Goal: Task Accomplishment & Management: Use online tool/utility

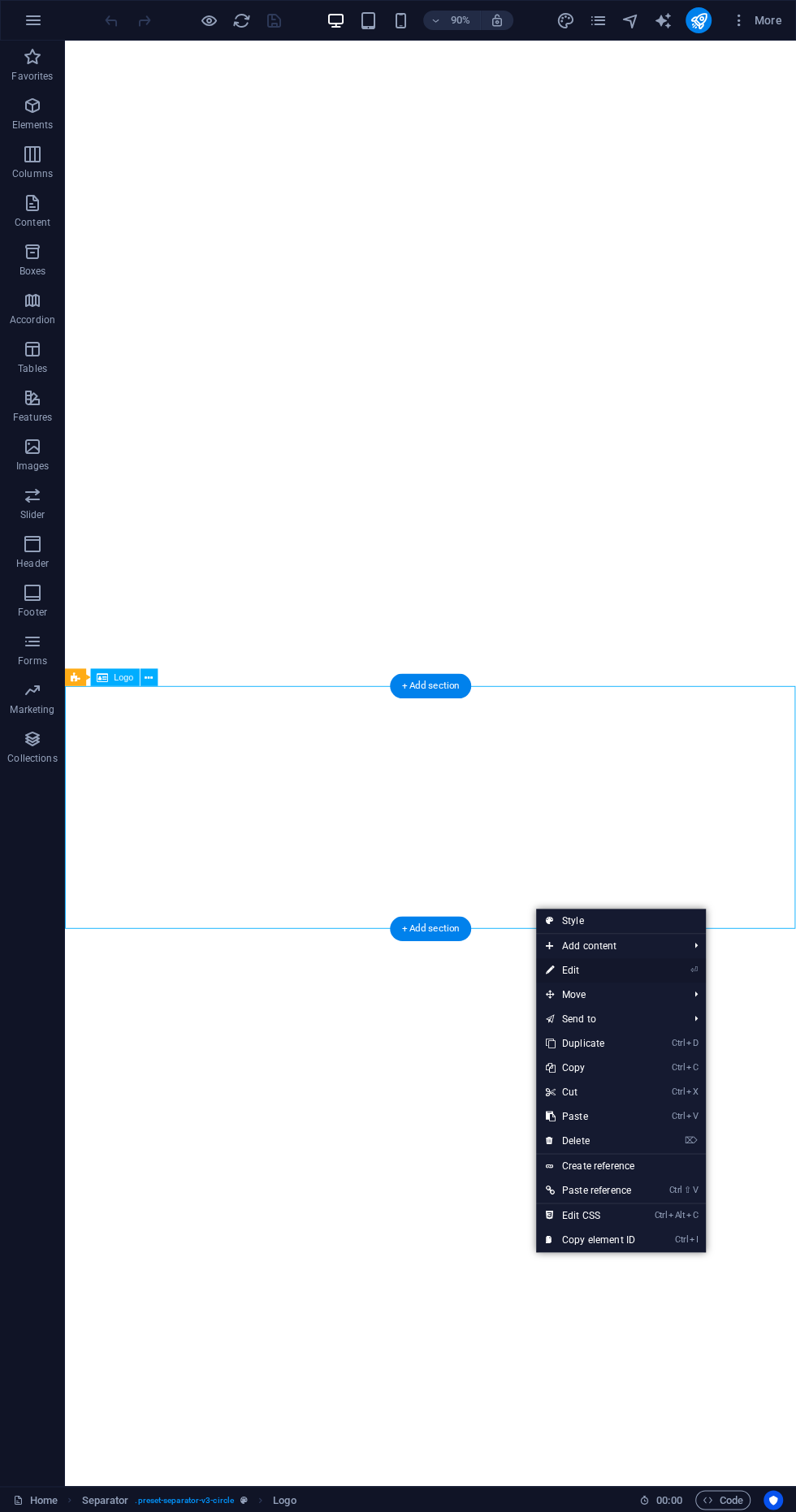
click at [622, 980] on link "⏎ Edit" at bounding box center [590, 970] width 109 height 24
select select "px"
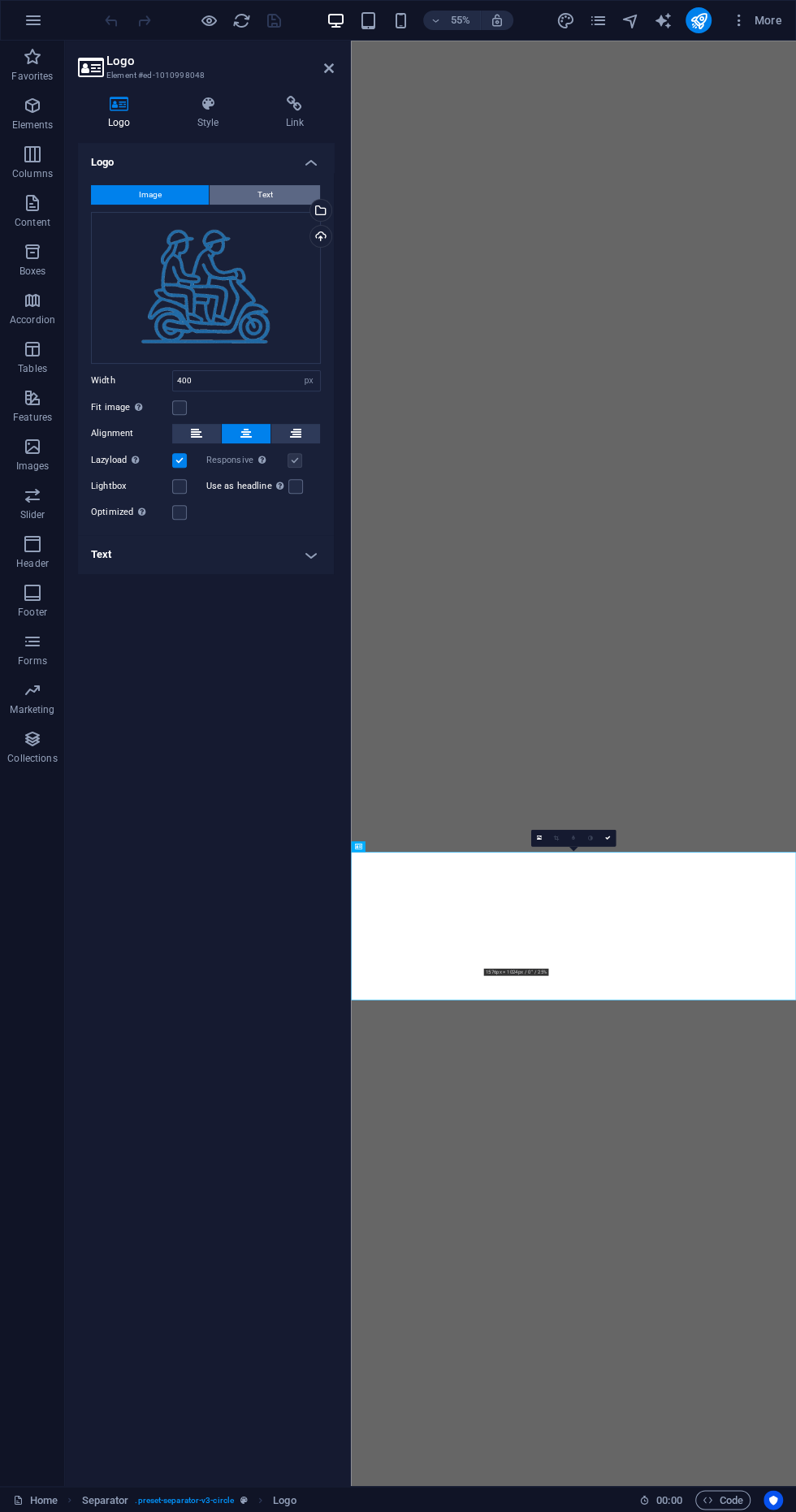
click at [250, 193] on button "Text" at bounding box center [265, 195] width 111 height 20
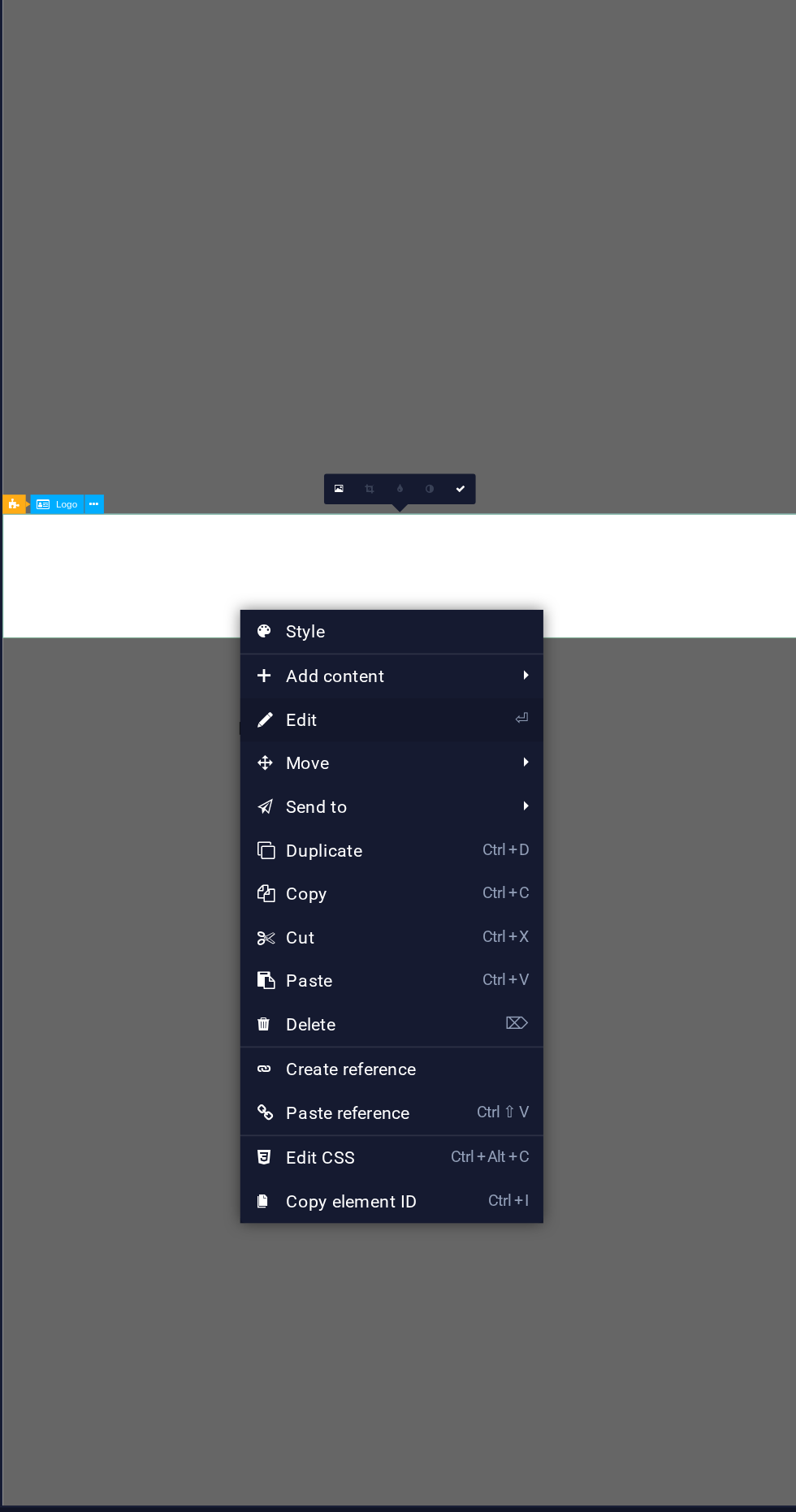
click at [491, 1053] on link "⏎ Edit" at bounding box center [538, 1046] width 109 height 24
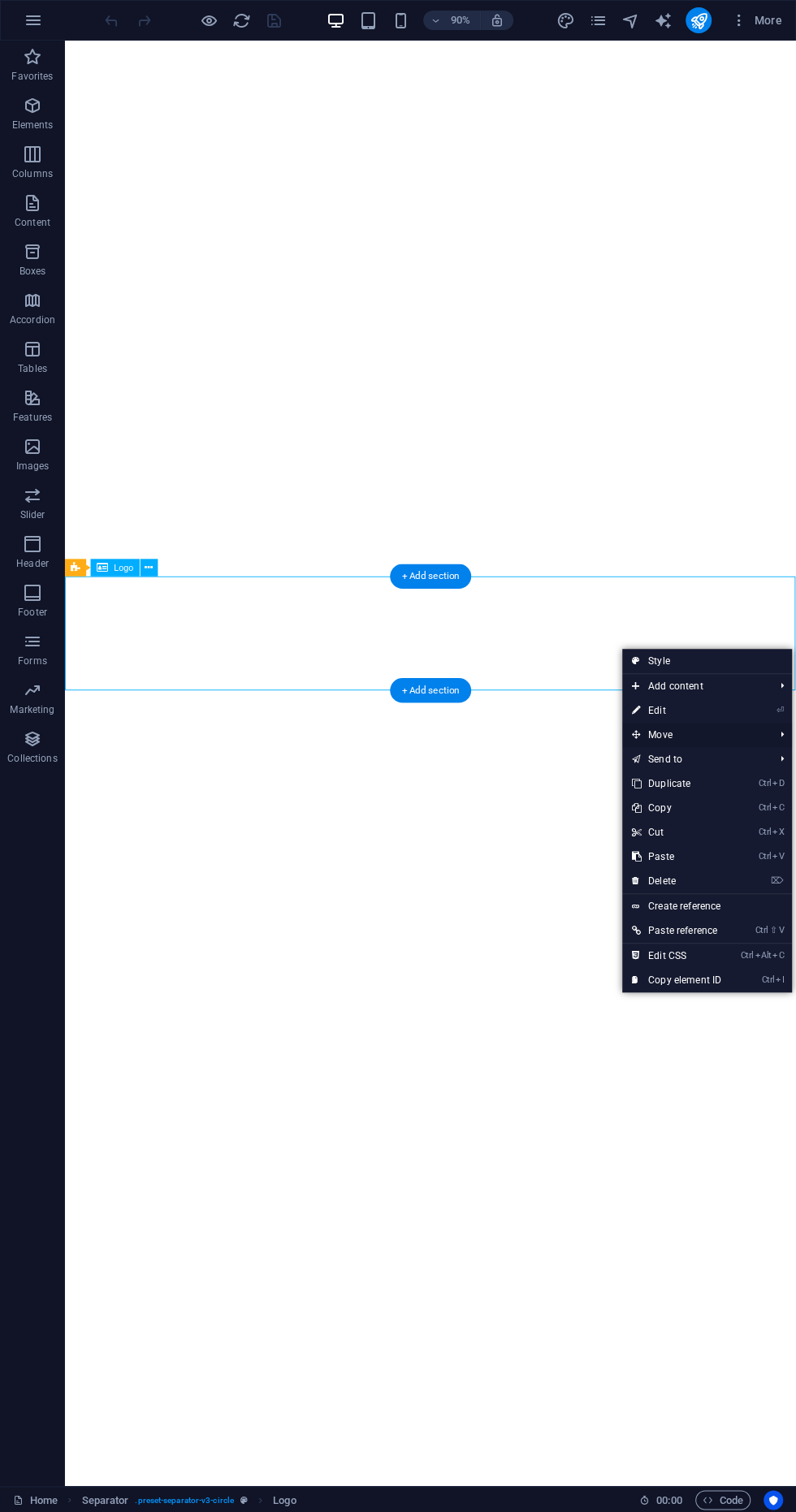
click at [699, 725] on span "Move" at bounding box center [694, 735] width 145 height 24
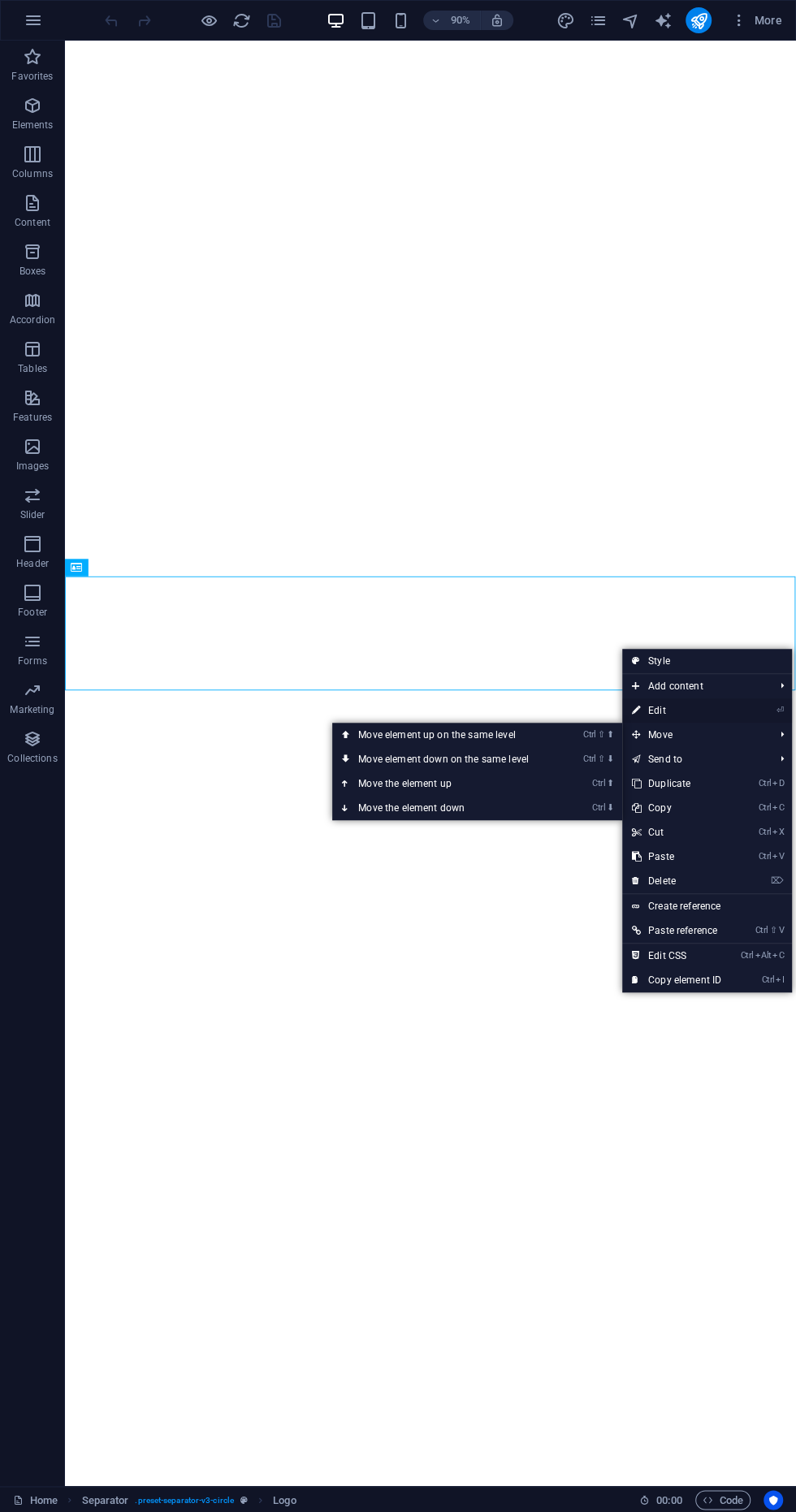
click at [690, 718] on link "⏎ Edit" at bounding box center [676, 710] width 109 height 24
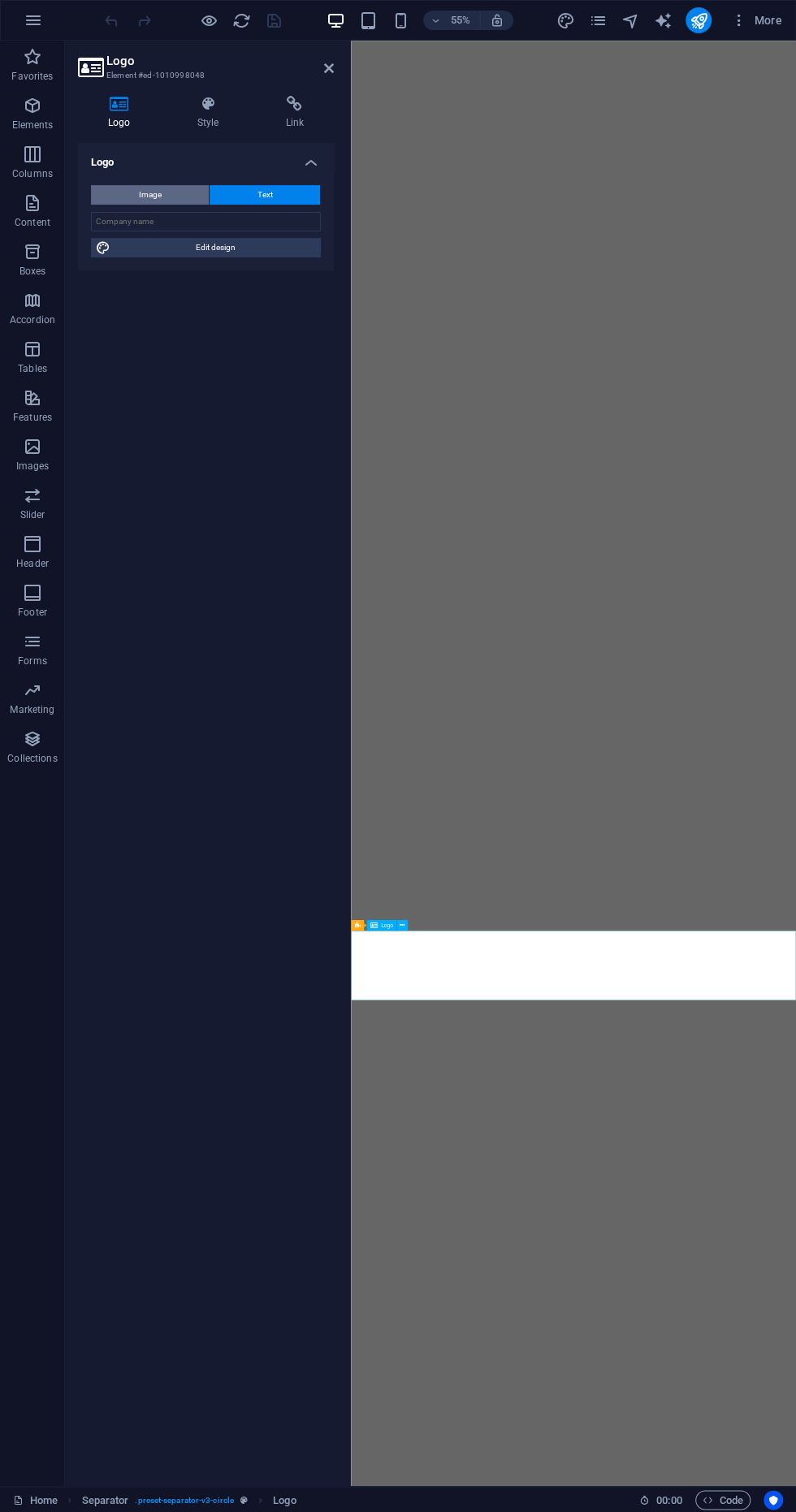
click at [123, 188] on button "Image" at bounding box center [150, 195] width 117 height 20
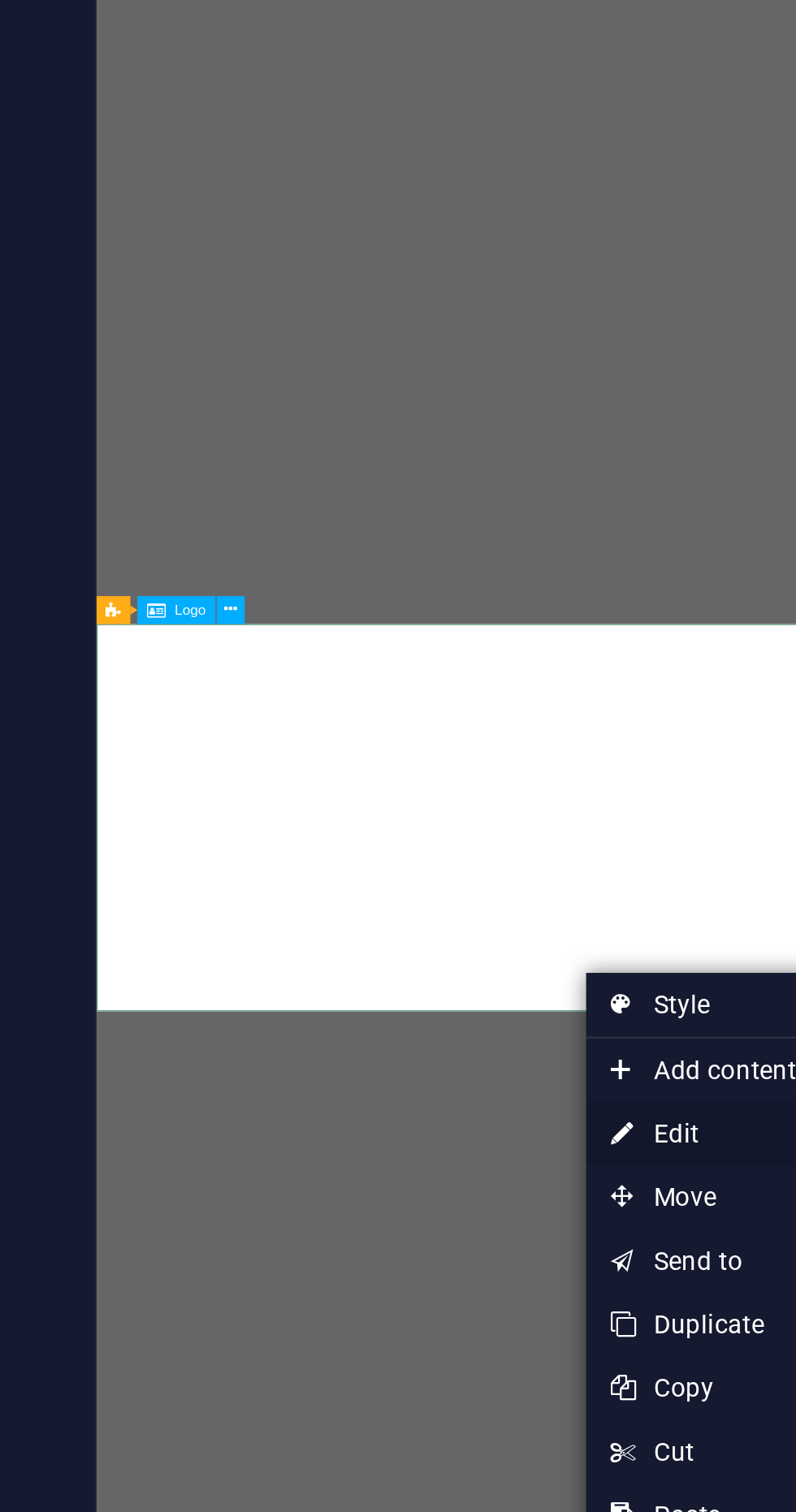
click at [574, 1045] on link "⏎ Edit" at bounding box center [593, 1048] width 109 height 24
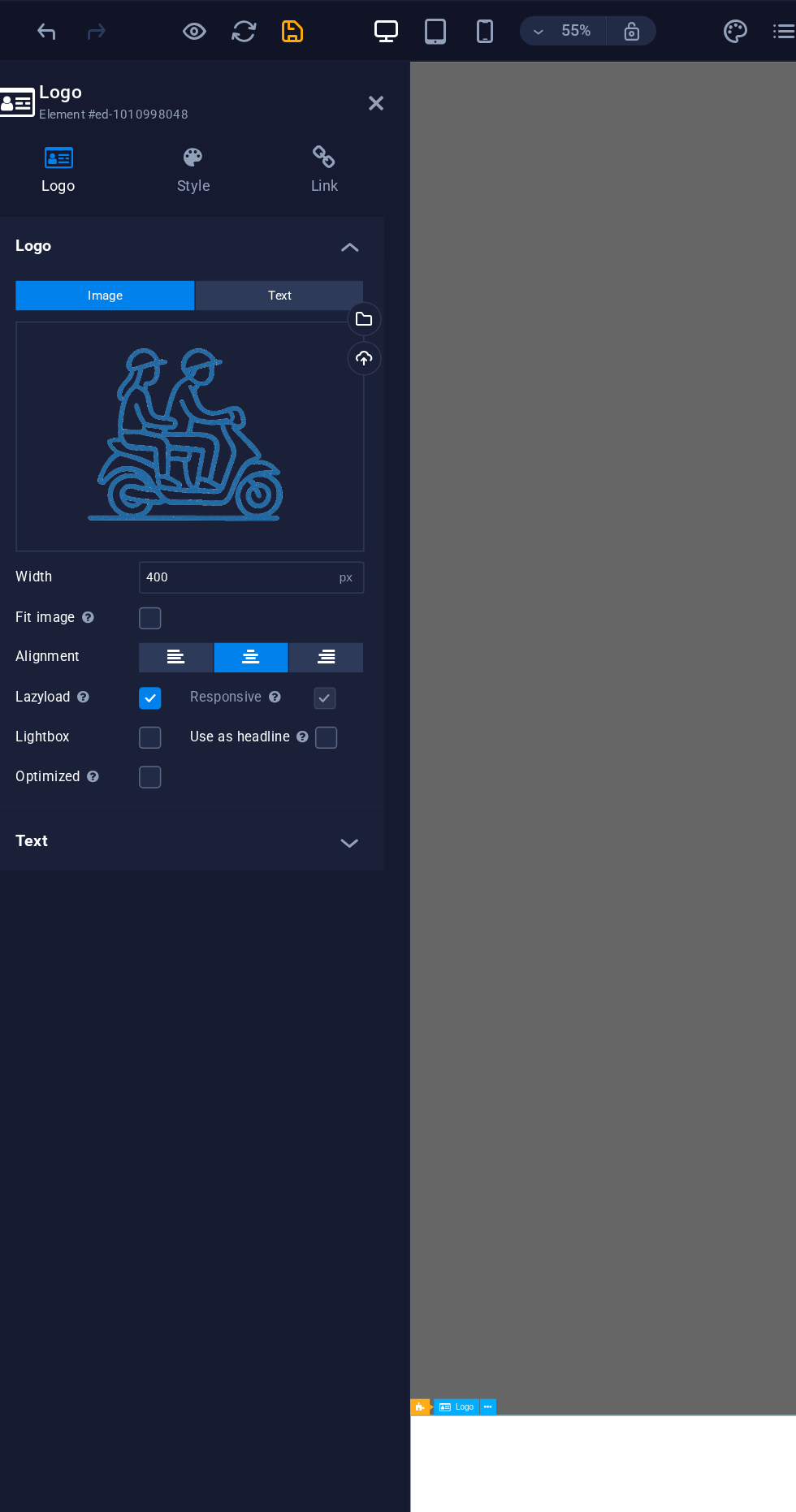
click at [302, 567] on h4 "Text" at bounding box center [206, 555] width 255 height 39
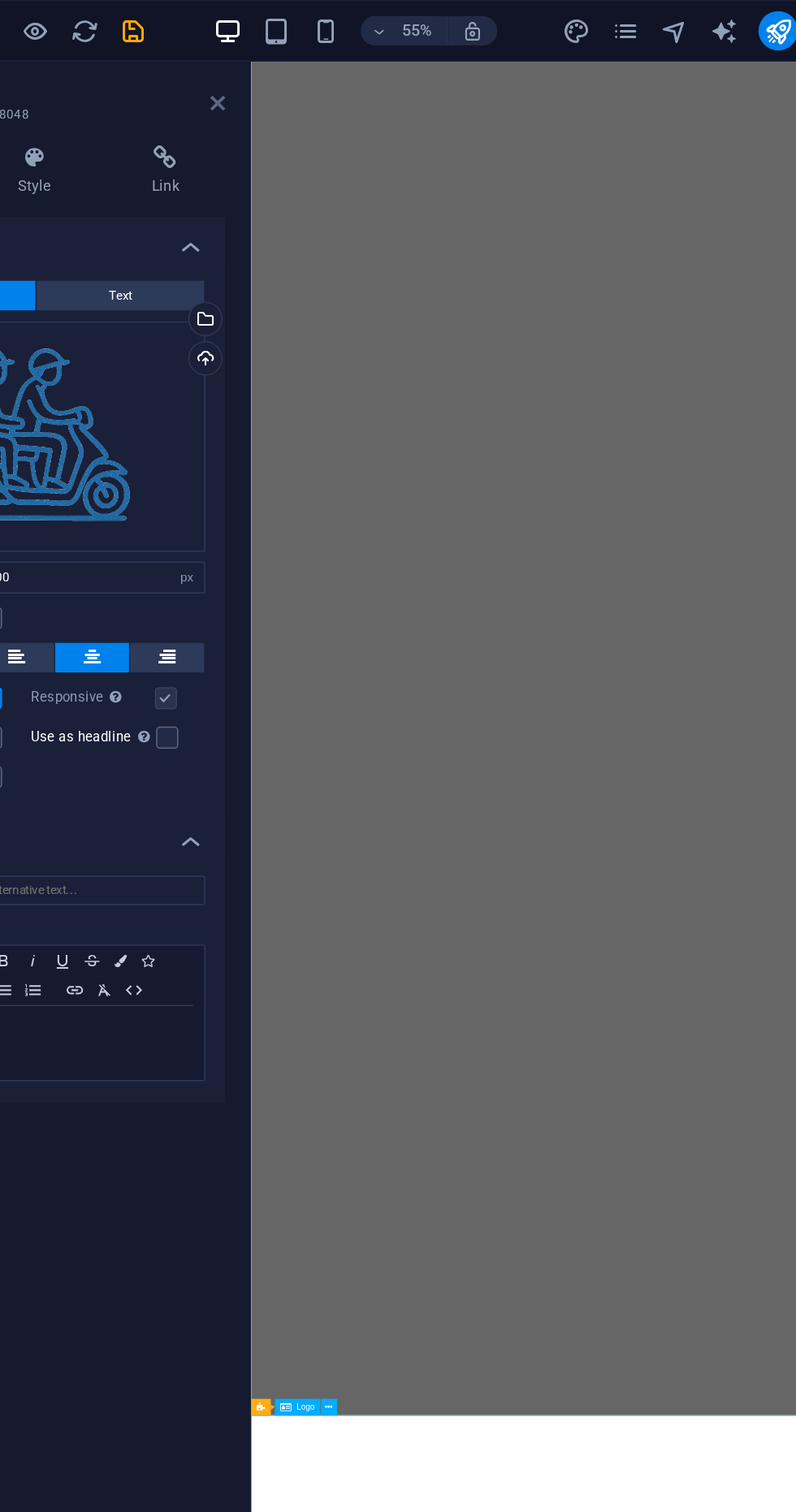
click at [325, 67] on icon at bounding box center [329, 68] width 9 height 13
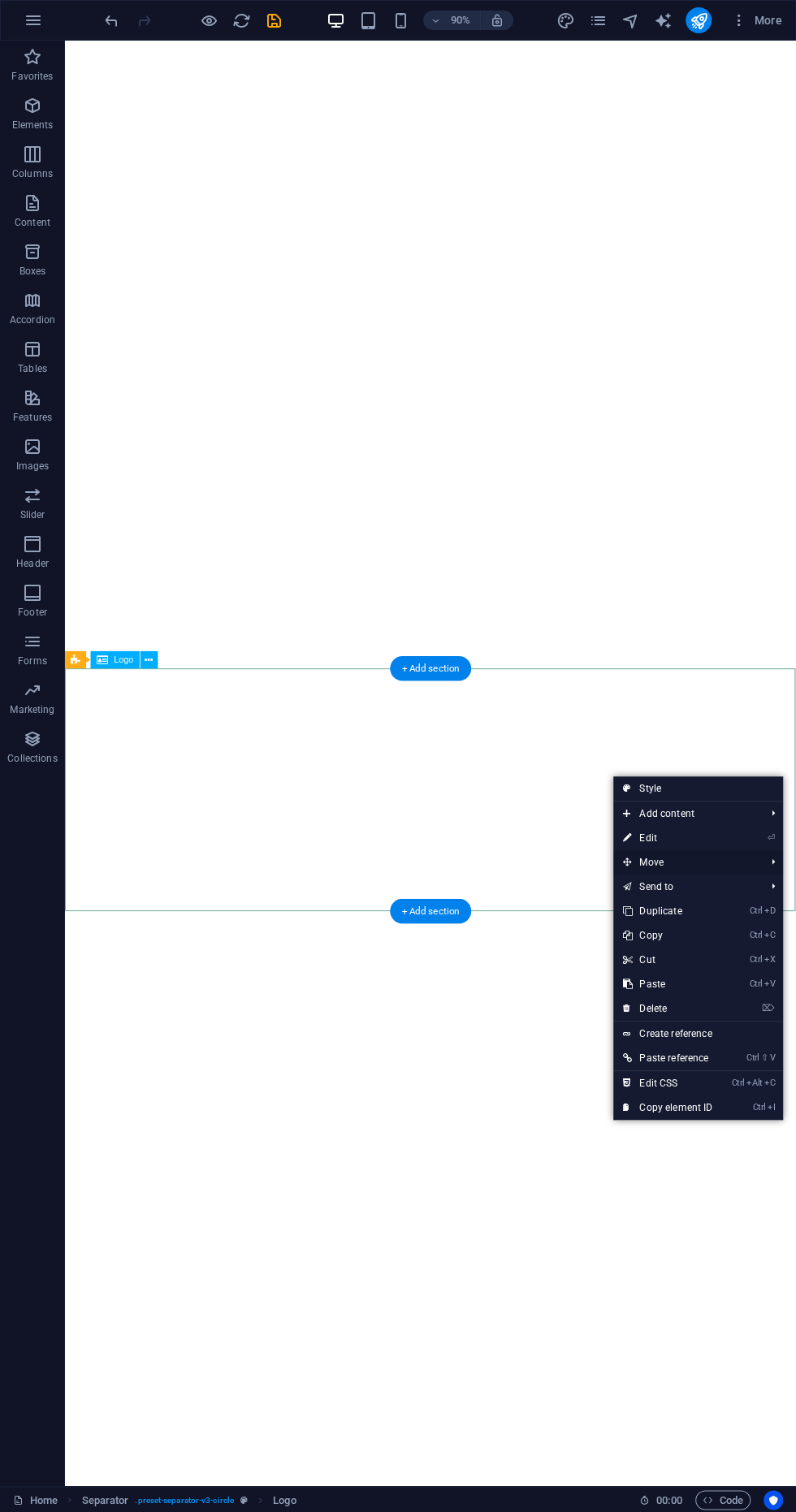
click at [685, 851] on span "Move" at bounding box center [686, 862] width 145 height 24
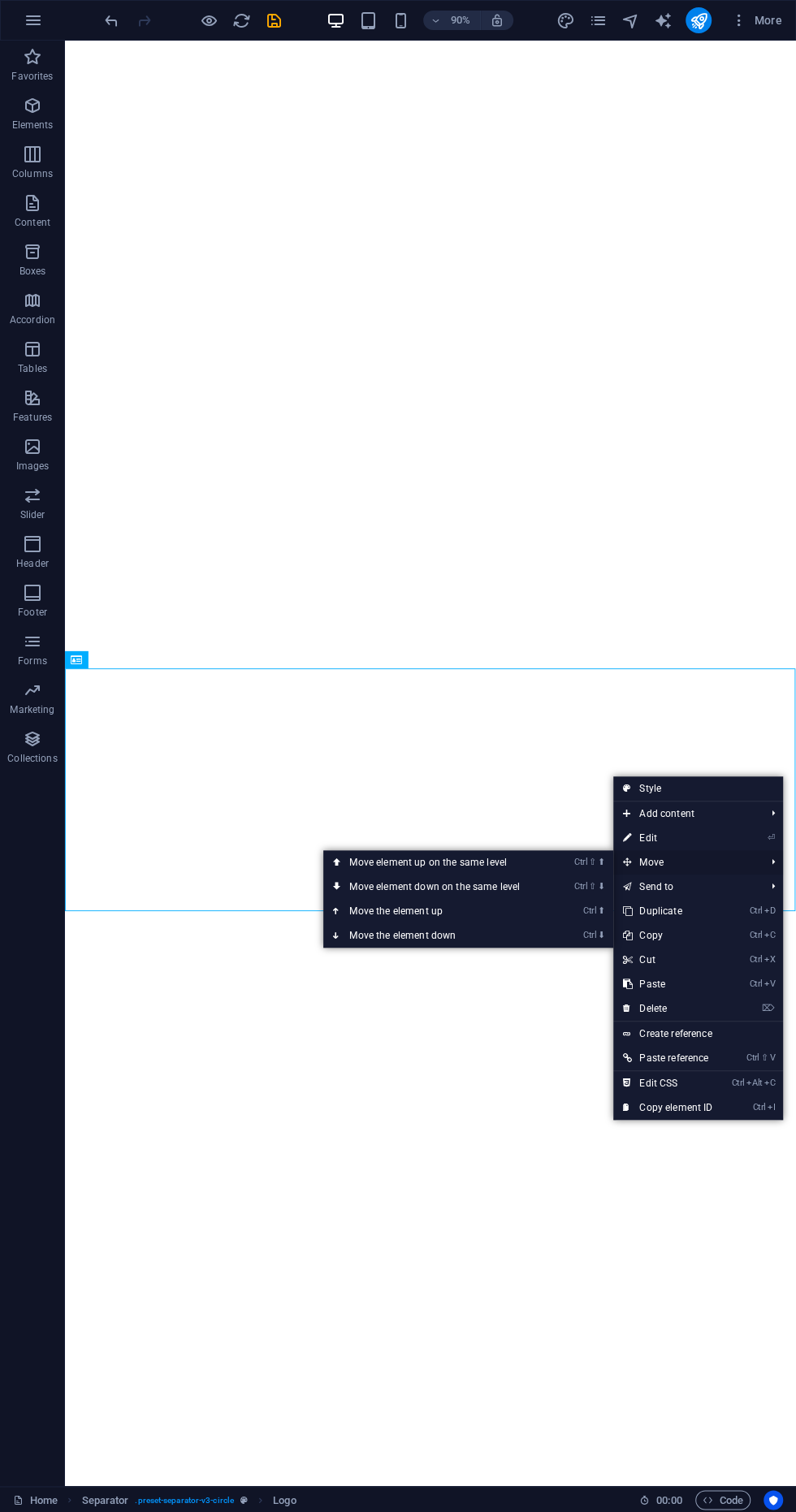
click at [685, 851] on span "Move" at bounding box center [686, 862] width 145 height 24
click at [695, 833] on link "⏎ Edit" at bounding box center [667, 838] width 109 height 24
select select "px"
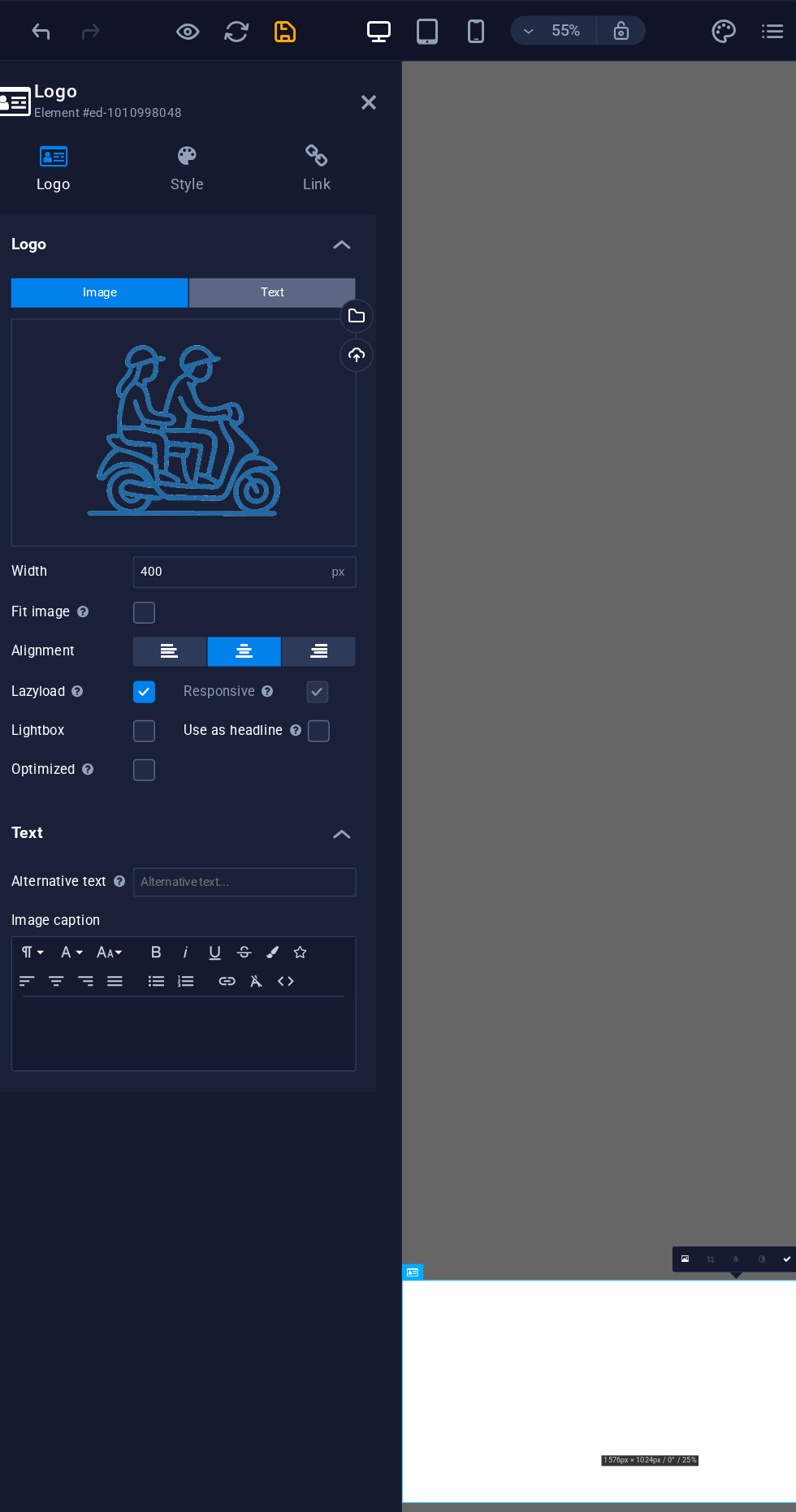
click at [238, 196] on button "Text" at bounding box center [265, 195] width 111 height 20
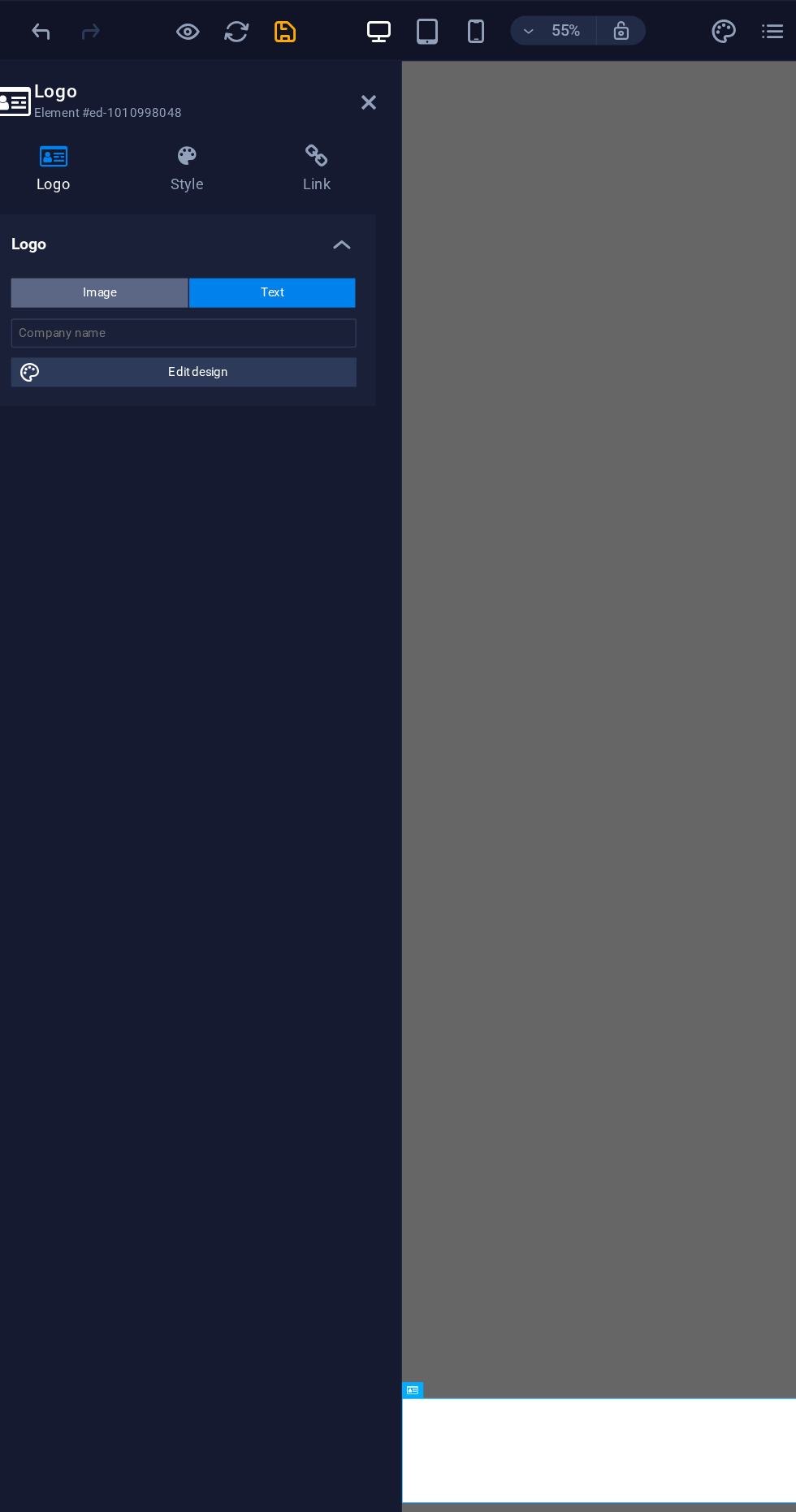
click at [136, 201] on button "Image" at bounding box center [150, 195] width 117 height 20
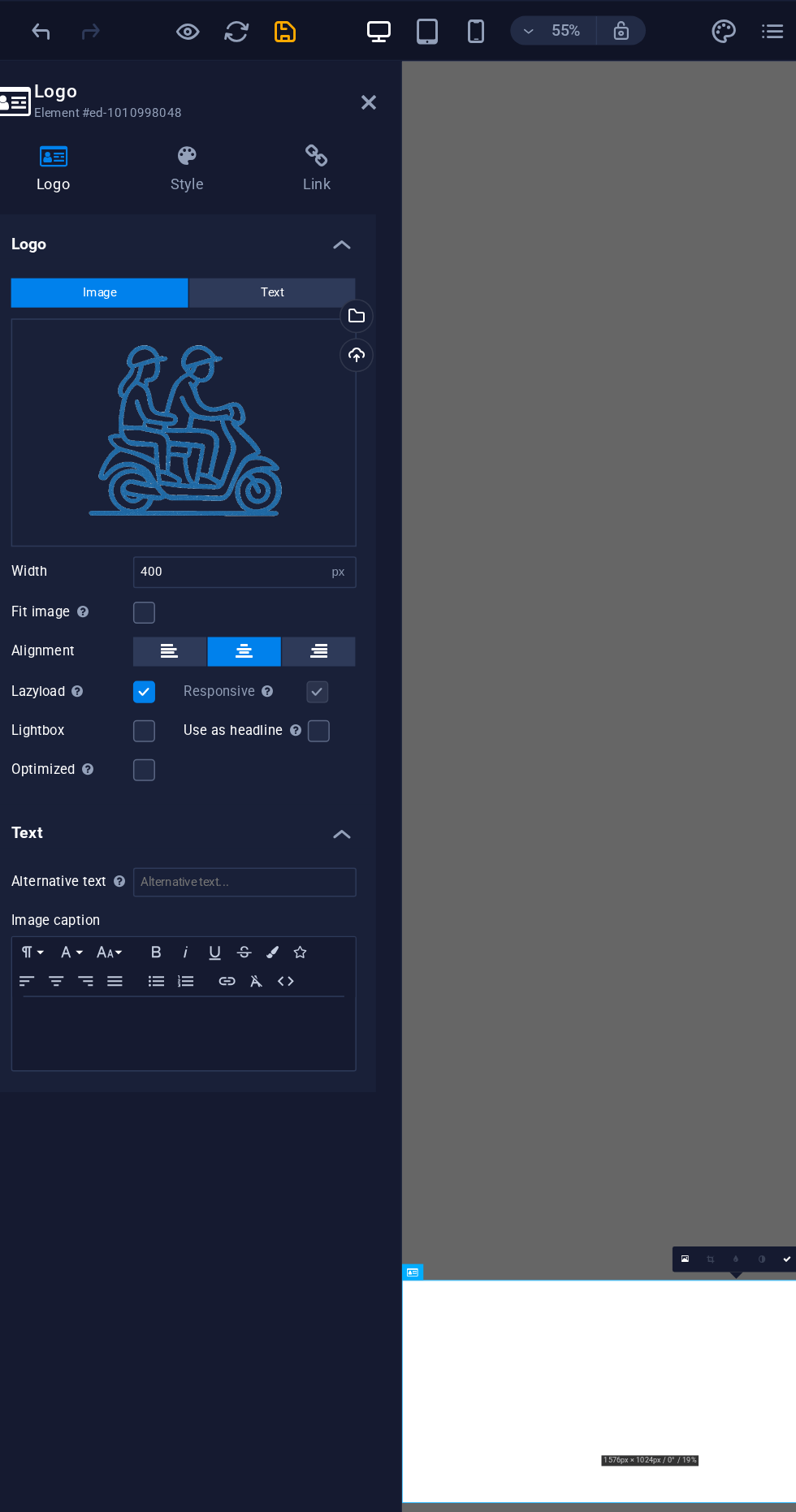
click at [307, 75] on header "Logo Element #ed-1010998048" at bounding box center [206, 62] width 255 height 42
click at [307, 74] on header "Logo Element #ed-1010998048" at bounding box center [206, 62] width 255 height 42
click at [329, 68] on icon at bounding box center [329, 68] width 9 height 13
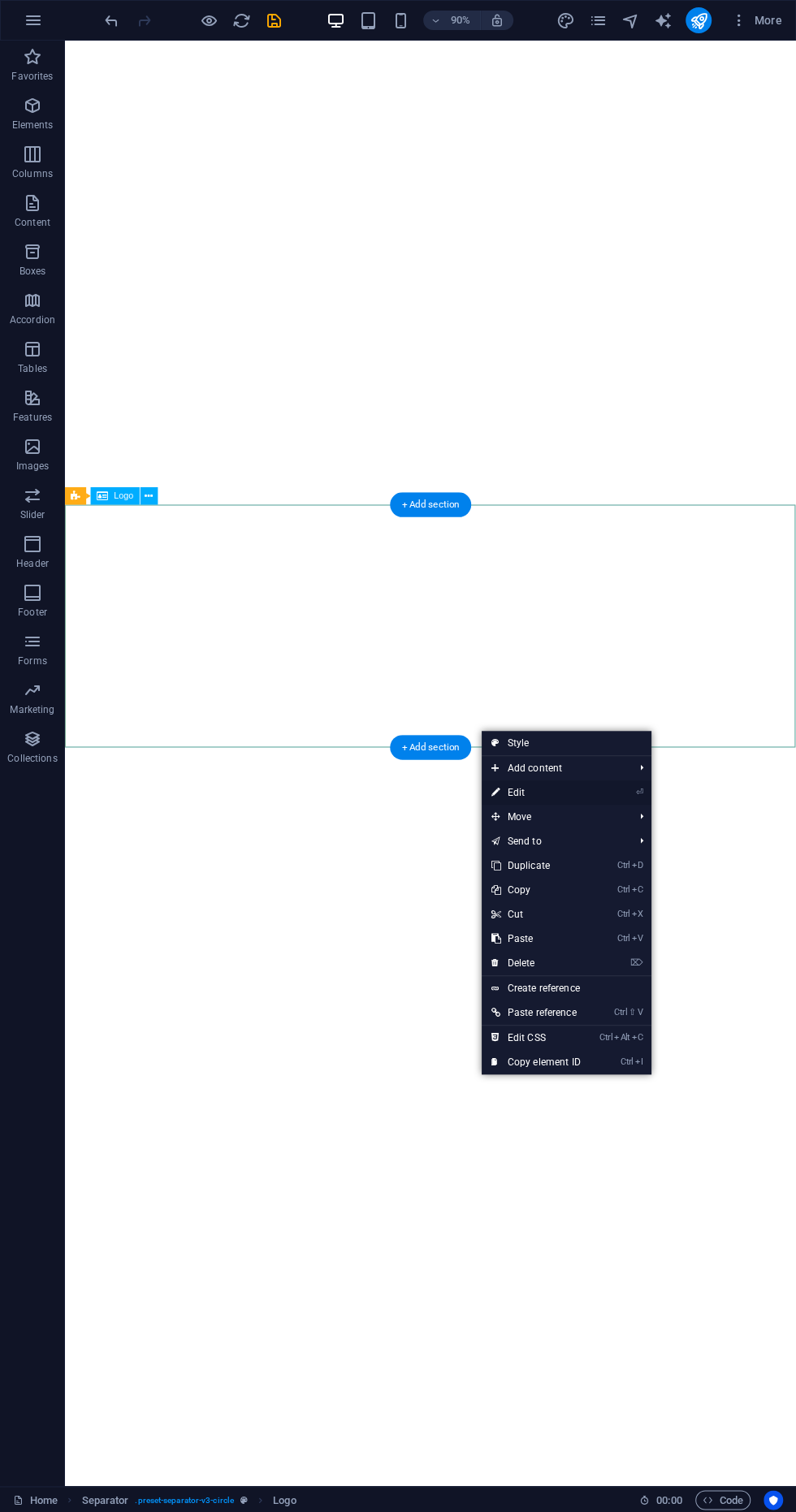
click at [573, 790] on link "⏎ Edit" at bounding box center [536, 792] width 109 height 24
select select "px"
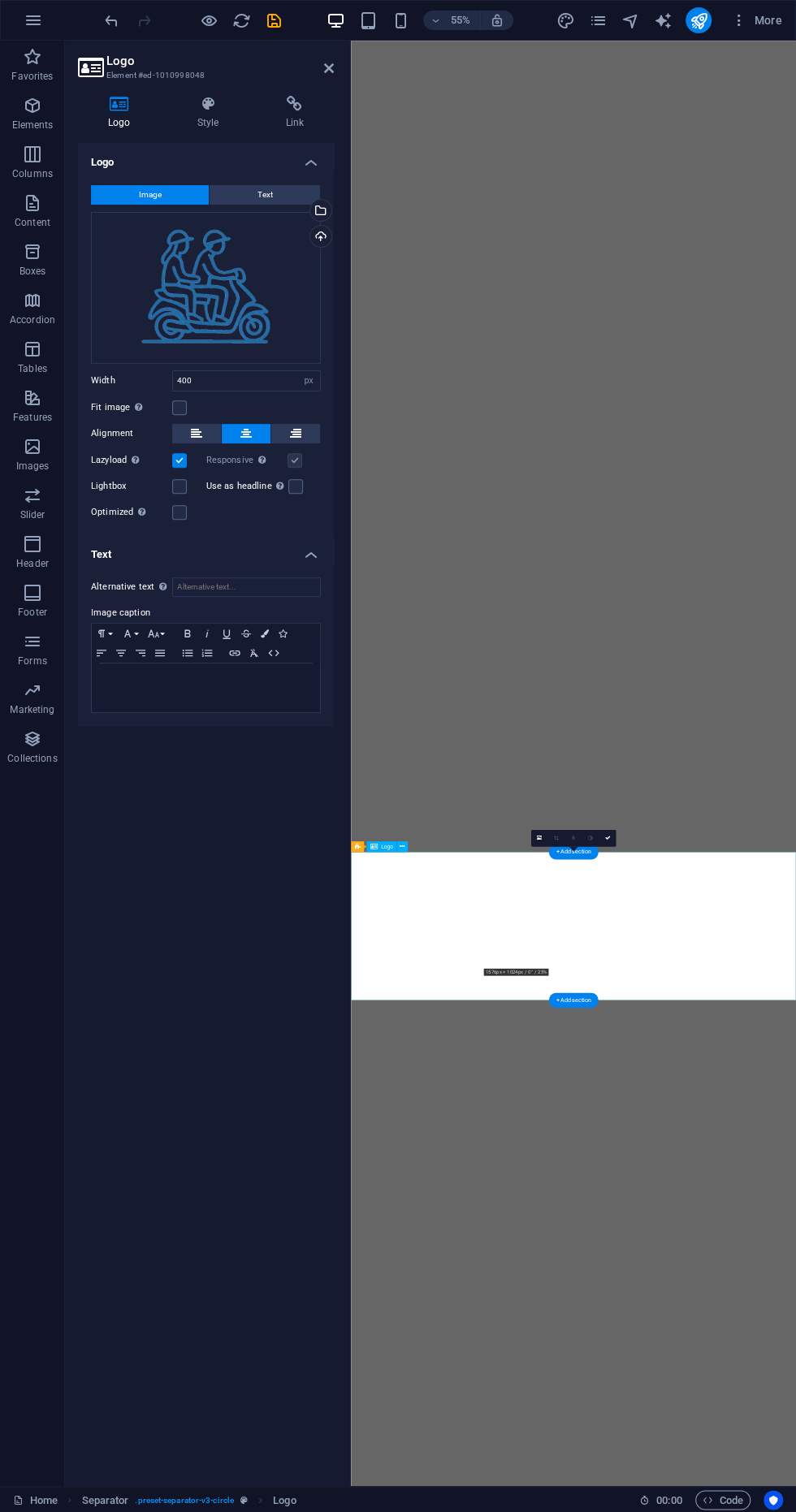
click at [300, 69] on h3 "Element #ed-1010998048" at bounding box center [203, 76] width 195 height 15
click at [301, 69] on header "Logo Element #ed-1010998048" at bounding box center [206, 62] width 255 height 42
click at [302, 69] on header "Logo Element #ed-1010998048" at bounding box center [206, 62] width 255 height 42
click at [301, 60] on h2 "Logo" at bounding box center [220, 62] width 227 height 15
click at [329, 67] on icon at bounding box center [329, 68] width 9 height 13
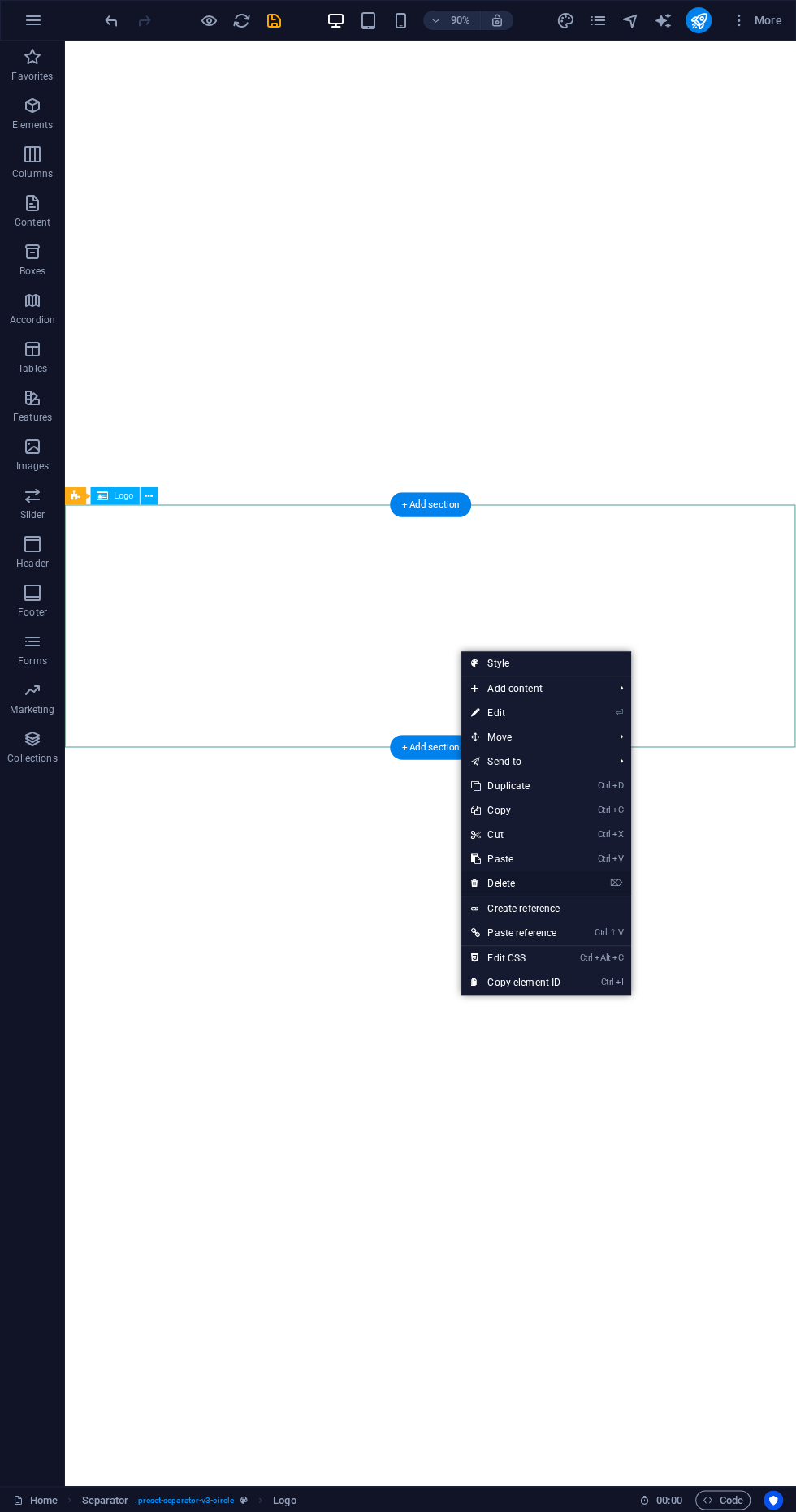
click at [560, 872] on link "⌦ Delete" at bounding box center [515, 884] width 109 height 24
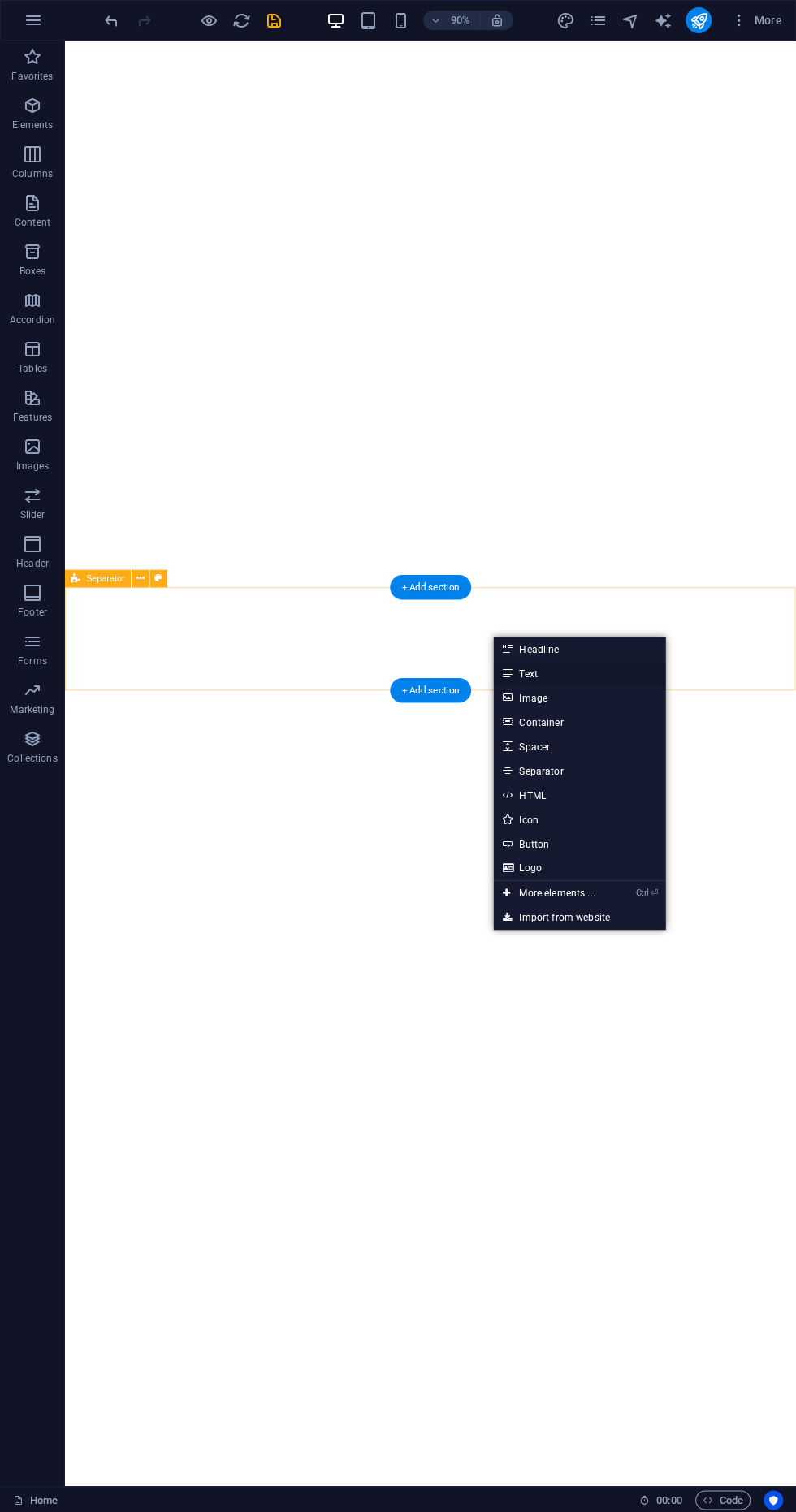
click at [597, 679] on link "Text" at bounding box center [579, 673] width 172 height 24
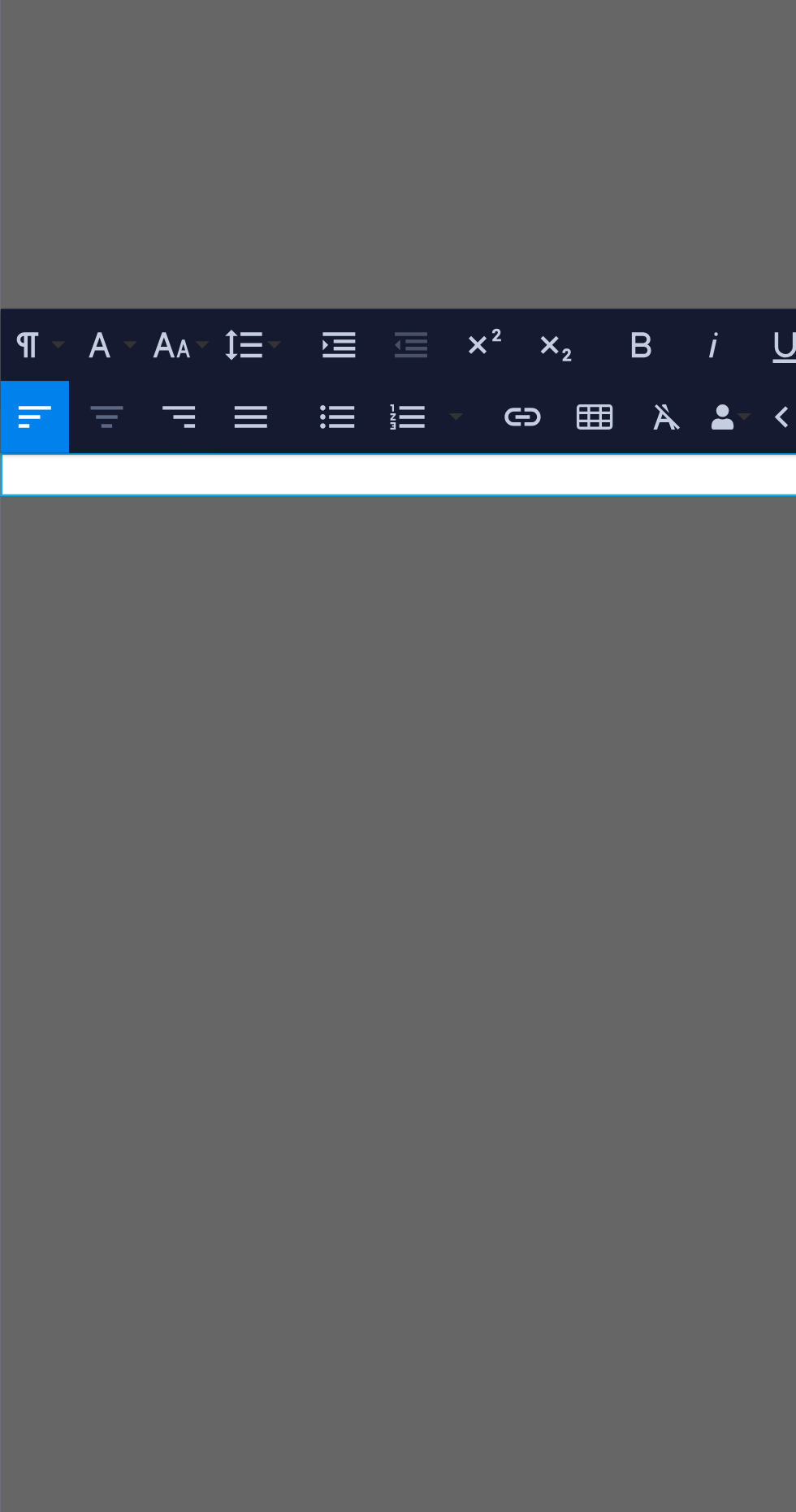
click at [376, 924] on icon "button" at bounding box center [377, 924] width 10 height 10
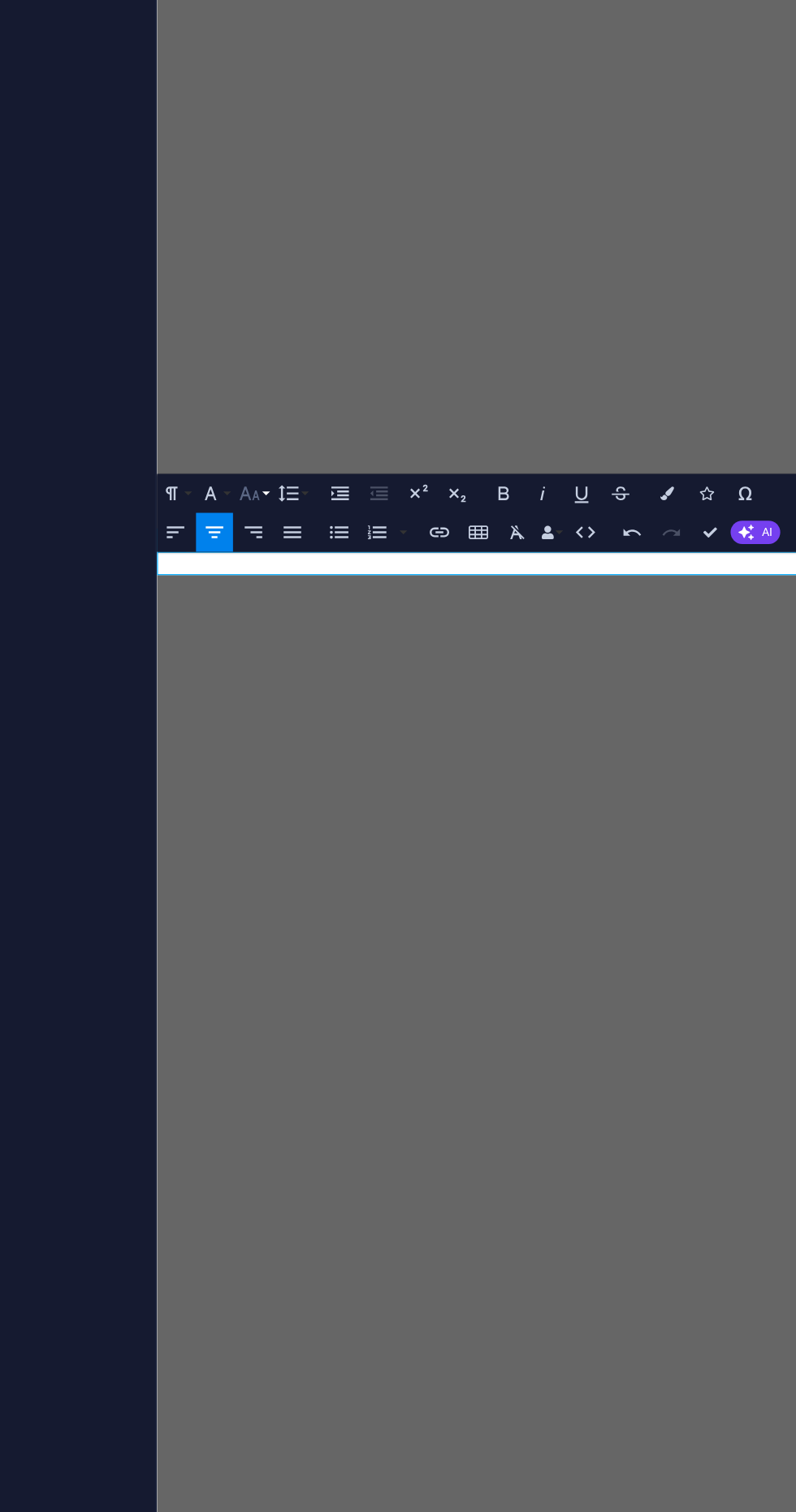
click at [394, 906] on icon "button" at bounding box center [393, 905] width 10 height 10
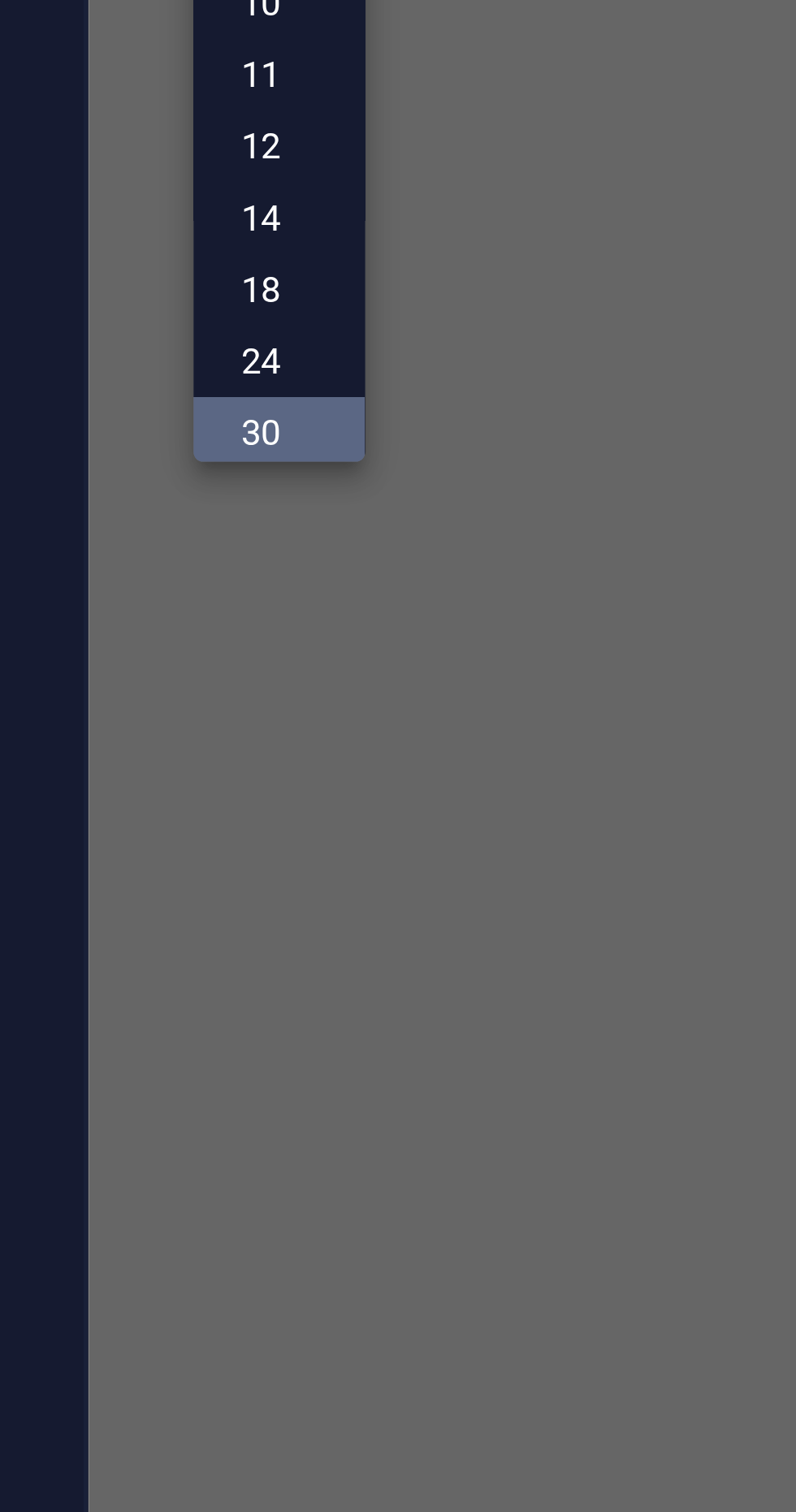
click at [389, 1031] on link "30" at bounding box center [386, 1031] width 33 height 14
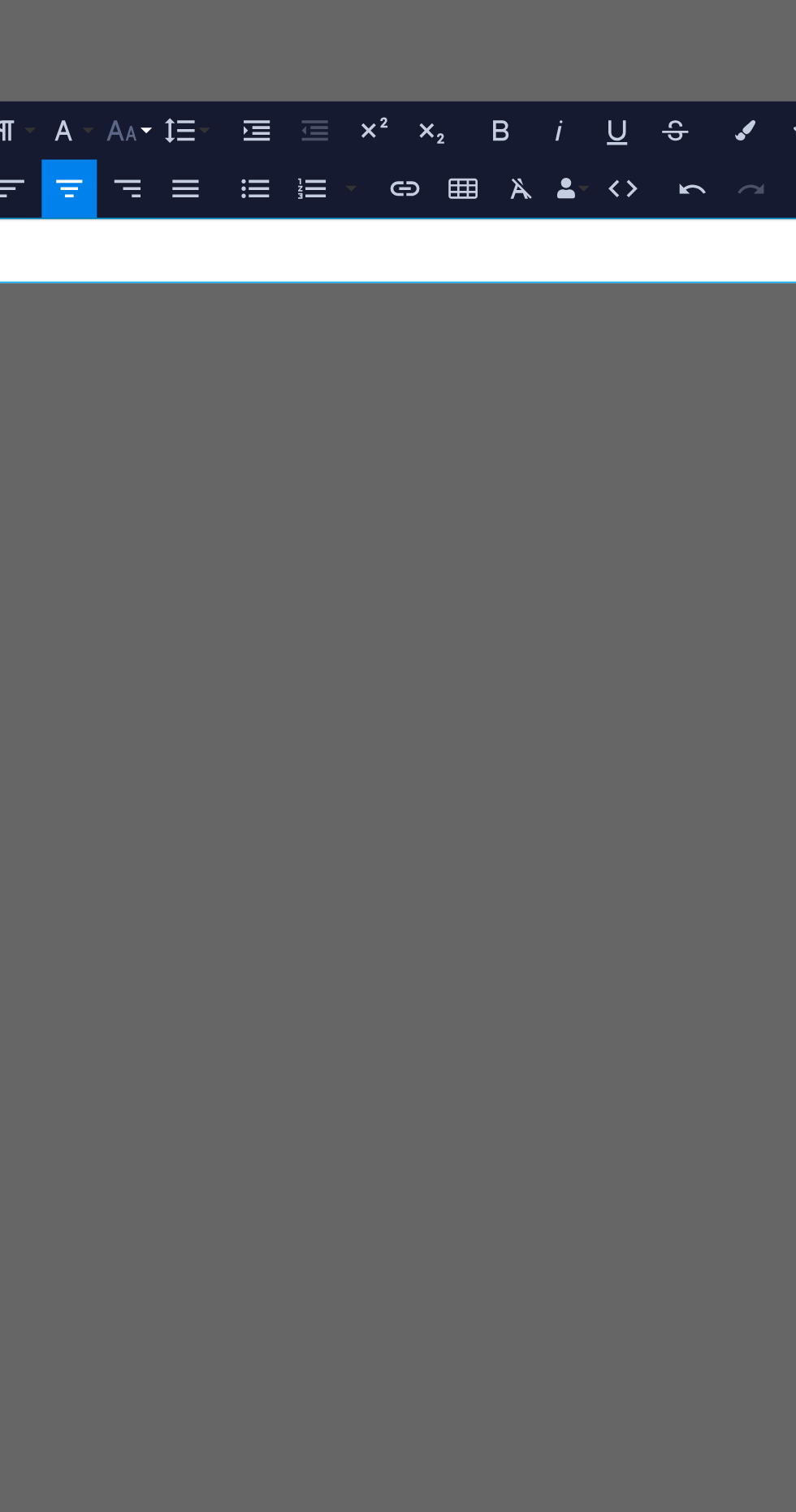
click at [401, 900] on button "Font Size" at bounding box center [395, 906] width 17 height 18
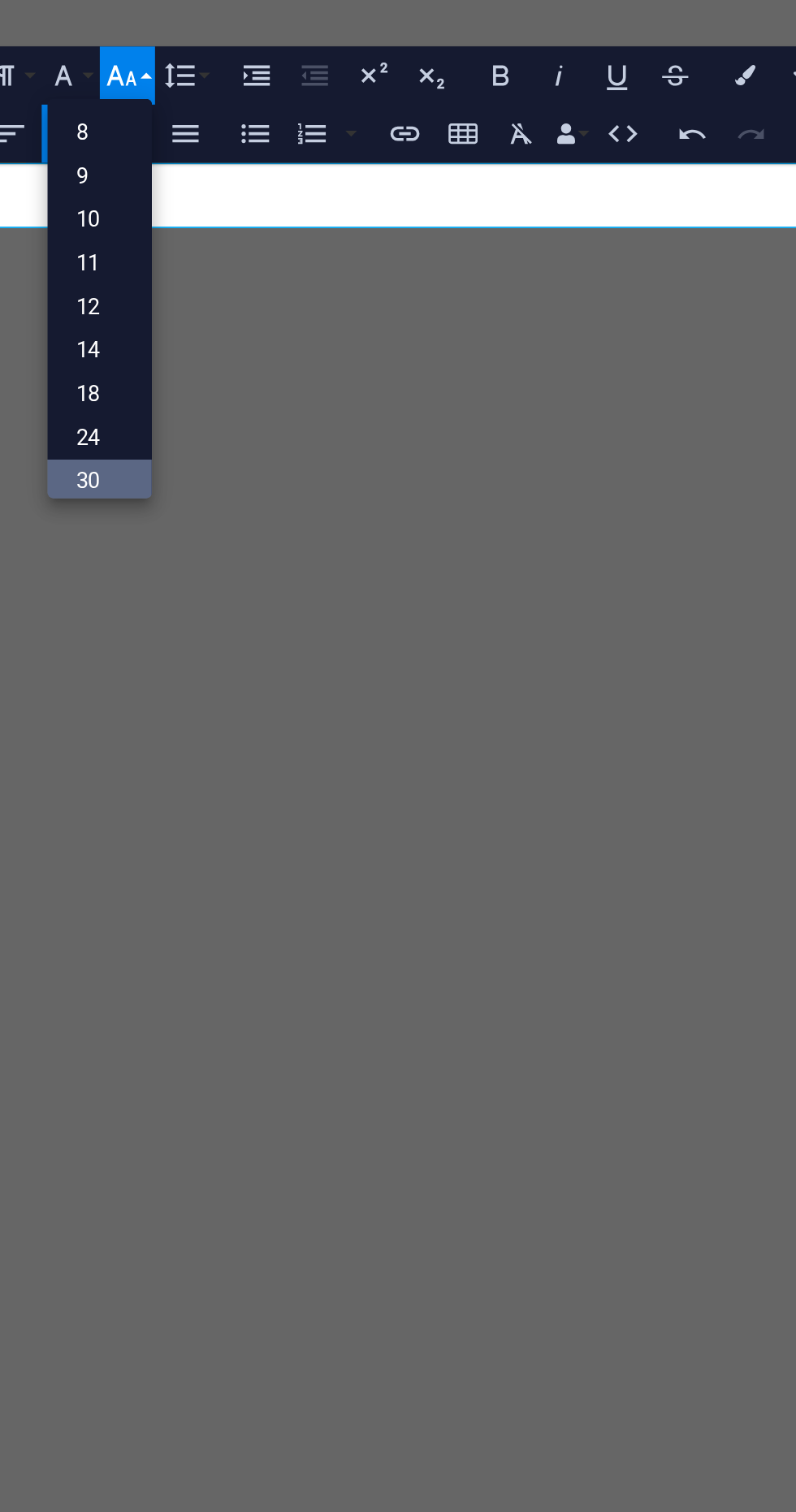
click at [389, 1027] on link "30" at bounding box center [386, 1031] width 33 height 14
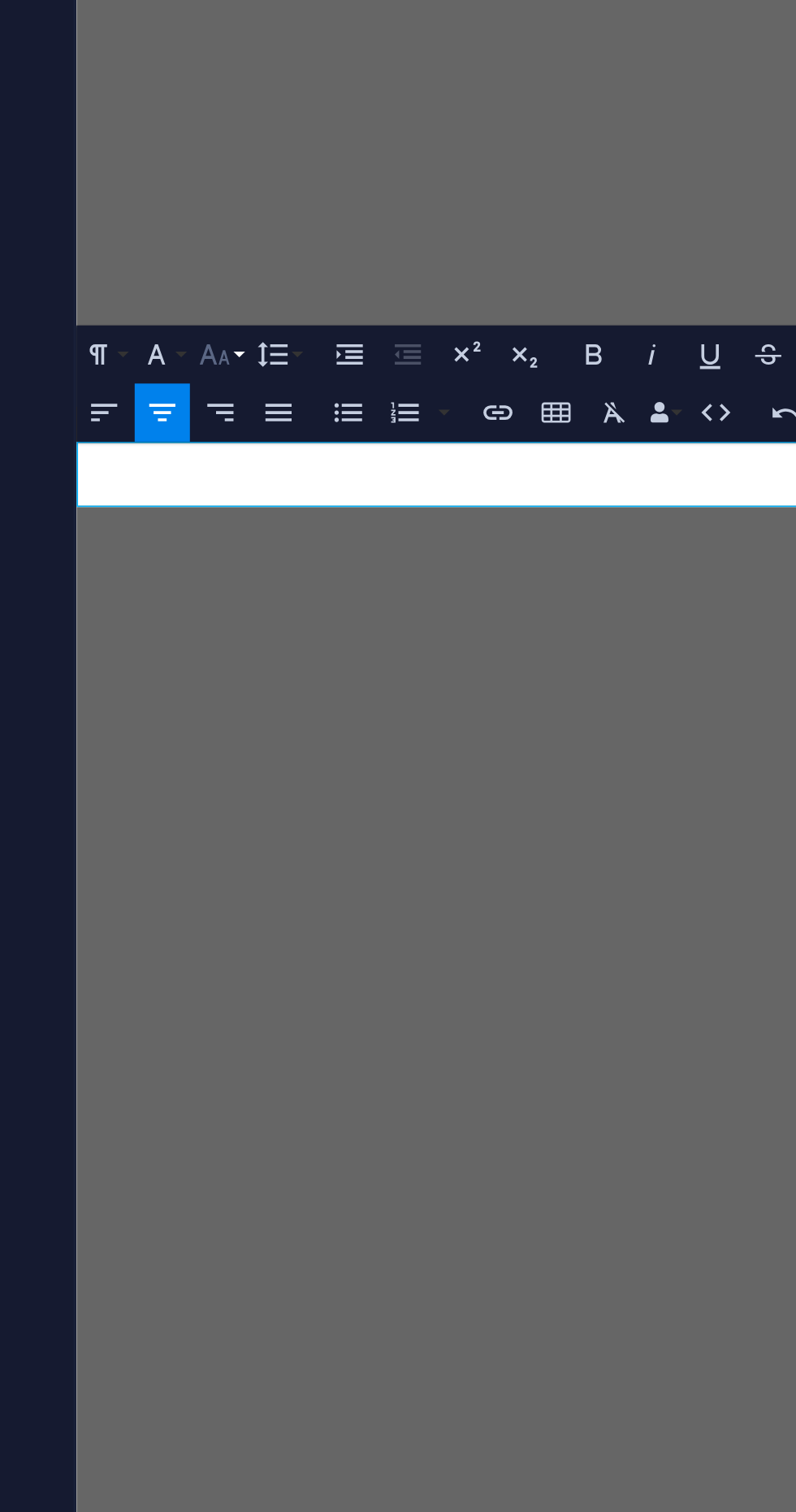
click at [400, 906] on button "Font Size" at bounding box center [395, 906] width 17 height 18
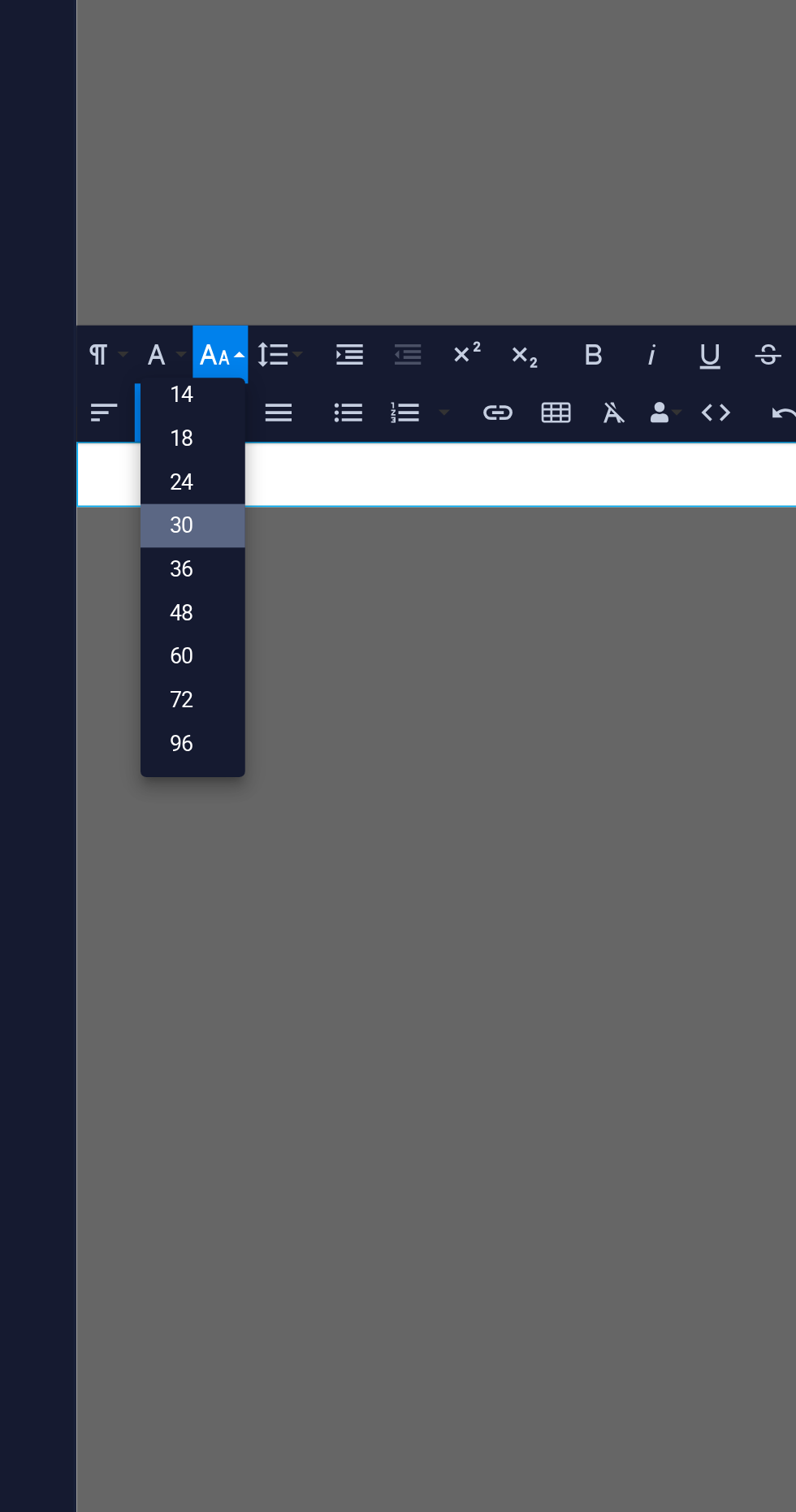
scroll to position [131, 0]
click at [389, 973] on link "36" at bounding box center [386, 972] width 33 height 14
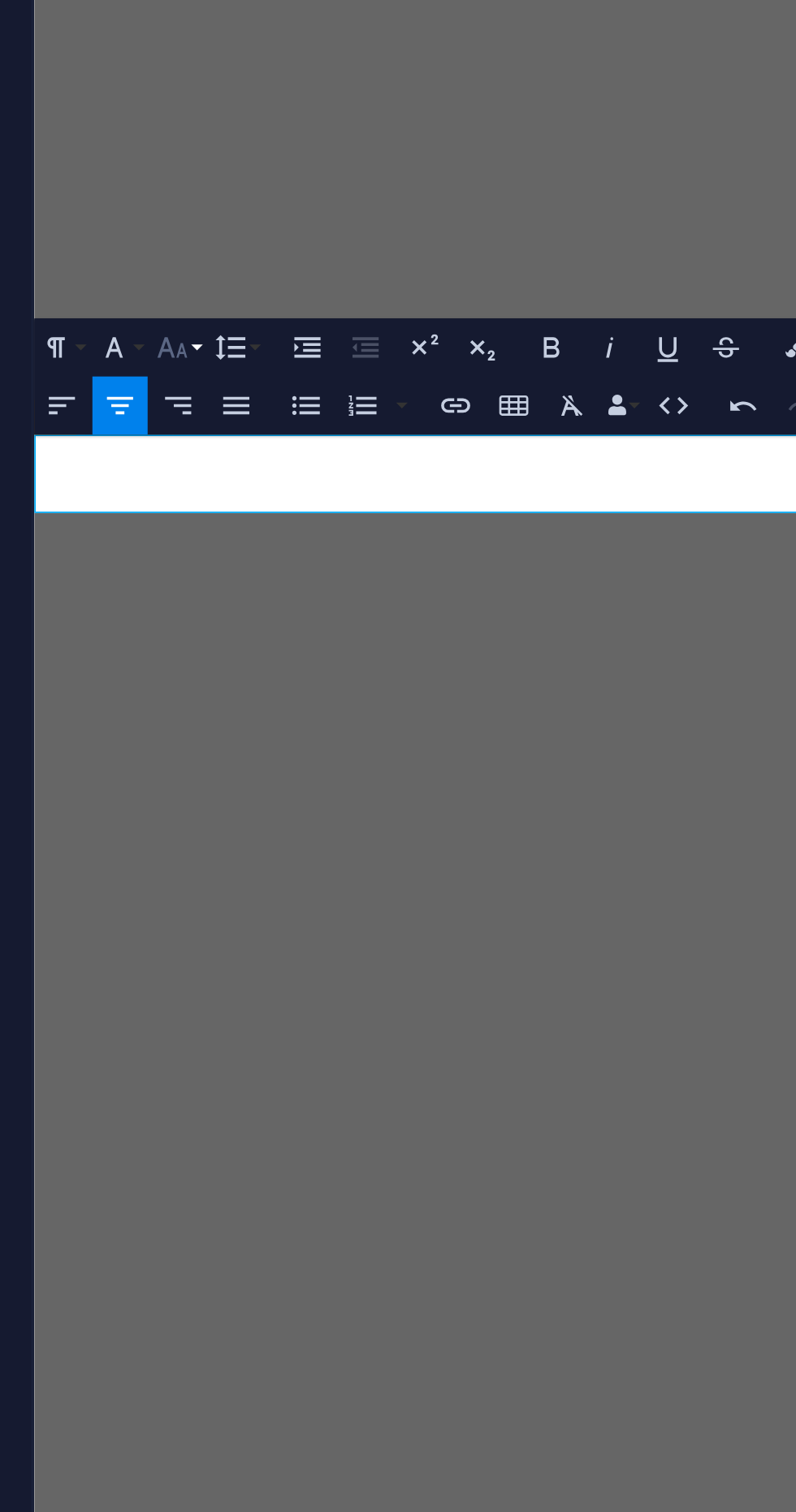
click at [401, 906] on button "Font Size" at bounding box center [395, 906] width 17 height 18
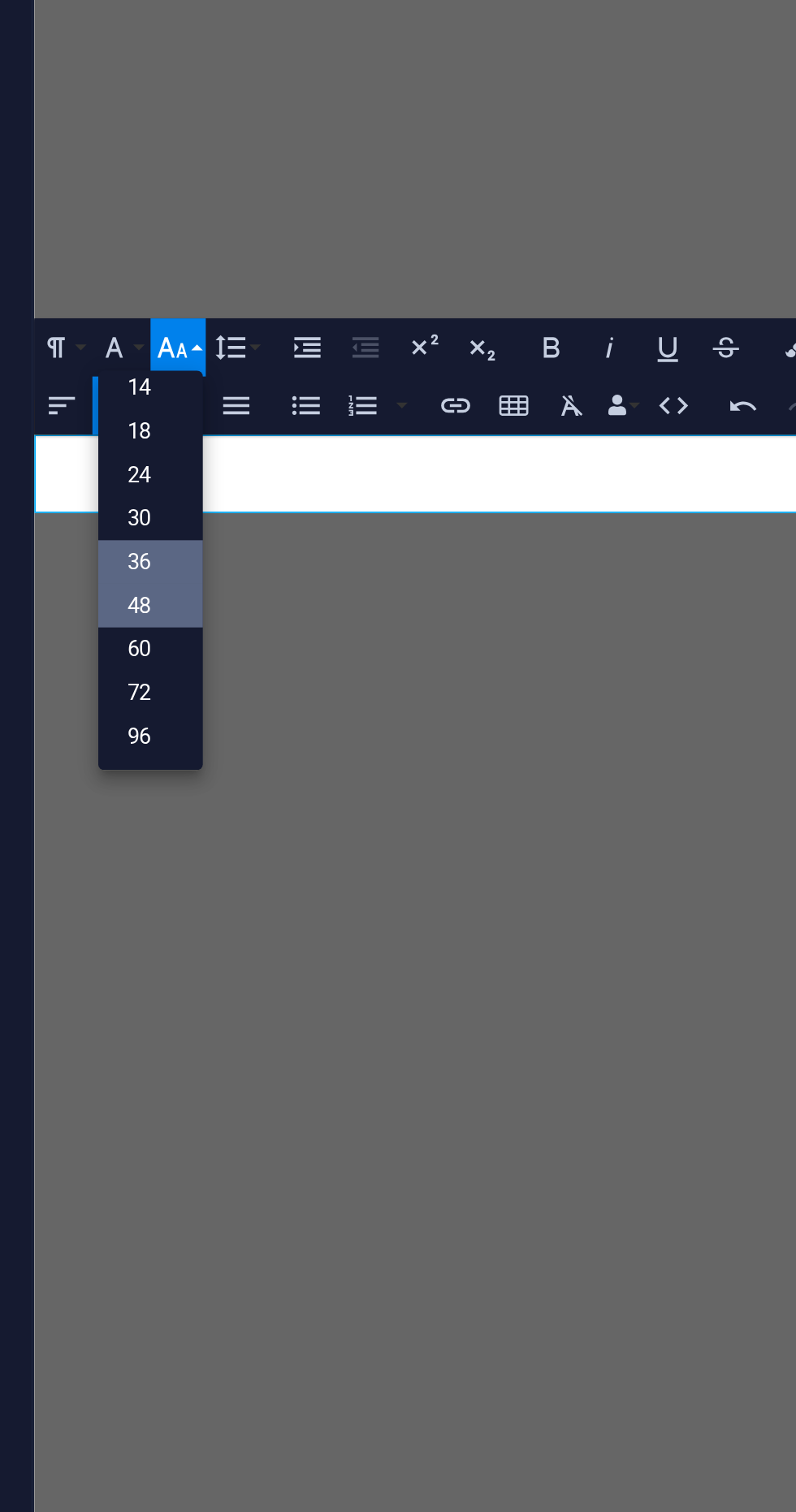
click at [392, 983] on link "48" at bounding box center [386, 986] width 33 height 14
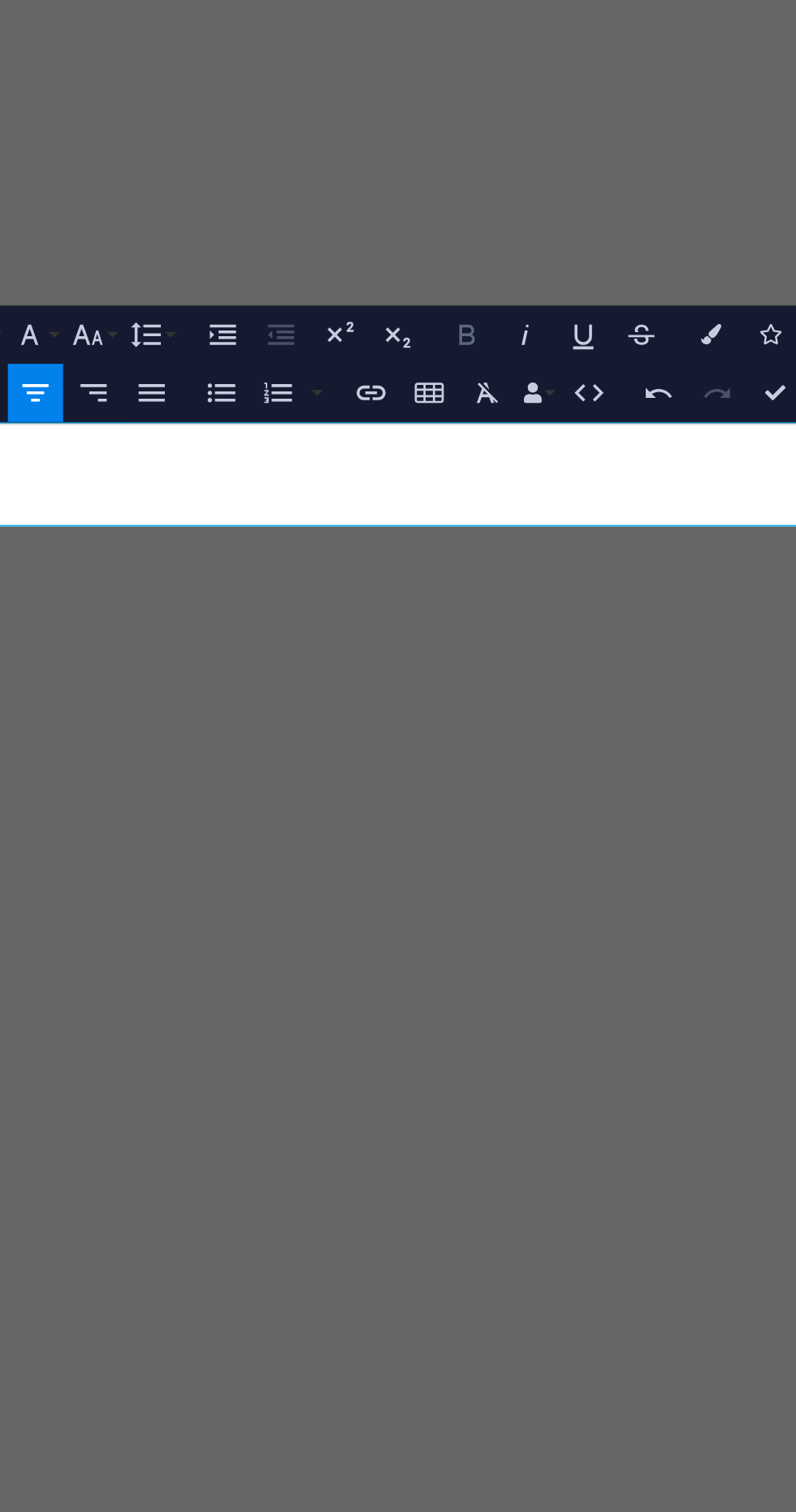
click at [515, 910] on icon "button" at bounding box center [509, 905] width 10 height 10
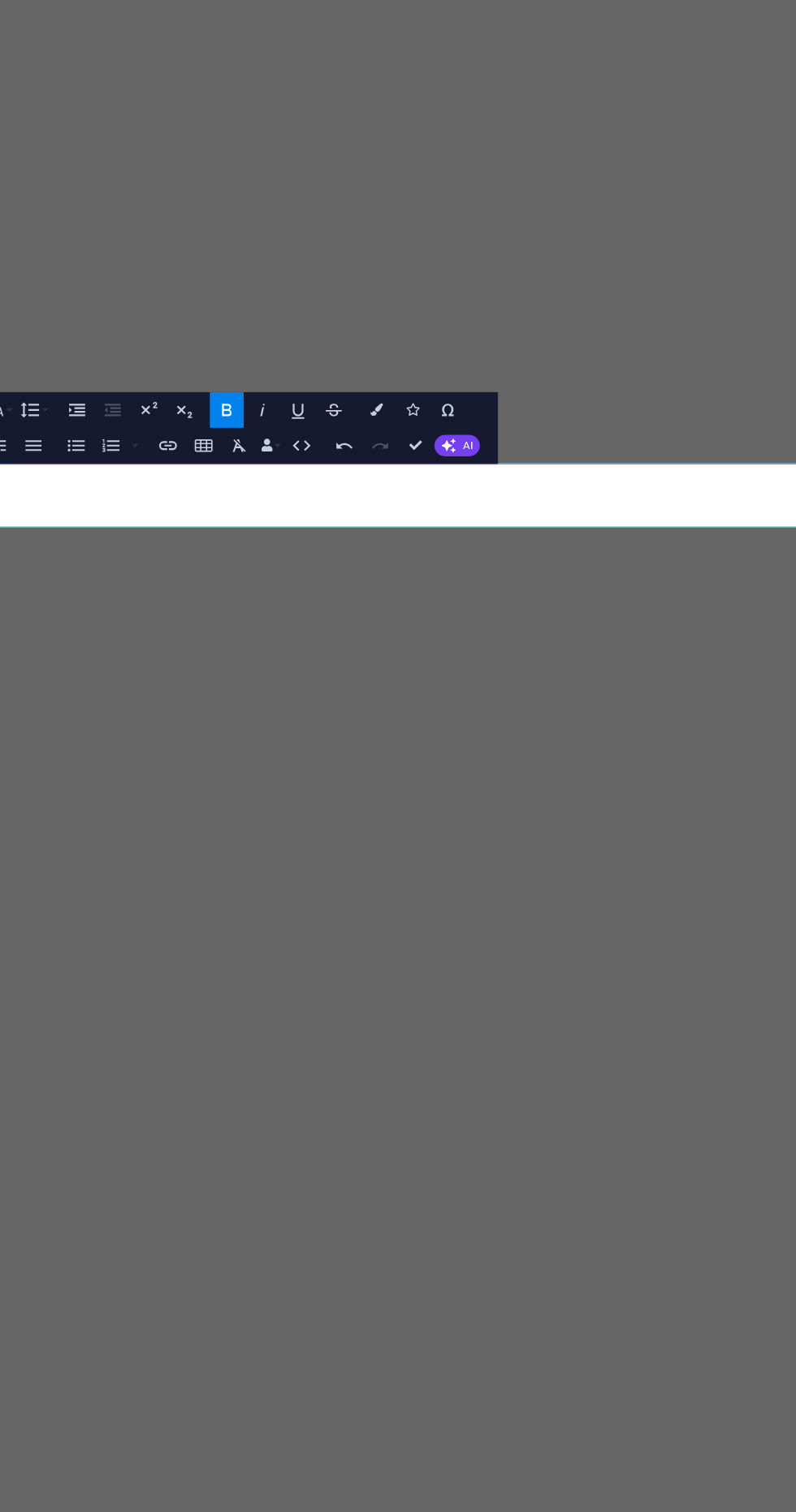
scroll to position [0, 0]
click at [585, 908] on icon "button" at bounding box center [584, 906] width 7 height 7
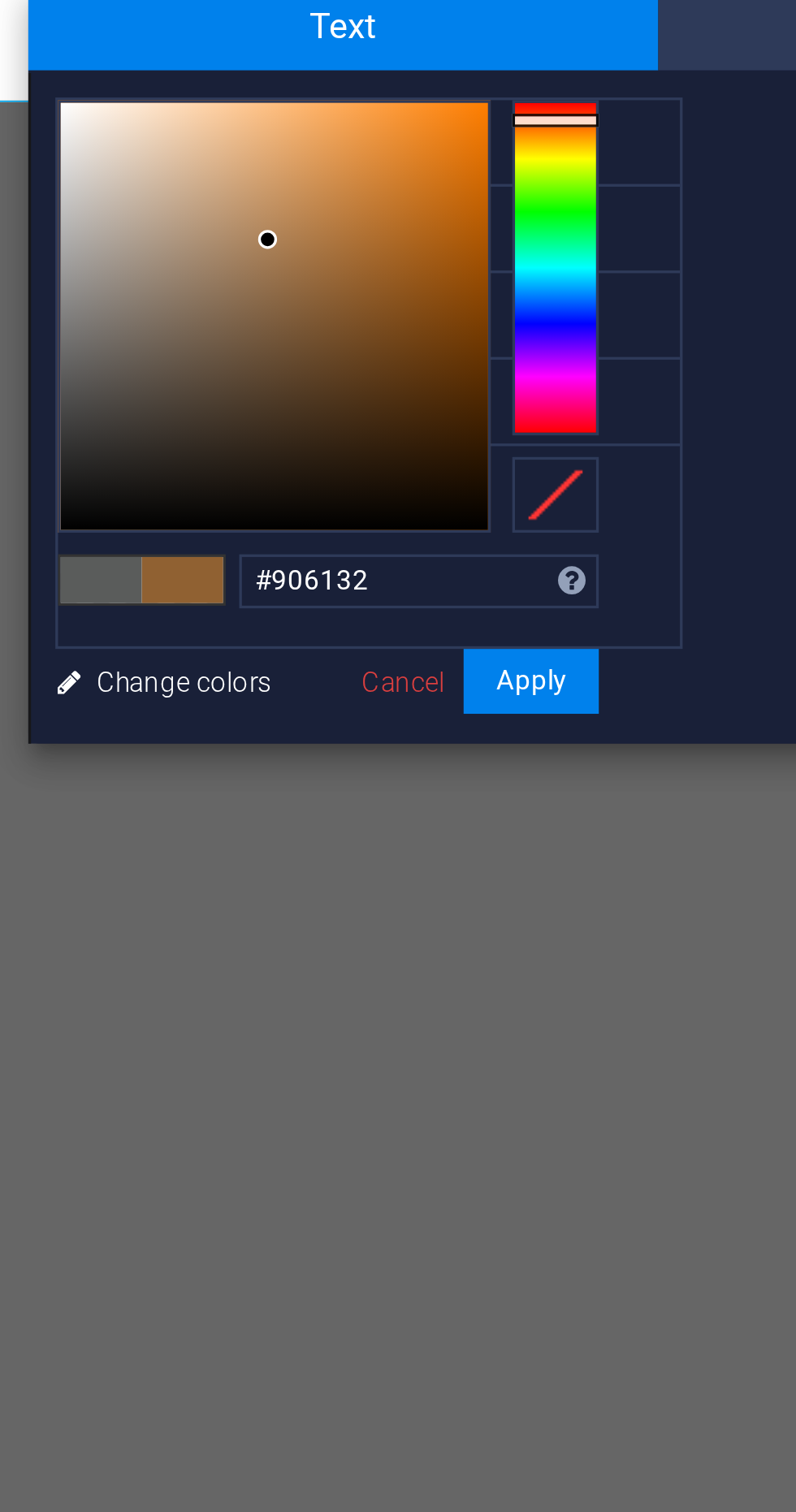
click at [564, 973] on div at bounding box center [577, 971] width 26 height 4
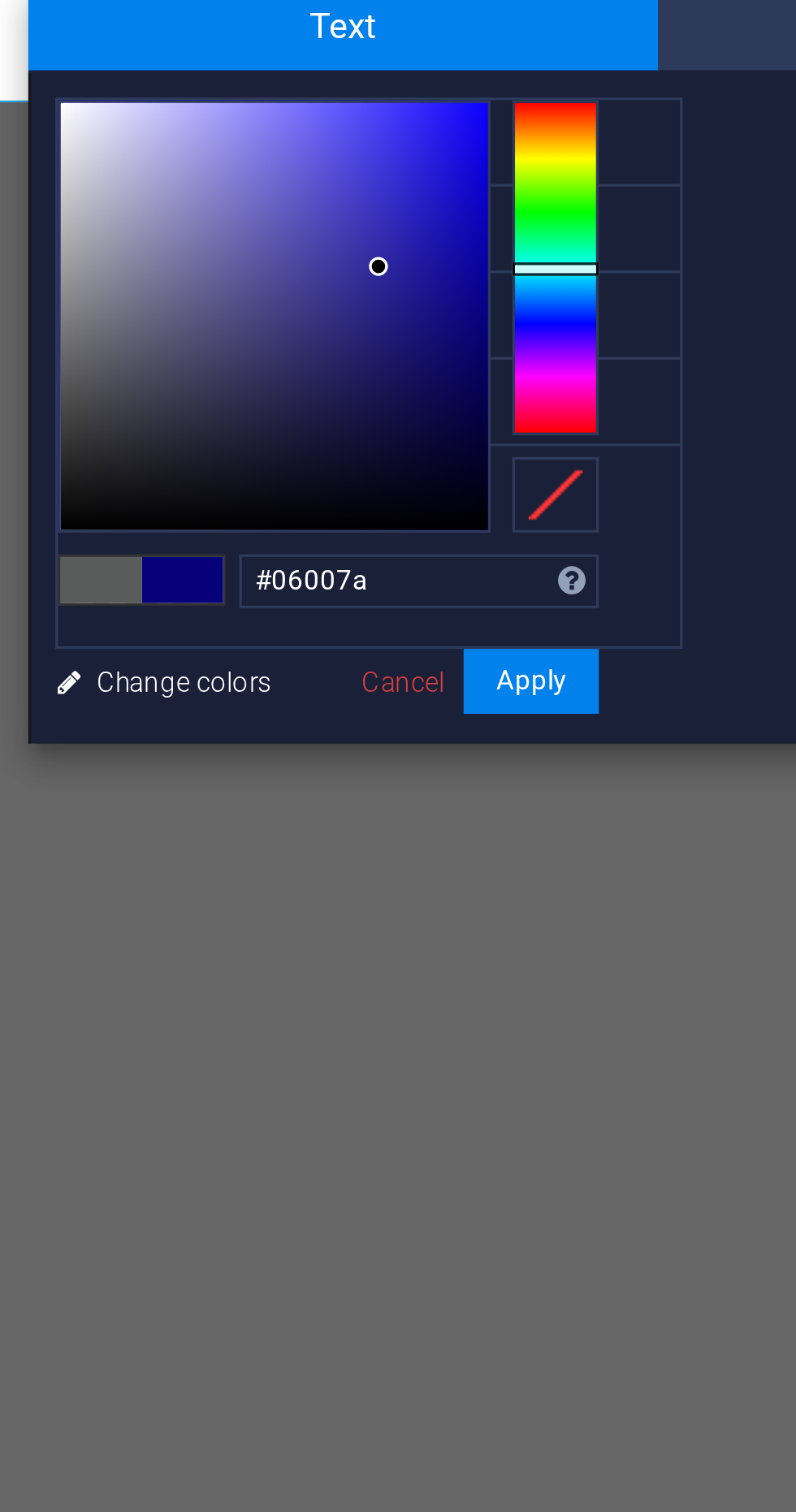
type input "#3932b2"
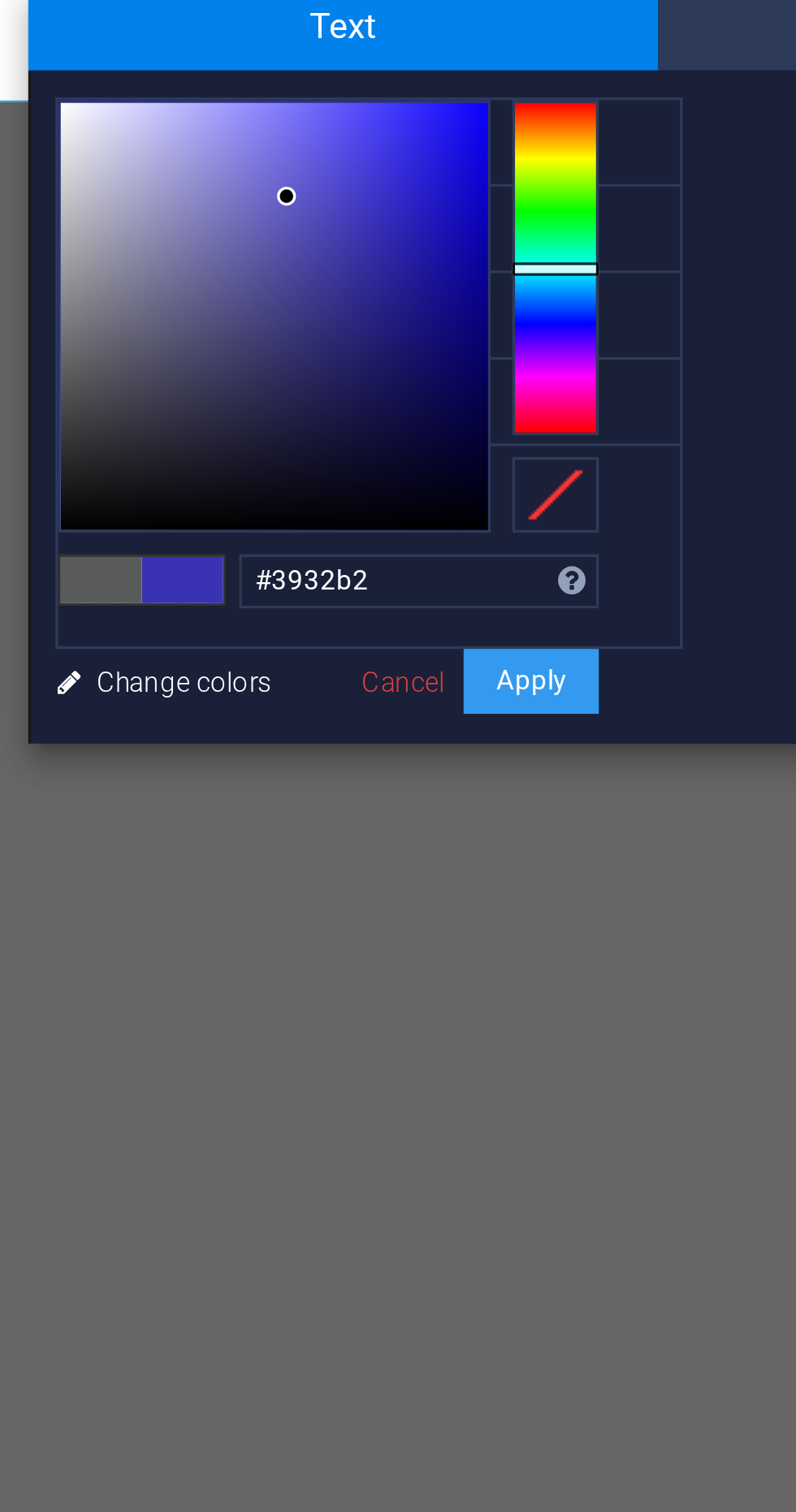
click at [583, 1130] on button "Apply" at bounding box center [570, 1139] width 41 height 20
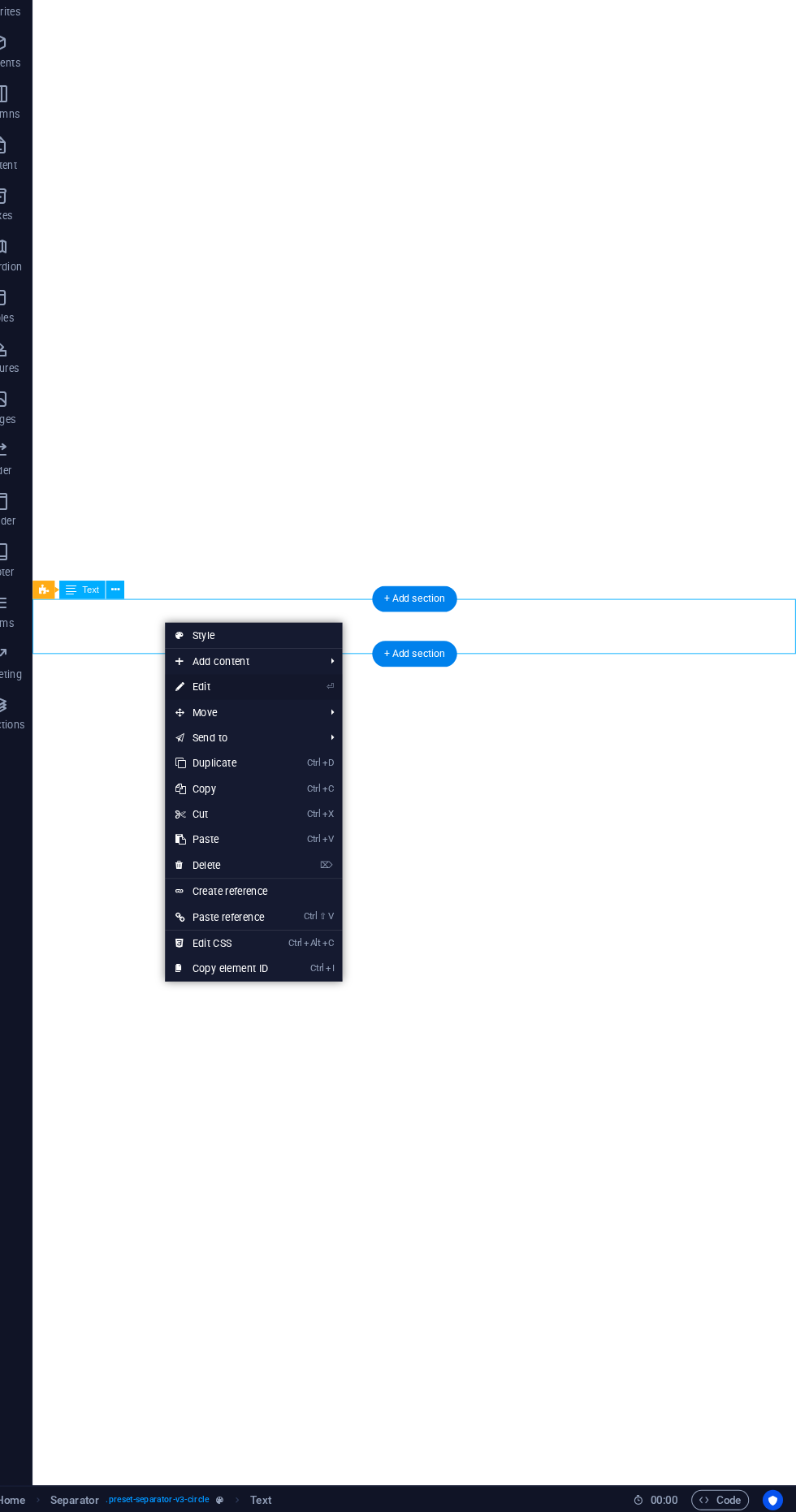
click at [211, 722] on link "⏎ Edit" at bounding box center [246, 722] width 109 height 24
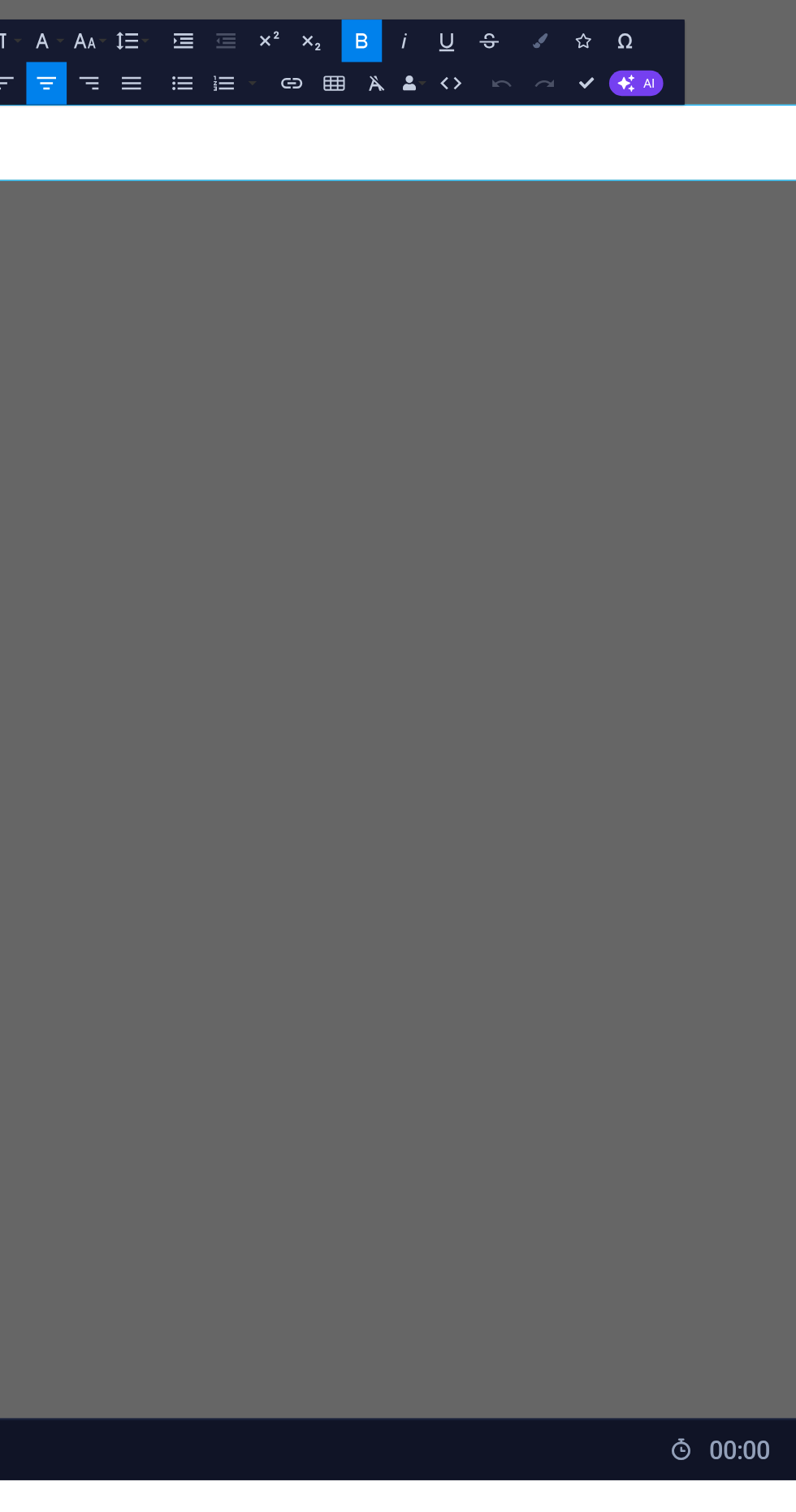
click at [584, 906] on icon "button" at bounding box center [584, 906] width 7 height 7
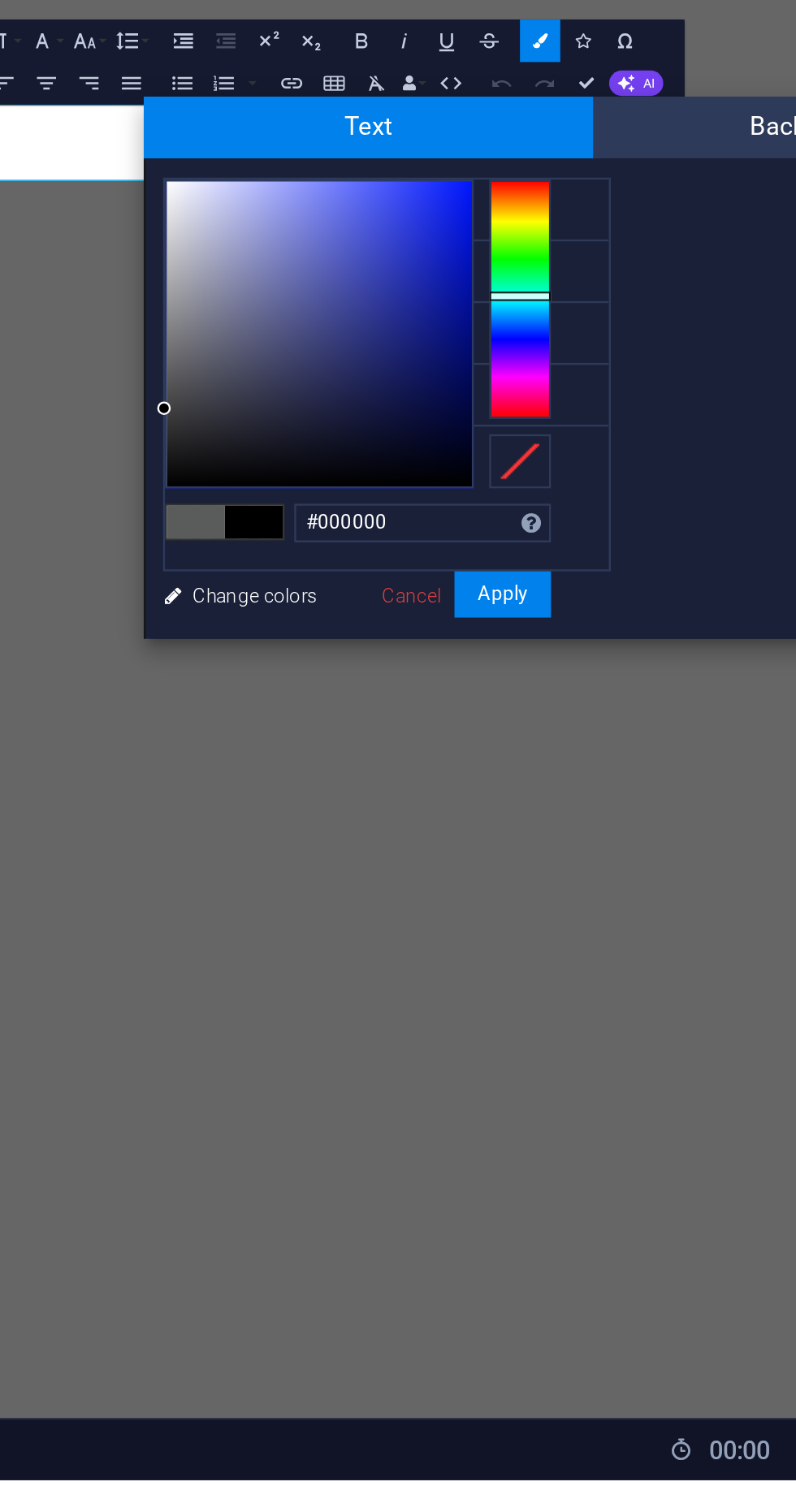
click at [570, 1016] on div at bounding box center [577, 1014] width 26 height 4
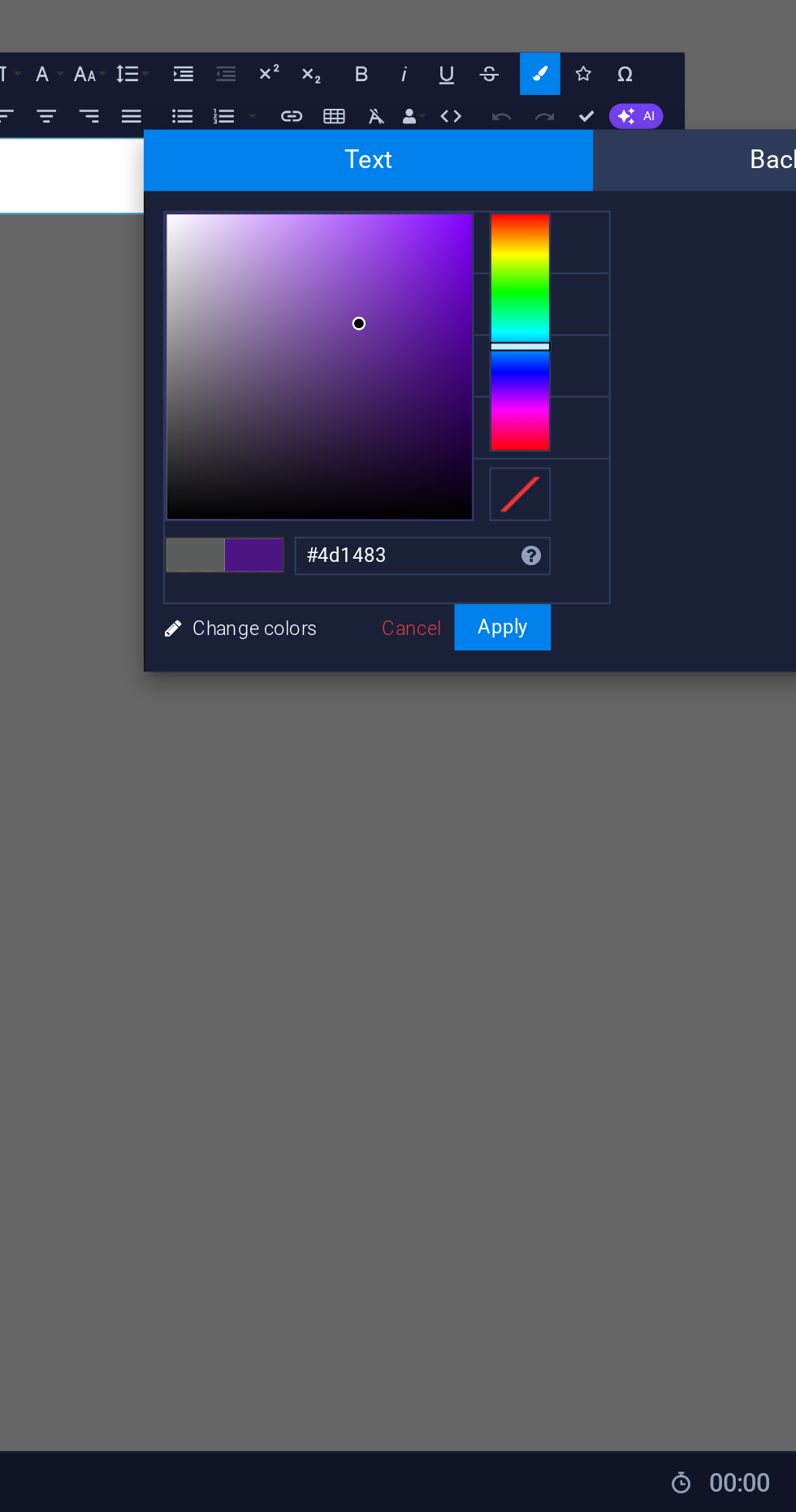
click at [512, 1014] on div at bounding box center [509, 1011] width 6 height 6
type input "#3c096d"
click at [579, 1130] on button "Apply" at bounding box center [570, 1139] width 41 height 20
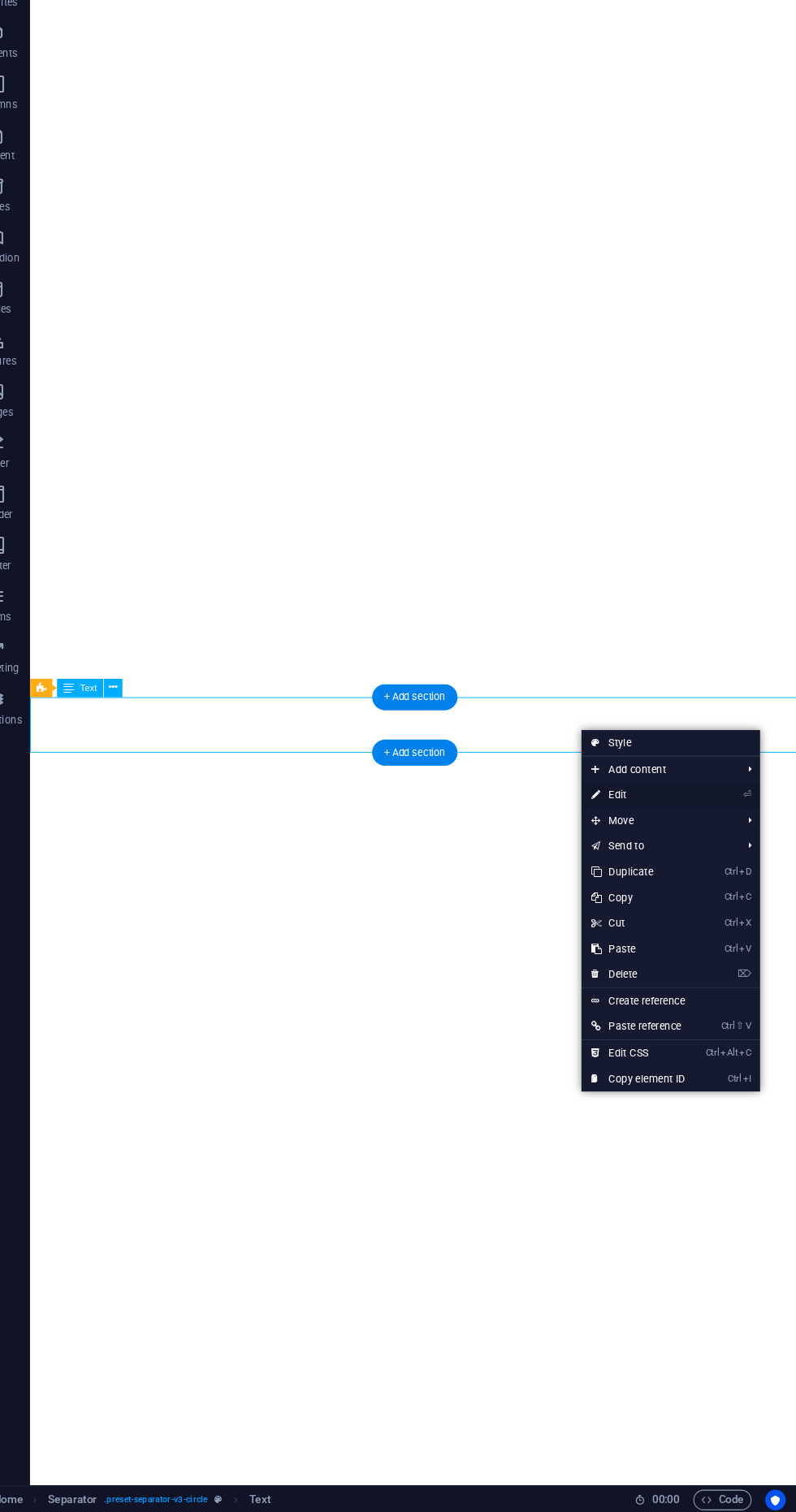
click at [662, 823] on link "⏎ Edit" at bounding box center [643, 830] width 109 height 24
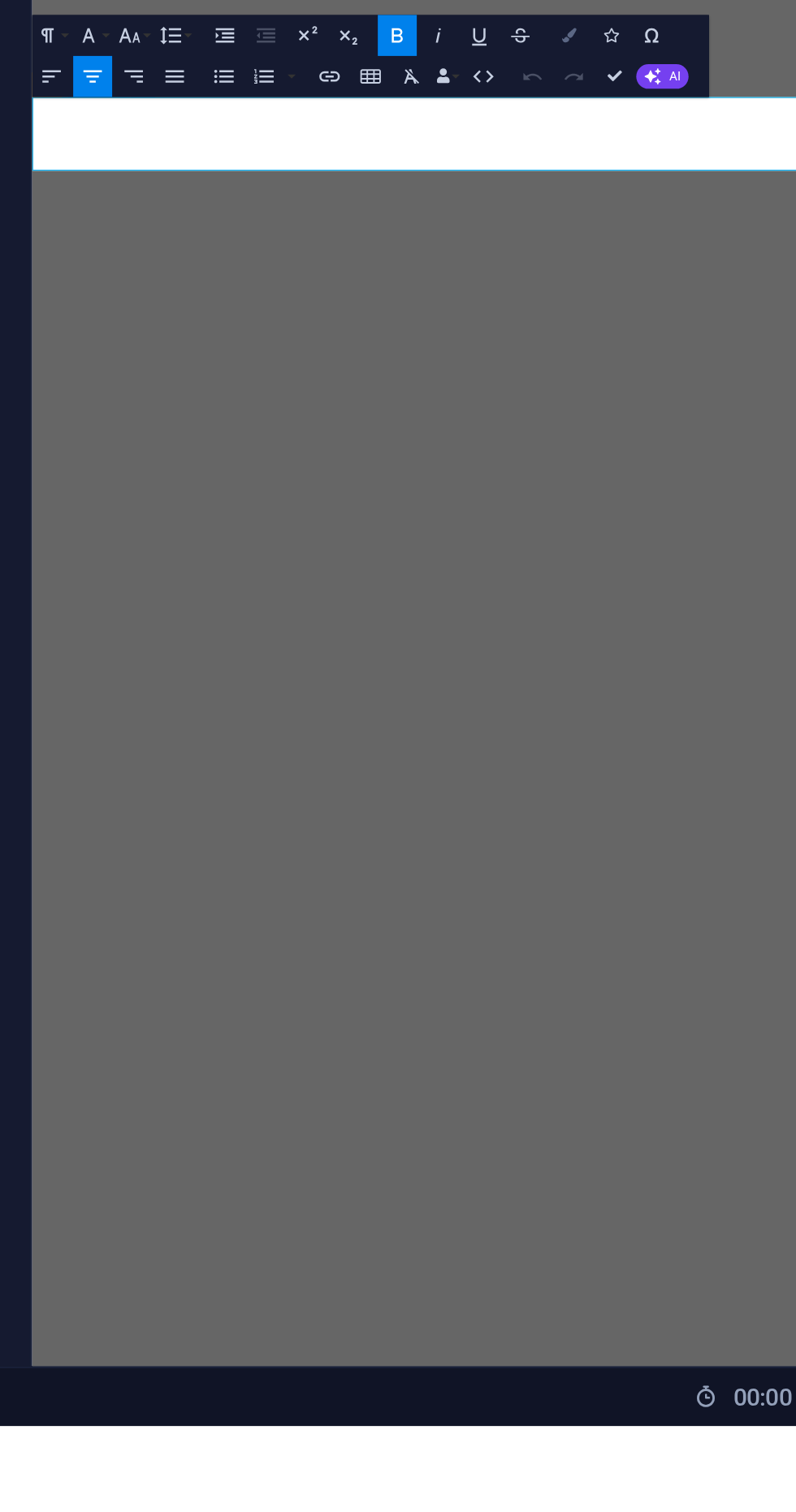
click at [587, 909] on icon "button" at bounding box center [584, 906] width 7 height 7
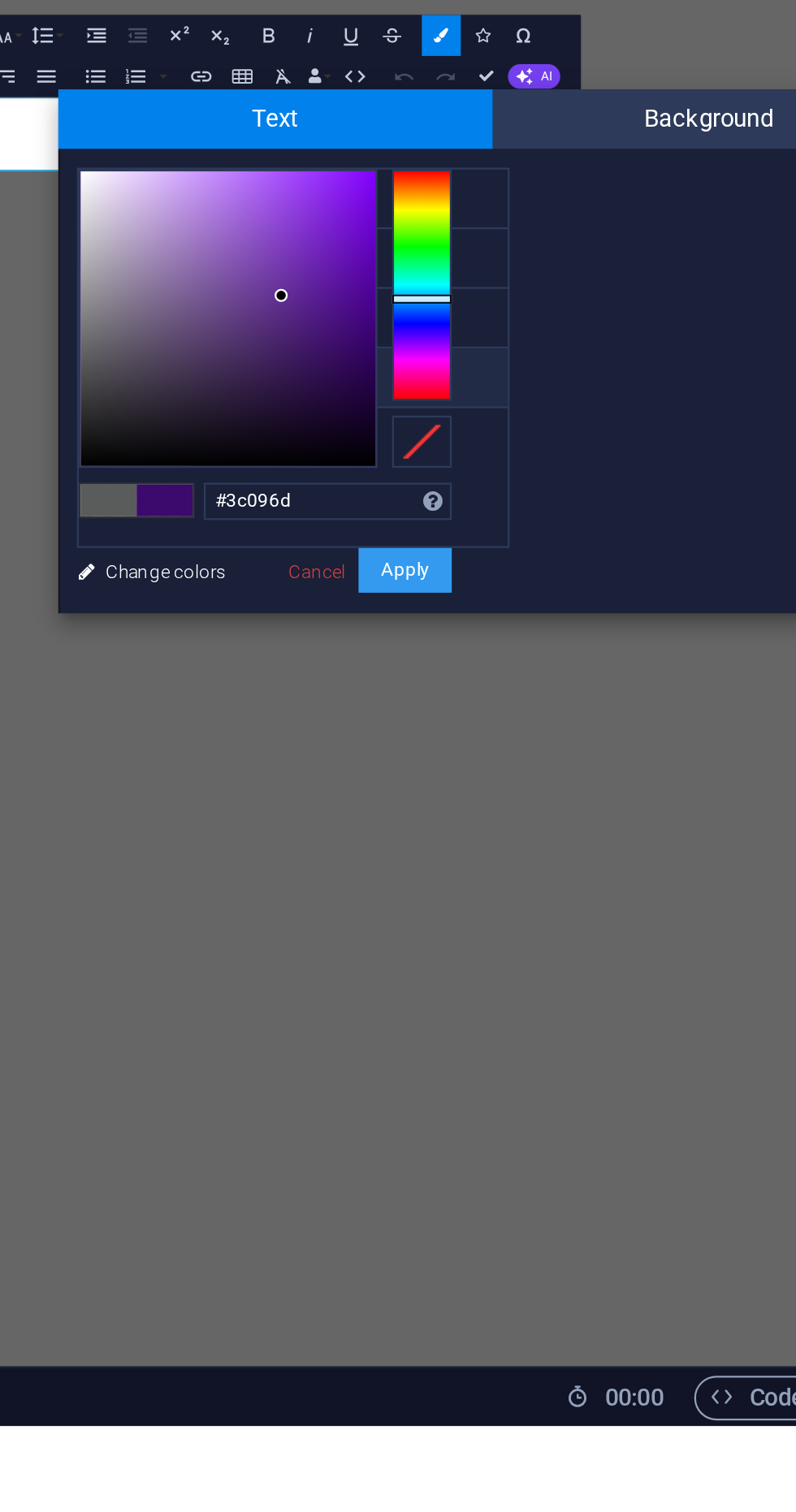
click at [574, 1130] on button "Apply" at bounding box center [570, 1139] width 41 height 20
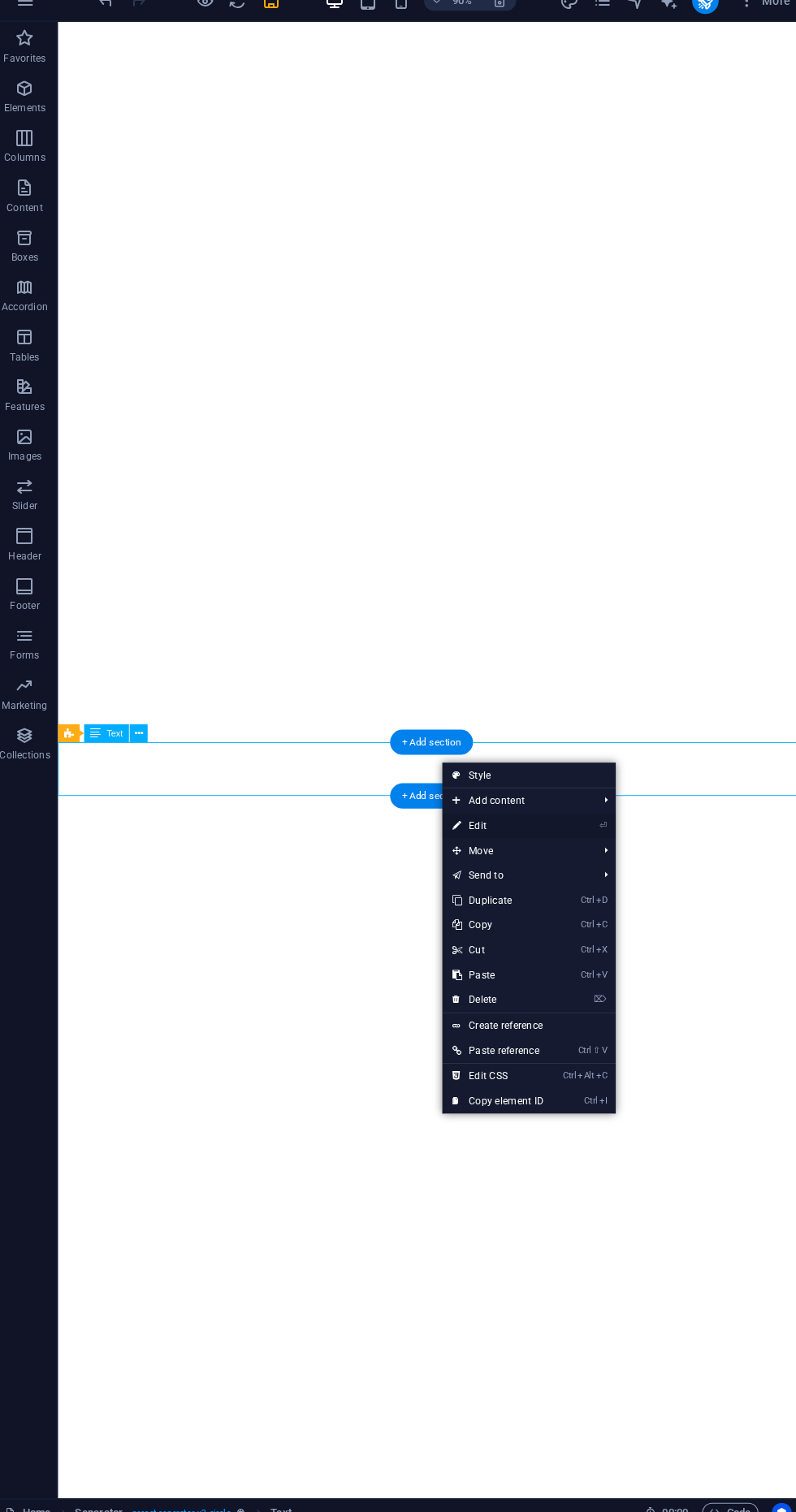
click at [510, 826] on link "⏎ Edit" at bounding box center [495, 828] width 109 height 24
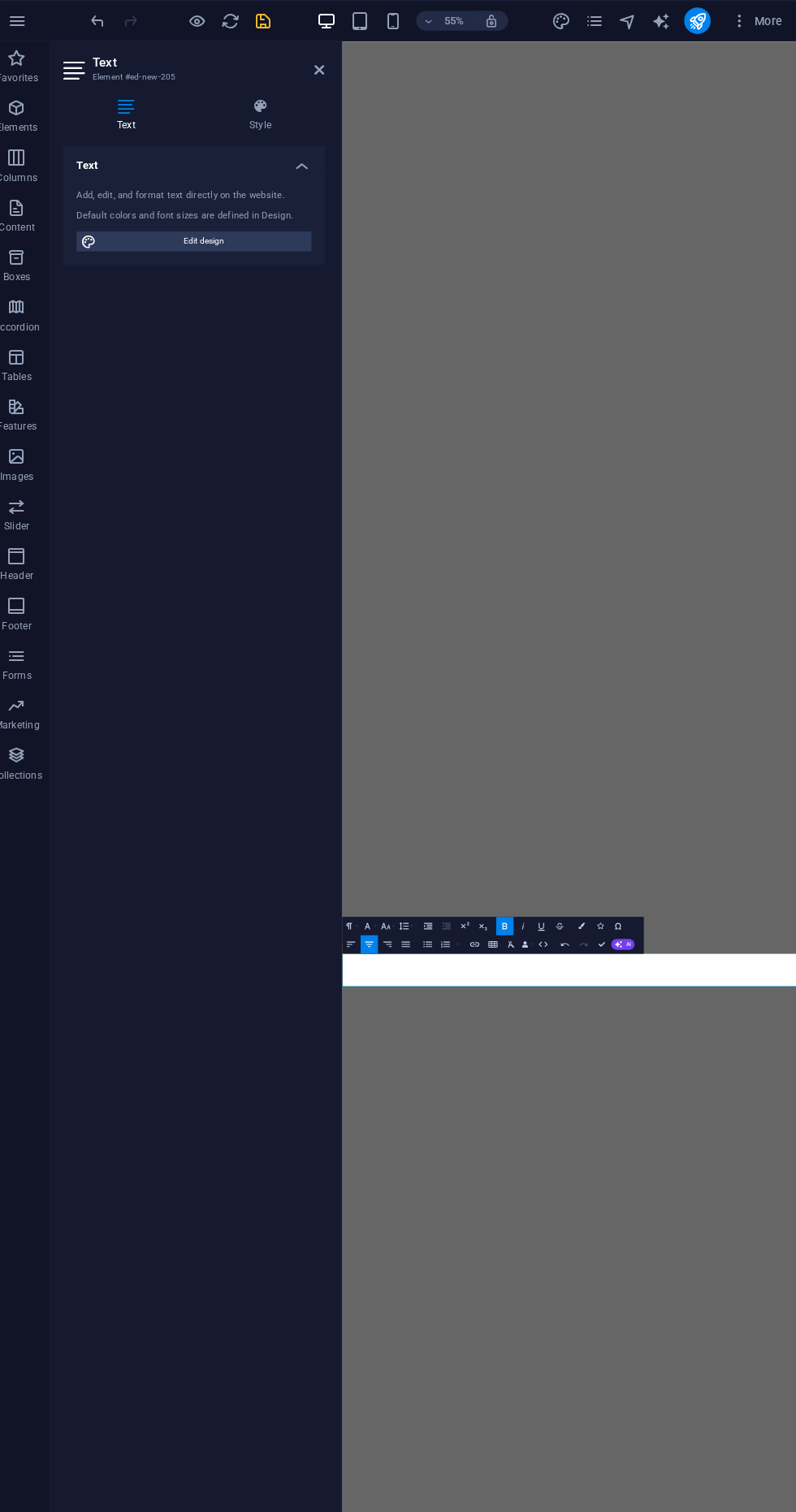
click at [267, 28] on icon "save" at bounding box center [274, 21] width 19 height 19
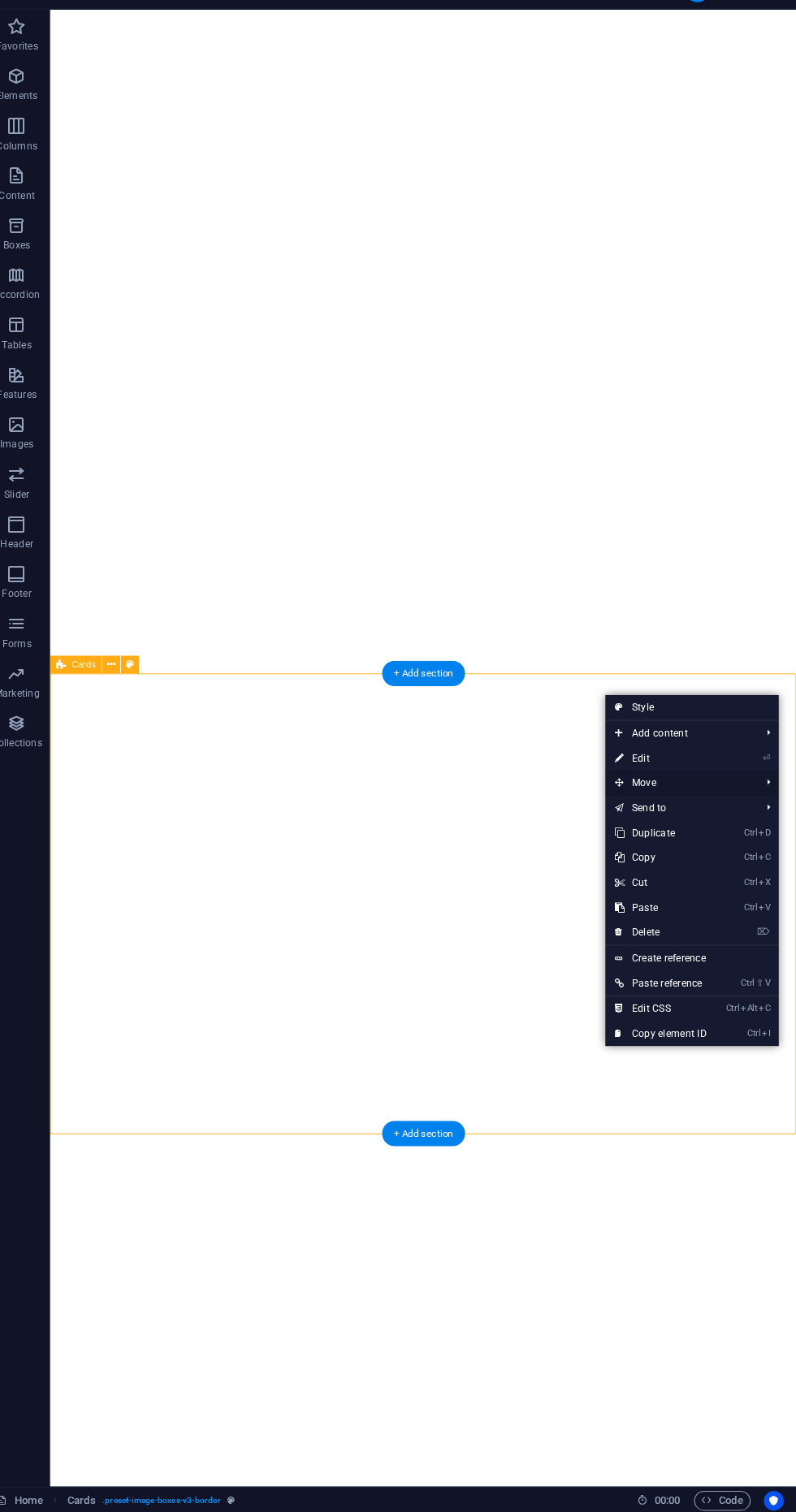
click at [696, 786] on span "Move" at bounding box center [681, 798] width 145 height 24
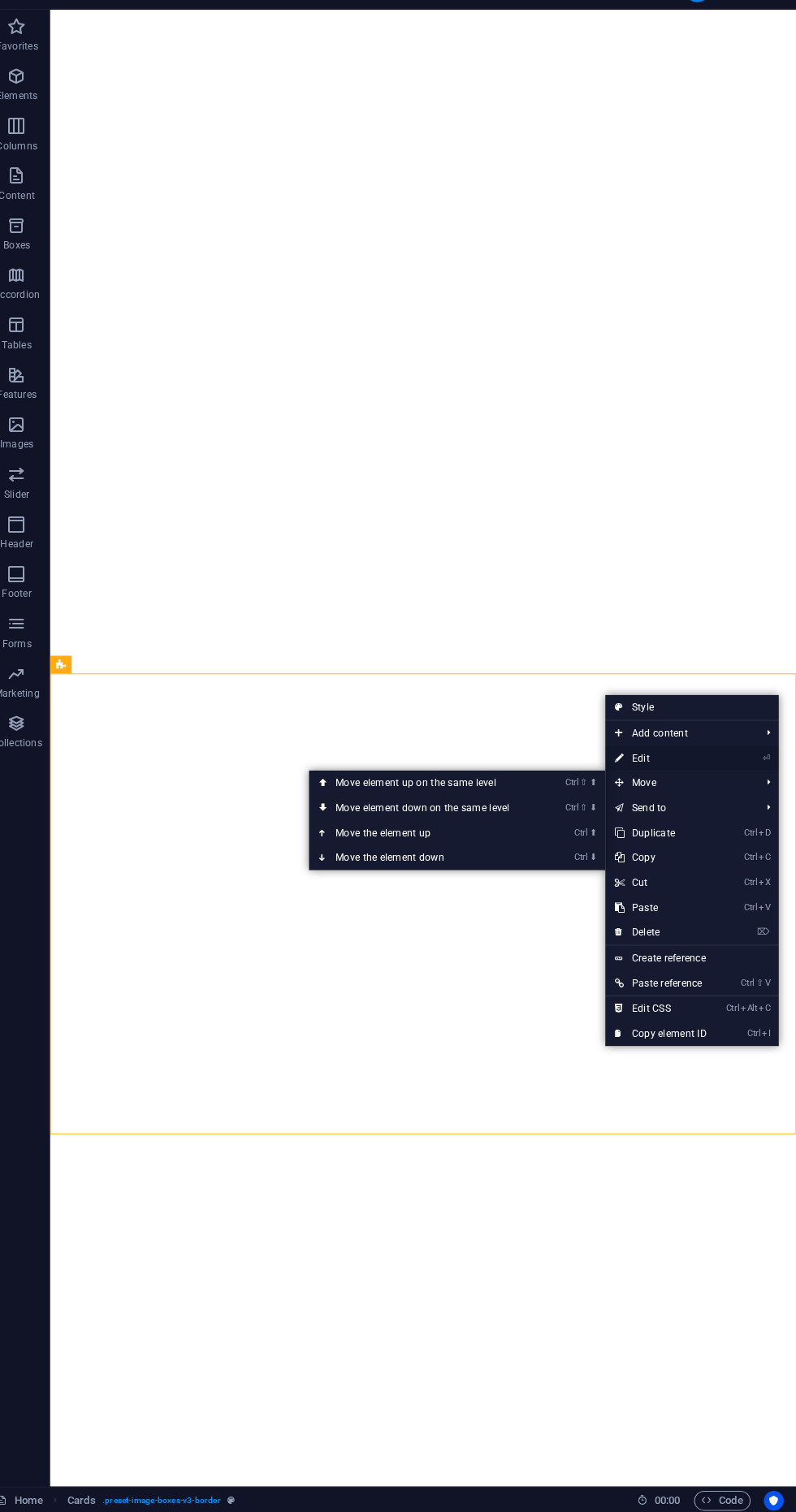
click at [674, 768] on link "⏎ Edit" at bounding box center [663, 773] width 109 height 24
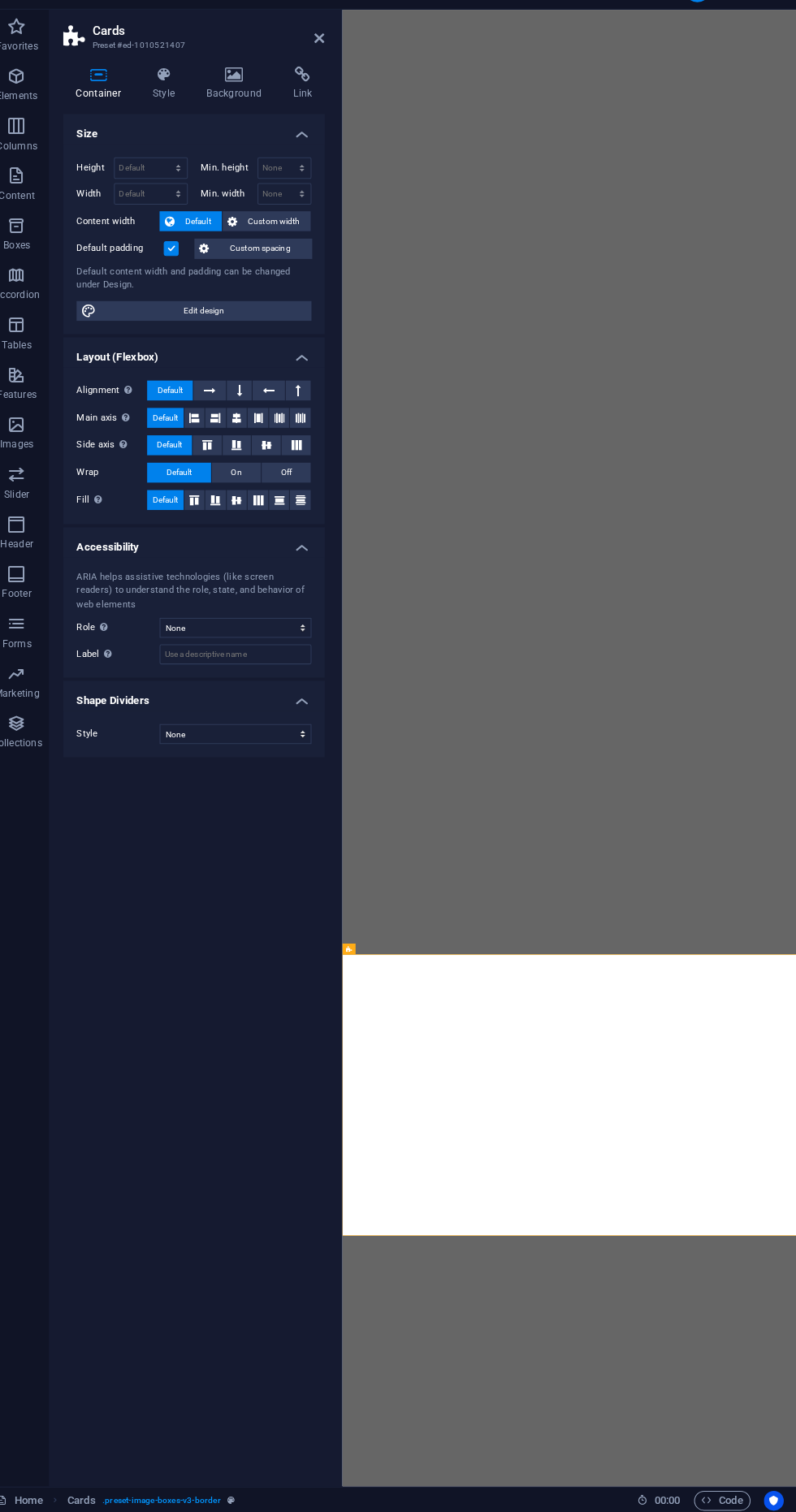
click at [191, 855] on div "Size Height Default px rem % vh vw Min. height None px rem % vh vw Width Defaul…" at bounding box center [206, 807] width 255 height 1330
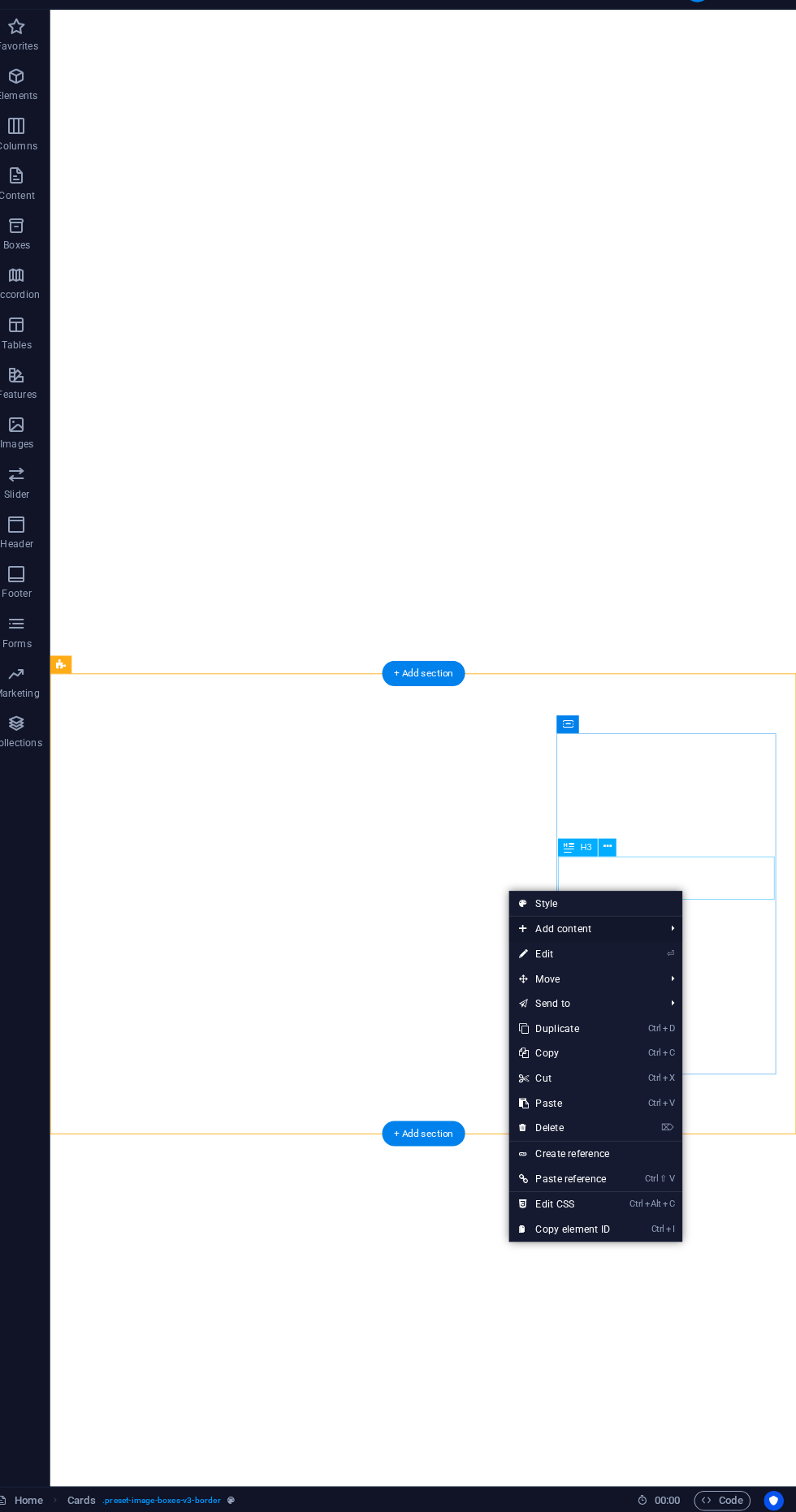
click at [602, 929] on span "Add content" at bounding box center [587, 941] width 145 height 24
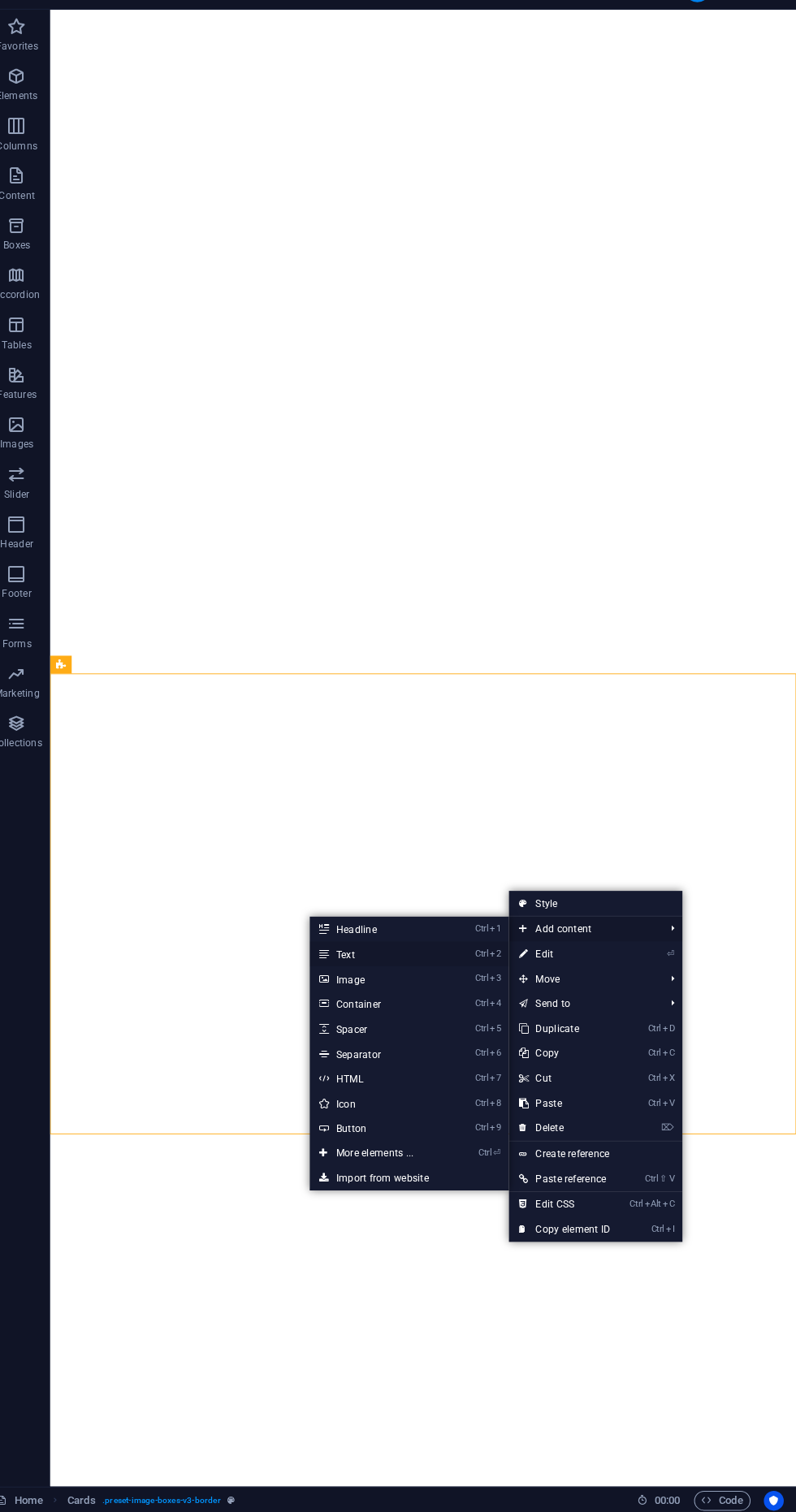
click at [405, 955] on link "Ctrl 2 Text" at bounding box center [386, 965] width 134 height 24
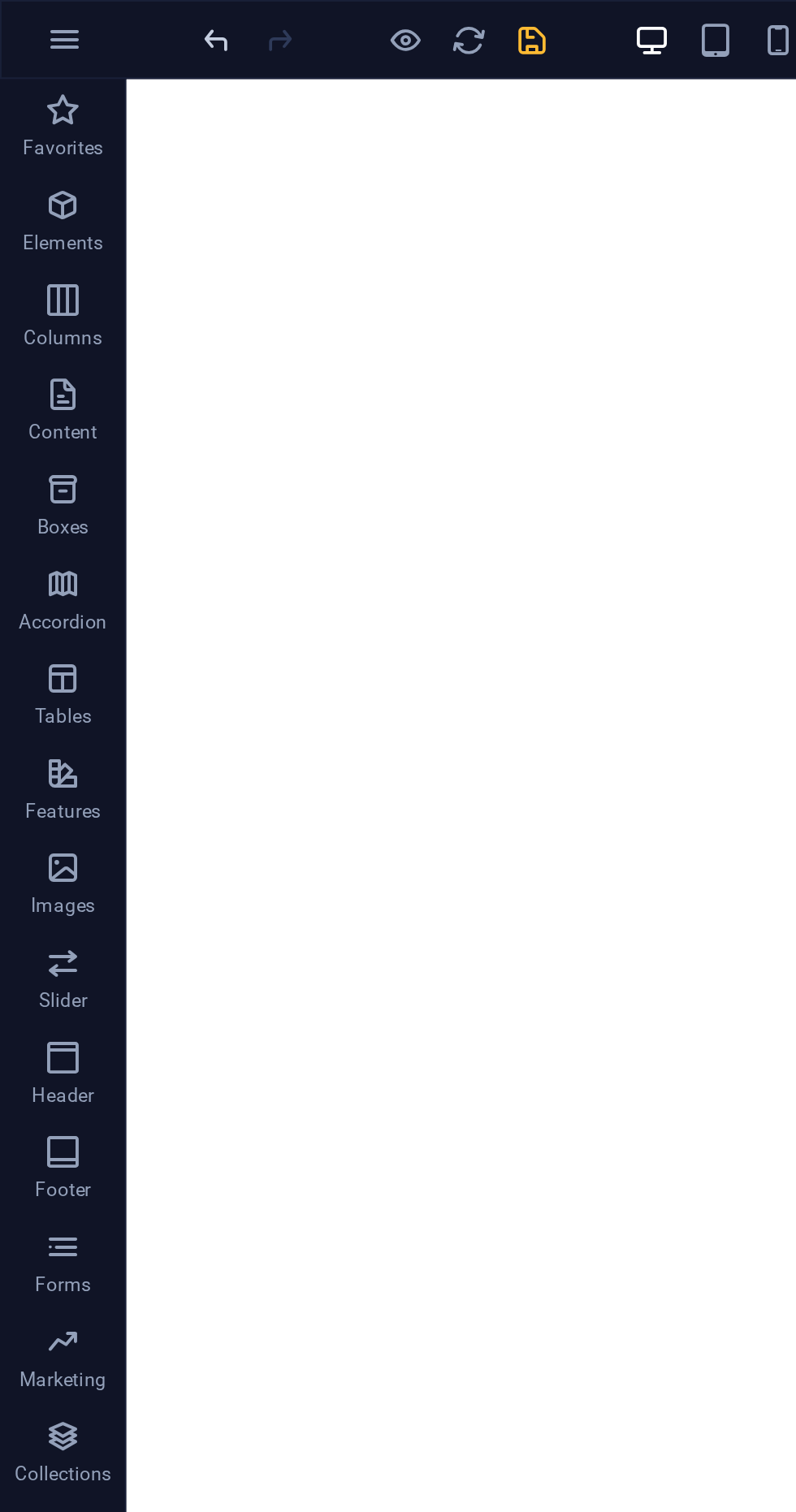
click at [105, 20] on icon "undo" at bounding box center [112, 21] width 19 height 19
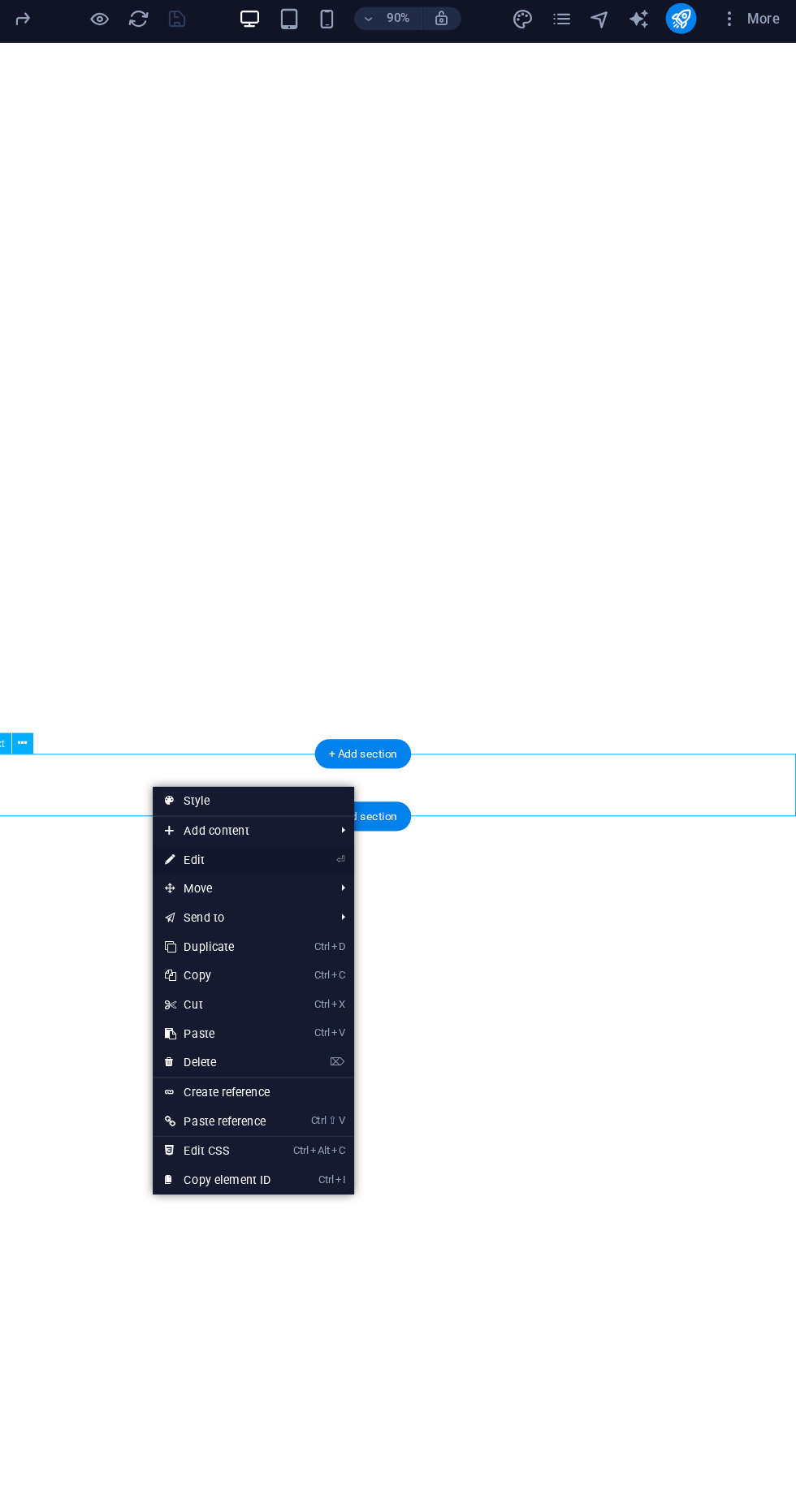
click at [335, 729] on link "⏎ Edit" at bounding box center [308, 729] width 109 height 24
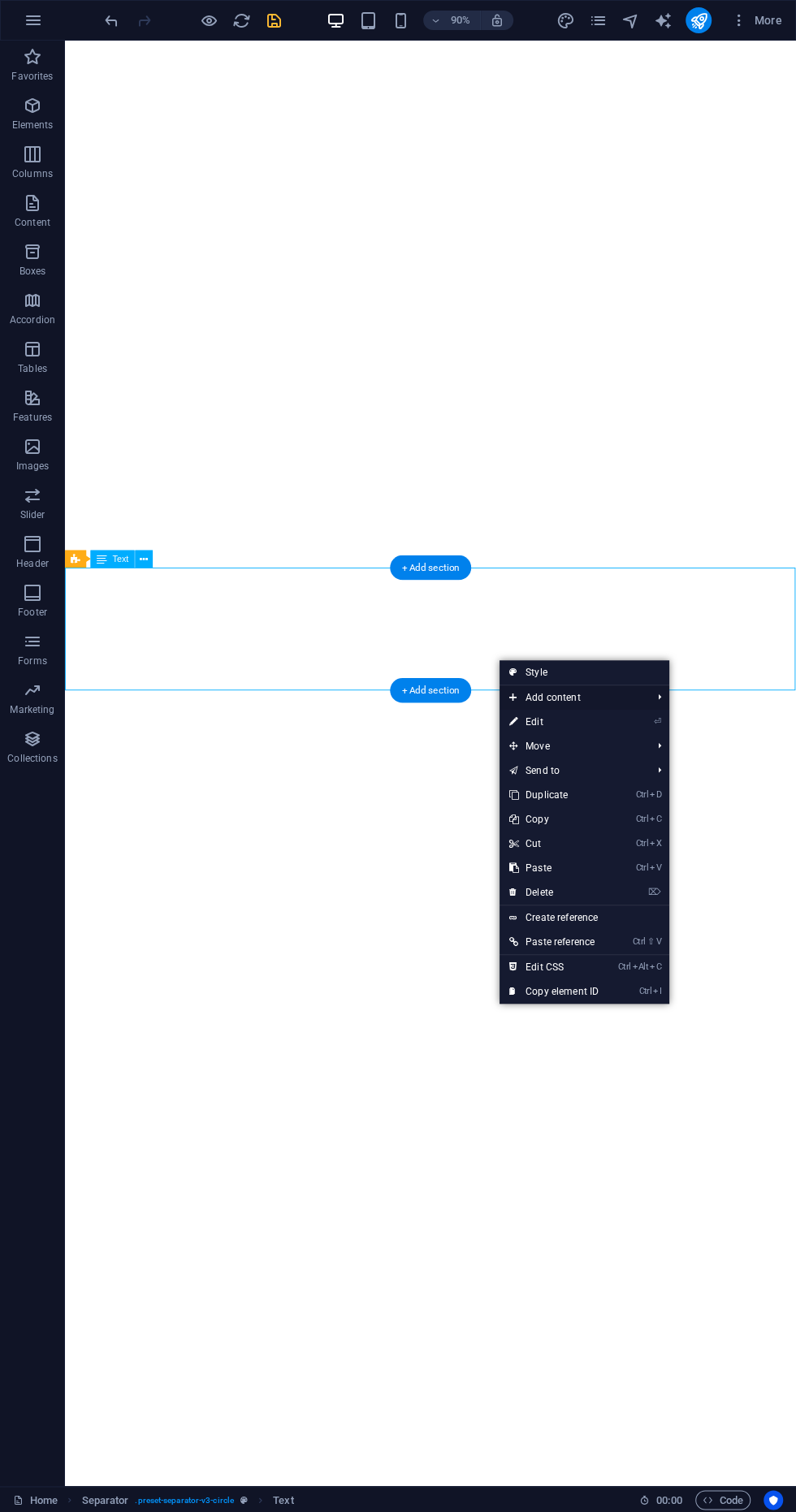
click at [595, 707] on span "Add content" at bounding box center [572, 697] width 145 height 24
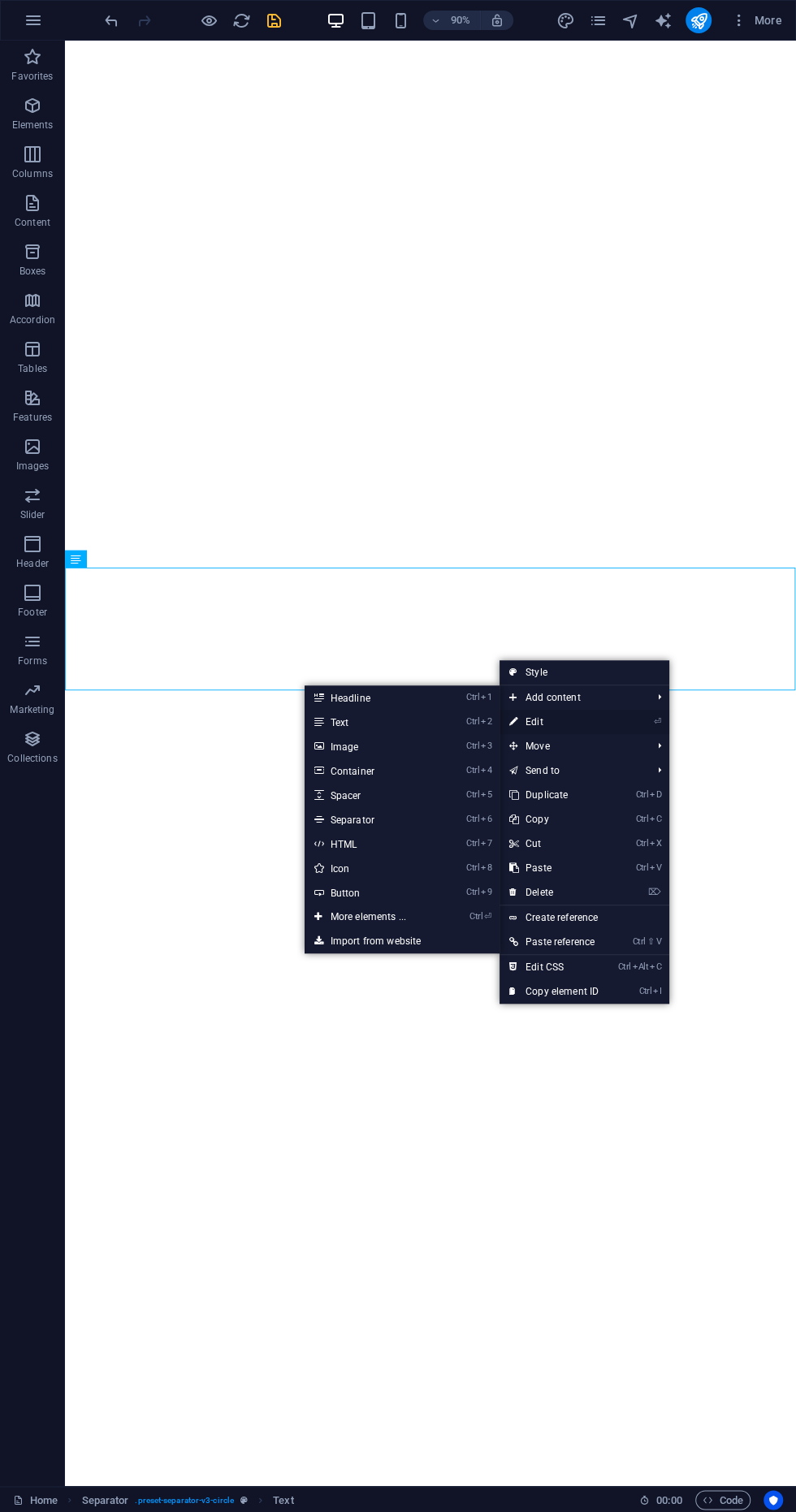
click at [549, 722] on link "⏎ Edit" at bounding box center [554, 722] width 109 height 24
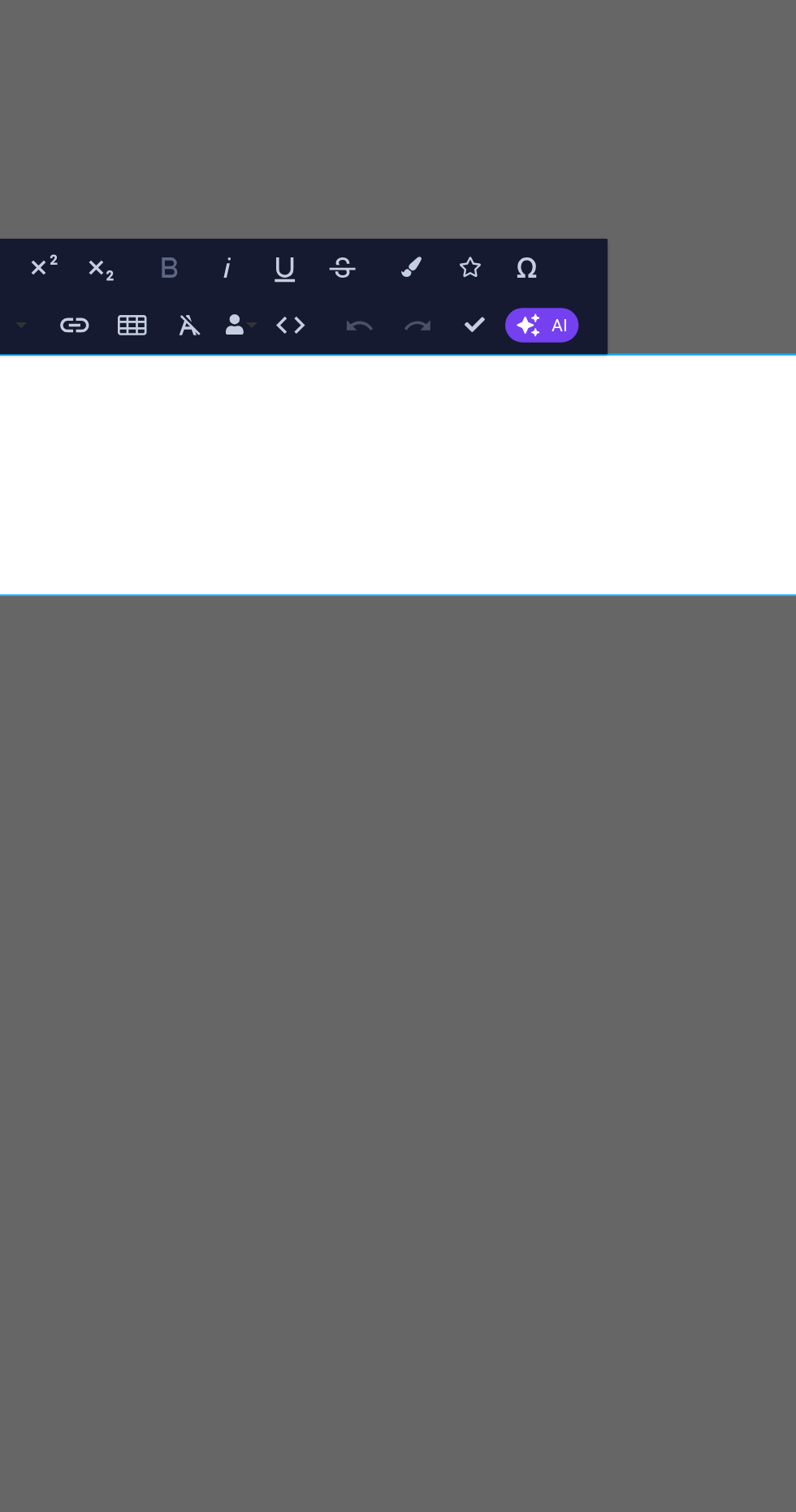
click at [509, 906] on icon "button" at bounding box center [510, 906] width 5 height 7
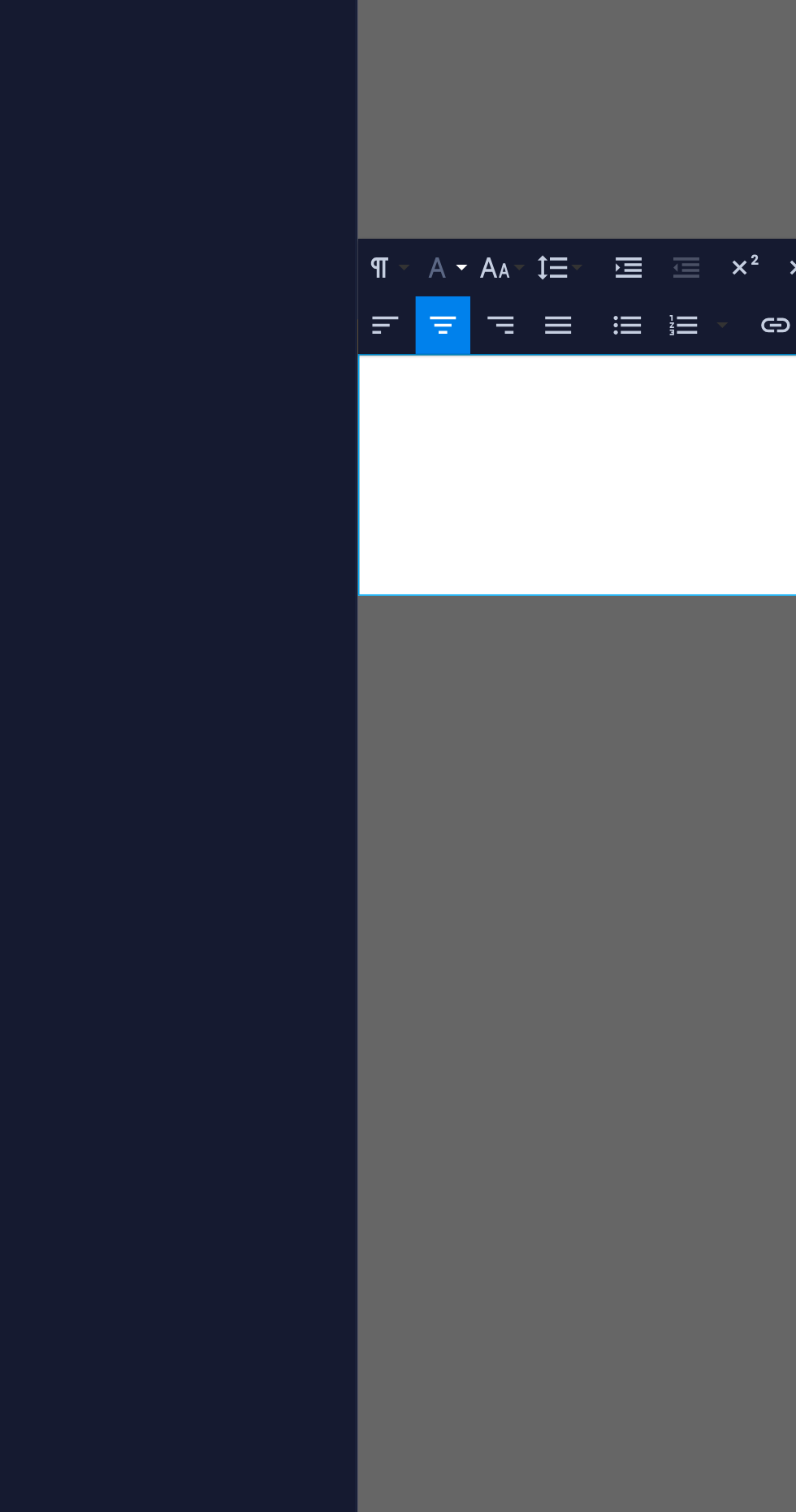
click at [375, 908] on icon "button" at bounding box center [375, 905] width 10 height 10
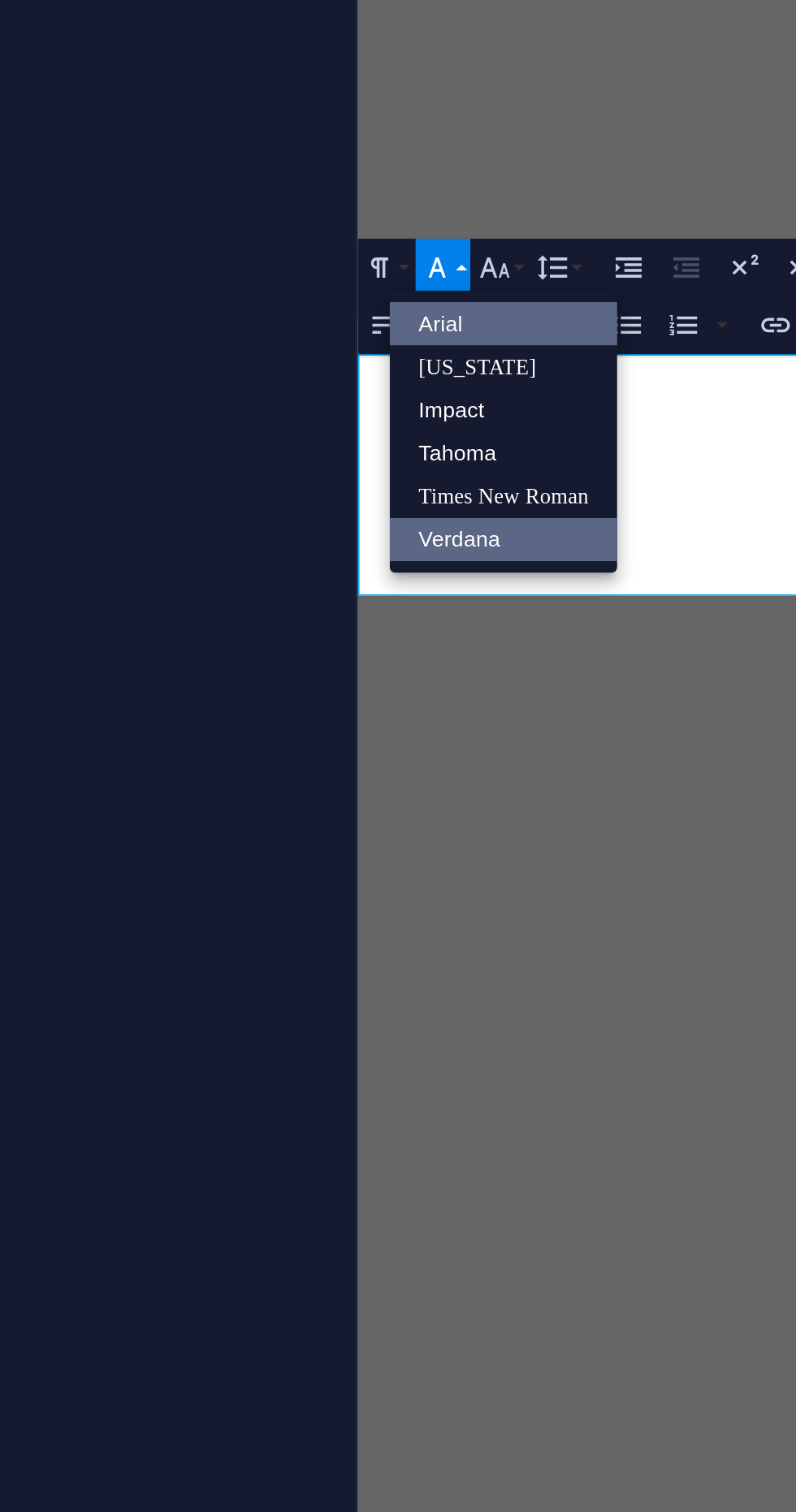
click at [368, 993] on link "Verdana" at bounding box center [396, 991] width 71 height 14
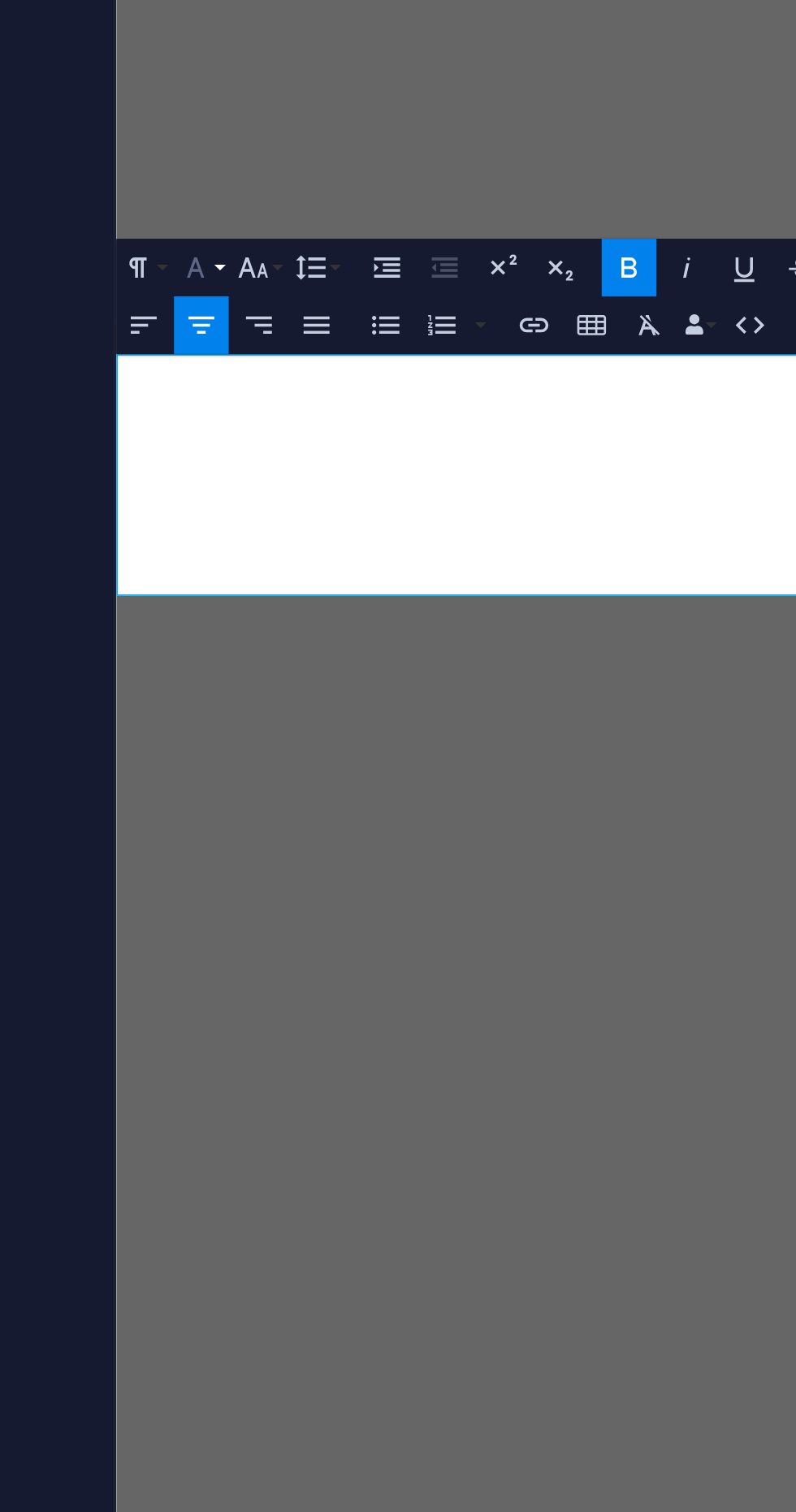
click at [382, 906] on button "Font Family" at bounding box center [377, 906] width 17 height 18
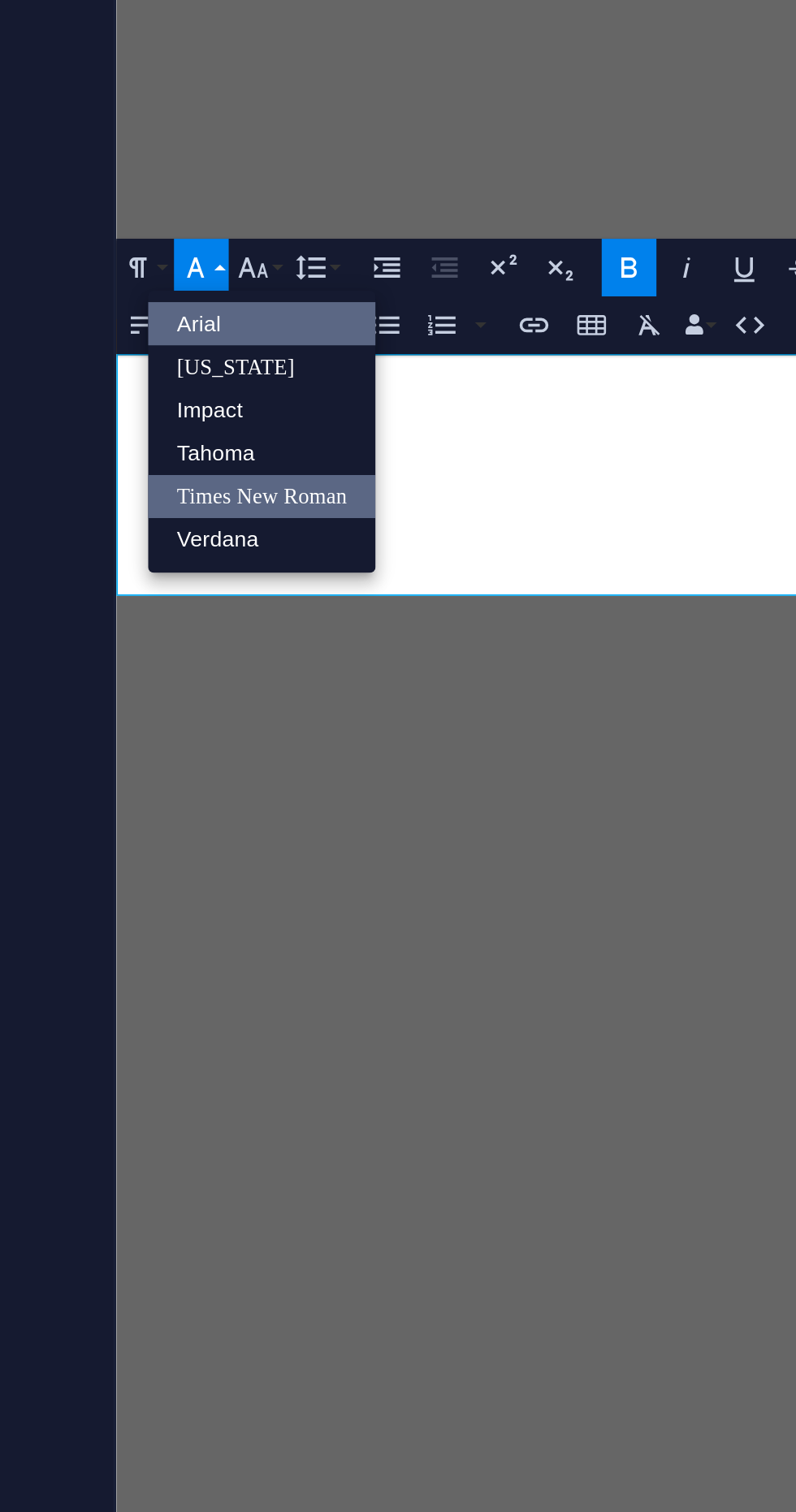
click at [377, 976] on link "Times New Roman" at bounding box center [396, 977] width 71 height 14
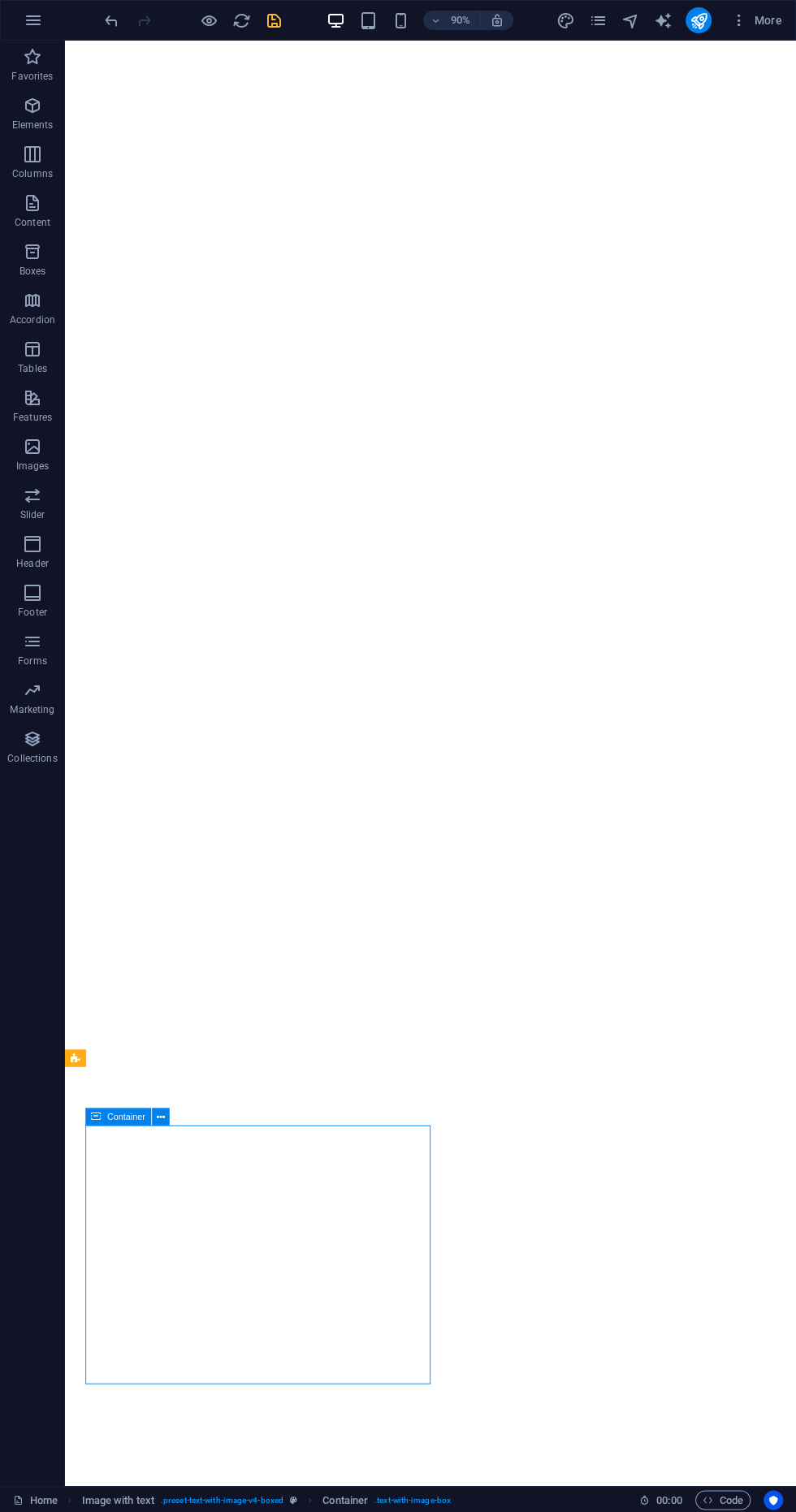
click at [275, 11] on icon "save" at bounding box center [274, 21] width 19 height 19
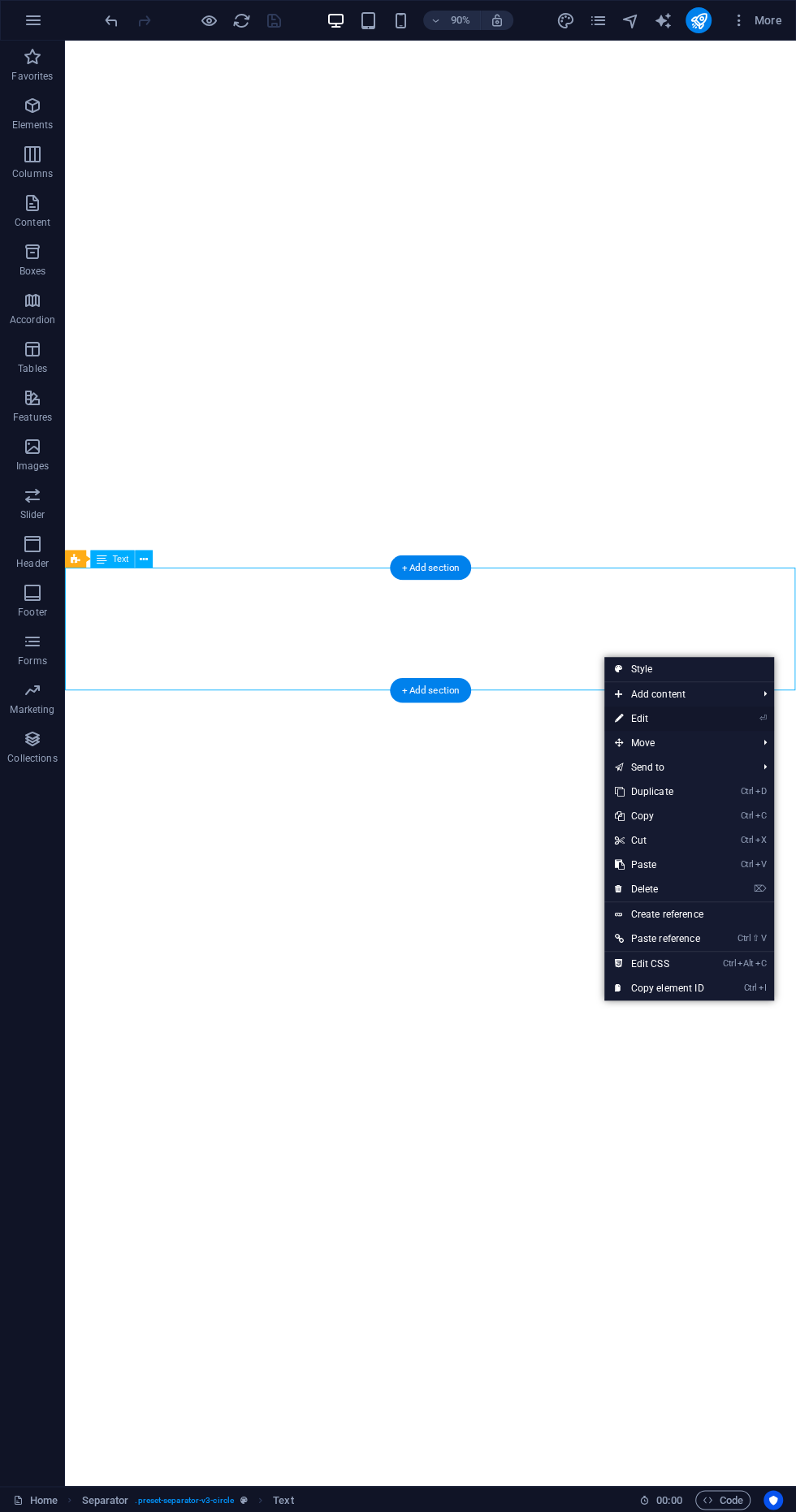
click at [678, 727] on link "⏎ Edit" at bounding box center [658, 719] width 109 height 24
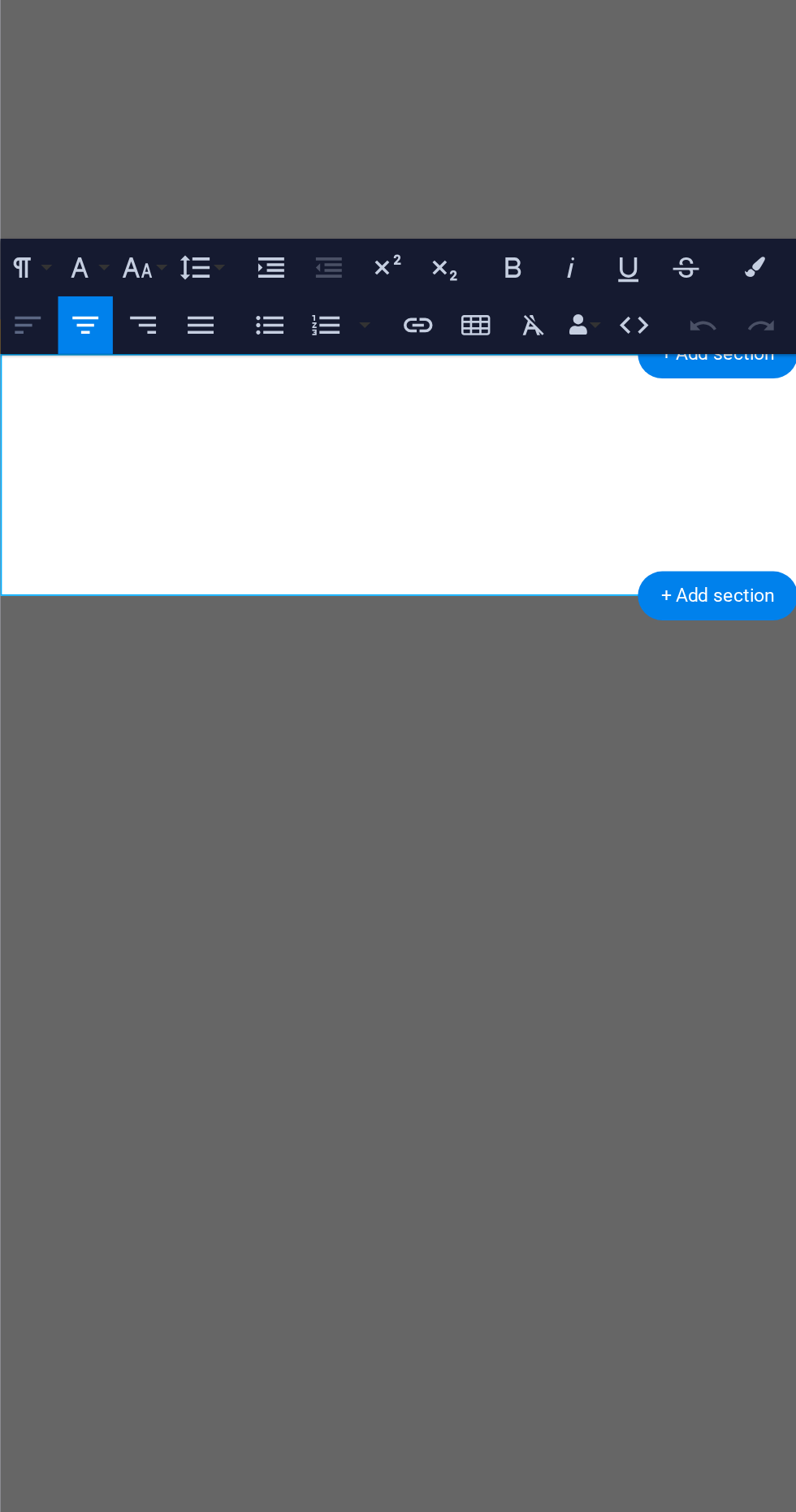
click at [362, 922] on icon "button" at bounding box center [360, 925] width 8 height 6
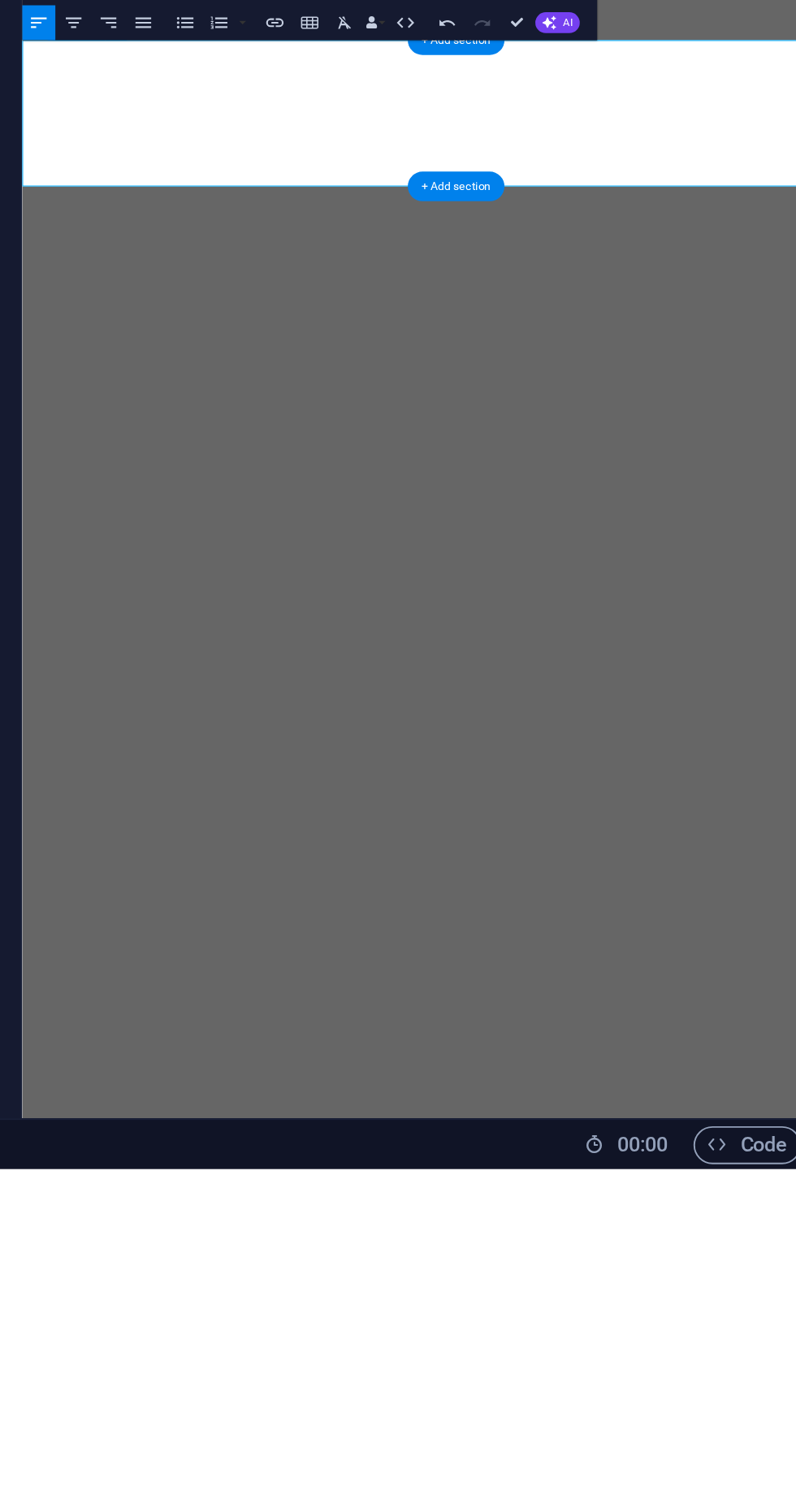
click at [356, 925] on icon "button" at bounding box center [360, 925] width 8 height 6
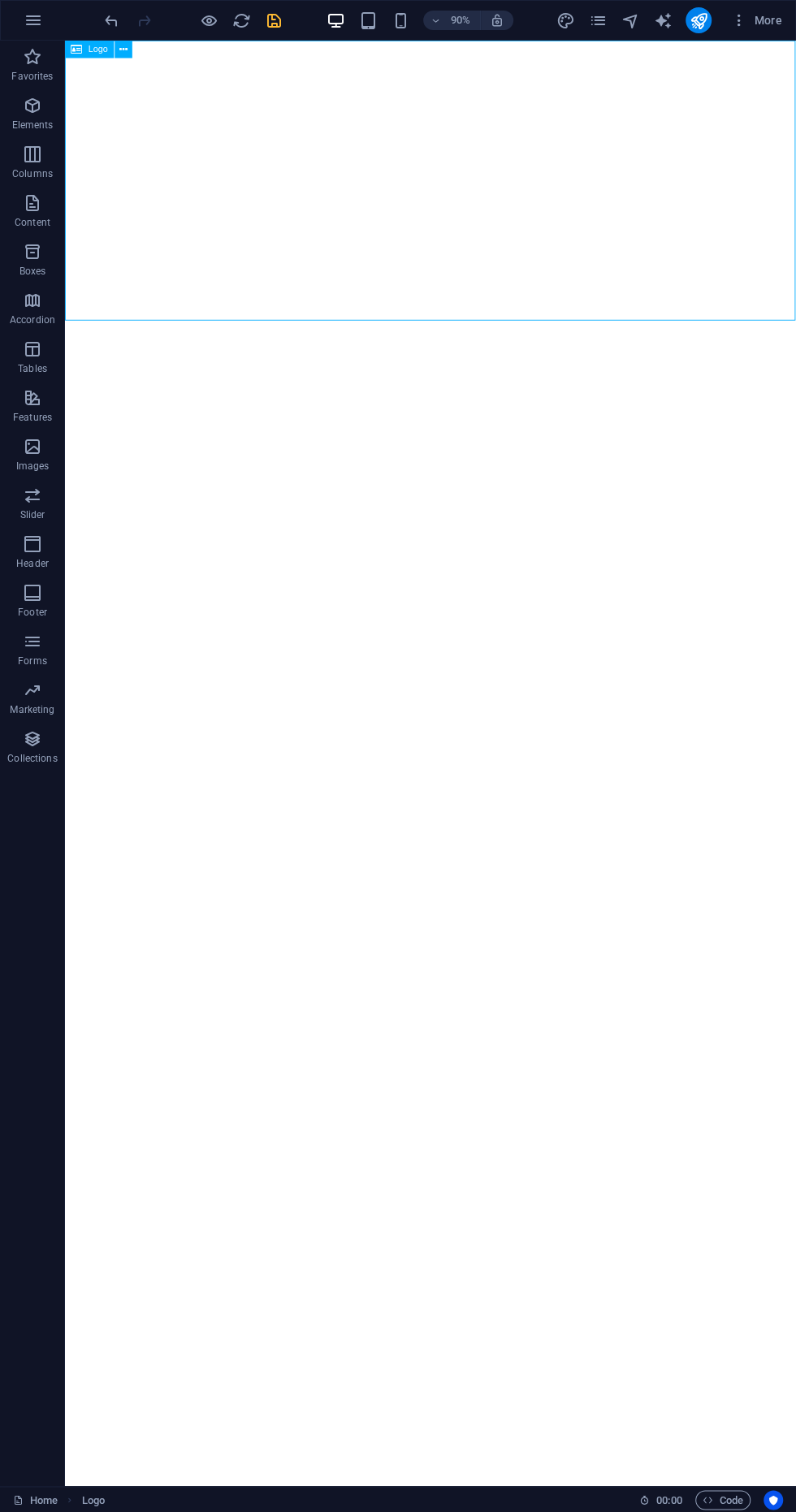
click at [268, 20] on icon "save" at bounding box center [274, 21] width 19 height 19
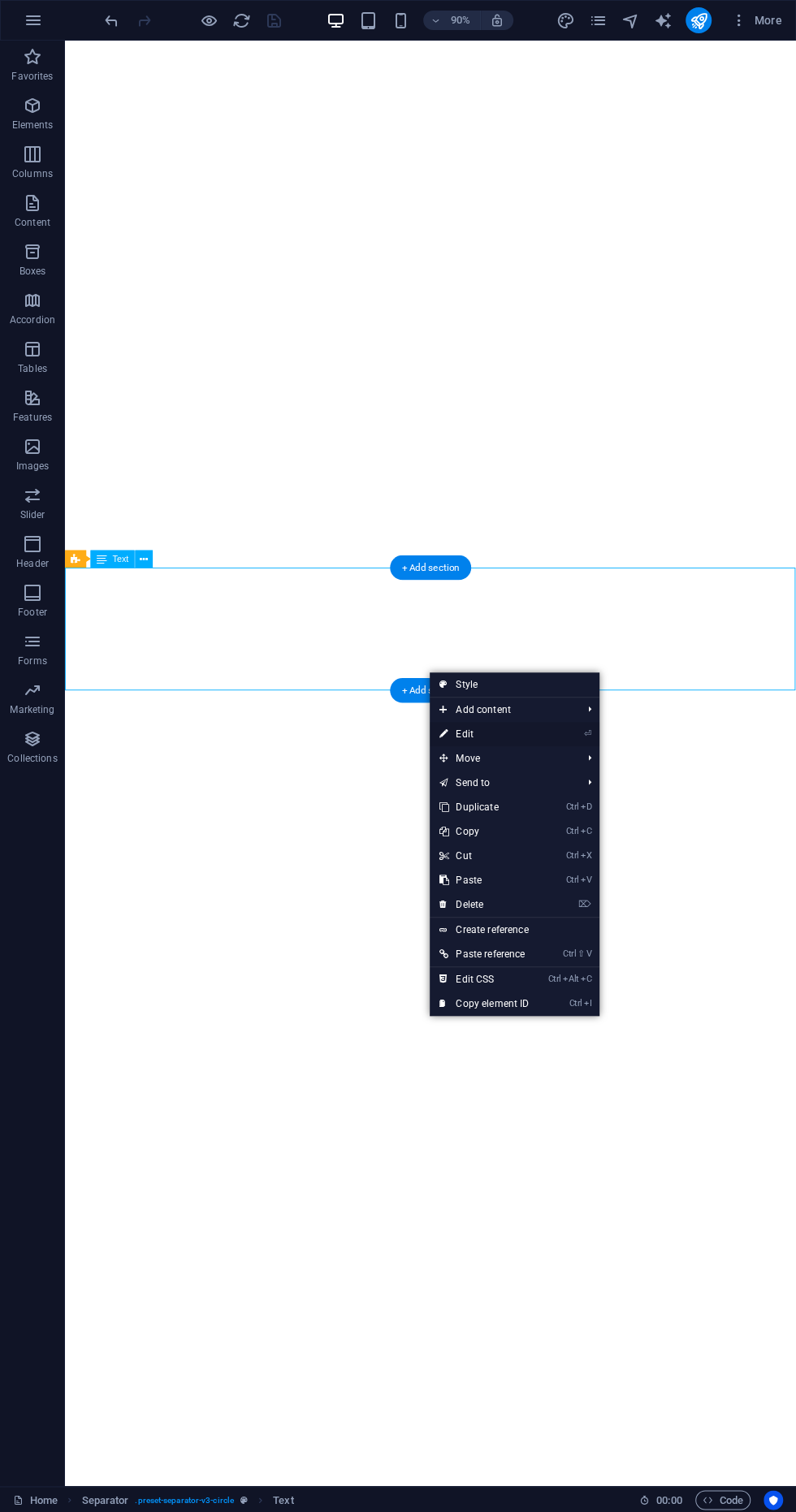
click at [507, 739] on link "⏎ Edit" at bounding box center [484, 735] width 109 height 24
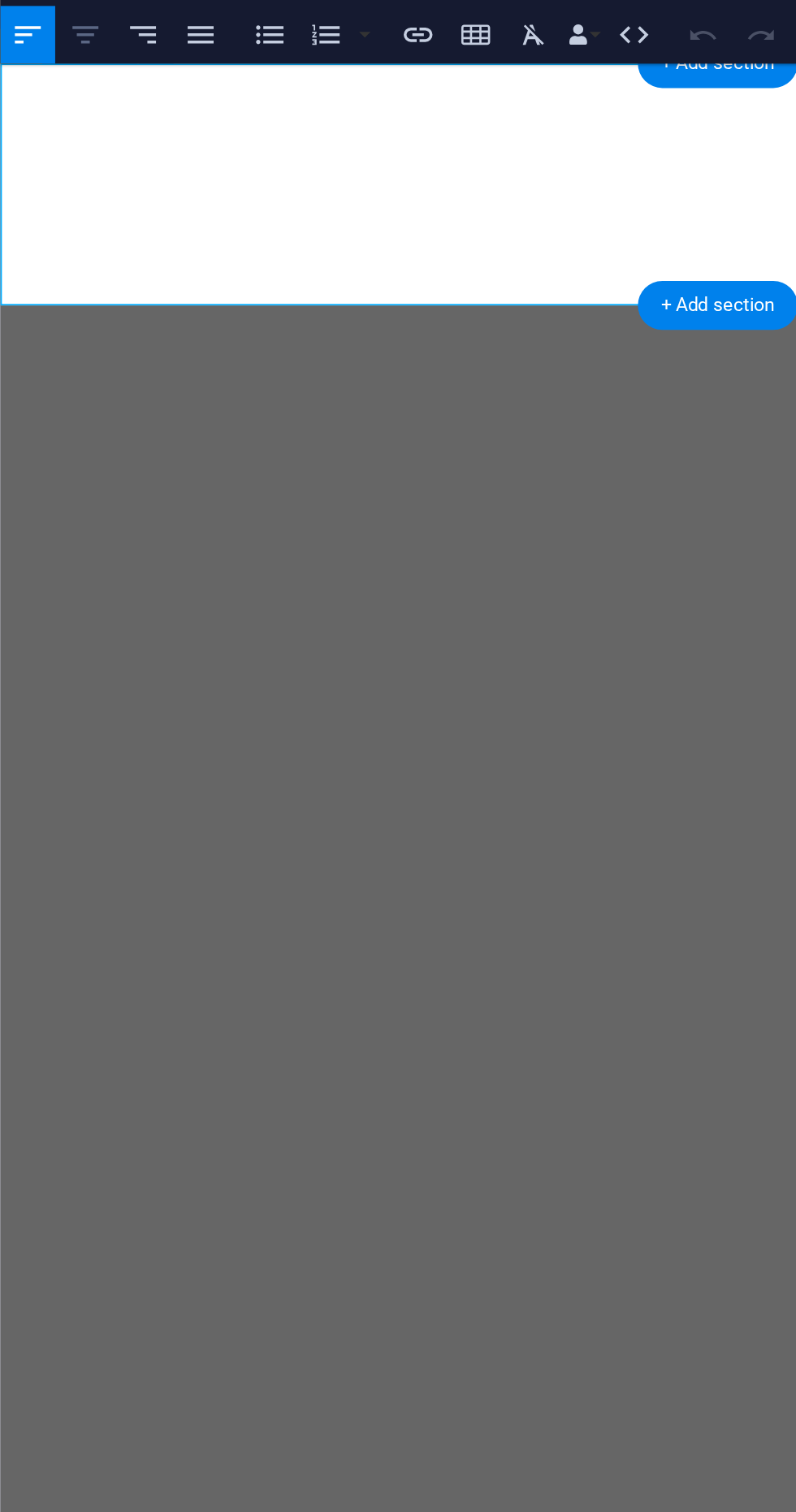
click at [374, 922] on icon "button" at bounding box center [377, 925] width 8 height 6
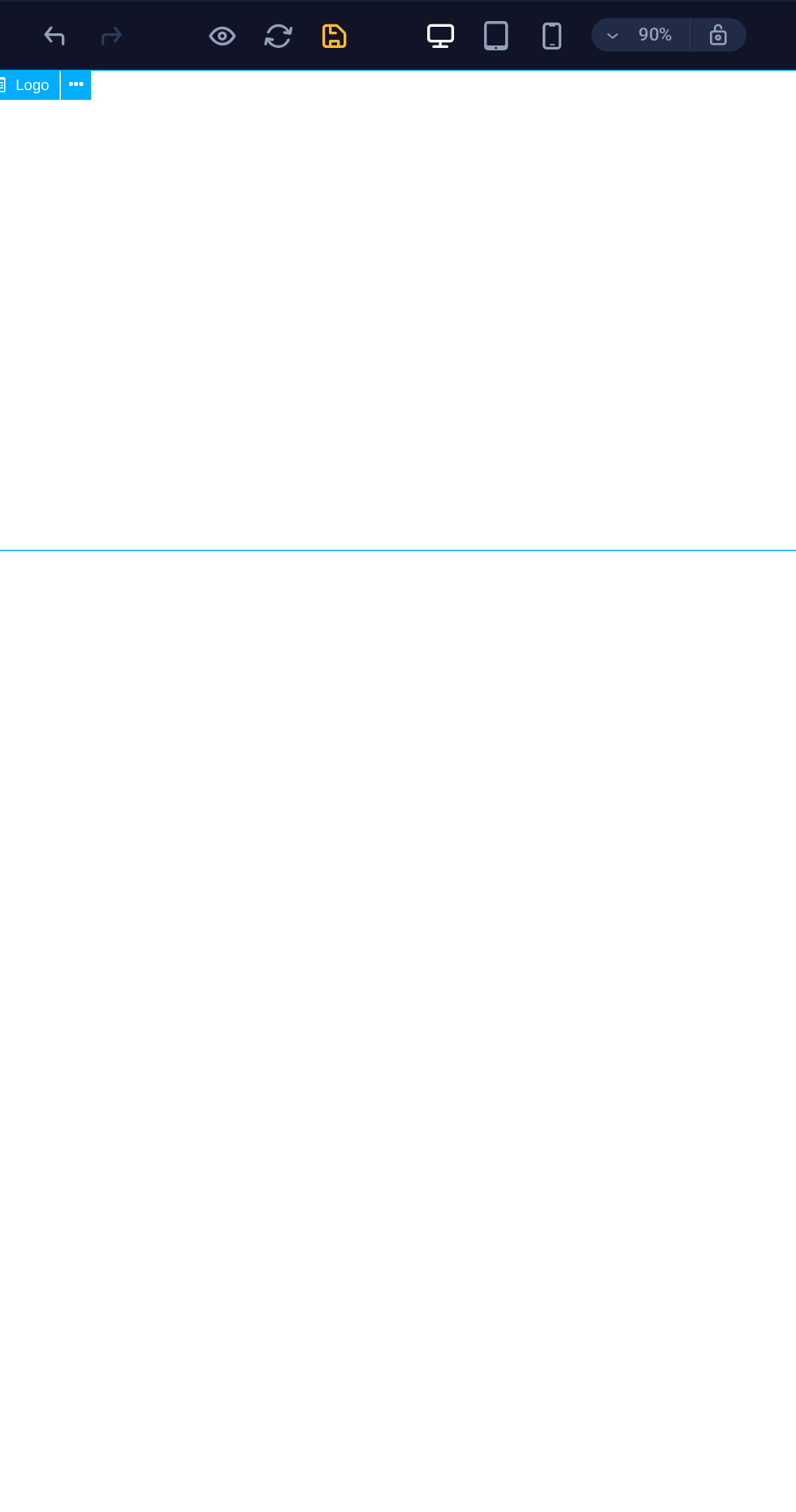
click at [275, 22] on icon "save" at bounding box center [274, 21] width 19 height 19
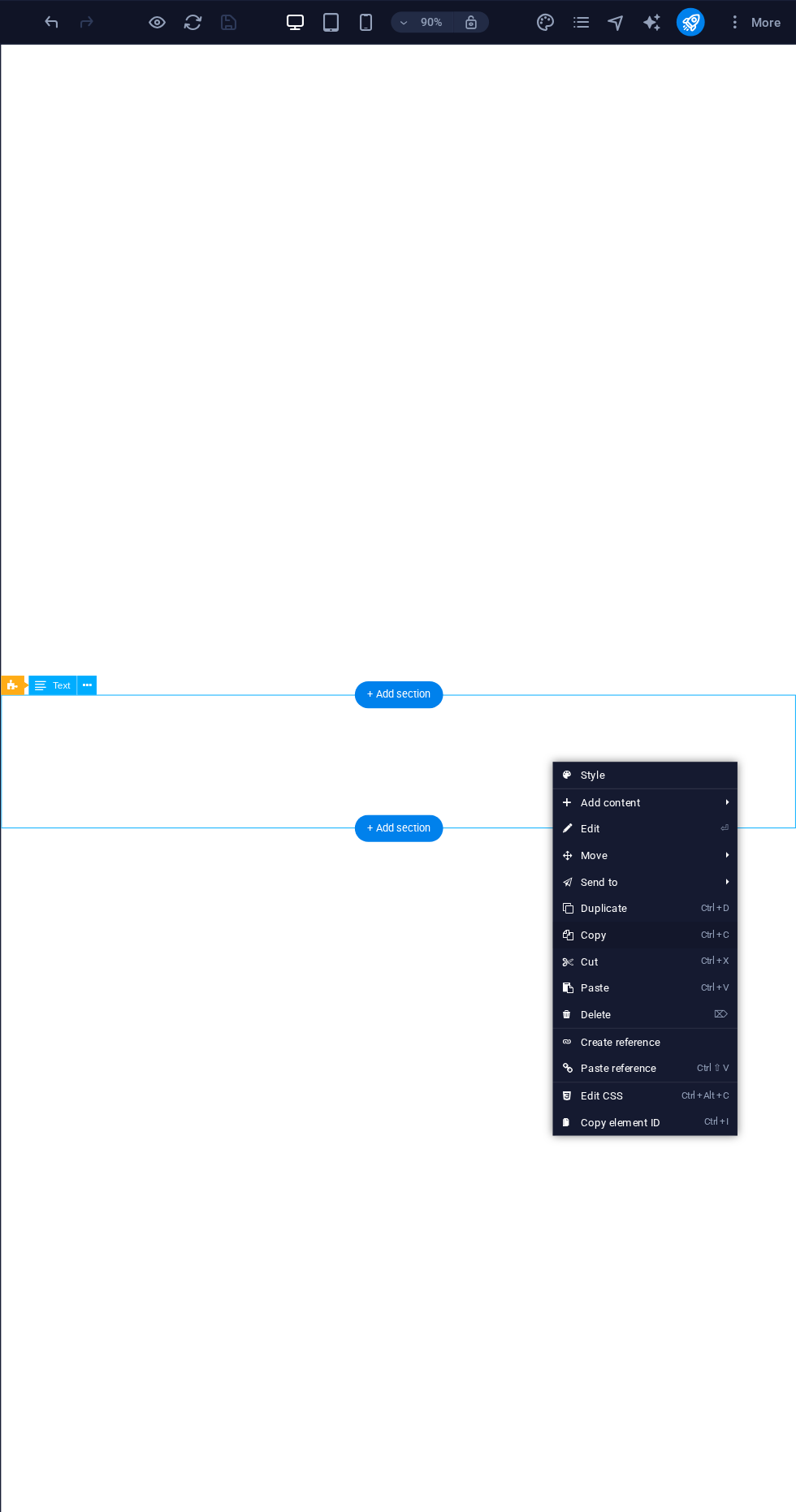
click at [647, 849] on link "Ctrl C Copy" at bounding box center [625, 859] width 109 height 24
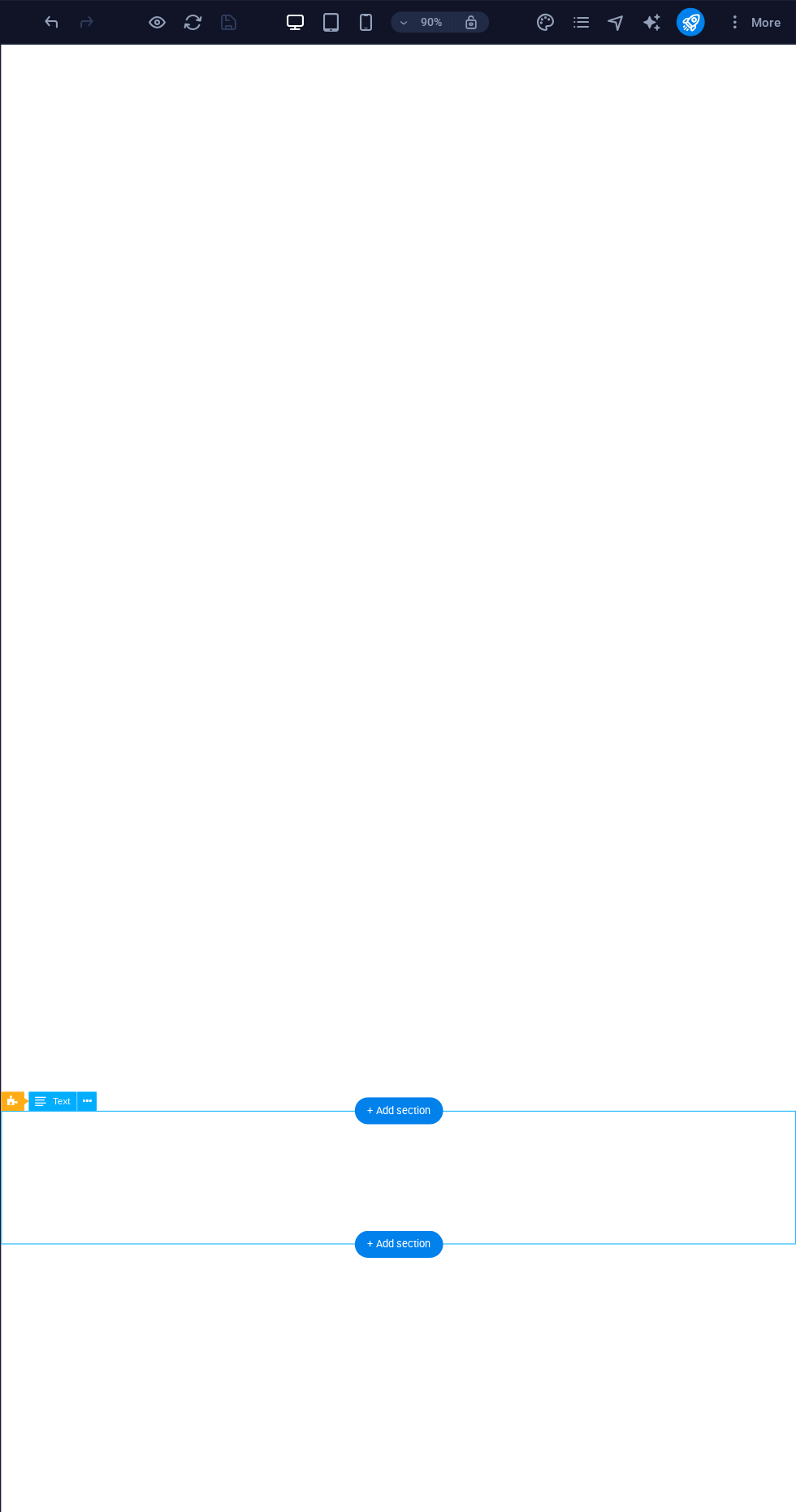
click at [588, 37] on div "90% More" at bounding box center [398, 21] width 794 height 39
click at [597, 17] on icon "pages" at bounding box center [597, 21] width 19 height 19
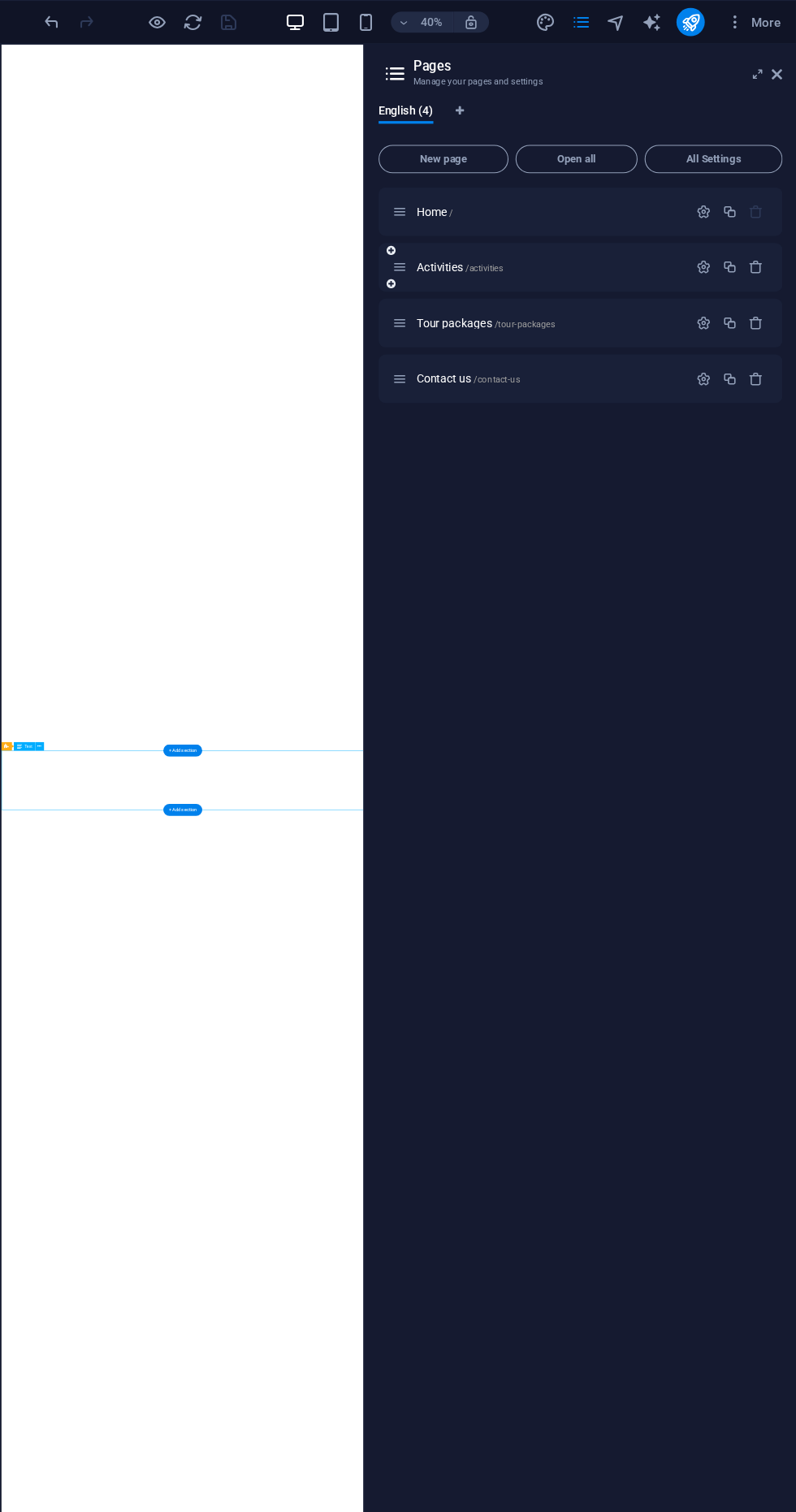
click at [425, 248] on icon at bounding box center [432, 245] width 14 height 14
click at [546, 245] on p "Activities /activities" at bounding box center [568, 245] width 243 height 10
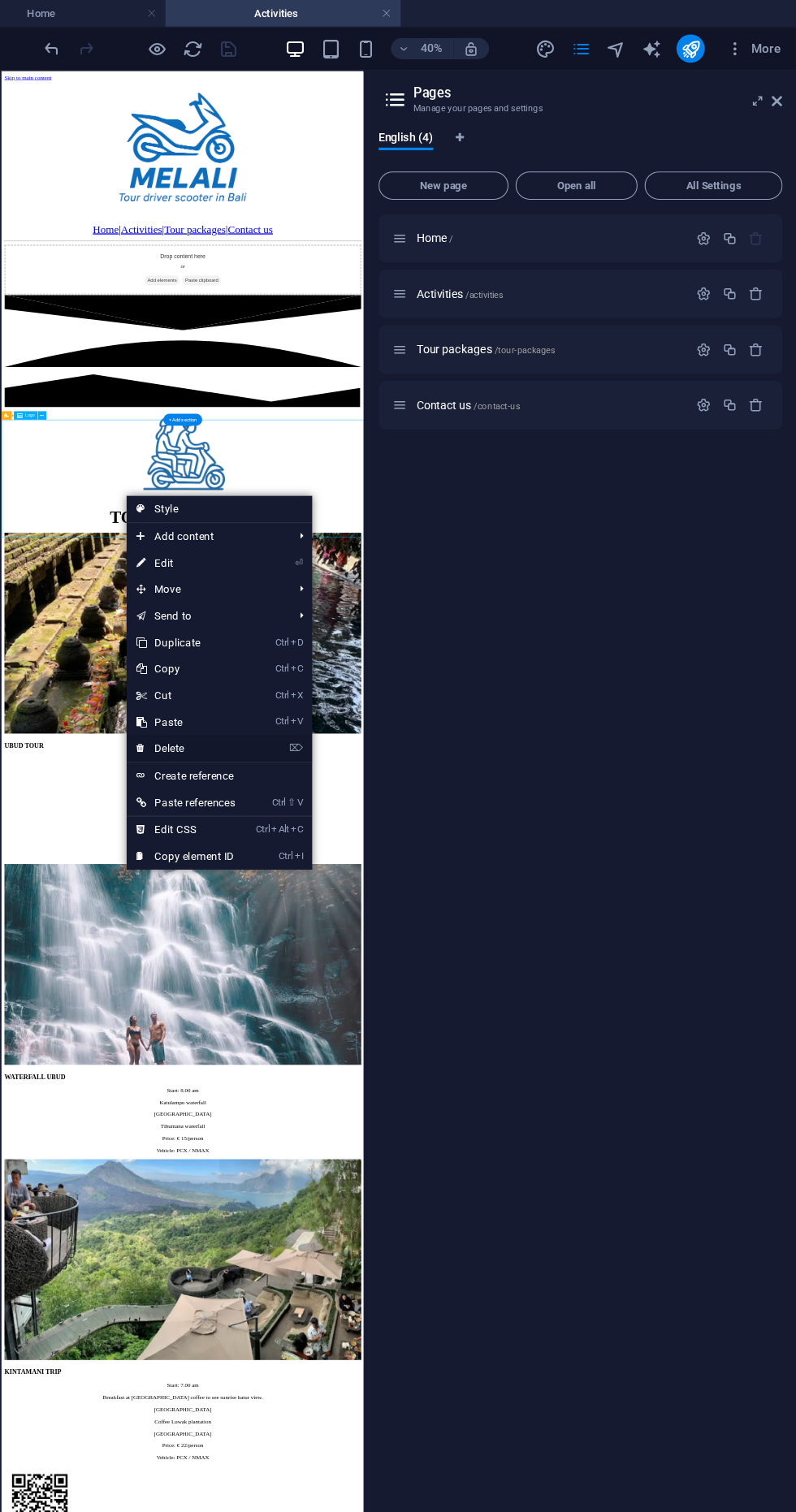
click at [194, 680] on icon at bounding box center [194, 688] width 8 height 24
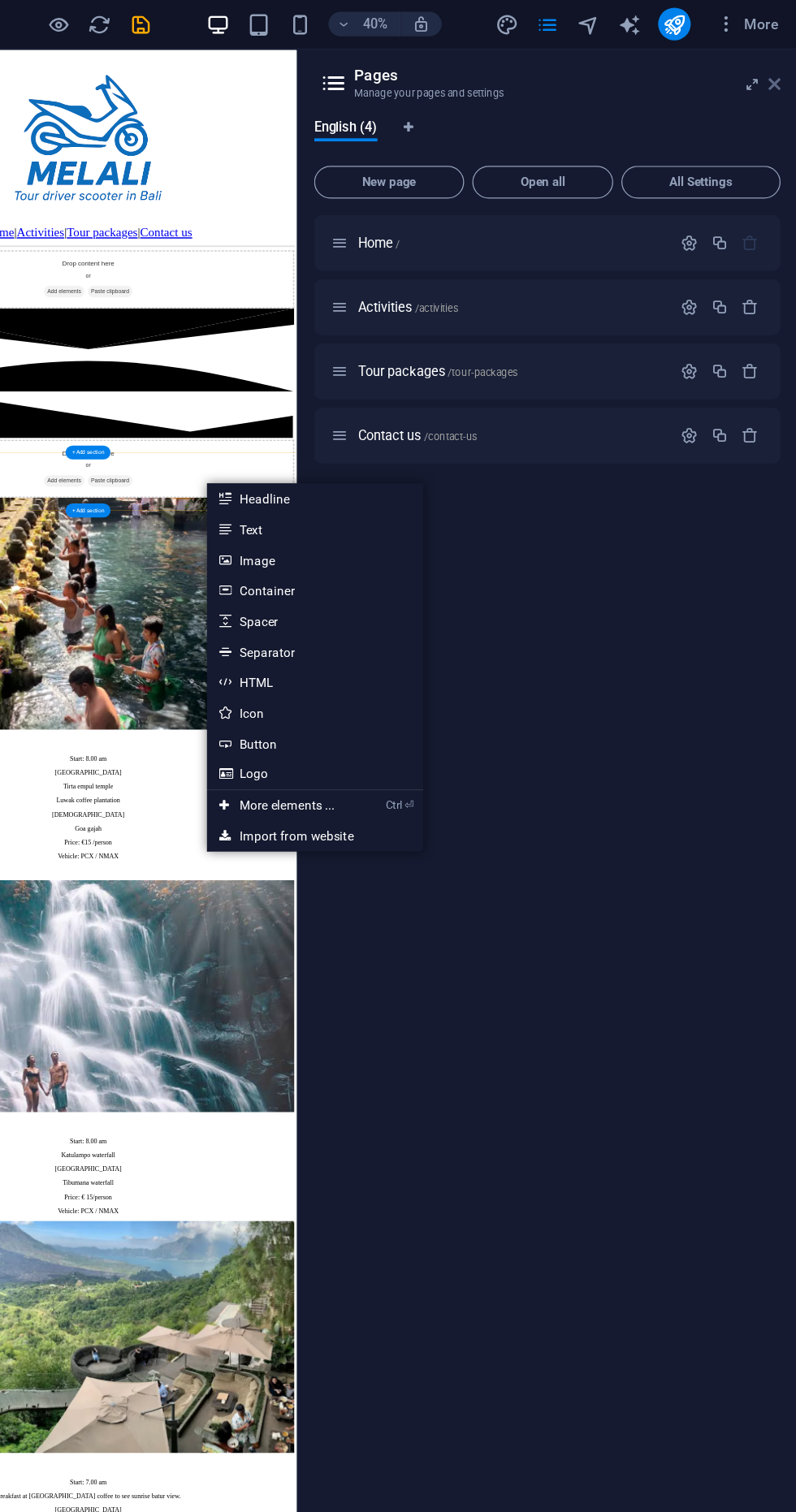
click at [777, 93] on icon at bounding box center [778, 92] width 9 height 13
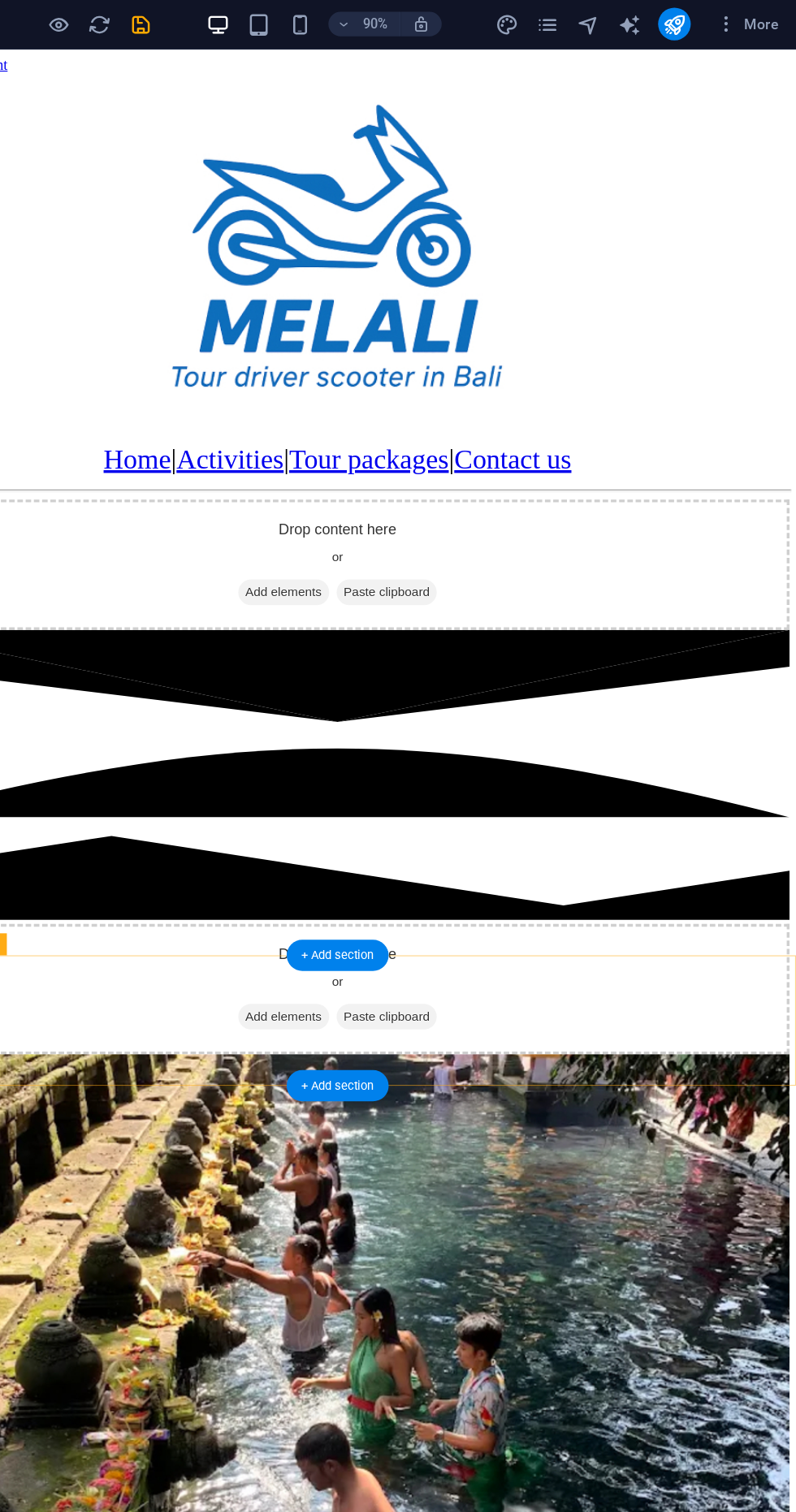
click at [487, 893] on div "Drop content here or Add elements Paste clipboard" at bounding box center [284, 881] width 799 height 116
click at [355, 916] on span "Paste clipboard" at bounding box center [329, 904] width 89 height 22
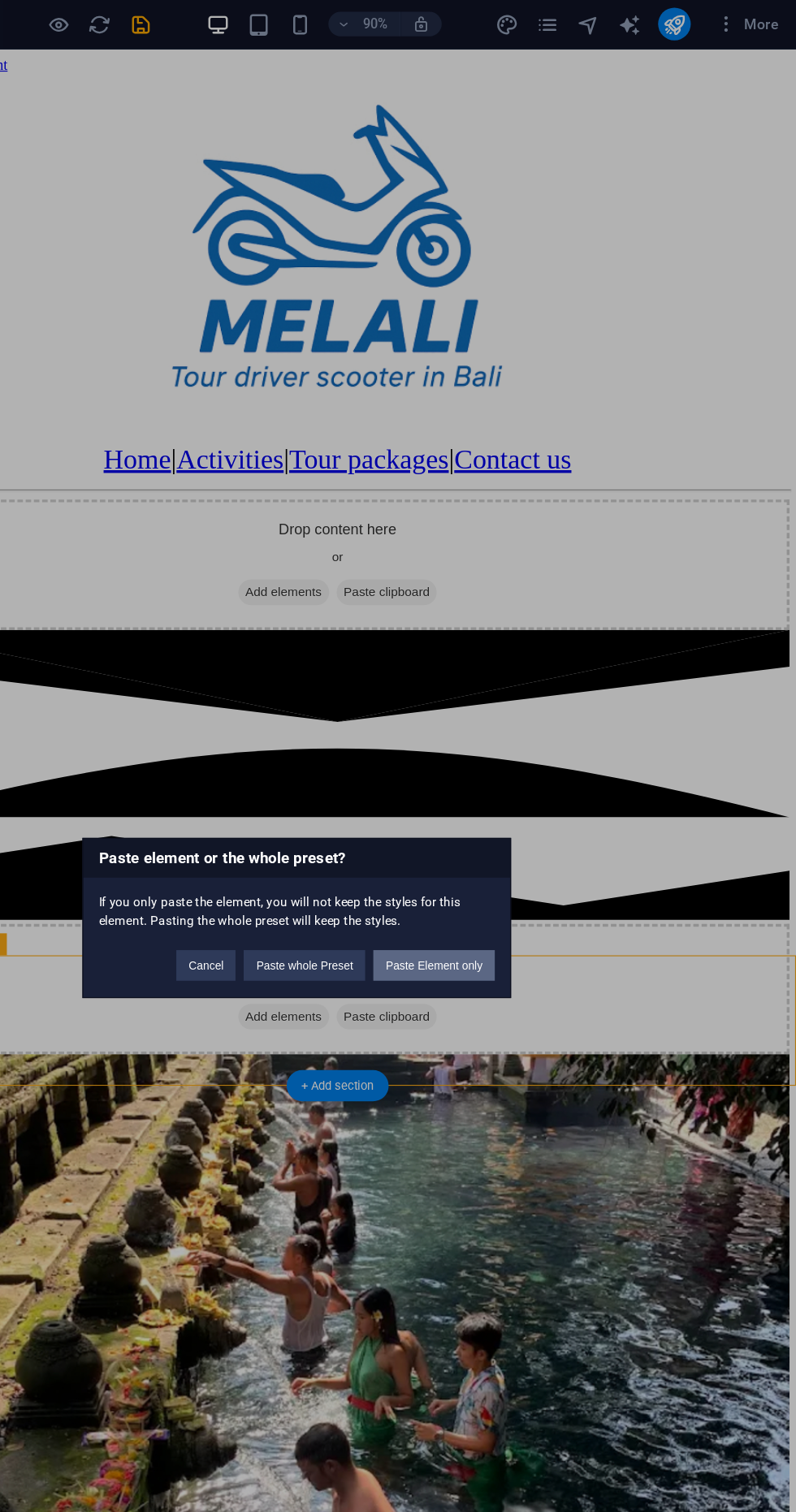
click at [538, 785] on button "Paste Element only" at bounding box center [507, 794] width 97 height 24
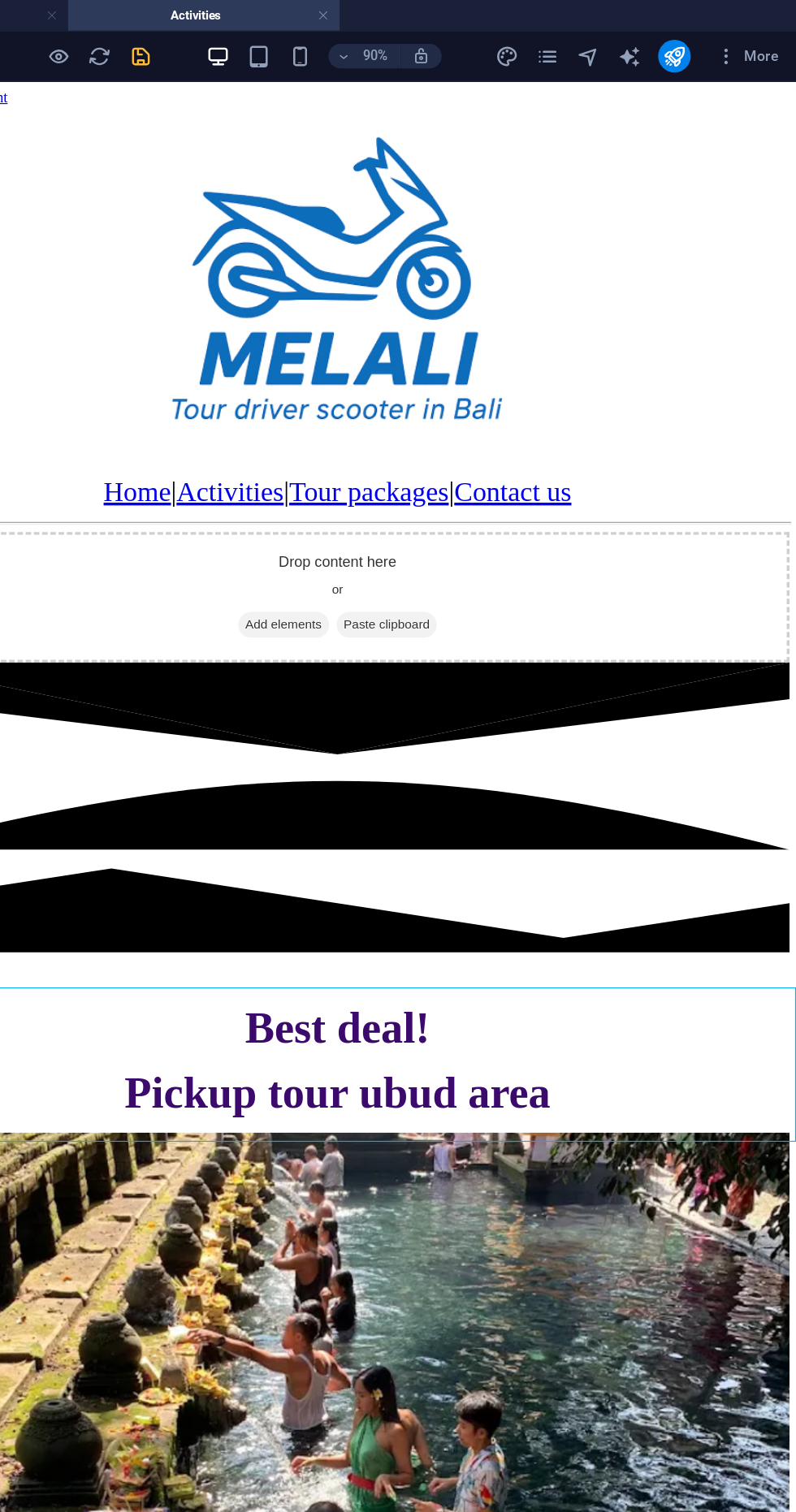
click at [268, 40] on icon "save" at bounding box center [274, 45] width 19 height 19
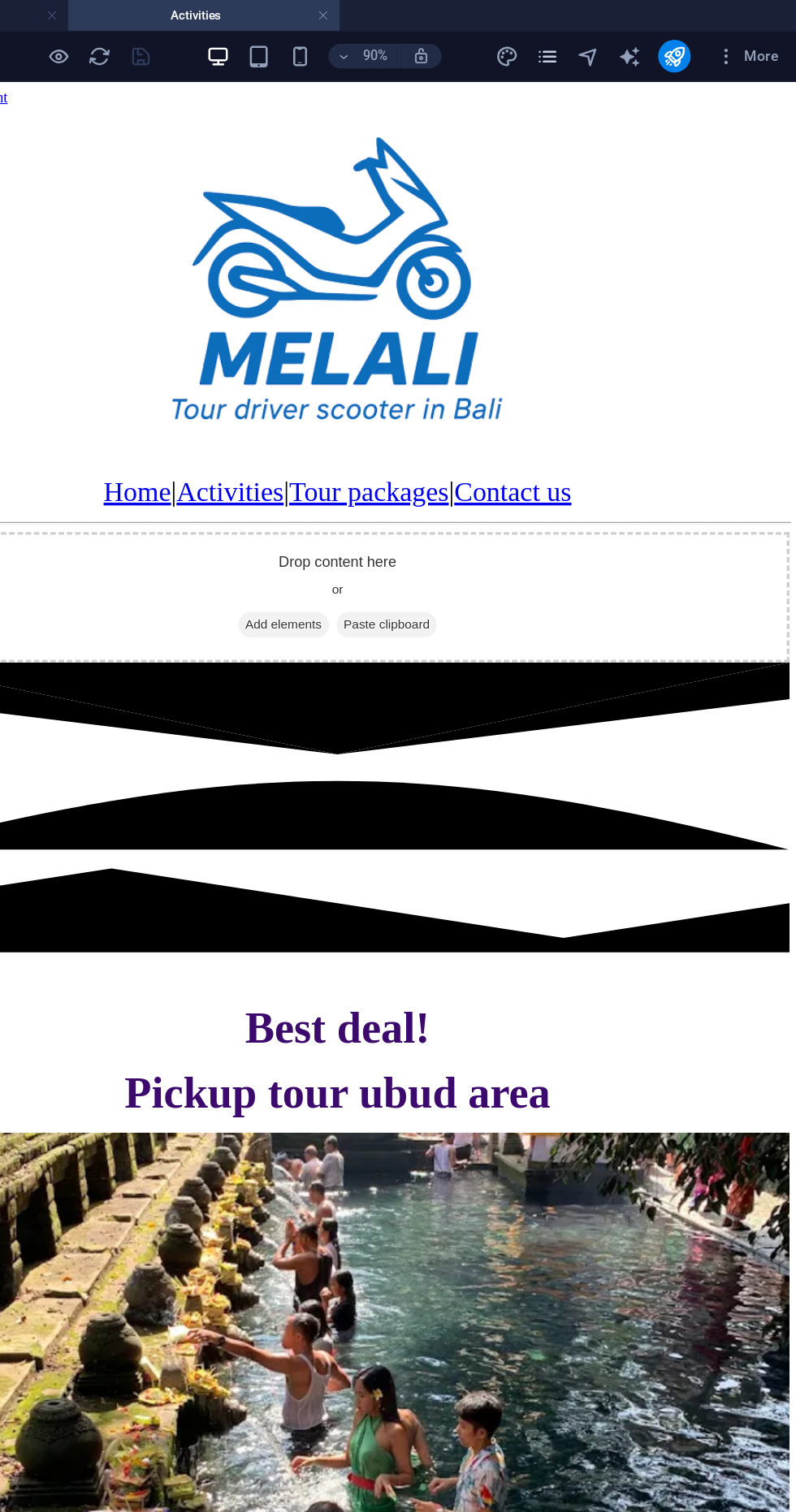
click at [599, 48] on icon "pages" at bounding box center [597, 45] width 19 height 19
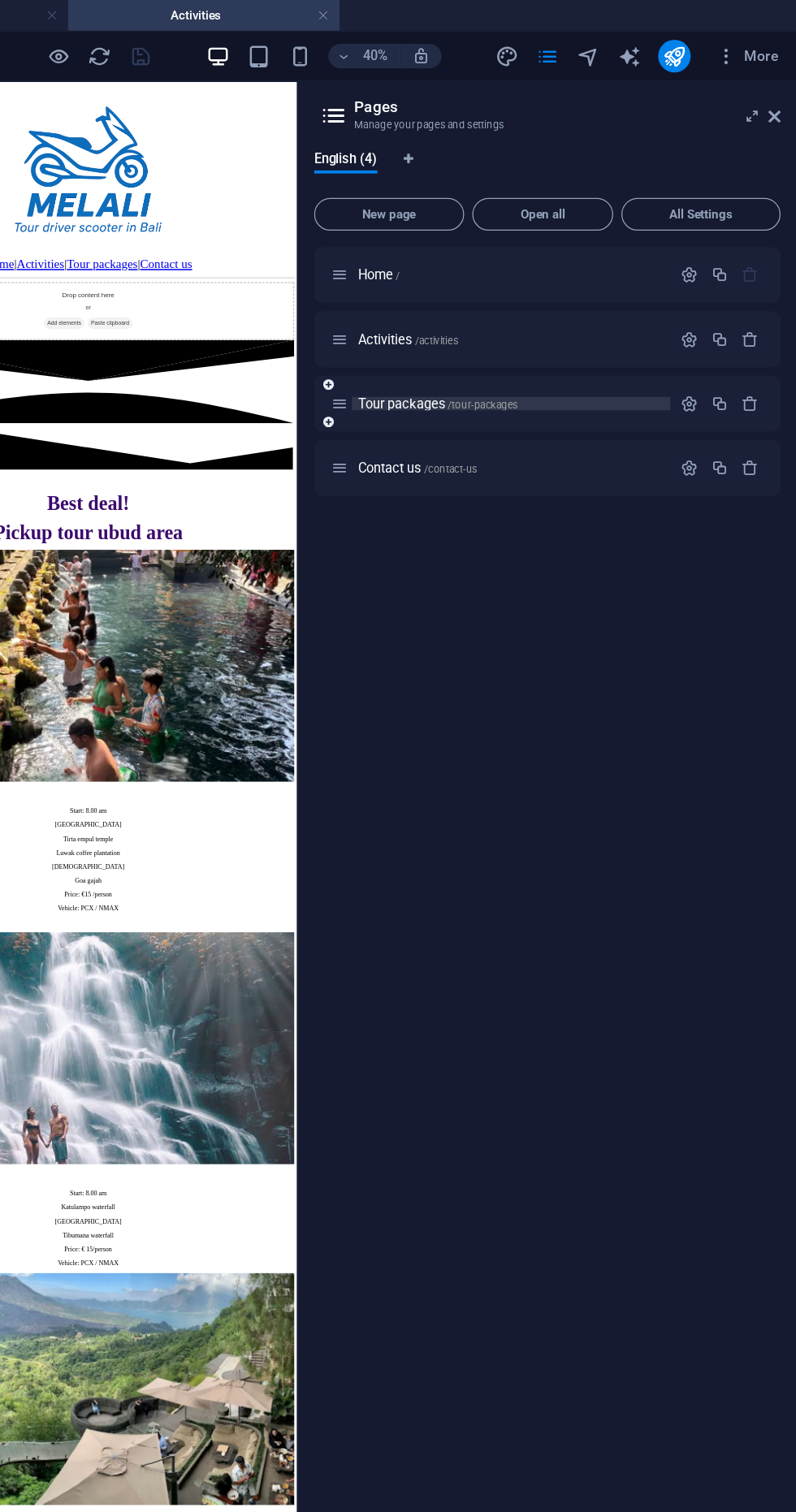
click at [553, 322] on span "/tour-packages" at bounding box center [546, 323] width 56 height 9
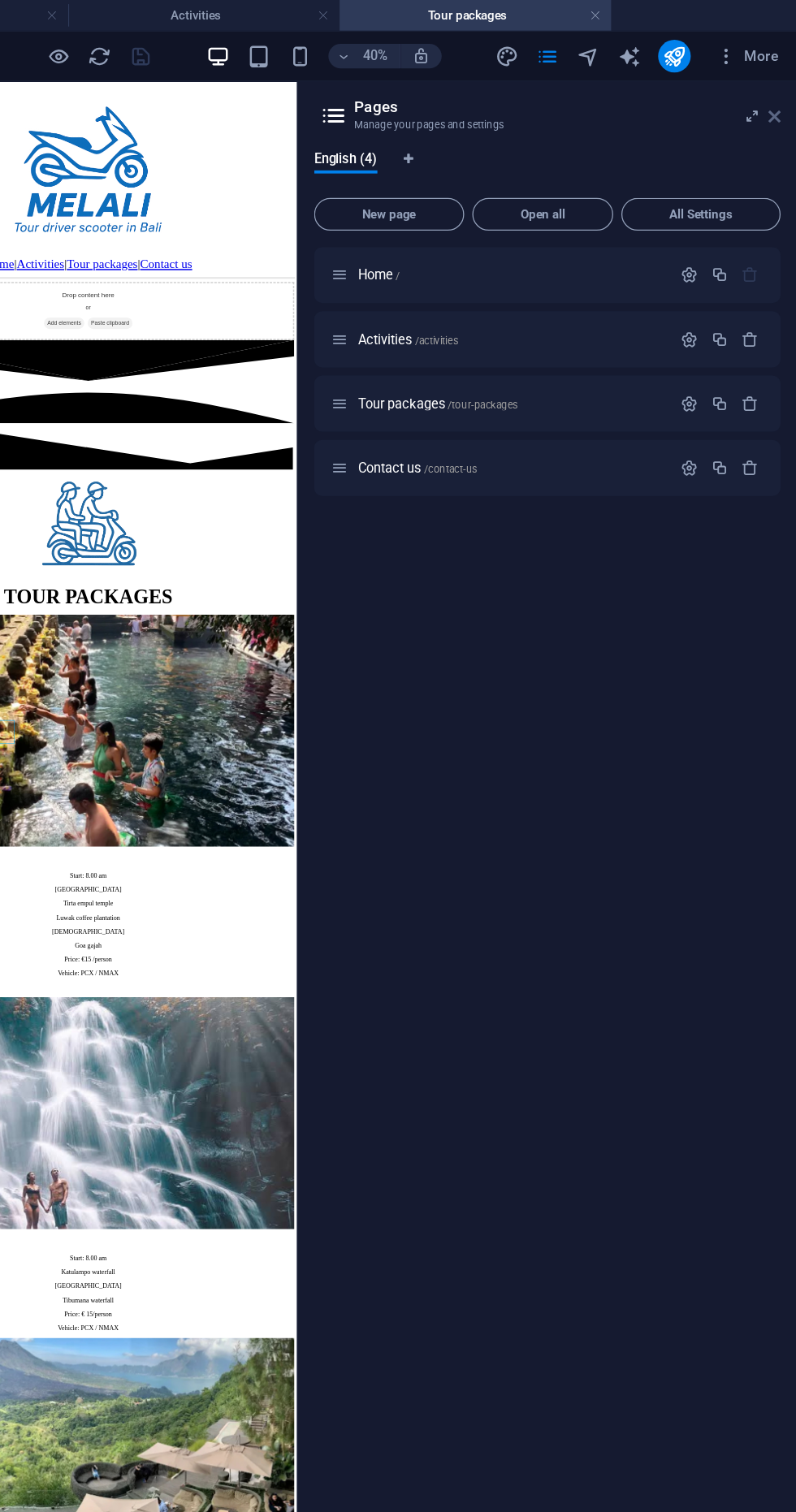
click at [777, 98] on icon at bounding box center [778, 92] width 9 height 13
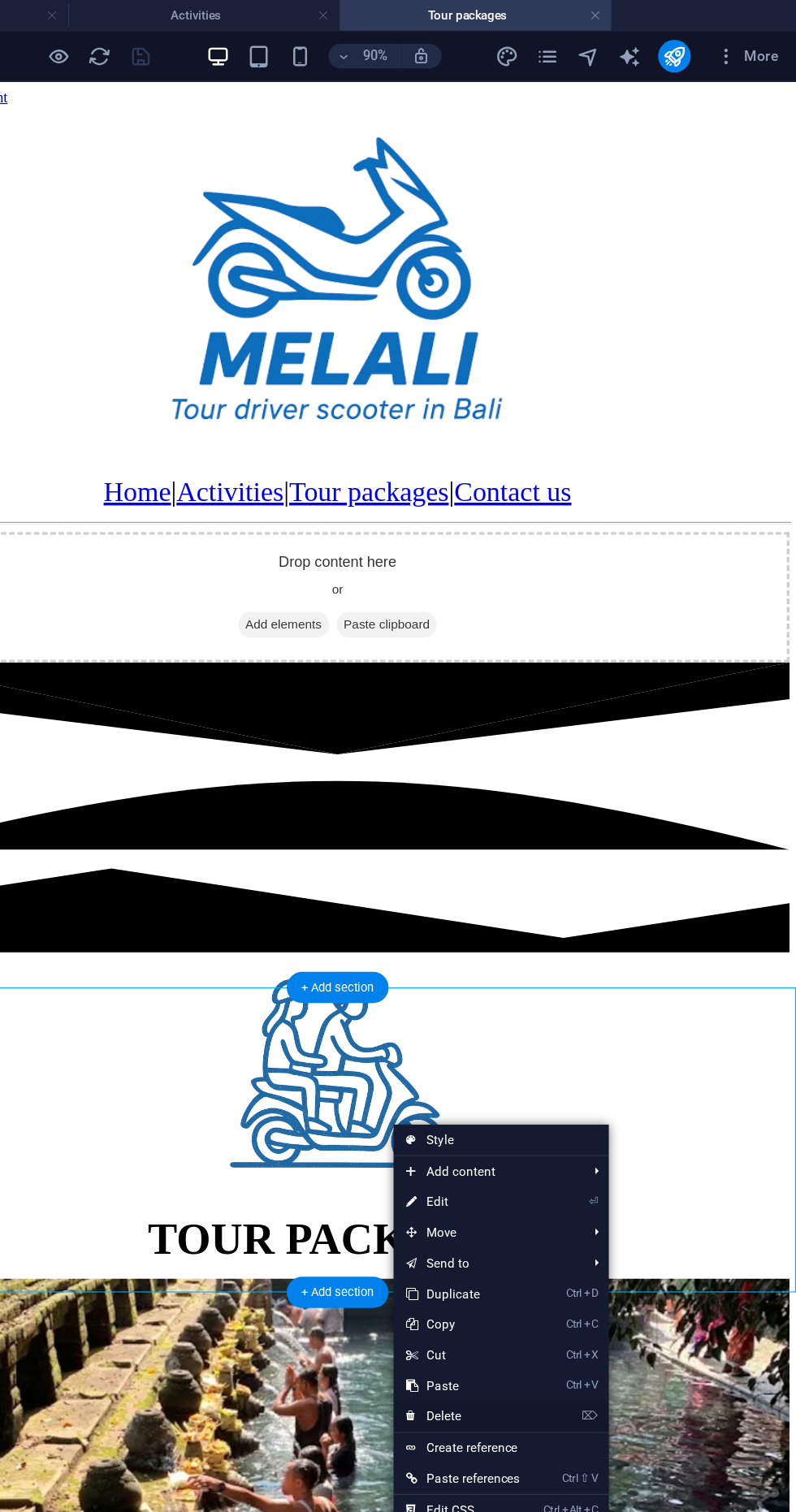
click at [550, 1119] on link "⌦ Delete" at bounding box center [530, 1127] width 110 height 24
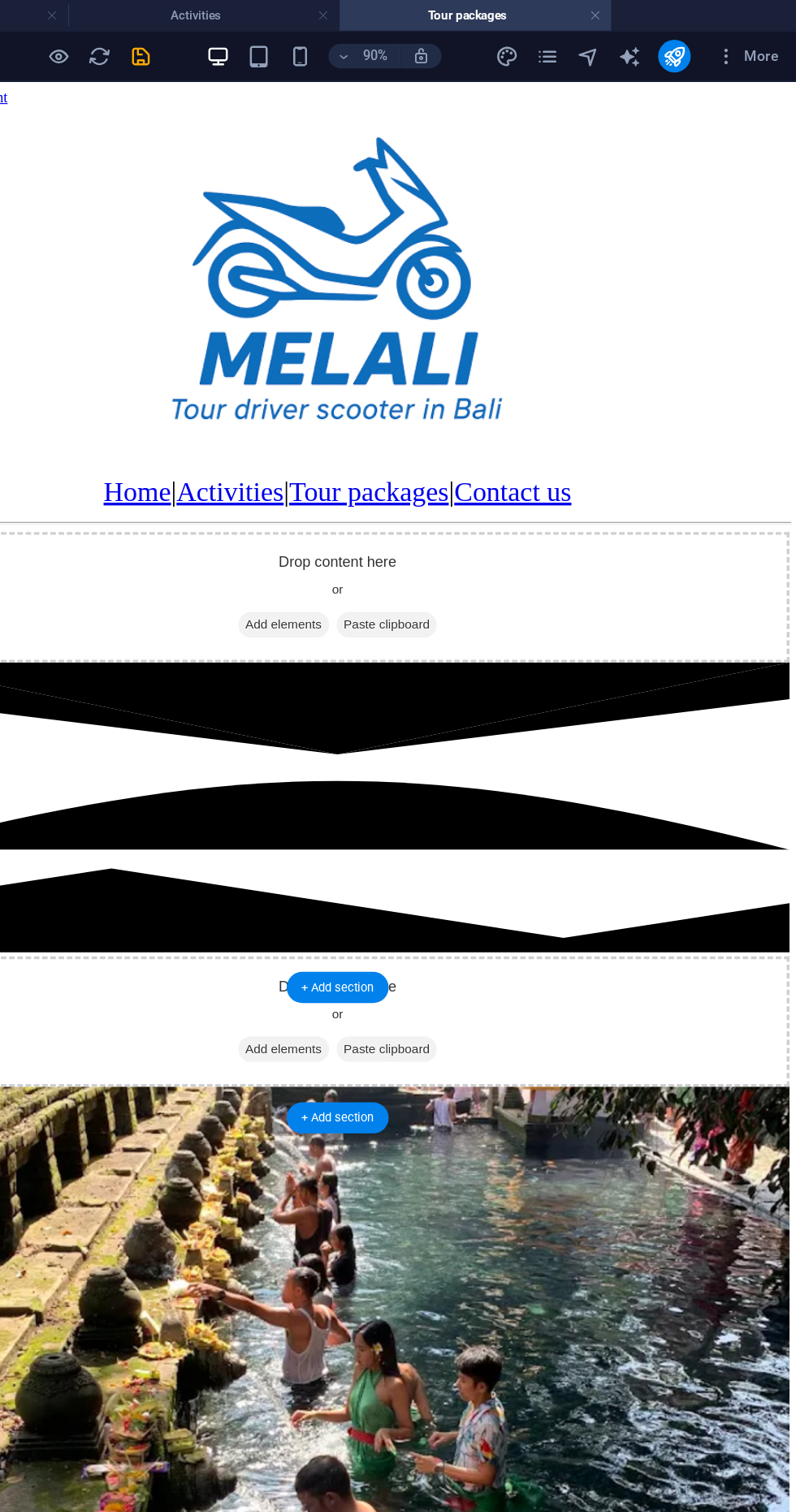
click at [363, 948] on span "Paste clipboard" at bounding box center [329, 936] width 89 height 22
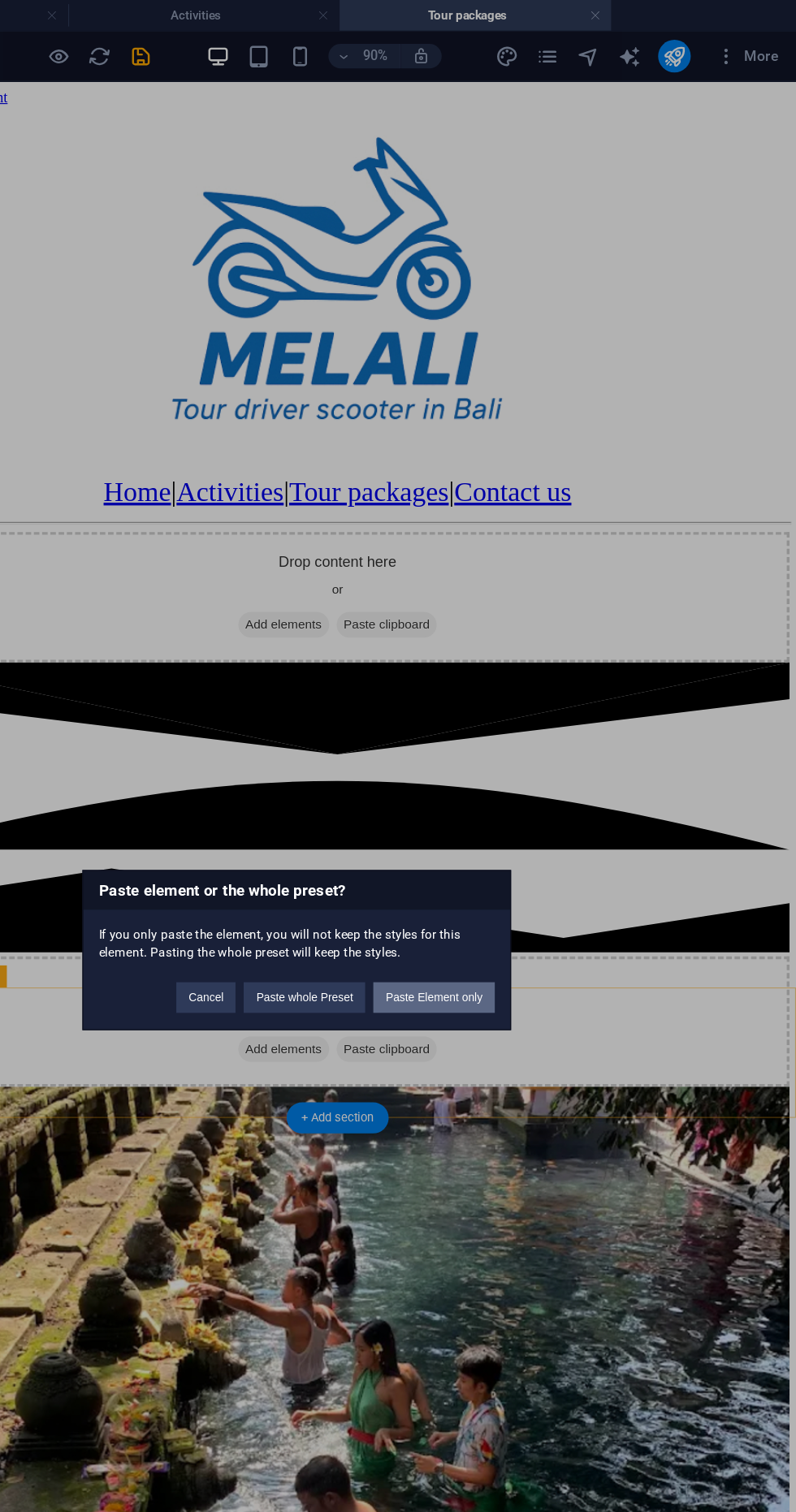
click at [540, 795] on button "Paste Element only" at bounding box center [507, 794] width 97 height 24
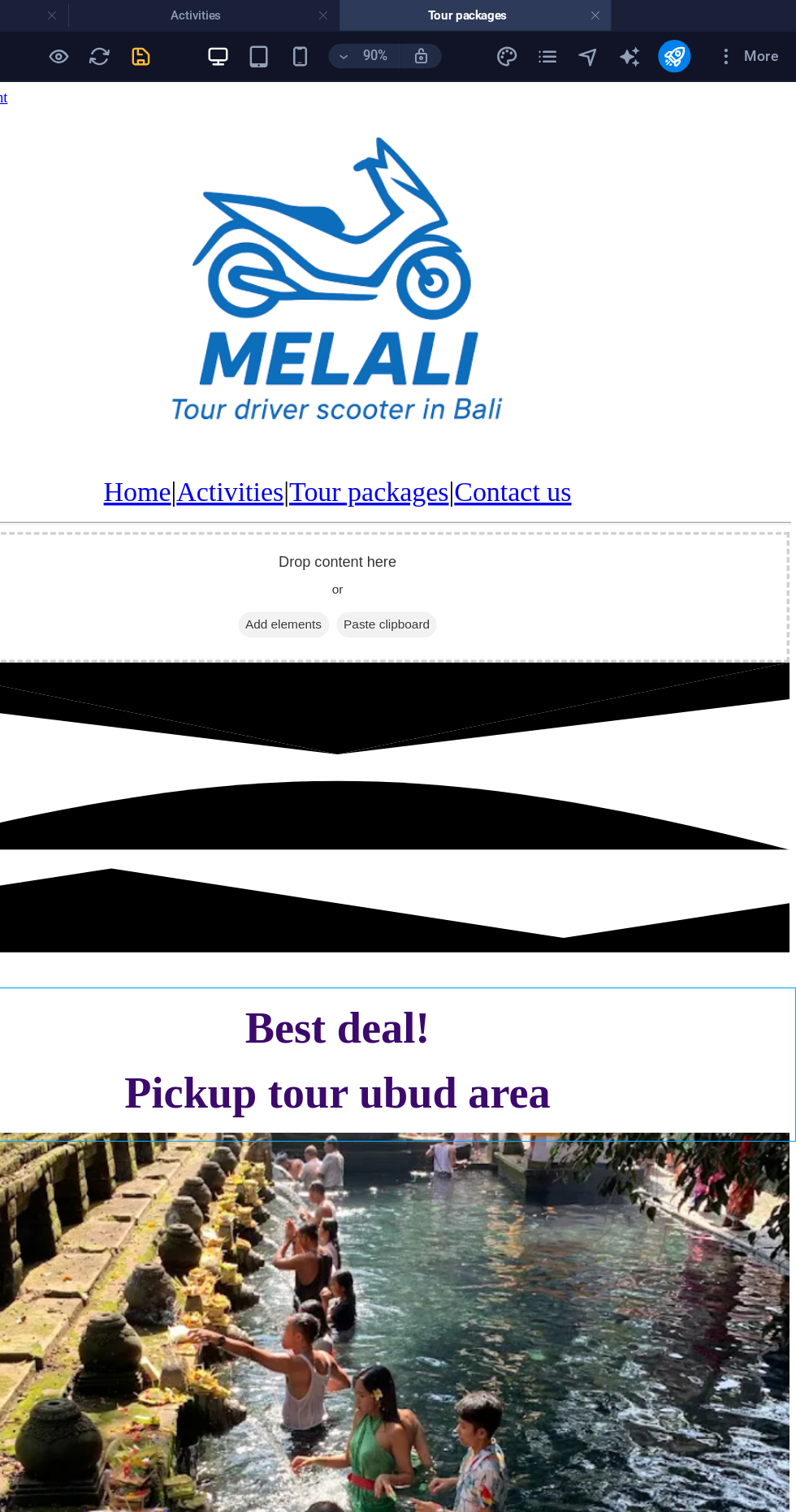
click at [273, 48] on icon "save" at bounding box center [274, 45] width 19 height 19
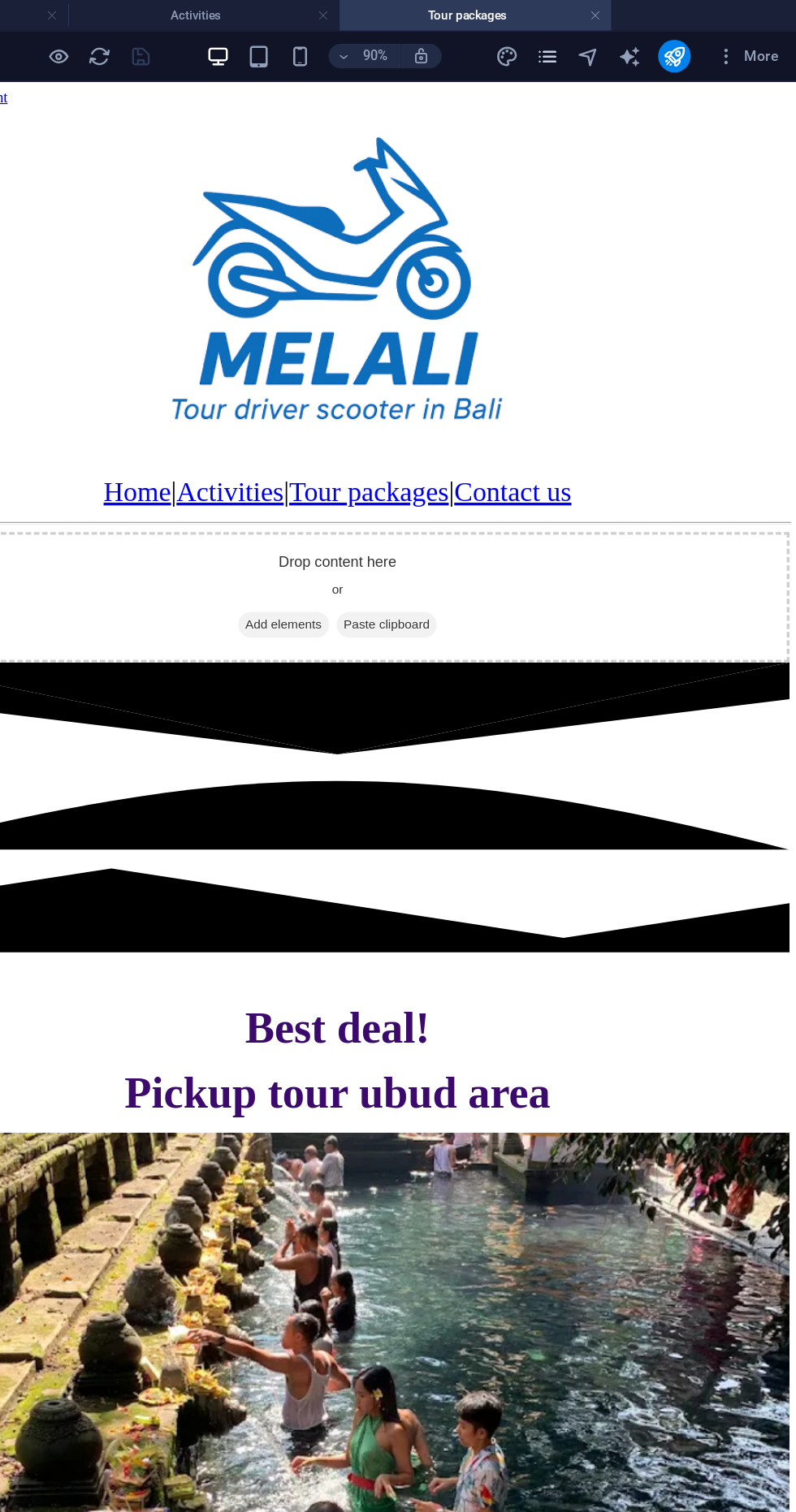
click at [590, 48] on icon "pages" at bounding box center [597, 45] width 19 height 19
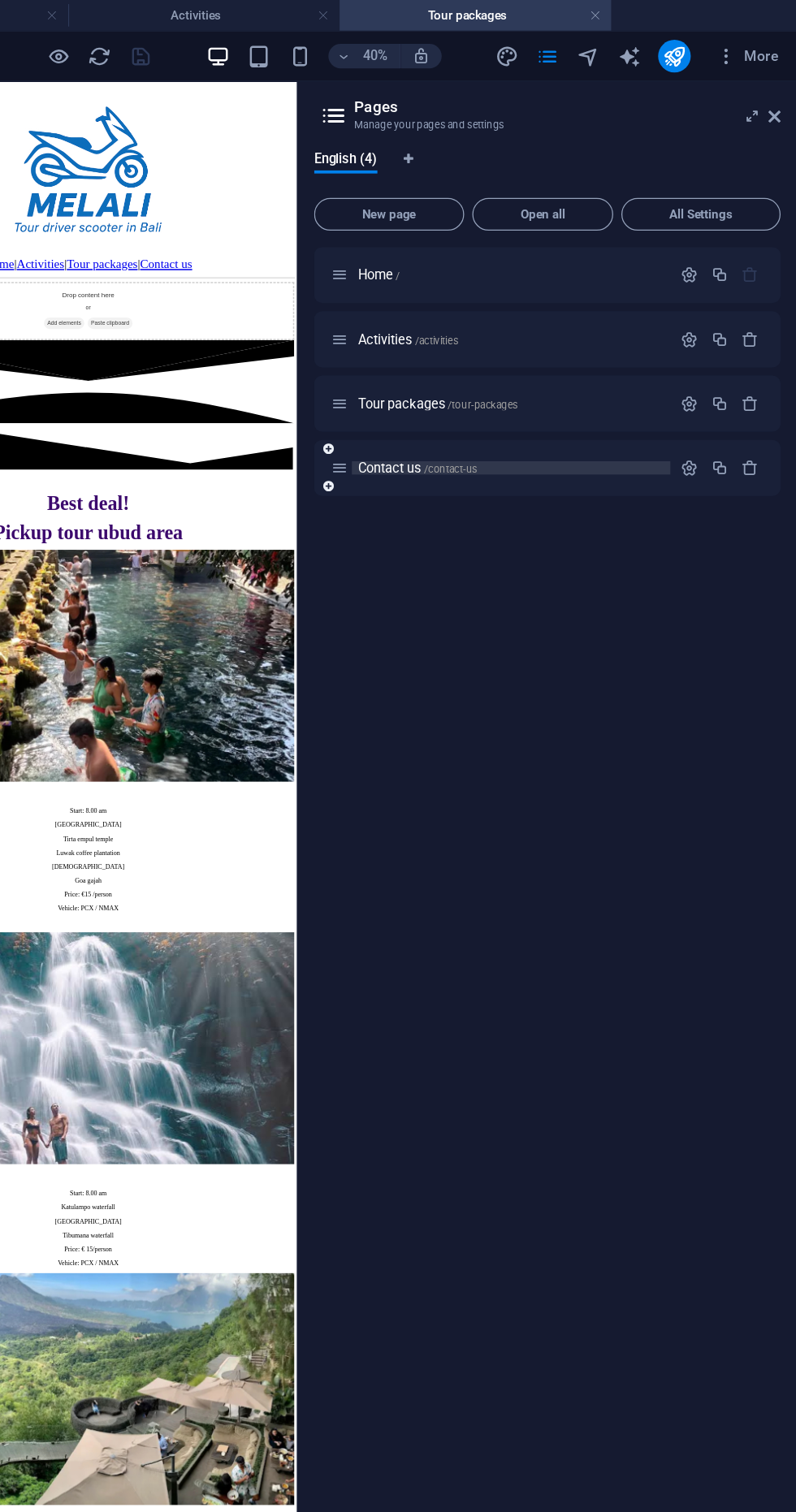
click at [452, 375] on span "Contact us /contact-us" at bounding box center [494, 372] width 95 height 12
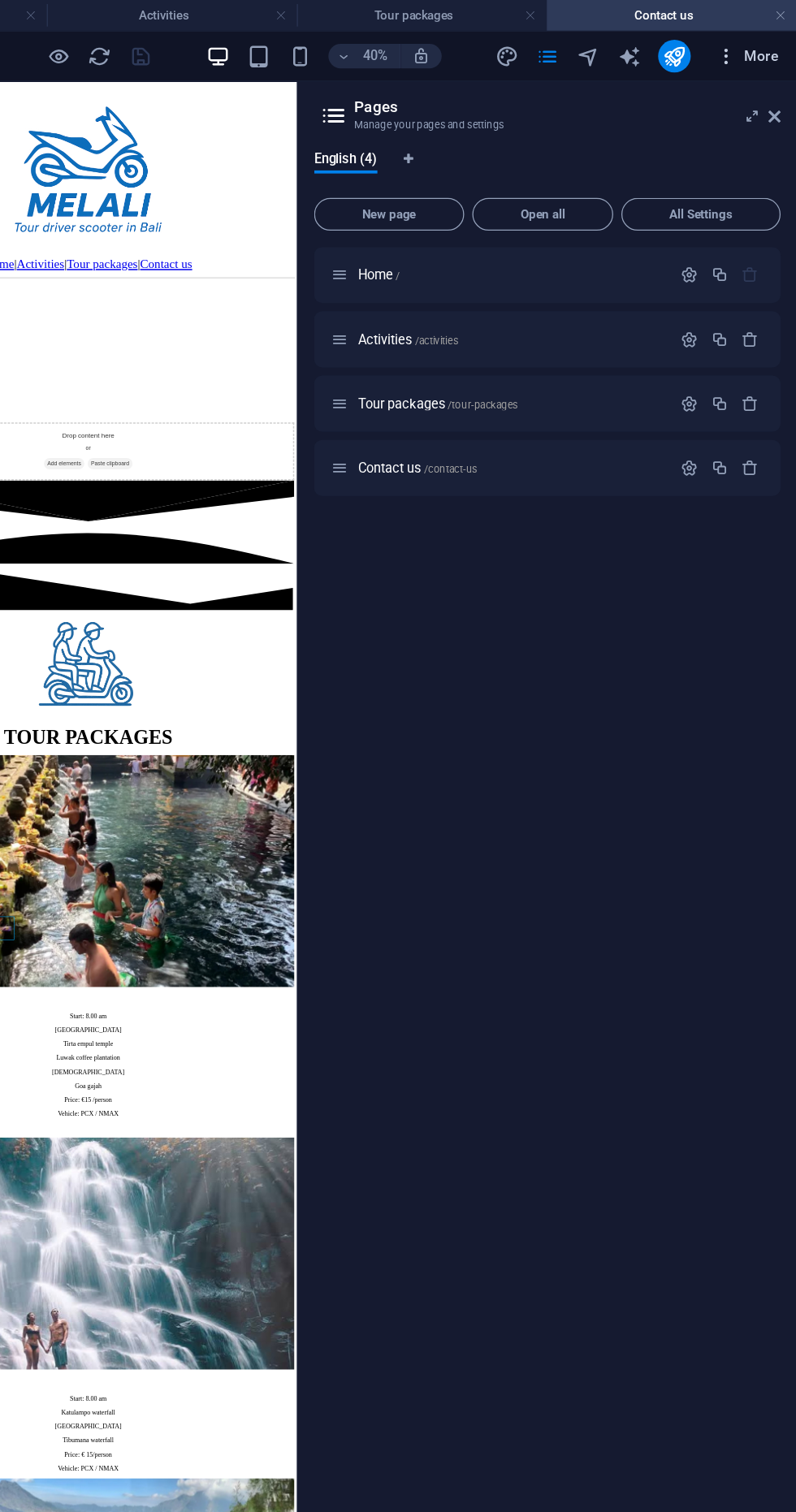
click at [769, 46] on span "More" at bounding box center [756, 44] width 51 height 16
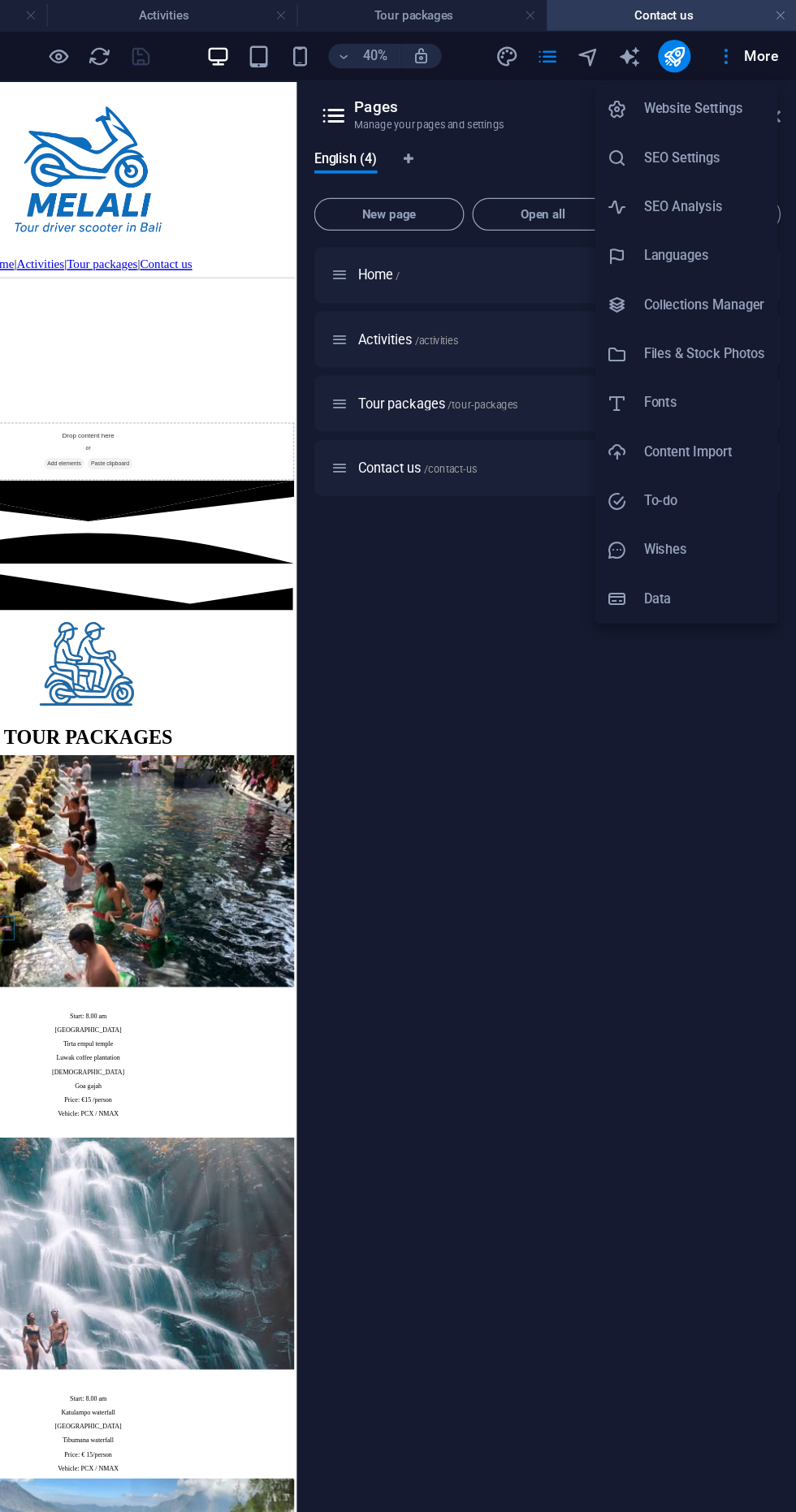
click at [666, 657] on div at bounding box center [398, 756] width 796 height 1512
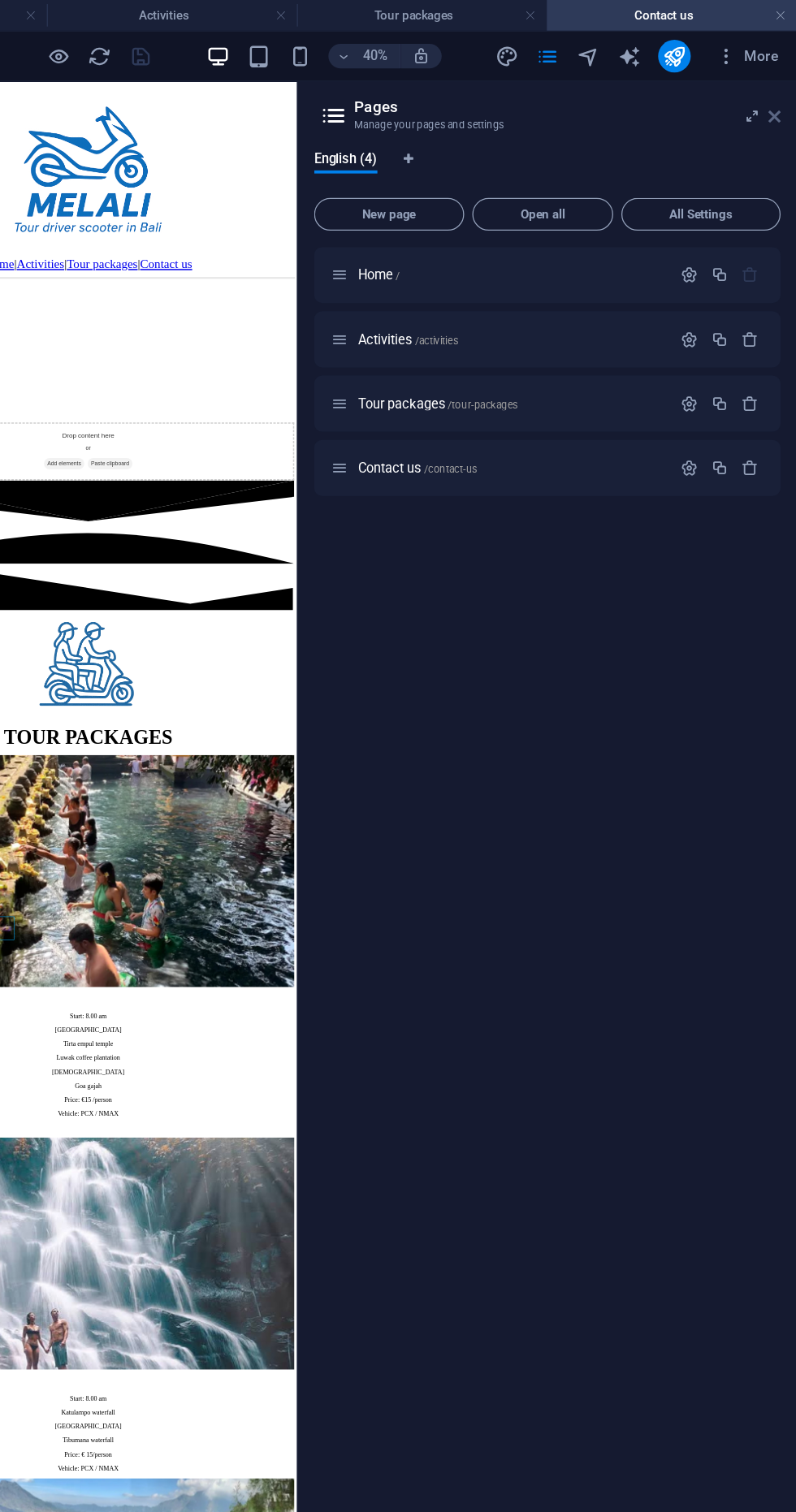
click at [774, 98] on icon at bounding box center [778, 92] width 9 height 13
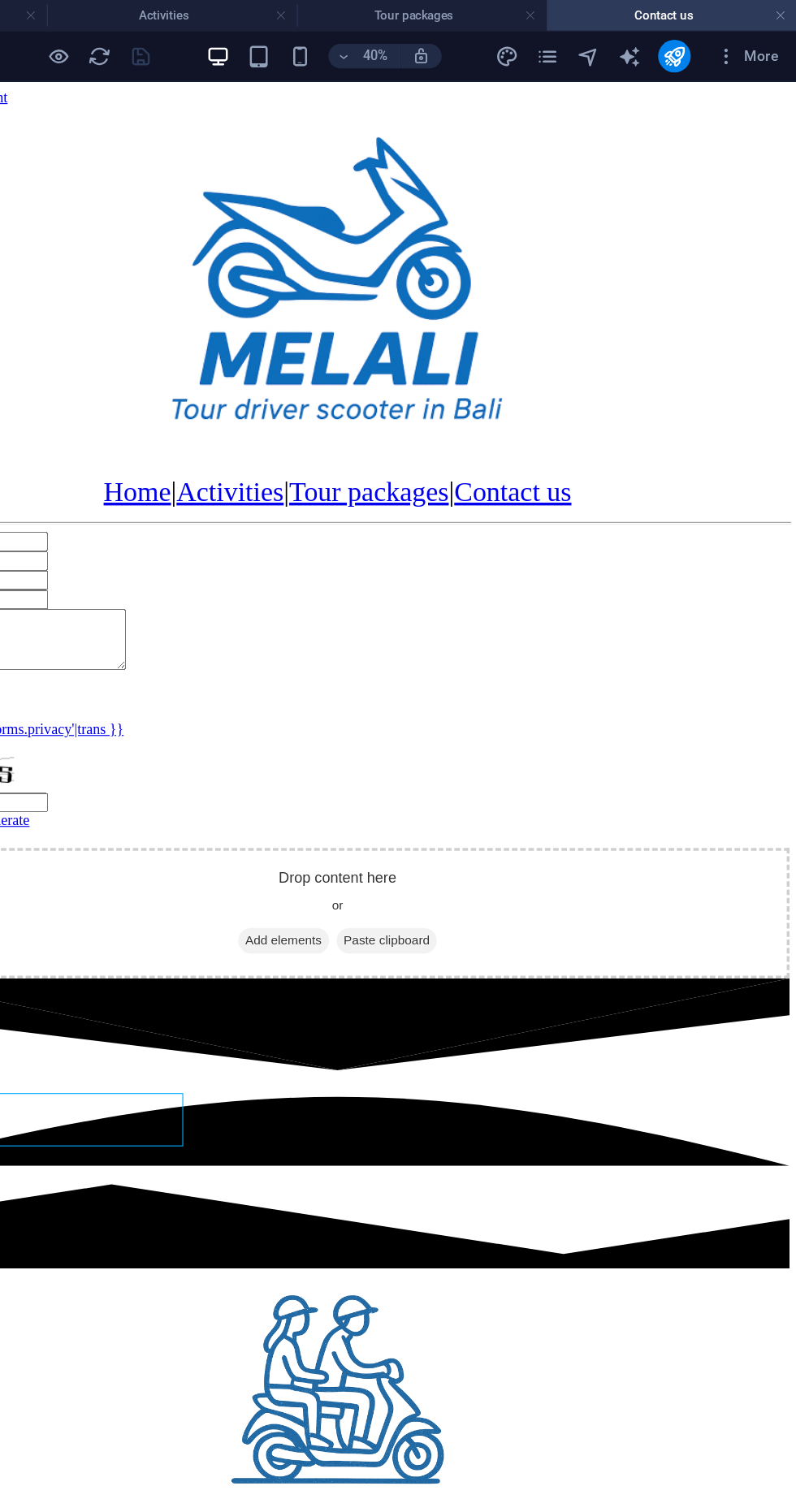
scroll to position [765, 0]
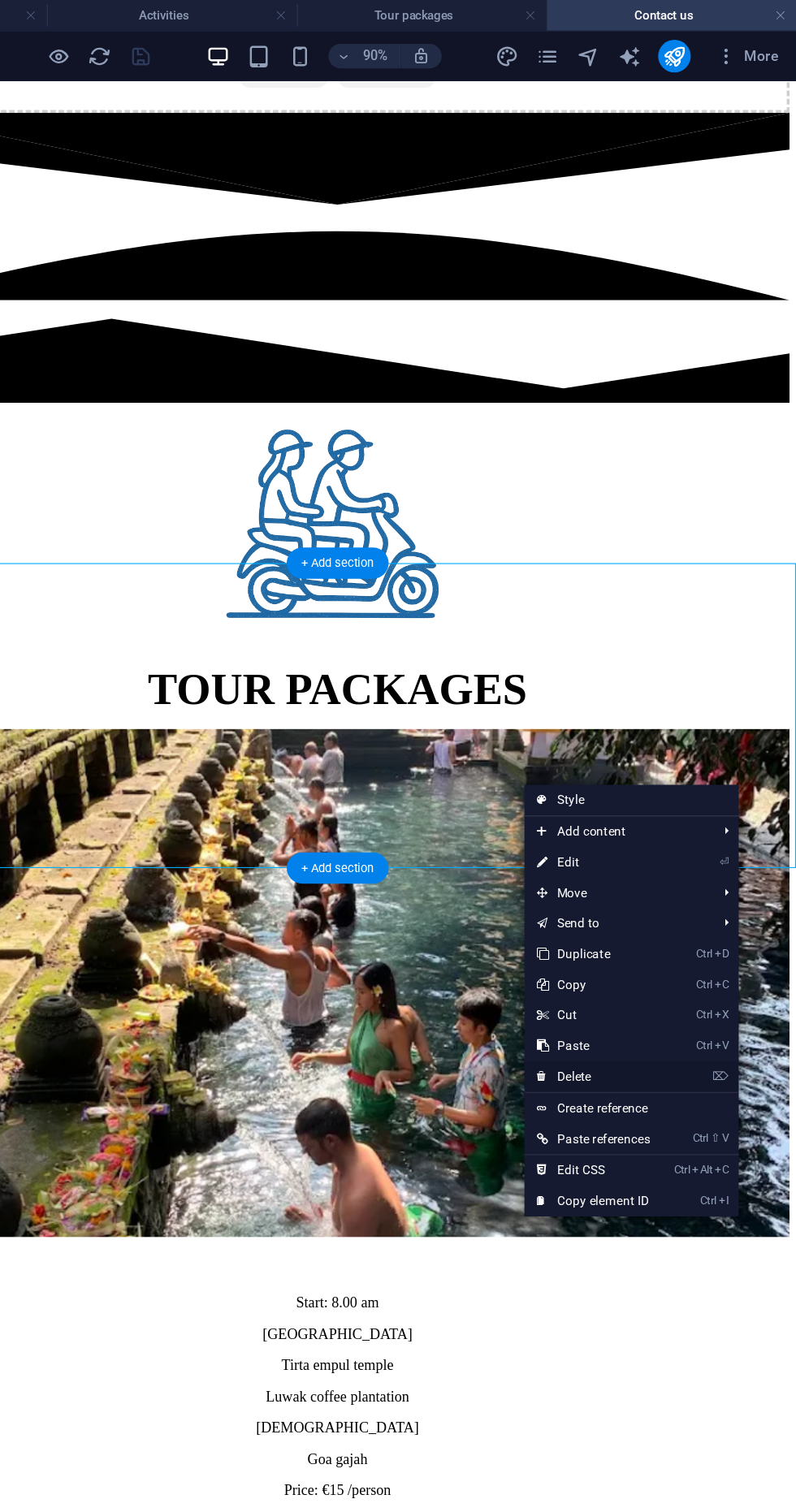
click at [644, 849] on link "⌦ Delete" at bounding box center [634, 857] width 110 height 24
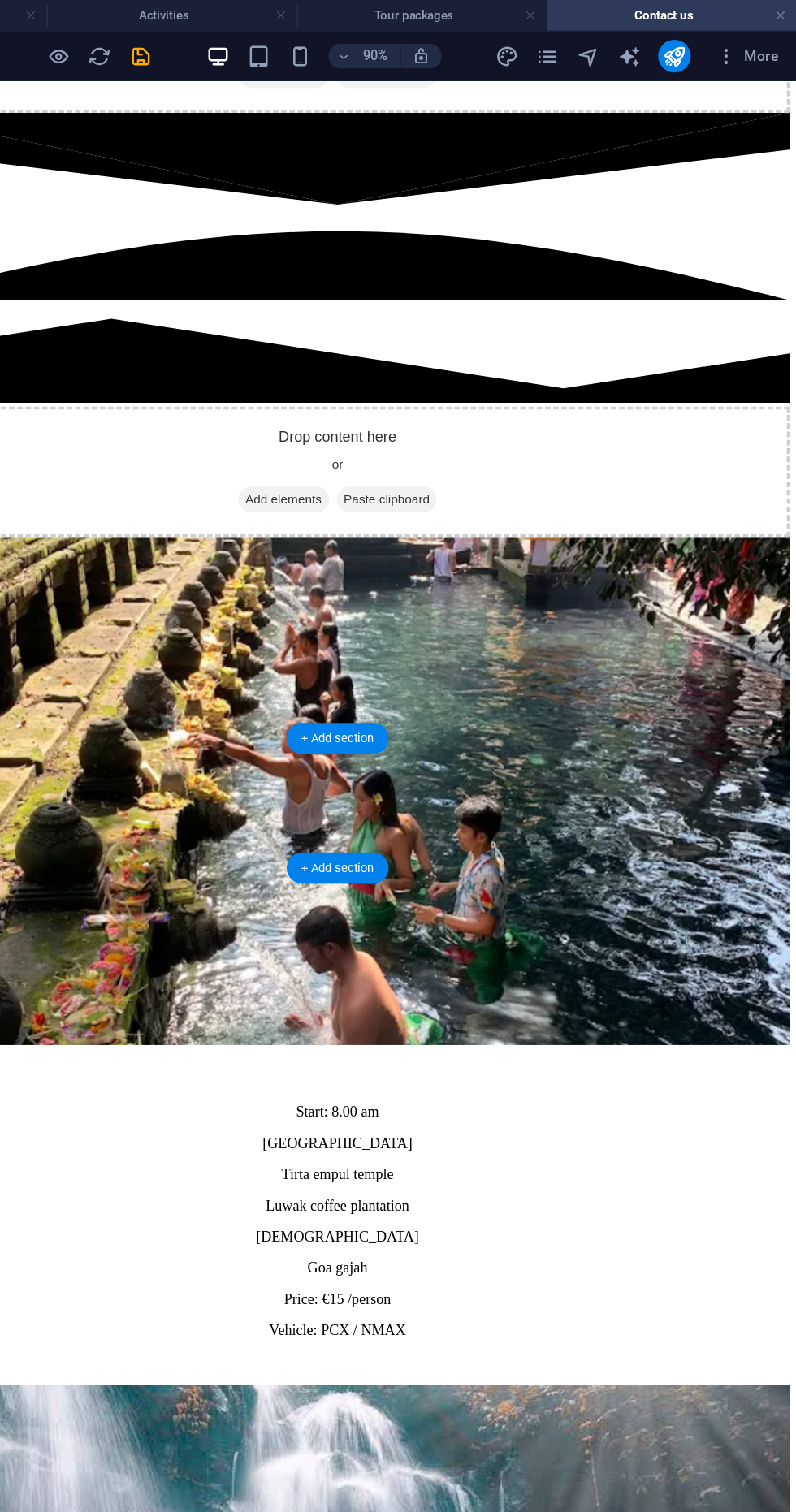
scroll to position [611, 0]
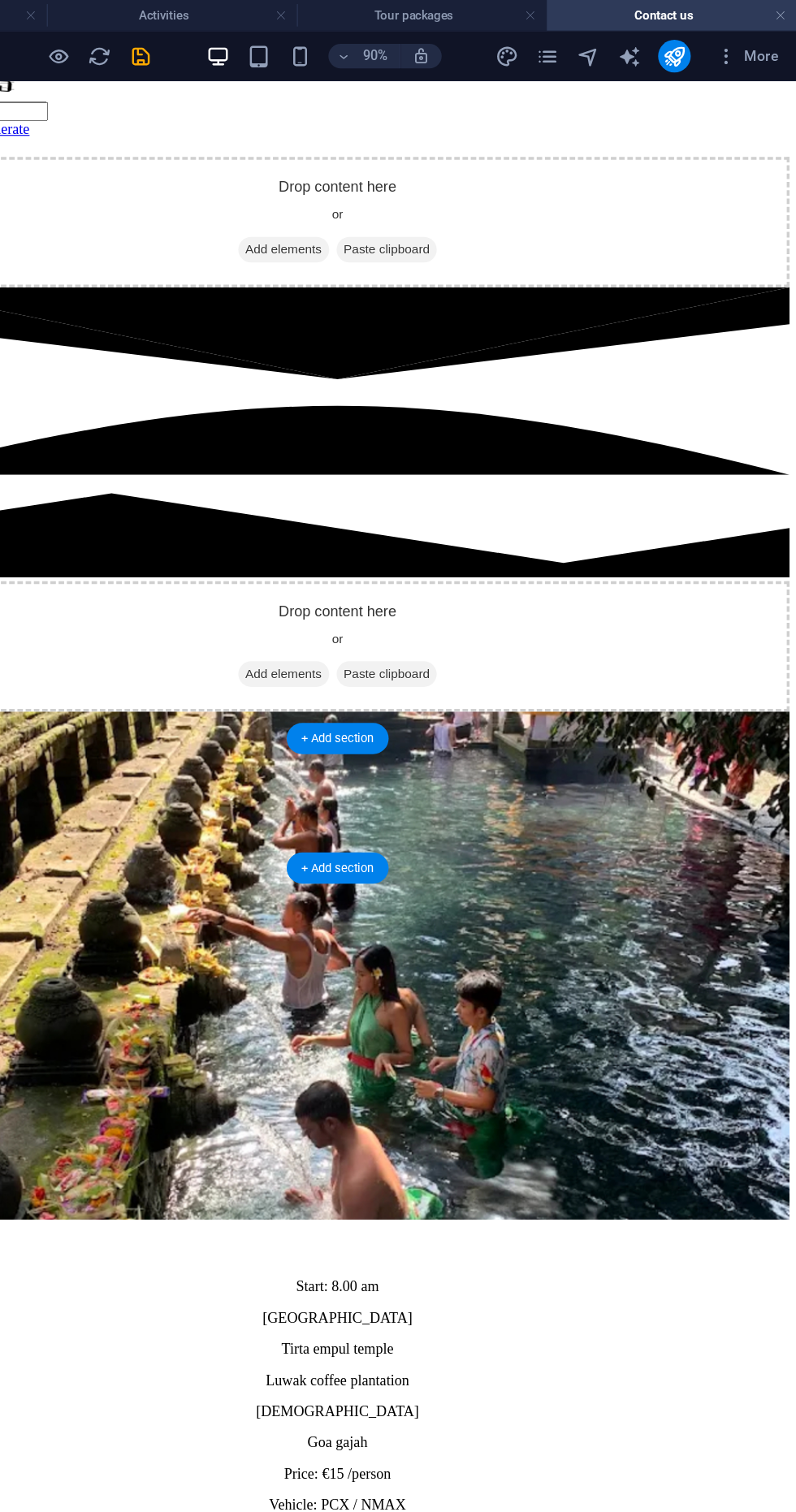
click at [362, 616] on span "Paste clipboard" at bounding box center [329, 605] width 89 height 22
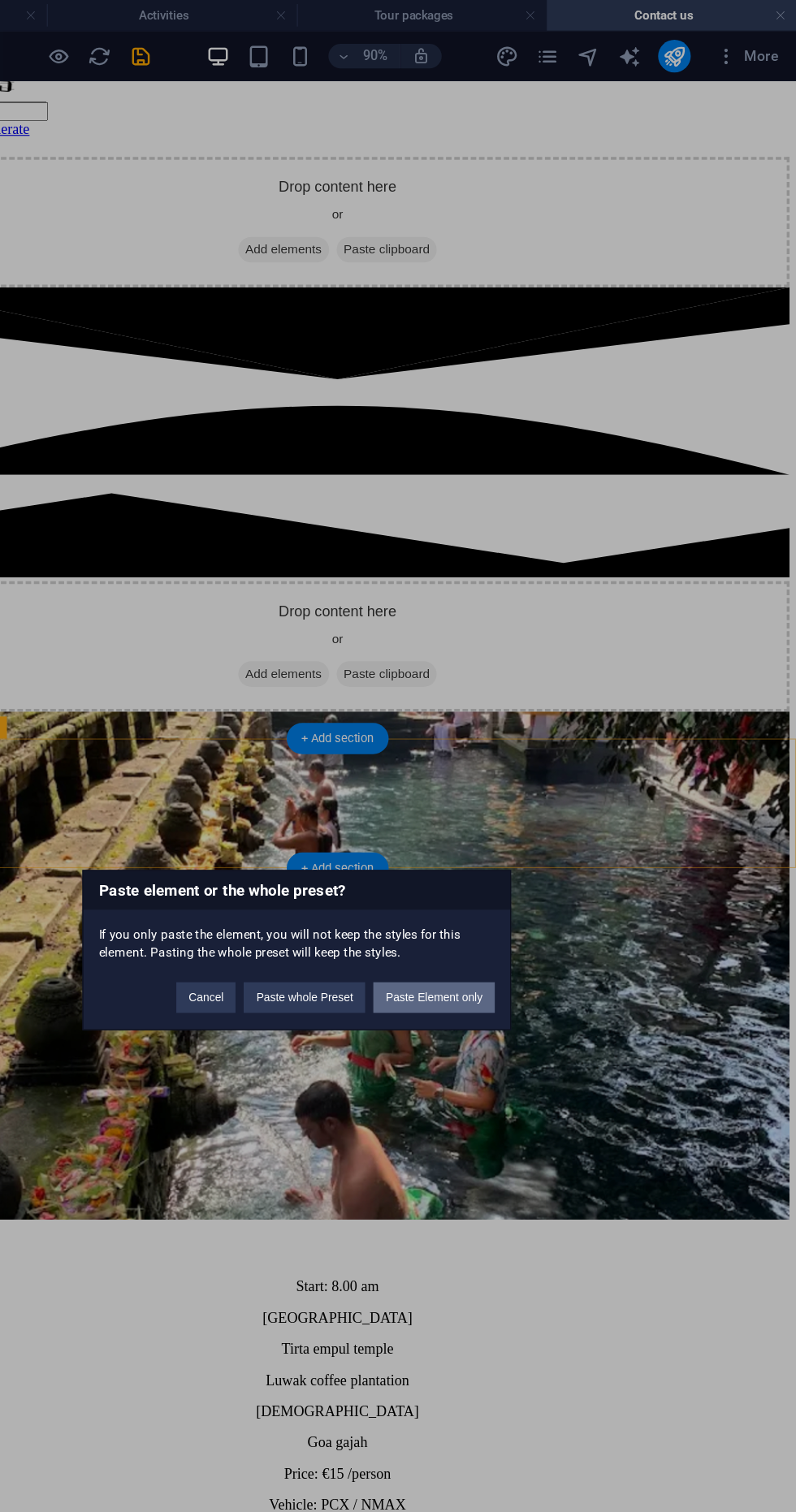
click at [528, 791] on button "Paste Element only" at bounding box center [507, 794] width 97 height 24
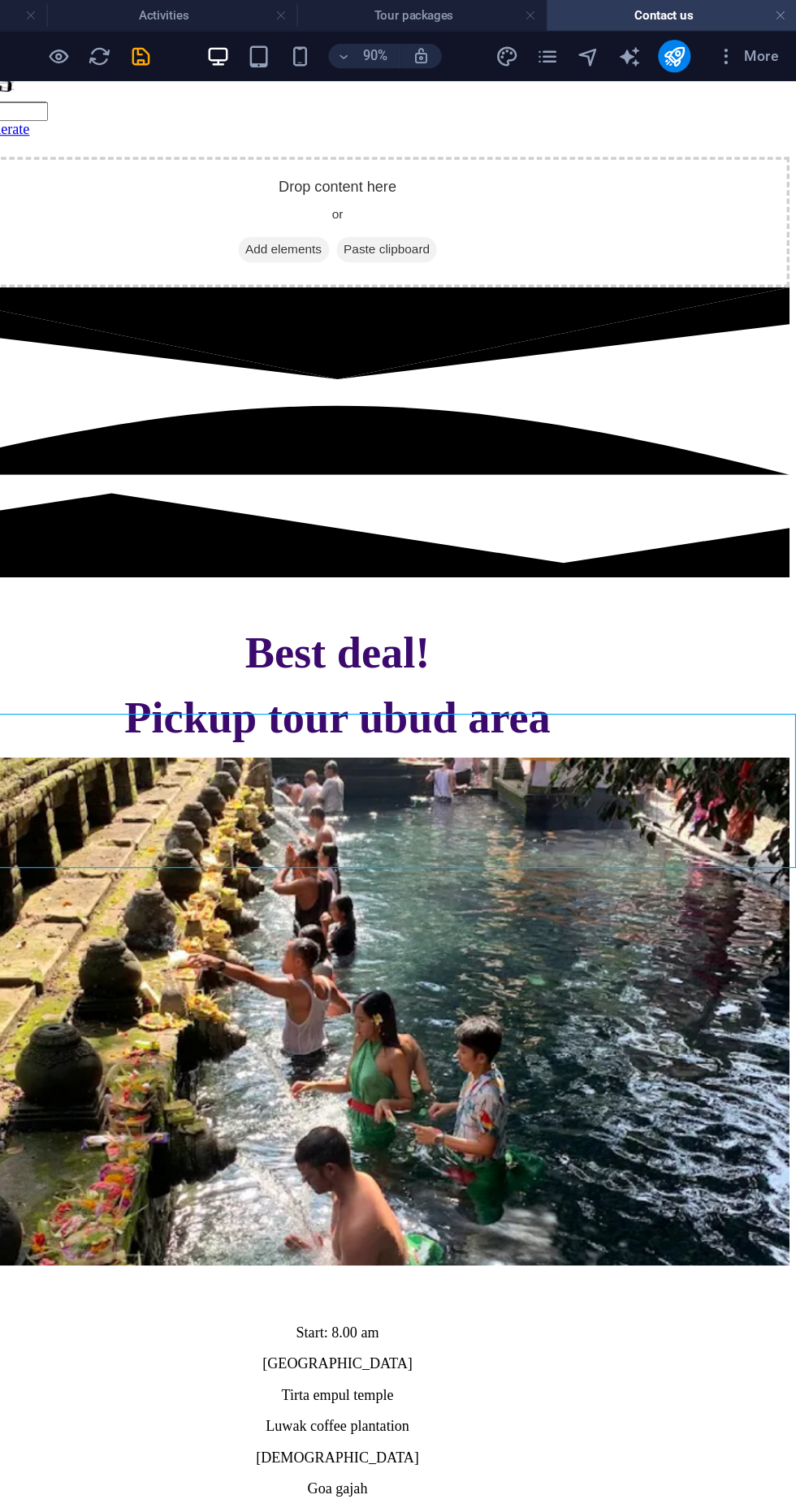
scroll to position [633, 0]
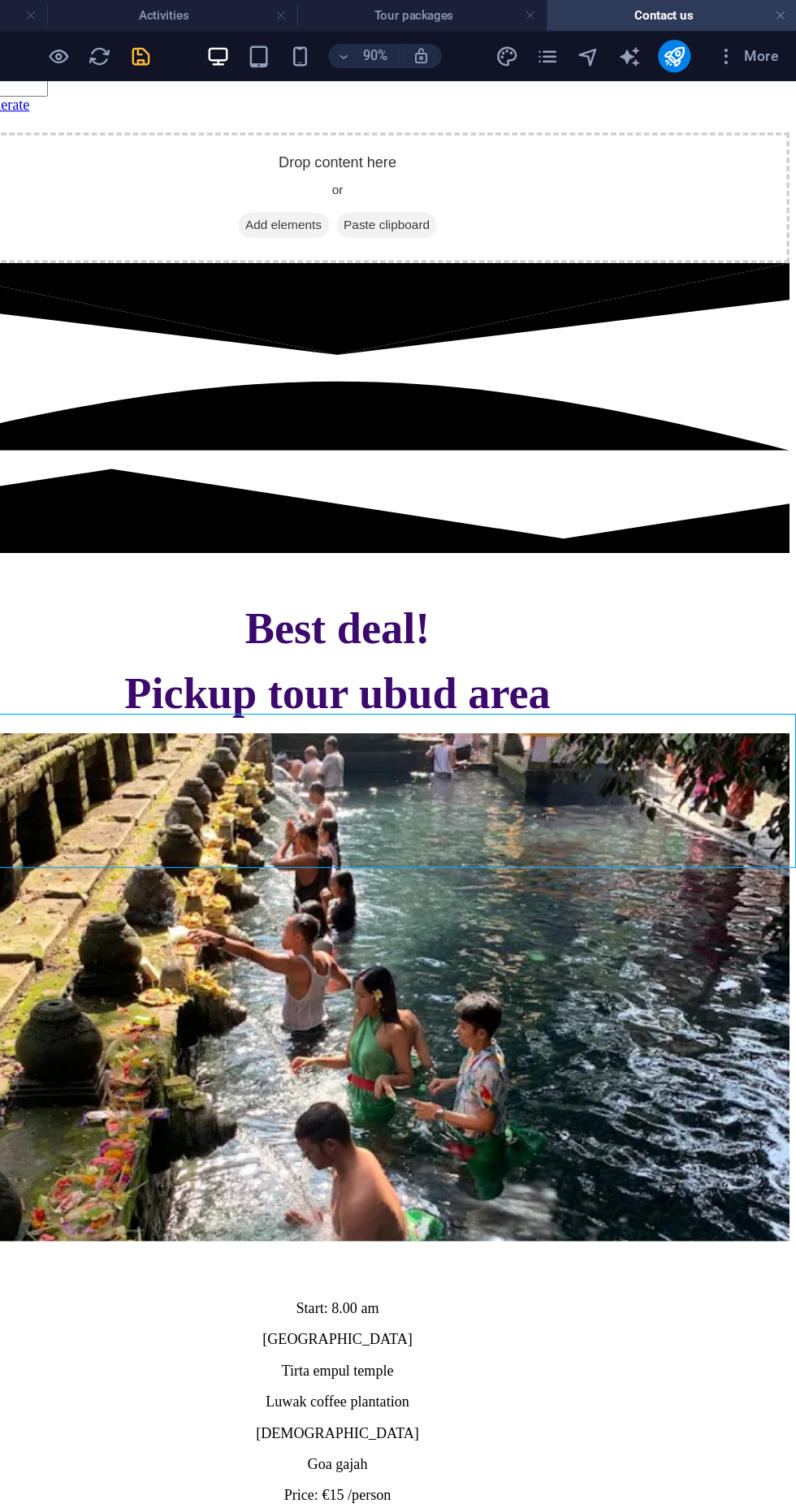
click at [274, 48] on icon "save" at bounding box center [274, 45] width 19 height 19
checkbox input "false"
click at [697, 35] on icon "publish" at bounding box center [698, 45] width 19 height 19
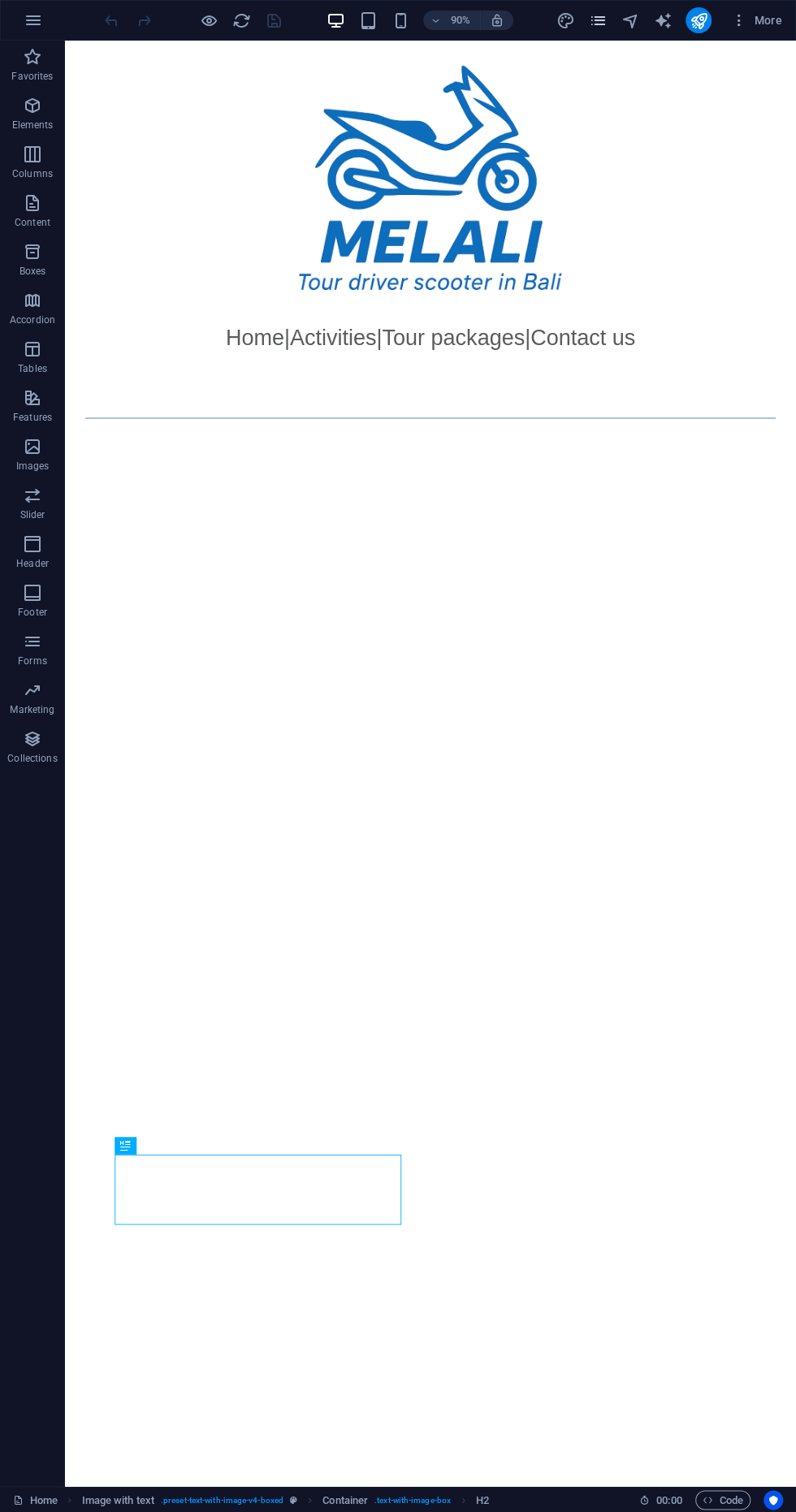
click at [590, 18] on icon "pages" at bounding box center [597, 21] width 19 height 19
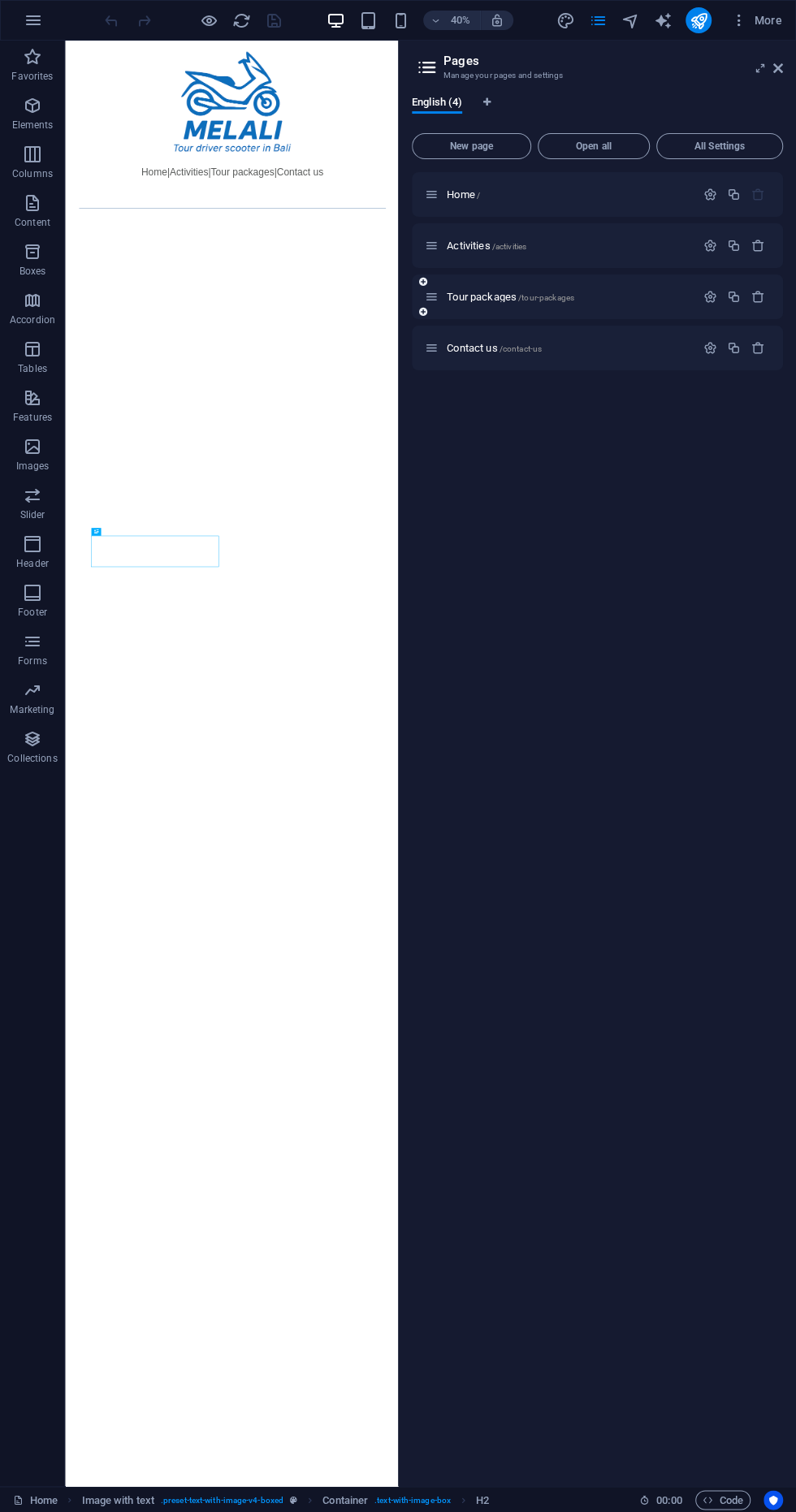
click at [431, 296] on icon at bounding box center [432, 296] width 14 height 14
click at [466, 292] on span "Tour packages /tour-packages" at bounding box center [510, 296] width 128 height 12
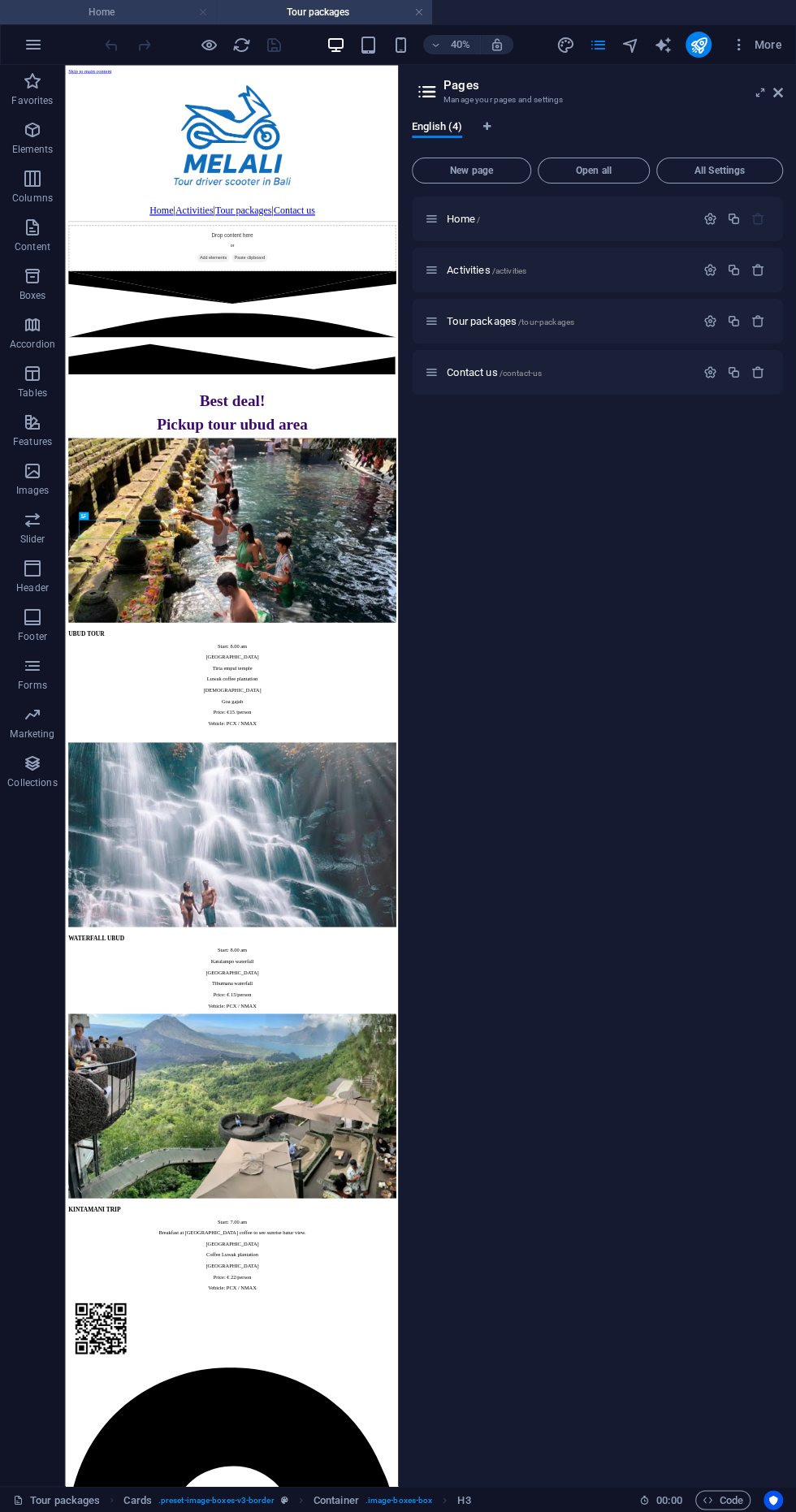
click at [202, 11] on link at bounding box center [203, 12] width 9 height 16
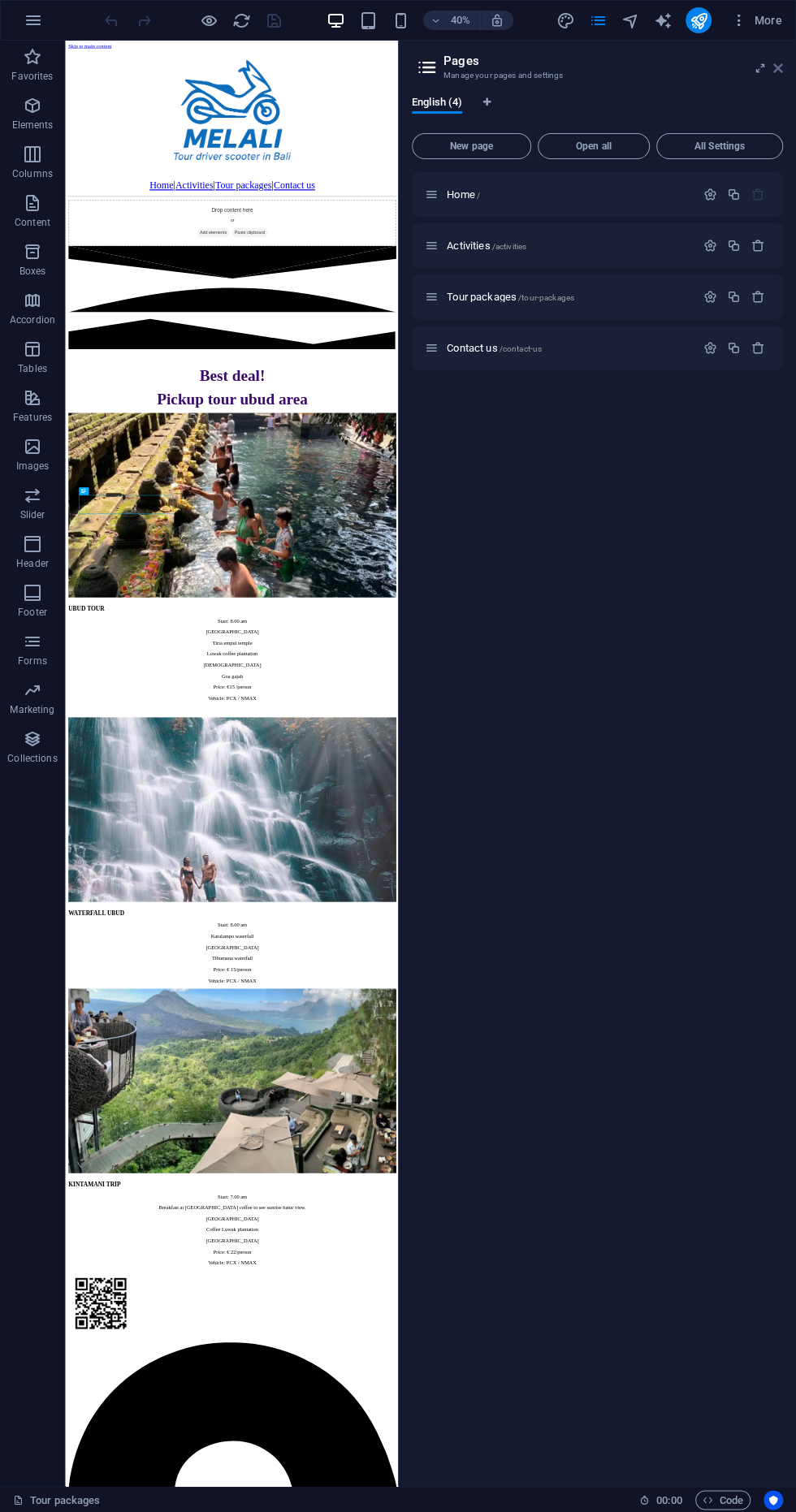
click at [777, 67] on icon at bounding box center [778, 68] width 9 height 13
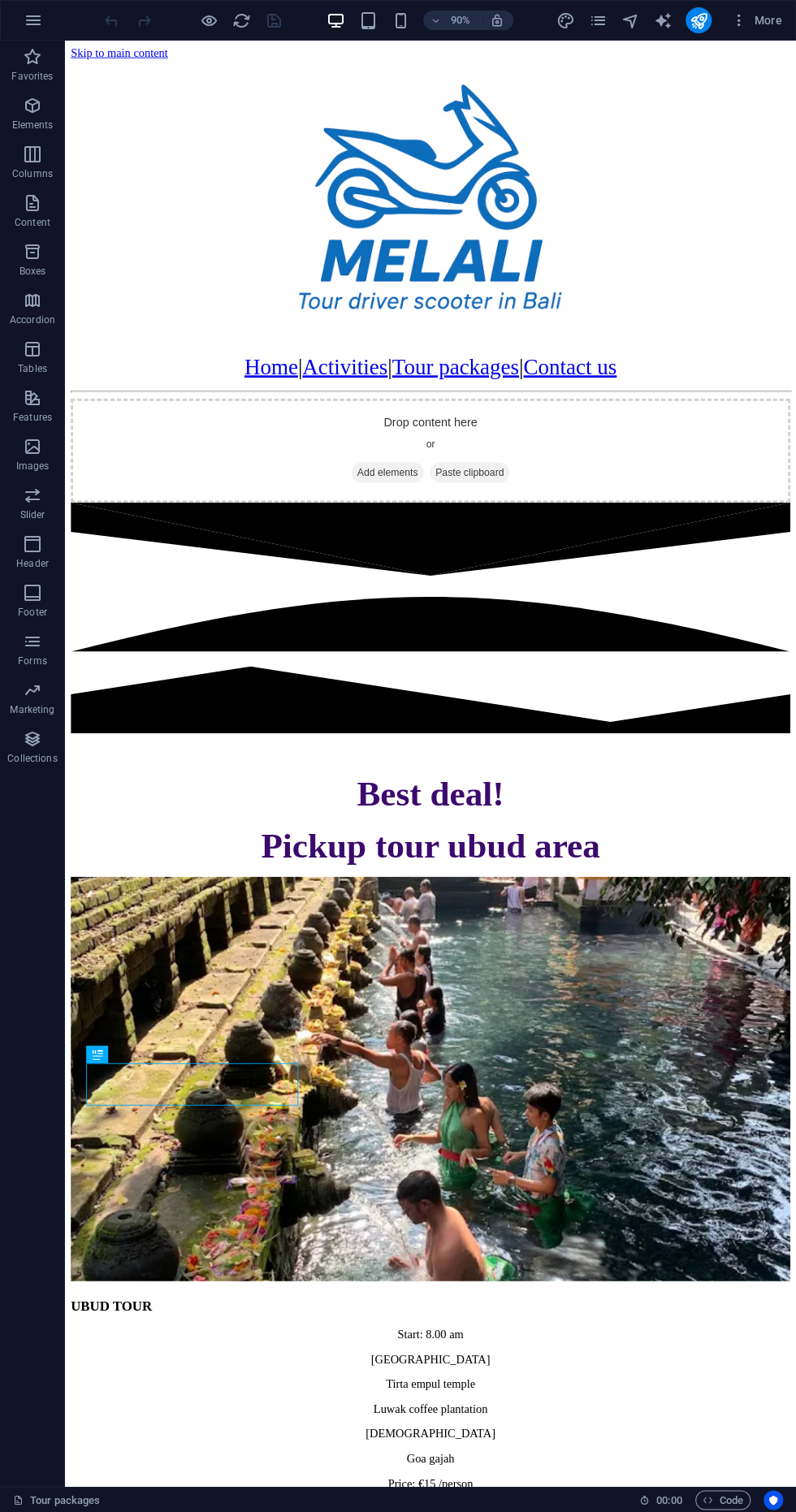
click at [414, 532] on span "Add elements" at bounding box center [423, 520] width 80 height 22
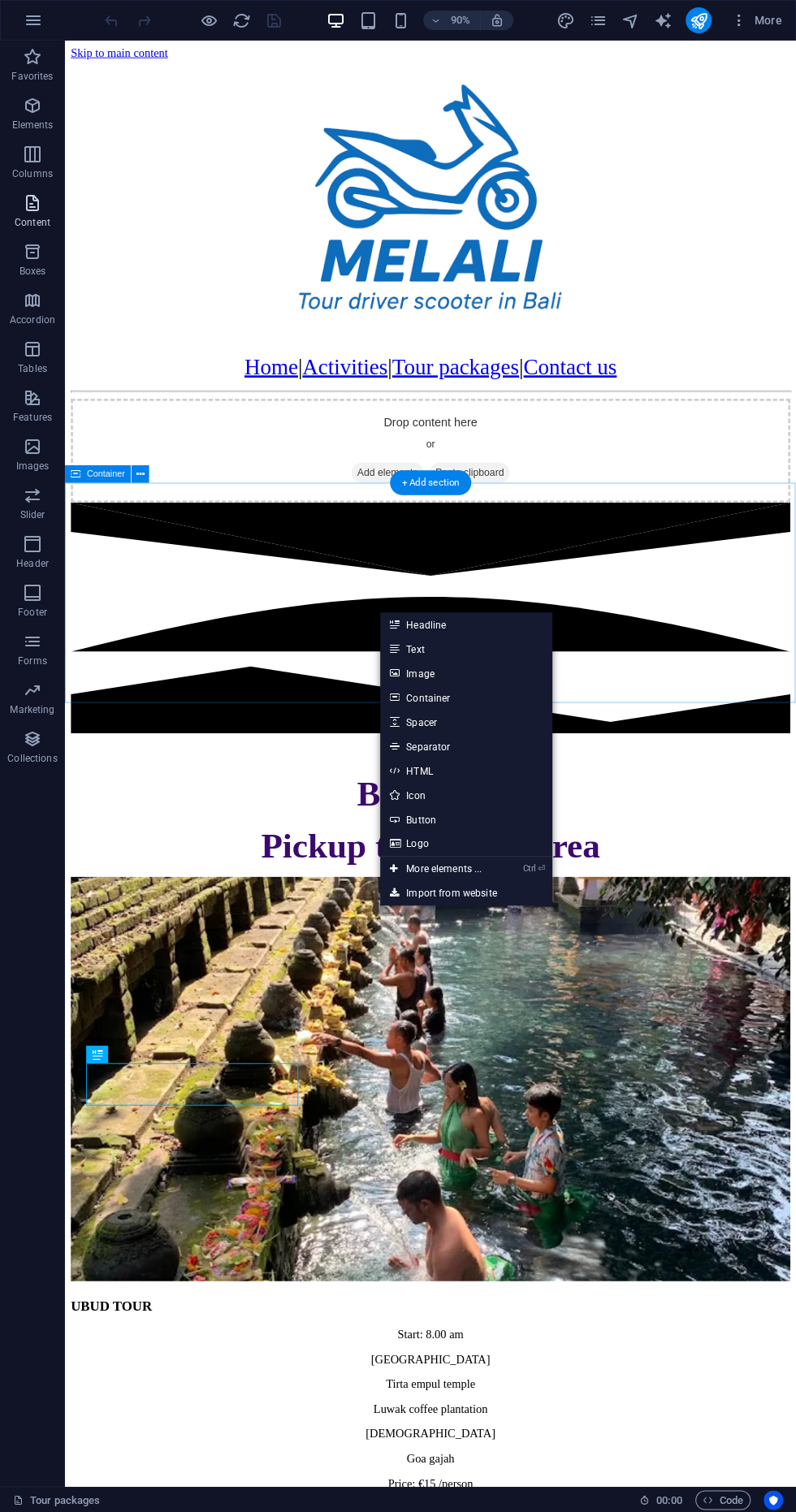
click at [32, 218] on p "Content" at bounding box center [33, 223] width 35 height 13
click at [17, 213] on span "Content" at bounding box center [33, 213] width 65 height 39
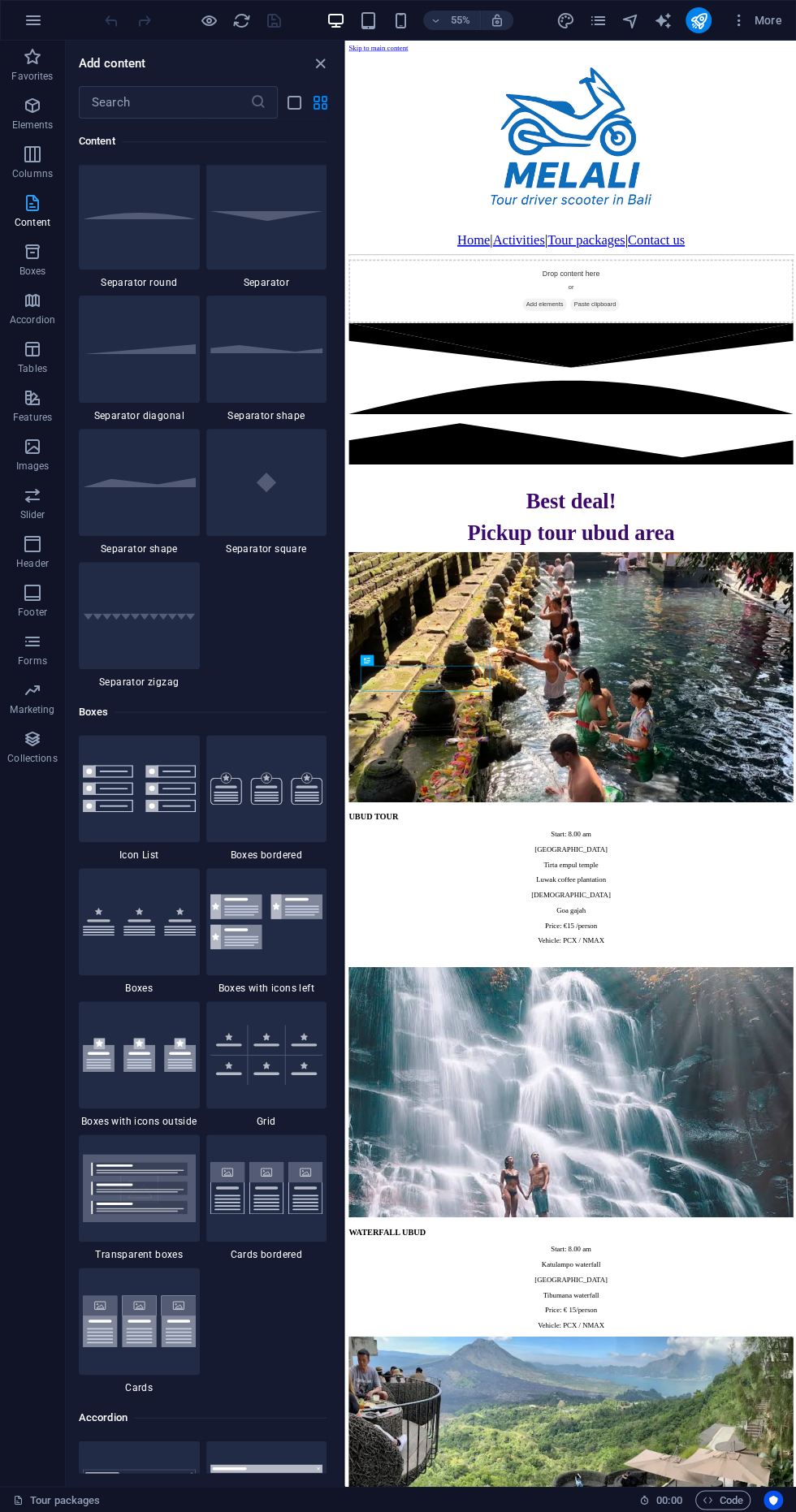
scroll to position [3912, 0]
click at [268, 787] on img at bounding box center [267, 786] width 113 height 33
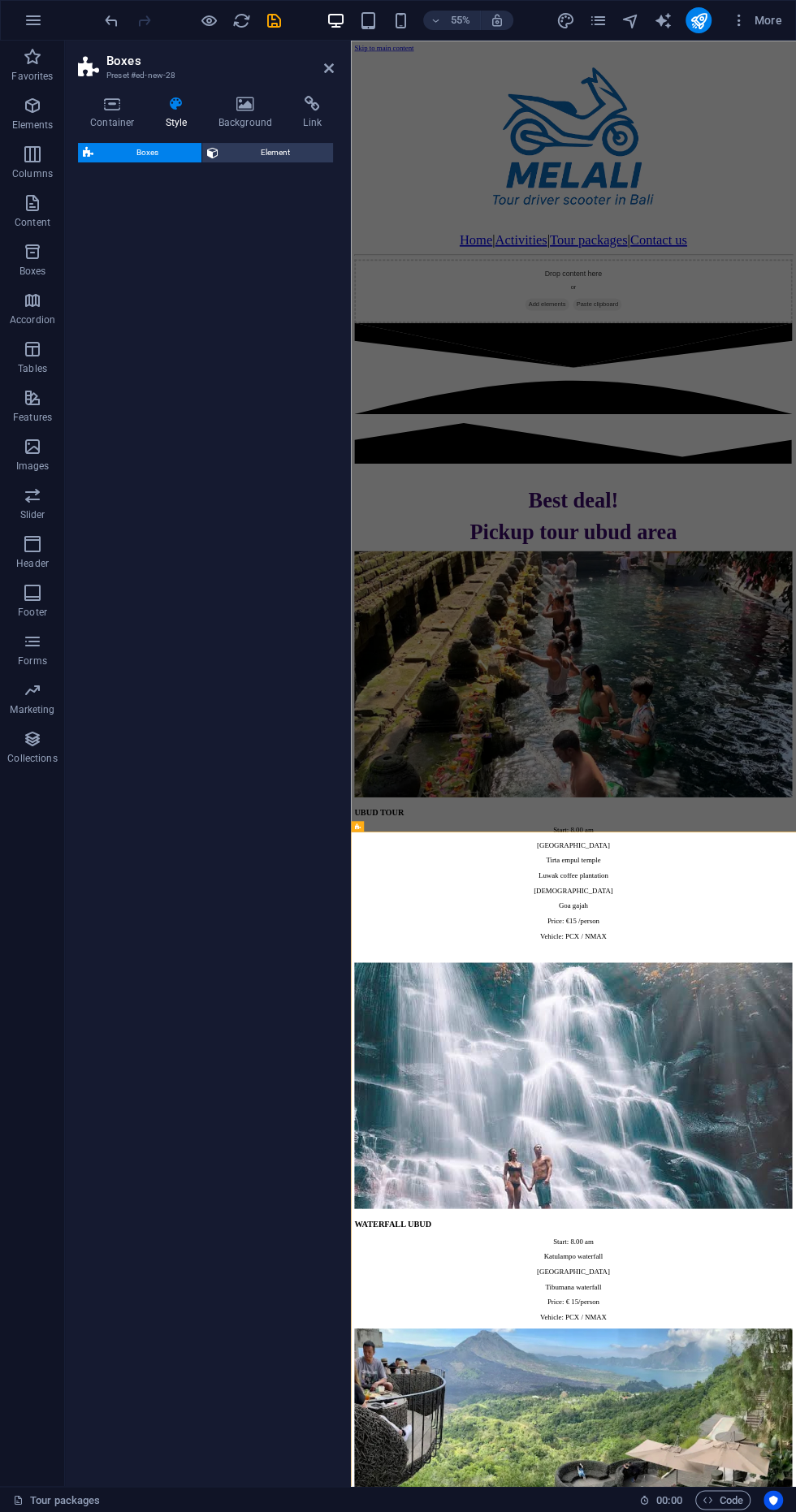
select select "rem"
select select "preset-boxes-v3-border"
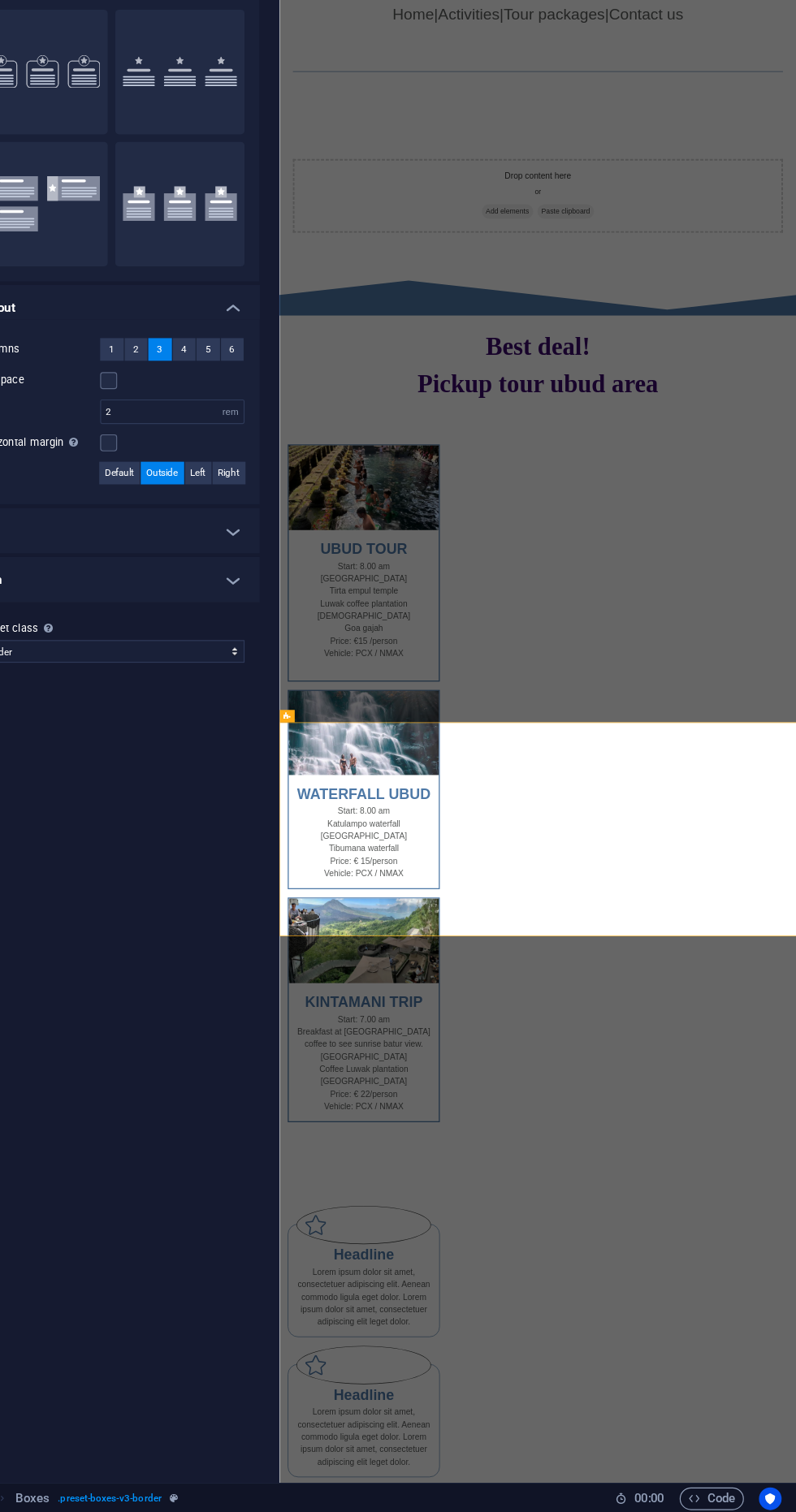
scroll to position [0, 0]
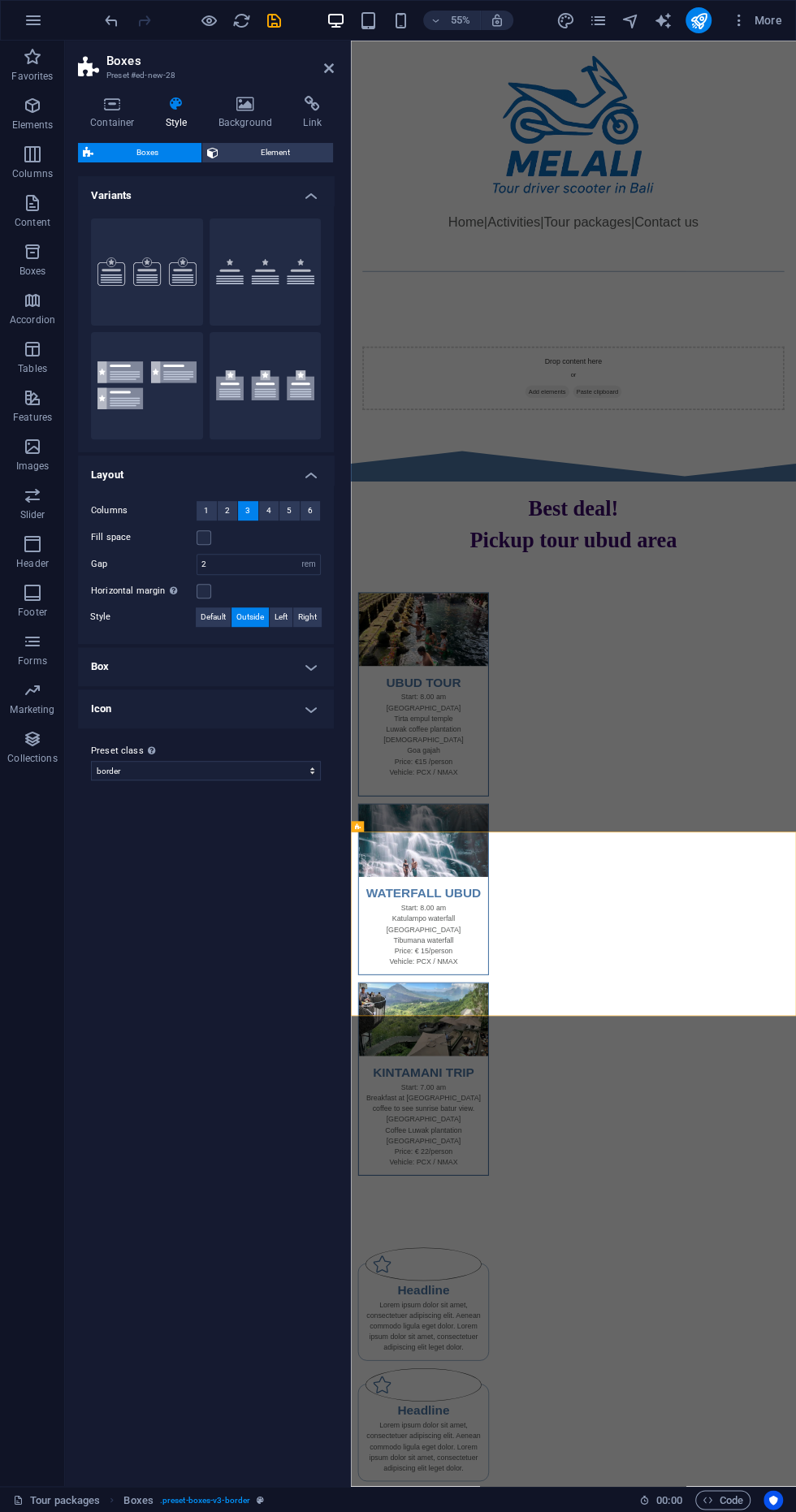
click at [557, 710] on div "Drop content here or Add elements Paste clipboard" at bounding box center [755, 654] width 767 height 116
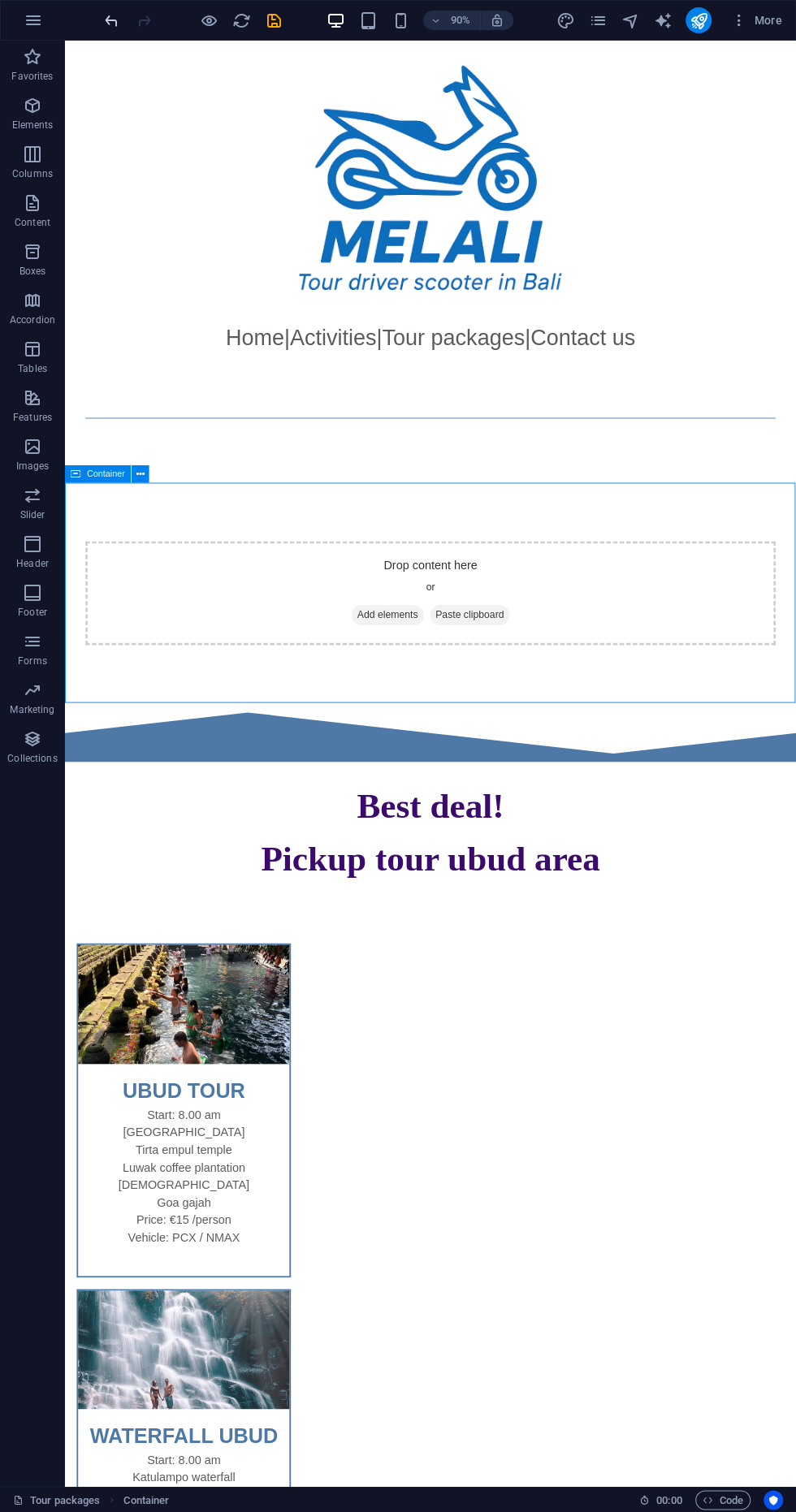
click at [116, 22] on icon "undo" at bounding box center [112, 21] width 19 height 19
click at [408, 689] on span "Add elements" at bounding box center [423, 679] width 80 height 22
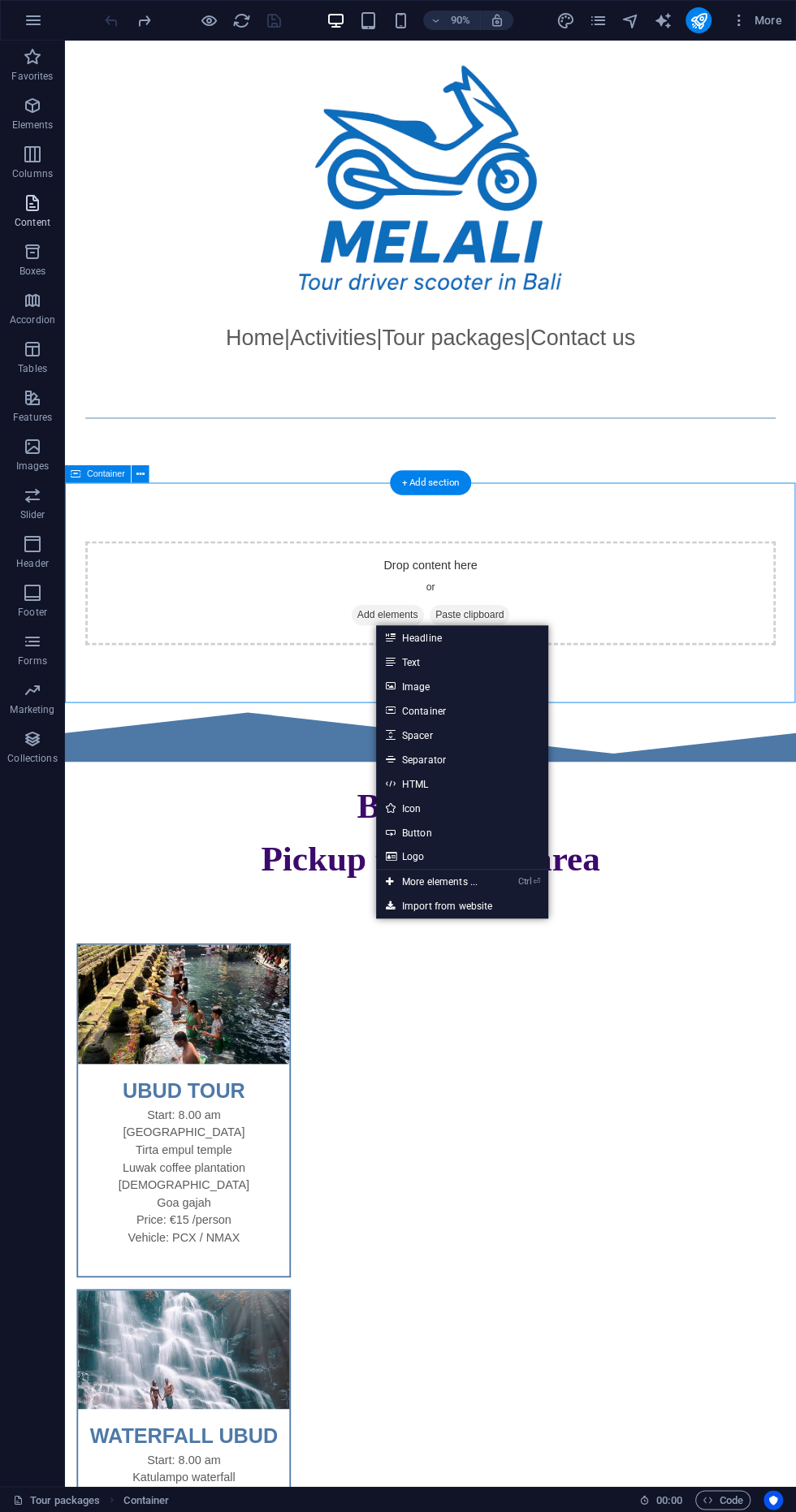
click at [34, 203] on icon "button" at bounding box center [32, 202] width 20 height 20
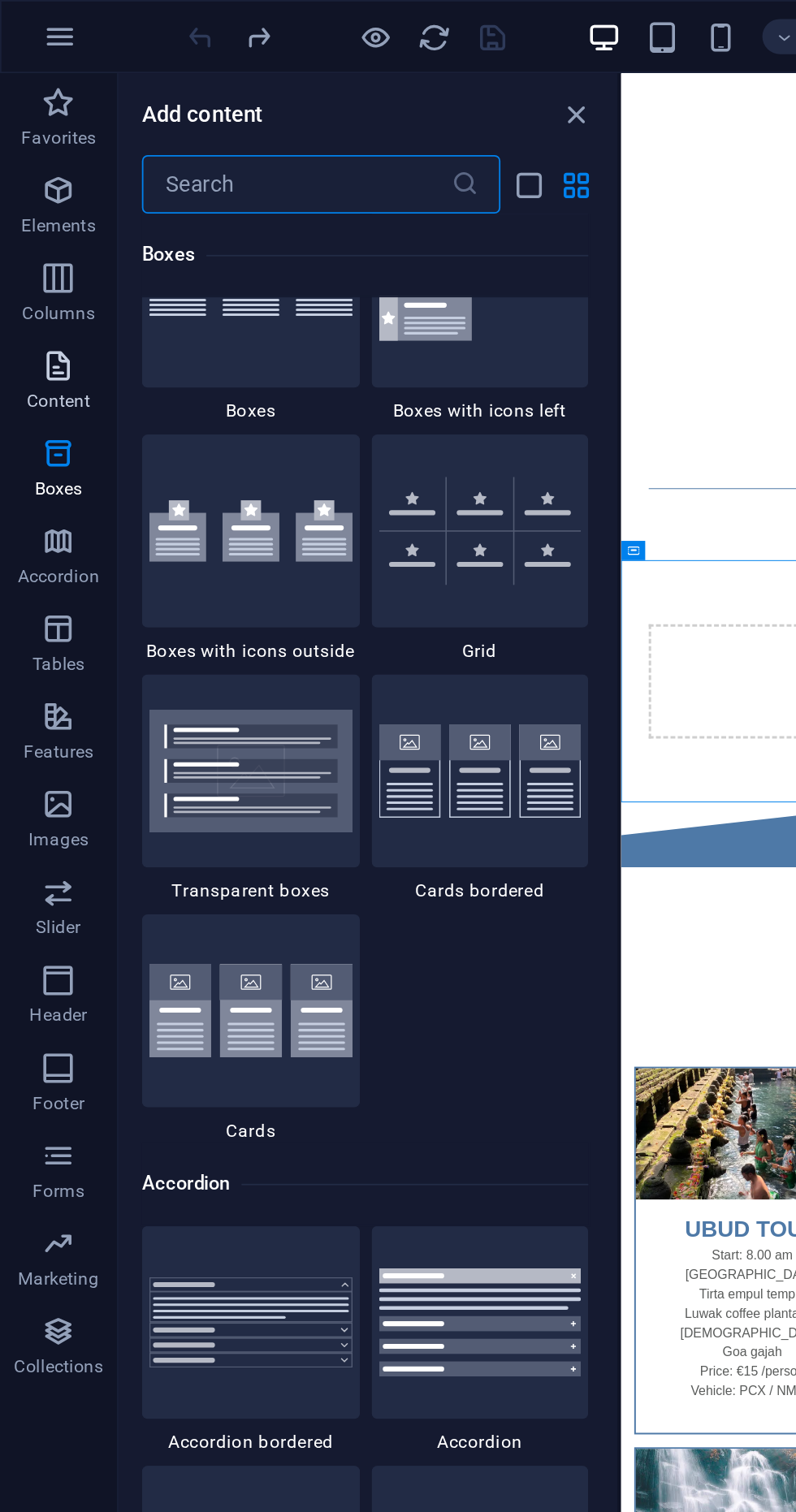
scroll to position [4714, 0]
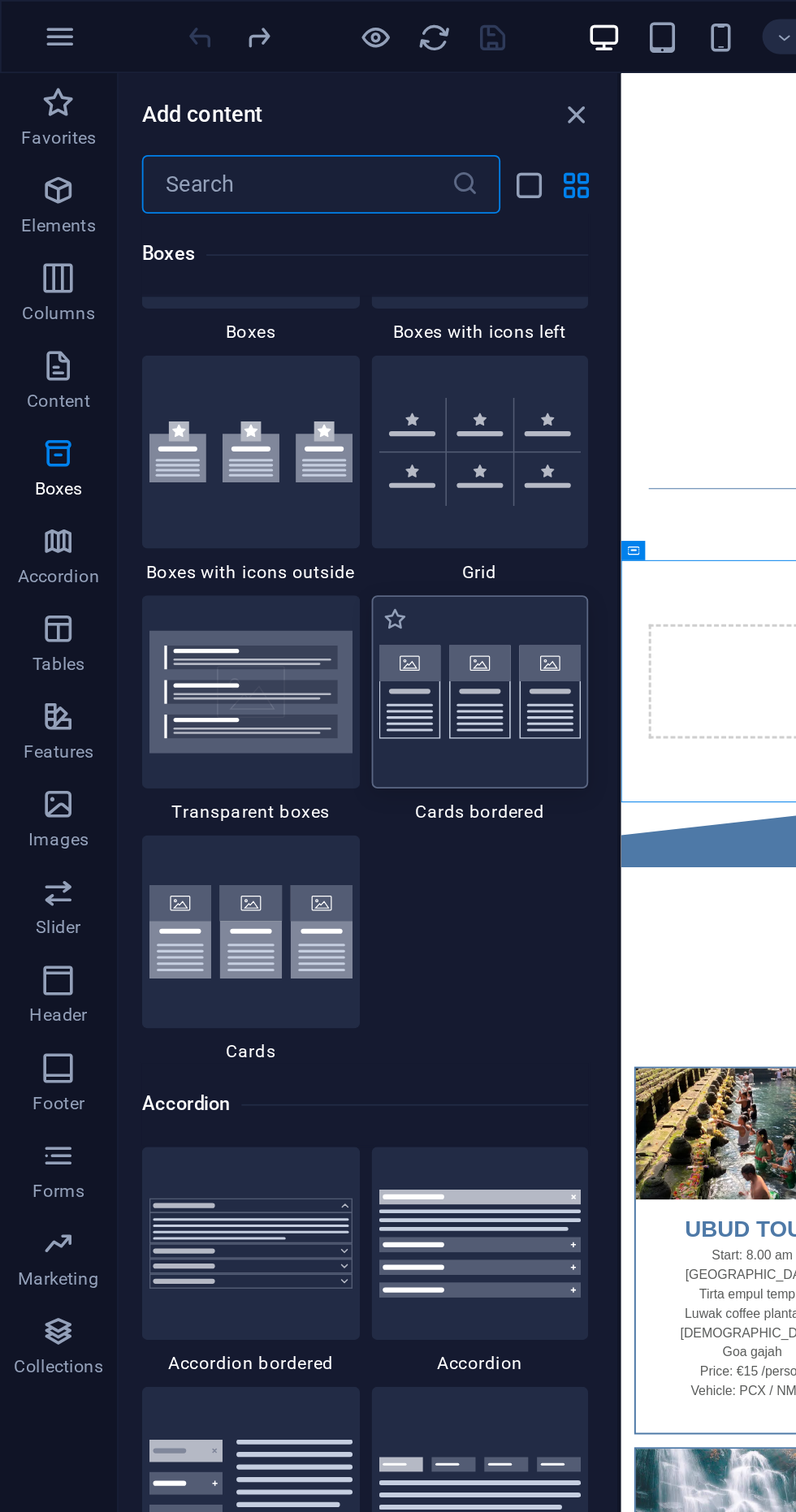
click at [268, 376] on img at bounding box center [267, 384] width 113 height 53
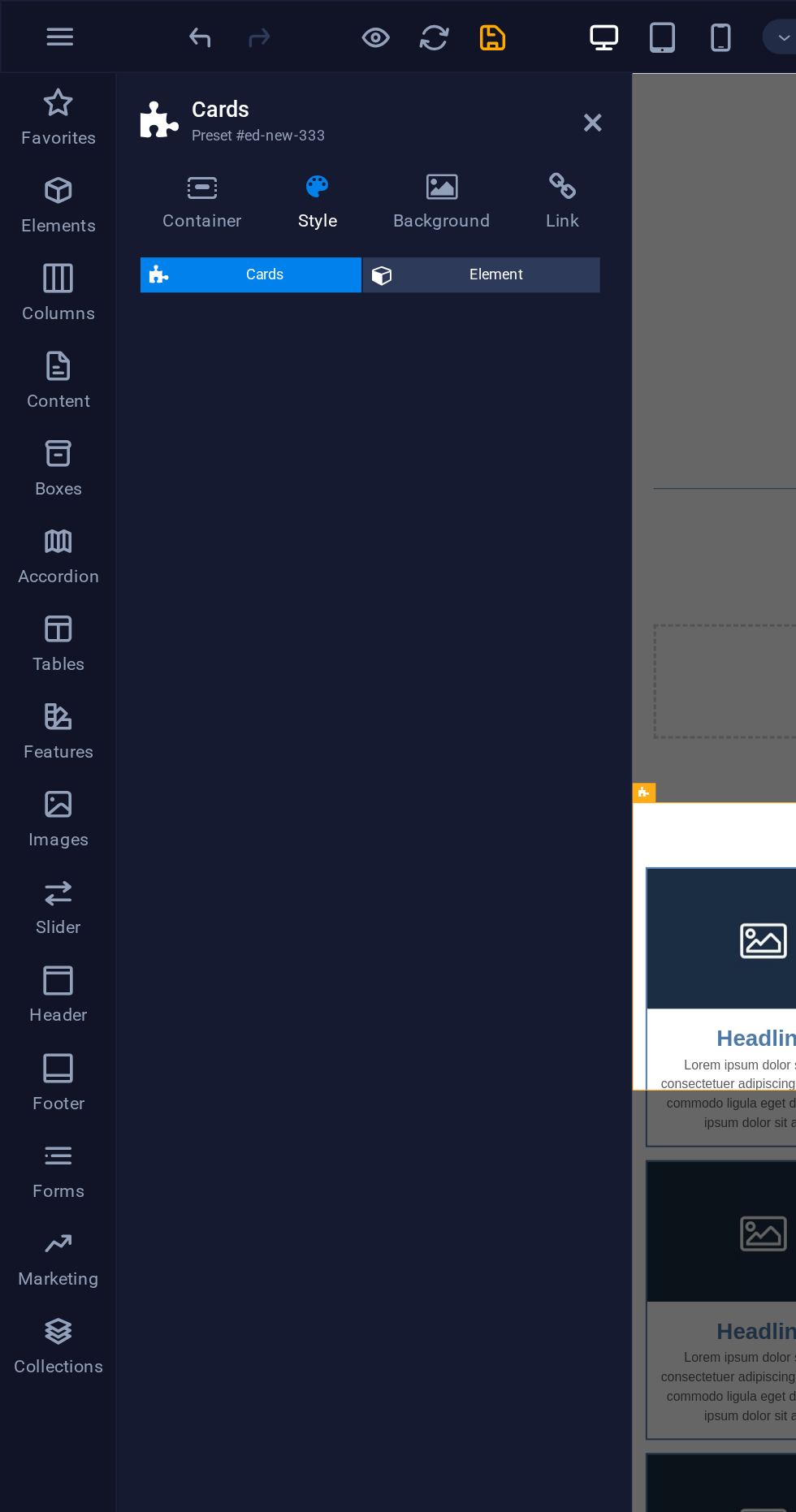
select select "rem"
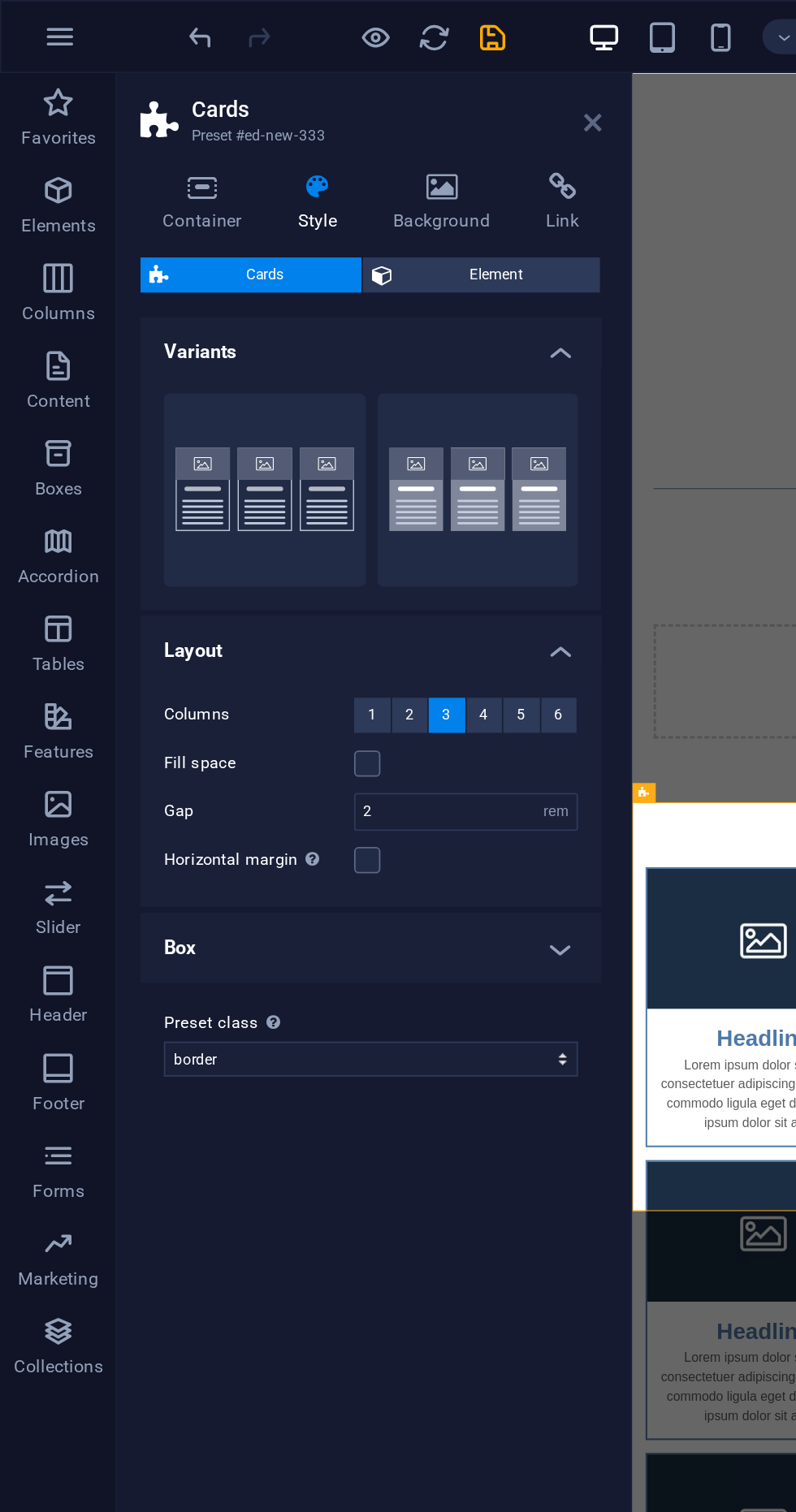
click at [330, 62] on icon at bounding box center [329, 68] width 9 height 13
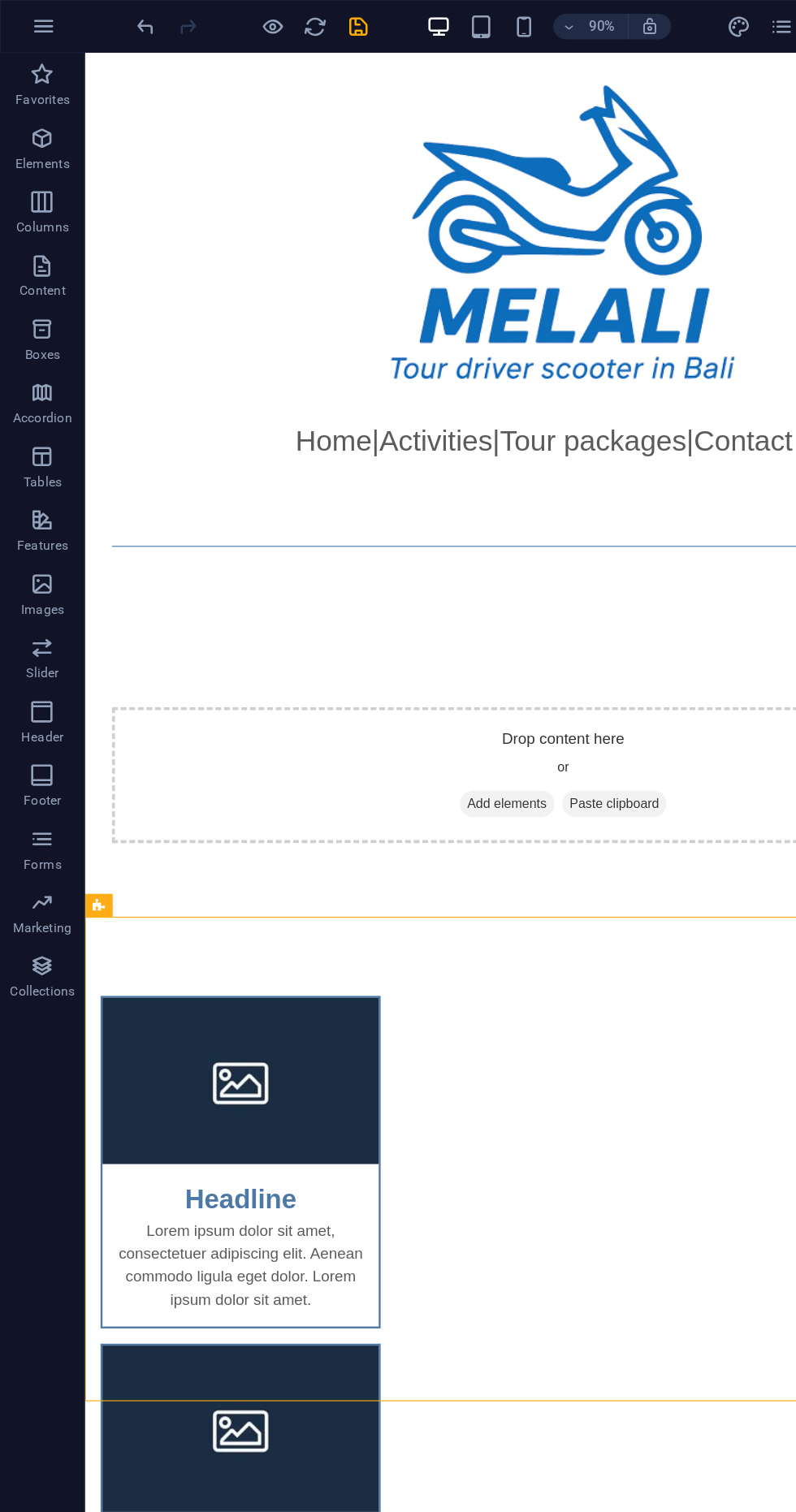
scroll to position [2, 0]
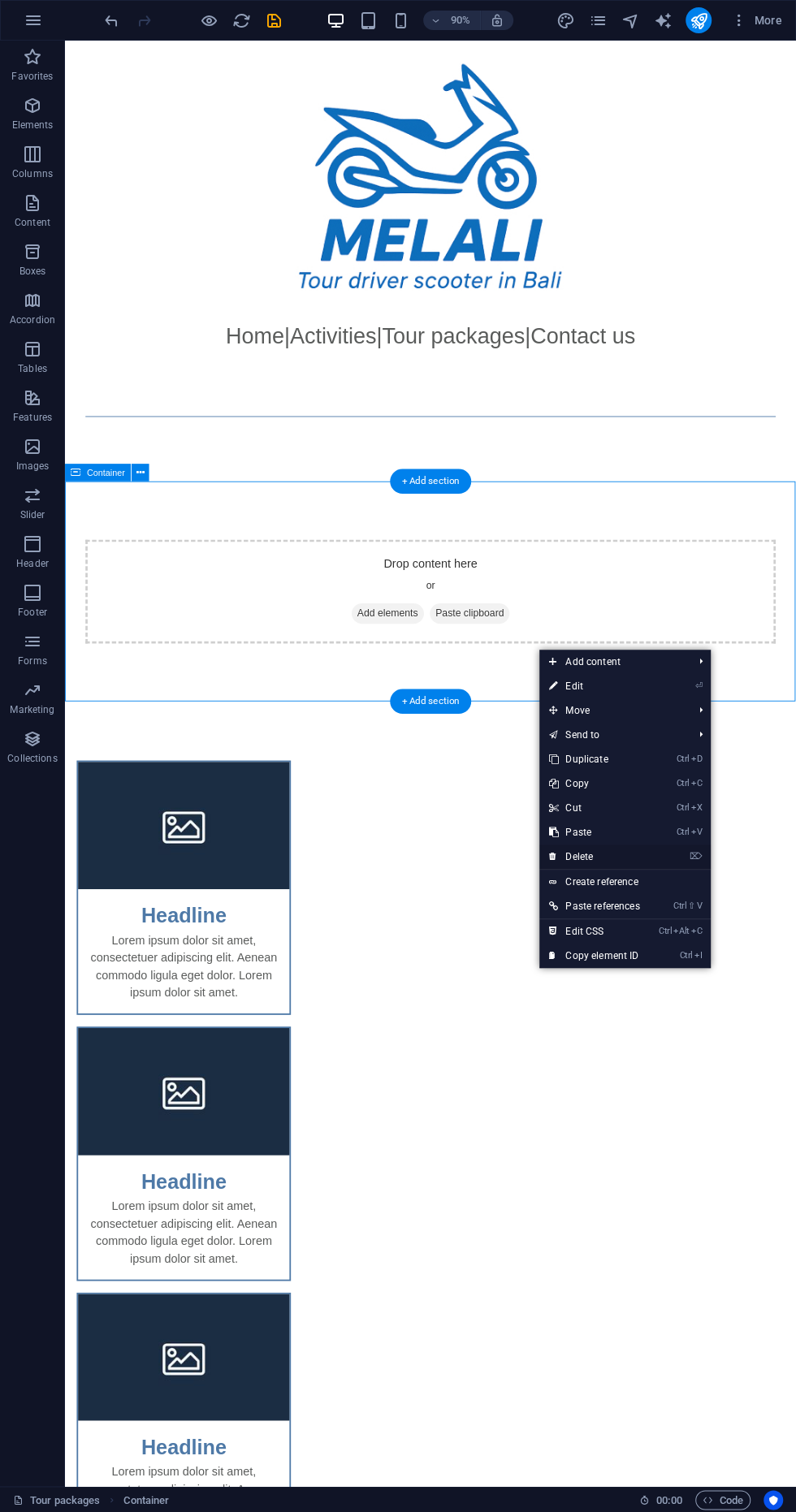
click at [611, 854] on link "⌦ Delete" at bounding box center [595, 857] width 110 height 24
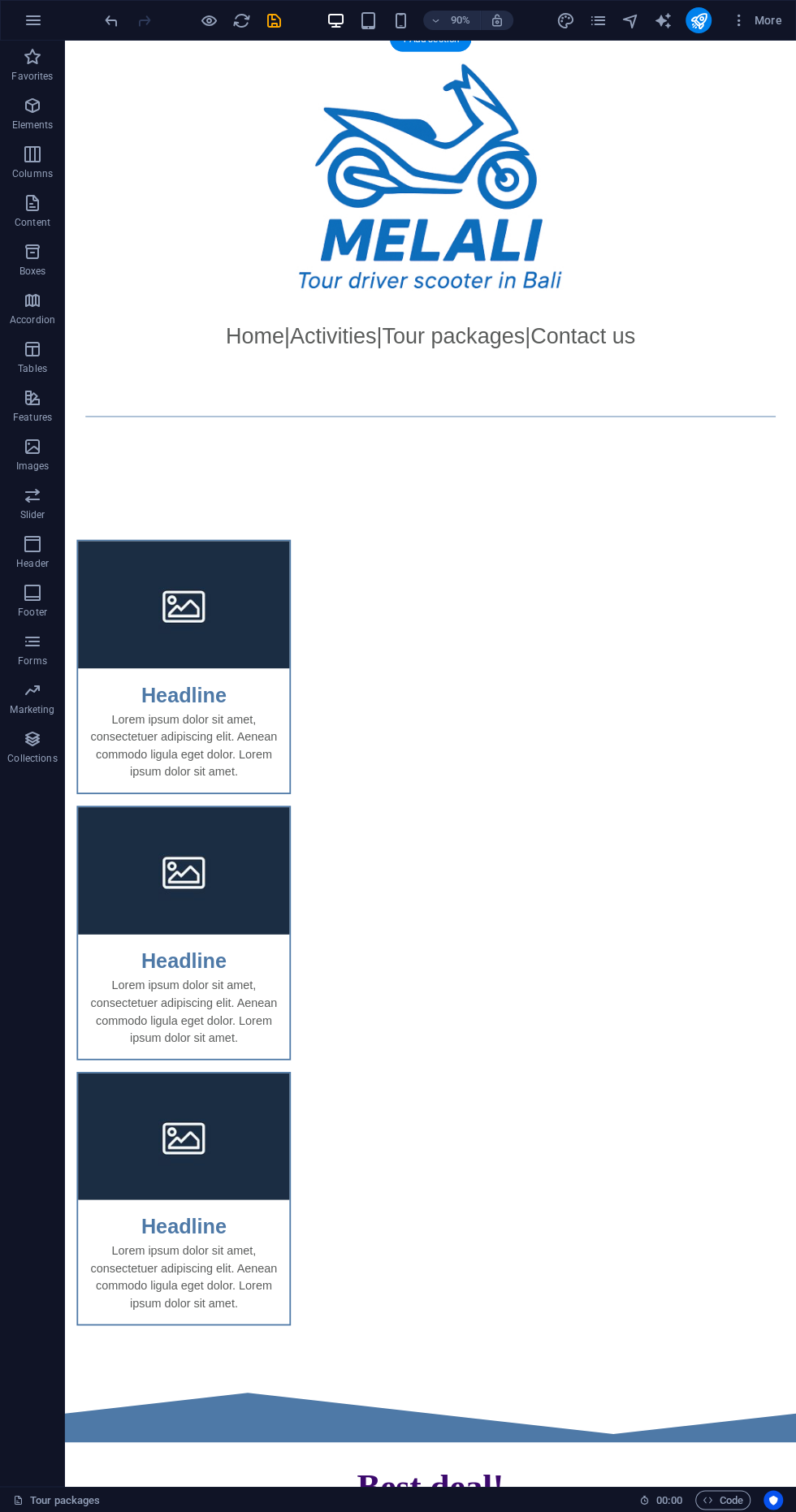
click at [674, 928] on div "Headline Lorem ipsum dolor sit amet, consectetuer adipiscing elit. Aenean commo…" at bounding box center [471, 1032] width 812 height 1003
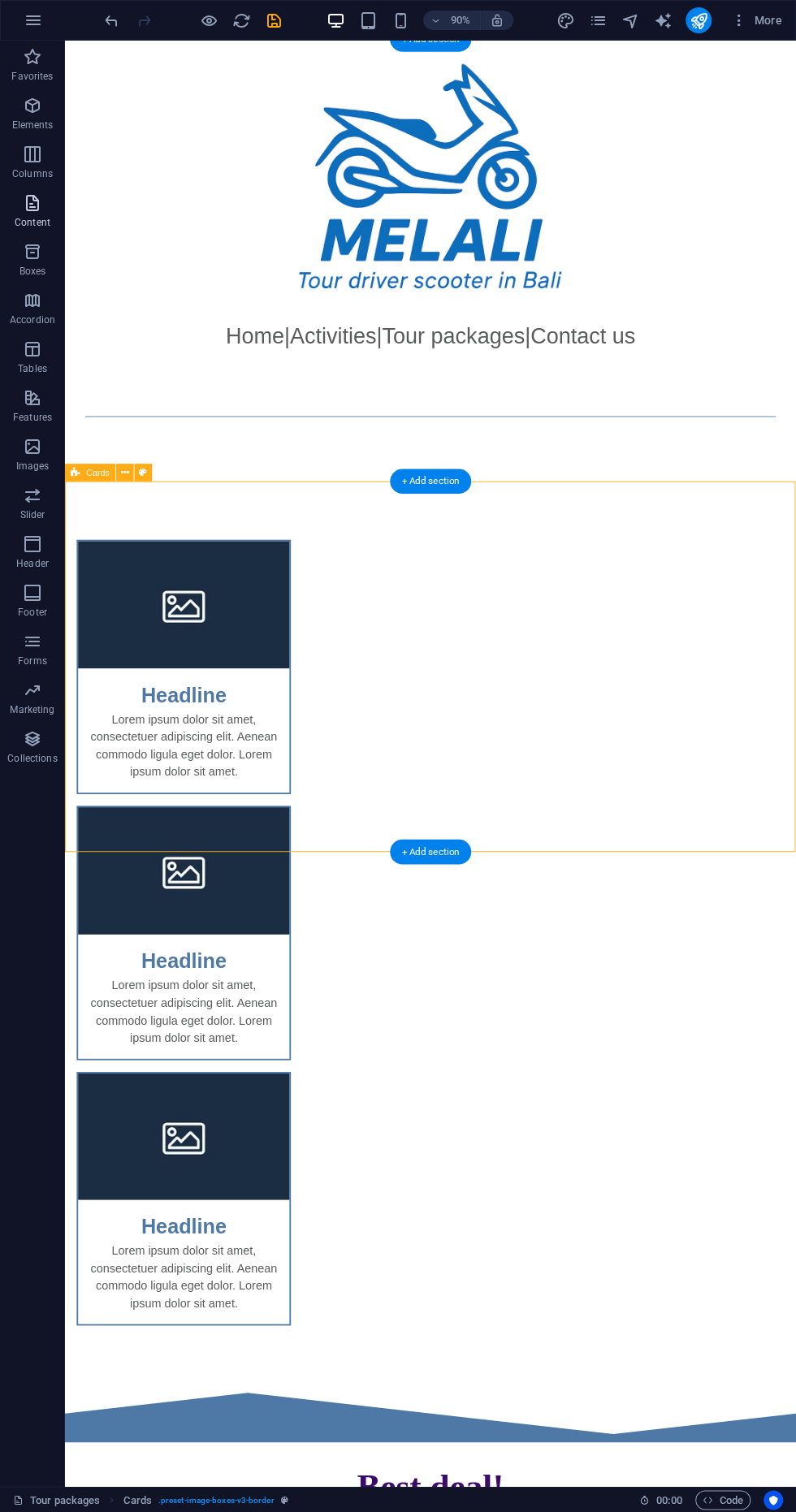
click at [10, 199] on span "Content" at bounding box center [33, 213] width 65 height 39
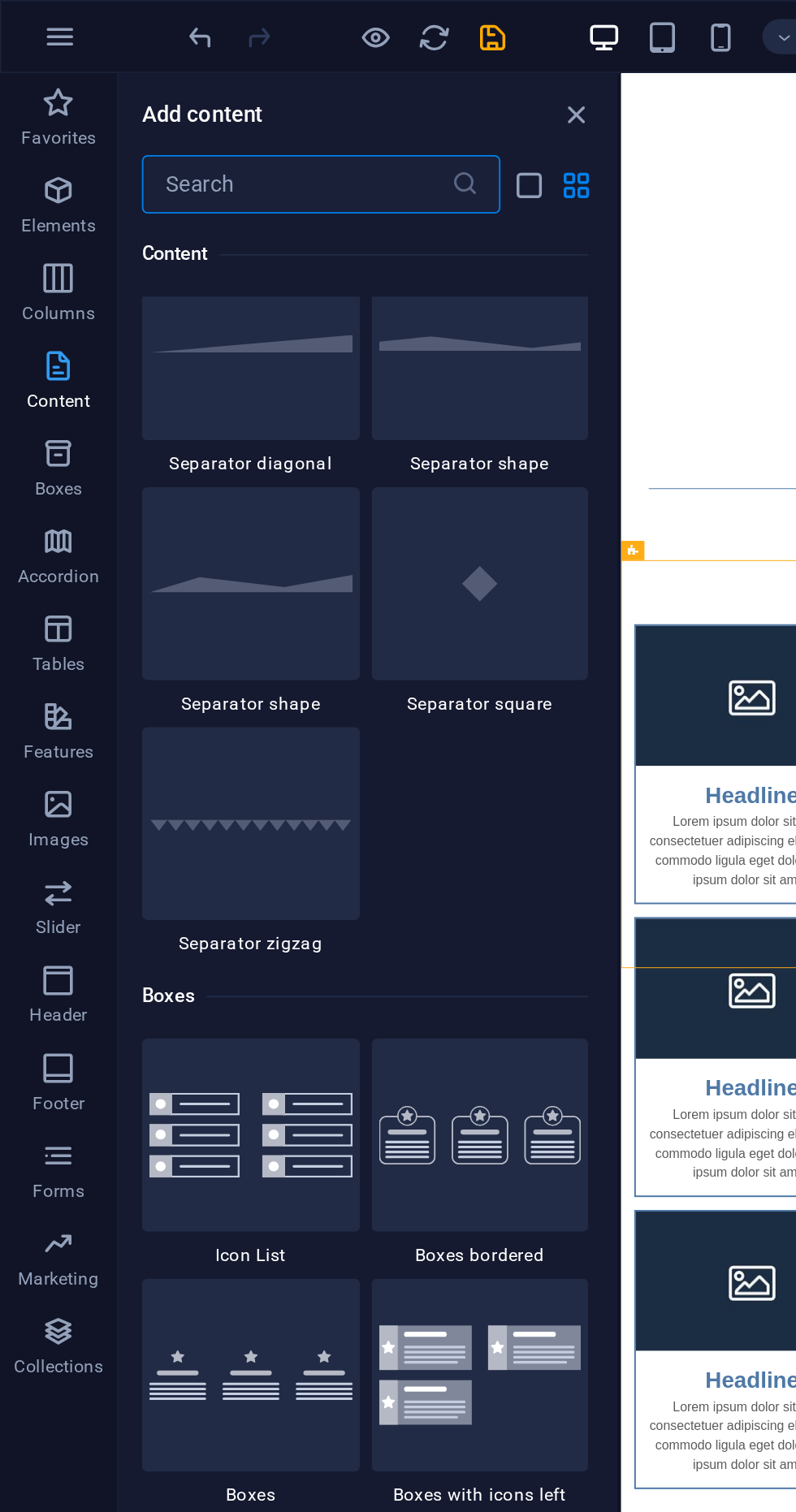
scroll to position [4084, 0]
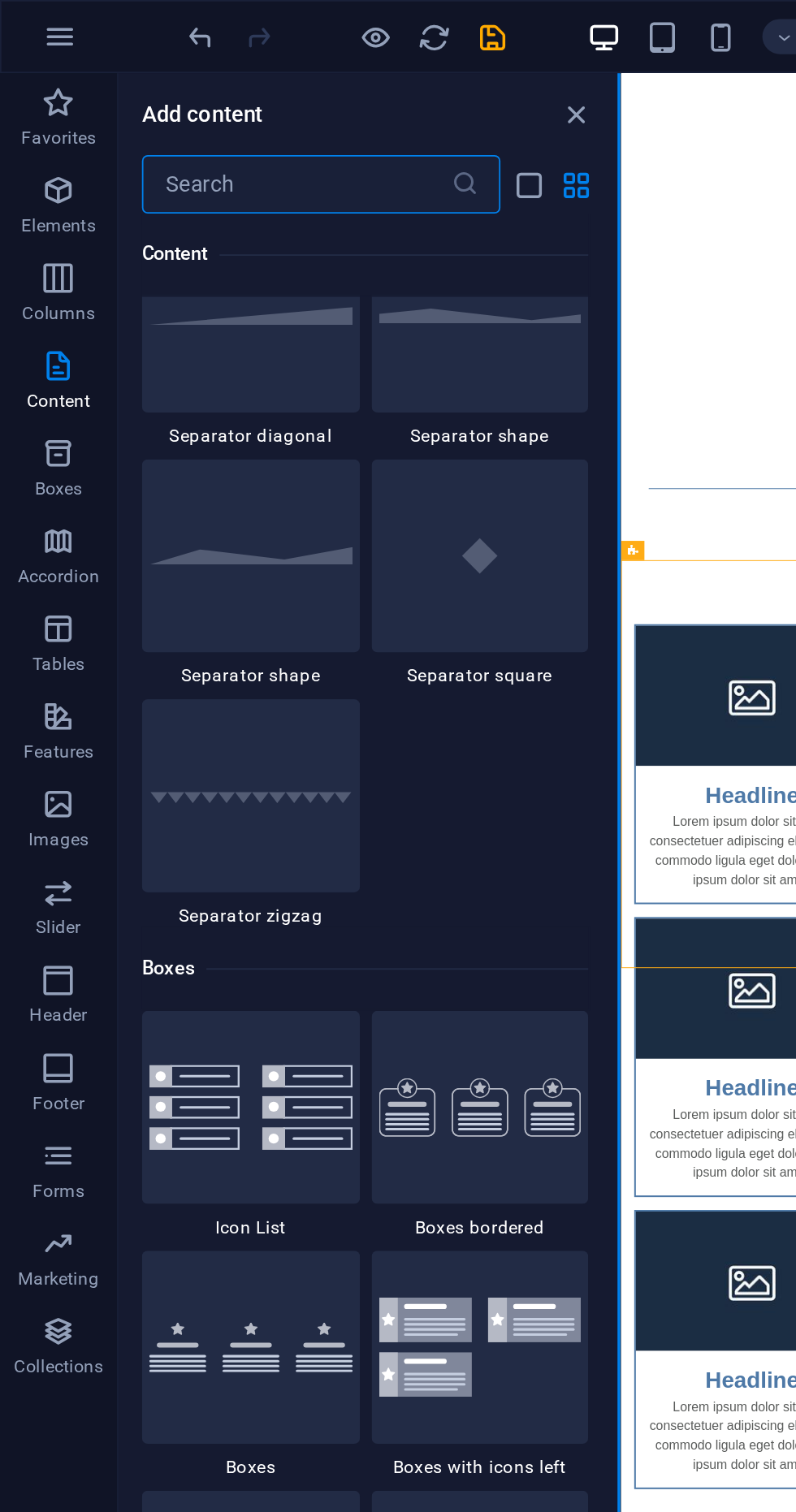
click at [343, 62] on button at bounding box center [344, 763] width 2 height 1446
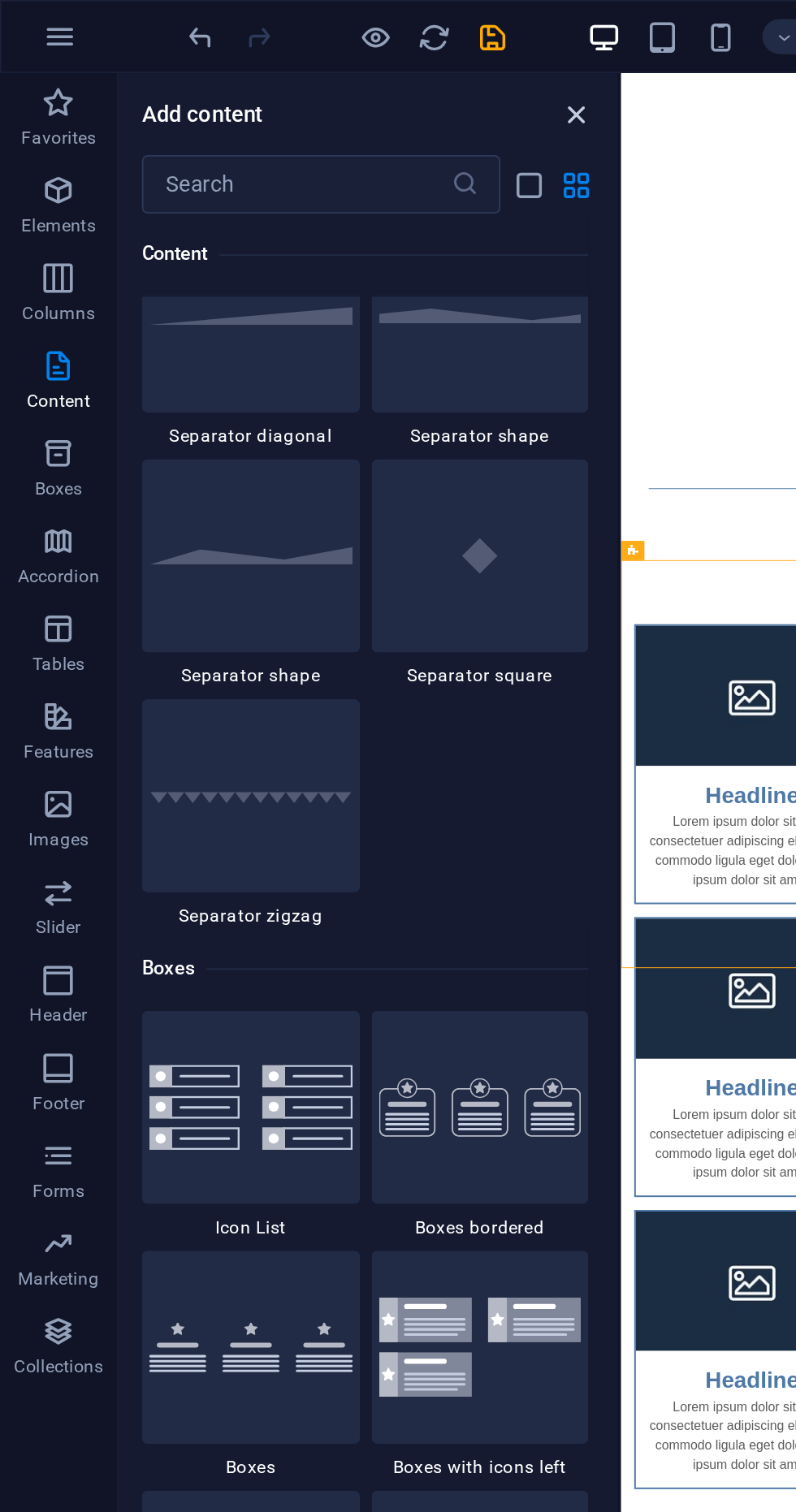
click at [320, 61] on icon "close panel" at bounding box center [321, 63] width 19 height 19
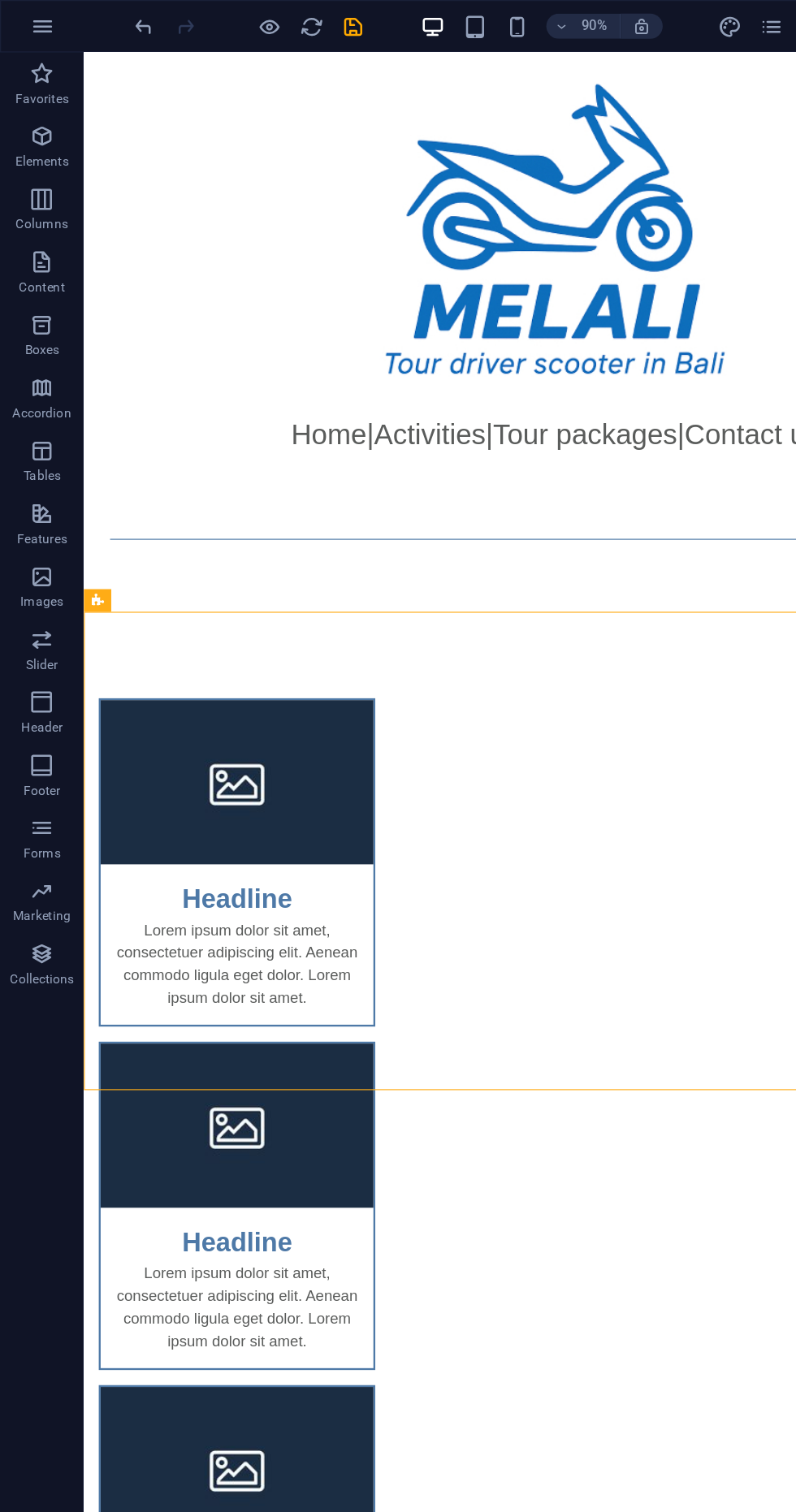
scroll to position [9, 0]
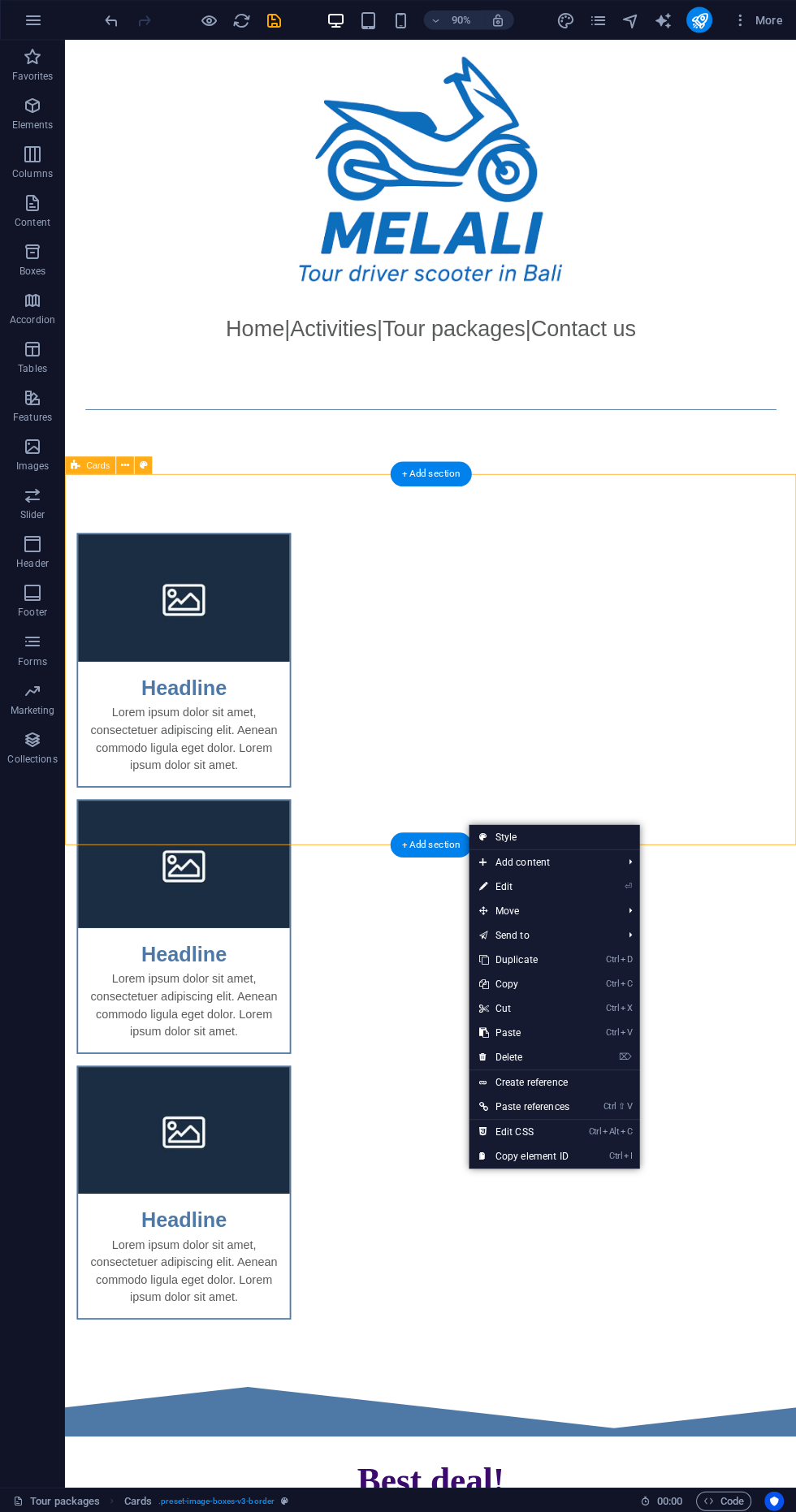
click at [795, 929] on div "Headline Lorem ipsum dolor sit amet, consectetuer adipiscing elit. Aenean commo…" at bounding box center [471, 1023] width 812 height 1003
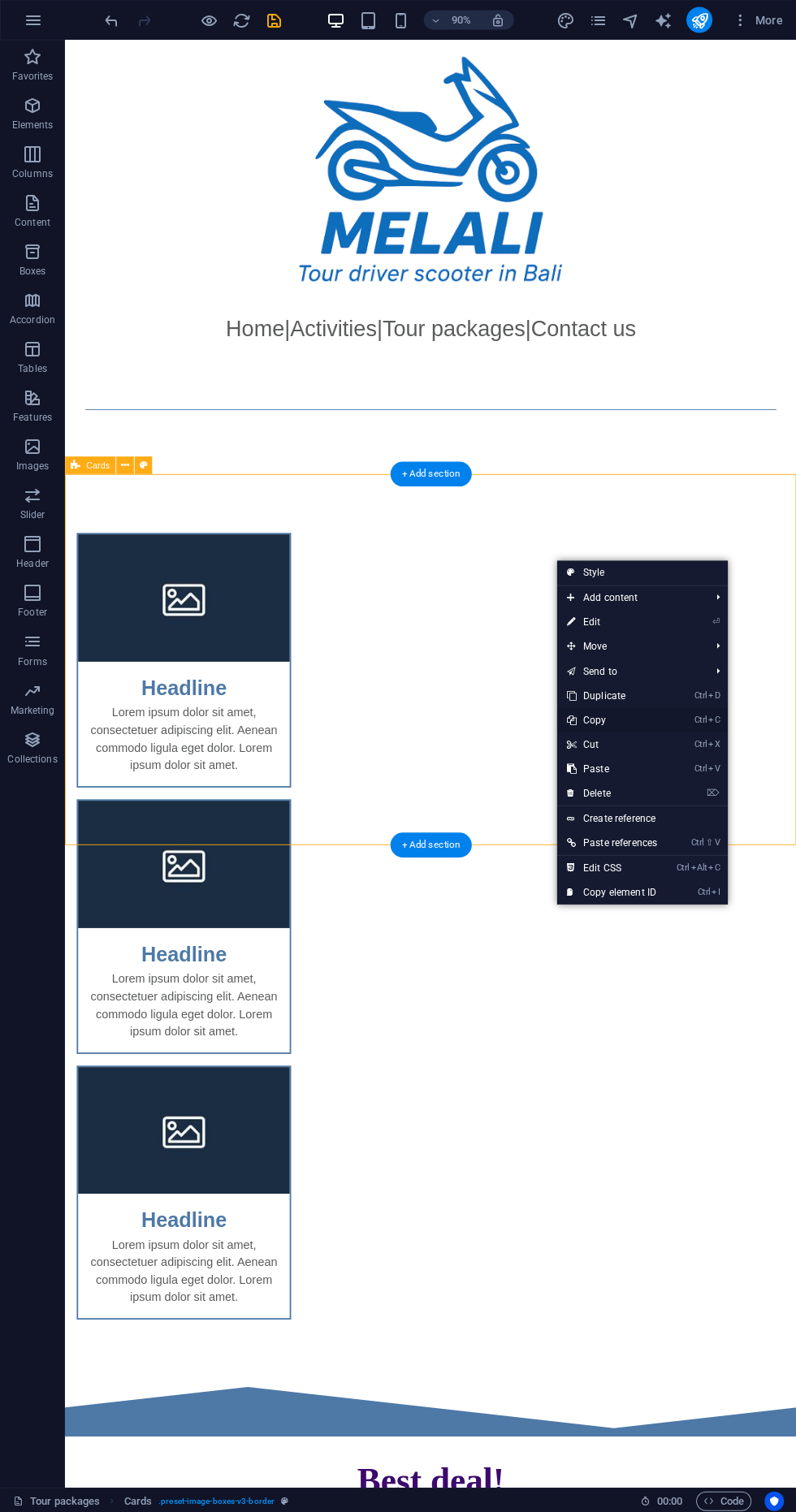
click at [639, 715] on link "Ctrl C Copy" at bounding box center [611, 720] width 110 height 24
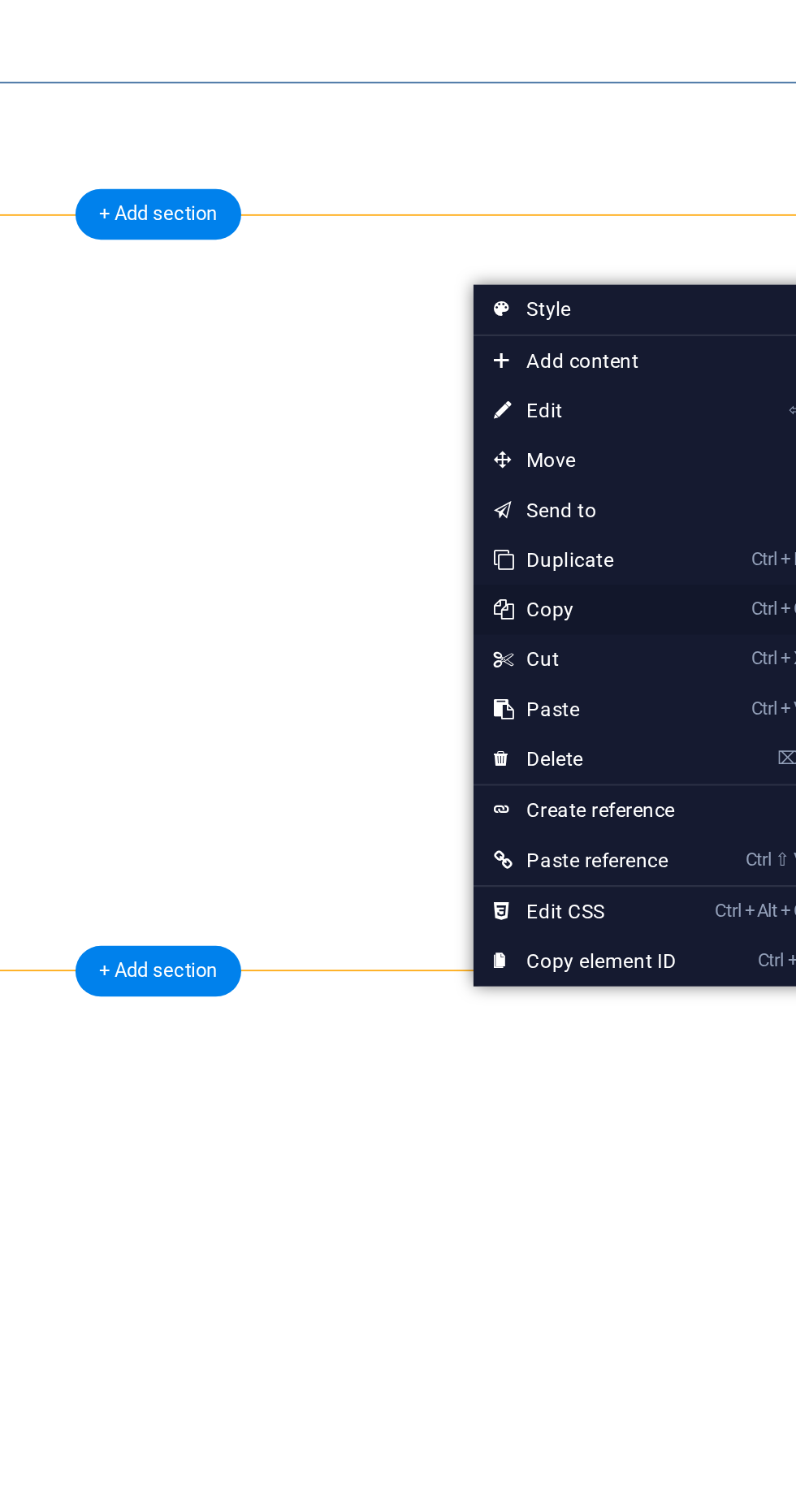
click at [643, 670] on link "Ctrl C Copy" at bounding box center [638, 667] width 109 height 24
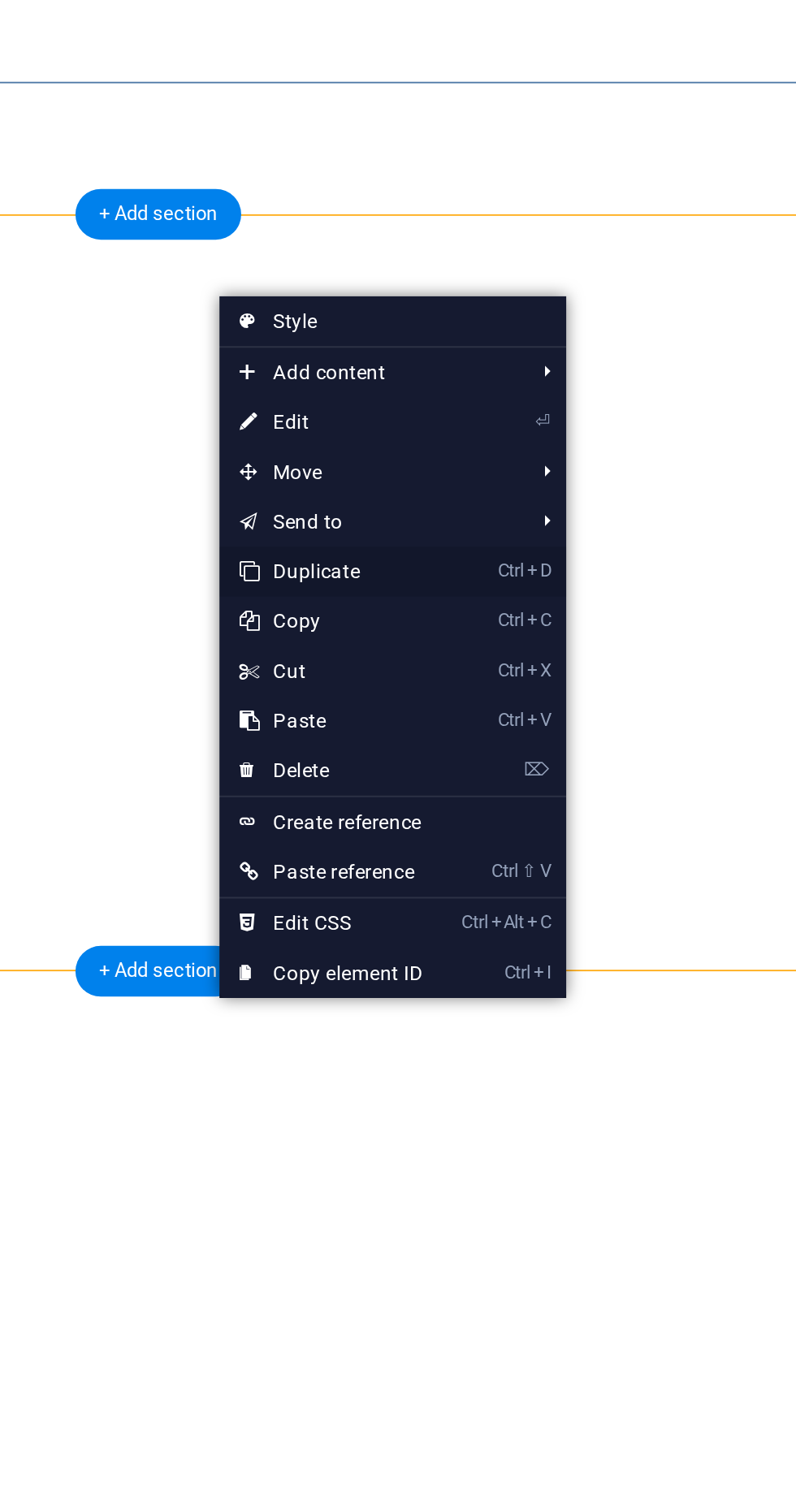
click at [540, 654] on link "Ctrl D Duplicate" at bounding box center [515, 649] width 109 height 24
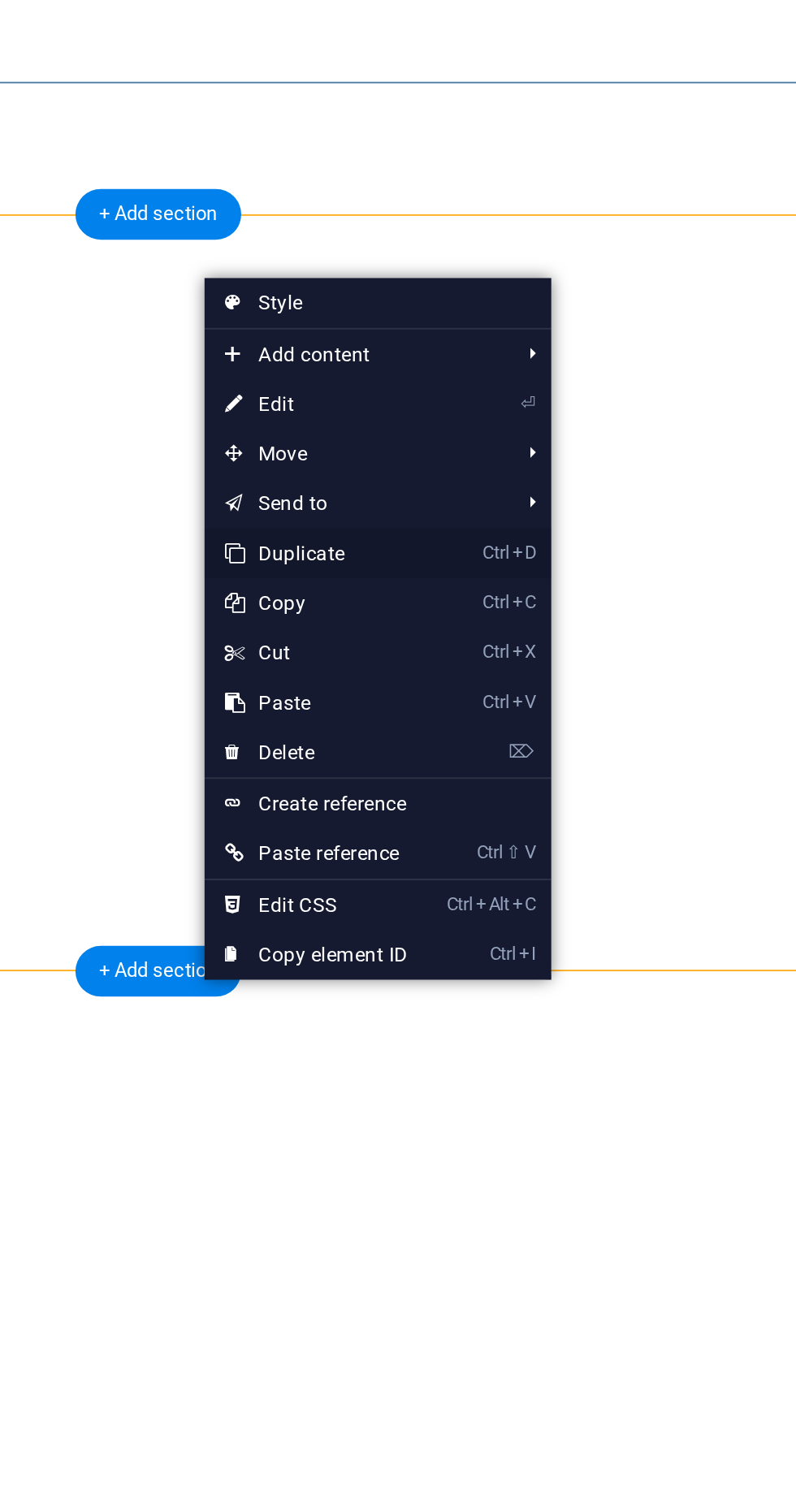
click at [528, 640] on link "Ctrl D Duplicate" at bounding box center [507, 640] width 109 height 24
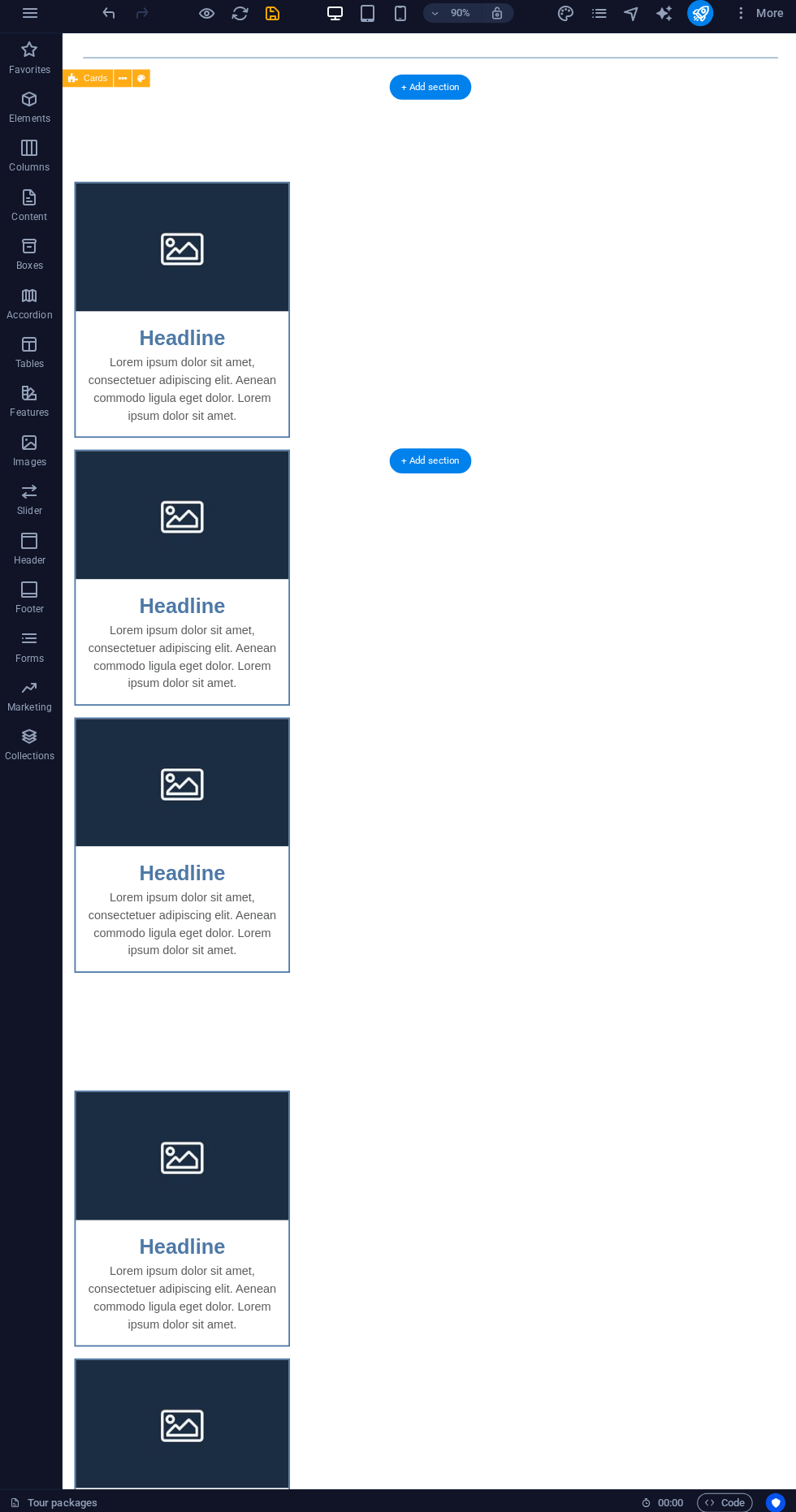
scroll to position [0, 0]
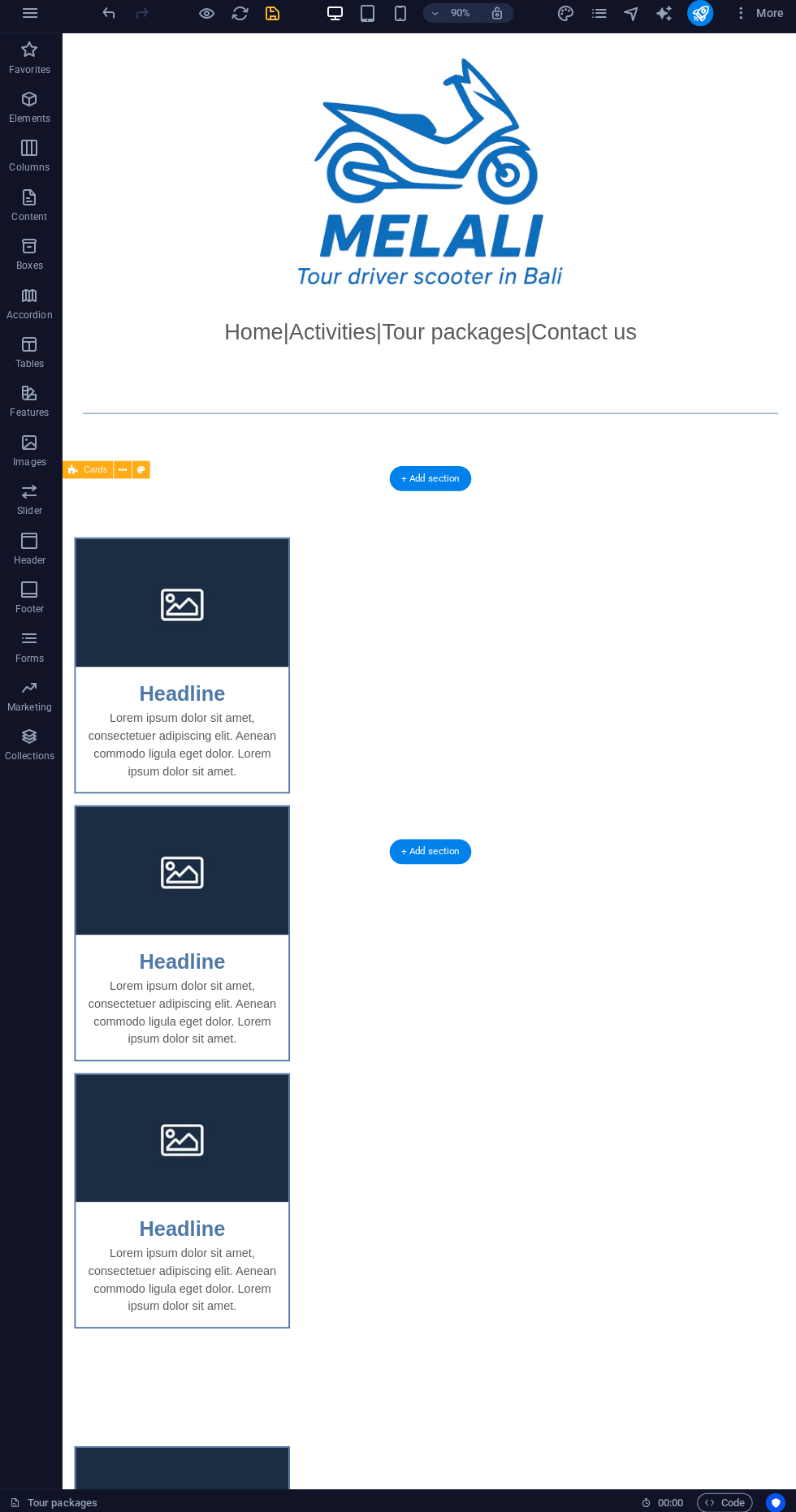
click at [273, 22] on icon "save" at bounding box center [274, 21] width 19 height 19
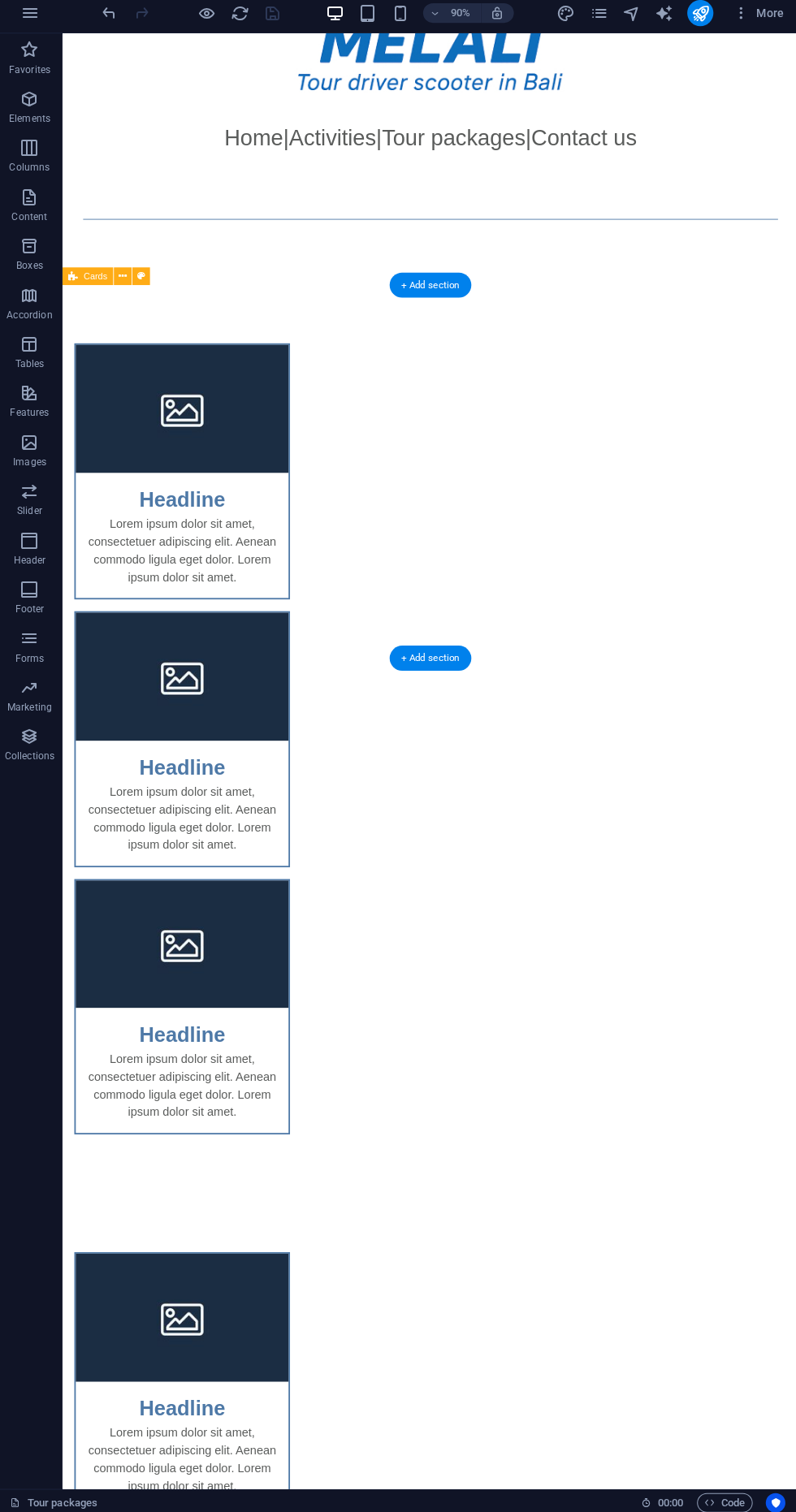
scroll to position [213, 0]
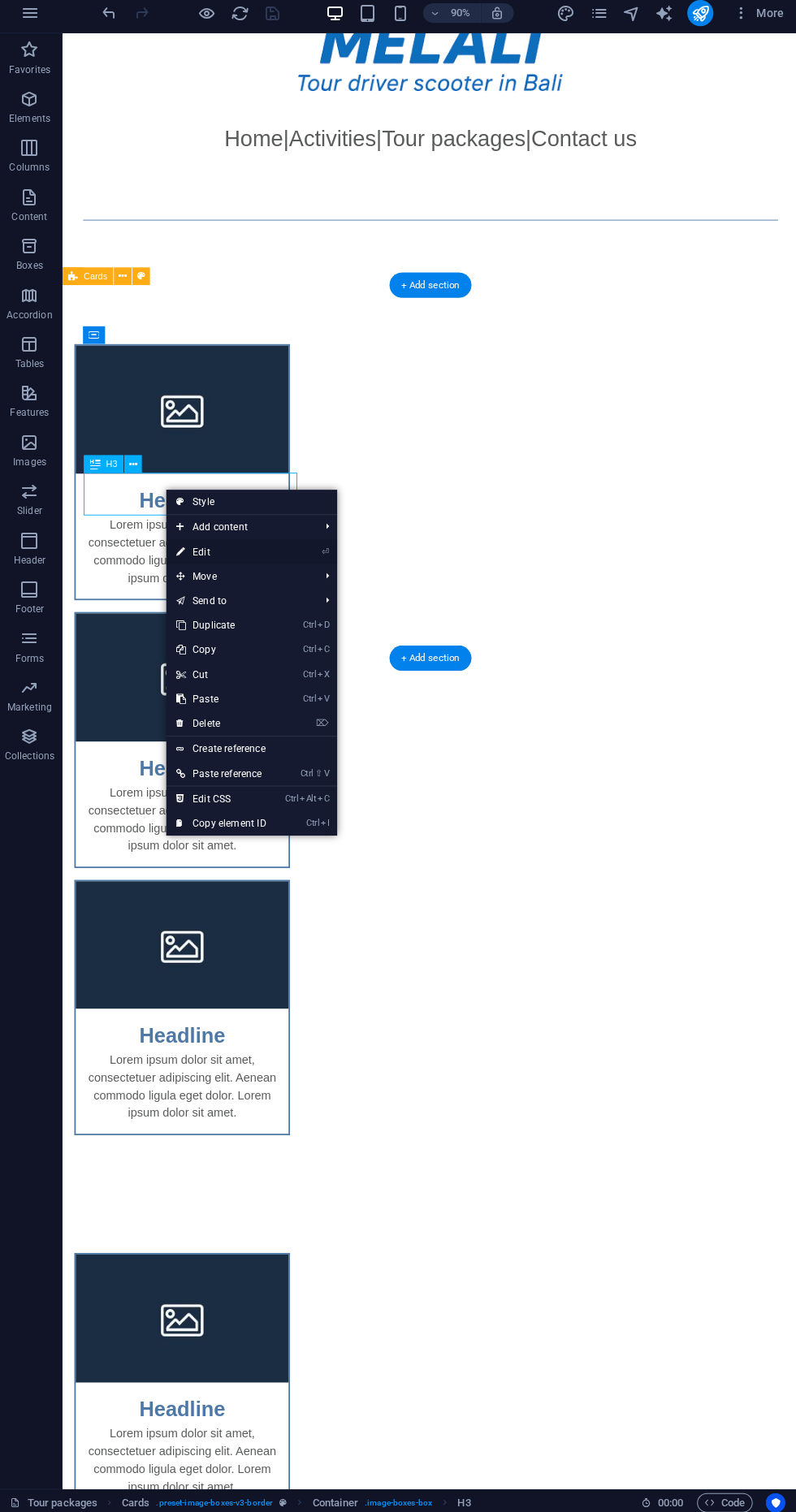
click at [179, 554] on icon at bounding box center [182, 556] width 8 height 24
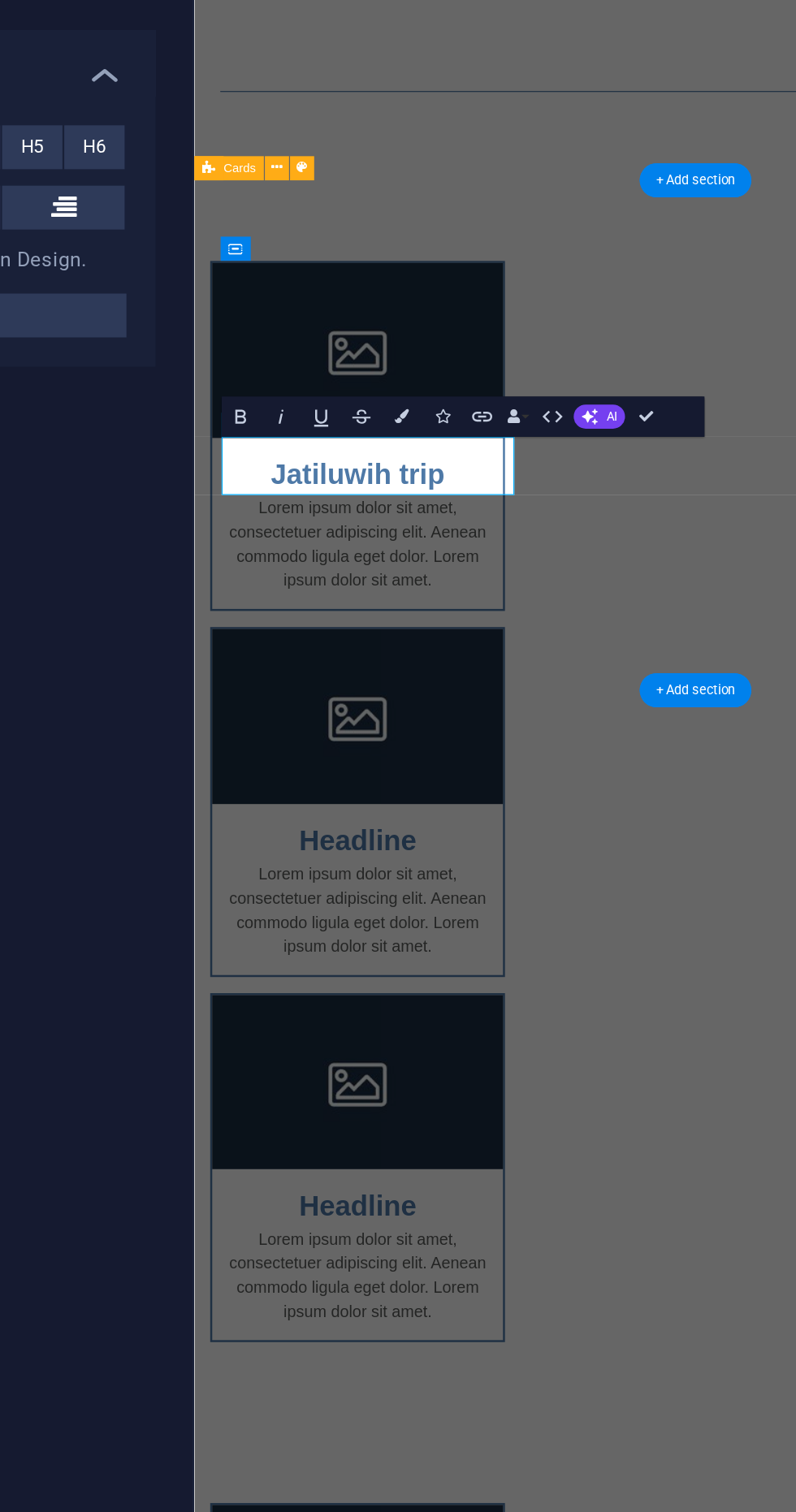
click at [253, 506] on div "Jatiluwih trip Lorem ipsum dolor sit amet, consectetuer adipiscing elit. Aenean…" at bounding box center [598, 609] width 809 height 1003
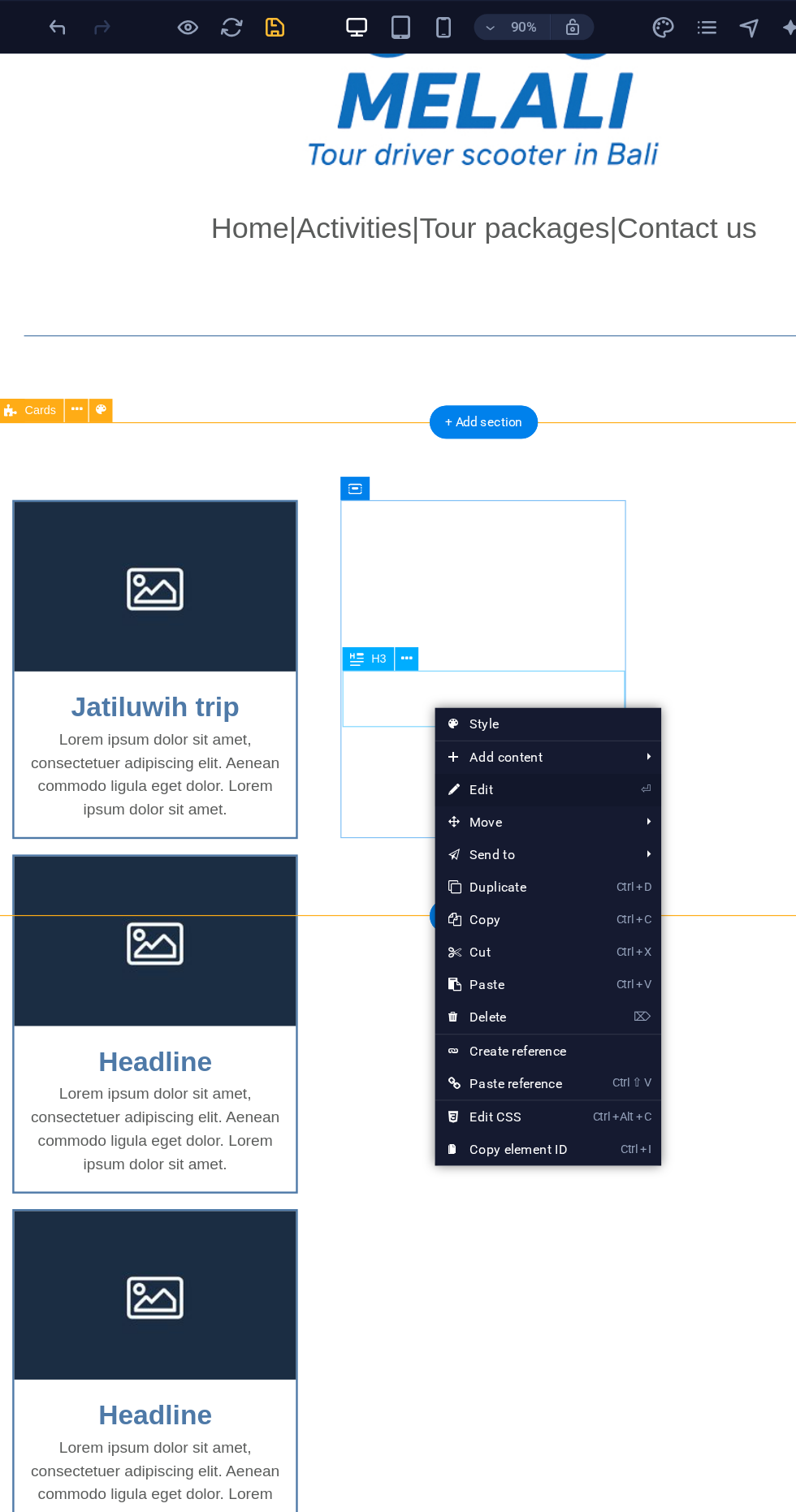
click at [488, 601] on link "⏎ Edit" at bounding box center [448, 593] width 109 height 24
select select "rem"
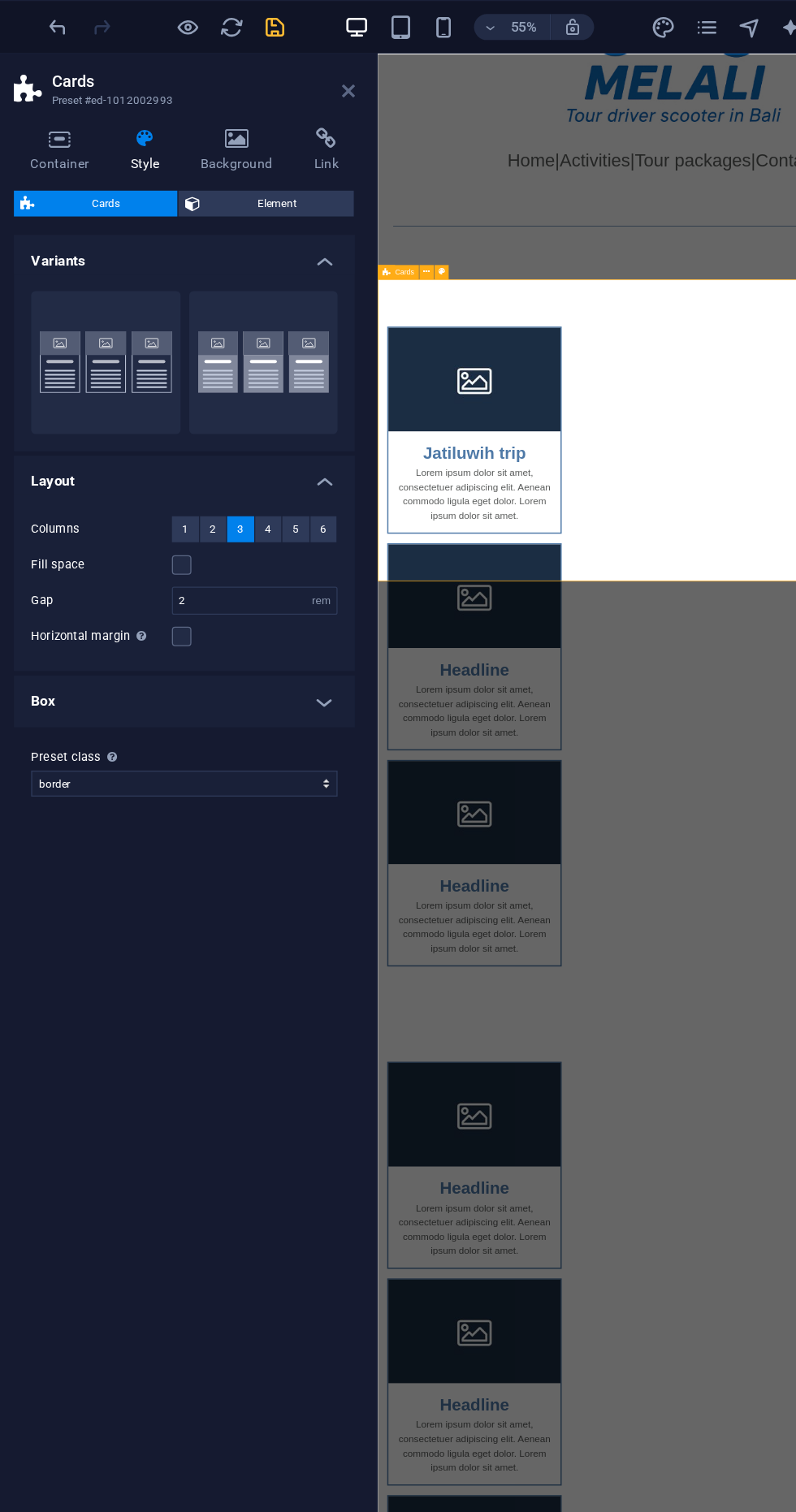
click at [329, 67] on icon at bounding box center [329, 68] width 9 height 13
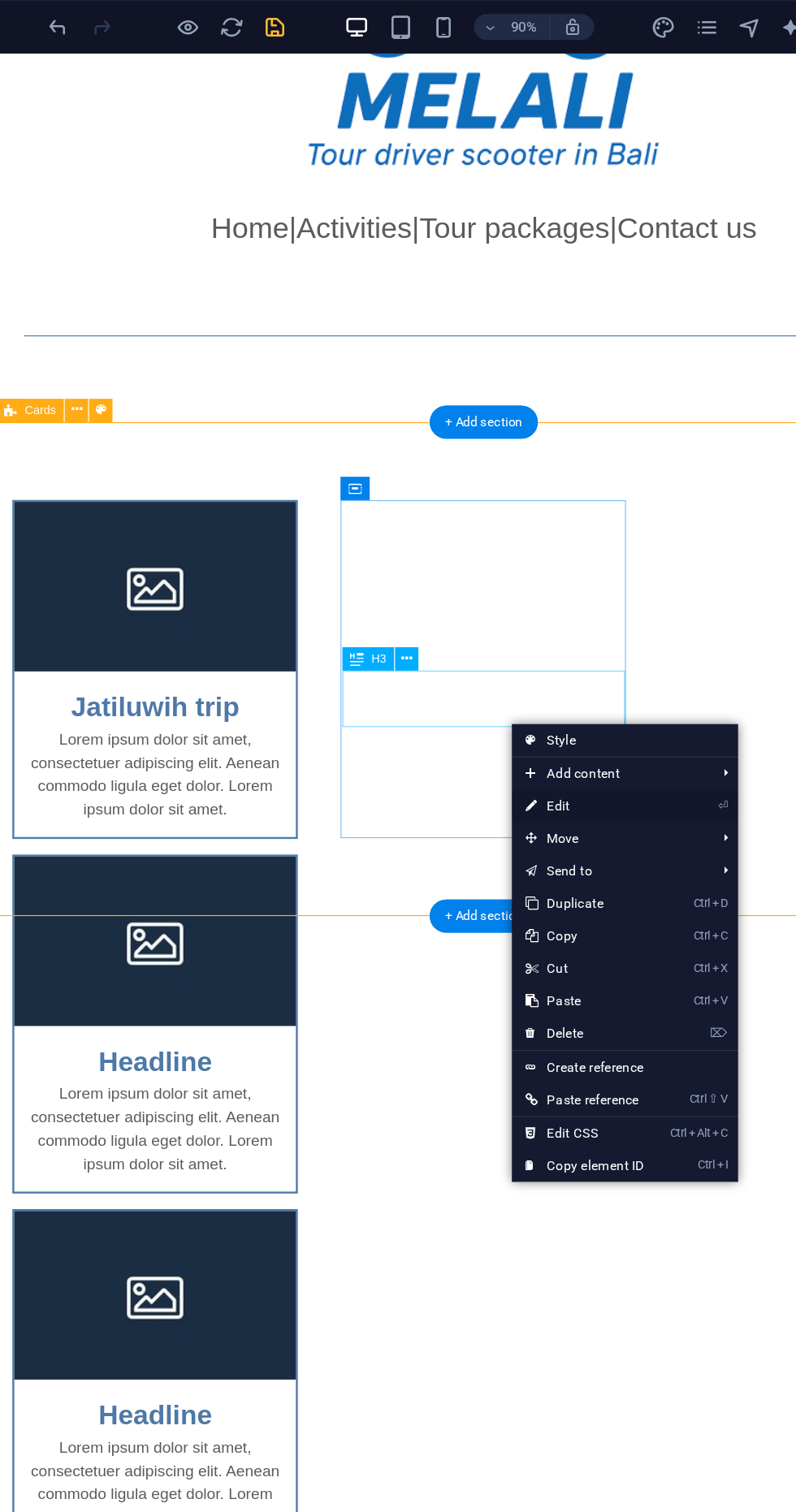
click at [515, 601] on link "⏎ Edit" at bounding box center [505, 605] width 109 height 24
select select "rem"
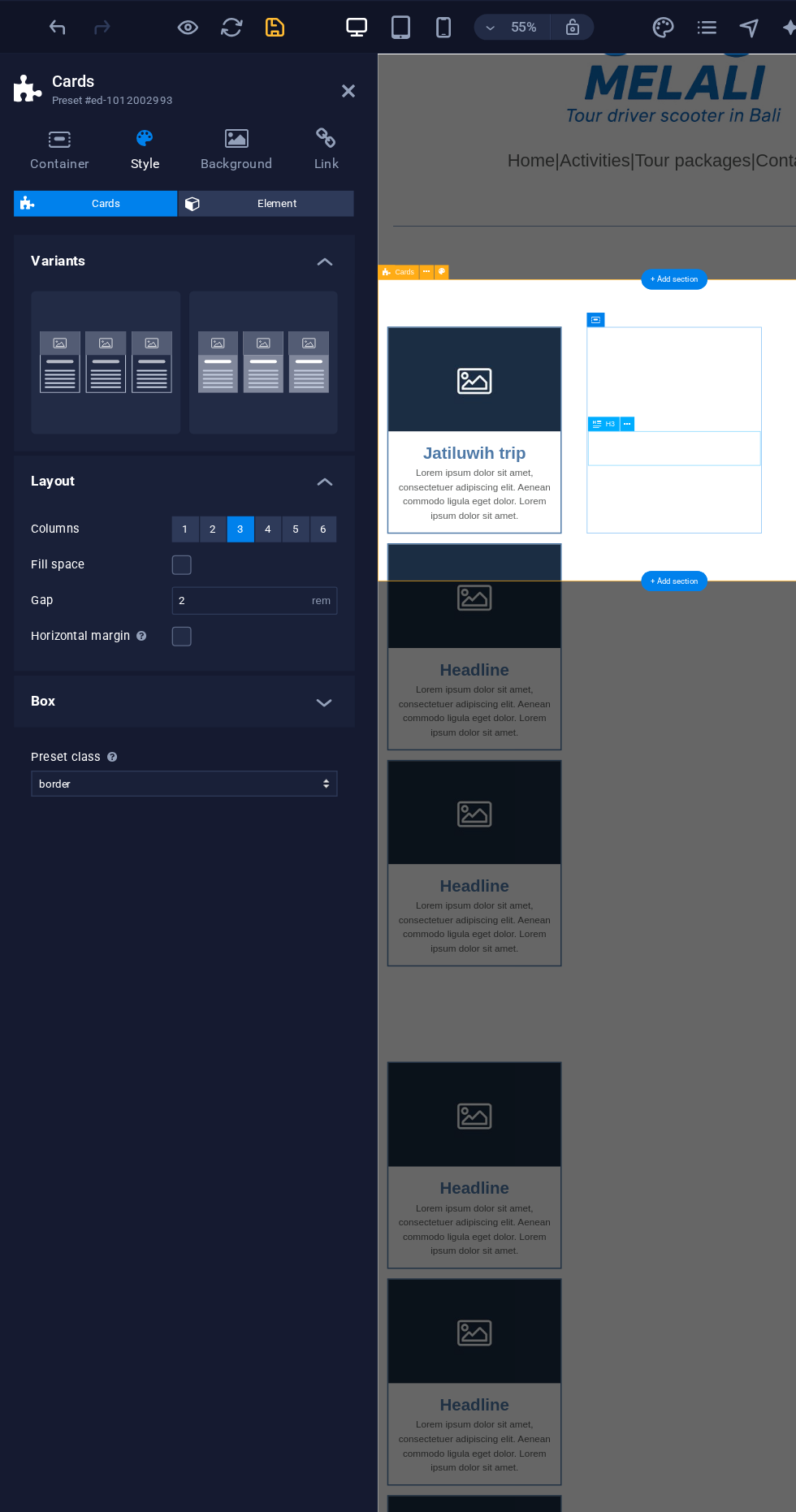
click at [626, 864] on div "Headline" at bounding box center [509, 887] width 235 height 48
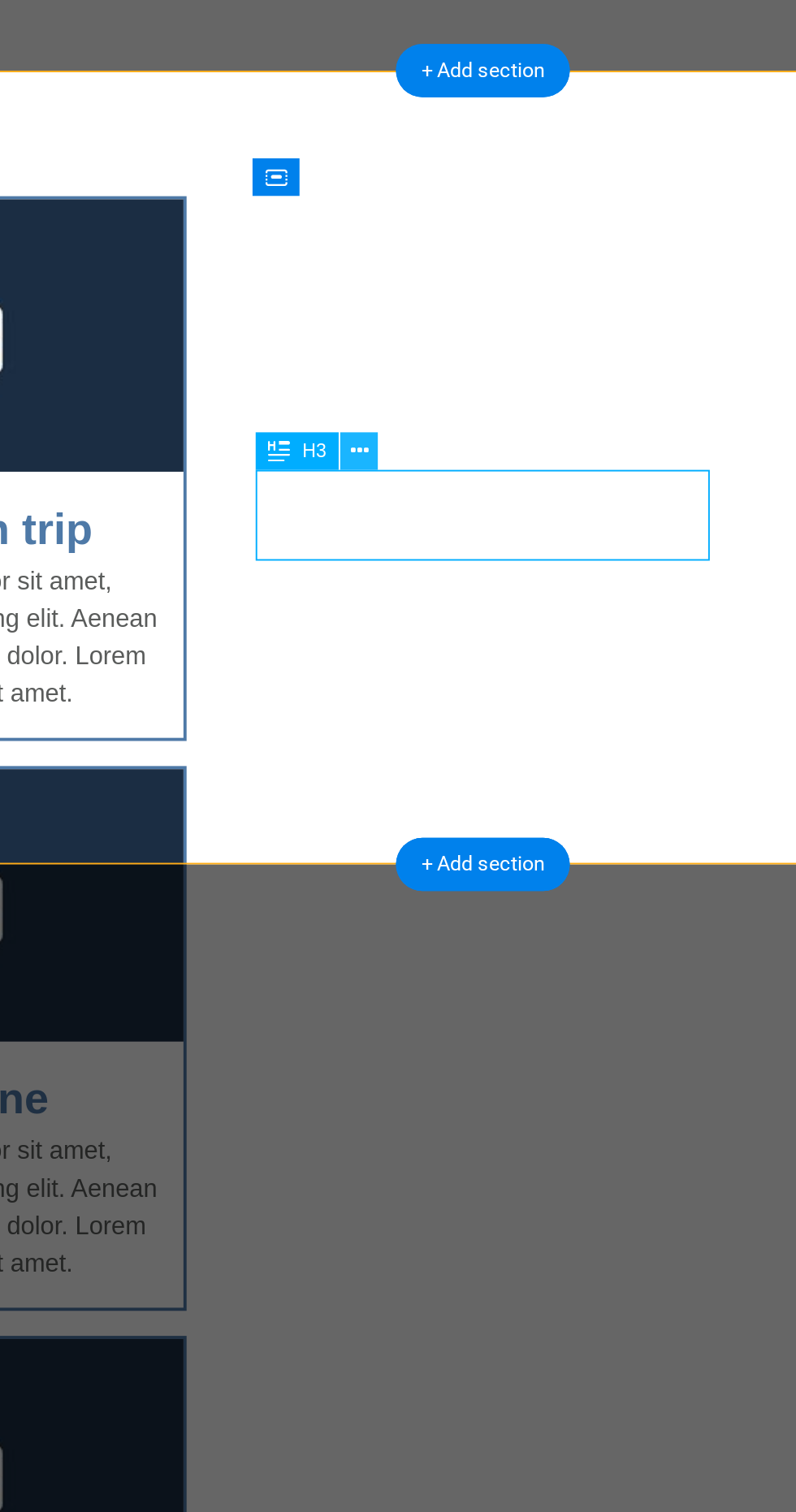
click at [542, 328] on button at bounding box center [538, 327] width 10 height 10
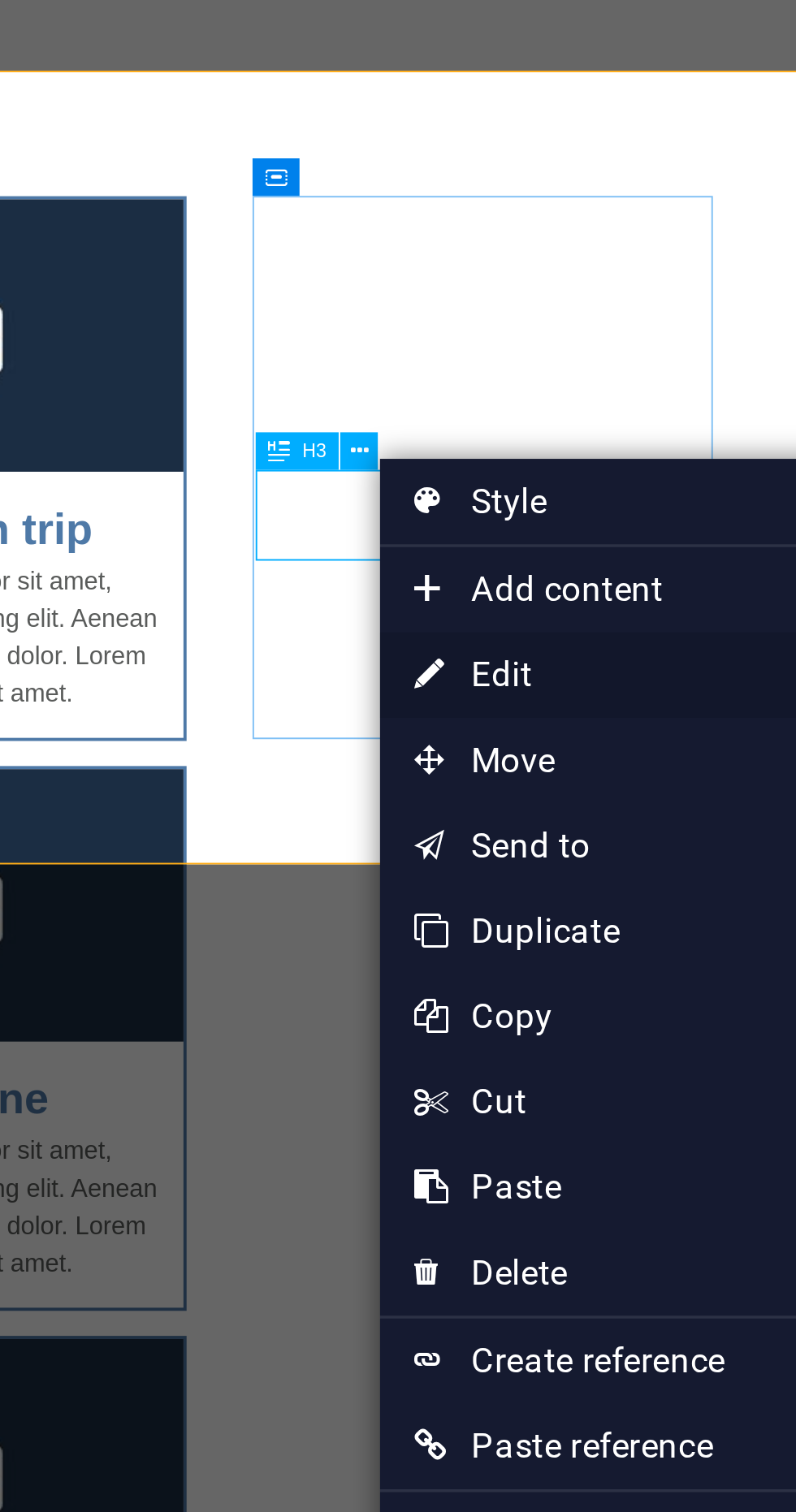
click at [594, 394] on link "⏎ Edit" at bounding box center [598, 392] width 109 height 24
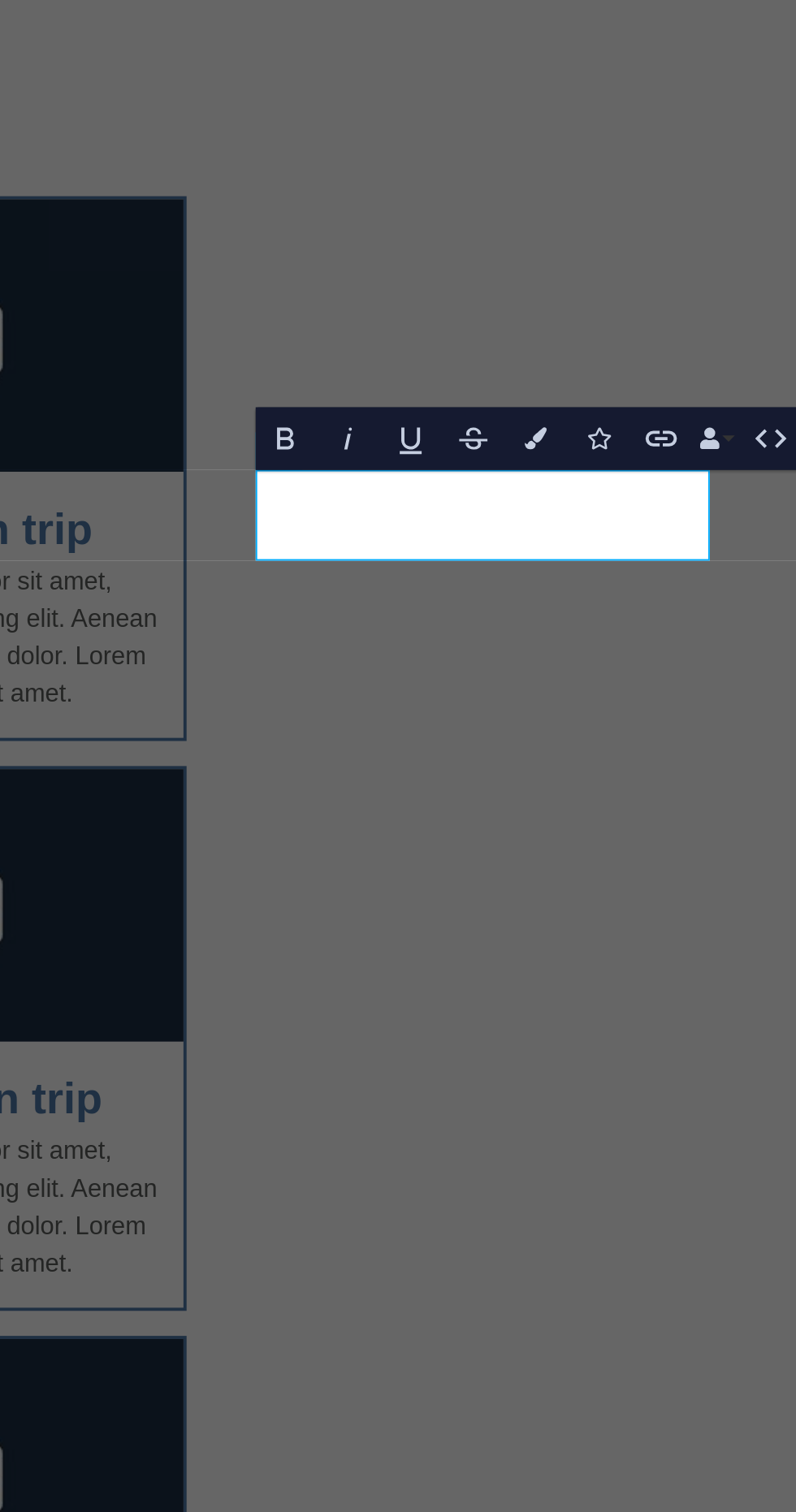
click at [221, 158] on div "Jatiluwih trip Lorem ipsum dolor sit amet, consectetuer adipiscing elit. Aenean…" at bounding box center [107, 271] width 809 height 1003
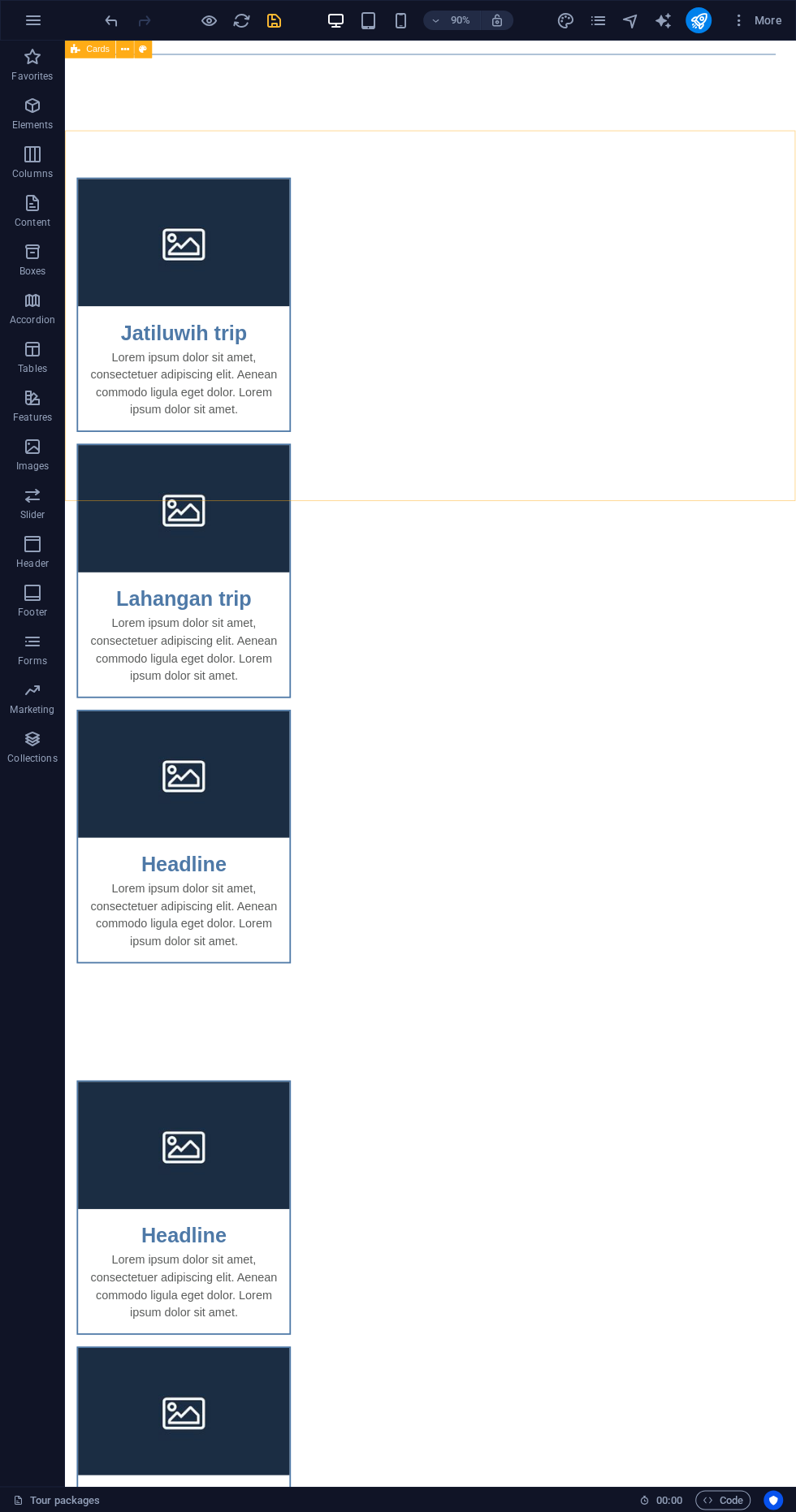
scroll to position [392, 0]
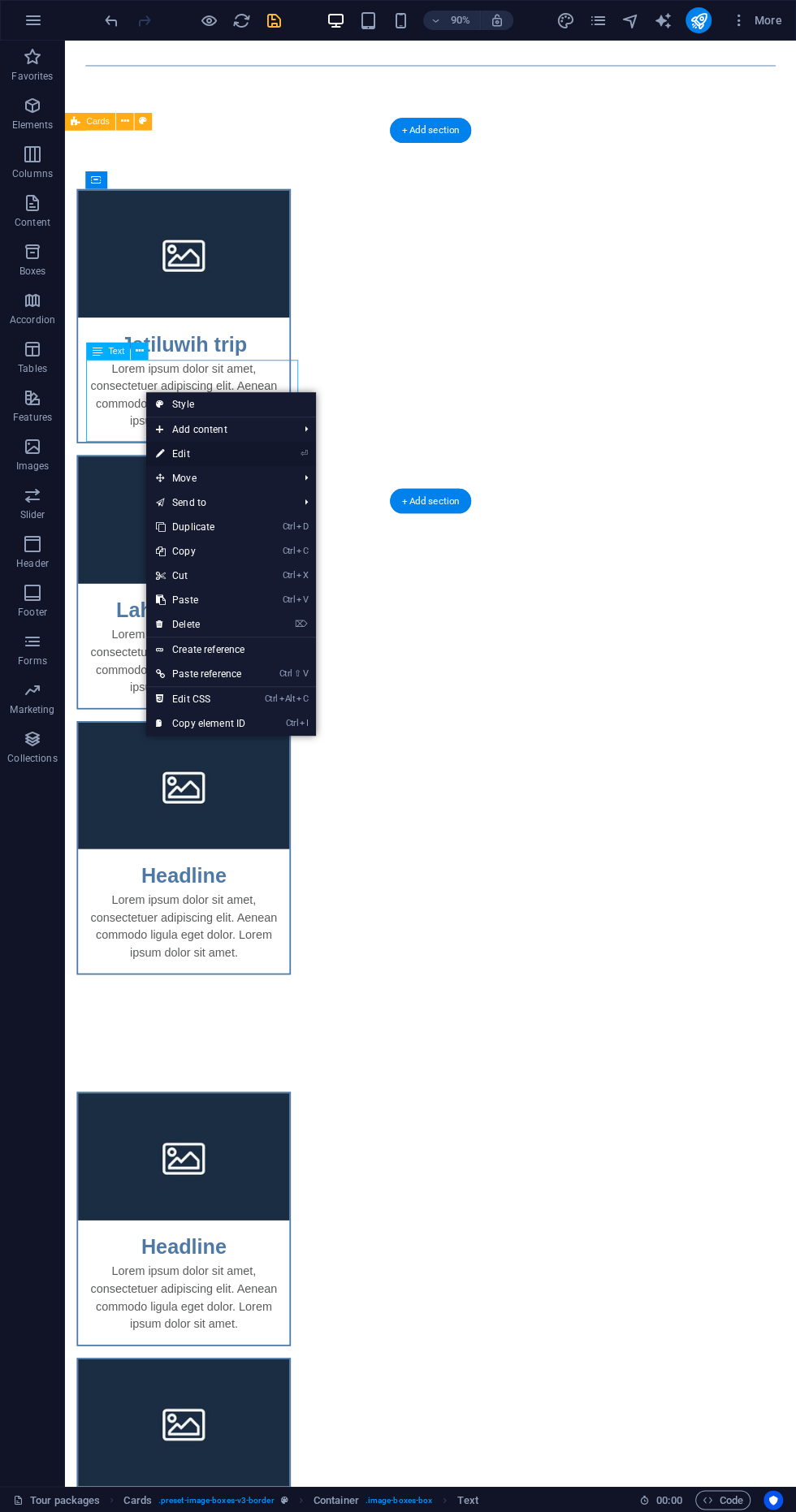
click at [158, 455] on icon at bounding box center [159, 454] width 8 height 24
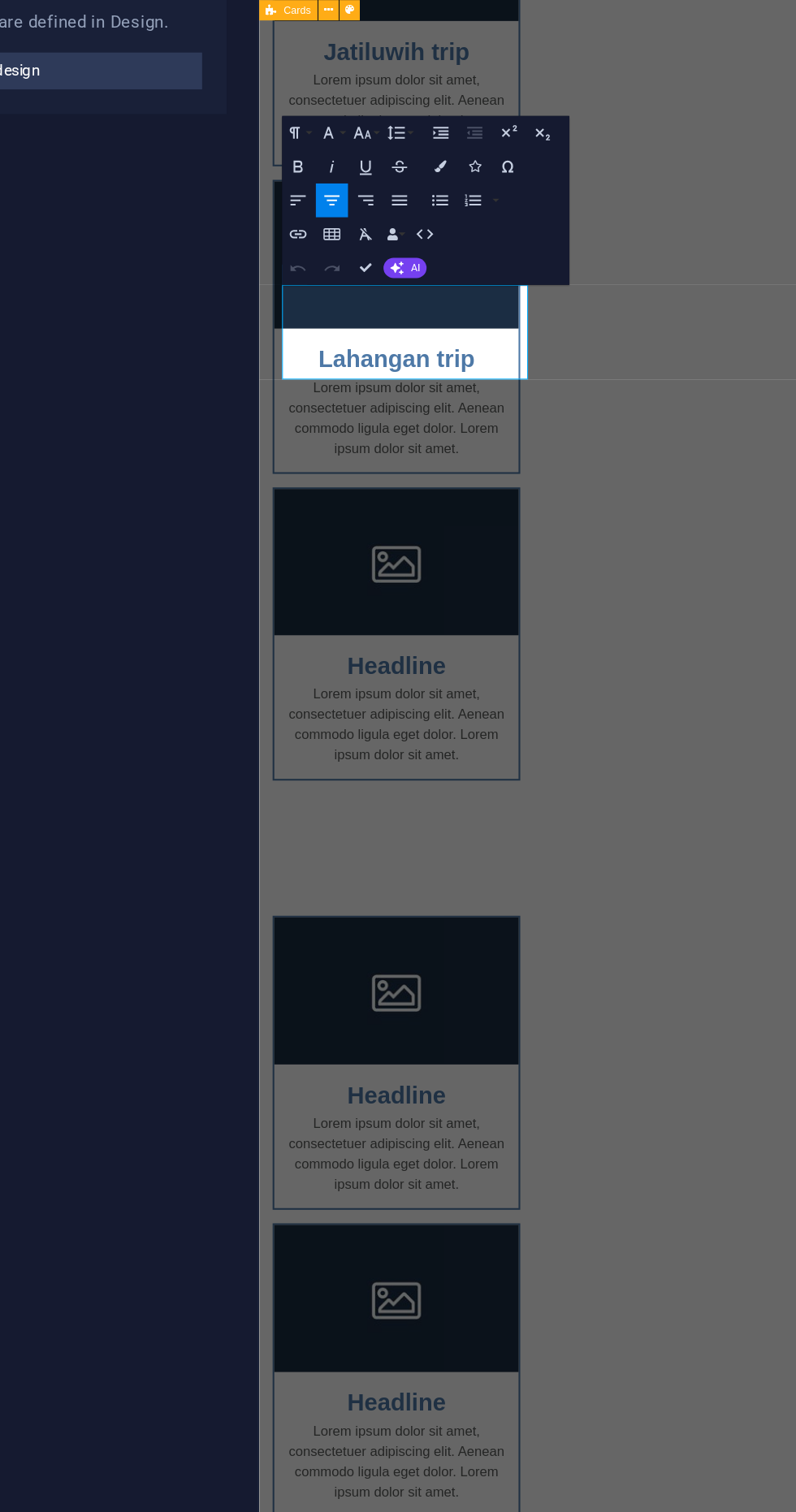
scroll to position [185, 0]
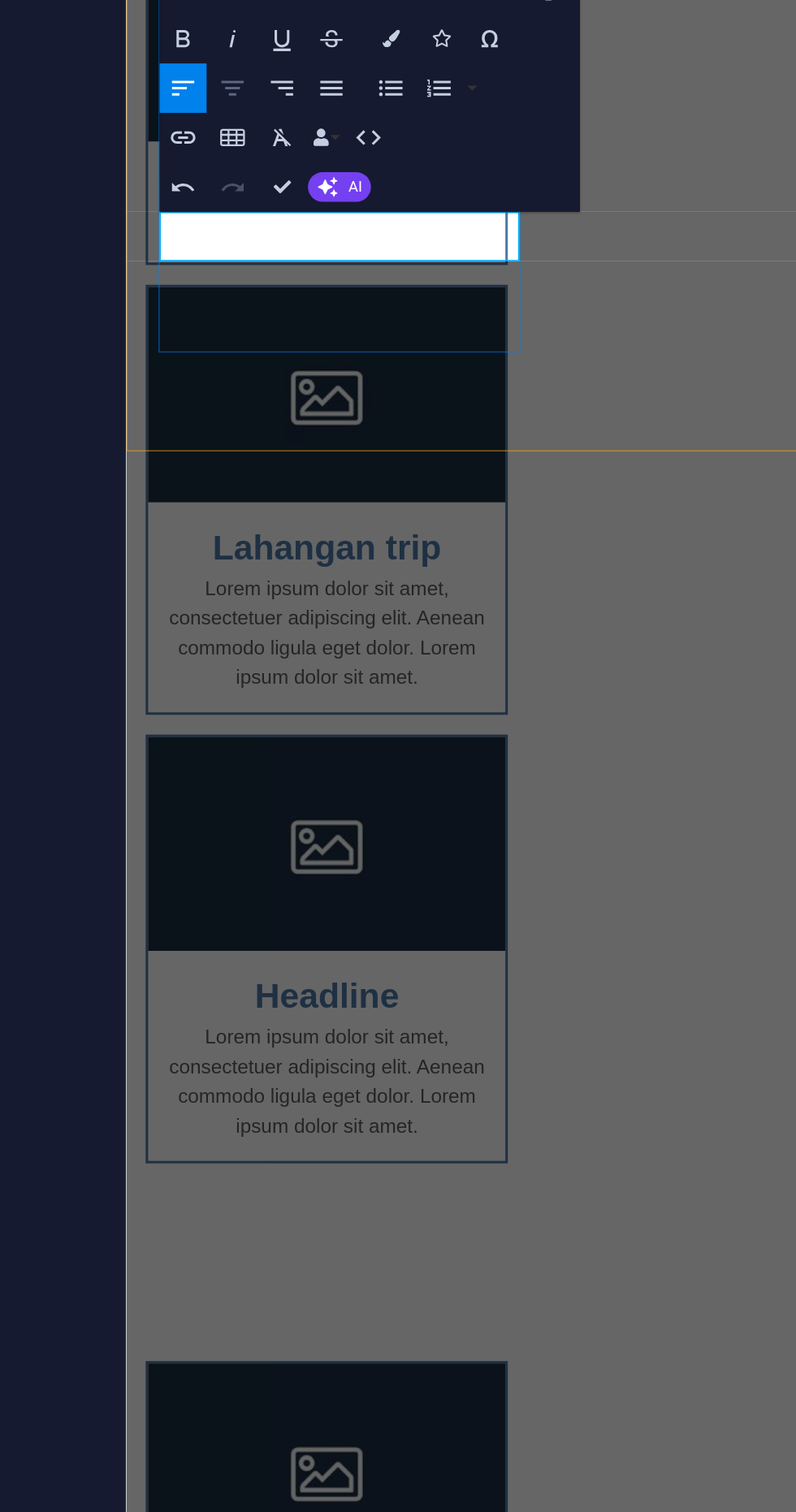
click at [391, 306] on icon "button" at bounding box center [389, 305] width 10 height 10
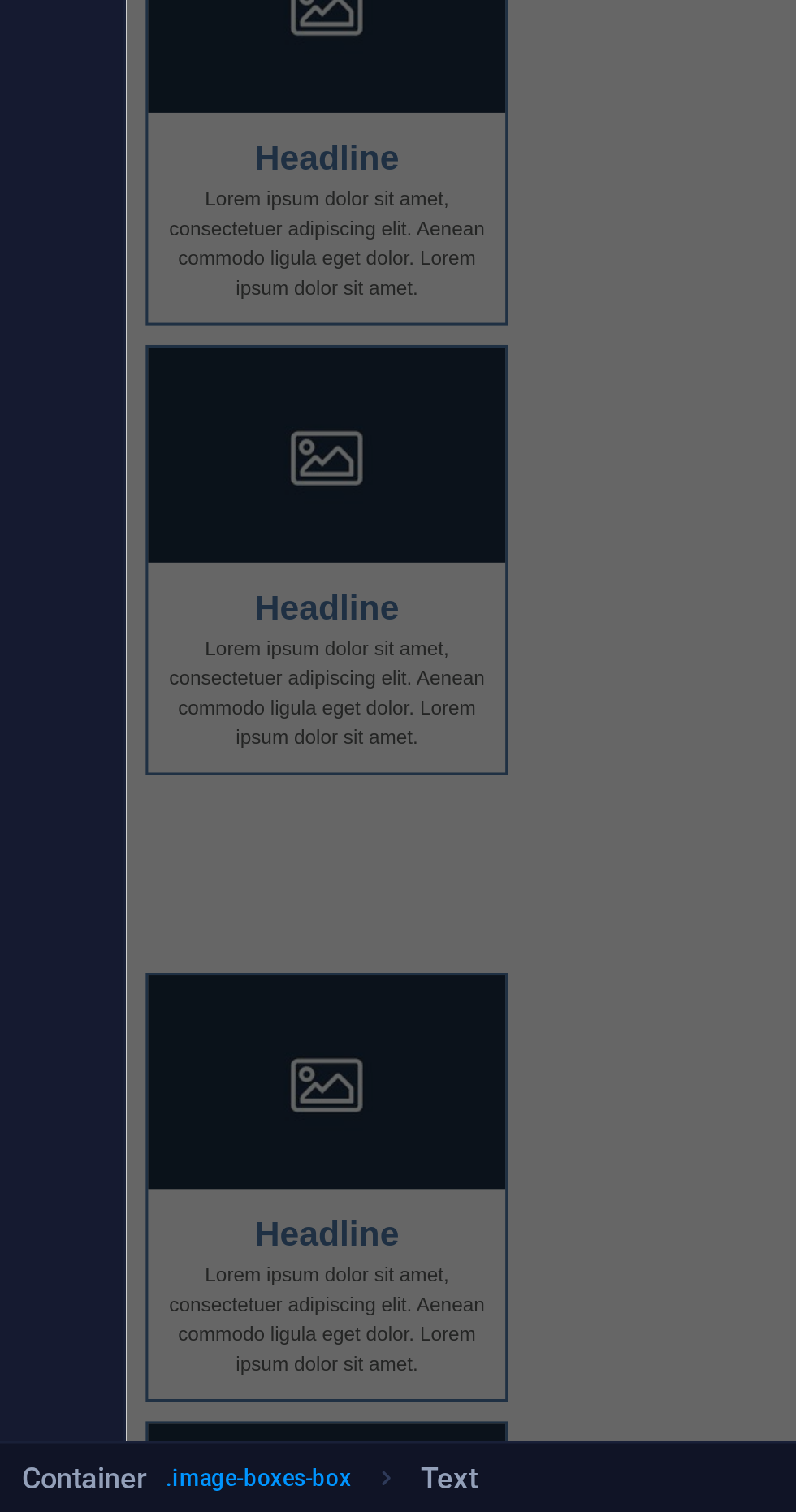
scroll to position [0, 0]
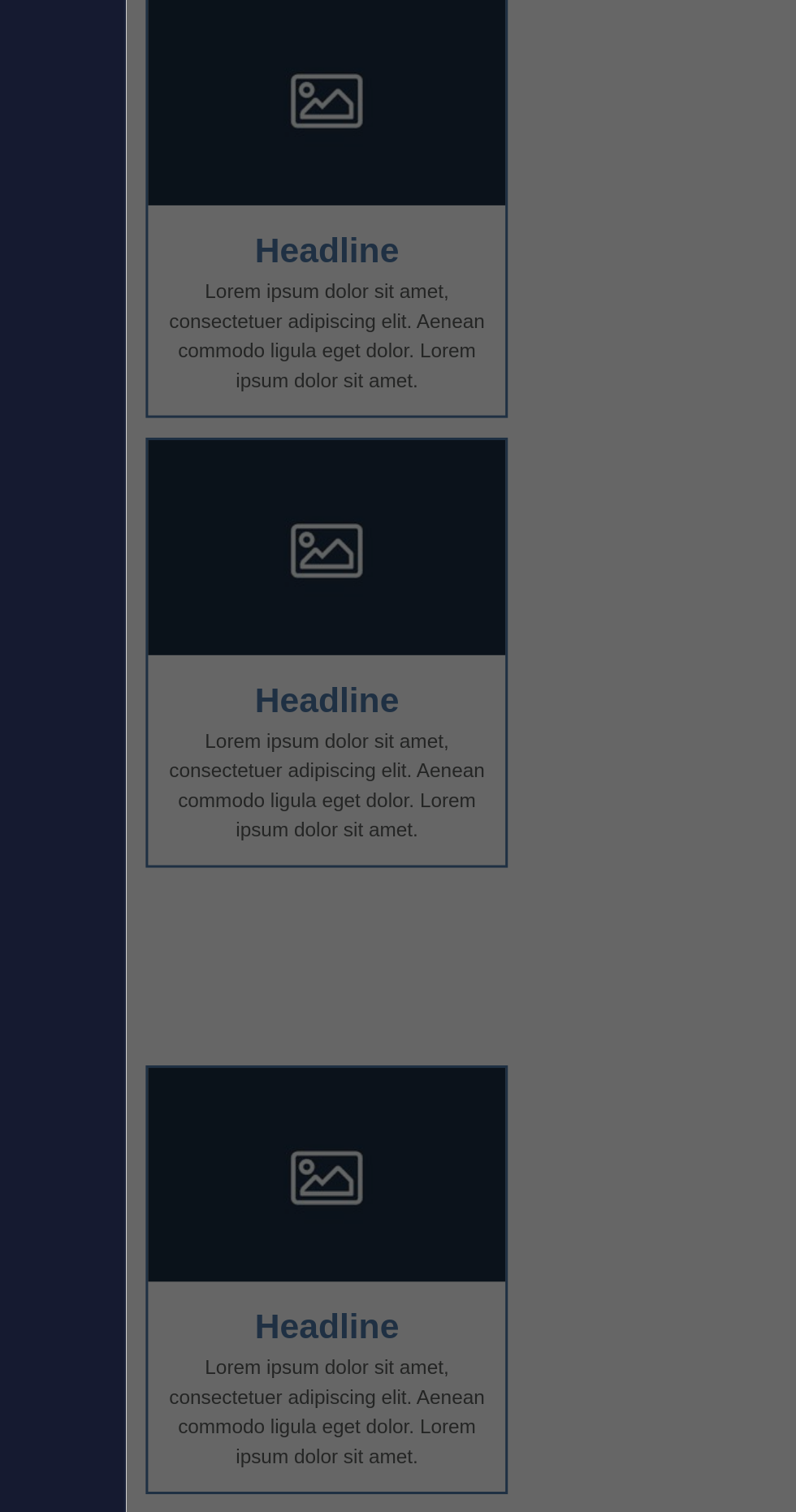
click at [346, 1241] on div "Start: 8.00 am Tegallalang rice terrace Tirta empul temple Luwak coffee plantat…" at bounding box center [257, 1335] width 235 height 188
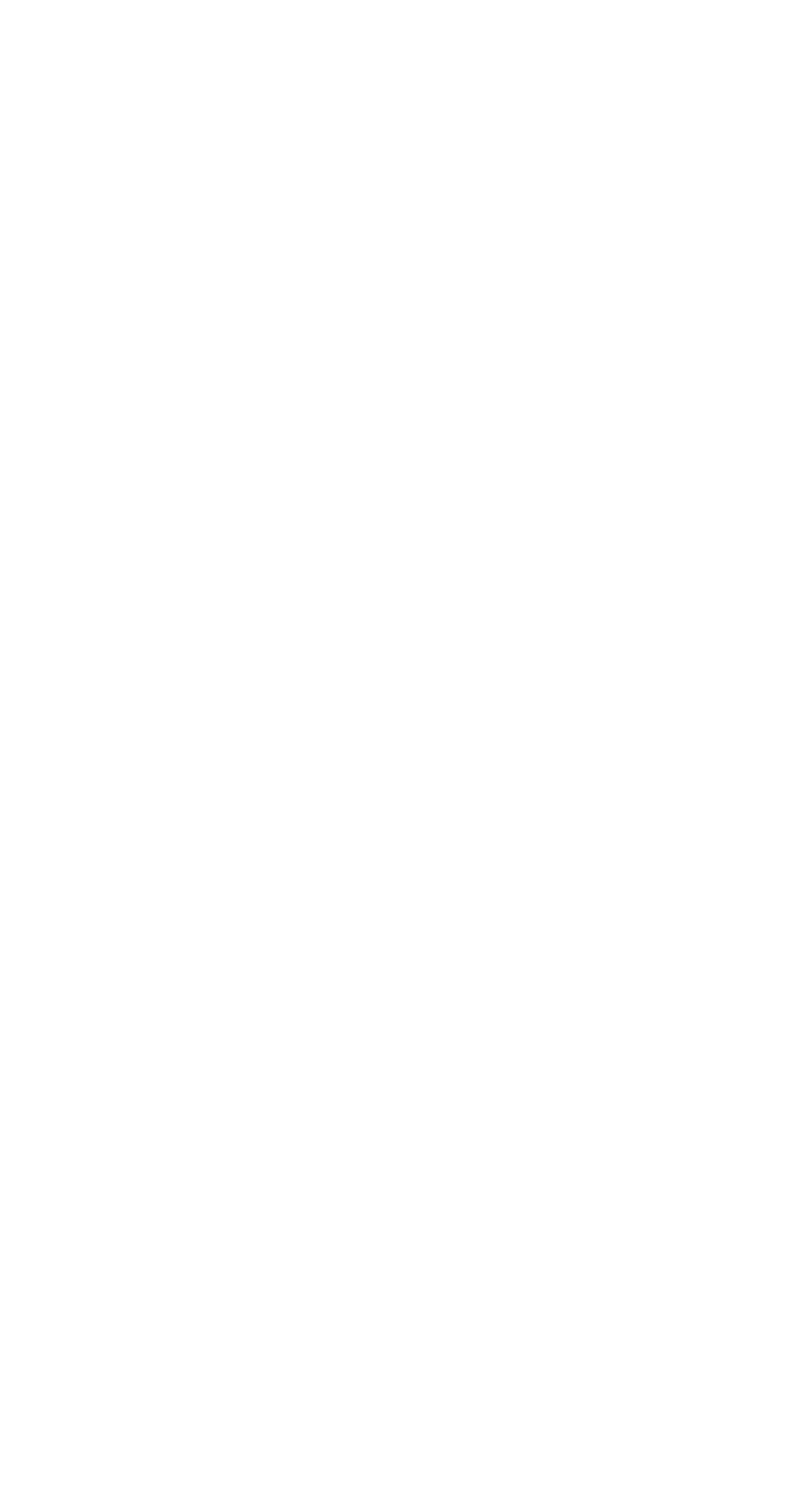
scroll to position [856, 0]
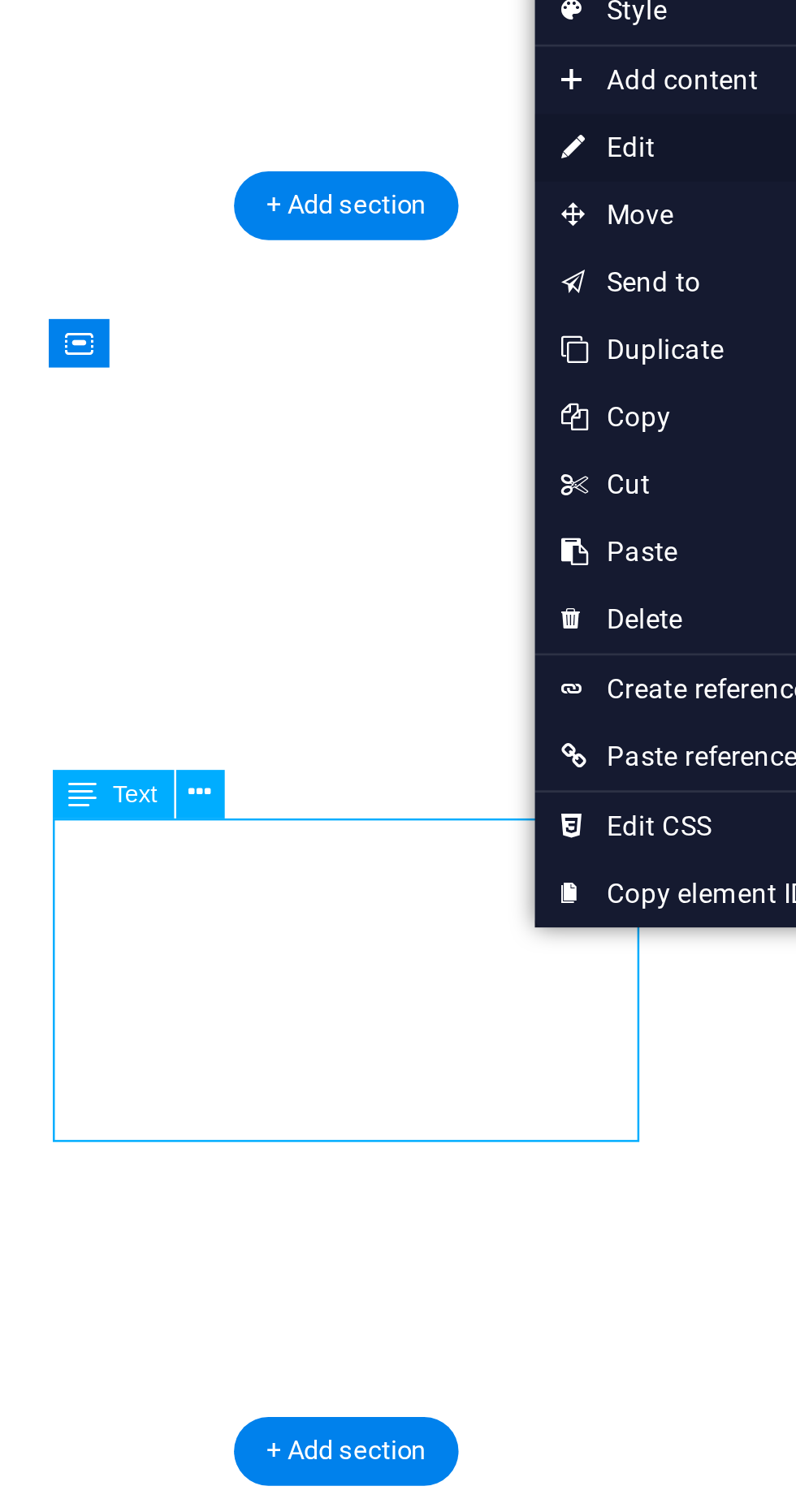
click at [540, 984] on link "⏎ Edit" at bounding box center [553, 985] width 109 height 24
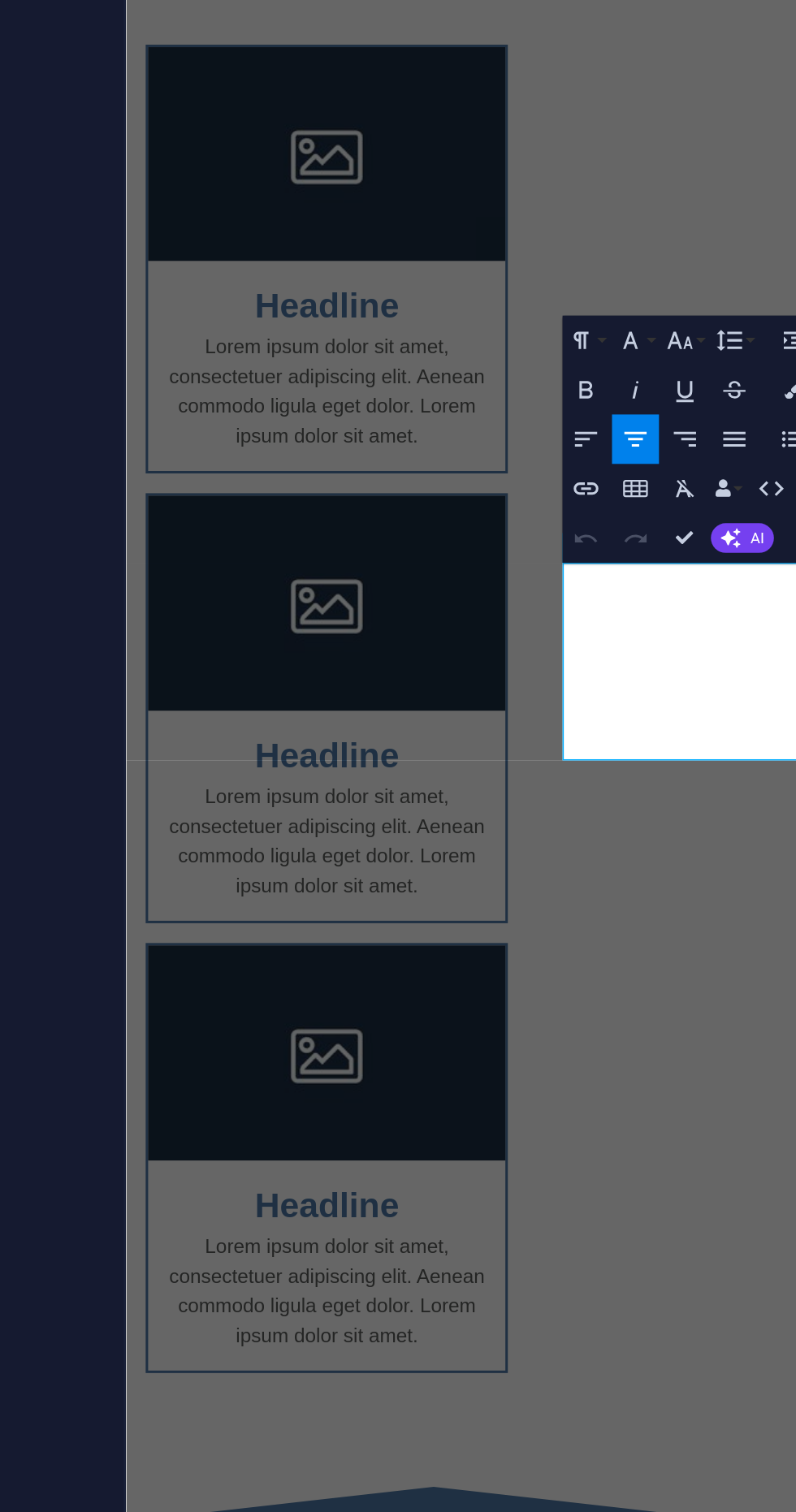
scroll to position [185, 0]
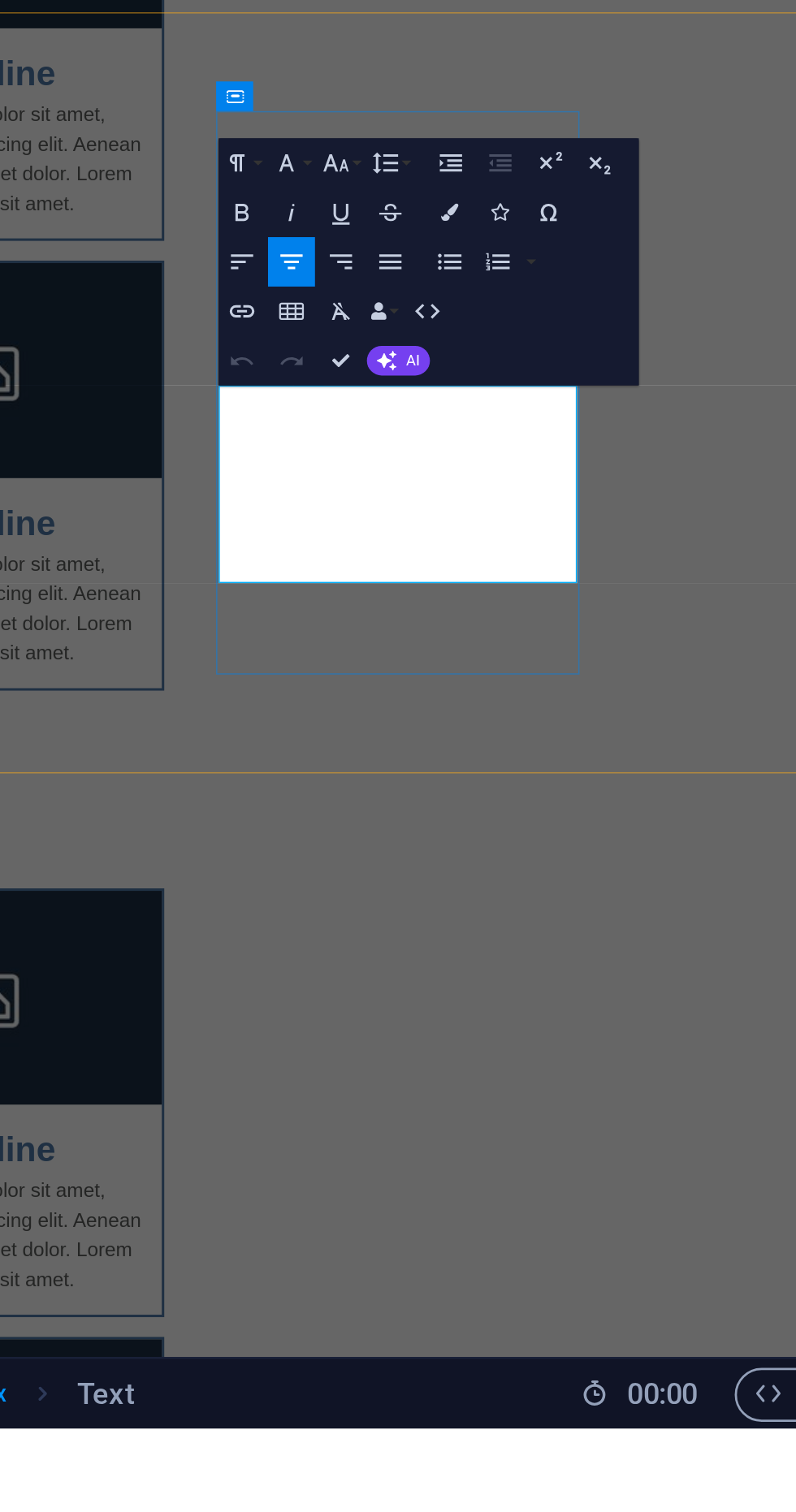
copy div "Start: 8.00 am Katulampo waterfall Taman Sari waterfall Tibumana waterfall Pric…"
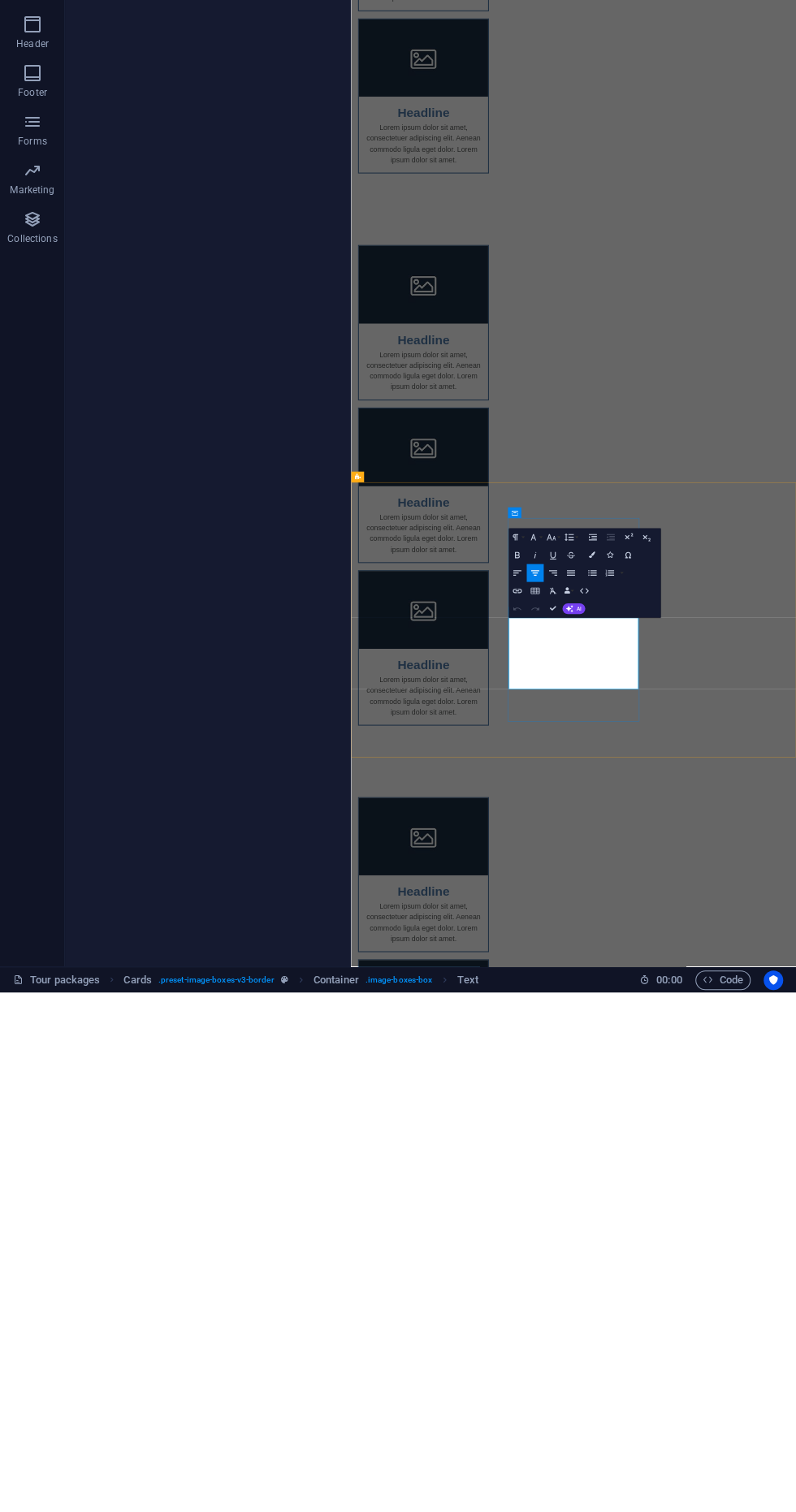
scroll to position [0, 0]
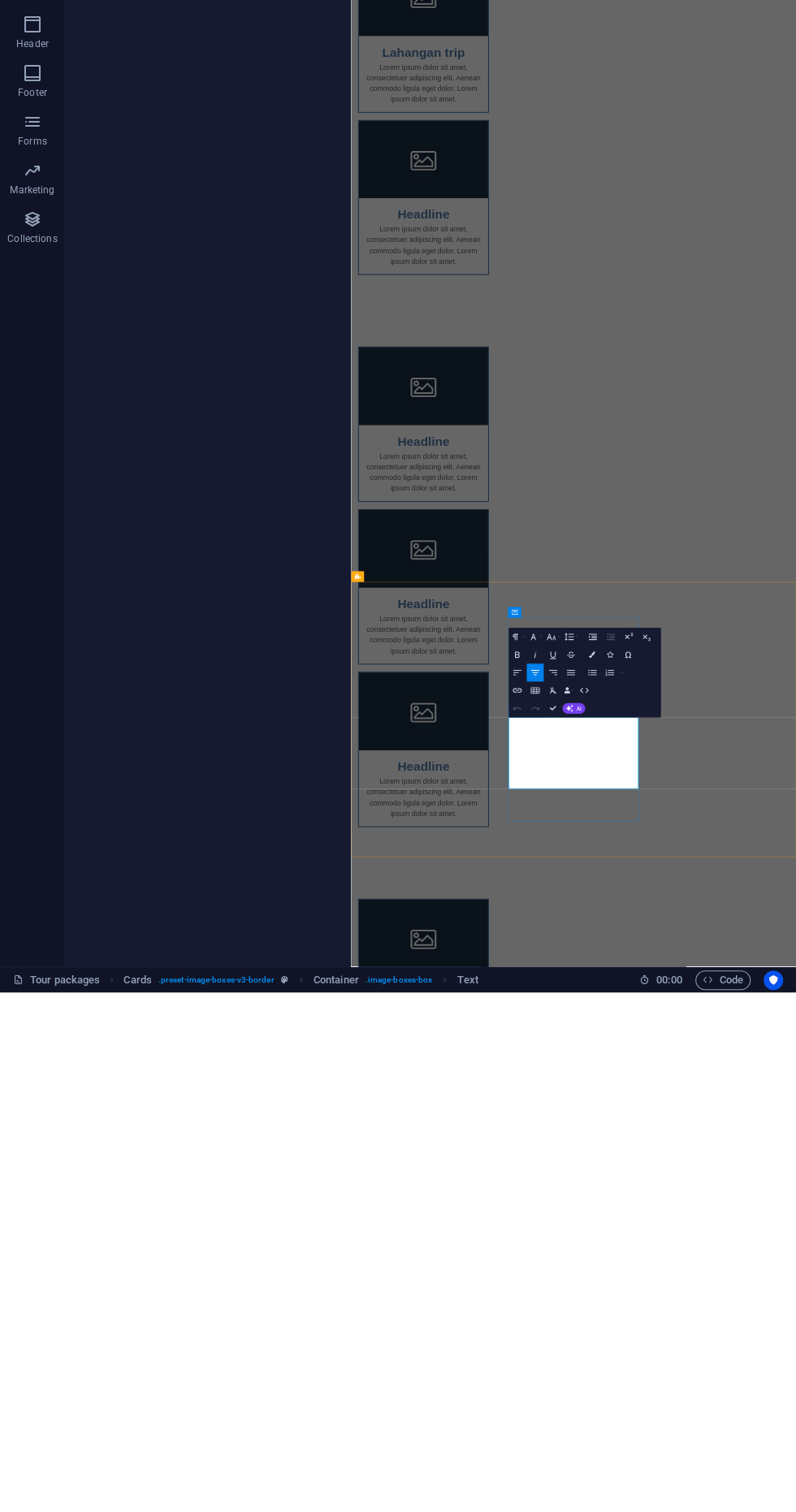
click at [428, 956] on div "Headline Lorem ipsum dolor sit amet, consectetuer adipiscing elit. Aenean commo…" at bounding box center [755, 1458] width 809 height 1003
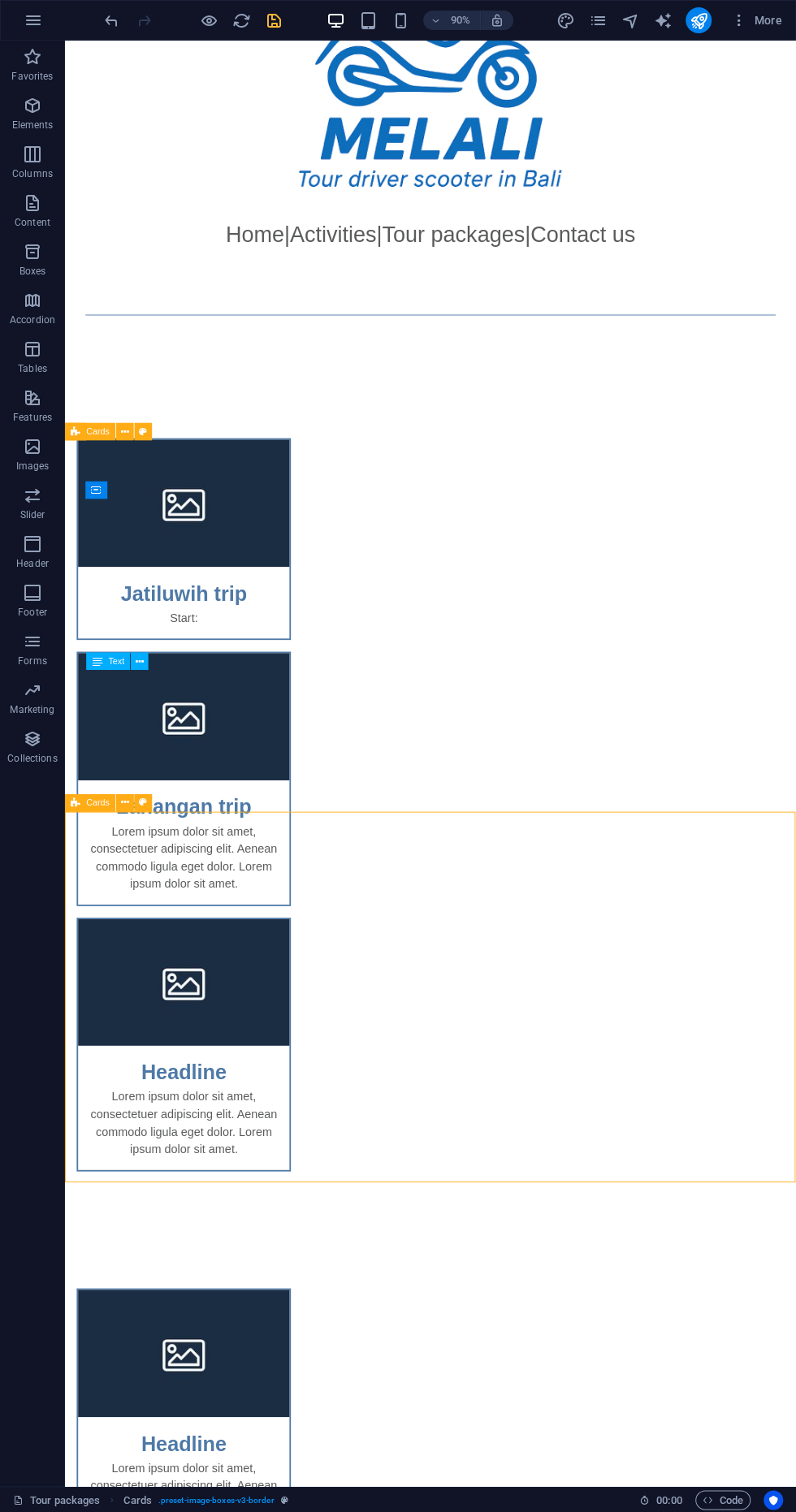
scroll to position [161, 0]
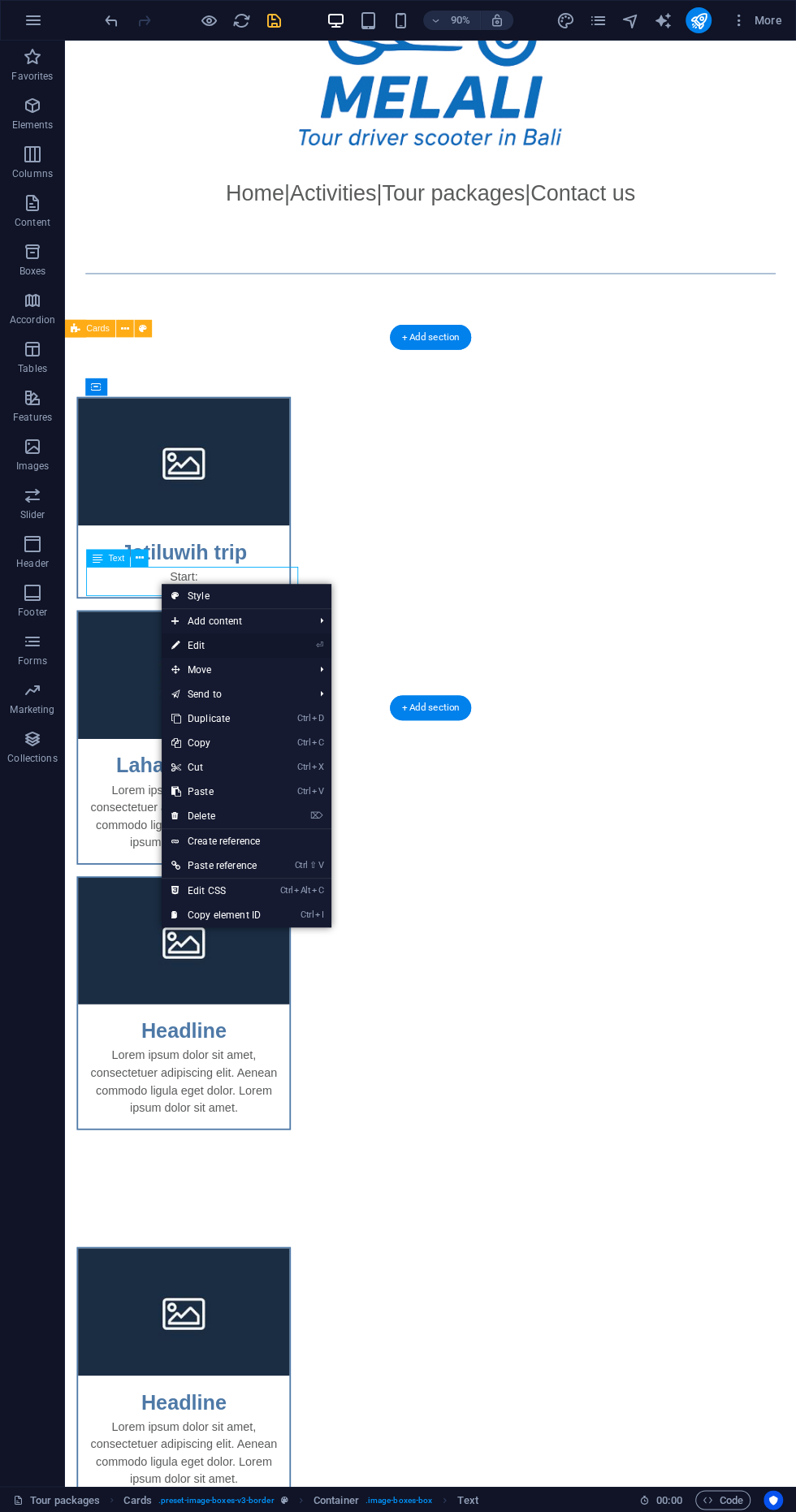
click at [176, 641] on icon at bounding box center [175, 646] width 8 height 24
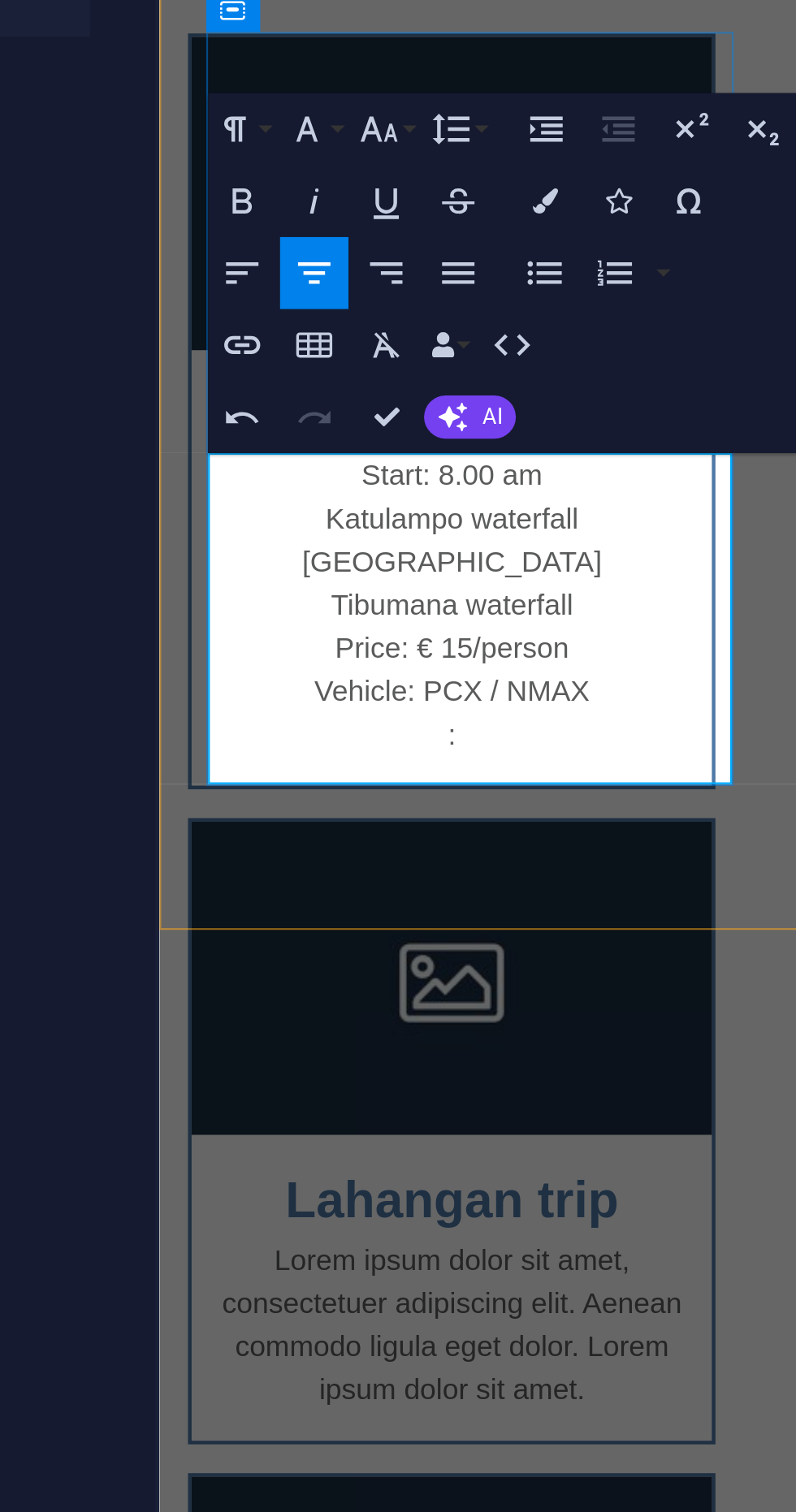
click at [364, 0] on div "Jatiluwih trip Start: 7.00 am Sangeh monkey forest Jatiluwih rice terrace Leke-…" at bounding box center [563, 18] width 809 height 1062
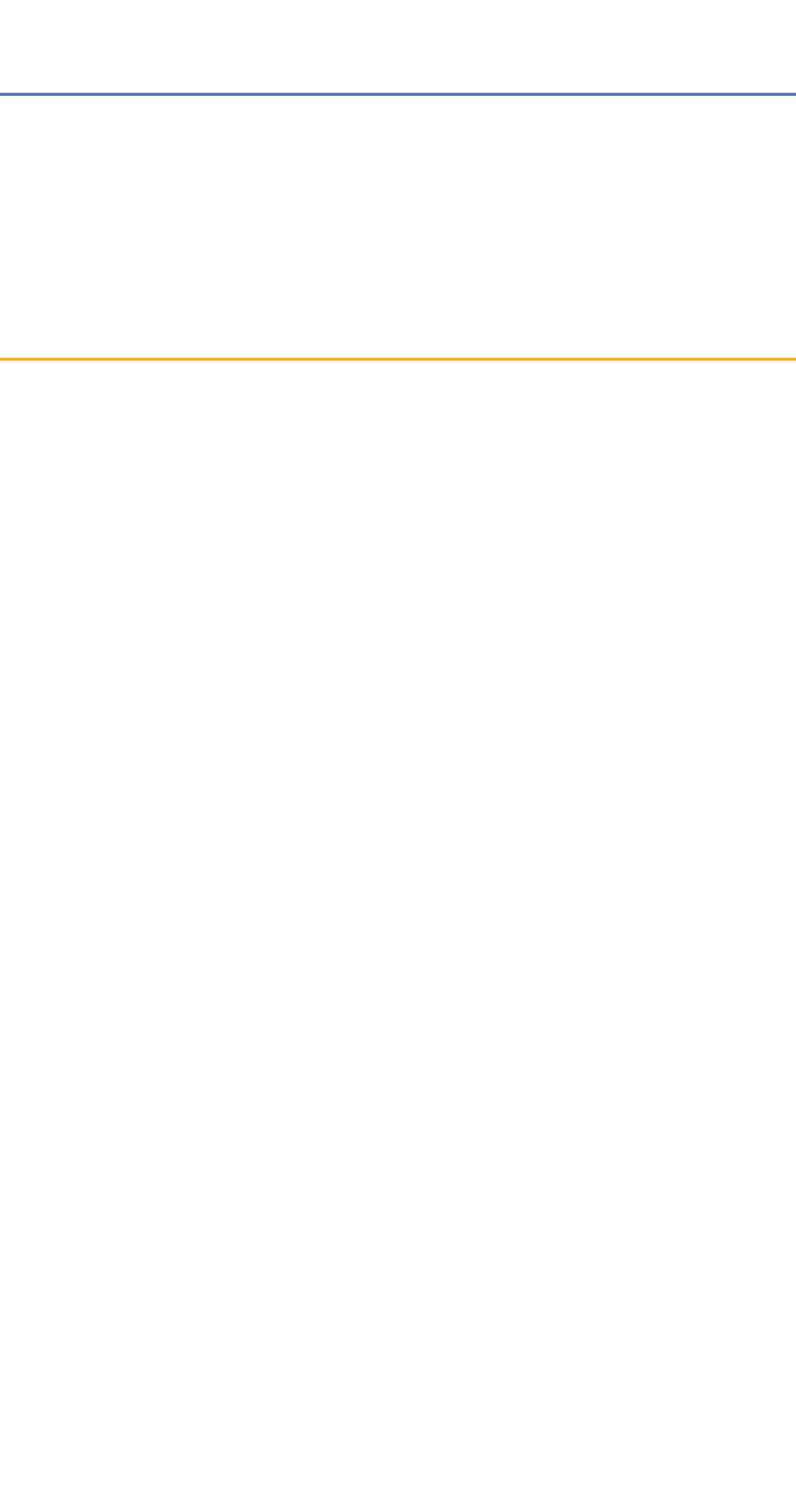
scroll to position [159, 0]
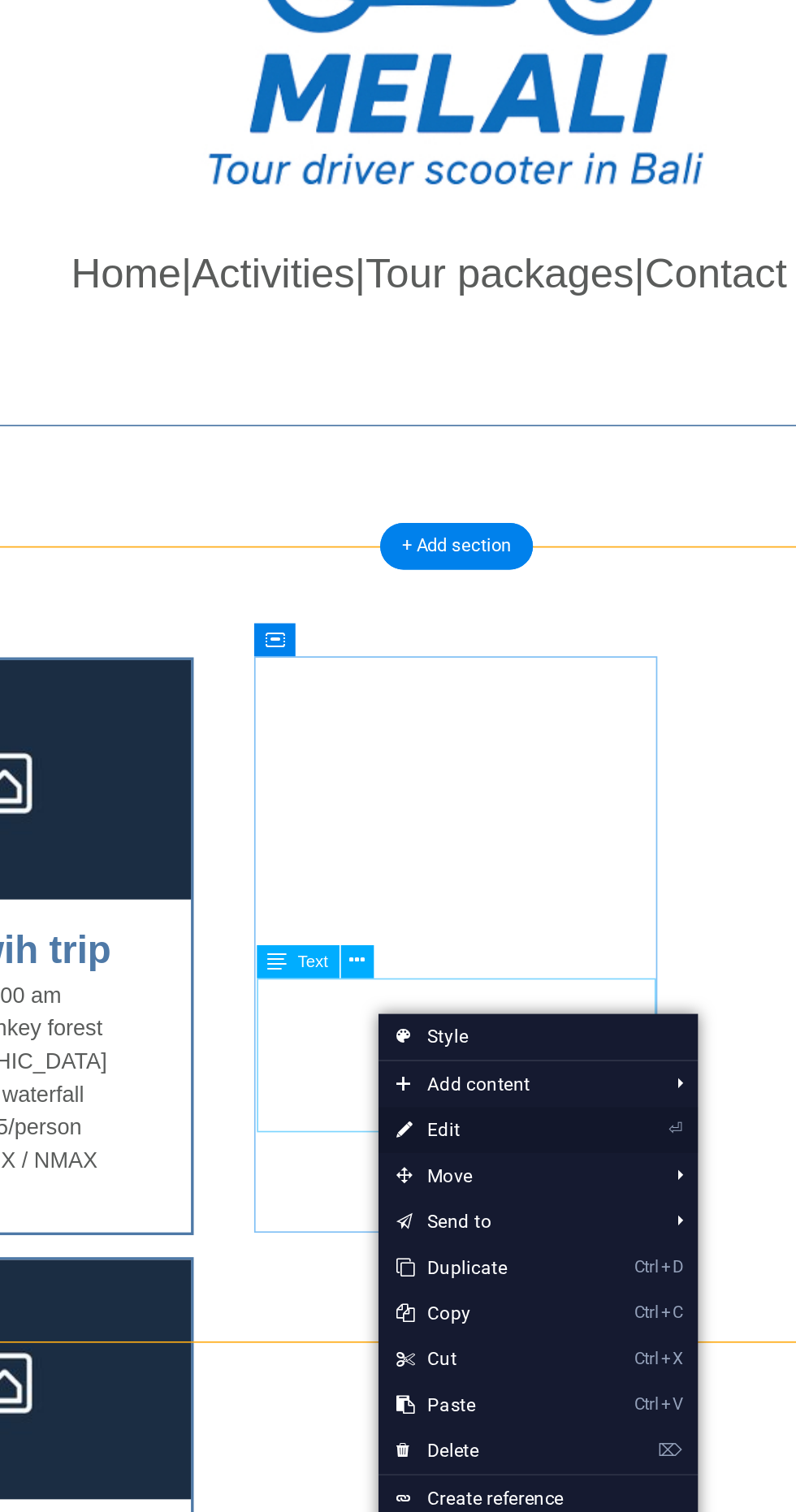
click at [446, 647] on link "⏎ Edit" at bounding box center [443, 649] width 109 height 24
select select "rem"
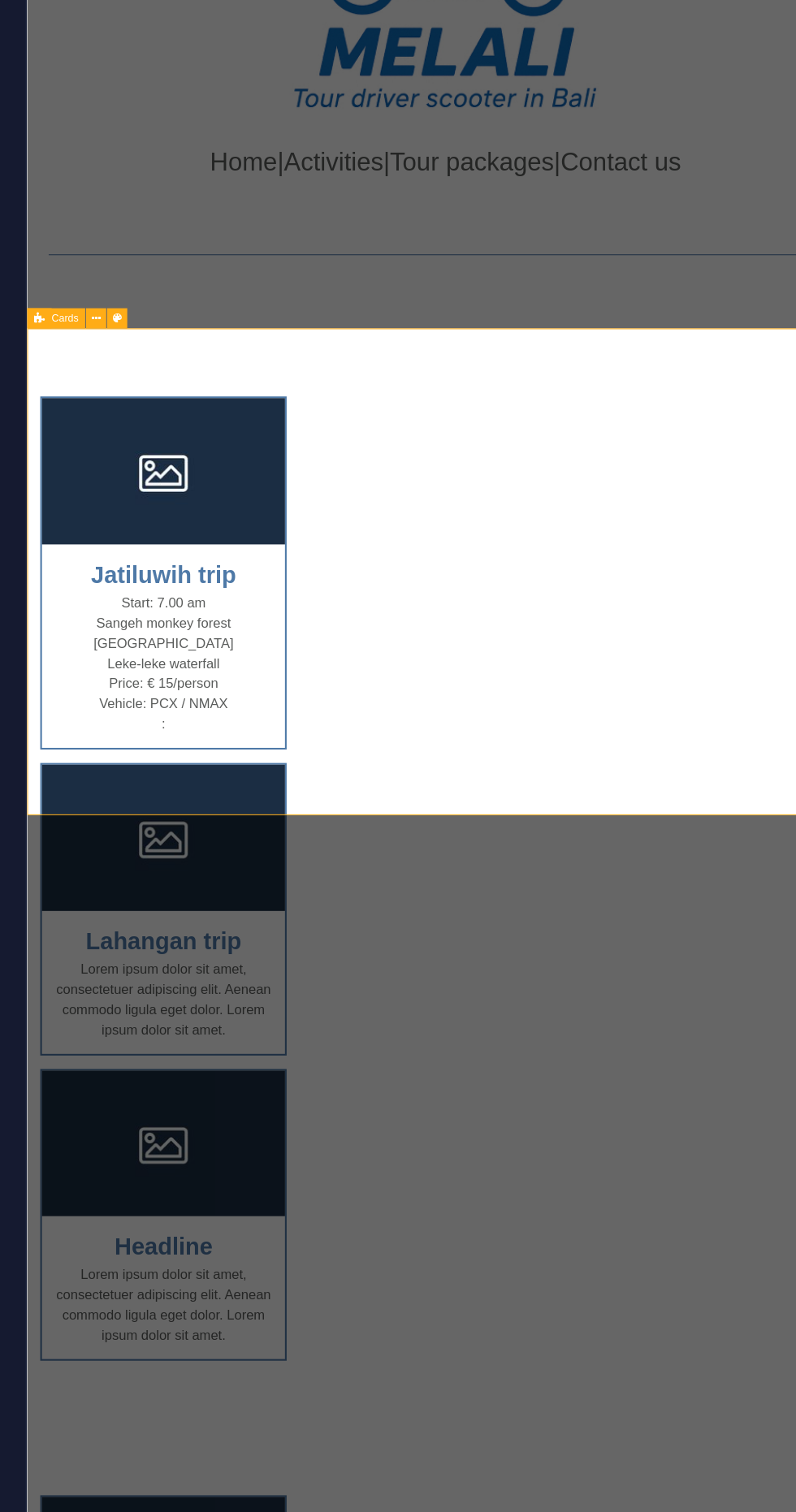
scroll to position [0, 0]
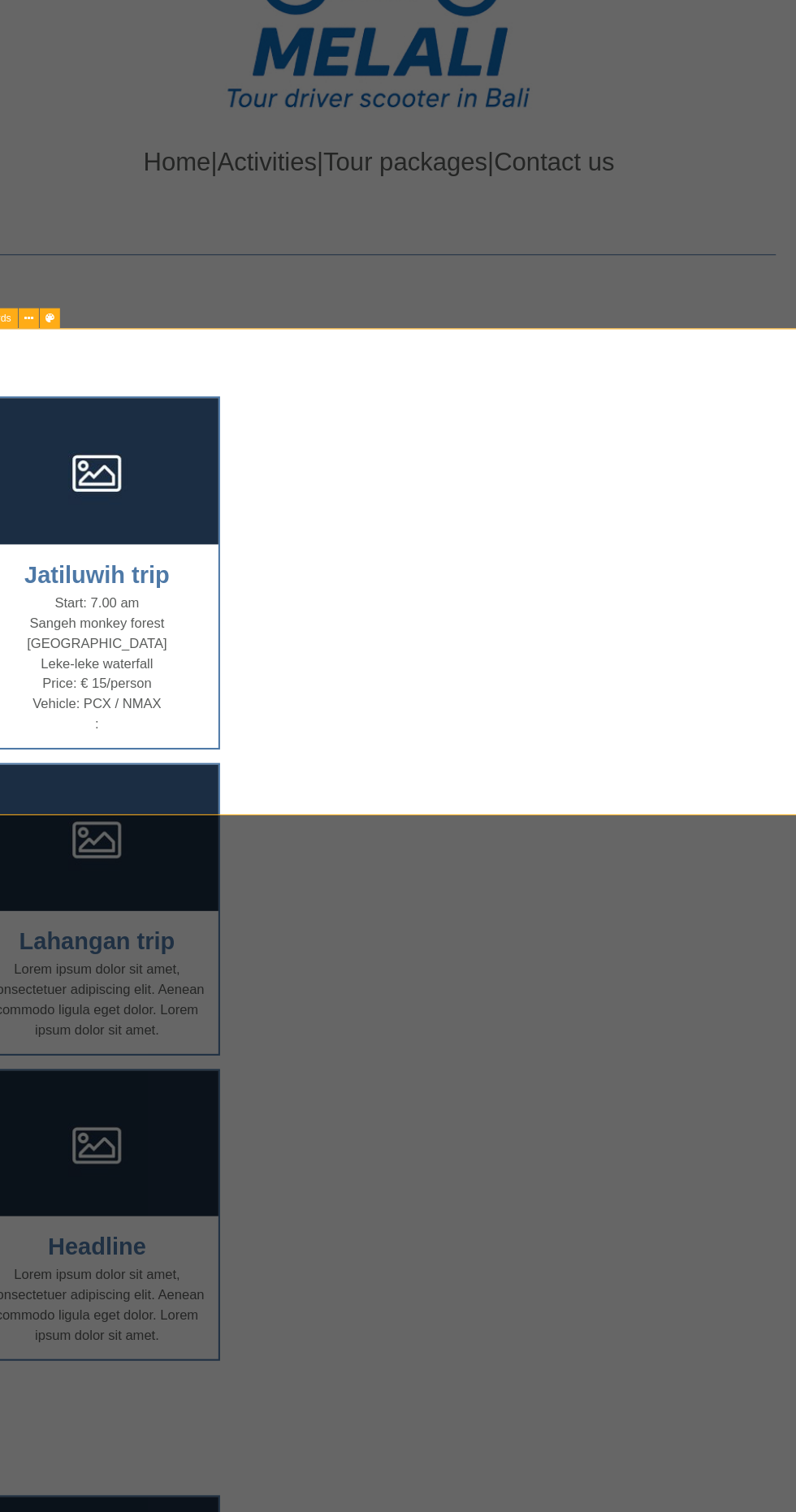
click at [210, 927] on div "Lorem ipsum dolor sit amet, consectetuer adipiscing elit. Aenean commodo ligula…" at bounding box center [92, 972] width 235 height 91
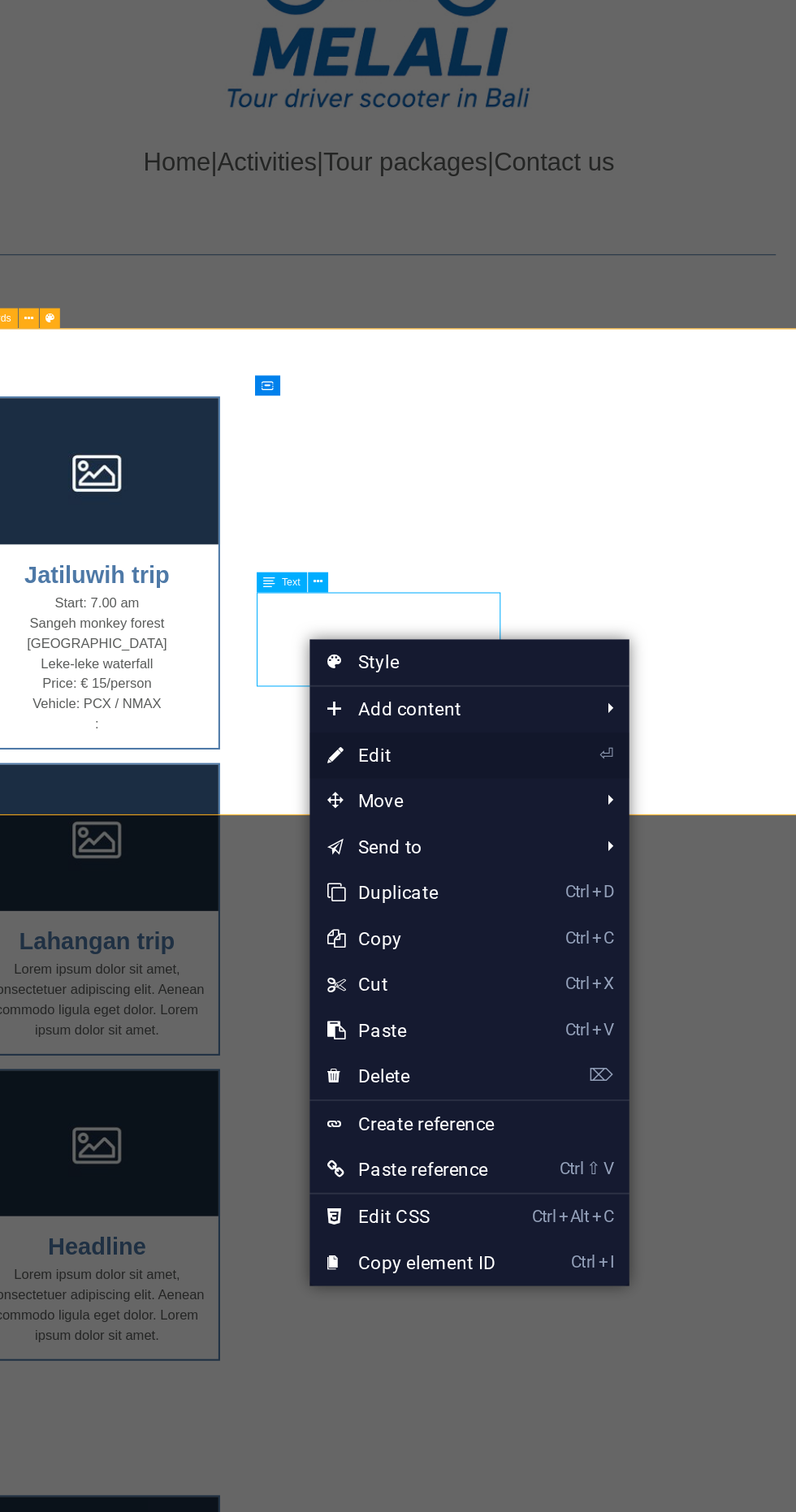
click at [550, 449] on icon at bounding box center [550, 450] width 8 height 24
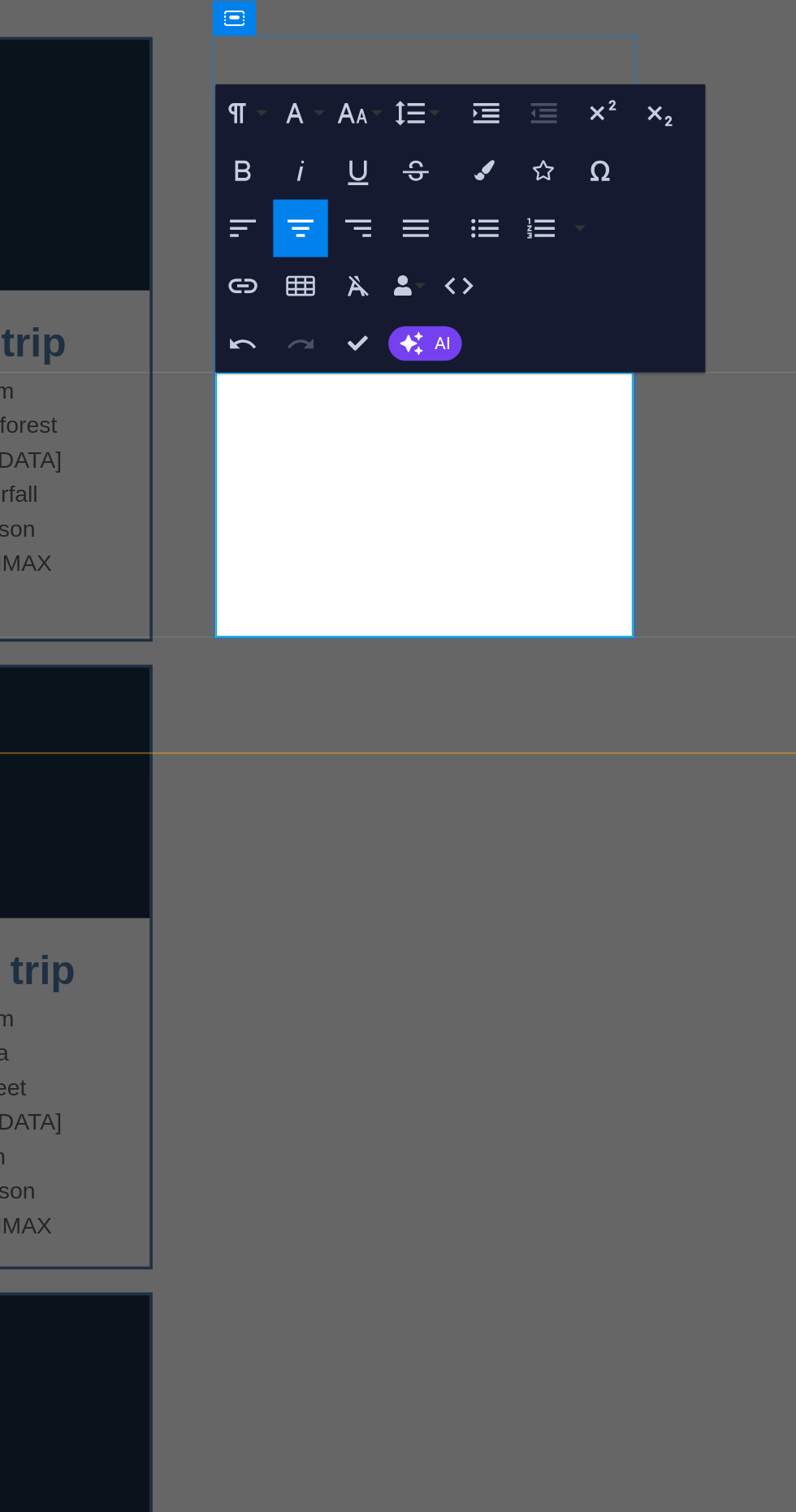
click at [174, 103] on div "Jatiluwih trip Start: 7.00 am Sangeh monkey forest Jatiluwih rice terrace Leke-…" at bounding box center [111, 225] width 809 height 1120
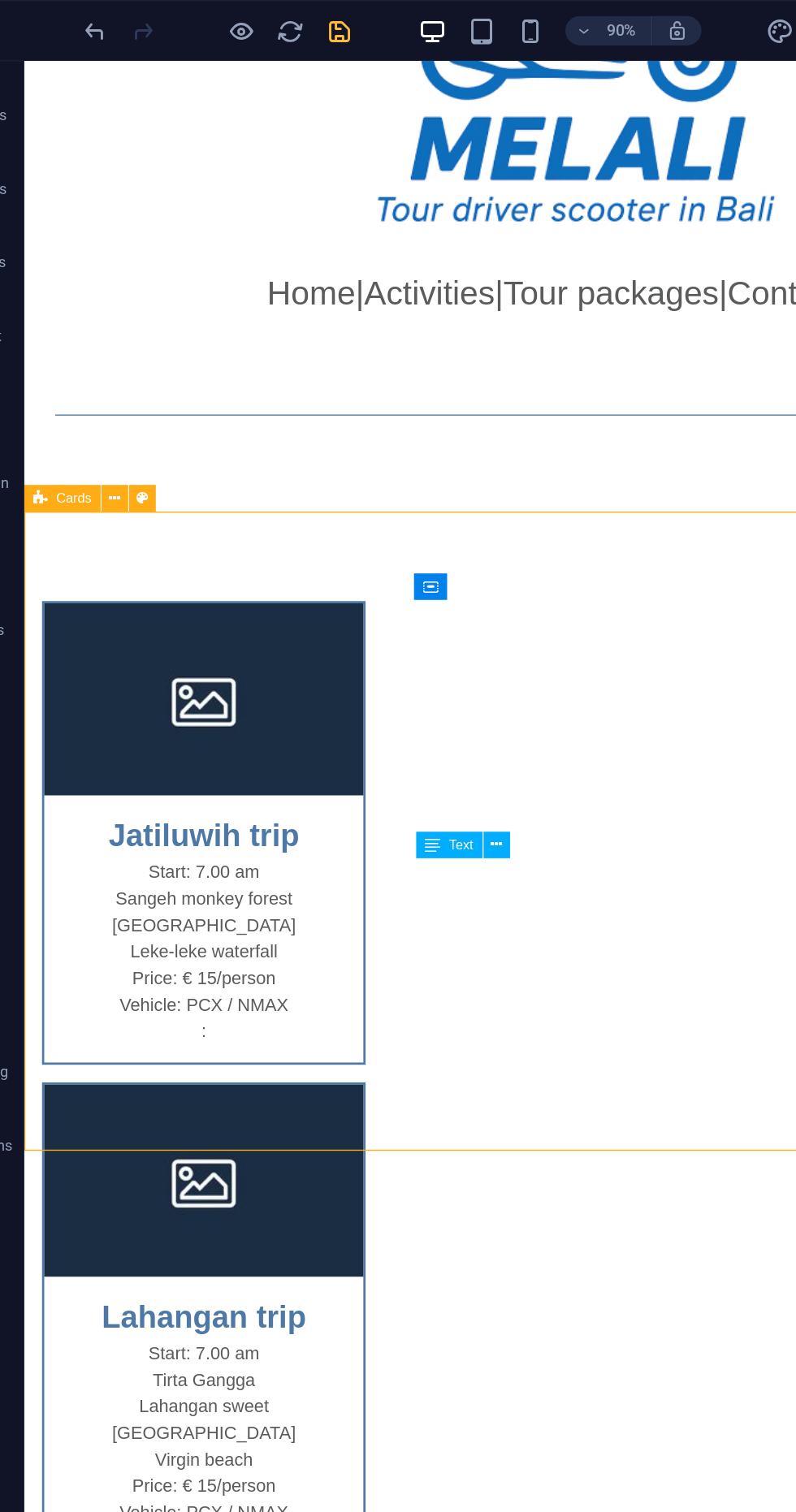
click at [270, 8] on div at bounding box center [192, 21] width 182 height 26
click at [265, 16] on icon "save" at bounding box center [274, 21] width 19 height 19
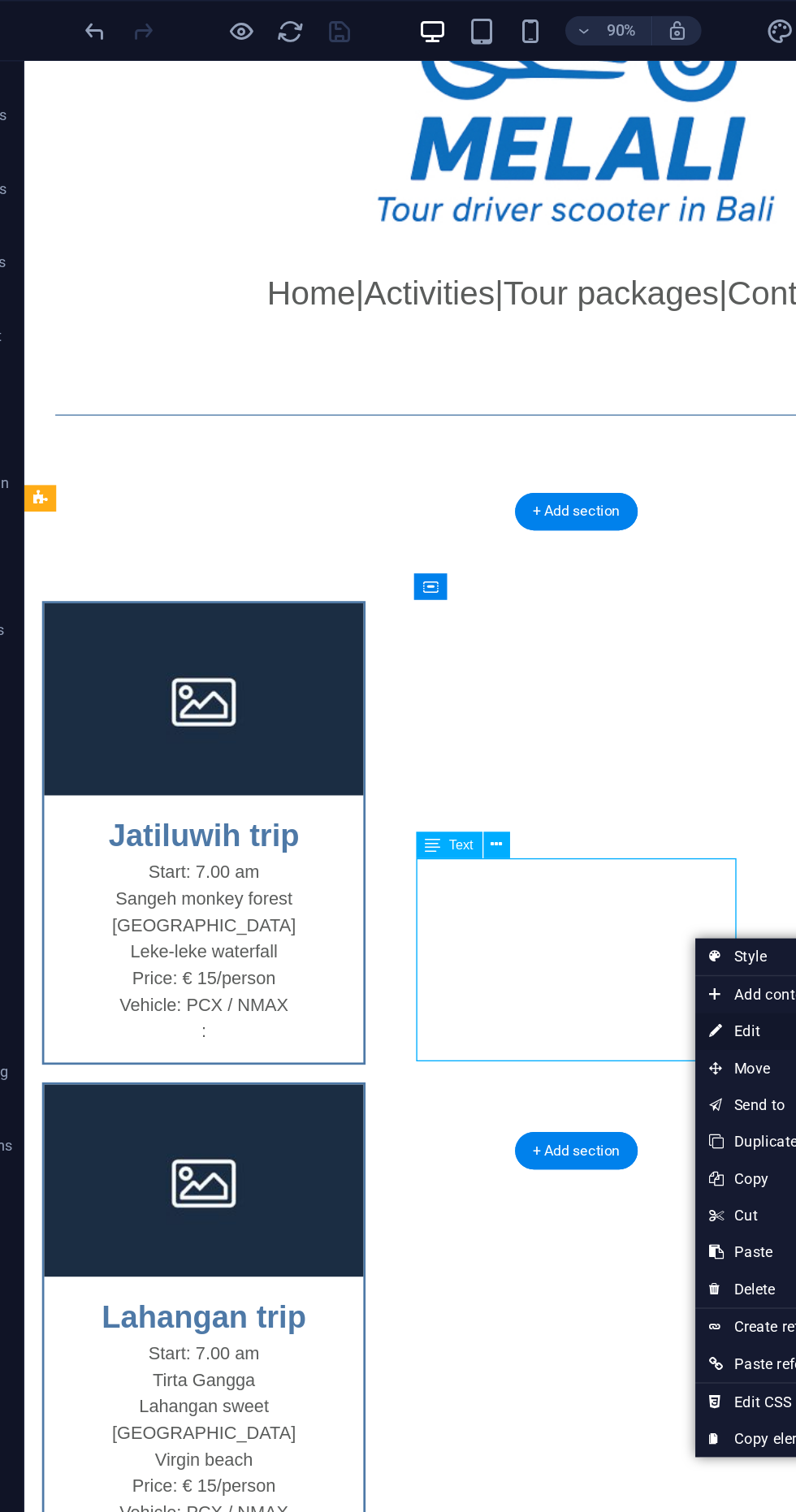
click at [551, 684] on link "⏎ Edit" at bounding box center [563, 683] width 109 height 24
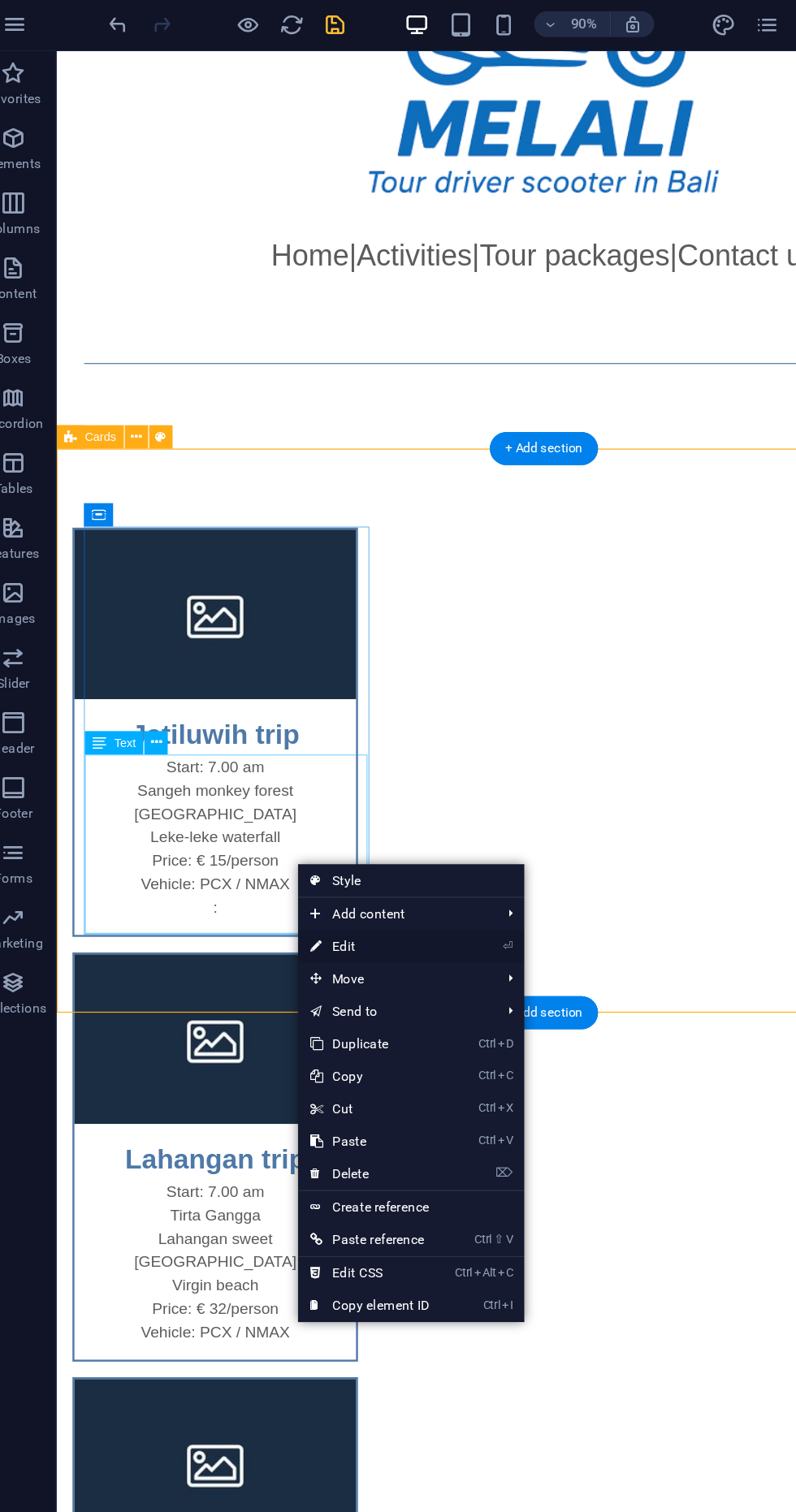
click at [321, 710] on link "⏎ Edit" at bounding box center [300, 712] width 109 height 24
select select "rem"
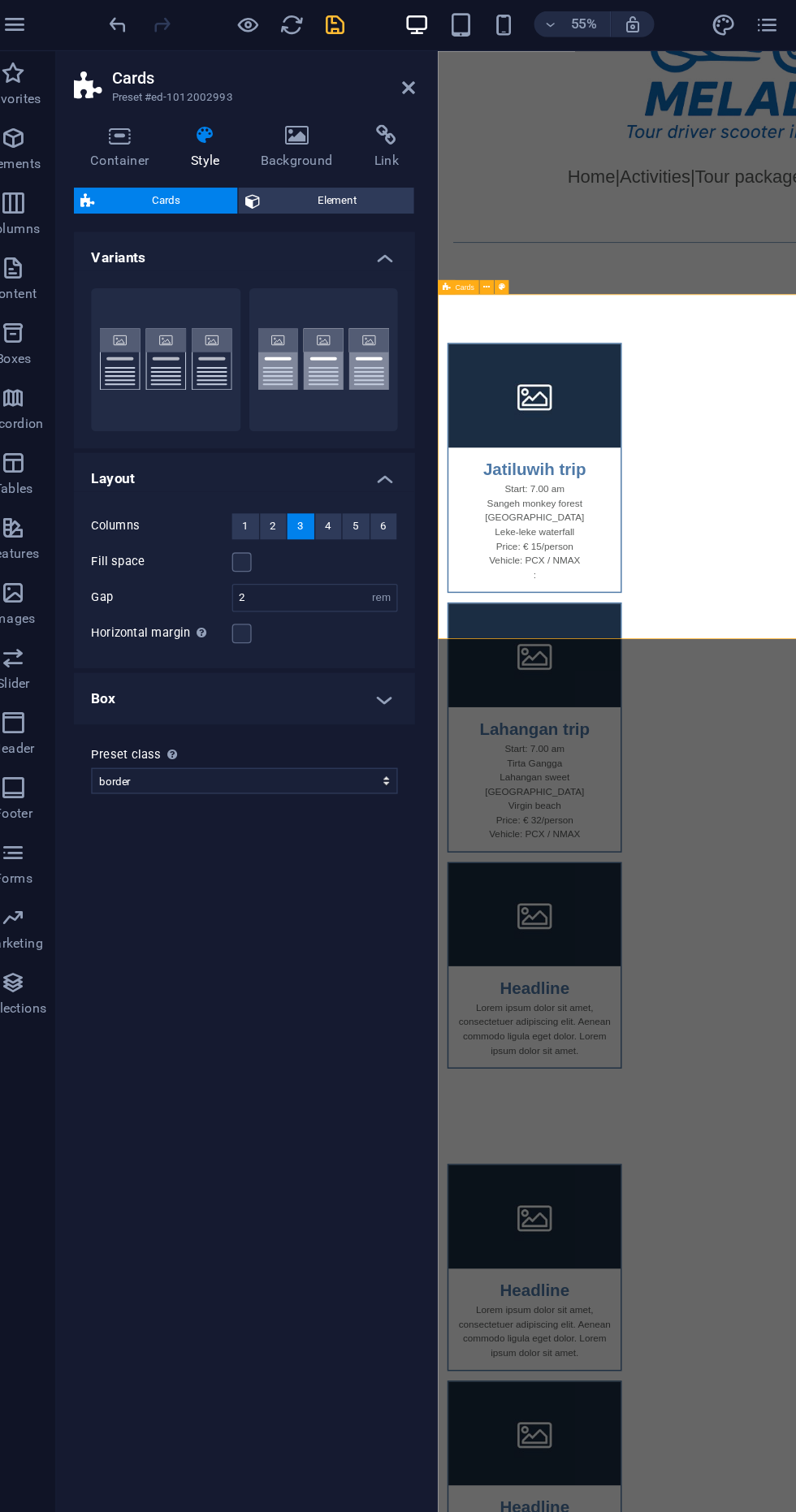
scroll to position [167, 0]
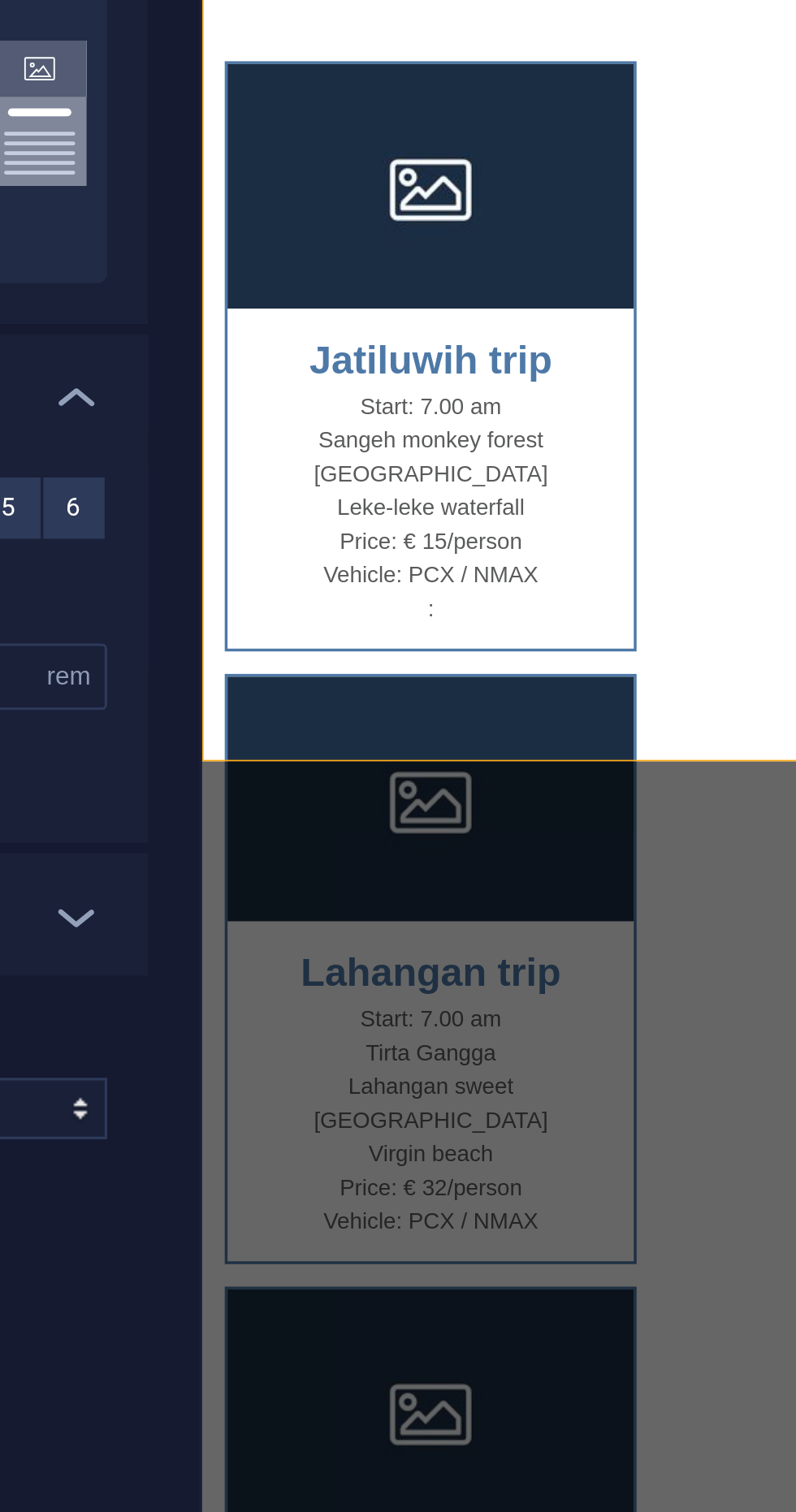
click at [343, 45] on div "Start: 7.00 am Sangeh monkey forest Jatiluwih rice terrace Leke-leke waterfall …" at bounding box center [334, 41] width 235 height 149
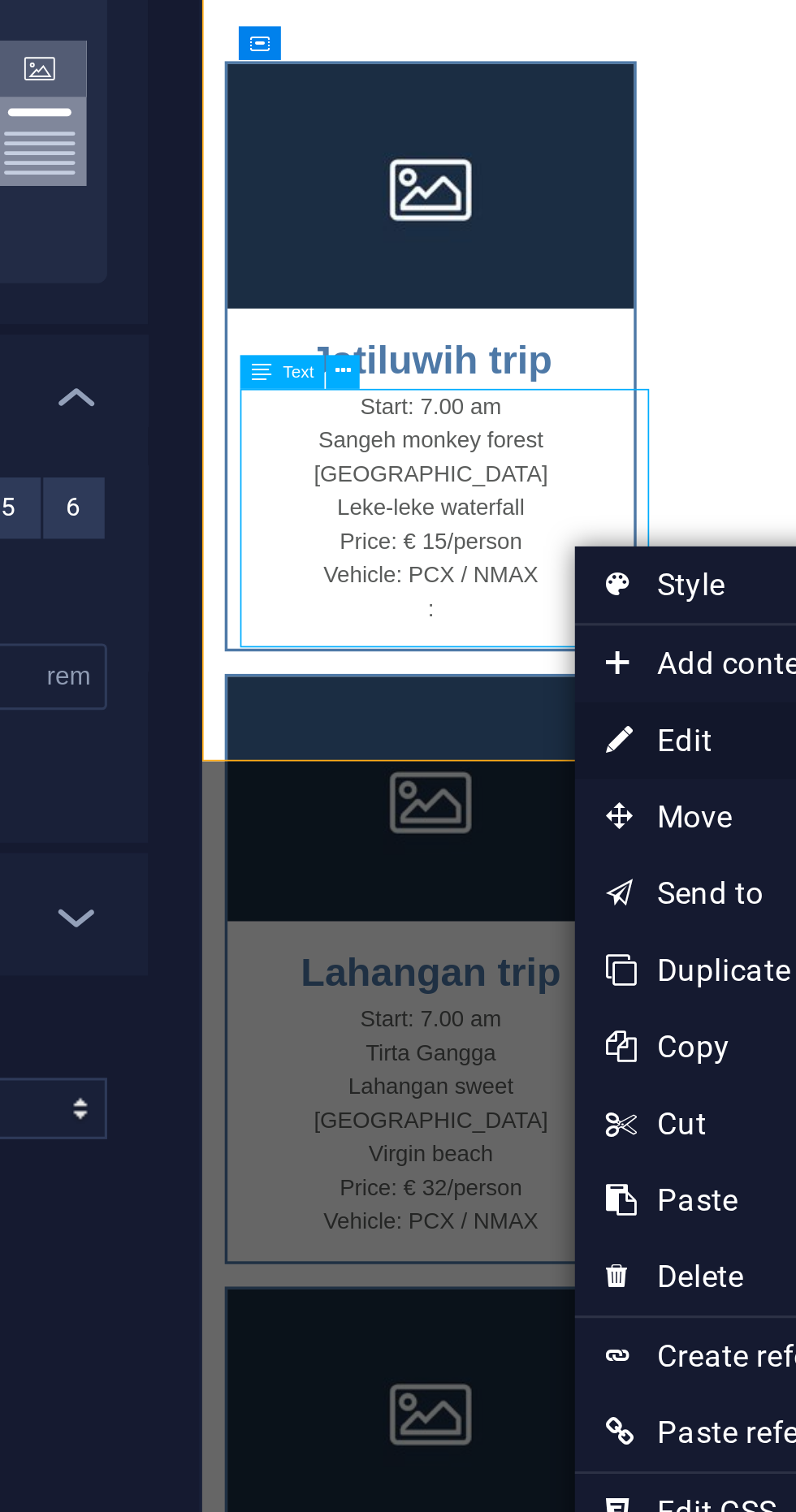
click at [505, 476] on link "⏎ Edit" at bounding box center [524, 471] width 109 height 24
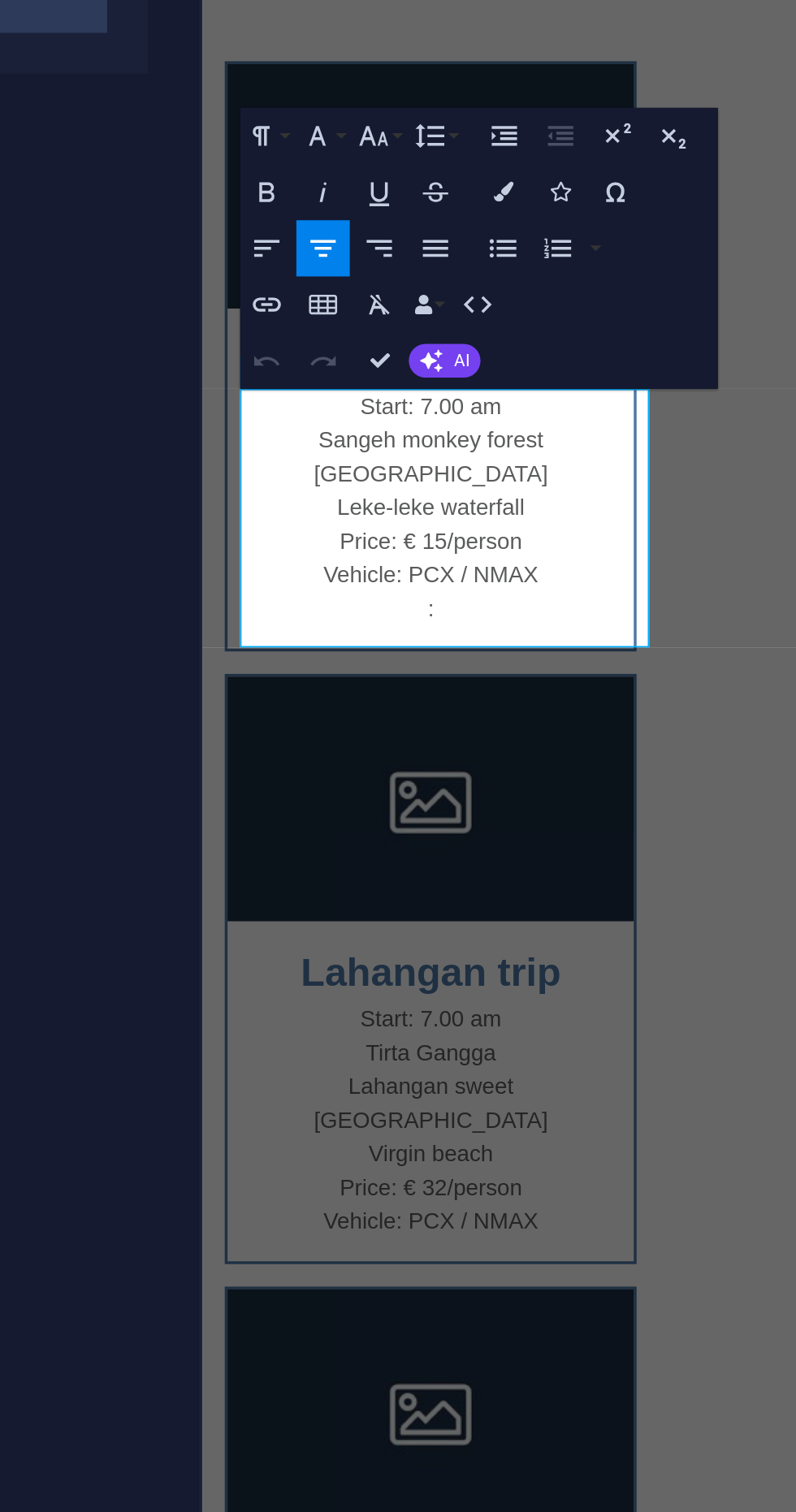
click at [343, 57] on p "Price: € 15/person" at bounding box center [334, 54] width 209 height 20
click at [344, 57] on p "Price: € 15/person" at bounding box center [334, 54] width 209 height 20
click at [353, 48] on p "Price: € 15/person" at bounding box center [334, 54] width 209 height 20
click at [345, 50] on p "Price: € 15/person" at bounding box center [334, 54] width 209 height 20
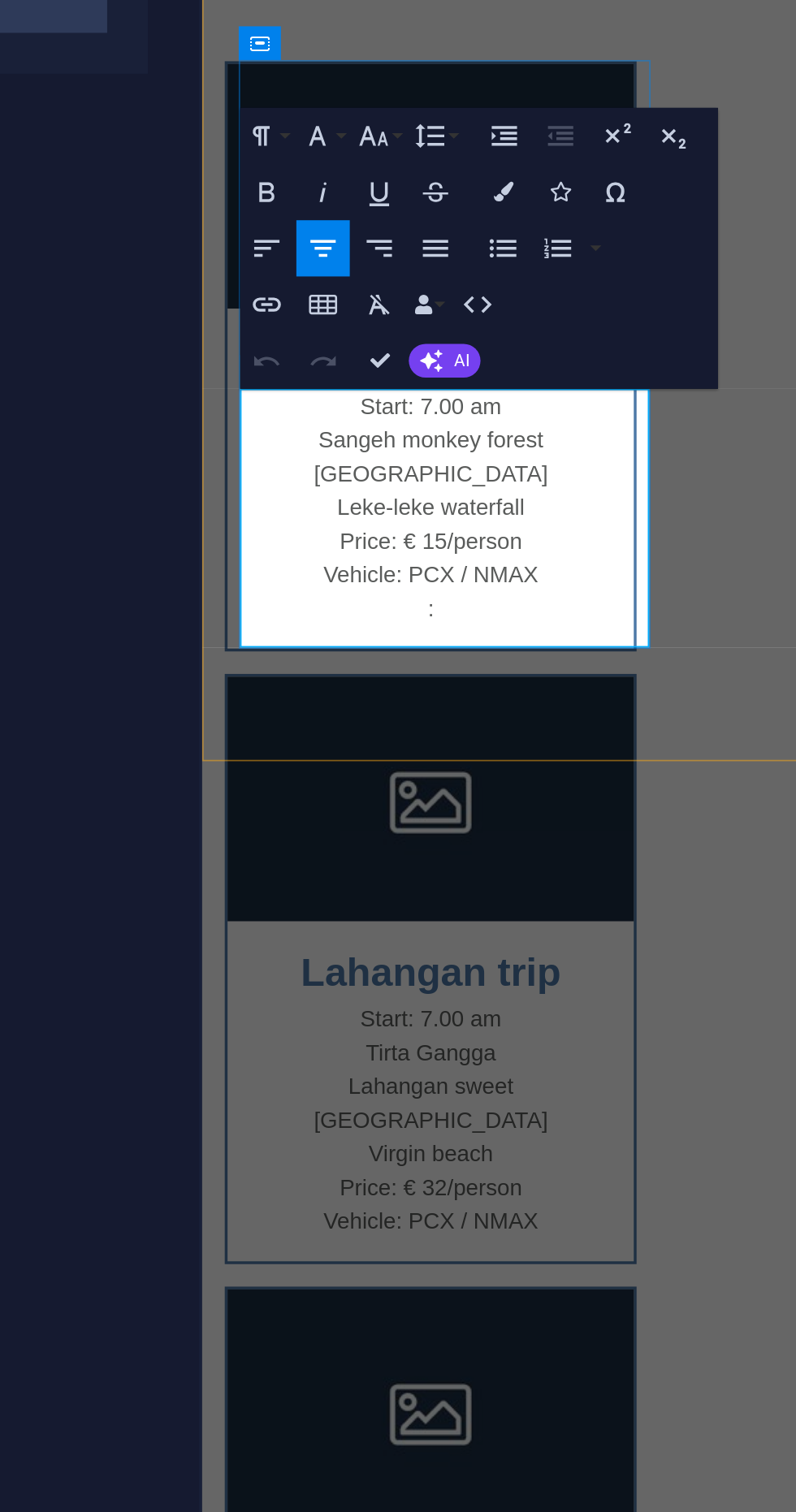
click at [356, 48] on p "Price: € 15/person" at bounding box center [334, 54] width 209 height 20
click at [468, 148] on div "Jatiluwih trip Start: 7.00 am Sangeh monkey forest Jatiluwih rice terrace Leke-…" at bounding box center [606, 272] width 809 height 1120
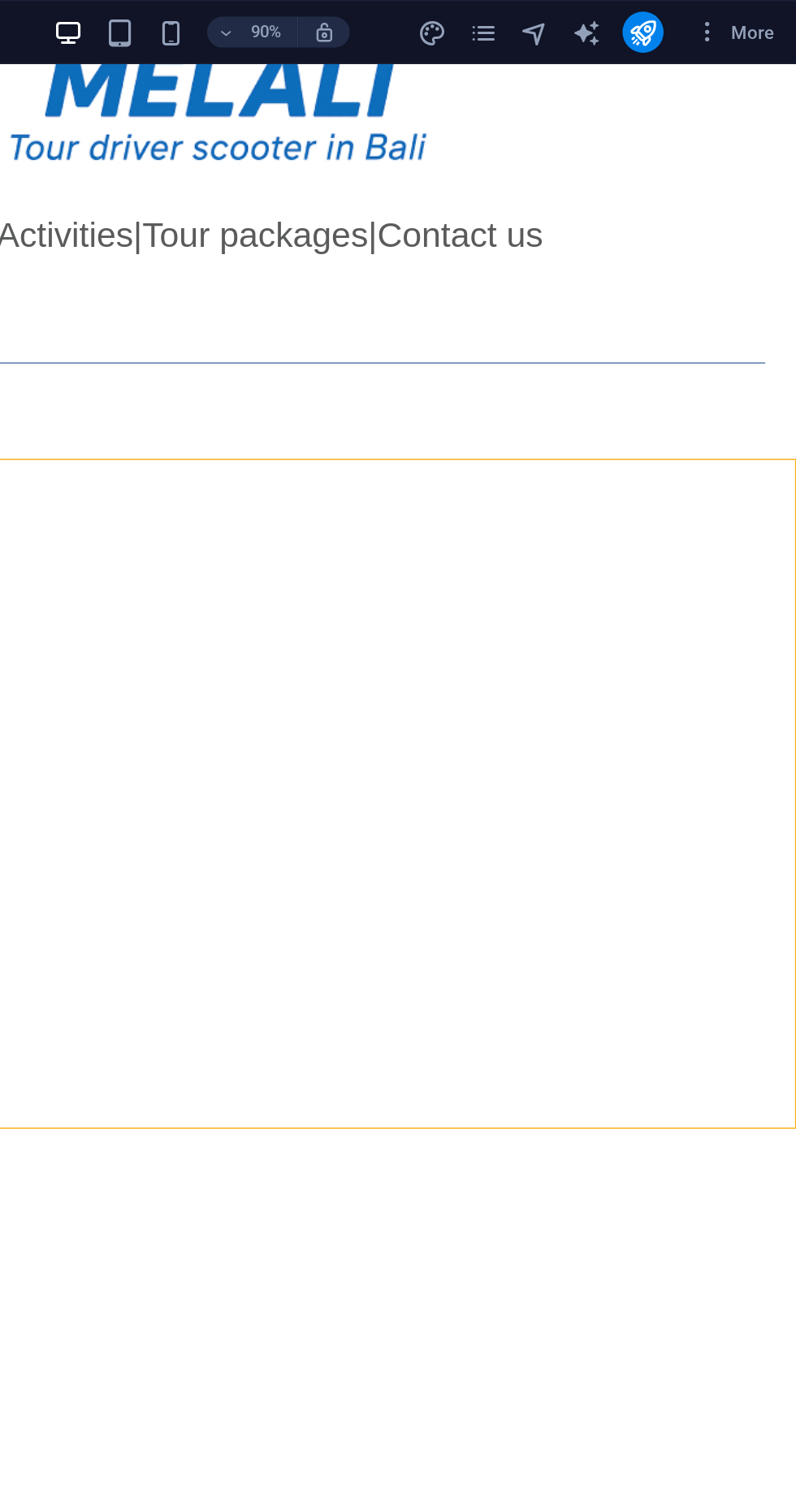
scroll to position [206, 0]
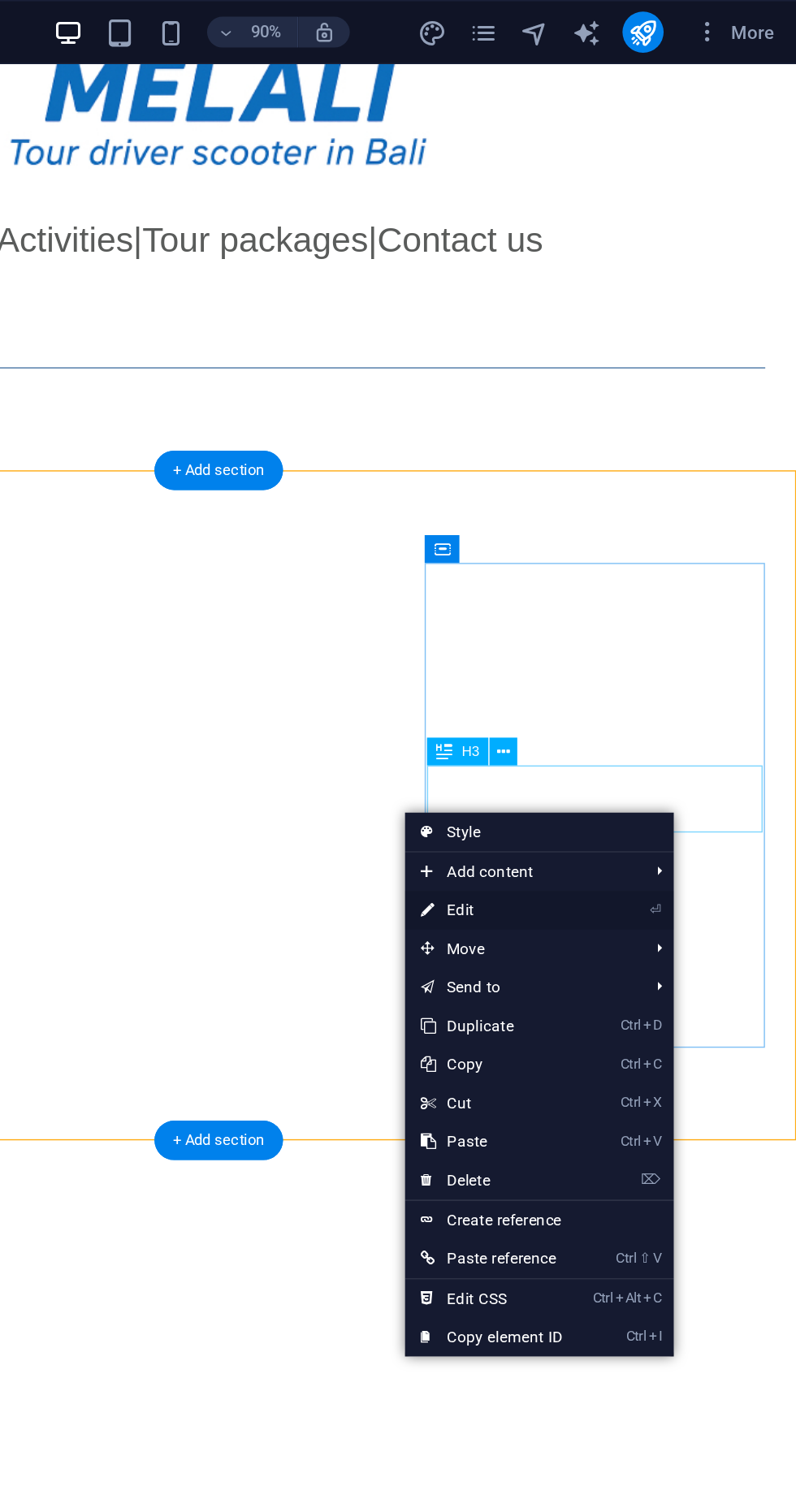
click at [635, 571] on link "⏎ Edit" at bounding box center [602, 575] width 109 height 24
select select "rem"
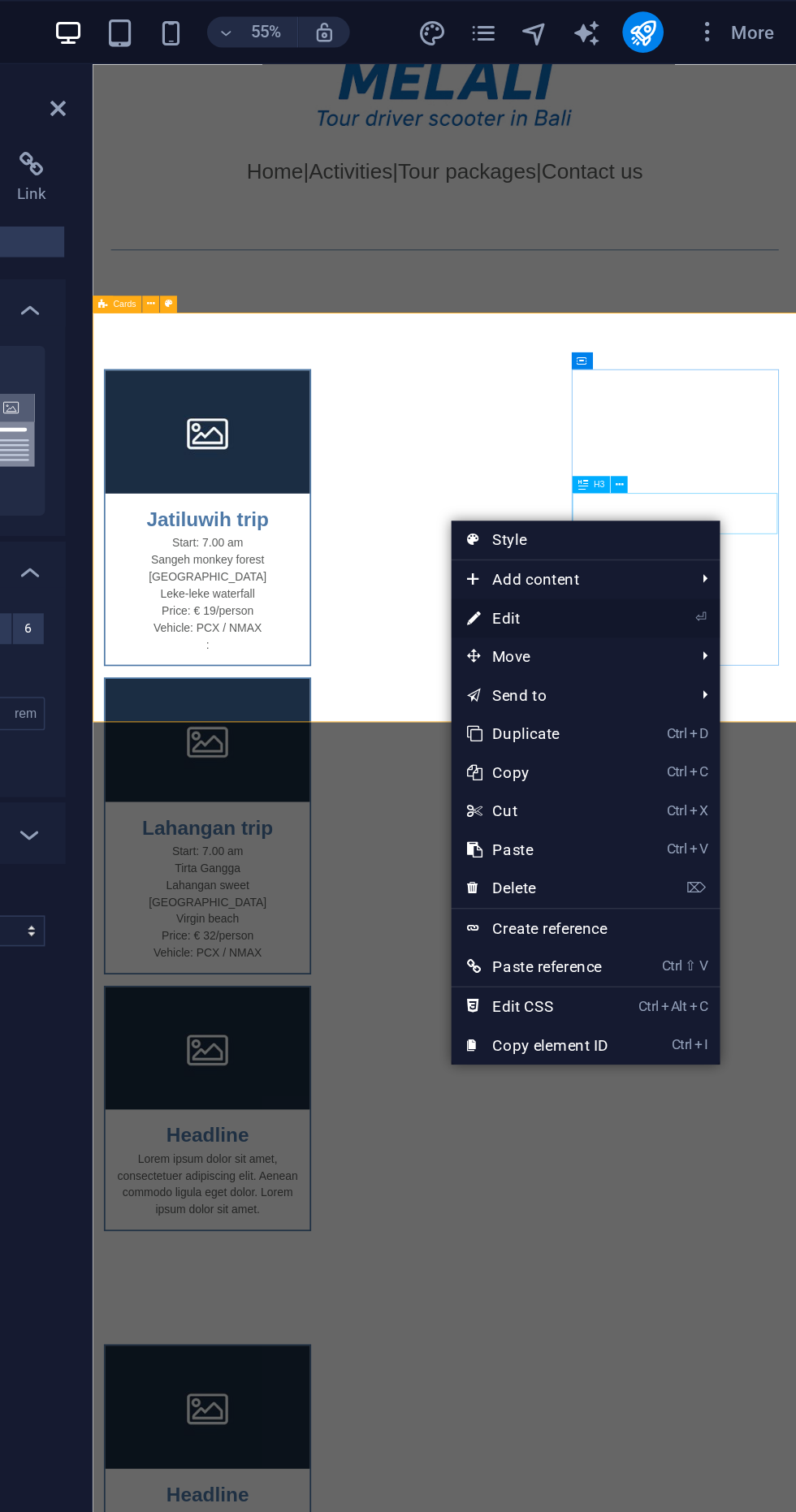
click at [661, 391] on link "⏎ Edit" at bounding box center [632, 391] width 109 height 24
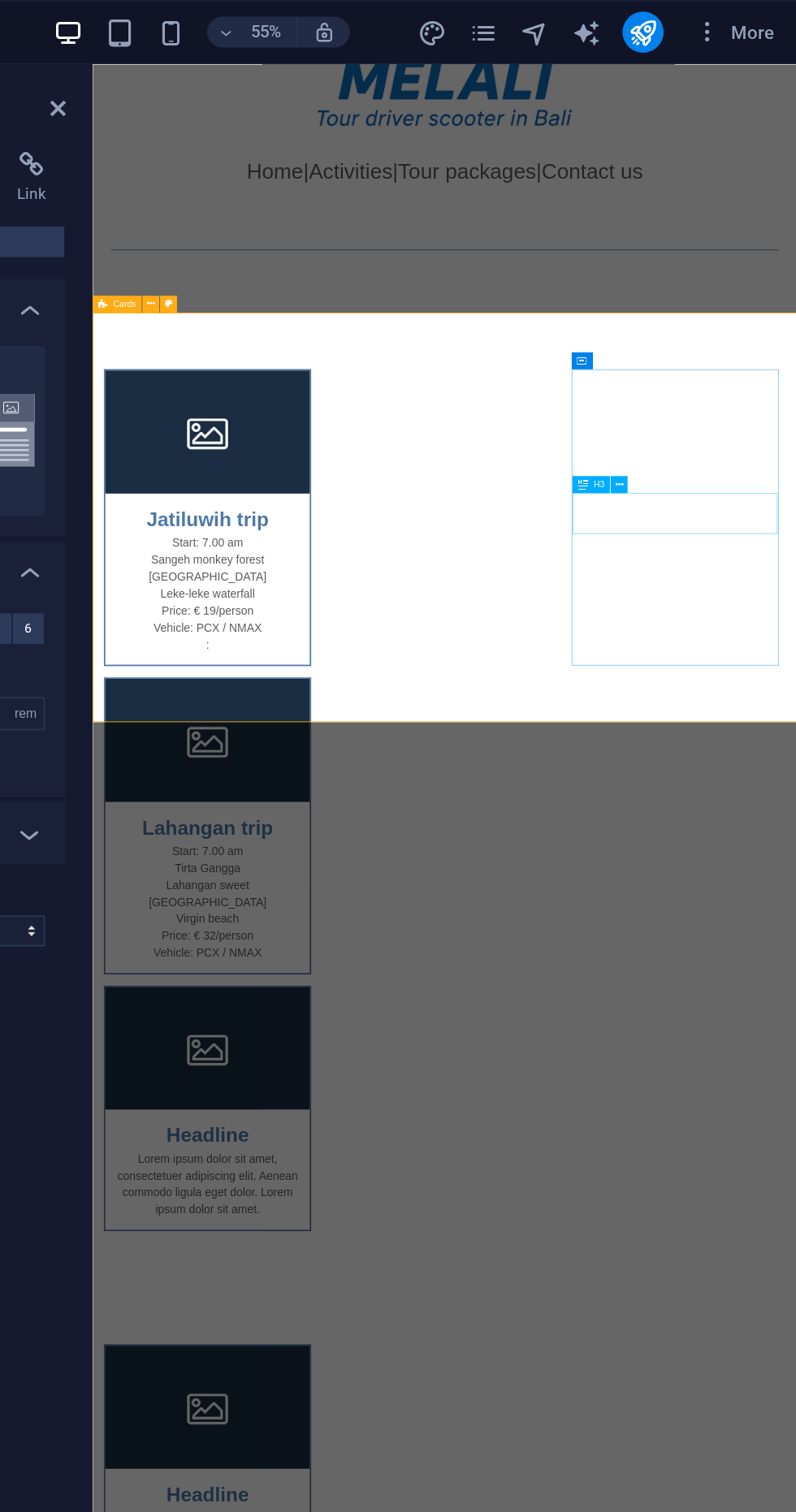
scroll to position [208, 0]
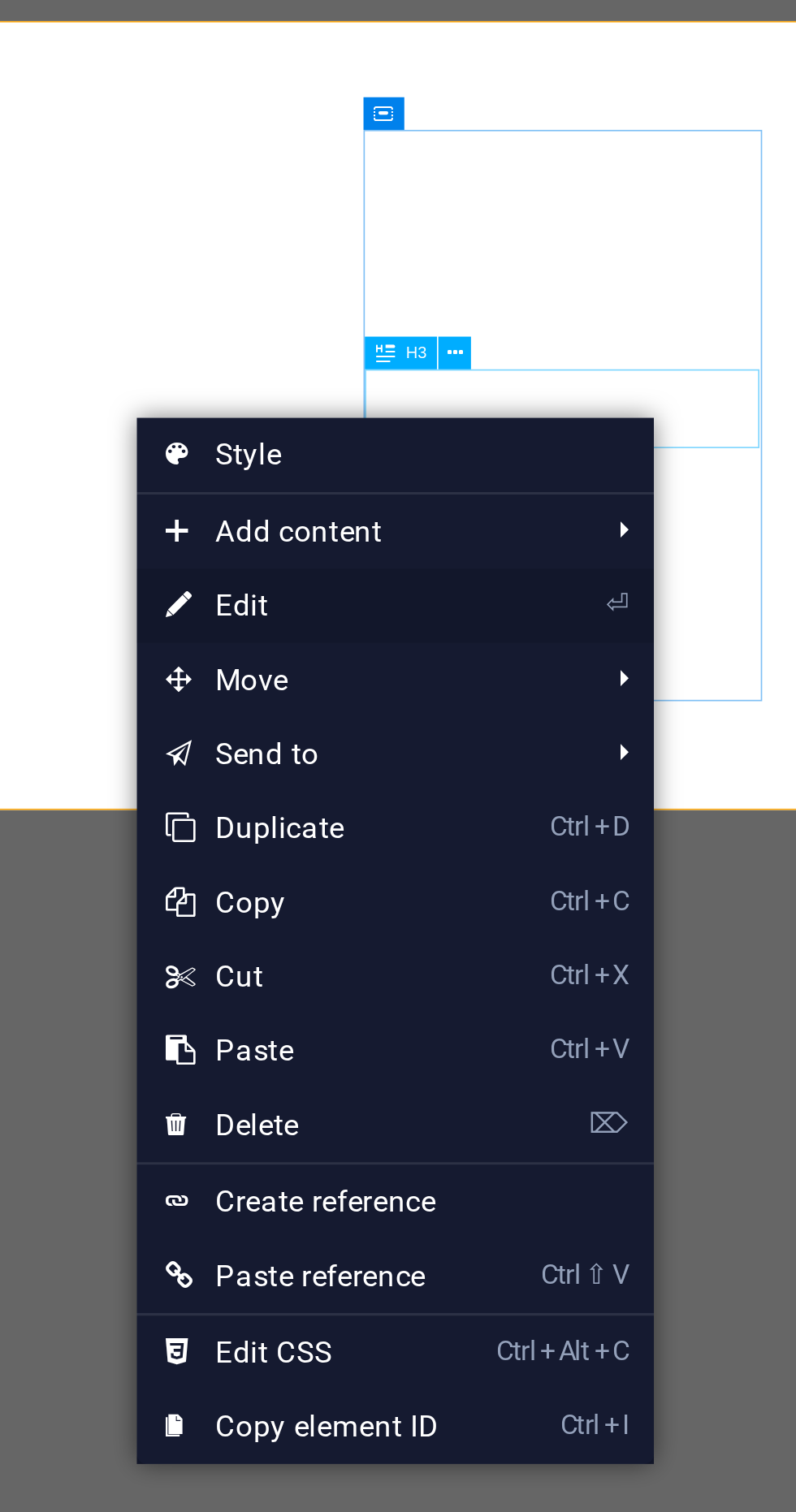
click at [653, 392] on link "⏎ Edit" at bounding box center [633, 388] width 109 height 24
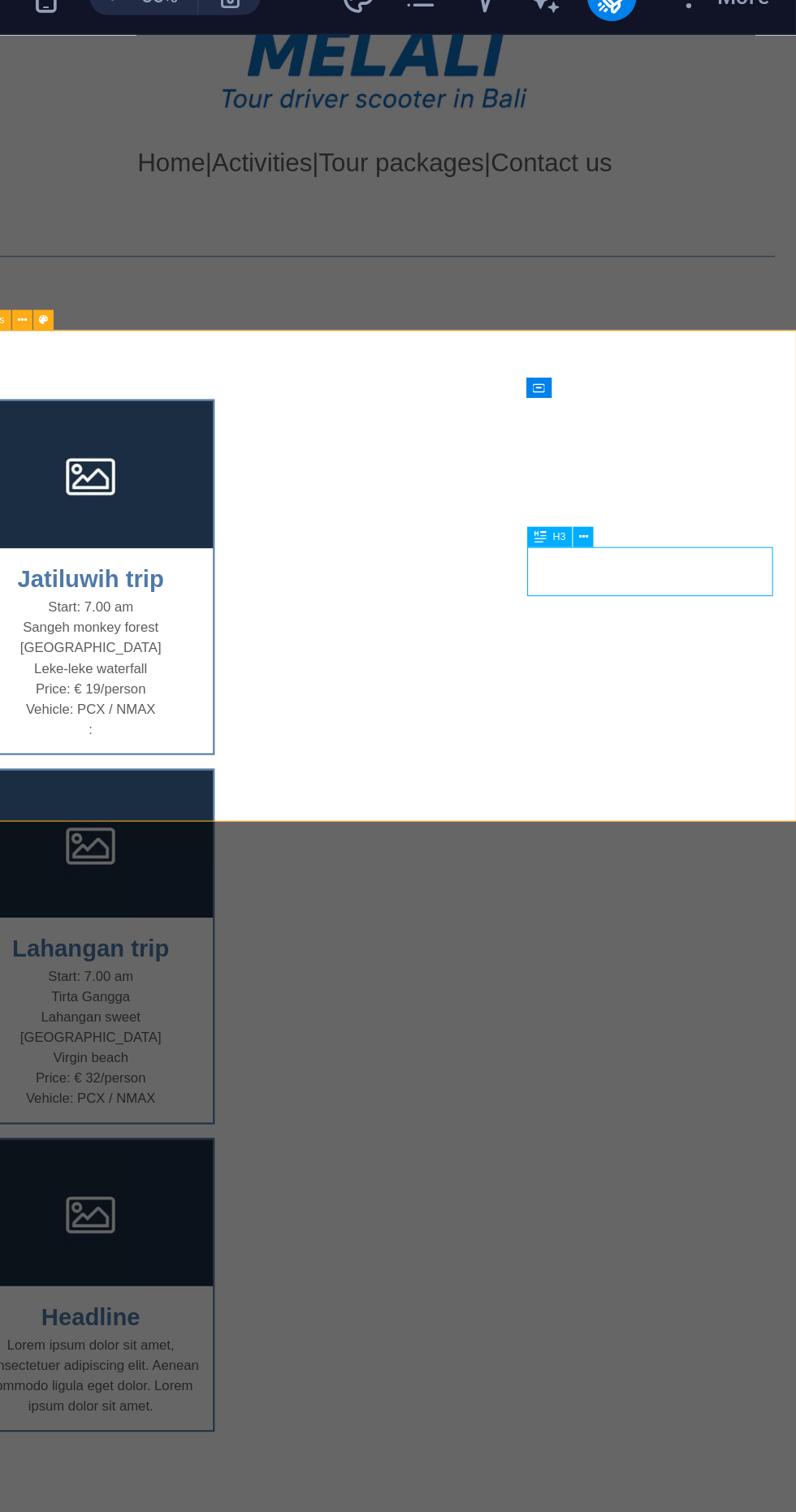
scroll to position [0, 0]
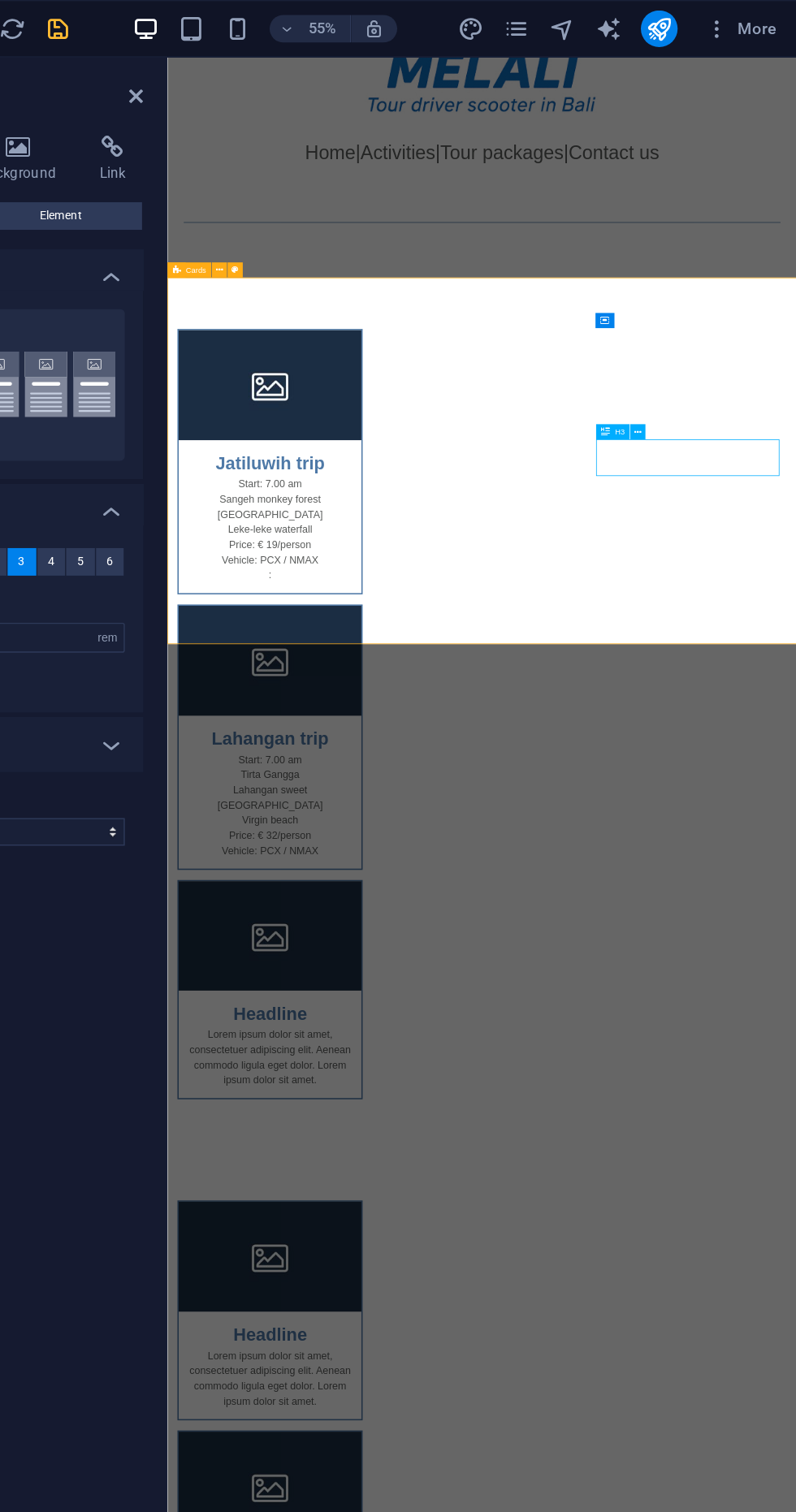
click at [419, 1114] on div "Headline Lorem ipsum dolor sit amet, consectetuer adipiscing elit. Aenean commo…" at bounding box center [298, 1255] width 238 height 282
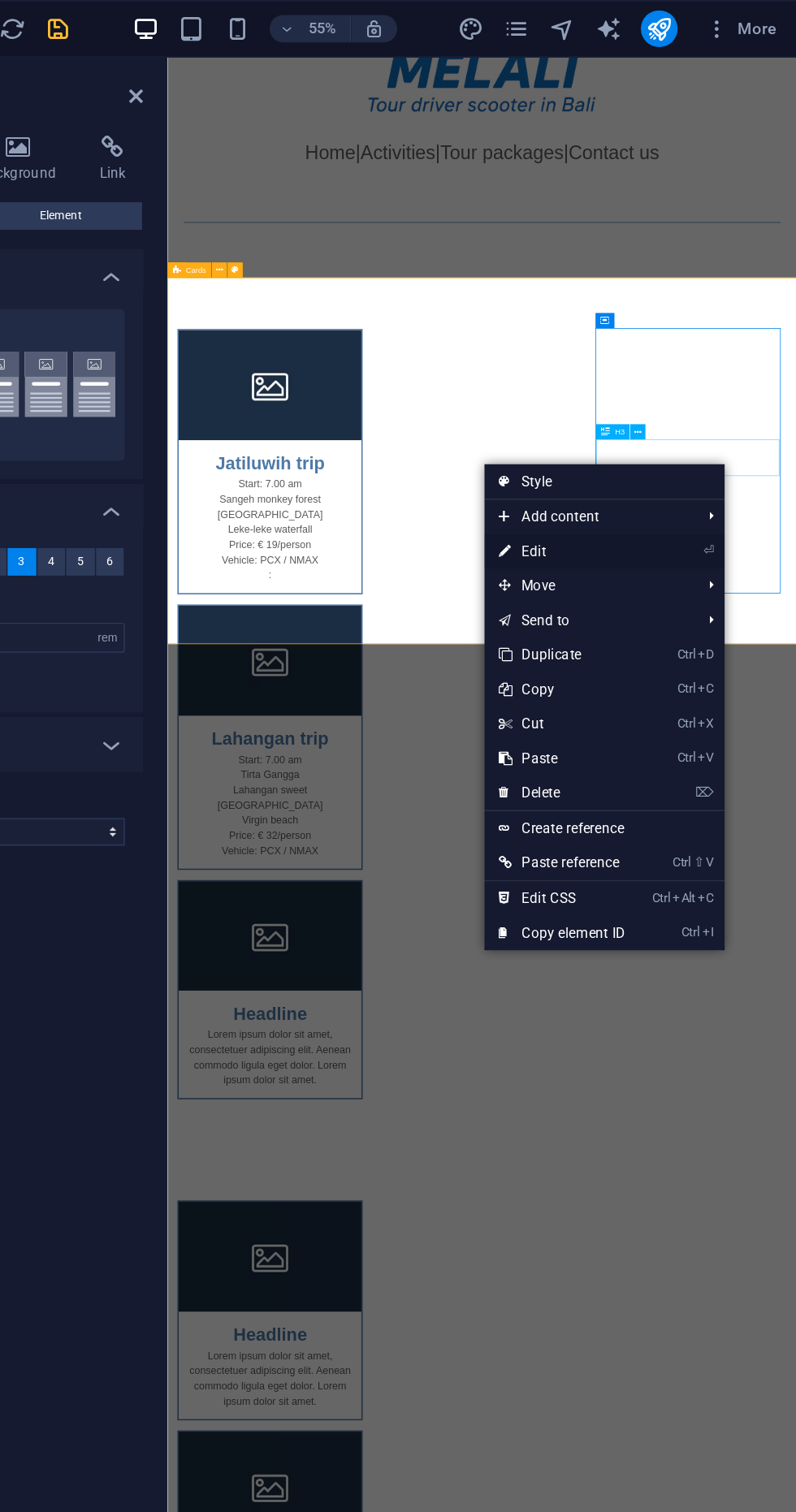
click at [650, 392] on link "⏎ Edit" at bounding box center [629, 390] width 109 height 24
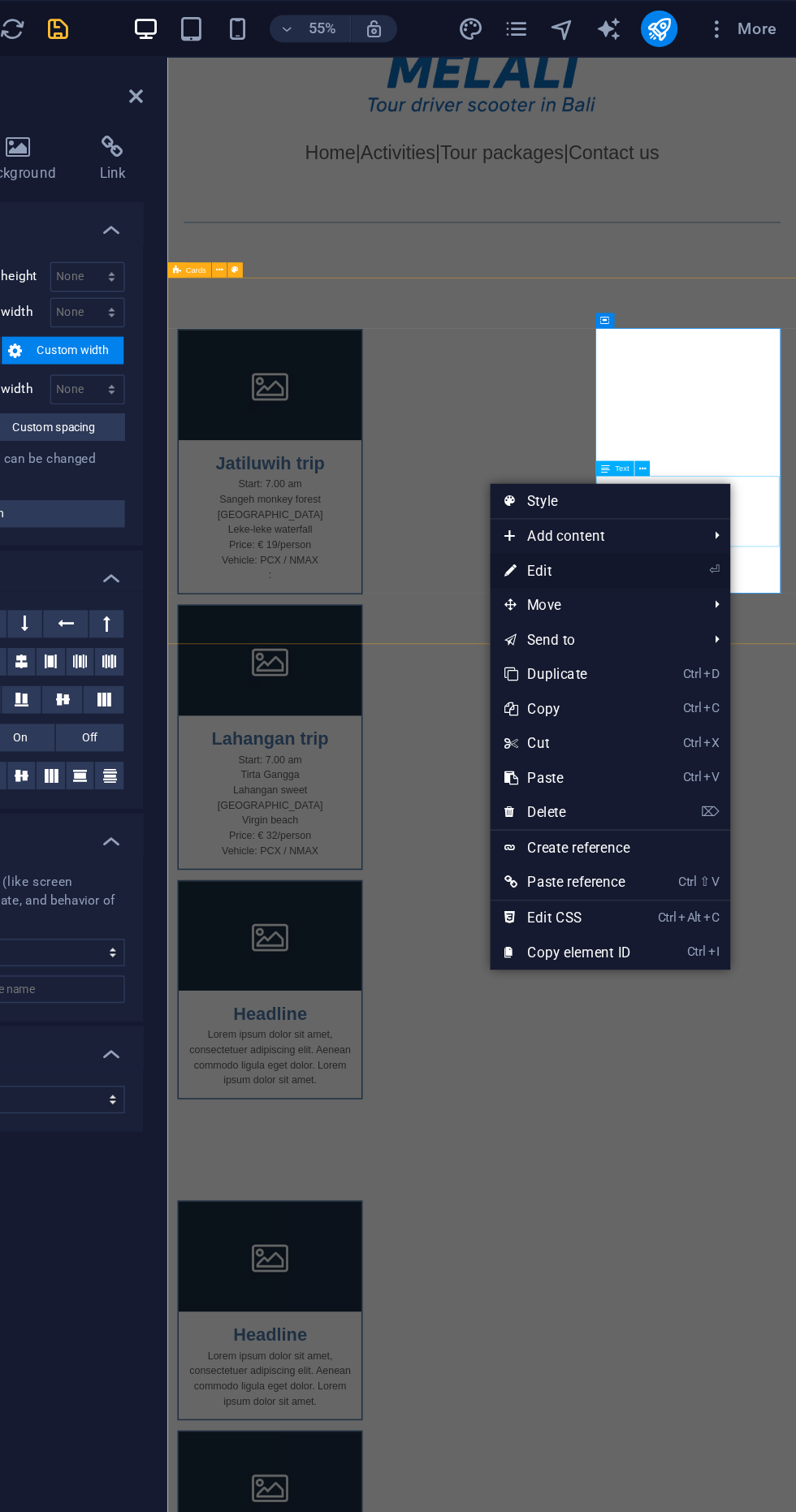
click at [664, 401] on link "⏎ Edit" at bounding box center [633, 404] width 109 height 24
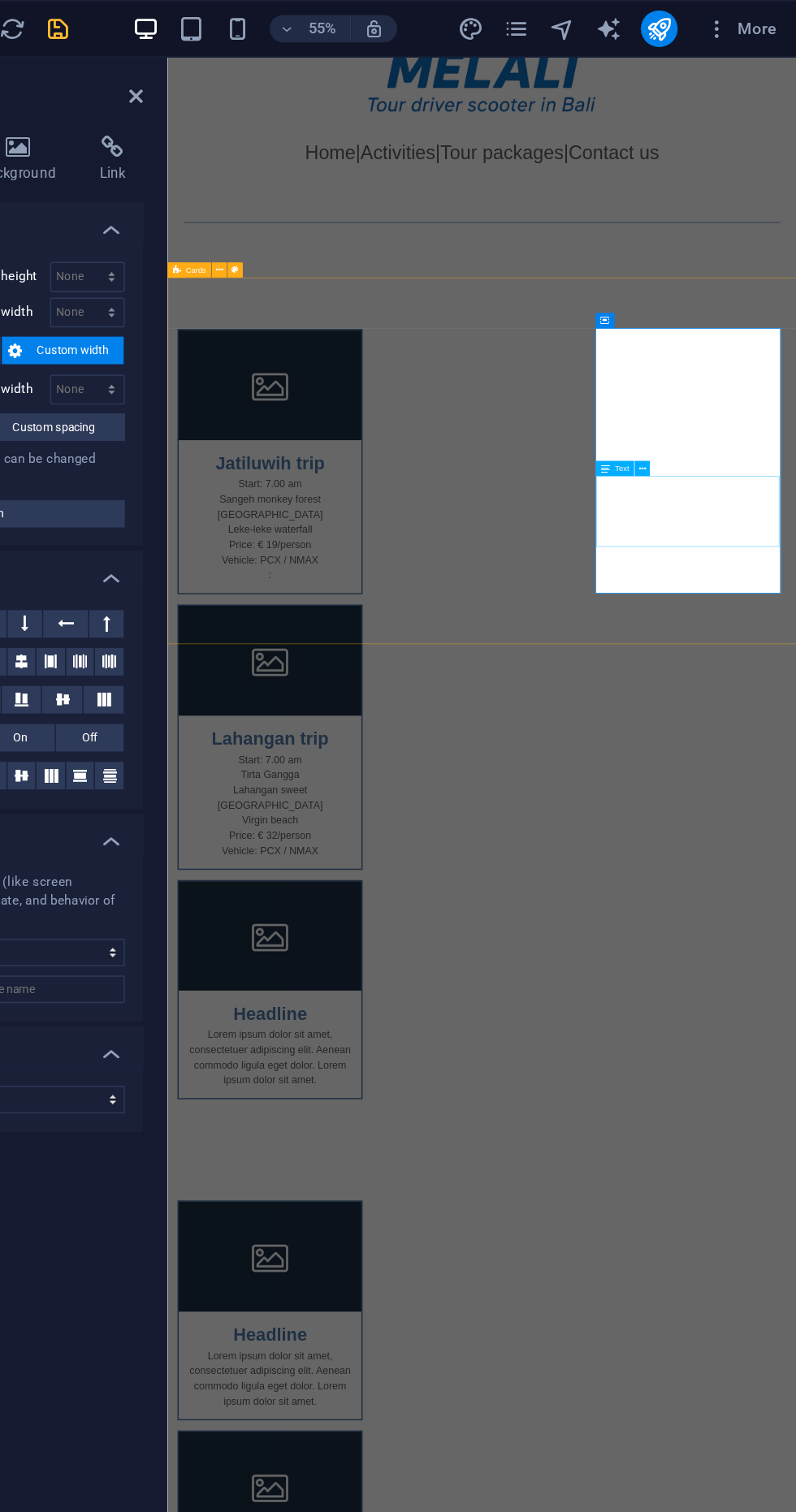
scroll to position [192, 0]
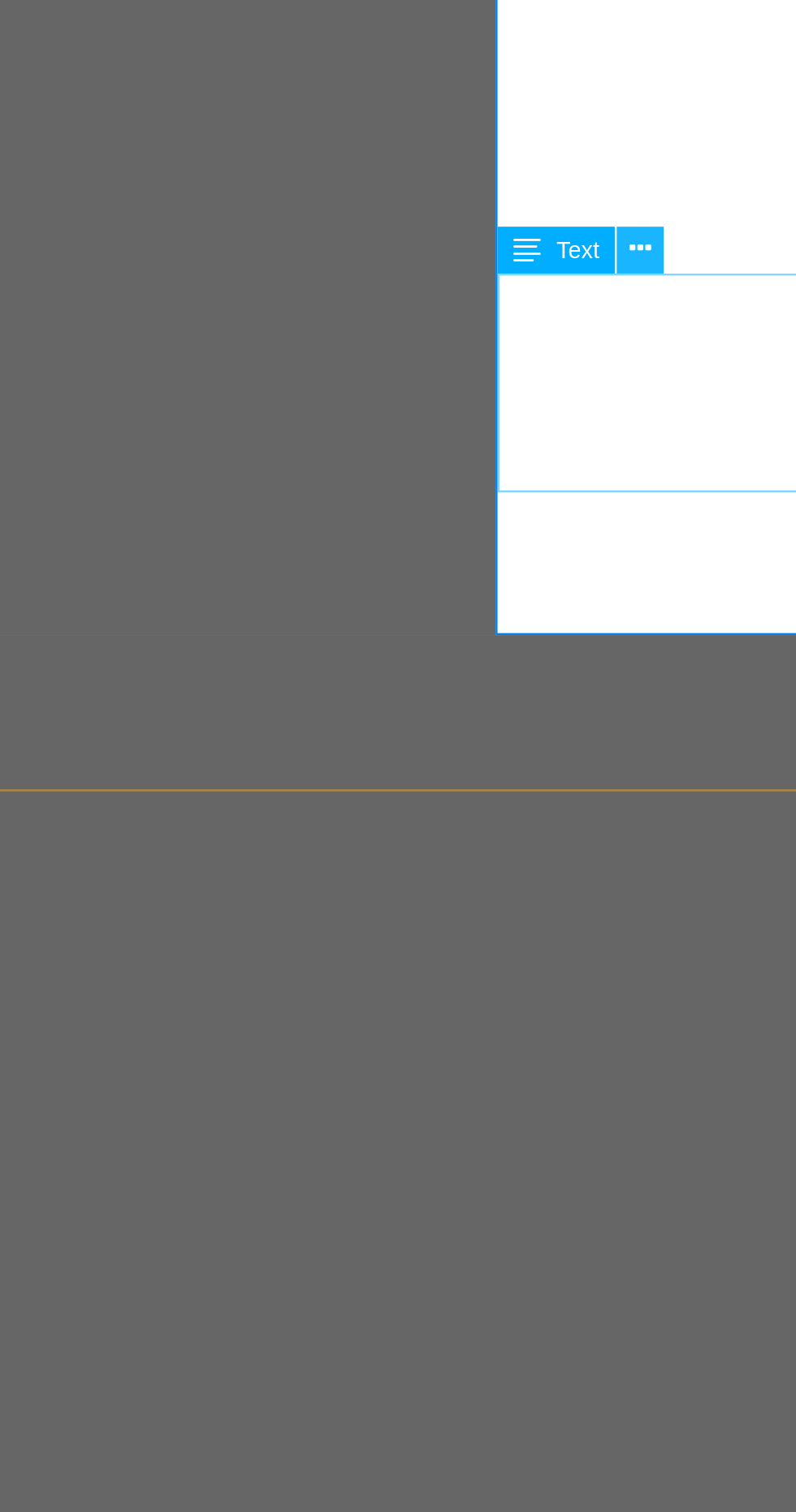
click at [689, 343] on icon at bounding box center [686, 340] width 5 height 9
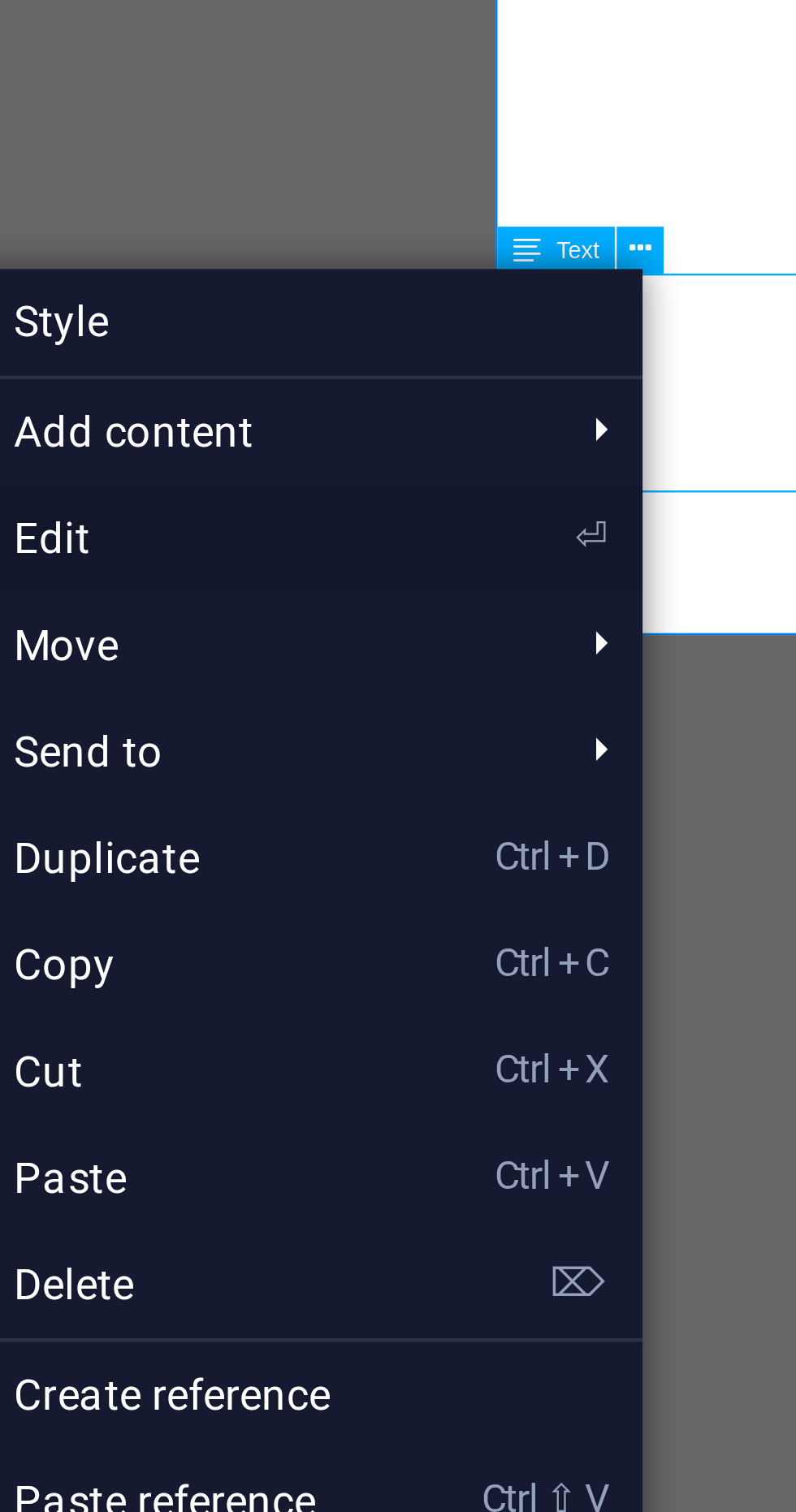
click at [571, 401] on link "⏎ Edit" at bounding box center [571, 406] width 109 height 24
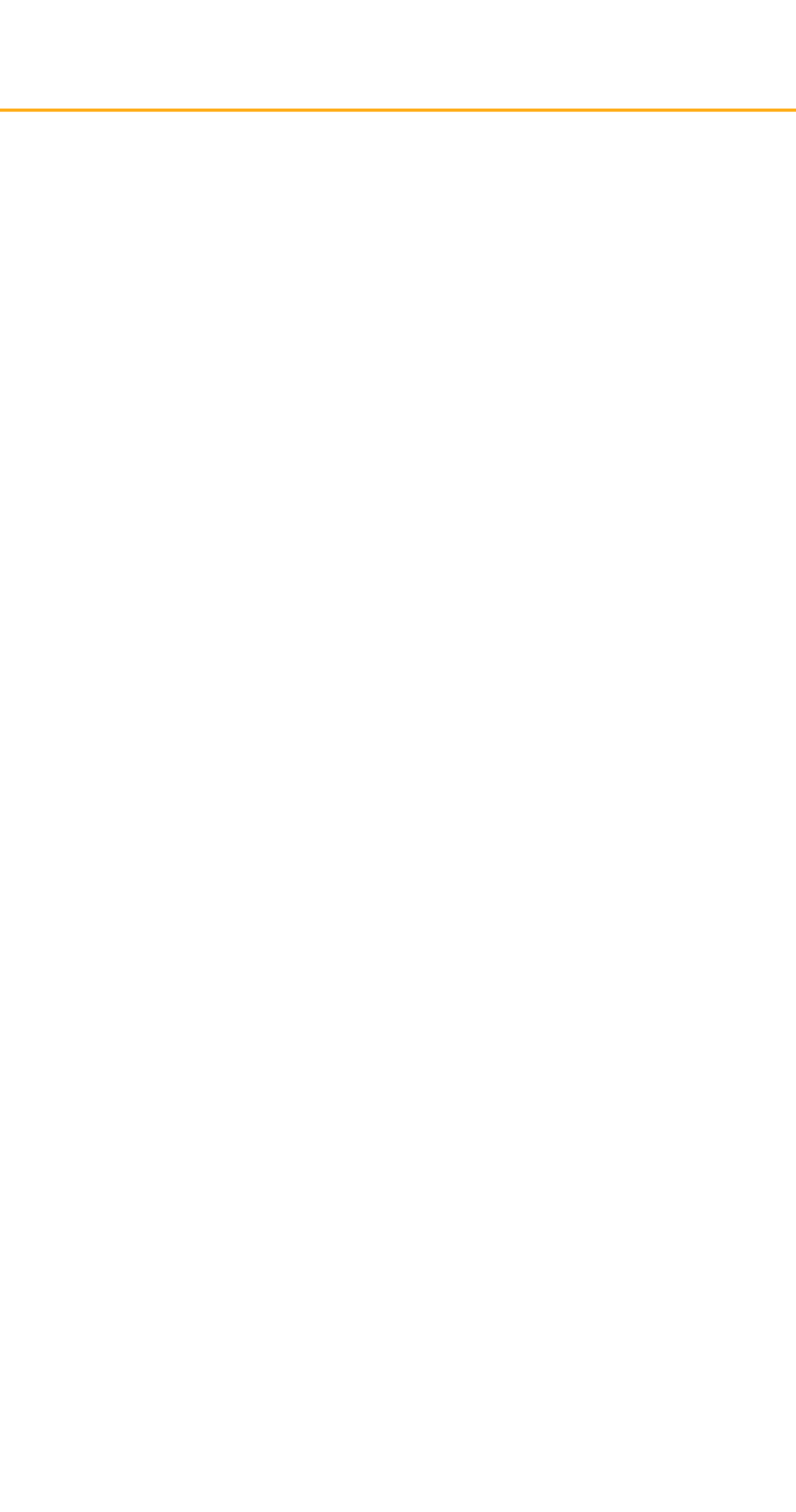
scroll to position [281, 0]
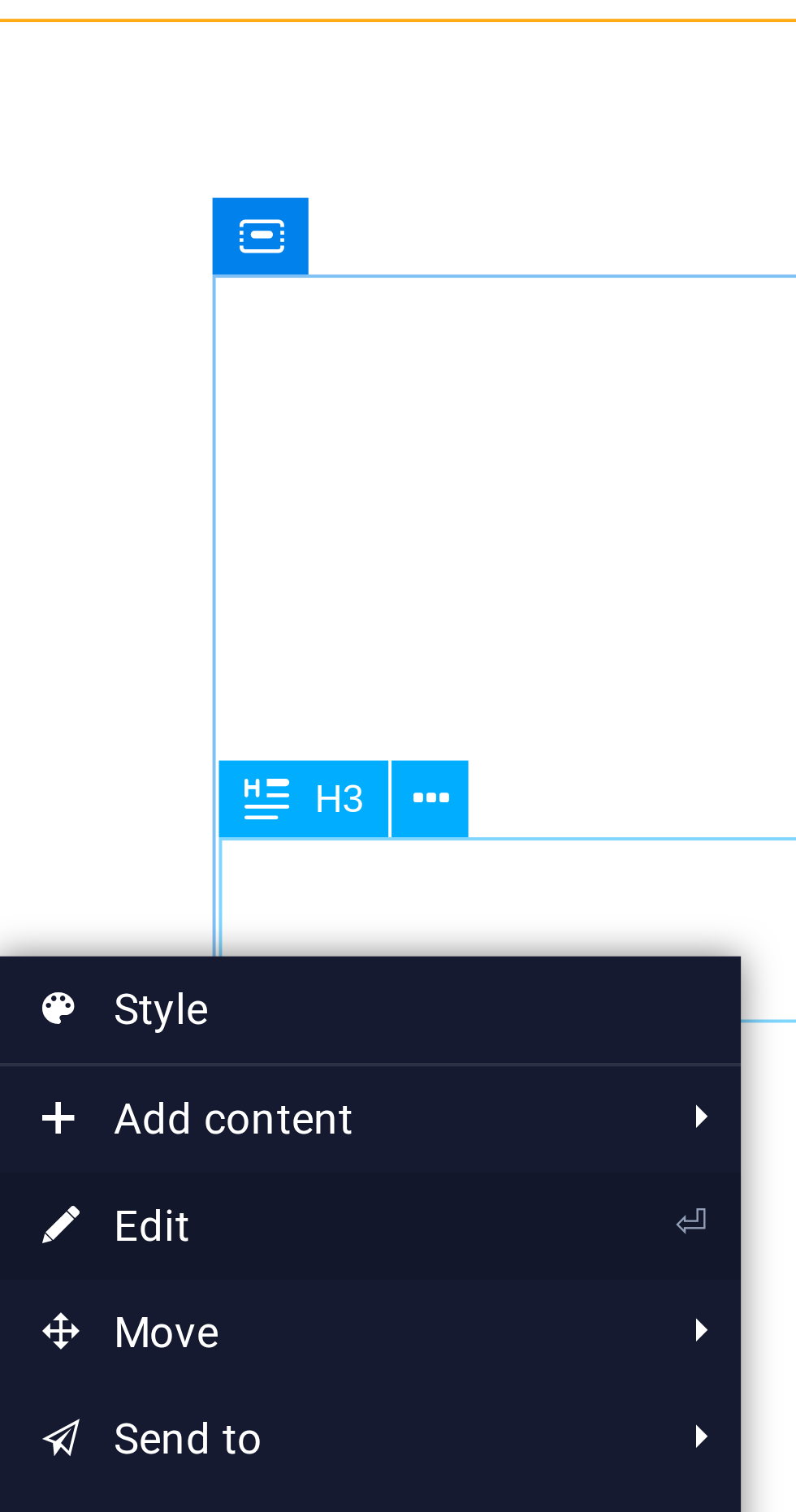
click at [553, 502] on link "⏎ Edit" at bounding box center [566, 505] width 109 height 24
select select "rem"
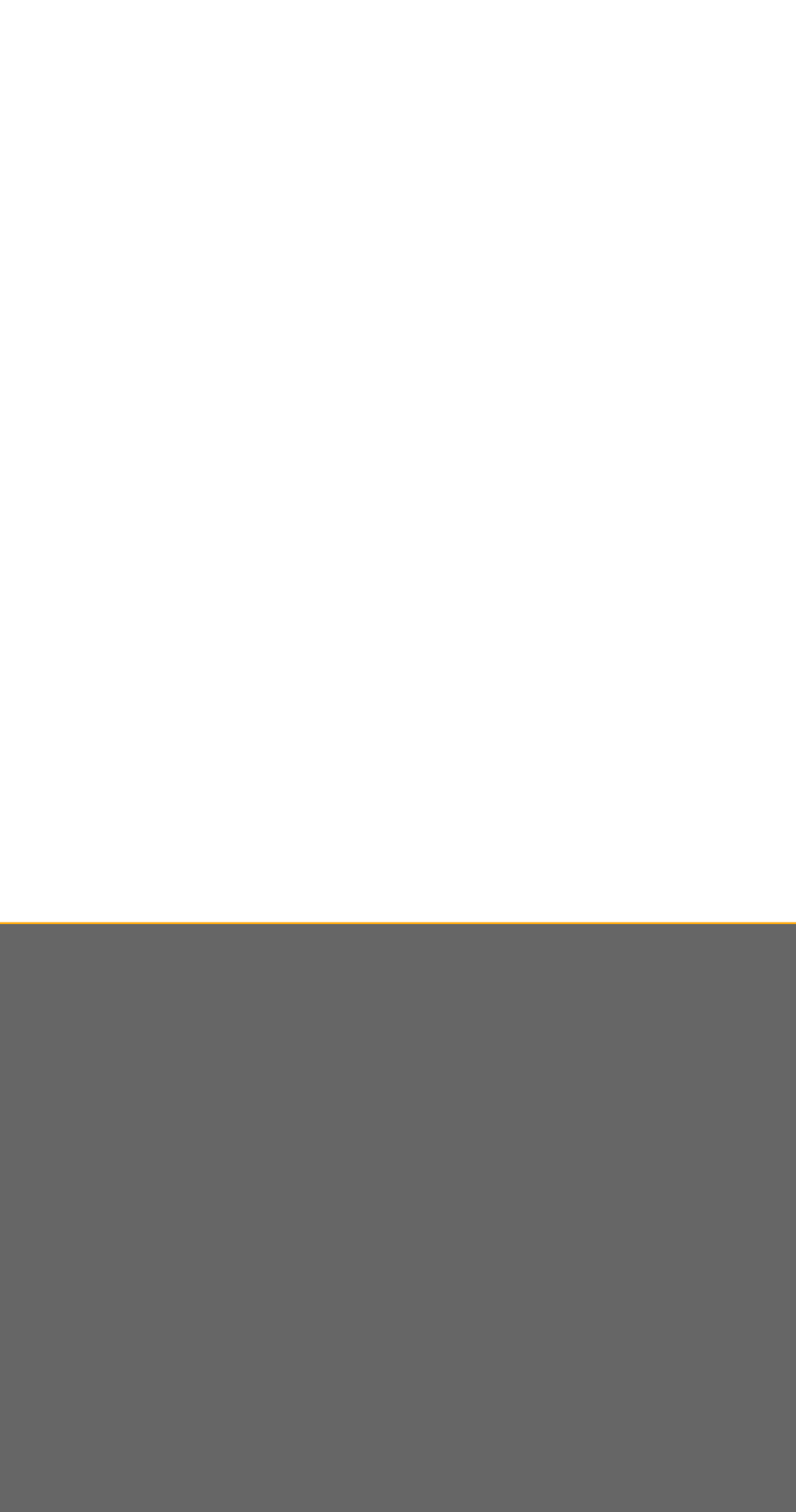
scroll to position [243, 0]
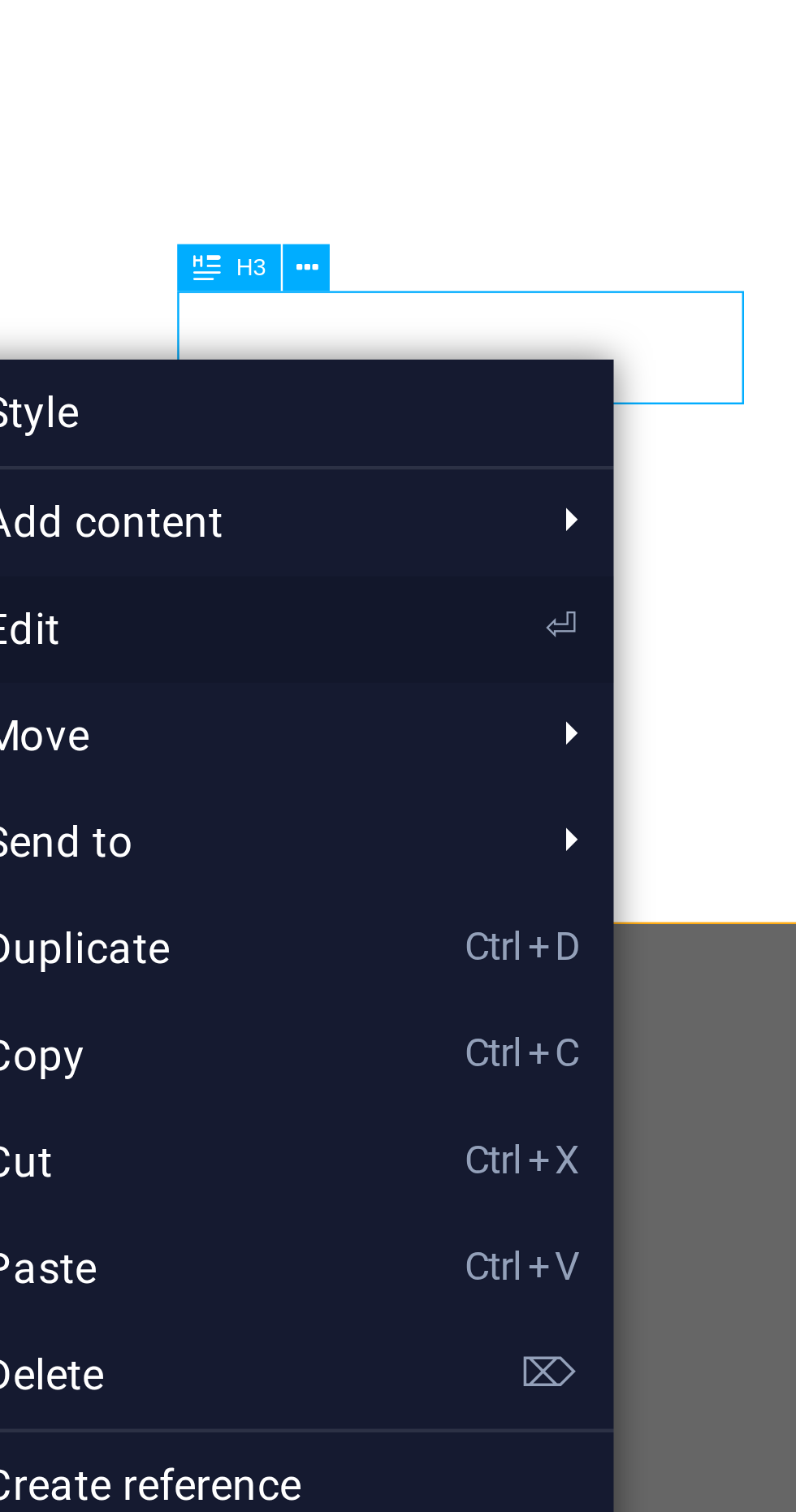
click at [666, 366] on link "⏎ Edit" at bounding box center [638, 369] width 109 height 24
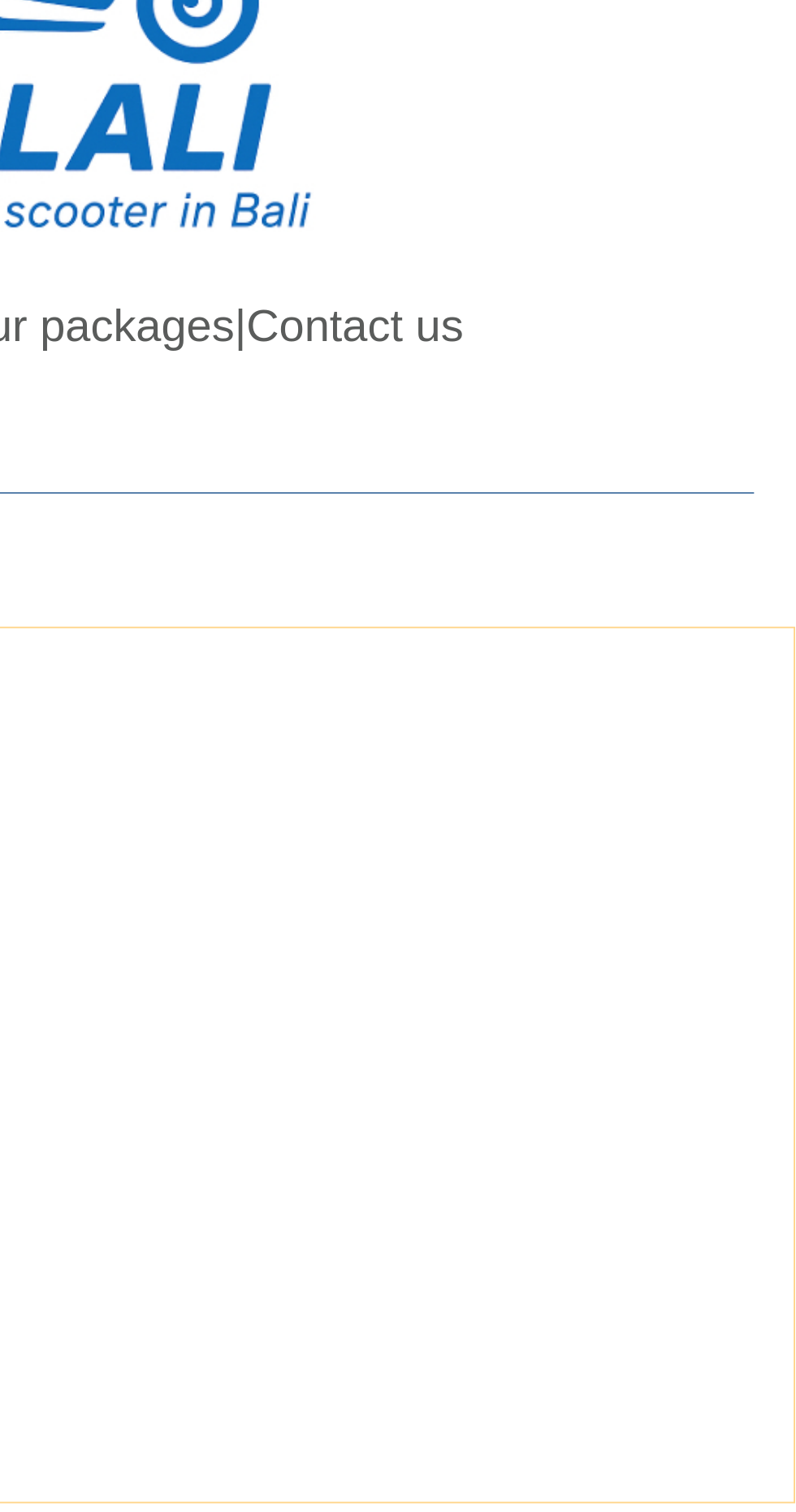
scroll to position [69, 0]
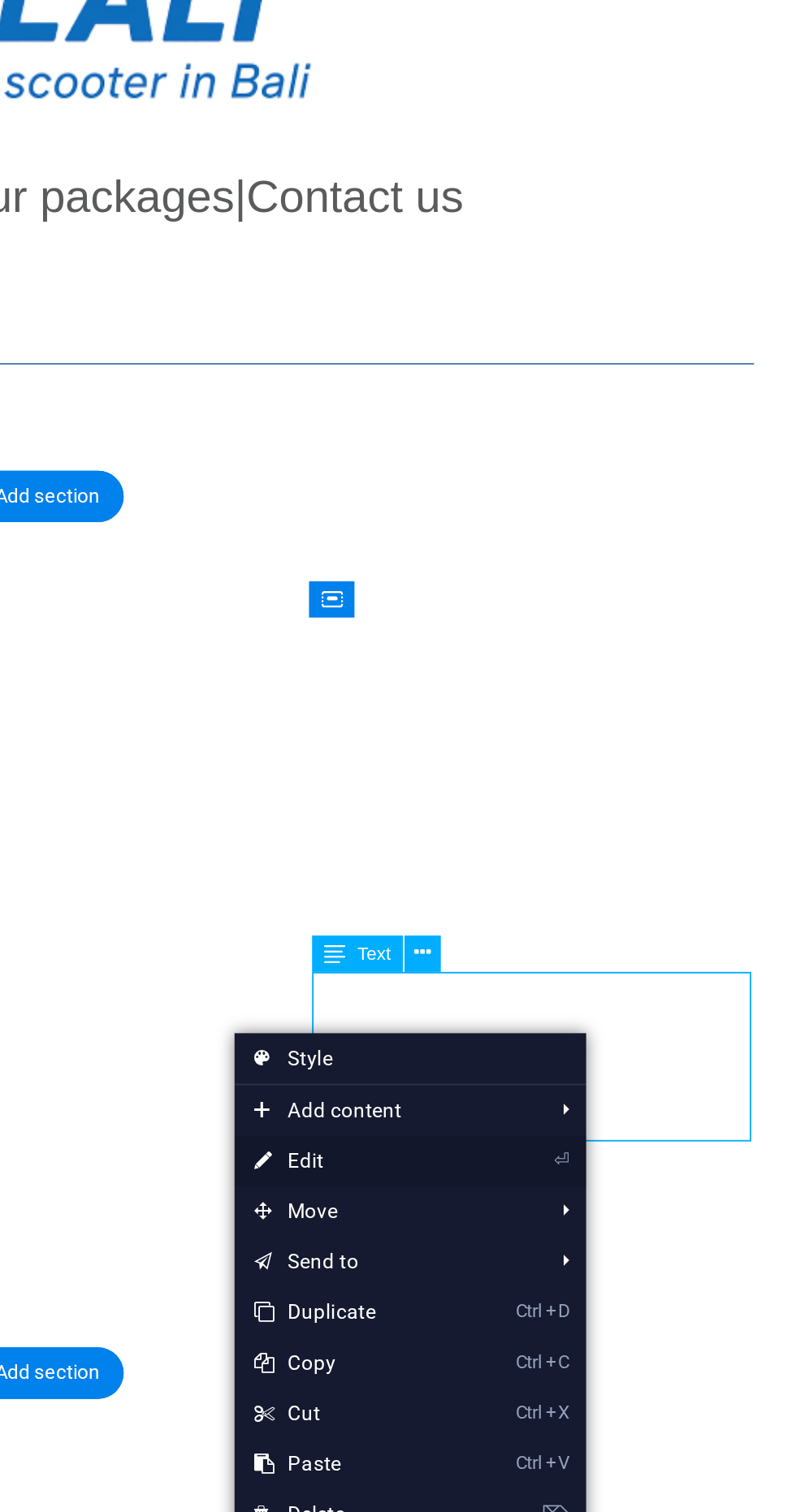
click at [595, 738] on link "⏎ Edit" at bounding box center [579, 741] width 109 height 24
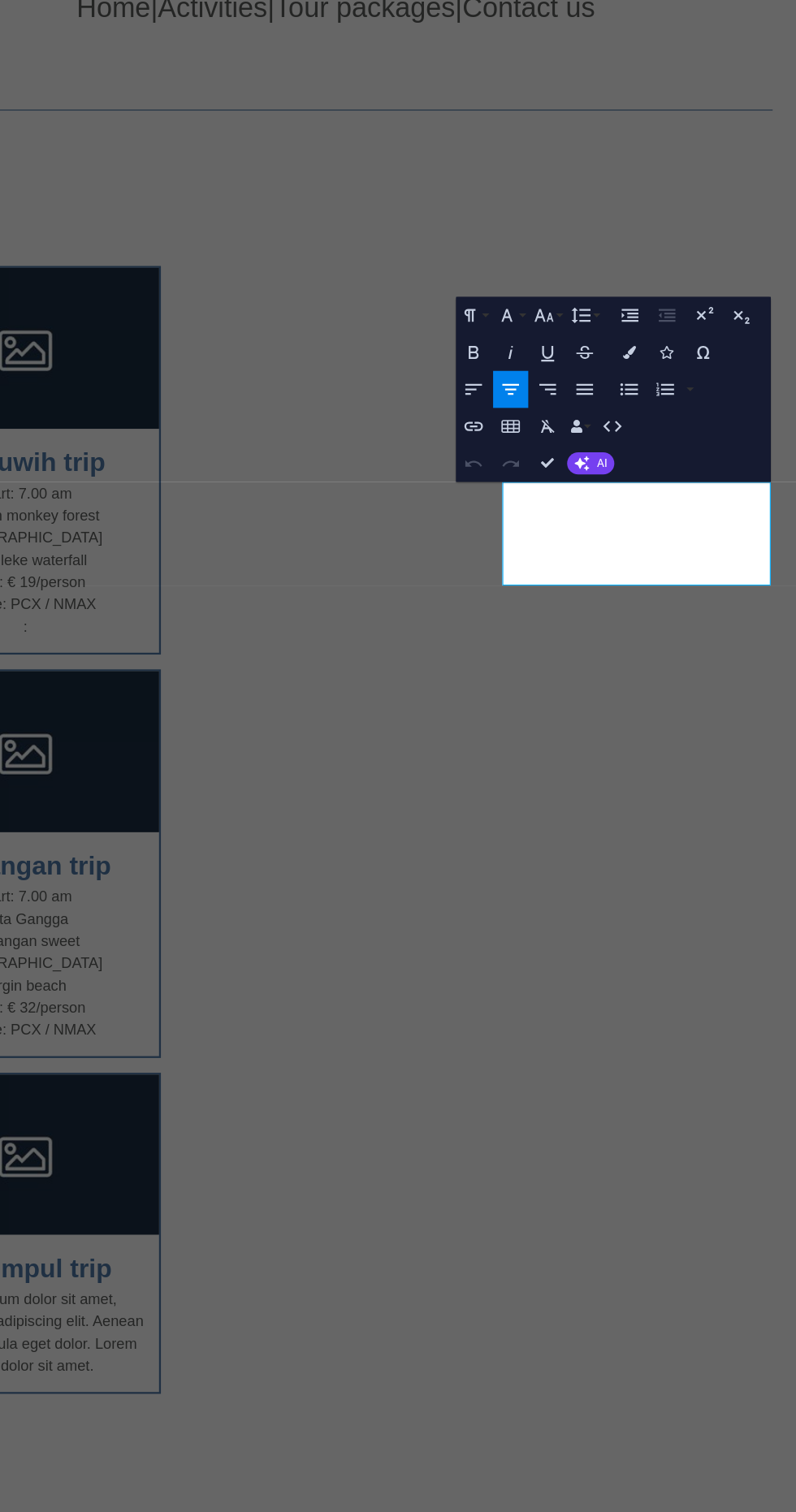
scroll to position [0, 0]
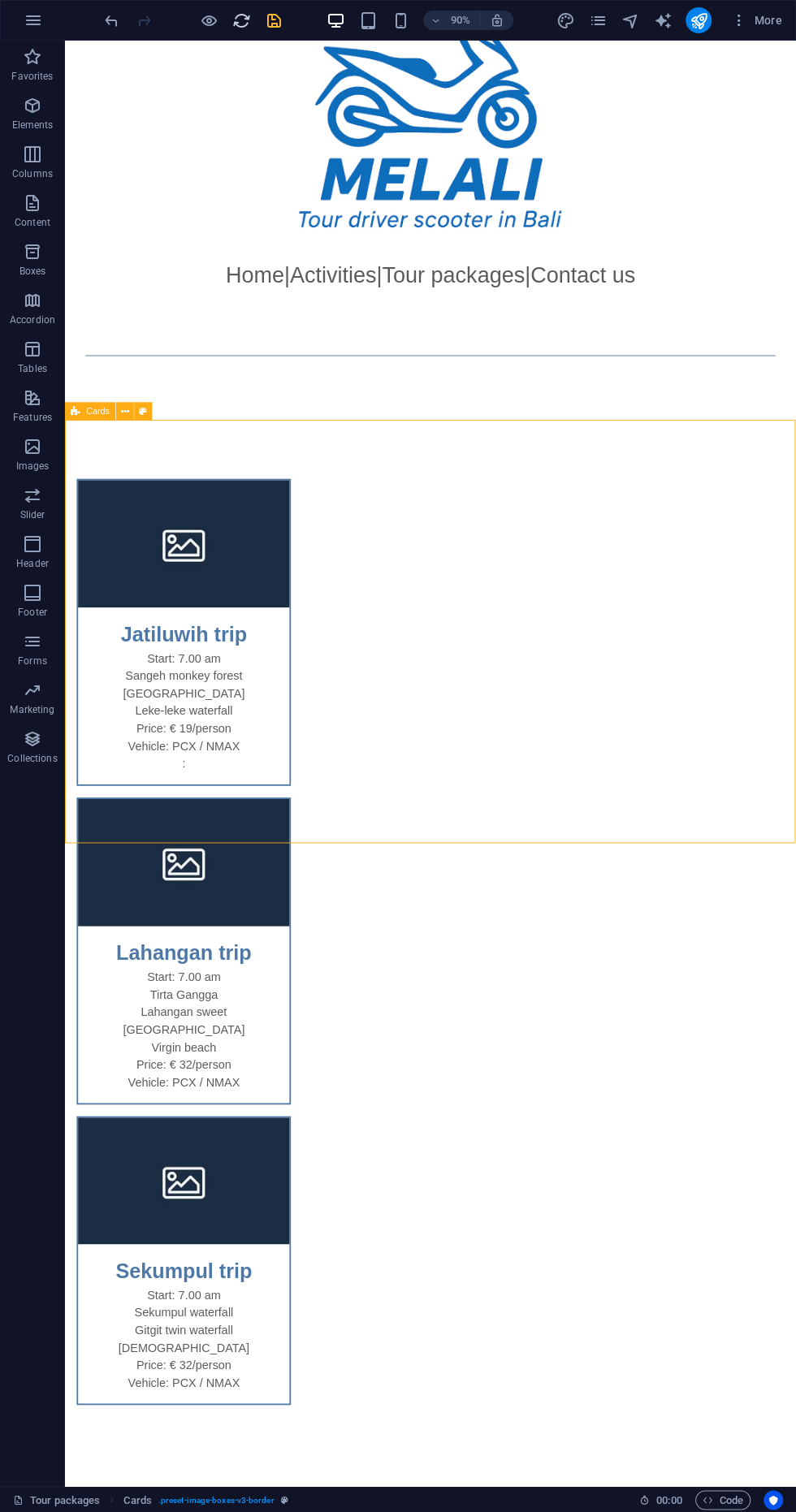
click at [250, 14] on icon "reload" at bounding box center [241, 21] width 19 height 19
click at [260, 23] on div at bounding box center [192, 21] width 182 height 26
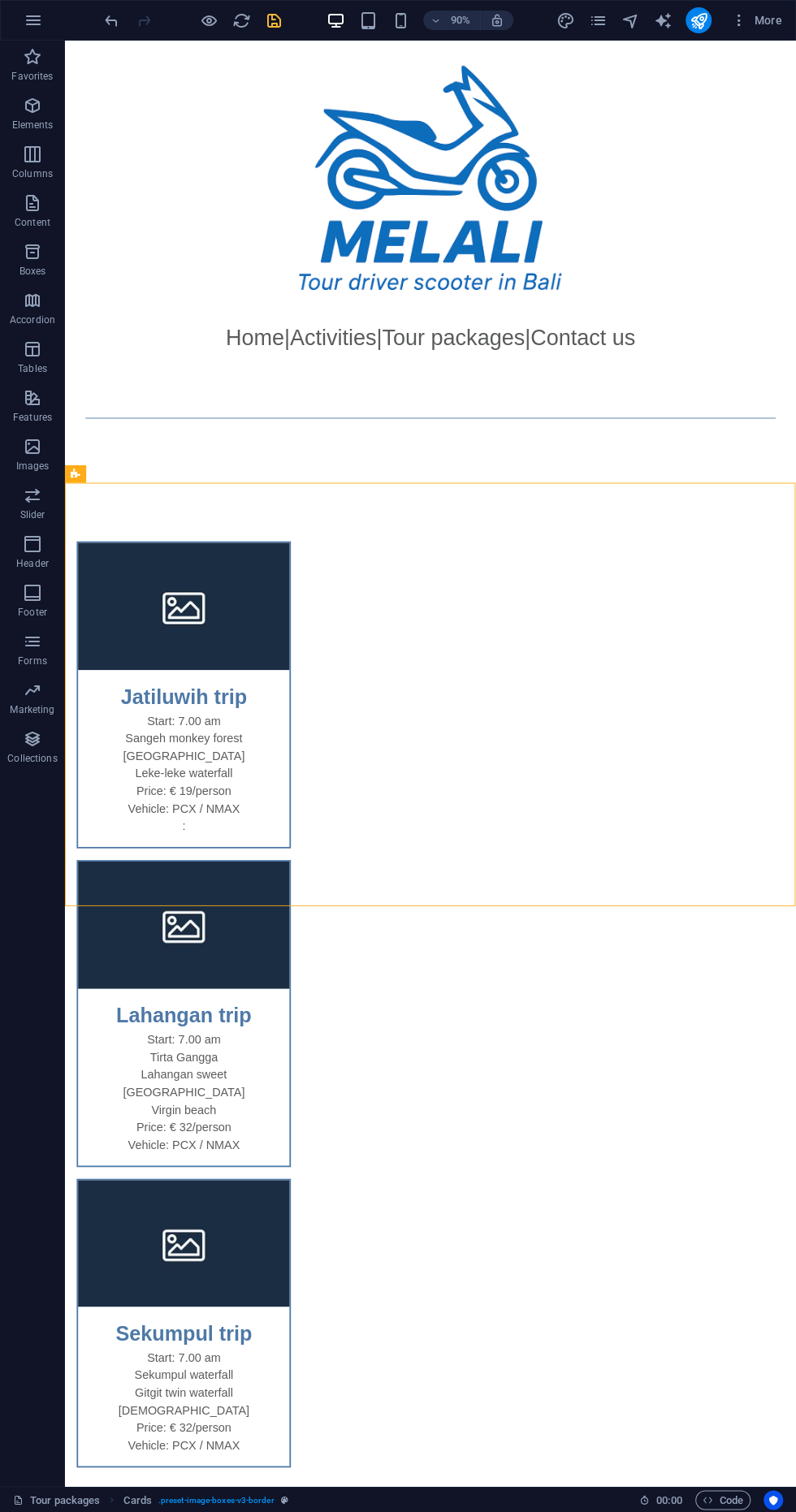
click at [273, 21] on icon "save" at bounding box center [274, 21] width 19 height 19
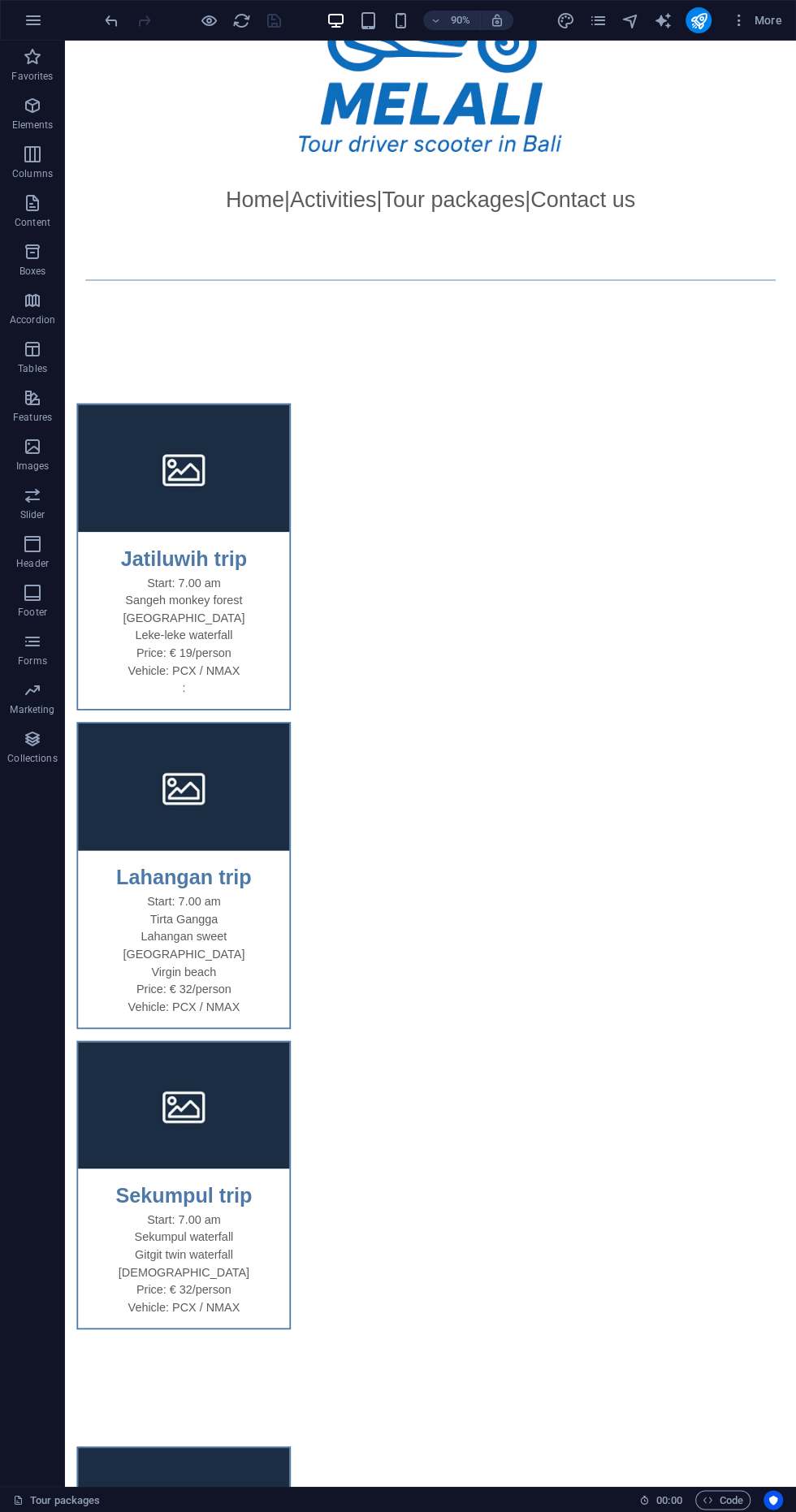
scroll to position [156, 0]
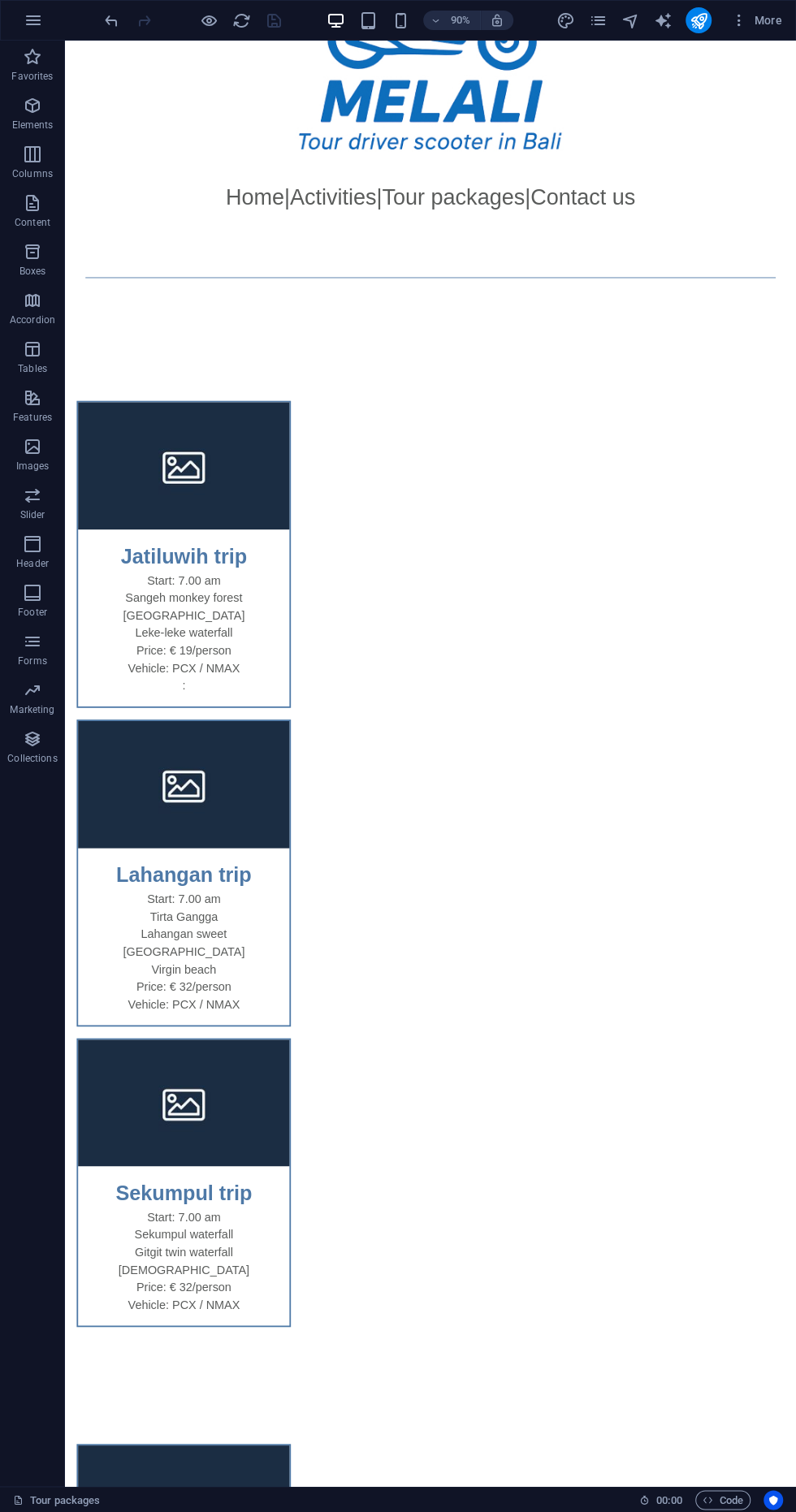
click at [177, 537] on figure at bounding box center [197, 514] width 235 height 142
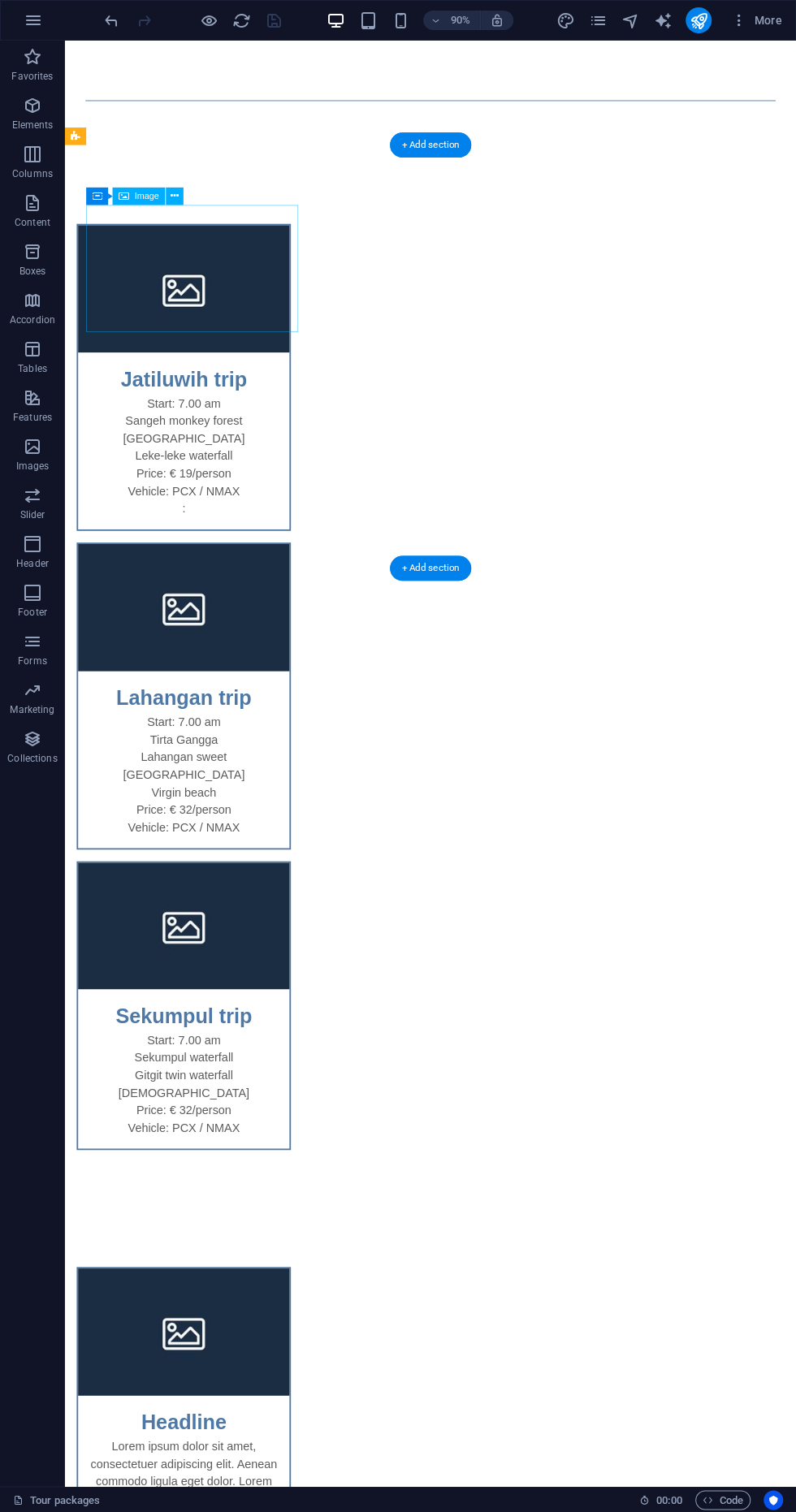
scroll to position [376, 0]
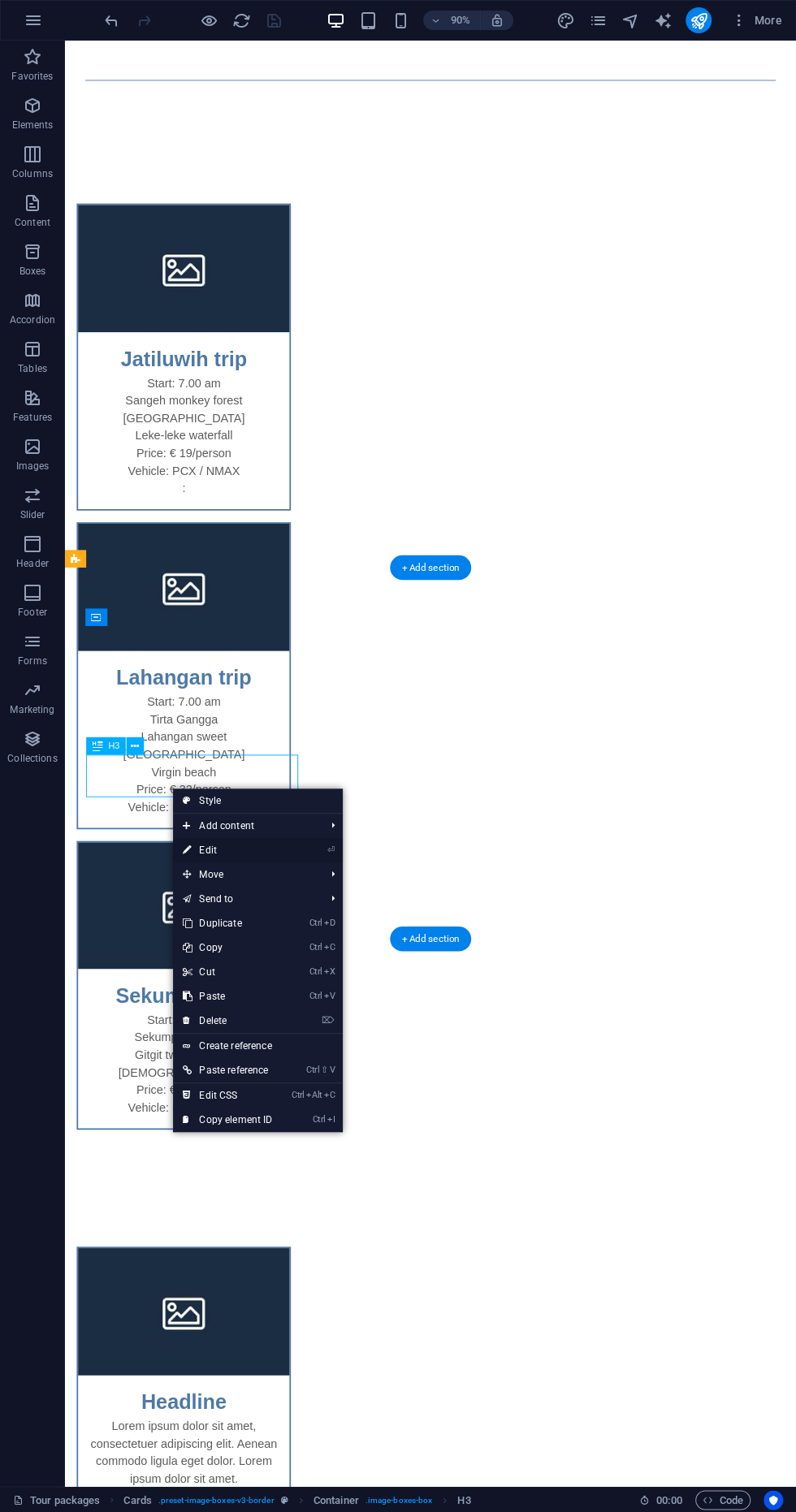
click at [179, 852] on link "⏎ Edit" at bounding box center [227, 850] width 109 height 24
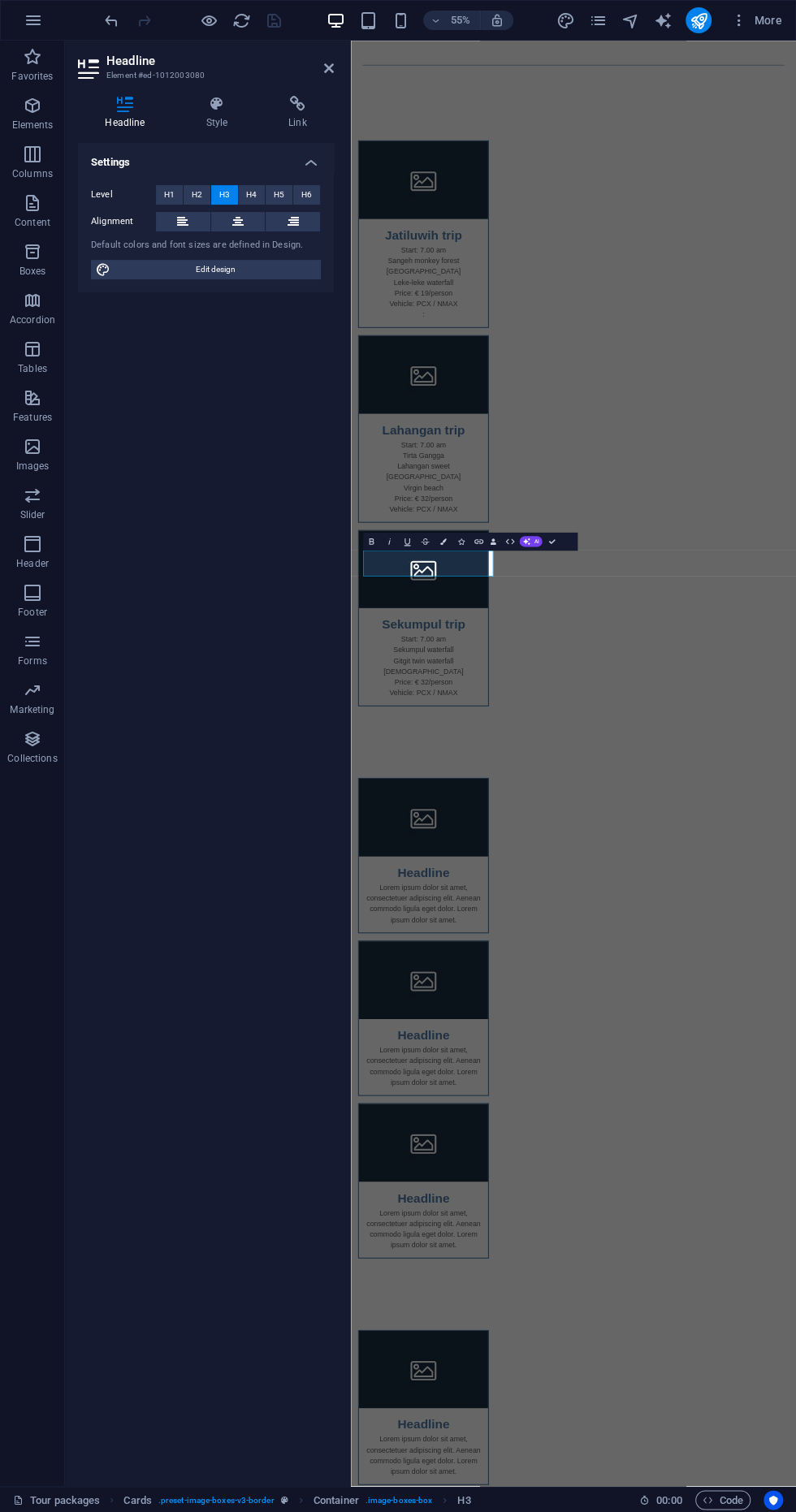
scroll to position [243, 0]
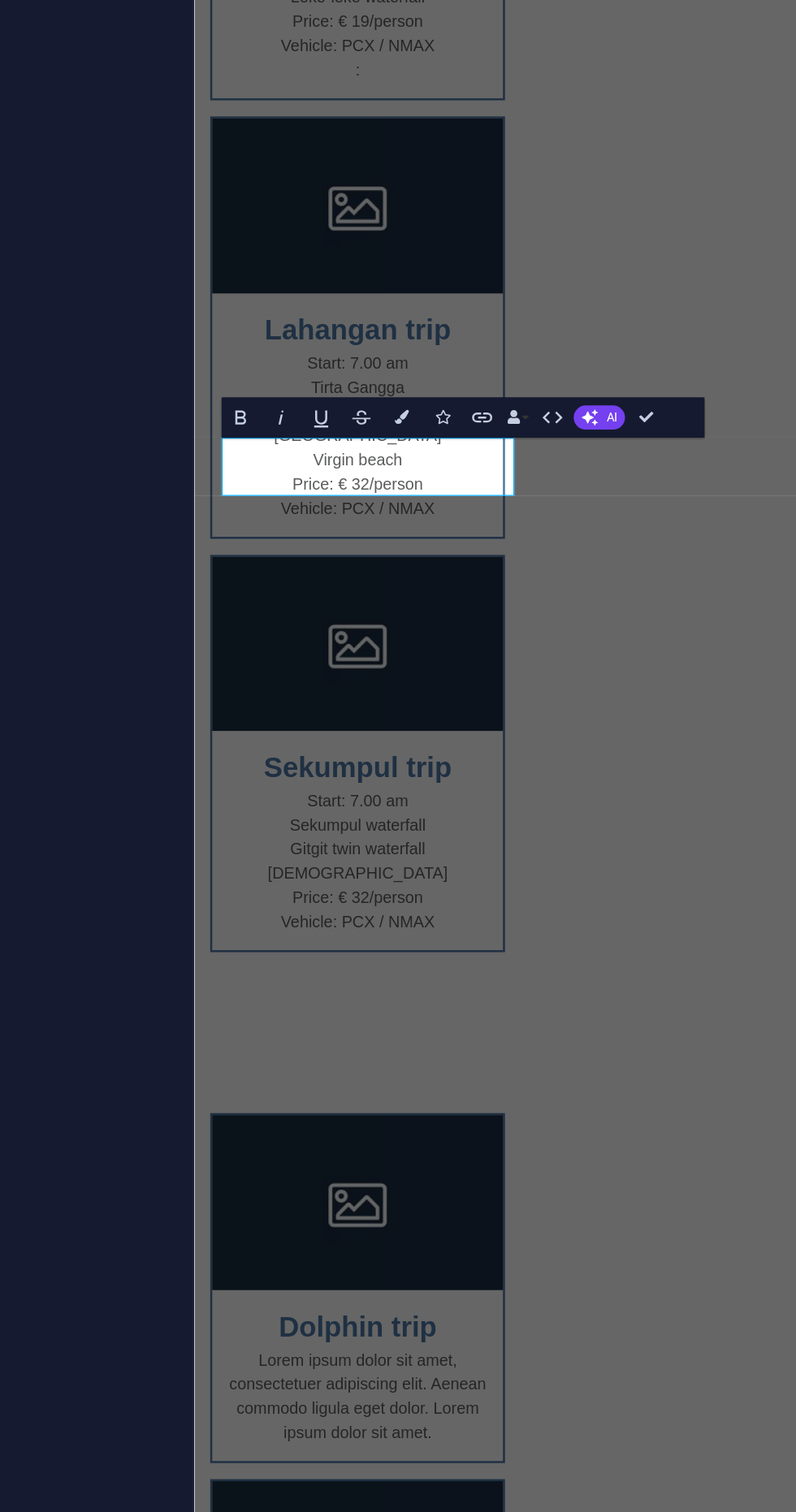
click at [448, 697] on div "Dolphin trip Lorem ipsum dolor sit amet, consectetuer adipiscing elit. Aenean c…" at bounding box center [598, 1199] width 809 height 1003
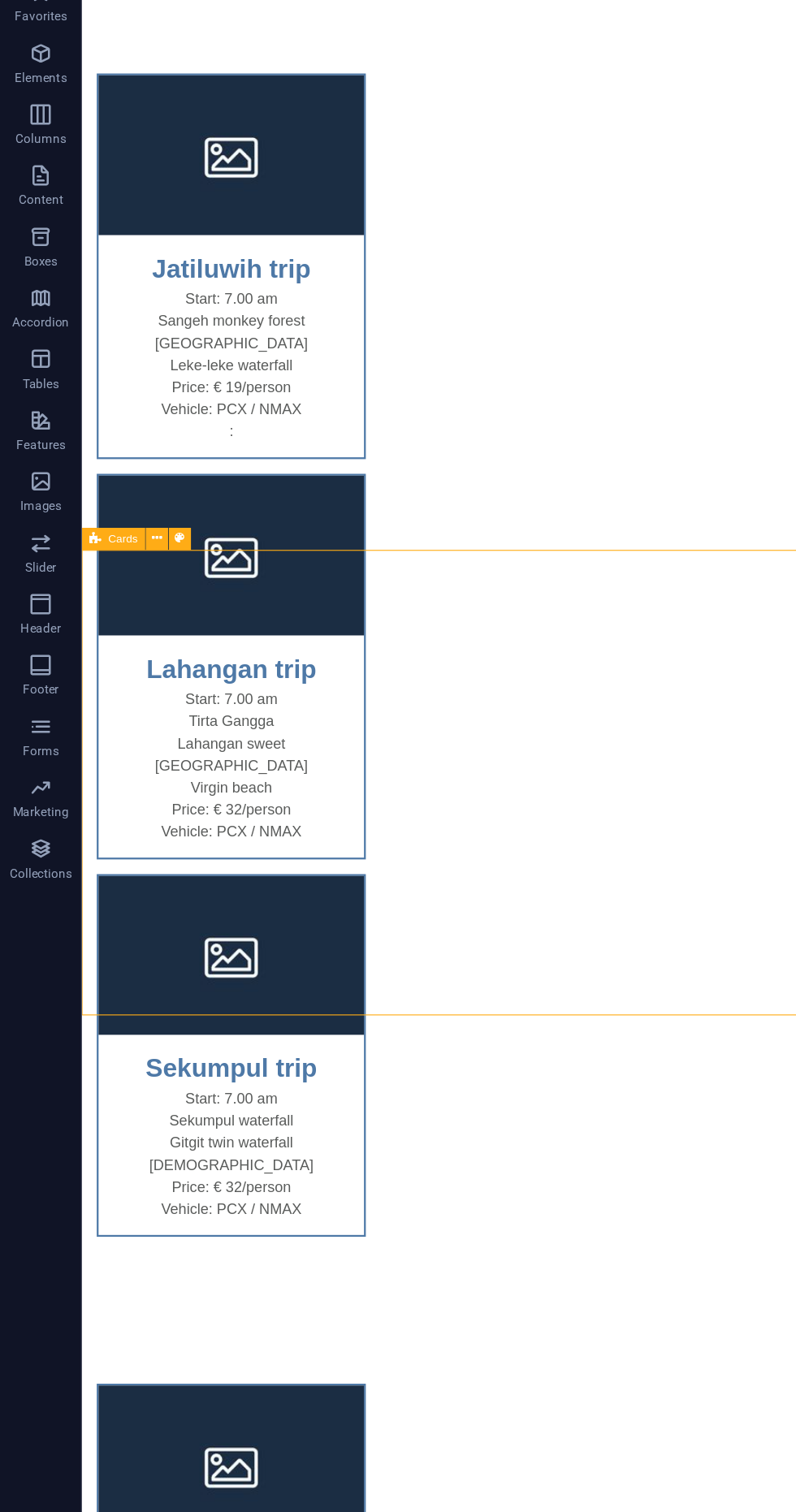
scroll to position [466, 0]
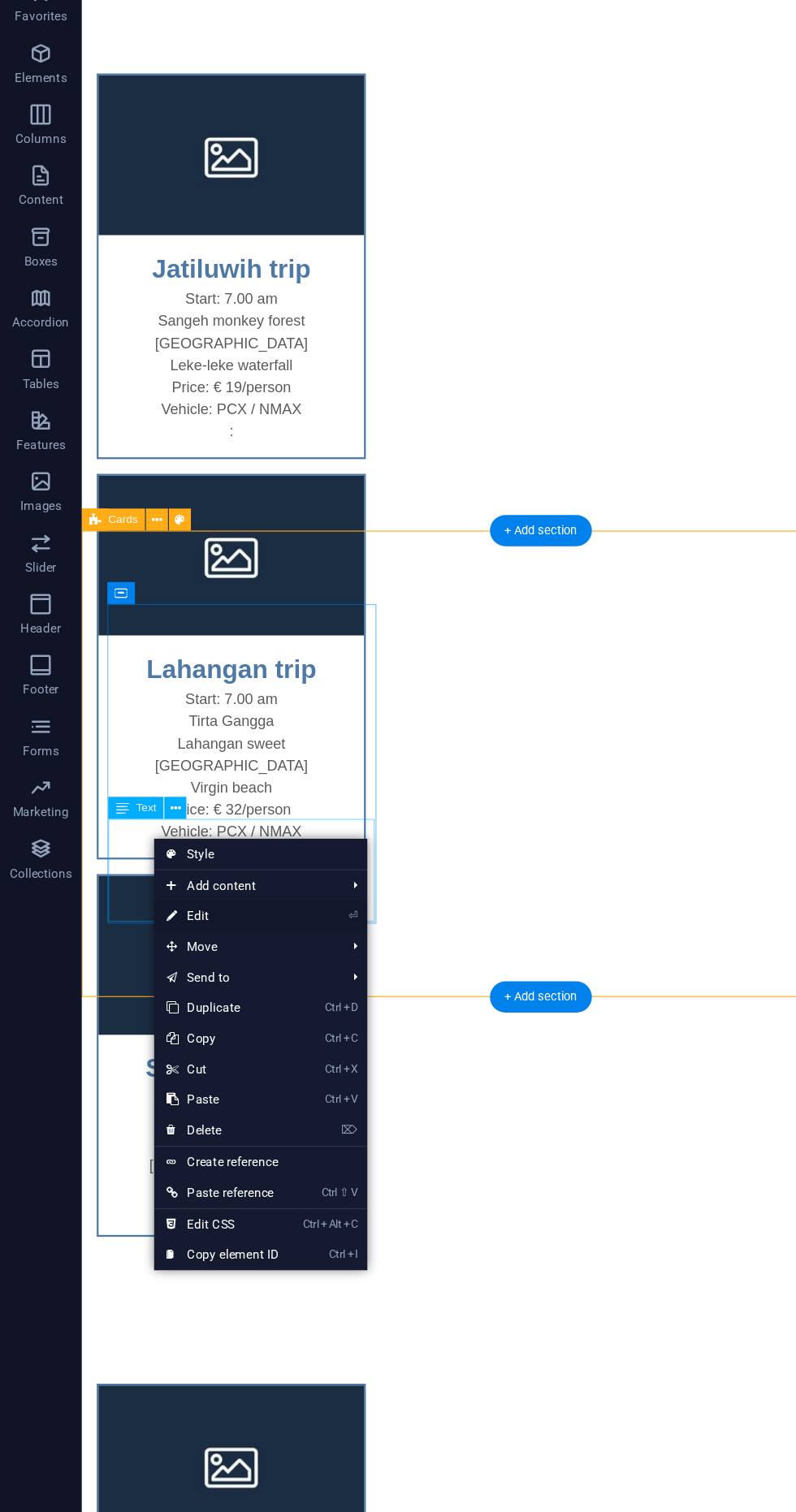
click at [131, 791] on link "⏎ Edit" at bounding box center [177, 792] width 109 height 24
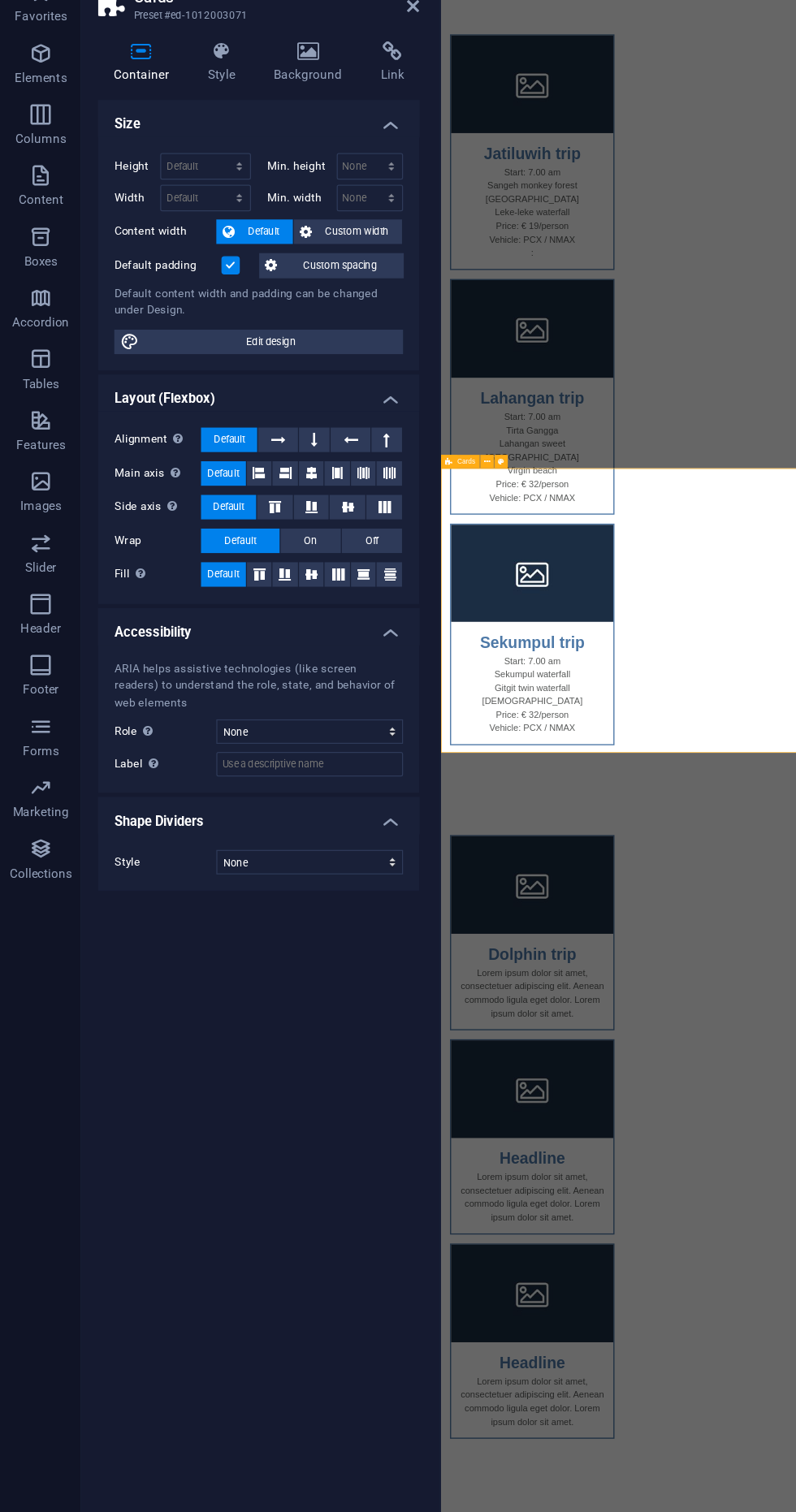
scroll to position [243, 0]
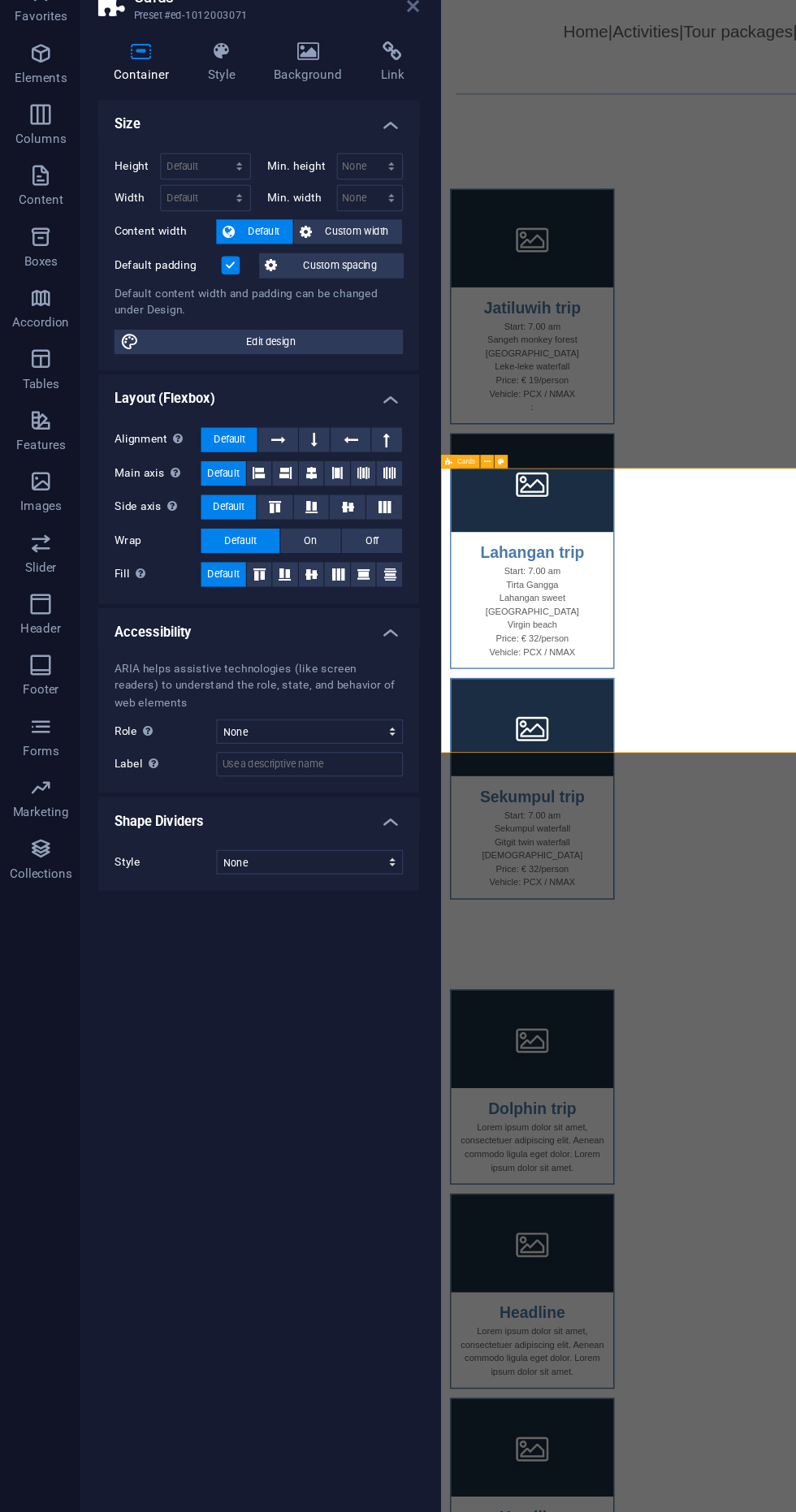
click at [324, 71] on icon at bounding box center [329, 68] width 9 height 13
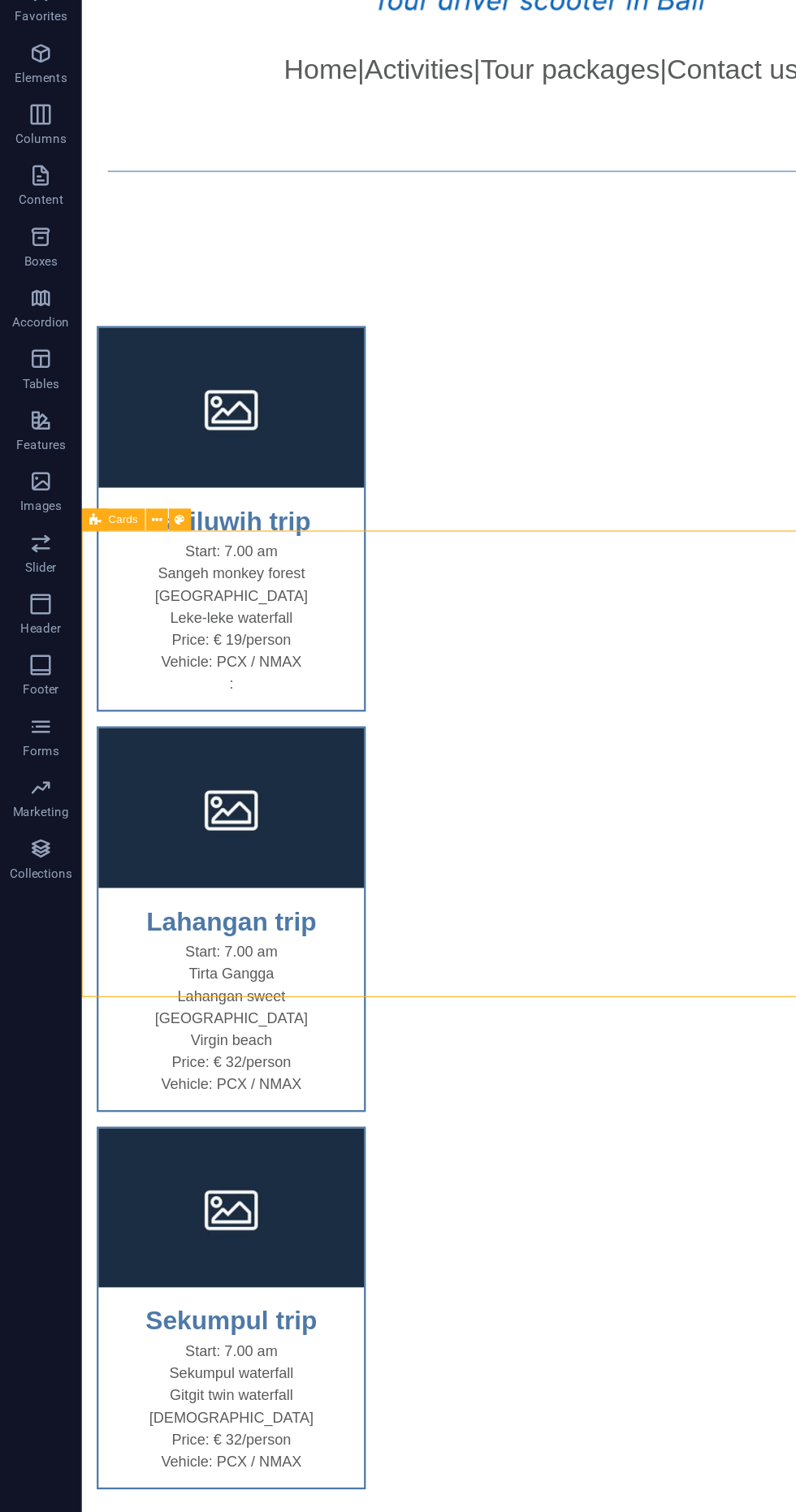
scroll to position [466, 0]
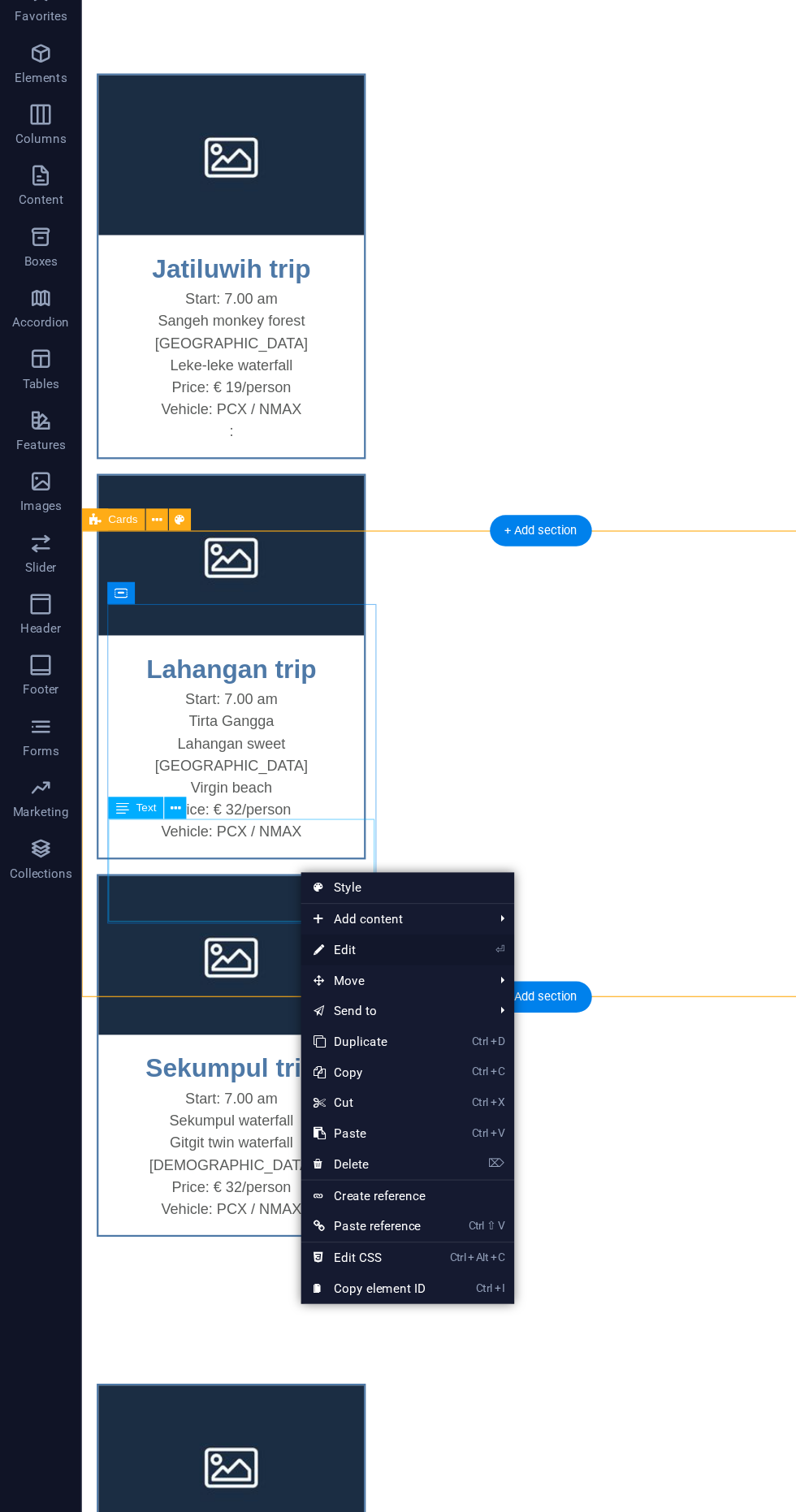
click at [304, 818] on link "⏎ Edit" at bounding box center [294, 819] width 109 height 24
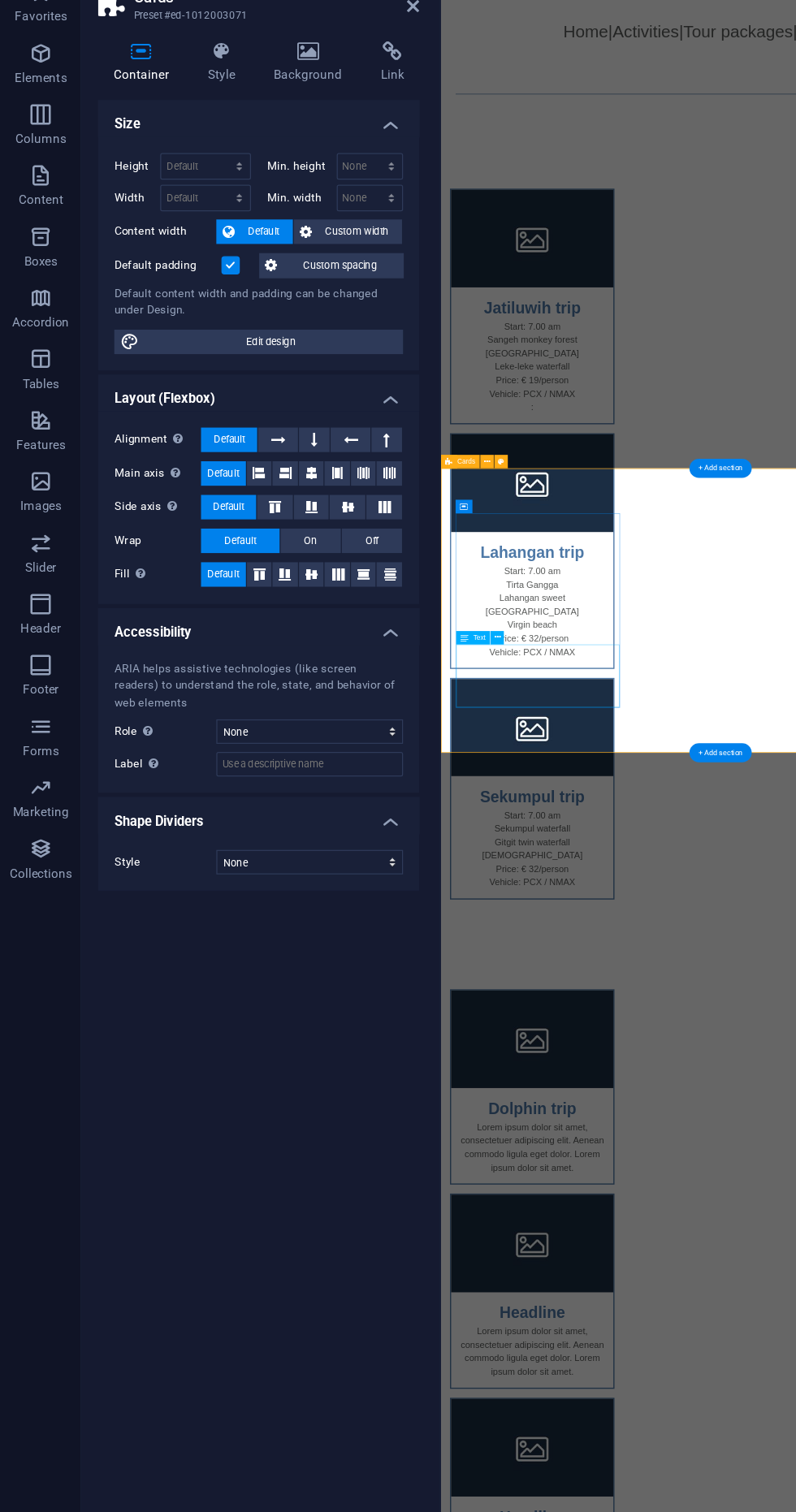
scroll to position [222, 0]
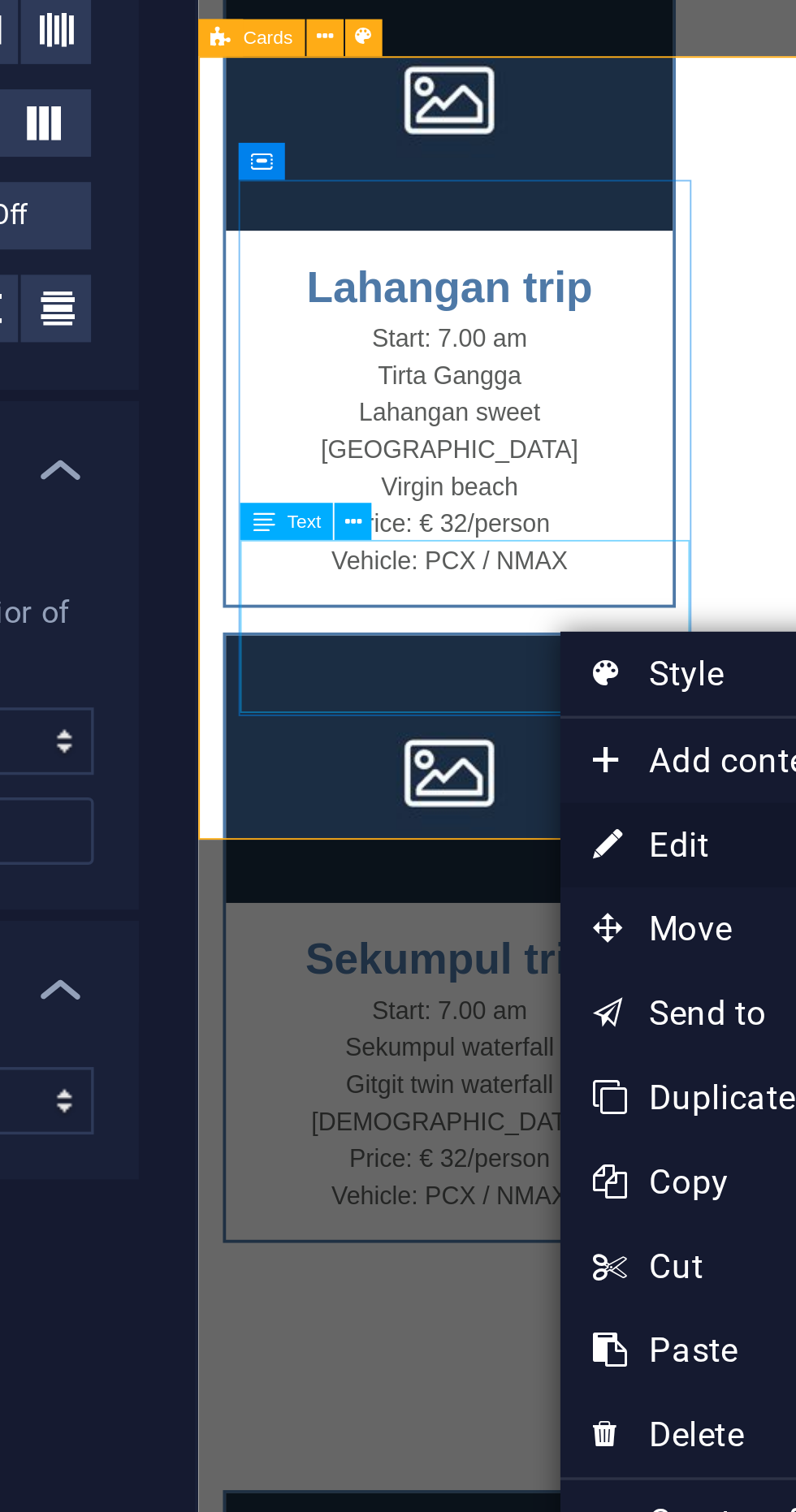
click at [489, 677] on link "⏎ Edit" at bounding box center [510, 676] width 109 height 24
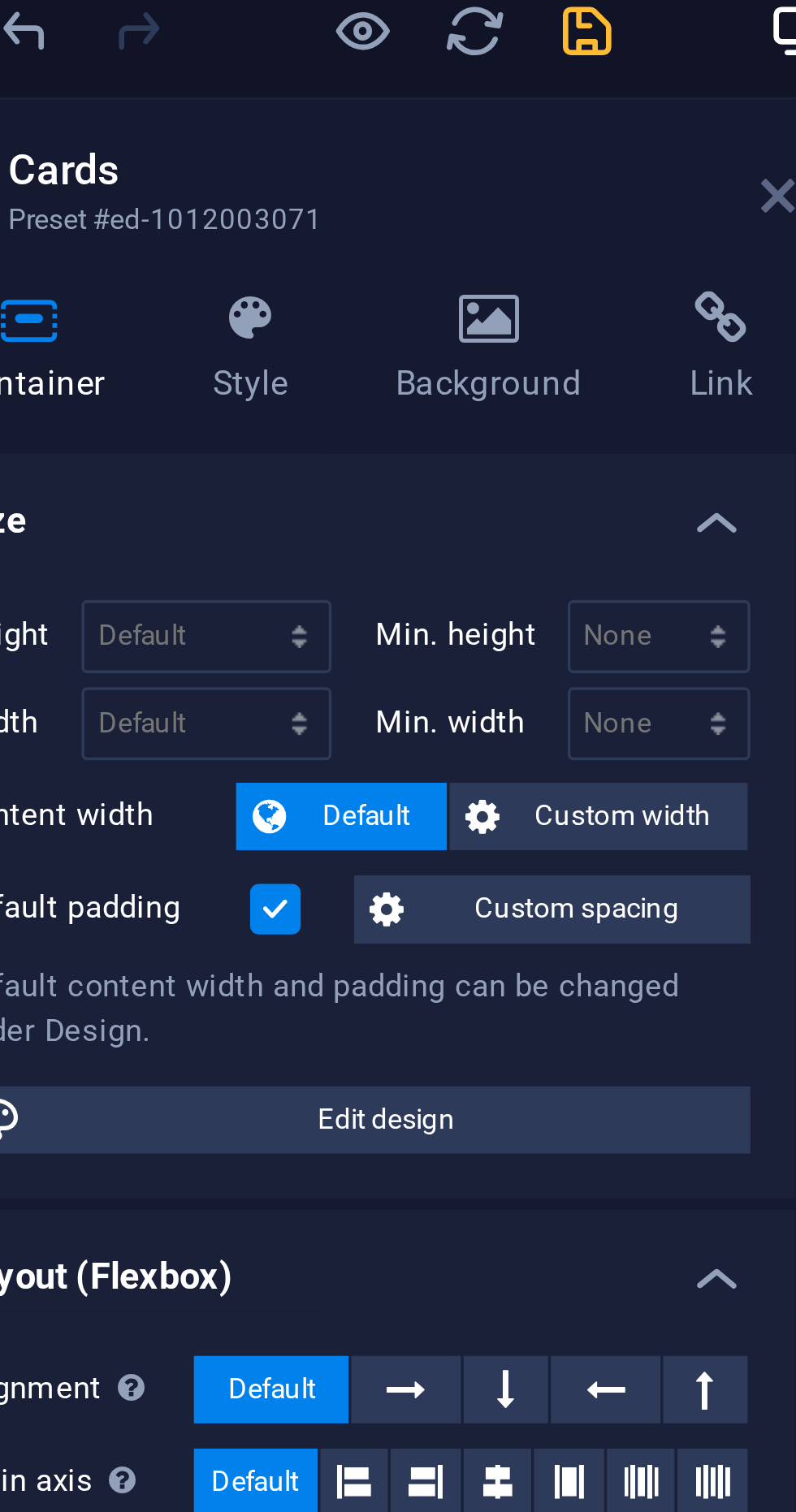
click at [326, 67] on icon at bounding box center [329, 68] width 9 height 13
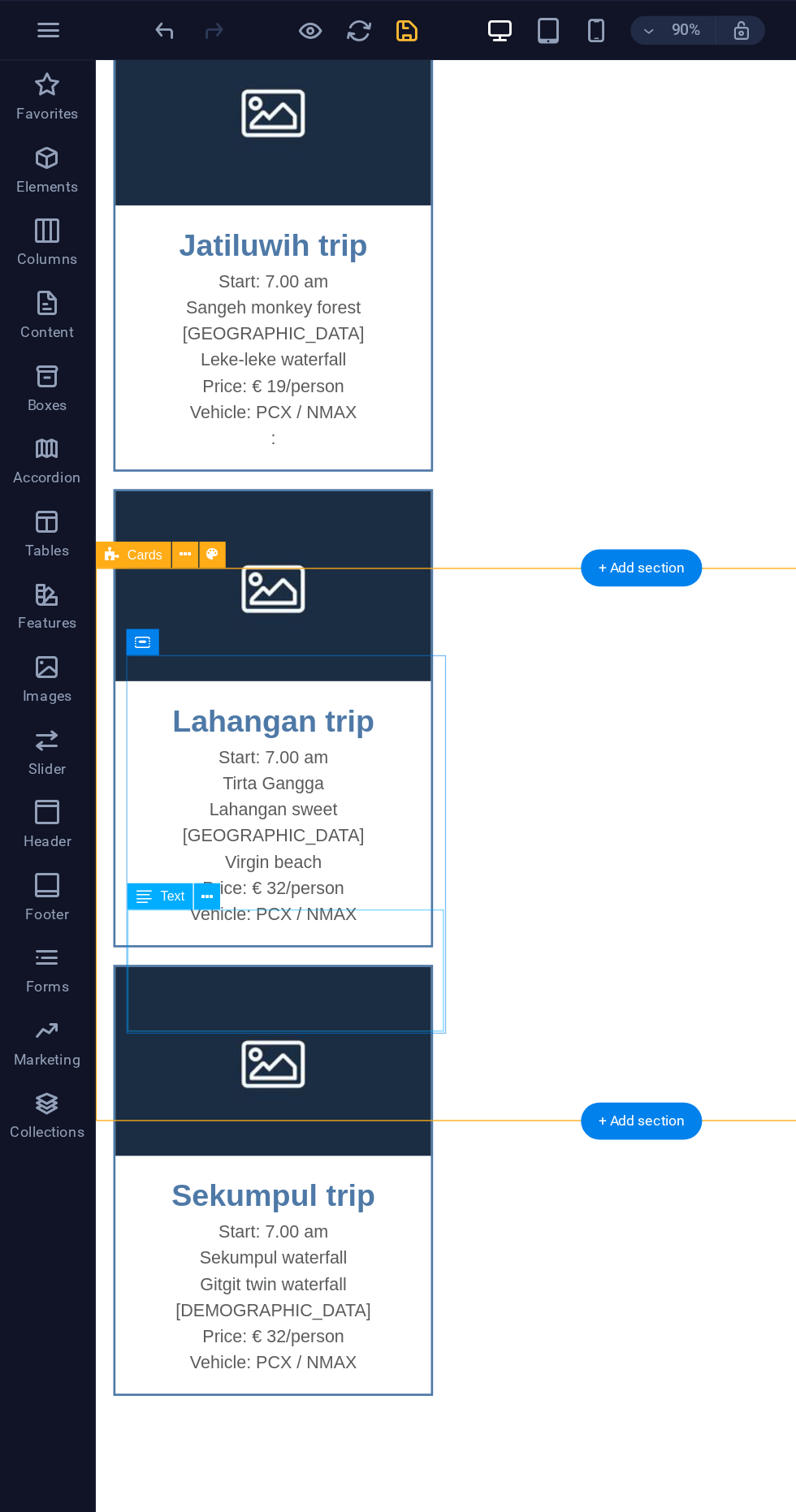
scroll to position [606, 0]
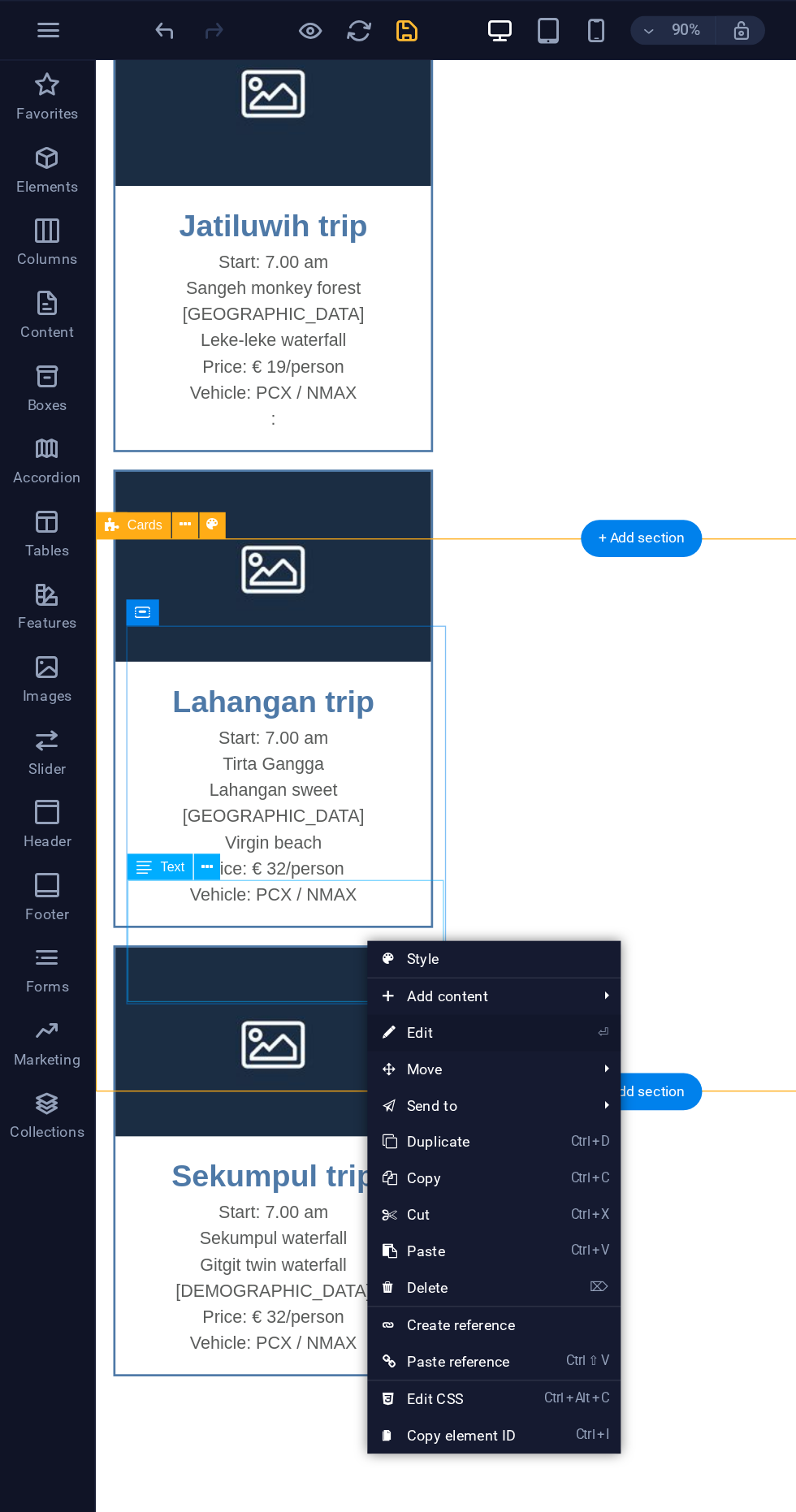
click at [303, 682] on link "⏎ Edit" at bounding box center [301, 692] width 109 height 24
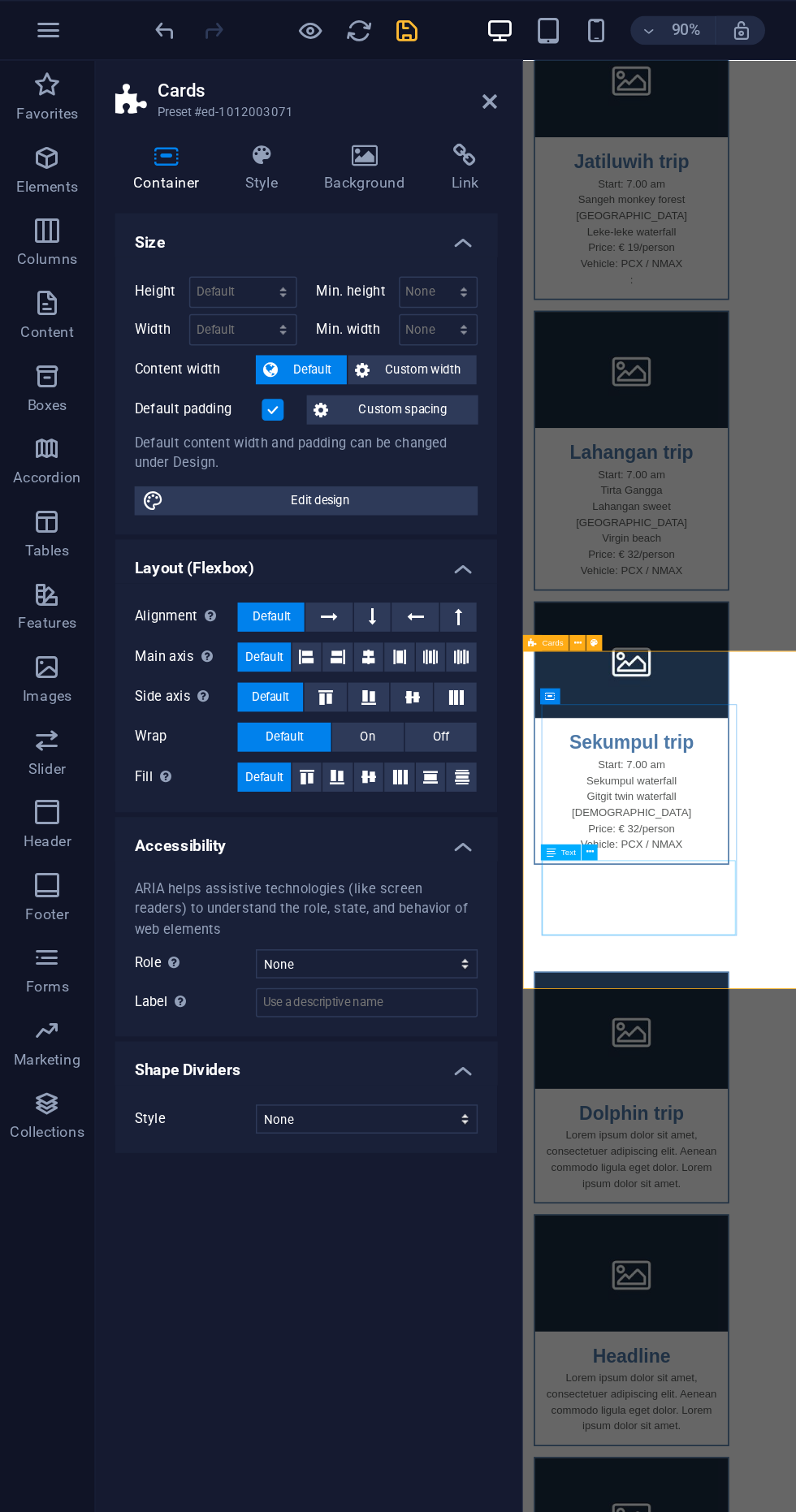
scroll to position [243, 0]
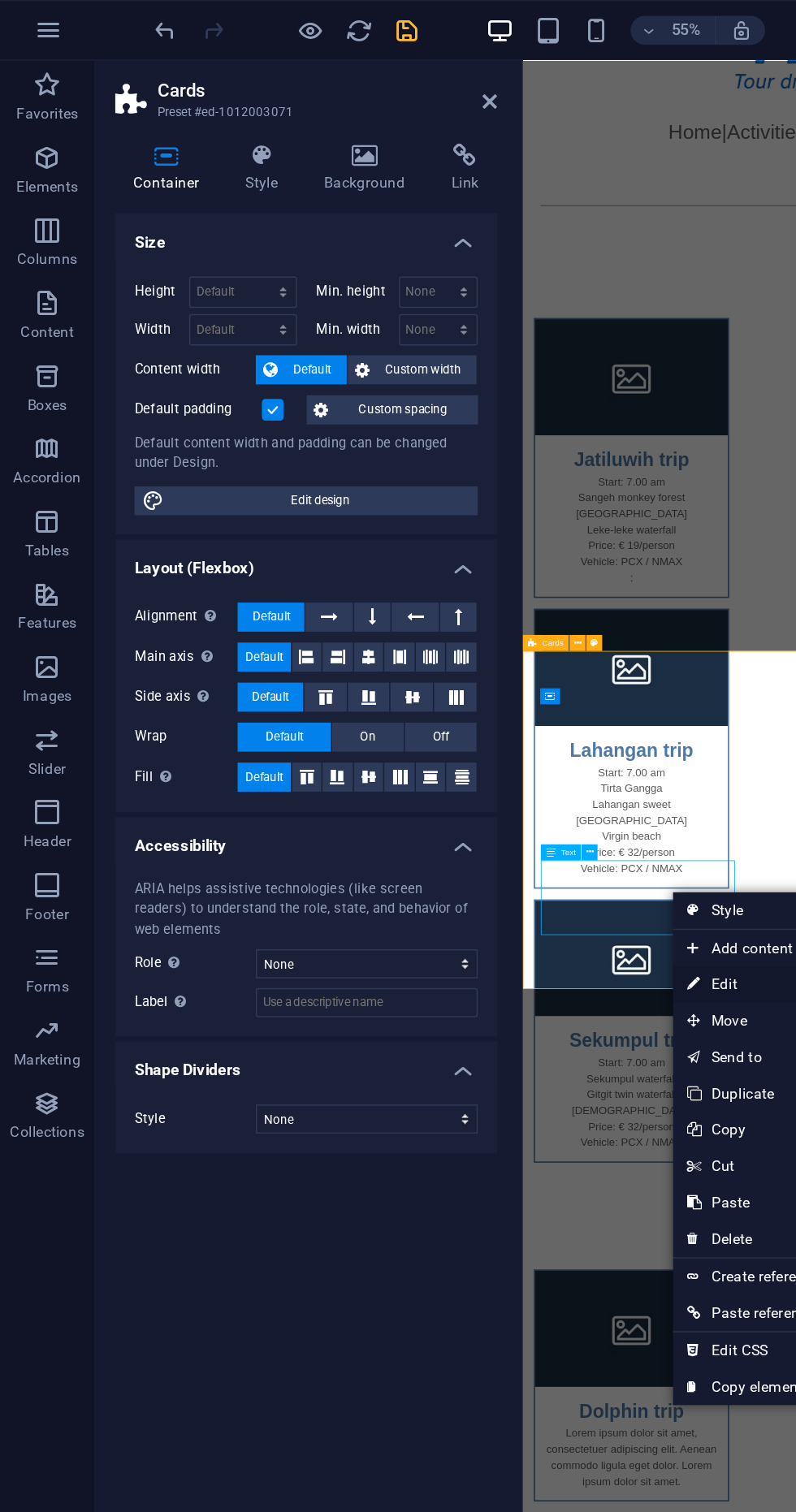
click at [496, 655] on link "⏎ Edit" at bounding box center [505, 659] width 109 height 24
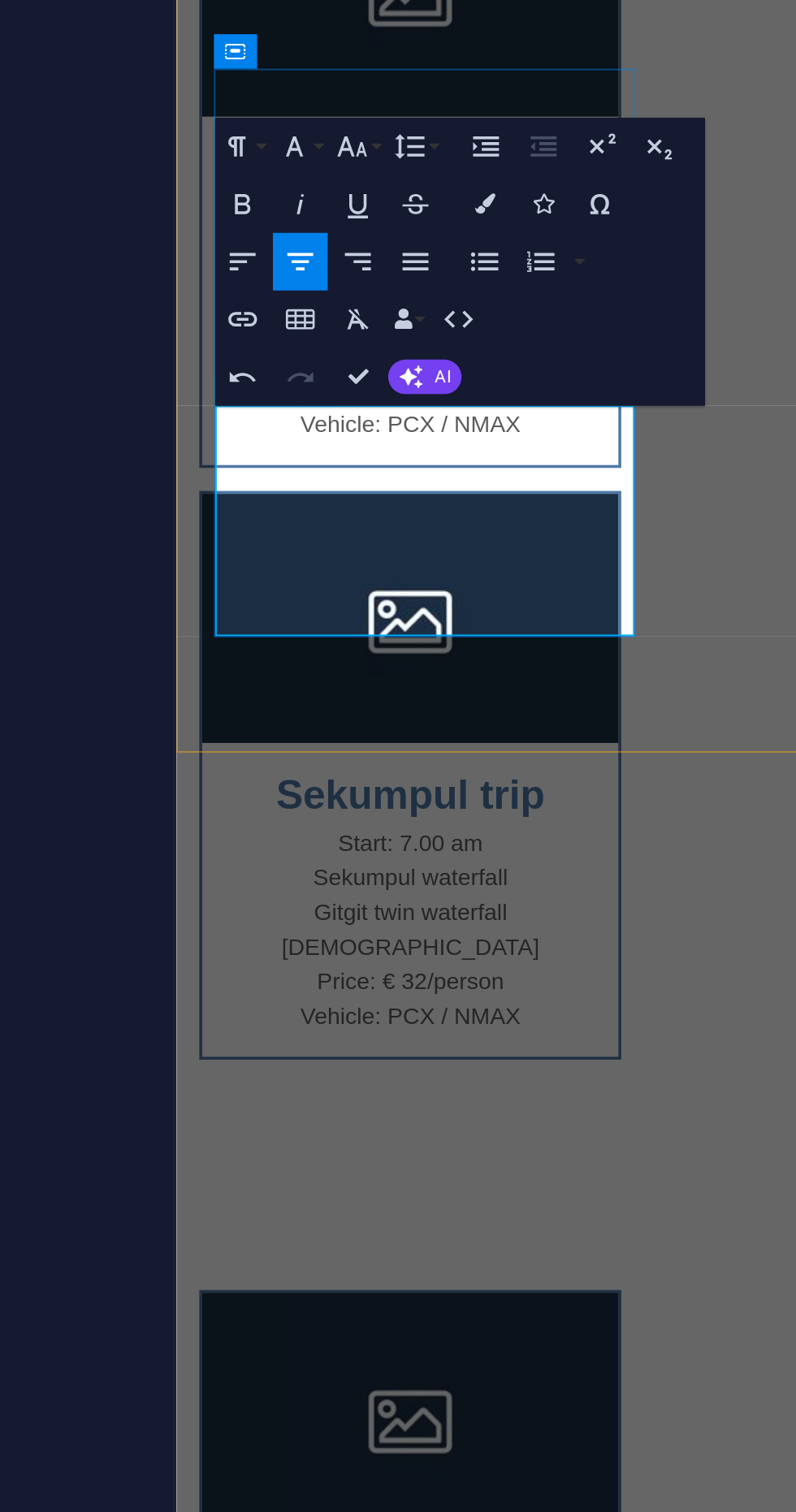
click at [308, 342] on p "Start: 8.00 am" at bounding box center [308, 351] width 209 height 20
click at [315, 342] on p "Start: 8.00 am" at bounding box center [308, 351] width 209 height 20
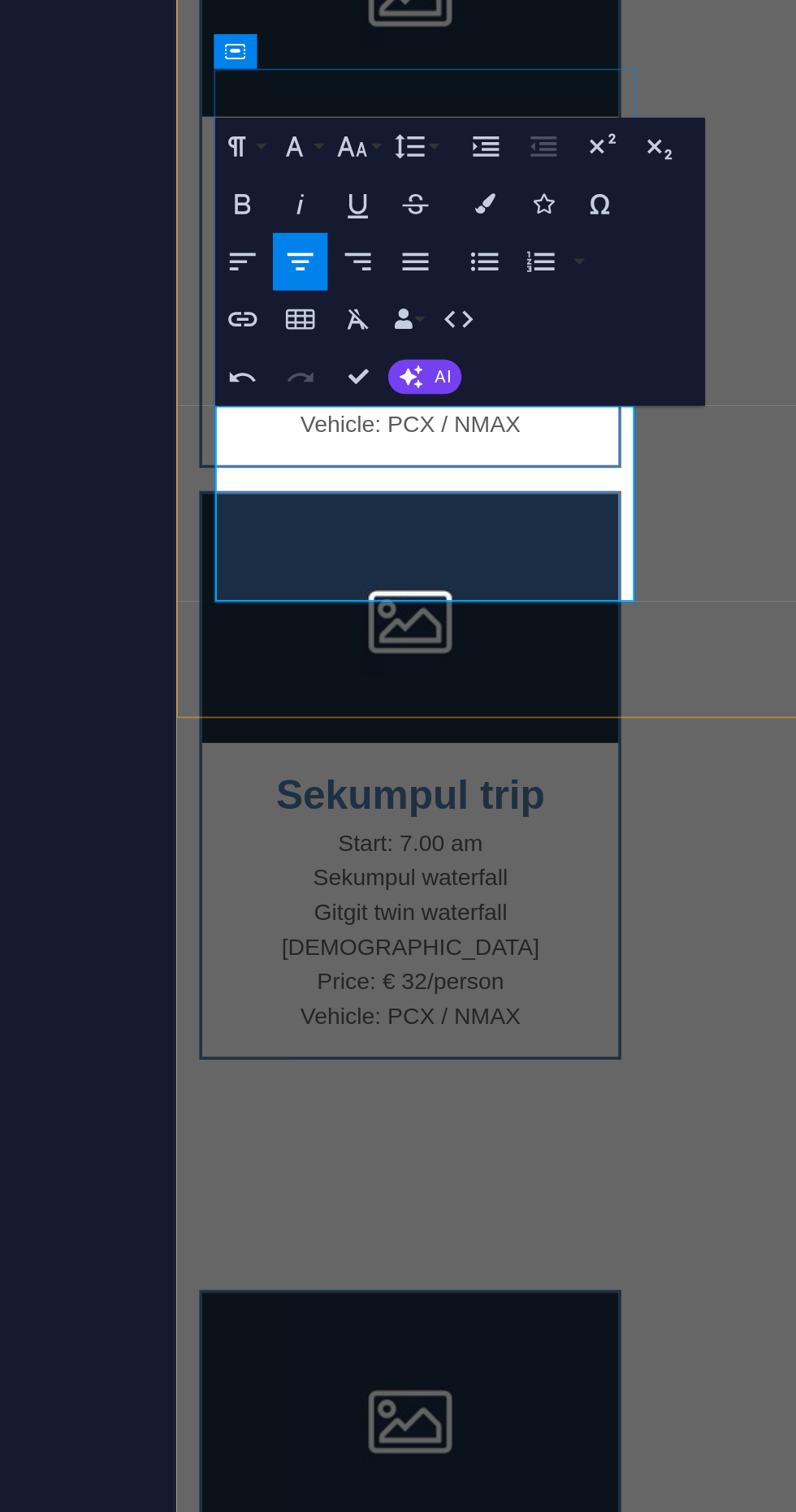
click at [312, 401] on p "Price: € 15/person" at bounding box center [308, 410] width 209 height 20
click at [318, 401] on p "Price: € 15/person" at bounding box center [308, 410] width 209 height 20
click at [319, 401] on p "Price: € 15/person" at bounding box center [308, 410] width 209 height 20
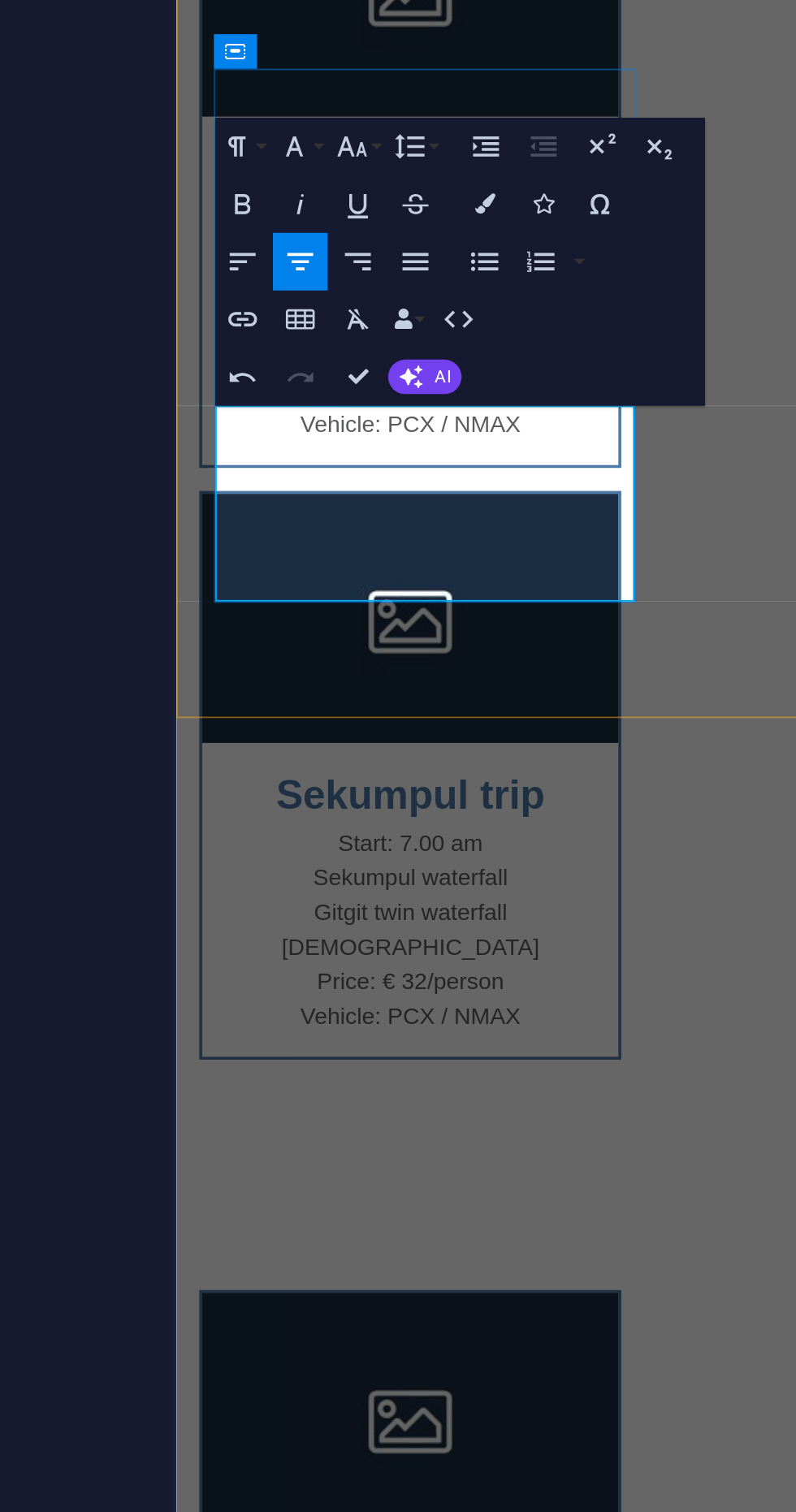
click at [319, 401] on p "Price: € 15/person" at bounding box center [308, 410] width 209 height 20
click at [330, 401] on p "Price: € 15/person" at bounding box center [308, 410] width 209 height 20
click at [317, 401] on p "Price: € 15/person" at bounding box center [308, 410] width 209 height 20
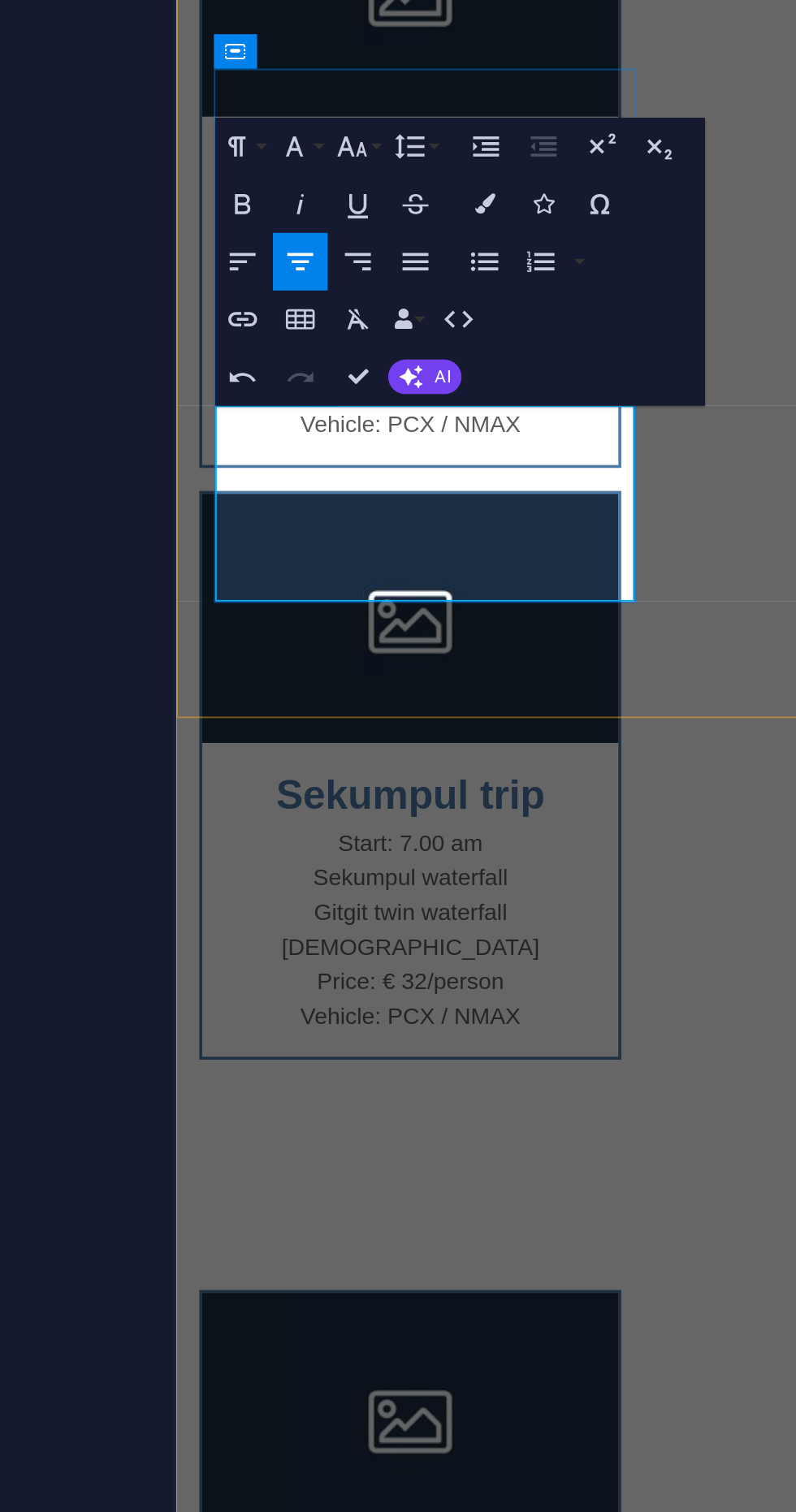
click at [421, 87] on div "Dolphin trip Start: 4.00 am Swim with dolphin Sekumpul waterfall Price: € 43/pe…" at bounding box center [580, 598] width 809 height 1023
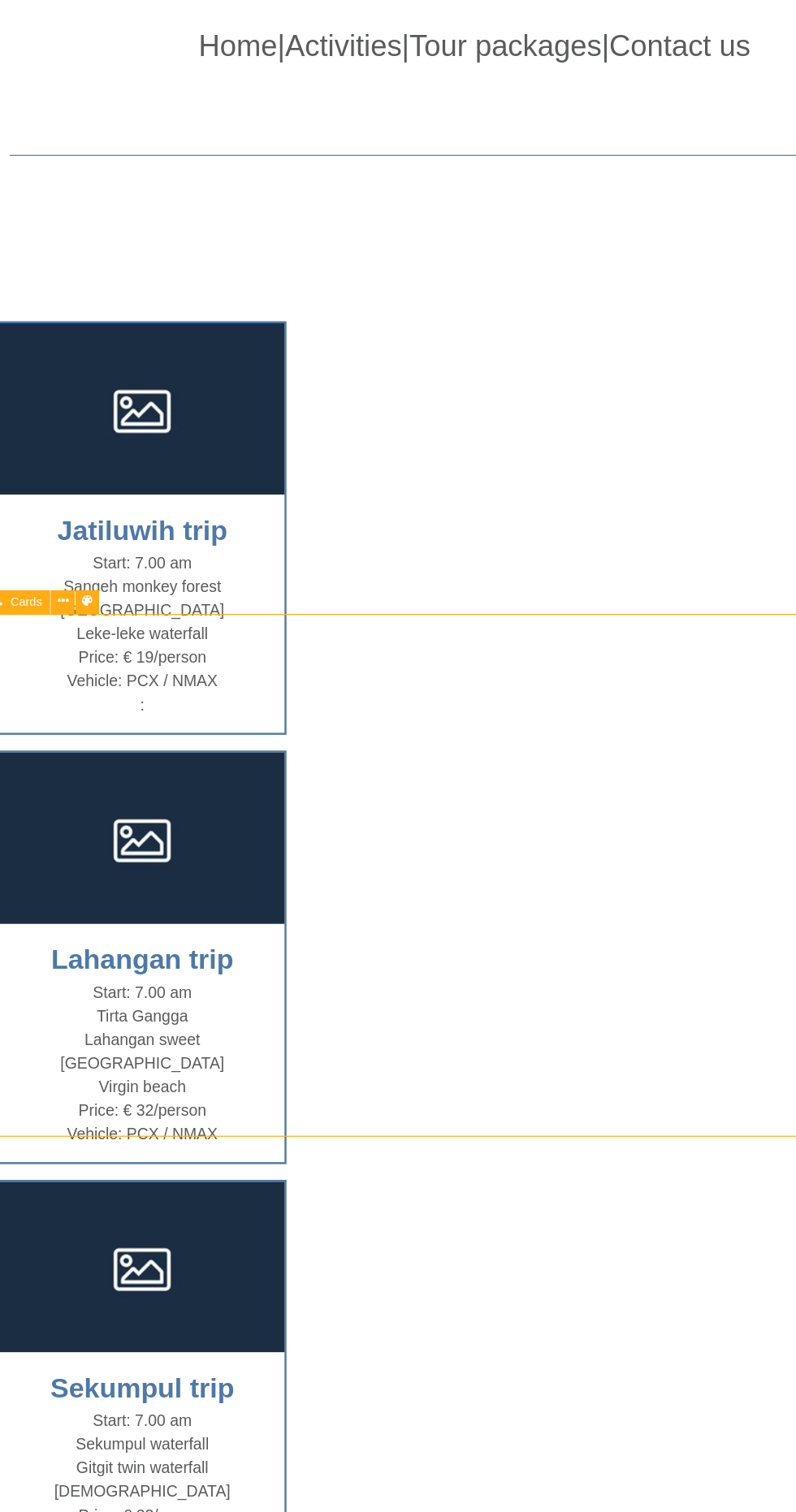
scroll to position [448, 0]
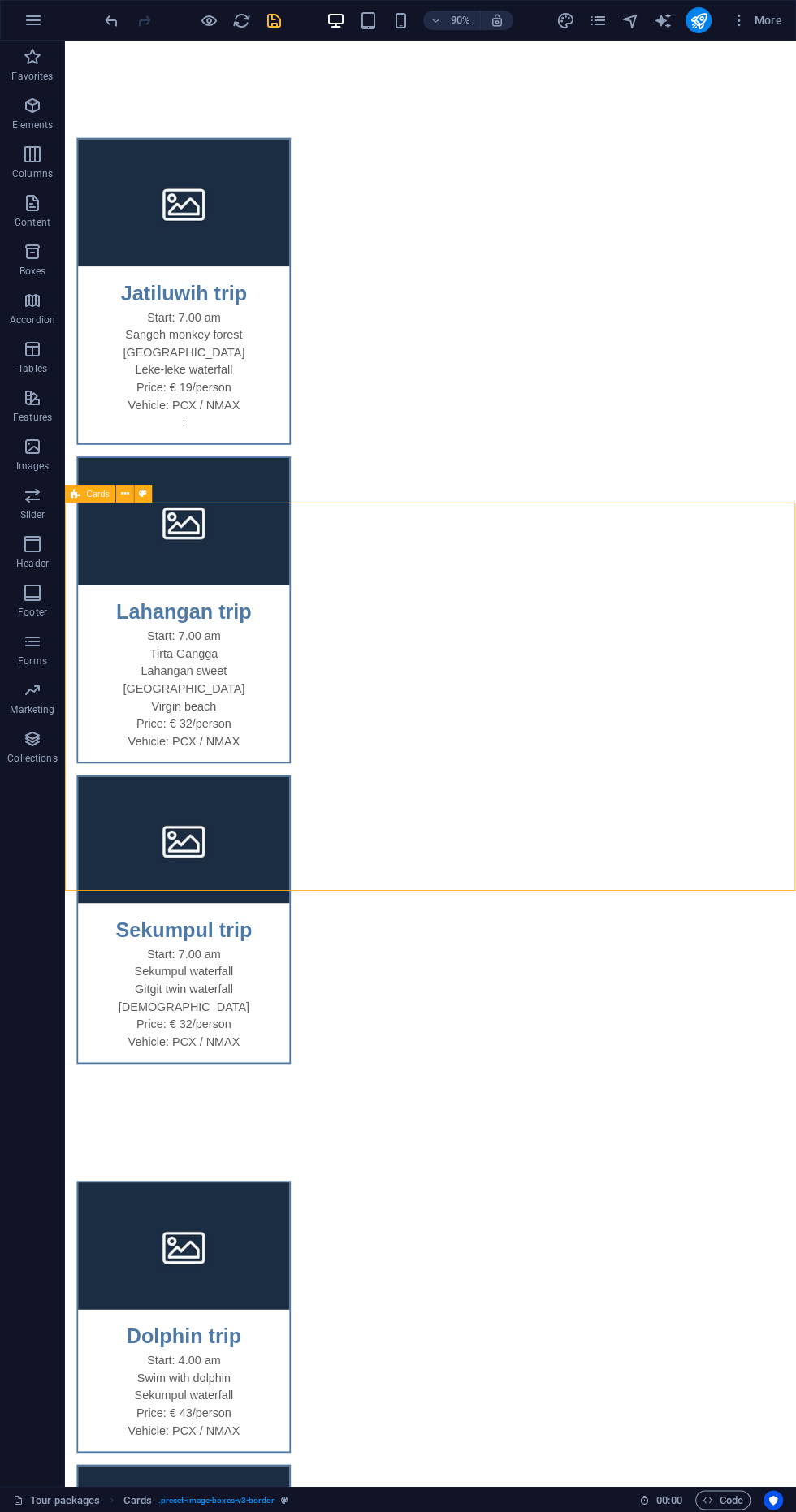
click at [274, 17] on icon "save" at bounding box center [274, 21] width 19 height 19
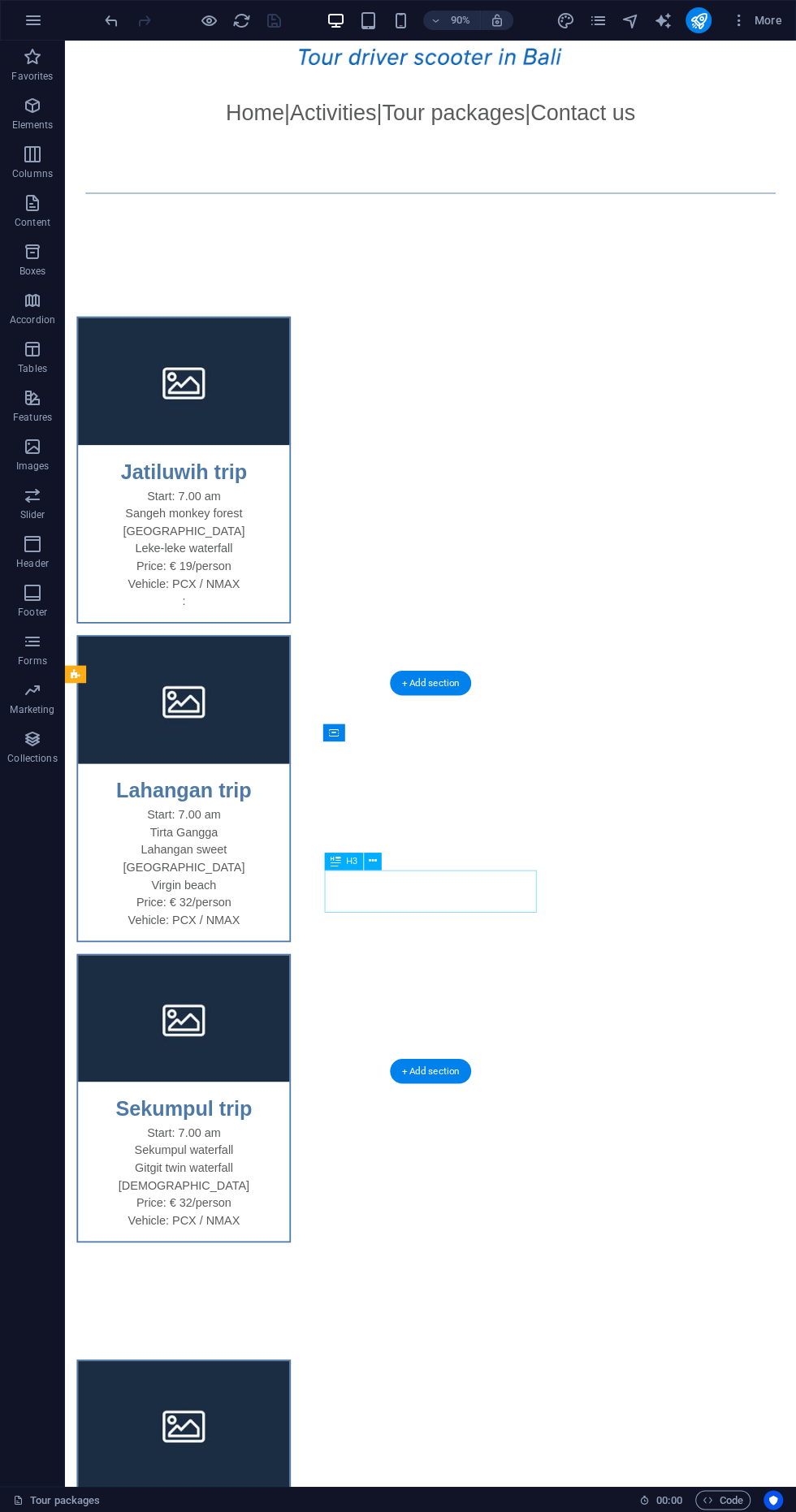
scroll to position [247, 0]
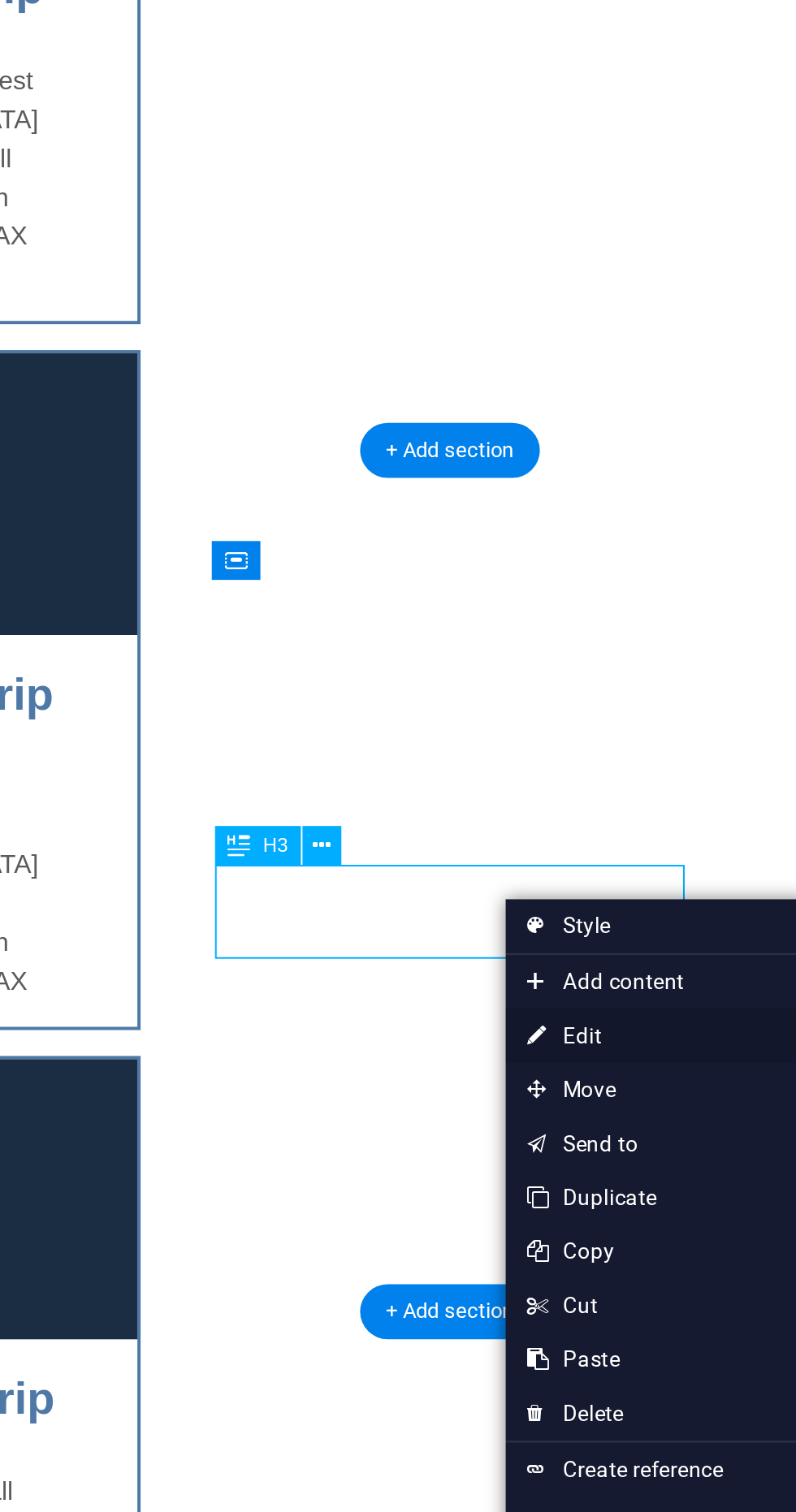
click at [507, 944] on link "⏎ Edit" at bounding box center [510, 943] width 109 height 24
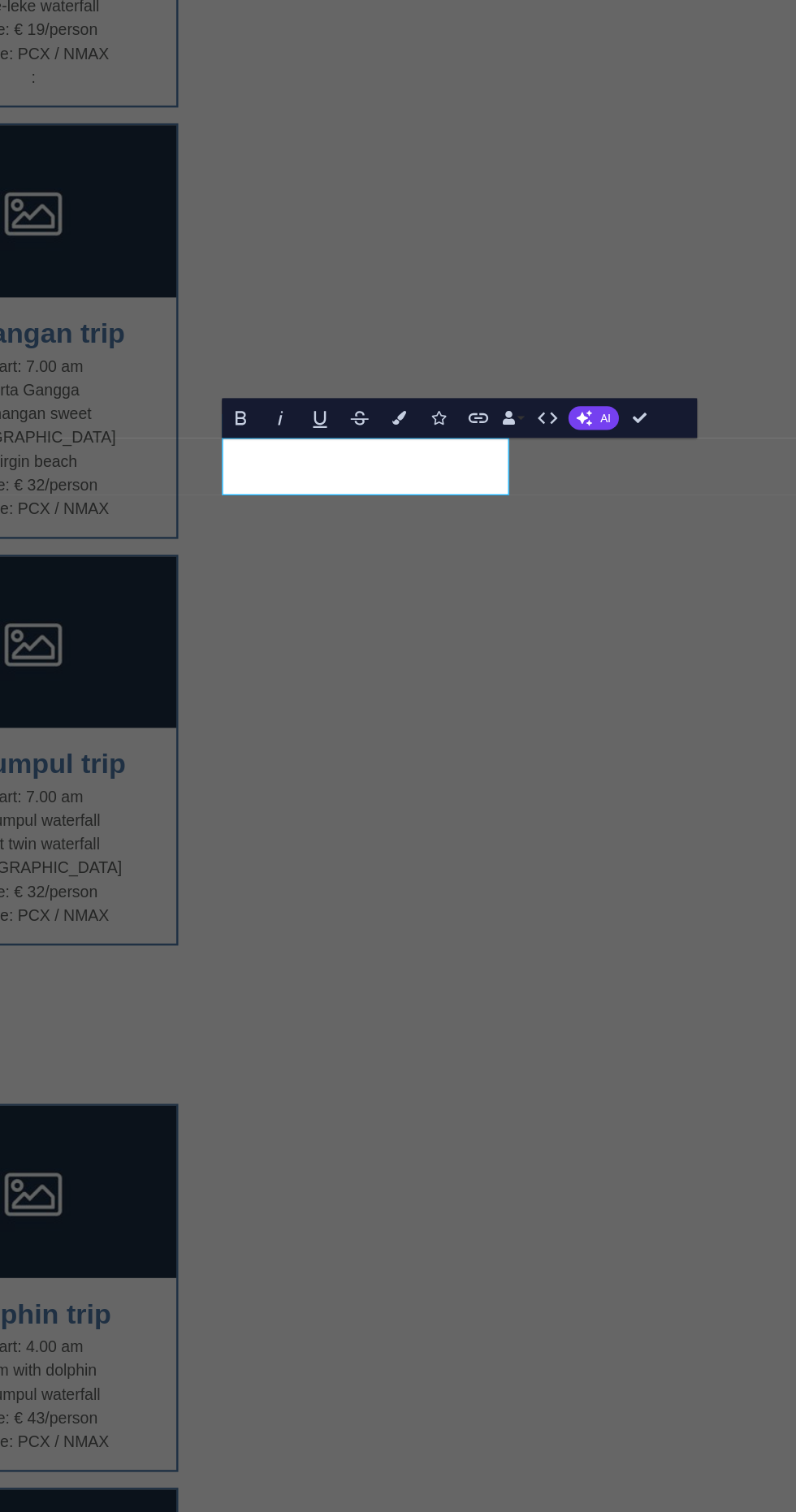
click at [498, 720] on div "Dolphin trip Start: 4.00 am Swim with dolphin Sekumpul waterfall Price: € 43/pe…" at bounding box center [277, 1230] width 809 height 1023
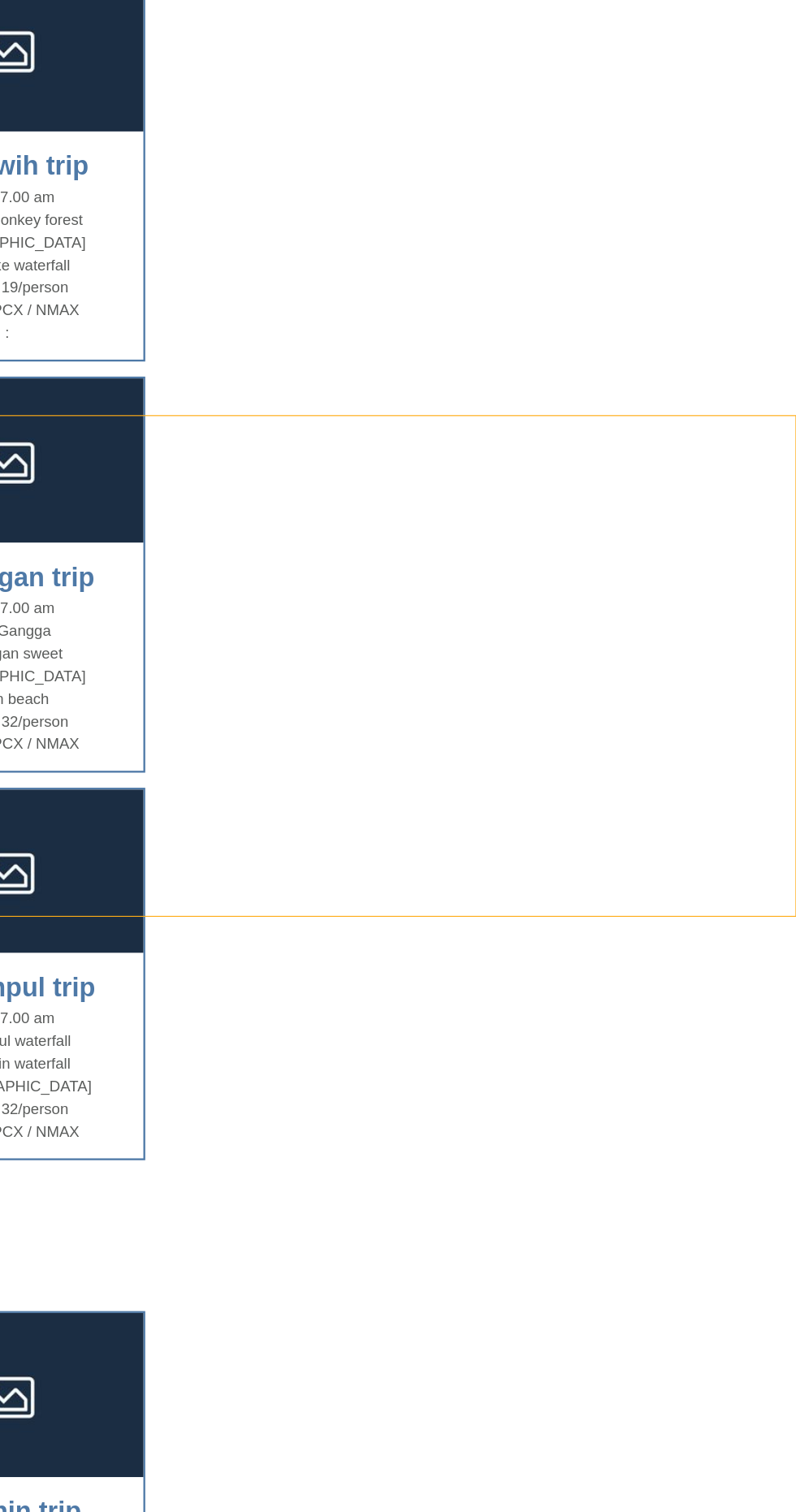
scroll to position [570, 0]
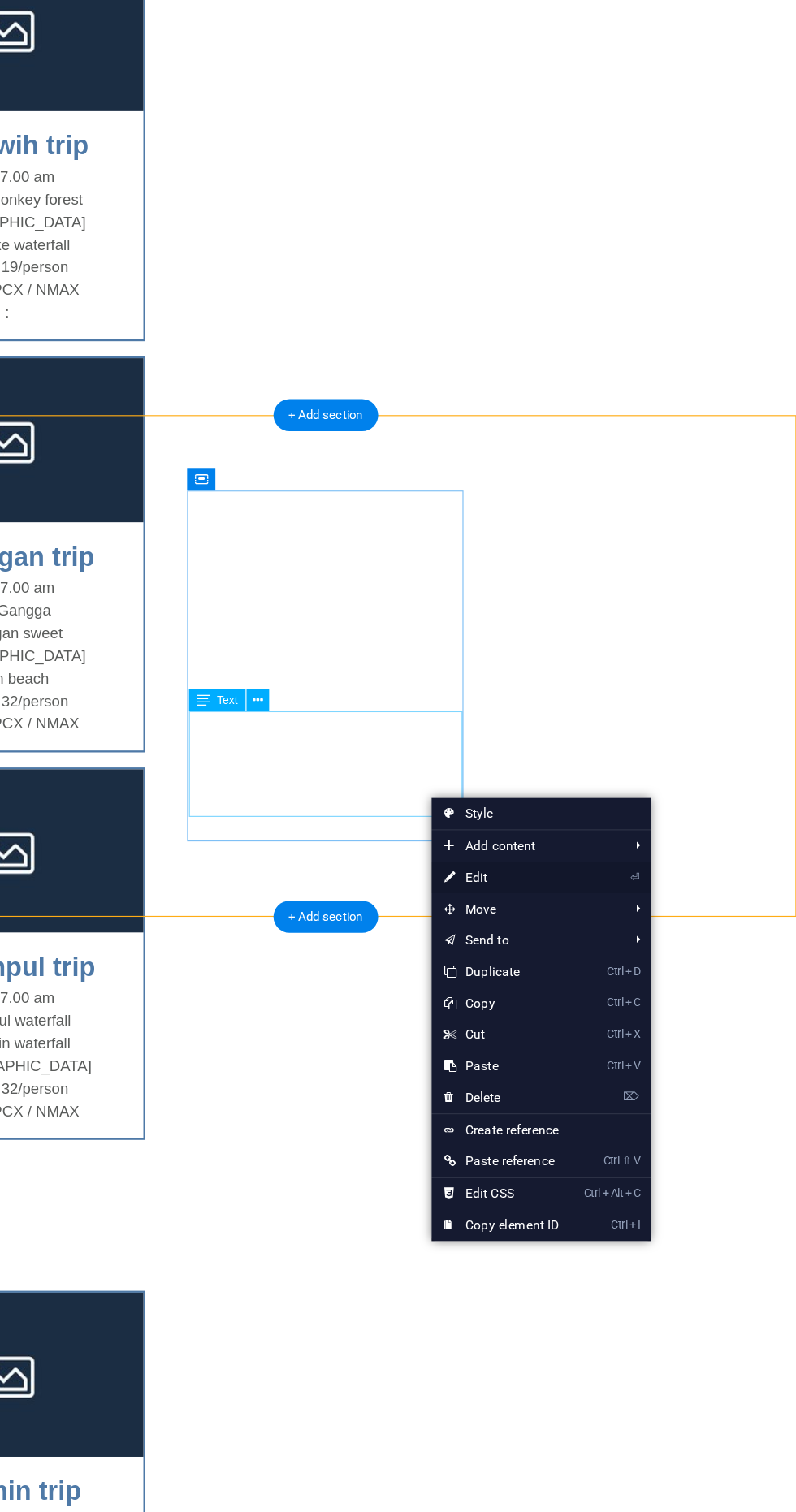
click at [598, 751] on link "⏎ Edit" at bounding box center [567, 751] width 109 height 24
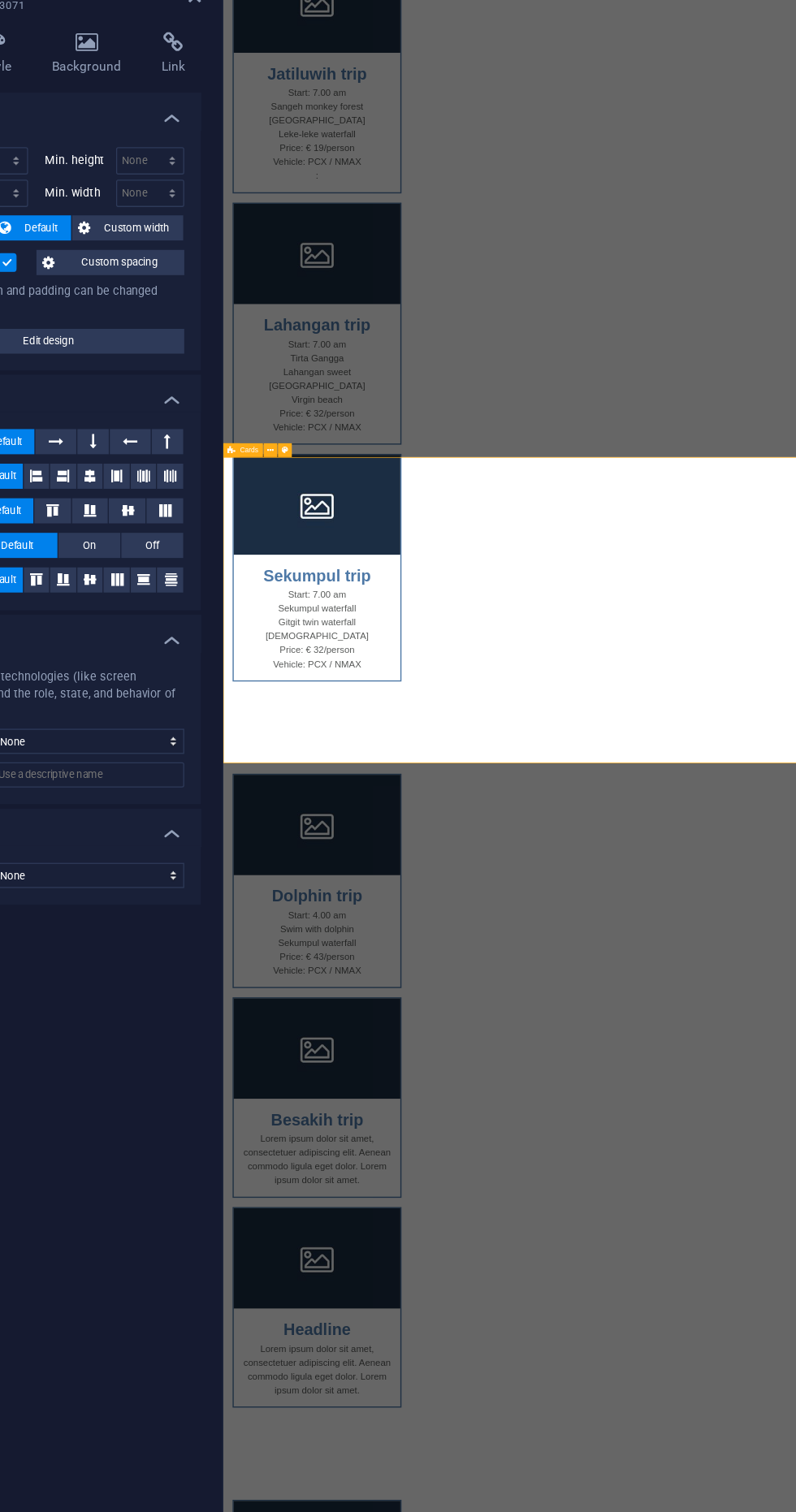
scroll to position [262, 0]
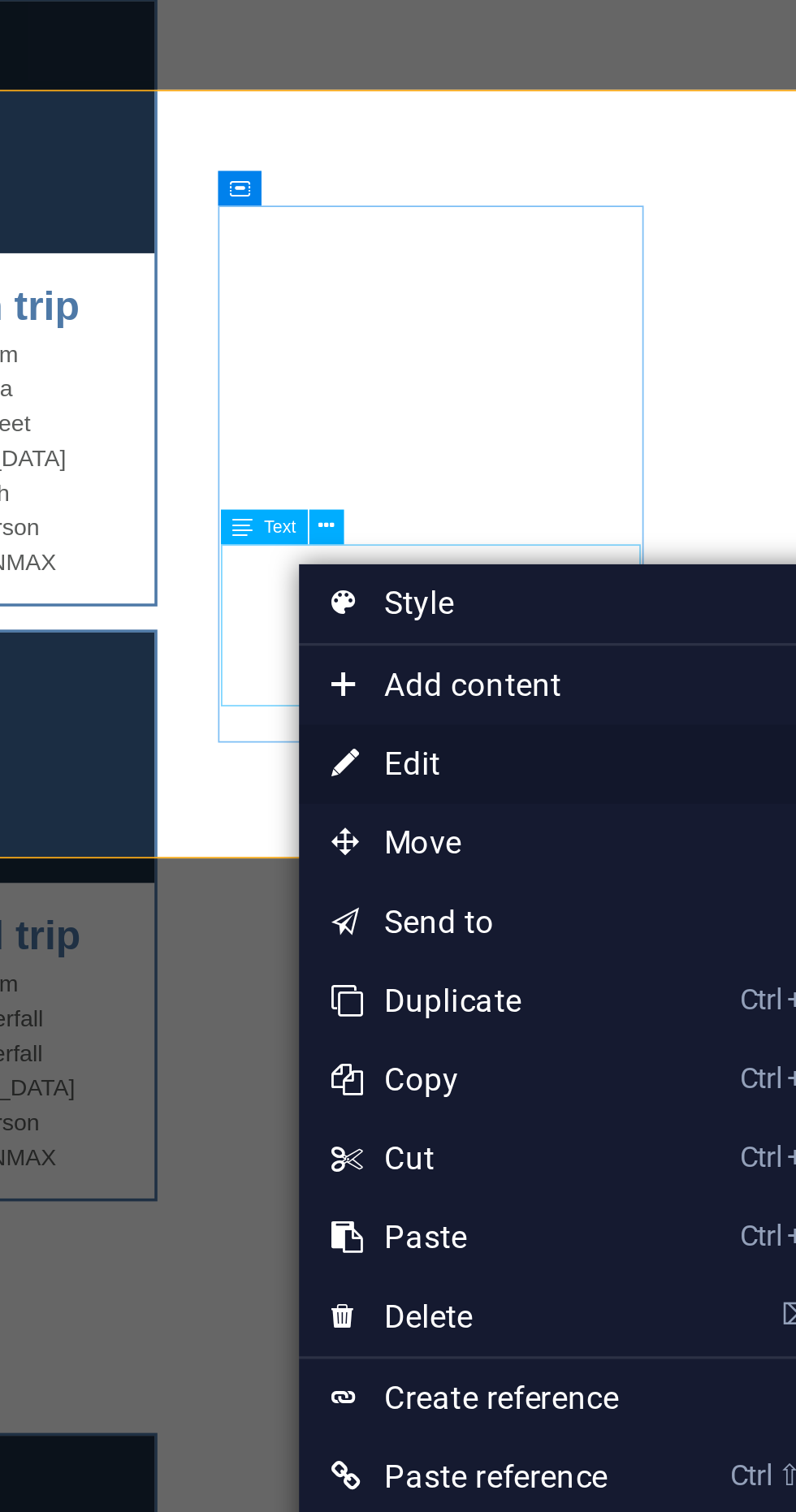
click at [602, 628] on link "⏎ Edit" at bounding box center [587, 634] width 109 height 24
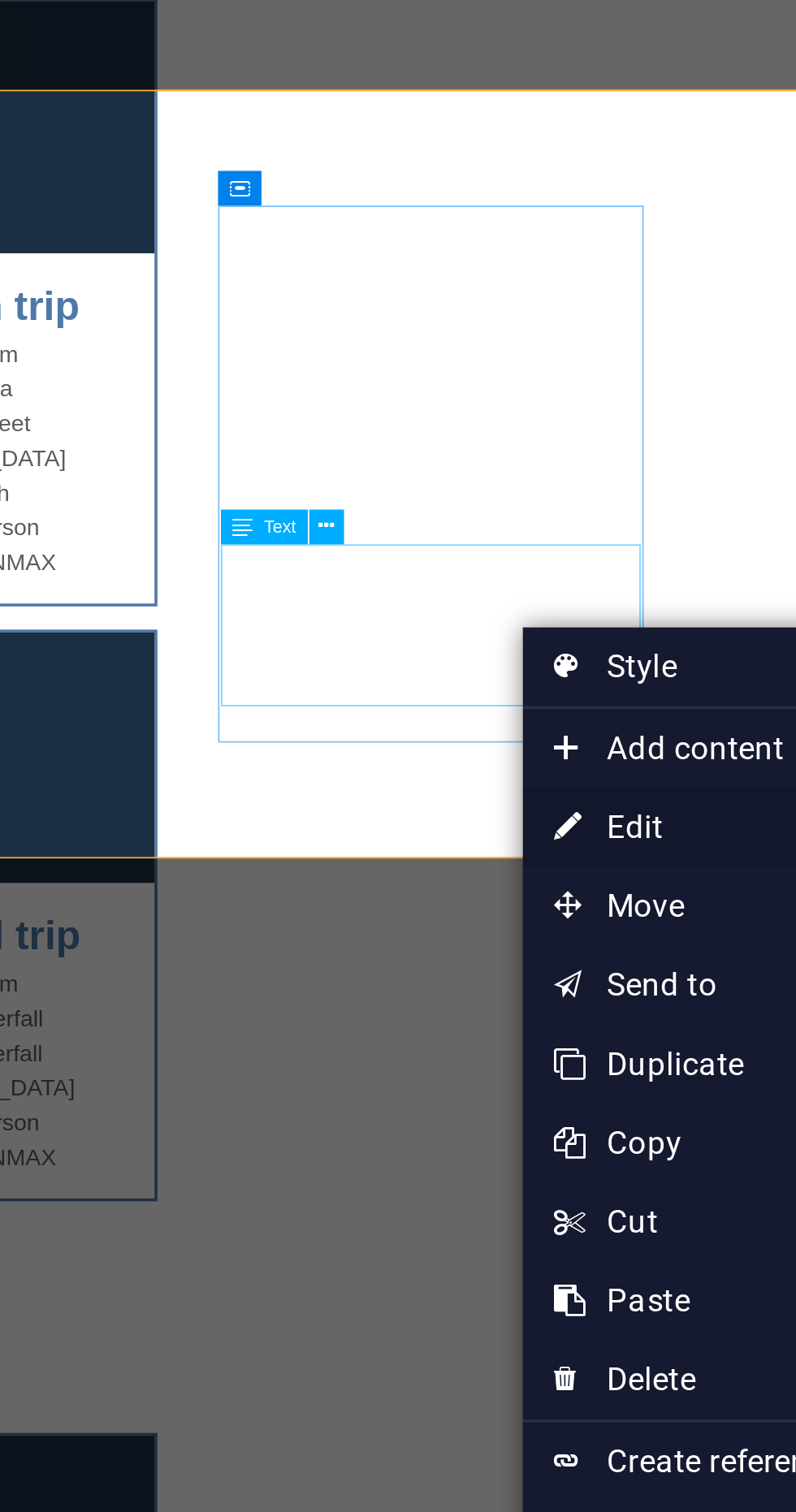
click at [640, 651] on link "⏎ Edit" at bounding box center [656, 653] width 109 height 24
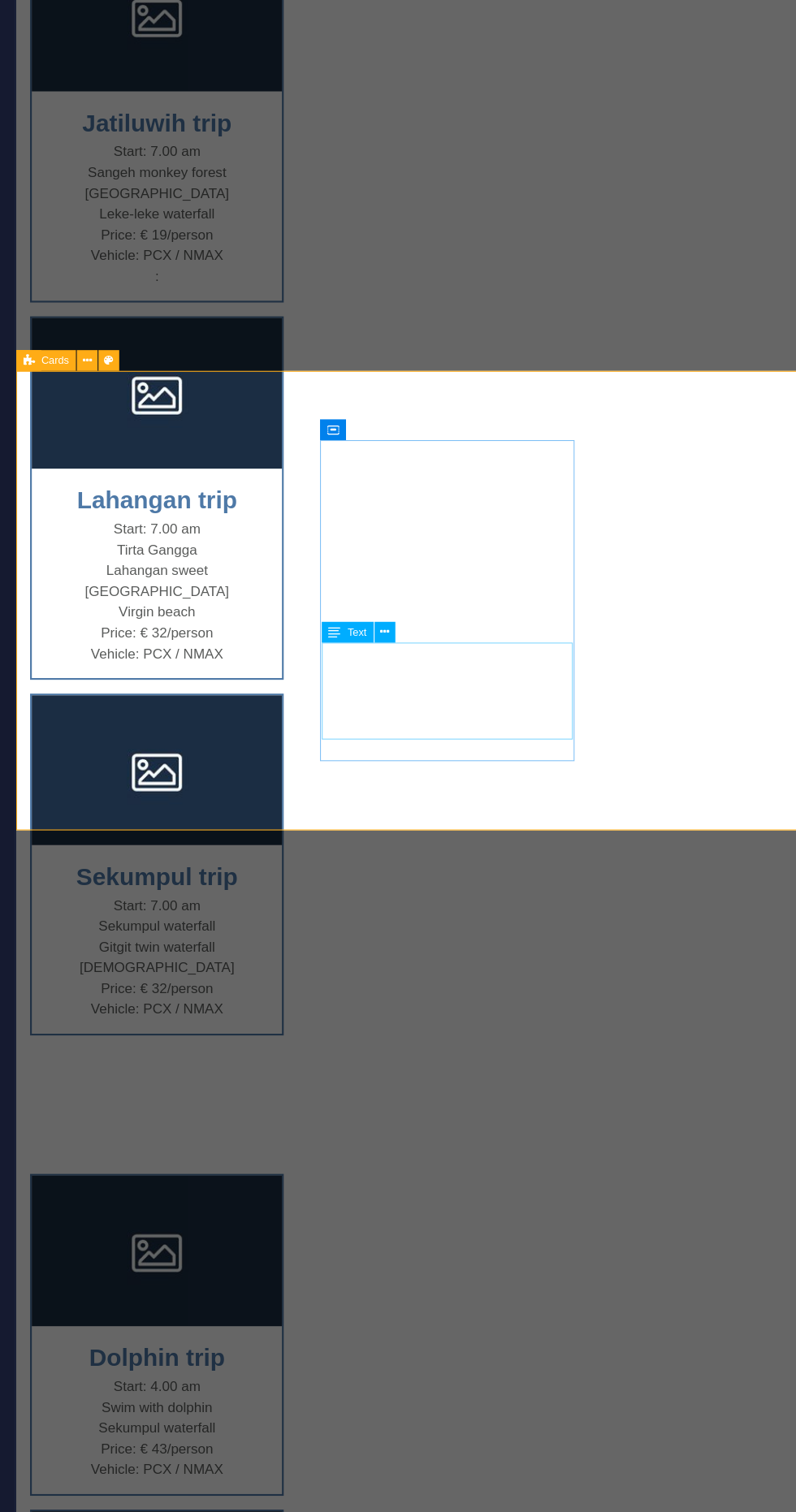
click at [284, 1013] on div "Dolphin trip Start: 4.00 am Swim with dolphin Sekumpul waterfall Price: € 43/pe…" at bounding box center [420, 1524] width 809 height 1023
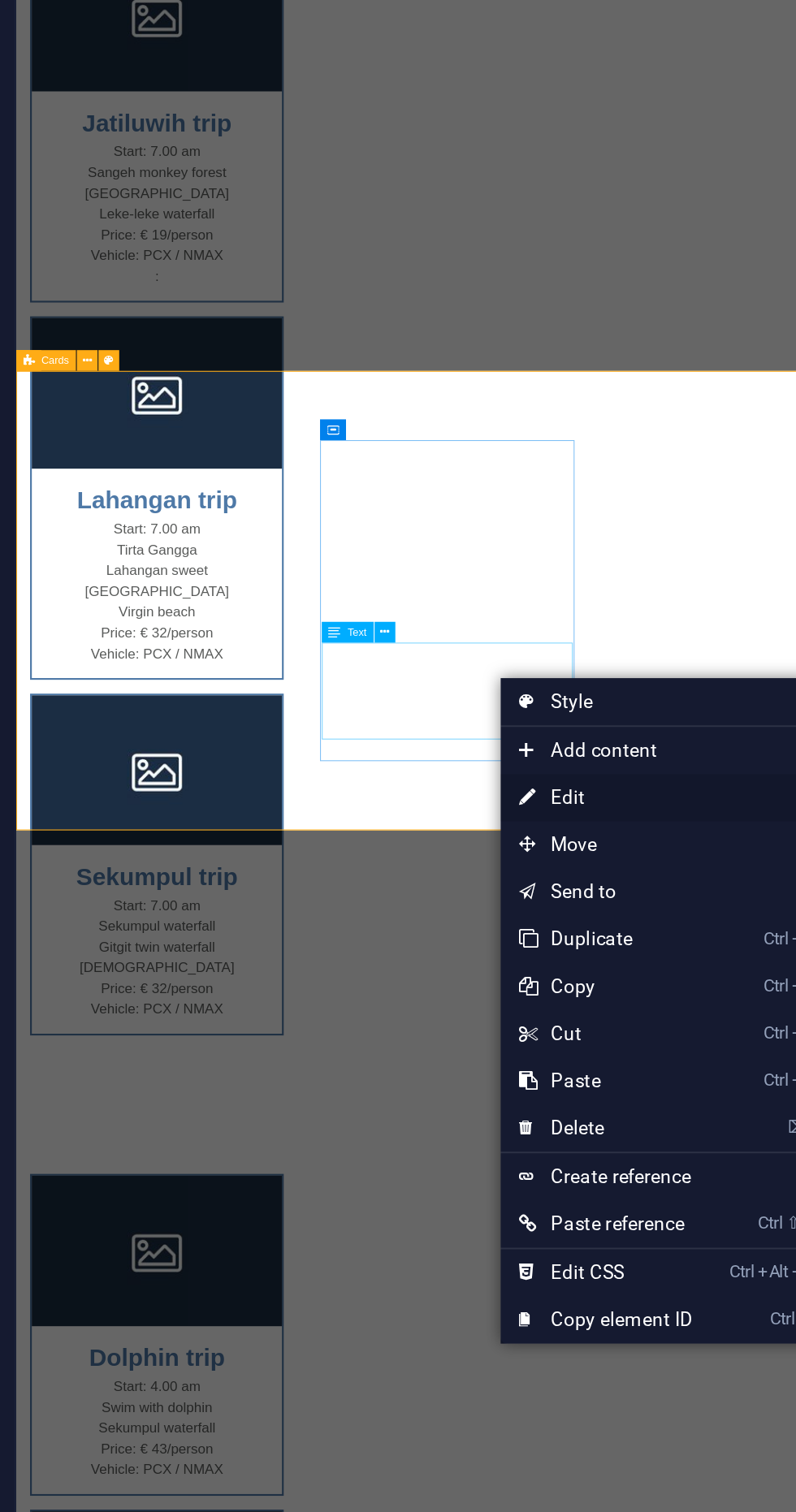
click at [647, 639] on link "⏎ Edit" at bounding box center [655, 646] width 109 height 24
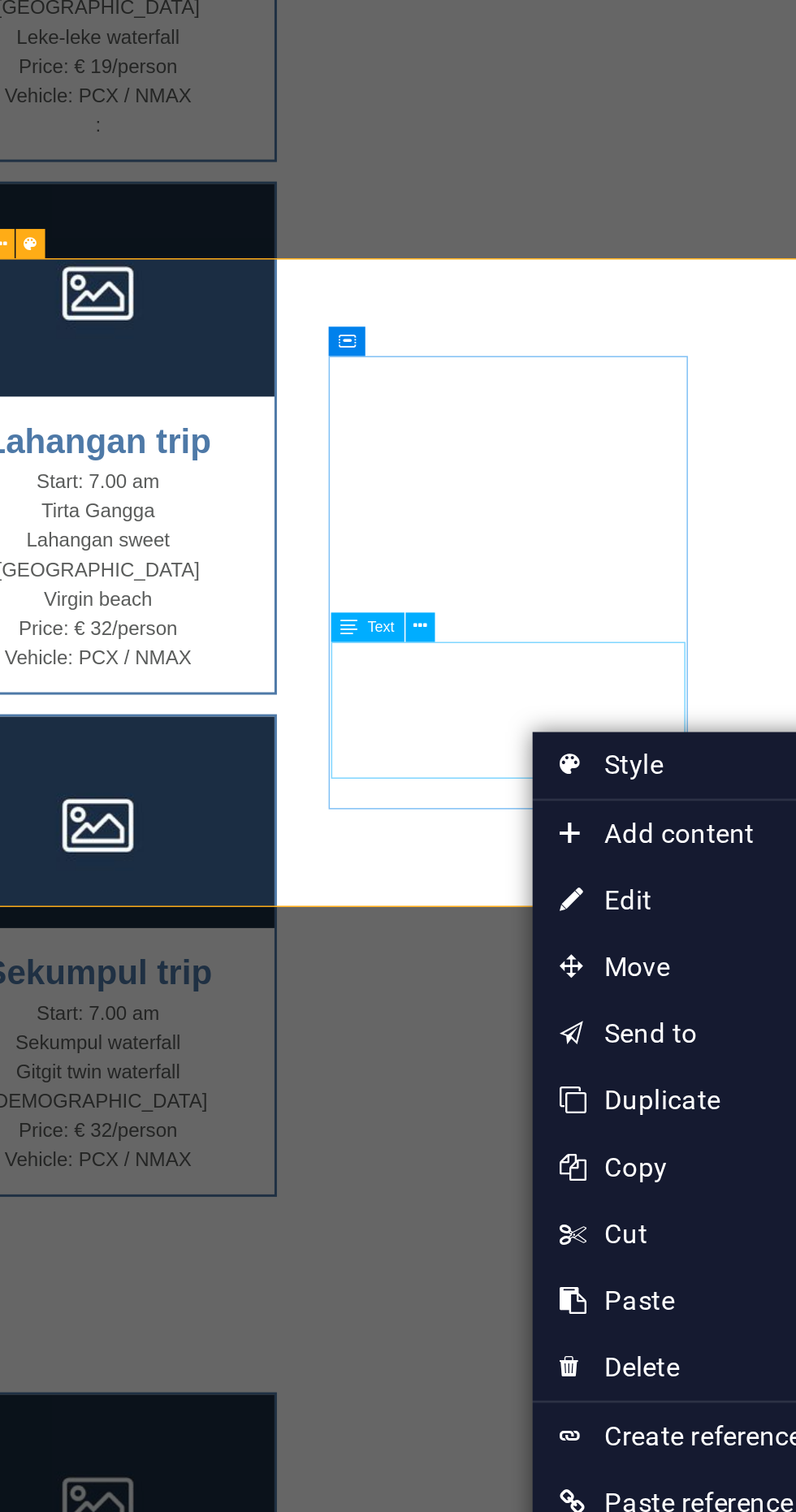
click at [249, 595] on div "Dolphin trip Start: 4.00 am Swim with dolphin Sekumpul waterfall Price: € 43/pe…" at bounding box center [305, 1106] width 809 height 1023
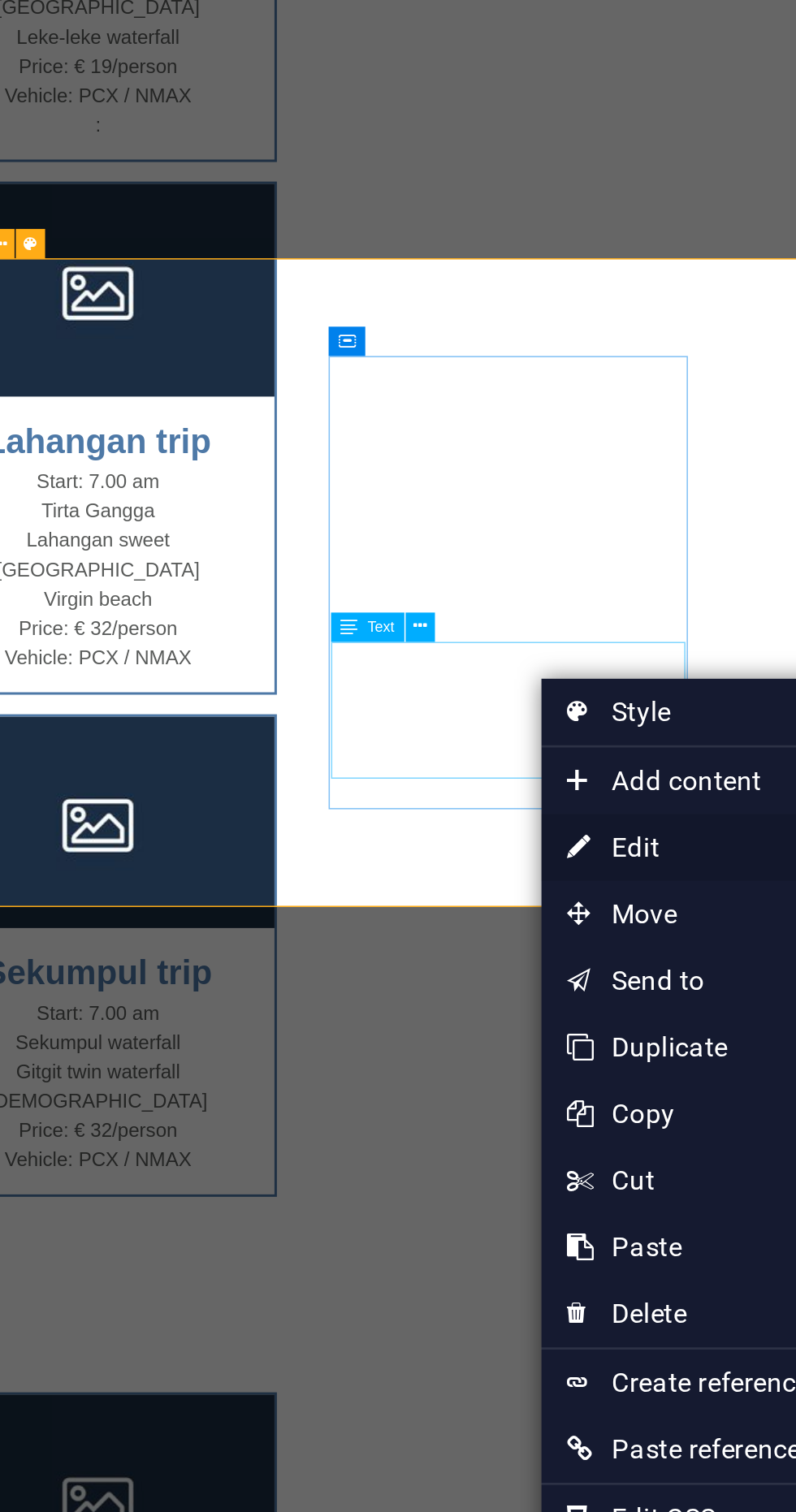
click at [625, 635] on link "⏎ Edit" at bounding box center [639, 640] width 109 height 24
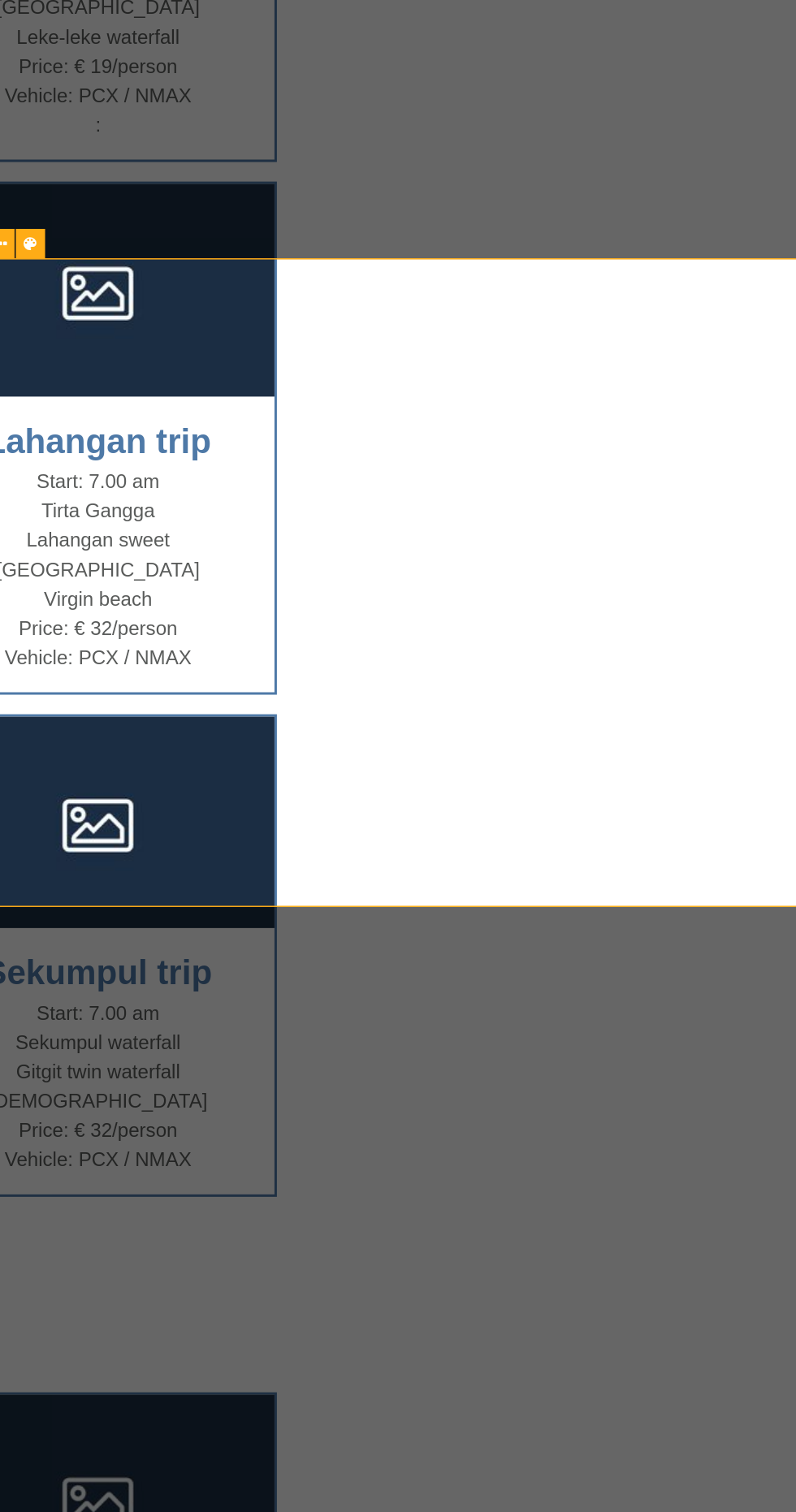
click at [85, 0] on div "Jatiluwih trip Start: 7.00 am Sangeh monkey forest Jatiluwih rice terrace Leke-…" at bounding box center [305, 14] width 809 height 1159
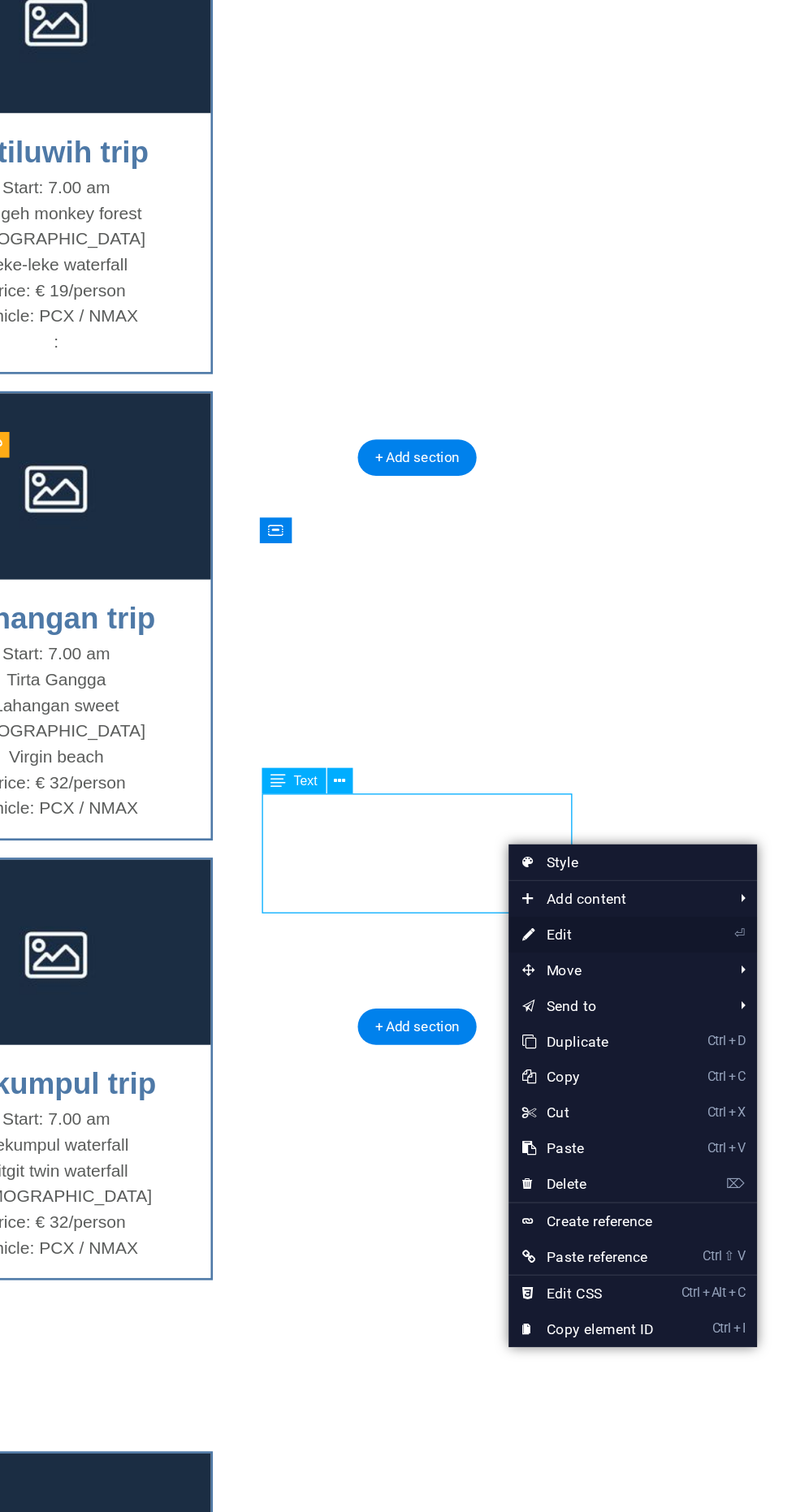
click at [542, 707] on link "⏎ Edit" at bounding box center [547, 719] width 109 height 24
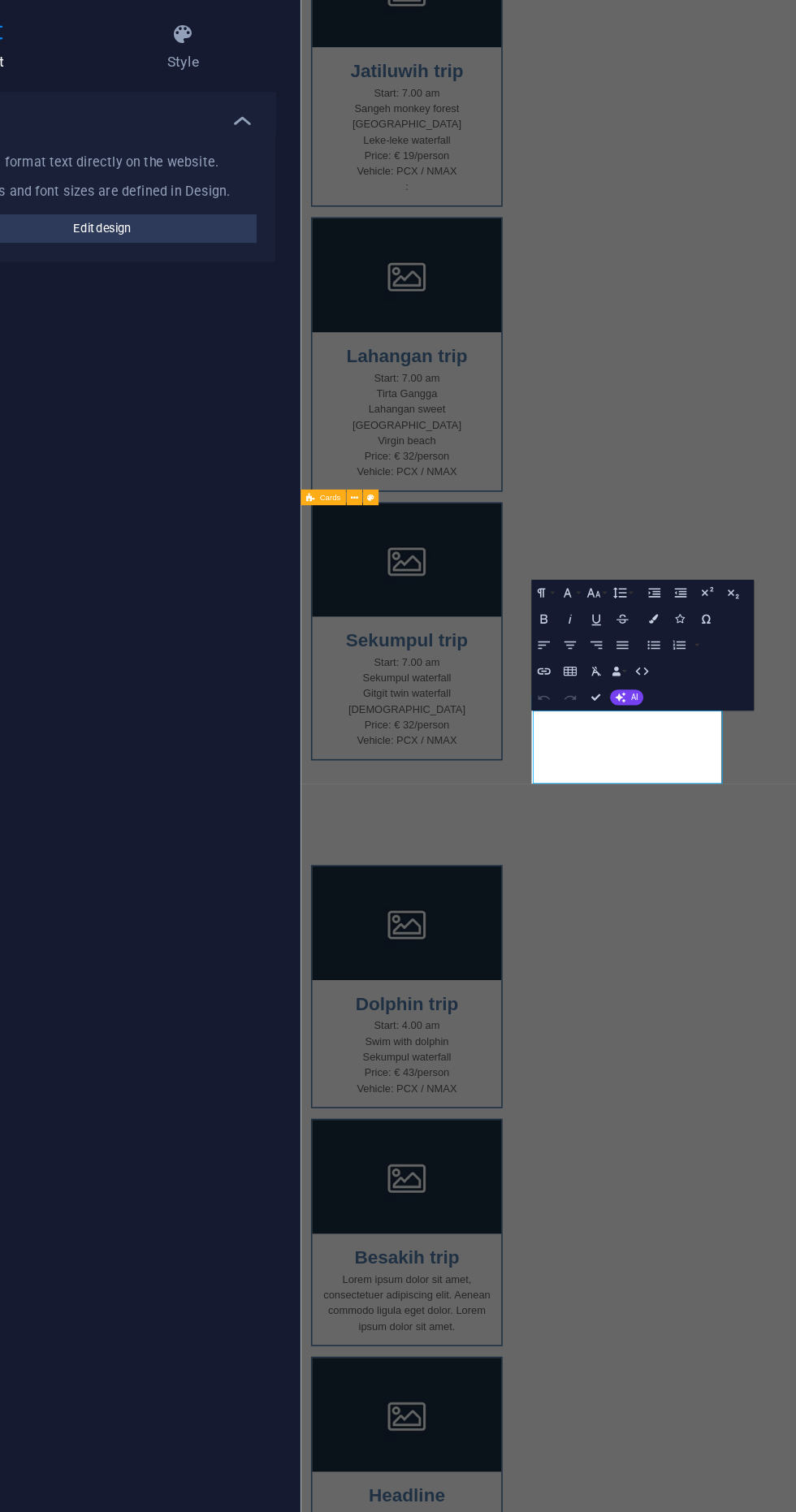
scroll to position [262, 0]
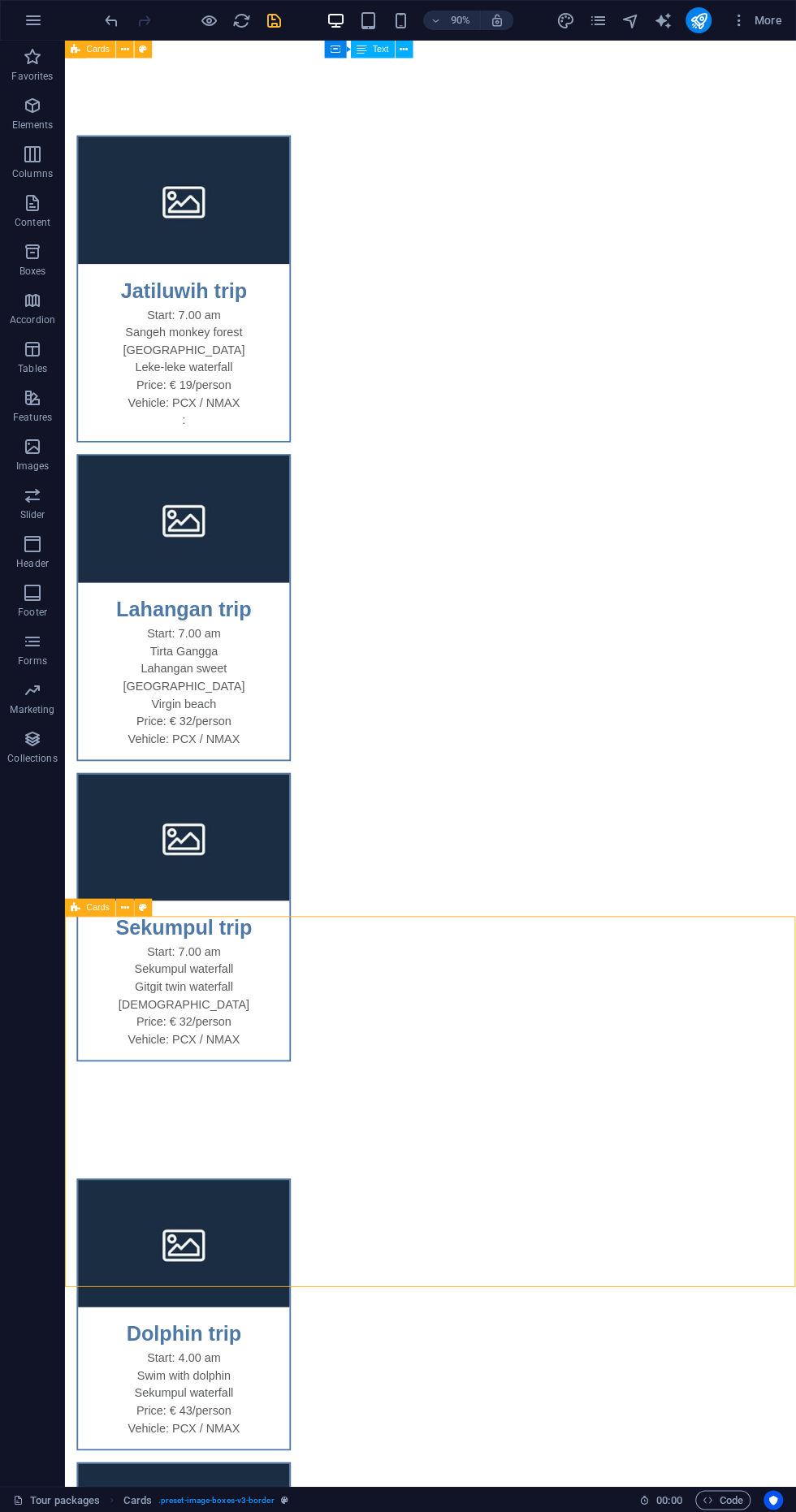
scroll to position [429, 0]
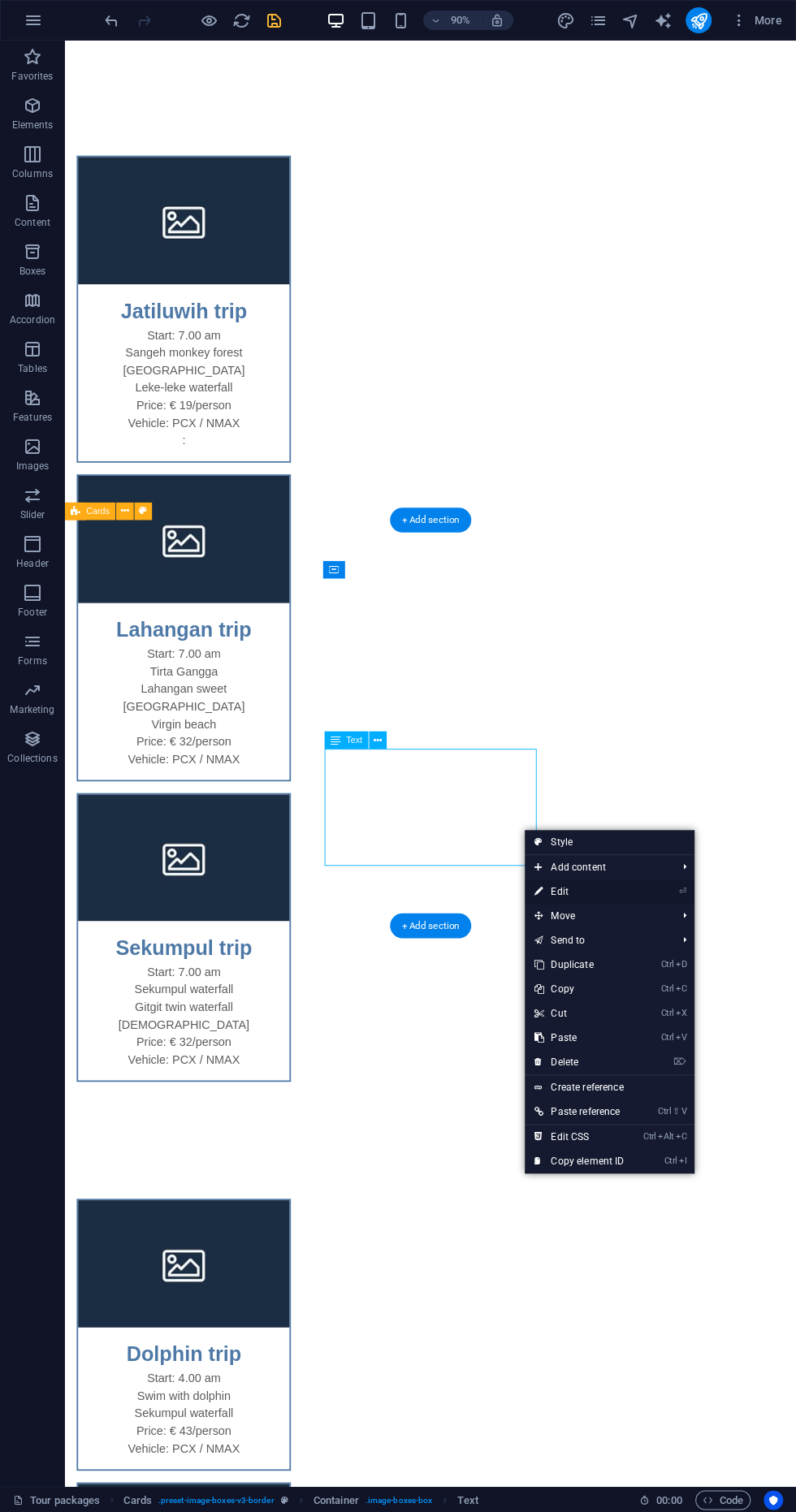
click at [595, 901] on link "⏎ Edit" at bounding box center [579, 892] width 109 height 24
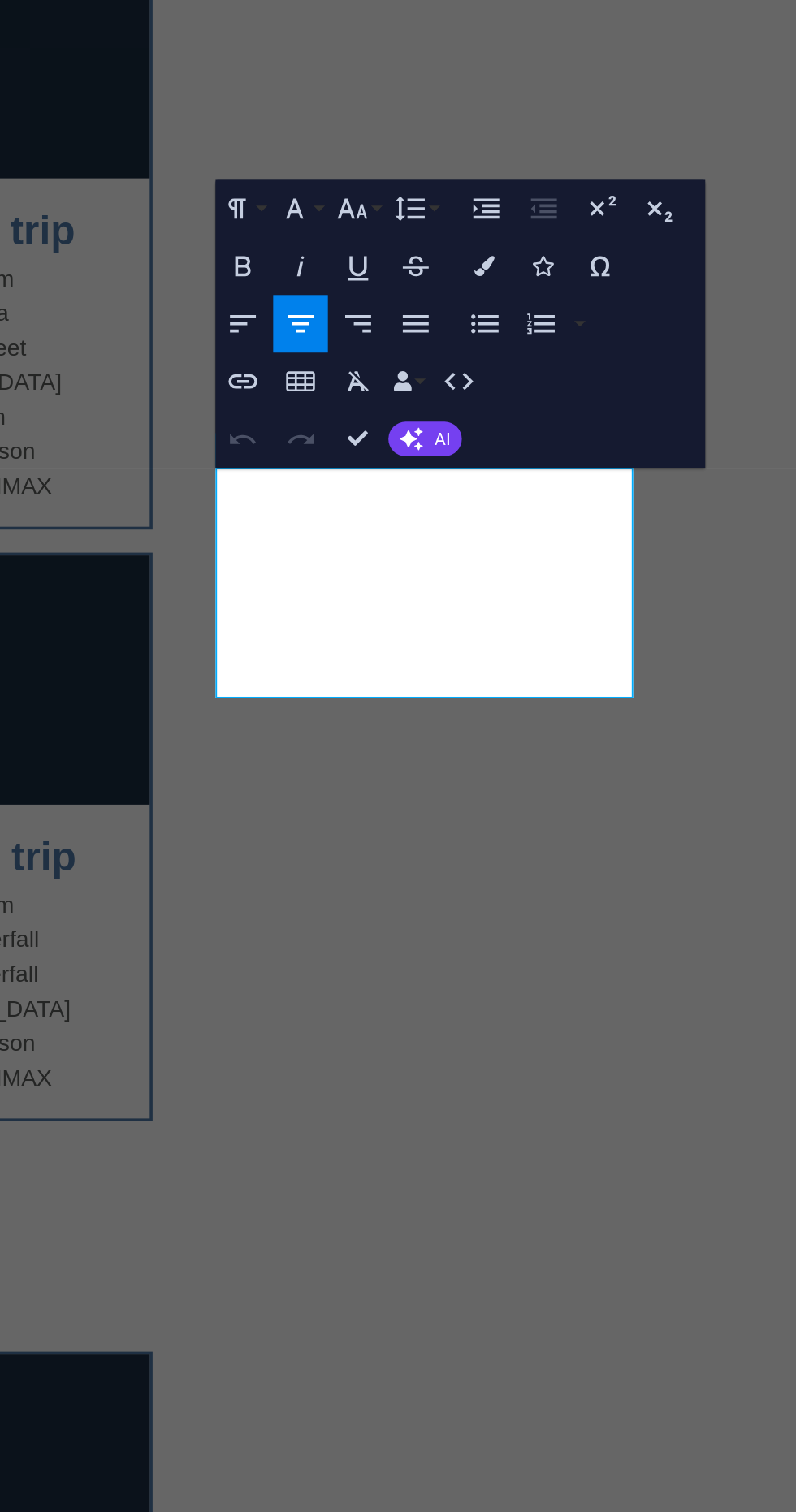
click at [239, 179] on div "Dolphin trip Start: 4.00 am Swim with dolphin Sekumpul waterfall Price: € 43/pe…" at bounding box center [111, 709] width 809 height 1062
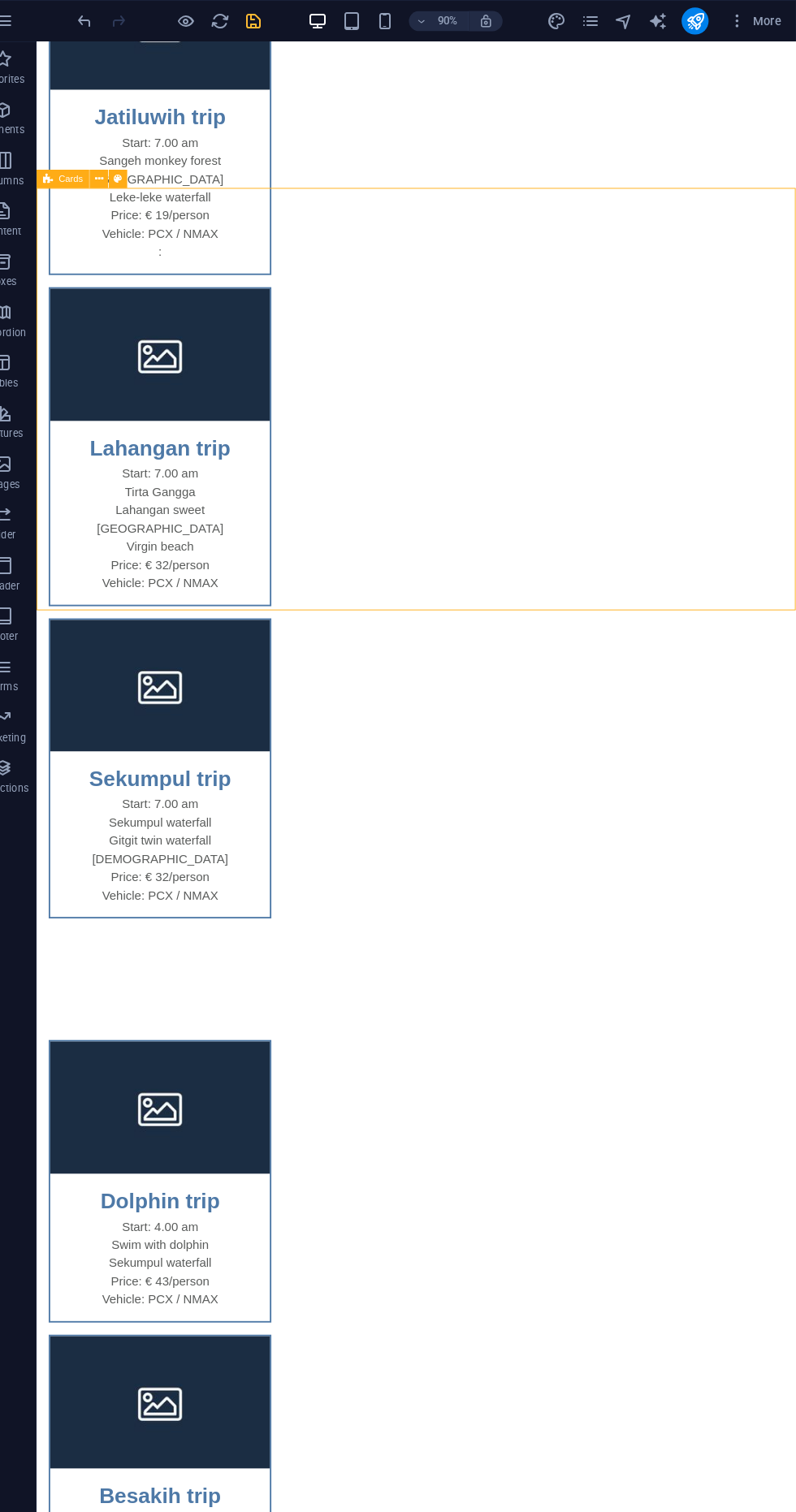
scroll to position [805, 0]
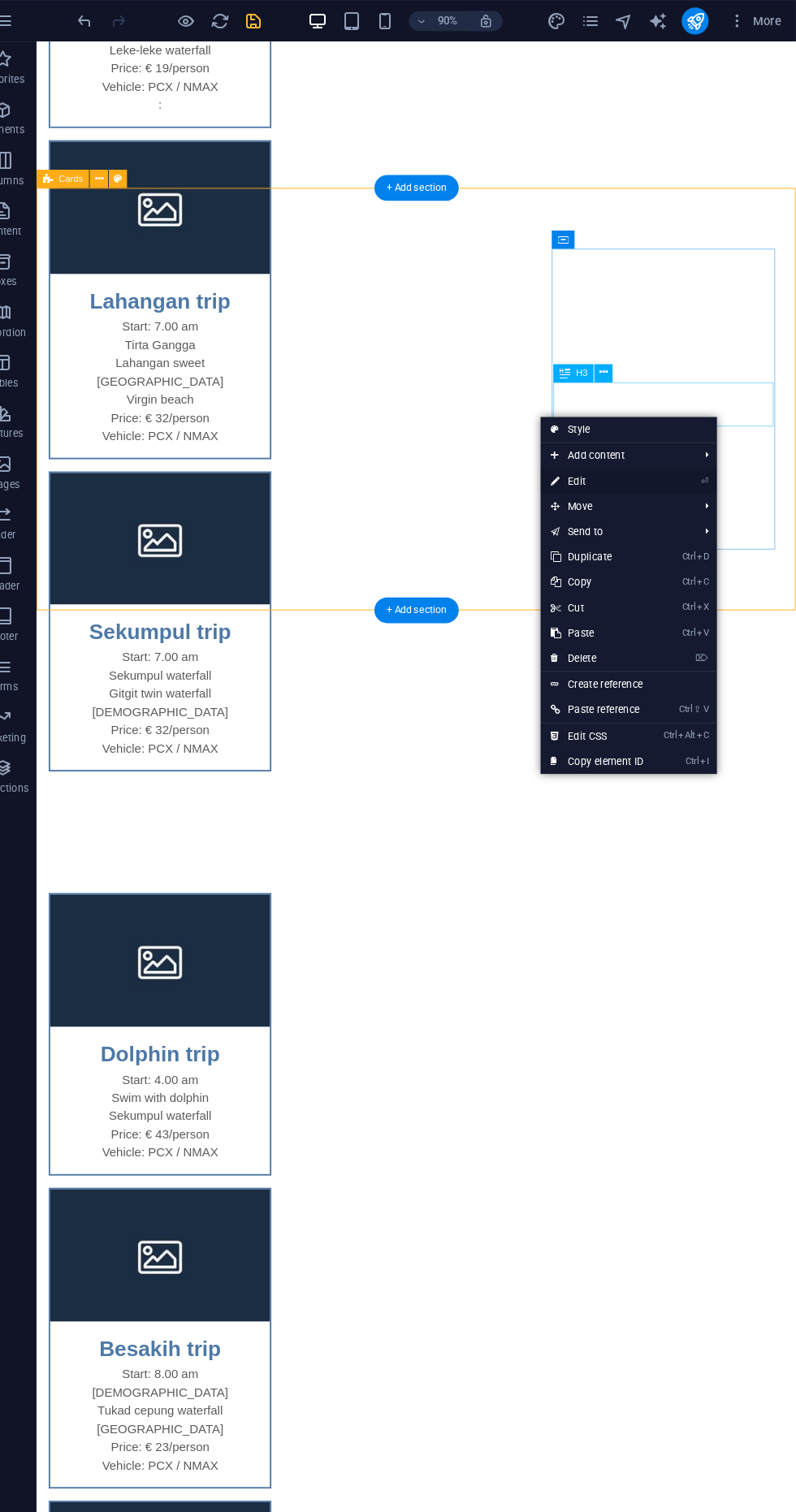
click at [632, 471] on link "⏎ Edit" at bounding box center [604, 463] width 109 height 24
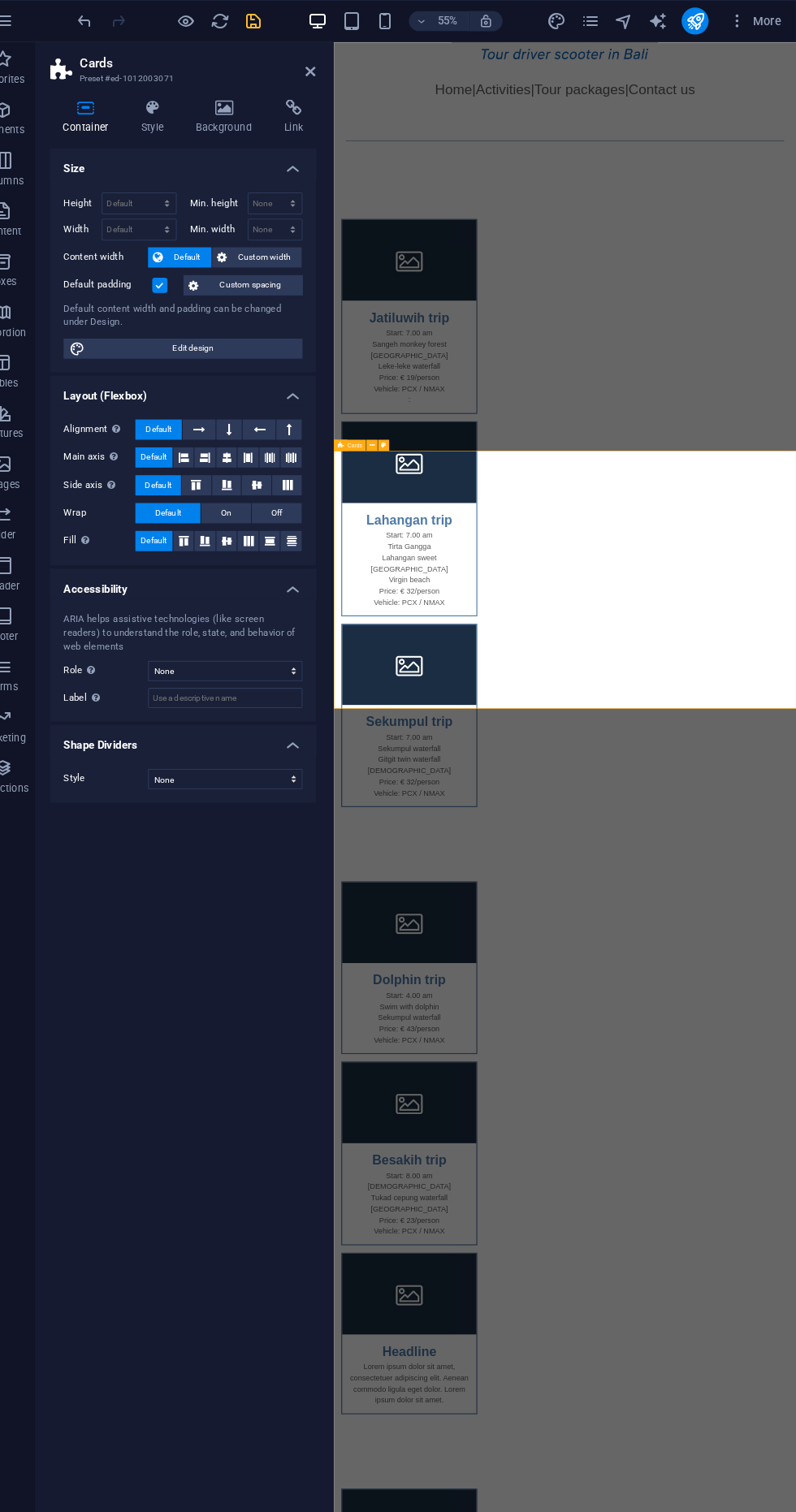
scroll to position [0, 0]
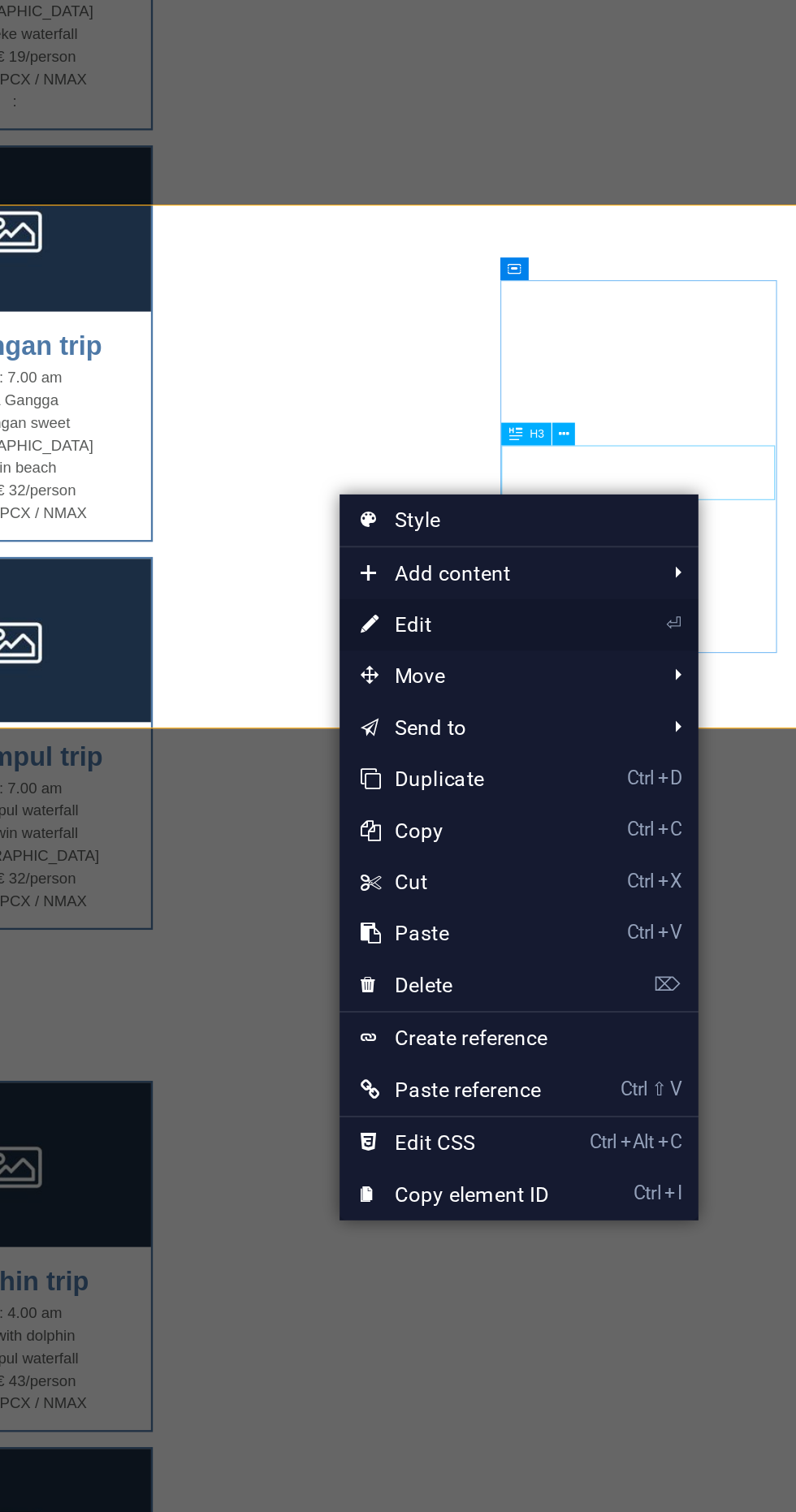
click at [654, 634] on link "⏎ Edit" at bounding box center [632, 633] width 109 height 24
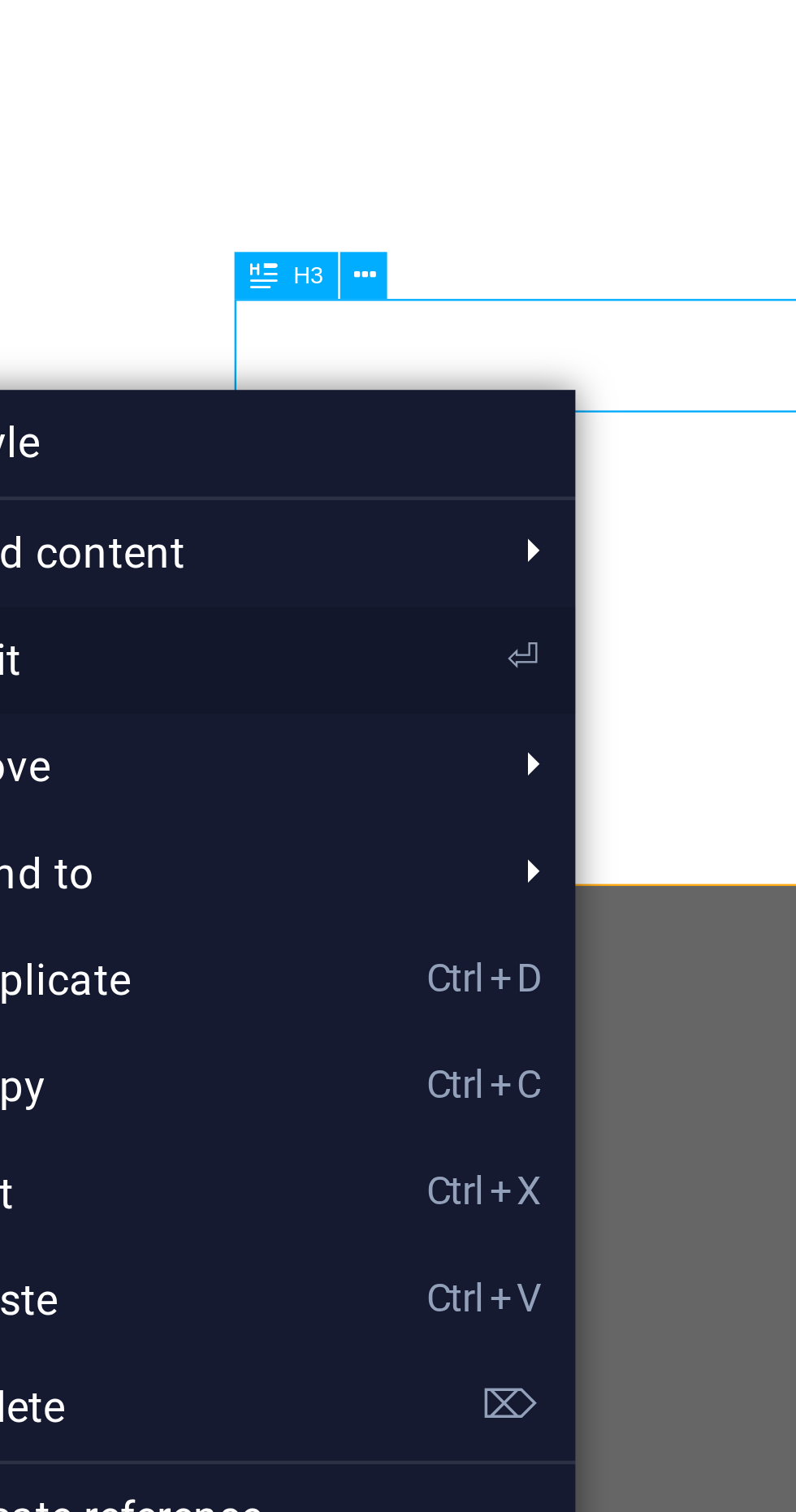
click at [643, 628] on link "⏎ Edit" at bounding box center [616, 630] width 109 height 24
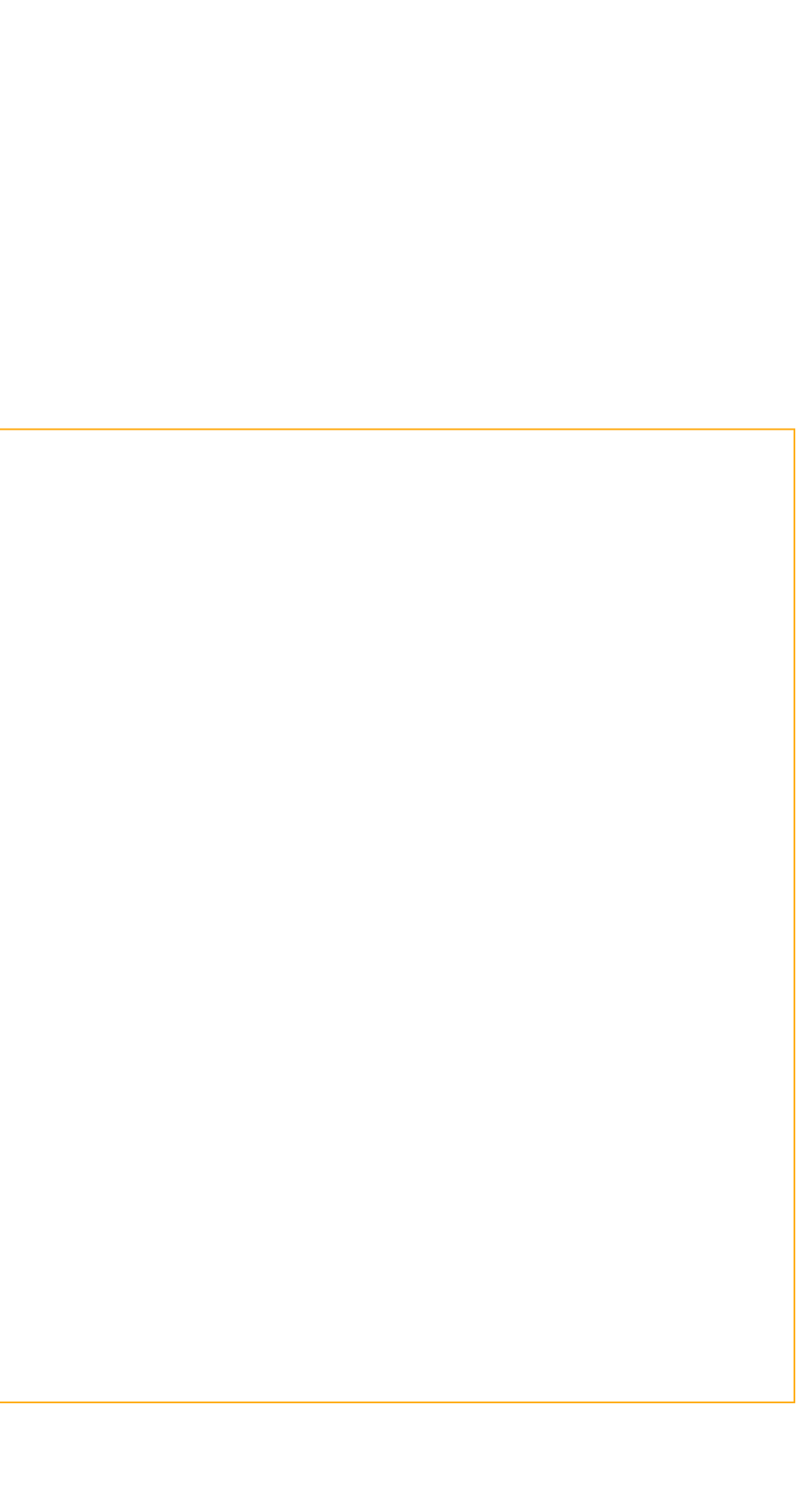
scroll to position [471, 0]
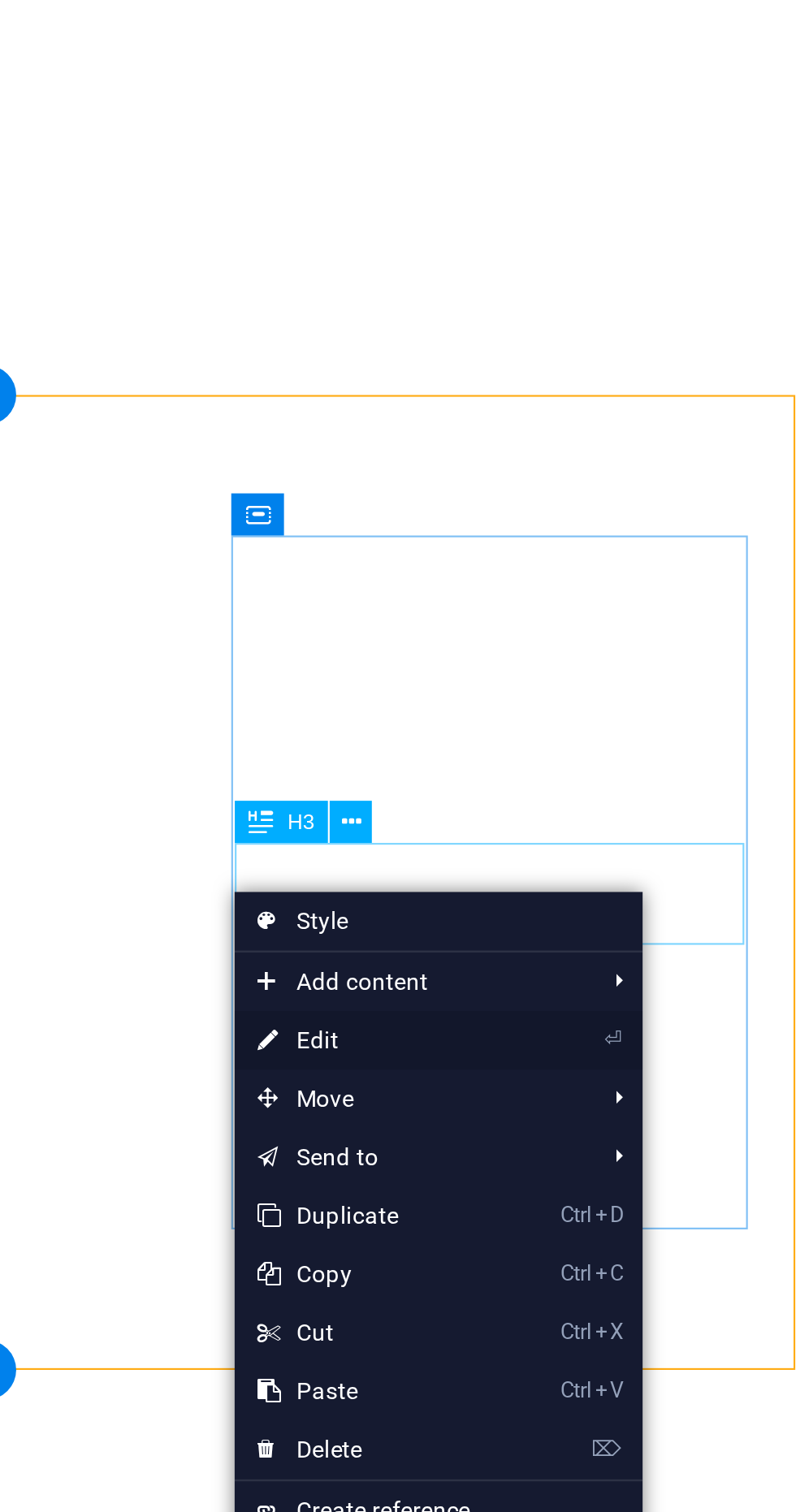
click at [630, 749] on link "⏎ Edit" at bounding box center [616, 751] width 109 height 24
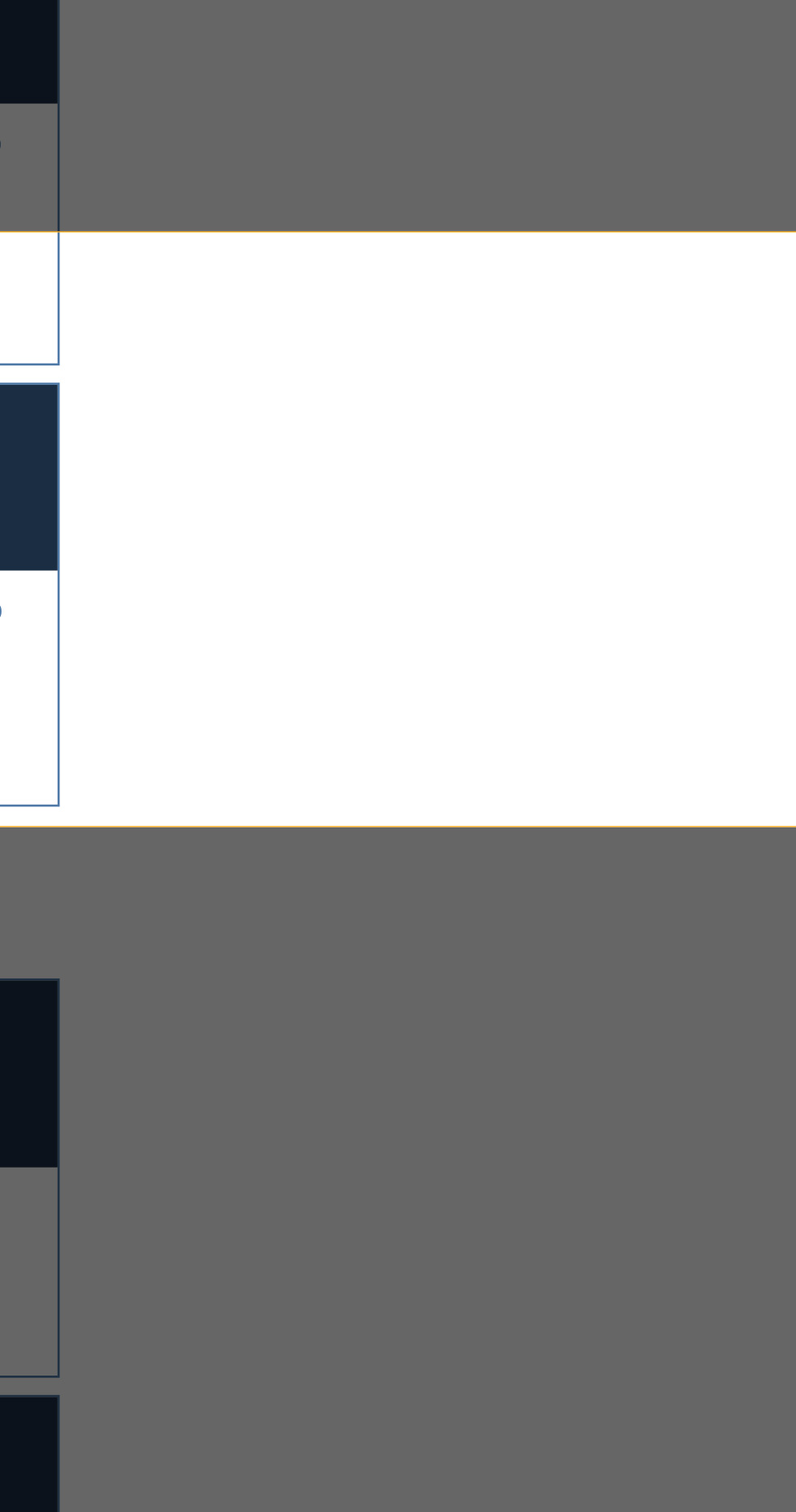
scroll to position [282, 0]
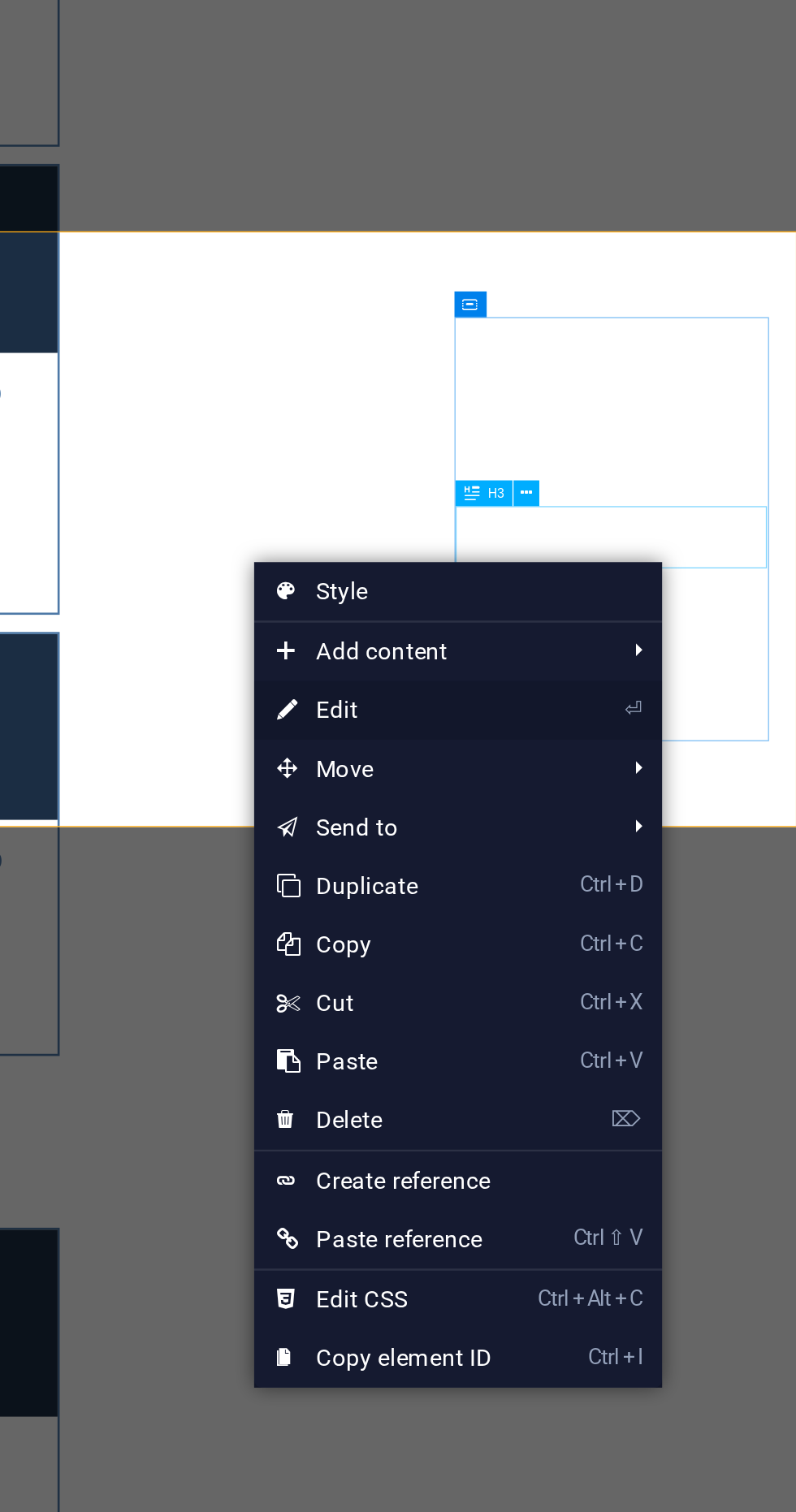
click at [643, 614] on link "⏎ Edit" at bounding box center [624, 614] width 109 height 24
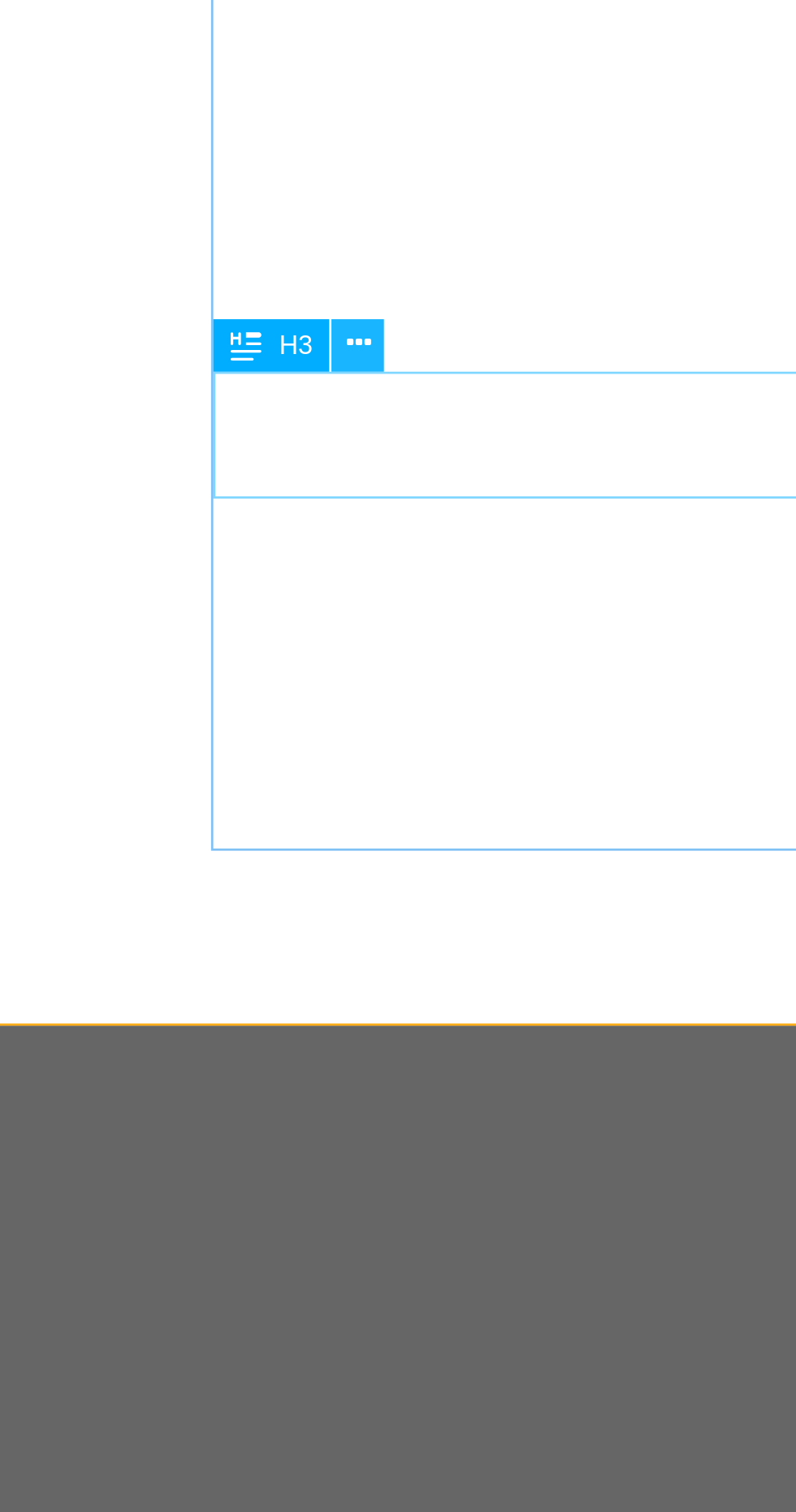
click at [683, 525] on icon at bounding box center [682, 524] width 5 height 9
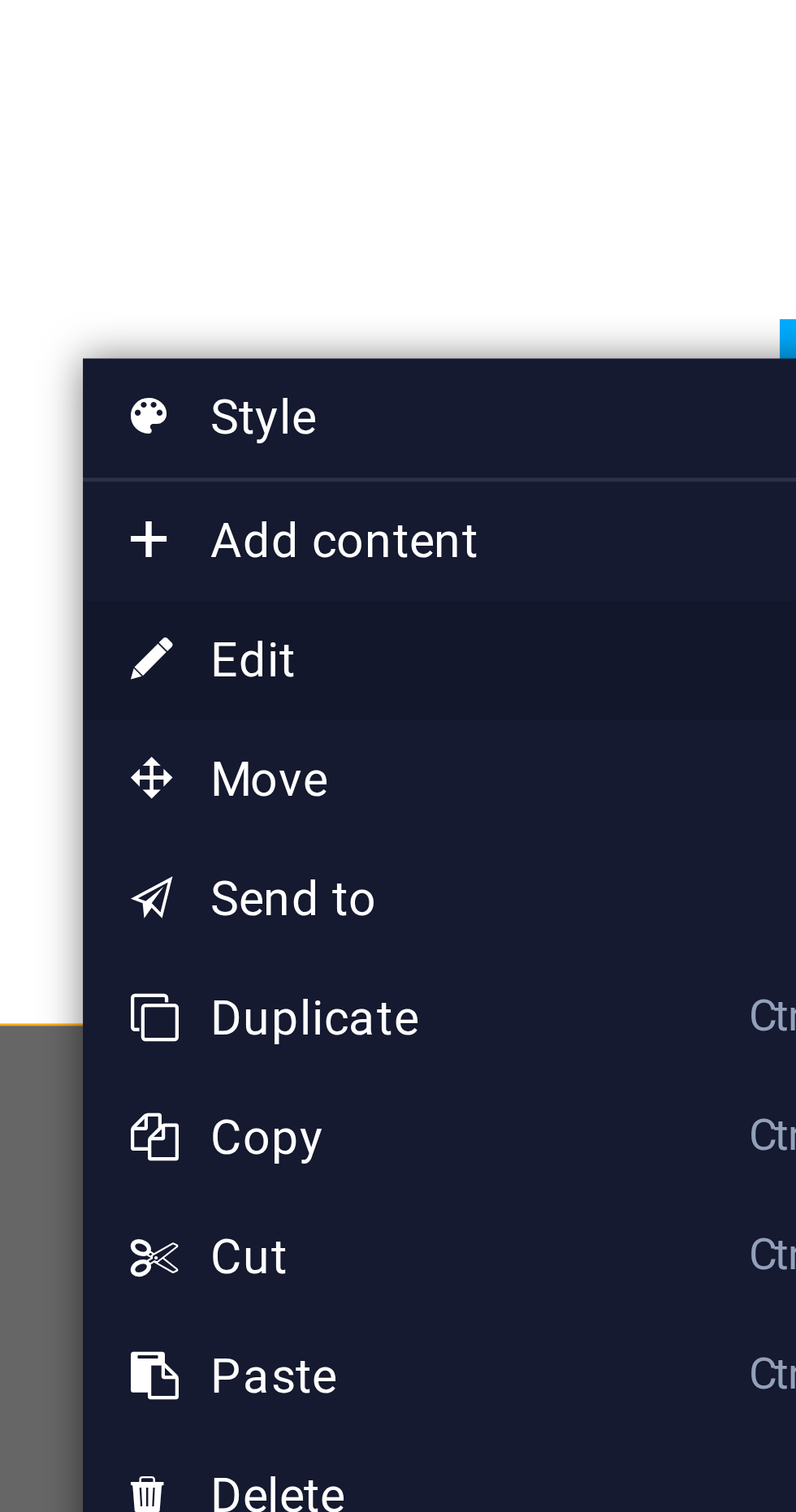
click at [563, 584] on link "⏎ Edit" at bounding box center [566, 588] width 109 height 24
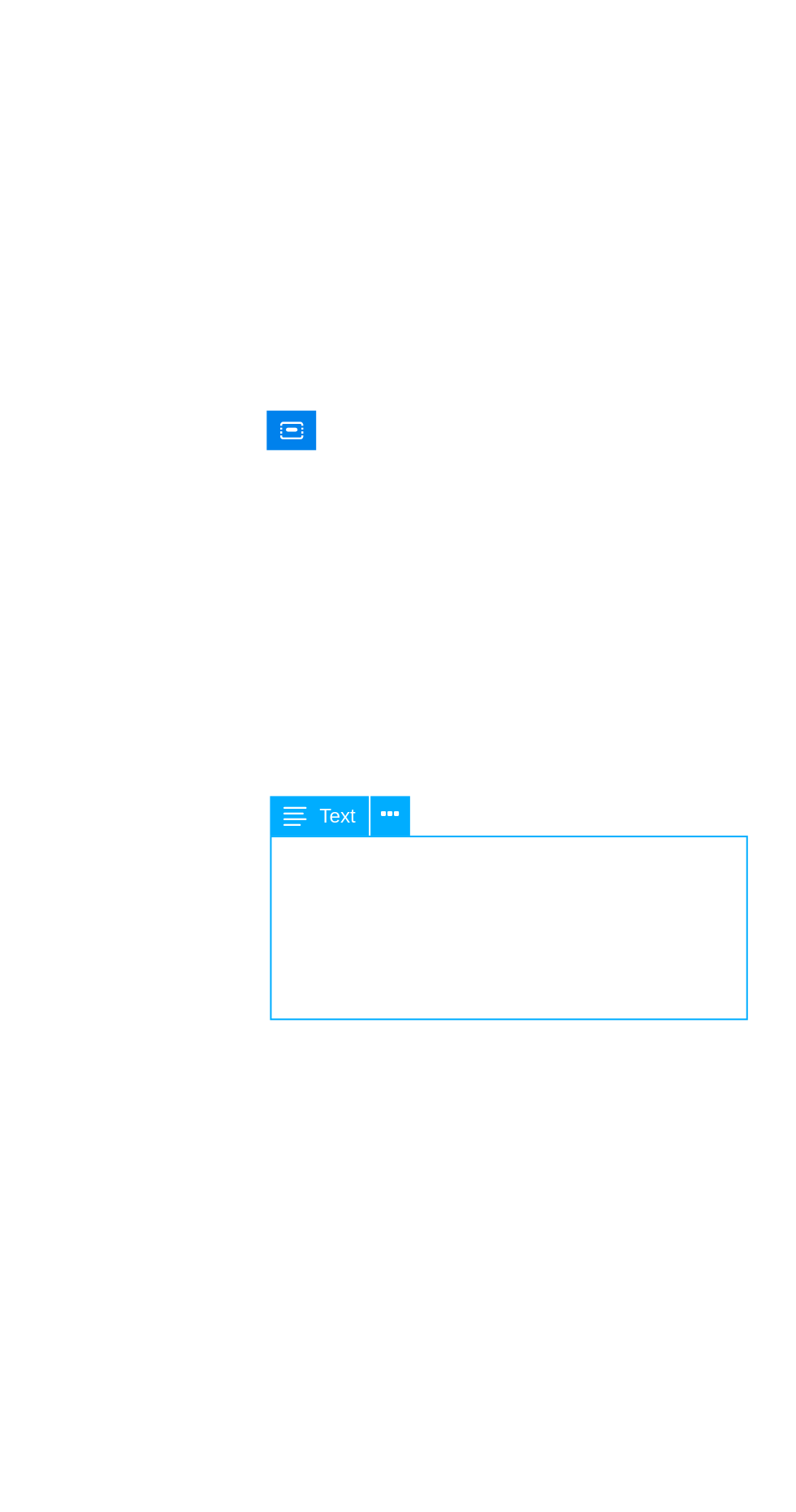
scroll to position [593, 0]
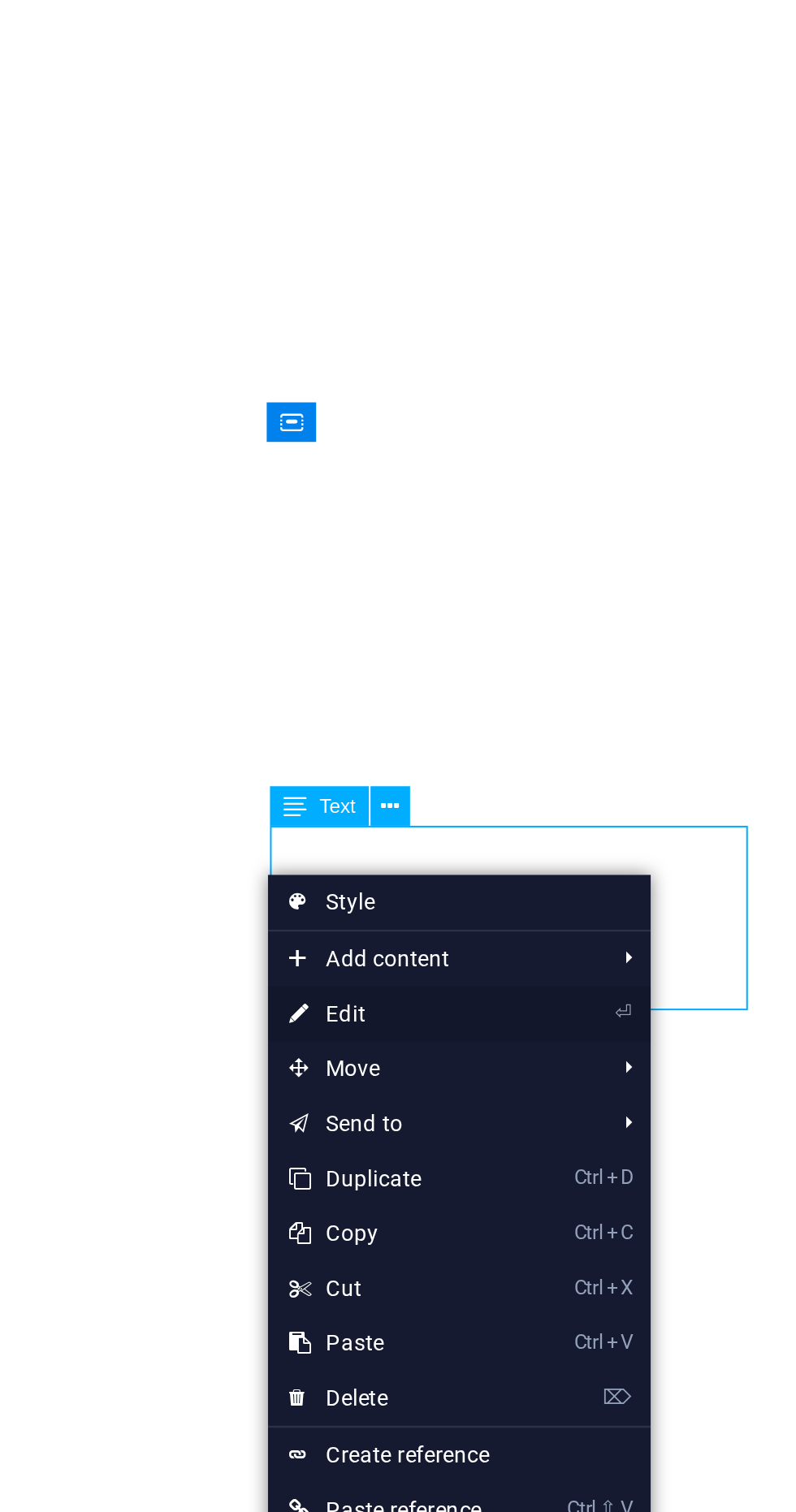
click at [643, 680] on link "⏎ Edit" at bounding box center [615, 684] width 109 height 24
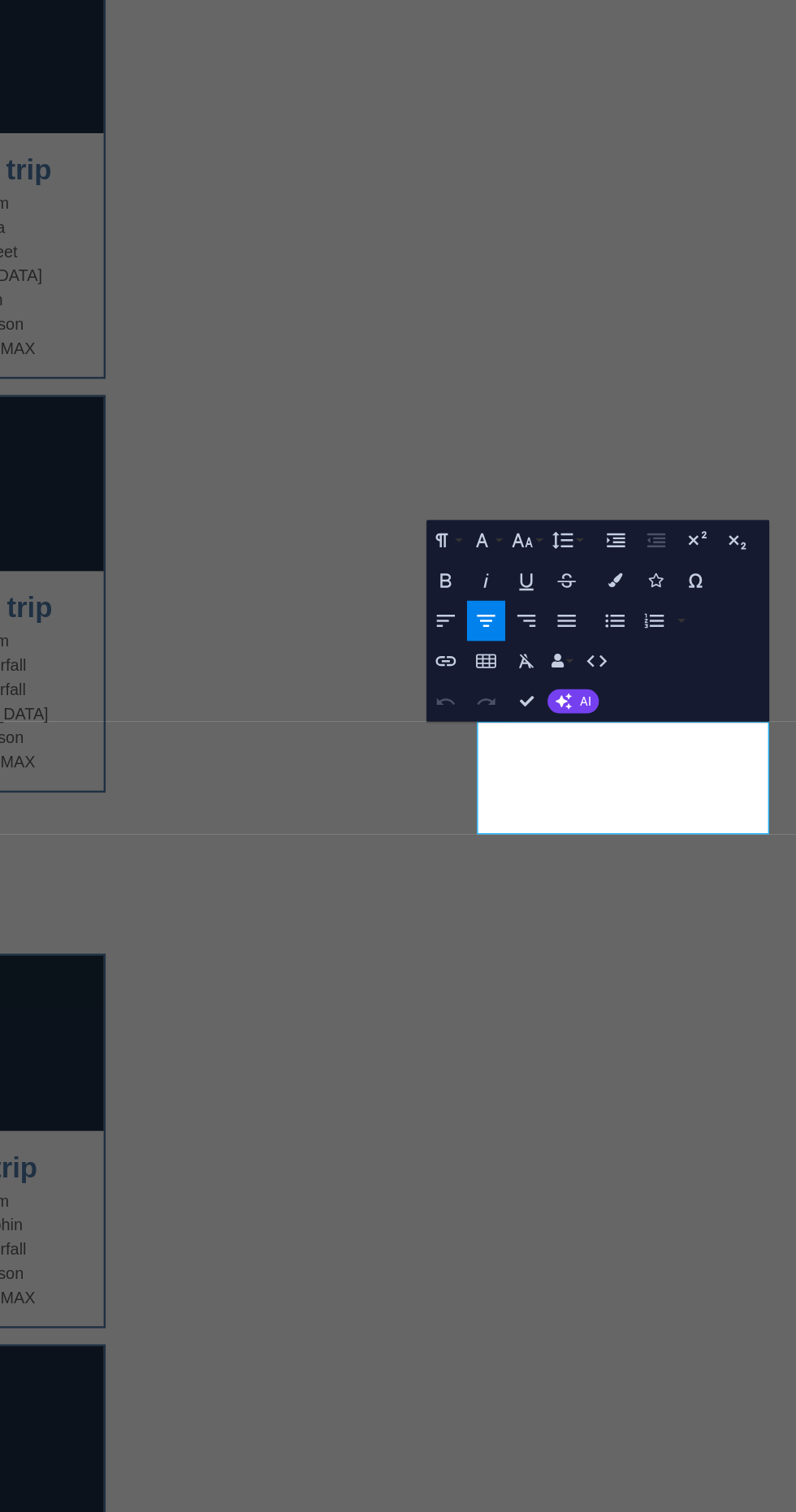
scroll to position [282, 0]
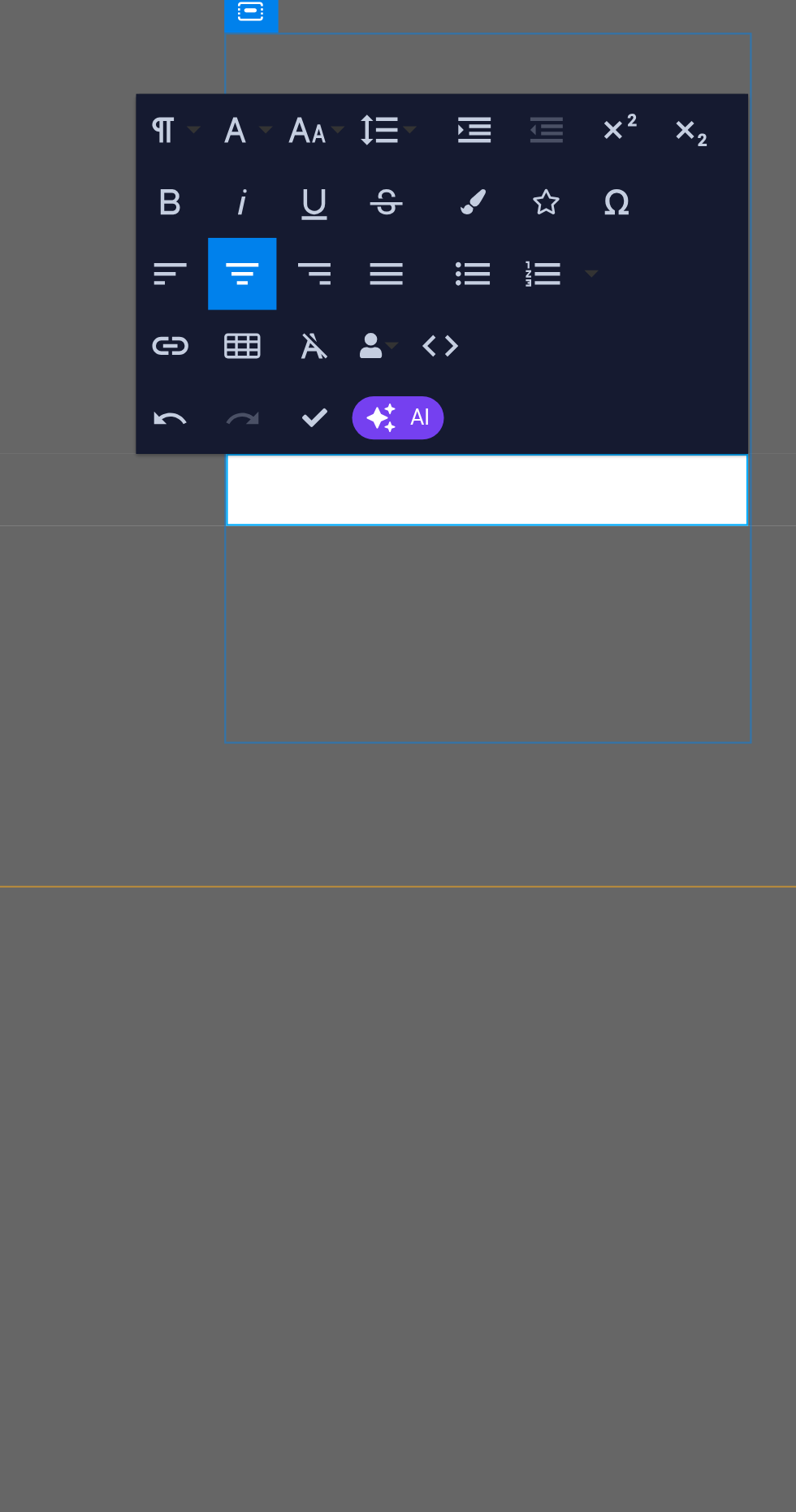
scroll to position [0, 0]
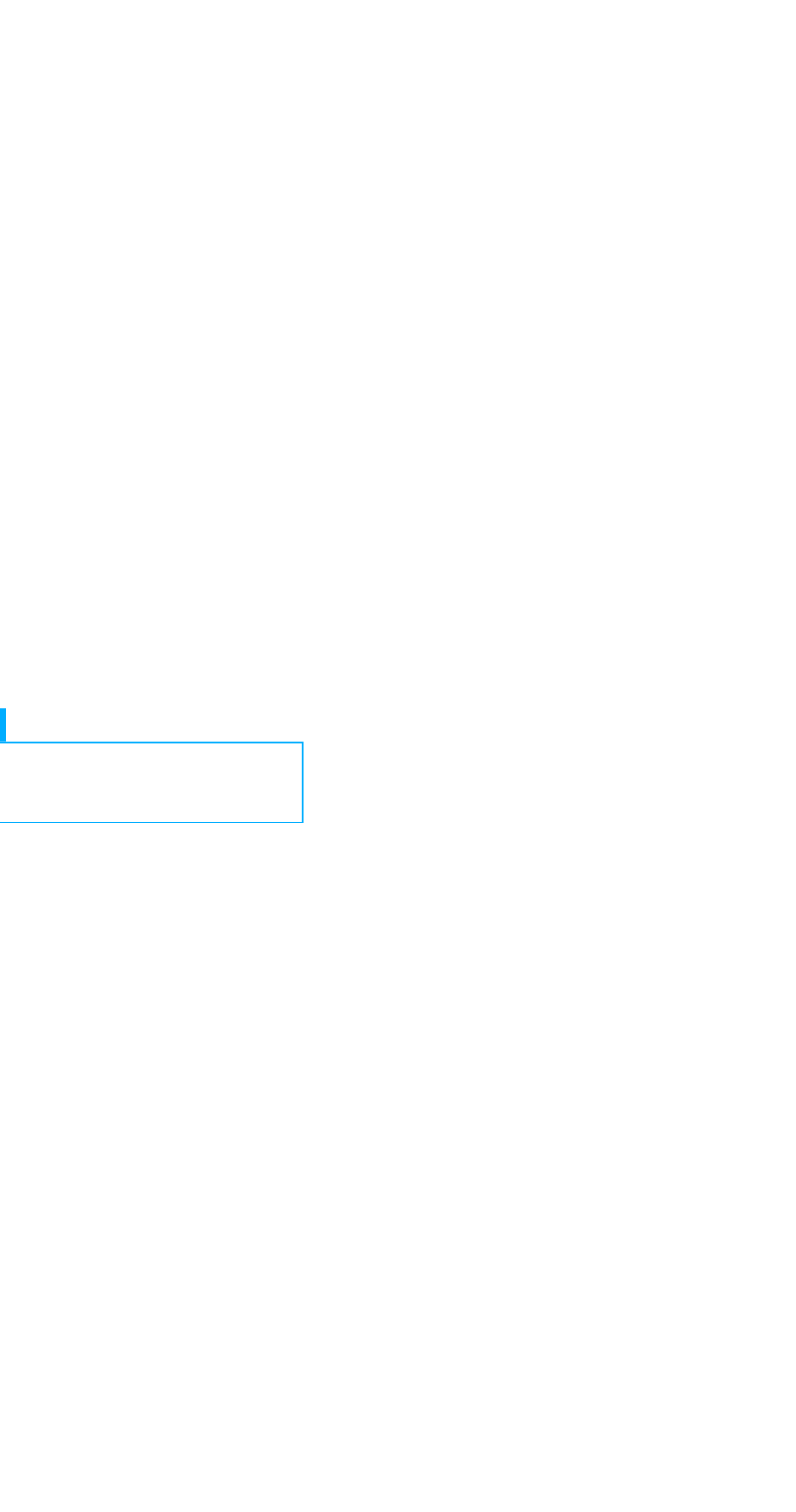
scroll to position [541, 0]
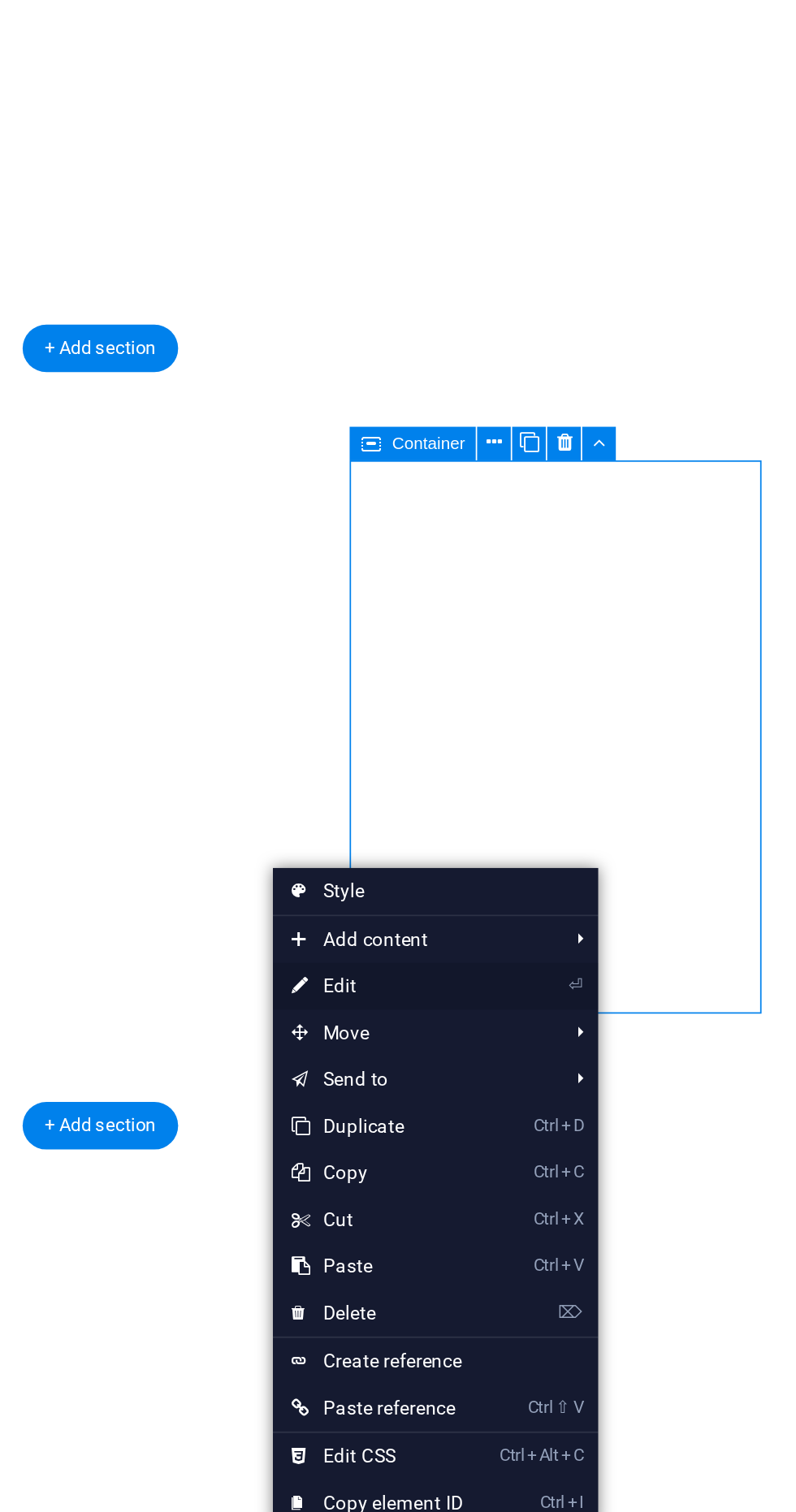
click at [600, 754] on link "⏎ Edit" at bounding box center [575, 752] width 109 height 24
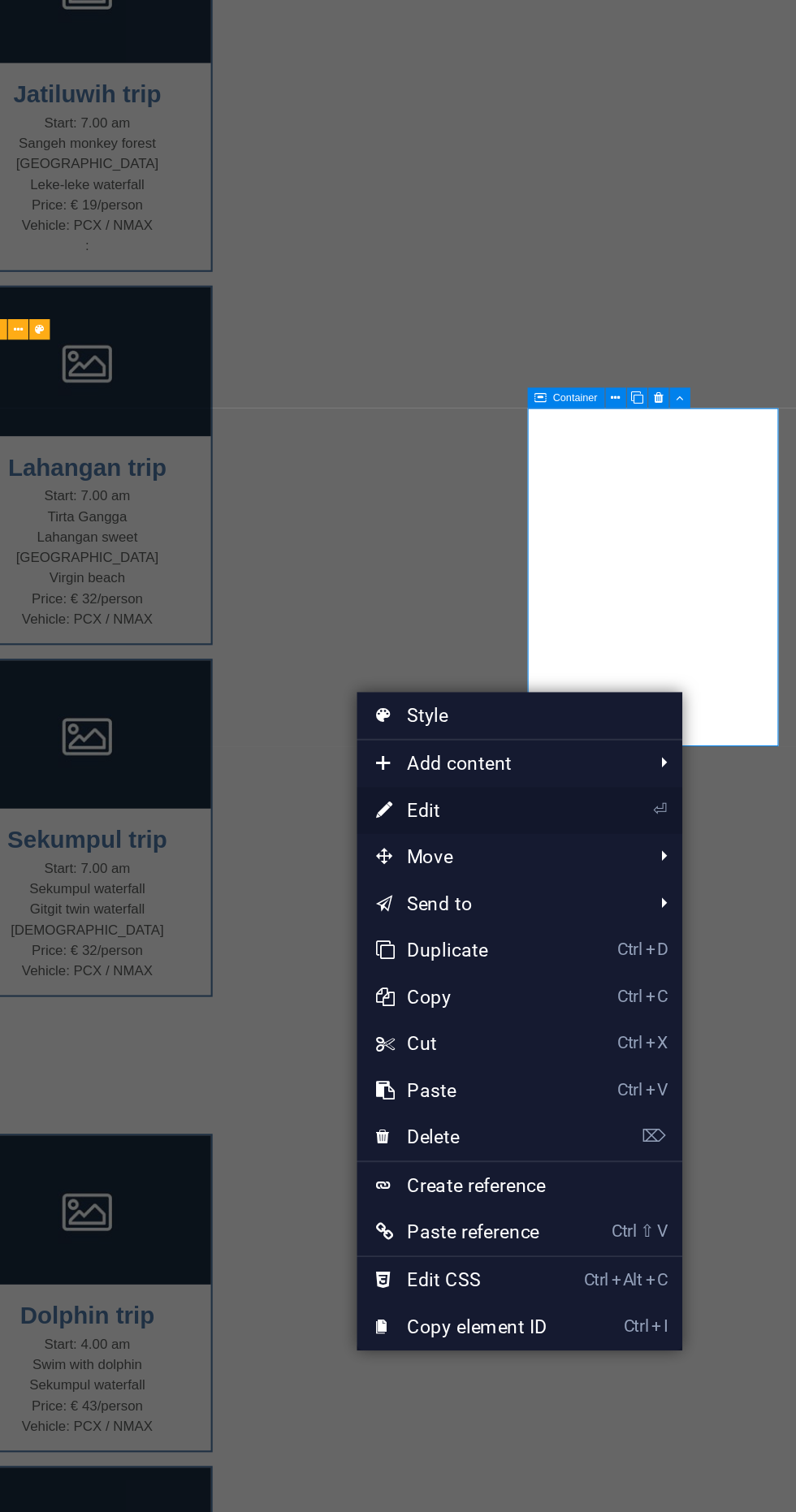
click at [630, 665] on link "⏎ Edit" at bounding box center [619, 660] width 109 height 24
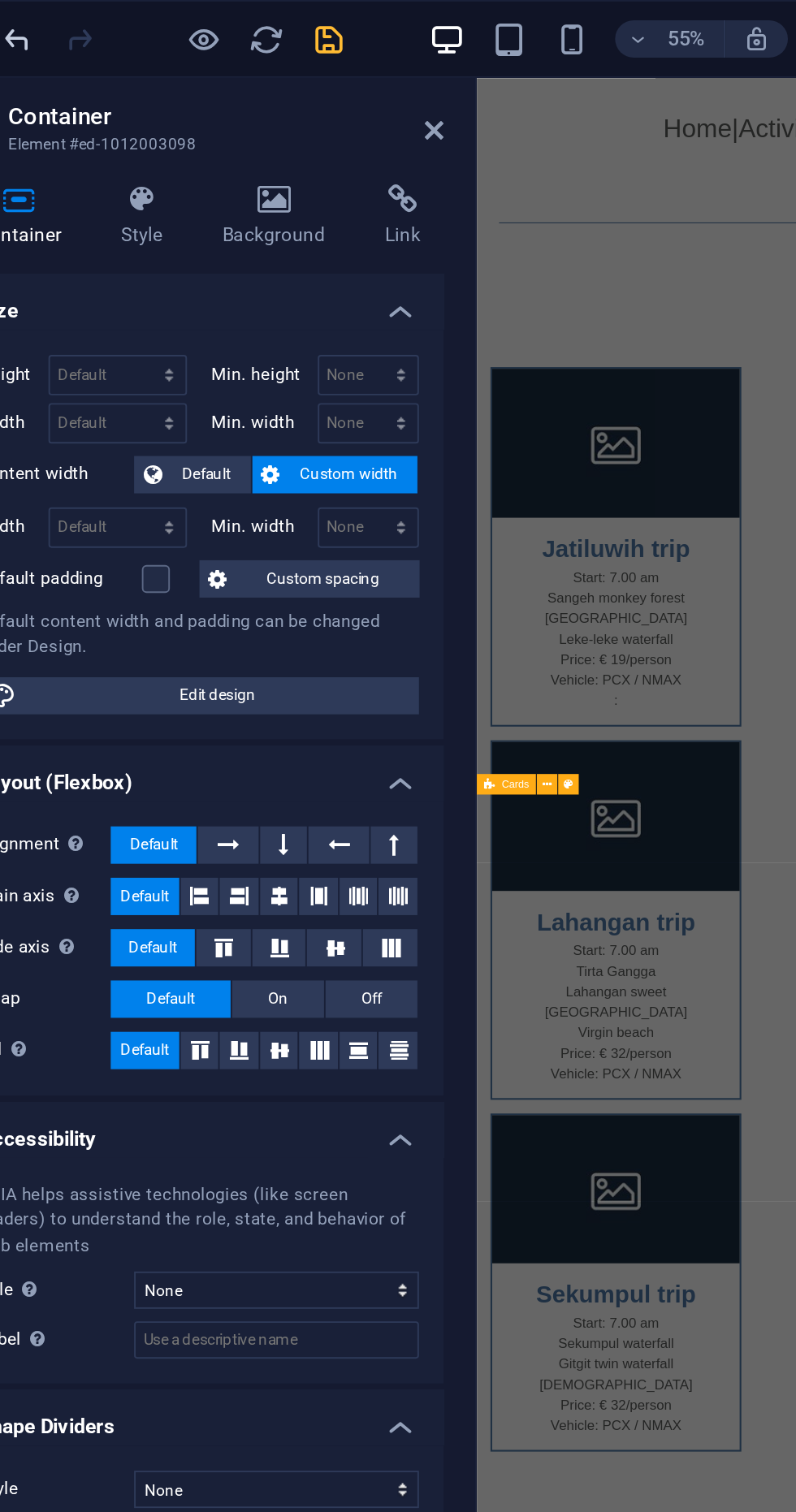
click at [111, 28] on icon "undo" at bounding box center [112, 21] width 19 height 19
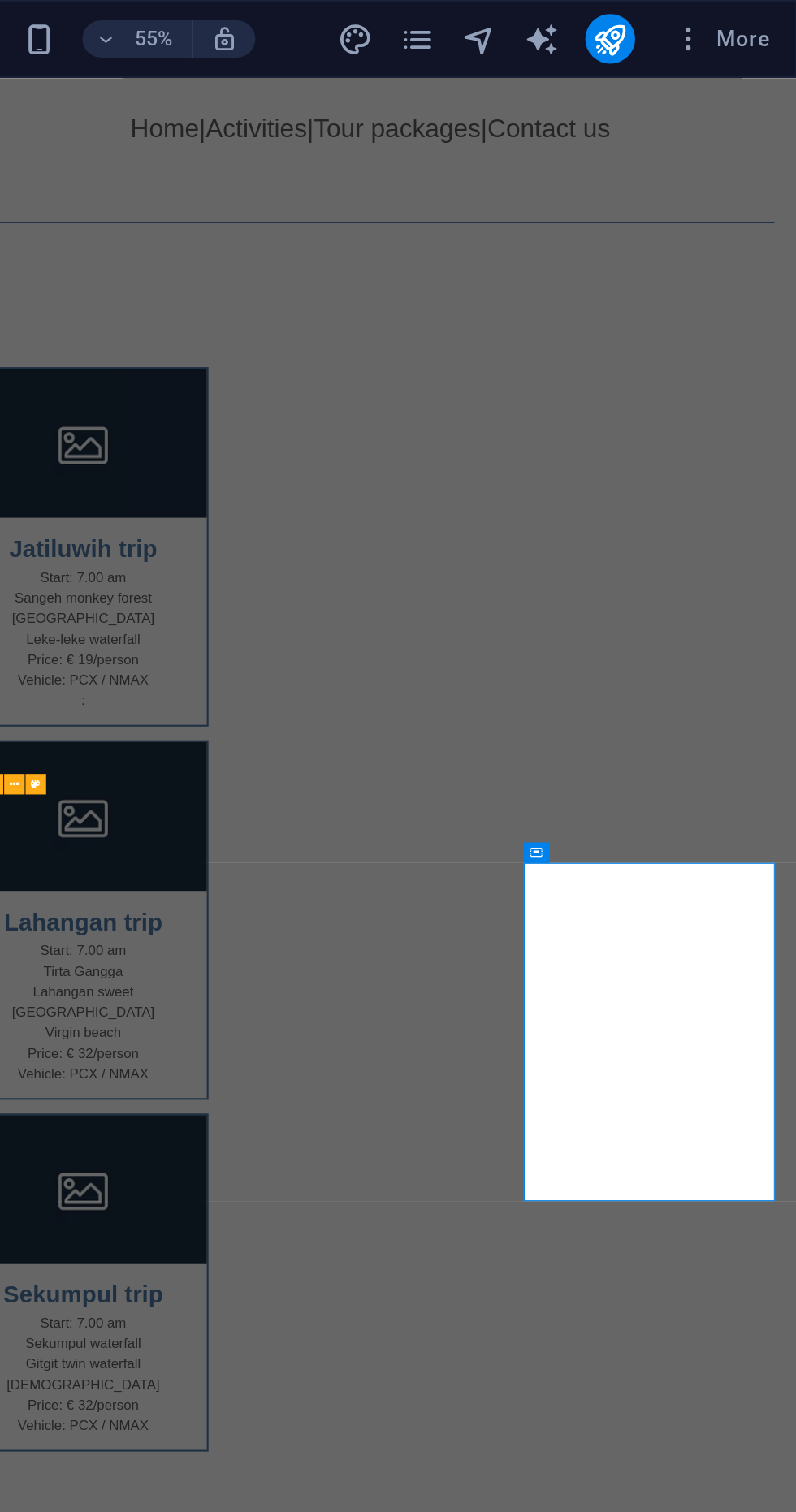
scroll to position [0, 0]
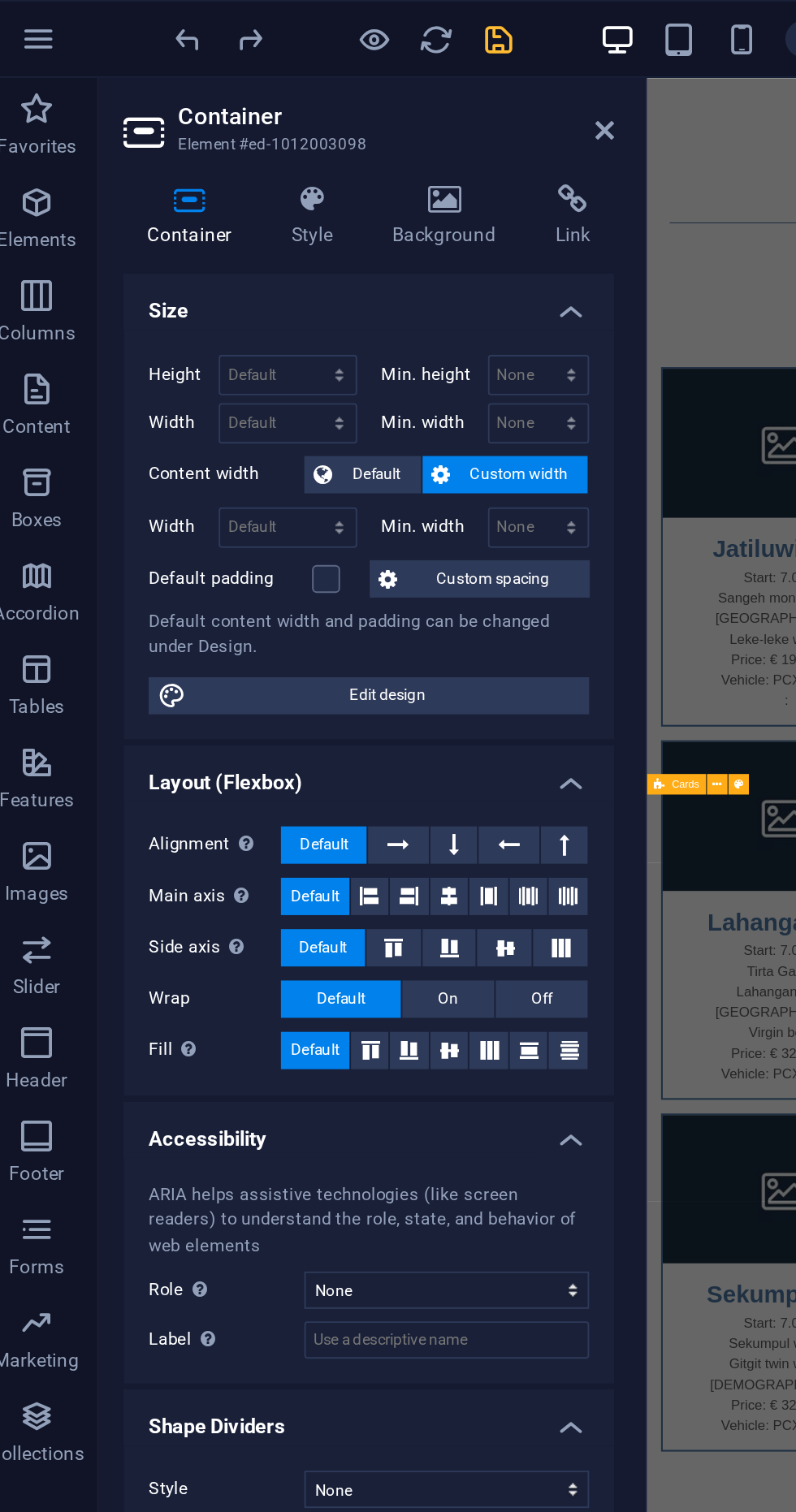
click at [269, 24] on icon "save" at bounding box center [274, 21] width 19 height 19
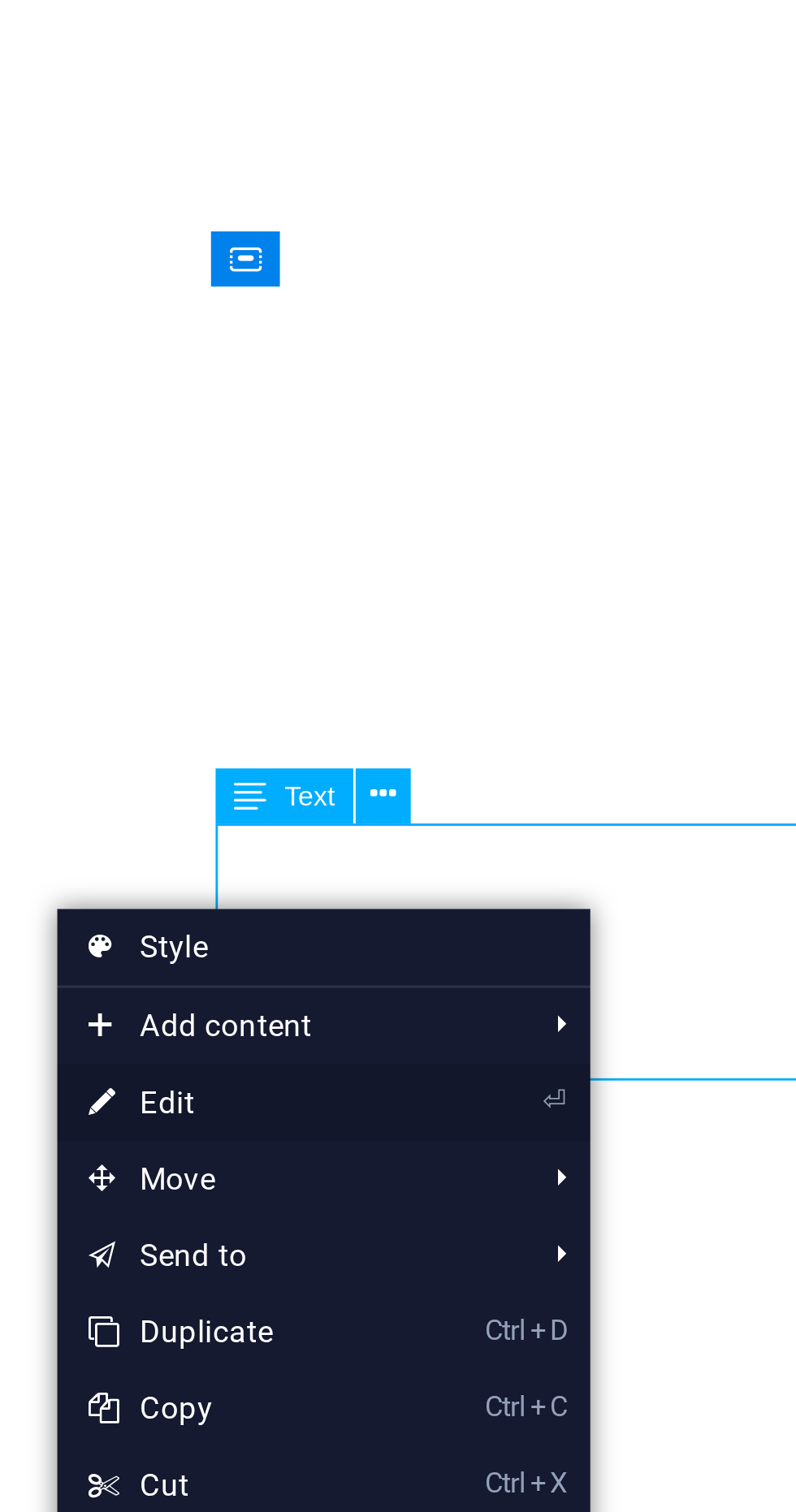
click at [580, 526] on link "⏎ Edit" at bounding box center [566, 527] width 109 height 24
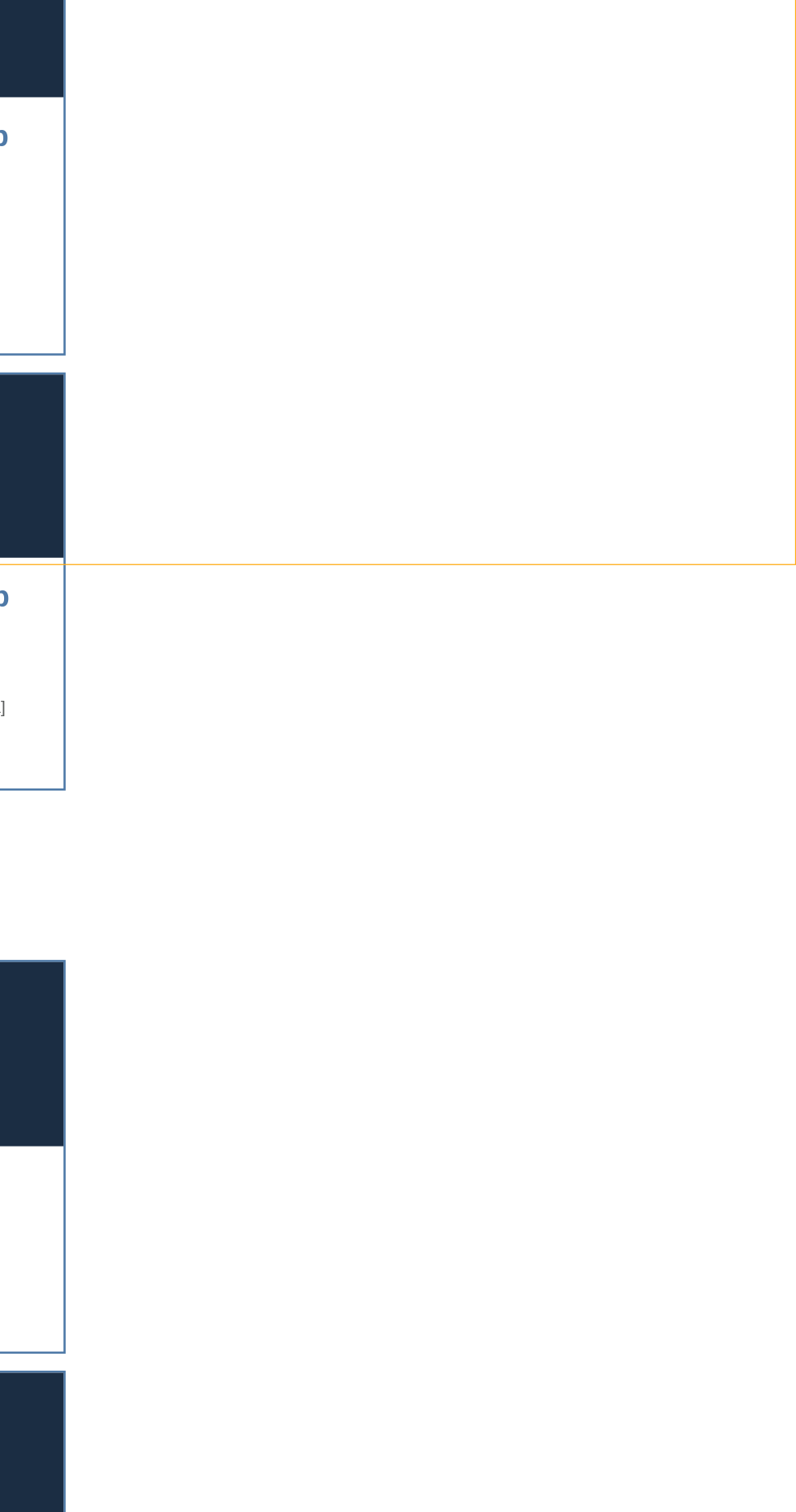
scroll to position [1304, 0]
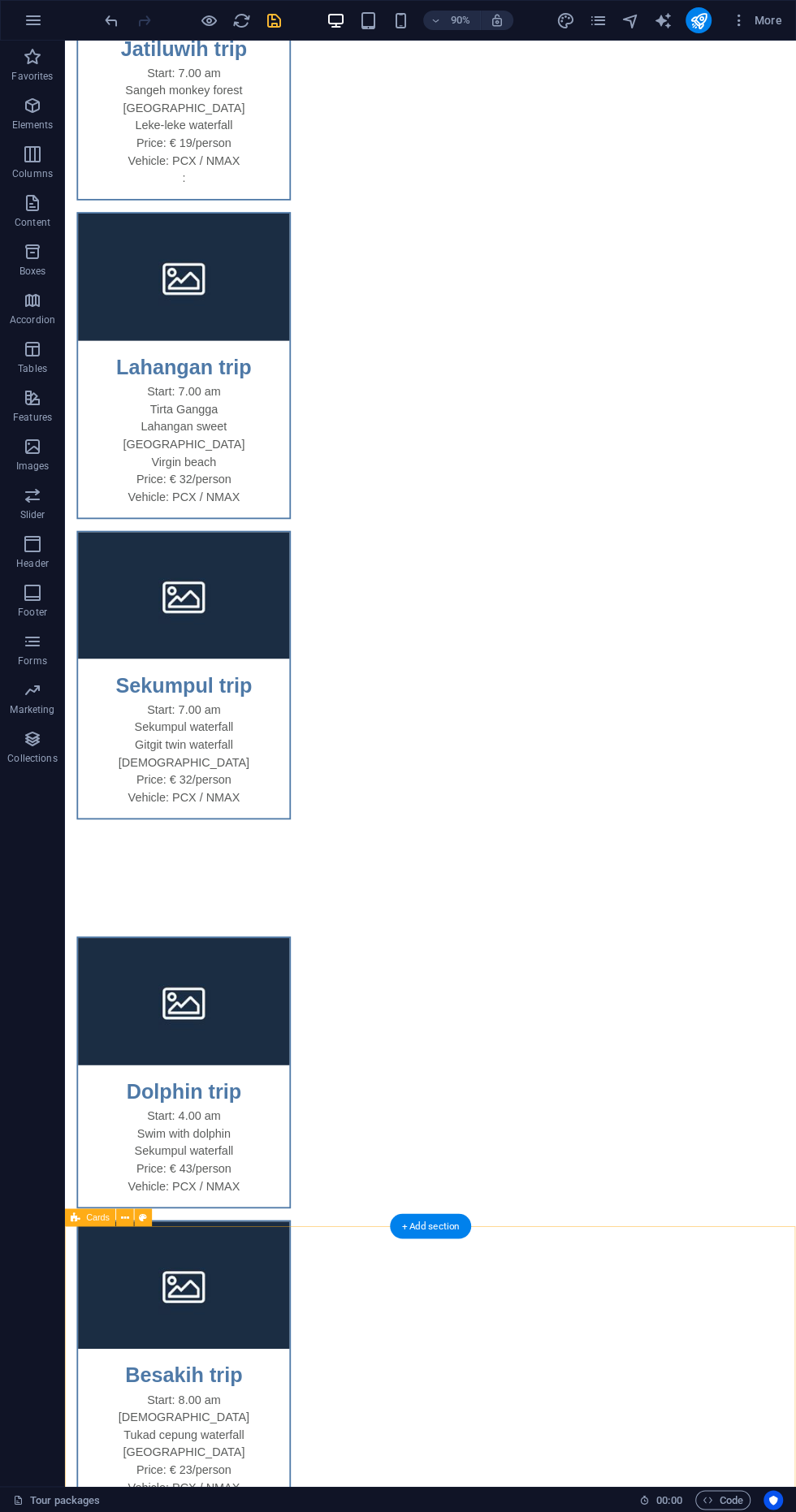
scroll to position [704, 0]
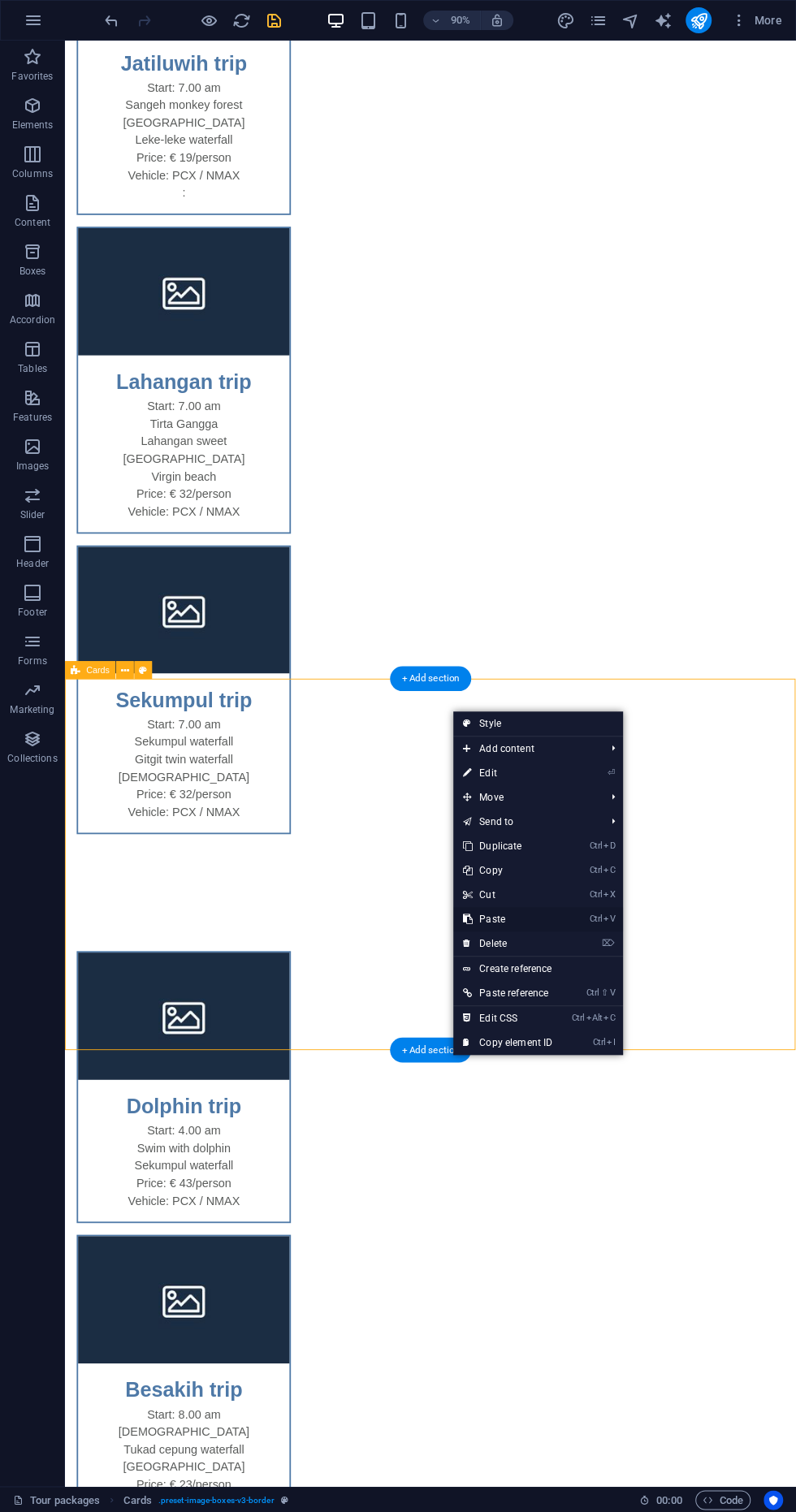
click at [513, 929] on link "Ctrl V Paste" at bounding box center [507, 919] width 109 height 24
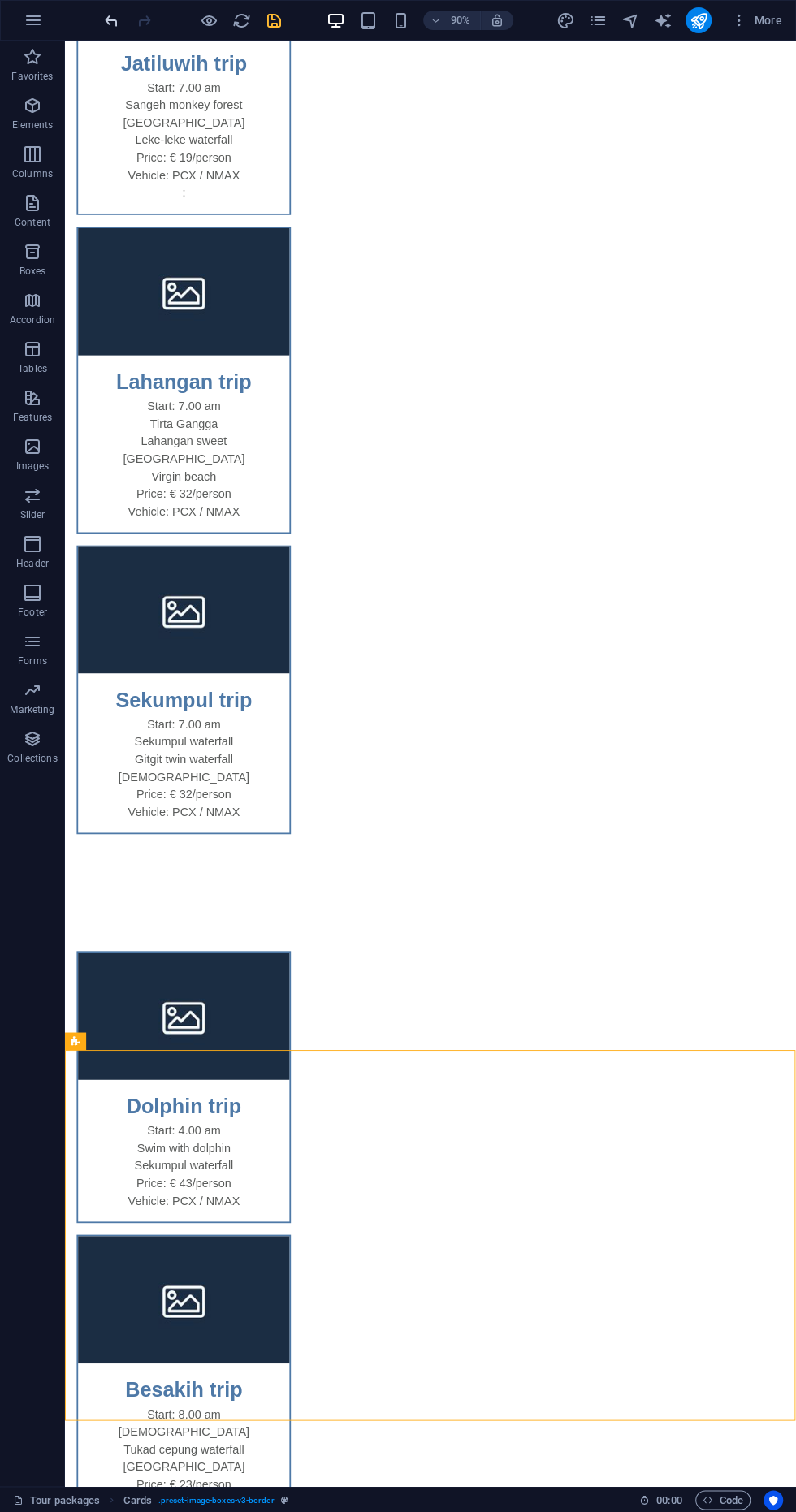
click at [105, 20] on icon "undo" at bounding box center [112, 21] width 19 height 19
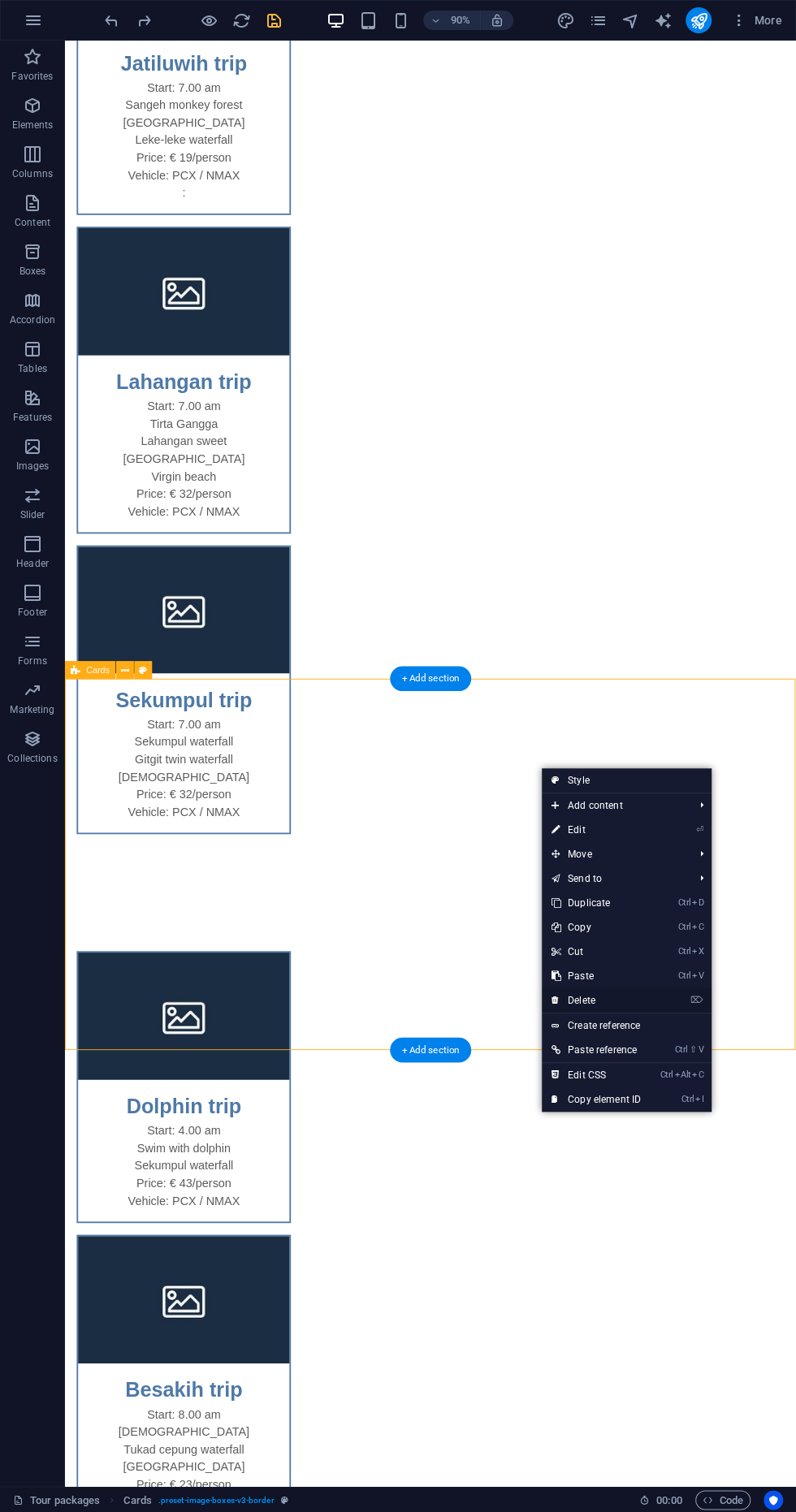
click at [617, 996] on link "⌦ Delete" at bounding box center [596, 1000] width 109 height 24
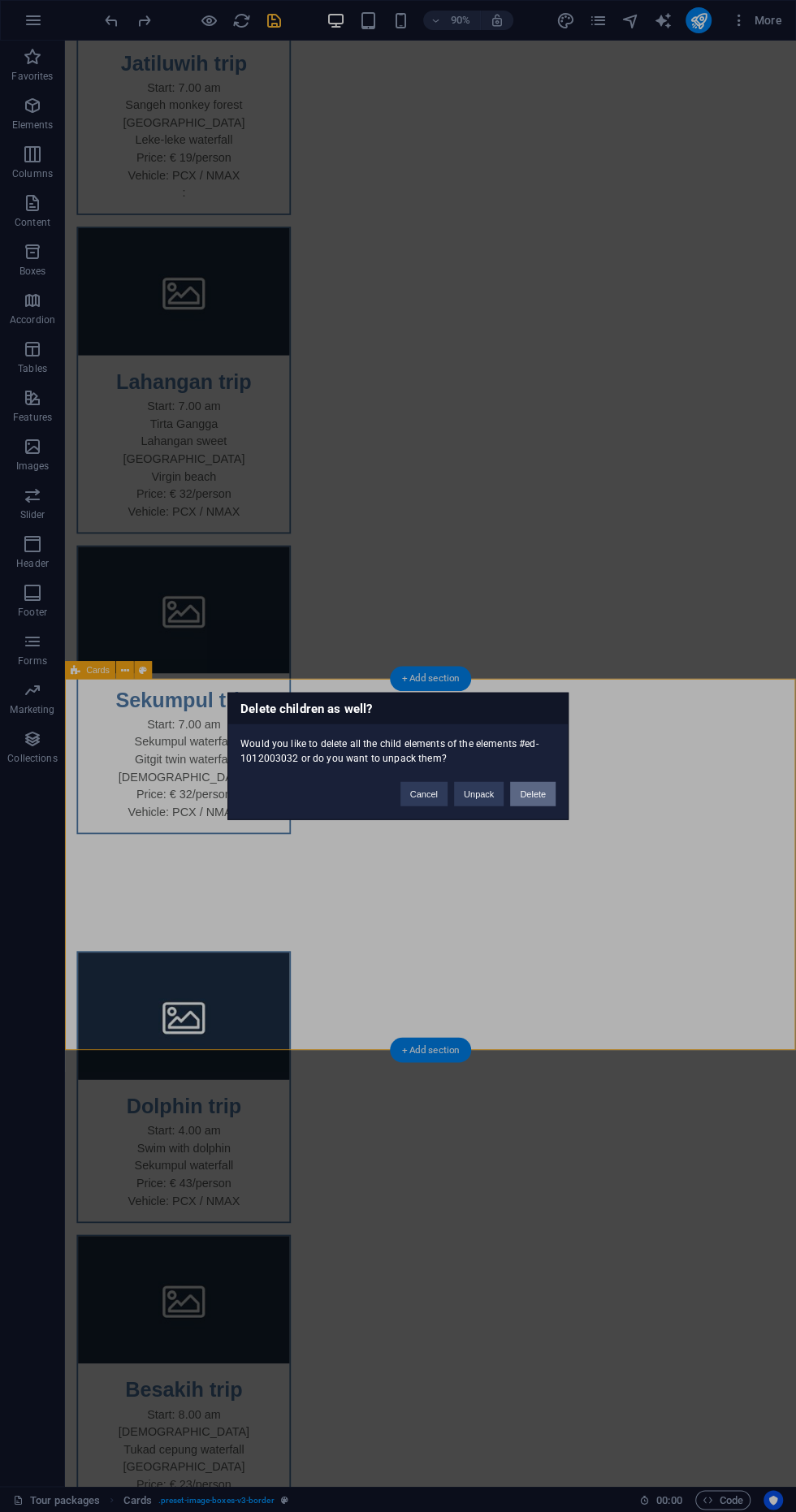
click at [556, 799] on button "Delete" at bounding box center [532, 794] width 46 height 24
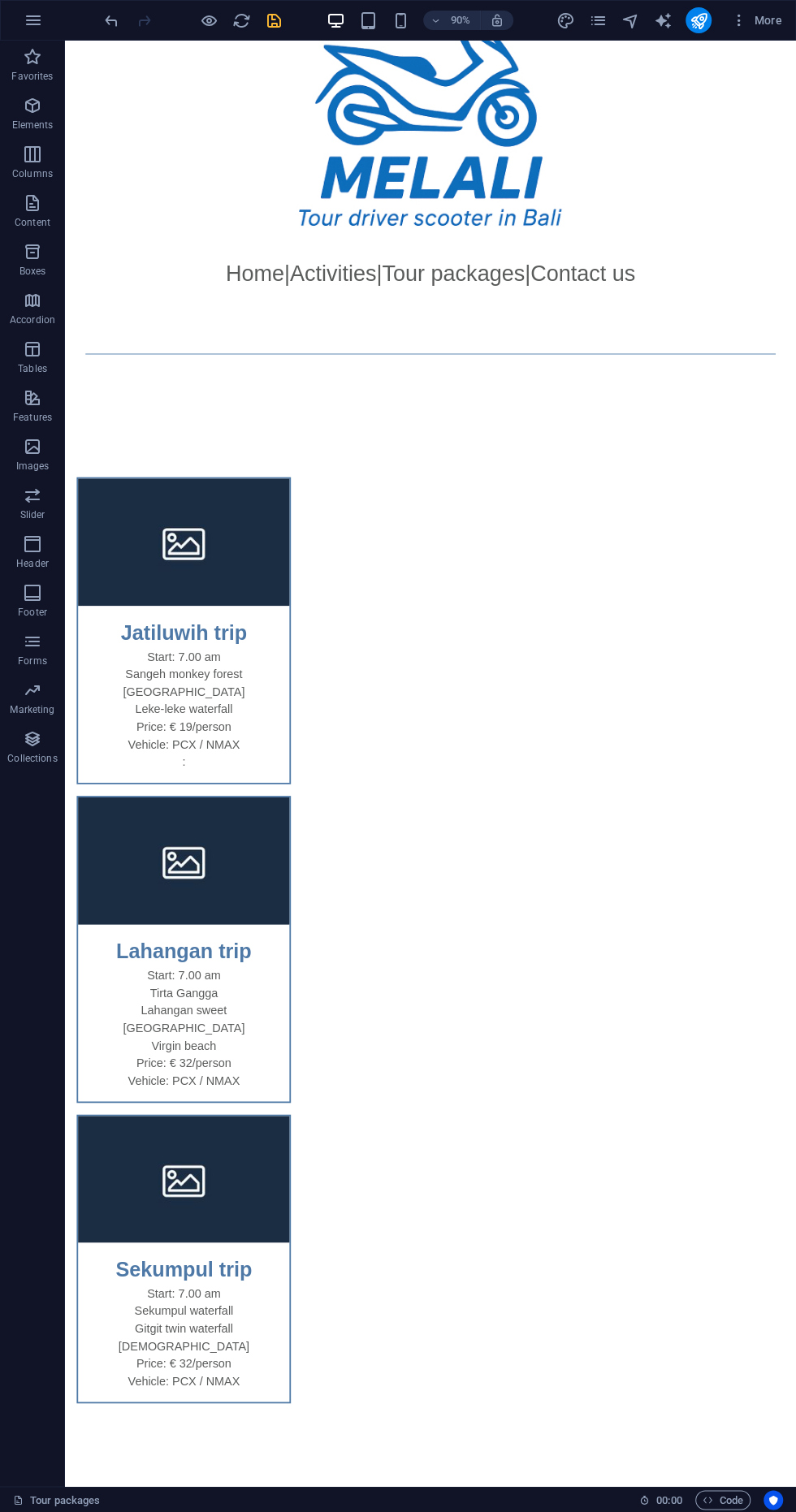
scroll to position [0, 0]
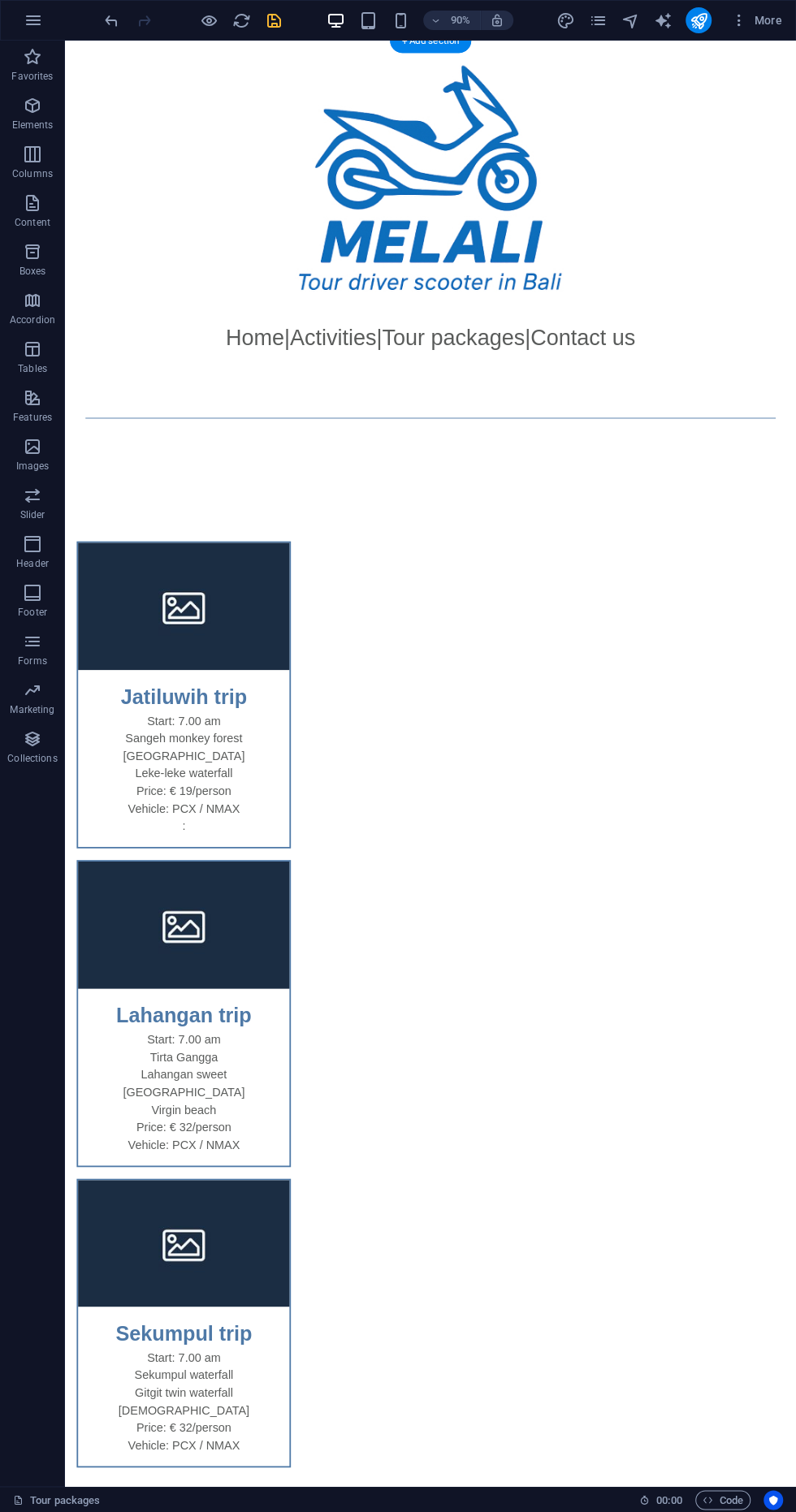
click at [275, 21] on icon "save" at bounding box center [274, 21] width 19 height 19
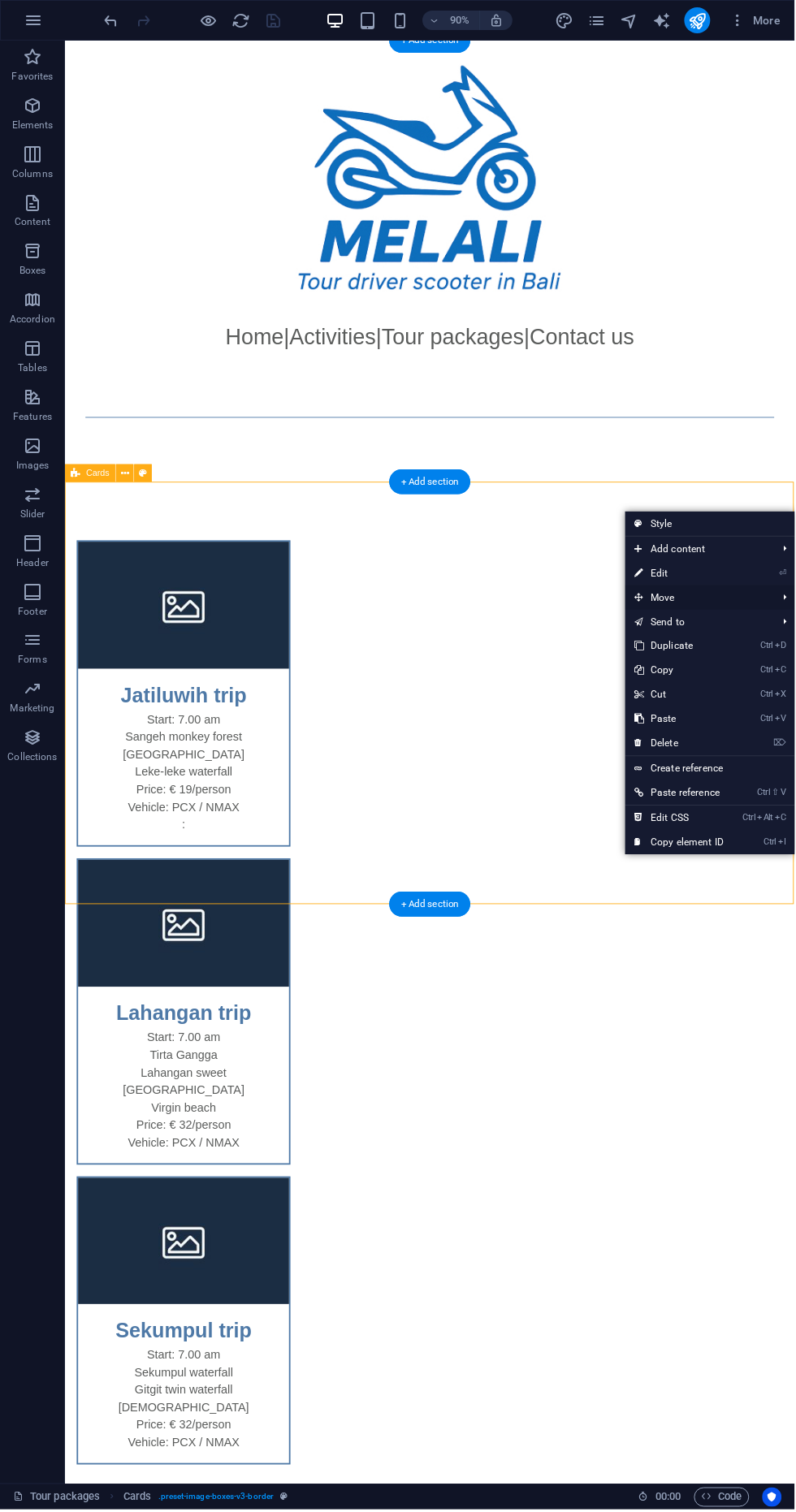
click at [698, 588] on span "Move" at bounding box center [699, 598] width 145 height 24
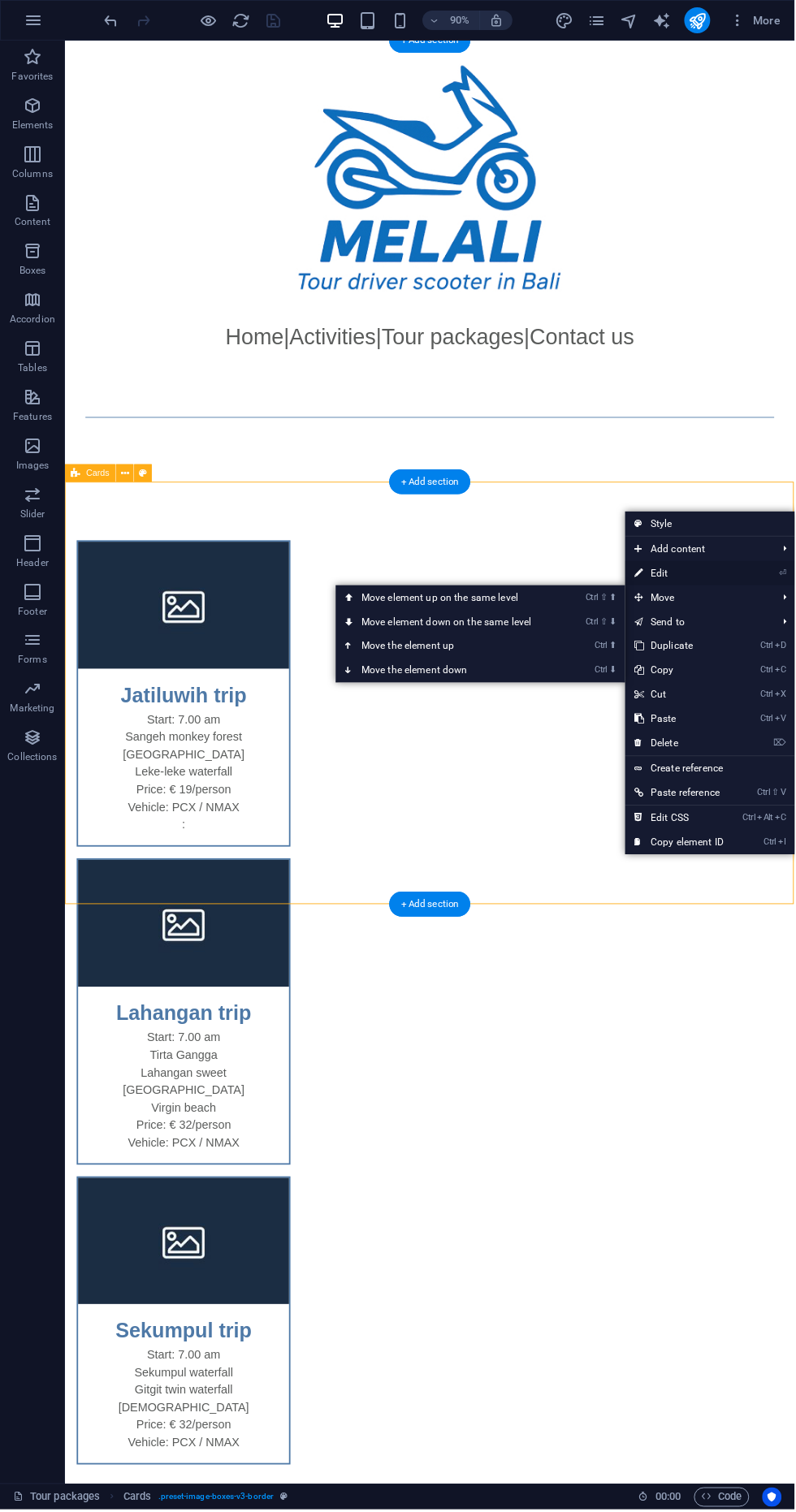
click at [684, 583] on link "⏎ Edit" at bounding box center [680, 574] width 109 height 24
select select "rem"
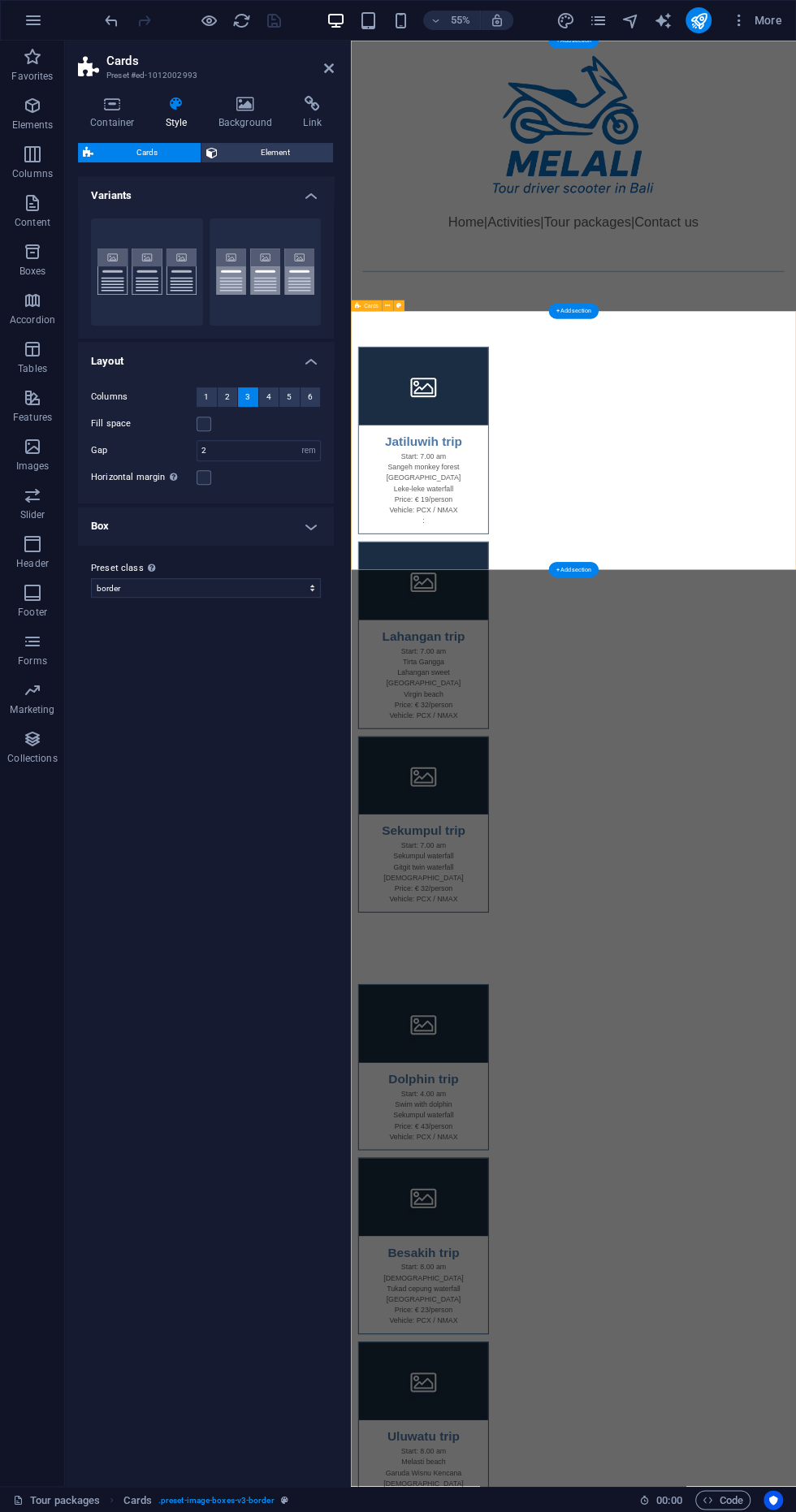
click at [795, 579] on div "Jatiluwih trip Start: 7.00 am Sangeh monkey forest Jatiluwih rice terrace Leke-…" at bounding box center [755, 1111] width 809 height 1159
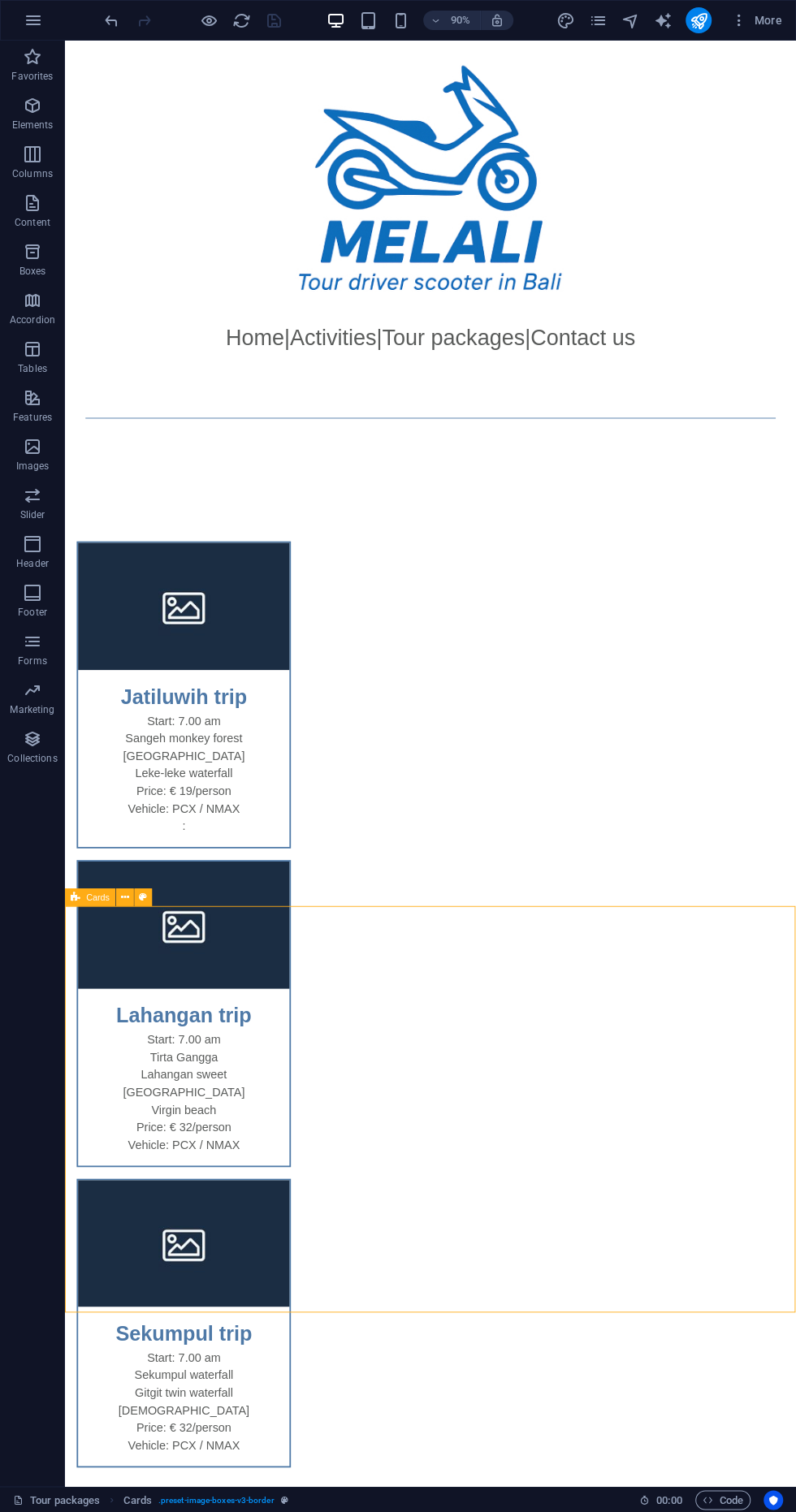
click at [604, 540] on div "Jatiluwih trip Start: 7.00 am Sangeh monkey forest Jatiluwih rice terrace Leke-…" at bounding box center [471, 1111] width 812 height 1159
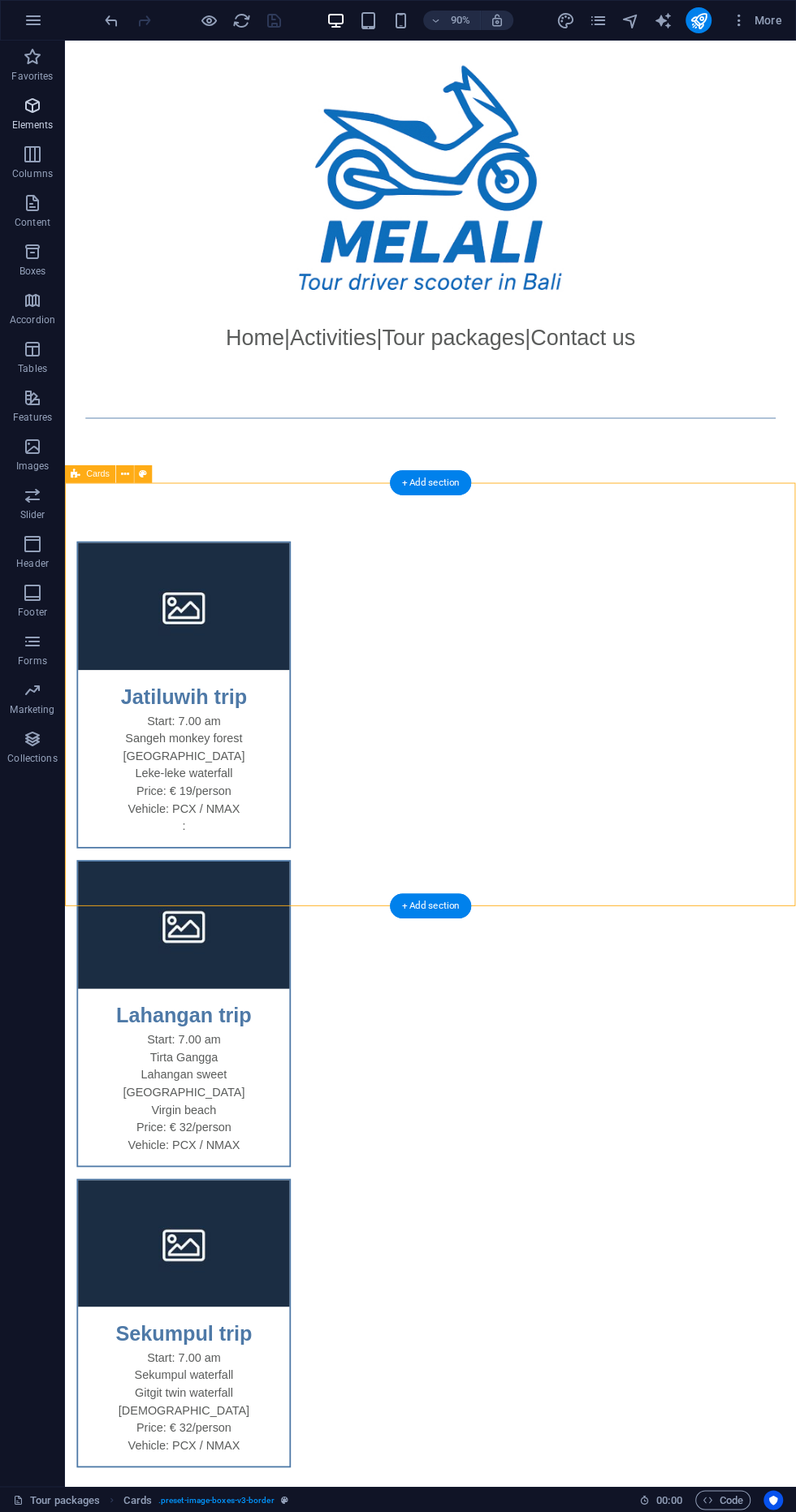
click at [22, 114] on span "Elements" at bounding box center [33, 116] width 65 height 39
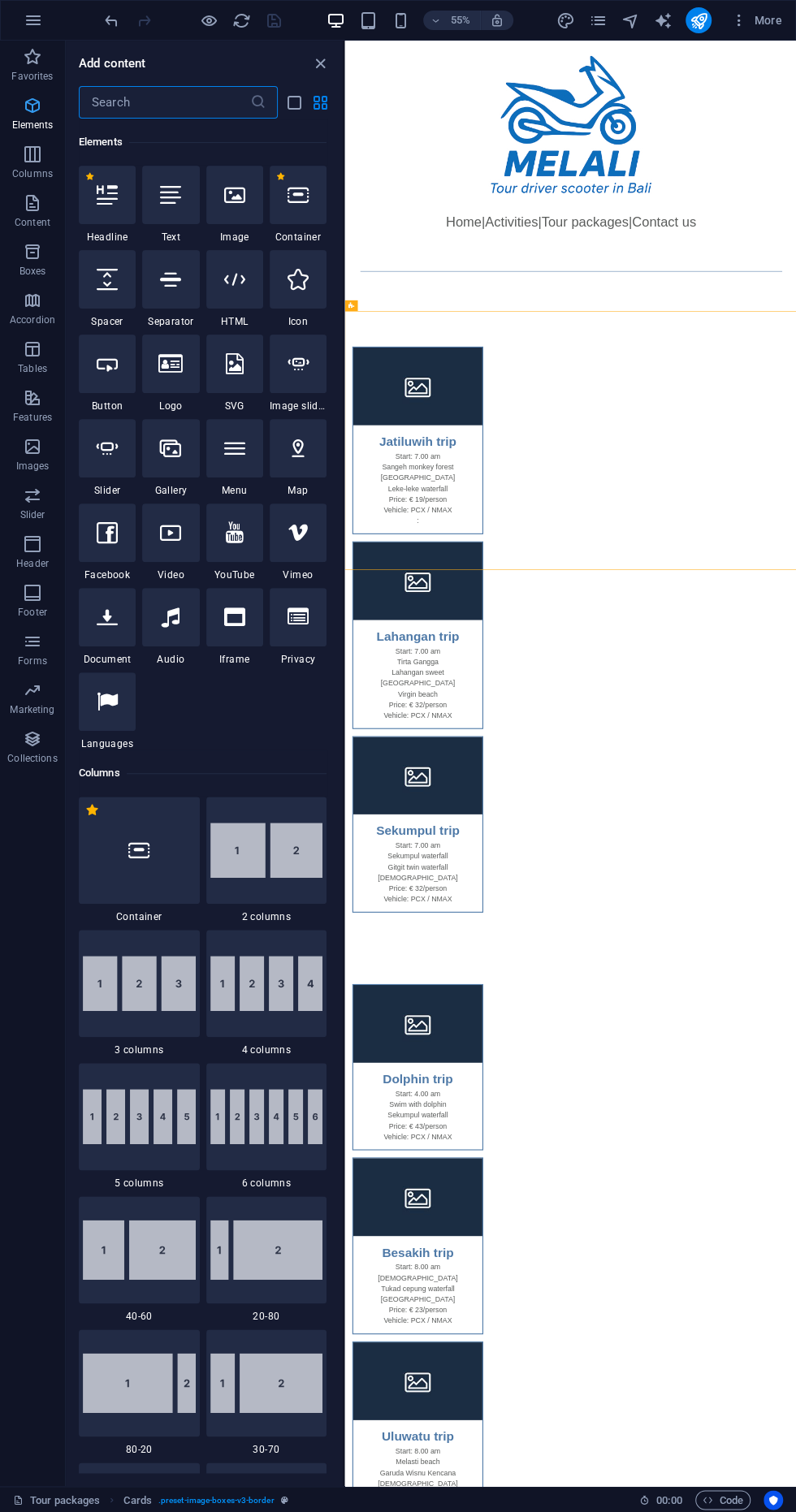
scroll to position [172, 0]
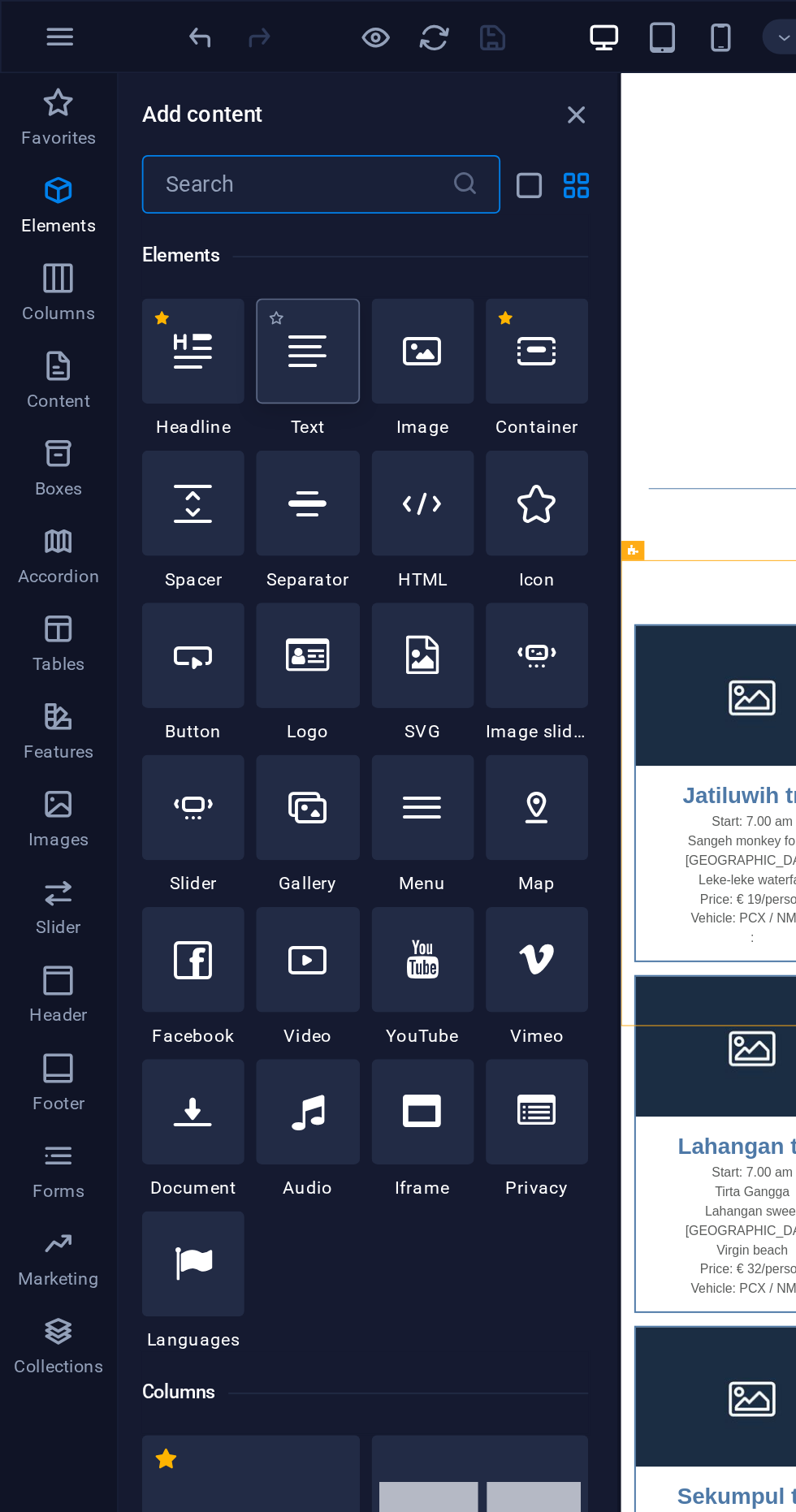
click at [177, 203] on icon at bounding box center [171, 195] width 21 height 21
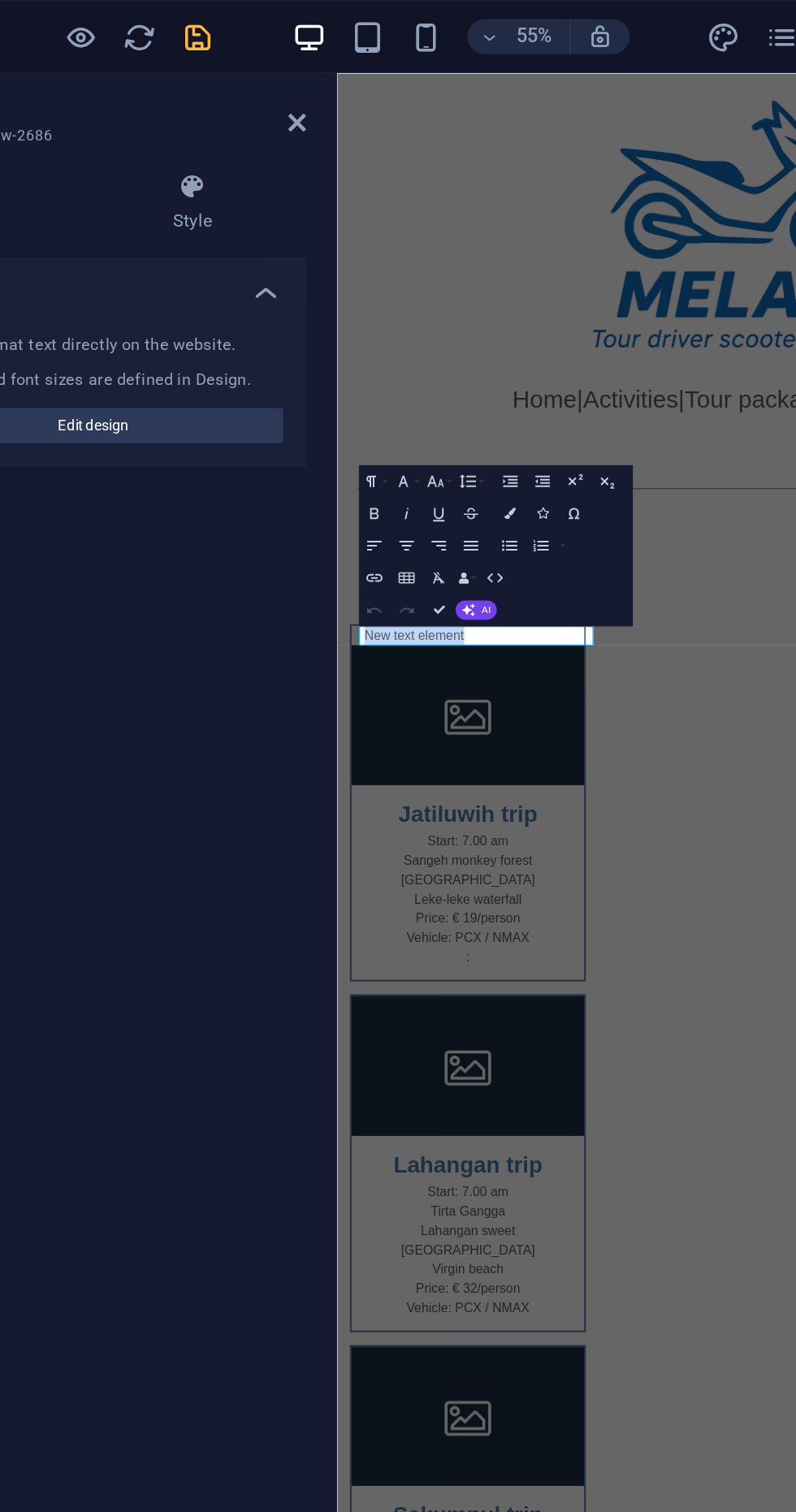
click at [541, 639] on p "New text element" at bounding box center [469, 640] width 209 height 20
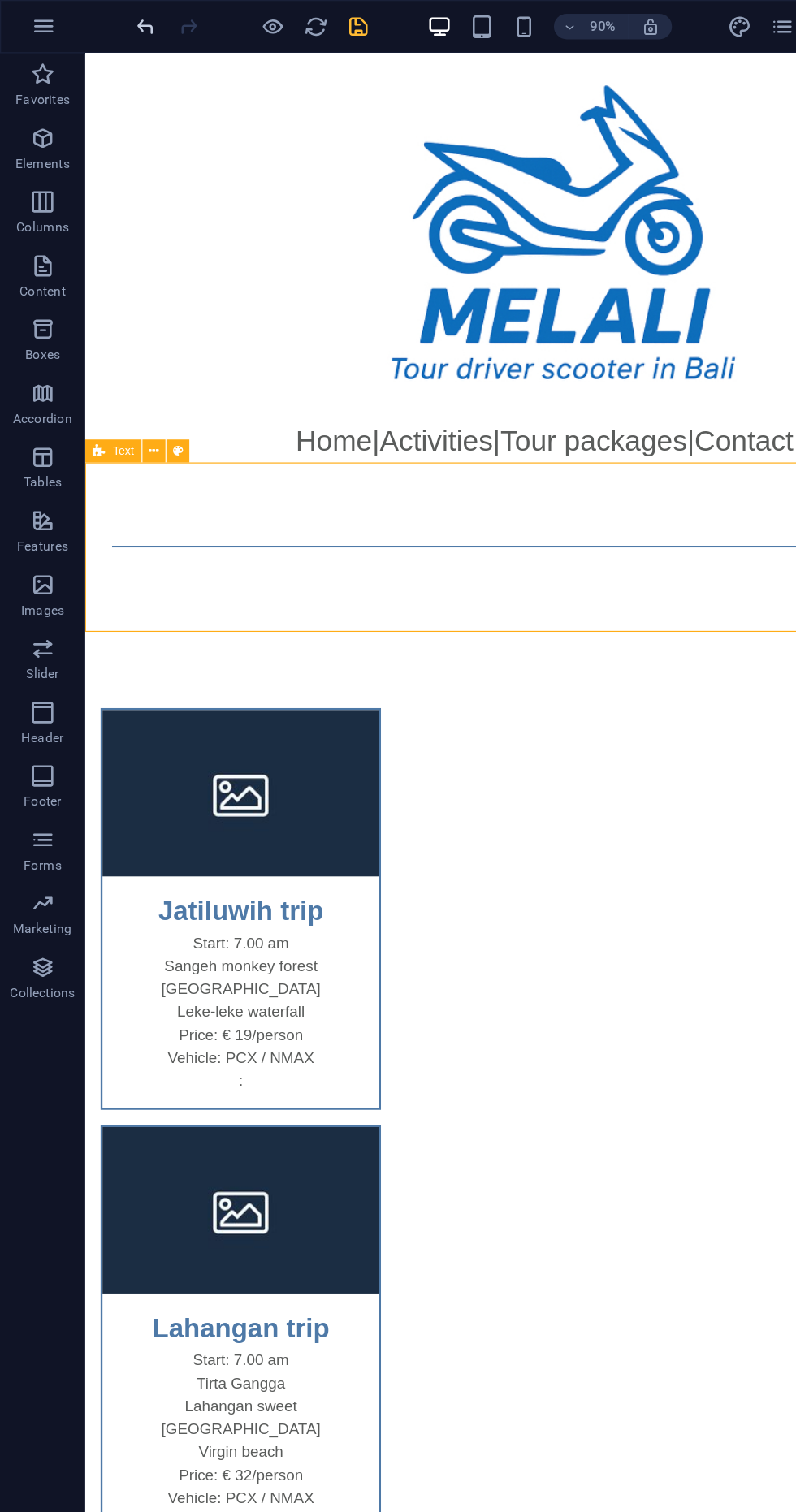
click at [108, 20] on icon "undo" at bounding box center [112, 21] width 19 height 19
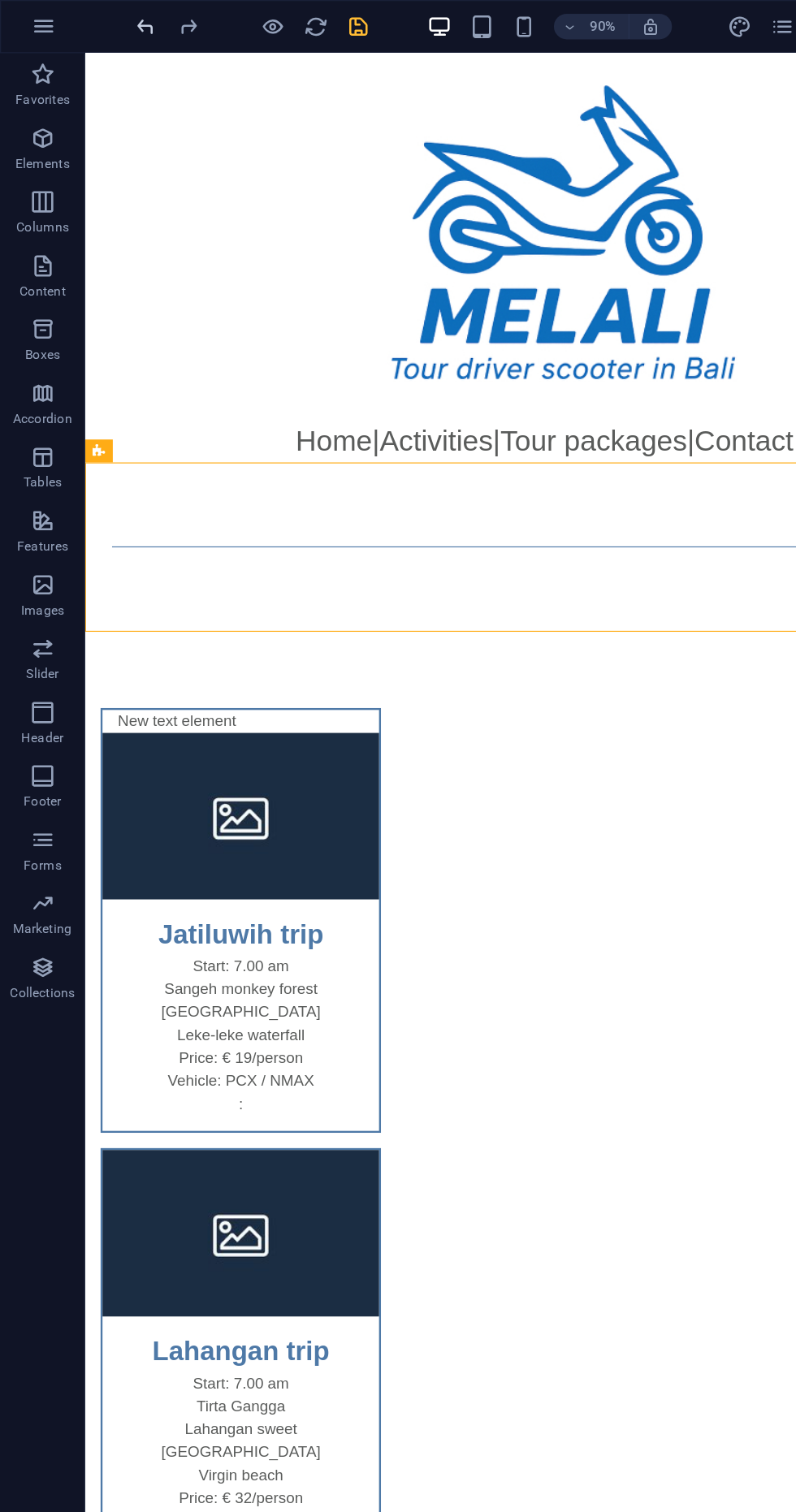
click at [108, 20] on icon "undo" at bounding box center [112, 21] width 19 height 19
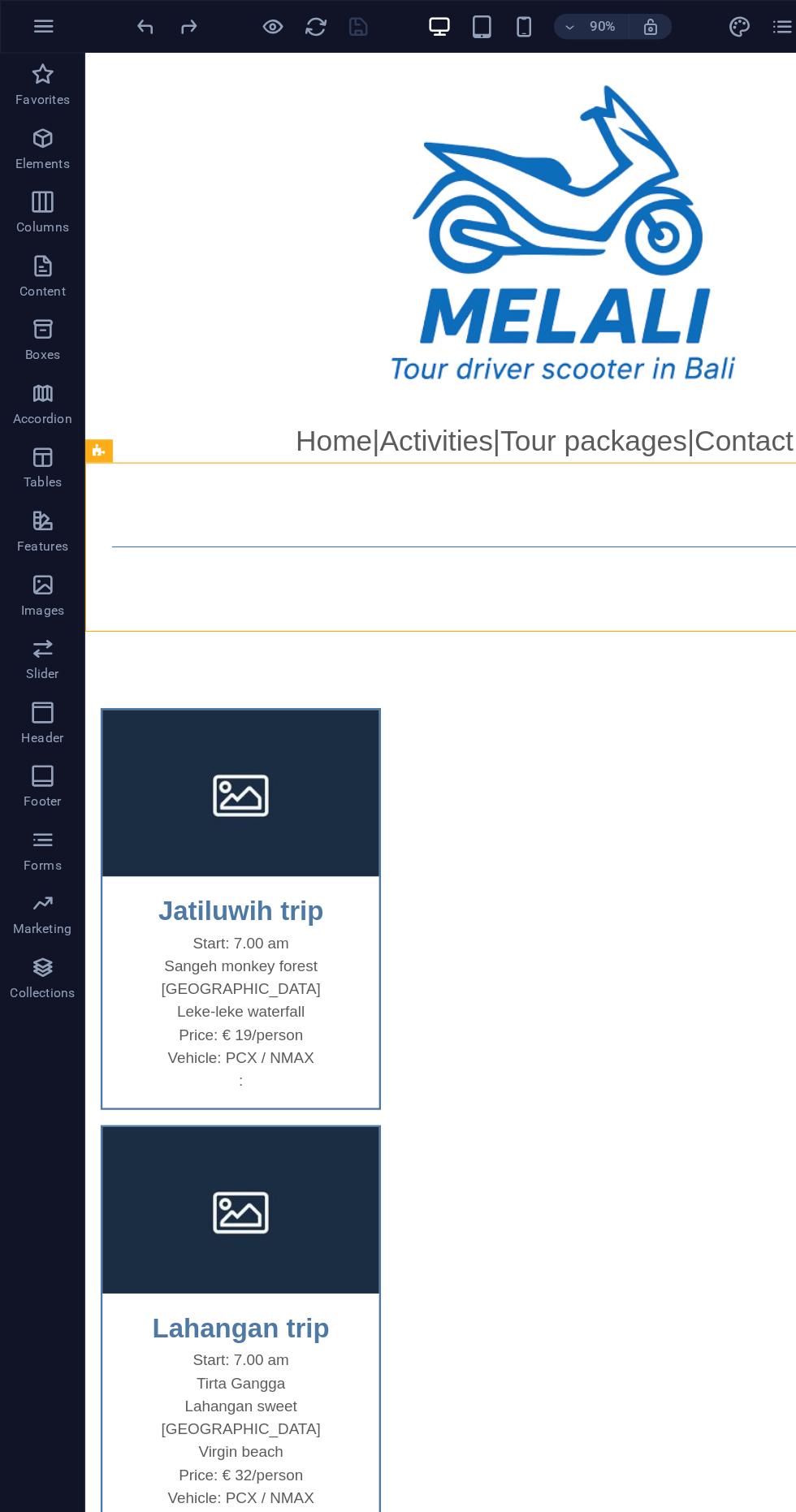
click at [243, 191] on div at bounding box center [490, 209] width 812 height 311
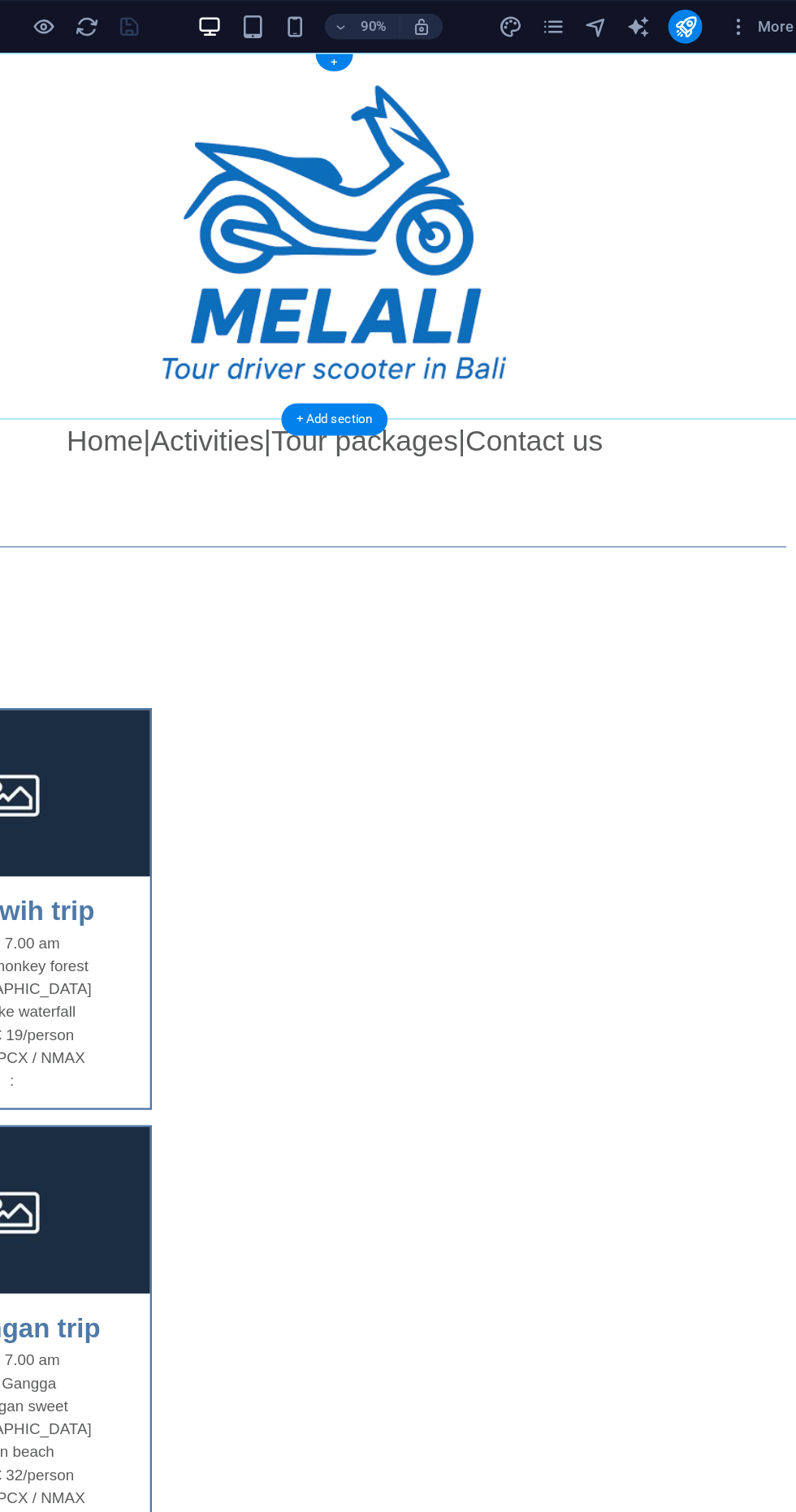
scroll to position [0, 0]
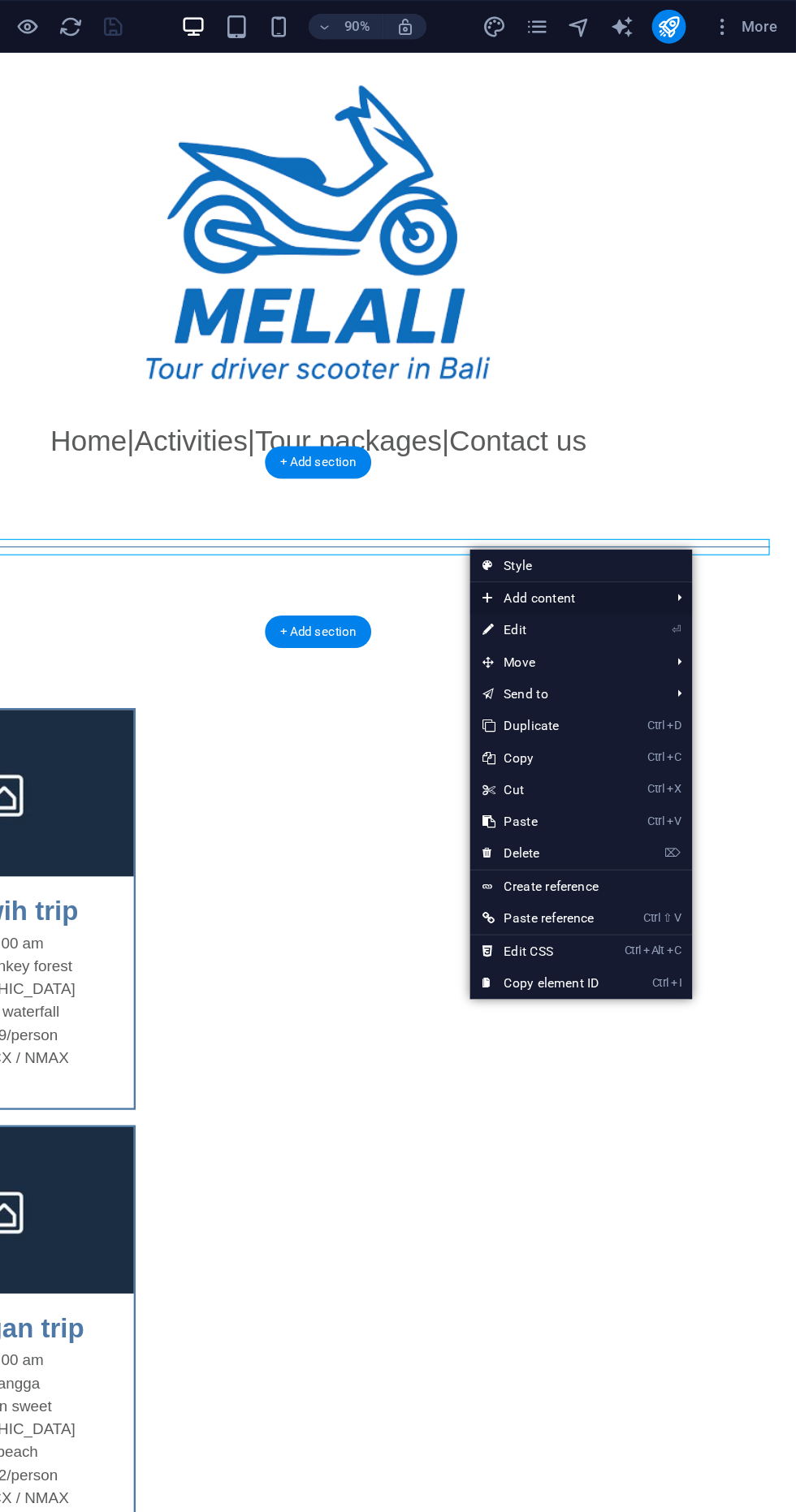
click at [636, 455] on span "Add content" at bounding box center [619, 458] width 145 height 24
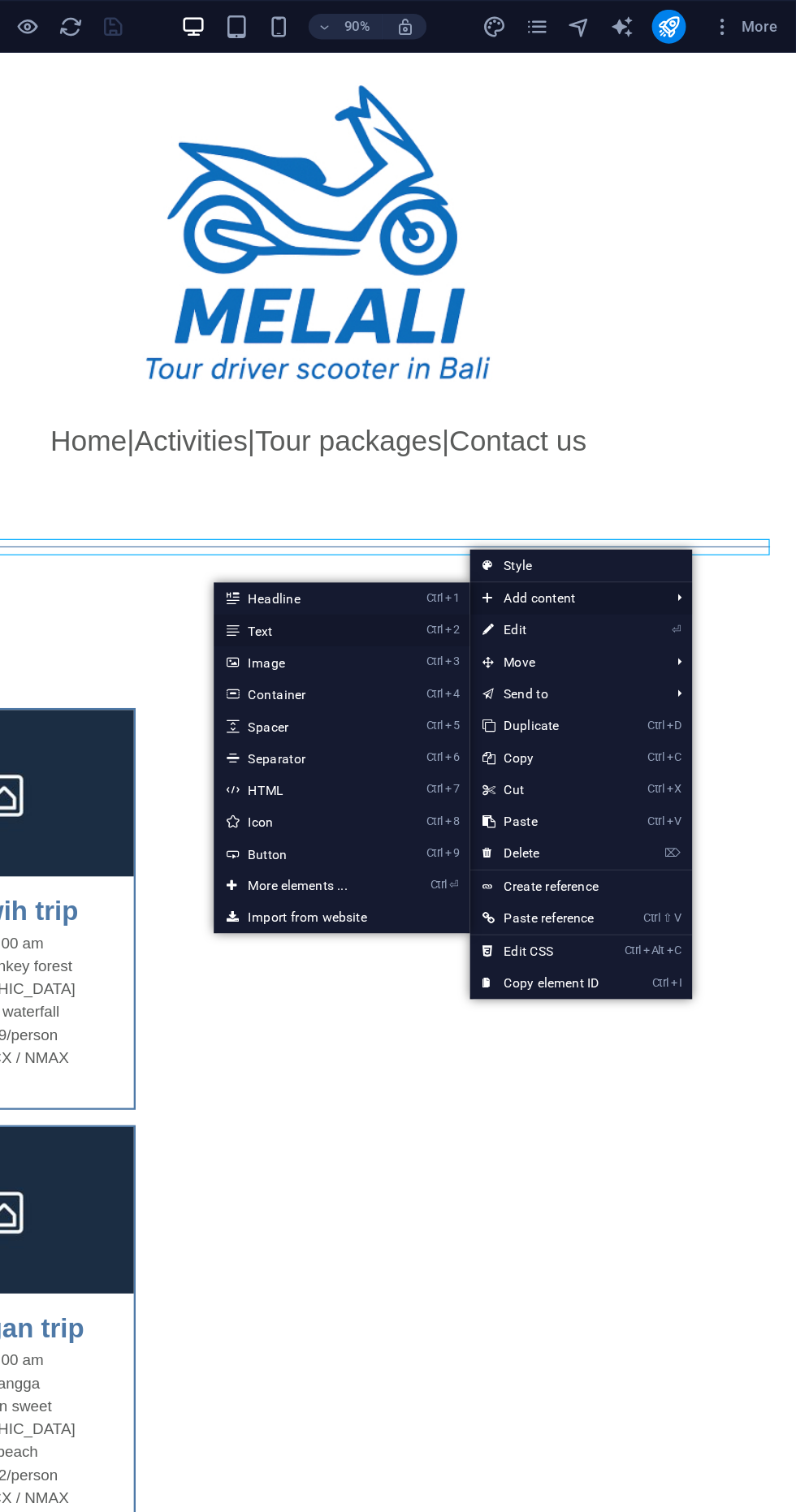
click at [432, 482] on link "Ctrl 2 Text" at bounding box center [418, 482] width 134 height 24
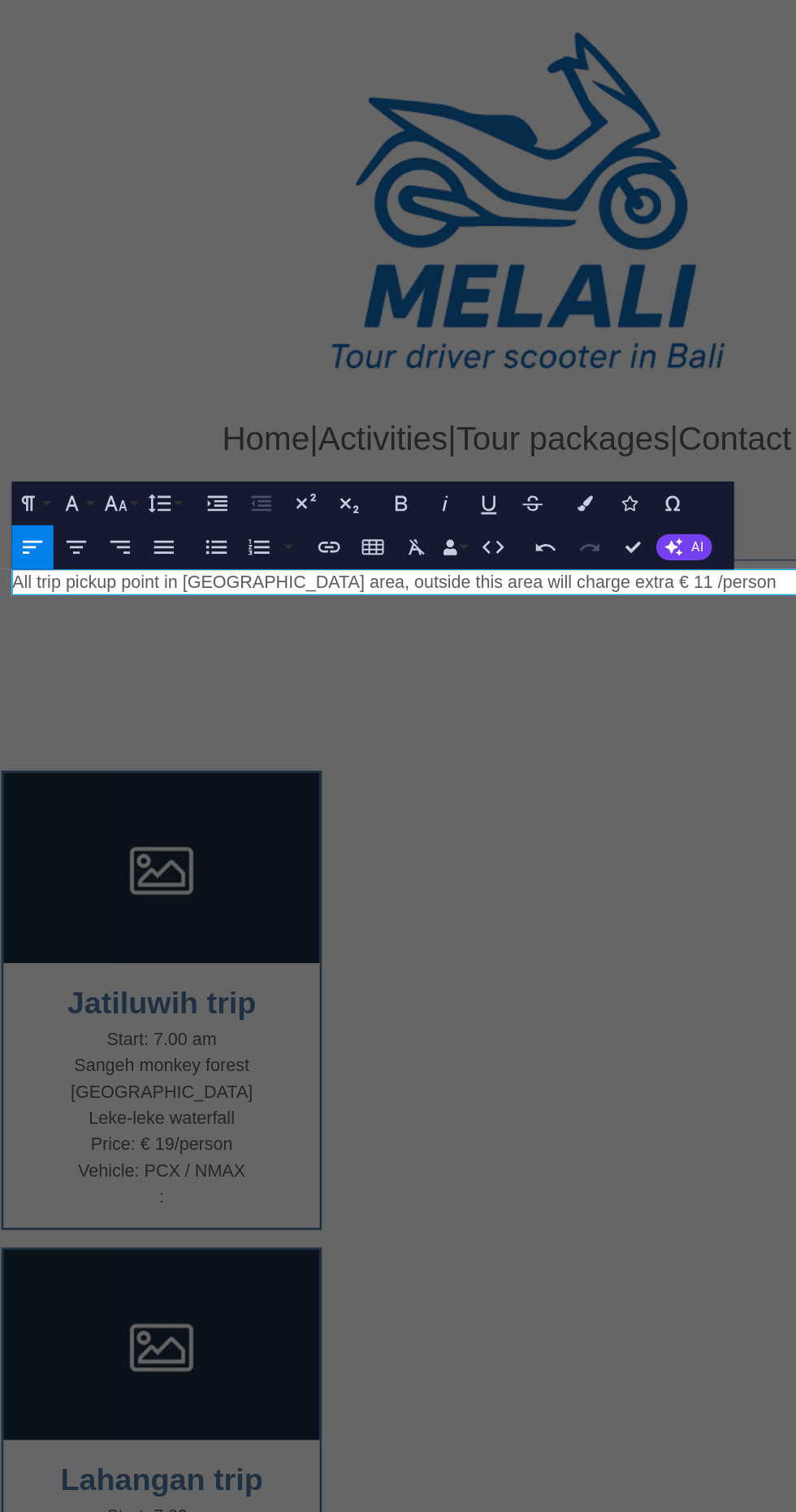
click at [70, 189] on div at bounding box center [389, 151] width 809 height 311
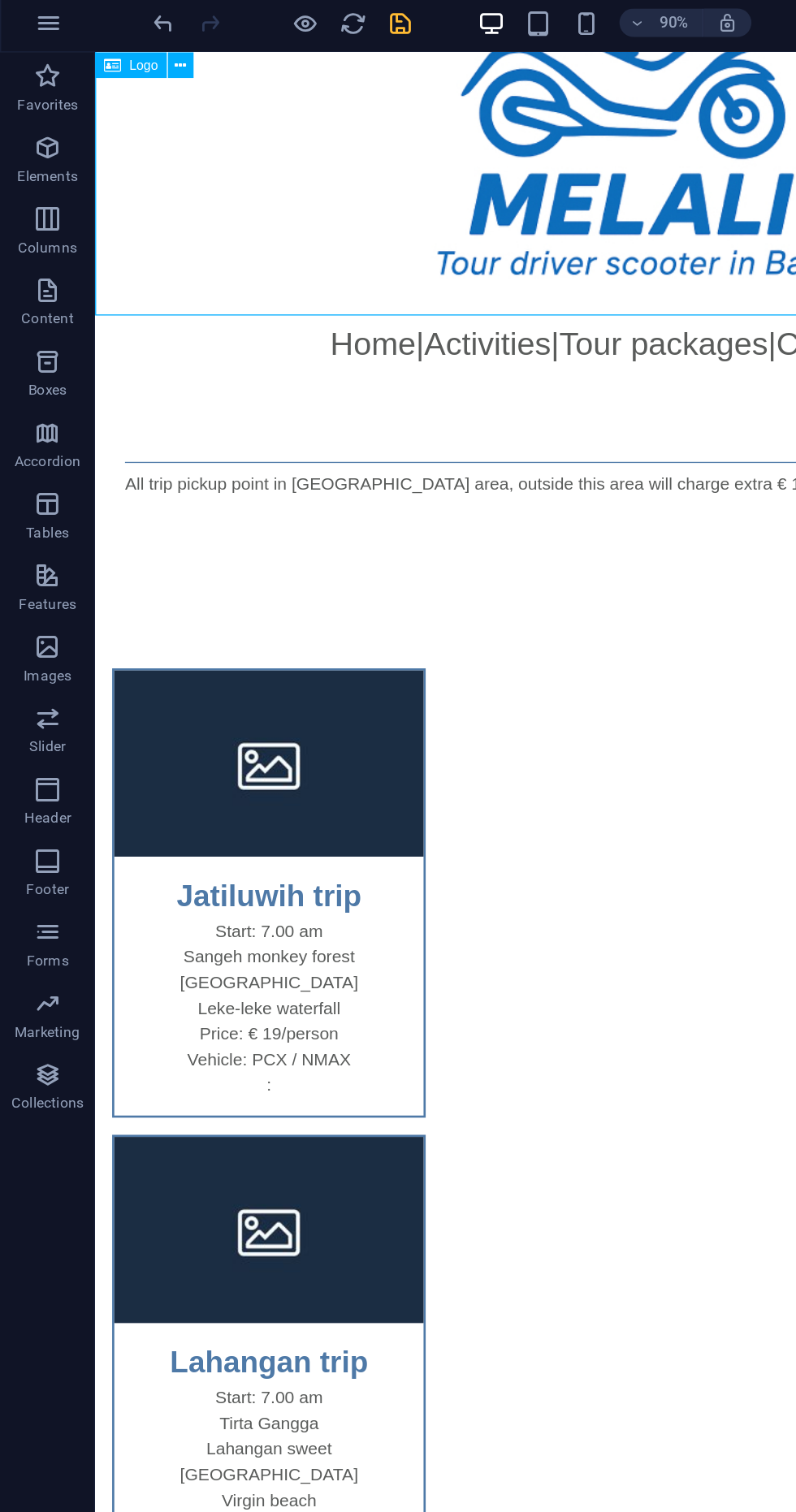
scroll to position [106, 0]
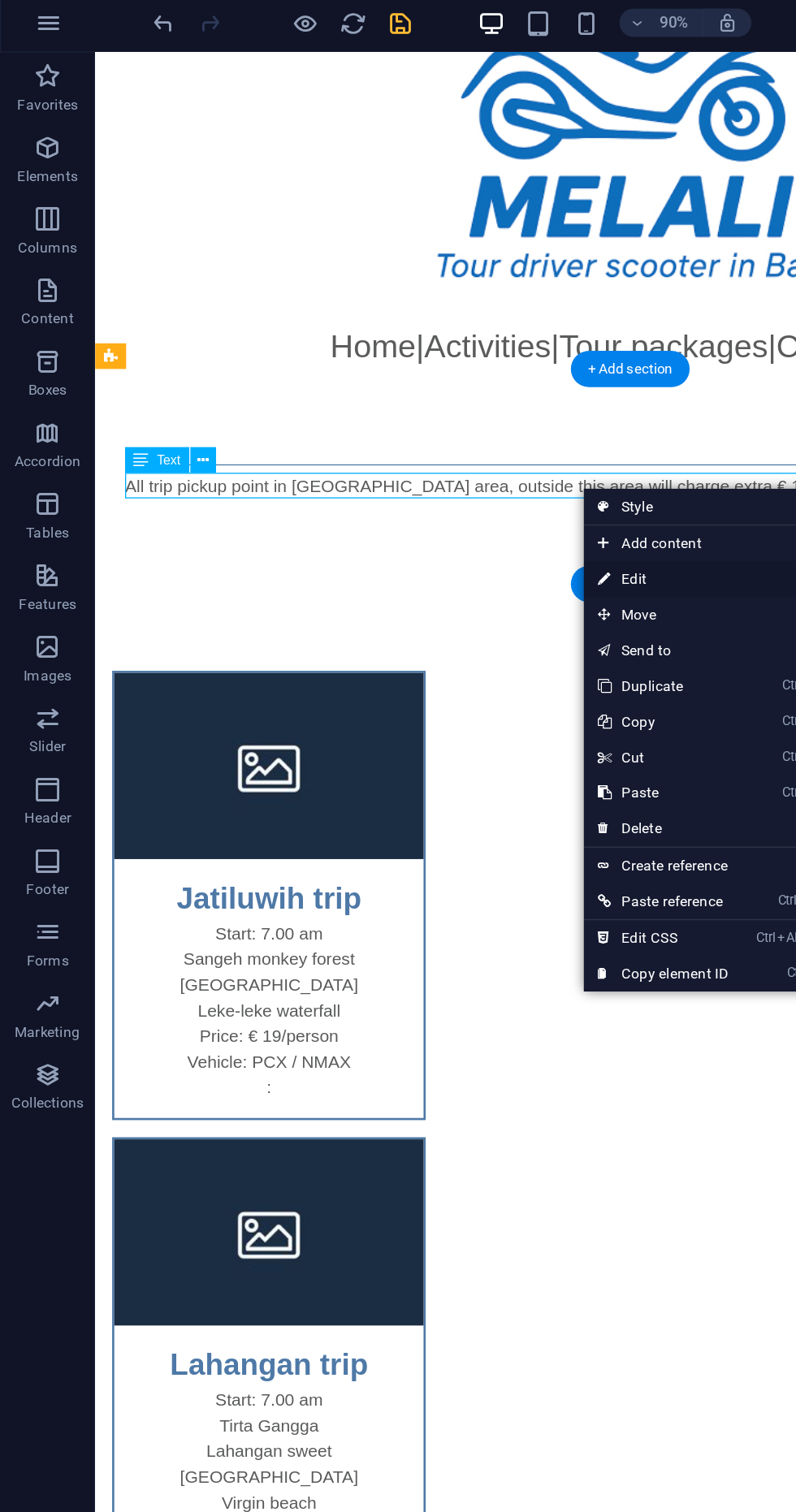
click at [461, 408] on link "⏎ Edit" at bounding box center [453, 401] width 109 height 24
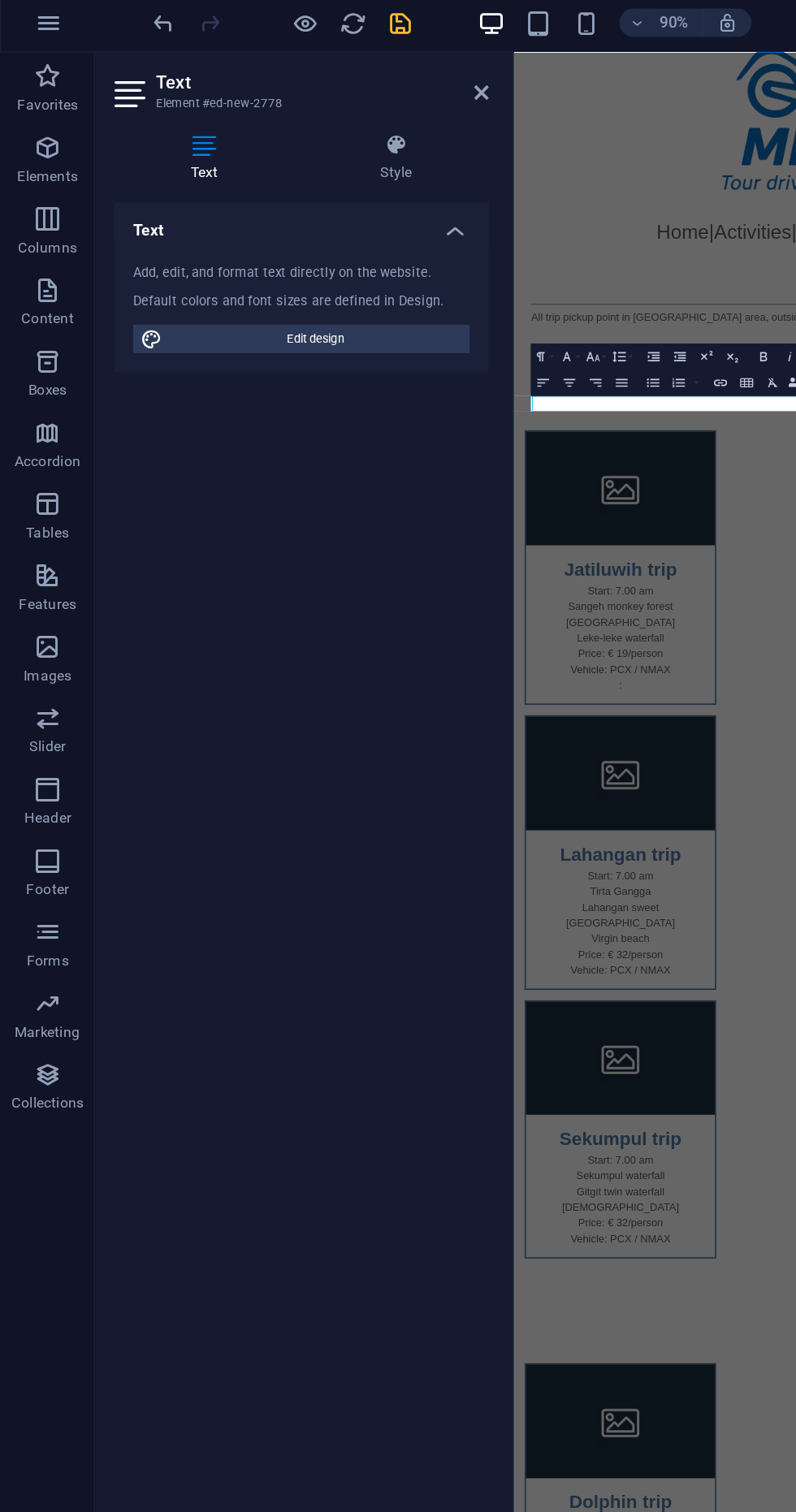
scroll to position [0, 0]
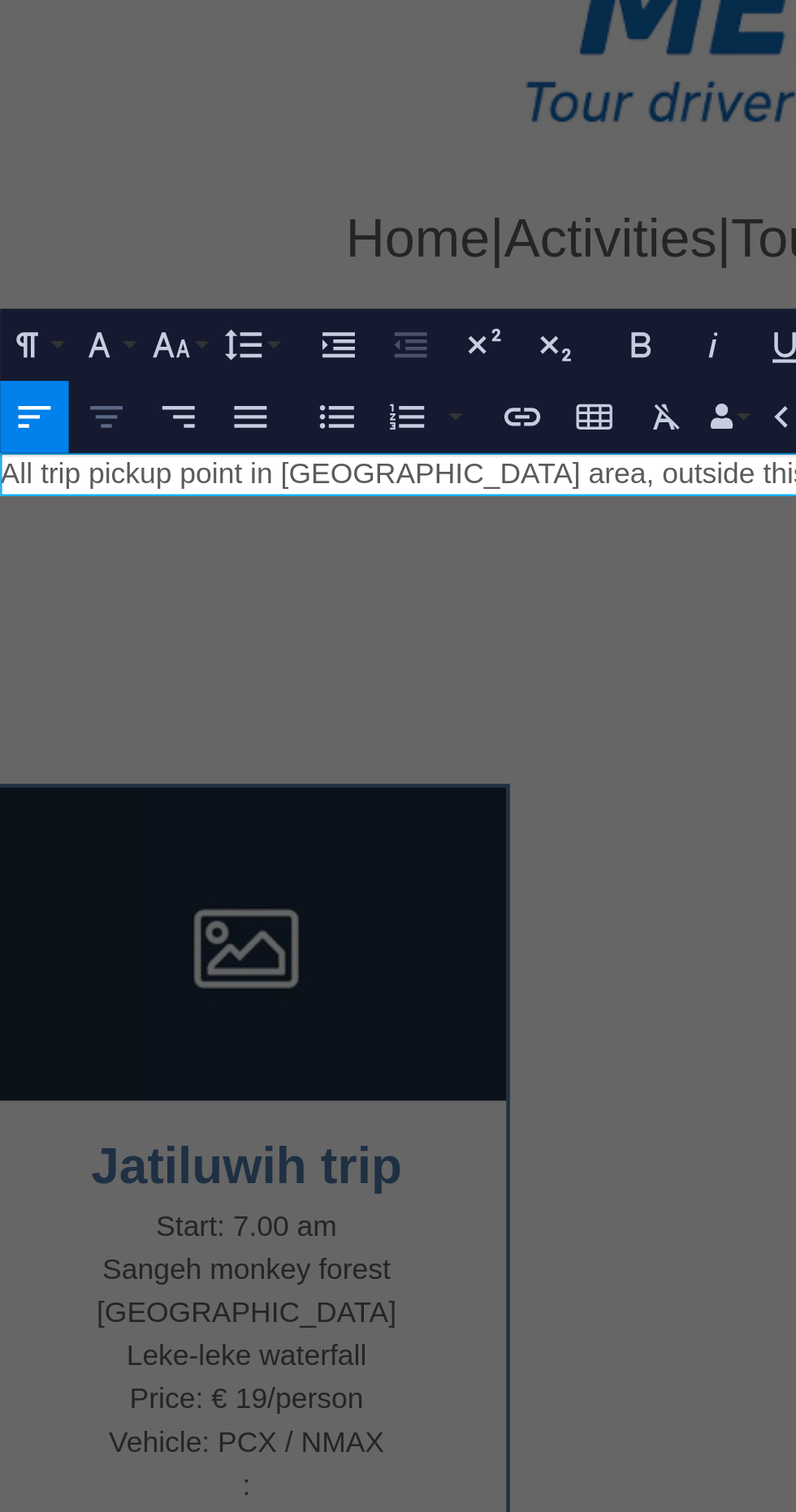
click at [394, 268] on button "Align Center" at bounding box center [389, 266] width 17 height 18
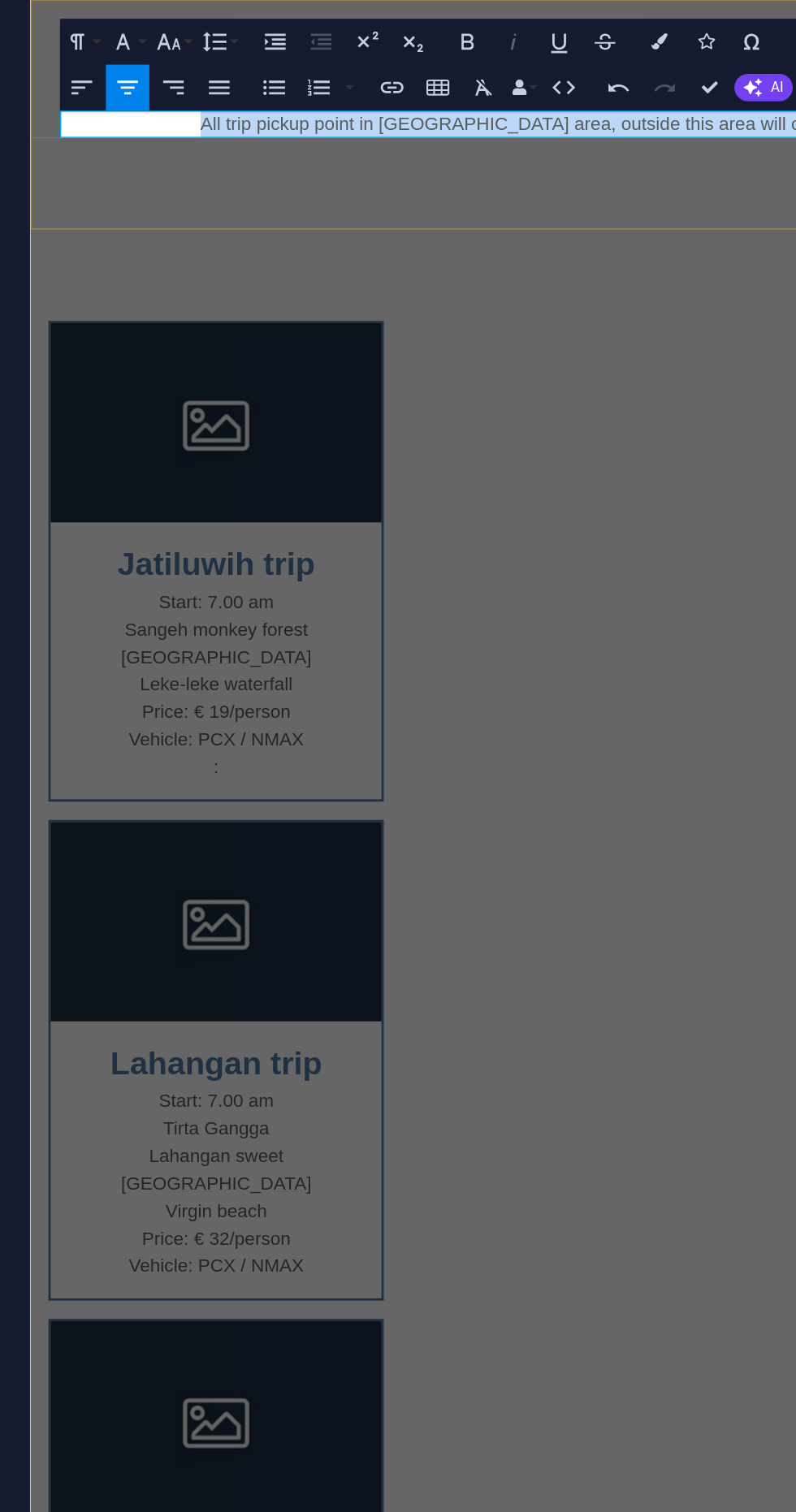
click at [541, 248] on icon "button" at bounding box center [538, 248] width 10 height 10
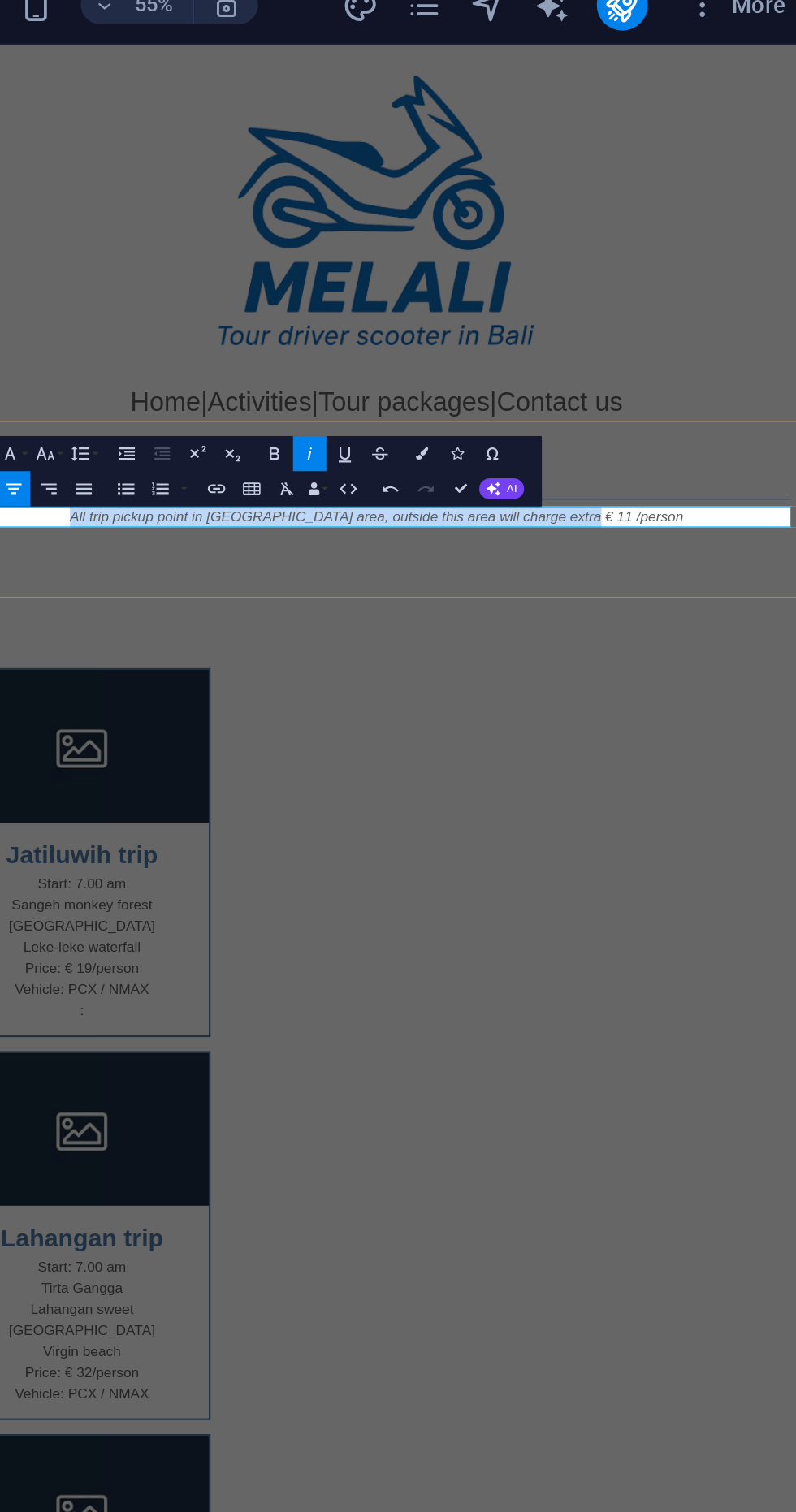
click at [623, 418] on div "All trip pickup point in ubud area, outside this area will charge extra € 11 /p…" at bounding box center [344, 474] width 809 height 163
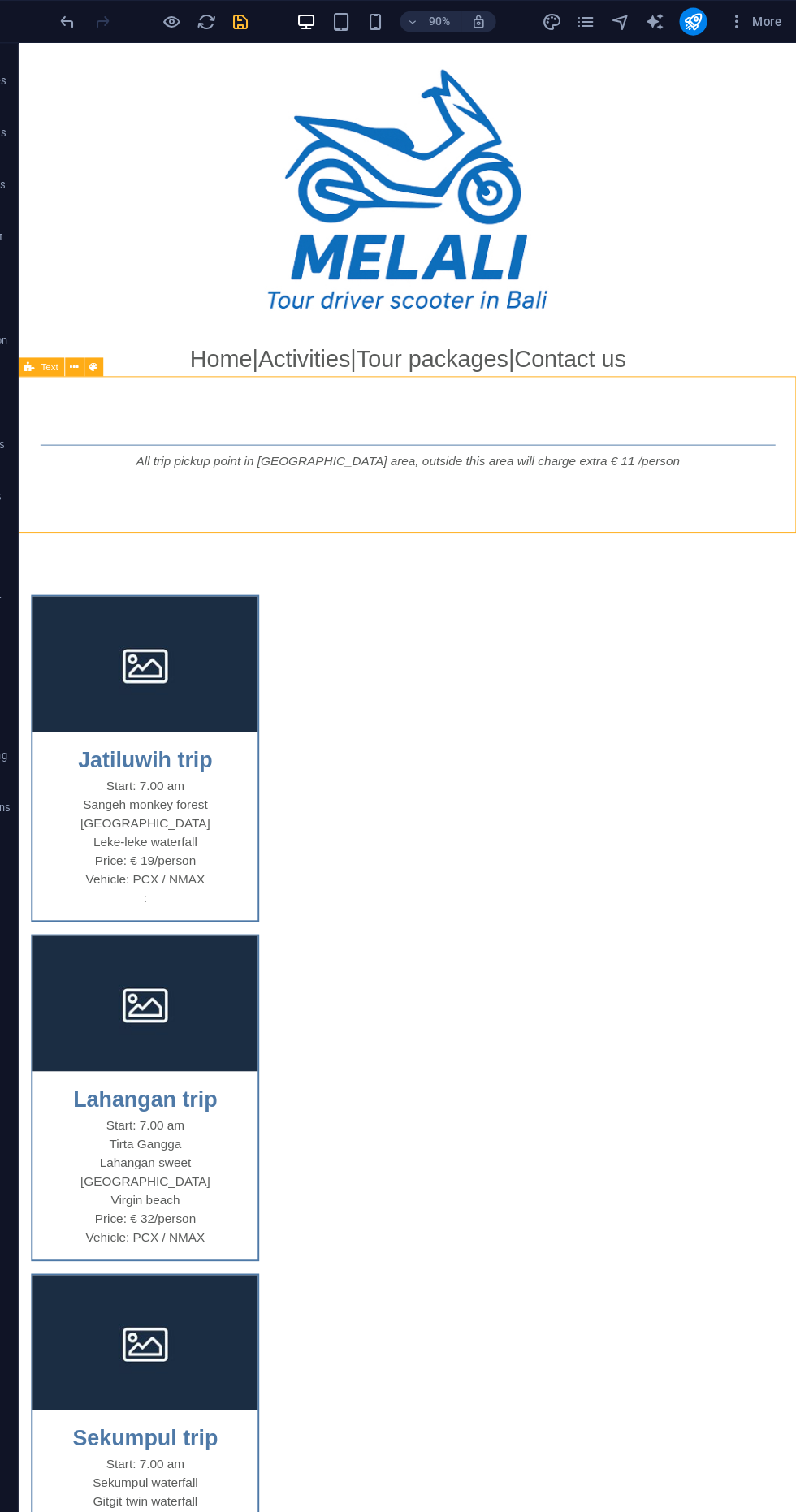
click at [273, 23] on icon "save" at bounding box center [274, 21] width 19 height 19
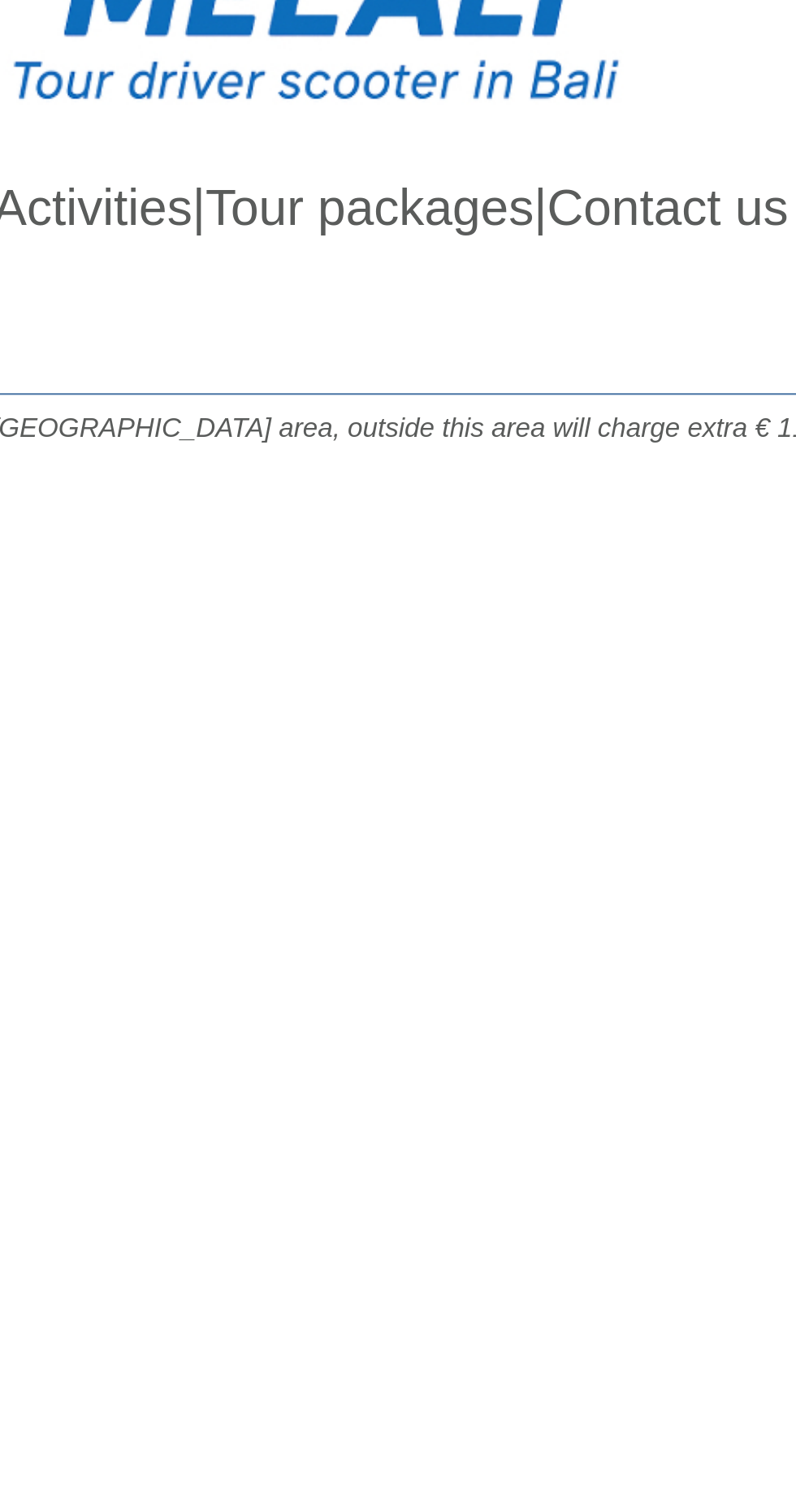
scroll to position [2, 0]
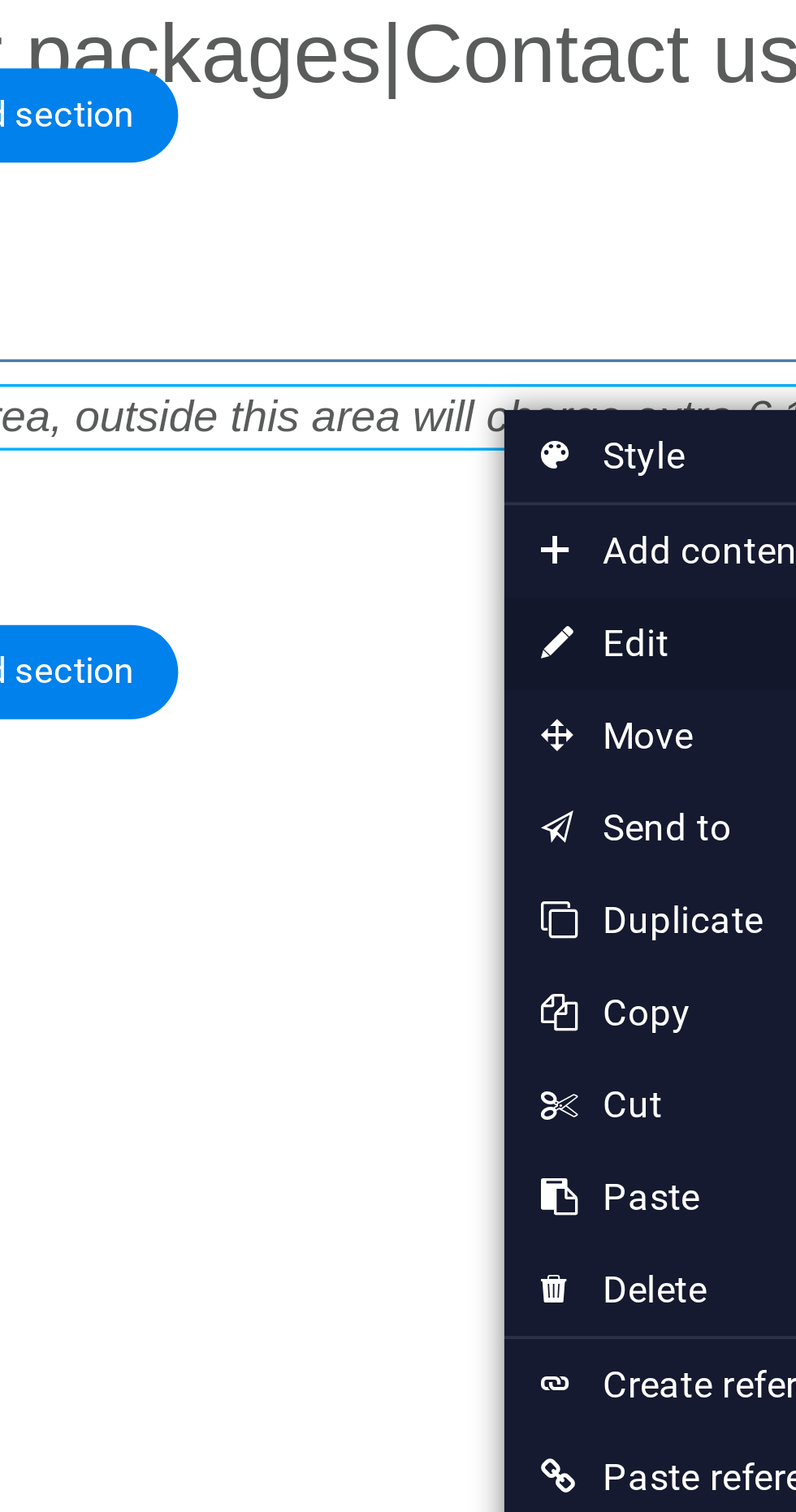
click at [593, 489] on link "⏎ Edit" at bounding box center [611, 491] width 109 height 24
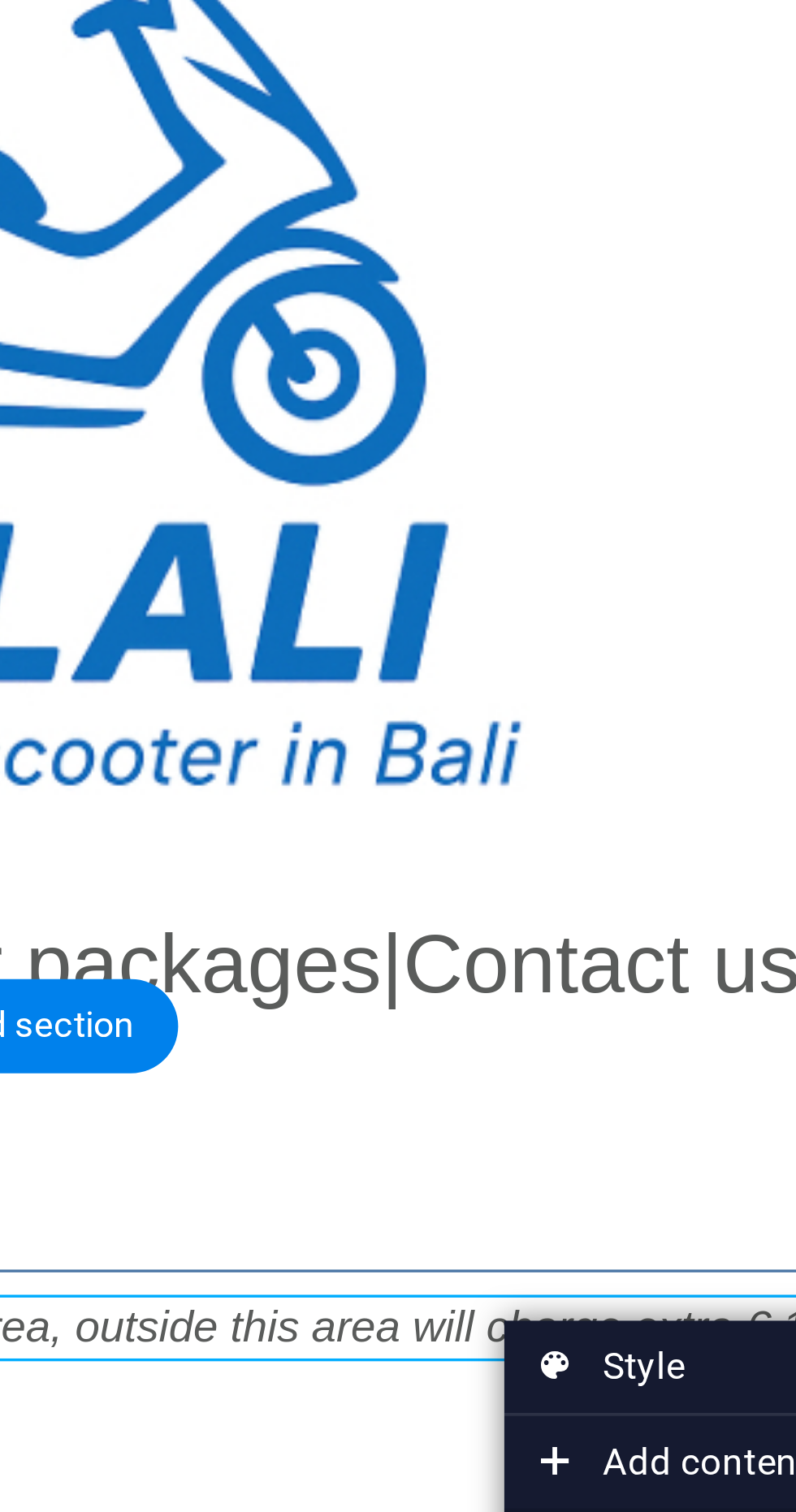
scroll to position [0, 0]
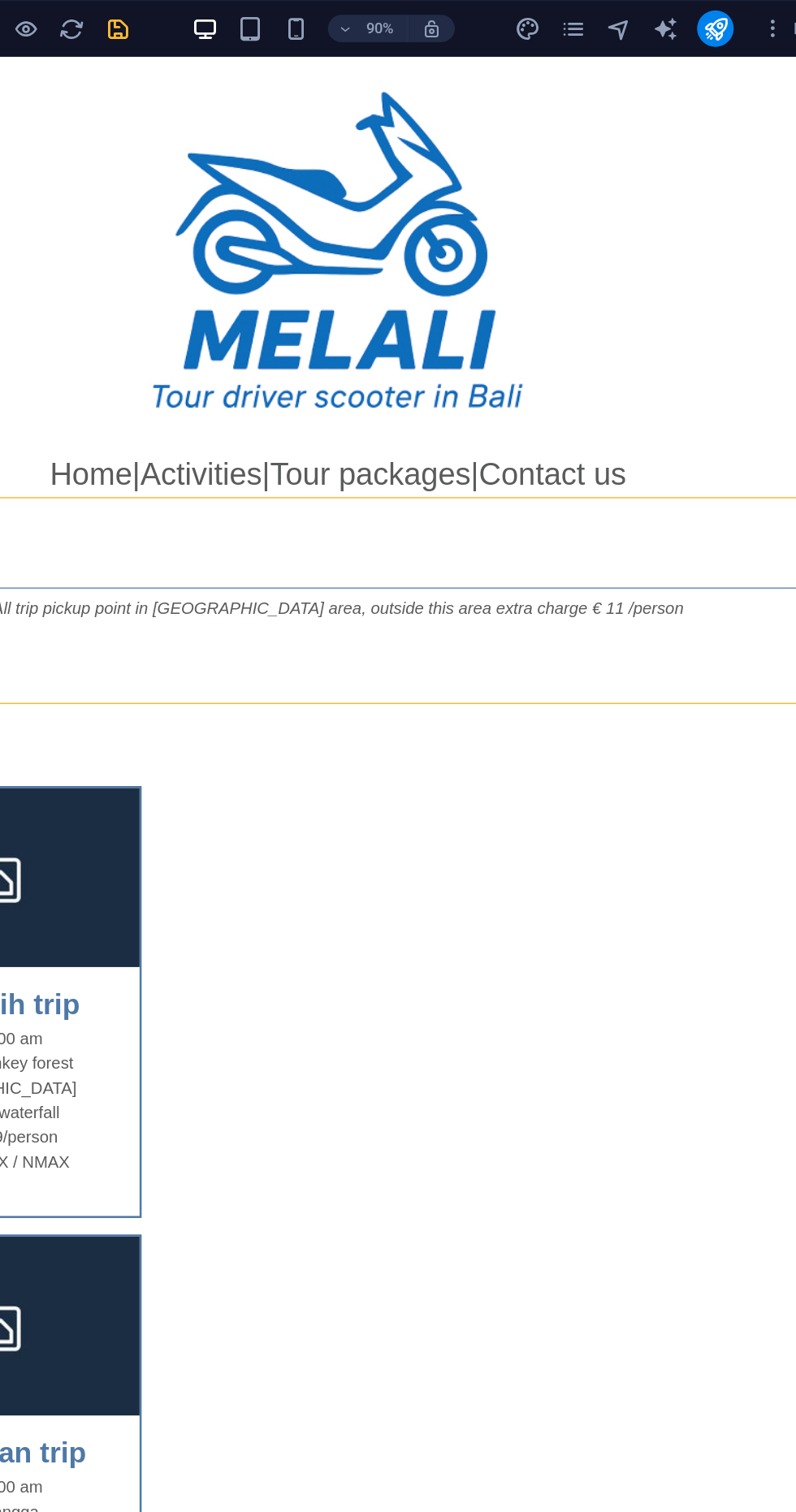
click at [273, 22] on icon "save" at bounding box center [274, 21] width 19 height 19
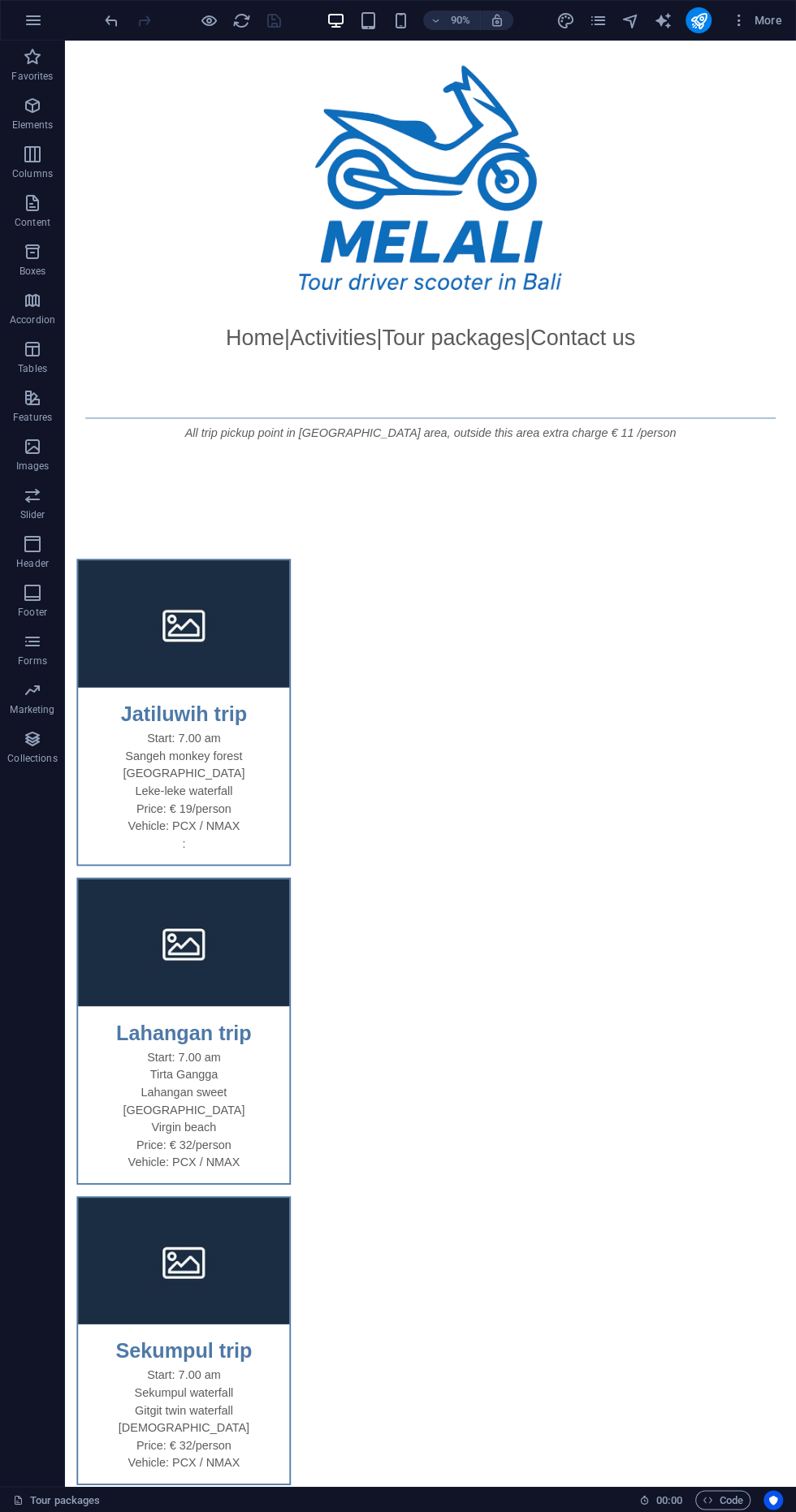
click at [350, 377] on div "Home | Activities | Tour packages | Contact us" at bounding box center [471, 369] width 812 height 36
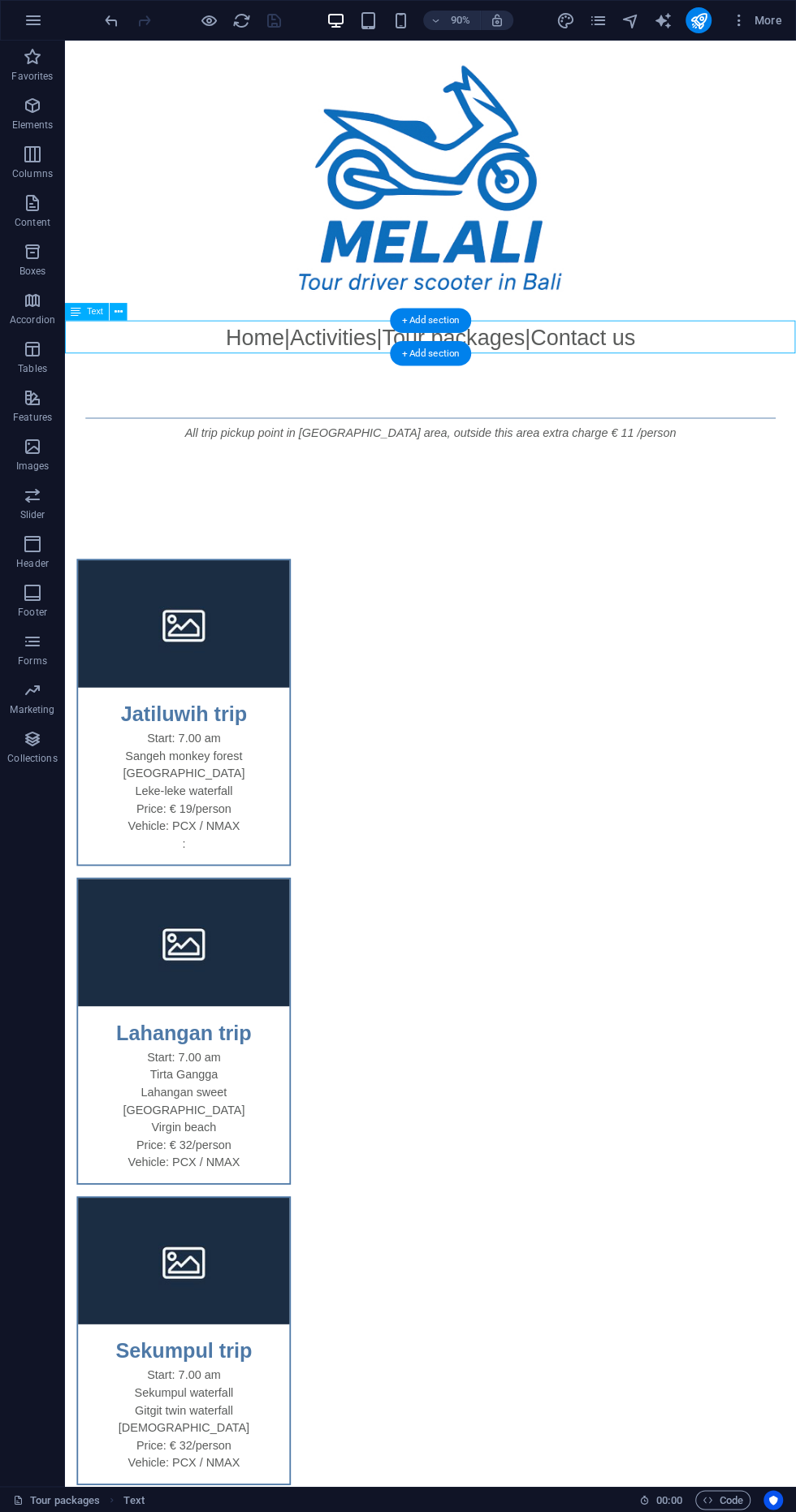
click at [191, 144] on div at bounding box center [471, 197] width 812 height 311
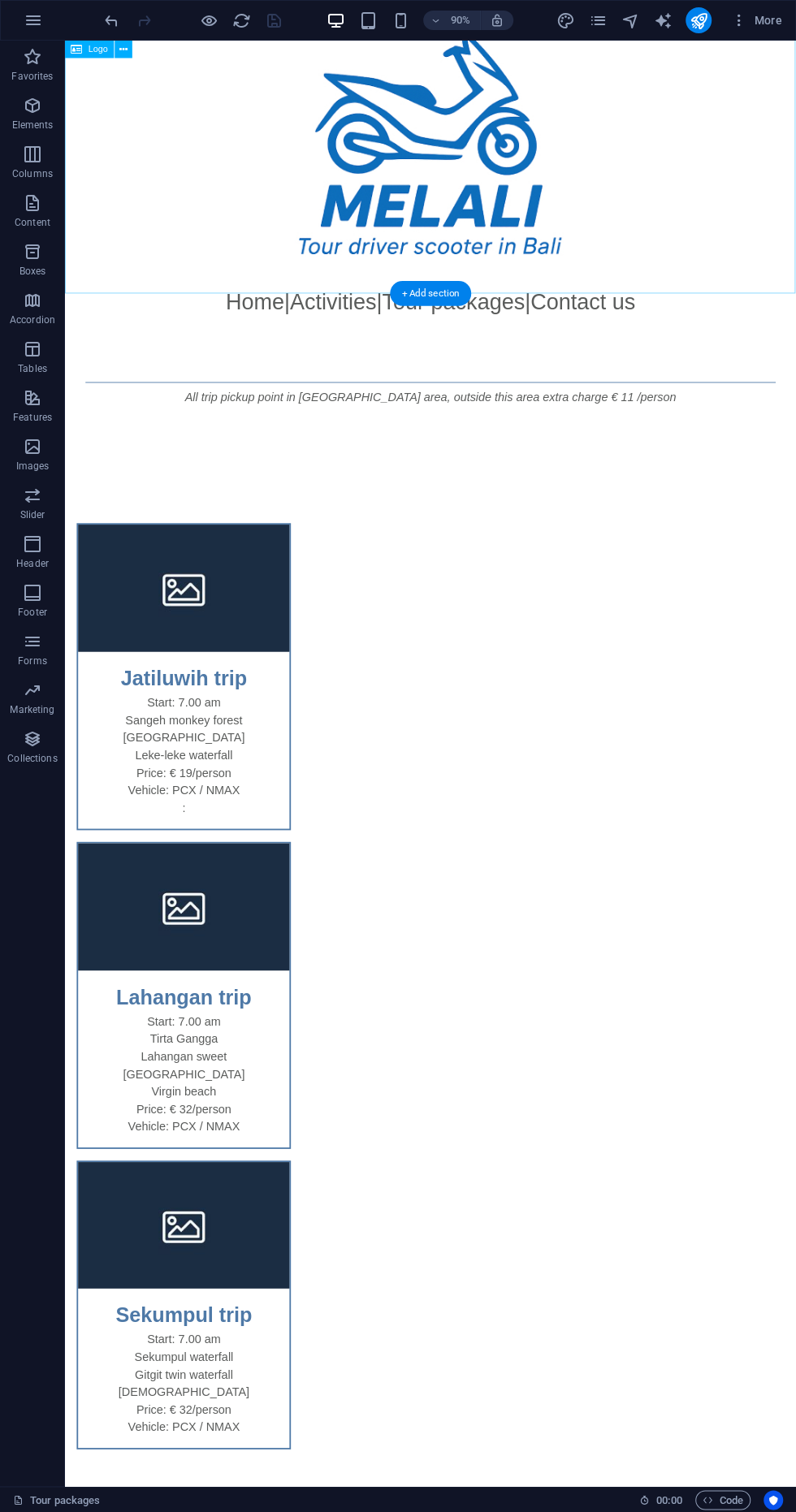
scroll to position [30, 0]
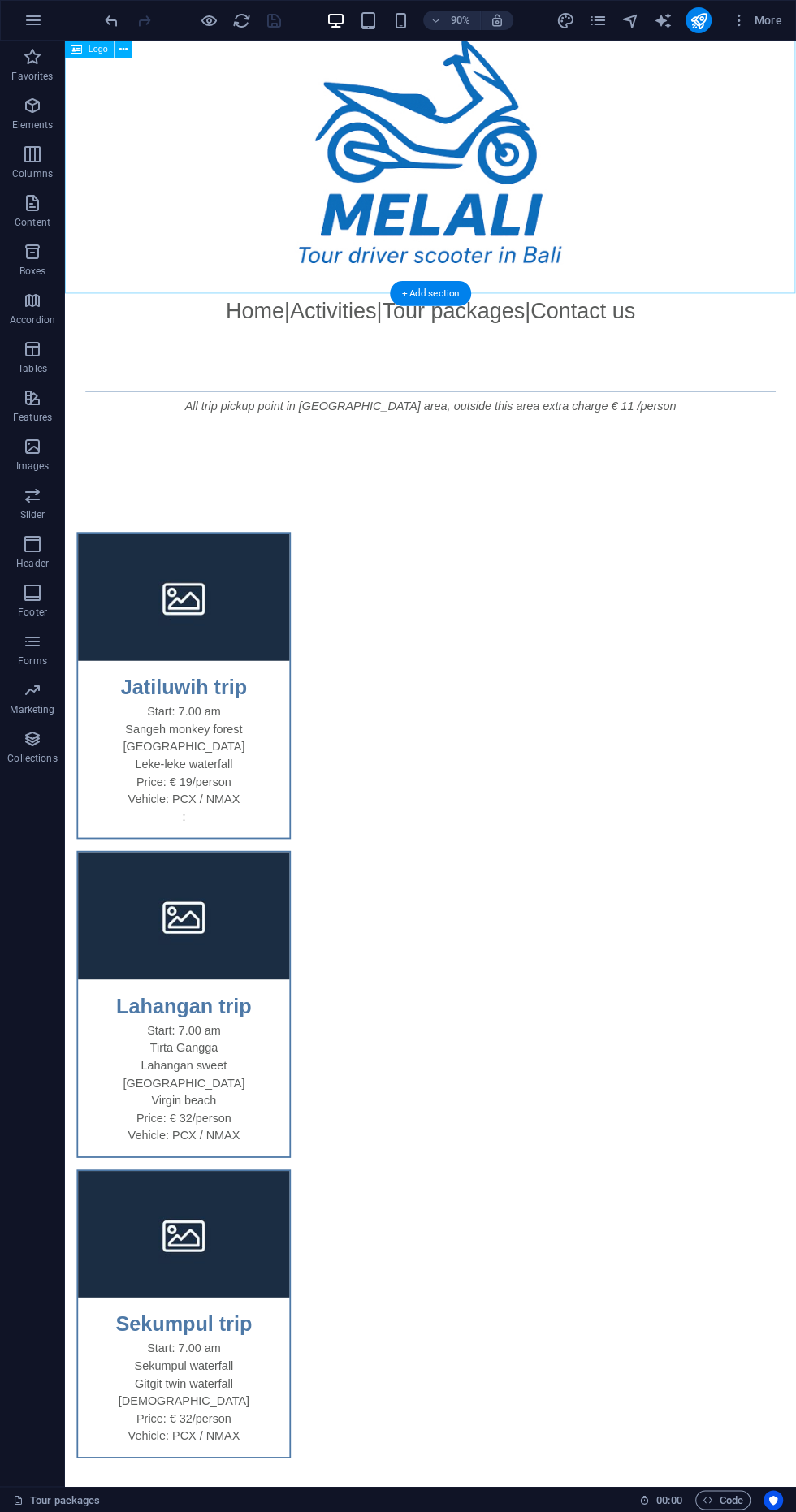
click at [204, 679] on figure at bounding box center [197, 659] width 235 height 142
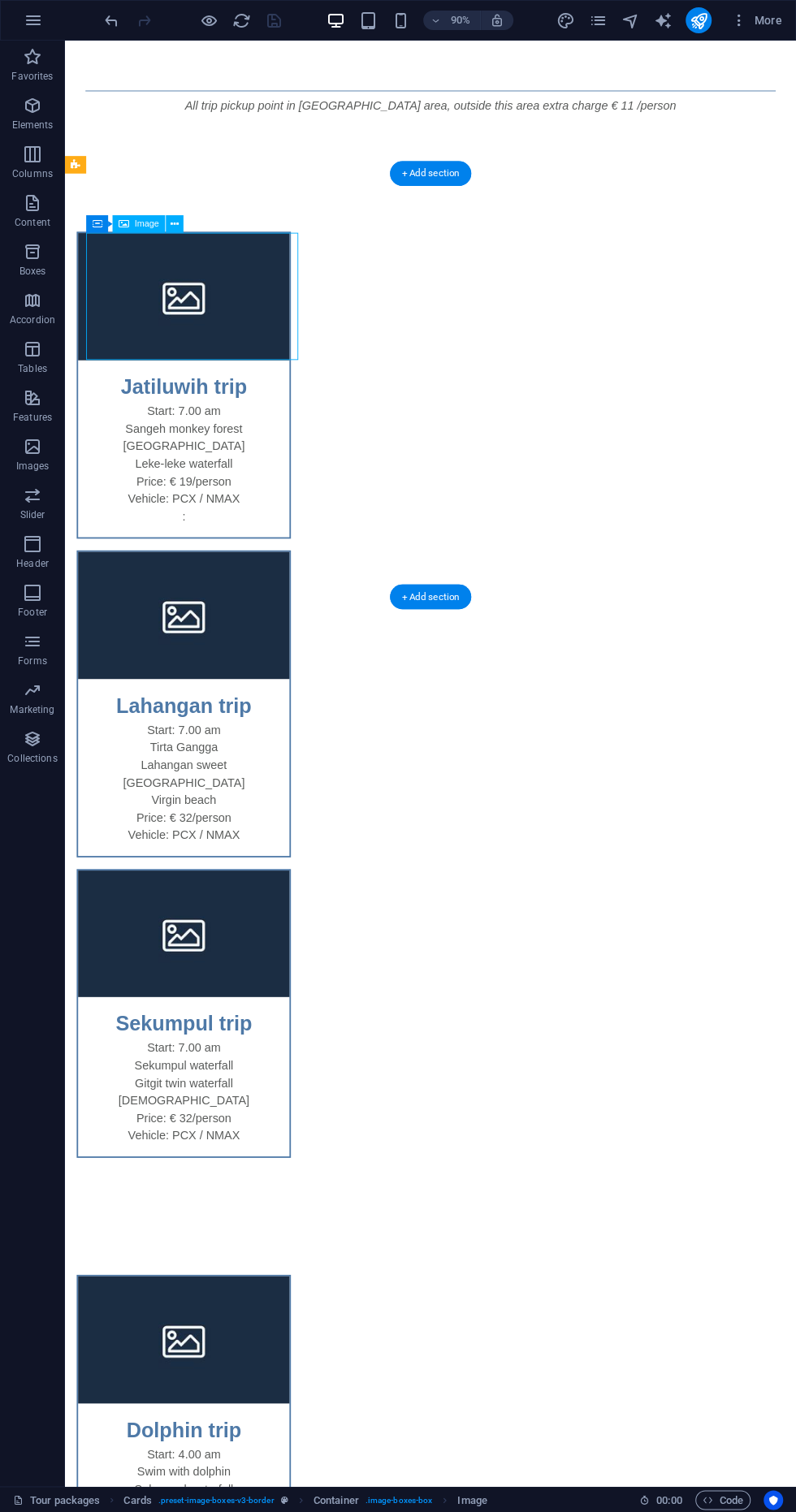
scroll to position [0, 0]
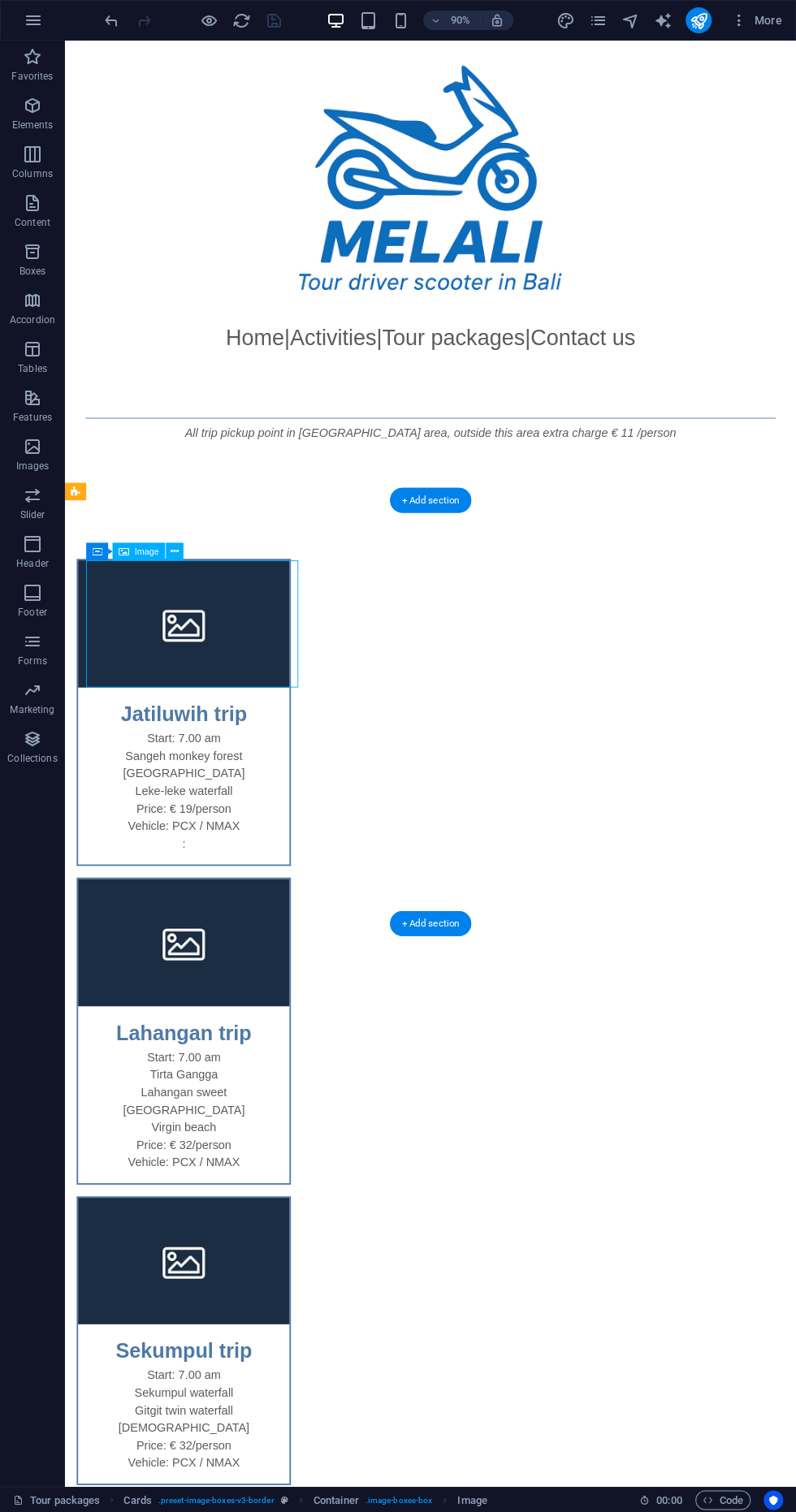
click at [680, 9] on div "More" at bounding box center [672, 21] width 233 height 26
click at [690, 21] on icon "publish" at bounding box center [698, 21] width 19 height 19
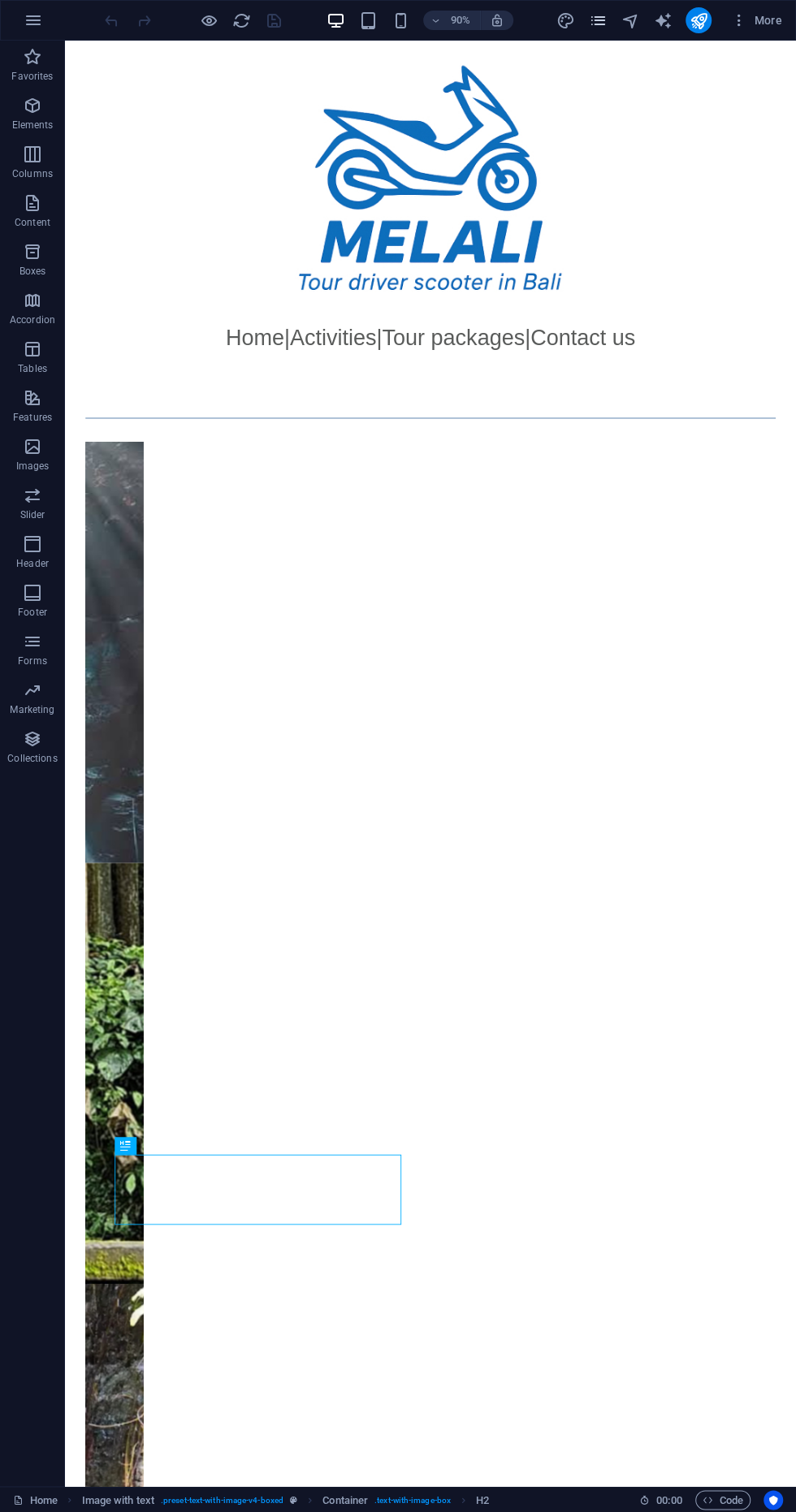
click at [602, 13] on icon "pages" at bounding box center [597, 21] width 19 height 19
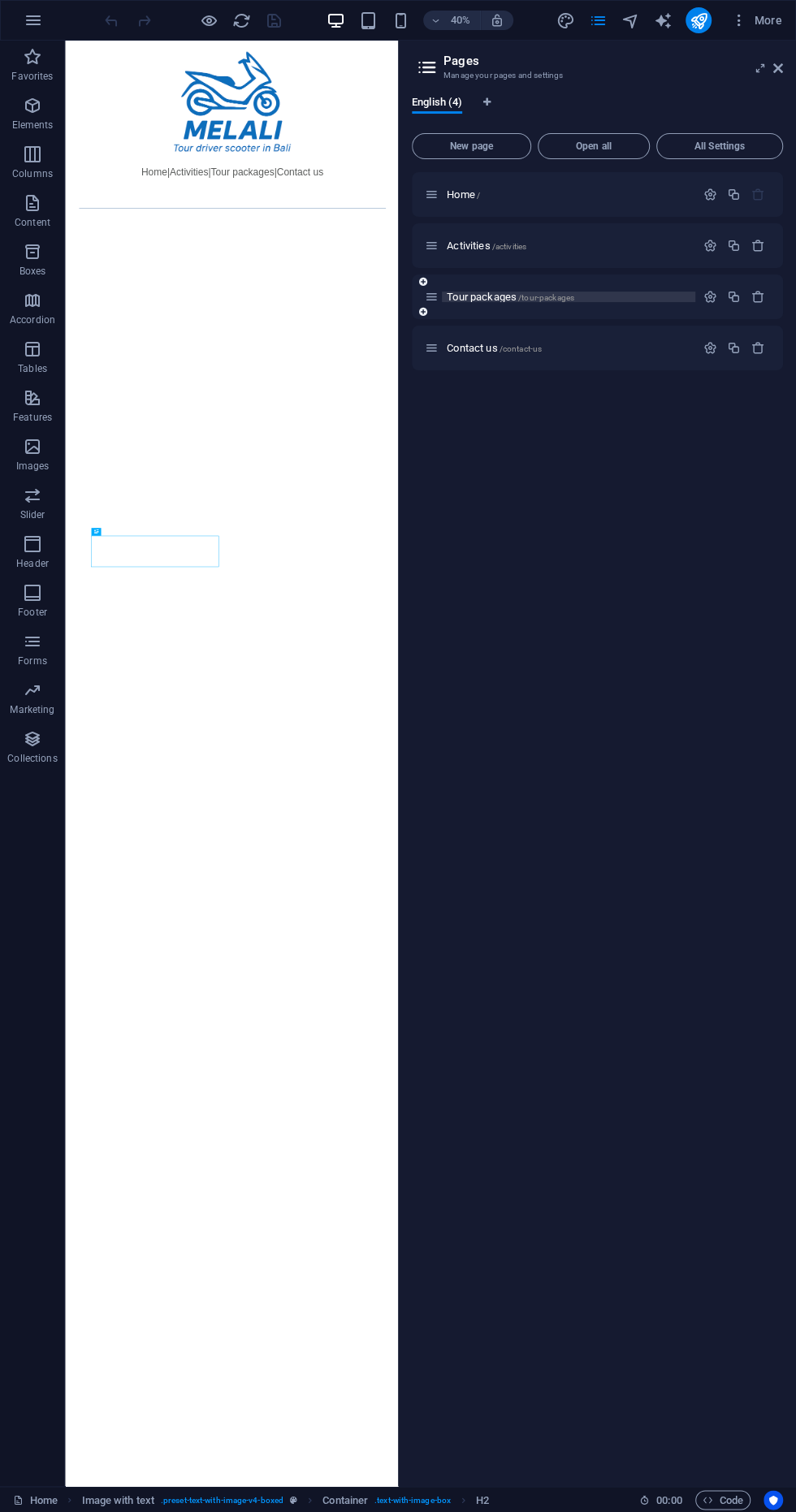
click at [590, 295] on p "Tour packages /tour-packages" at bounding box center [568, 296] width 243 height 10
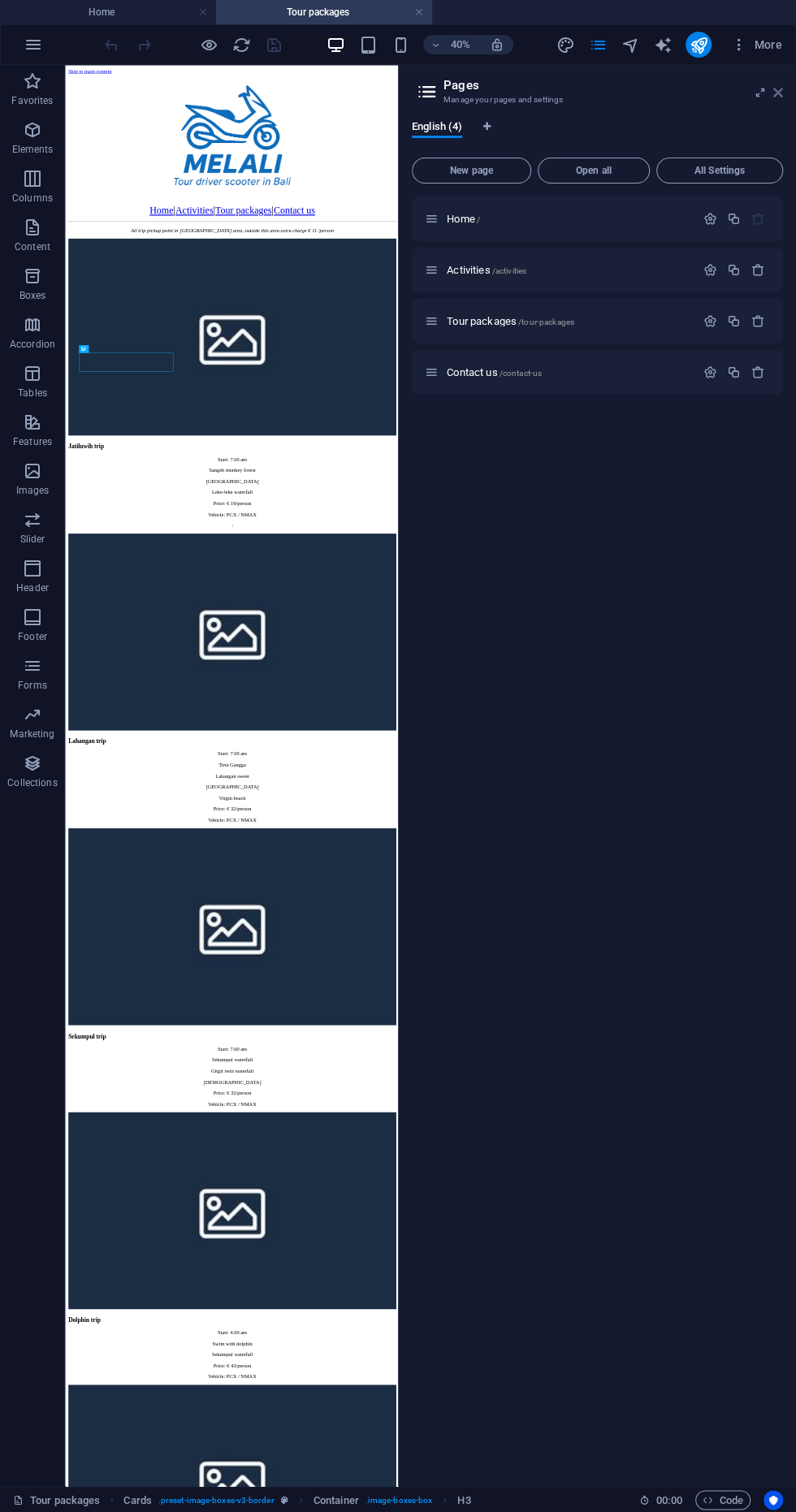
click at [777, 93] on icon at bounding box center [778, 92] width 9 height 13
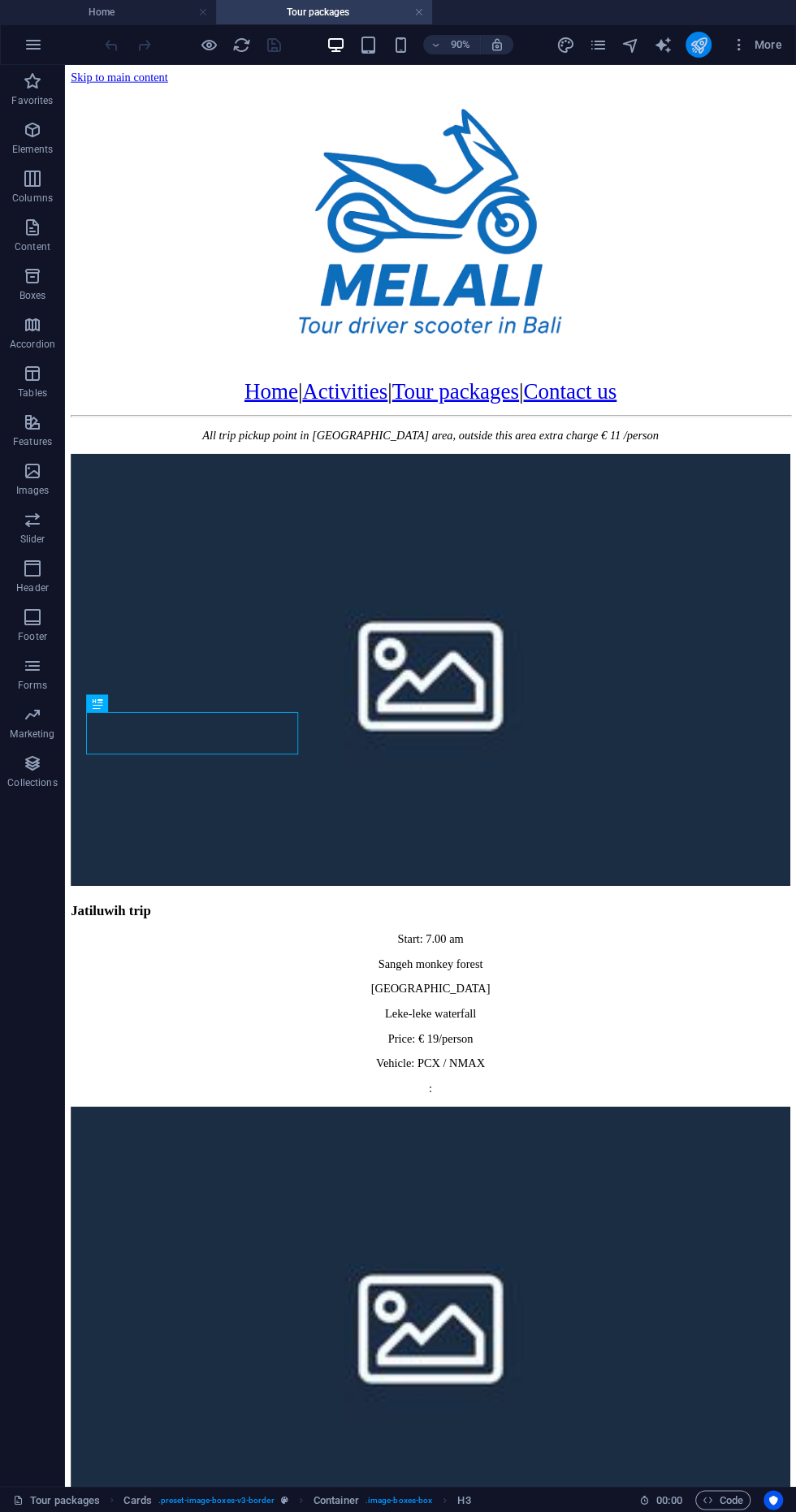
click at [703, 52] on icon "publish" at bounding box center [698, 45] width 19 height 19
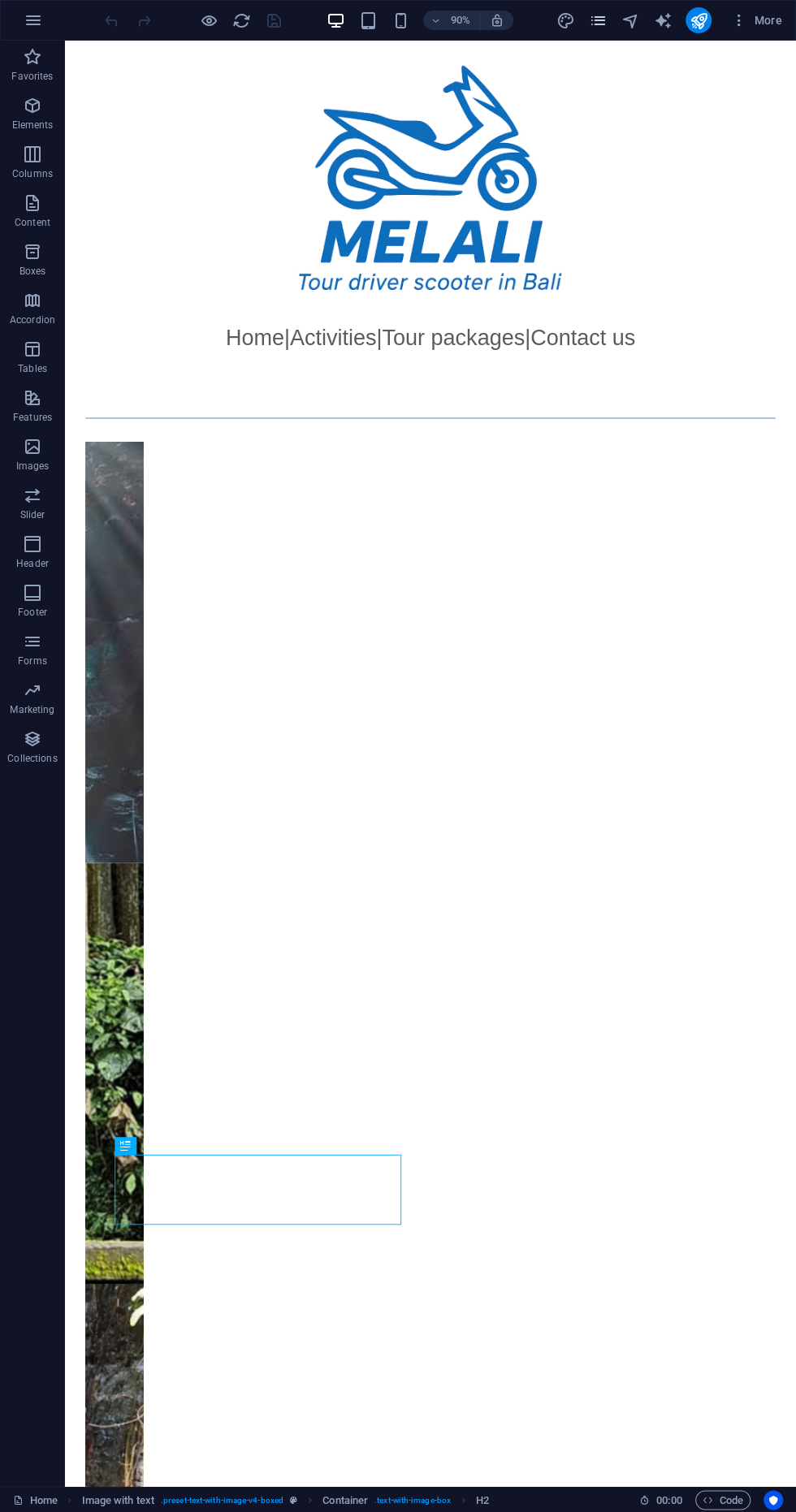
click at [597, 20] on icon "pages" at bounding box center [597, 21] width 19 height 19
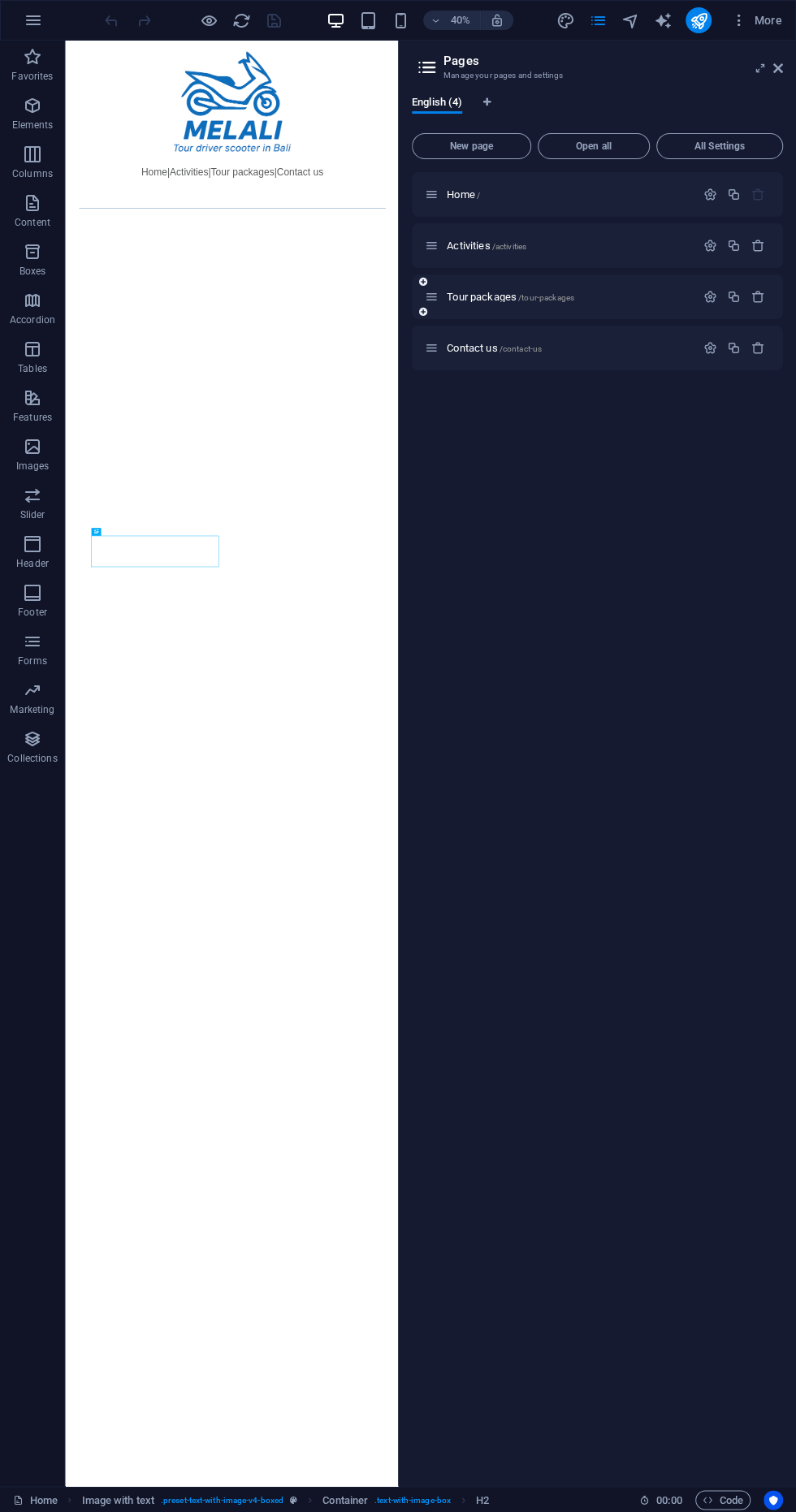
click at [432, 296] on icon at bounding box center [432, 296] width 14 height 14
click at [470, 246] on span "Activities /activities" at bounding box center [486, 245] width 79 height 12
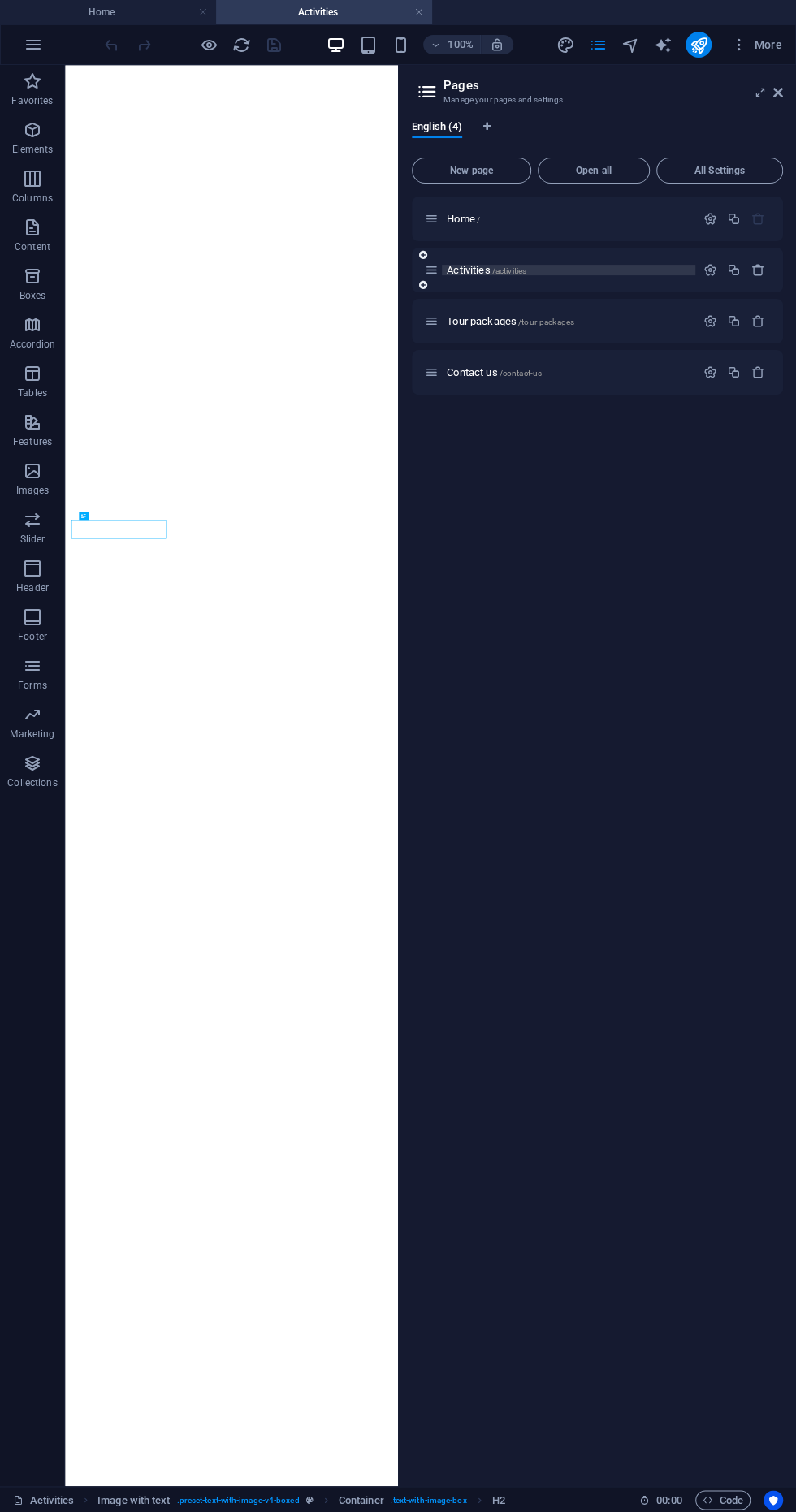
click at [510, 271] on span "/activities" at bounding box center [509, 271] width 34 height 9
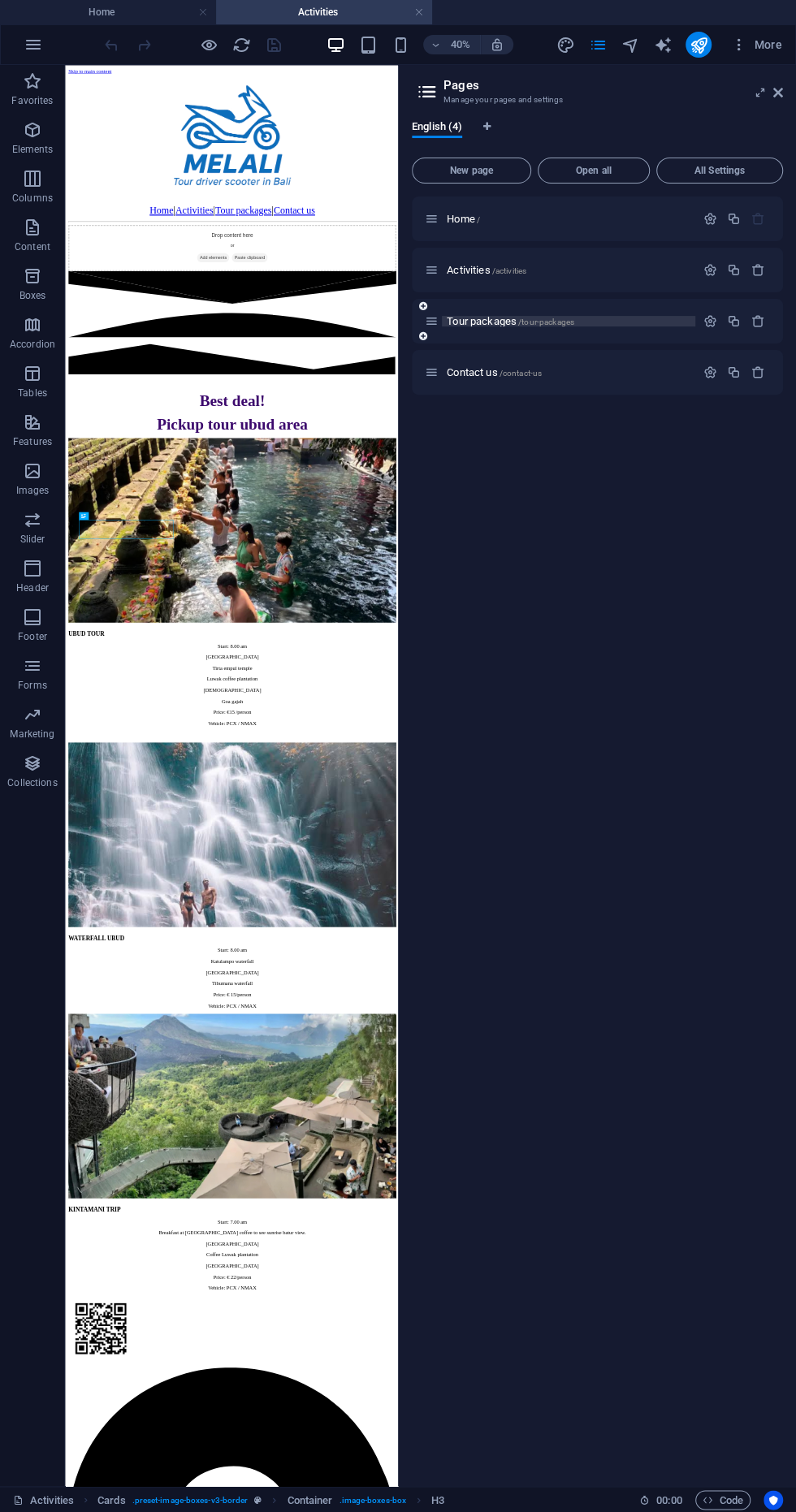
click at [506, 319] on span "Tour packages /tour-packages" at bounding box center [510, 321] width 128 height 12
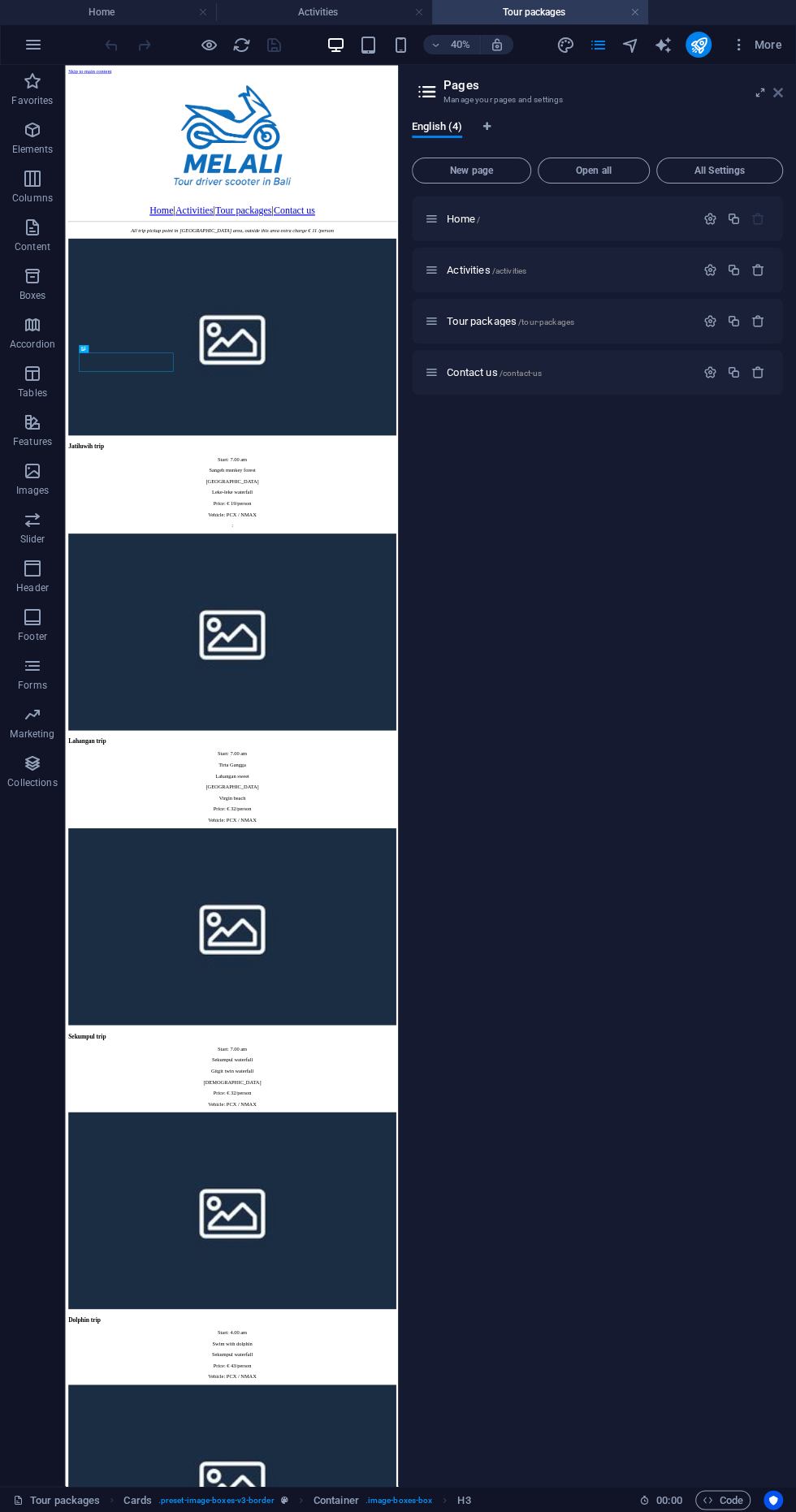
click at [781, 96] on icon at bounding box center [778, 92] width 9 height 13
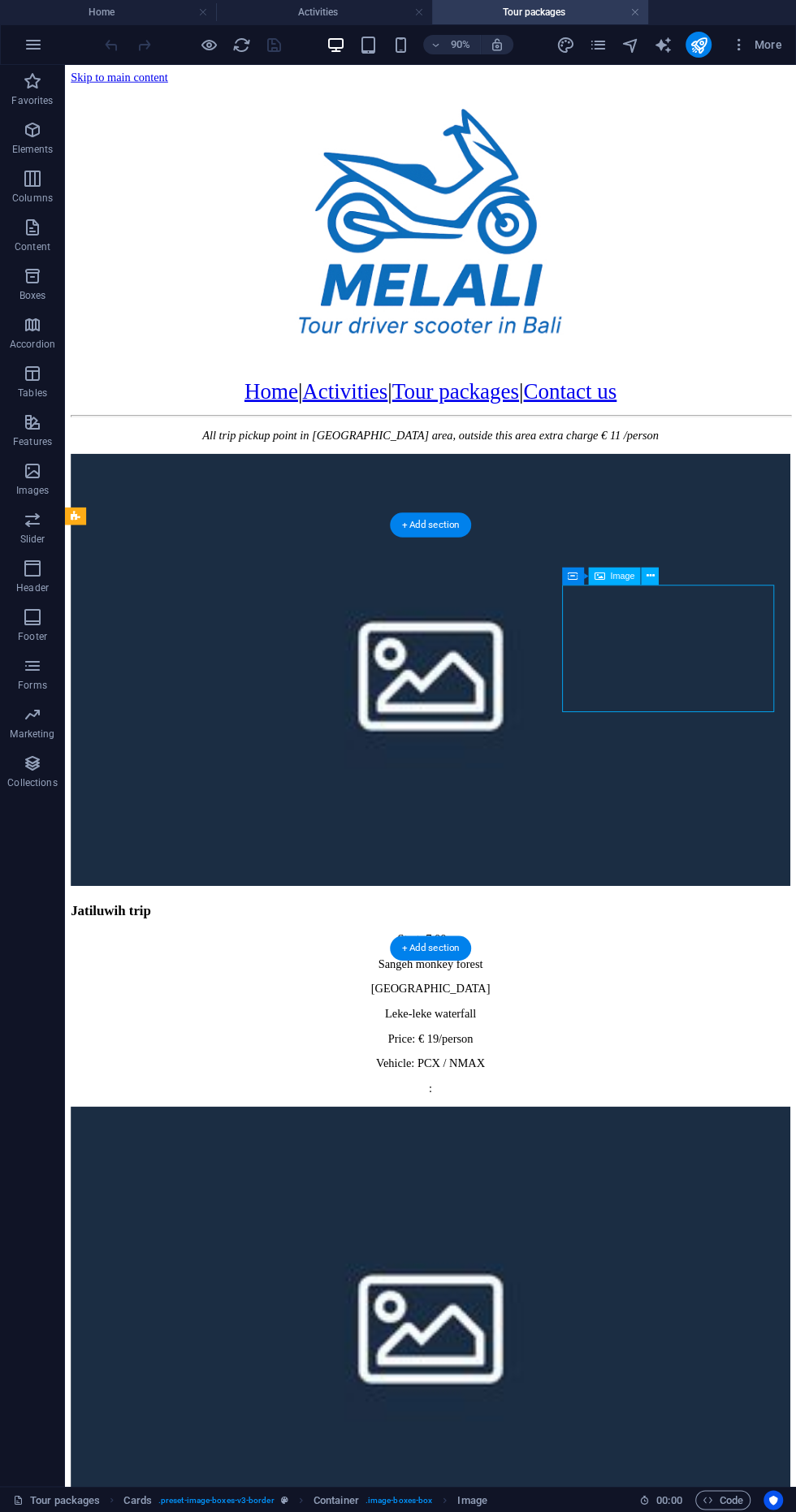
click at [635, 577] on div "Image" at bounding box center [614, 575] width 52 height 18
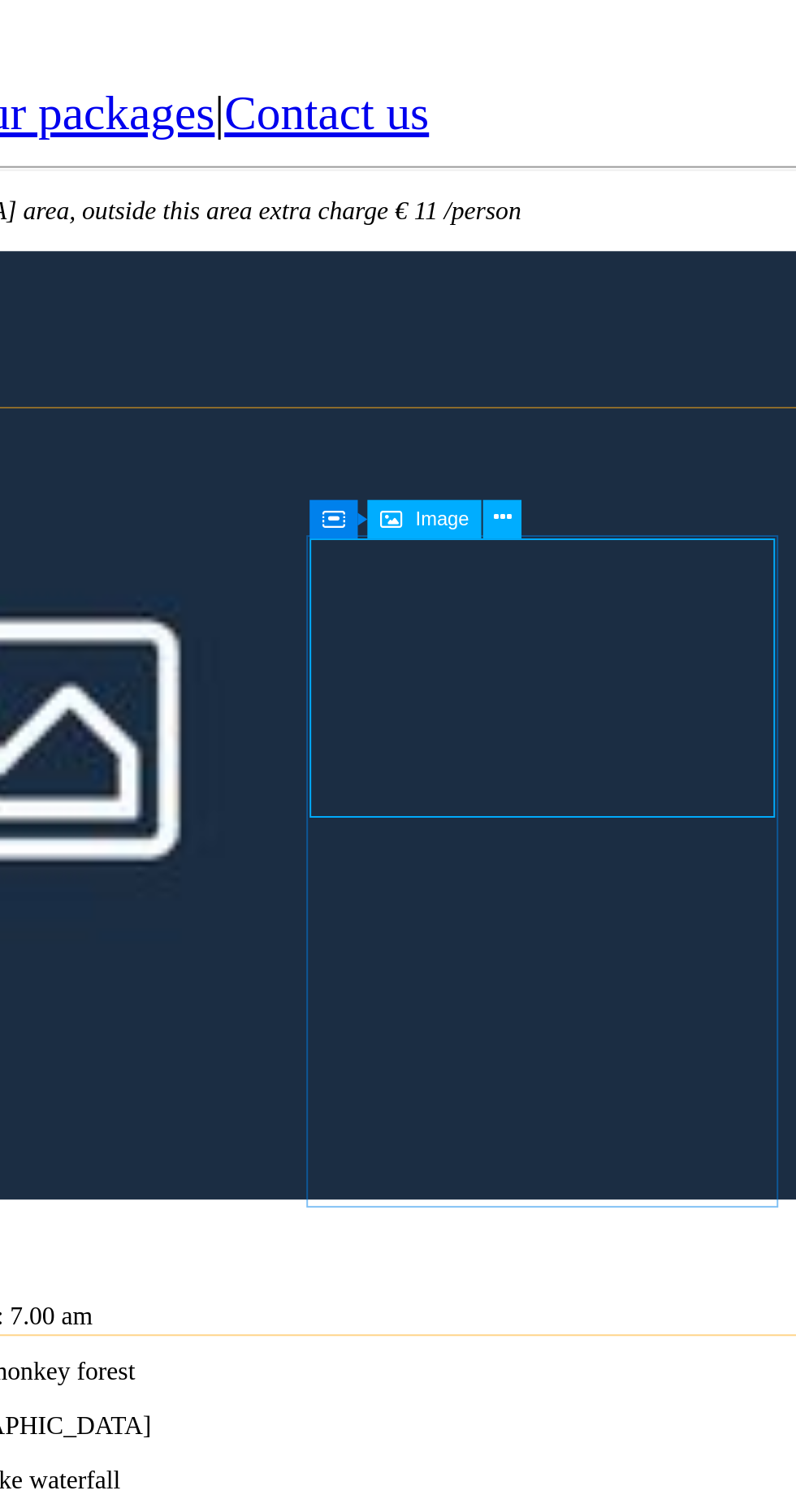
click at [617, 572] on span "Image" at bounding box center [622, 576] width 24 height 9
click at [652, 581] on icon at bounding box center [650, 575] width 8 height 16
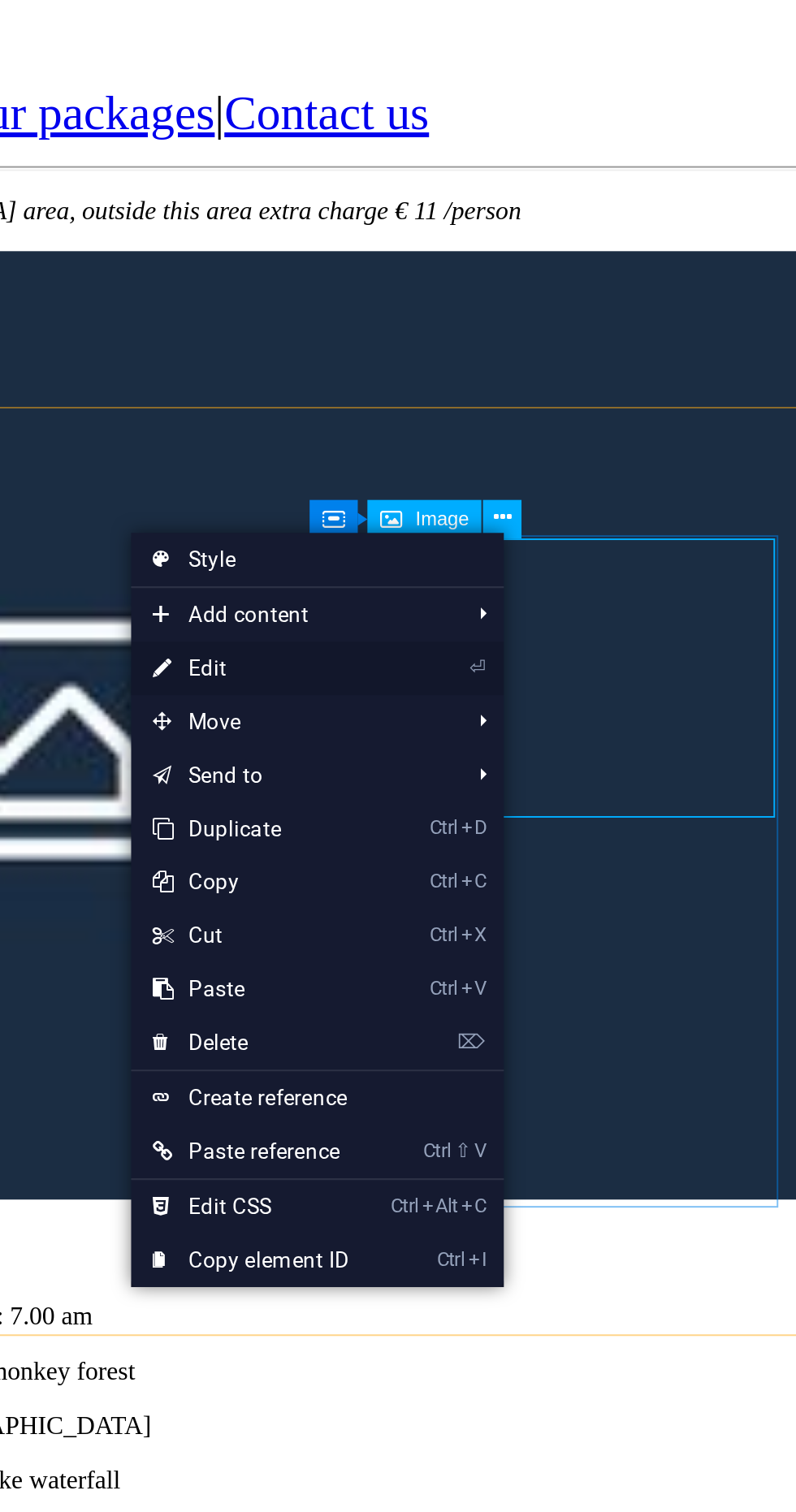
click at [571, 647] on link "⏎ Edit" at bounding box center [535, 644] width 109 height 24
select select "%"
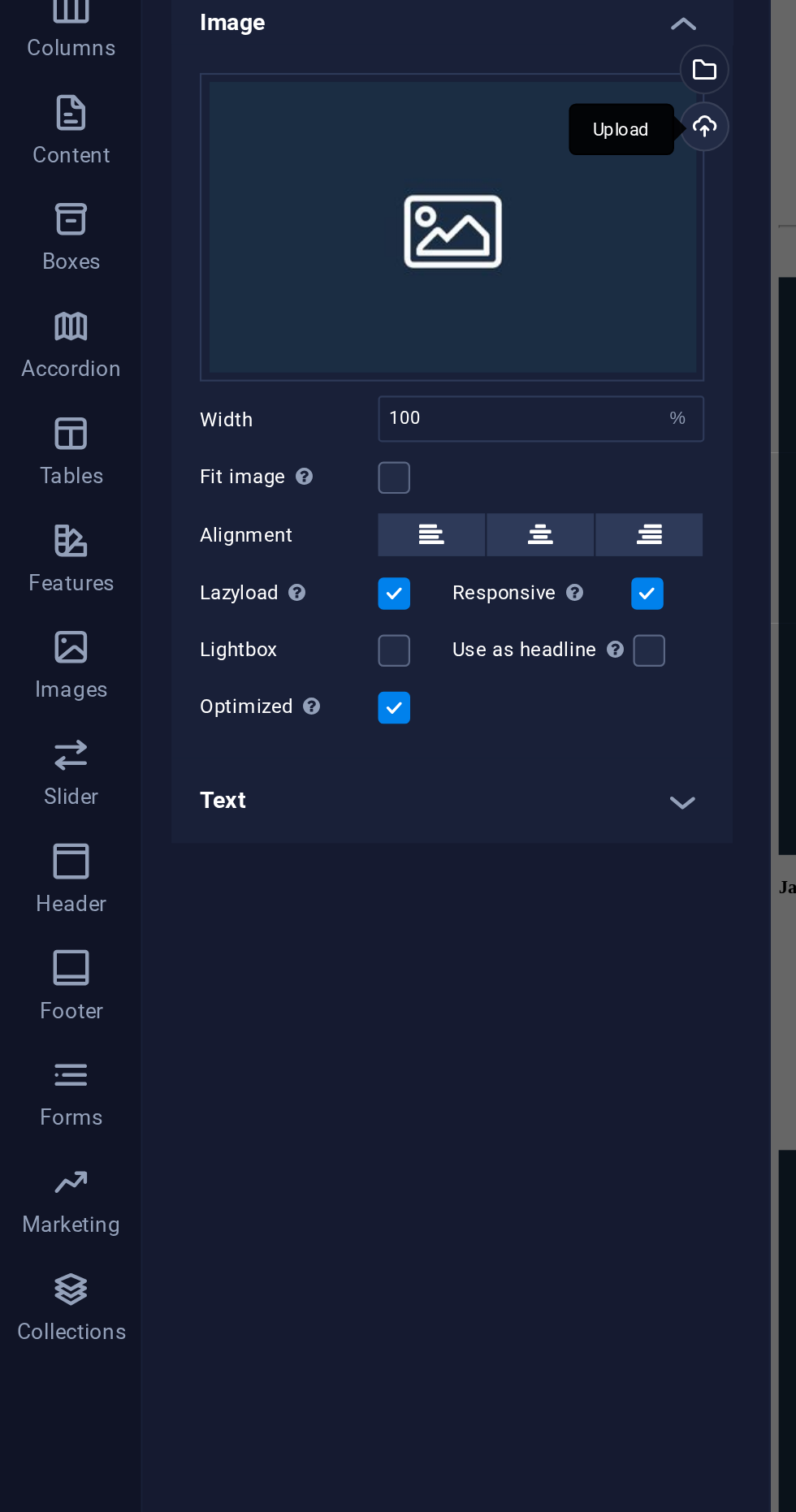
click at [322, 241] on div "Upload" at bounding box center [319, 236] width 24 height 24
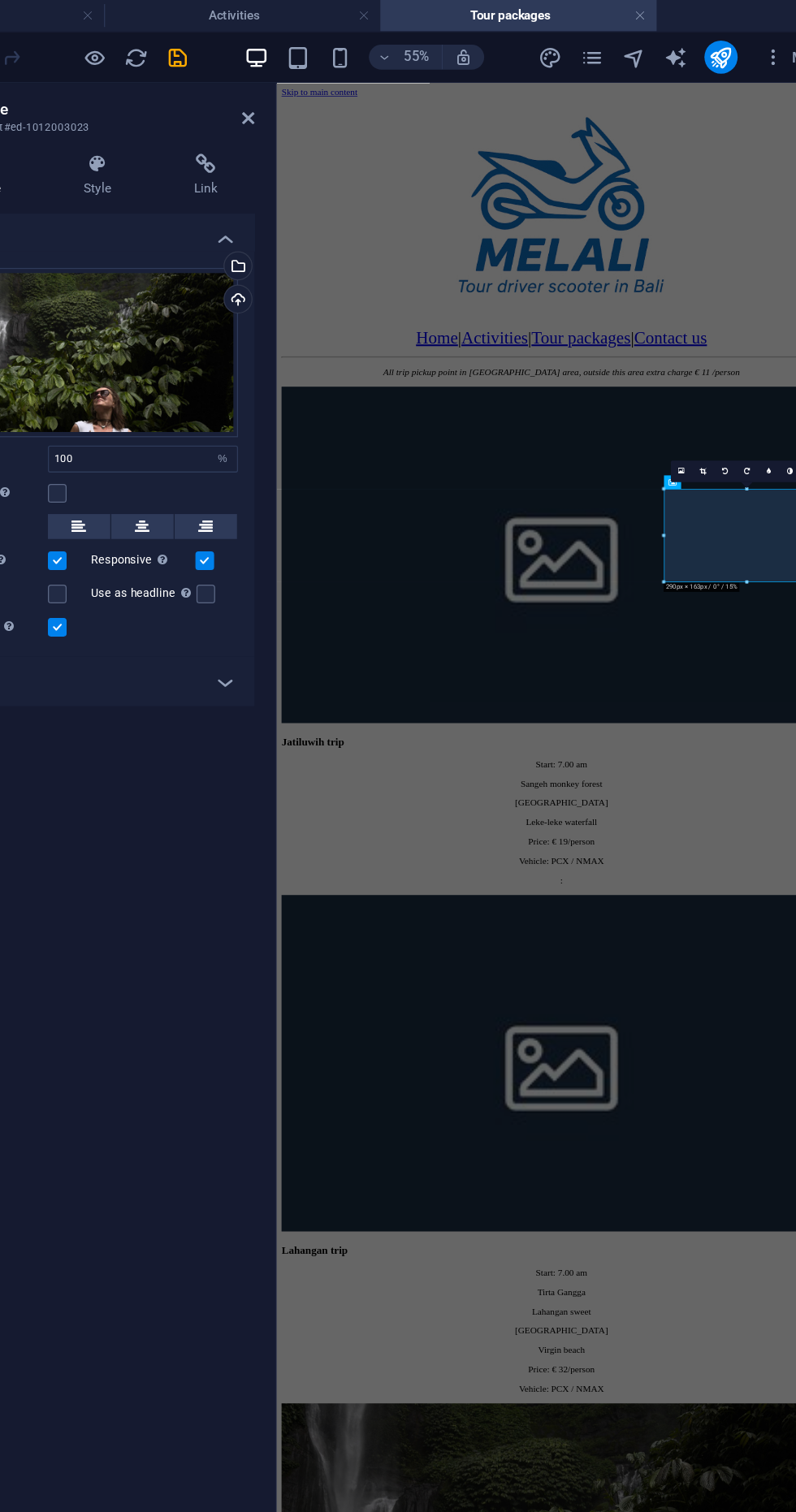
click at [426, 256] on div at bounding box center [680, 261] width 796 height 314
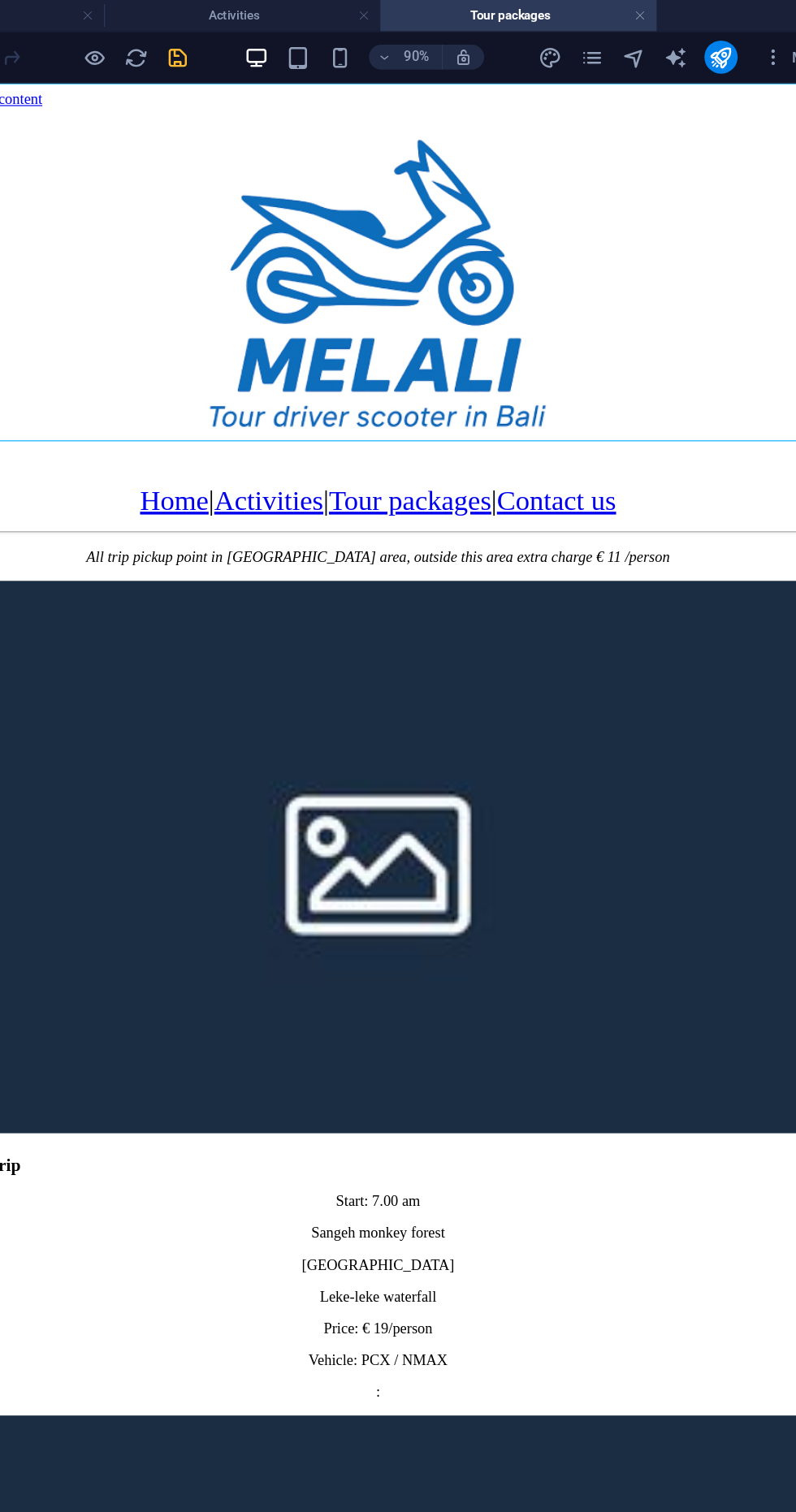
click at [270, 48] on icon "save" at bounding box center [274, 45] width 19 height 19
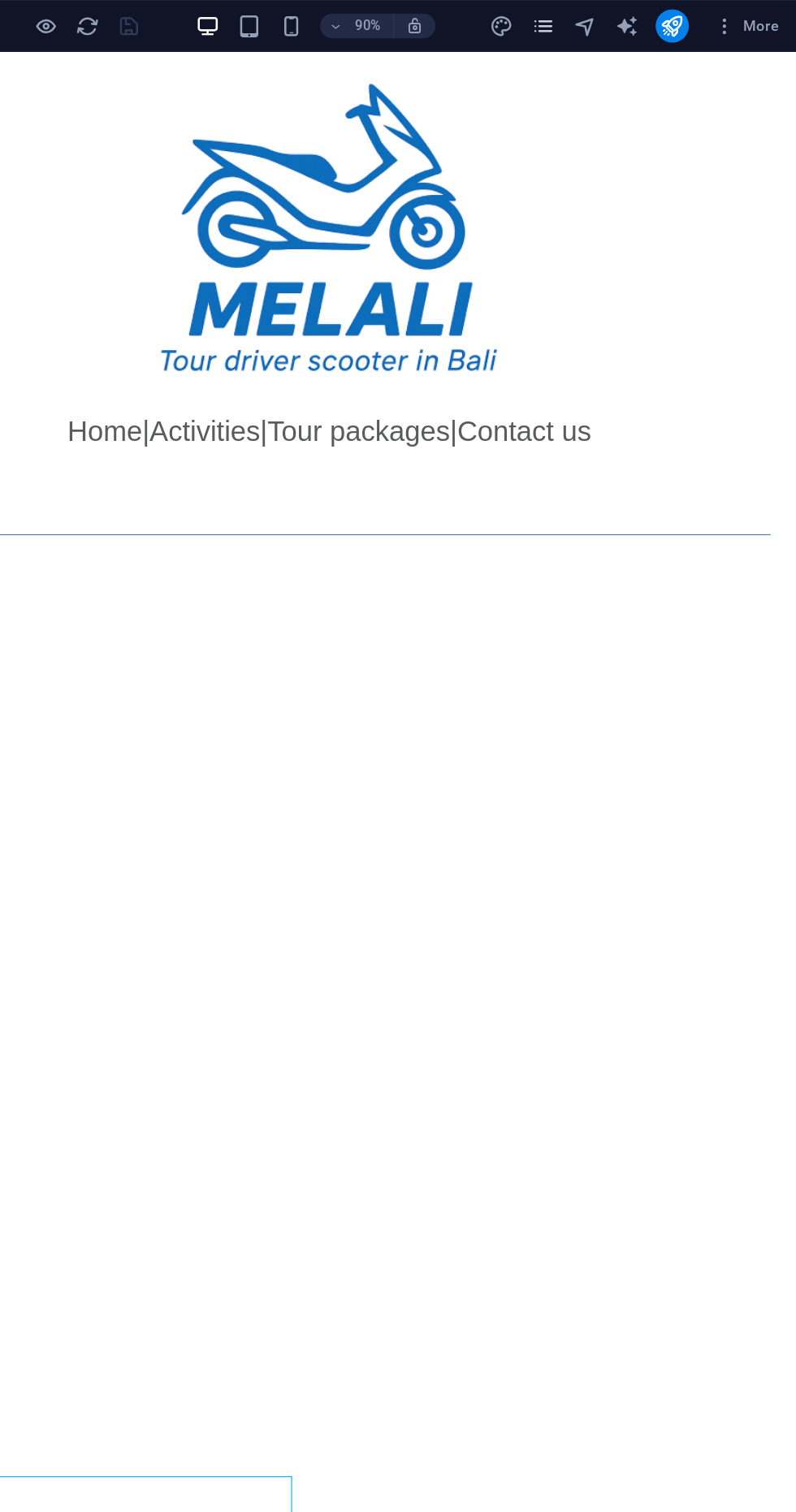
click at [597, 22] on icon "pages" at bounding box center [597, 21] width 19 height 19
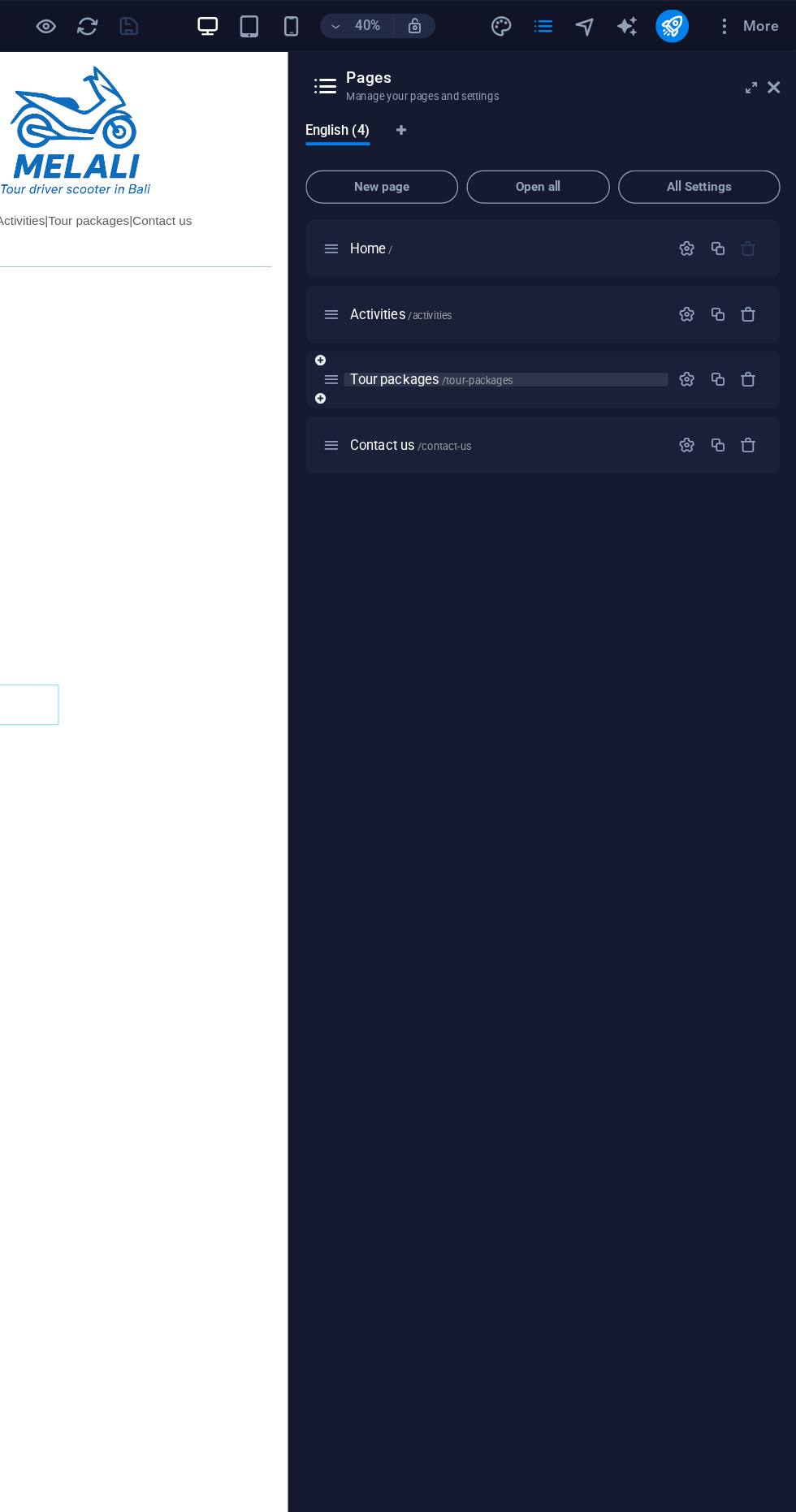
click at [452, 294] on span "Tour packages /tour-packages" at bounding box center [510, 296] width 128 height 12
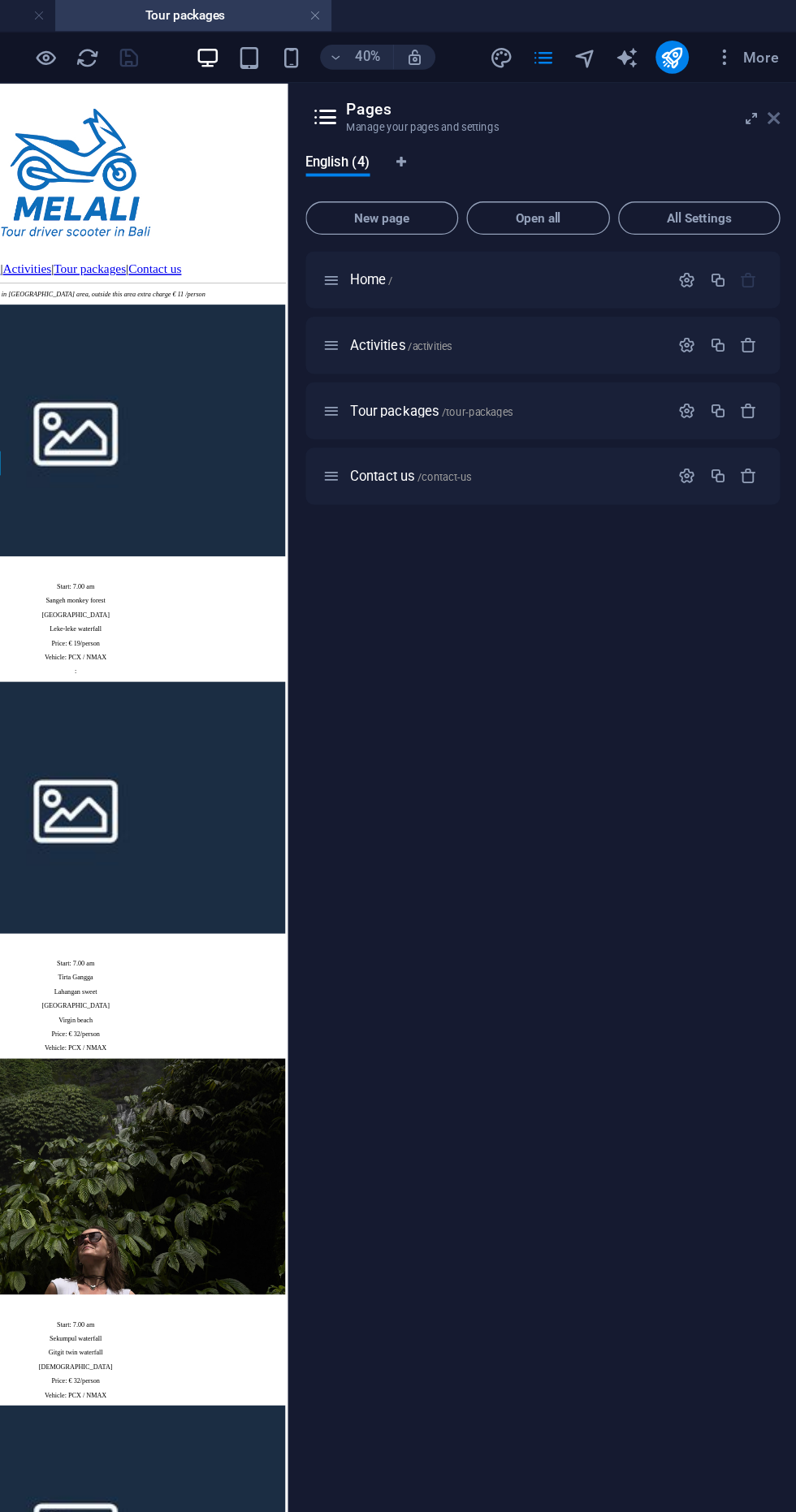
click at [777, 92] on icon at bounding box center [778, 92] width 9 height 13
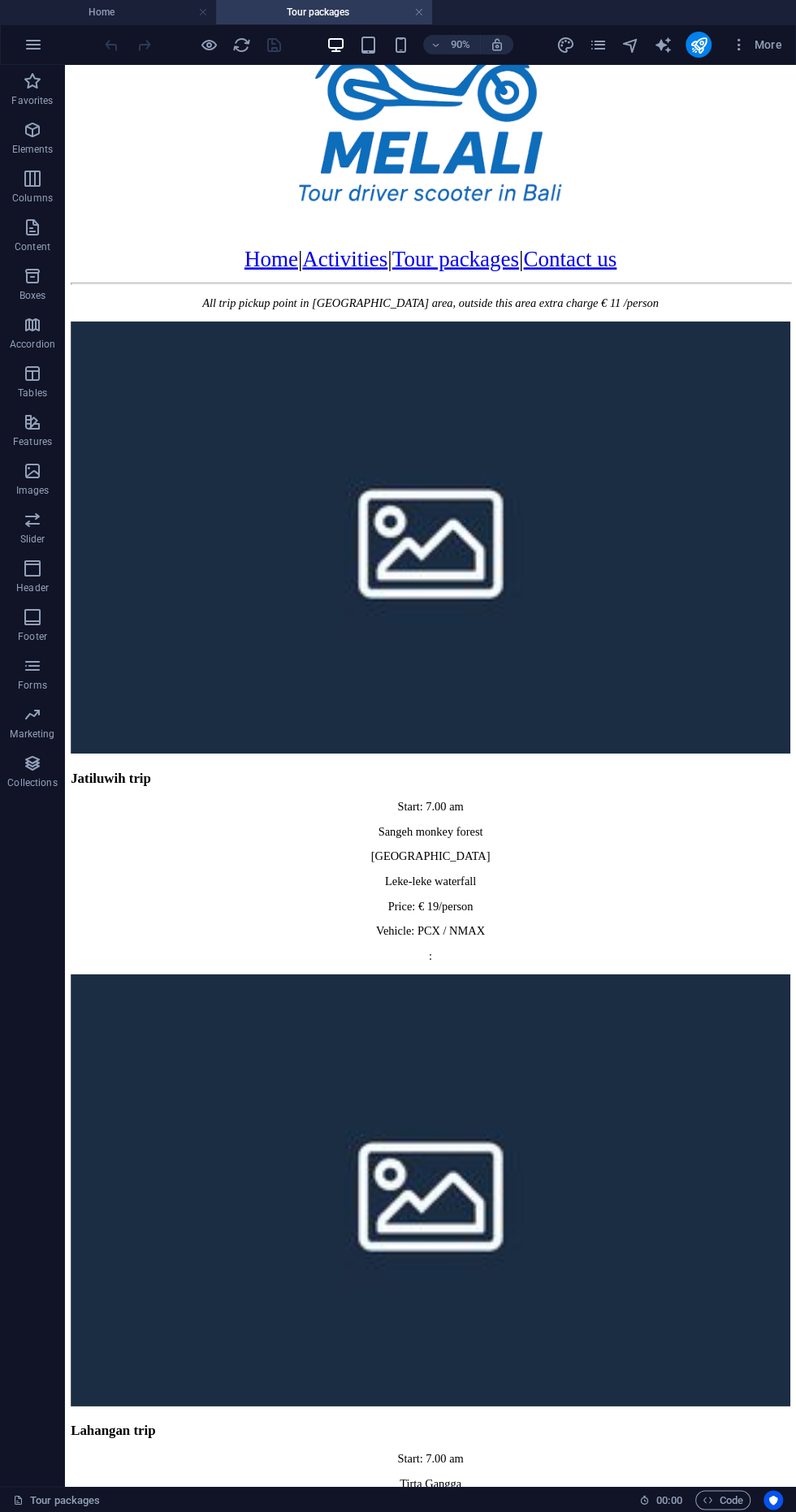
scroll to position [165, 0]
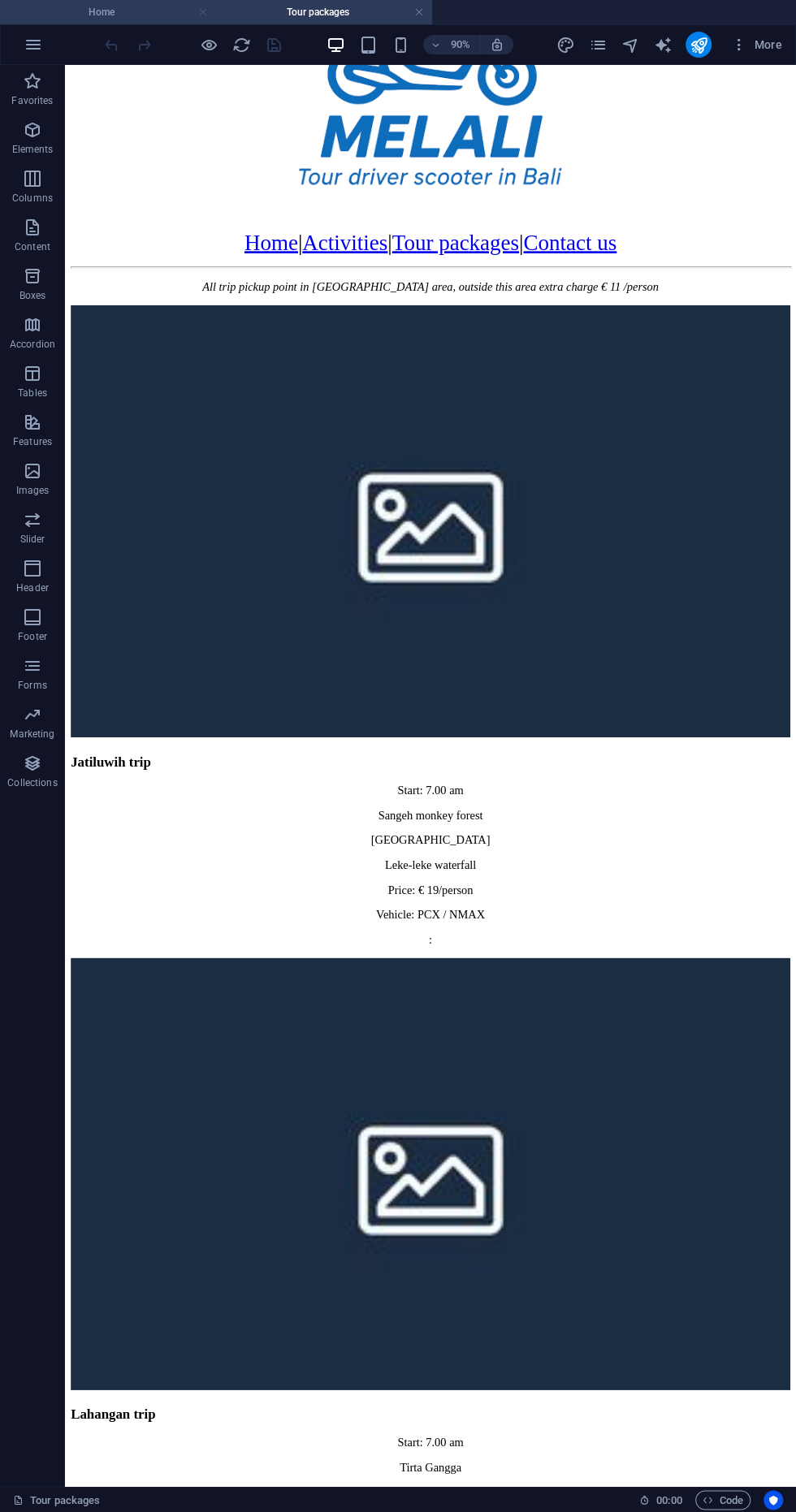
click at [199, 7] on link at bounding box center [203, 12] width 9 height 16
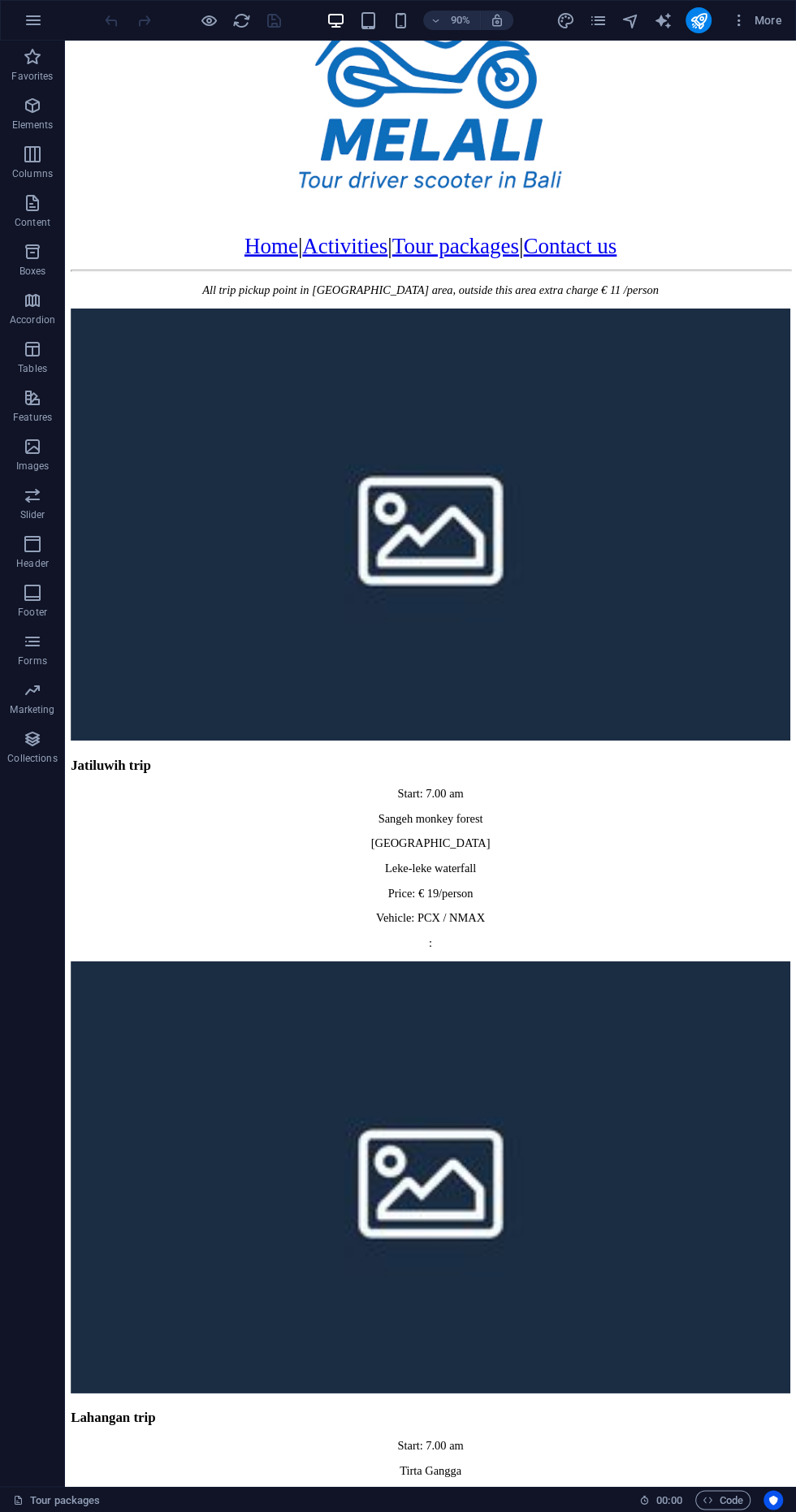
scroll to position [0, 0]
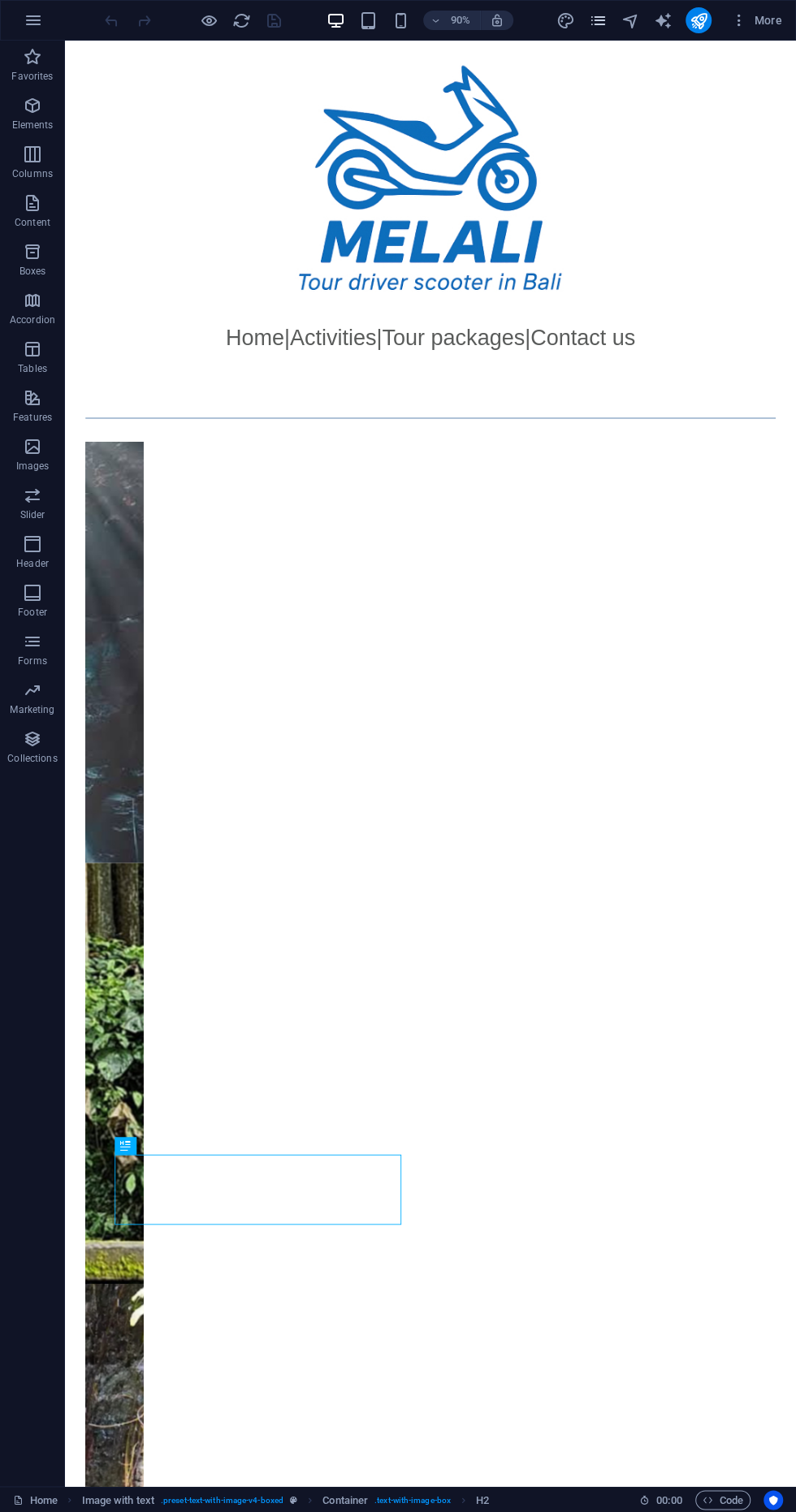
click at [589, 13] on icon "pages" at bounding box center [597, 21] width 19 height 19
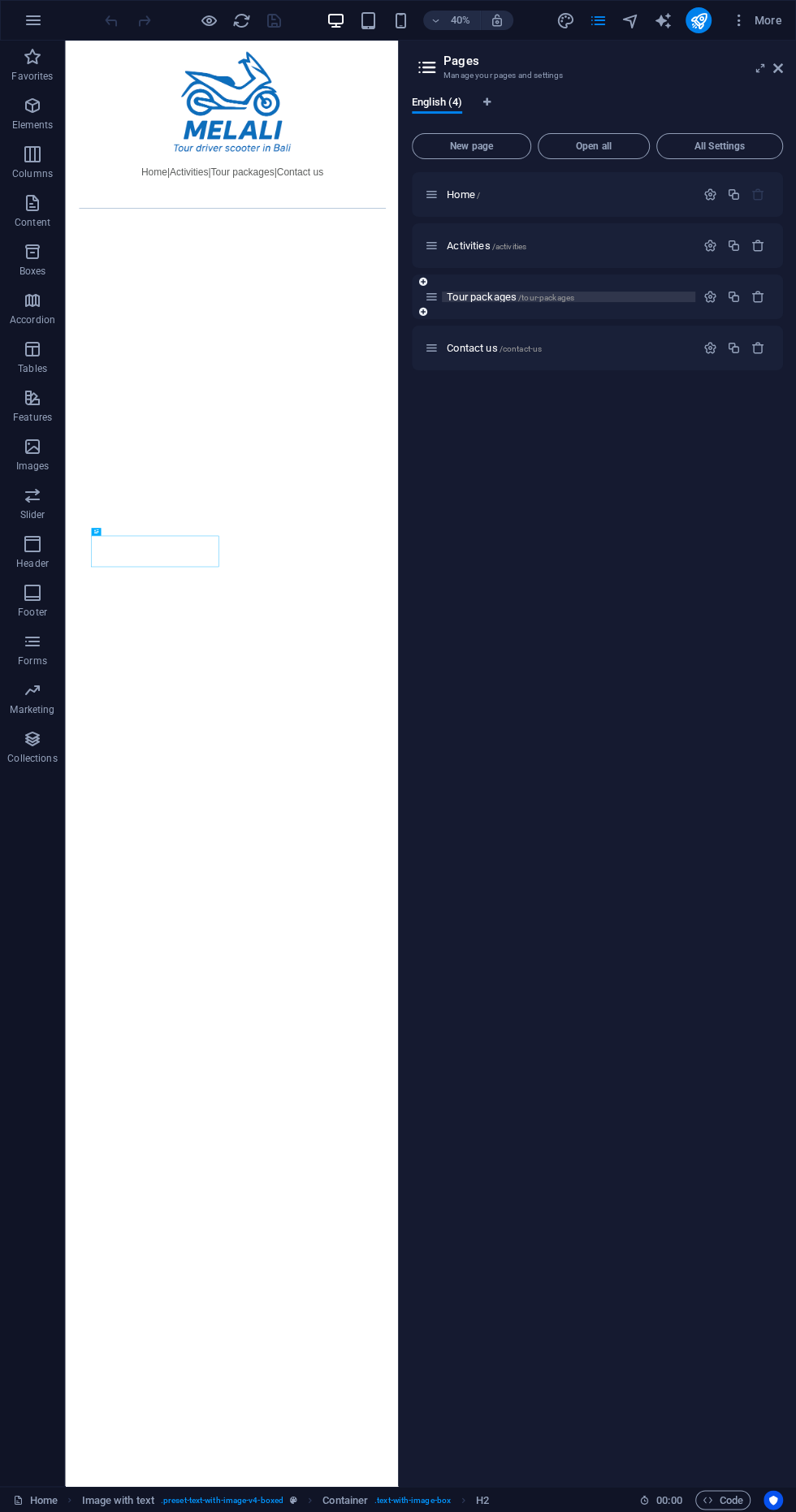
click at [455, 298] on span "Tour packages /tour-packages" at bounding box center [510, 296] width 128 height 12
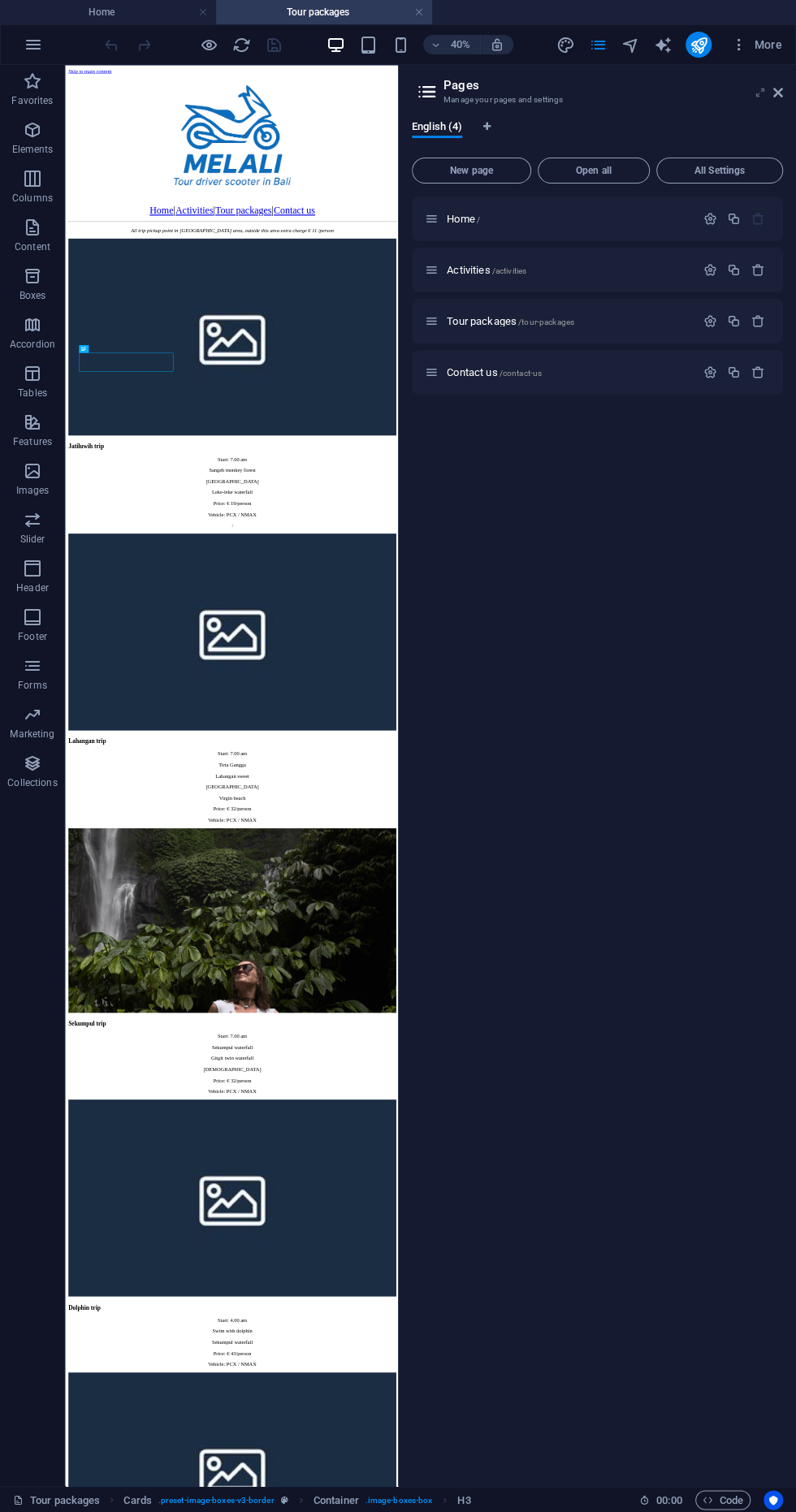
click at [761, 91] on icon at bounding box center [761, 92] width 0 height 13
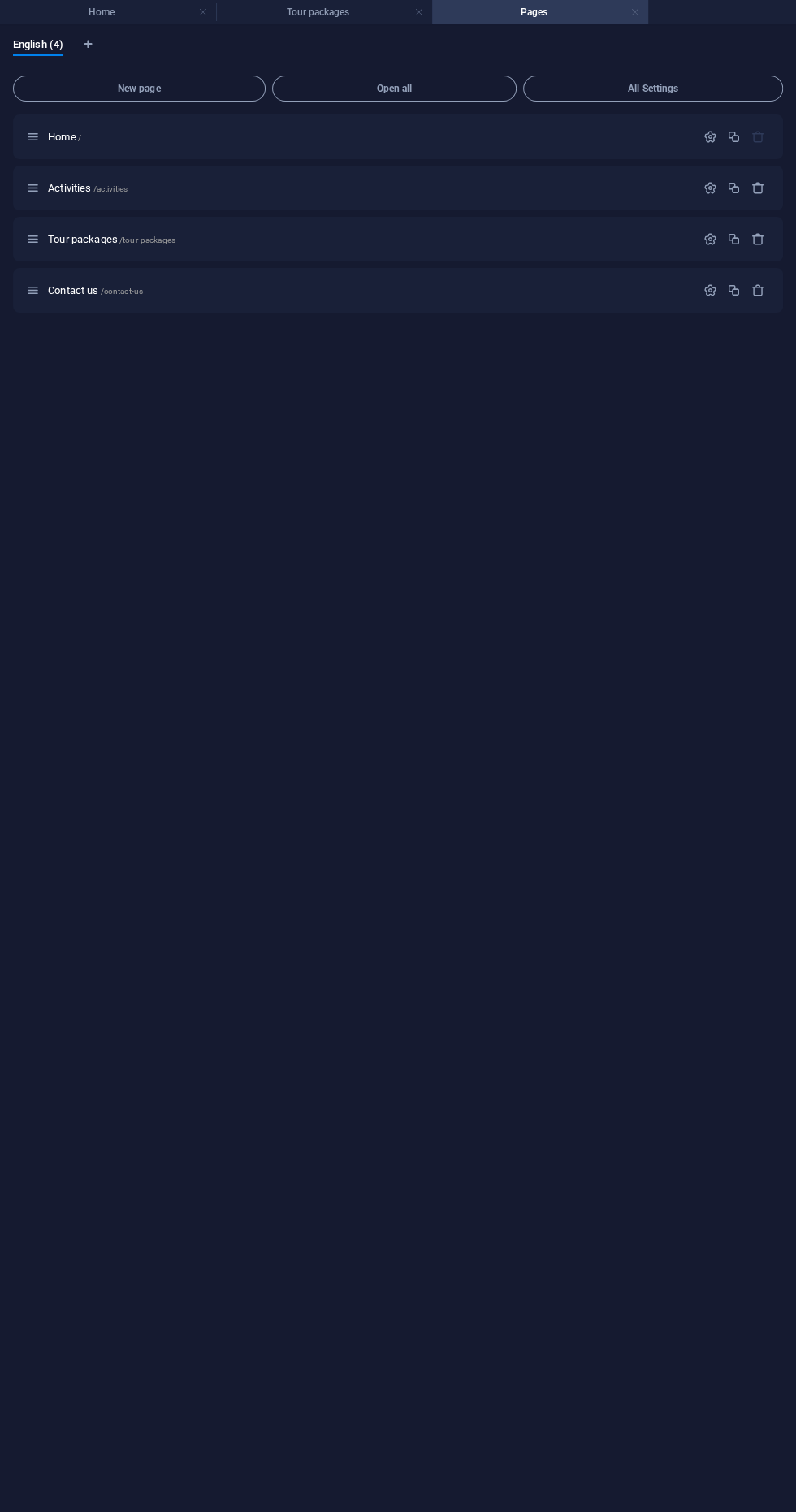
click at [635, 12] on link at bounding box center [635, 12] width 9 height 16
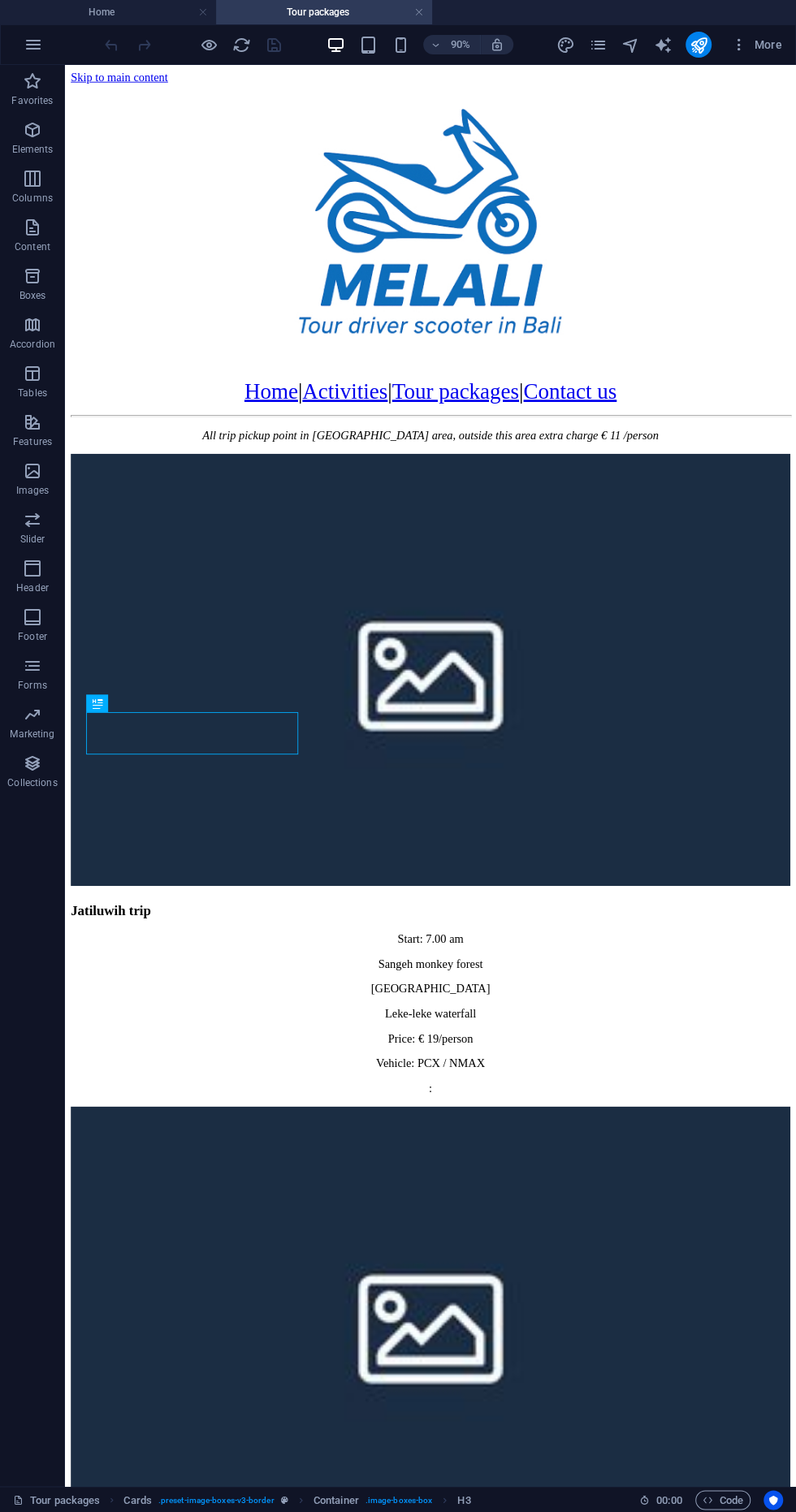
click at [451, 1222] on figure at bounding box center [471, 1464] width 799 height 483
click at [375, 577] on span "Image" at bounding box center [385, 576] width 24 height 9
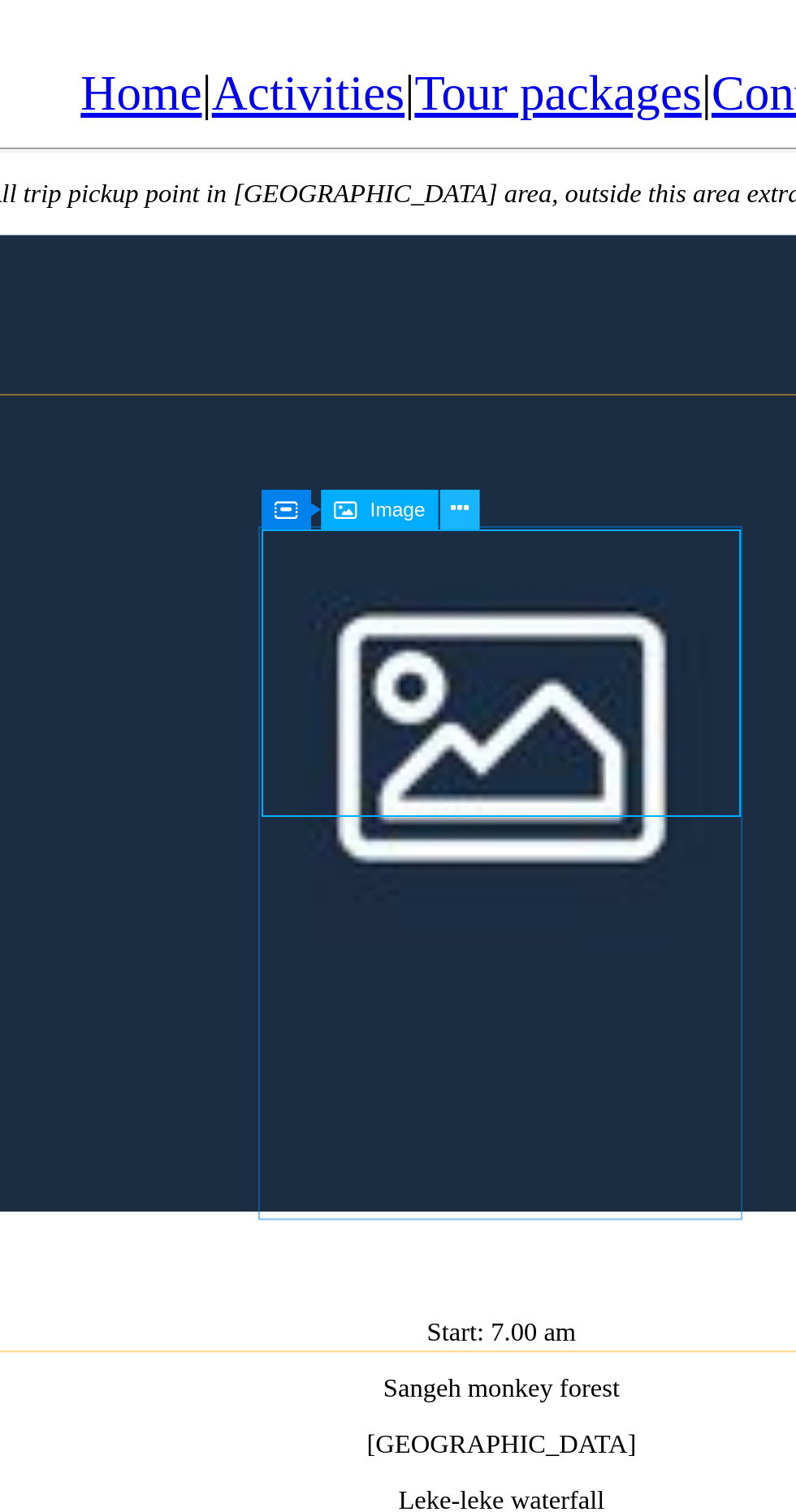
click at [414, 570] on icon at bounding box center [412, 568] width 8 height 16
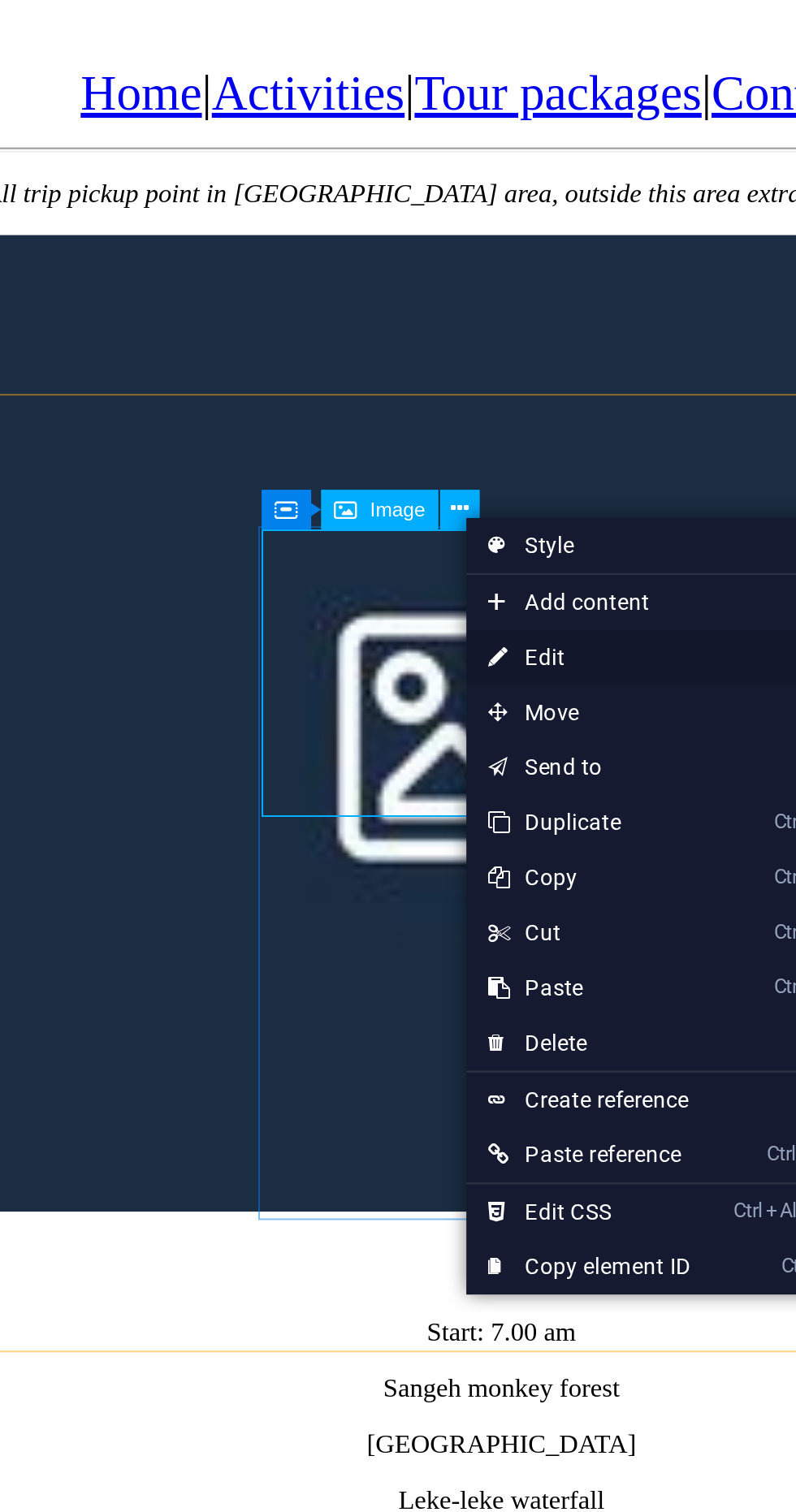
click at [465, 638] on link "⏎ Edit" at bounding box center [469, 634] width 109 height 24
select select "%"
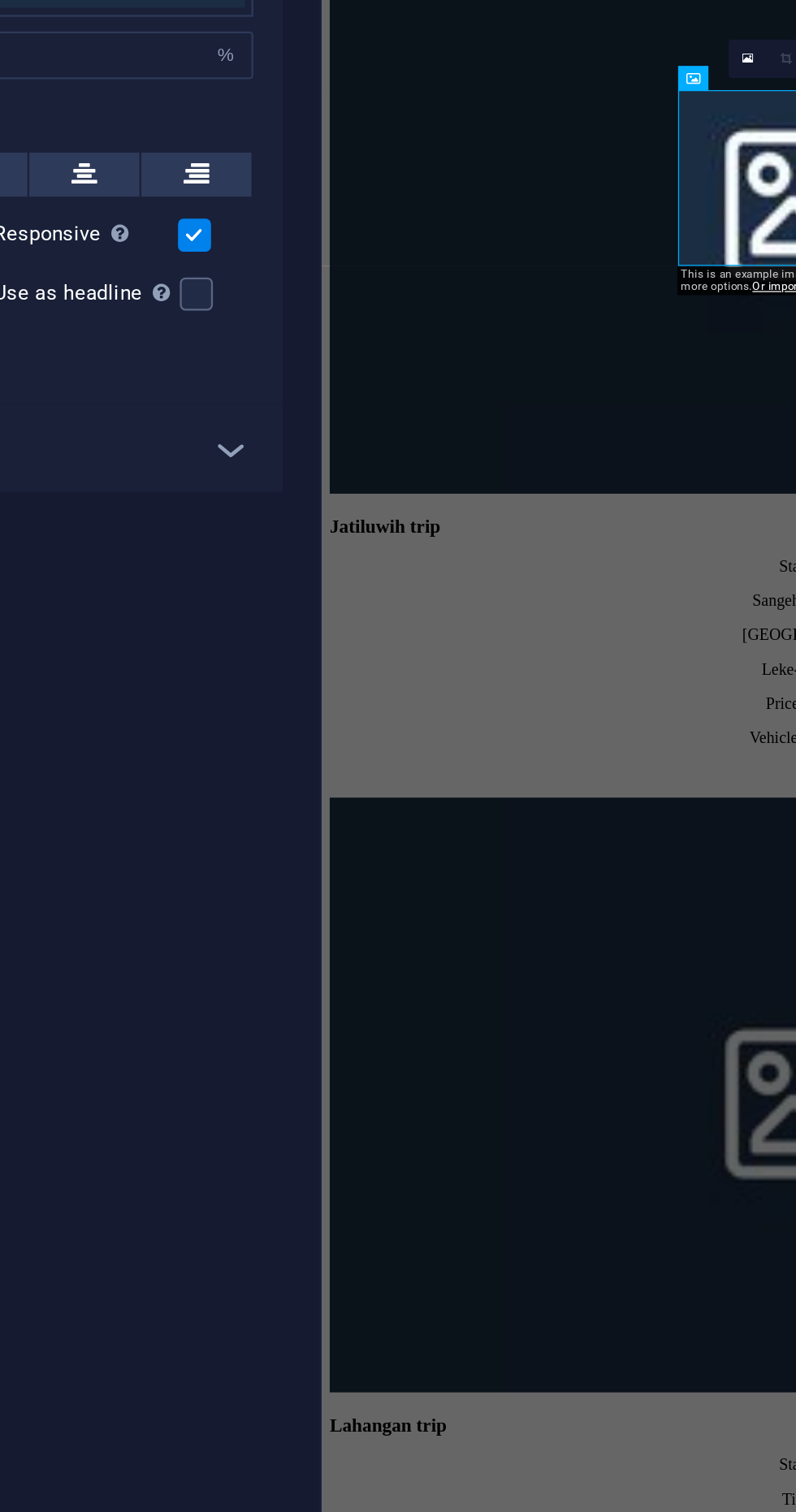
scroll to position [0, 0]
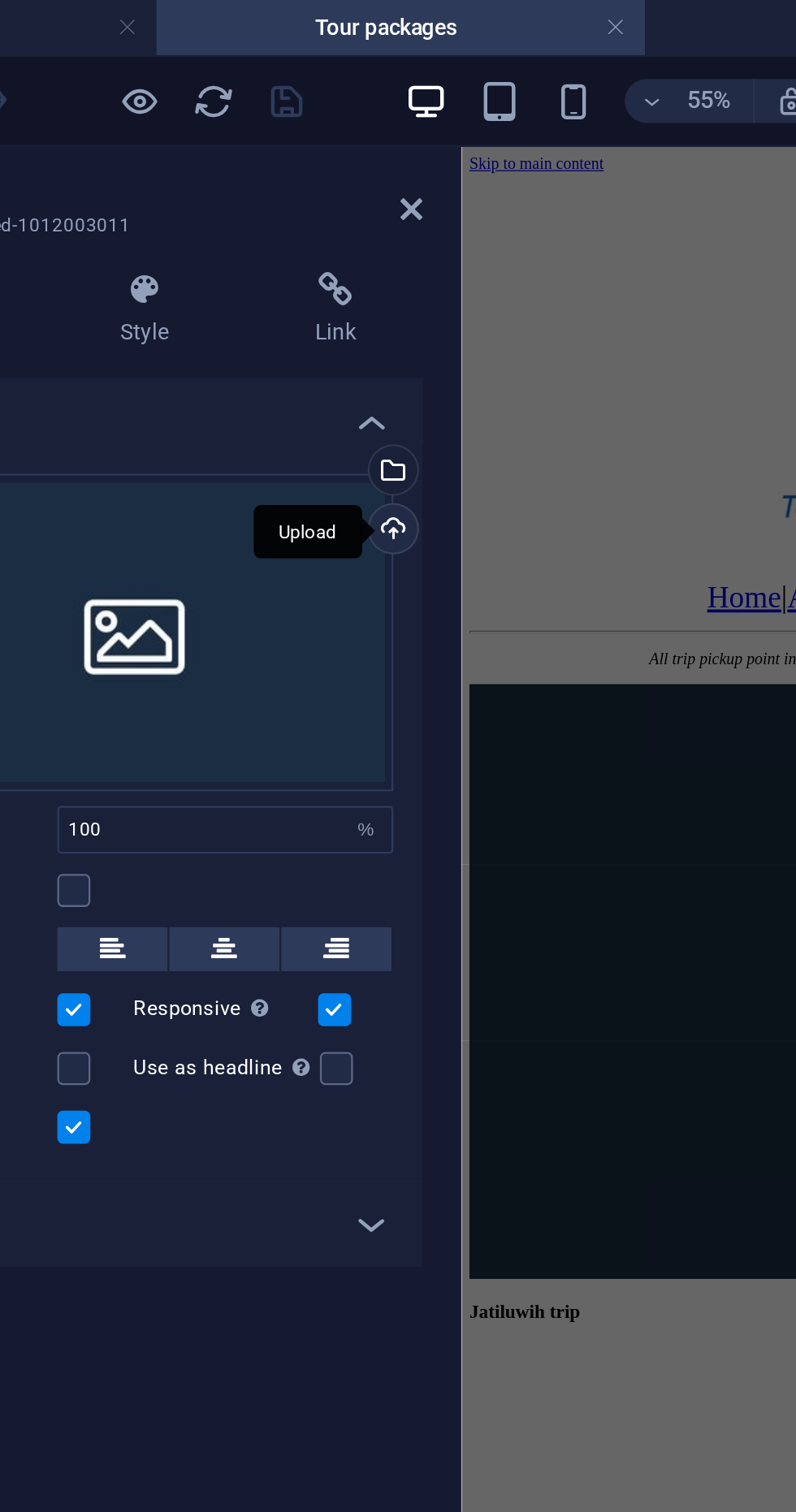
click at [322, 234] on div "Upload" at bounding box center [319, 236] width 24 height 24
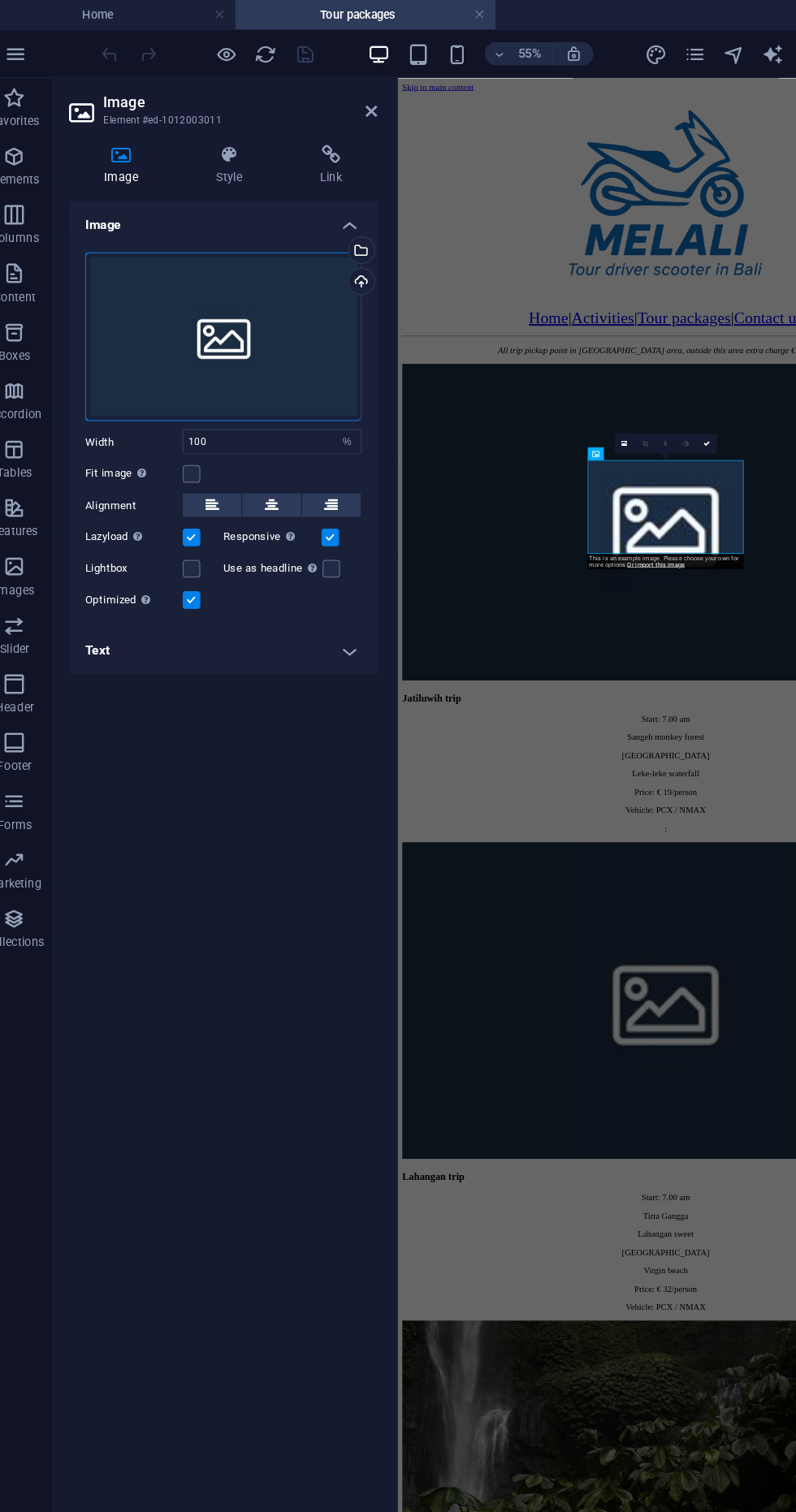
click at [519, 479] on div "All trip pickup point in [GEOGRAPHIC_DATA] area, outside this area extra charge…" at bounding box center [802, 482] width 796 height 30
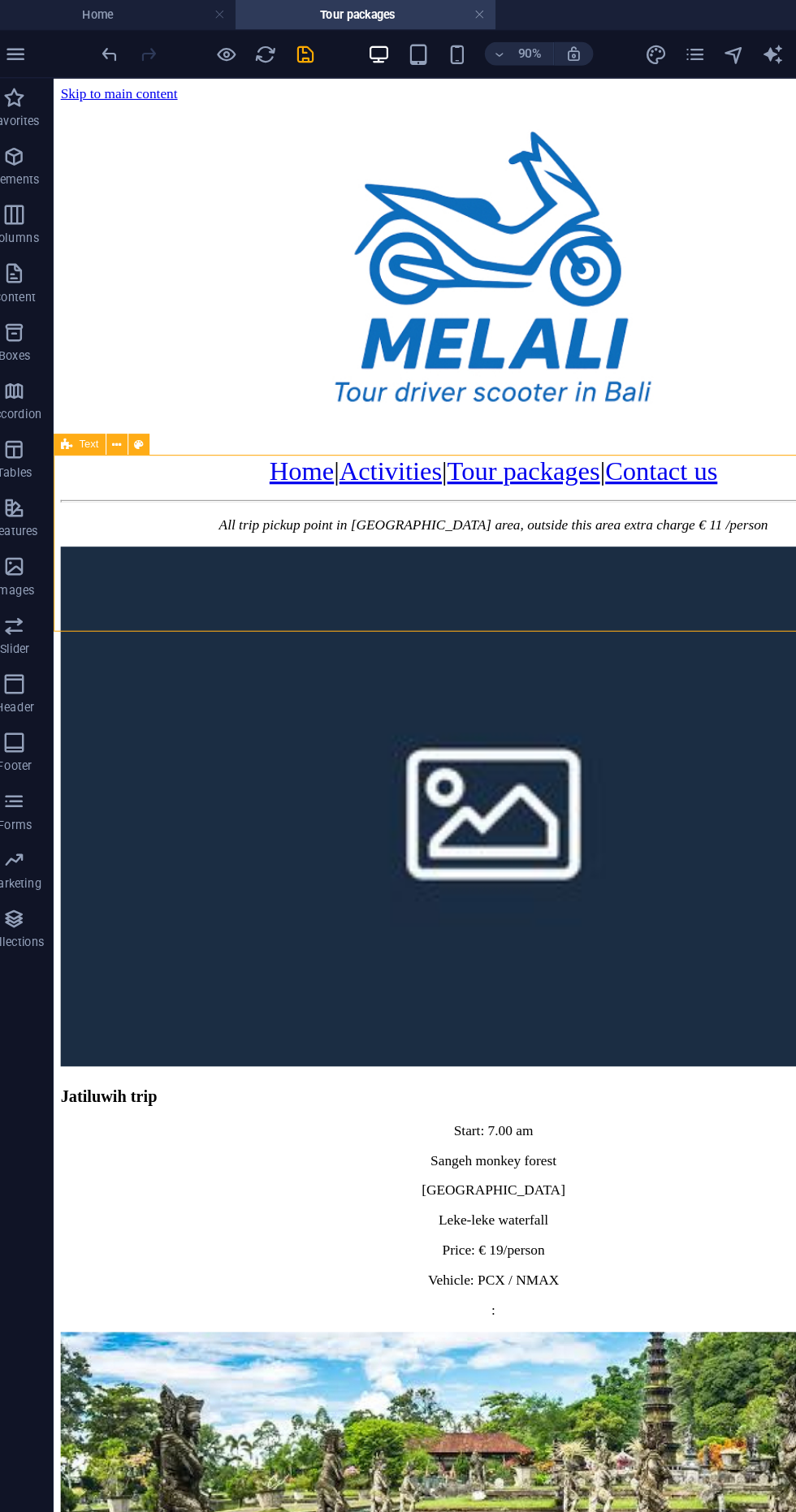
click at [504, 1235] on figure at bounding box center [459, 1462] width 799 height 453
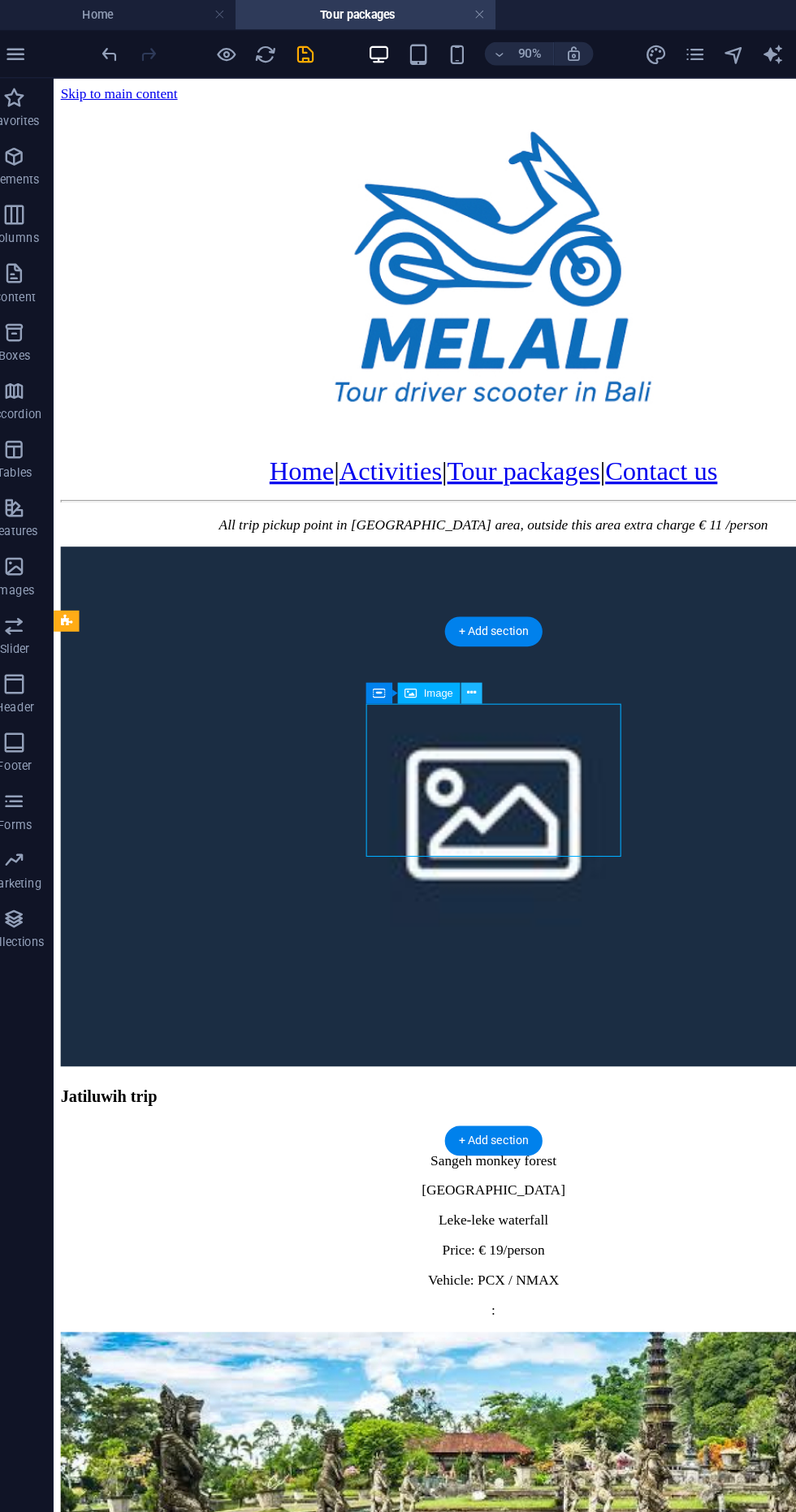
click at [412, 575] on icon at bounding box center [412, 575] width 8 height 16
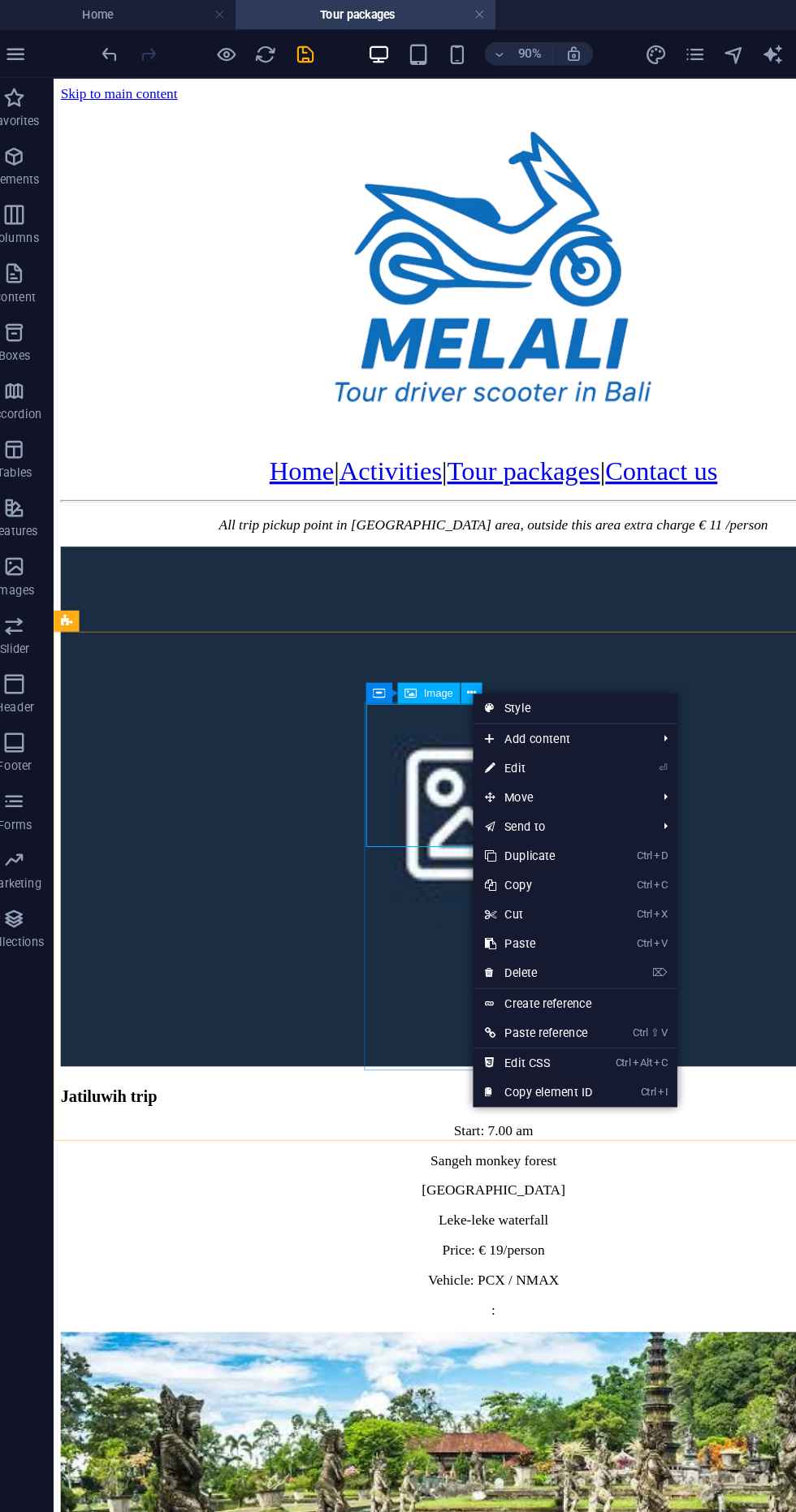
click at [259, 714] on figure at bounding box center [459, 751] width 799 height 483
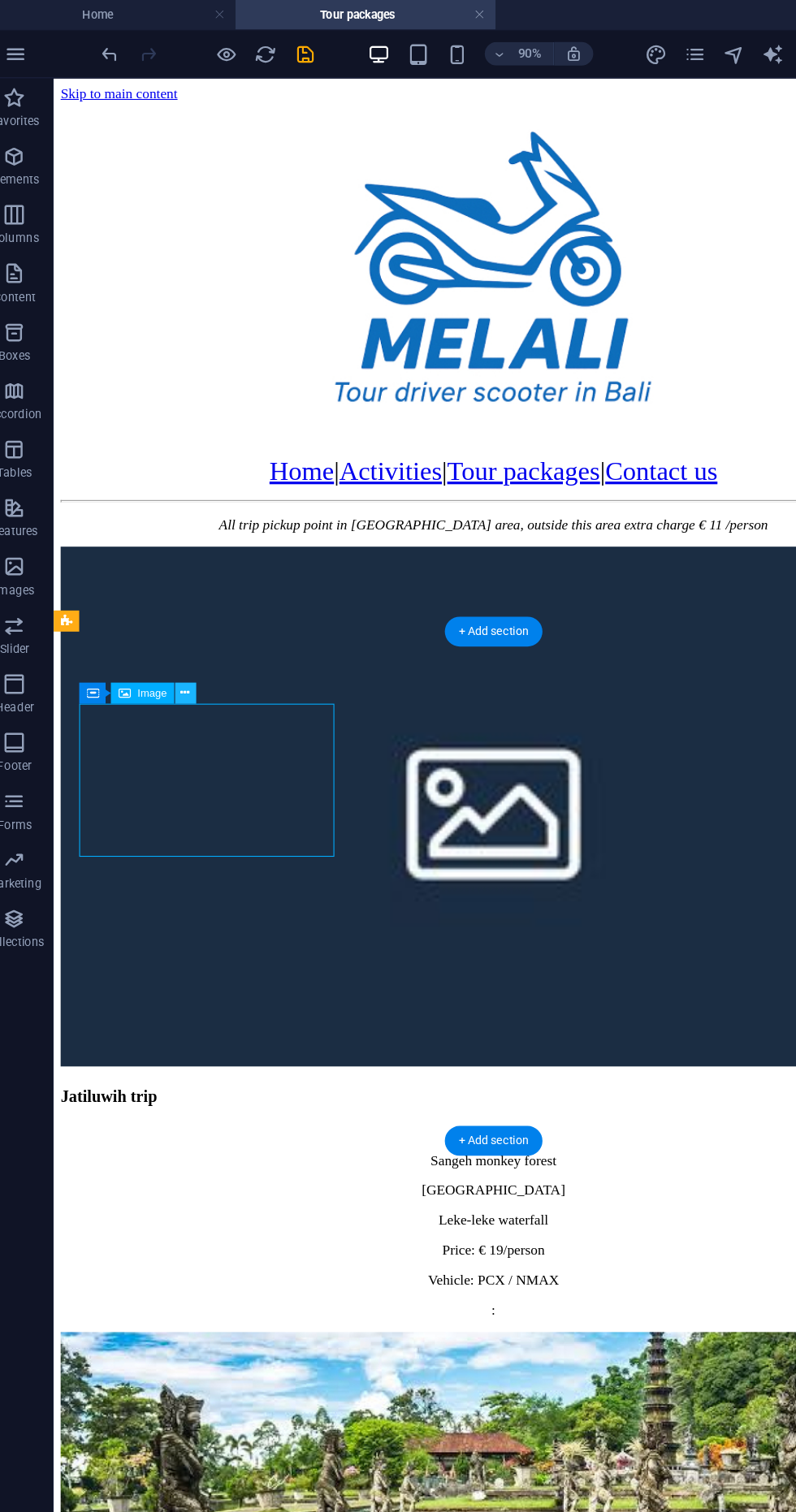
click at [182, 577] on button at bounding box center [174, 575] width 18 height 18
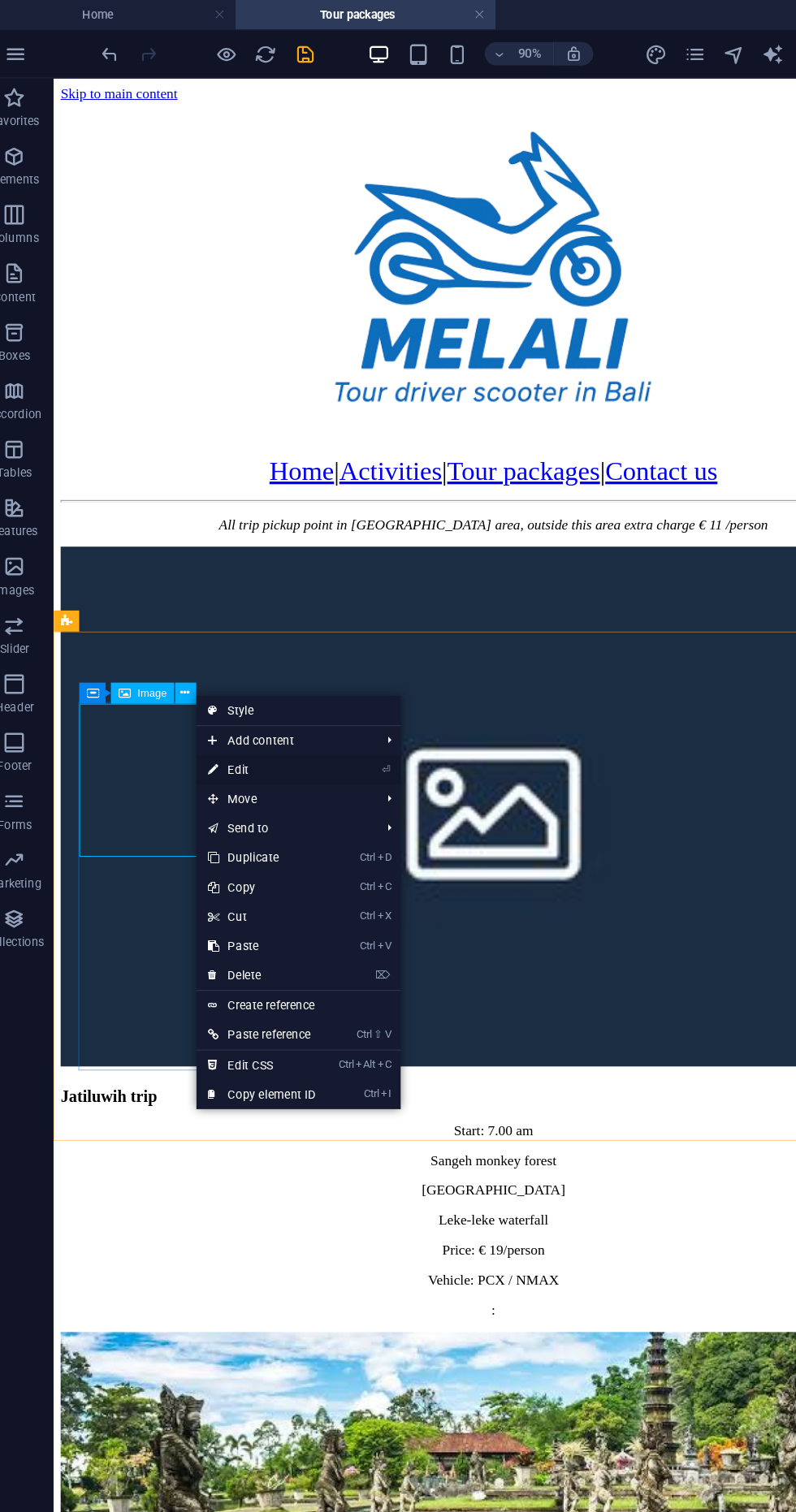
click at [255, 644] on link "⏎ Edit" at bounding box center [238, 640] width 109 height 24
select select "%"
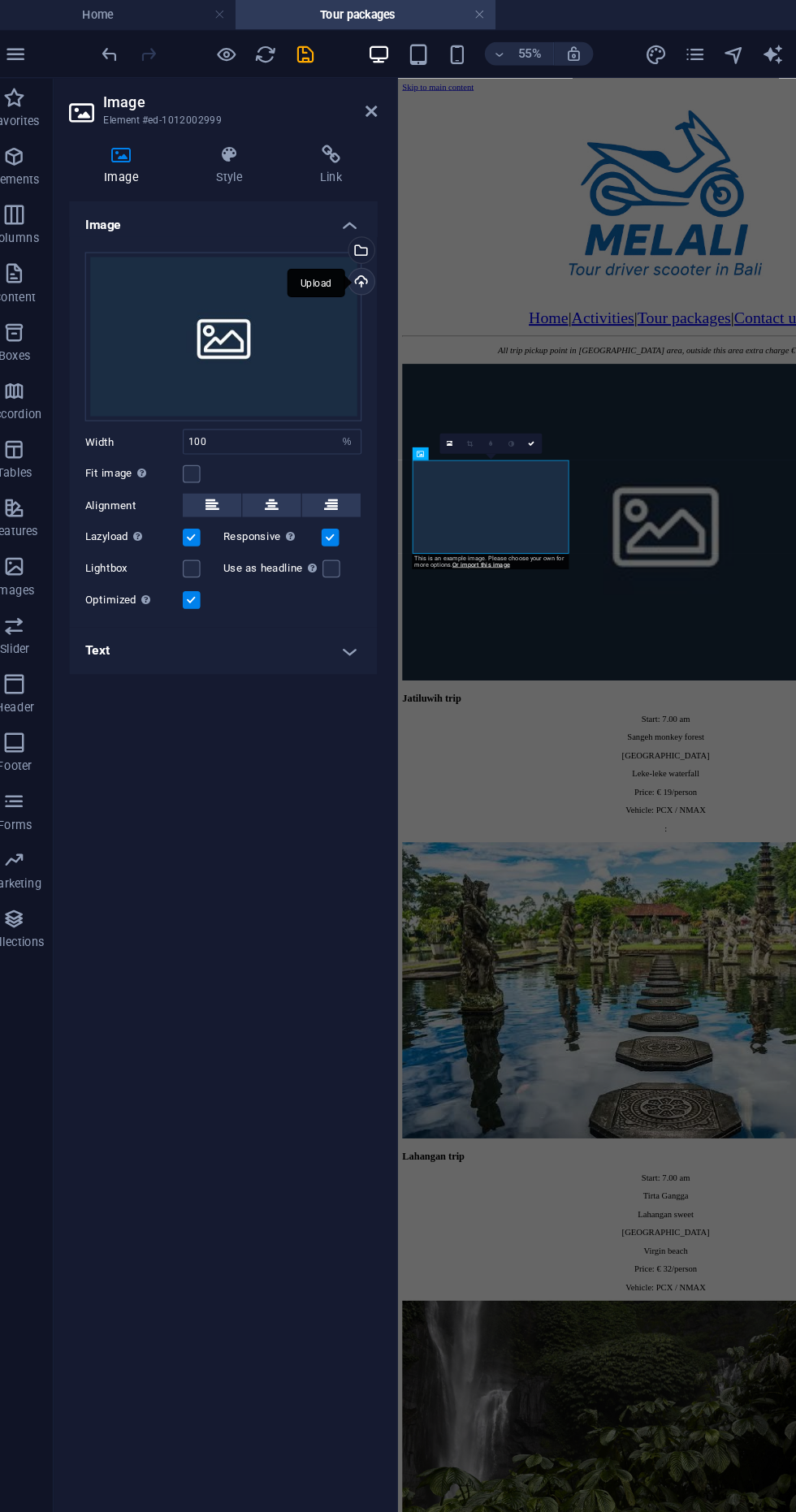
click at [317, 241] on div "Upload" at bounding box center [319, 236] width 24 height 24
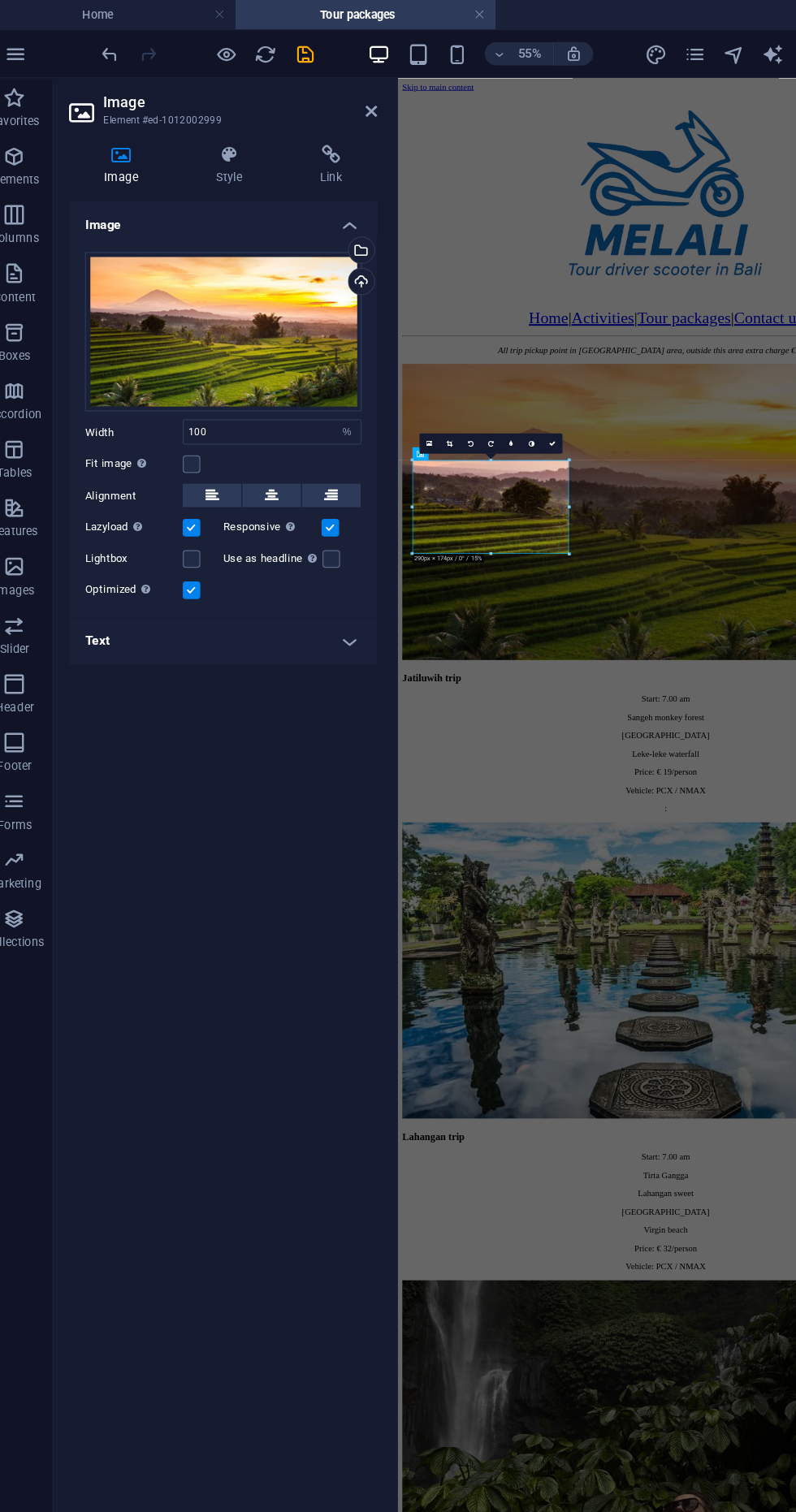
click at [509, 426] on div "Home | Activities | Tour packages | Contact us" at bounding box center [802, 440] width 796 height 28
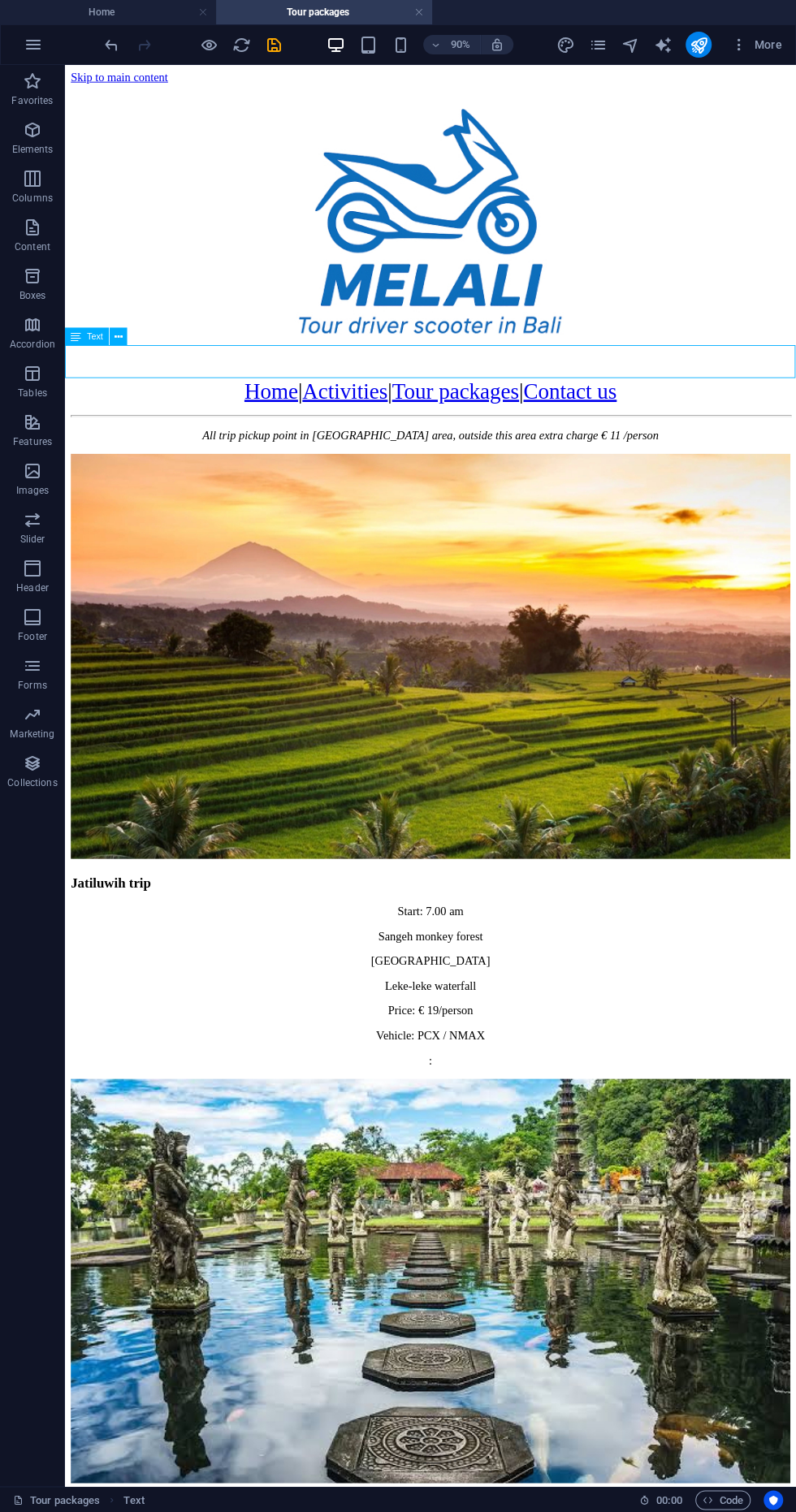
click at [210, 701] on figure at bounding box center [471, 723] width 799 height 453
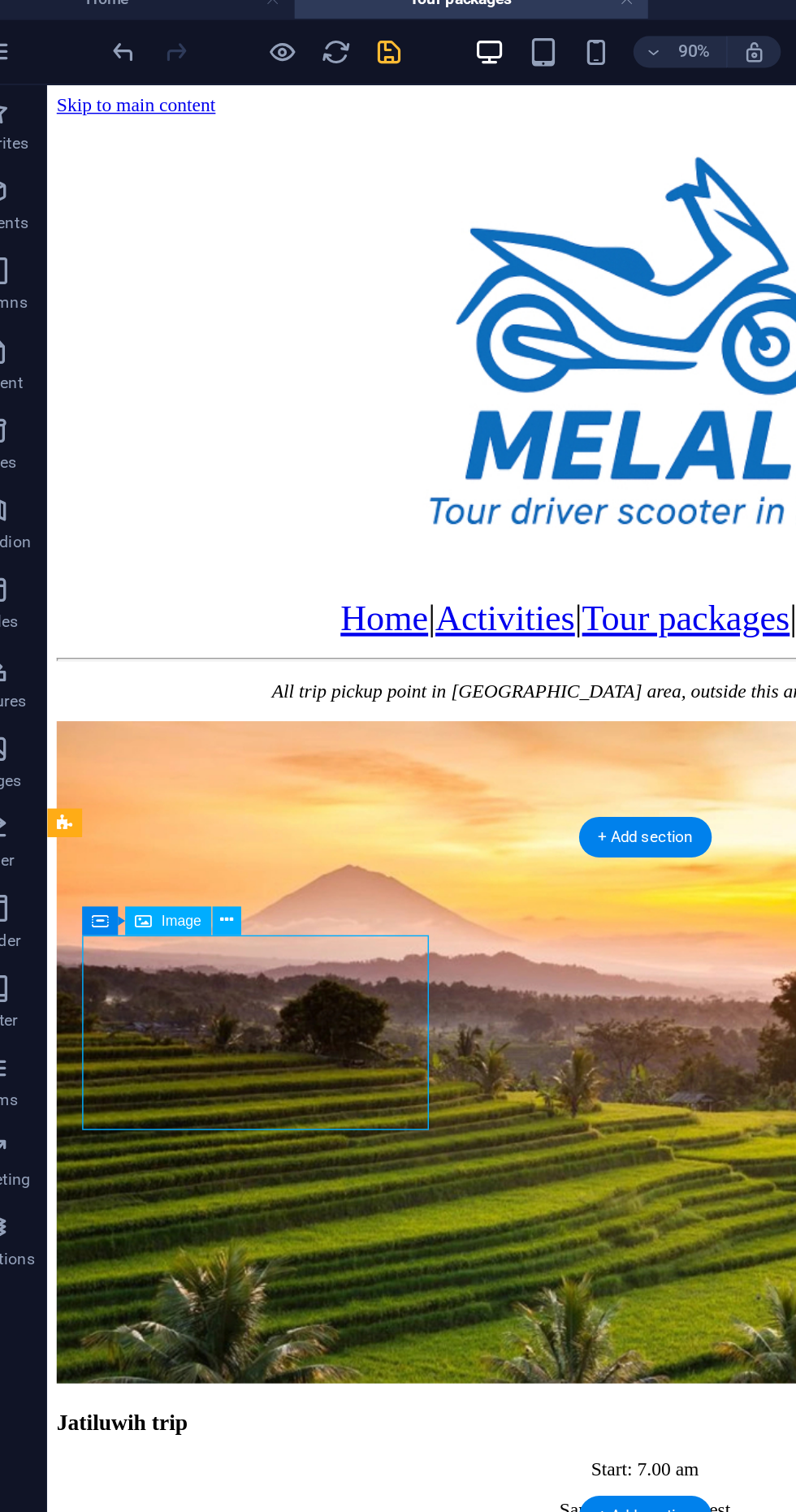
click at [272, 46] on icon "save" at bounding box center [274, 45] width 19 height 19
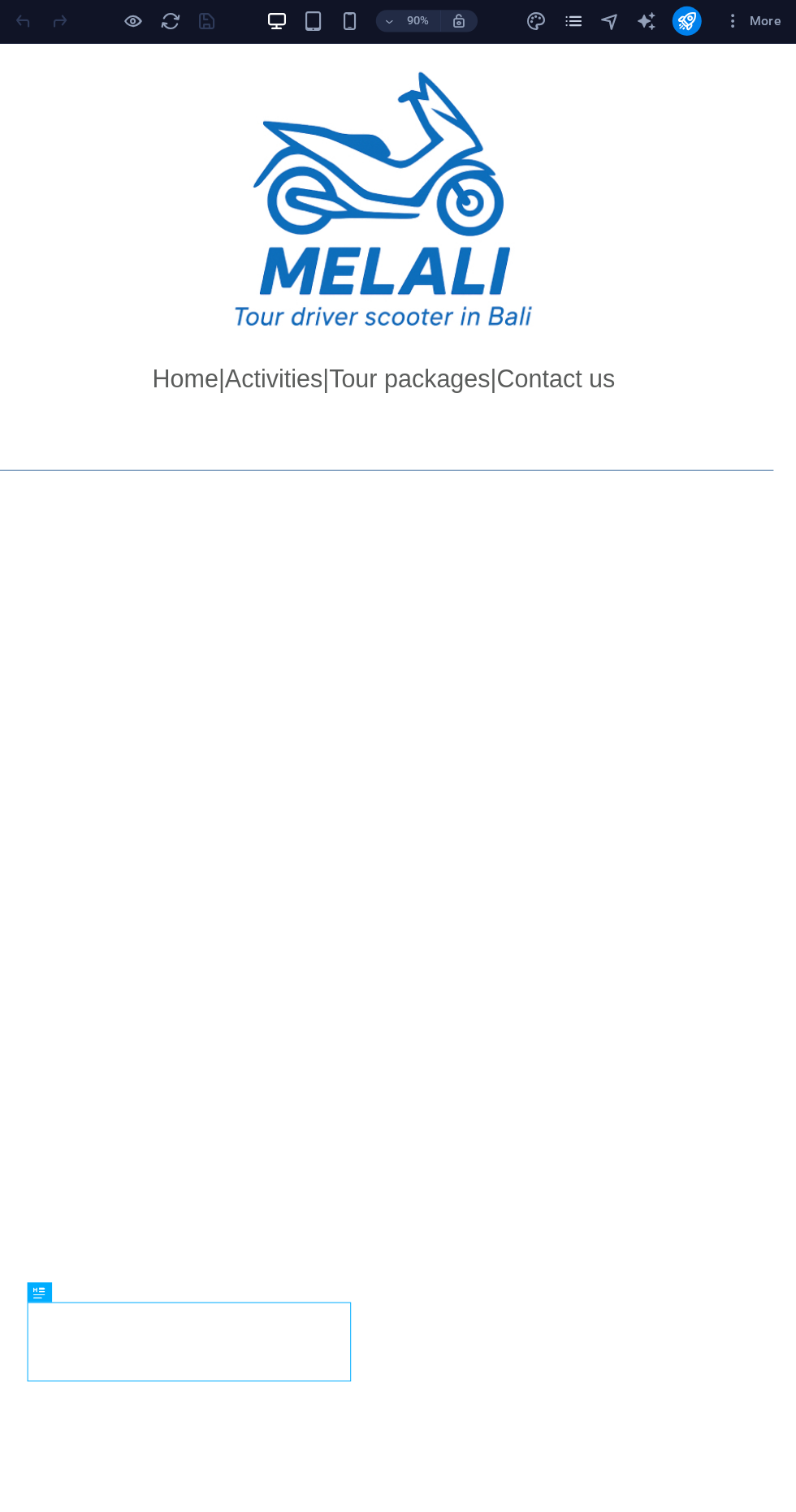
click at [607, 21] on icon "pages" at bounding box center [597, 21] width 19 height 19
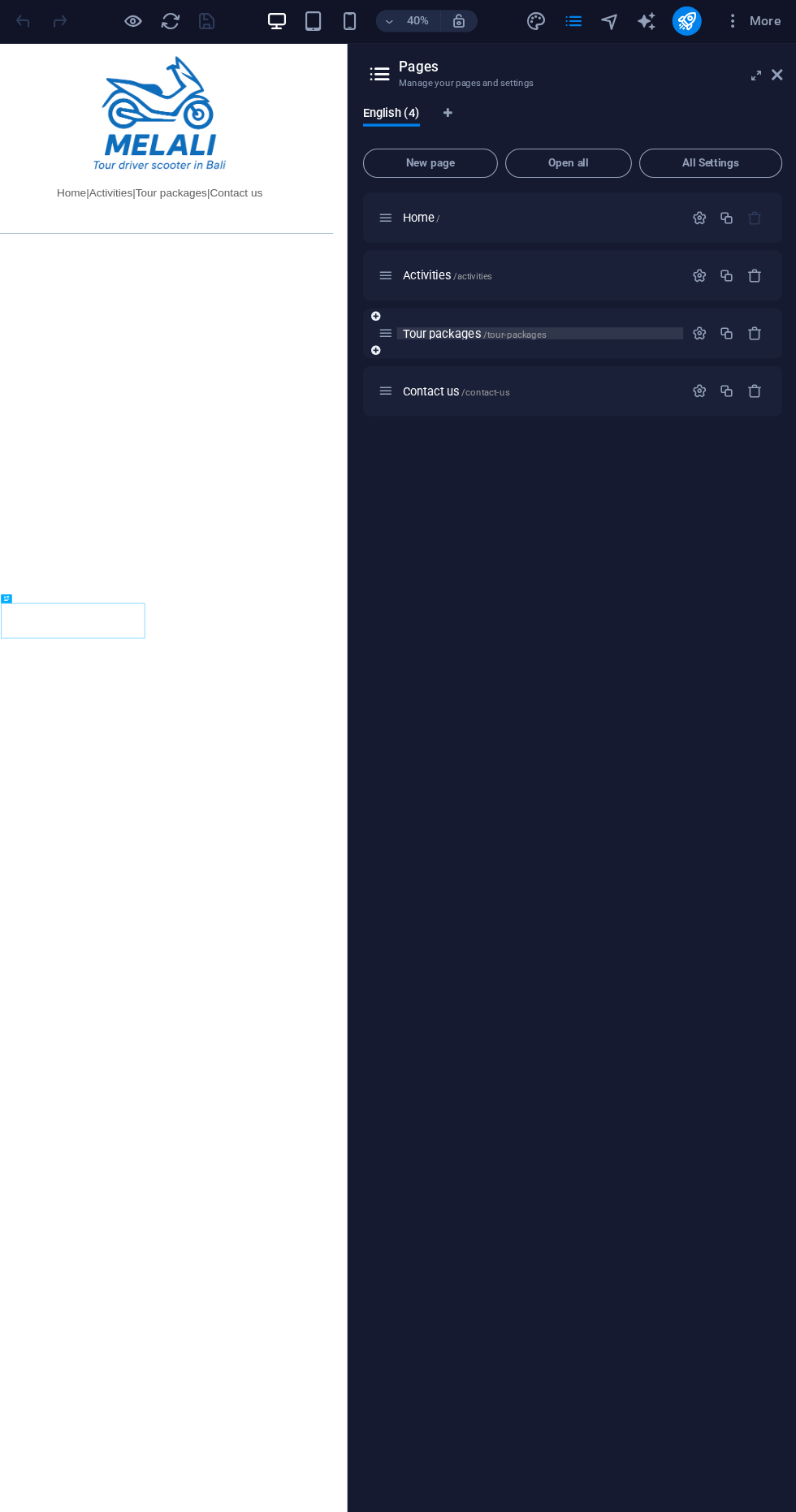
click at [558, 296] on span "/tour-packages" at bounding box center [546, 298] width 56 height 9
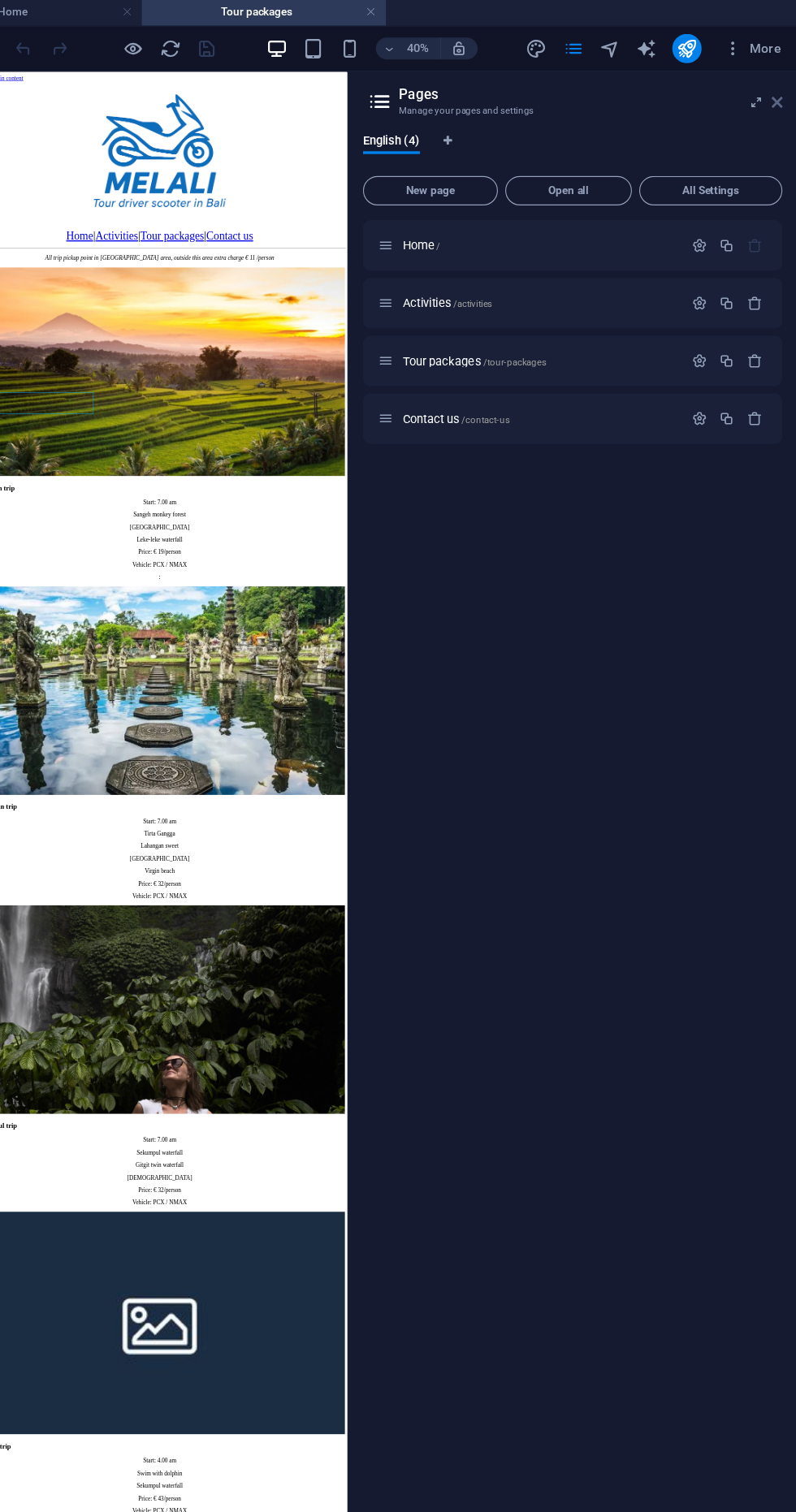
click at [777, 91] on icon at bounding box center [778, 92] width 9 height 13
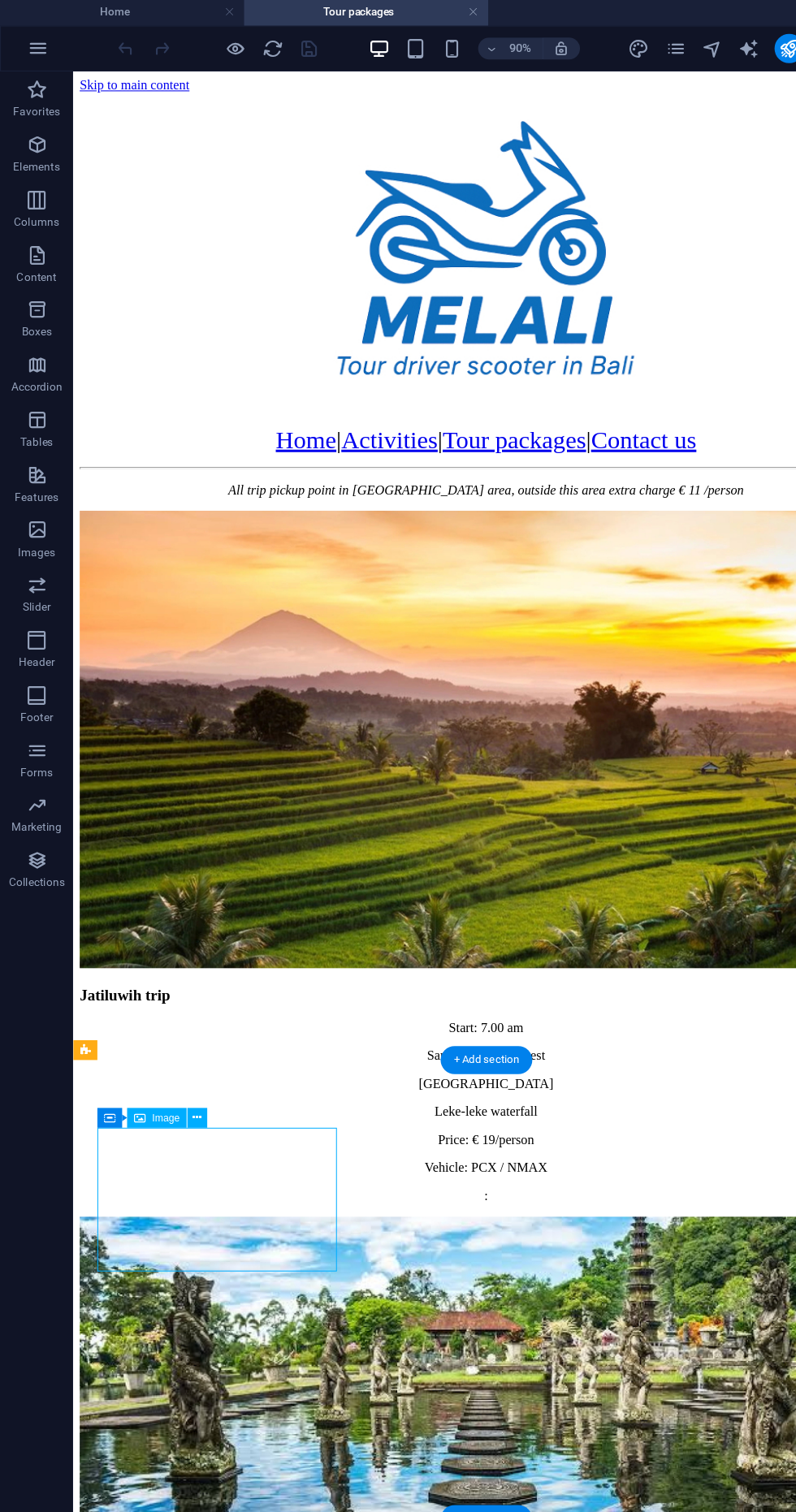
click at [184, 997] on div "Container Image" at bounding box center [139, 991] width 106 height 19
click at [183, 998] on button at bounding box center [174, 990] width 18 height 18
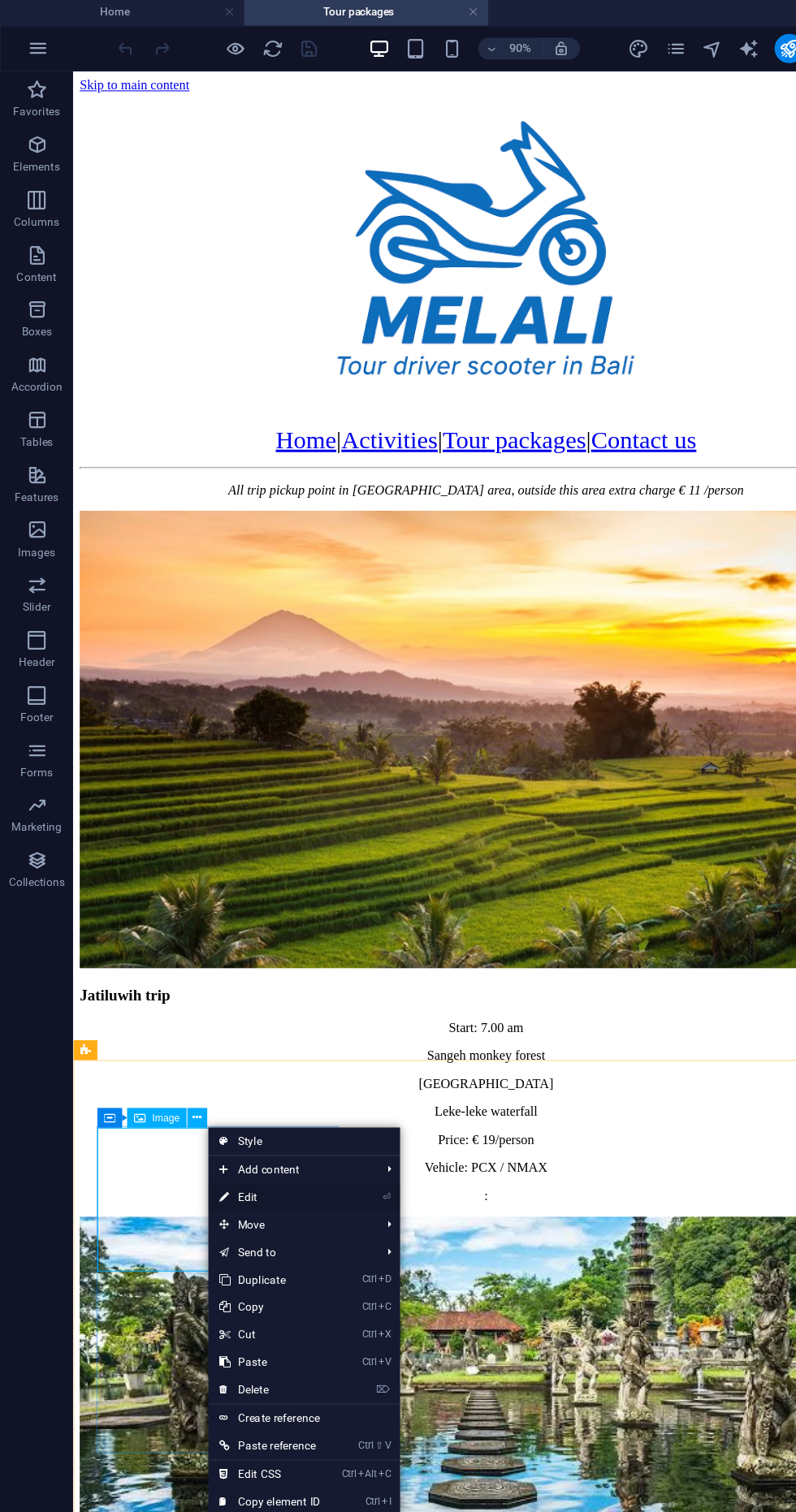
click at [255, 1056] on link "⏎ Edit" at bounding box center [239, 1062] width 109 height 24
select select "%"
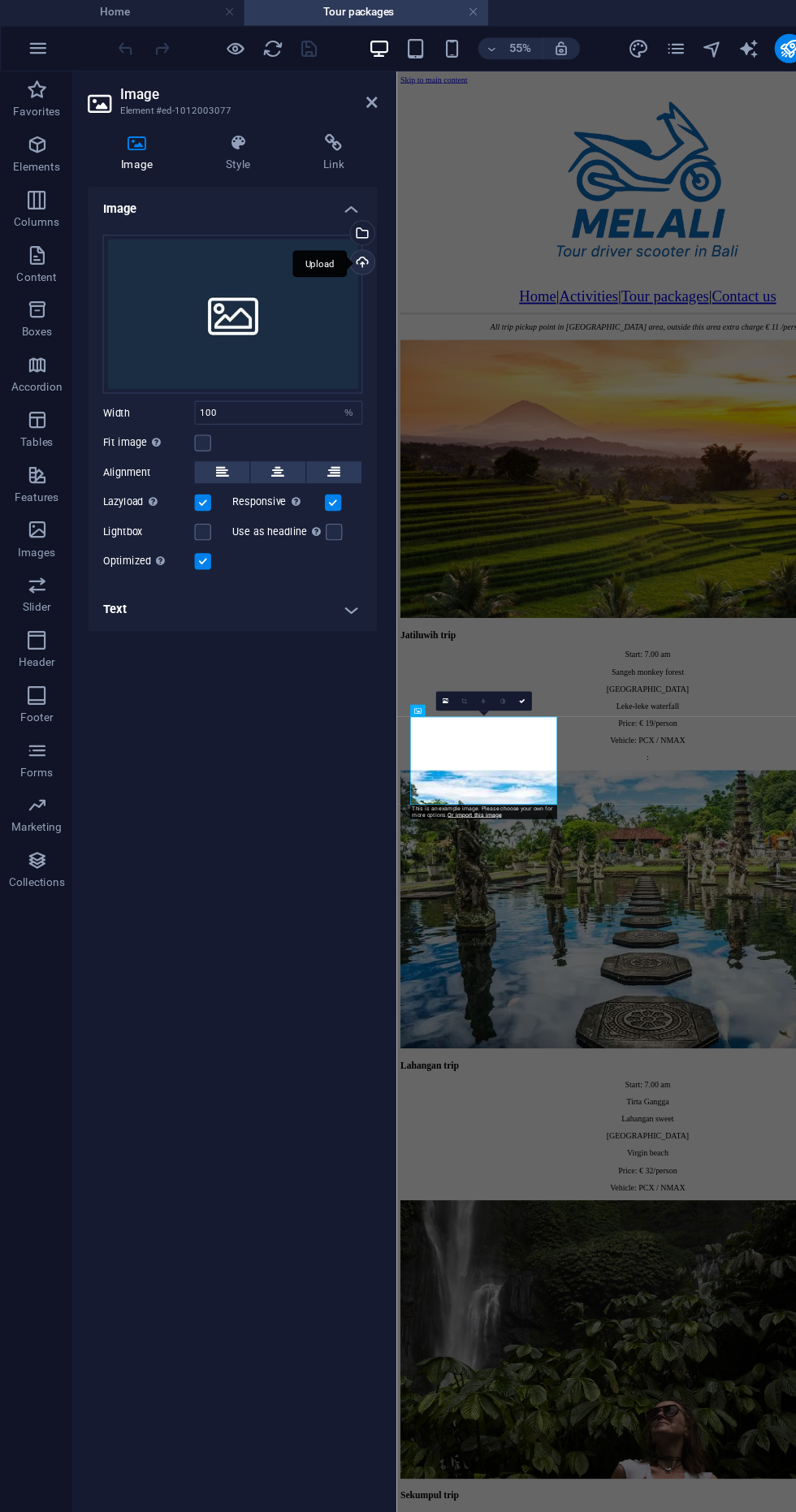
click at [314, 243] on div "Upload" at bounding box center [319, 236] width 24 height 24
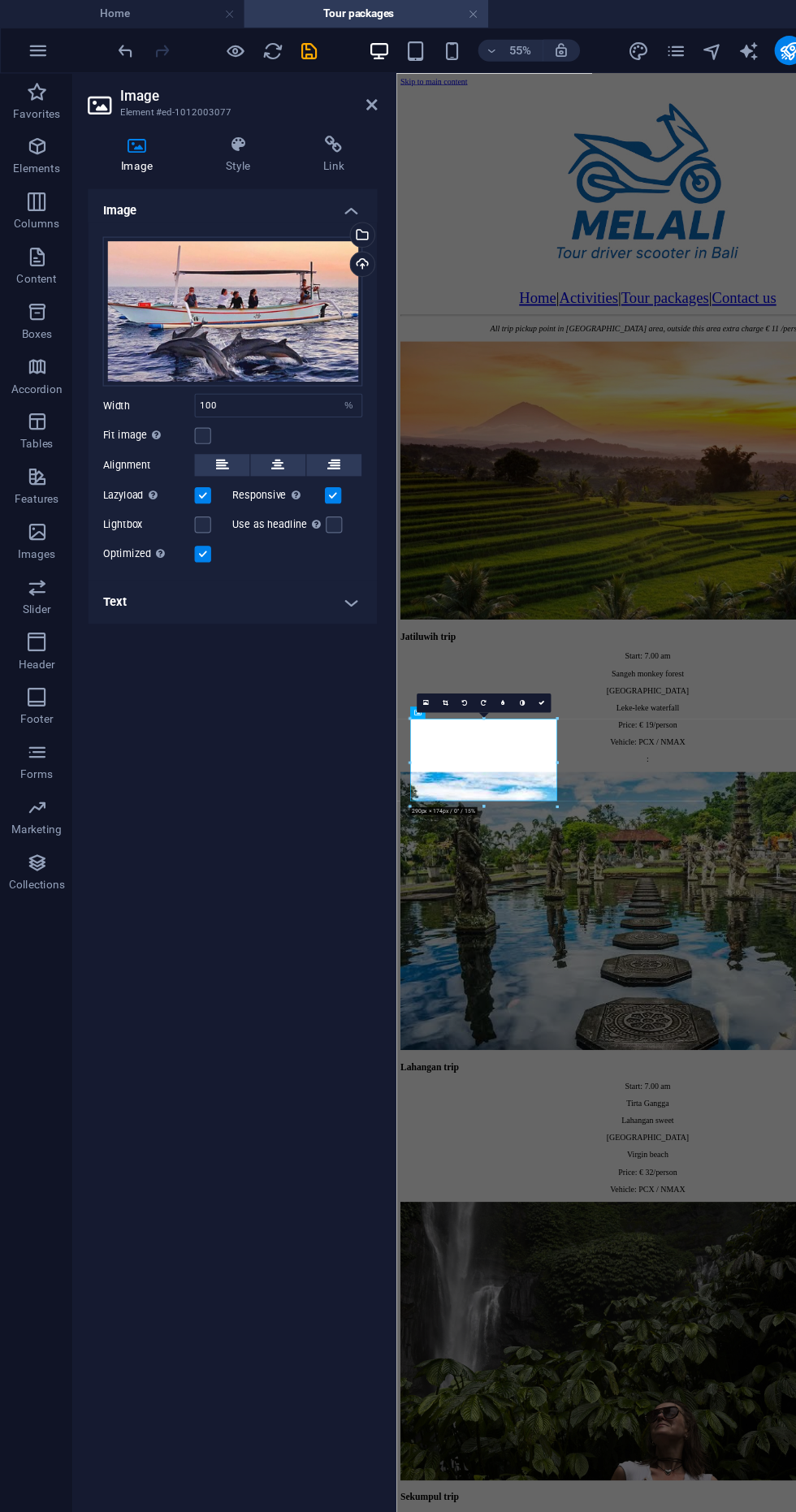
click at [758, 1024] on div "Jatiluwih trip Start: 7.00 am Sangeh monkey forest Jatiluwih rice terrace Leke-…" at bounding box center [801, 1523] width 796 height 2037
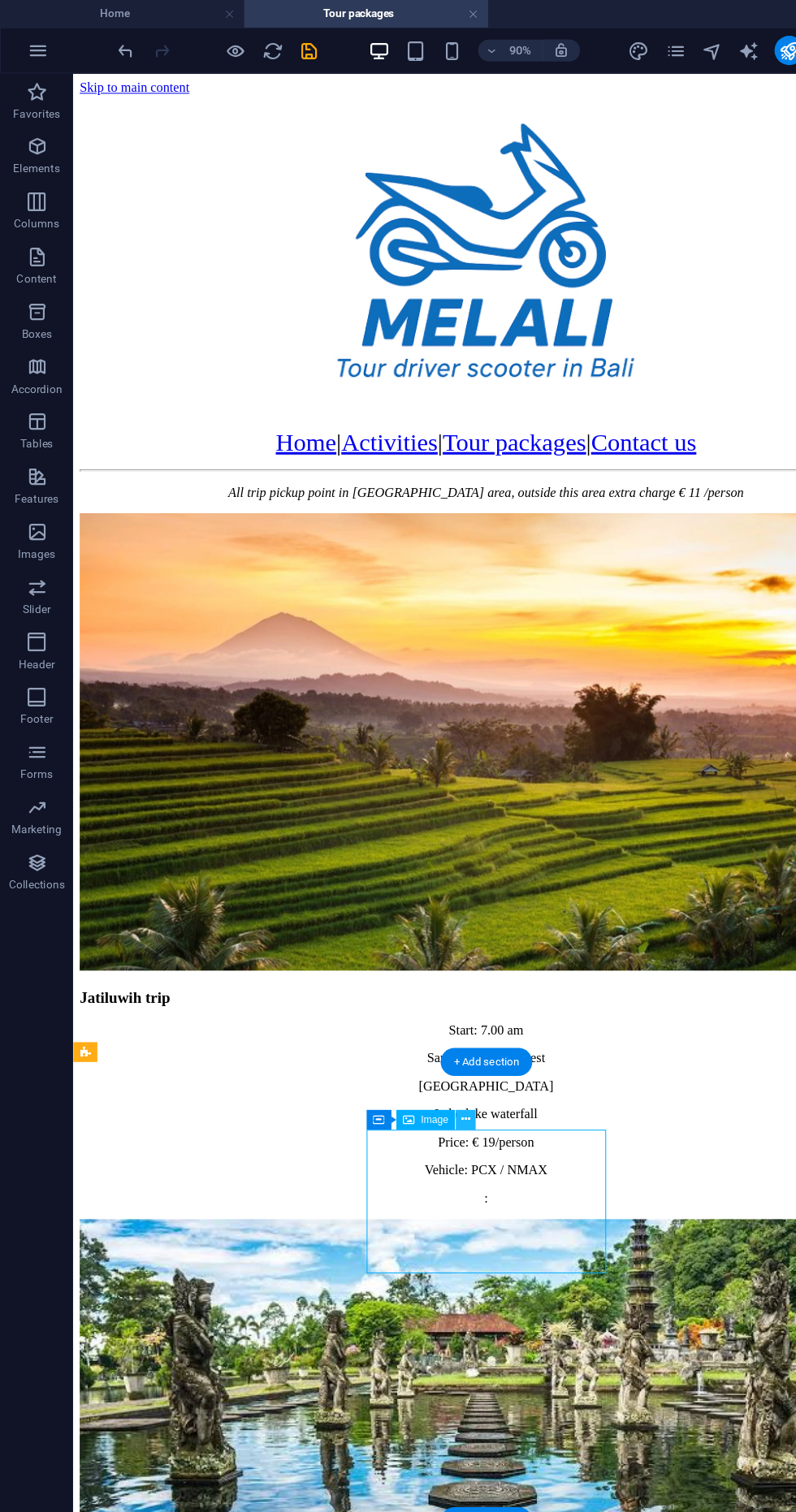
click at [419, 996] on button at bounding box center [412, 990] width 18 height 18
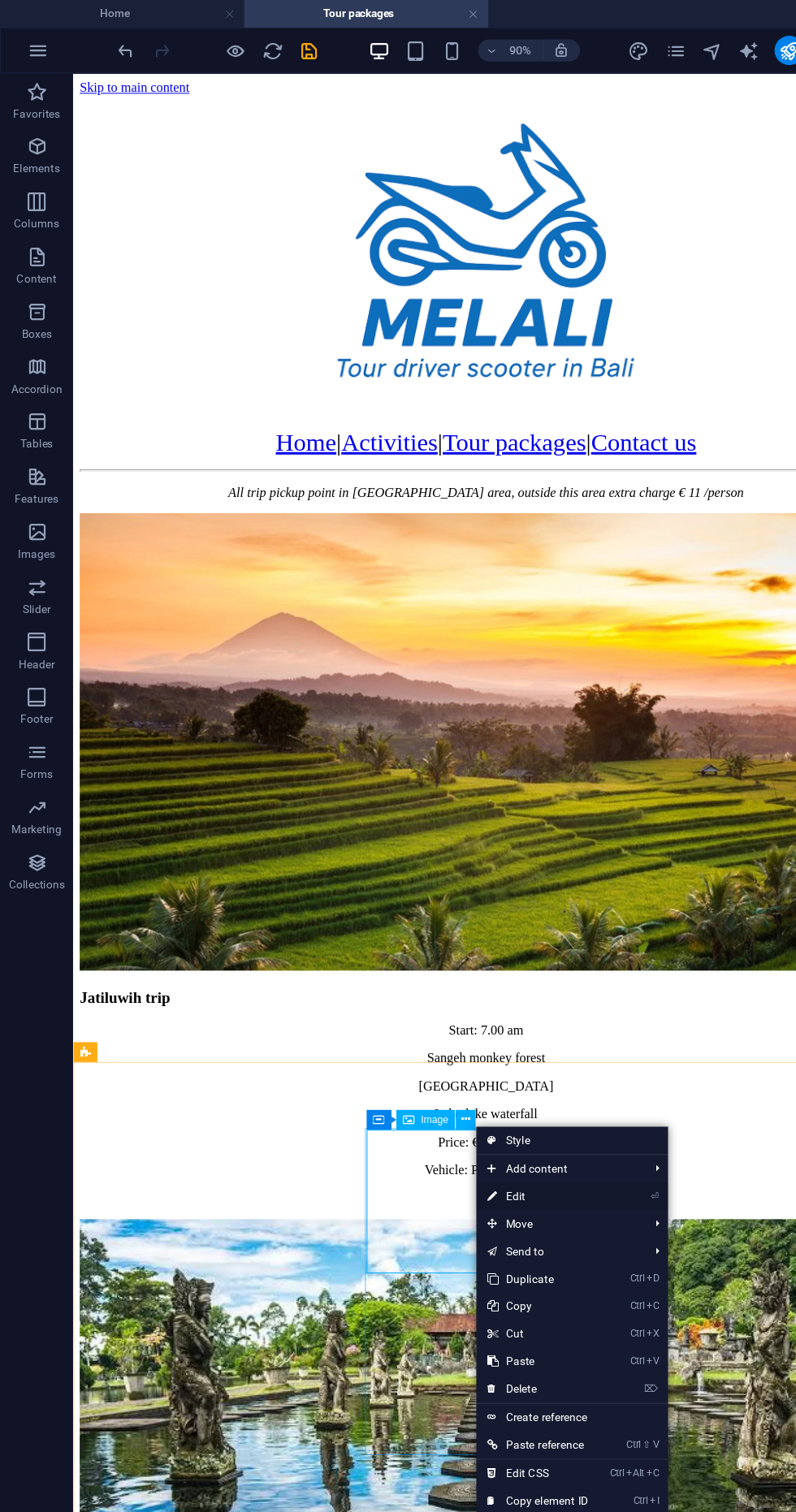
click at [501, 1058] on link "⏎ Edit" at bounding box center [475, 1059] width 109 height 24
select select "%"
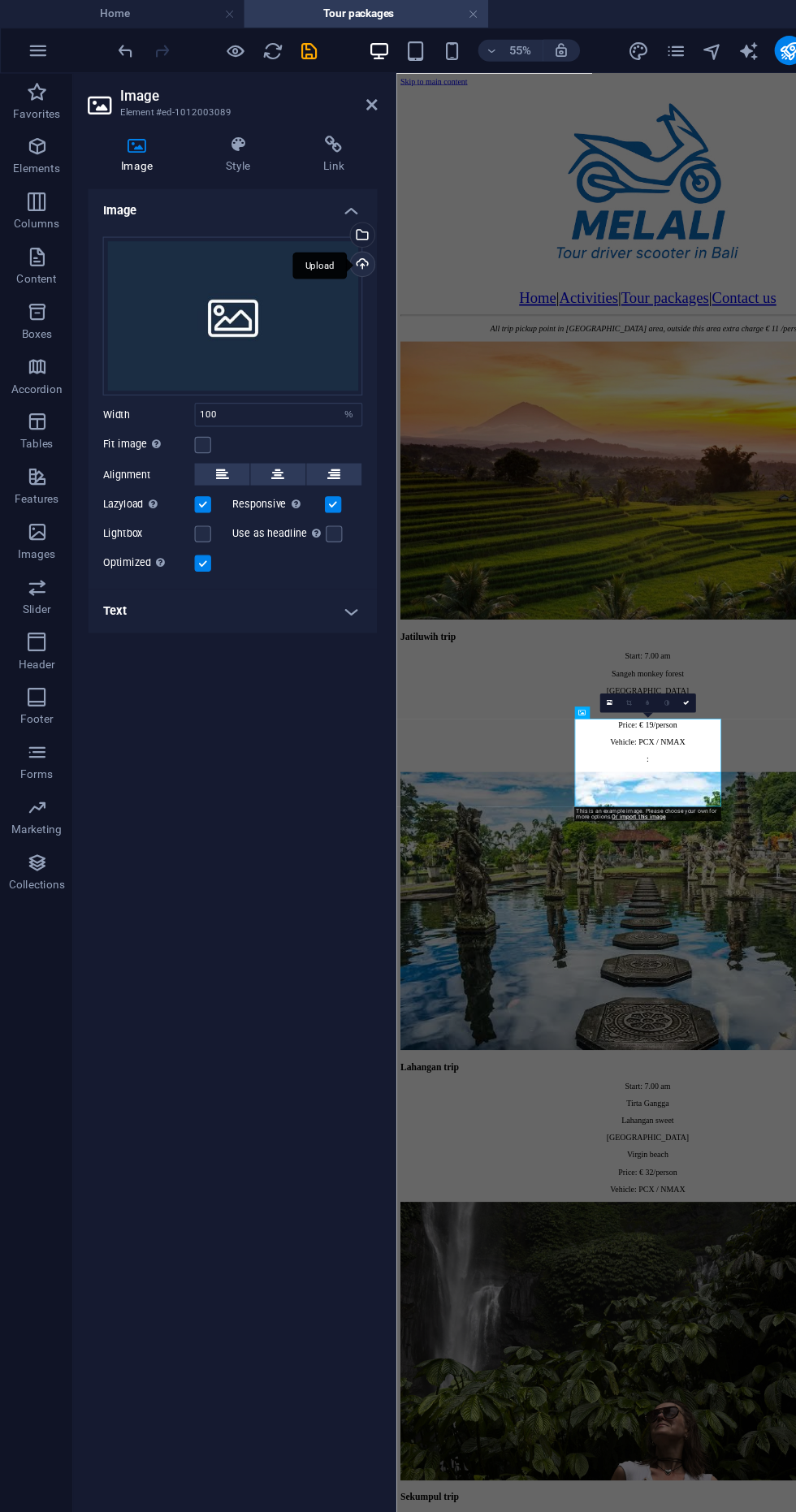
click at [320, 243] on div "Upload" at bounding box center [319, 236] width 24 height 24
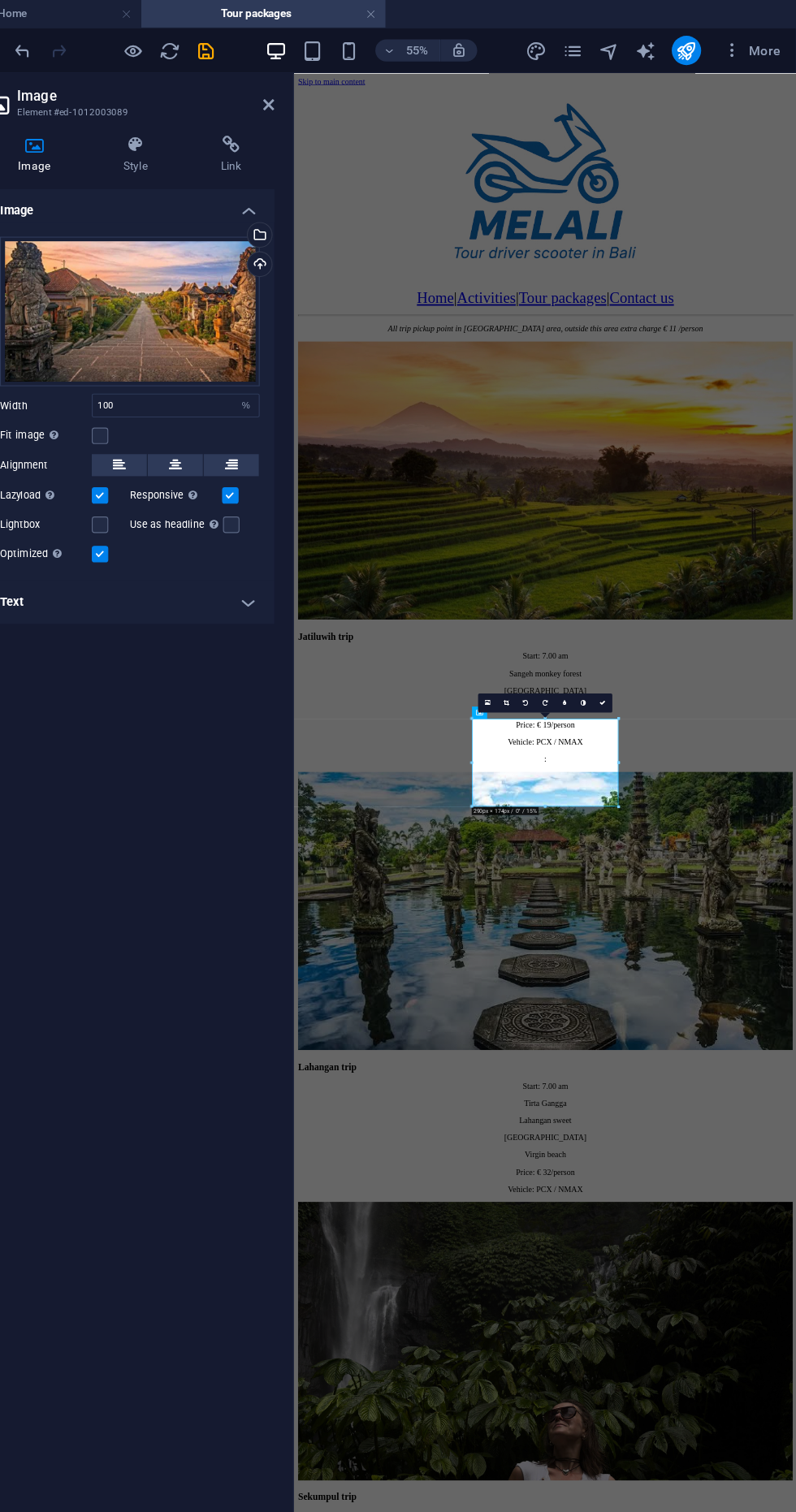
click at [795, 1002] on div "Jatiluwih trip Start: 7.00 am Sangeh monkey forest Jatiluwih rice terrace Leke-…" at bounding box center [698, 1523] width 796 height 2037
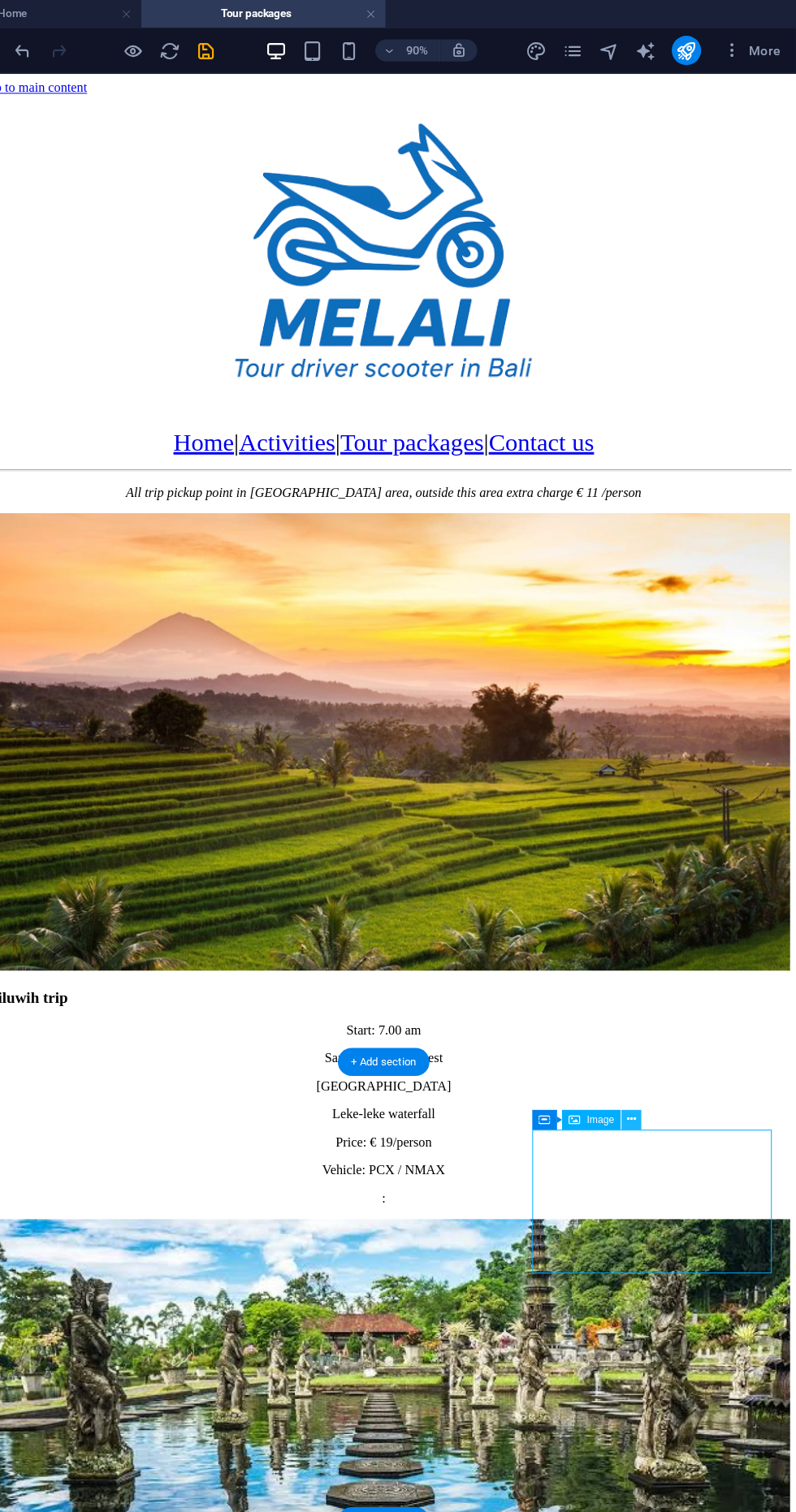
click at [658, 988] on button at bounding box center [650, 990] width 18 height 18
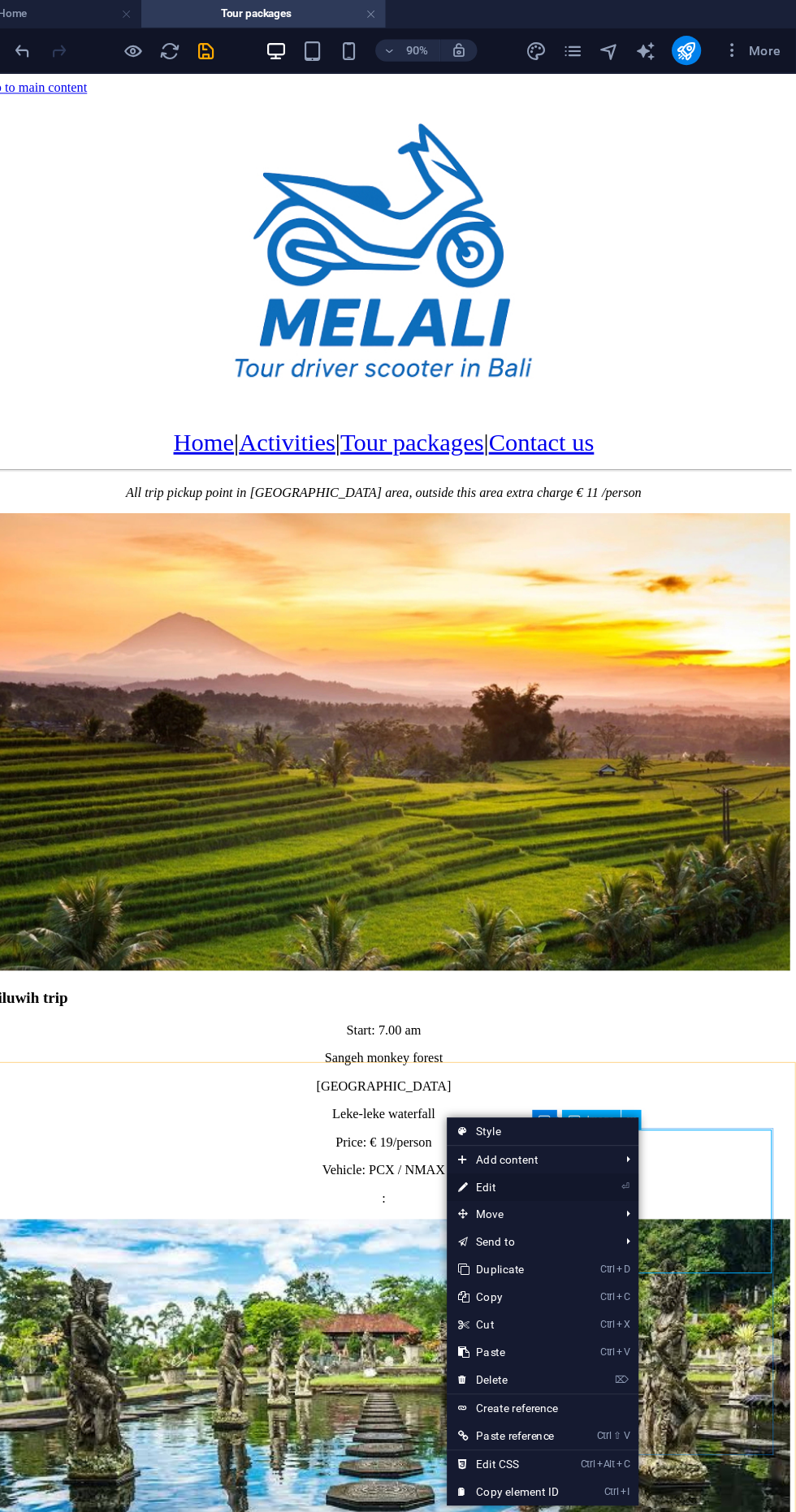
click at [590, 1047] on link "⏎ Edit" at bounding box center [541, 1051] width 109 height 24
select select "%"
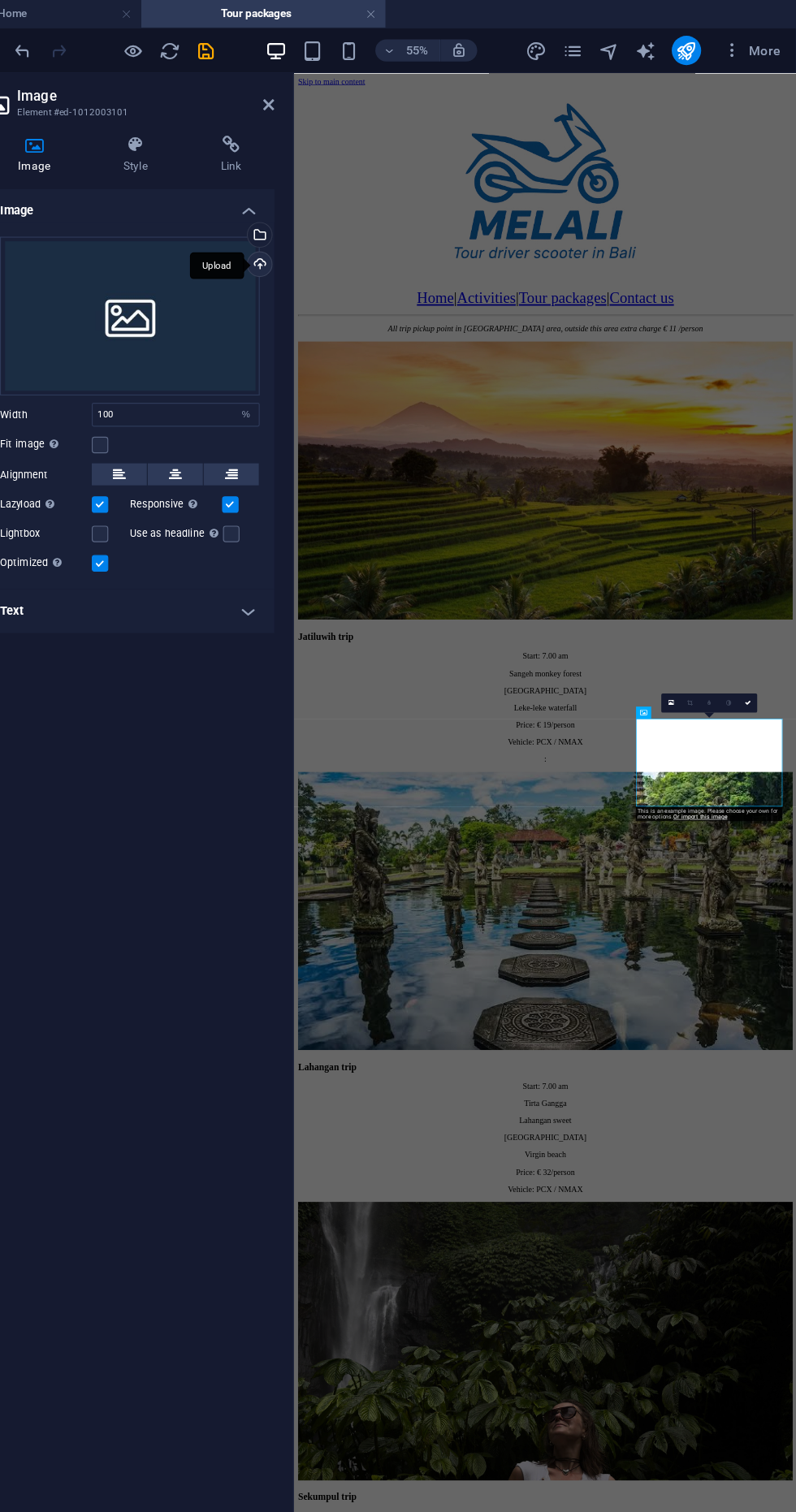
click at [320, 241] on div "Upload" at bounding box center [319, 236] width 24 height 24
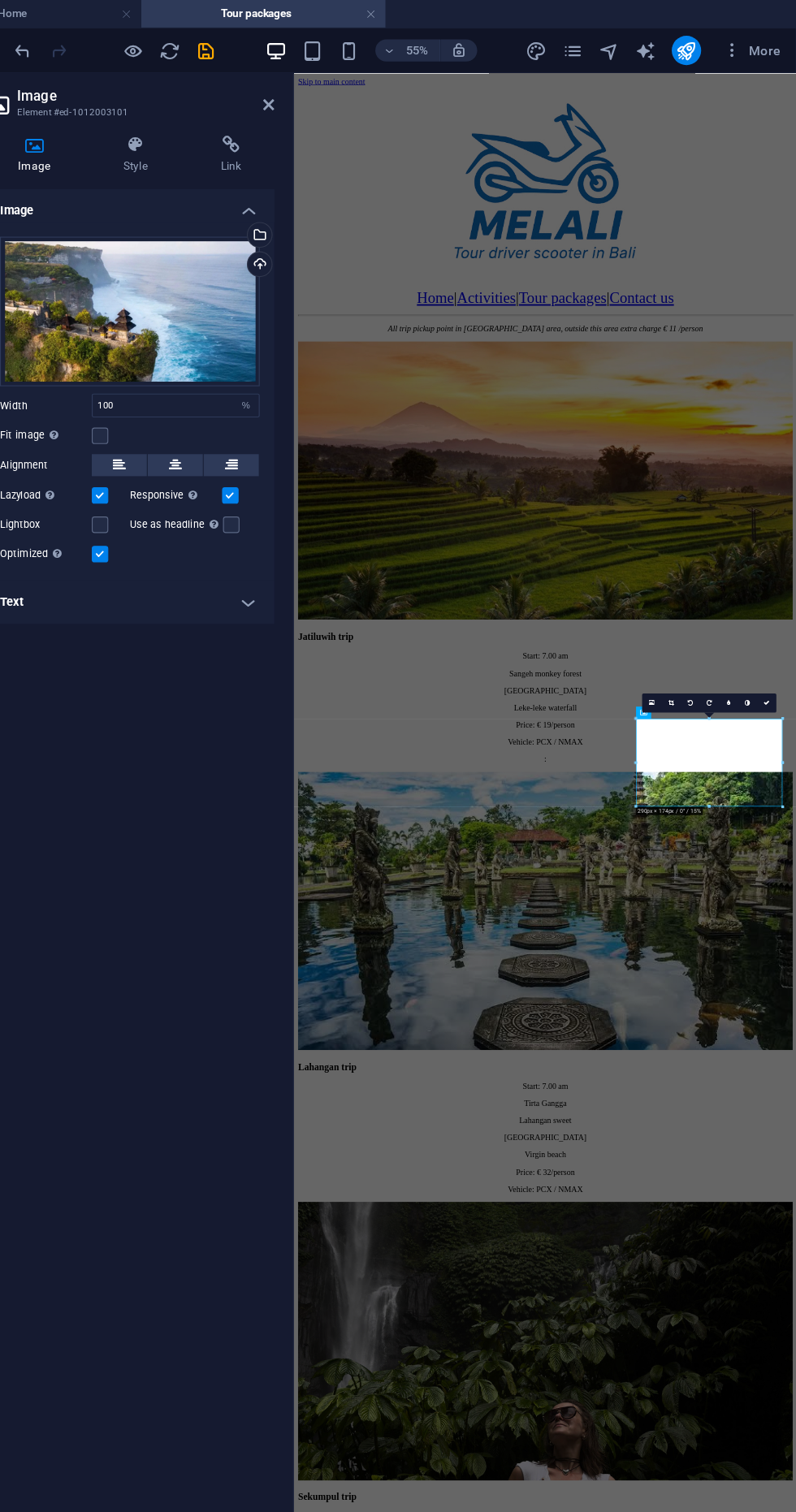
click at [263, 978] on div "Image Drag files here, click to choose files or select files from Files or our …" at bounding box center [206, 819] width 255 height 1306
click at [535, 1034] on div "Jatiluwih trip Start: 7.00 am Sangeh monkey forest Jatiluwih rice terrace Leke-…" at bounding box center [698, 1523] width 796 height 2037
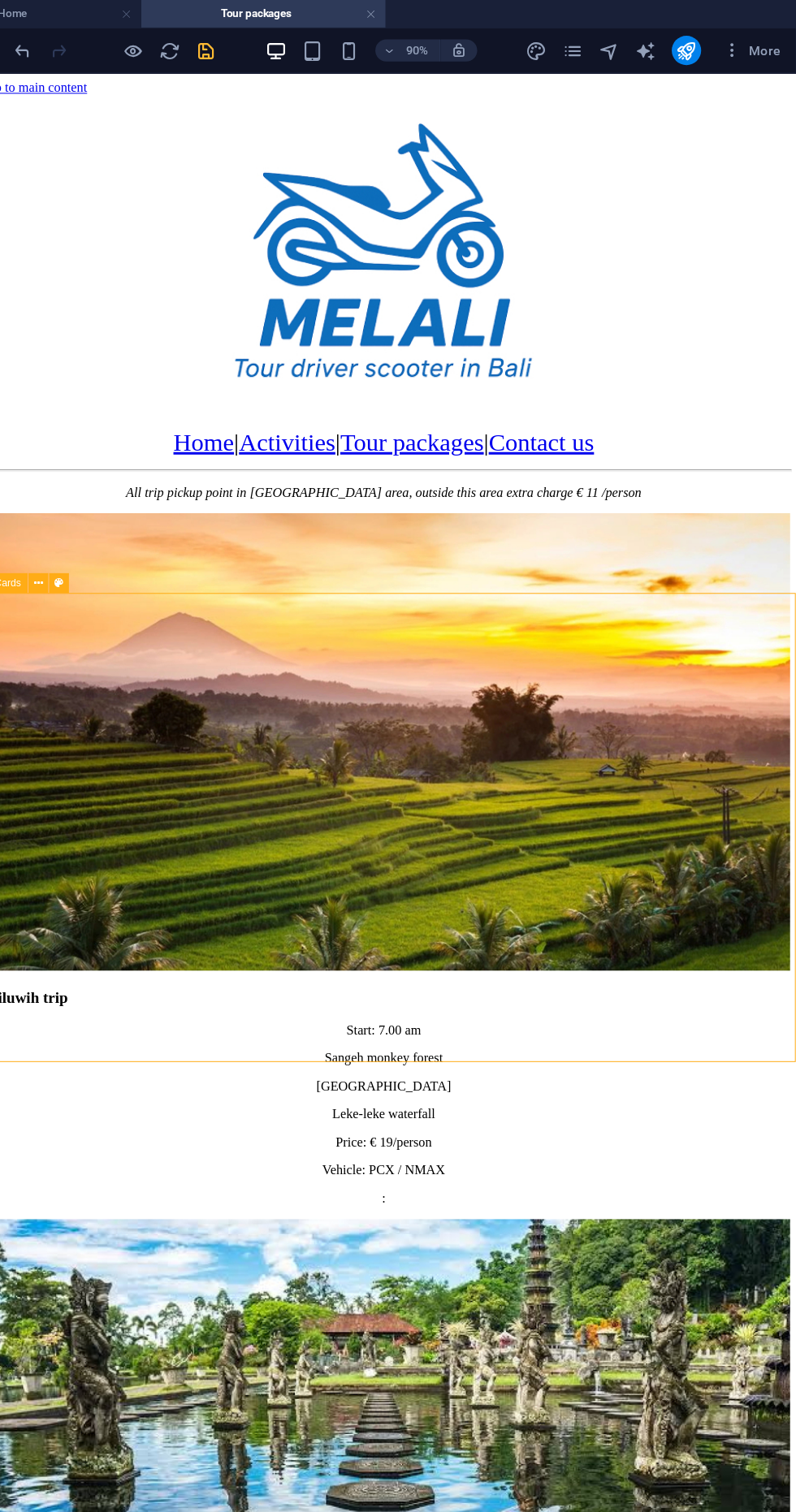
click at [266, 53] on icon "save" at bounding box center [274, 45] width 19 height 19
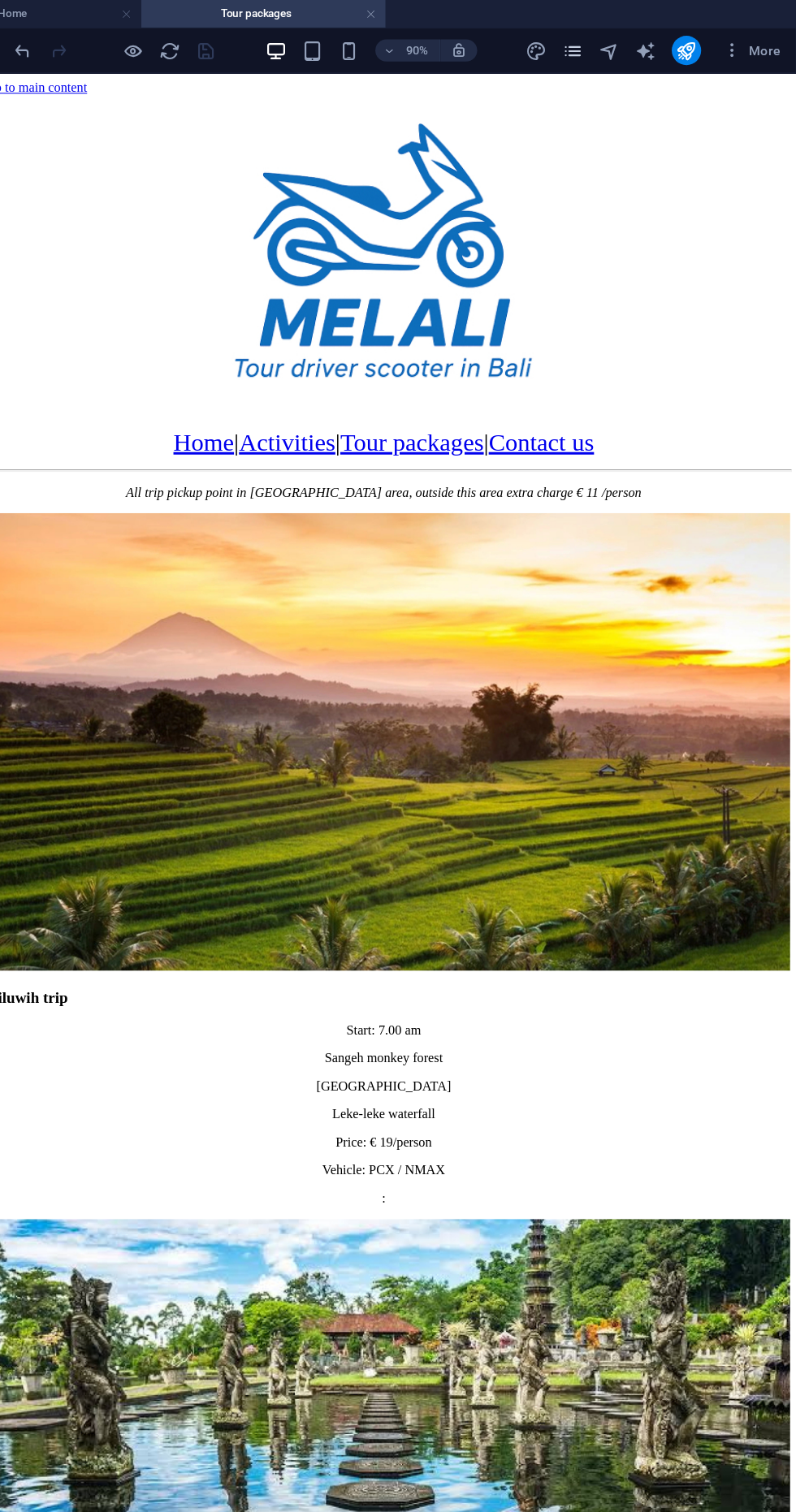
click at [600, 44] on icon "pages" at bounding box center [597, 45] width 19 height 19
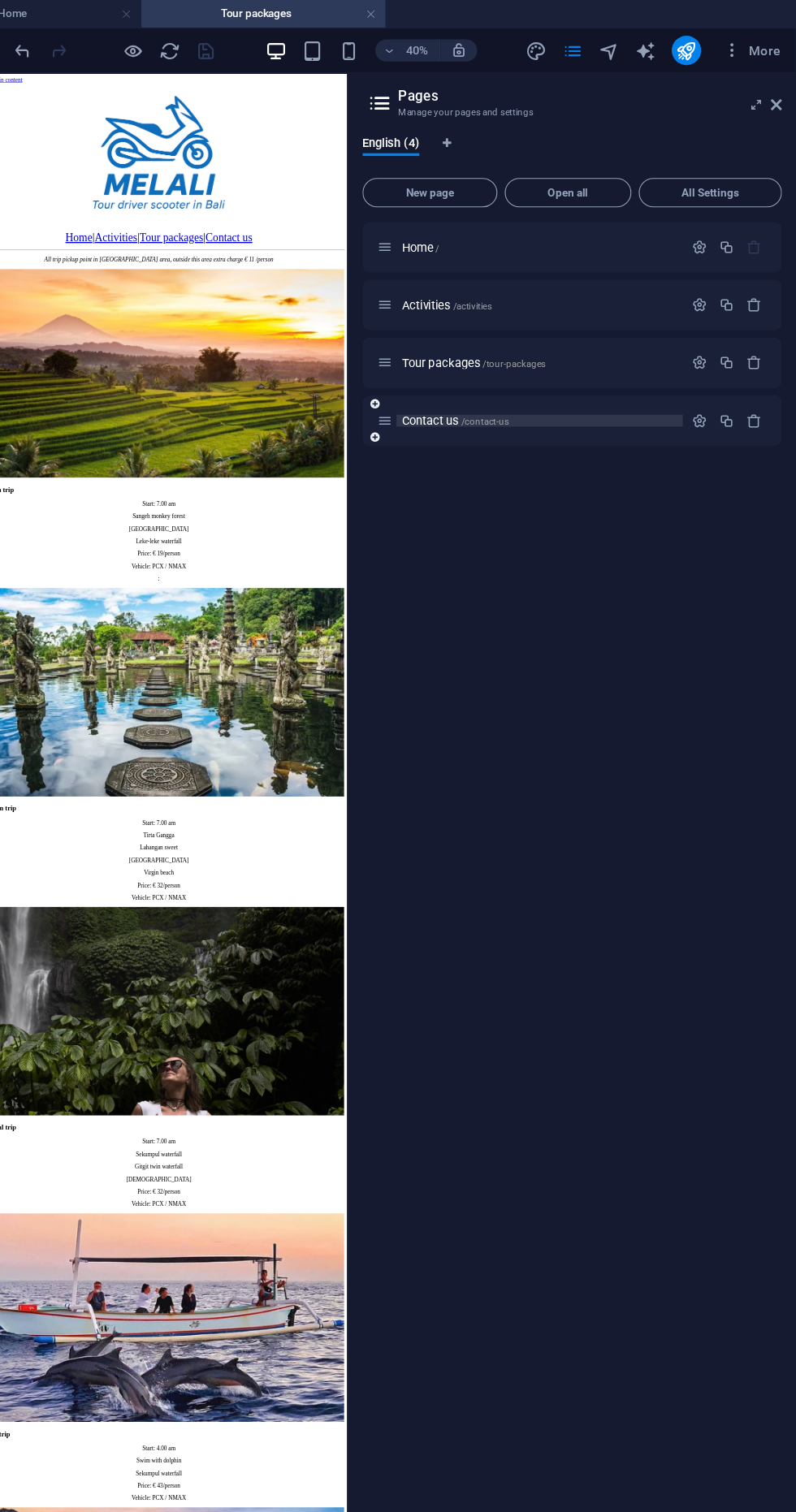
click at [542, 372] on p "Contact us /contact-us" at bounding box center [568, 372] width 243 height 10
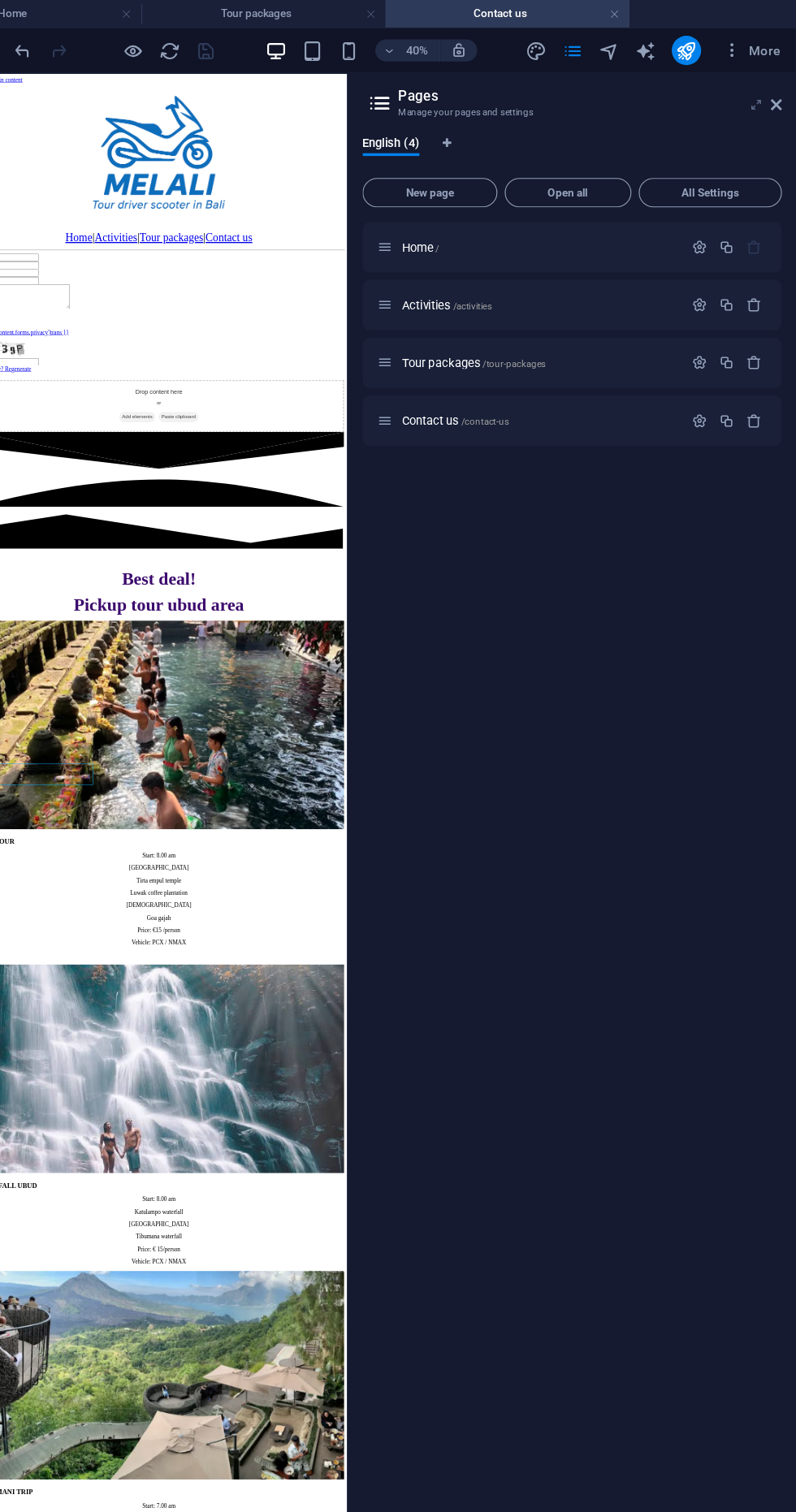
click at [761, 91] on icon at bounding box center [761, 92] width 0 height 13
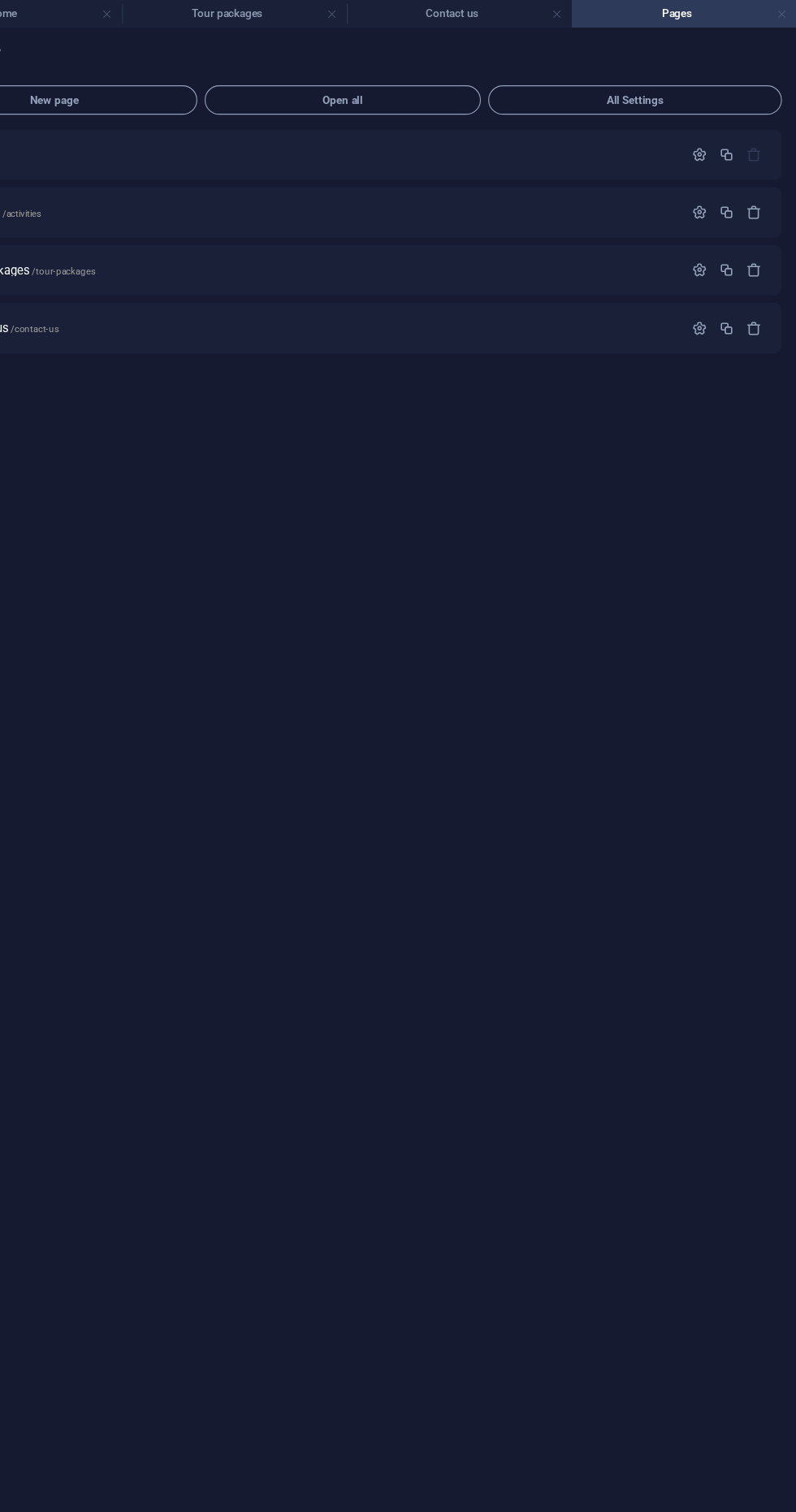
click at [780, 16] on link at bounding box center [783, 12] width 9 height 16
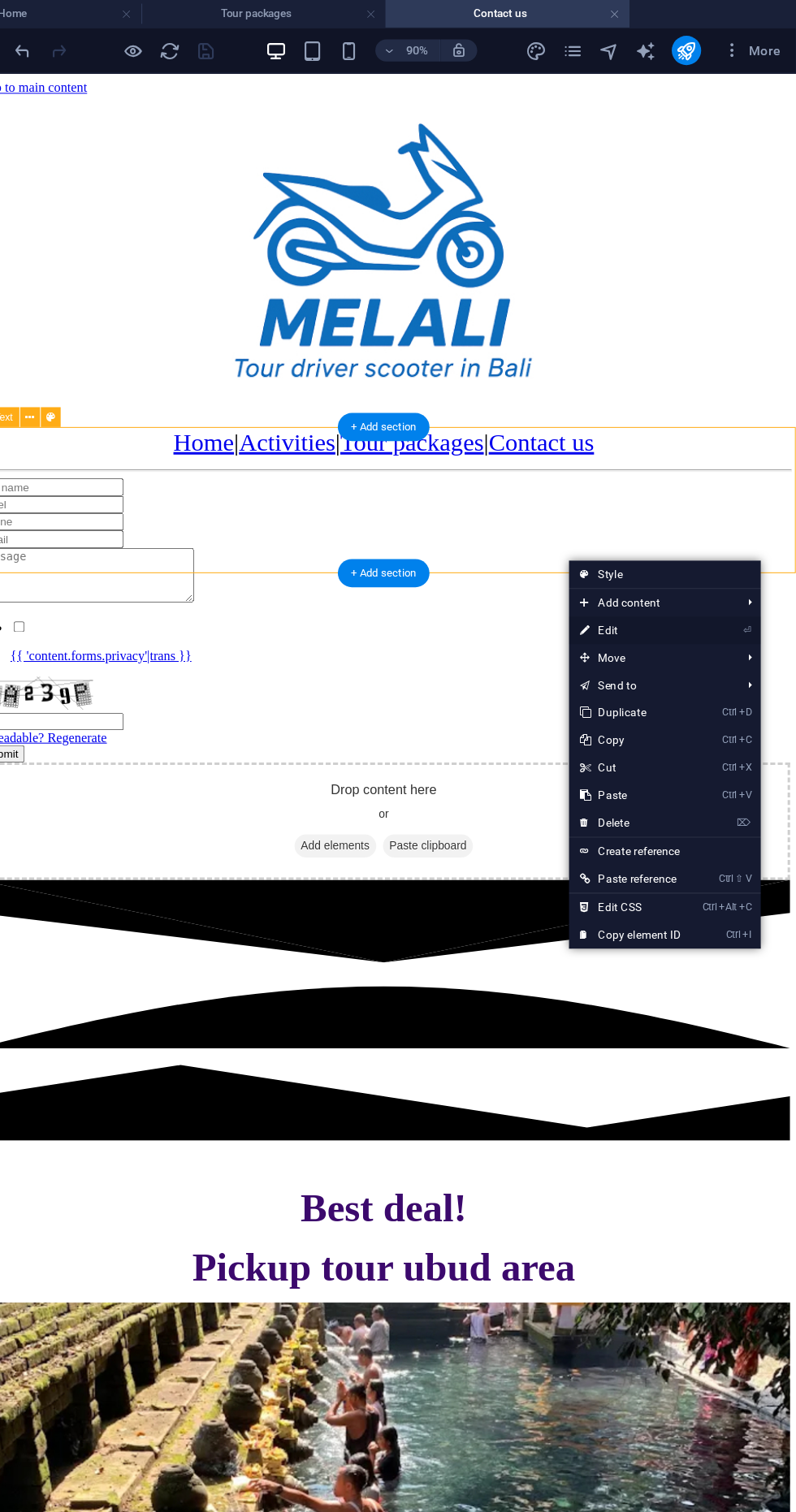
click at [669, 559] on link "⏎ Edit" at bounding box center [649, 558] width 109 height 24
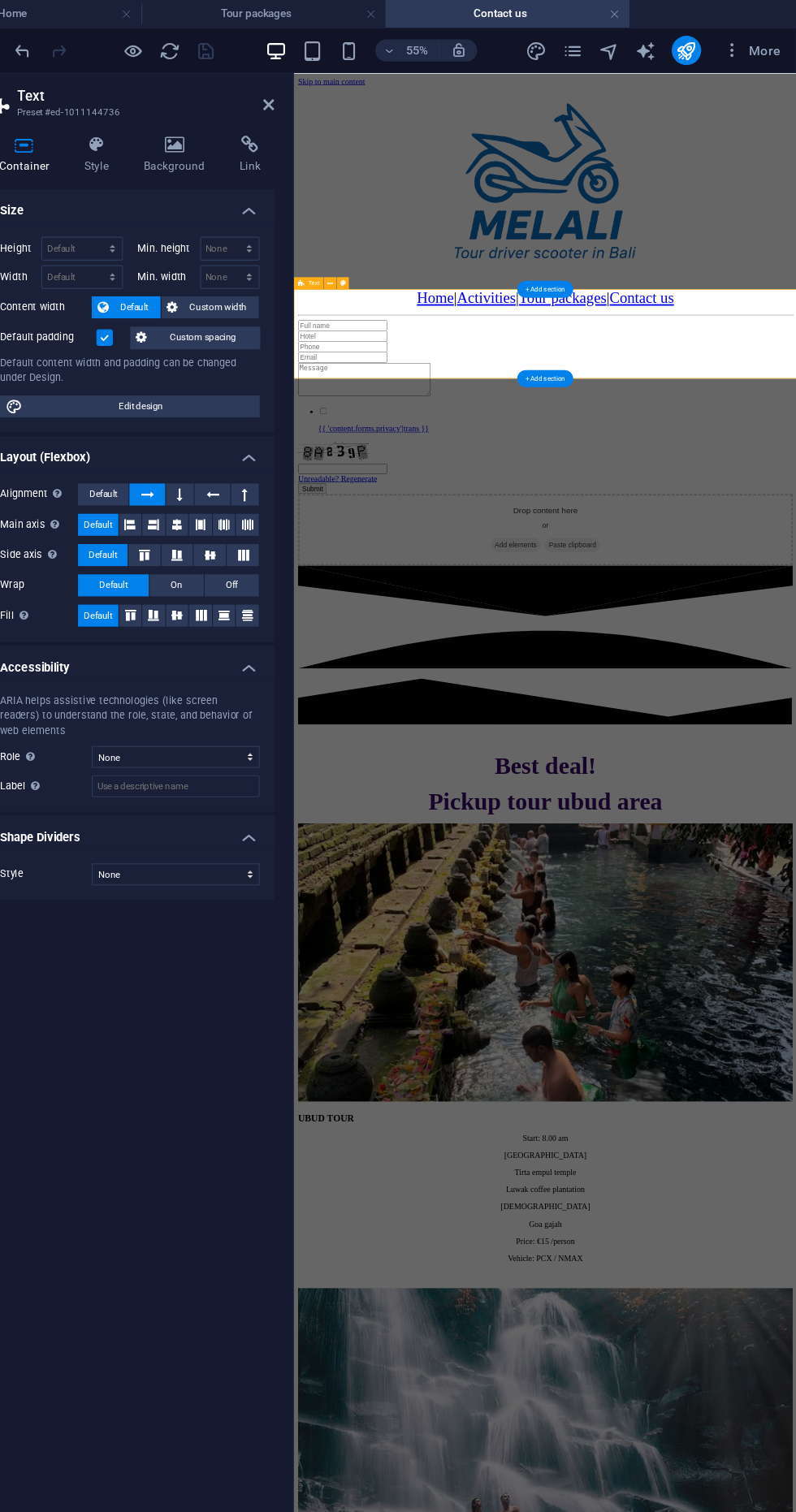
click at [795, 464] on div at bounding box center [698, 463] width 796 height 3
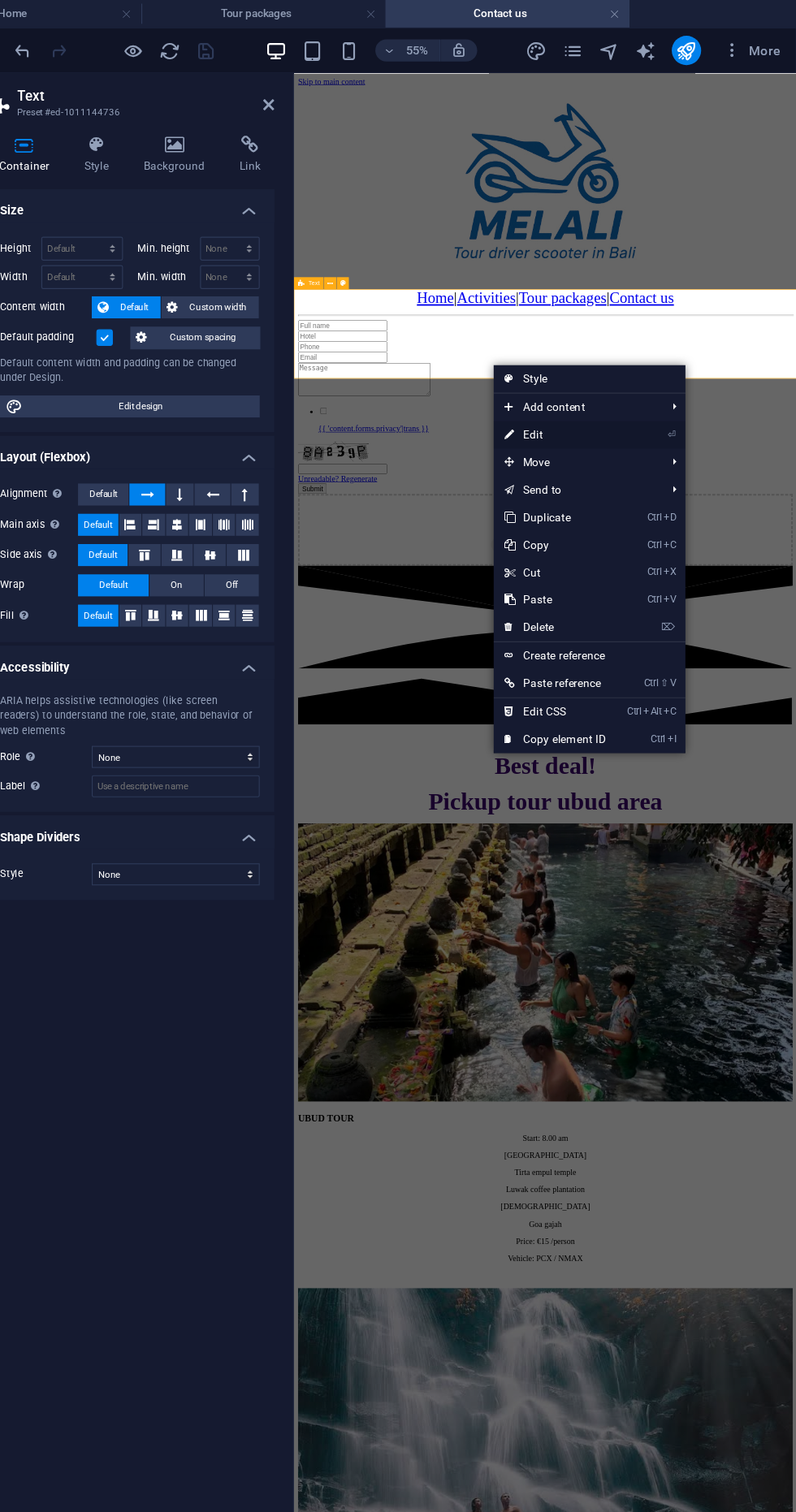
click at [608, 394] on link "⏎ Edit" at bounding box center [582, 385] width 109 height 24
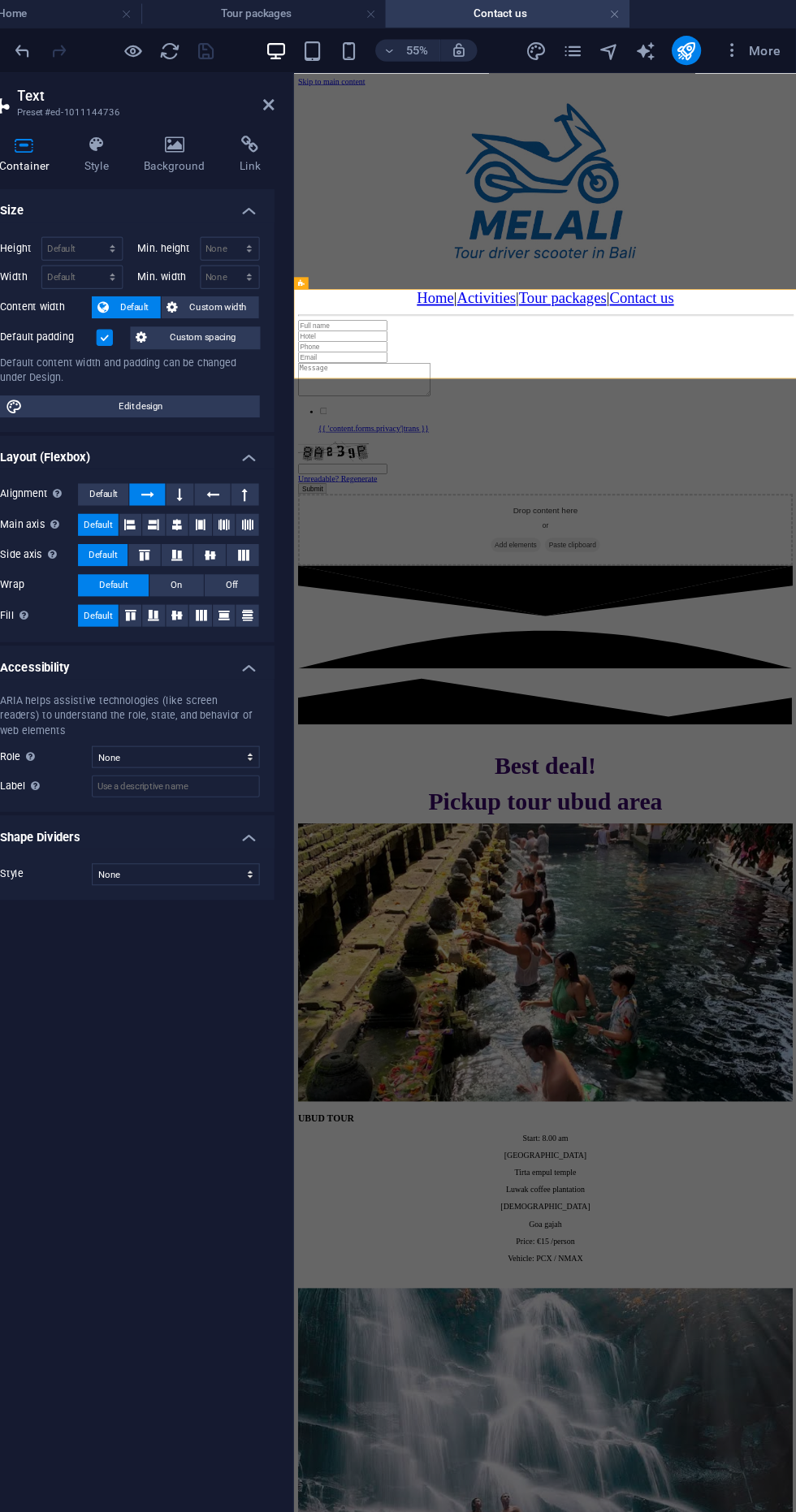
click at [795, 505] on div at bounding box center [698, 497] width 796 height 17
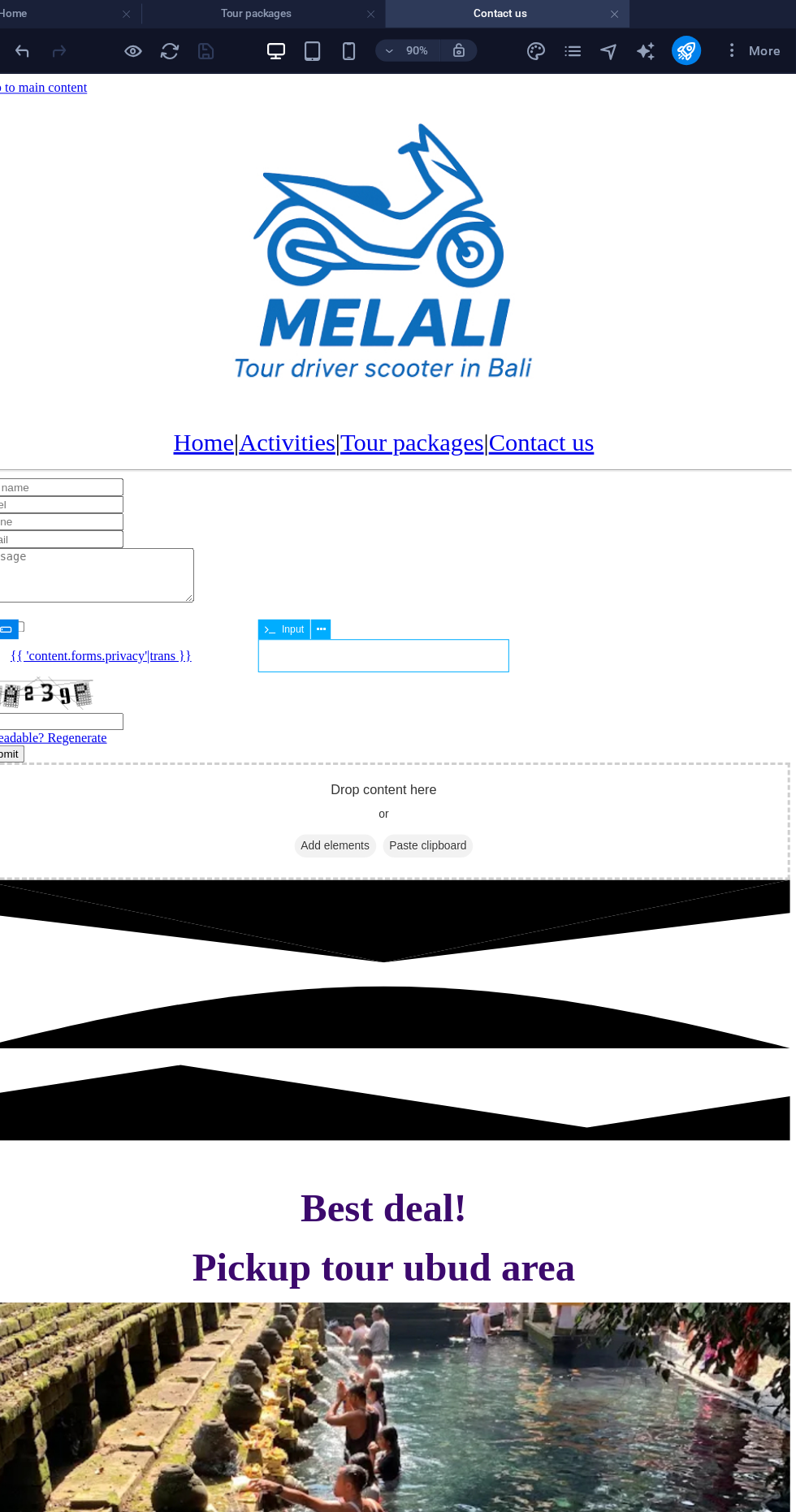
click at [695, 421] on div "Home | Activities | Tour packages | Contact us" at bounding box center [377, 435] width 799 height 28
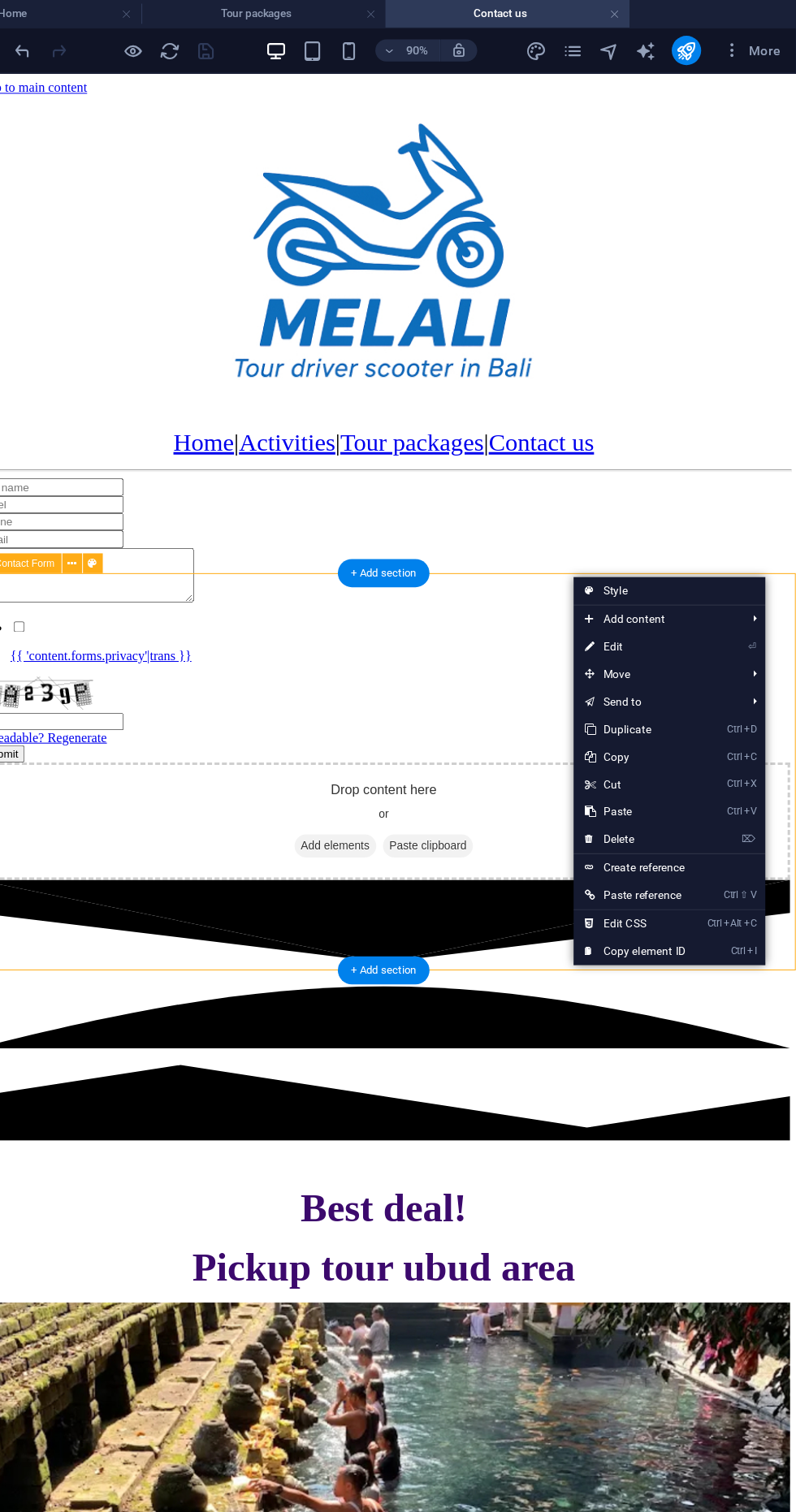
click at [319, 844] on span "Add elements" at bounding box center [329, 832] width 80 height 22
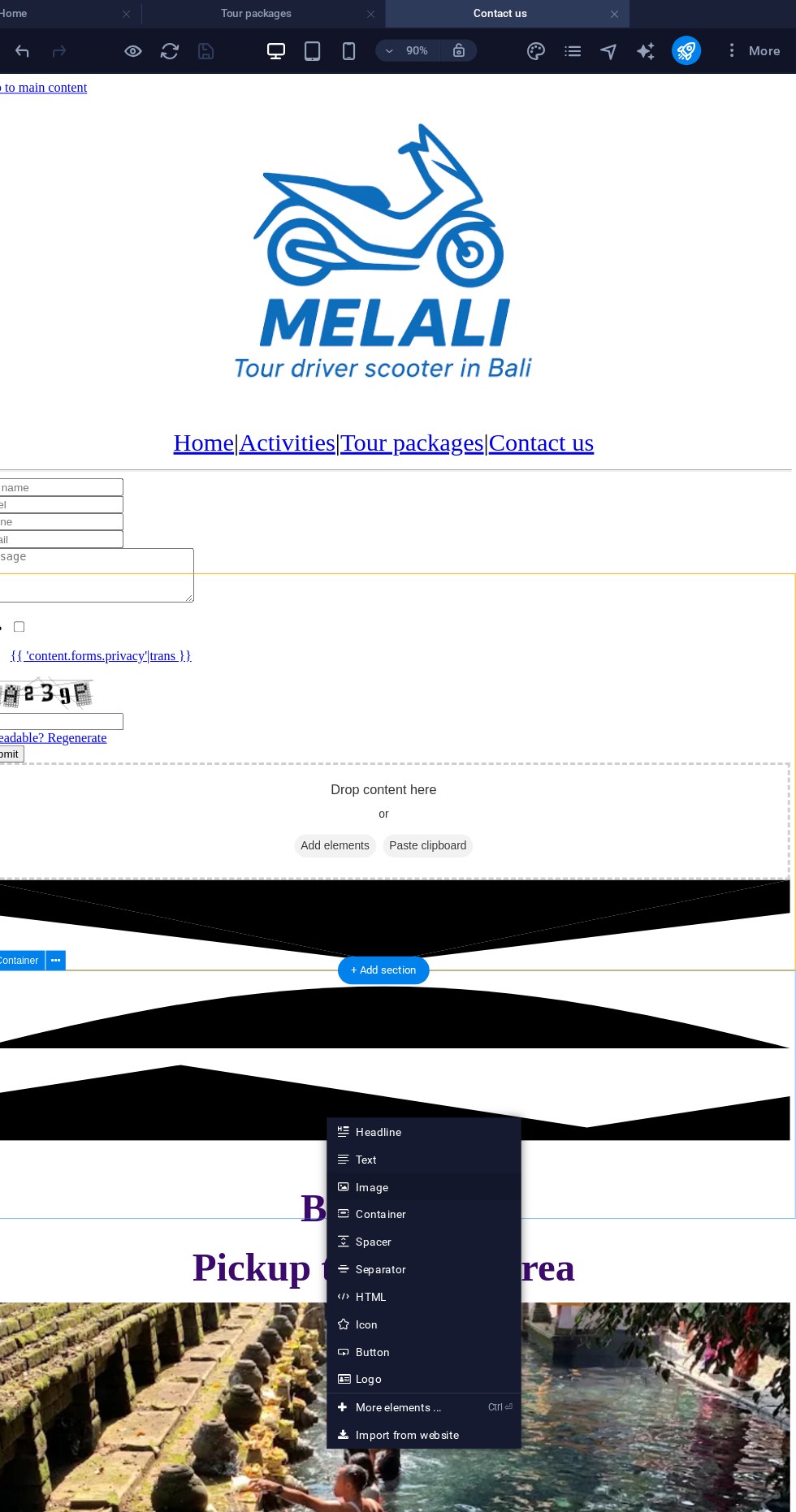
click at [469, 1047] on link "Image" at bounding box center [466, 1051] width 172 height 24
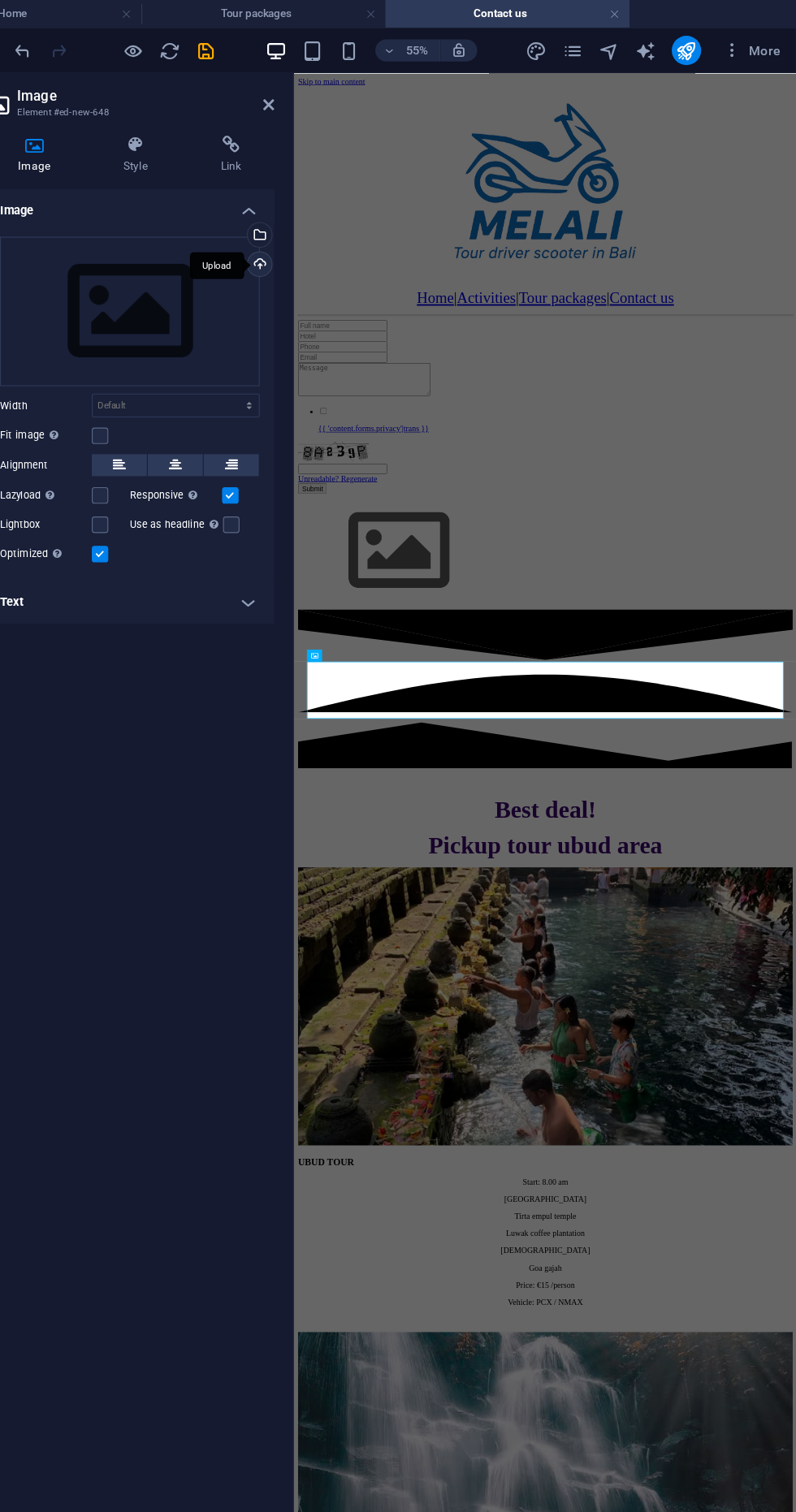
click at [316, 242] on div "Upload" at bounding box center [319, 236] width 24 height 24
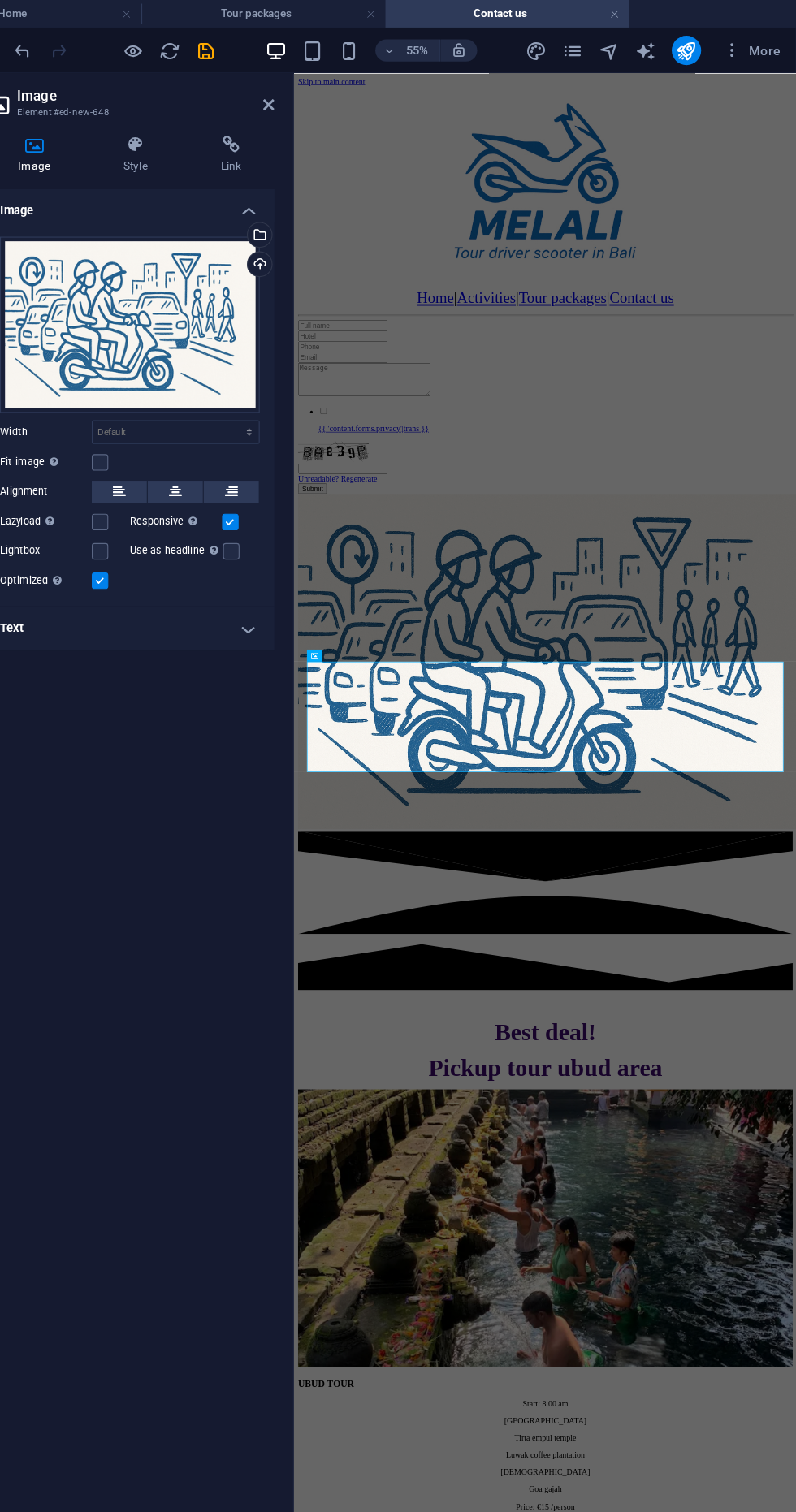
click at [713, 464] on div at bounding box center [698, 463] width 796 height 3
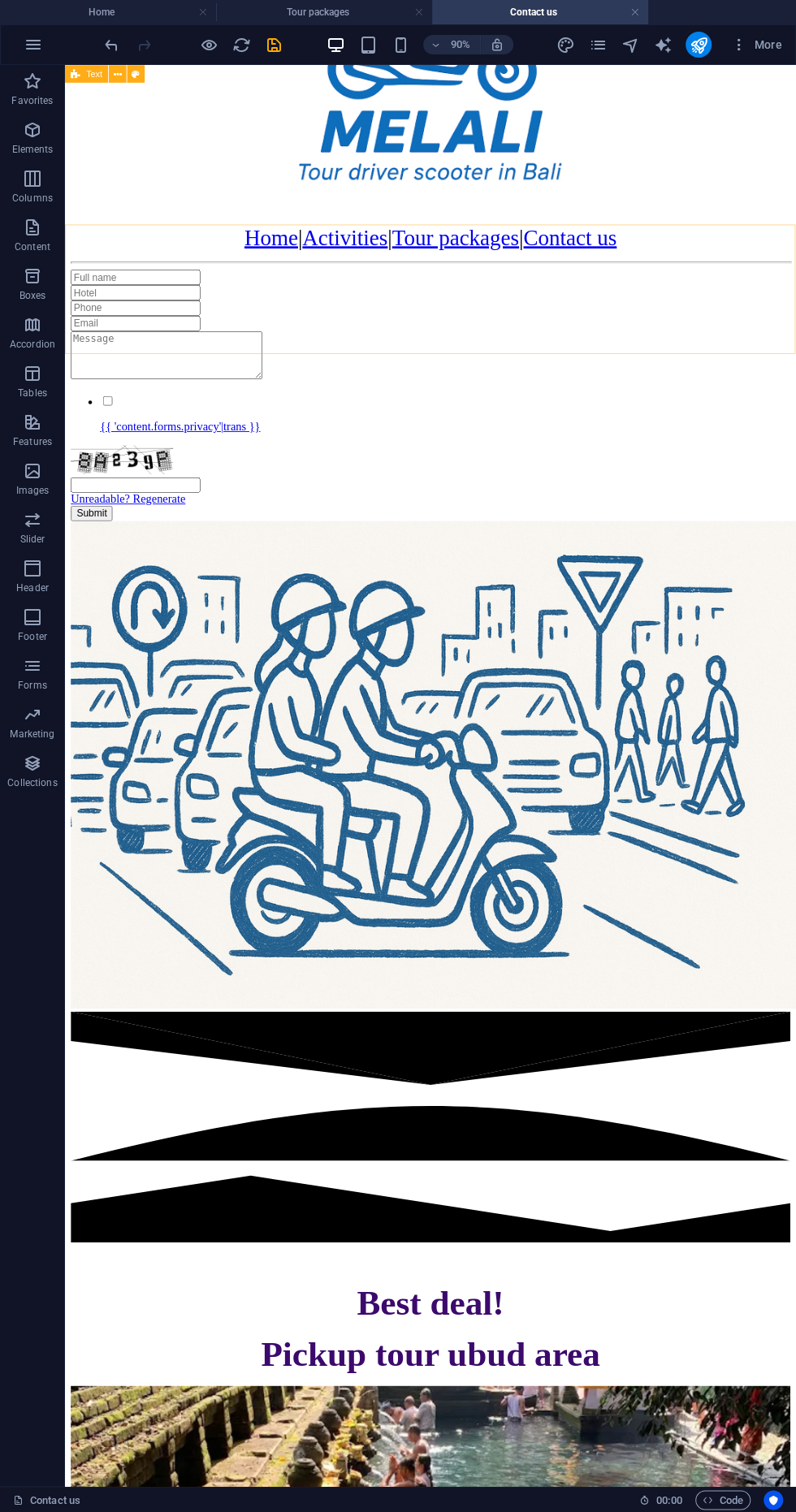
scroll to position [170, 0]
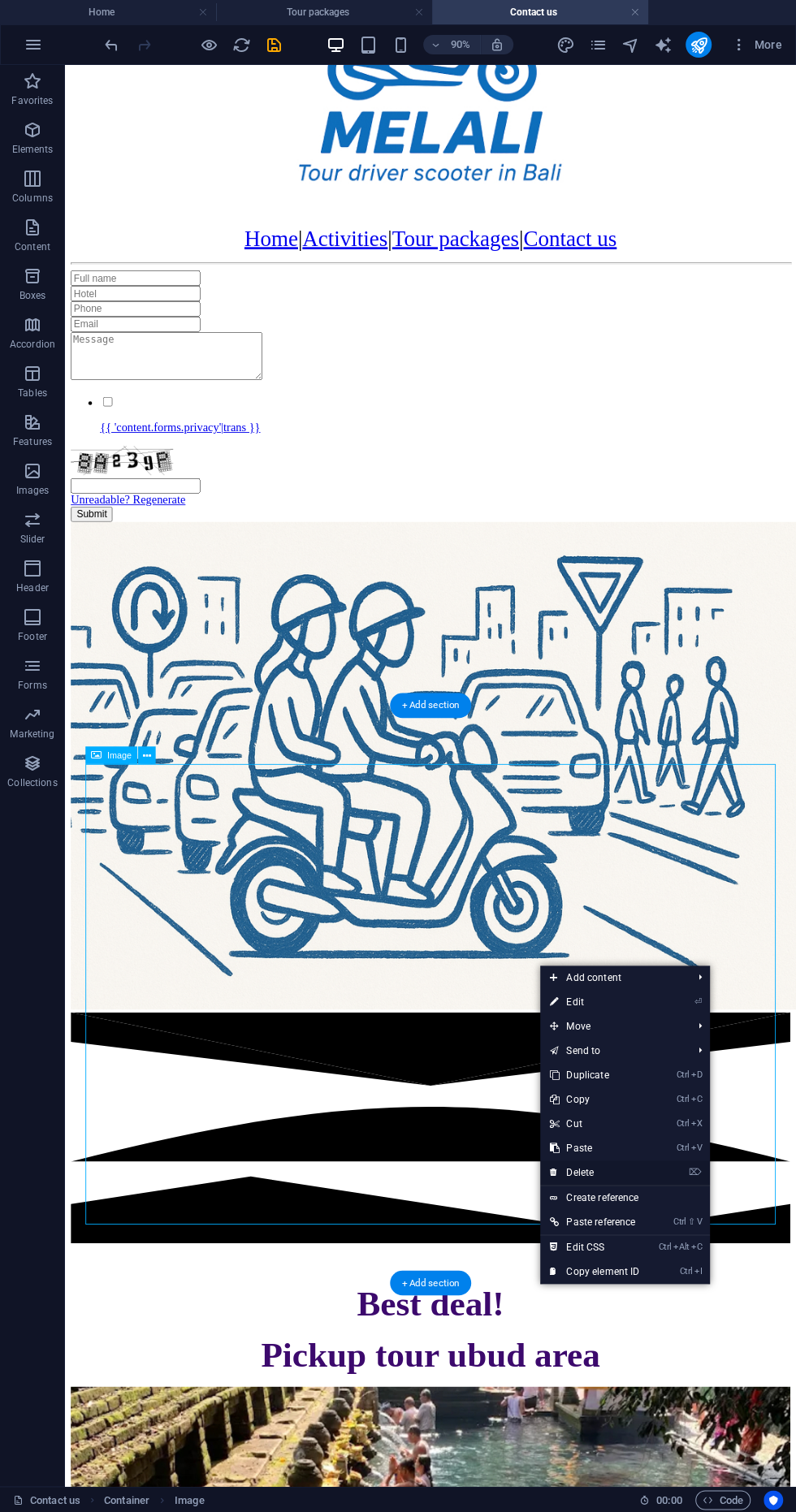
click at [631, 1162] on link "⌦ Delete" at bounding box center [594, 1173] width 109 height 24
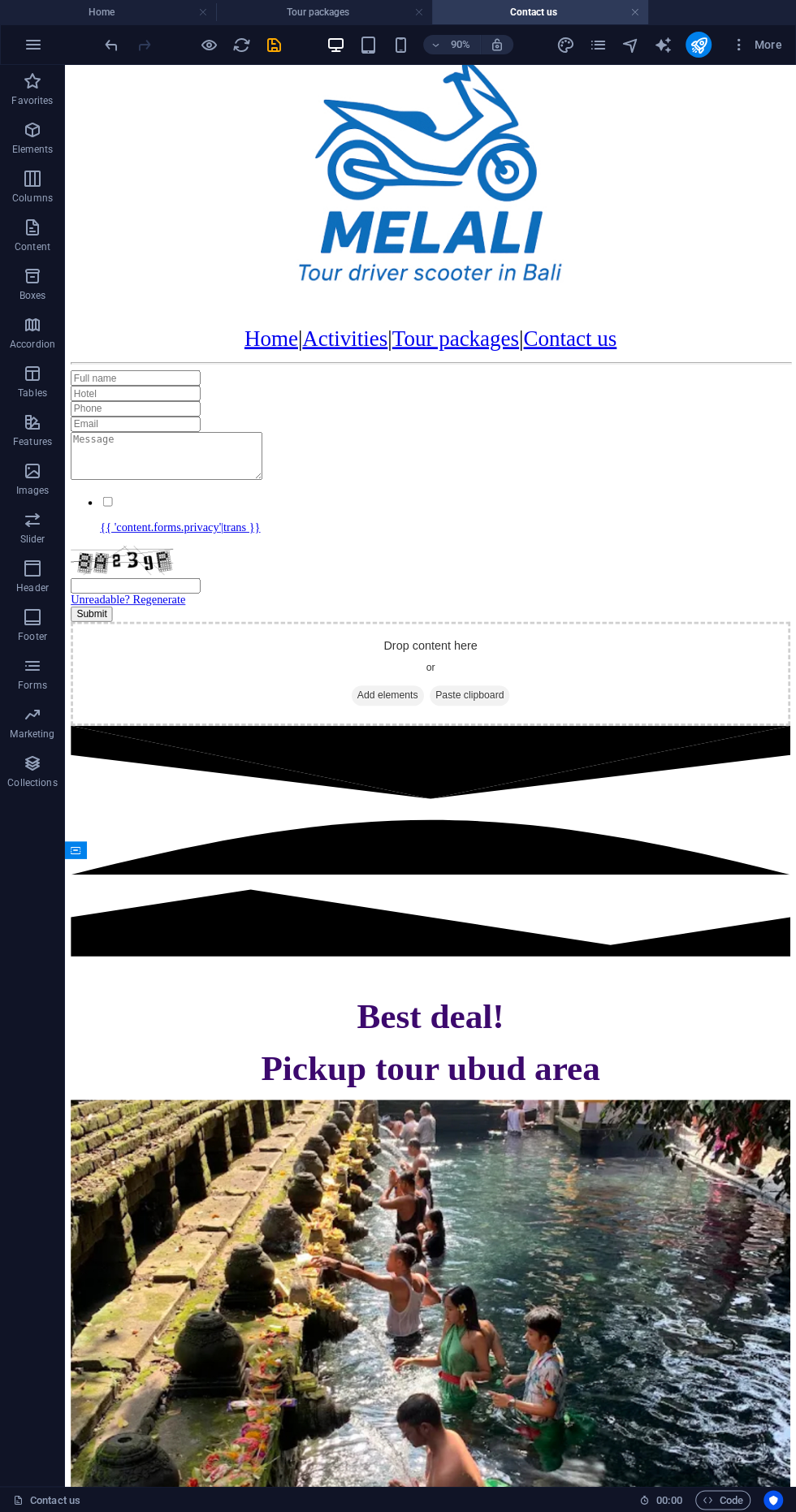
scroll to position [0, 0]
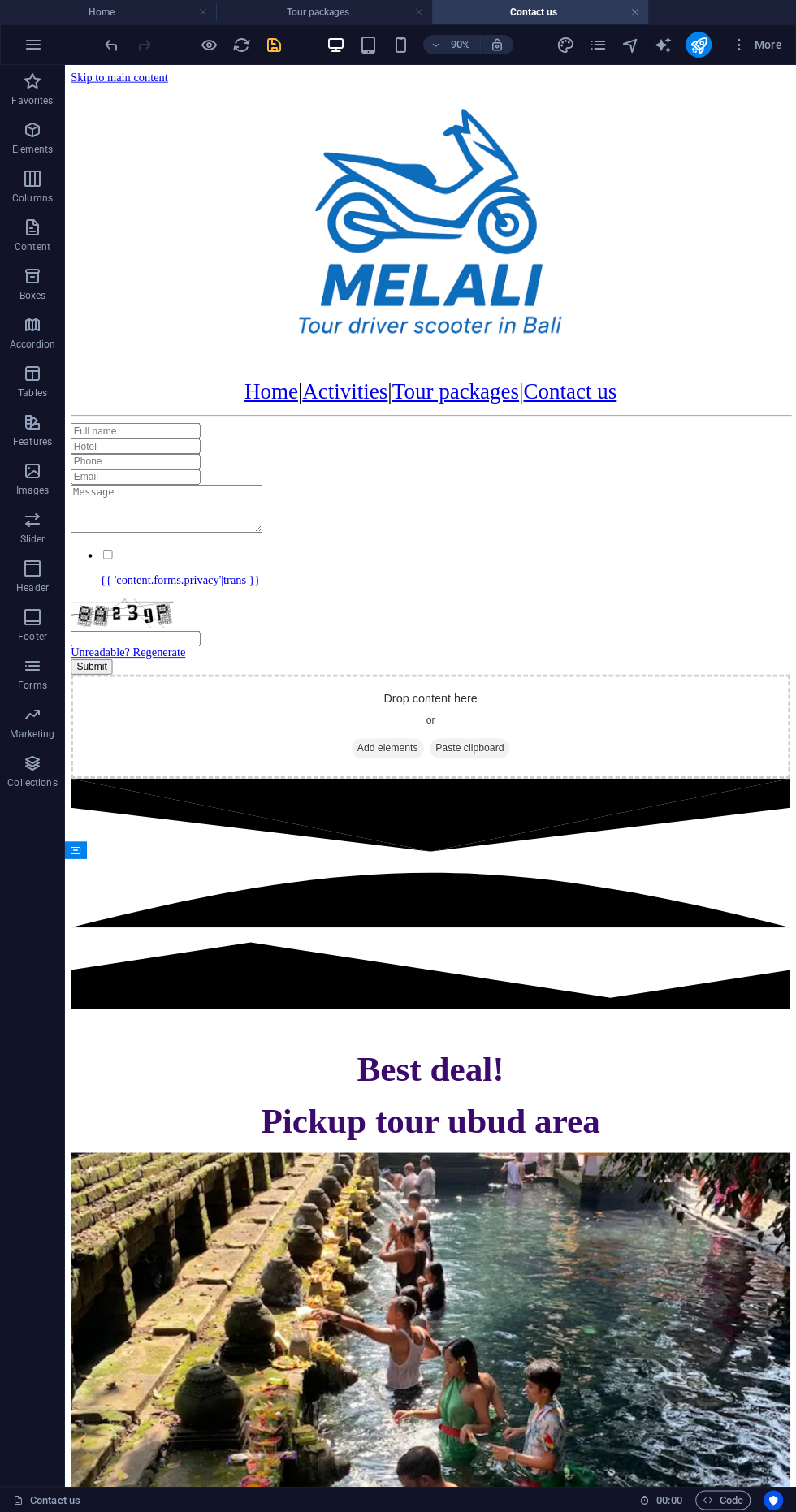
click at [273, 44] on icon "save" at bounding box center [274, 45] width 19 height 19
checkbox input "false"
click at [706, 49] on icon "publish" at bounding box center [698, 45] width 19 height 19
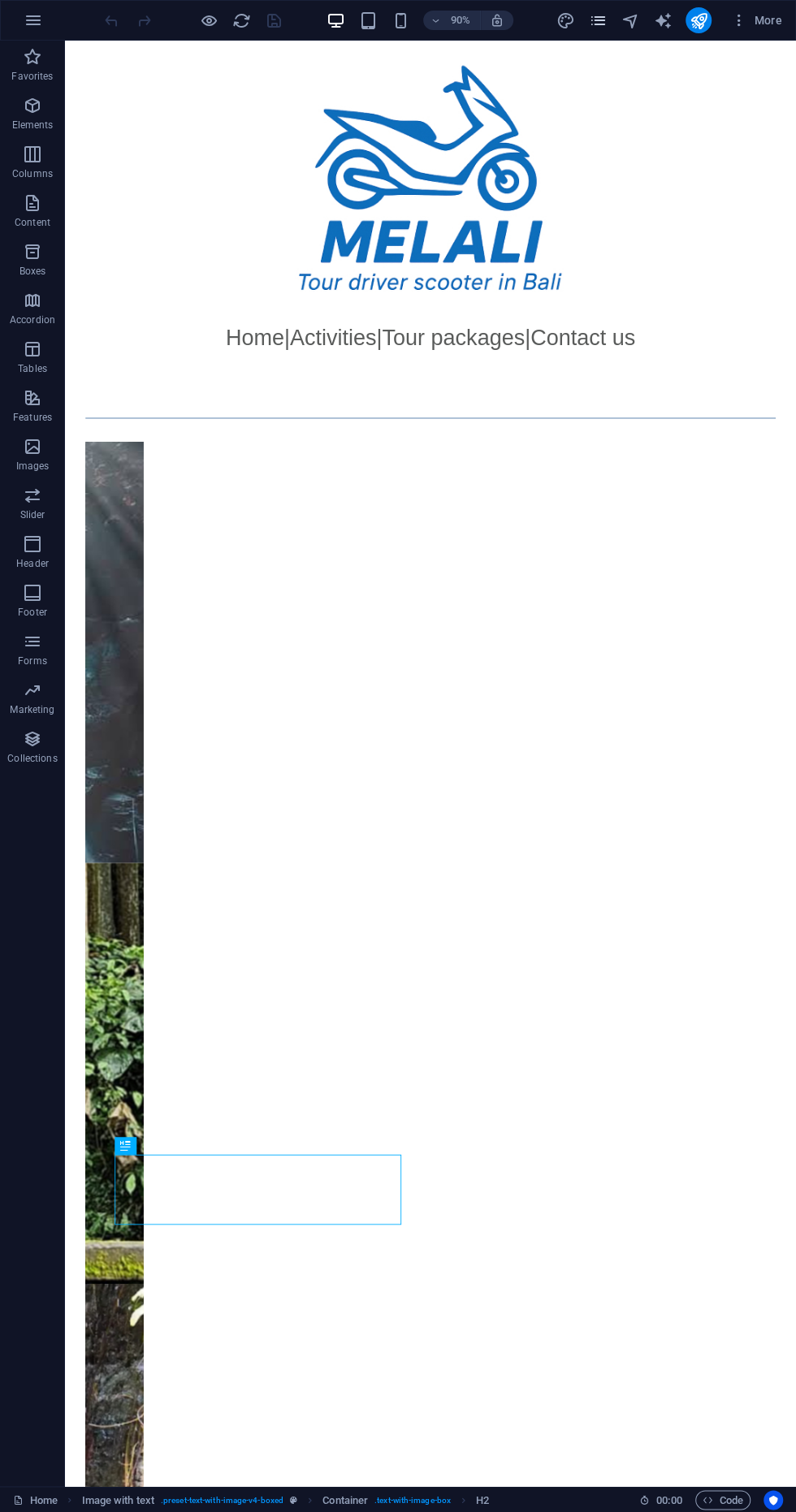
click at [595, 18] on icon "pages" at bounding box center [597, 21] width 19 height 19
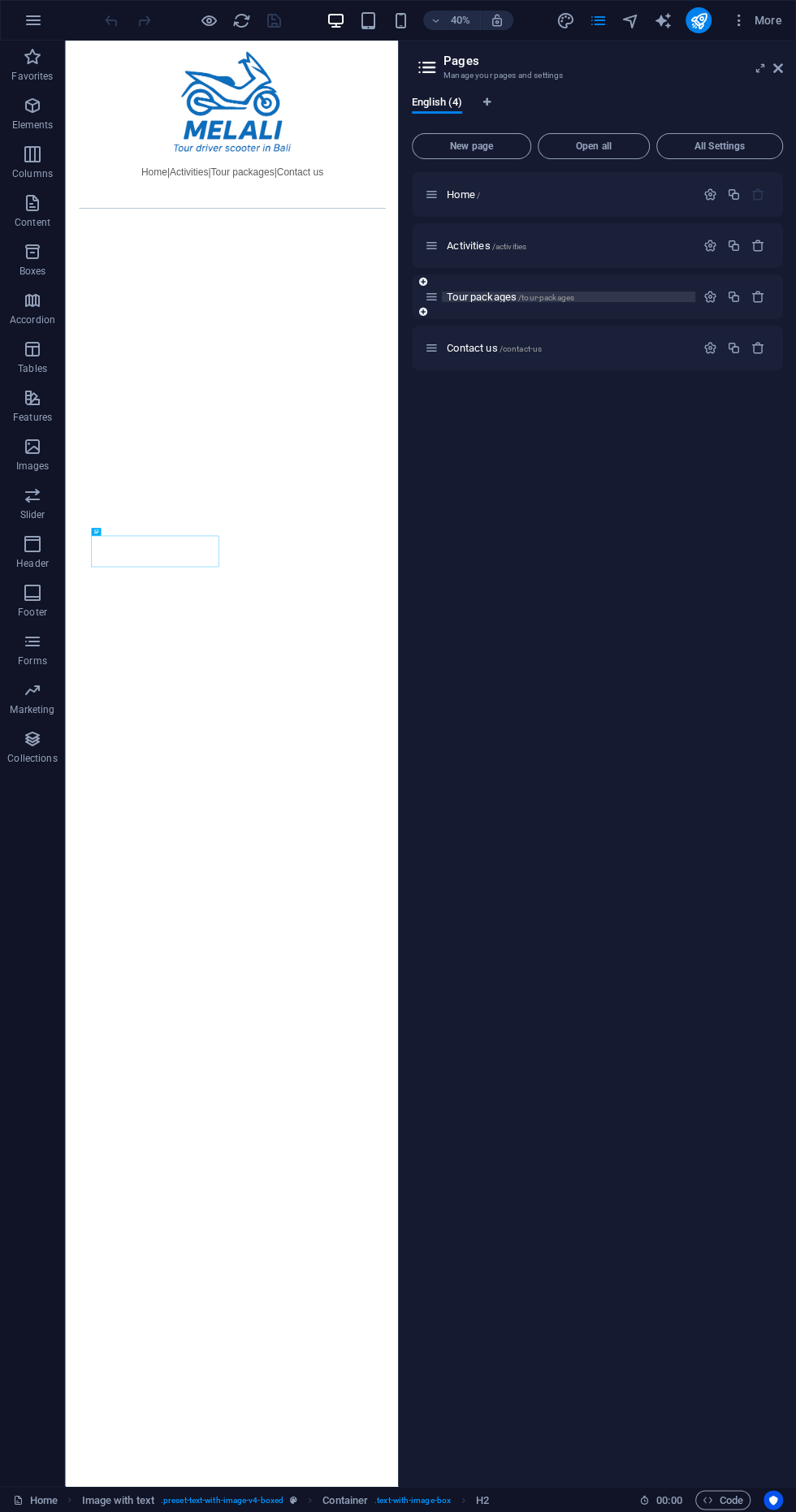
click at [589, 296] on p "Tour packages /tour-packages" at bounding box center [568, 296] width 243 height 10
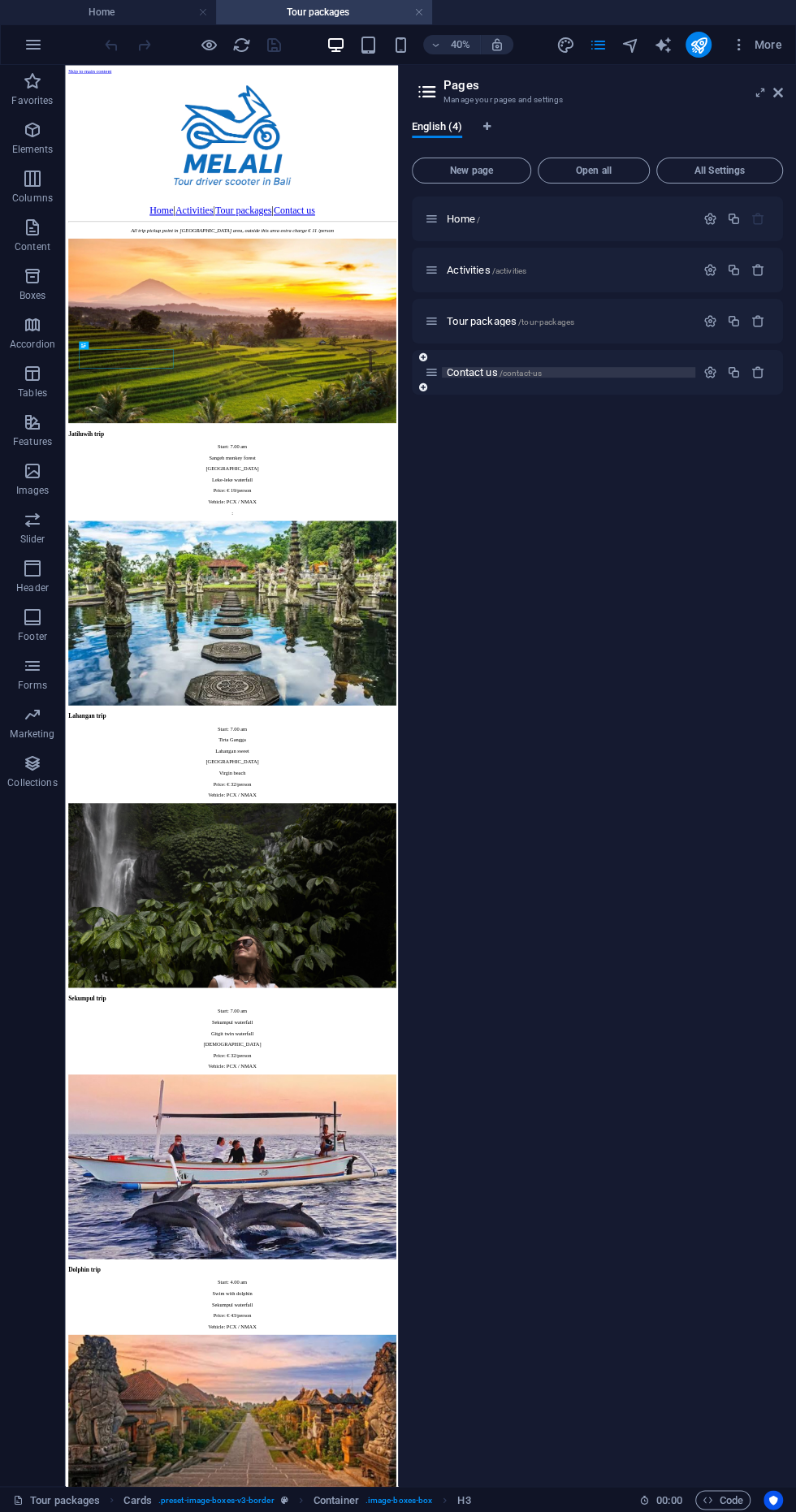
click at [585, 368] on p "Contact us /contact-us" at bounding box center [568, 372] width 243 height 10
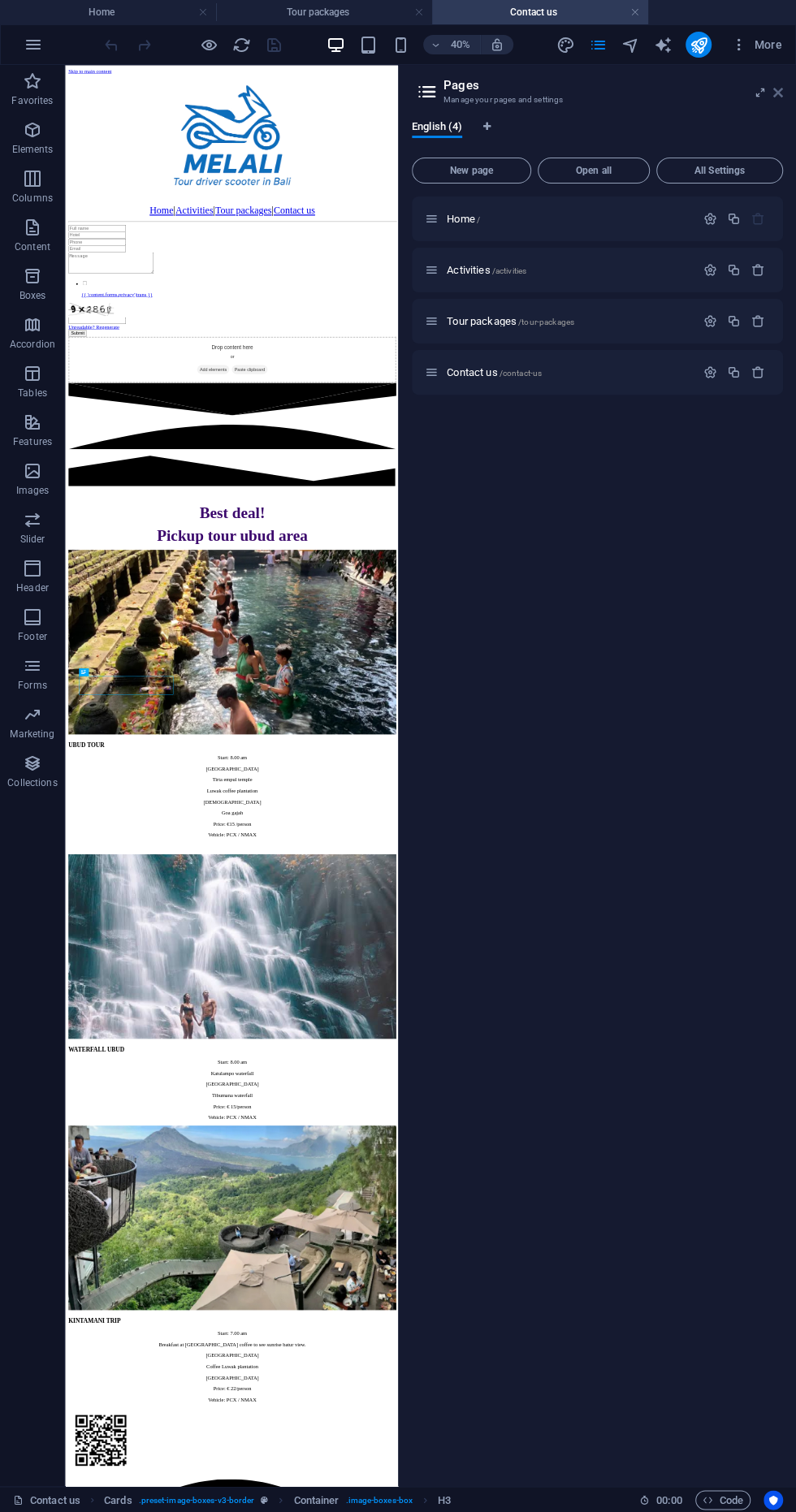
click at [777, 91] on icon at bounding box center [778, 92] width 9 height 13
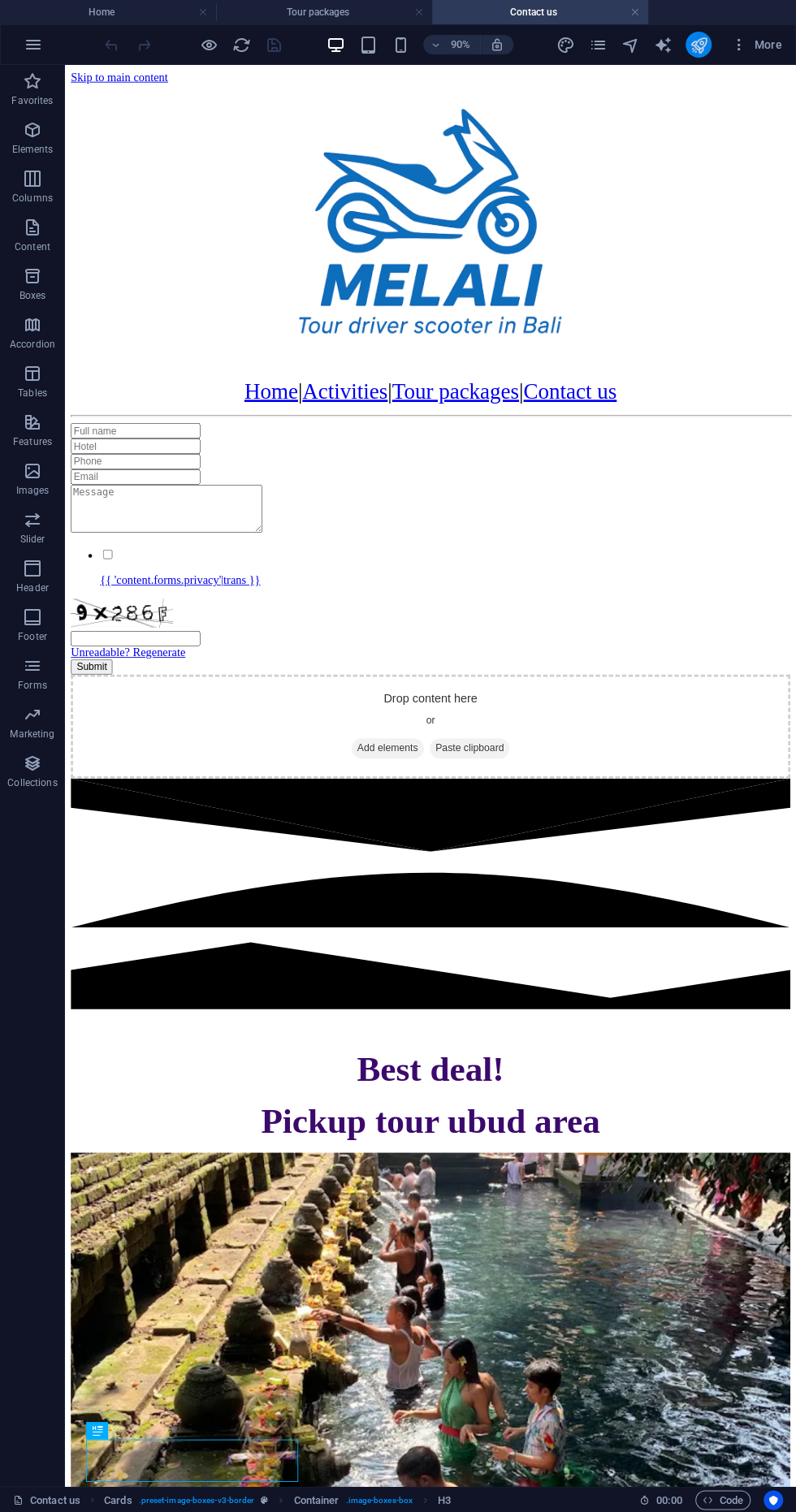
click at [702, 48] on icon "publish" at bounding box center [698, 45] width 19 height 19
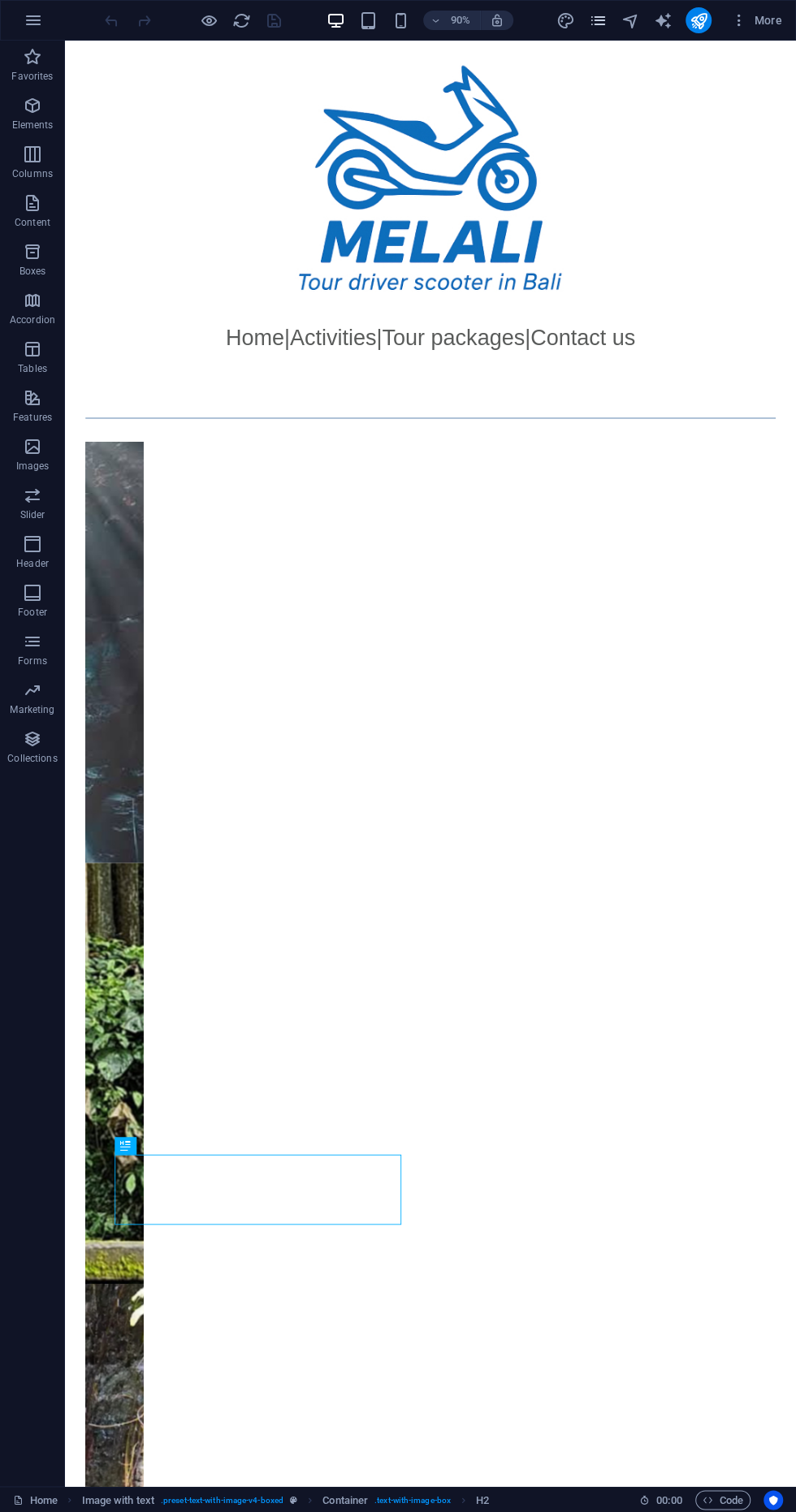
click at [598, 22] on icon "pages" at bounding box center [597, 21] width 19 height 19
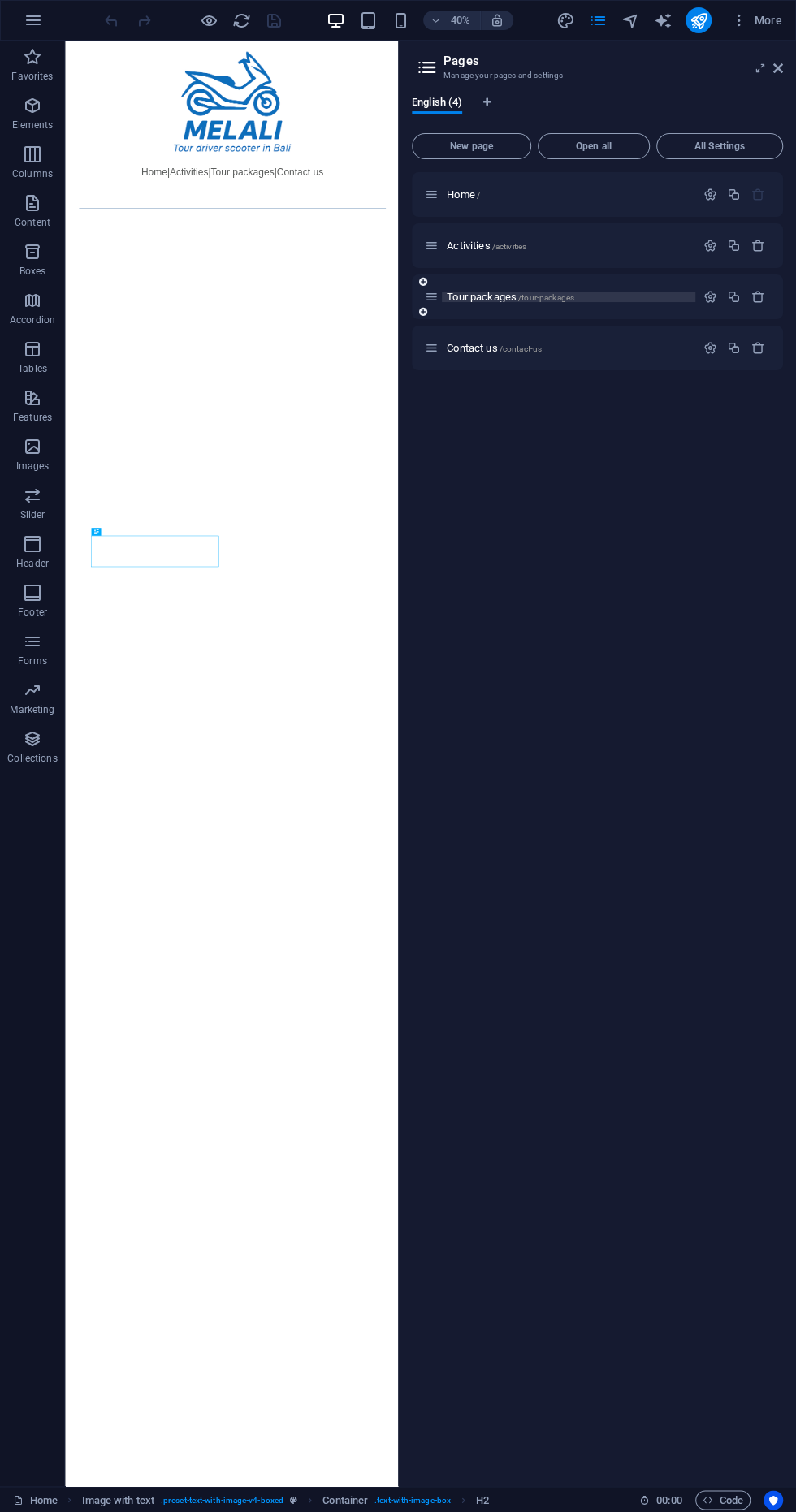
click at [584, 296] on p "Tour packages /tour-packages" at bounding box center [568, 296] width 243 height 10
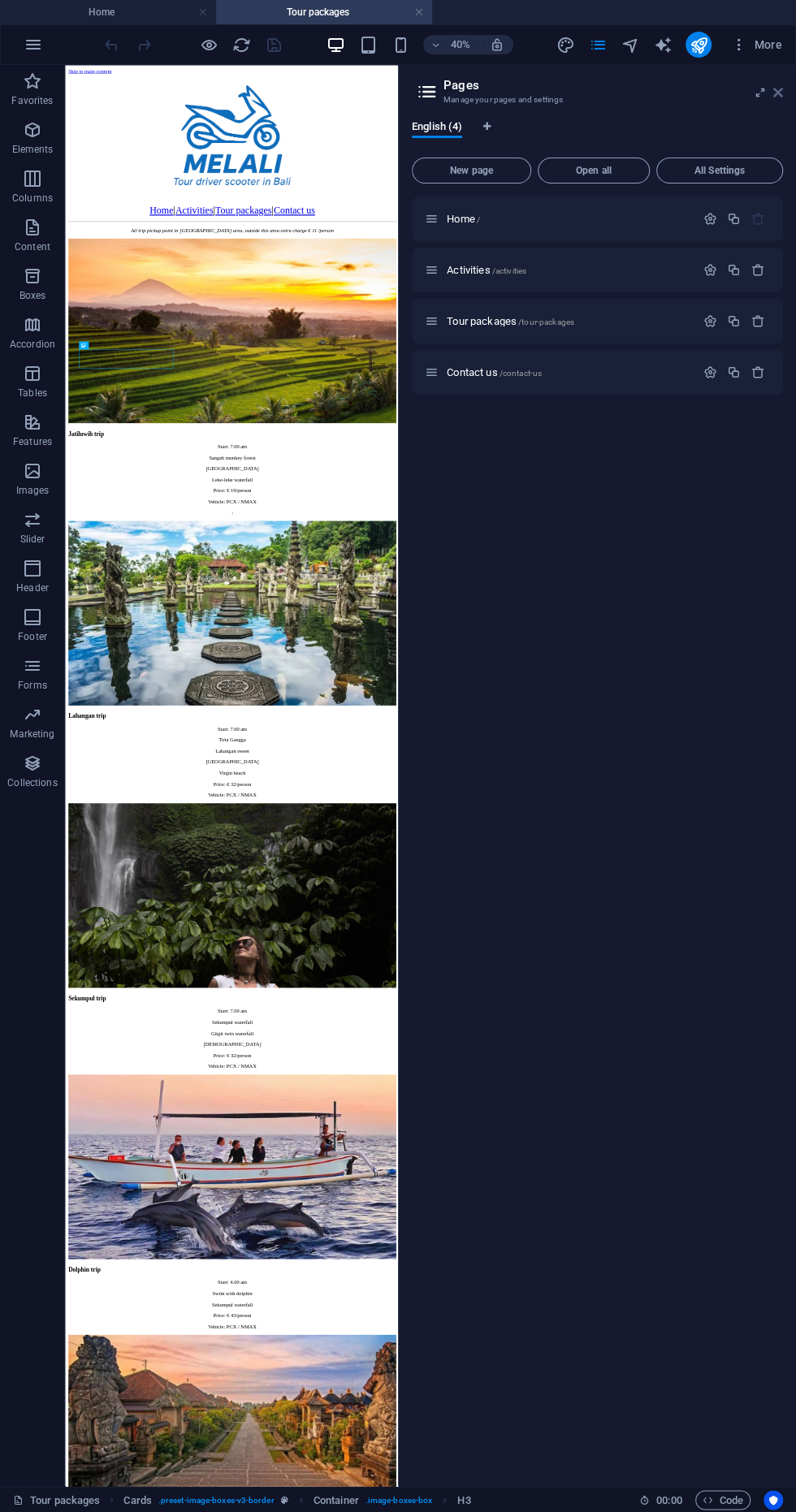
click at [777, 91] on icon at bounding box center [778, 92] width 9 height 13
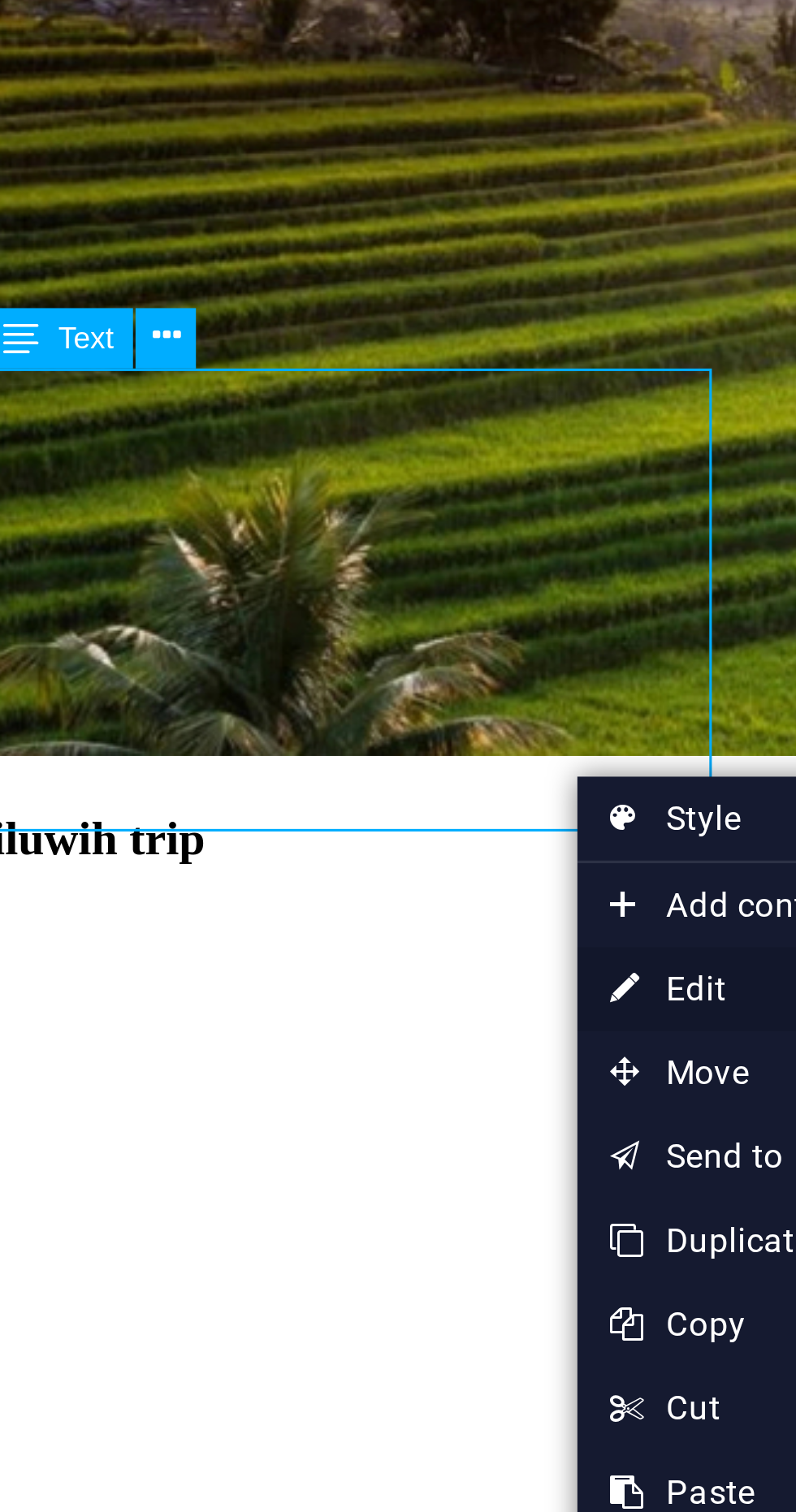
click at [295, 925] on link "⏎ Edit" at bounding box center [313, 927] width 109 height 24
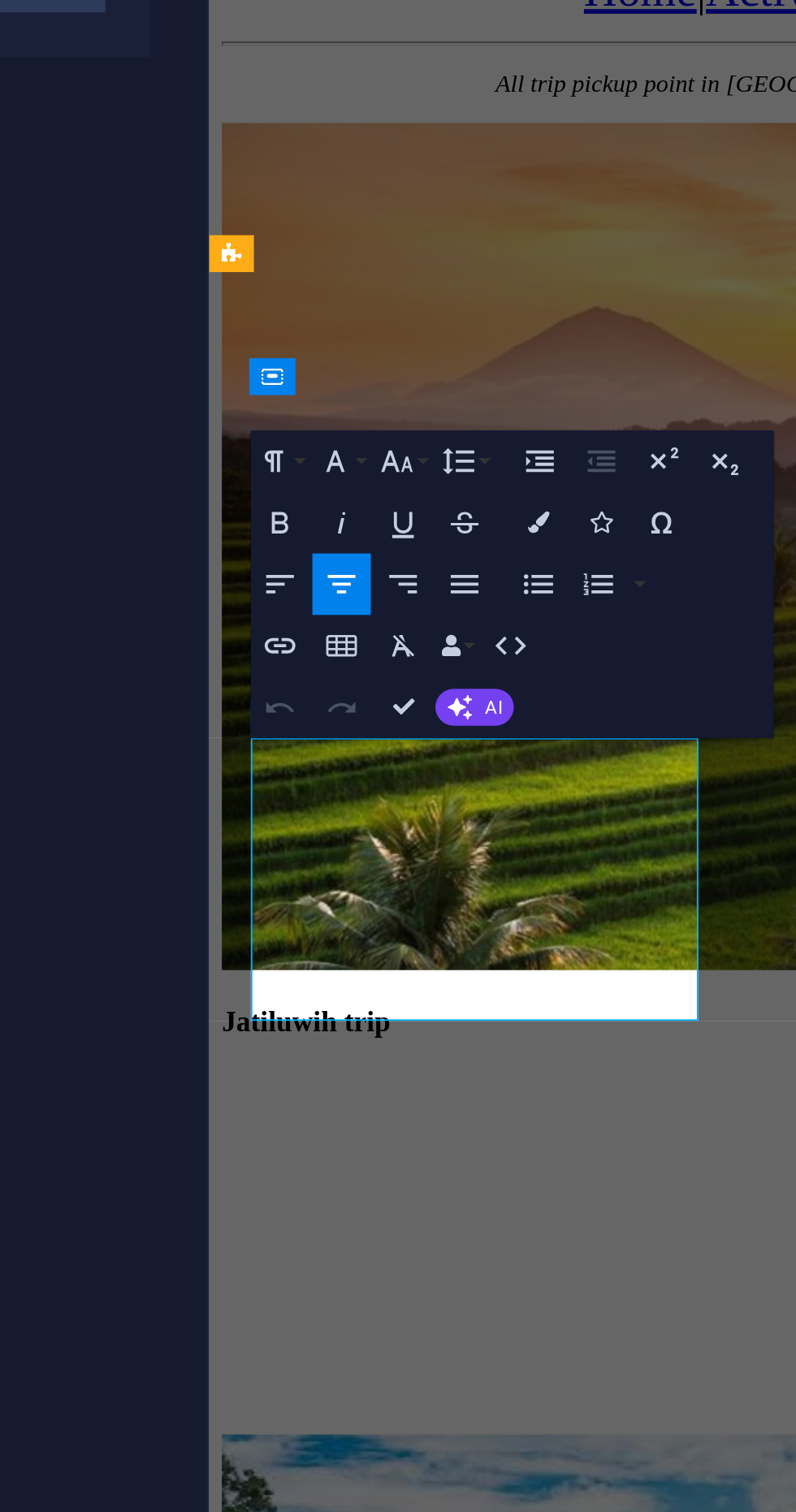
click at [383, 403] on p ":" at bounding box center [613, 410] width 796 height 15
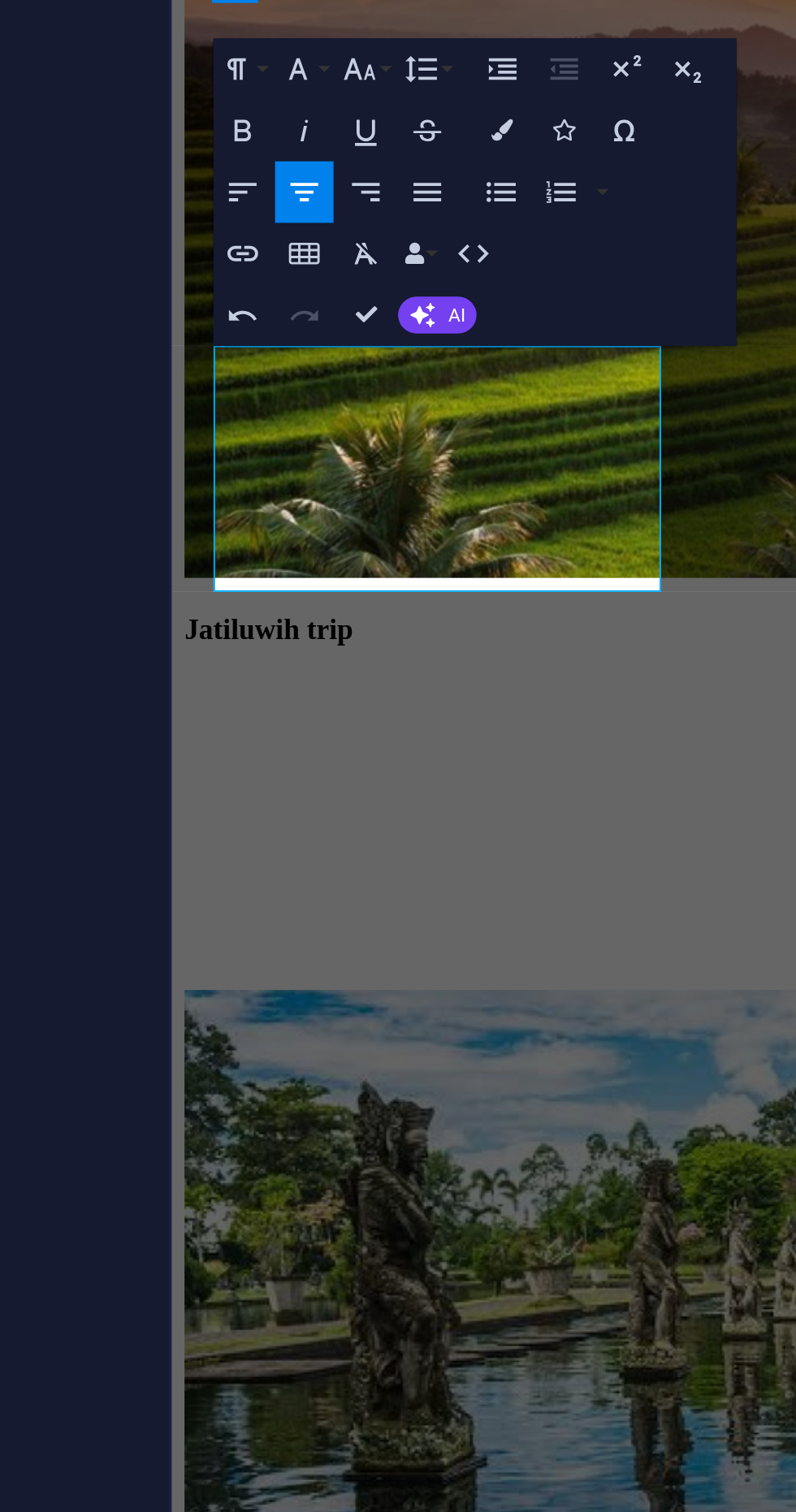
click at [368, 0] on div "Jatiluwih trip Start: 7.00 am Sangeh monkey forest Jatiluwih rice terrace Leke-…" at bounding box center [576, 351] width 796 height 2010
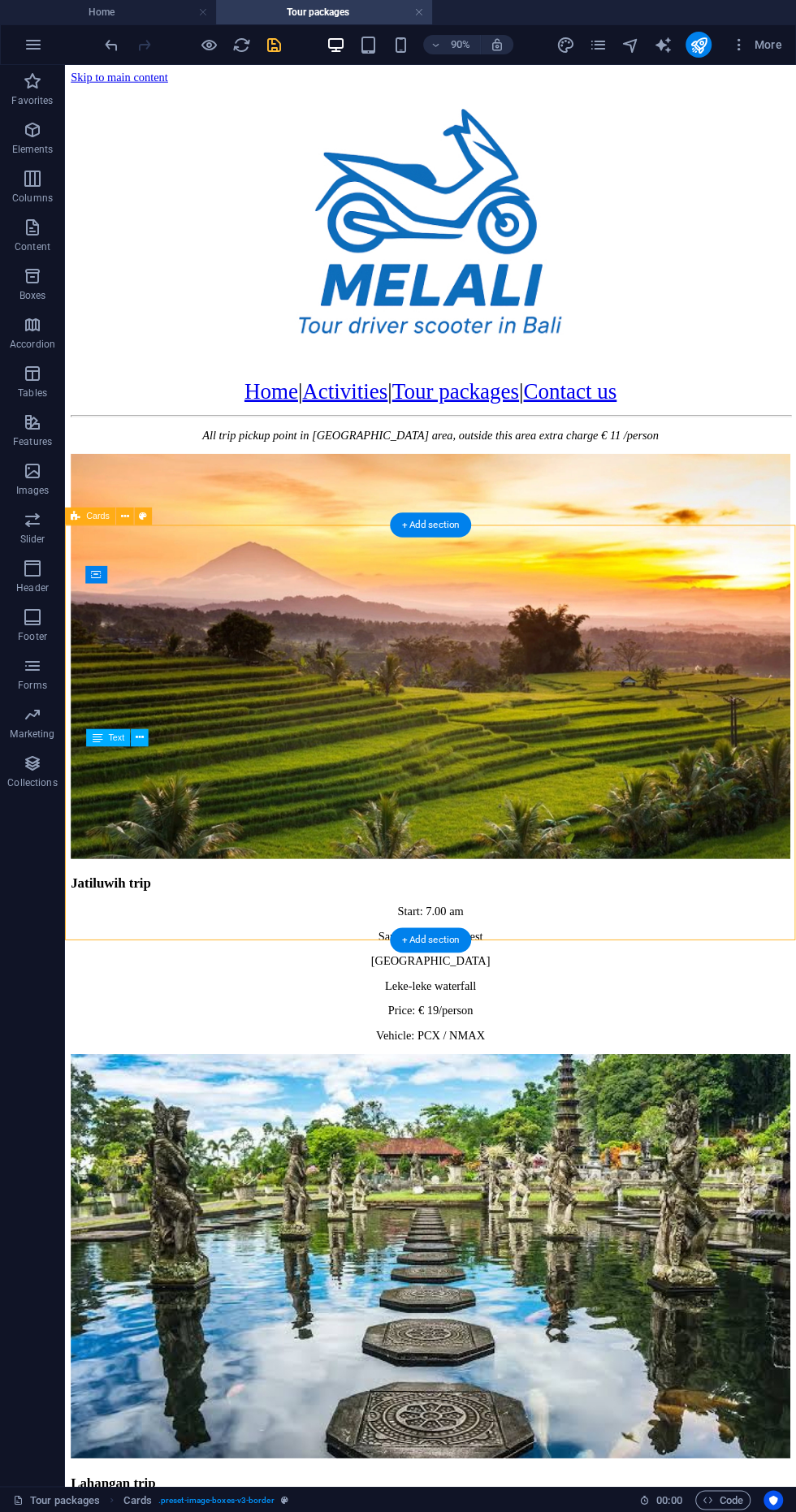
click at [281, 35] on icon "save" at bounding box center [274, 45] width 19 height 19
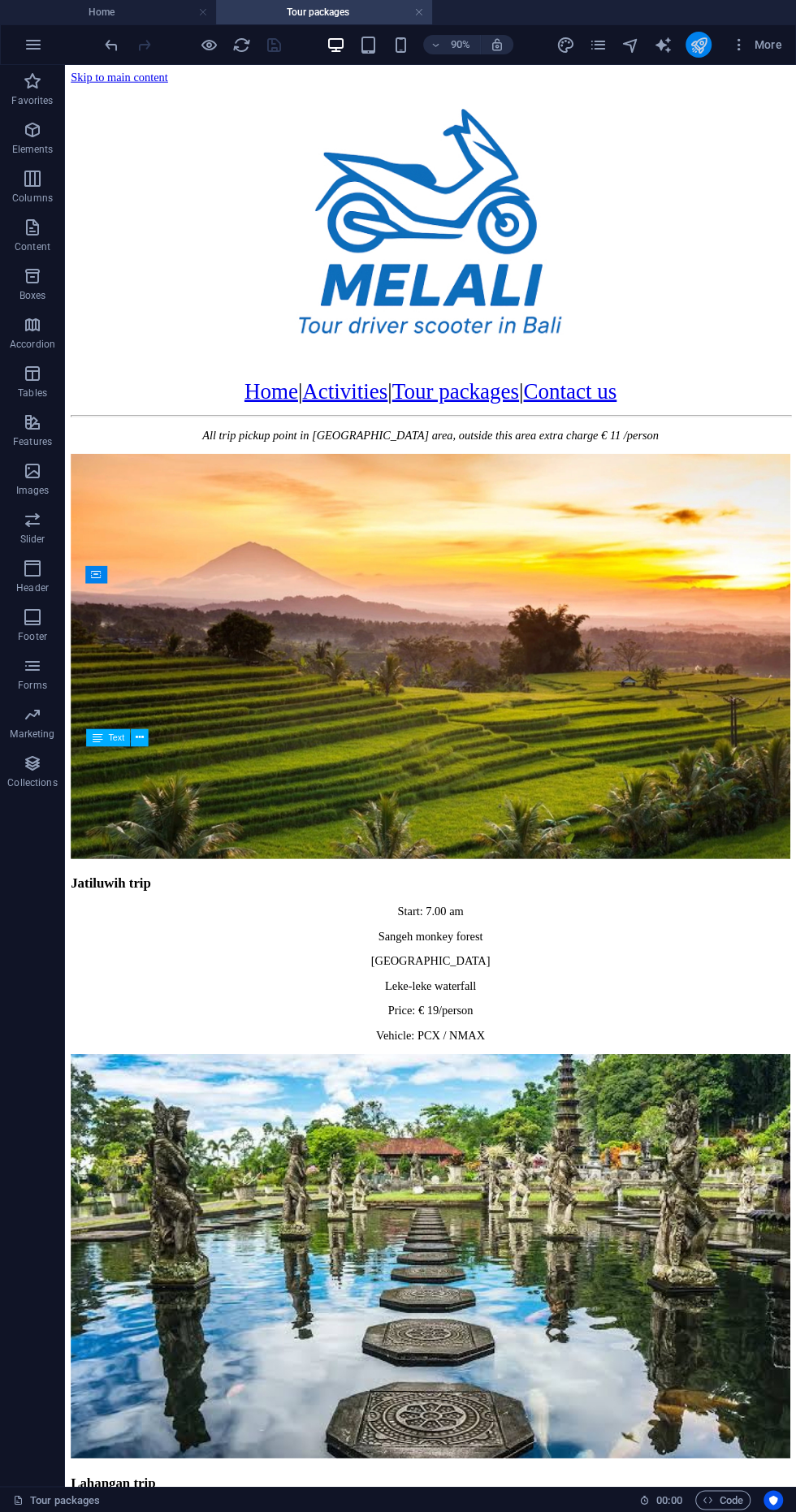
click at [702, 44] on icon "publish" at bounding box center [698, 45] width 19 height 19
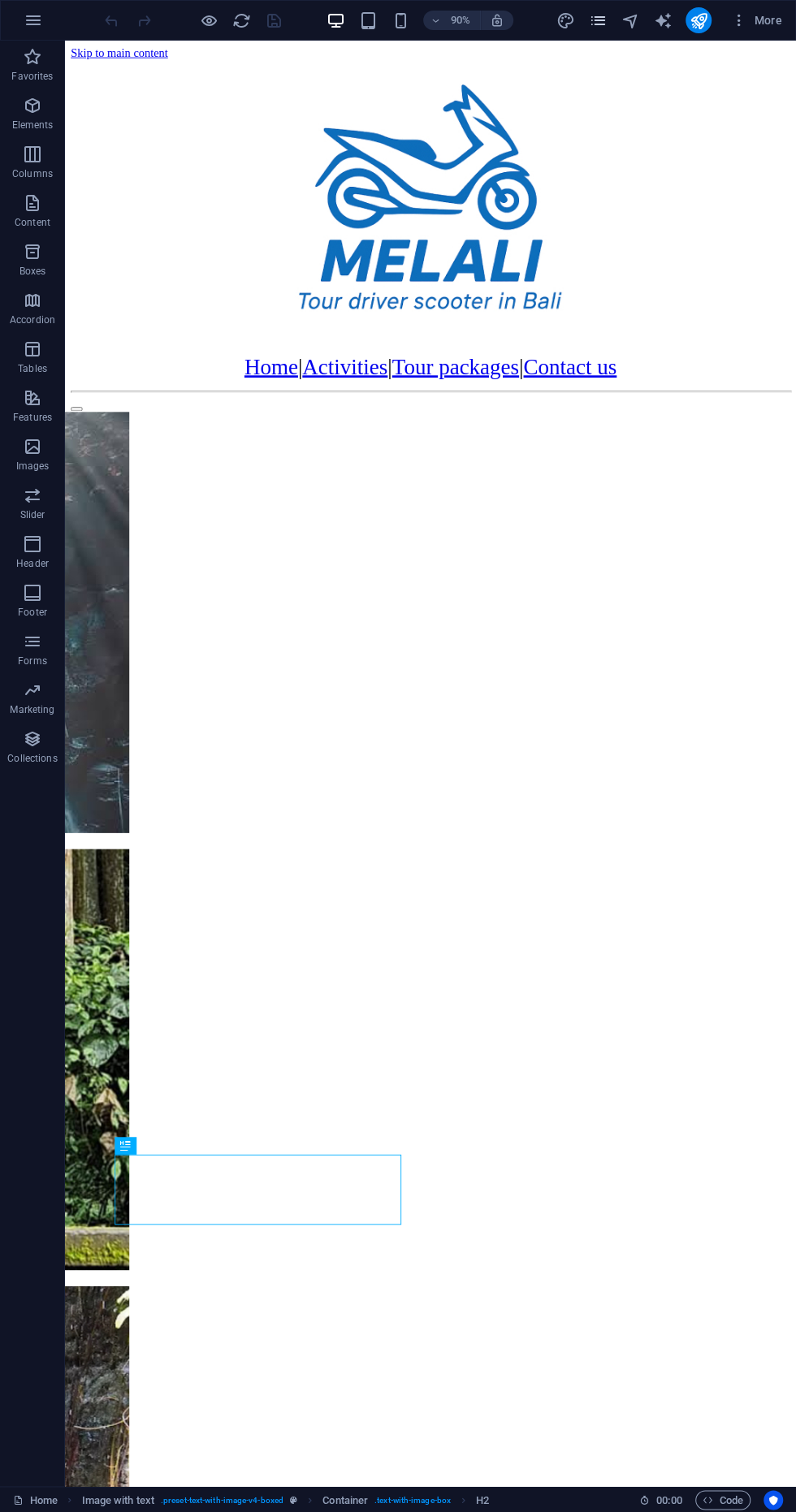
click at [597, 18] on icon "pages" at bounding box center [597, 21] width 19 height 19
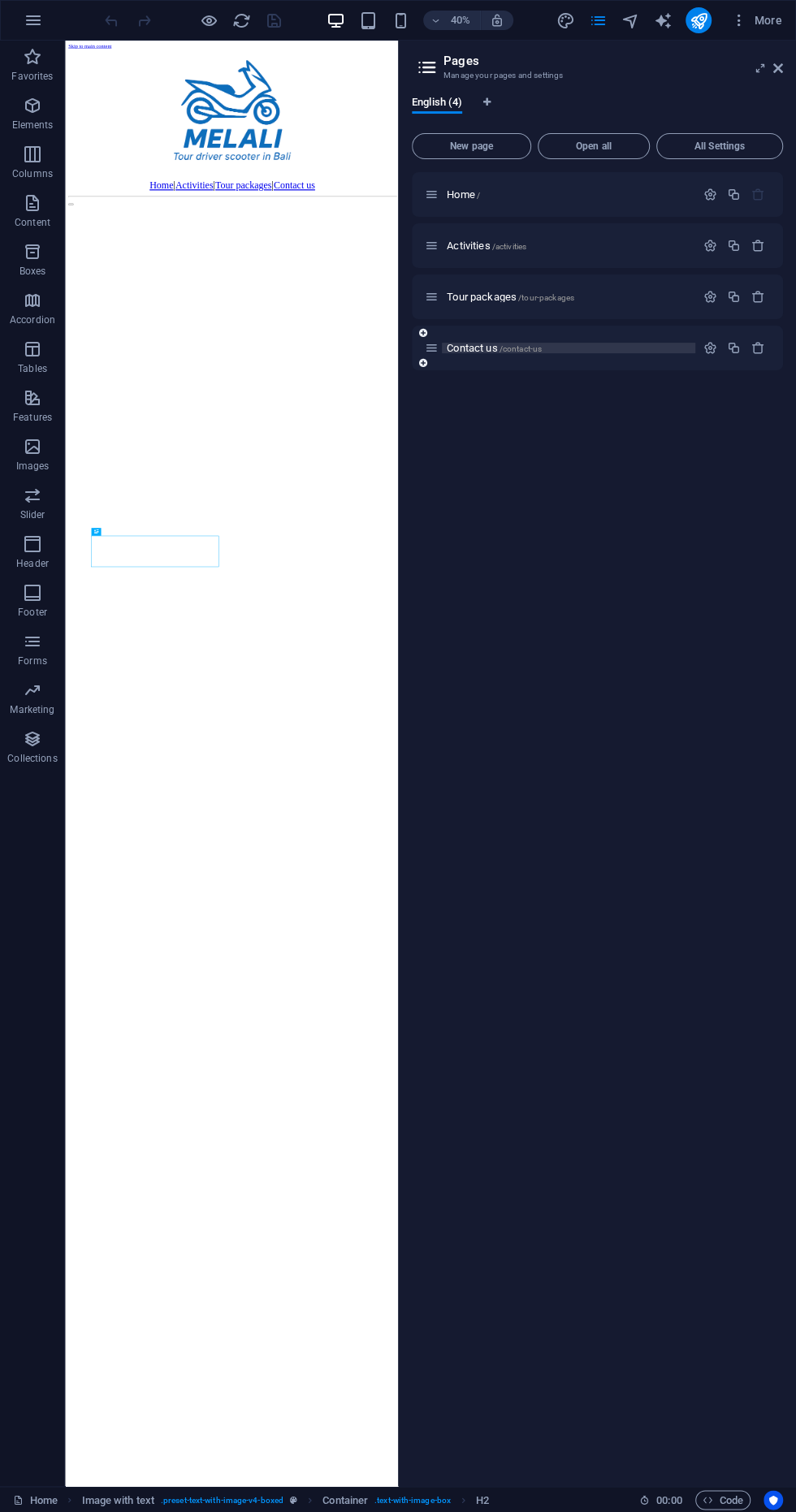
click at [481, 348] on span "Contact us /contact-us" at bounding box center [494, 348] width 95 height 12
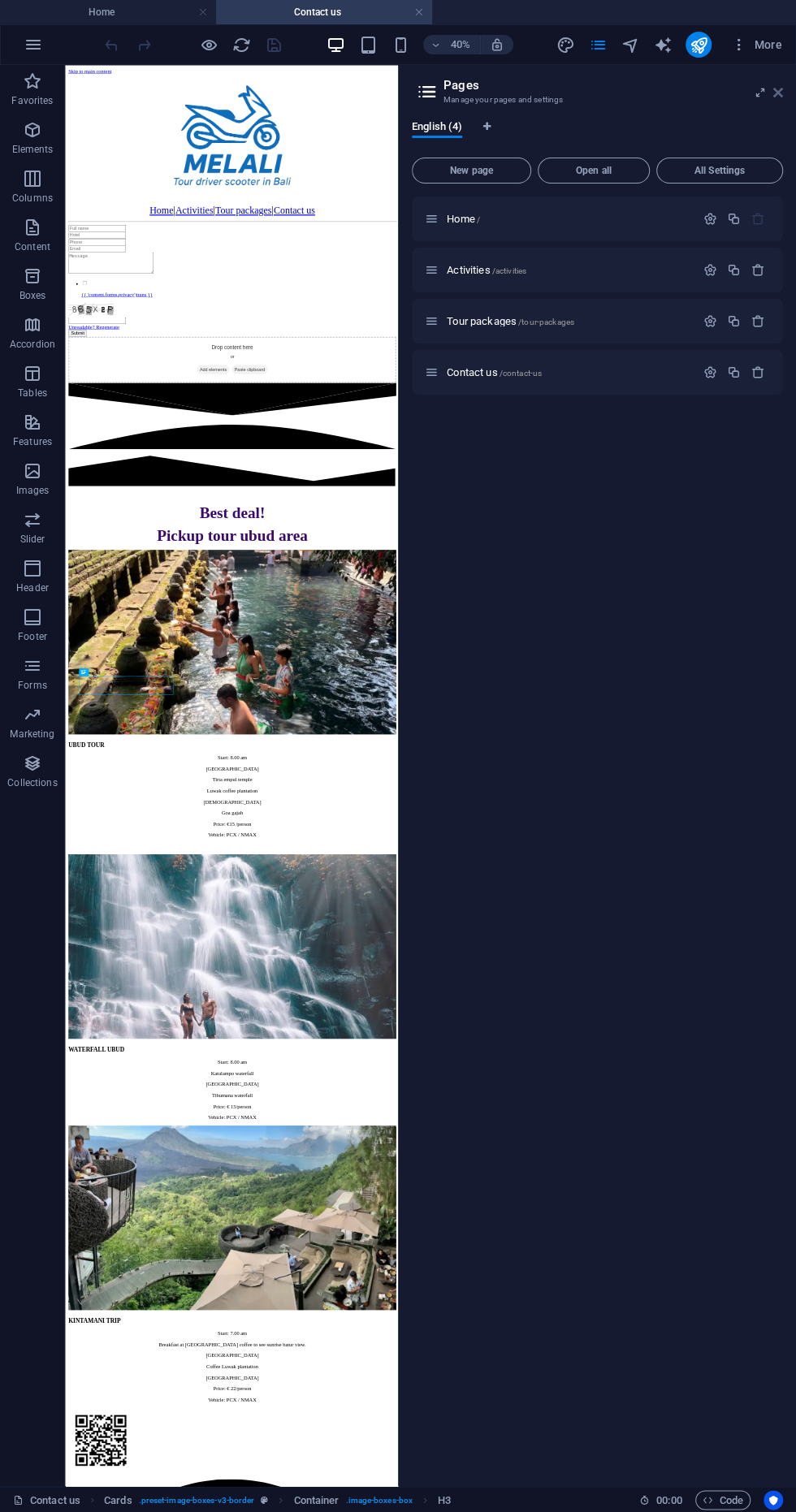
click at [777, 91] on icon at bounding box center [778, 92] width 9 height 13
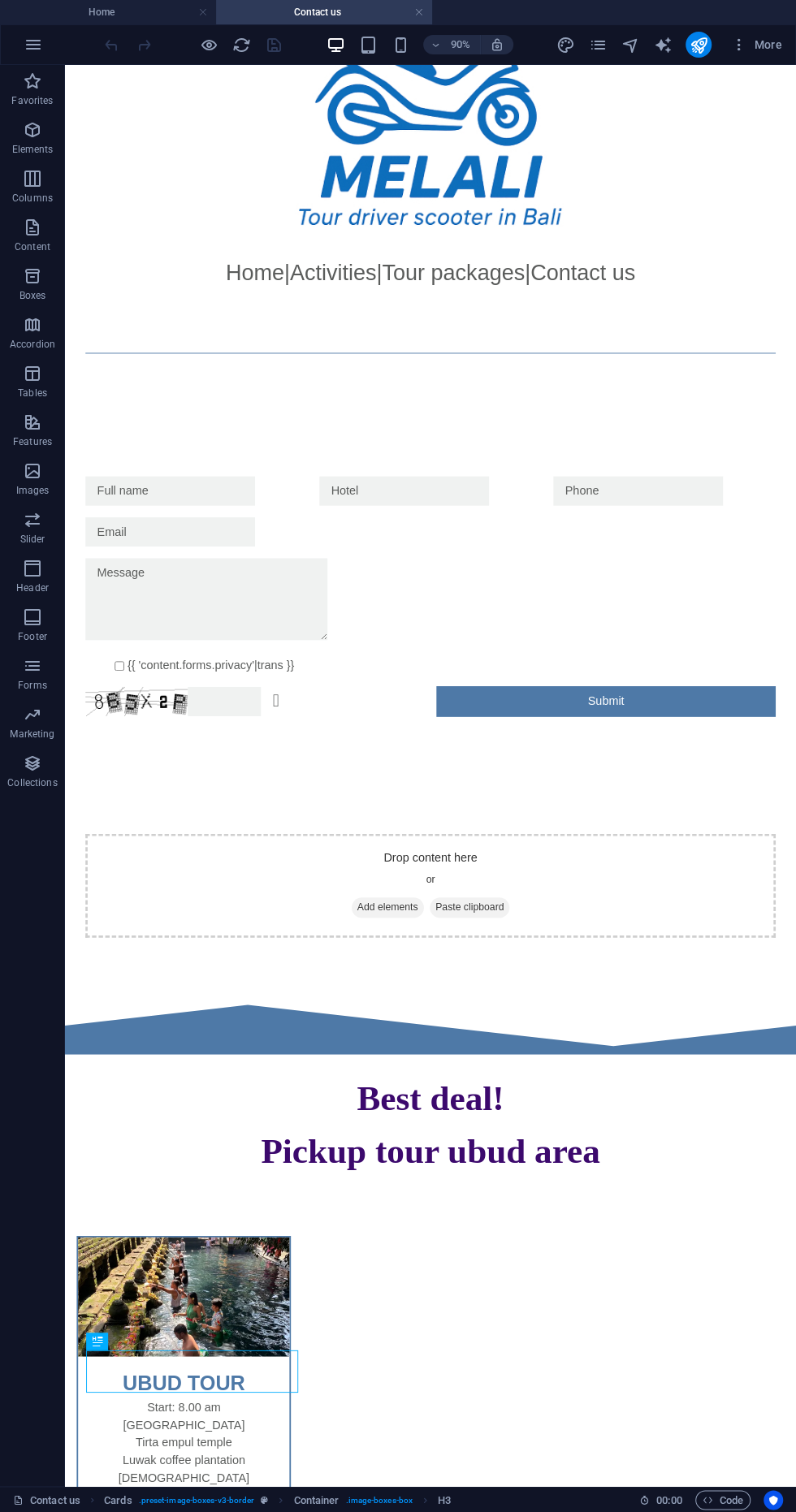
scroll to position [108, 0]
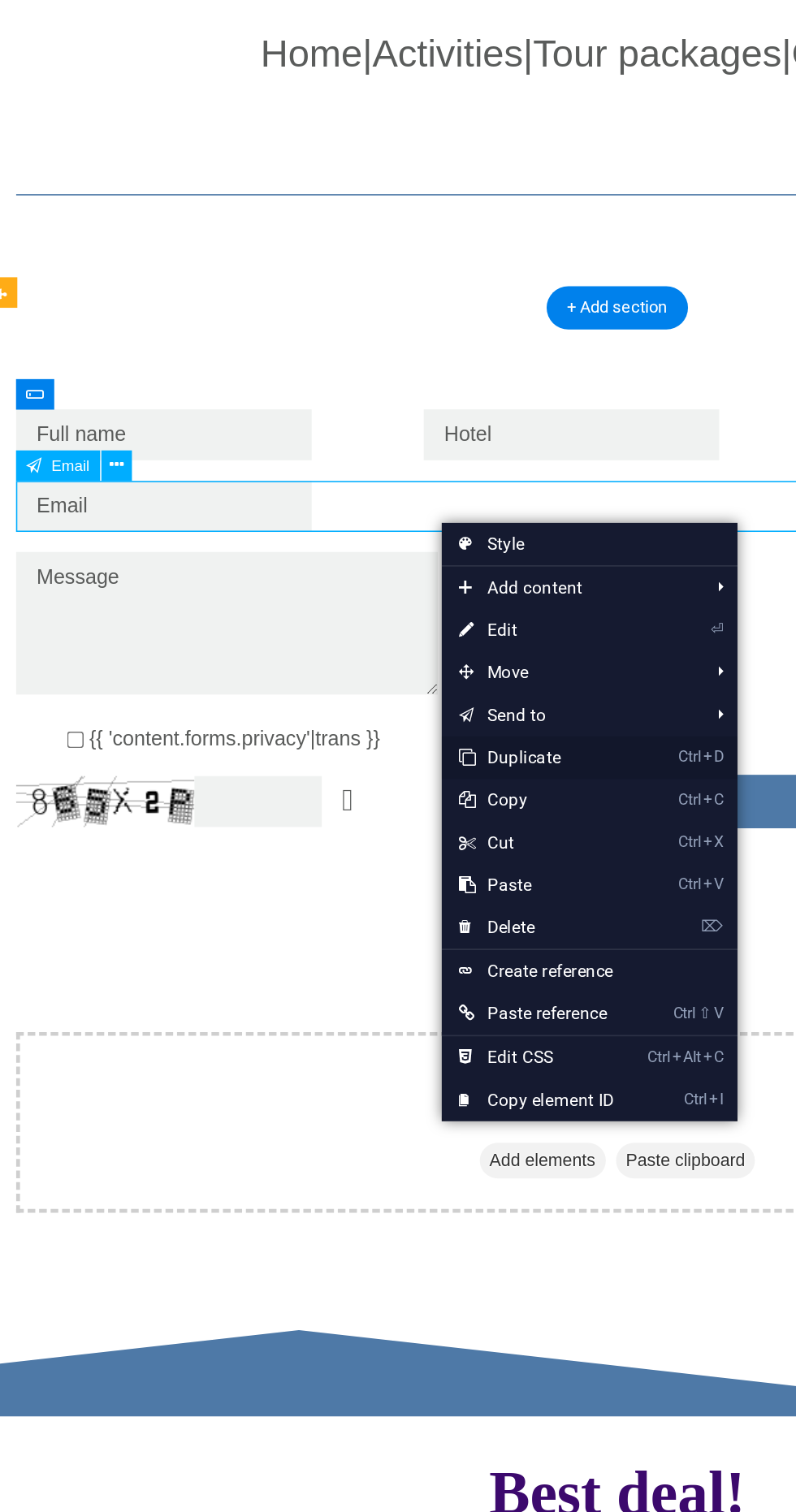
click at [394, 668] on link "Ctrl D Duplicate" at bounding box center [384, 668] width 109 height 24
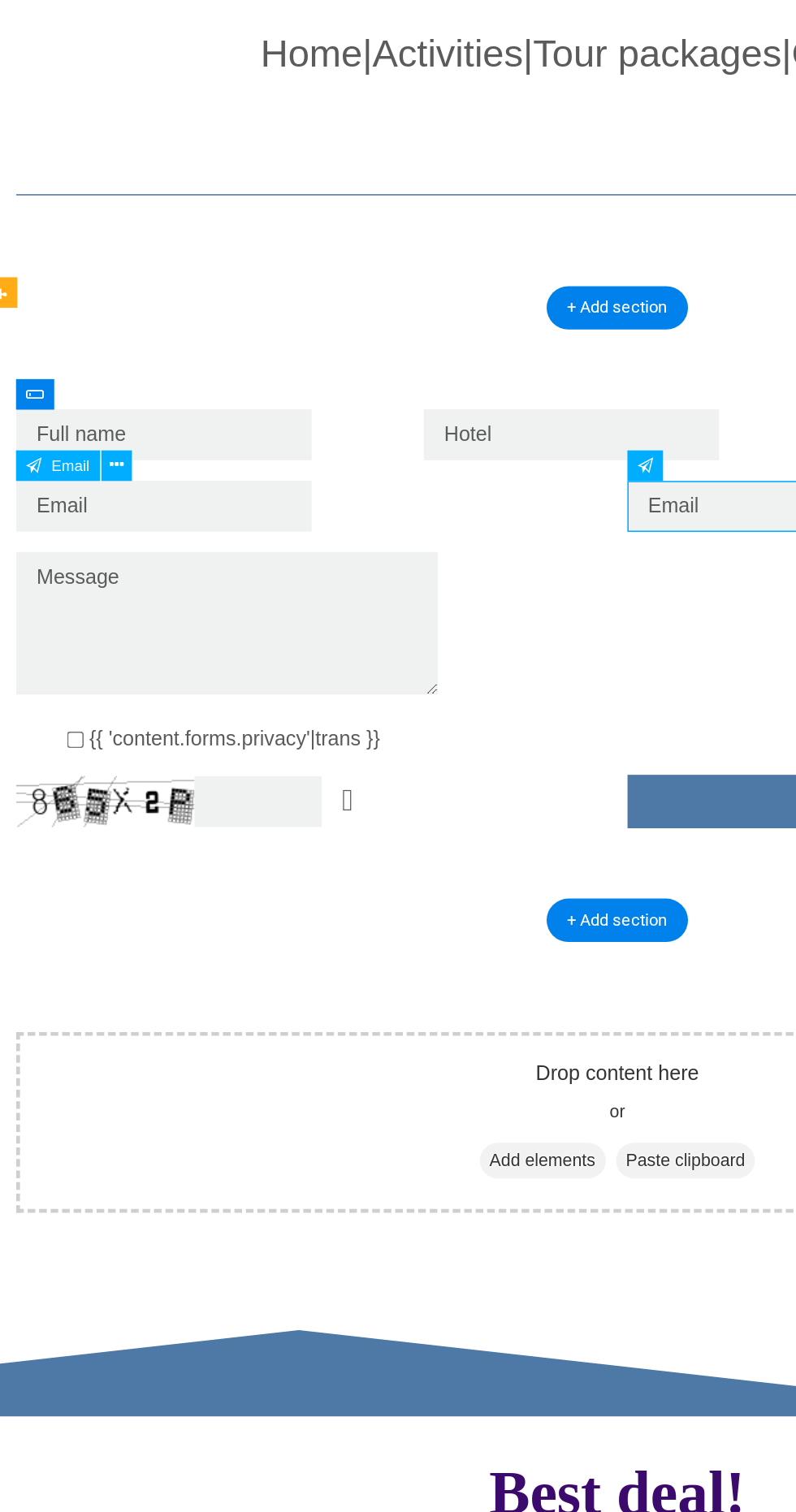
scroll to position [0, 0]
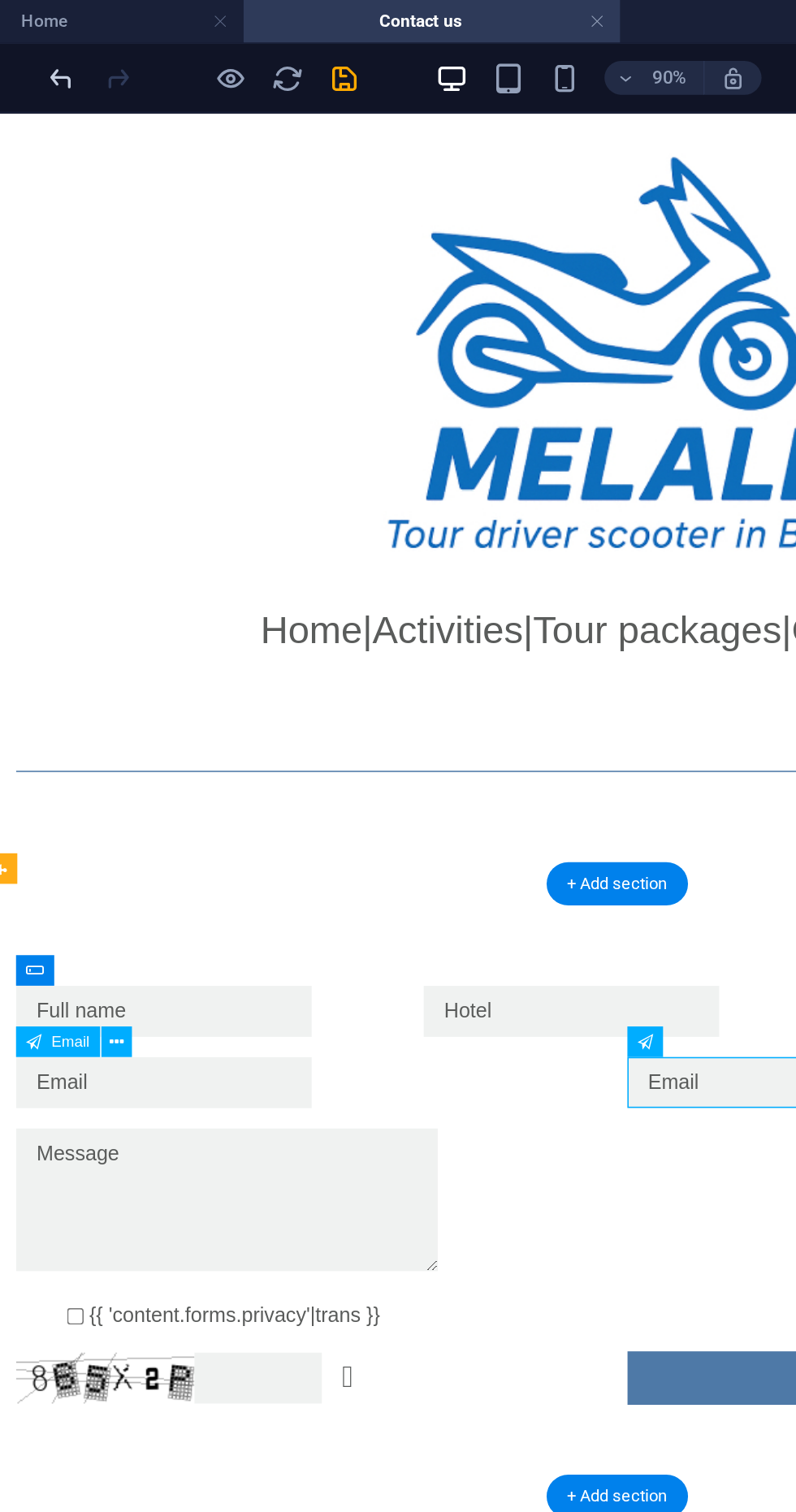
click at [111, 48] on icon "undo" at bounding box center [112, 45] width 19 height 19
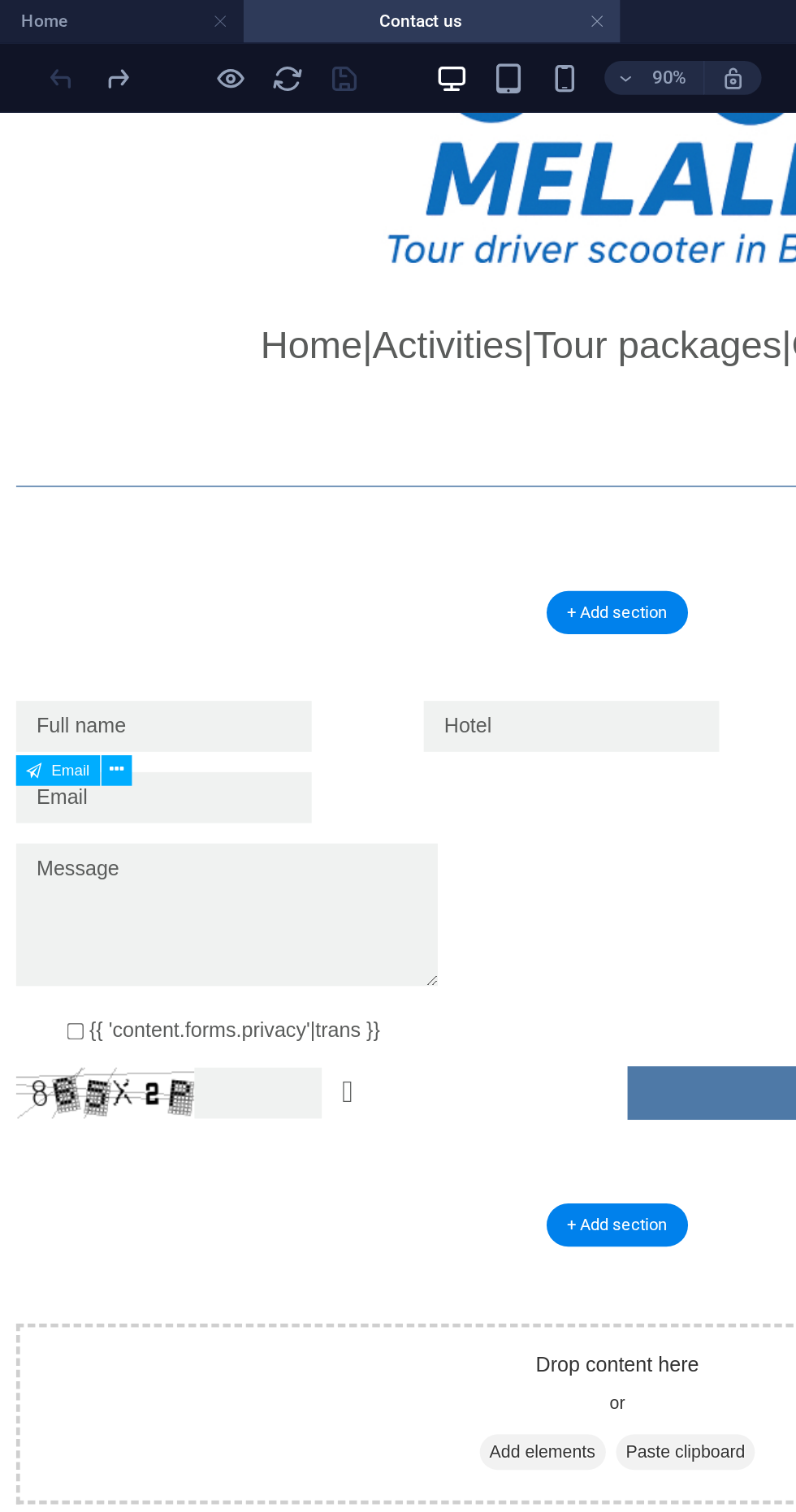
scroll to position [186, 0]
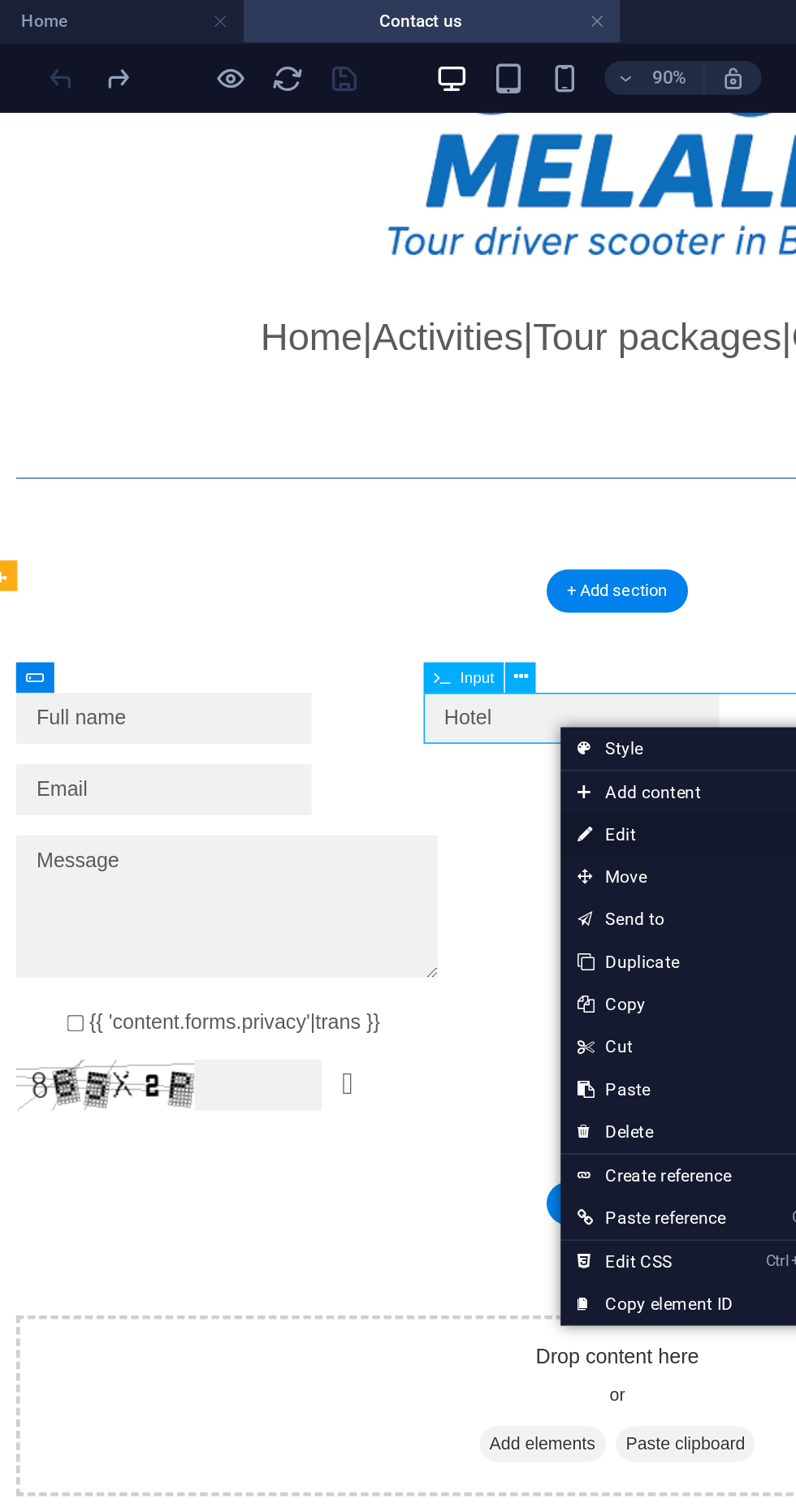
click at [451, 474] on link "⏎ Edit" at bounding box center [452, 479] width 109 height 24
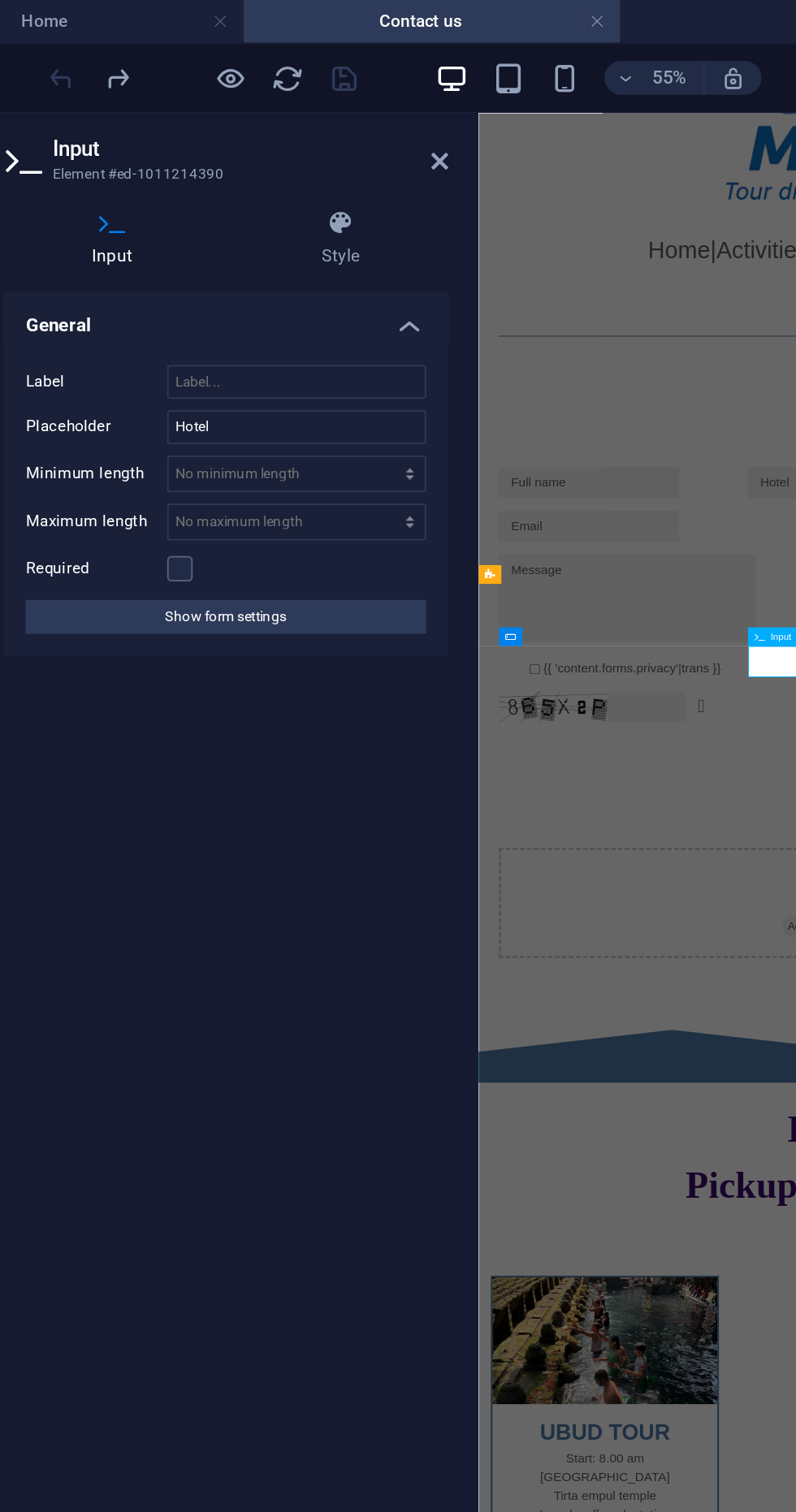
scroll to position [0, 0]
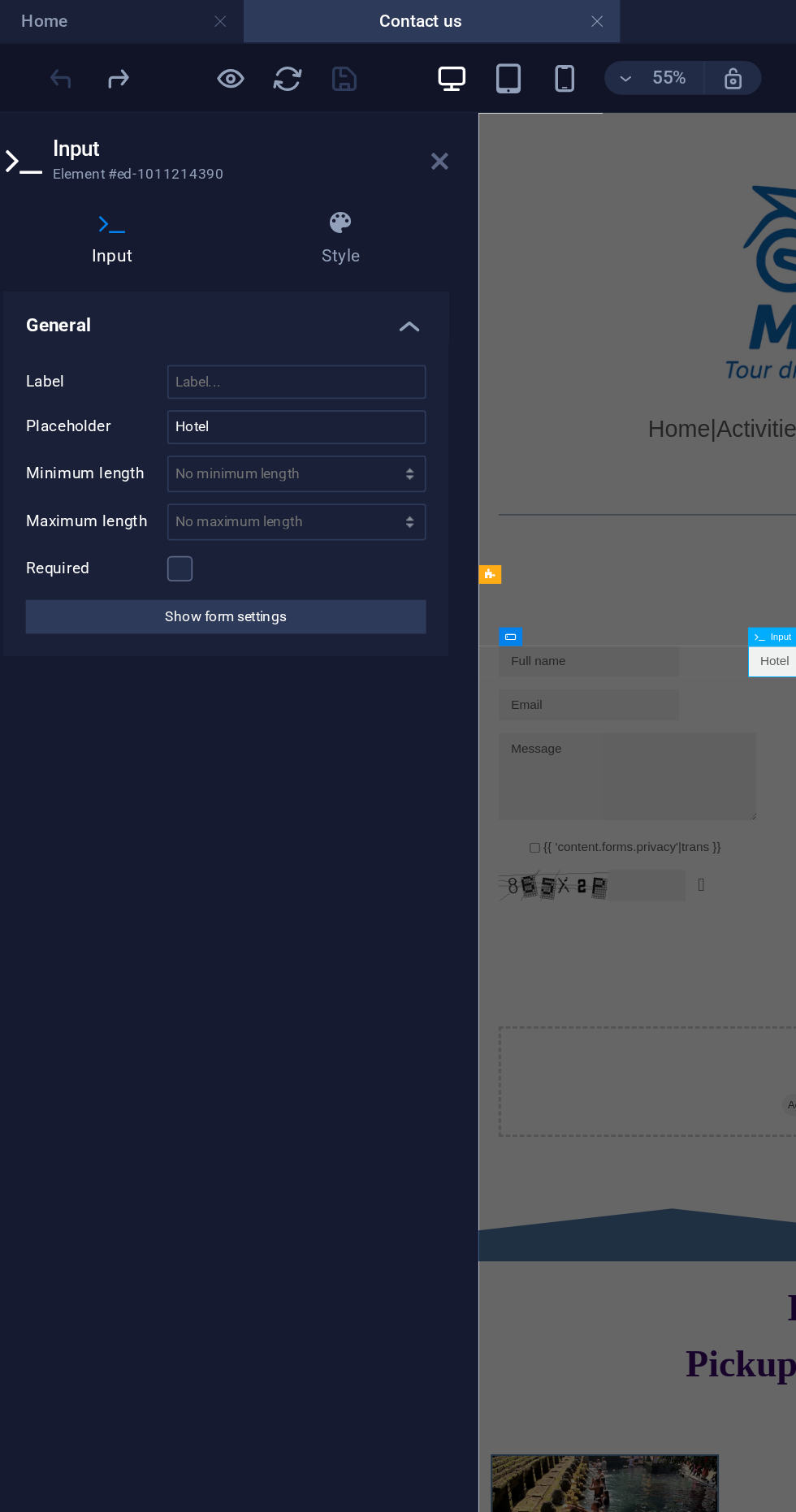
click at [332, 89] on icon at bounding box center [329, 92] width 9 height 13
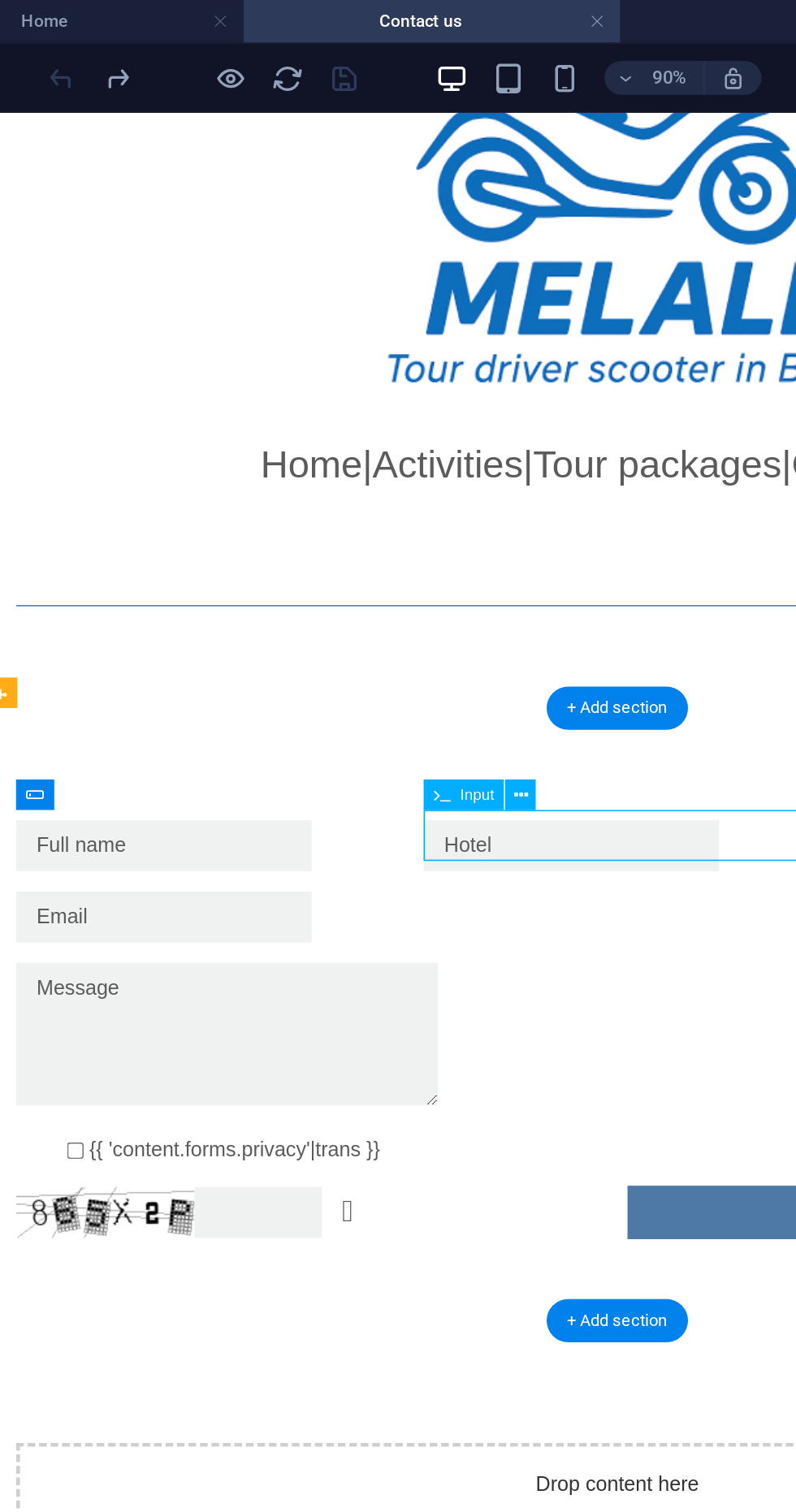
scroll to position [112, 0]
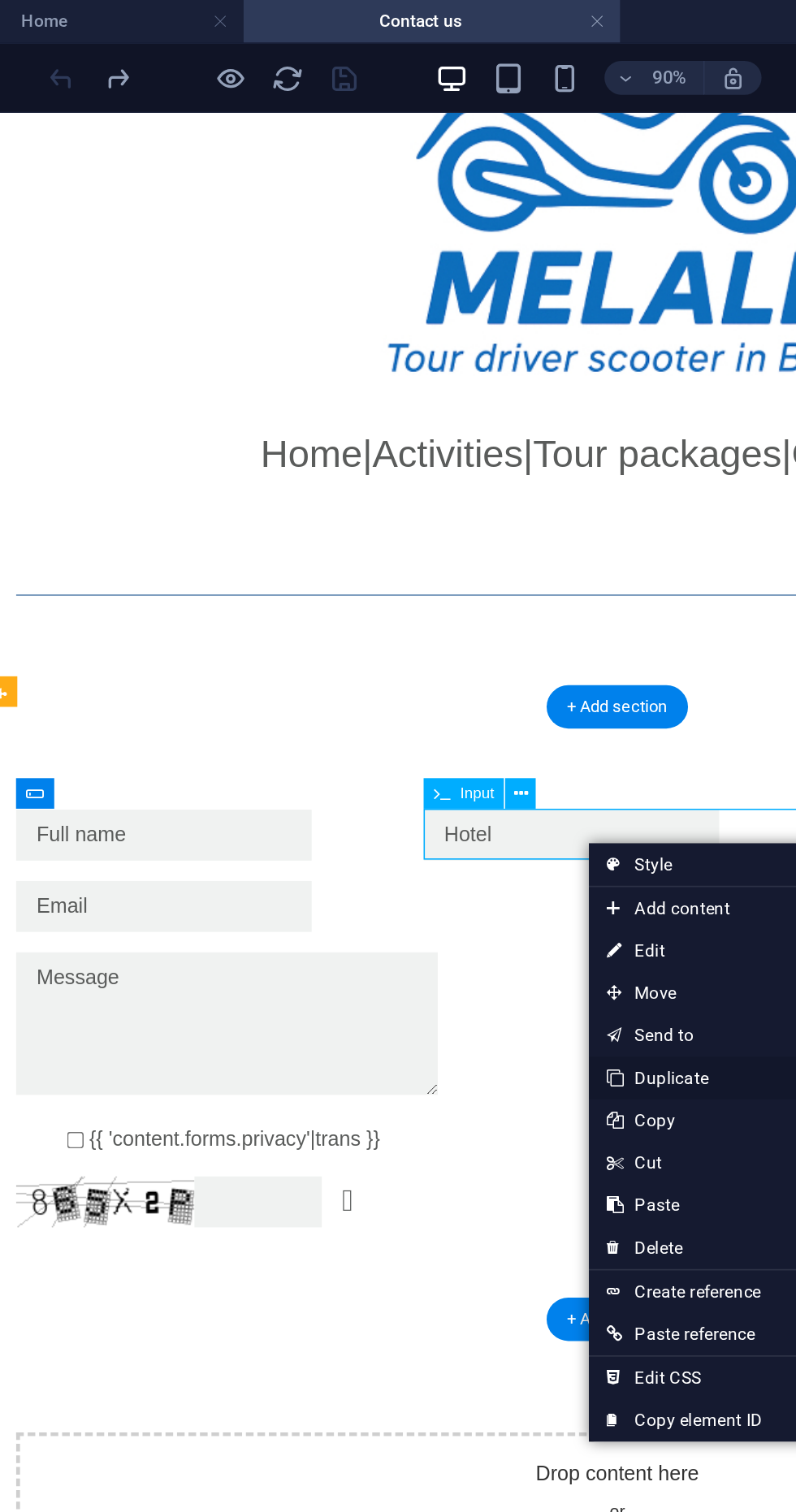
click at [471, 622] on link "Ctrl D Duplicate" at bounding box center [468, 619] width 109 height 24
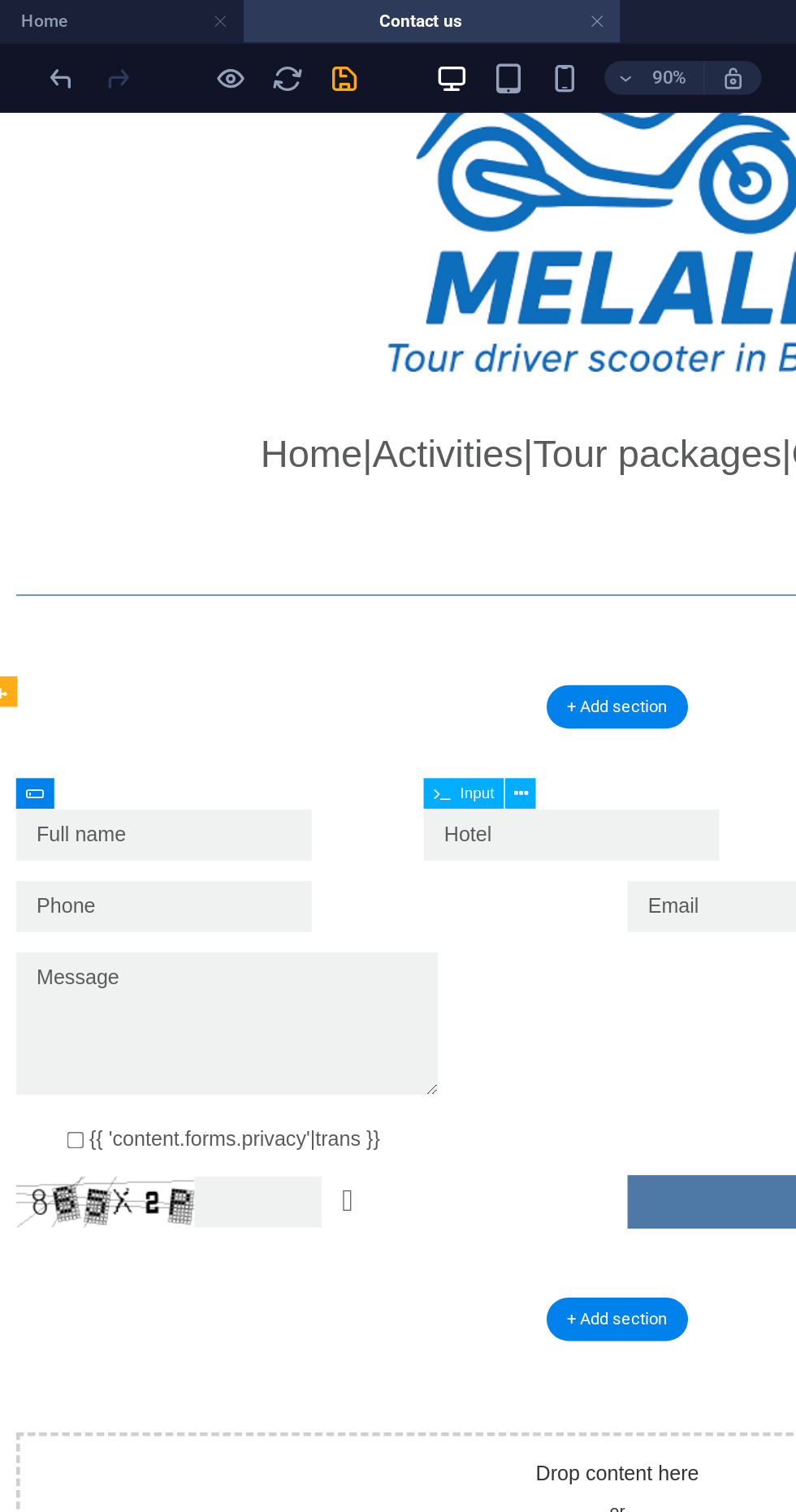
scroll to position [104, 0]
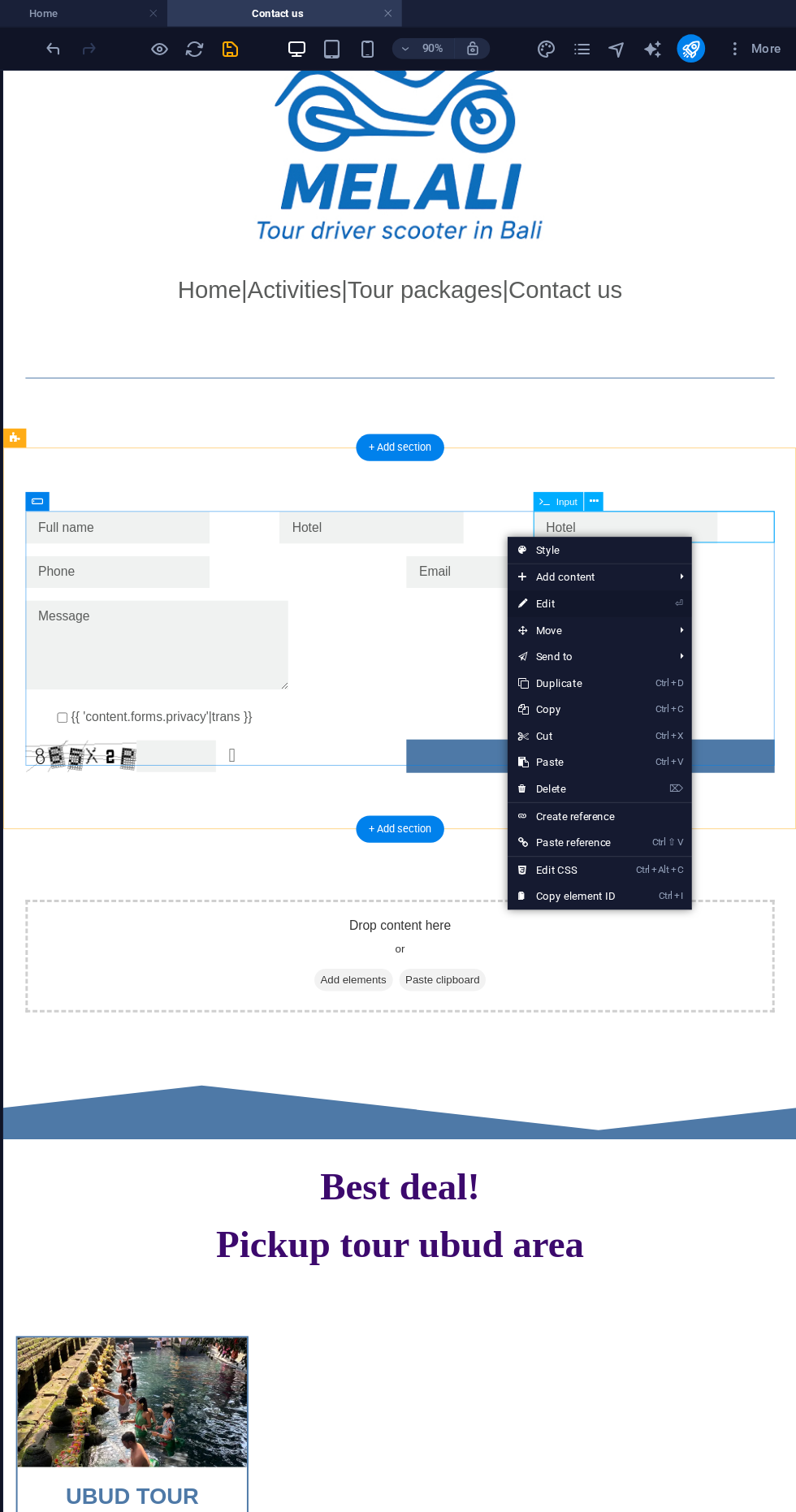
click at [608, 559] on link "⏎ Edit" at bounding box center [583, 557] width 109 height 24
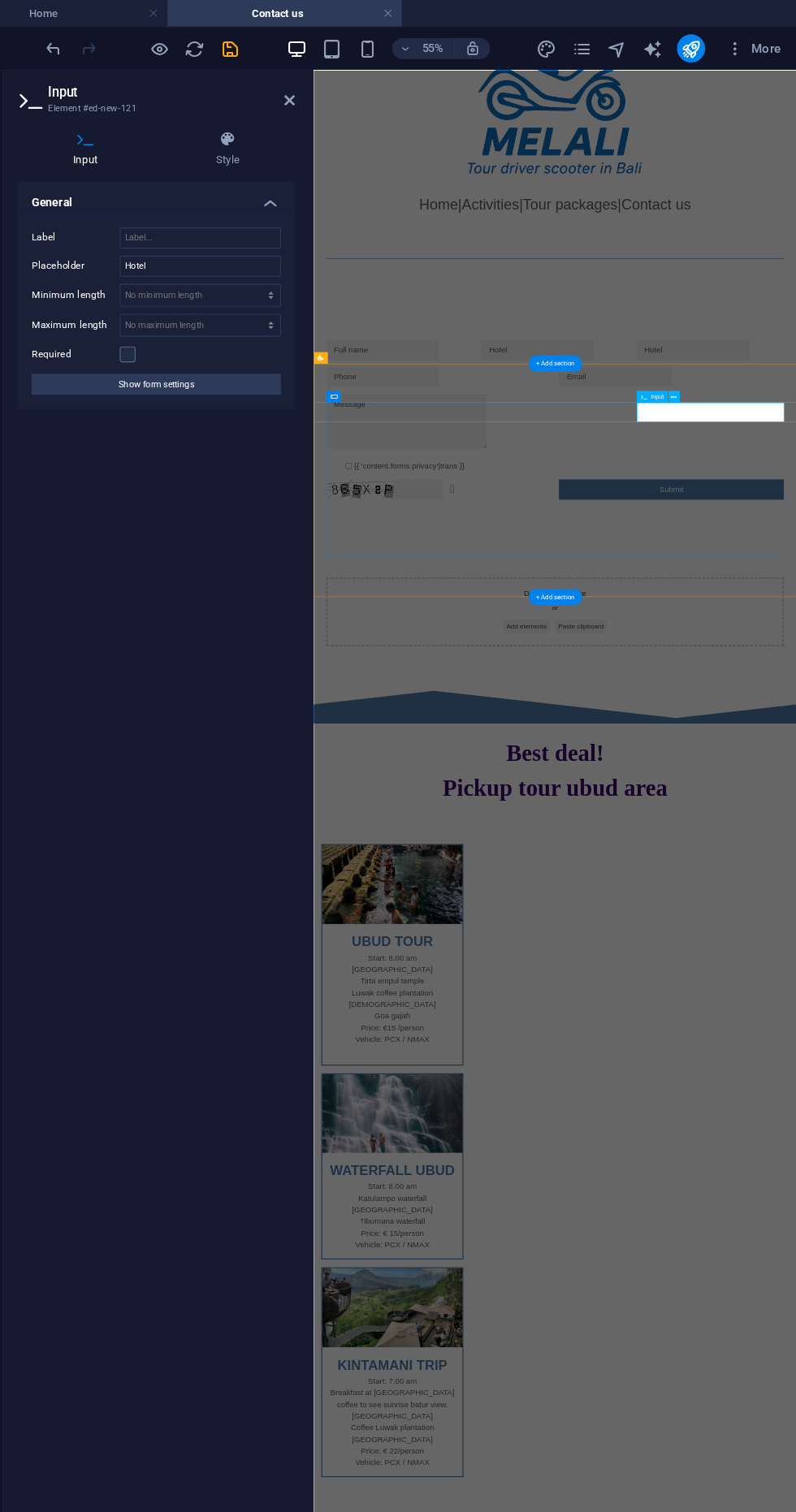
scroll to position [0, 0]
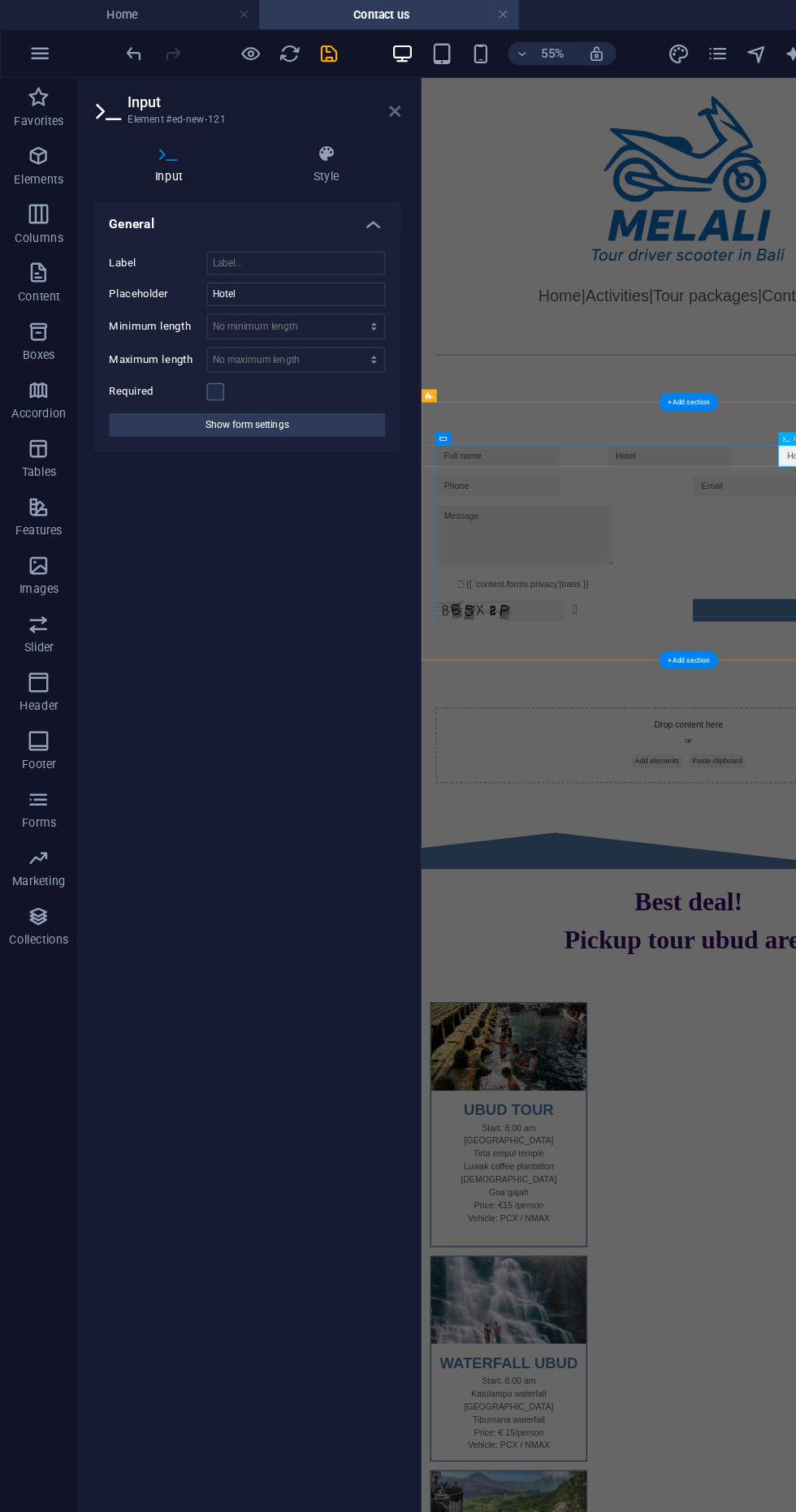
click at [325, 93] on icon at bounding box center [329, 92] width 9 height 13
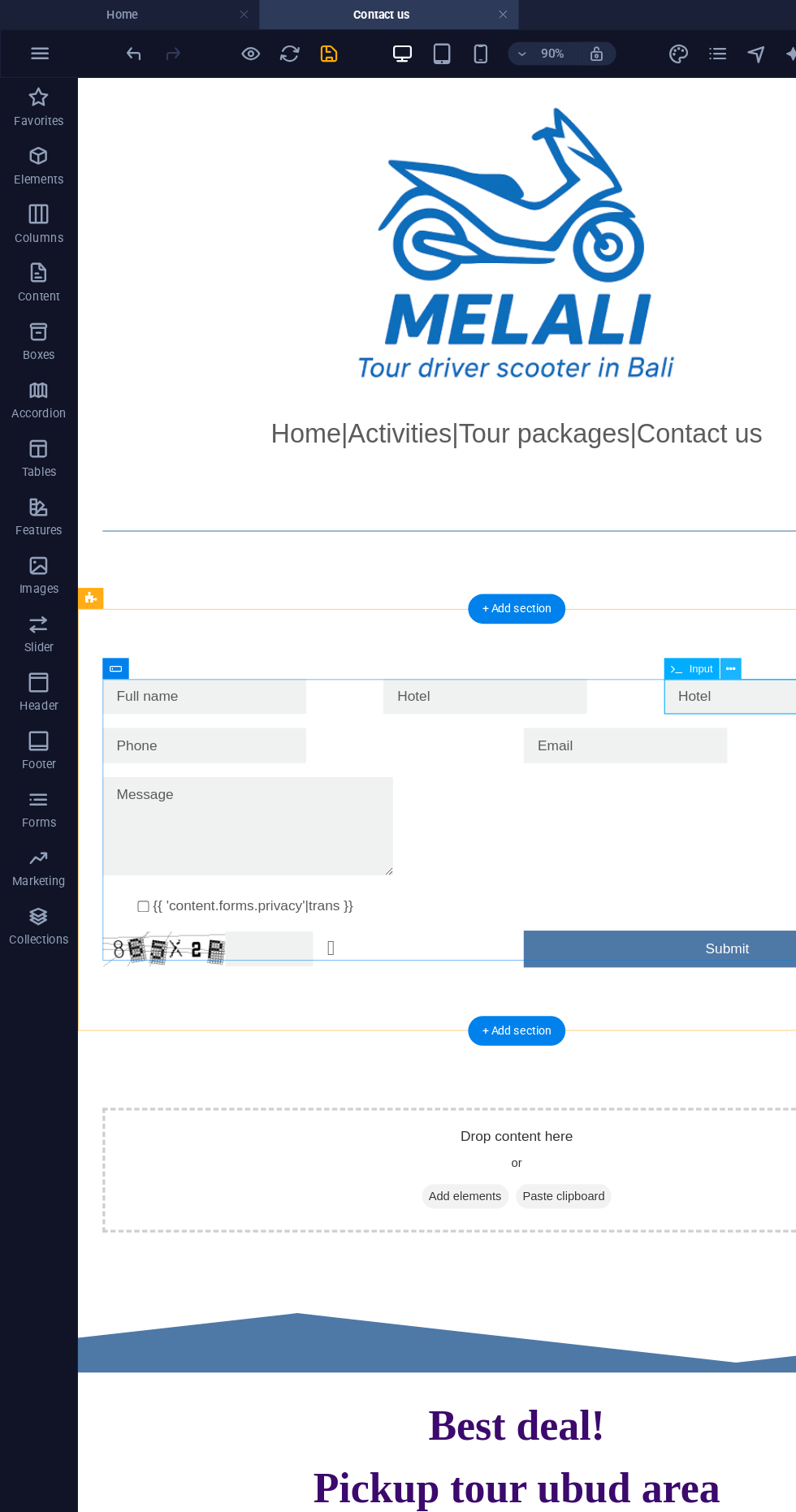
click at [611, 553] on icon at bounding box center [609, 557] width 8 height 16
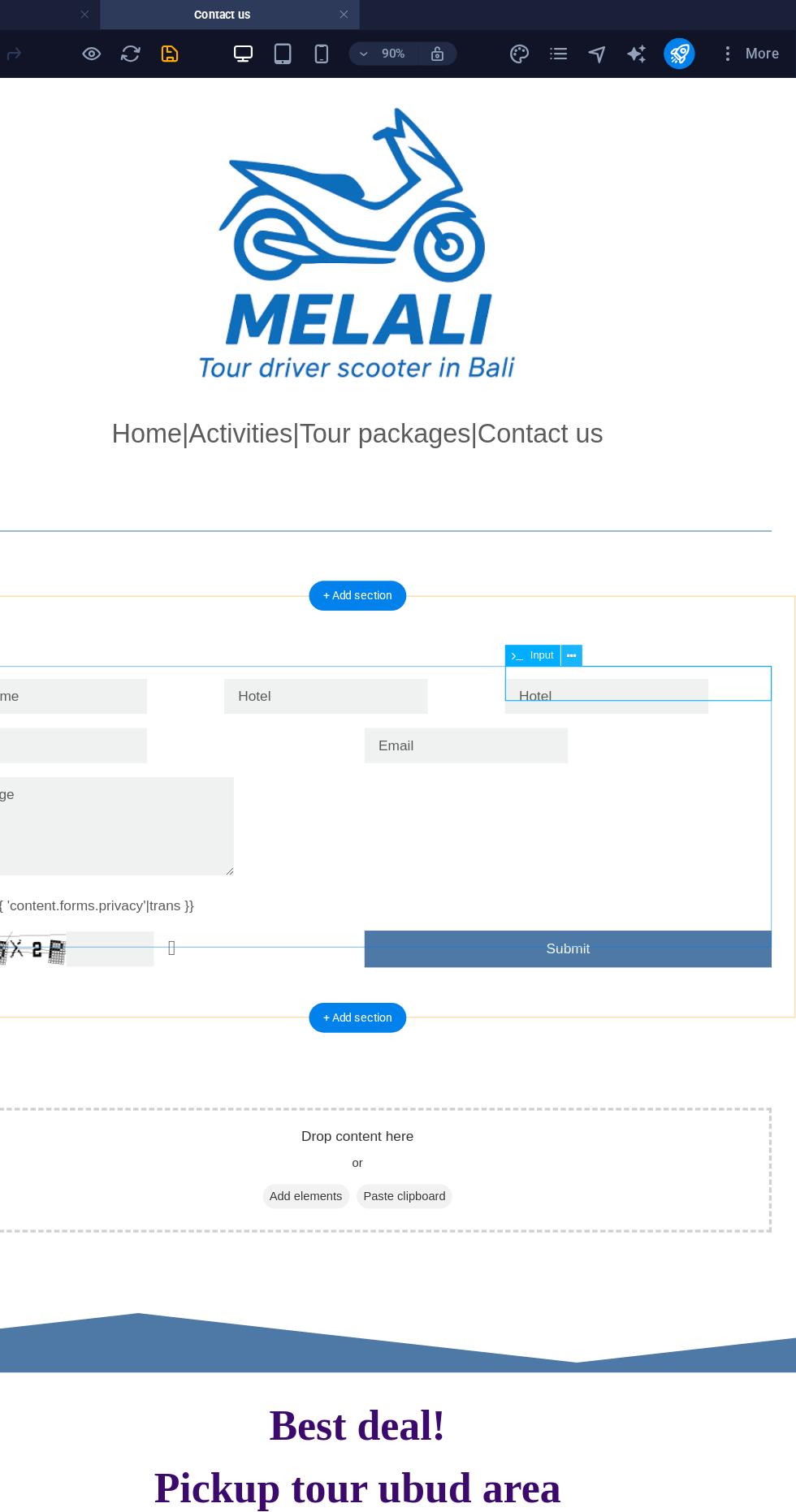
scroll to position [11, 0]
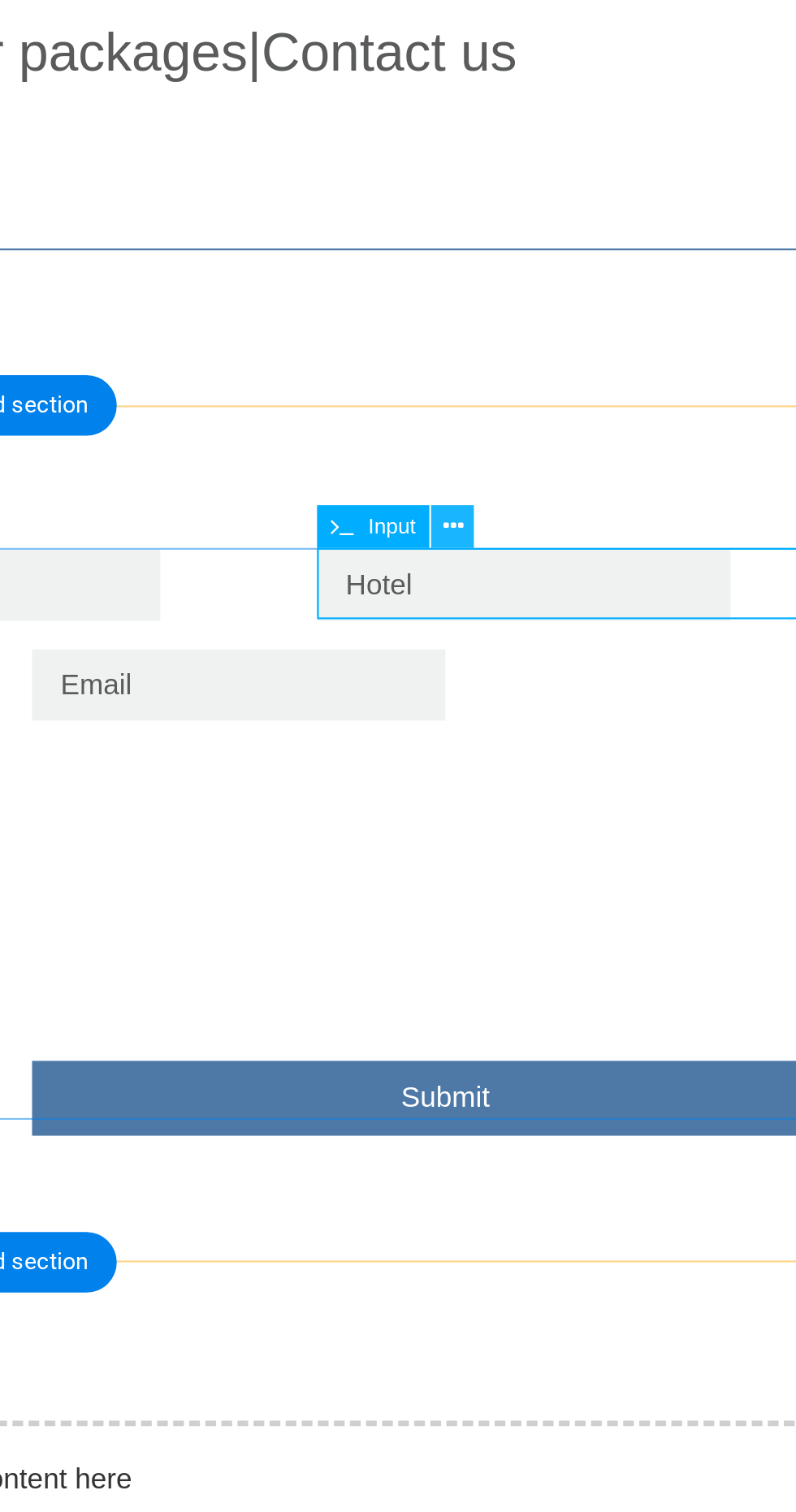
click at [615, 546] on button at bounding box center [609, 545] width 18 height 18
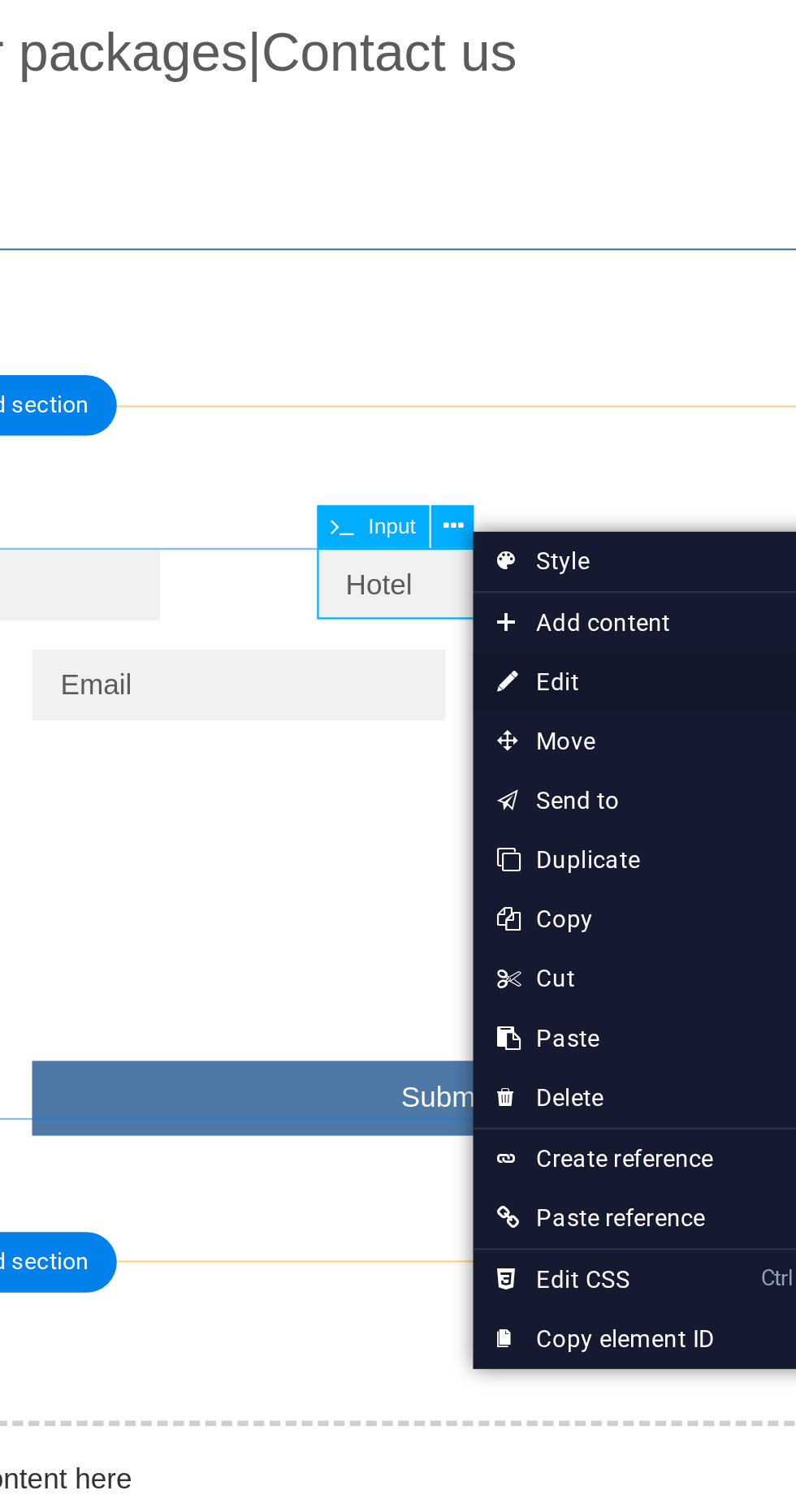
click at [660, 609] on link "⏎ Edit" at bounding box center [671, 610] width 109 height 24
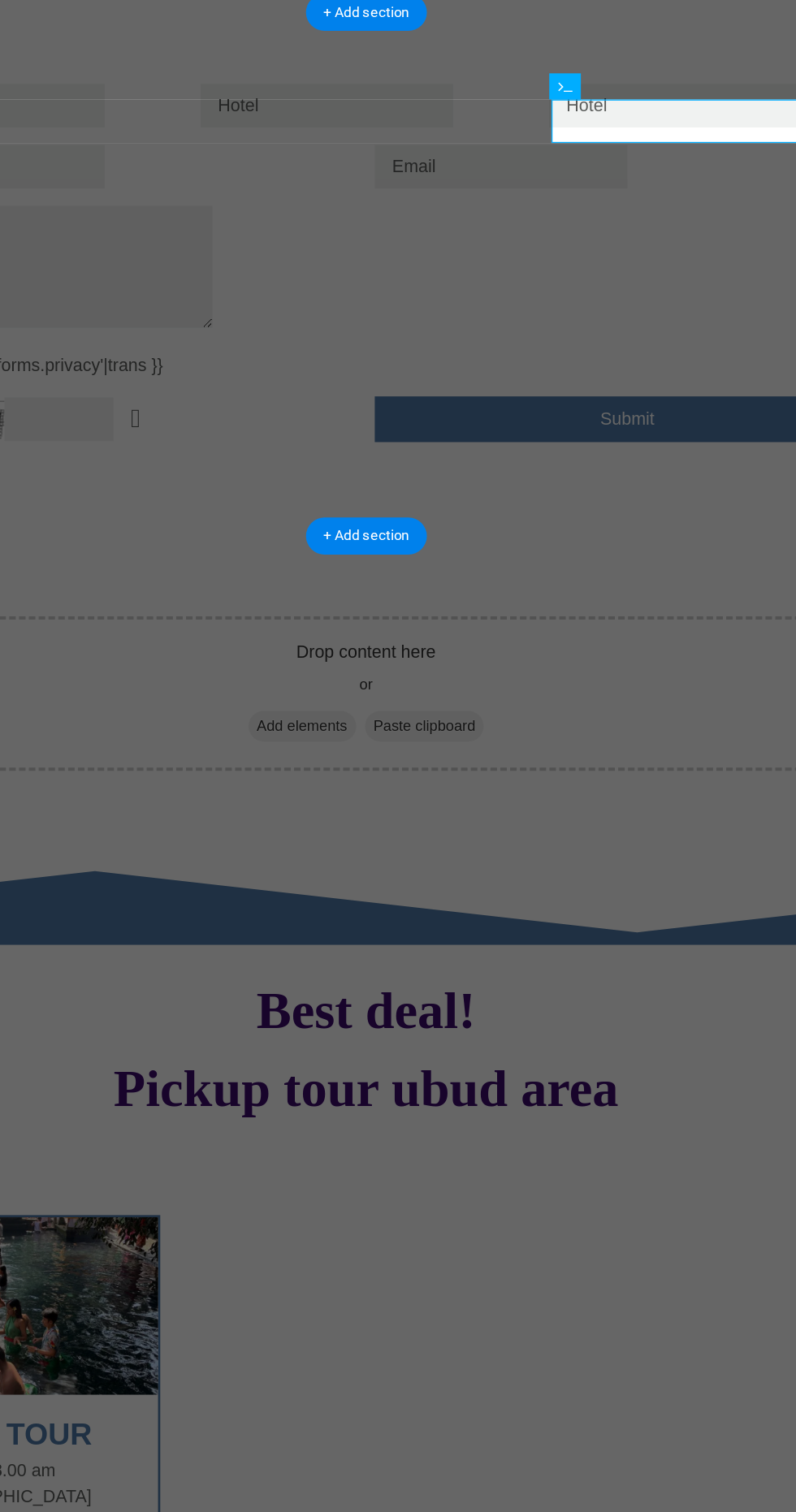
scroll to position [0, 0]
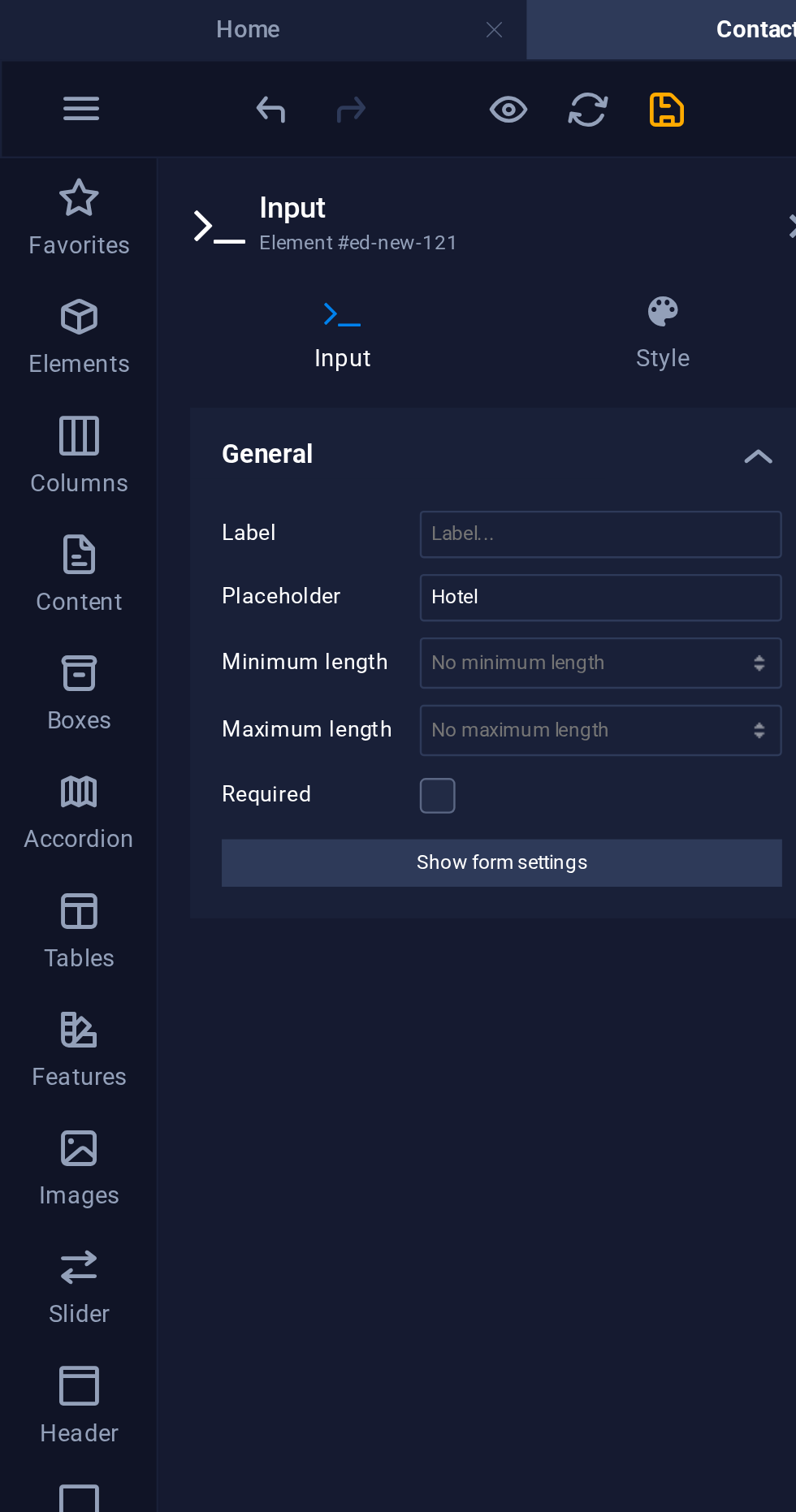
click at [142, 133] on icon at bounding box center [141, 128] width 126 height 16
click at [97, 95] on icon at bounding box center [90, 91] width 24 height 22
click at [85, 94] on icon at bounding box center [90, 91] width 24 height 22
click at [142, 130] on icon at bounding box center [141, 128] width 126 height 16
click at [24, 130] on icon "button" at bounding box center [32, 130] width 20 height 20
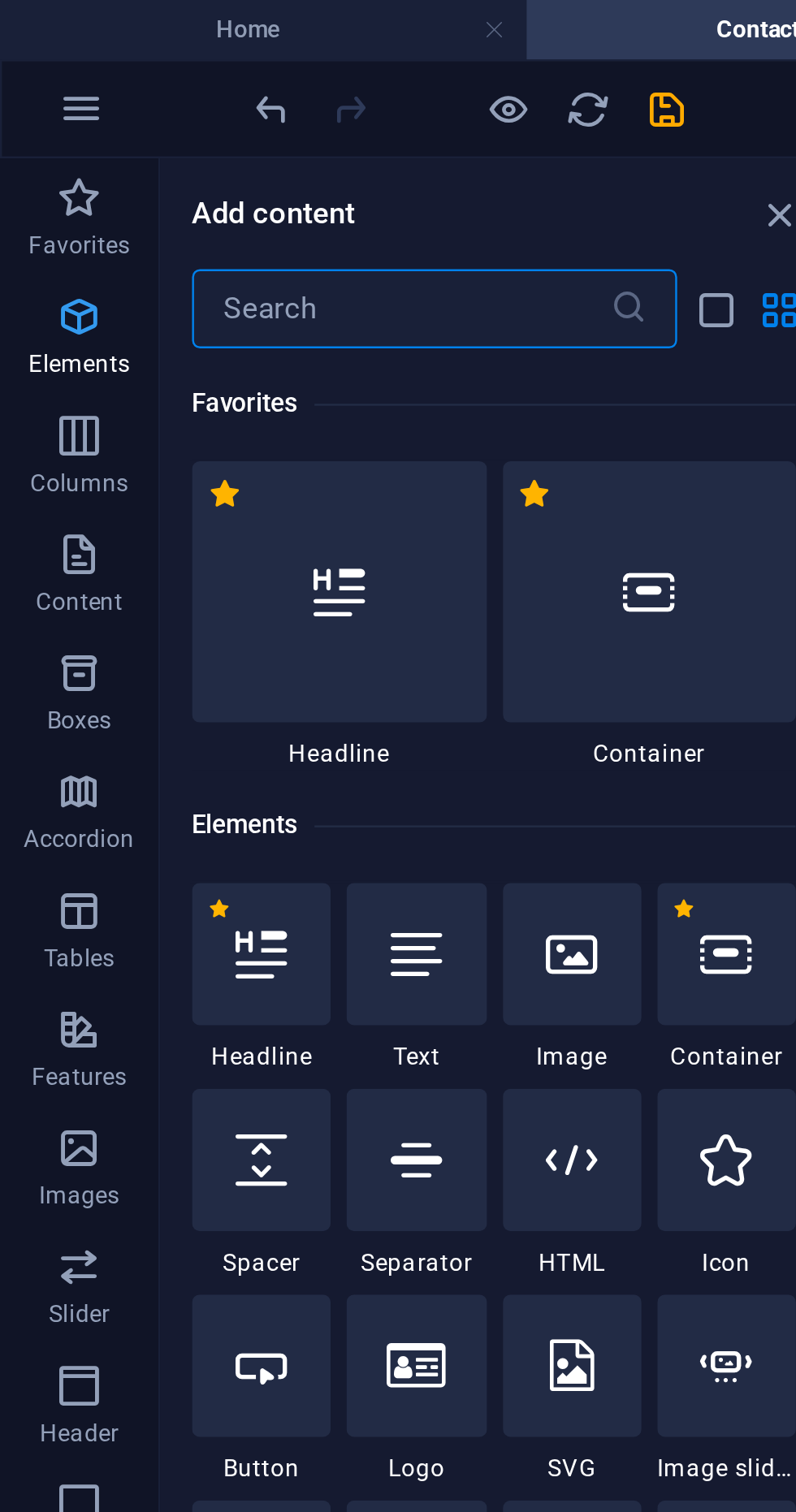
click at [33, 131] on icon "button" at bounding box center [32, 130] width 20 height 20
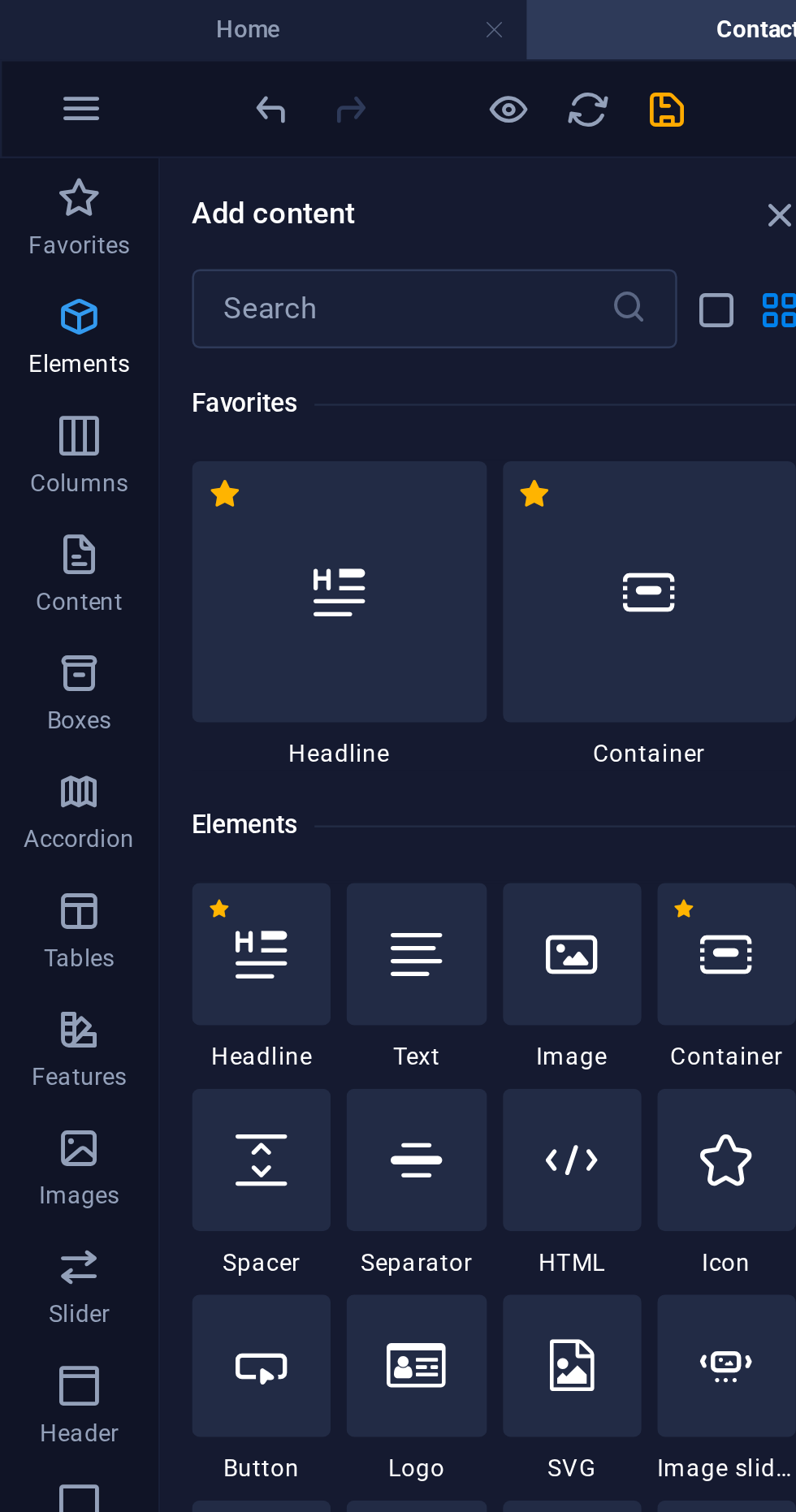
scroll to position [172, 0]
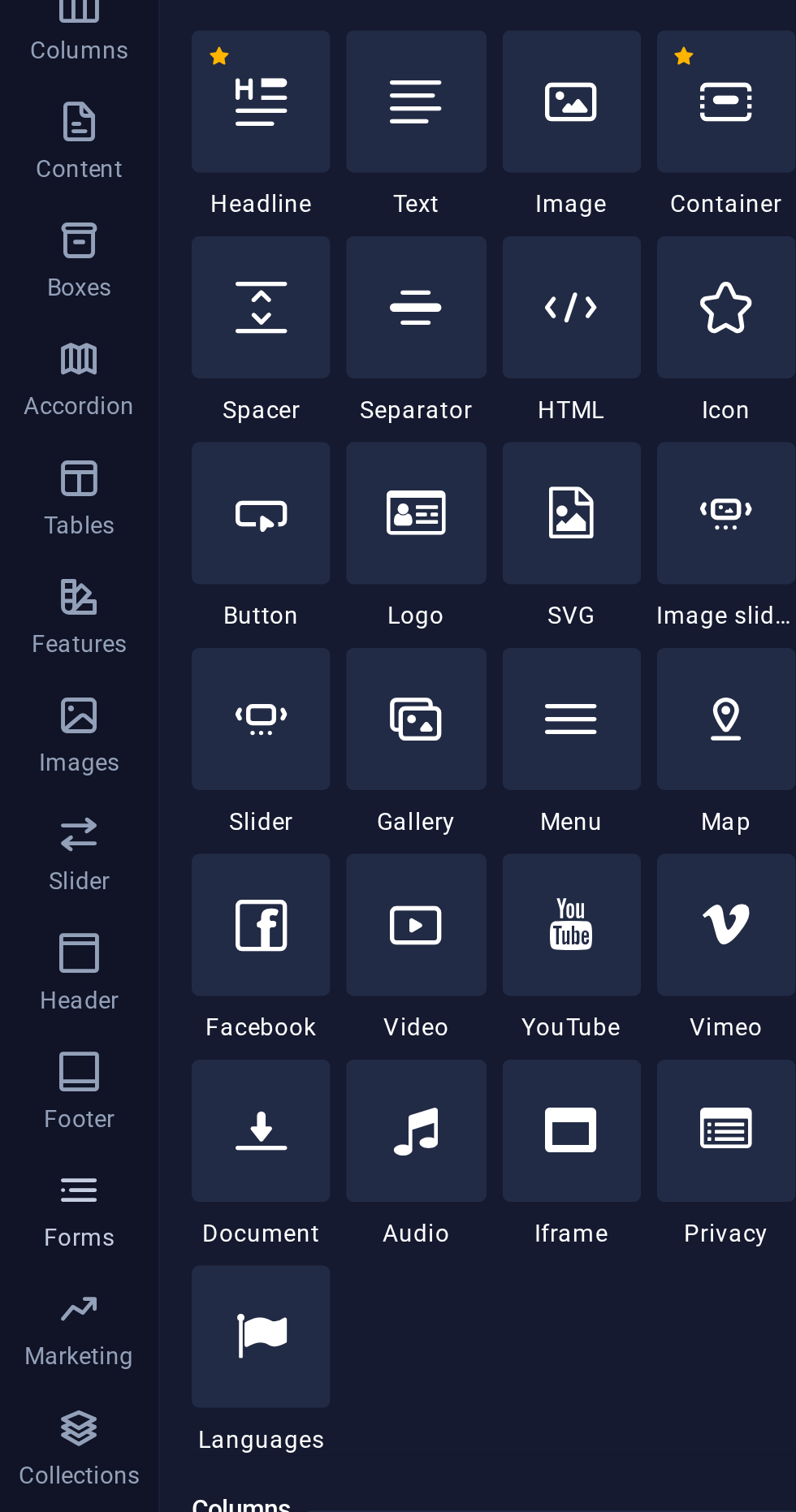
click at [25, 675] on icon "button" at bounding box center [32, 666] width 20 height 20
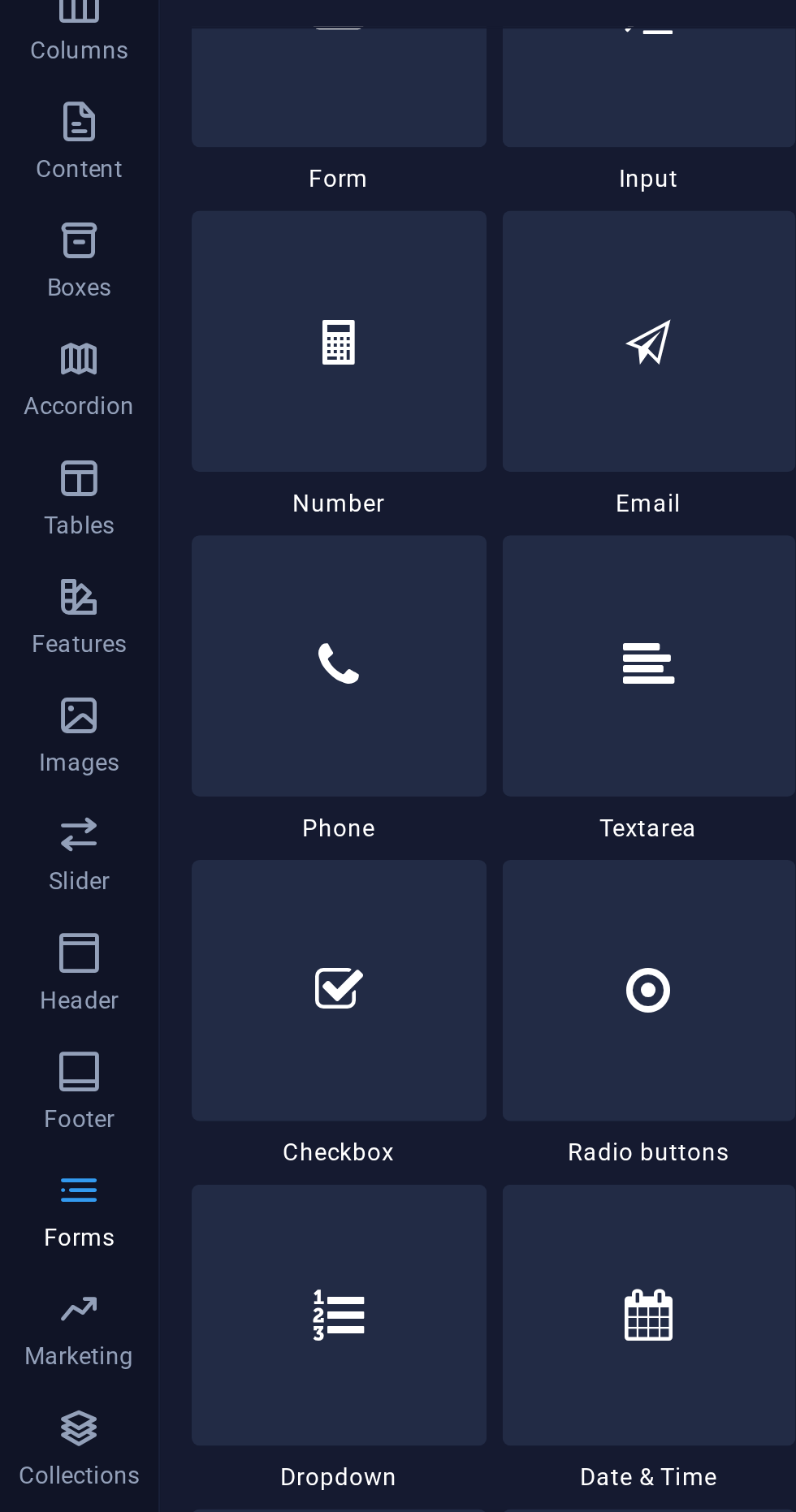
scroll to position [12339, 0]
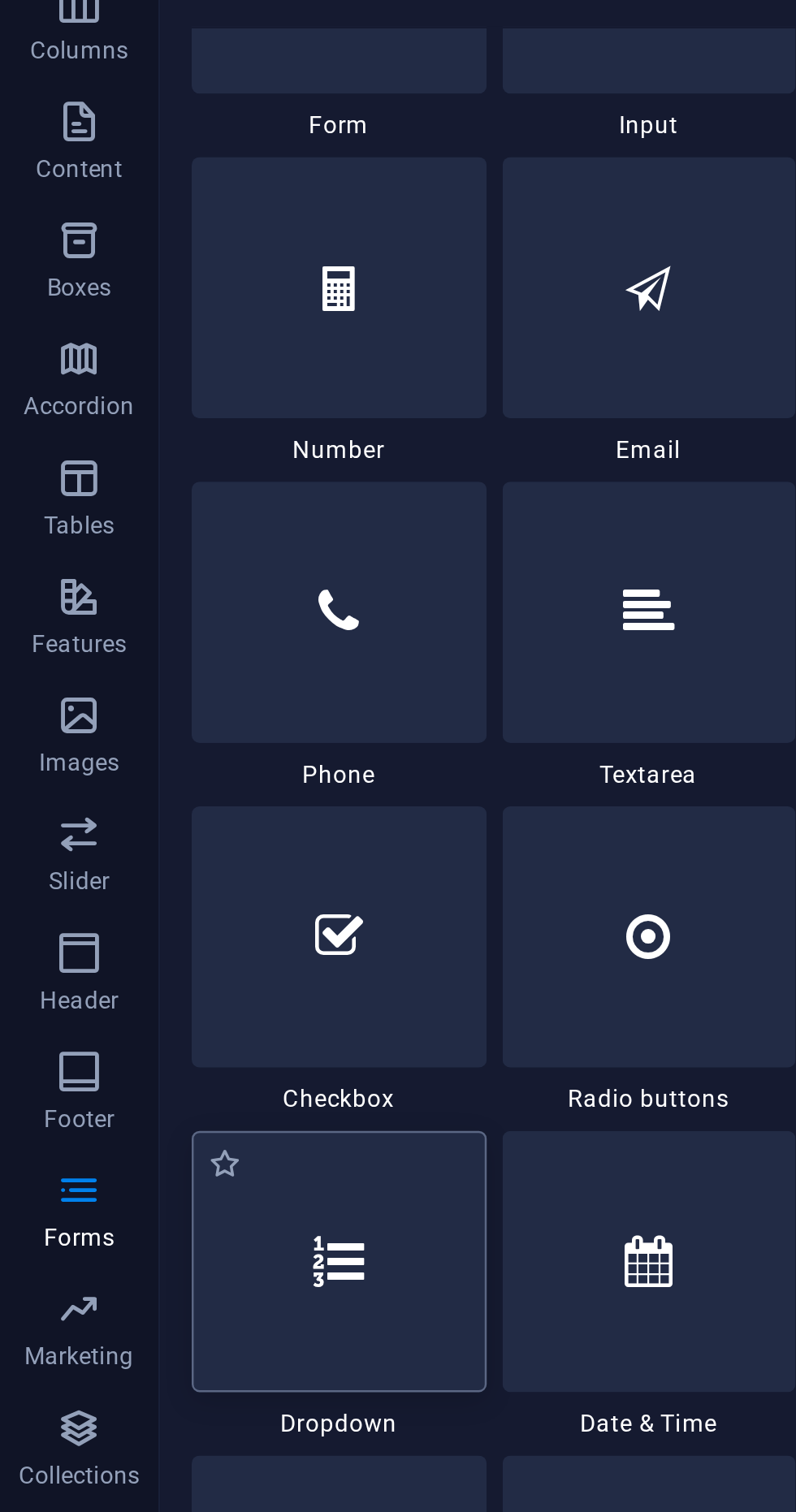
click at [141, 685] on icon at bounding box center [139, 695] width 21 height 21
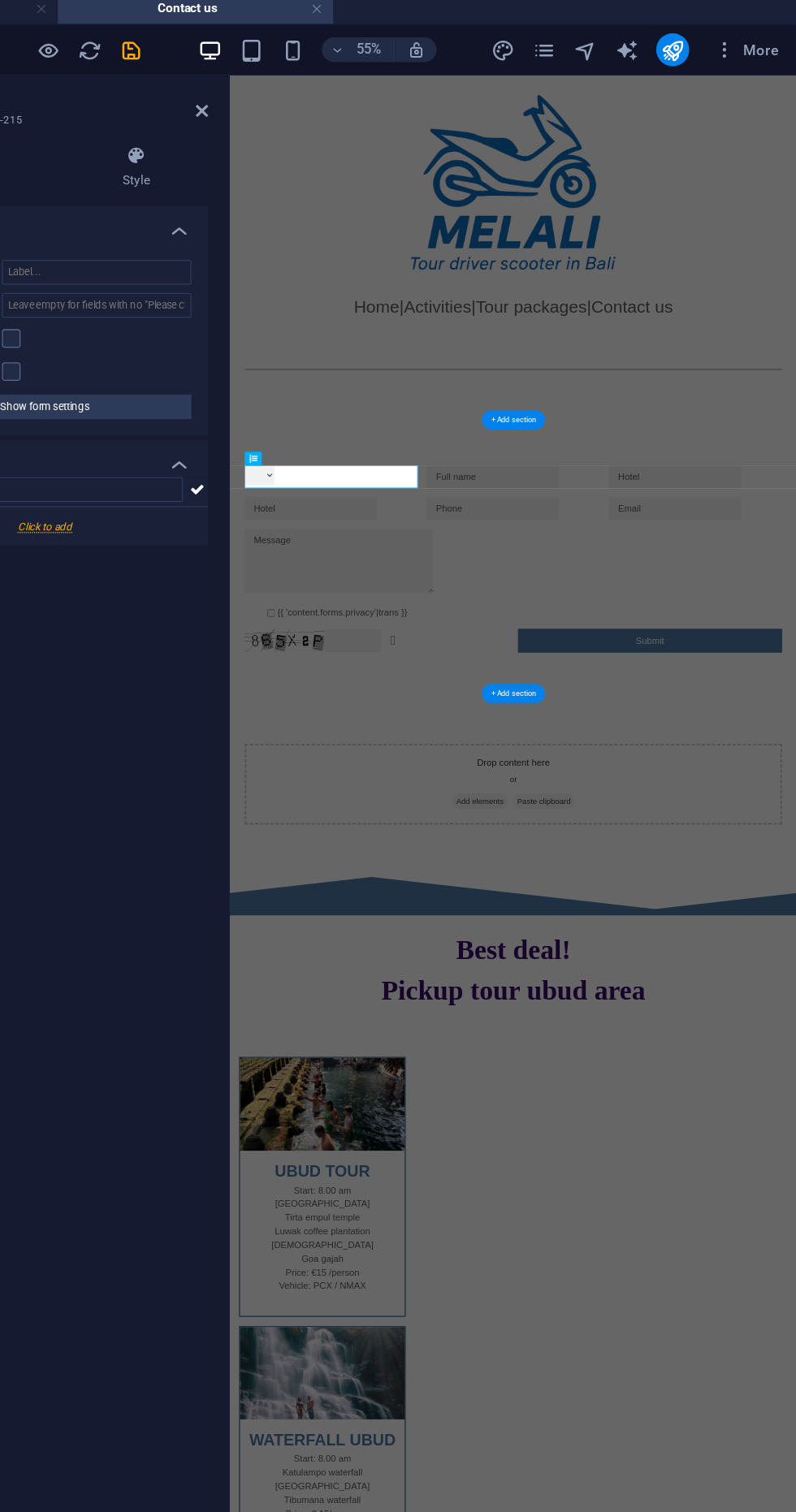
click at [515, 495] on div at bounding box center [633, 495] width 767 height 1
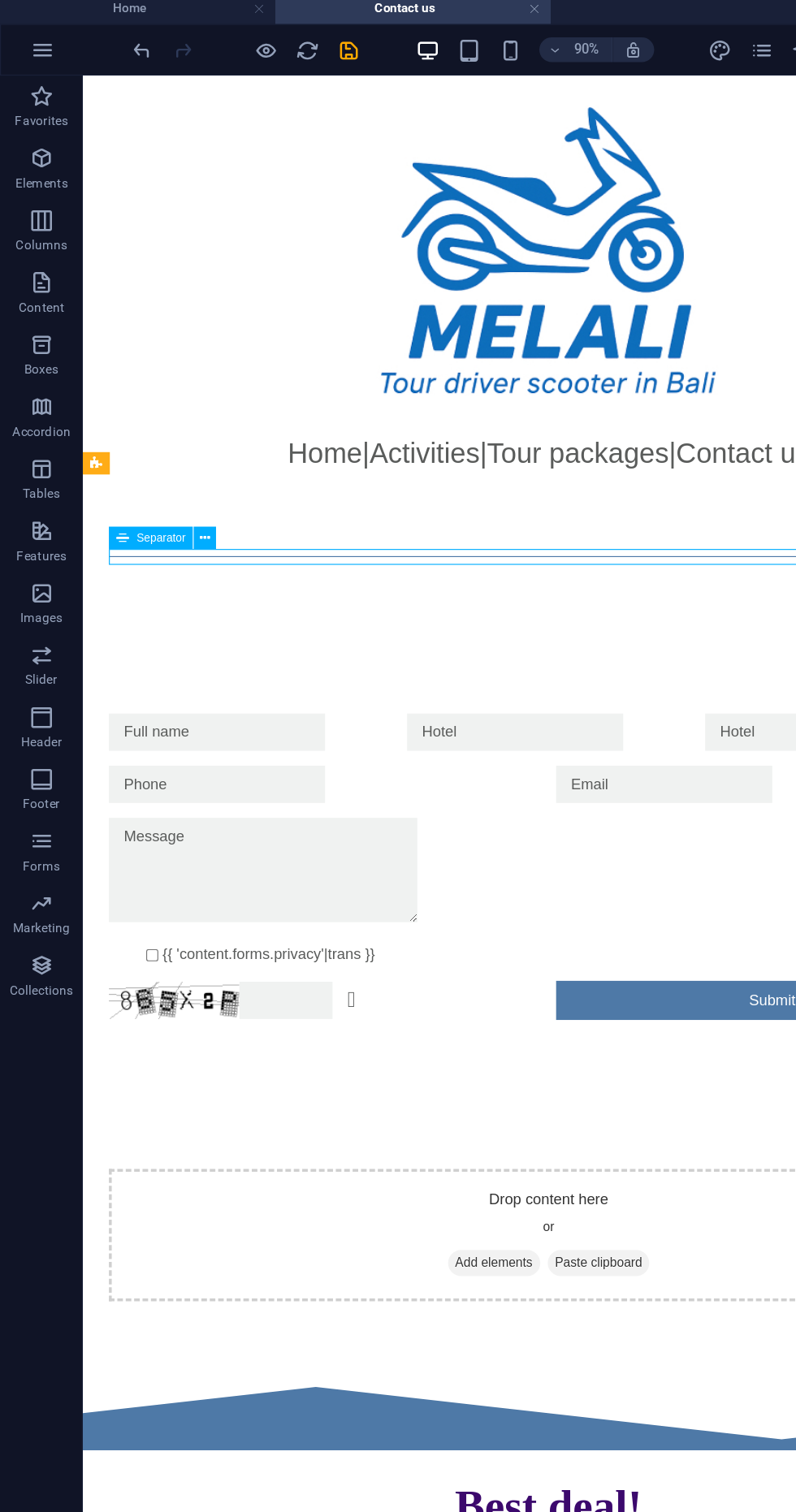
click at [278, 646] on div at bounding box center [227, 648] width 247 height 33
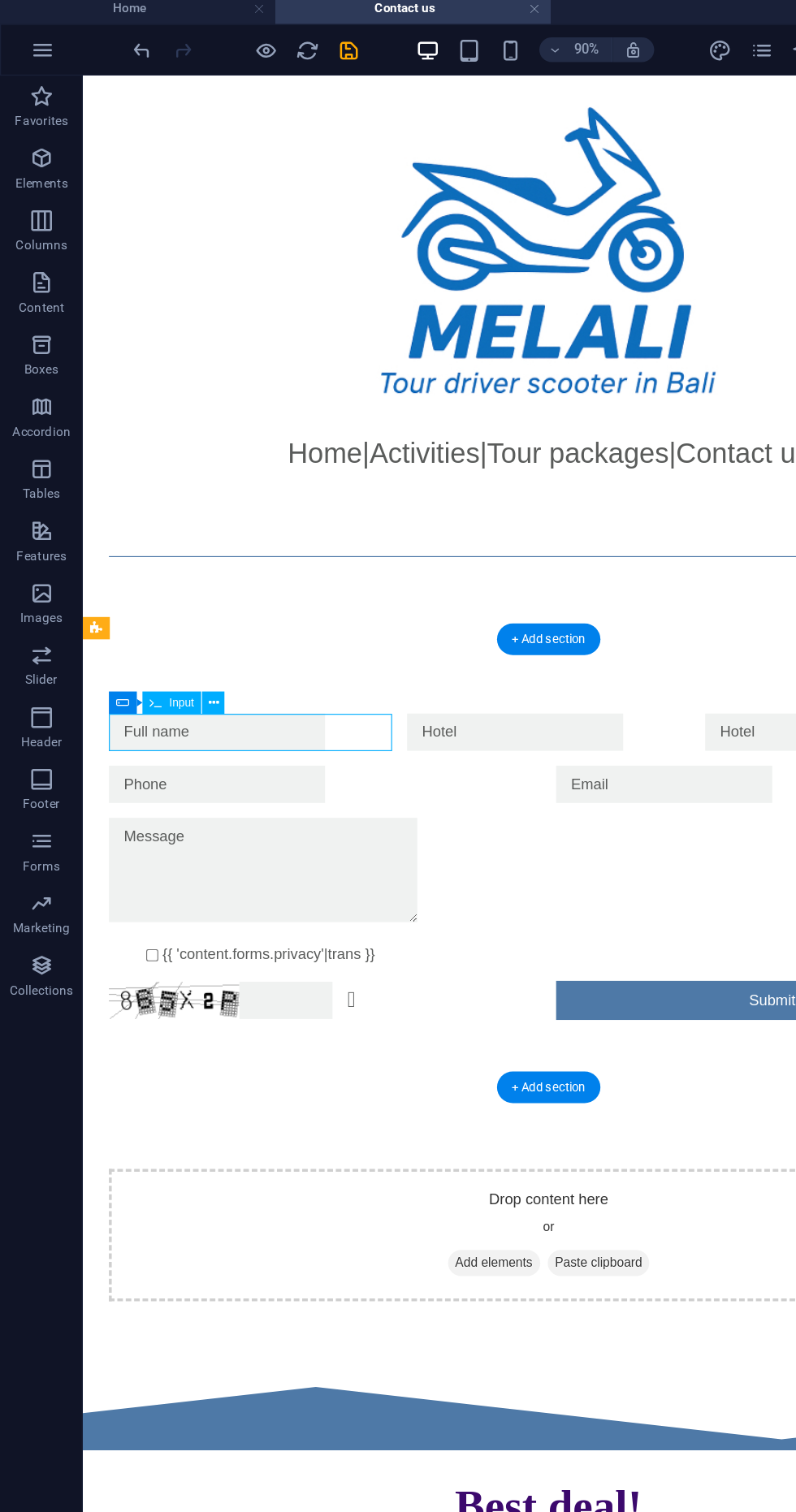
click at [483, 656] on div at bounding box center [487, 648] width 247 height 33
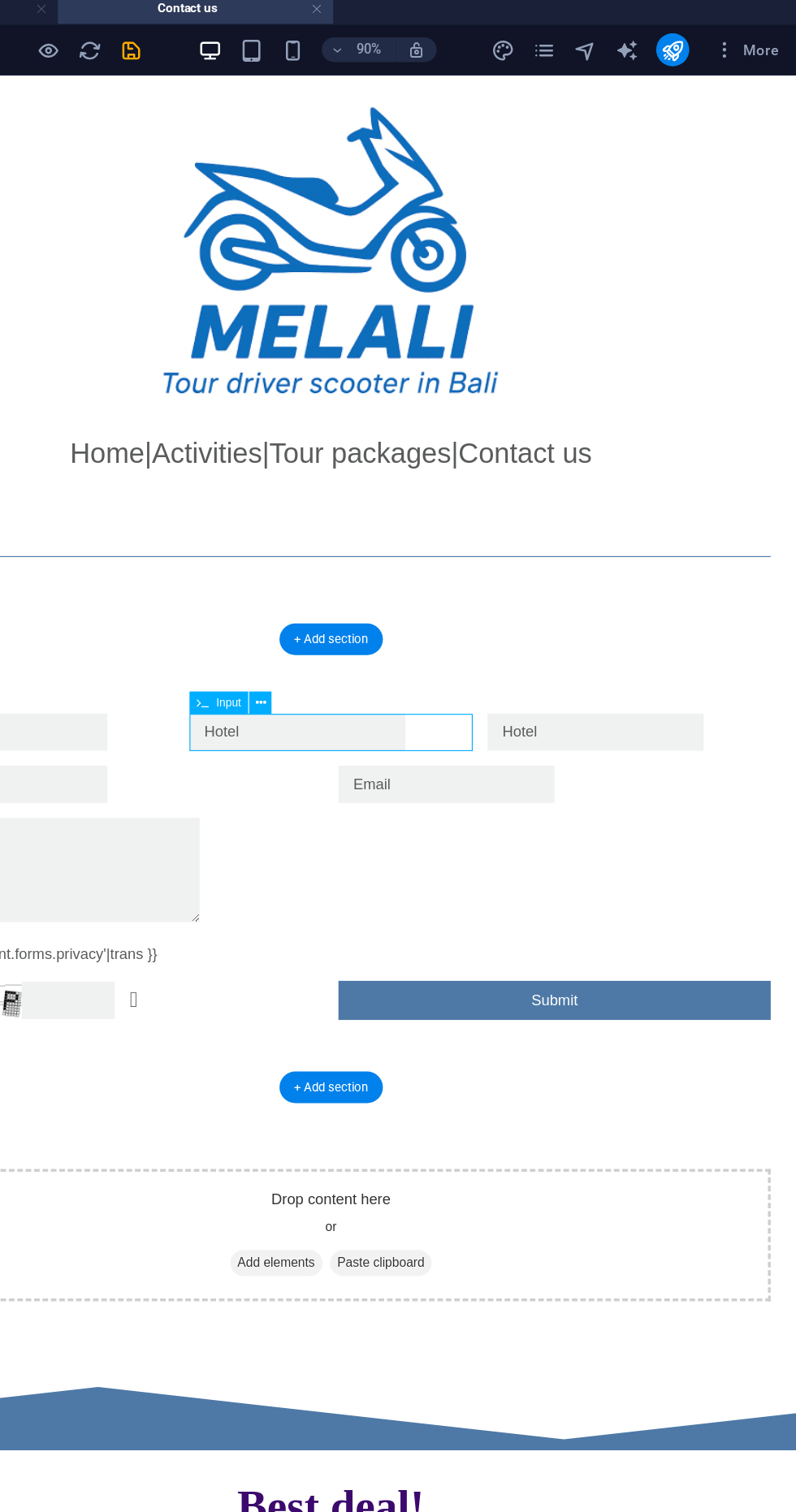
click at [541, 659] on div at bounding box center [531, 648] width 247 height 33
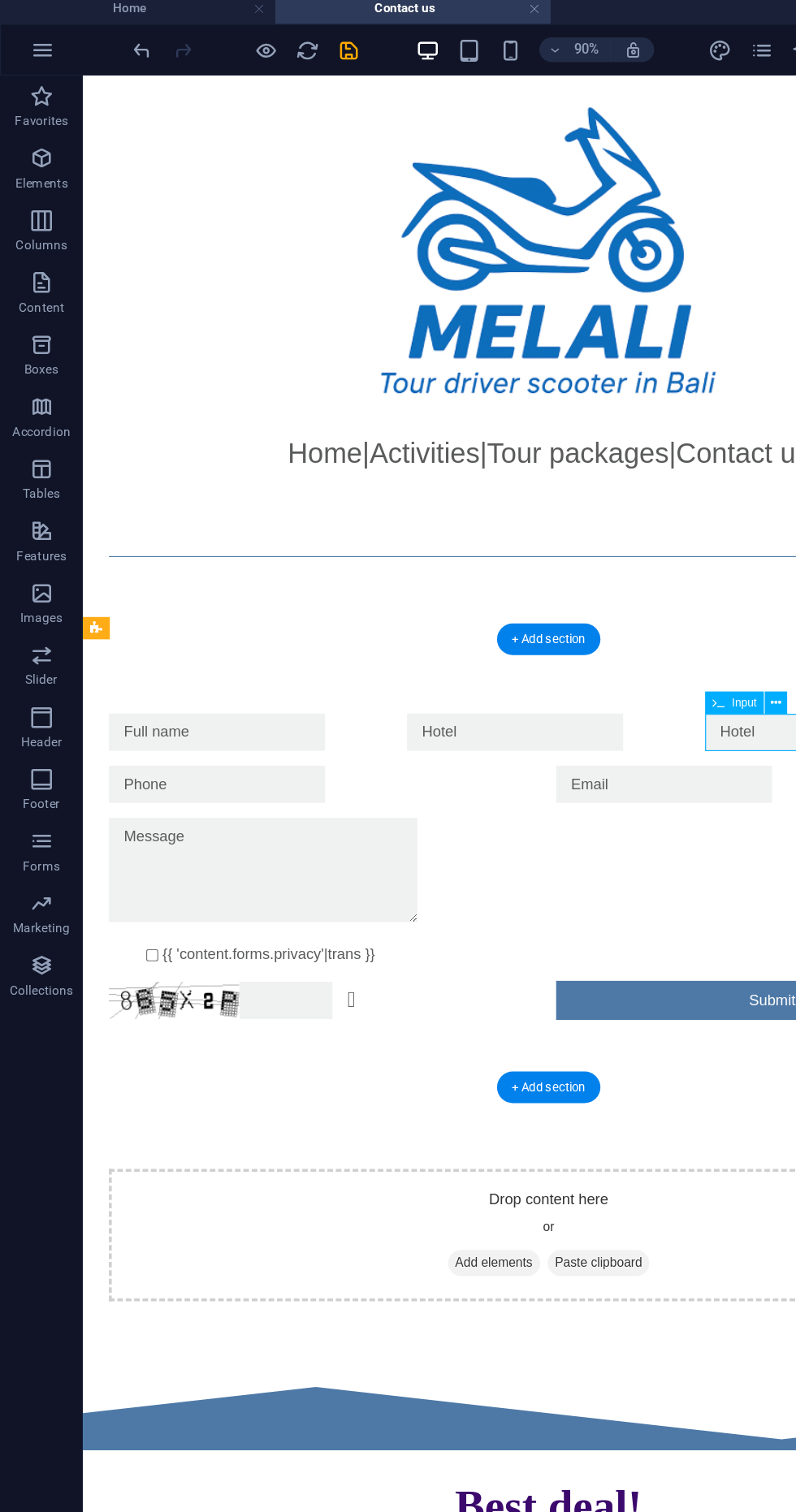
click at [275, 589] on div "{{ 'content.forms.privacy'|trans }} Unreadable? Regenerate Submit" at bounding box center [487, 765] width 812 height 397
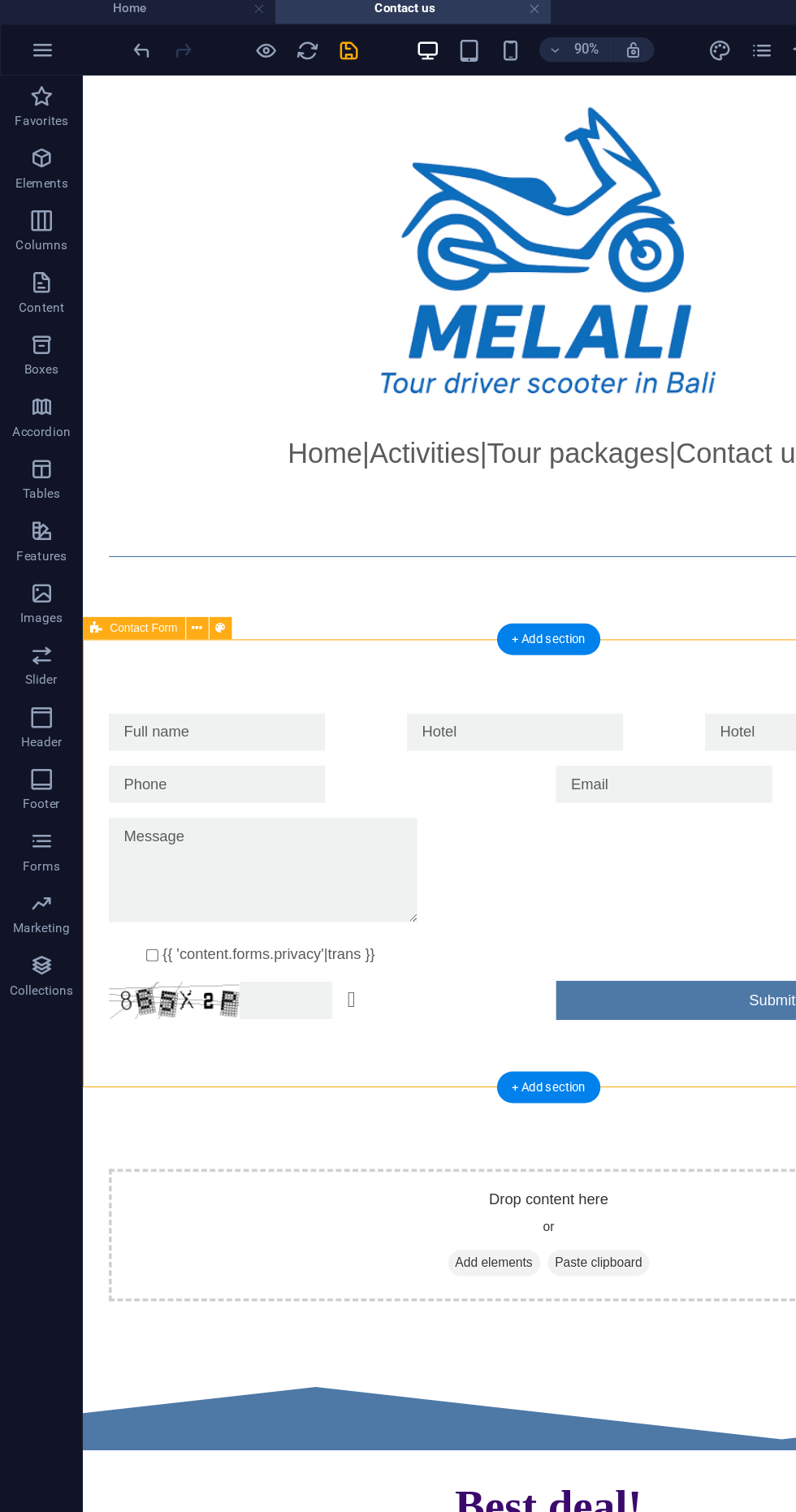
click at [268, 611] on div "{{ 'content.forms.privacy'|trans }} Unreadable? Regenerate Submit" at bounding box center [487, 765] width 812 height 397
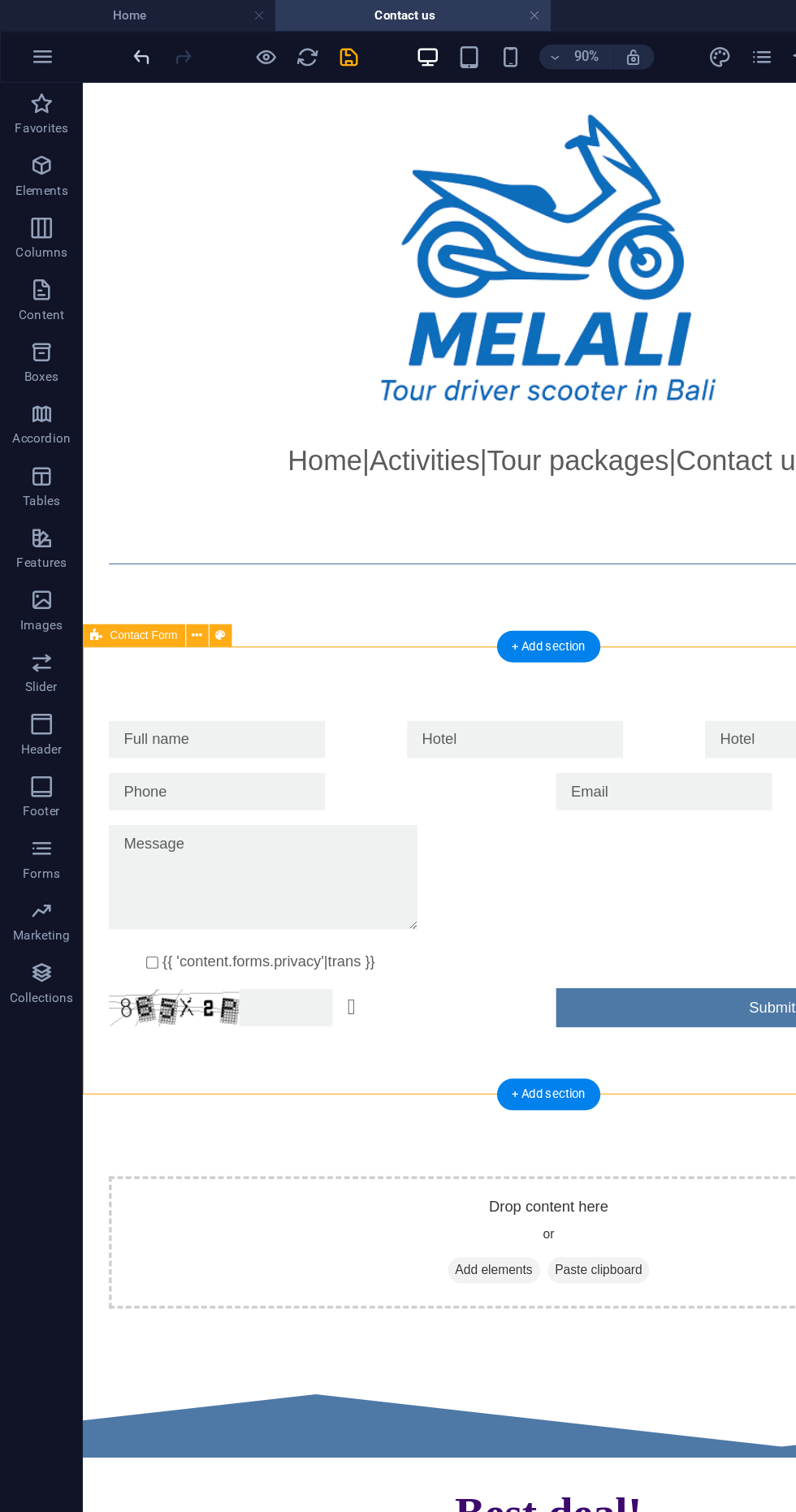
click at [113, 46] on icon "undo" at bounding box center [112, 45] width 19 height 19
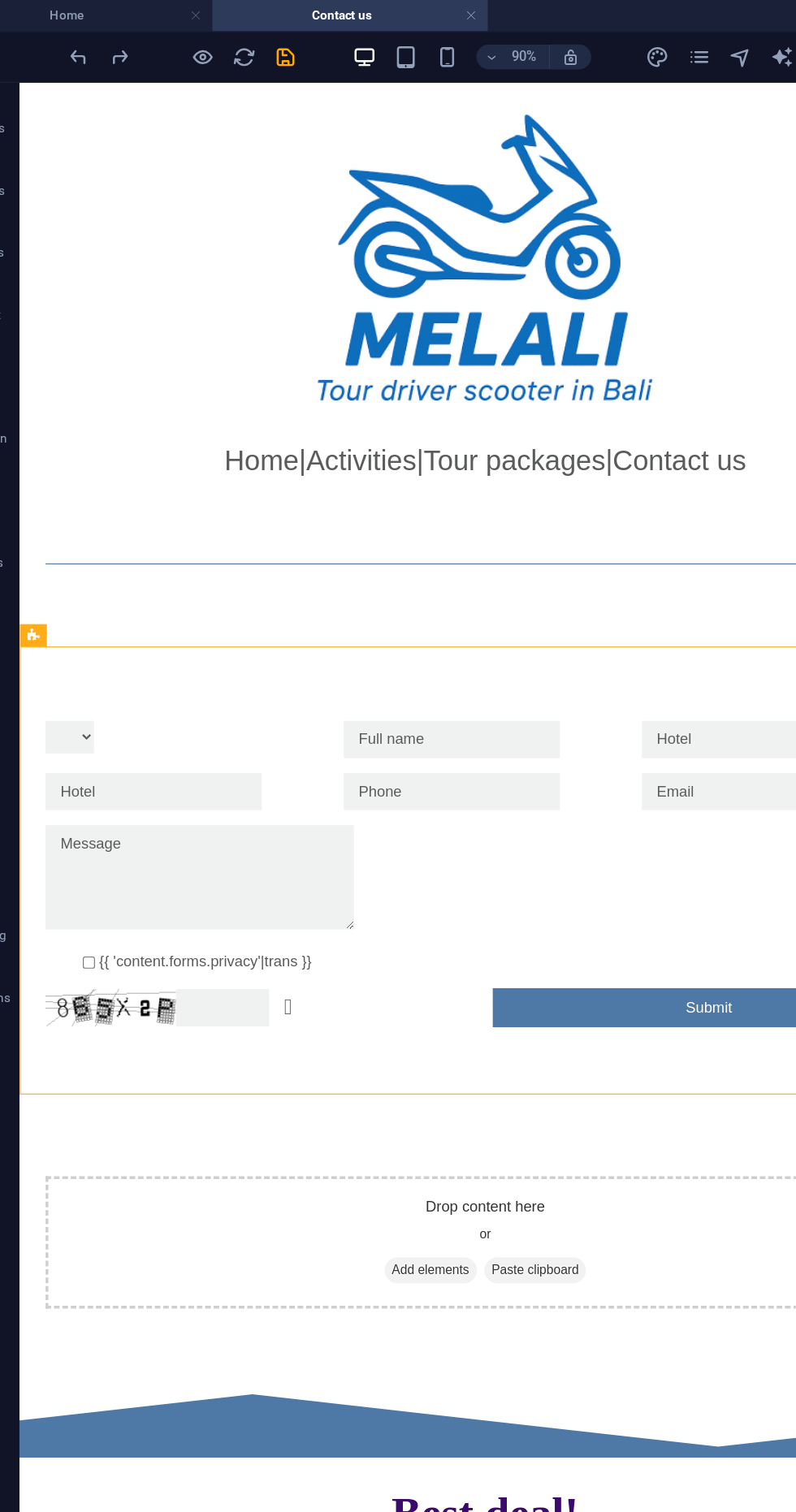
click at [262, 654] on div at bounding box center [165, 654] width 247 height 33
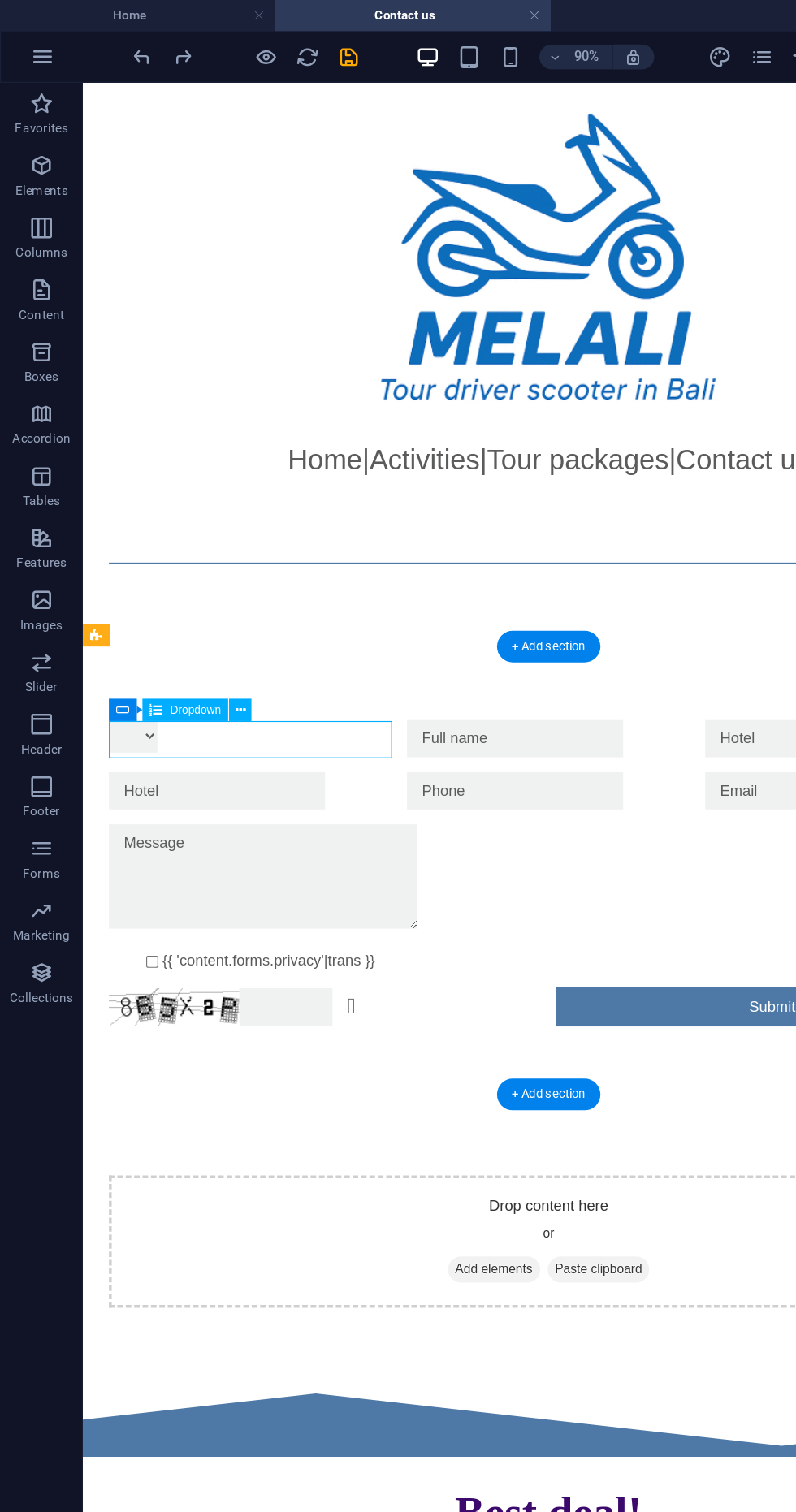
scroll to position [1, 0]
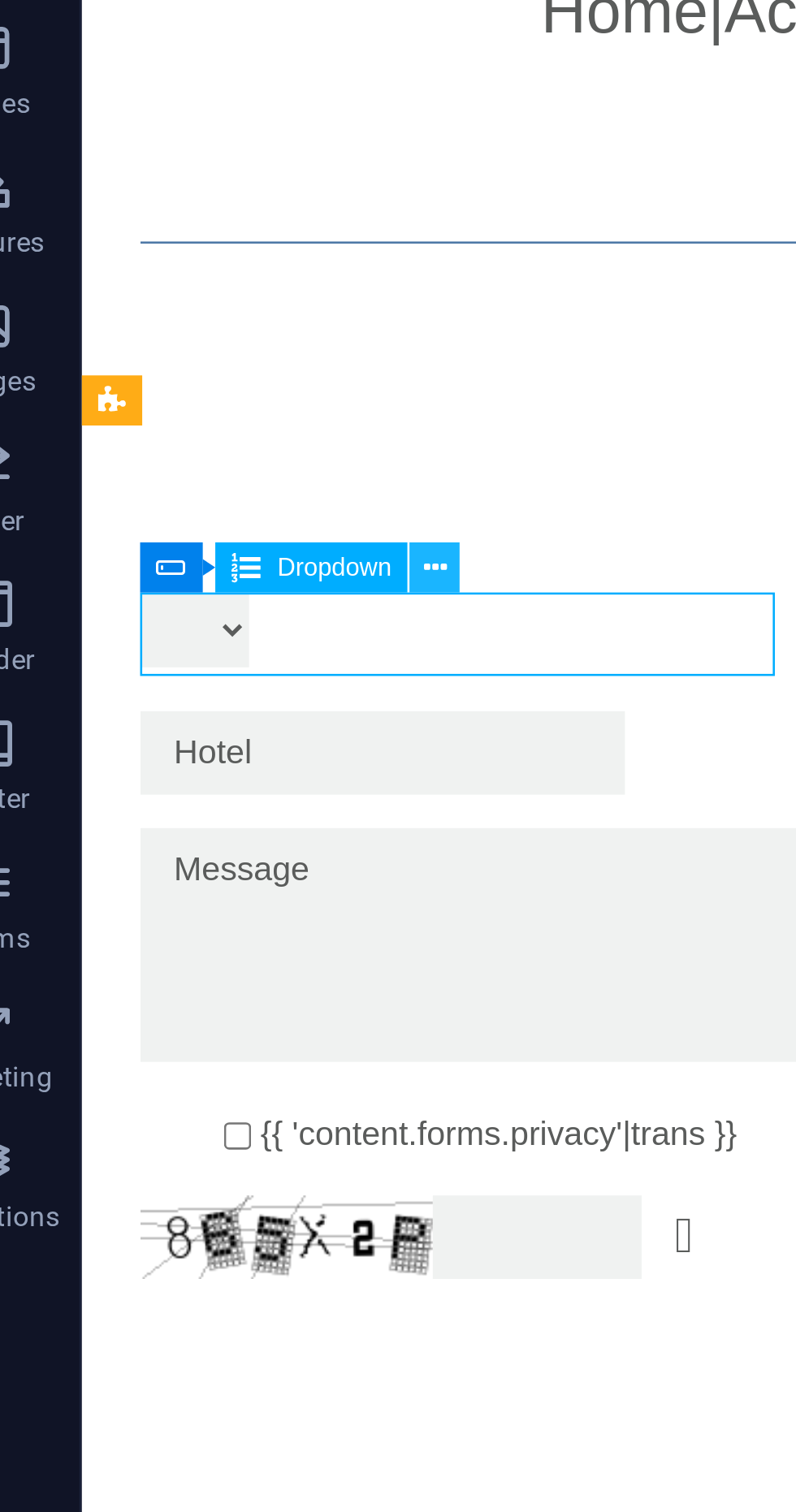
click at [186, 558] on icon at bounding box center [189, 556] width 8 height 16
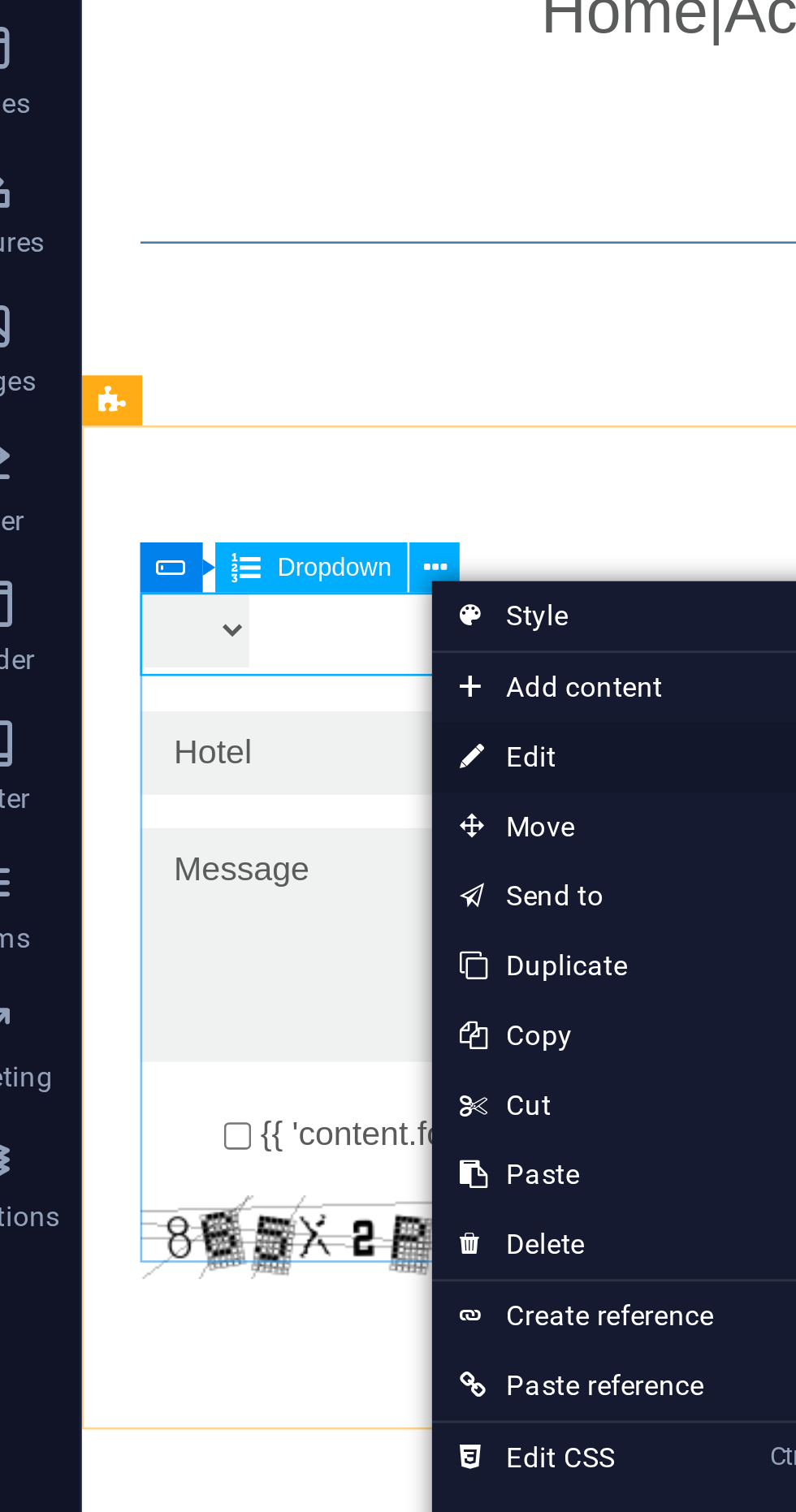
click at [230, 622] on link "⏎ Edit" at bounding box center [241, 622] width 109 height 24
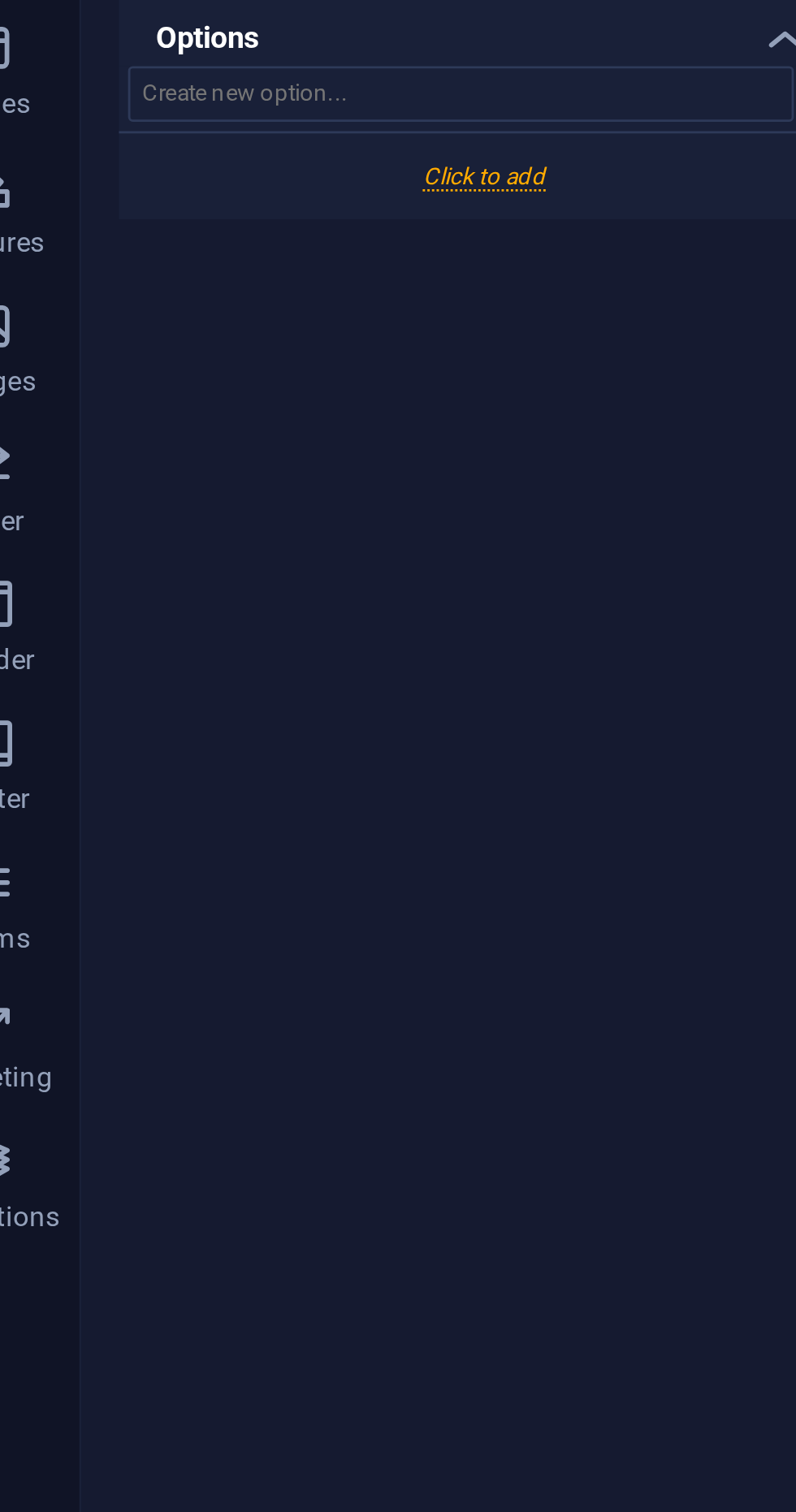
scroll to position [0, 0]
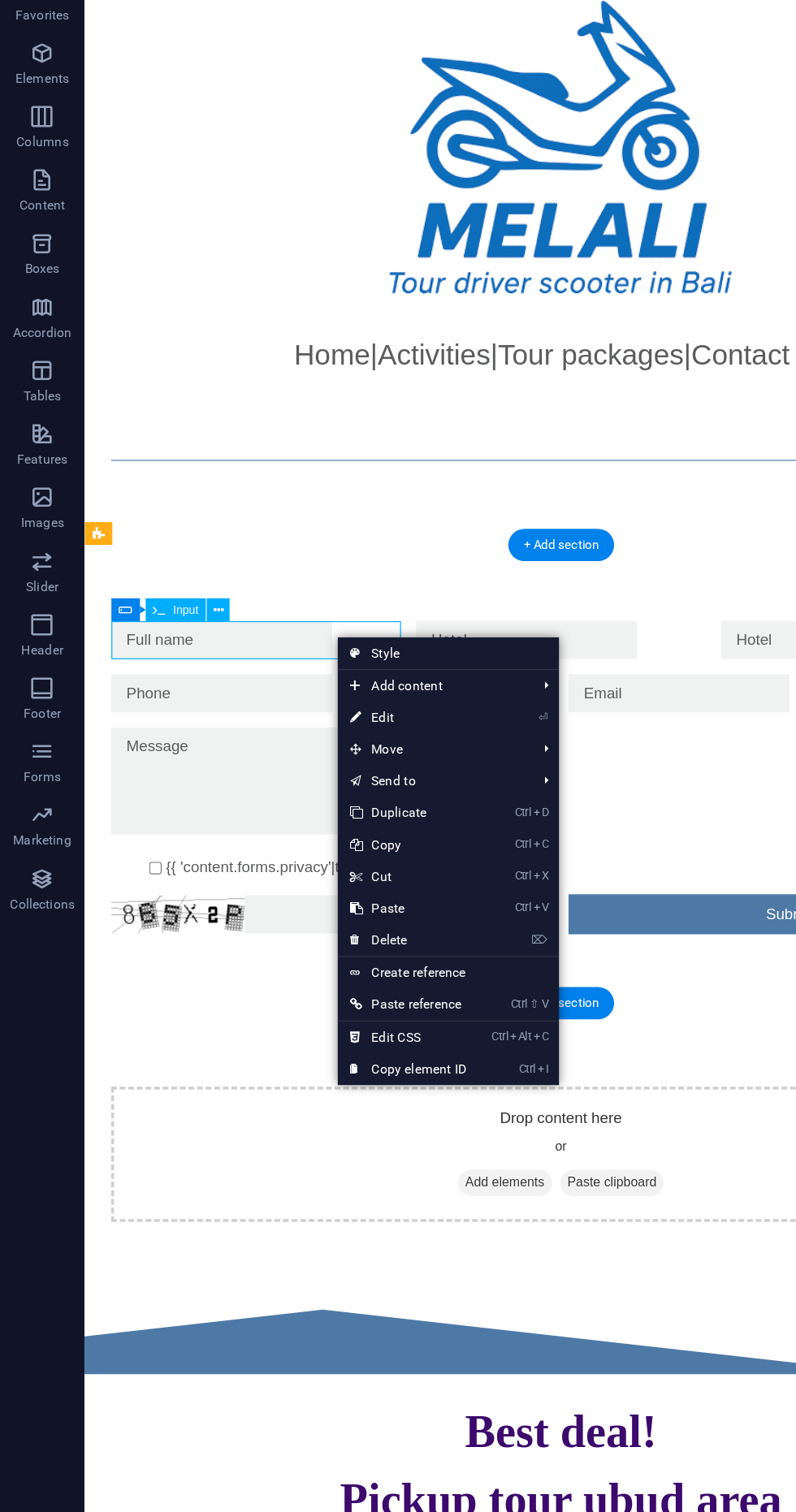
click at [355, 416] on div at bounding box center [490, 389] width 812 height 144
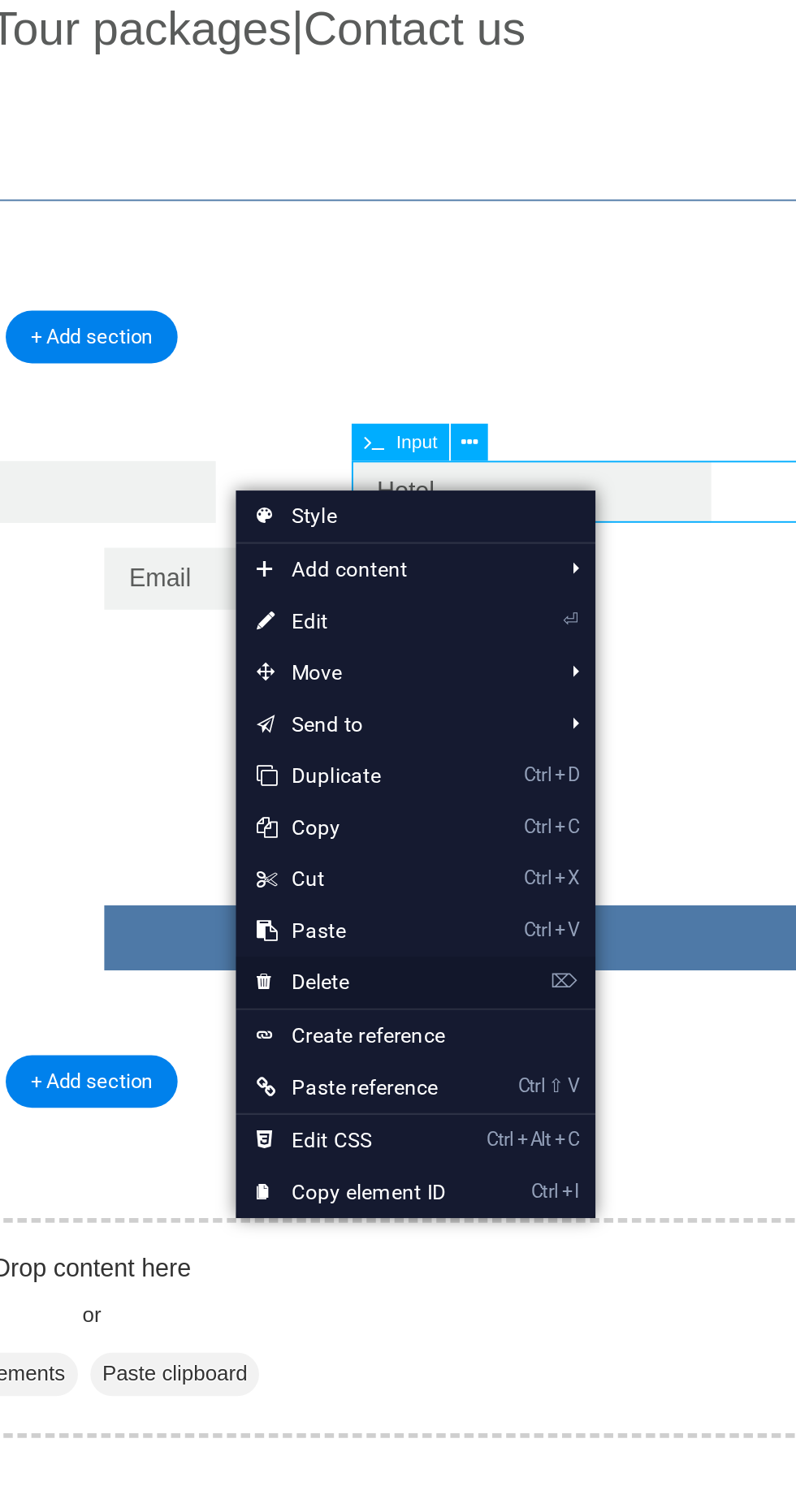
click at [559, 806] on link "⌦ Delete" at bounding box center [553, 812] width 109 height 24
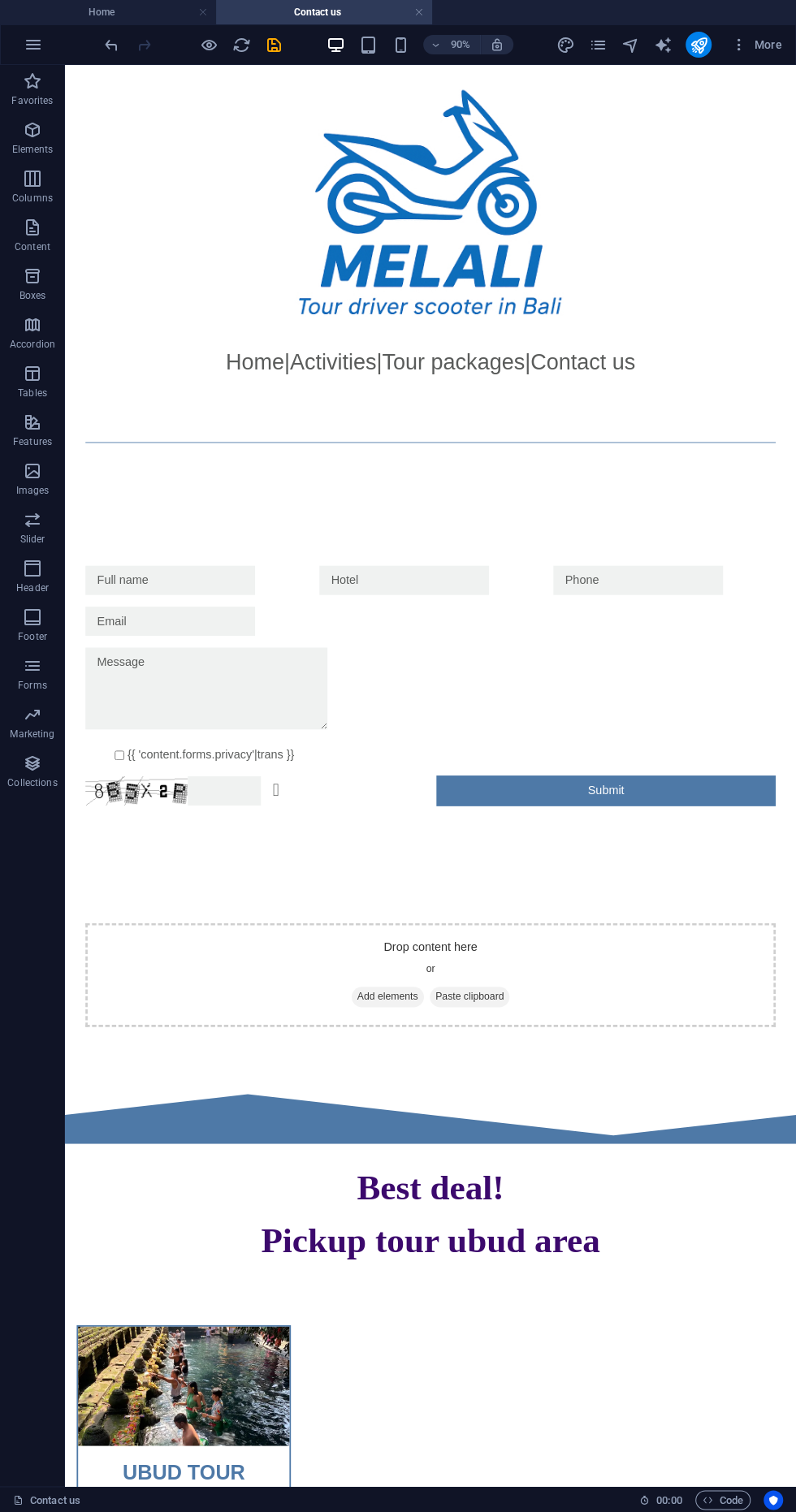
click at [242, 649] on div at bounding box center [211, 638] width 247 height 33
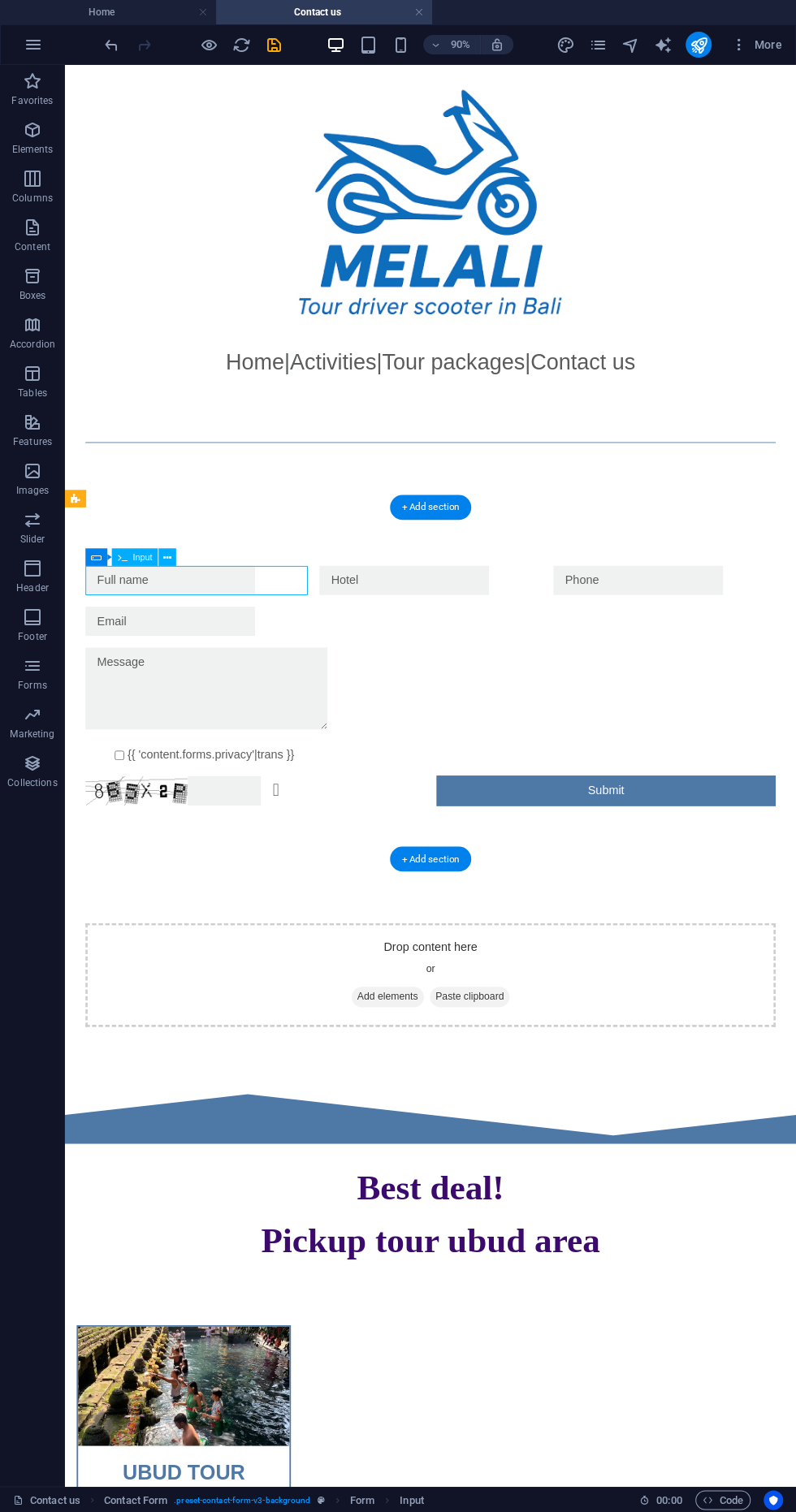
click at [268, 574] on div "{{ 'content.forms.privacy'|trans }} Unreadable? Regenerate Submit" at bounding box center [471, 755] width 812 height 397
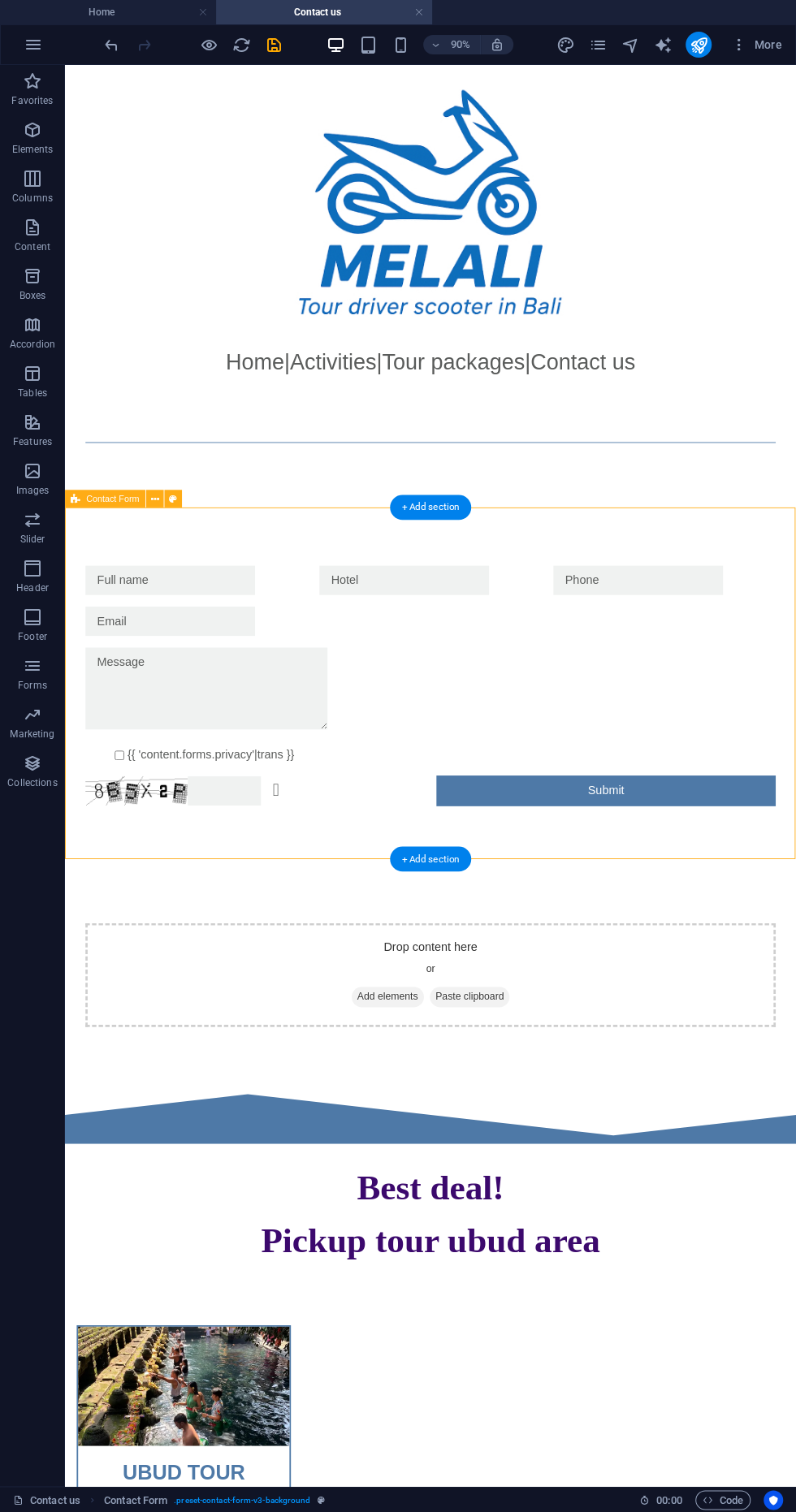
click at [262, 590] on div "{{ 'content.forms.privacy'|trans }} Unreadable? Regenerate Submit" at bounding box center [471, 755] width 812 height 397
click at [655, 585] on div "{{ 'content.forms.privacy'|trans }} Unreadable? Regenerate Submit" at bounding box center [471, 755] width 812 height 397
click at [512, 680] on div at bounding box center [471, 682] width 767 height 33
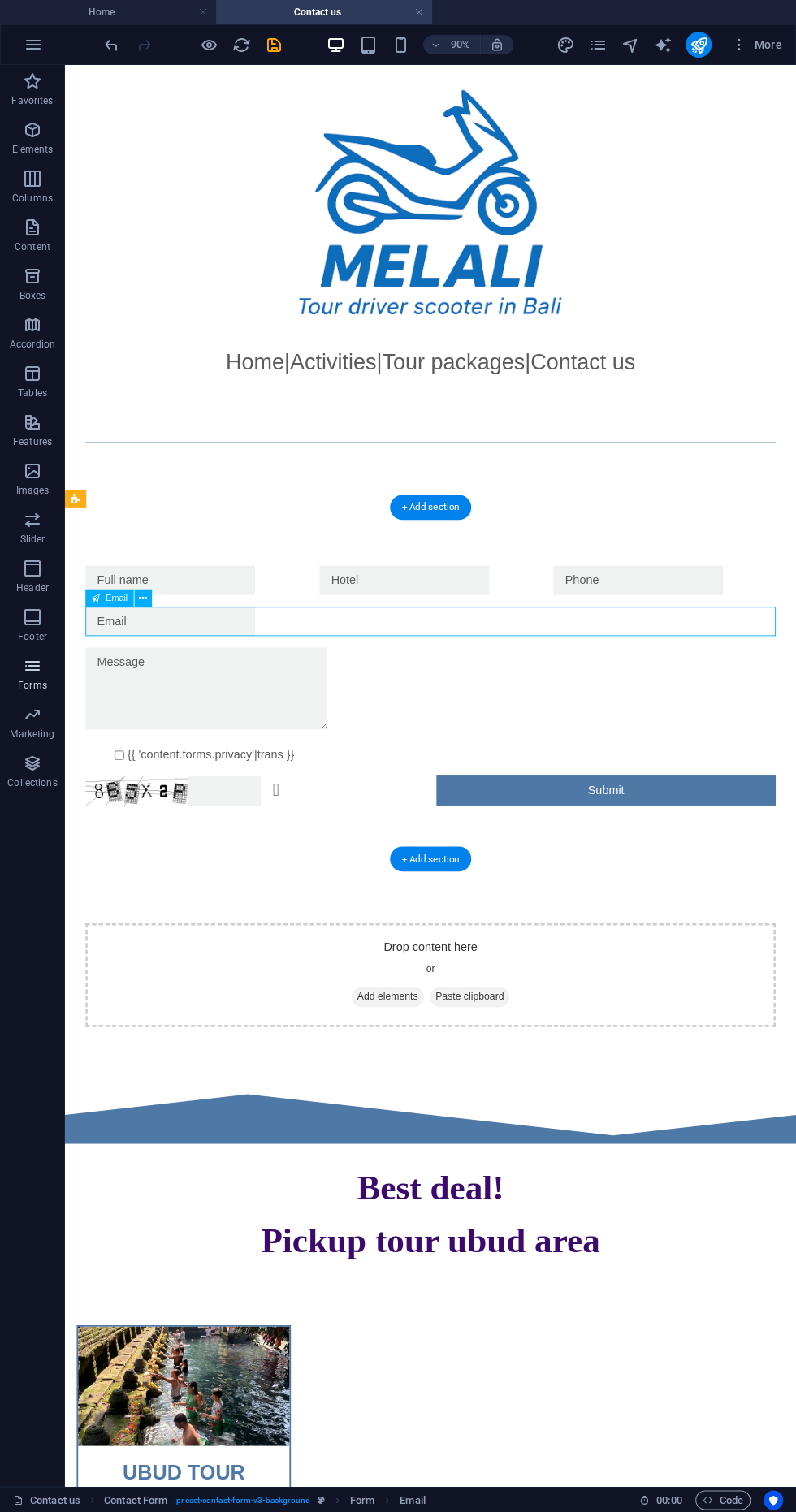
click at [38, 661] on icon "button" at bounding box center [32, 666] width 20 height 20
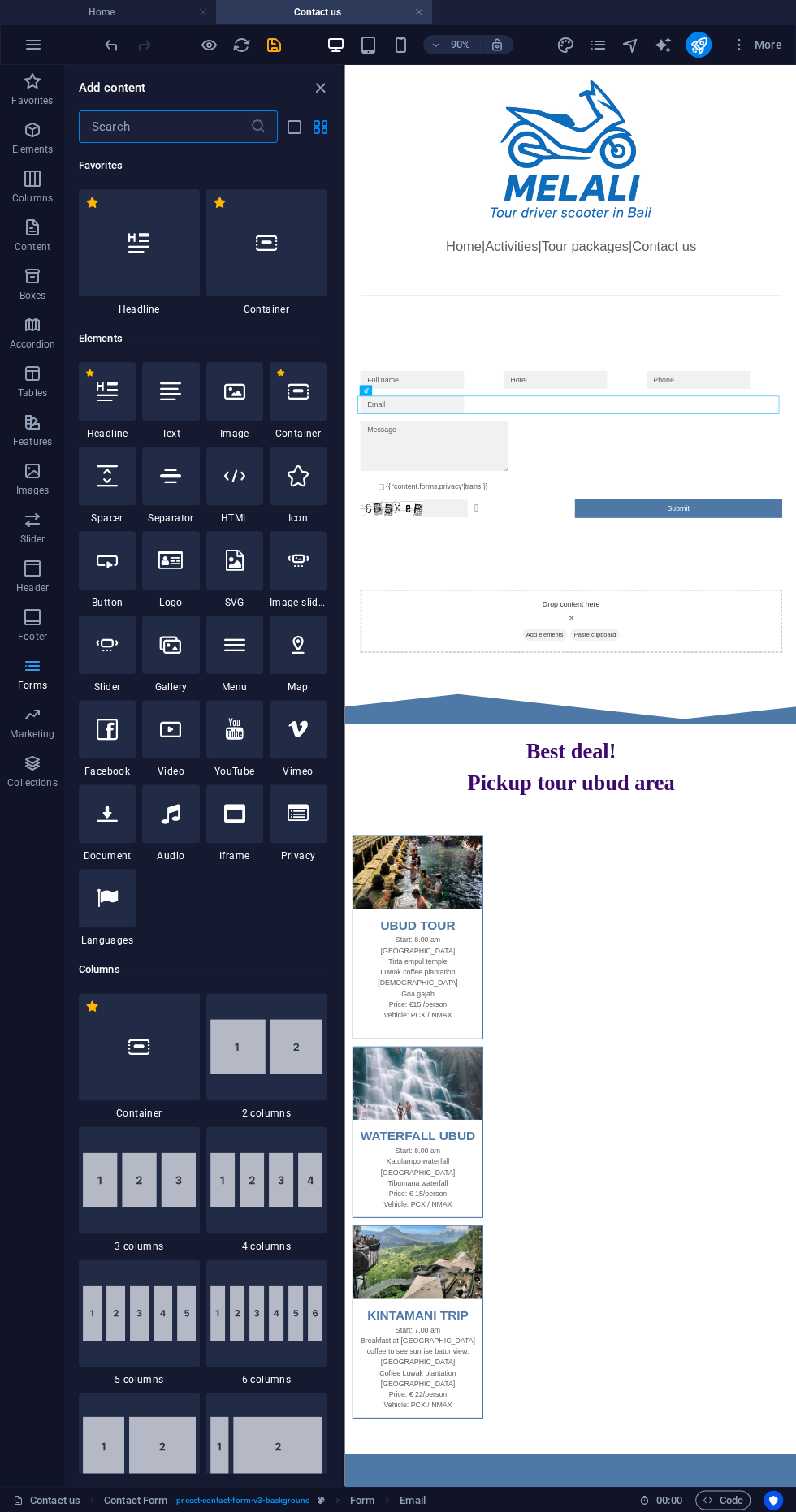
click at [33, 667] on icon "button" at bounding box center [32, 666] width 20 height 20
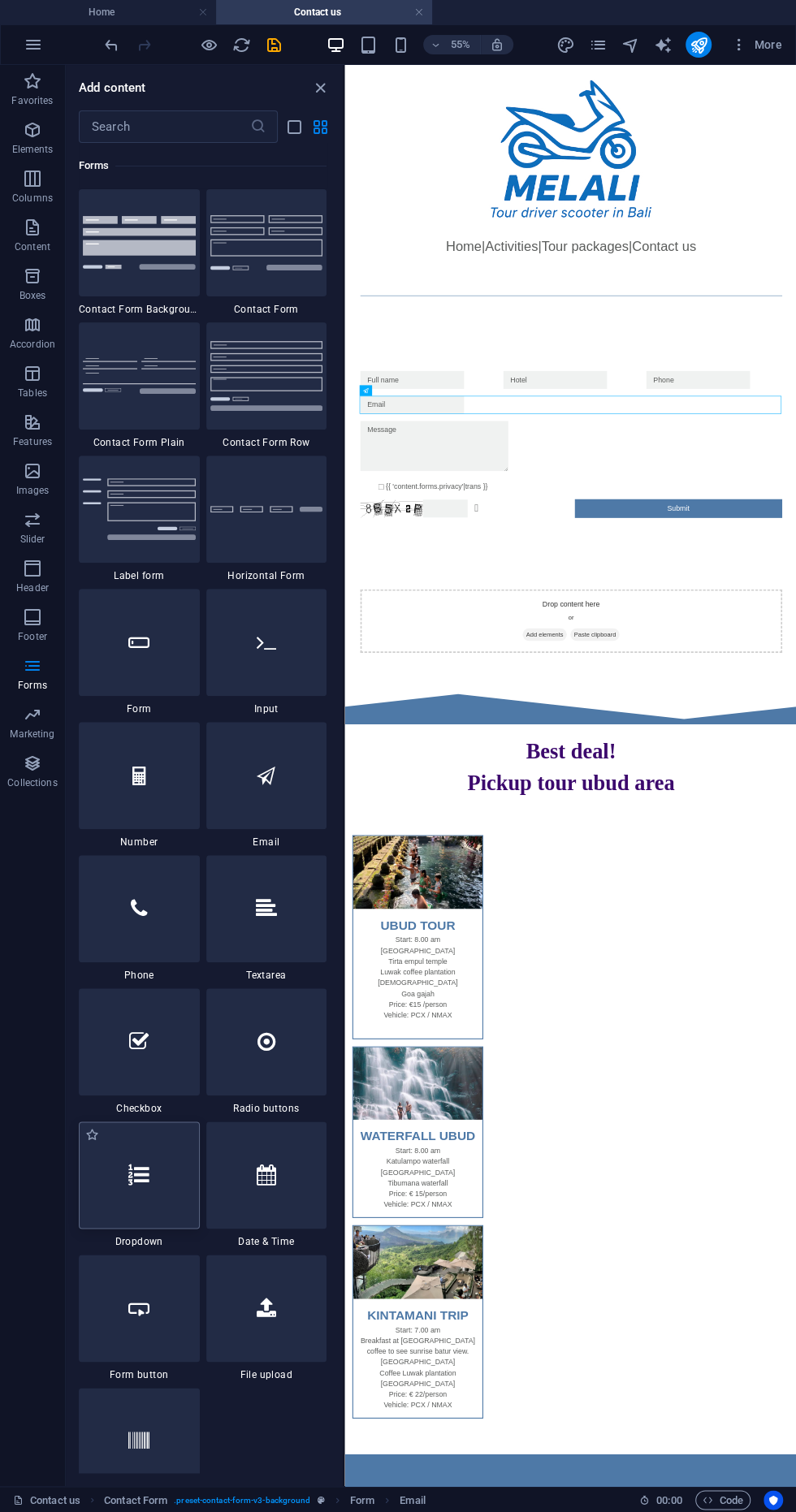
click at [132, 1153] on div at bounding box center [140, 1175] width 121 height 107
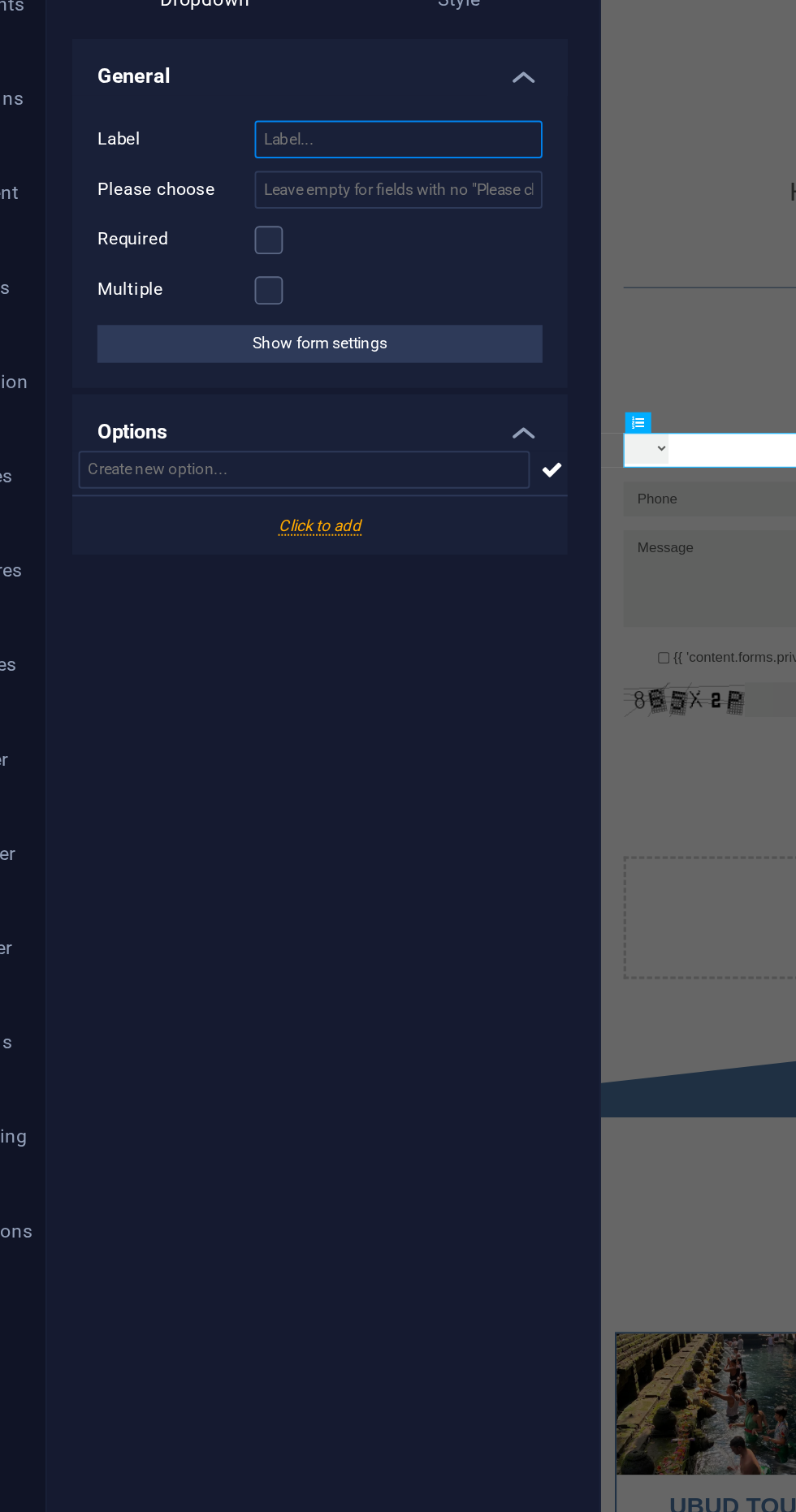
click at [255, 221] on input "Label" at bounding box center [246, 219] width 148 height 20
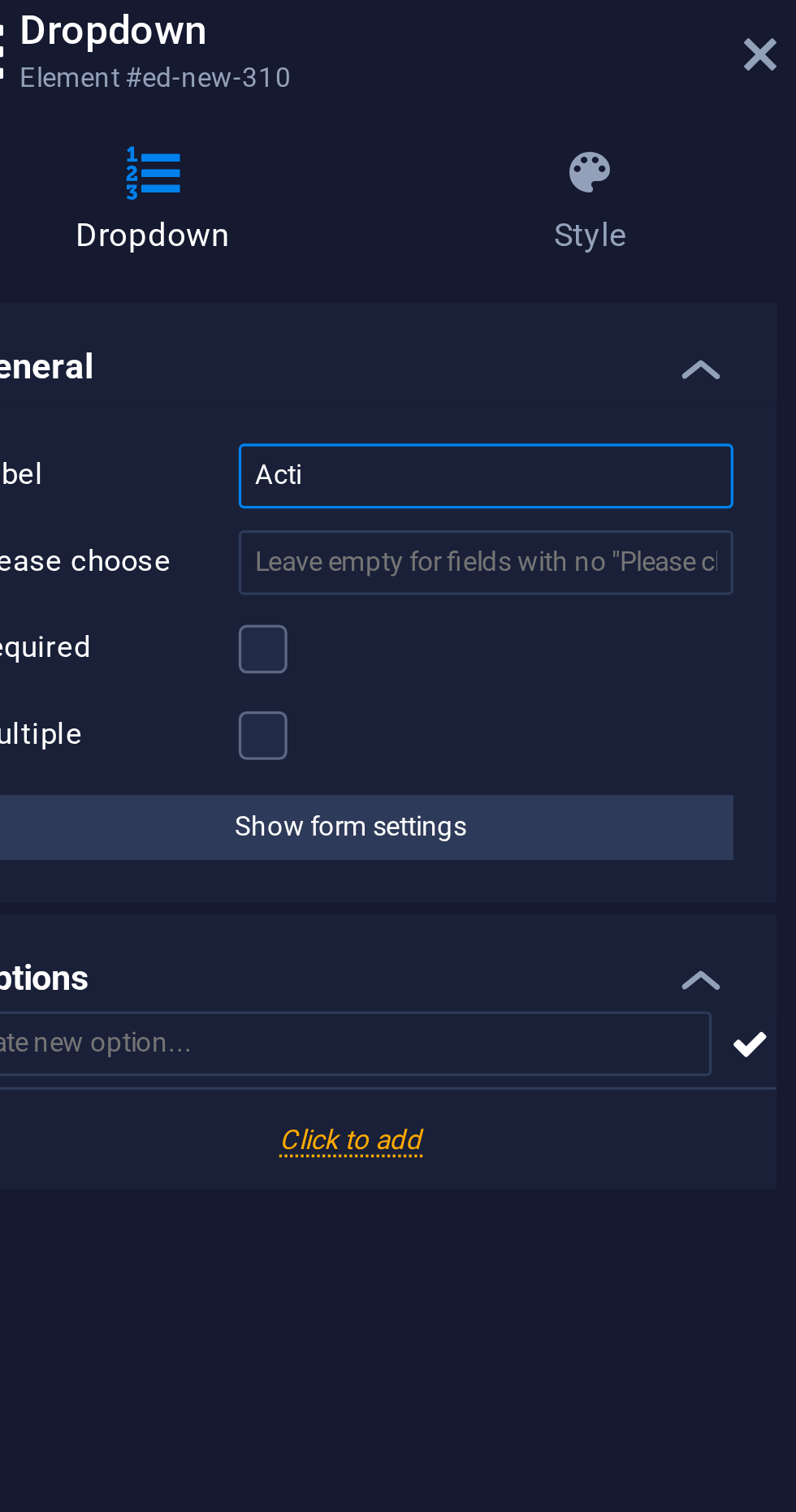
type input "Activities"
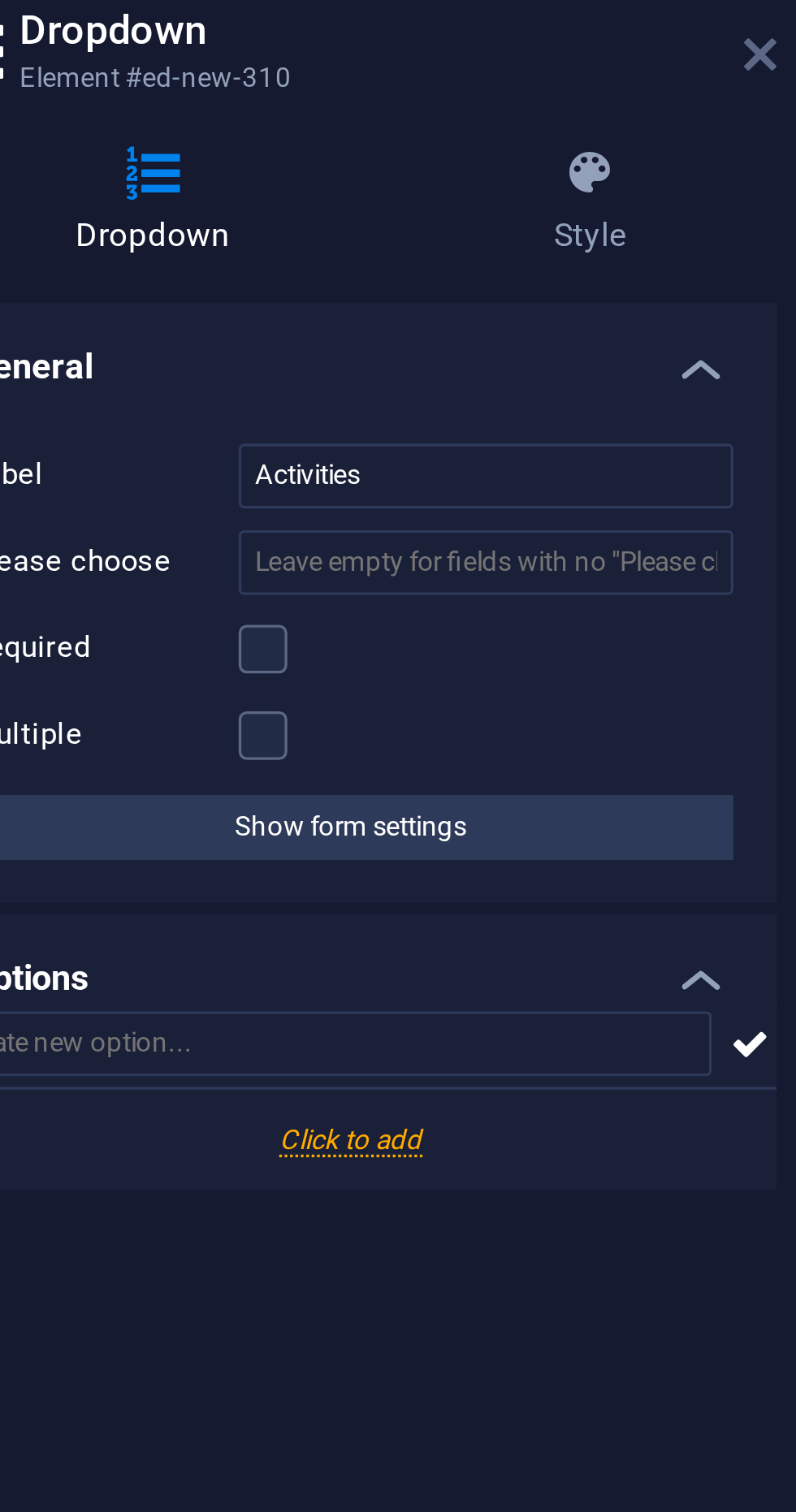
click at [332, 91] on icon at bounding box center [329, 92] width 9 height 13
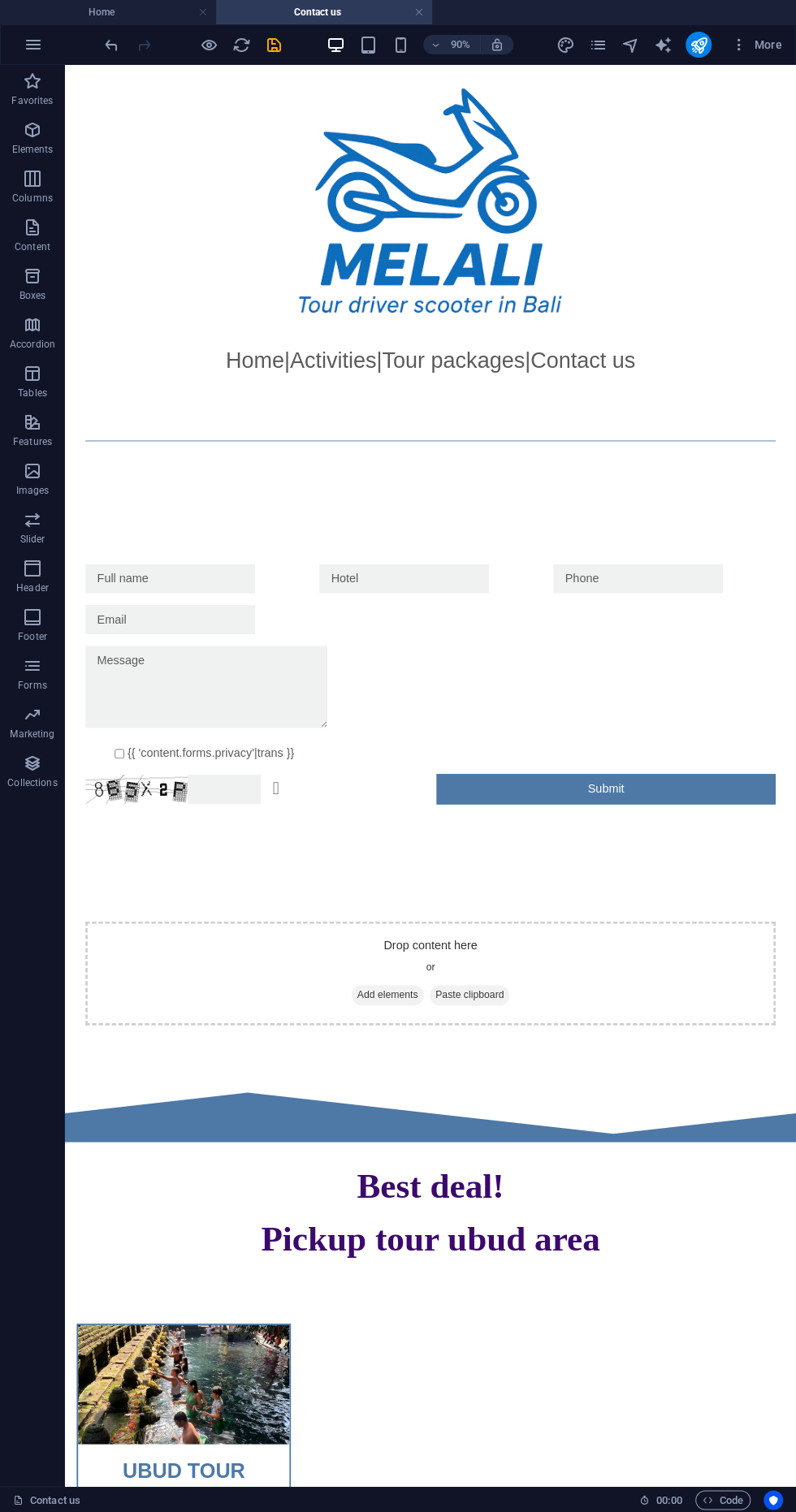
scroll to position [0, 0]
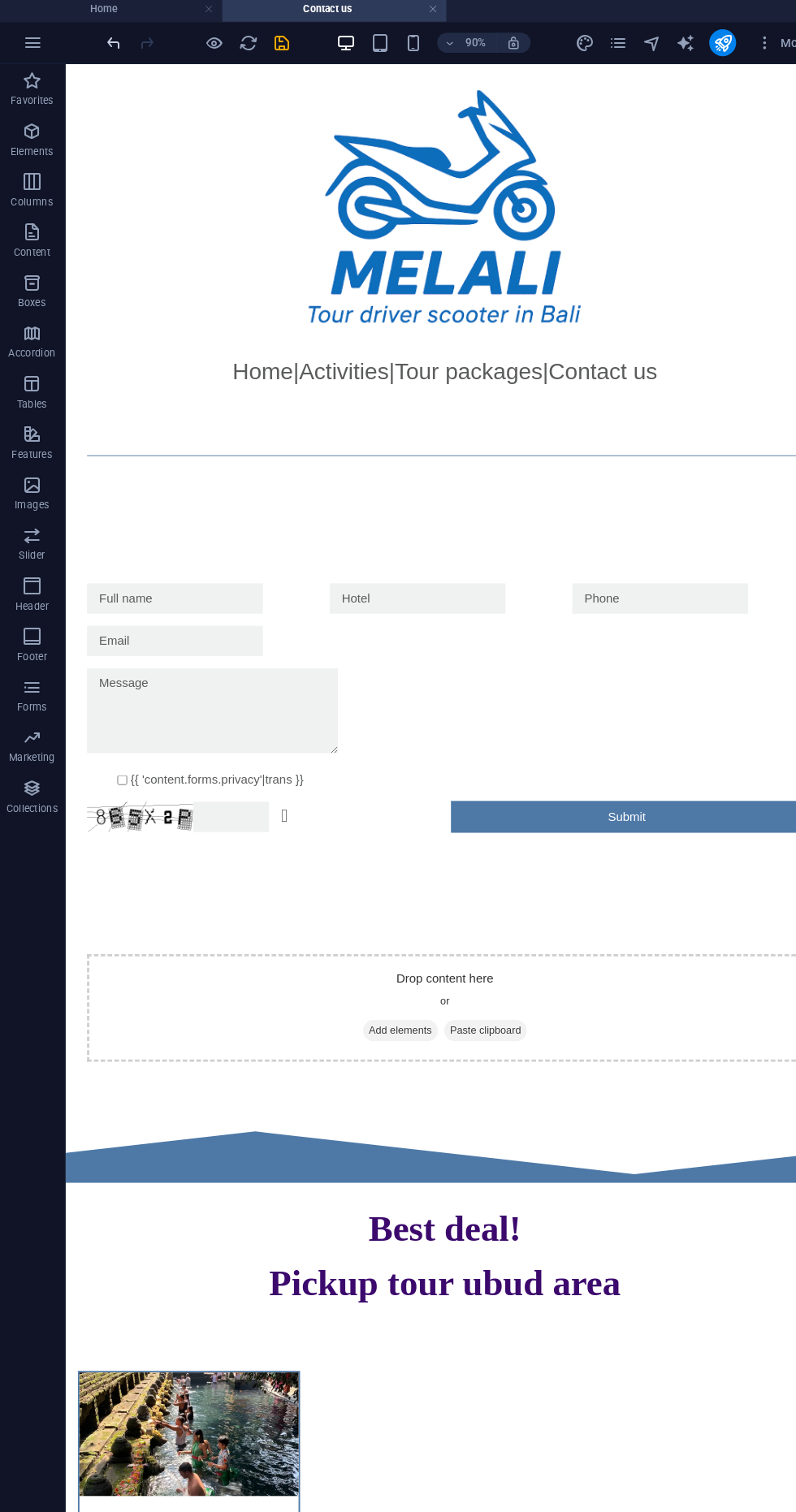
click at [107, 42] on icon "undo" at bounding box center [112, 45] width 19 height 19
click at [243, 653] on div "Activities" at bounding box center [211, 636] width 247 height 33
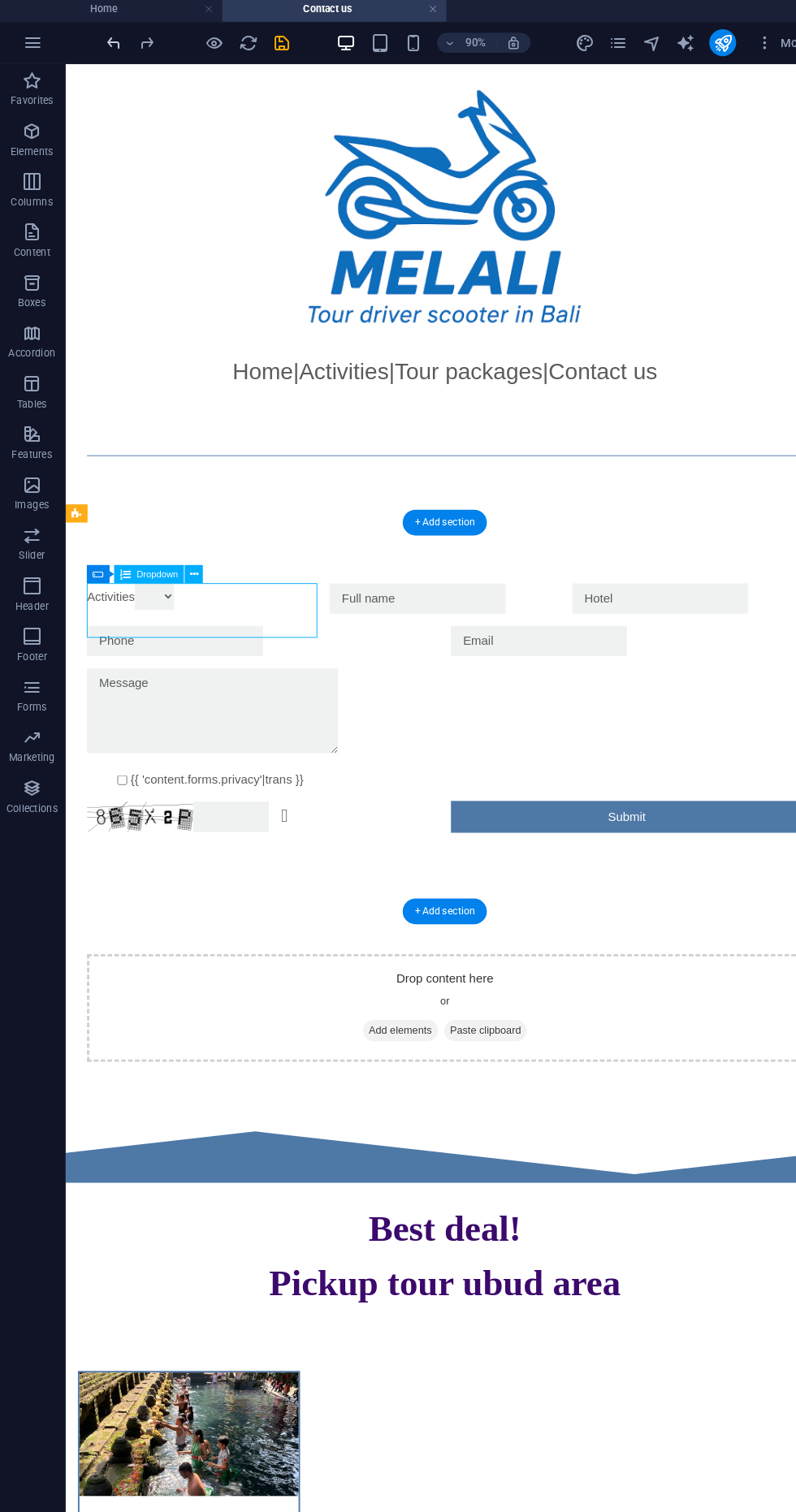
click at [111, 44] on icon "undo" at bounding box center [112, 45] width 19 height 19
click at [104, 48] on icon "undo" at bounding box center [112, 45] width 19 height 19
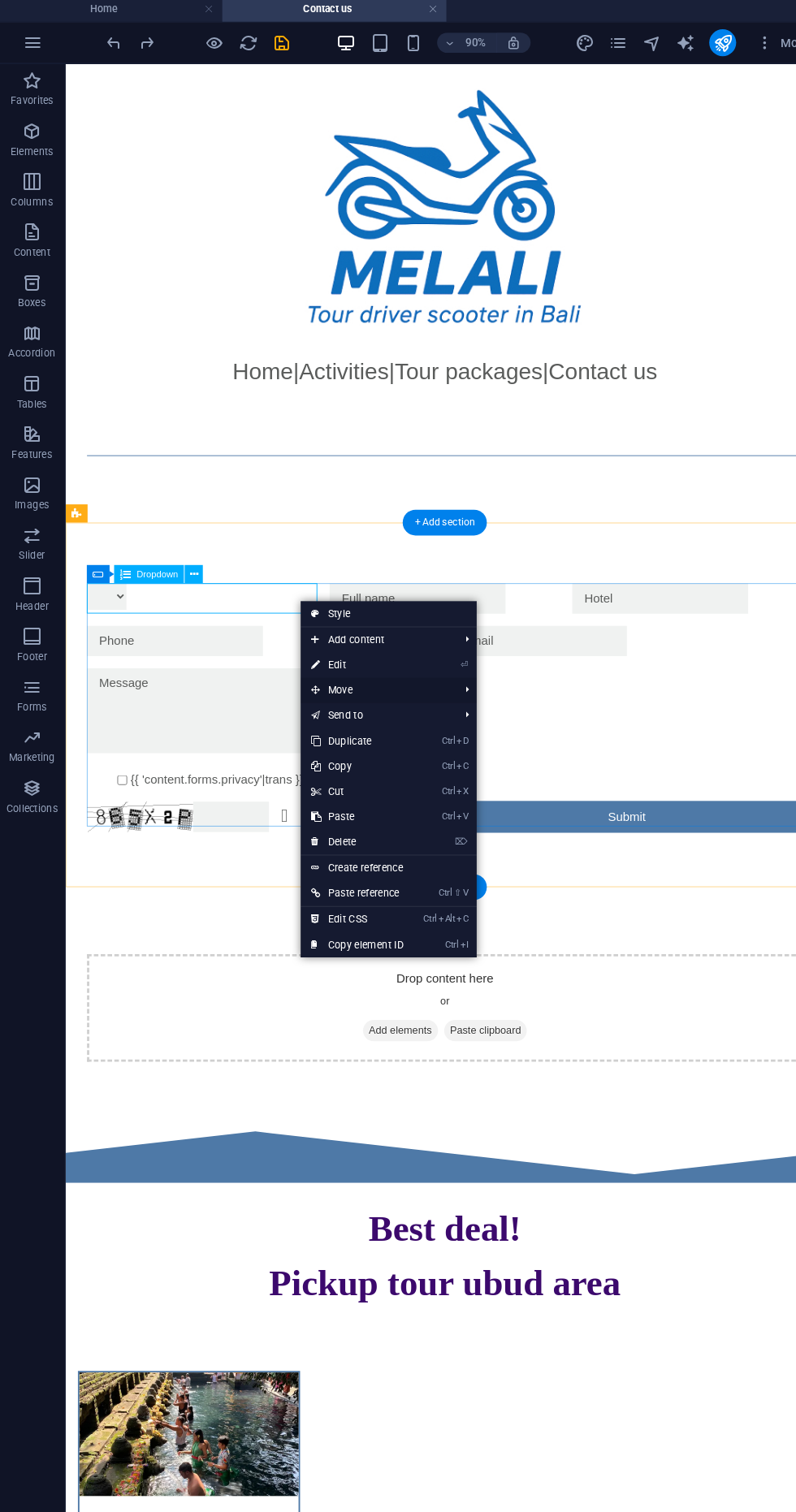
click at [381, 667] on span "Move" at bounding box center [364, 669] width 145 height 24
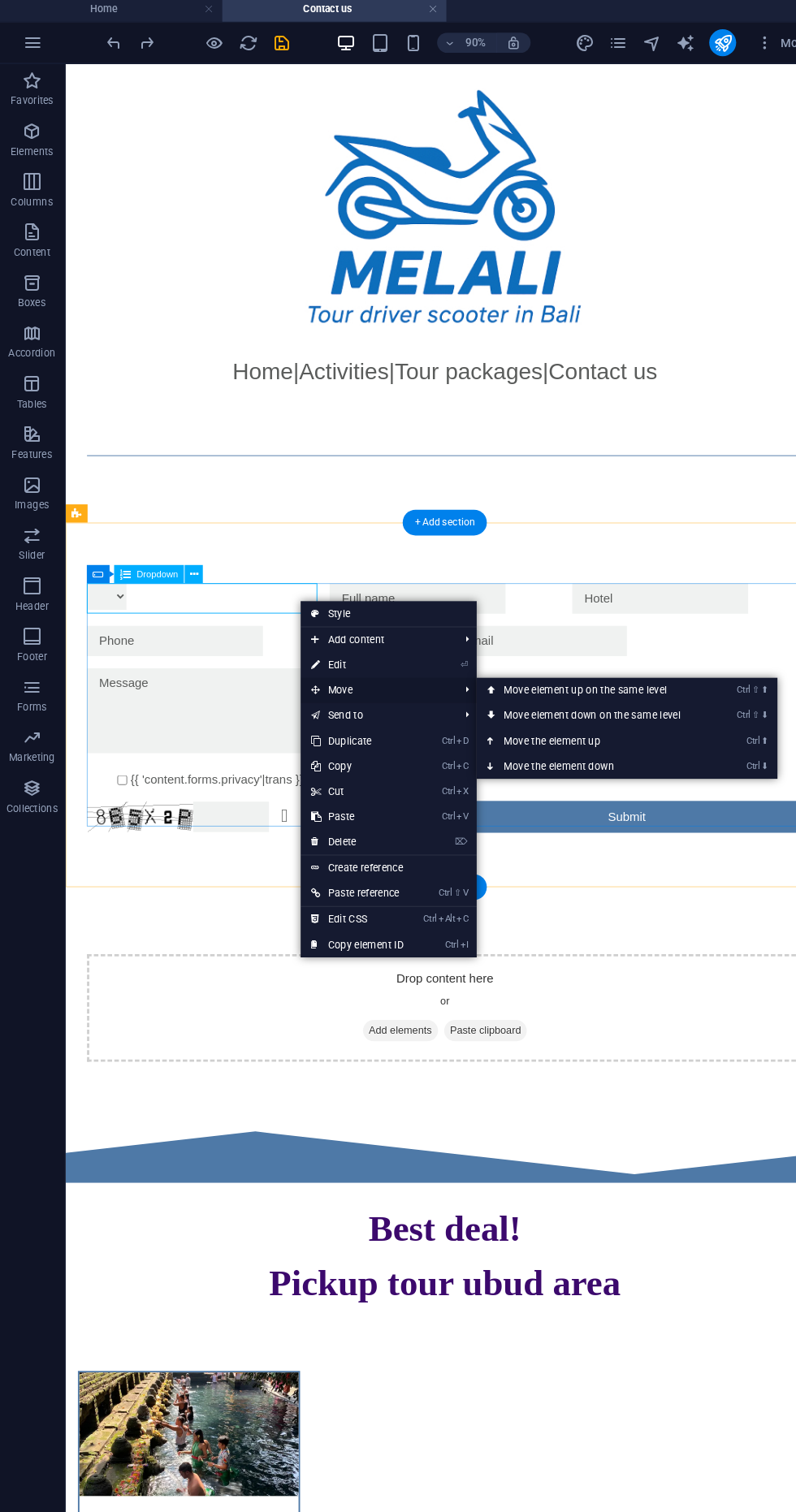
click at [349, 660] on span "Move" at bounding box center [364, 669] width 145 height 24
click at [606, 697] on link "Ctrl ⇧ ⬇ Move element down on the same level" at bounding box center [576, 694] width 229 height 24
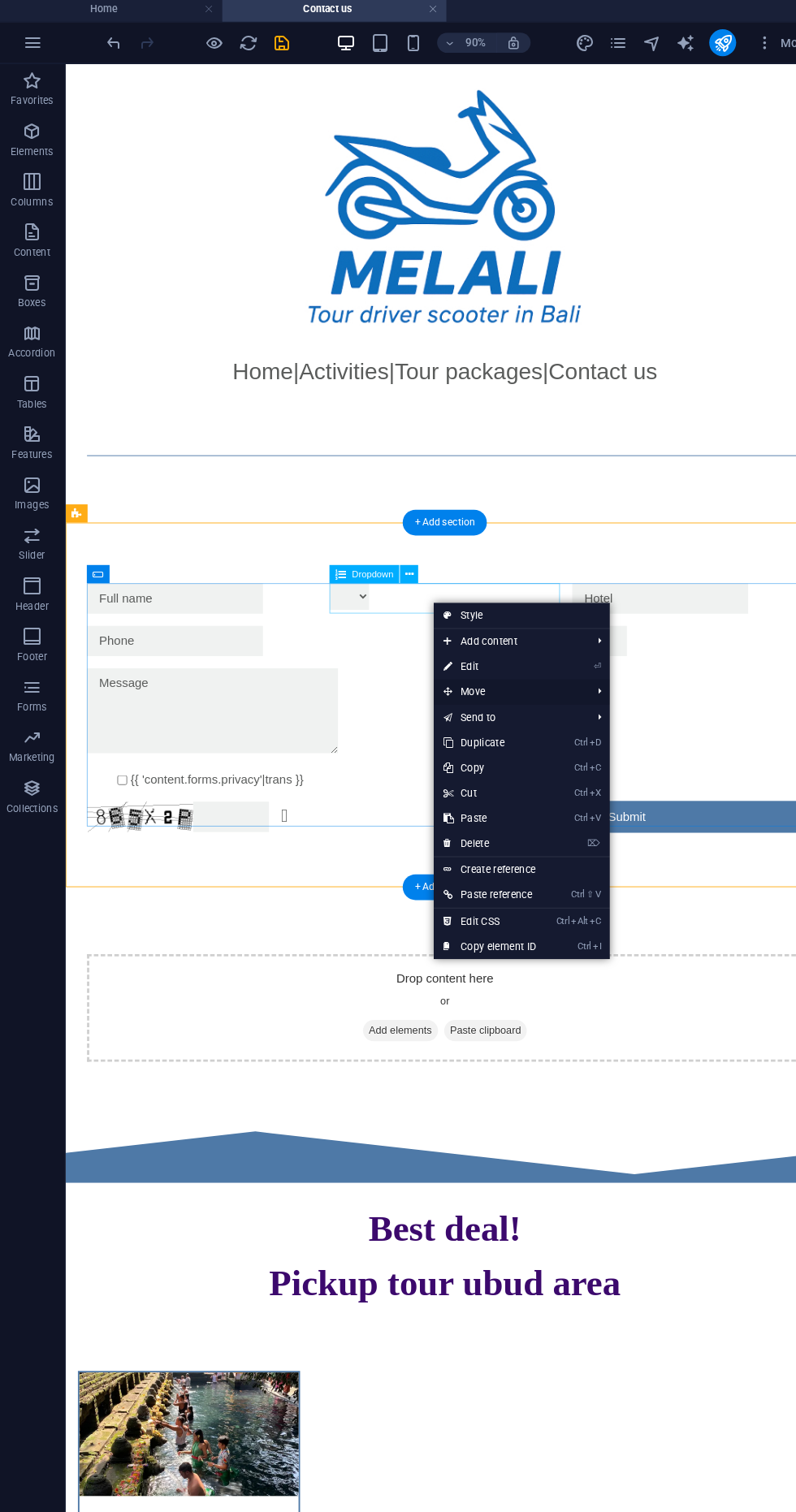
click at [538, 666] on span "Move" at bounding box center [492, 671] width 145 height 24
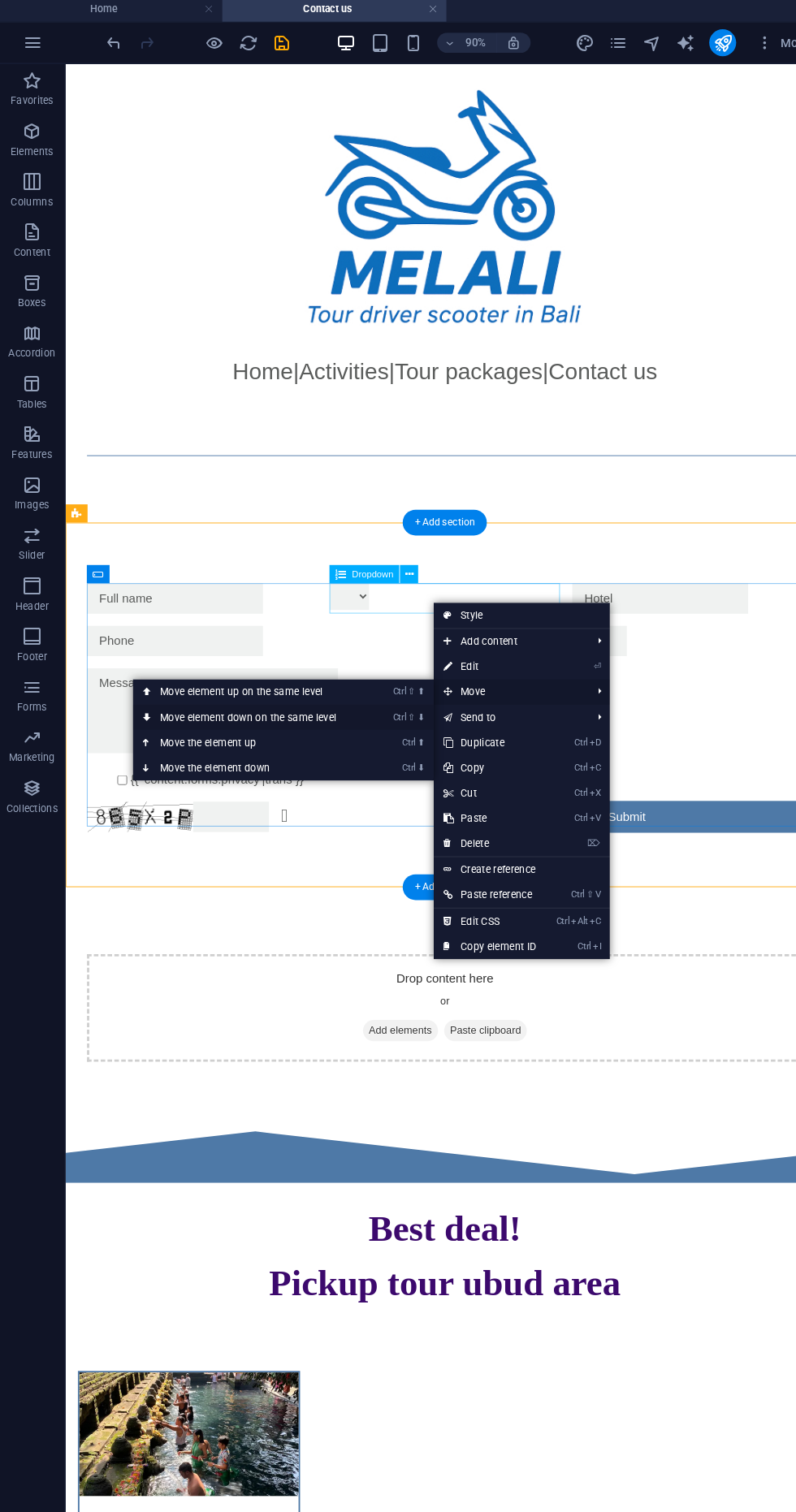
click at [309, 693] on link "Ctrl ⇧ ⬇ Move element down on the same level" at bounding box center [244, 695] width 229 height 24
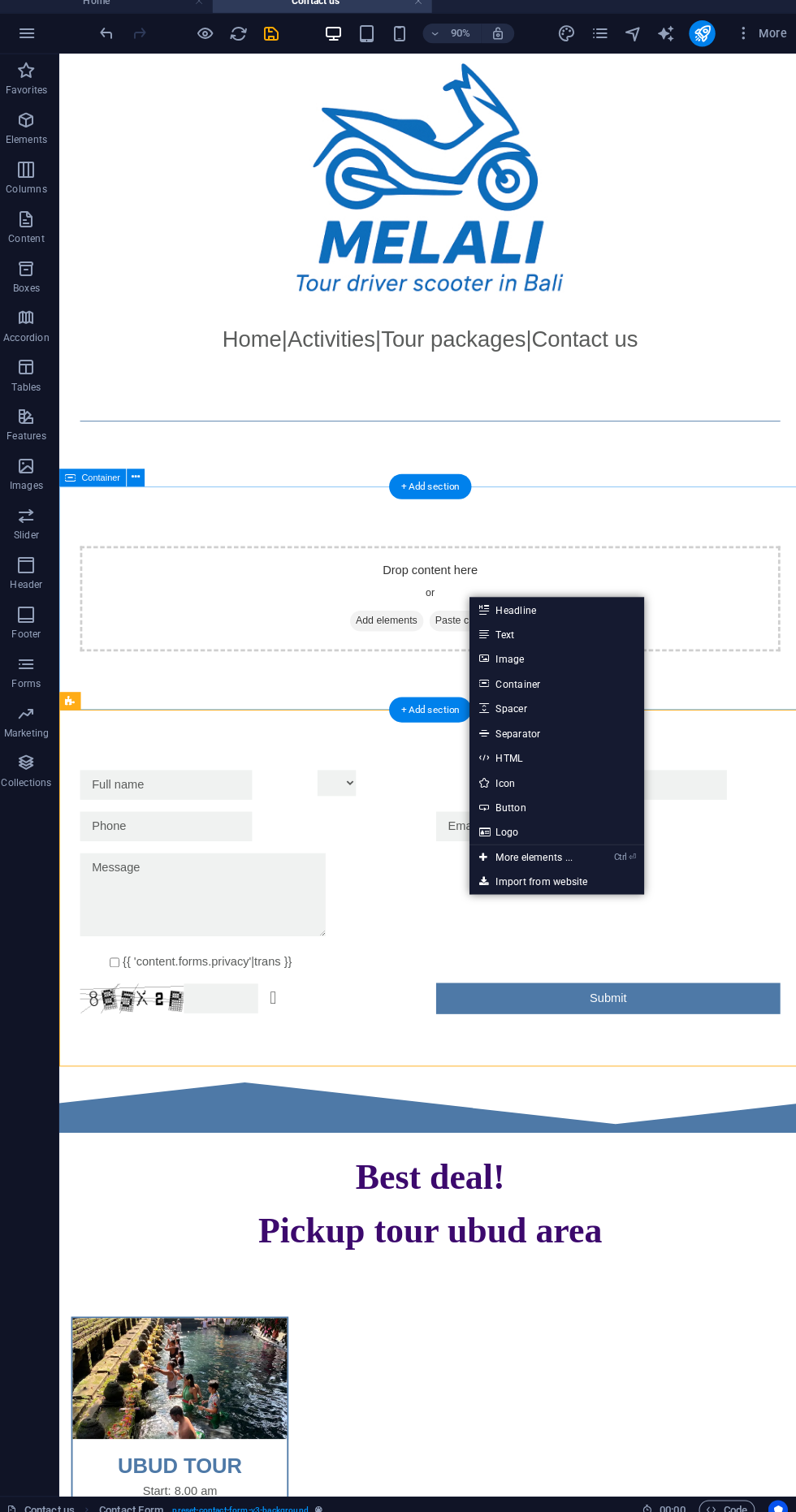
click at [651, 593] on div "Drop content here or Add elements Paste clipboard" at bounding box center [465, 650] width 767 height 116
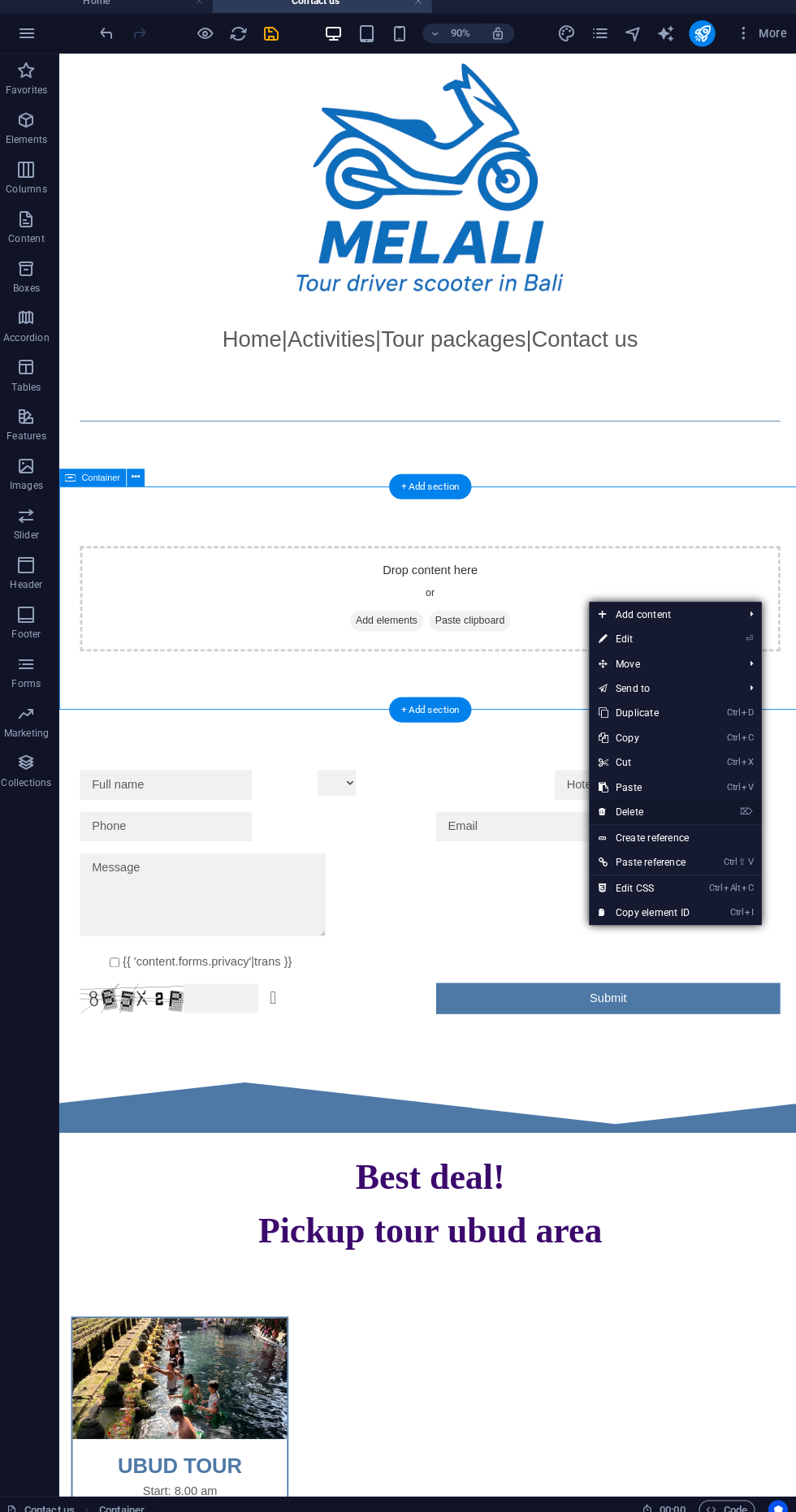
click at [671, 810] on link "⌦ Delete" at bounding box center [641, 812] width 109 height 24
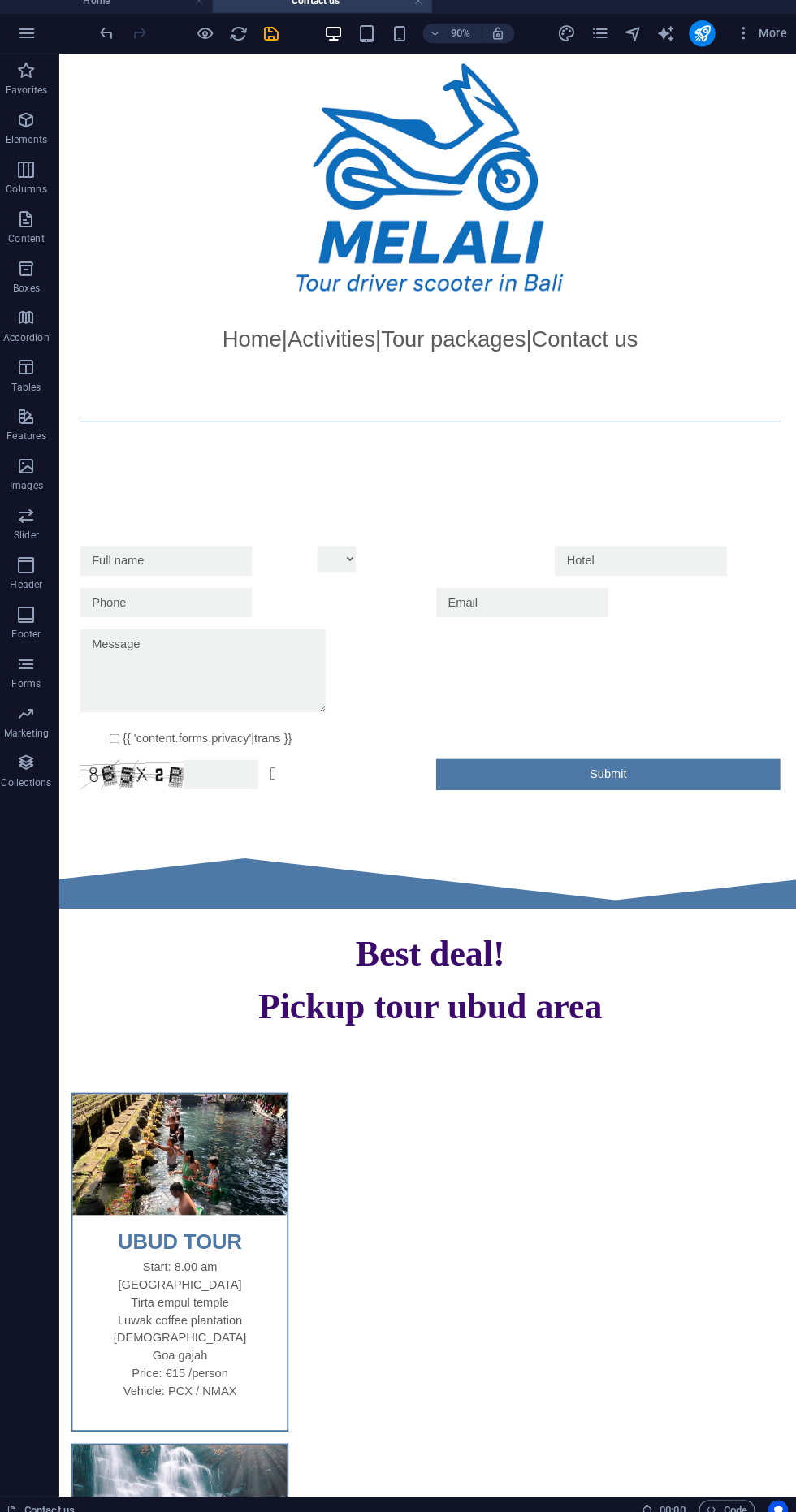
scroll to position [10, 0]
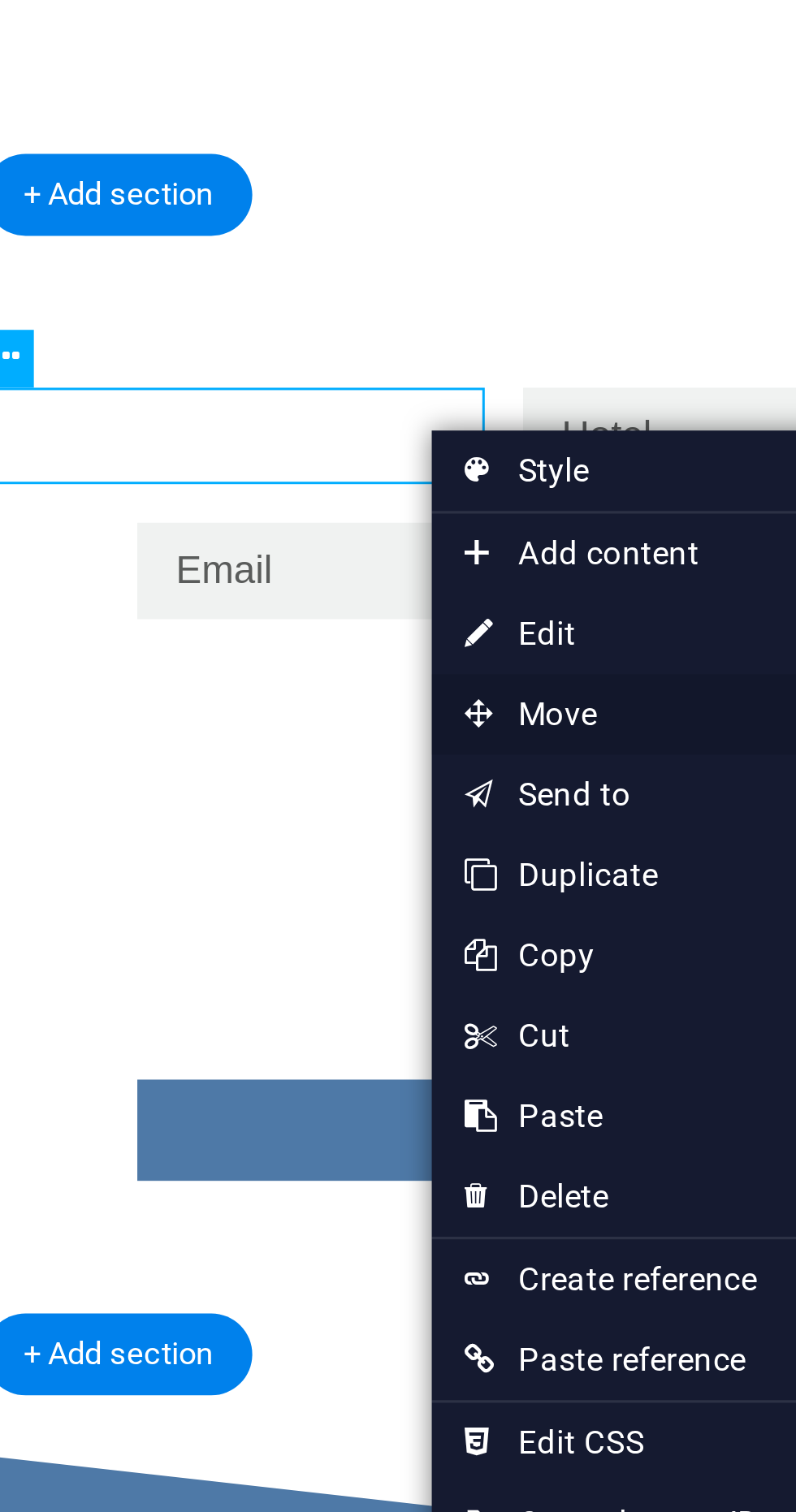
click at [579, 653] on span "Move" at bounding box center [598, 655] width 145 height 24
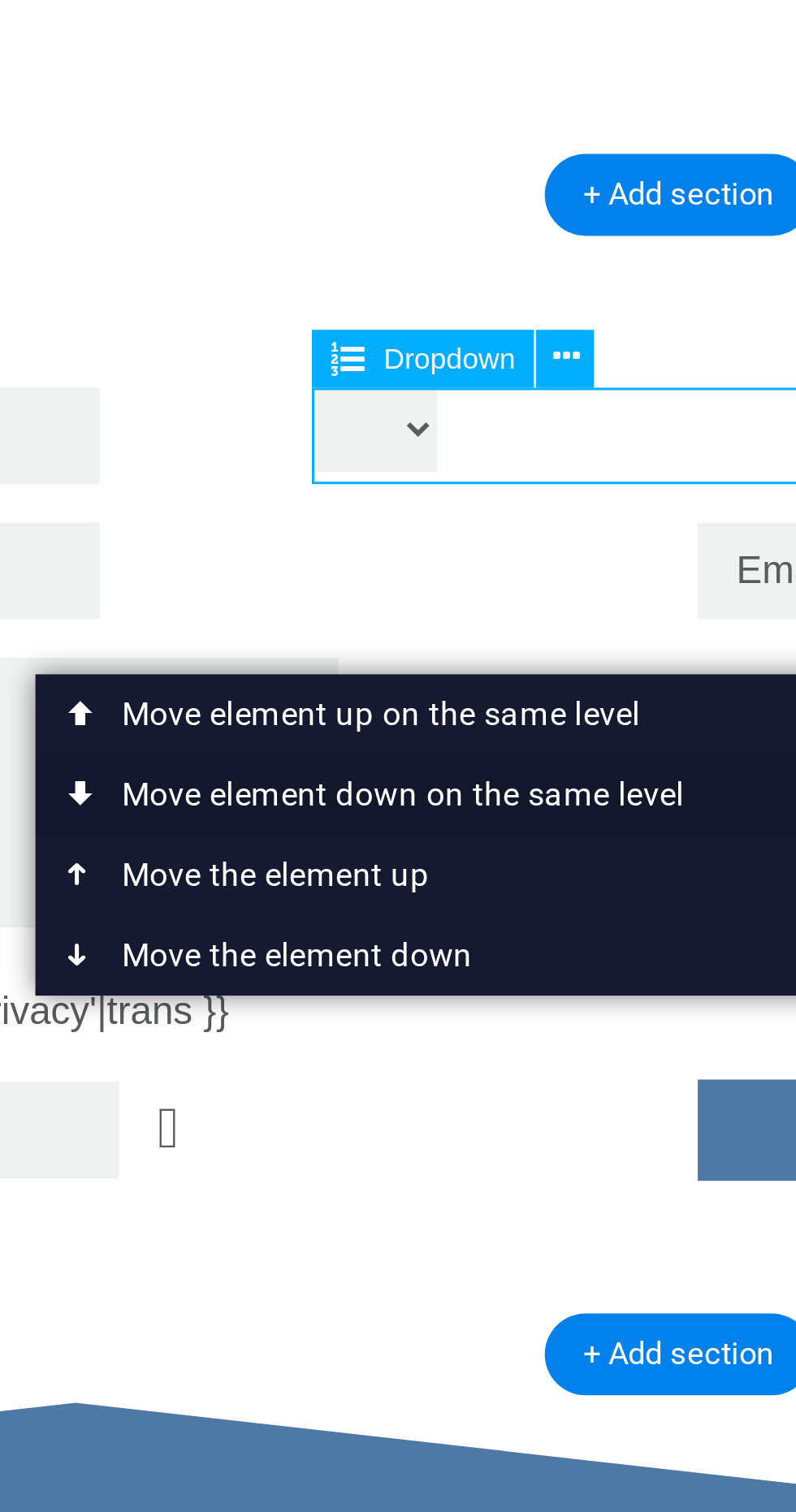
click at [397, 673] on link "Ctrl ⇧ ⬇ Move element down on the same level" at bounding box center [350, 680] width 229 height 24
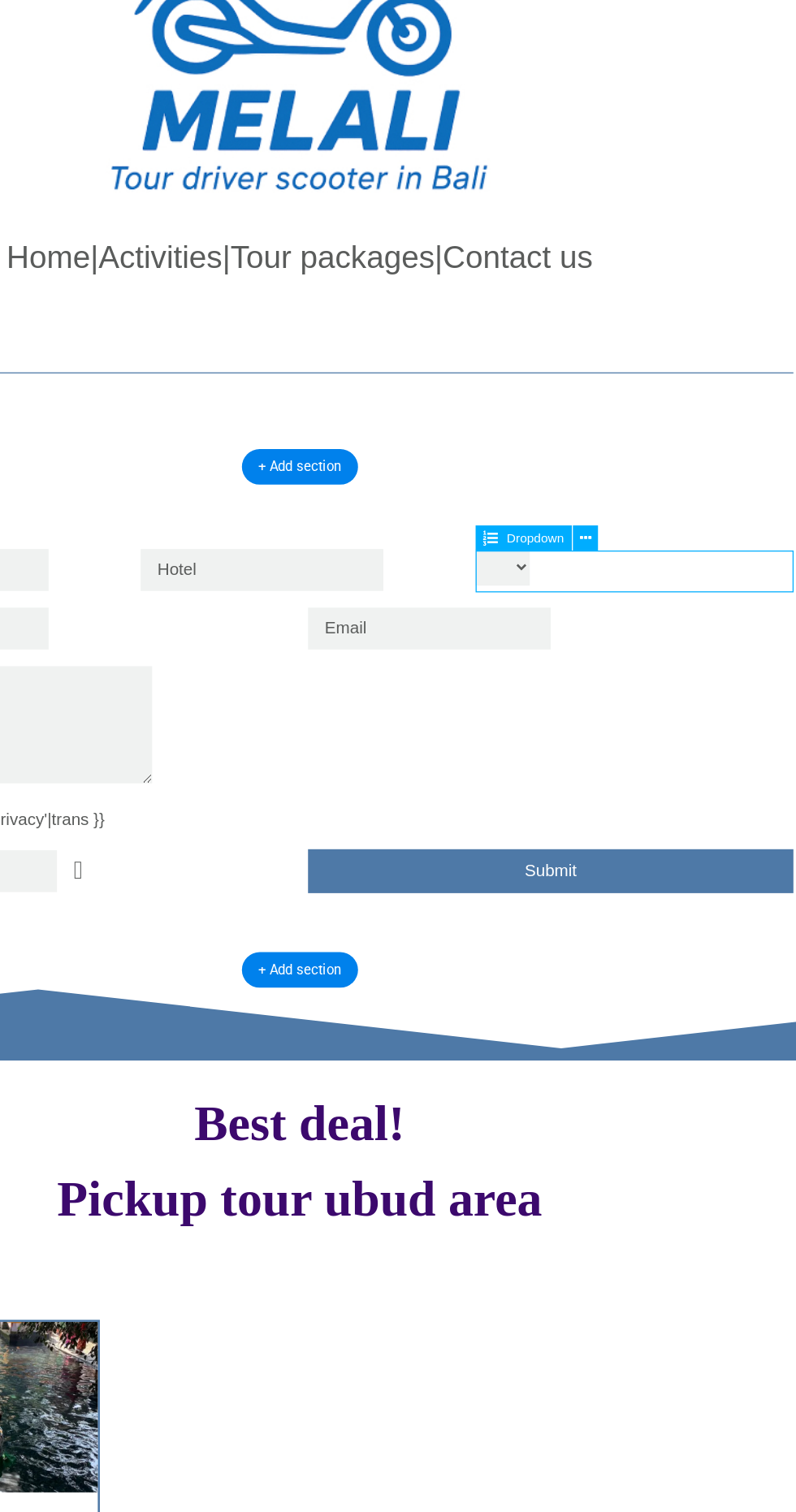
scroll to position [0, 0]
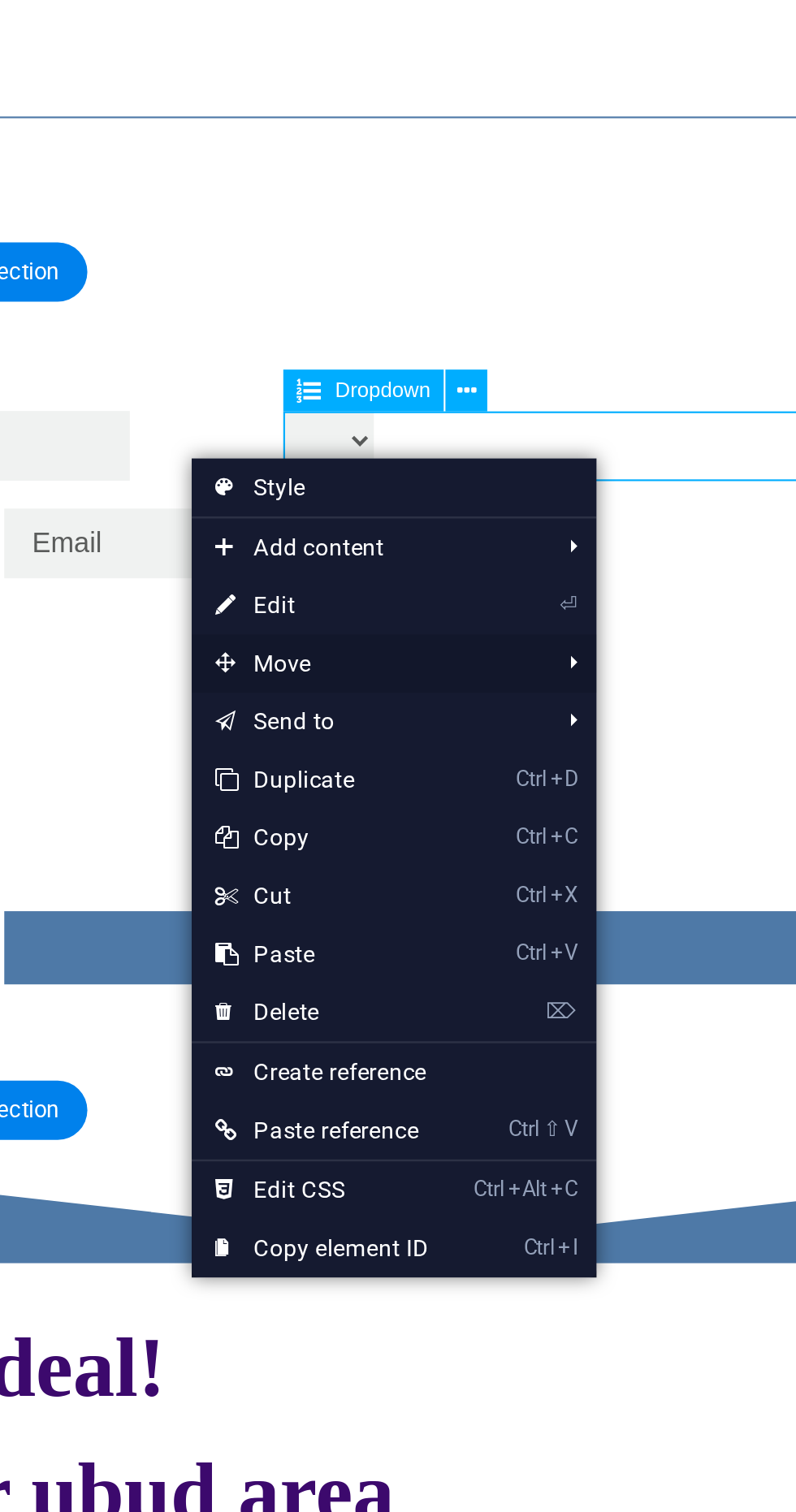
click at [609, 668] on span "Move" at bounding box center [587, 672] width 145 height 24
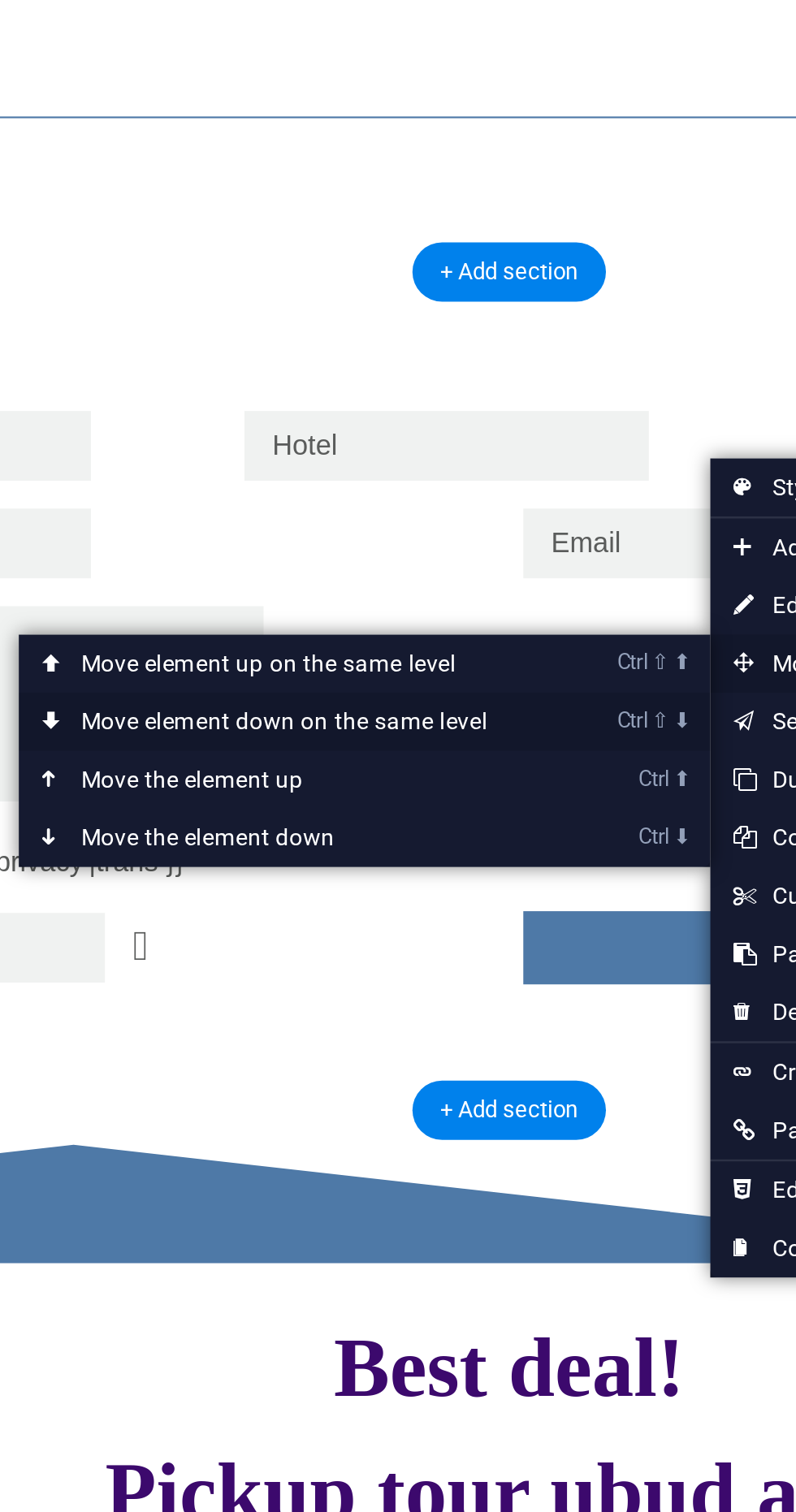
click at [399, 692] on link "Ctrl ⇧ ⬇ Move element down on the same level" at bounding box center [339, 696] width 229 height 24
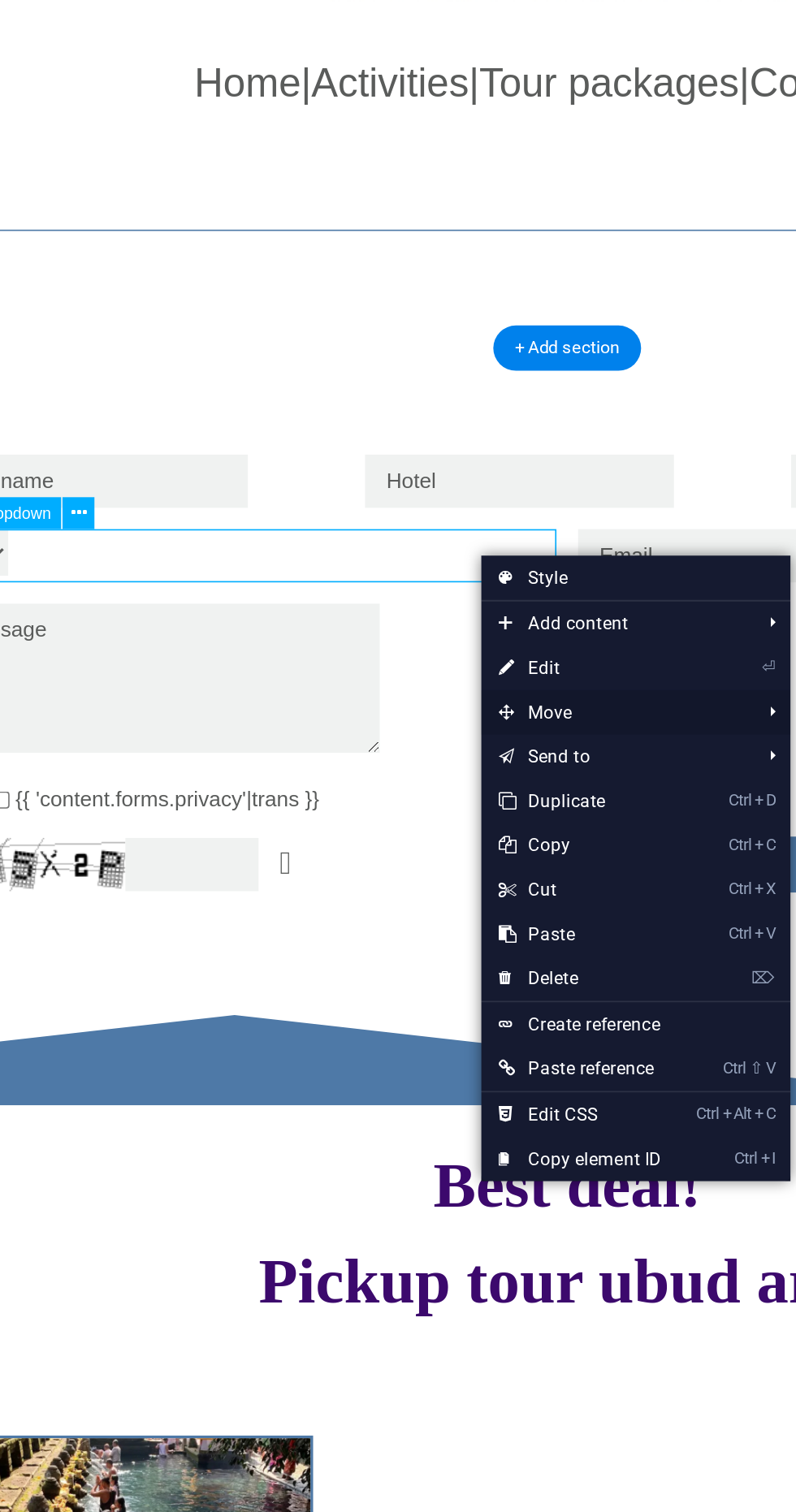
click at [451, 706] on span "Move" at bounding box center [456, 708] width 145 height 24
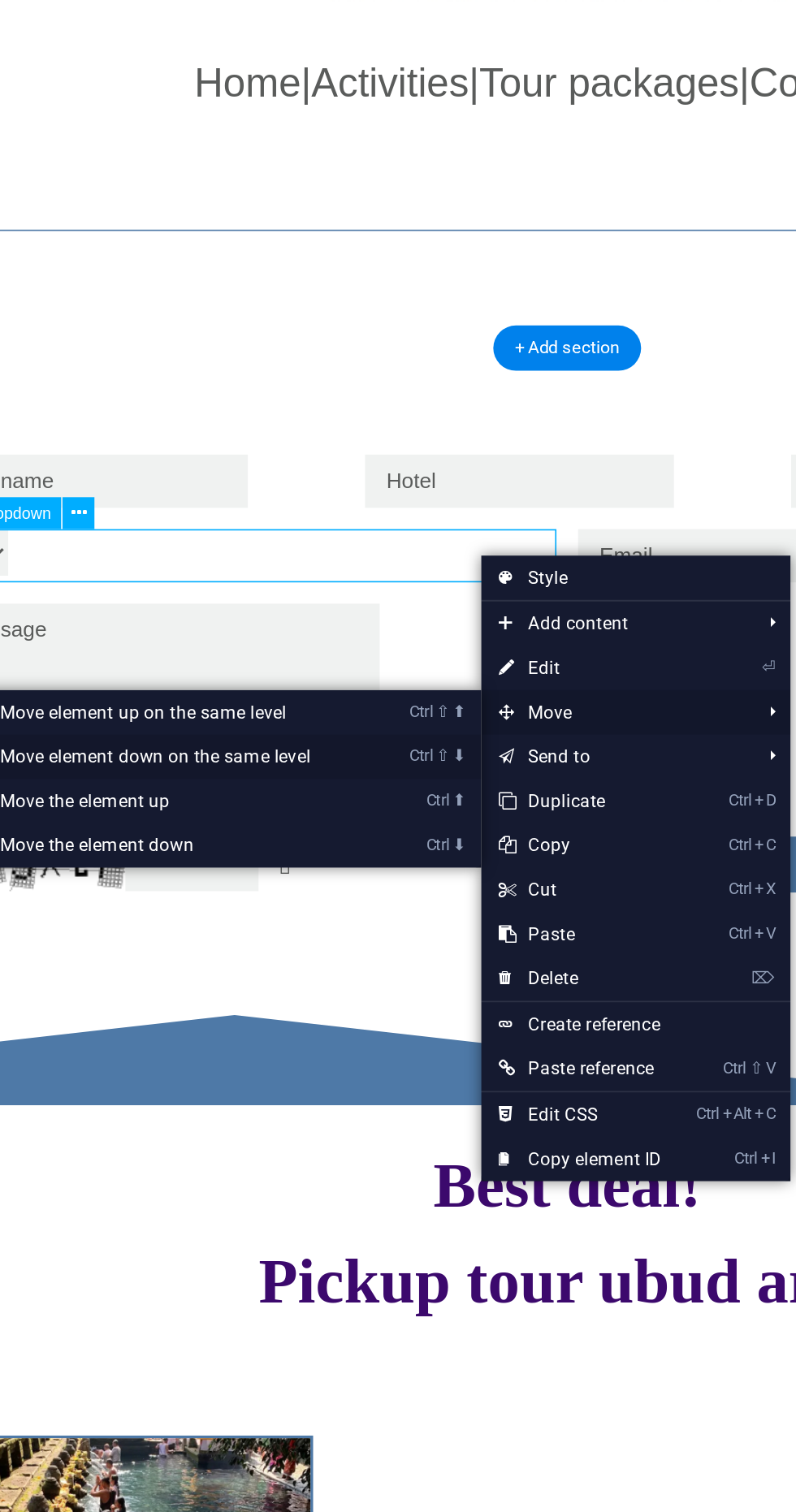
click at [295, 730] on link "Ctrl ⇧ ⬇ Move element down on the same level" at bounding box center [208, 732] width 229 height 24
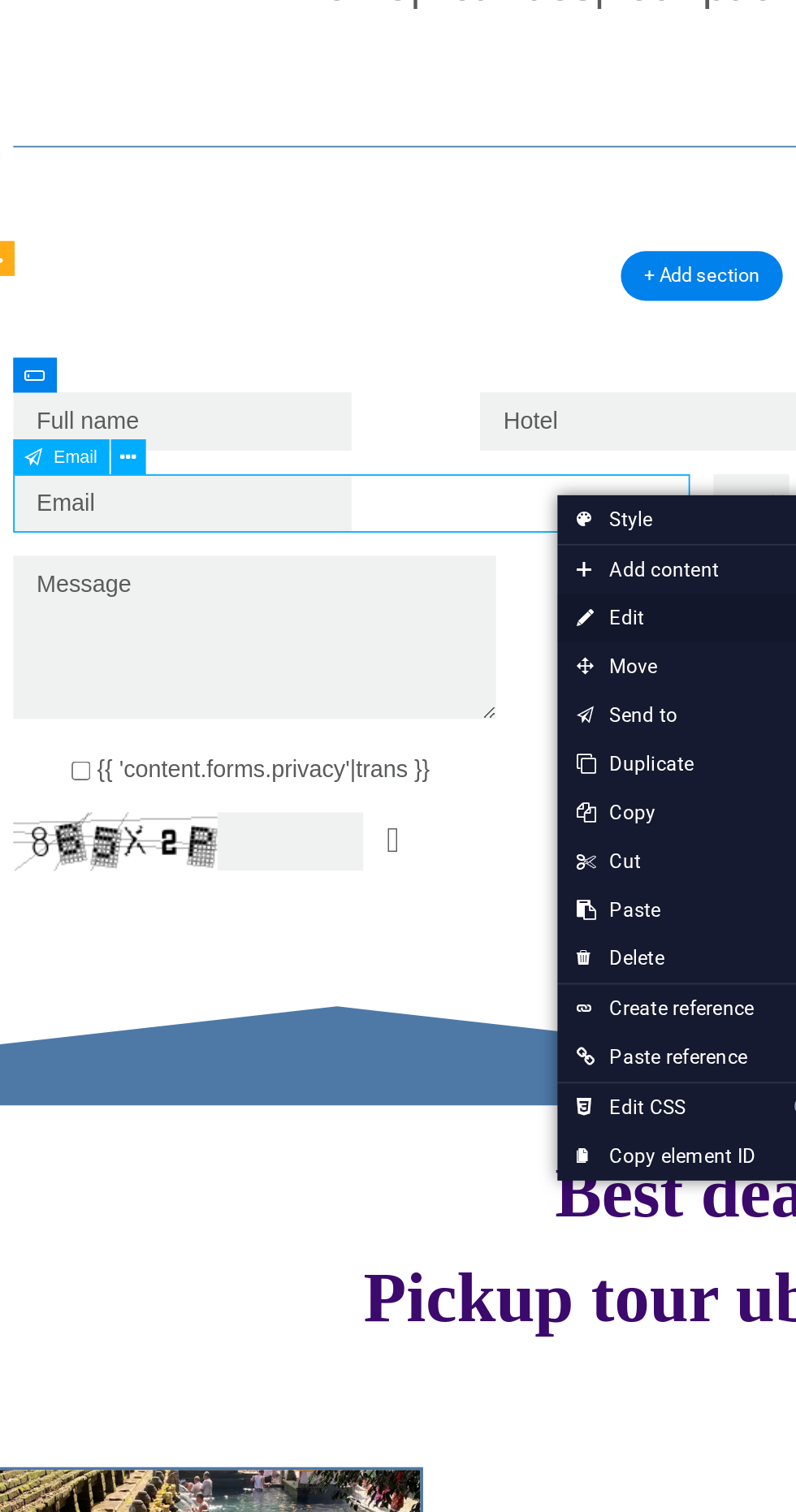
click at [417, 677] on link "⏎ Edit" at bounding box center [412, 679] width 109 height 24
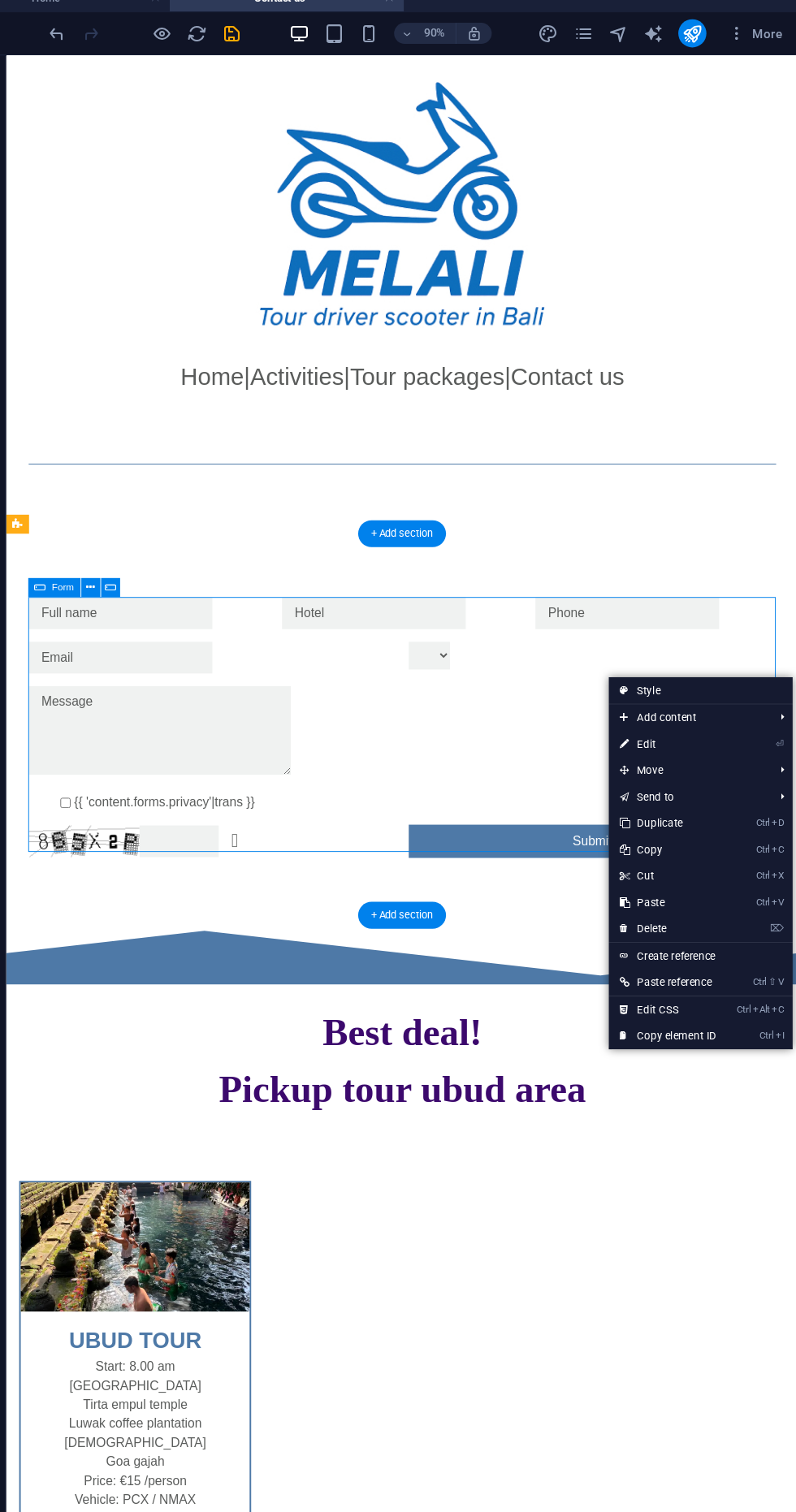
click at [519, 682] on div at bounding box center [607, 673] width 377 height 33
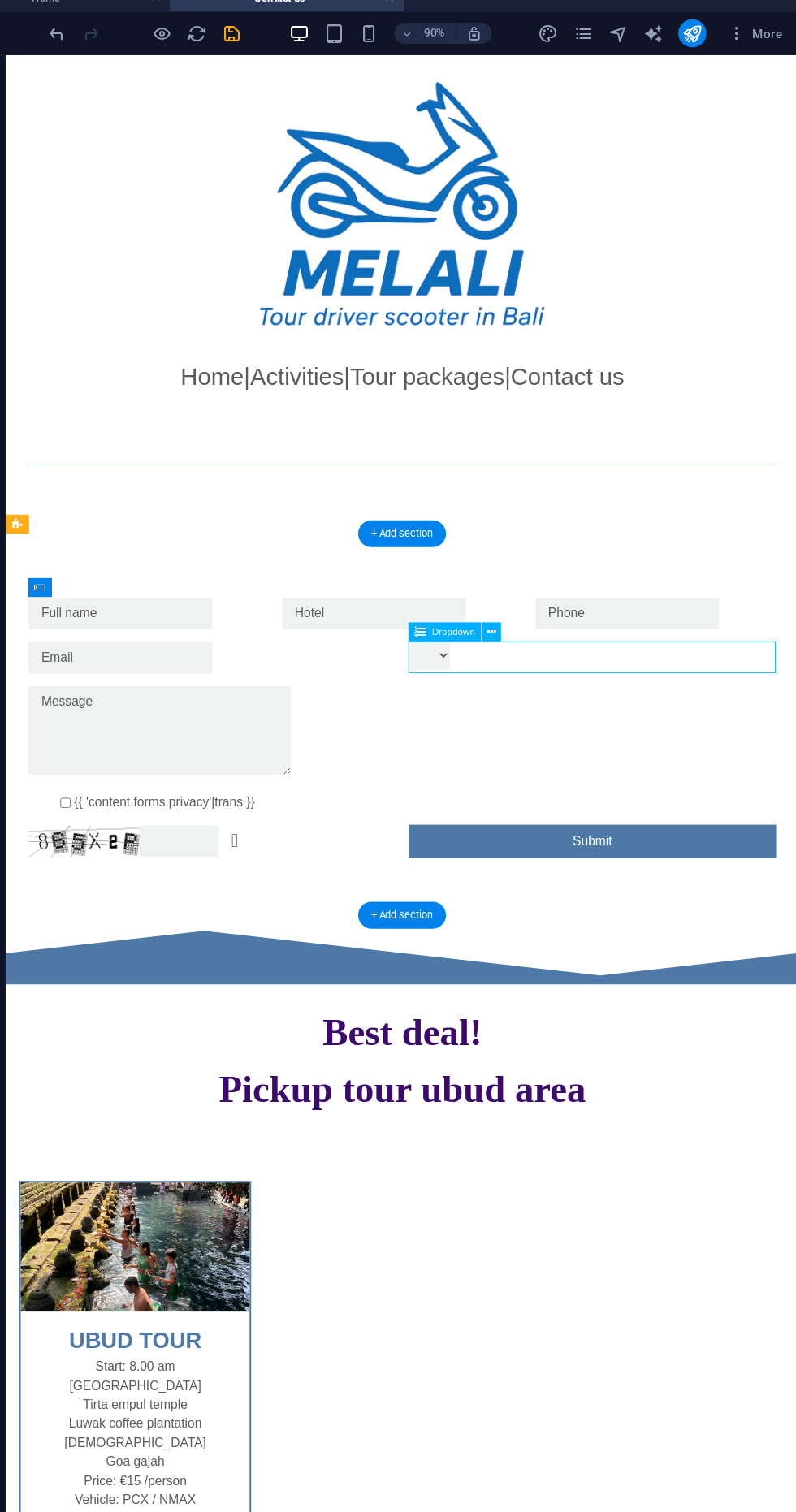
click at [654, 683] on div at bounding box center [607, 673] width 377 height 33
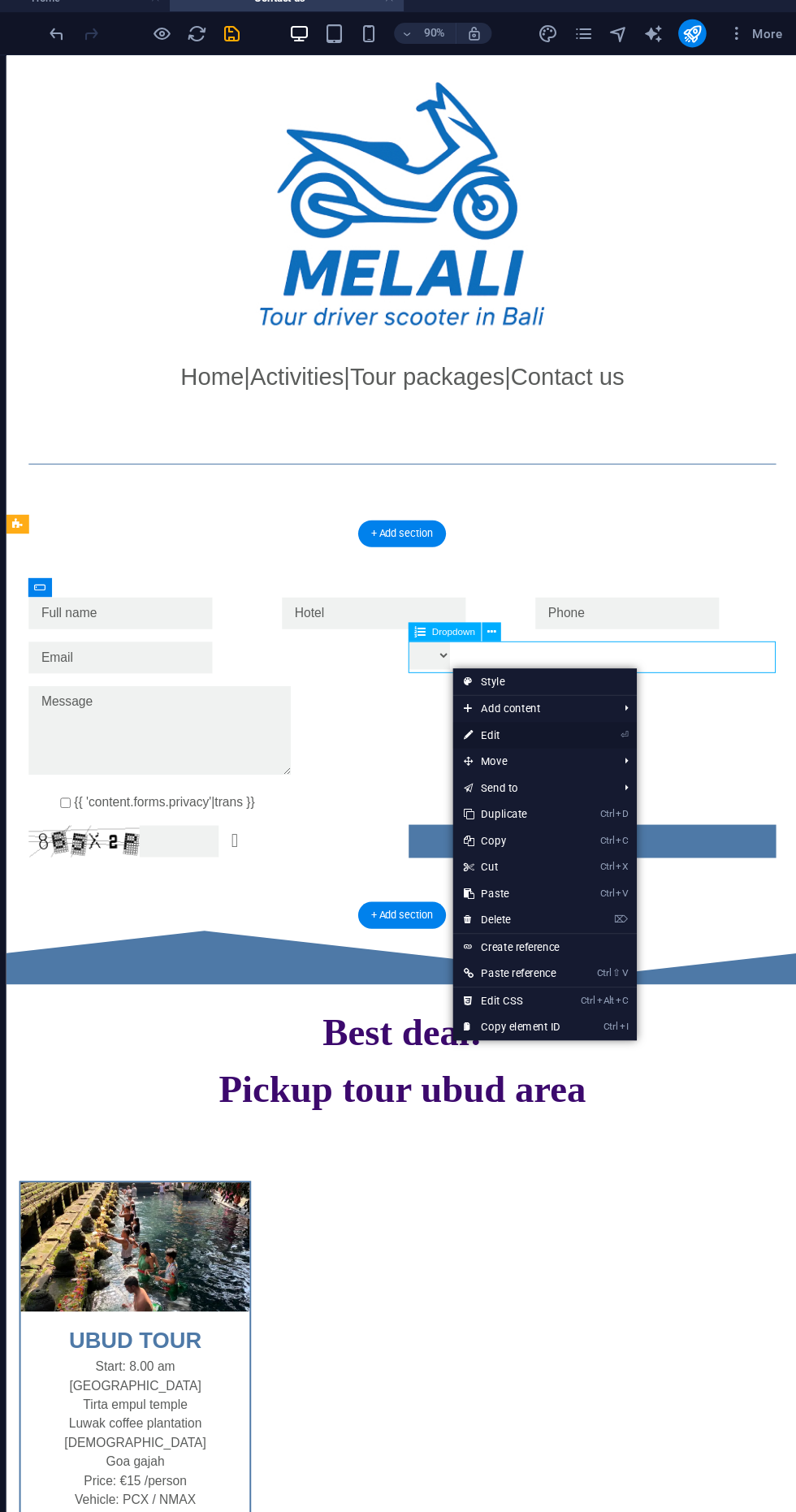
click at [571, 700] on link "⏎ Edit" at bounding box center [531, 693] width 109 height 24
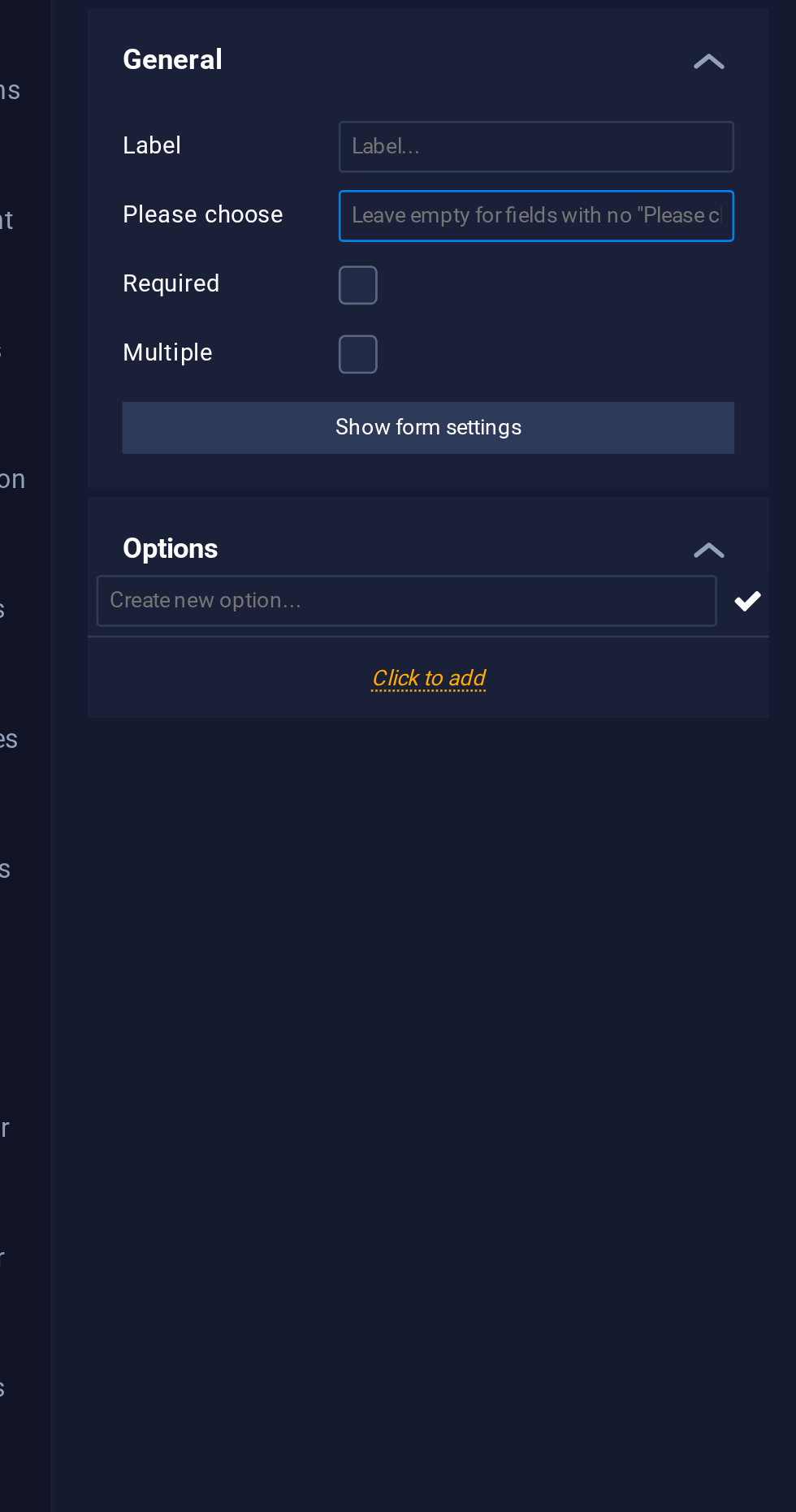
click at [281, 247] on input "Please choose" at bounding box center [246, 245] width 148 height 20
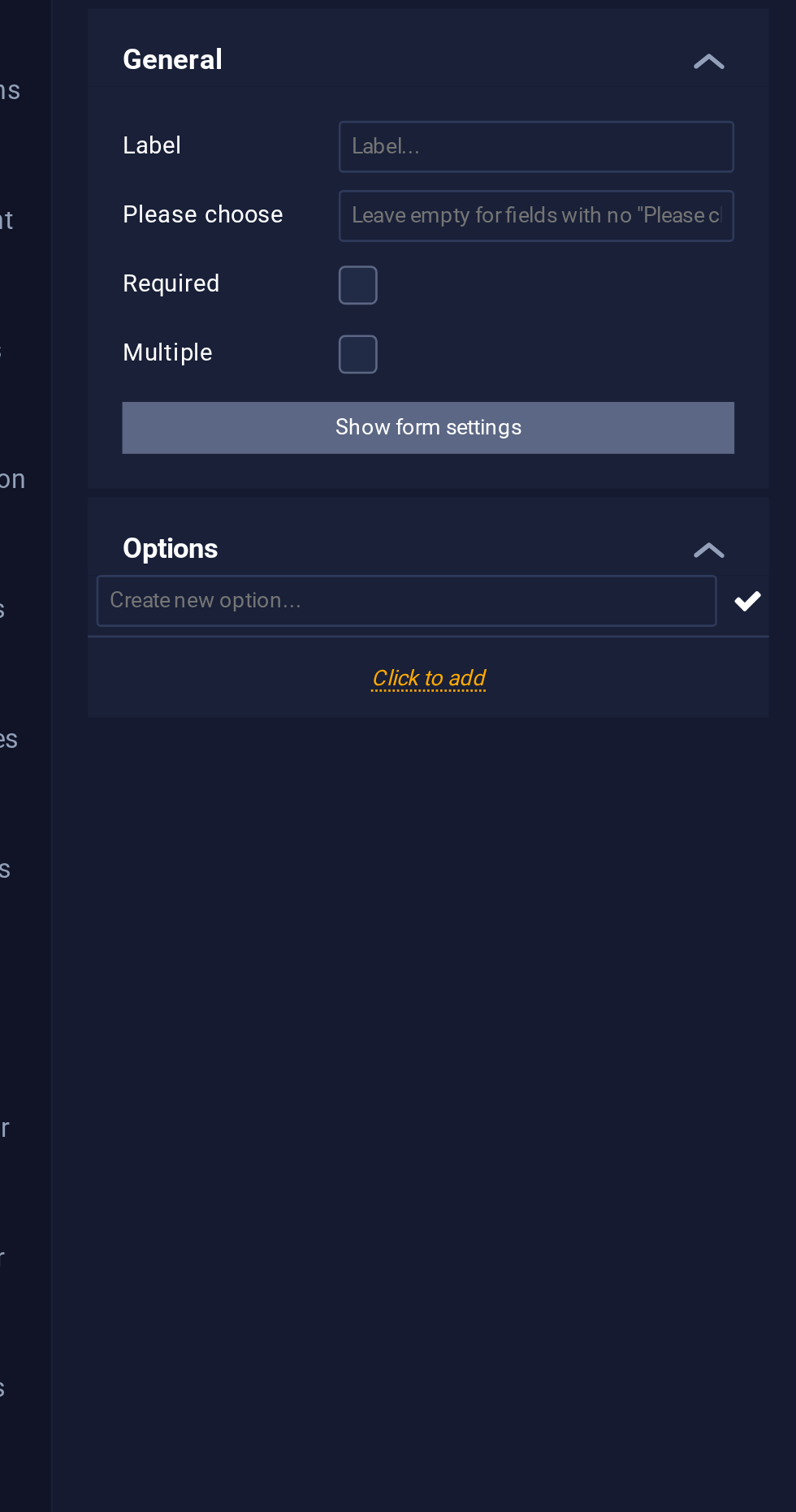
click at [263, 319] on button "Show form settings" at bounding box center [206, 324] width 230 height 20
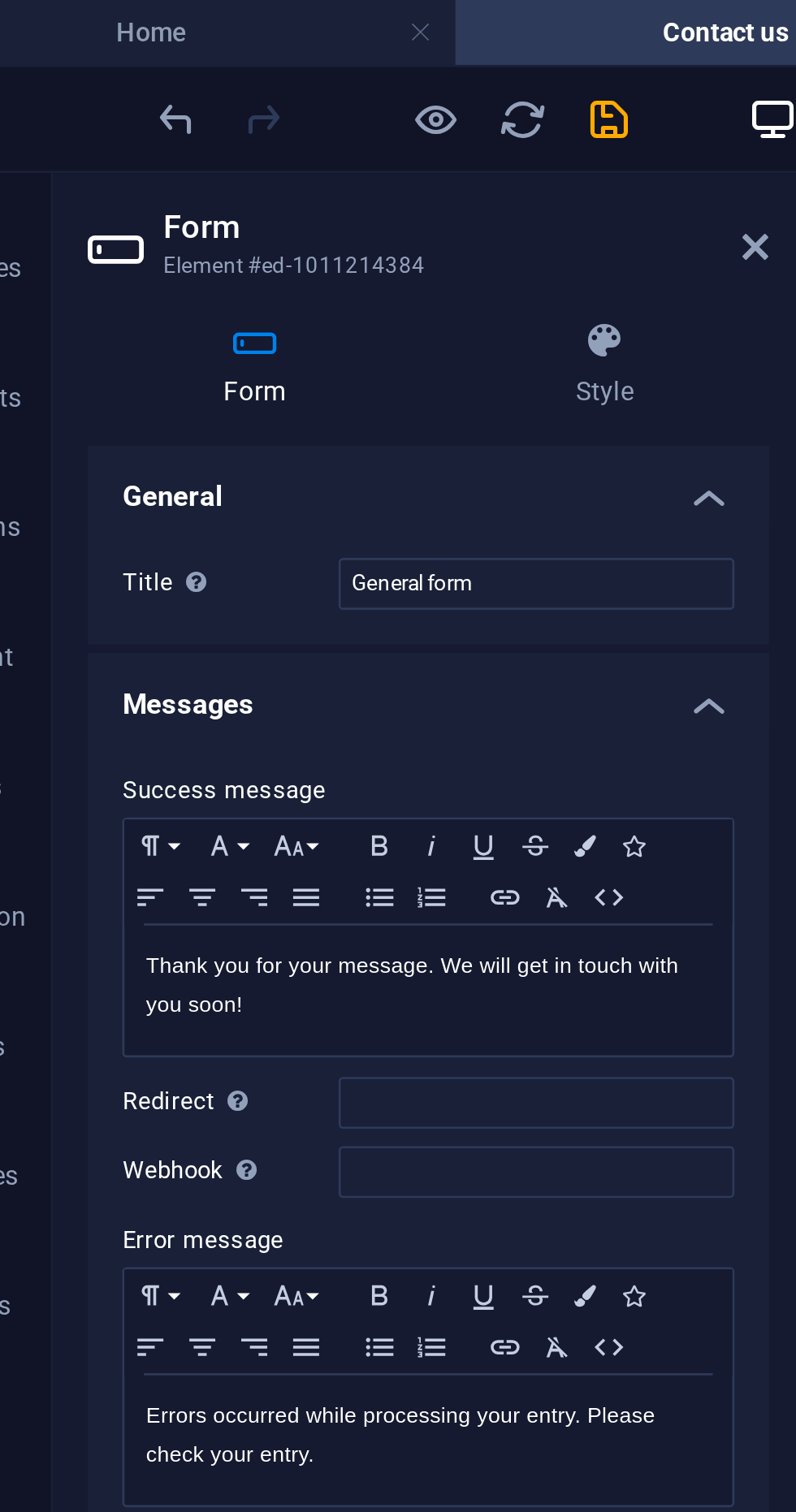
click at [314, 186] on h4 "General" at bounding box center [206, 181] width 255 height 29
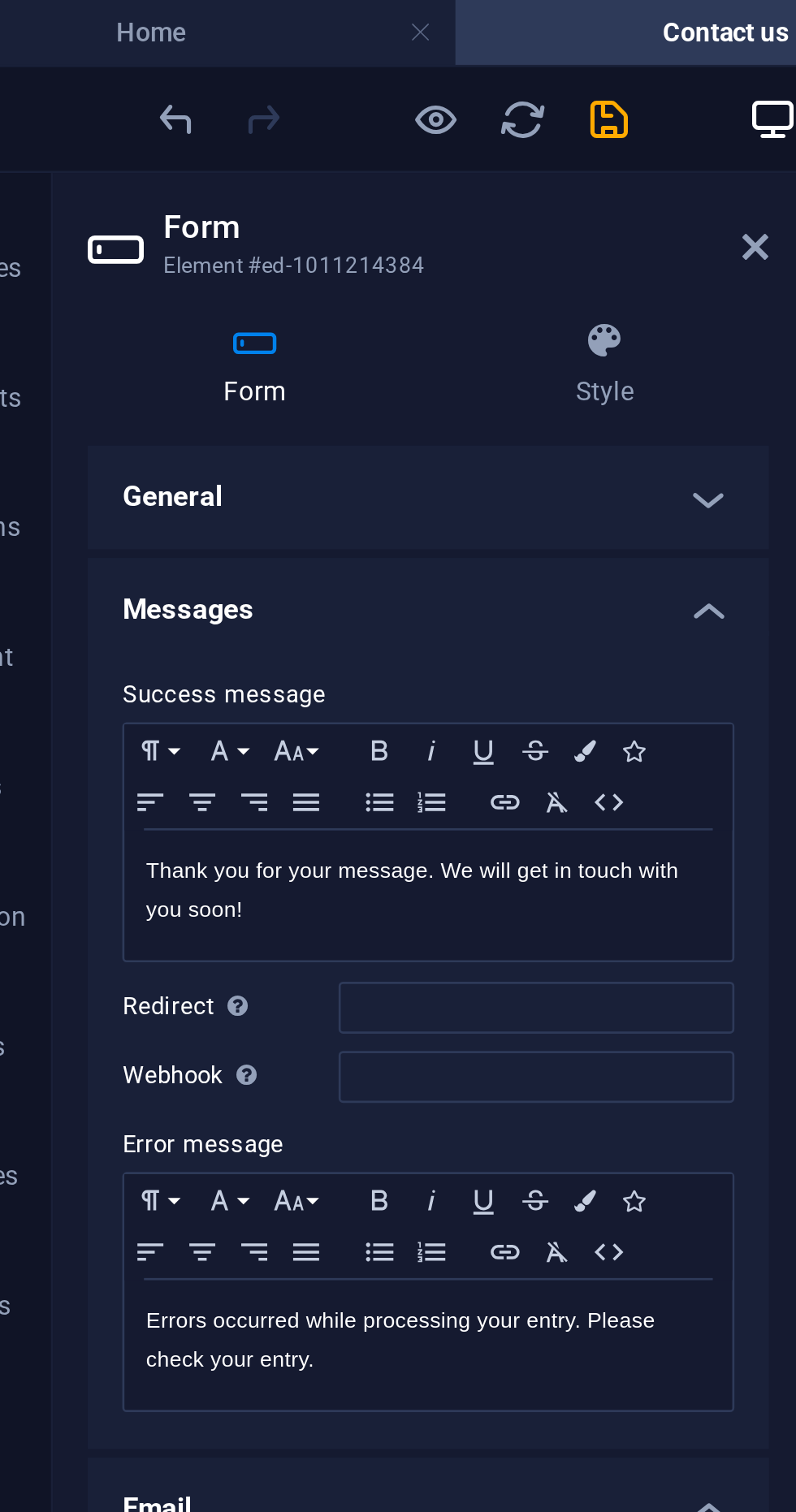
click at [307, 235] on h4 "Messages" at bounding box center [206, 224] width 255 height 29
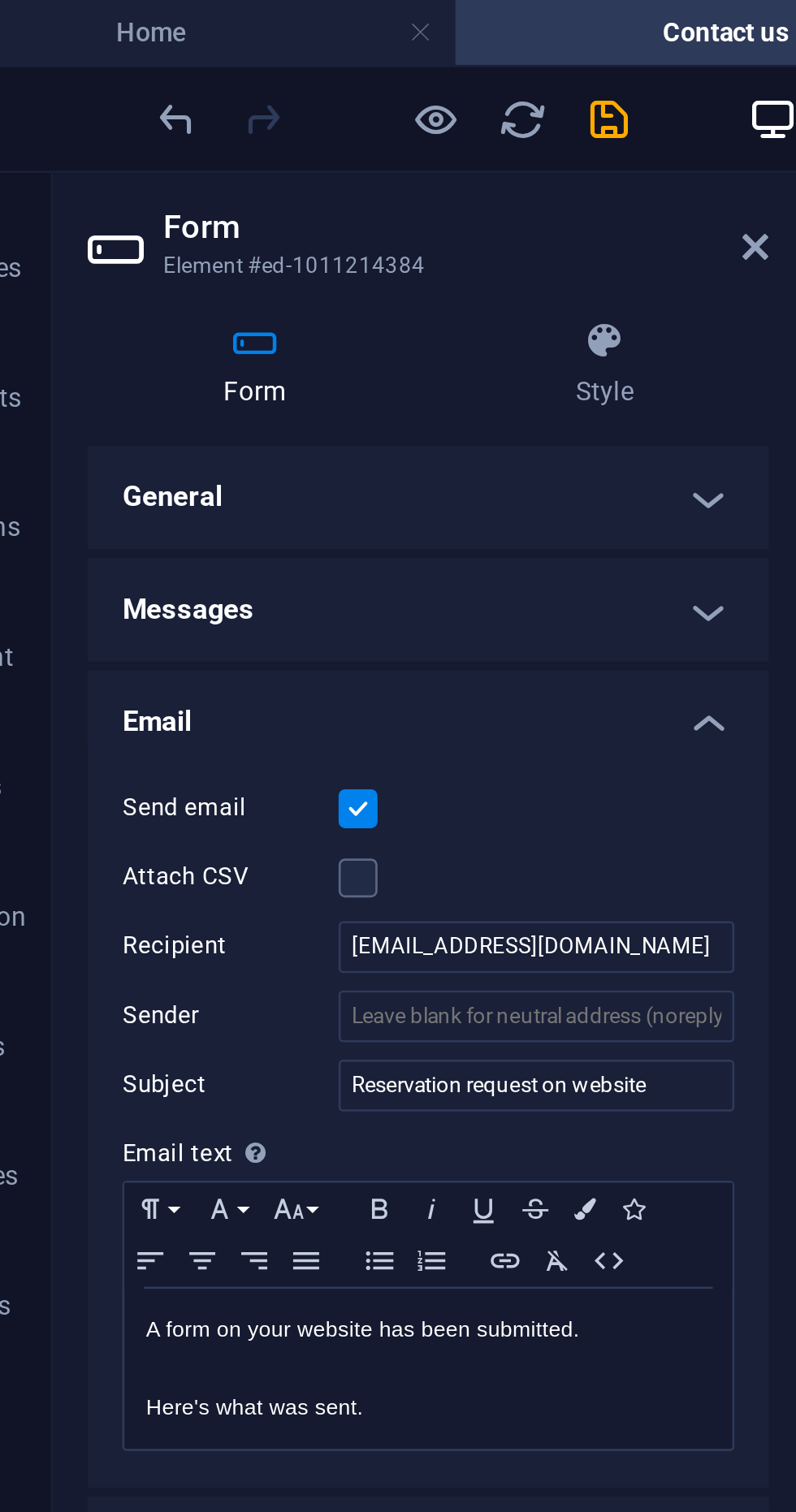
click at [307, 275] on h4 "Email" at bounding box center [206, 266] width 255 height 29
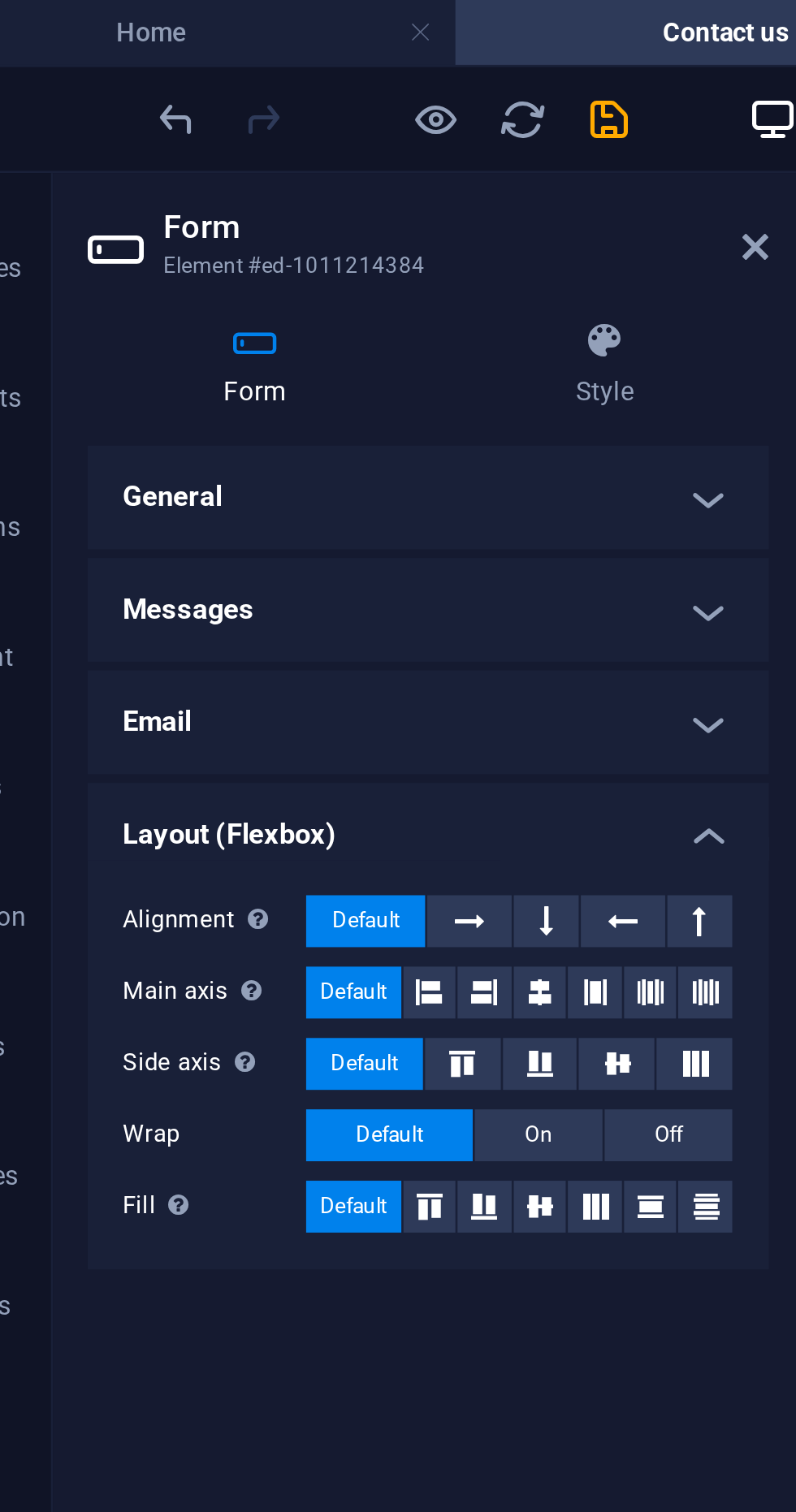
click at [310, 312] on h4 "Layout (Flexbox)" at bounding box center [206, 308] width 255 height 29
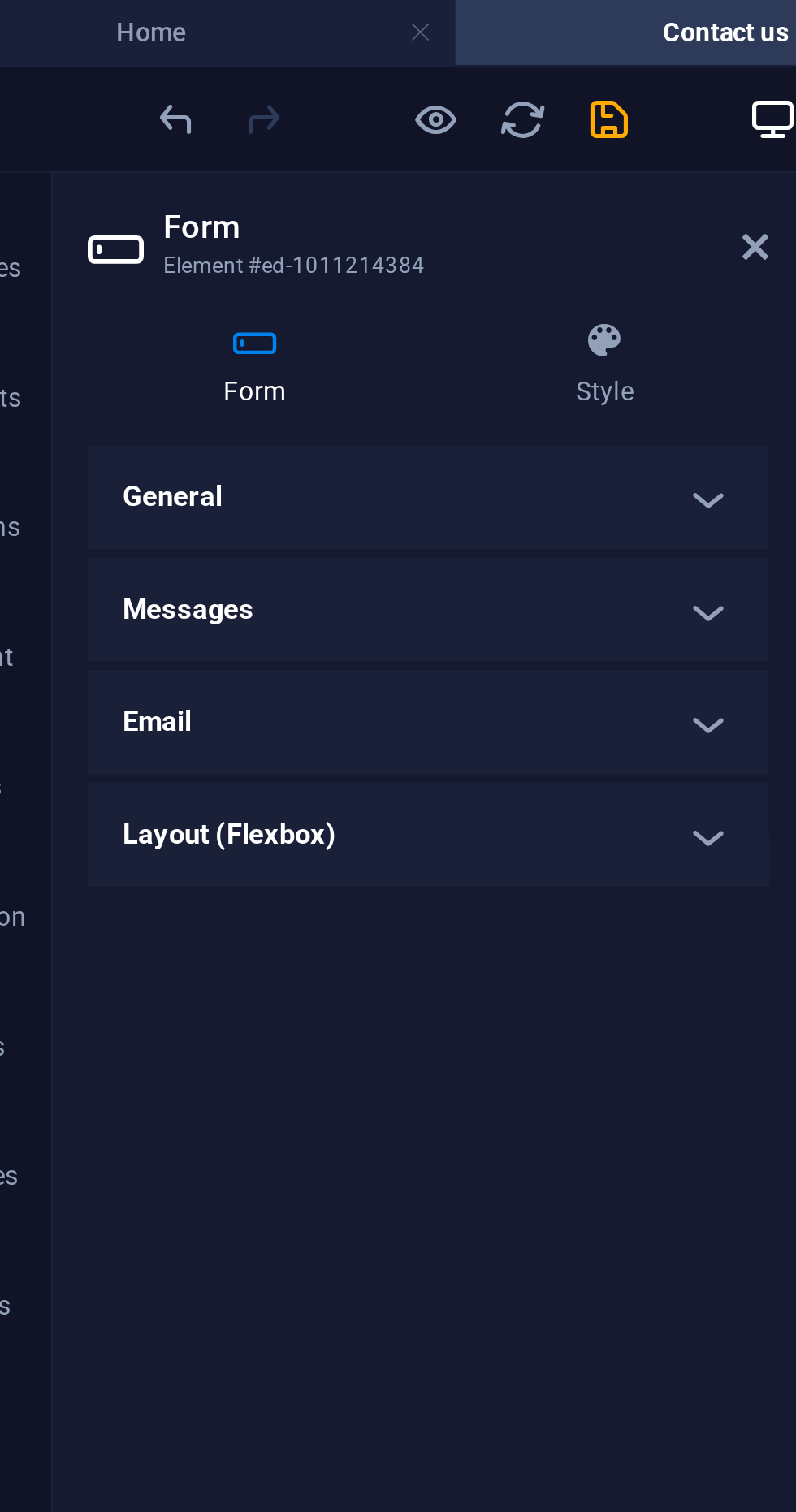
click at [130, 138] on h4 "Form" at bounding box center [144, 137] width 132 height 34
click at [330, 94] on icon at bounding box center [329, 92] width 9 height 13
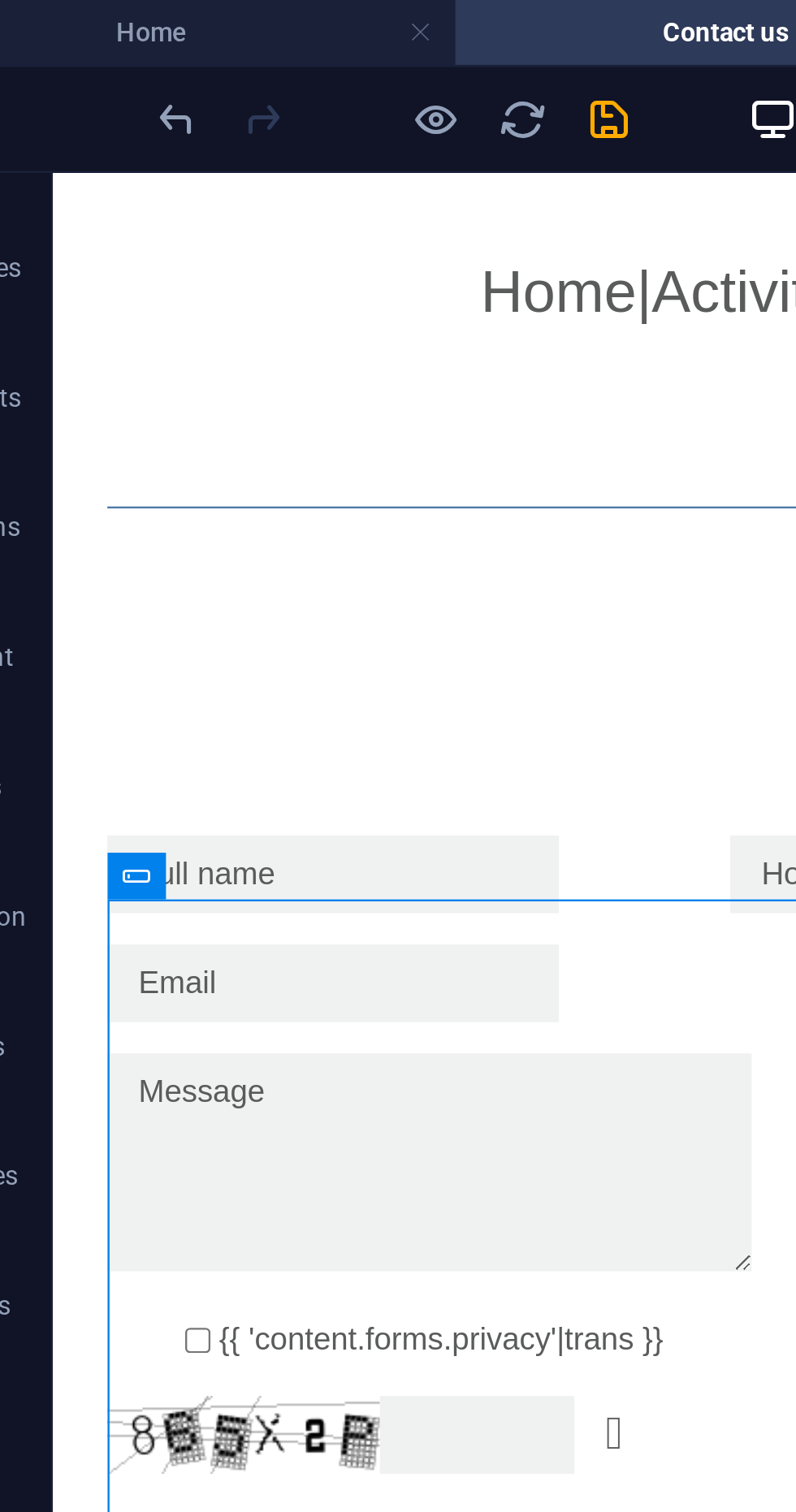
scroll to position [388, 0]
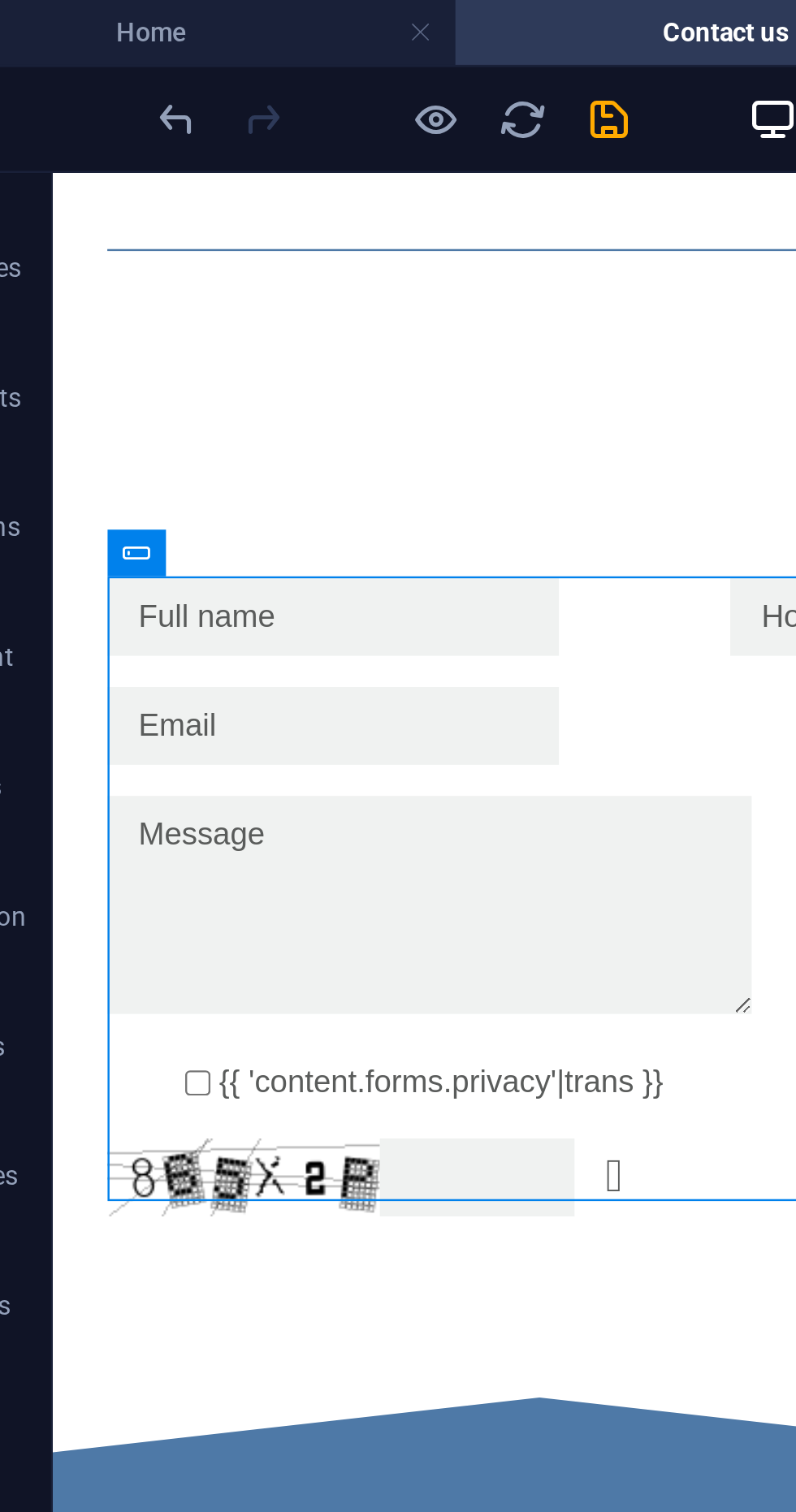
click at [229, 293] on div "{{ 'content.forms.privacy'|trans }} Unreadable? Regenerate Submit" at bounding box center [459, 475] width 812 height 397
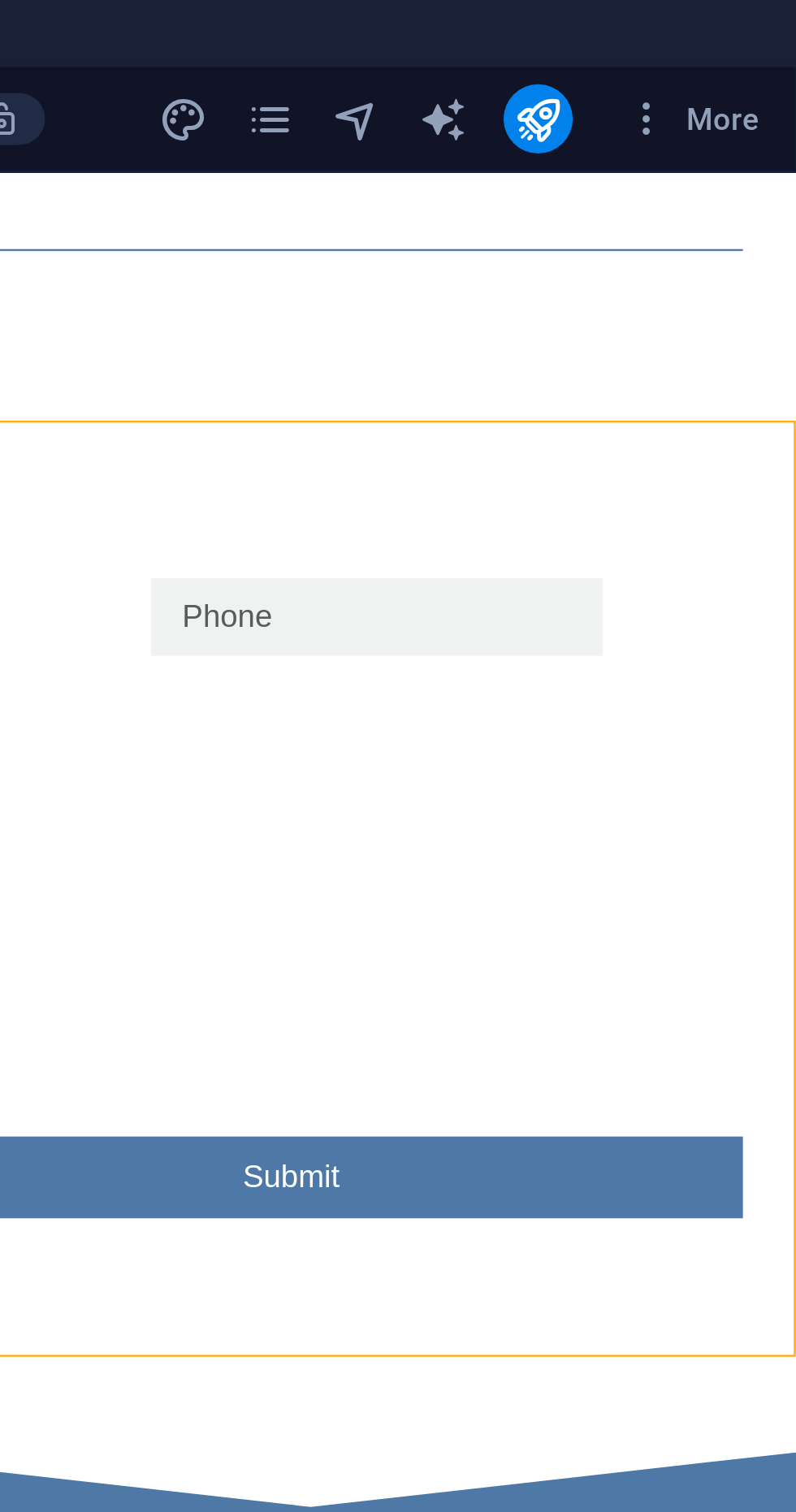
scroll to position [385, 0]
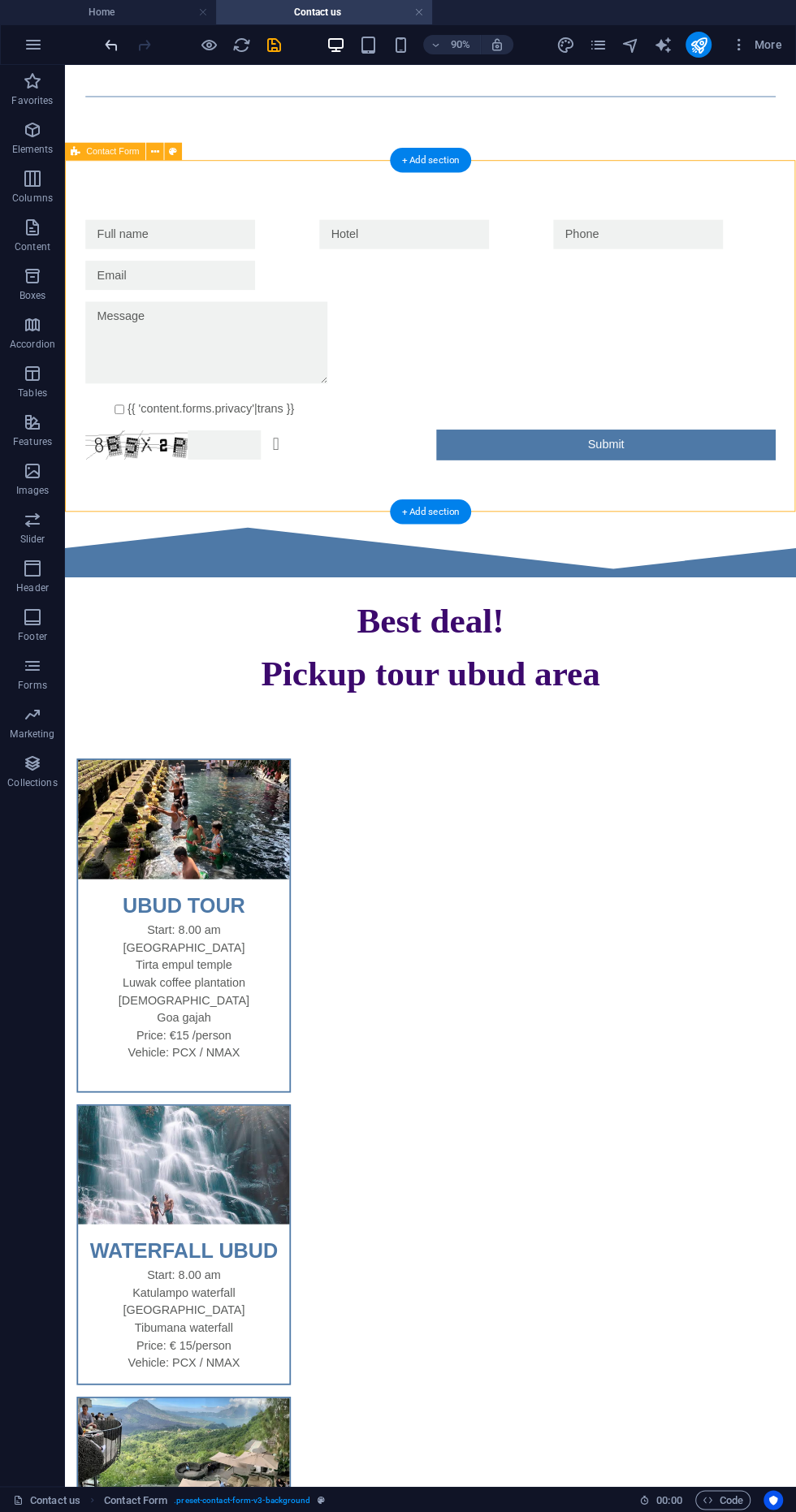
click at [111, 35] on icon "undo" at bounding box center [112, 45] width 19 height 19
click at [649, 306] on div at bounding box center [666, 297] width 377 height 33
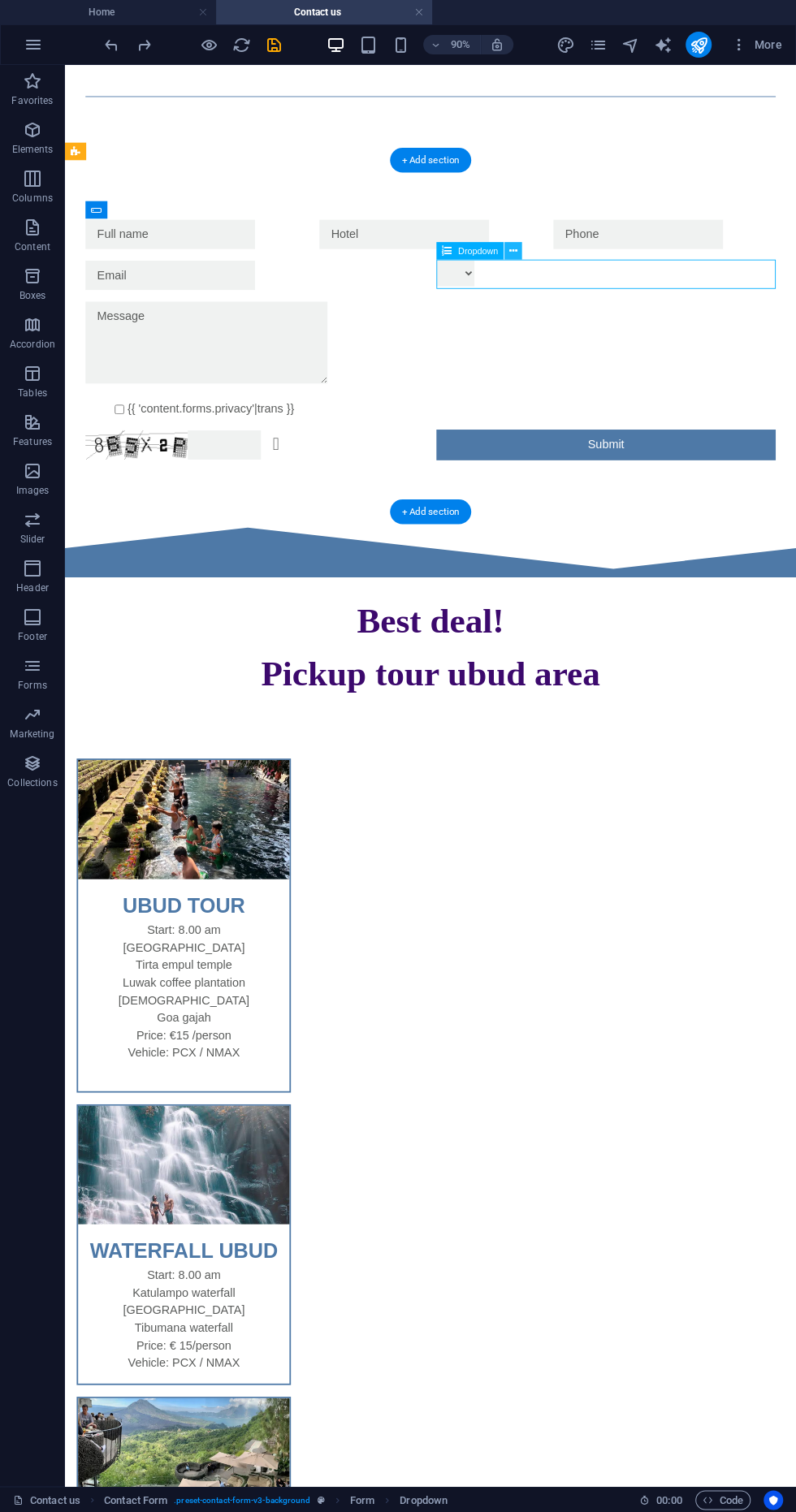
click at [521, 258] on button at bounding box center [513, 251] width 18 height 18
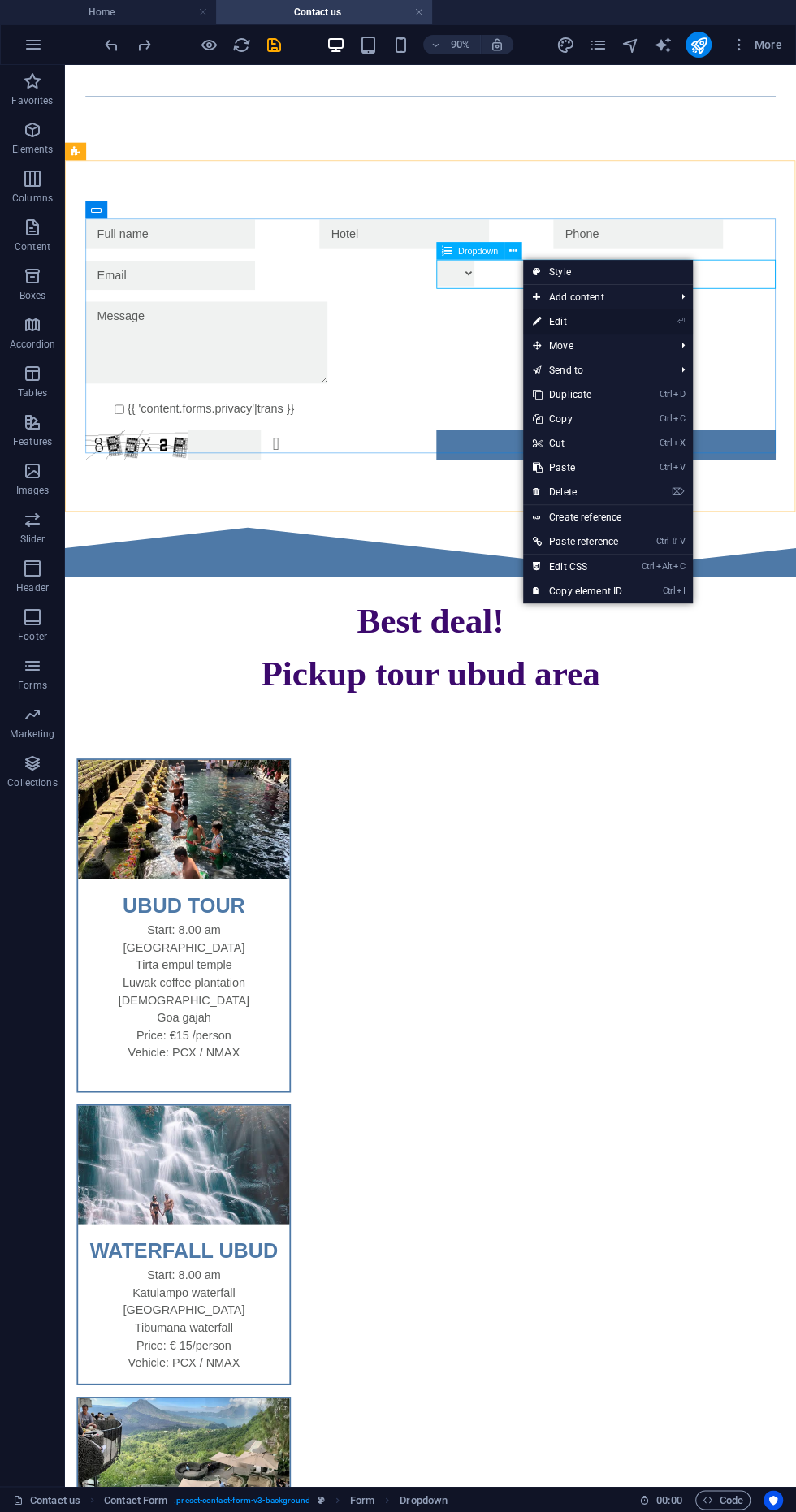
click at [608, 319] on link "⏎ Edit" at bounding box center [577, 322] width 109 height 24
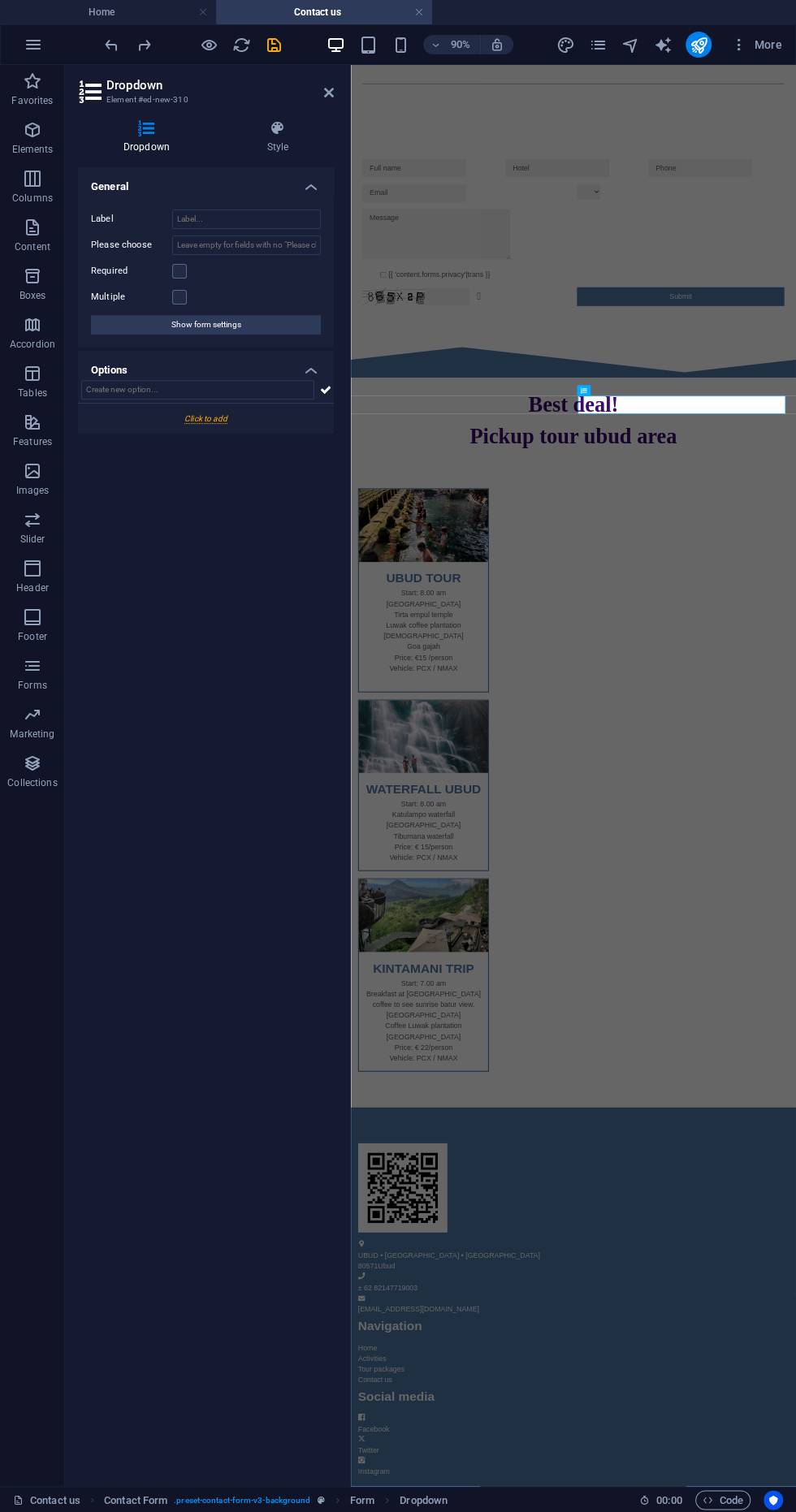
scroll to position [0, 0]
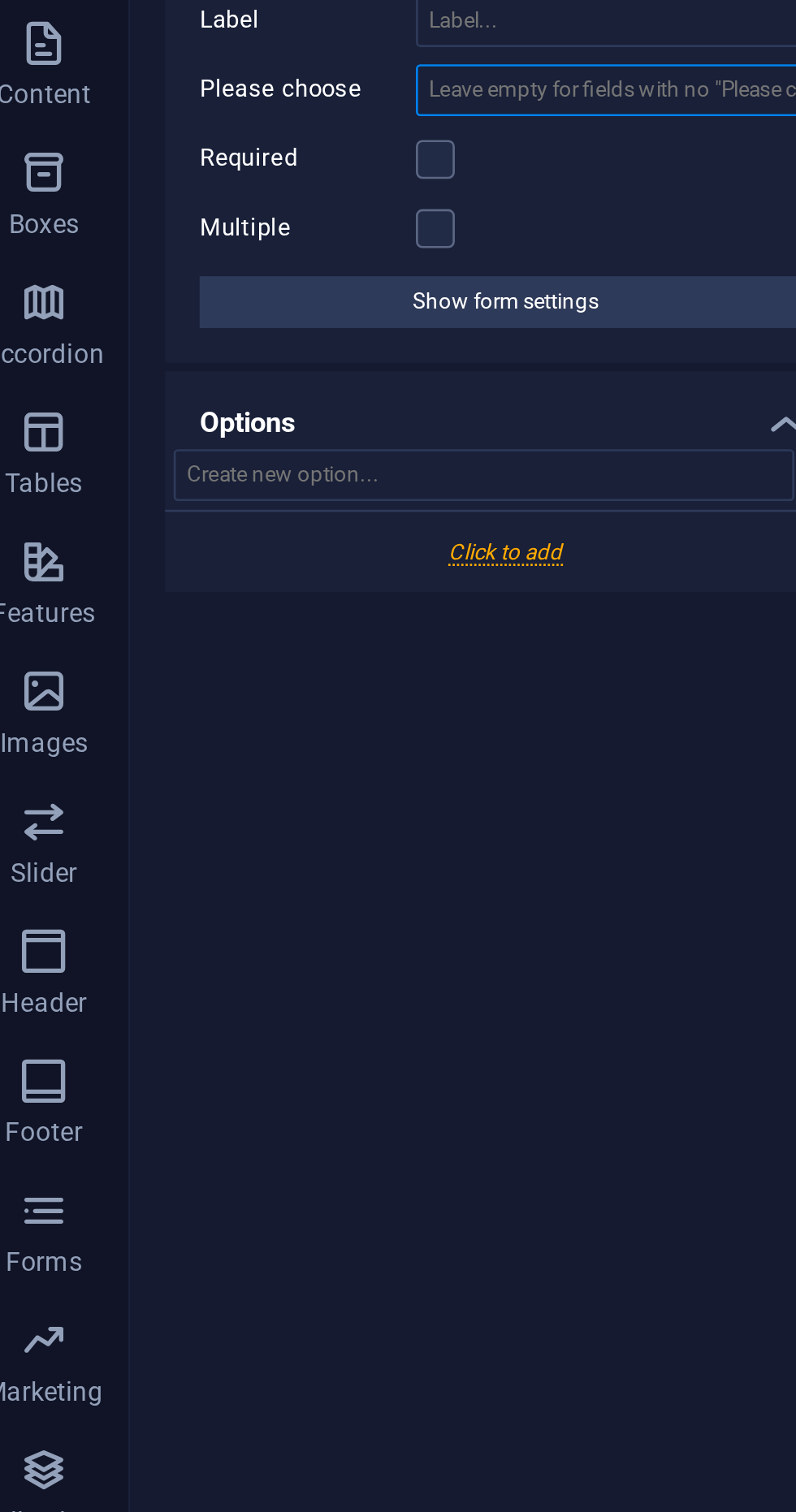
click at [260, 241] on input "Please choose" at bounding box center [246, 245] width 148 height 20
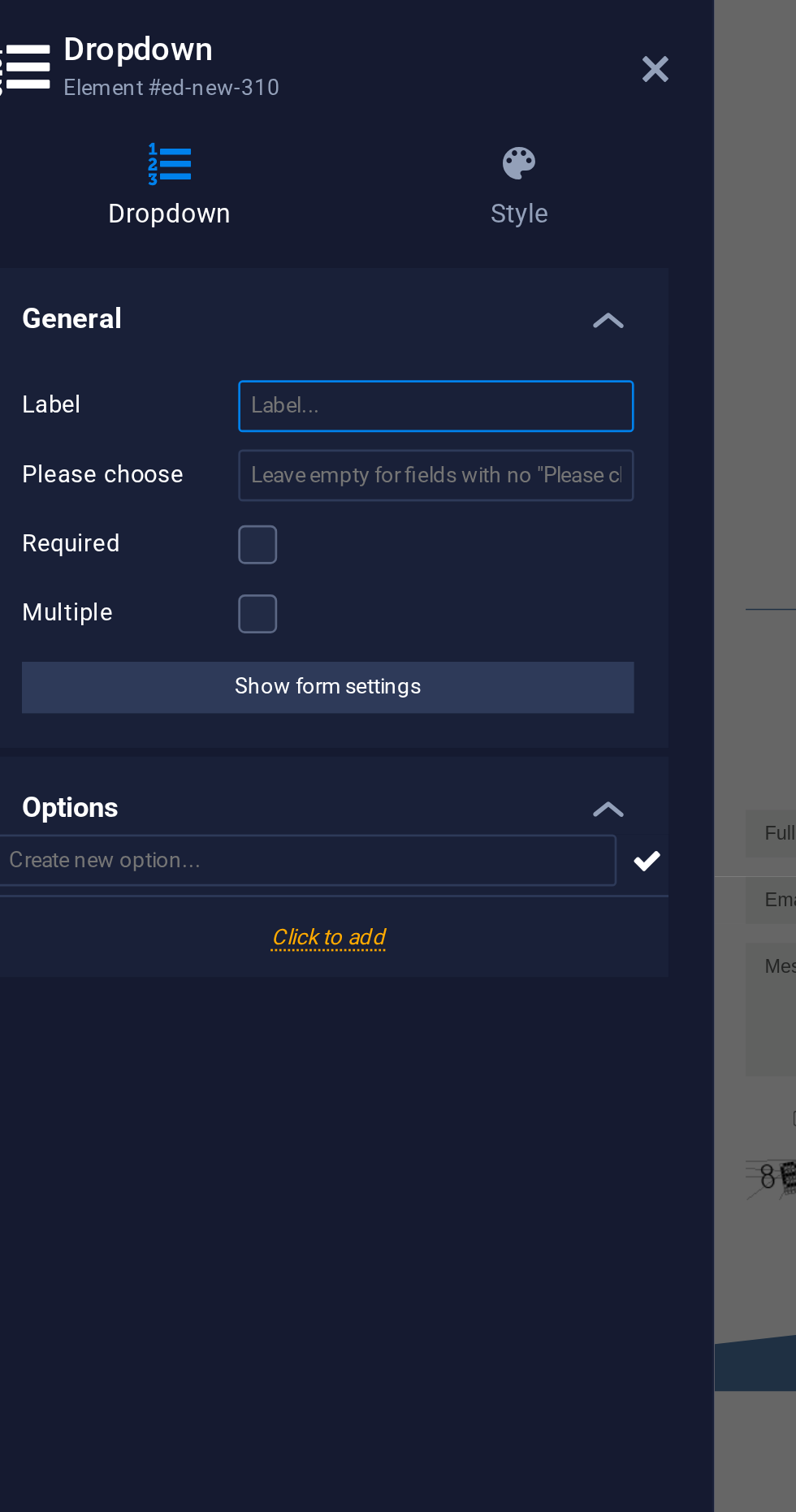
click at [257, 215] on input "Label" at bounding box center [246, 219] width 148 height 20
type input "Activities"
click at [329, 95] on icon at bounding box center [329, 92] width 9 height 13
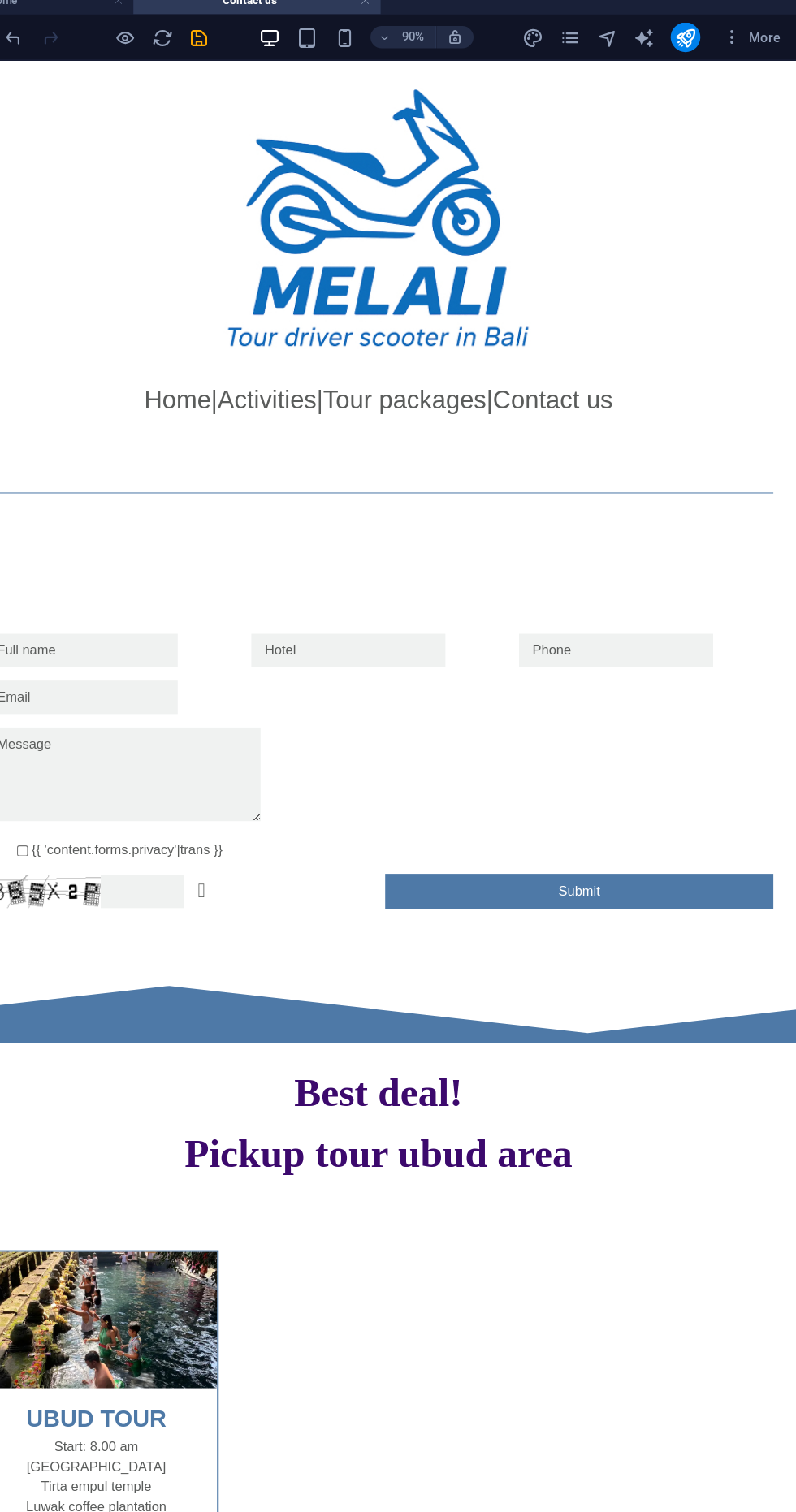
click at [508, 574] on div "{{ 'content.forms.privacy'|trans }} Unreadable? Regenerate Submit" at bounding box center [366, 750] width 812 height 397
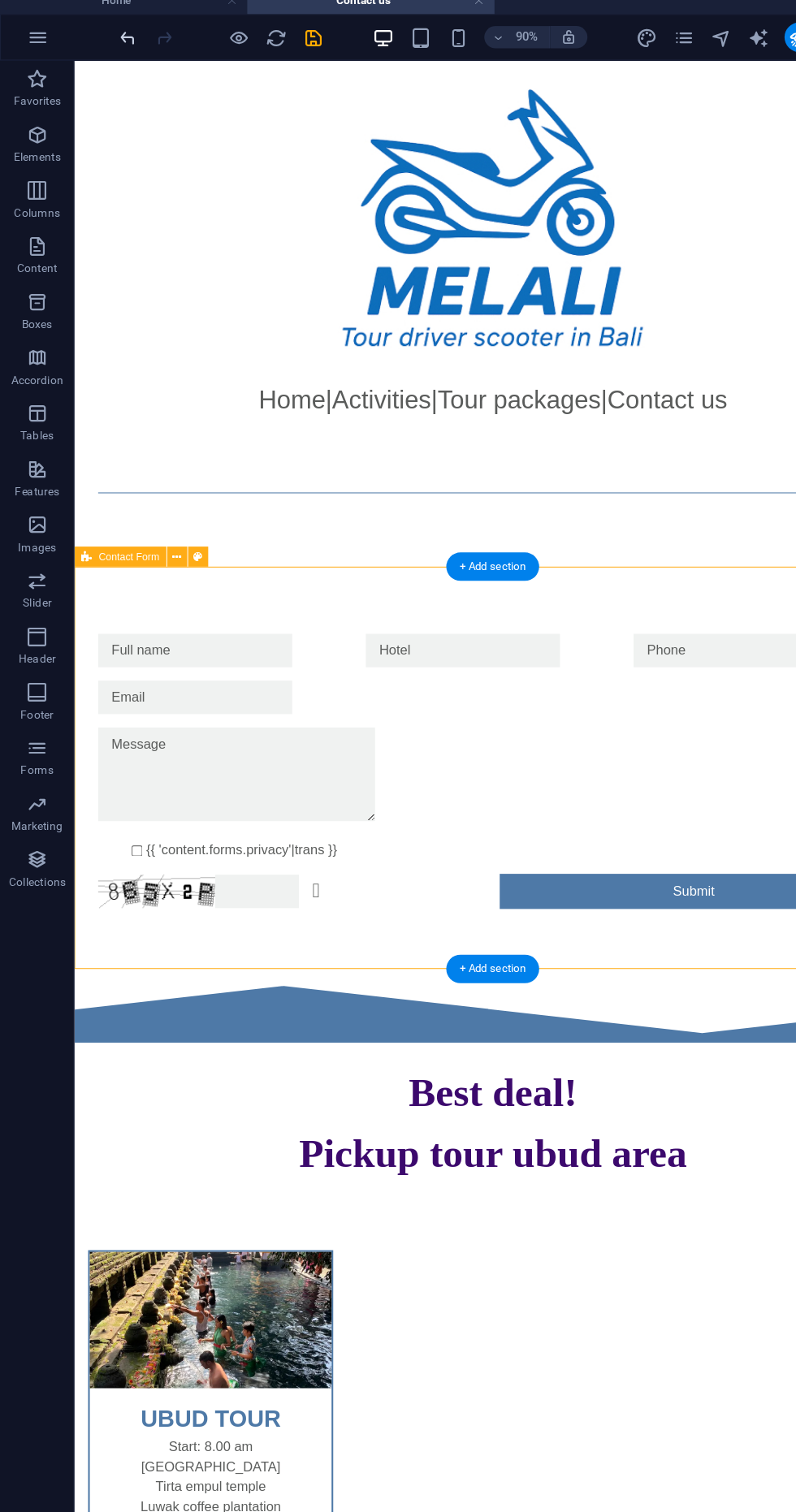
click at [104, 51] on icon "undo" at bounding box center [112, 45] width 19 height 19
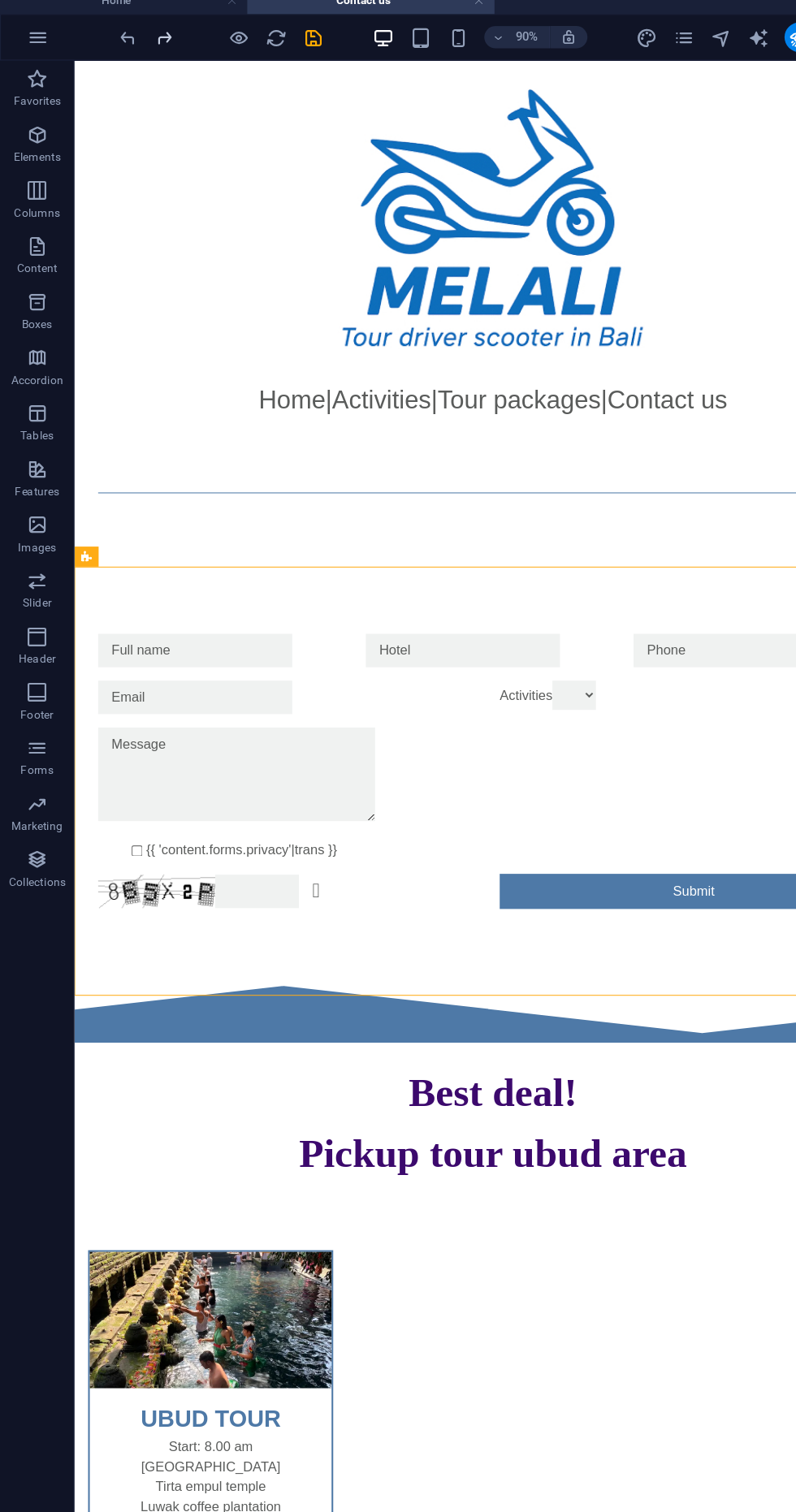
click at [145, 44] on icon "redo" at bounding box center [144, 45] width 19 height 19
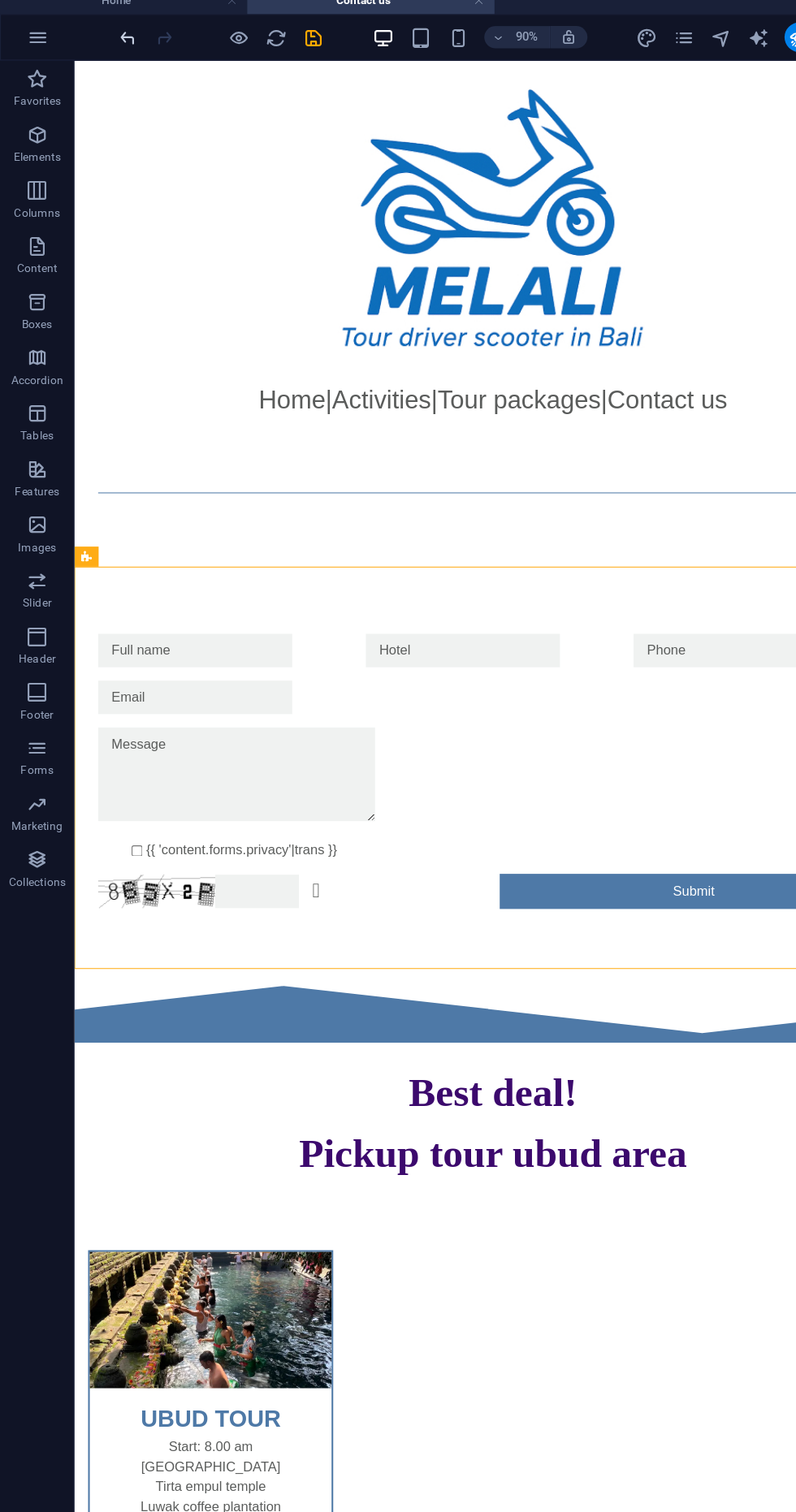
click at [109, 44] on icon "undo" at bounding box center [112, 45] width 19 height 19
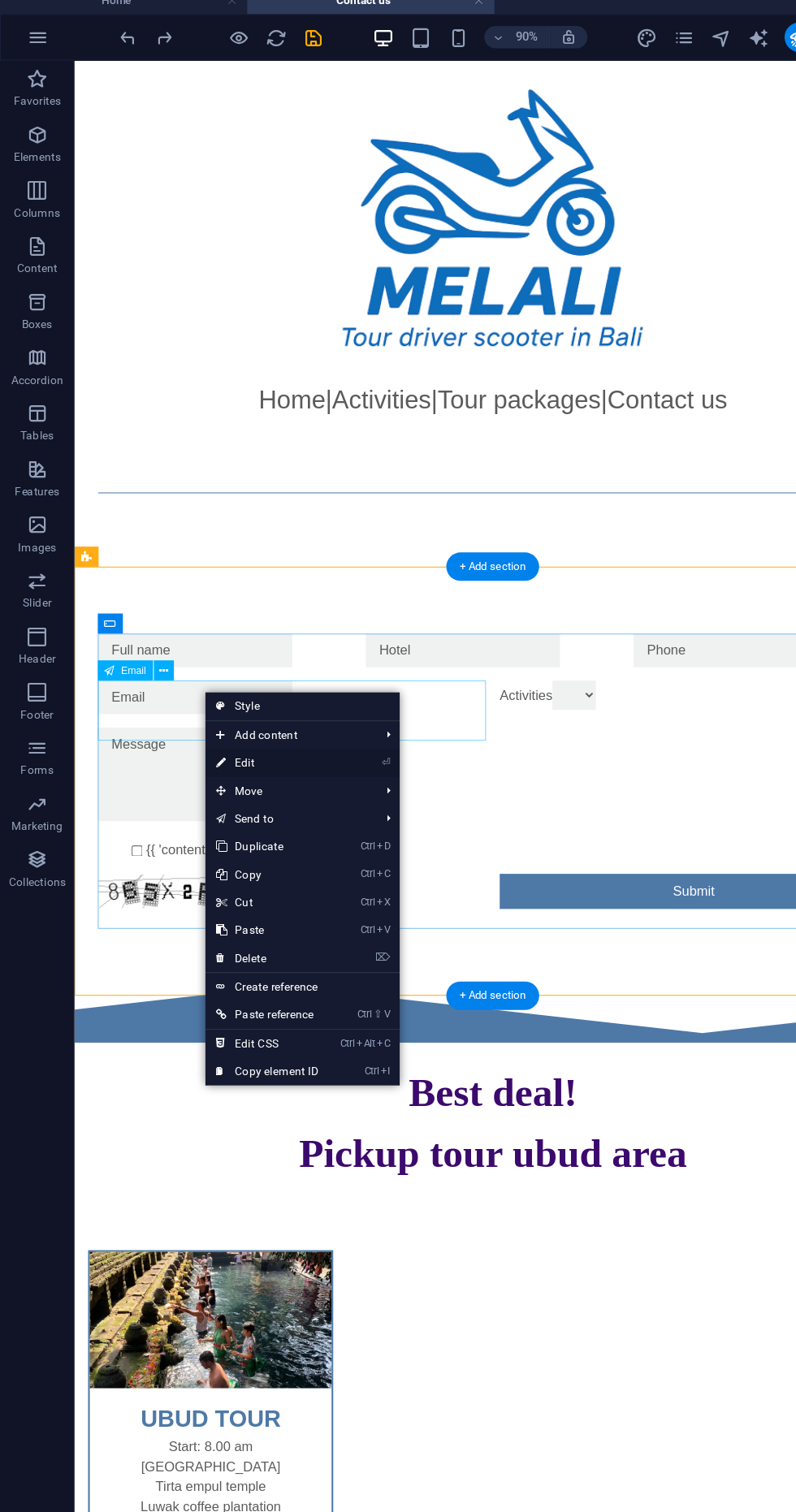
click at [193, 683] on icon at bounding box center [193, 679] width 8 height 24
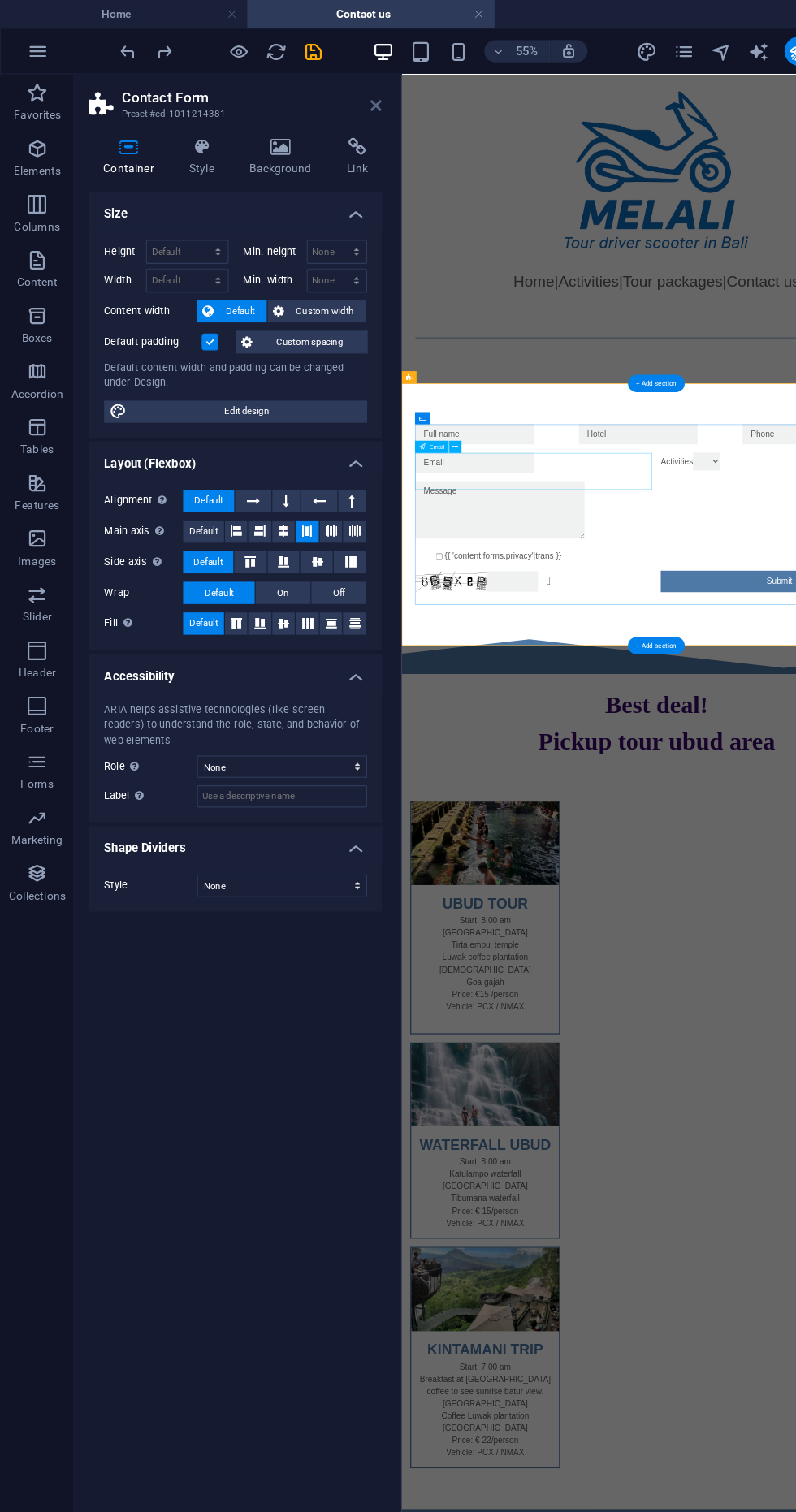
click at [329, 91] on icon at bounding box center [329, 92] width 9 height 13
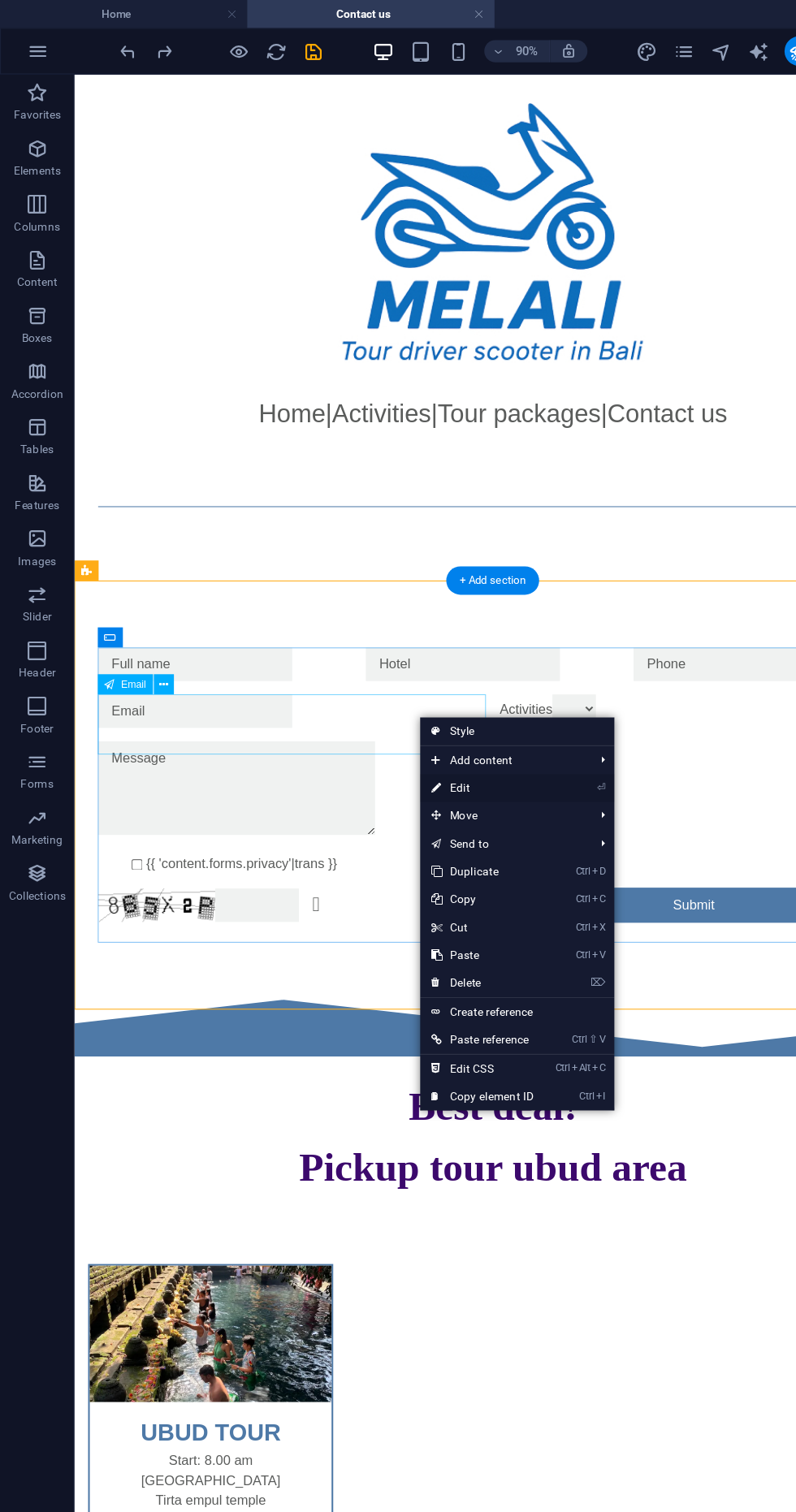
click at [441, 686] on link "⏎ Edit" at bounding box center [421, 689] width 109 height 24
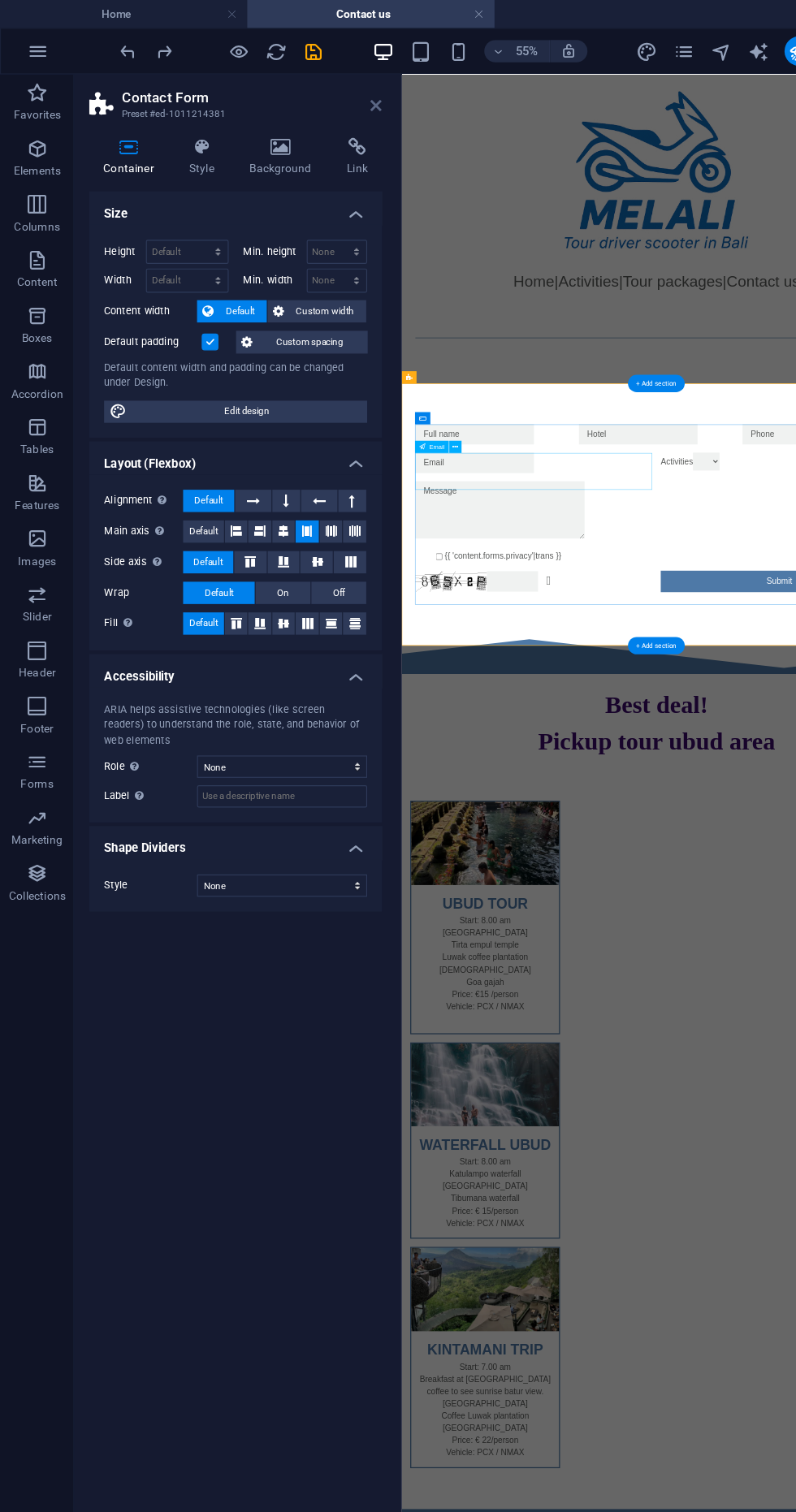
click at [325, 91] on icon at bounding box center [329, 92] width 9 height 13
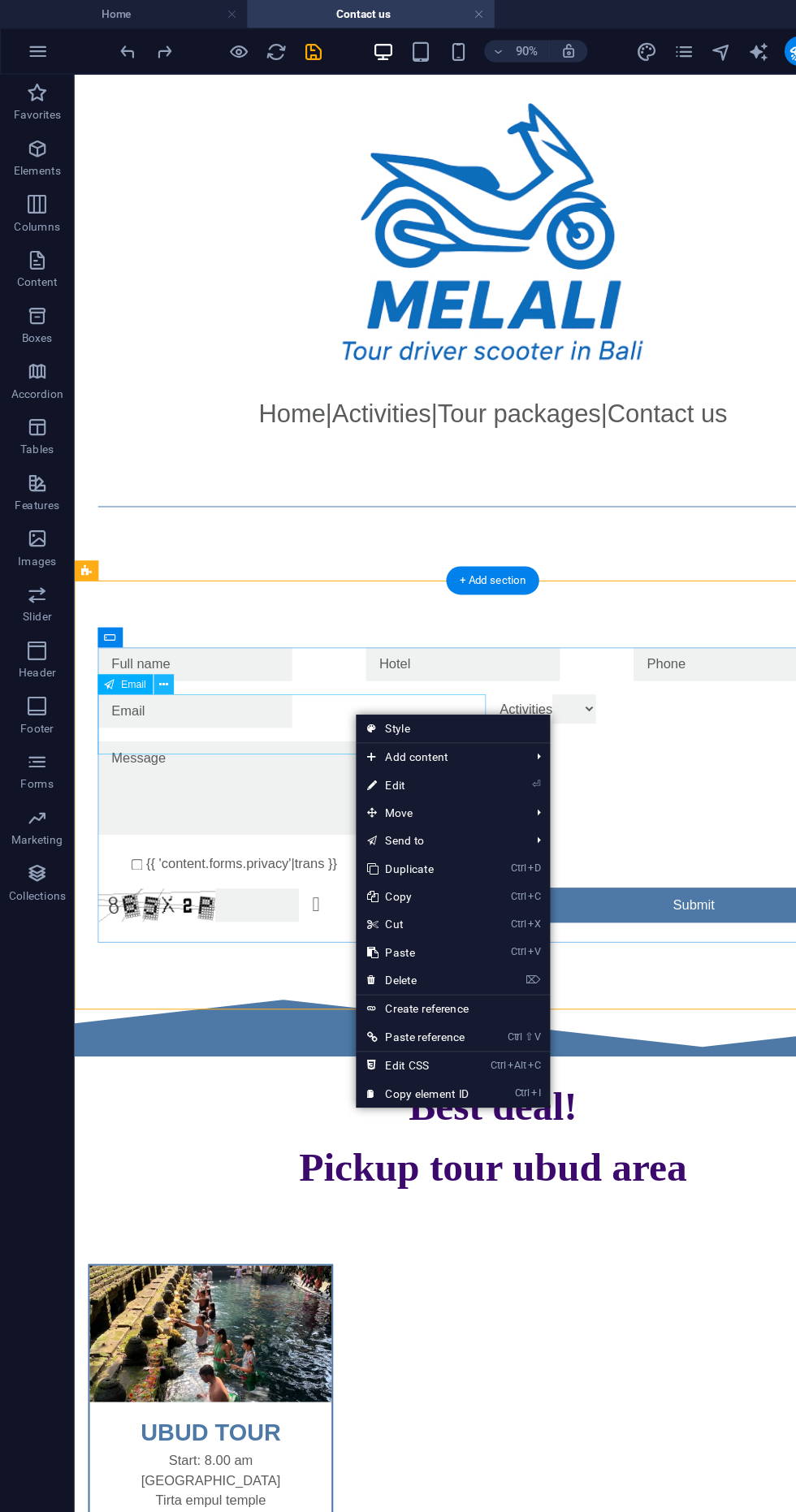
click at [148, 598] on button at bounding box center [143, 598] width 18 height 18
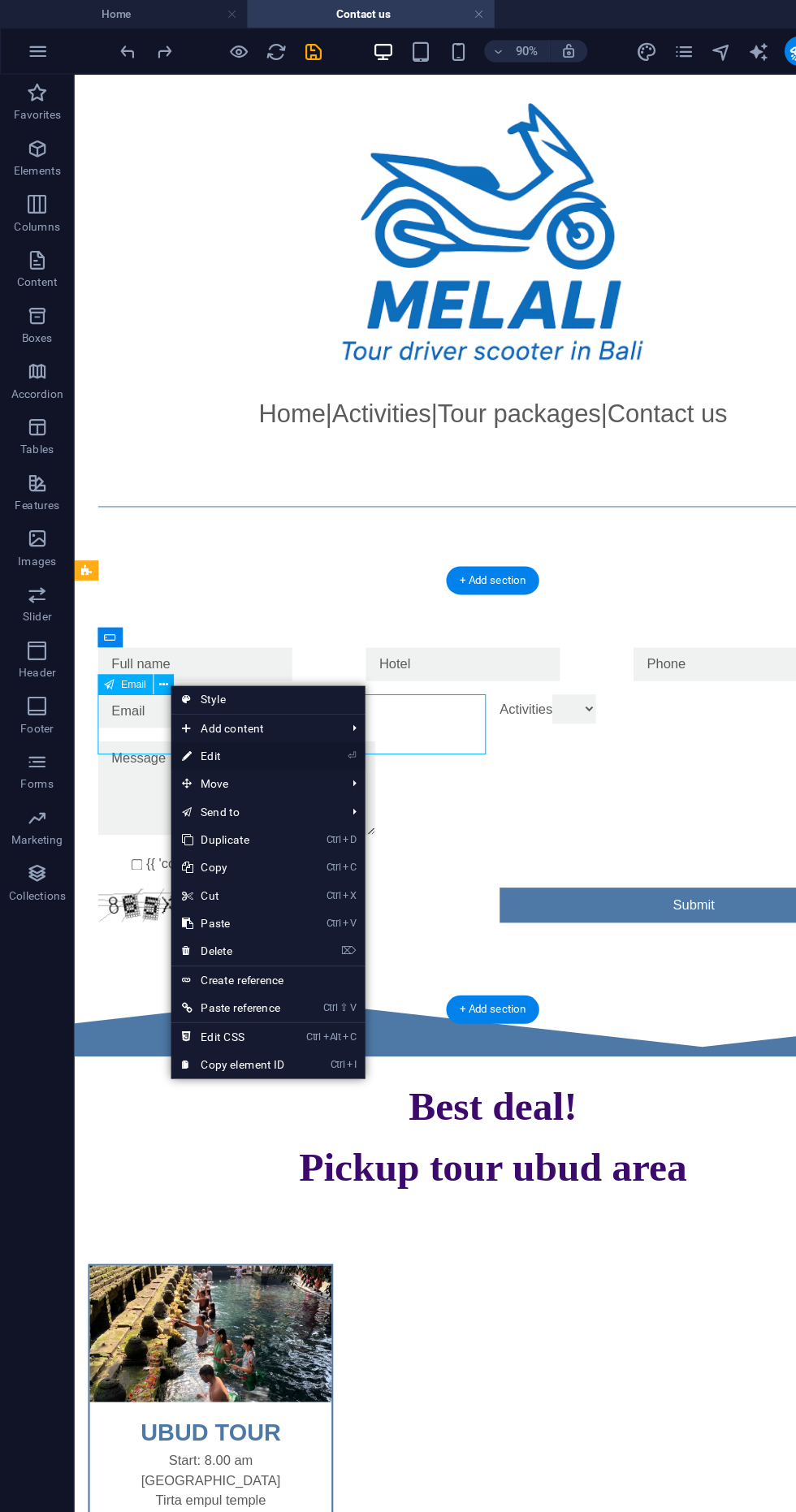
click at [237, 670] on link "⏎ Edit" at bounding box center [203, 661] width 109 height 24
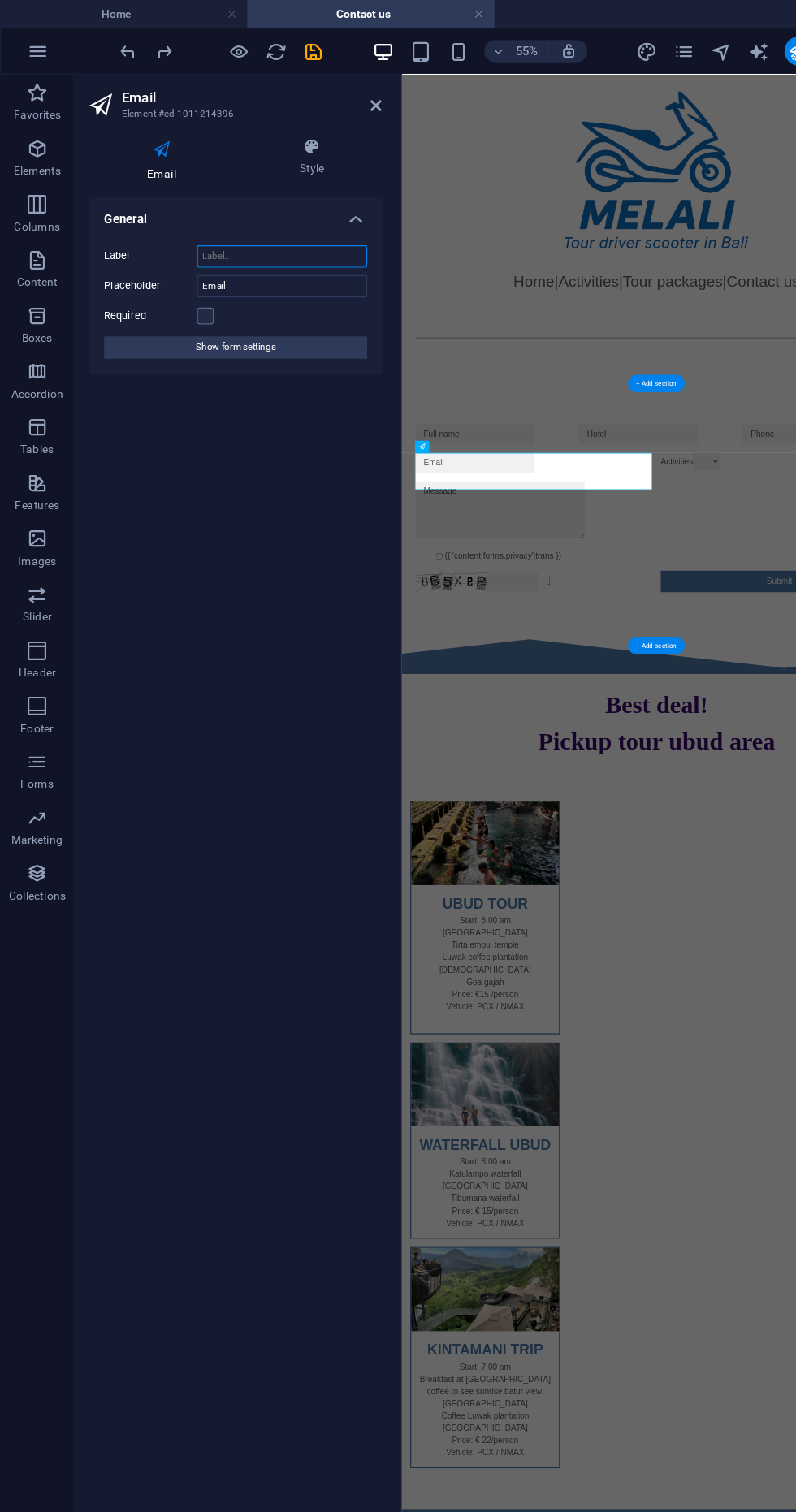
click at [186, 218] on input "Label" at bounding box center [246, 224] width 148 height 20
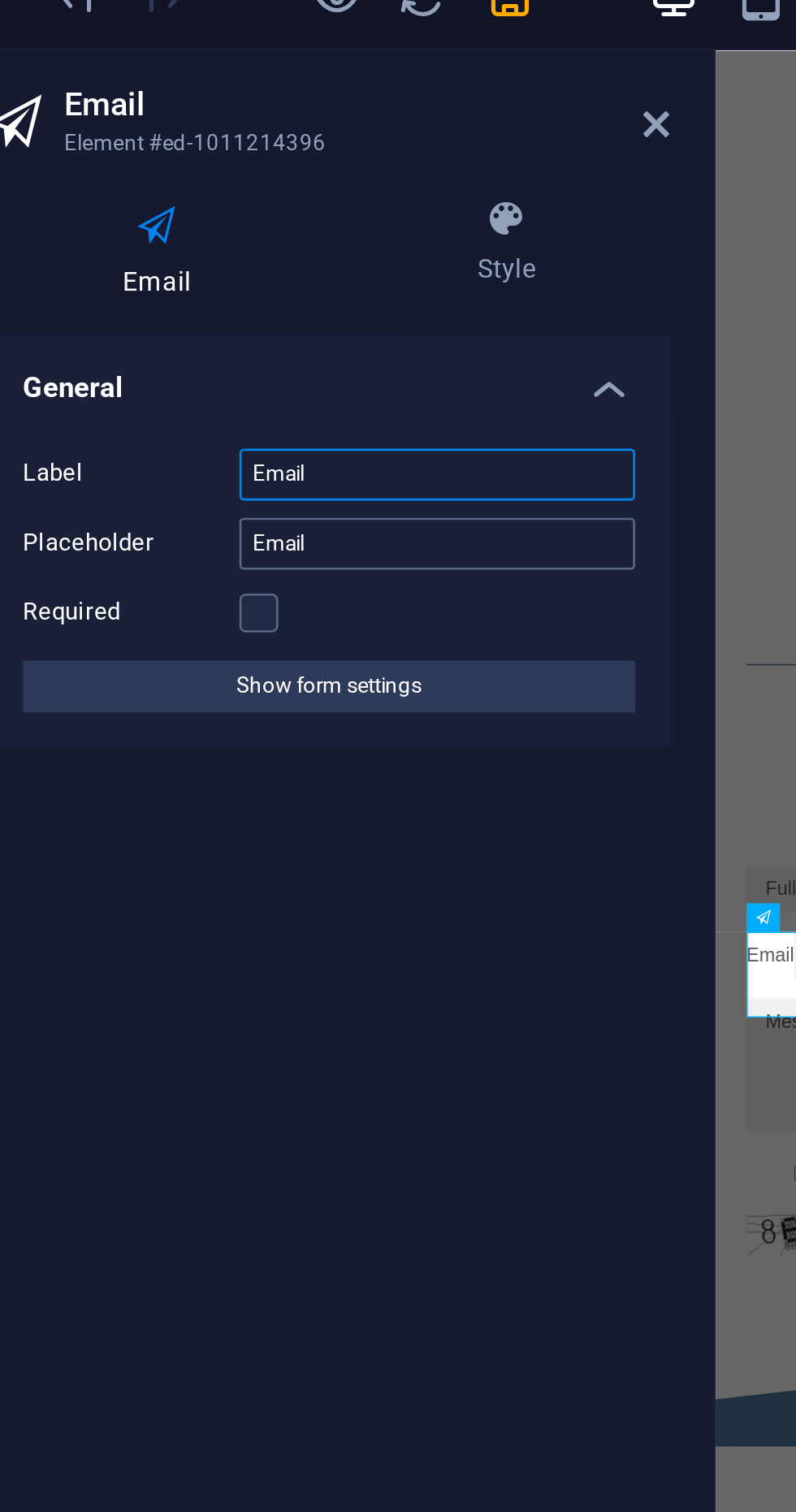
type input "Email"
click at [204, 250] on input "Email" at bounding box center [246, 250] width 148 height 20
type input "E"
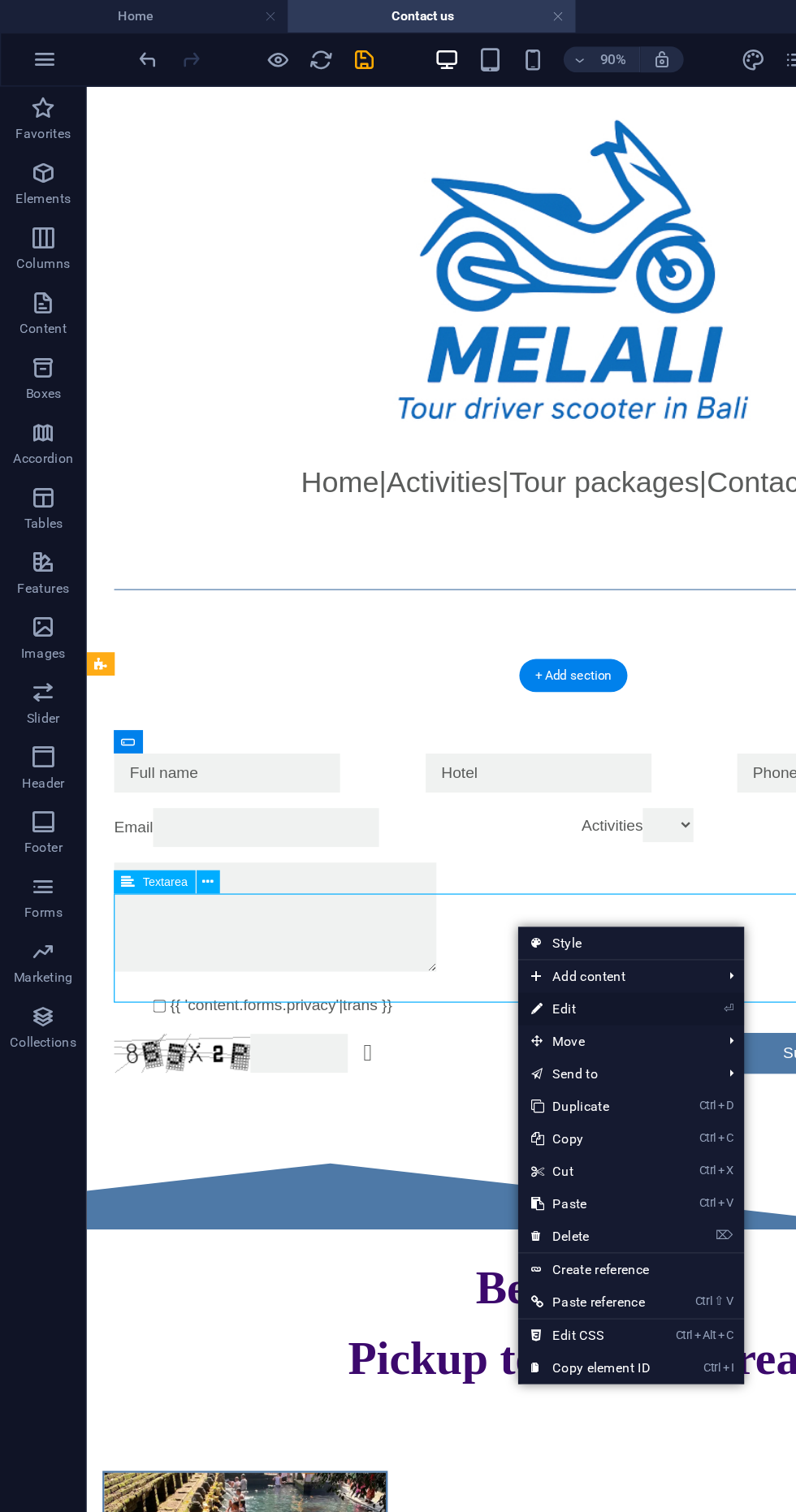
click at [451, 761] on link "⏎ Edit" at bounding box center [443, 758] width 109 height 24
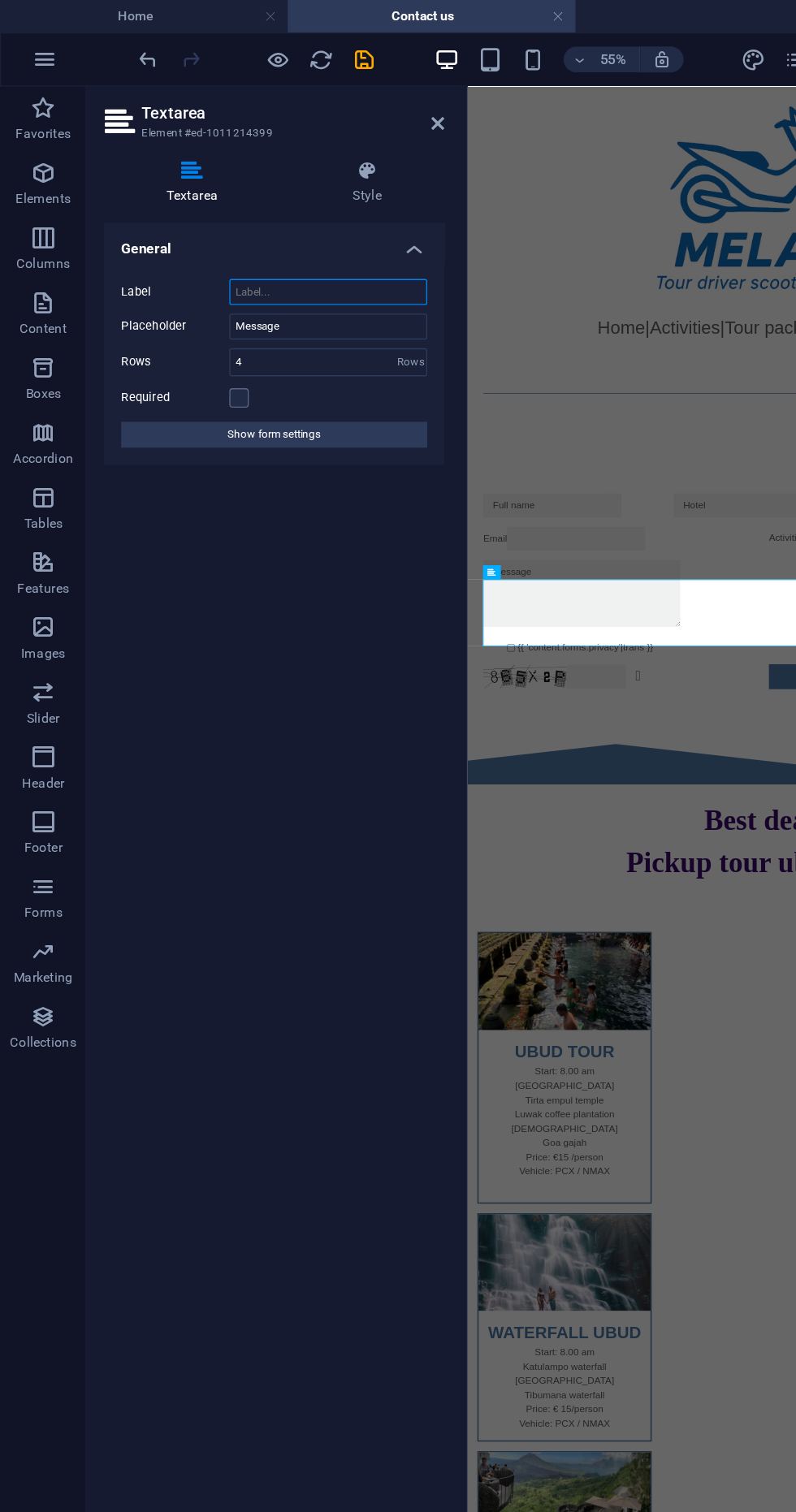
click at [190, 216] on input "Label" at bounding box center [246, 219] width 148 height 20
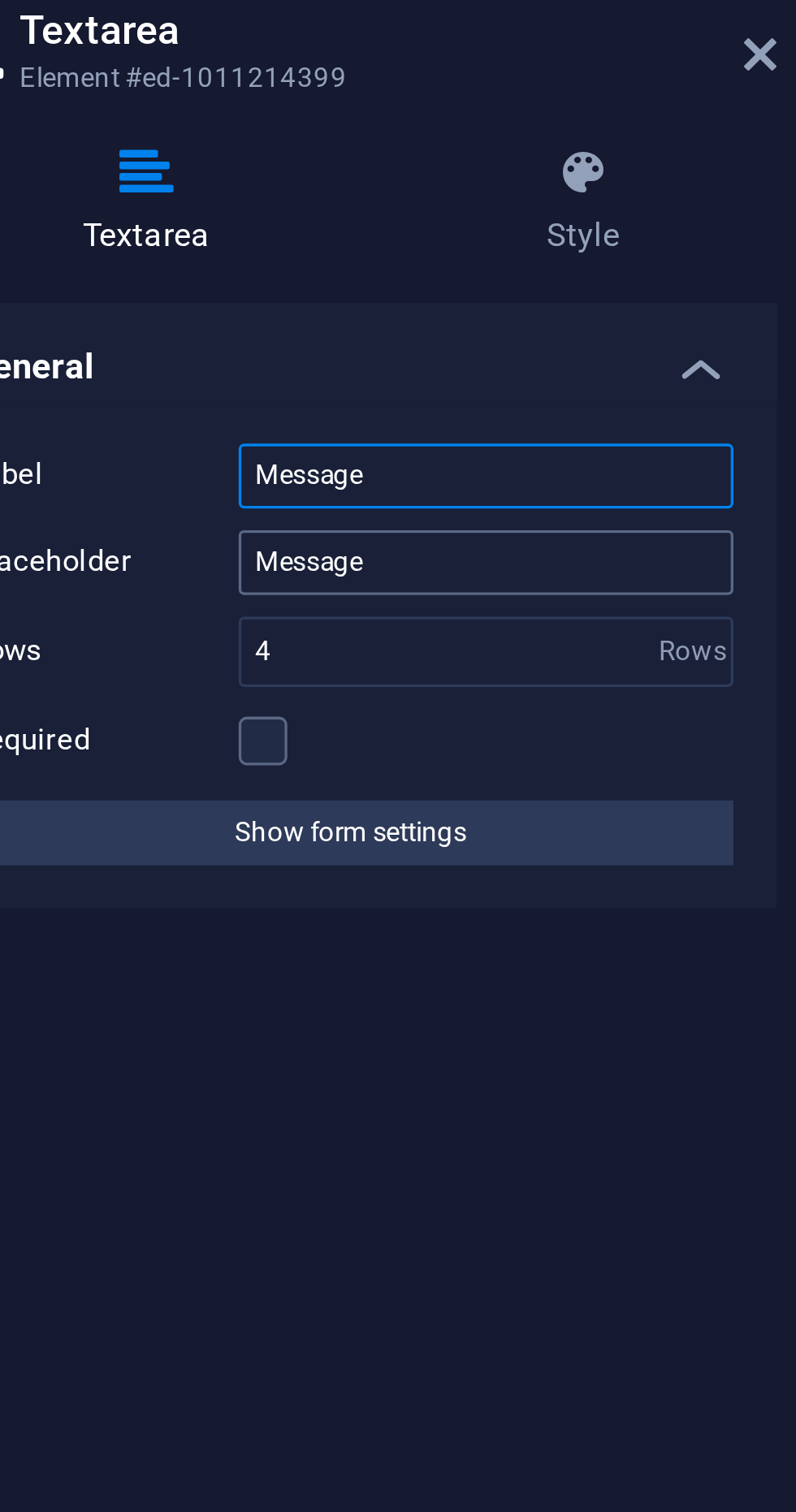
type input "Message"
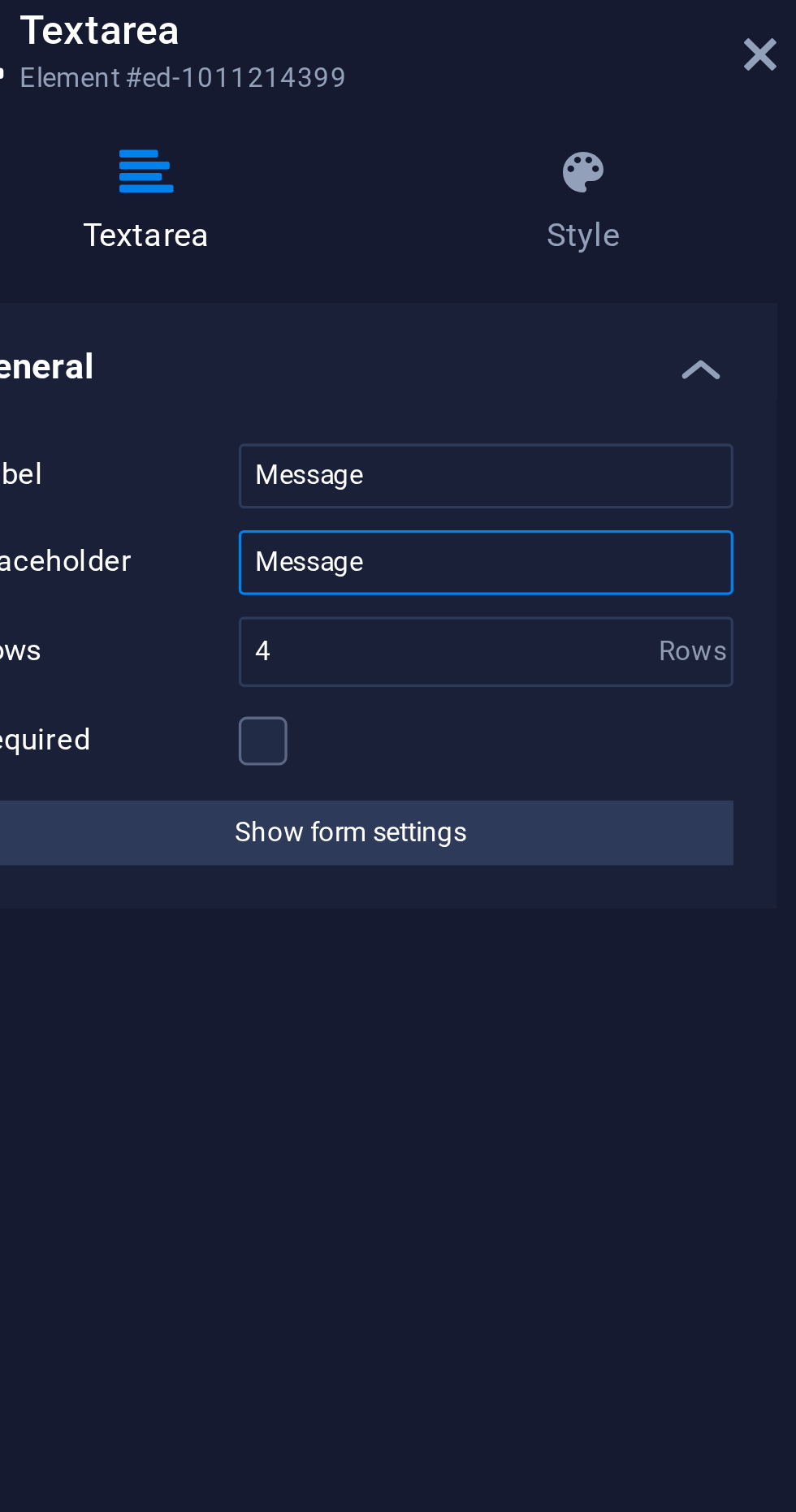
click at [248, 249] on input "Message" at bounding box center [246, 245] width 148 height 20
type input "M"
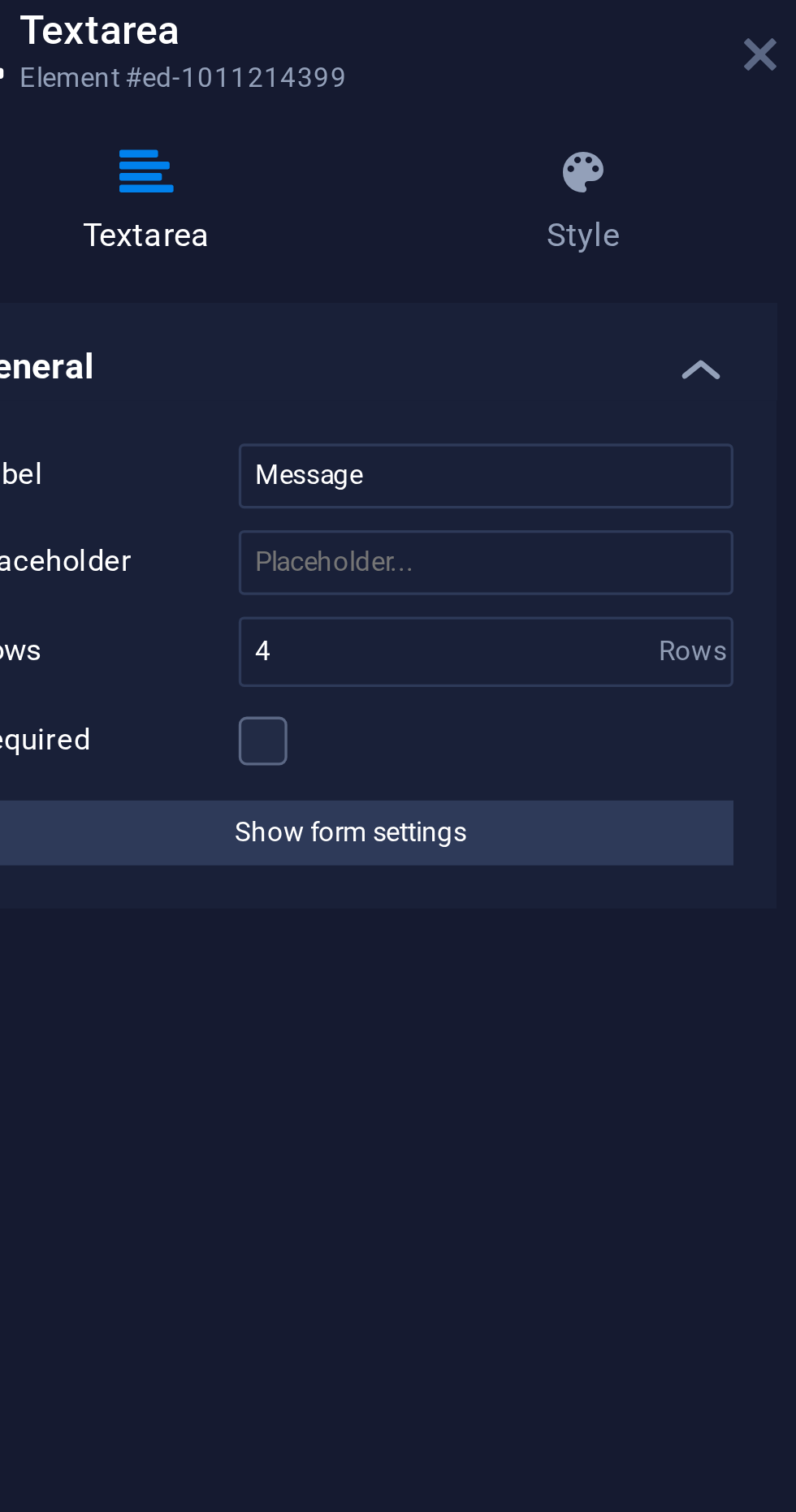
click at [325, 92] on icon at bounding box center [329, 92] width 9 height 13
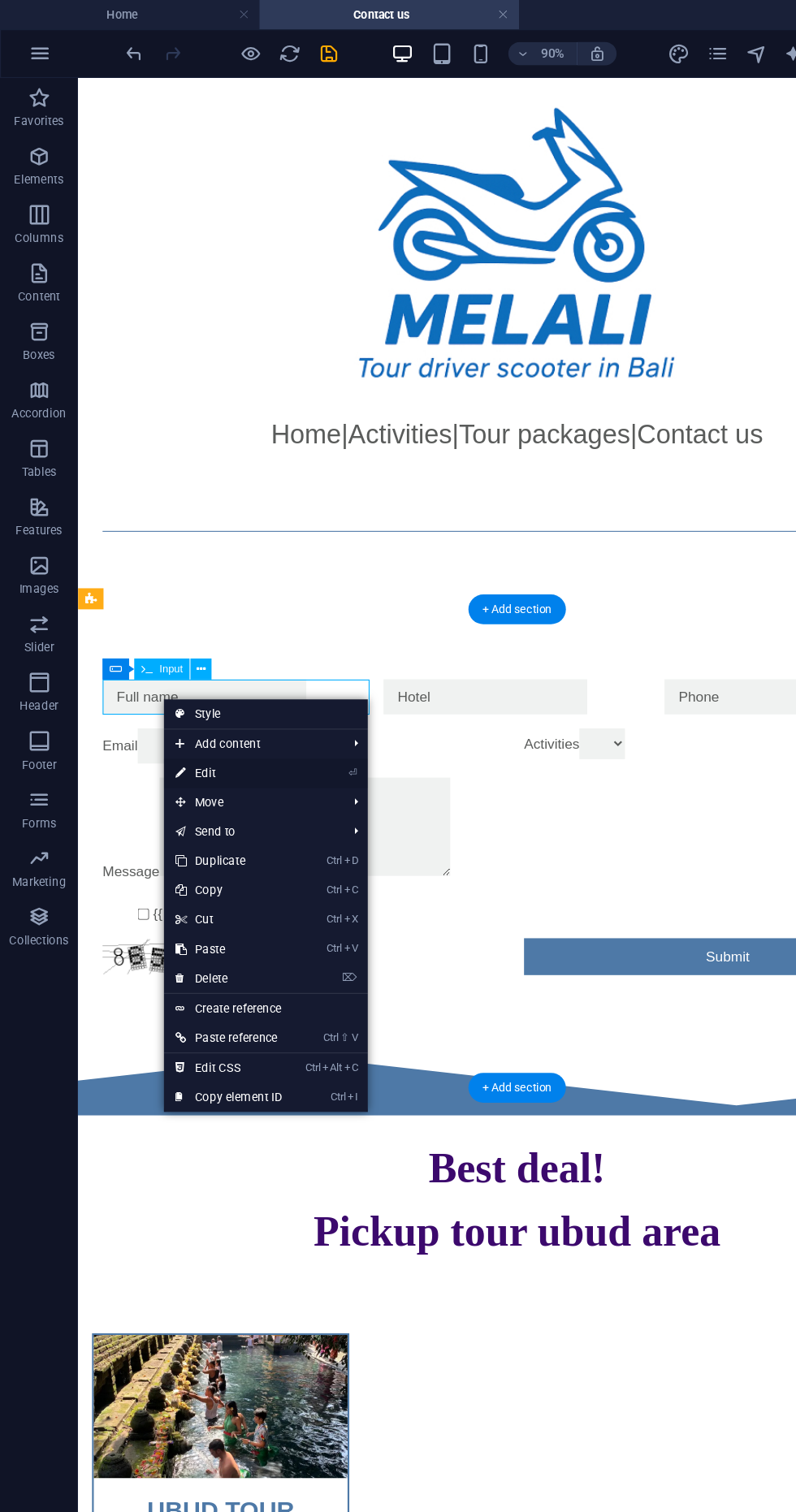
click at [149, 643] on icon at bounding box center [150, 644] width 8 height 24
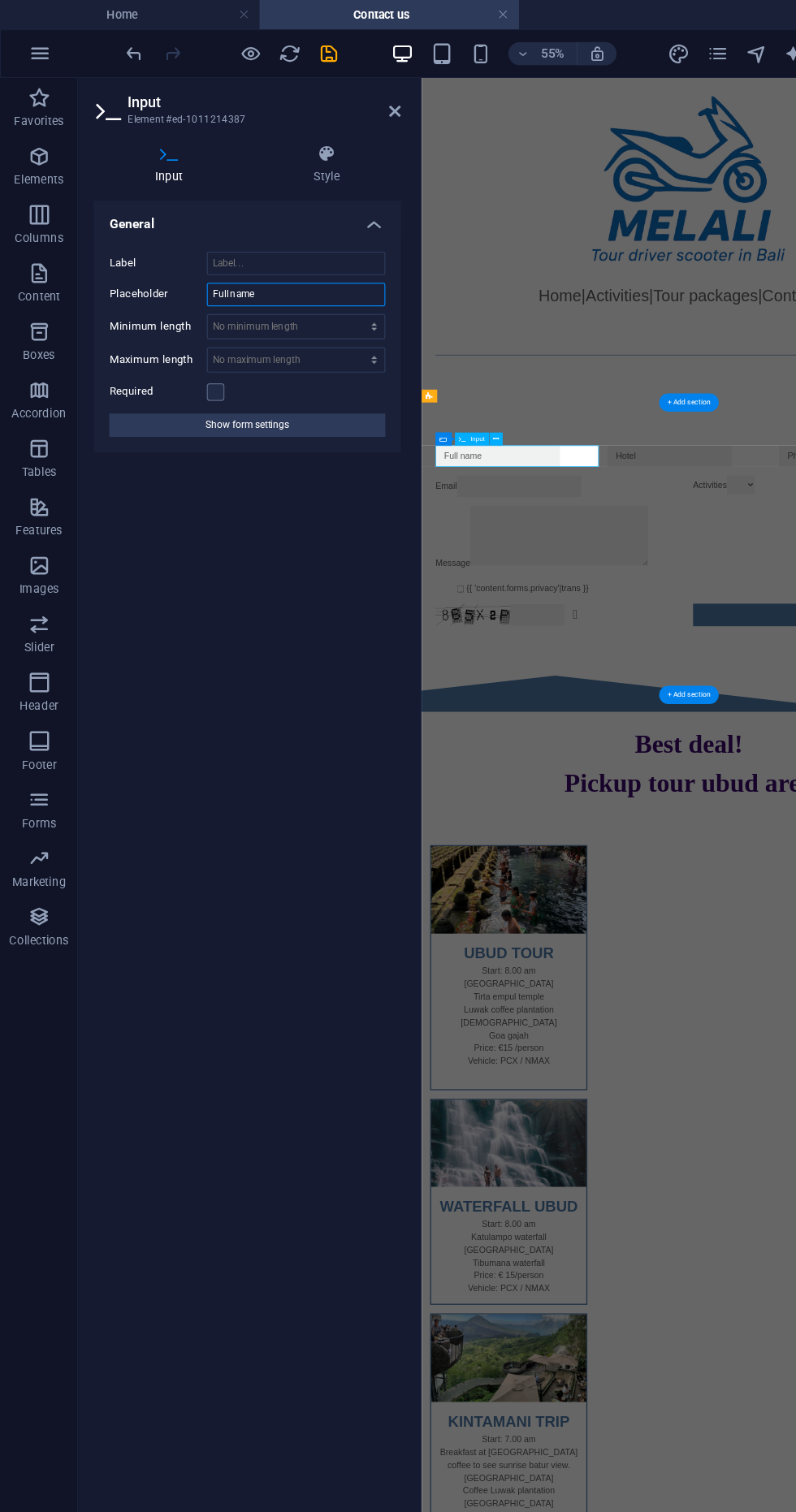
click at [232, 243] on input "Full name" at bounding box center [246, 245] width 148 height 20
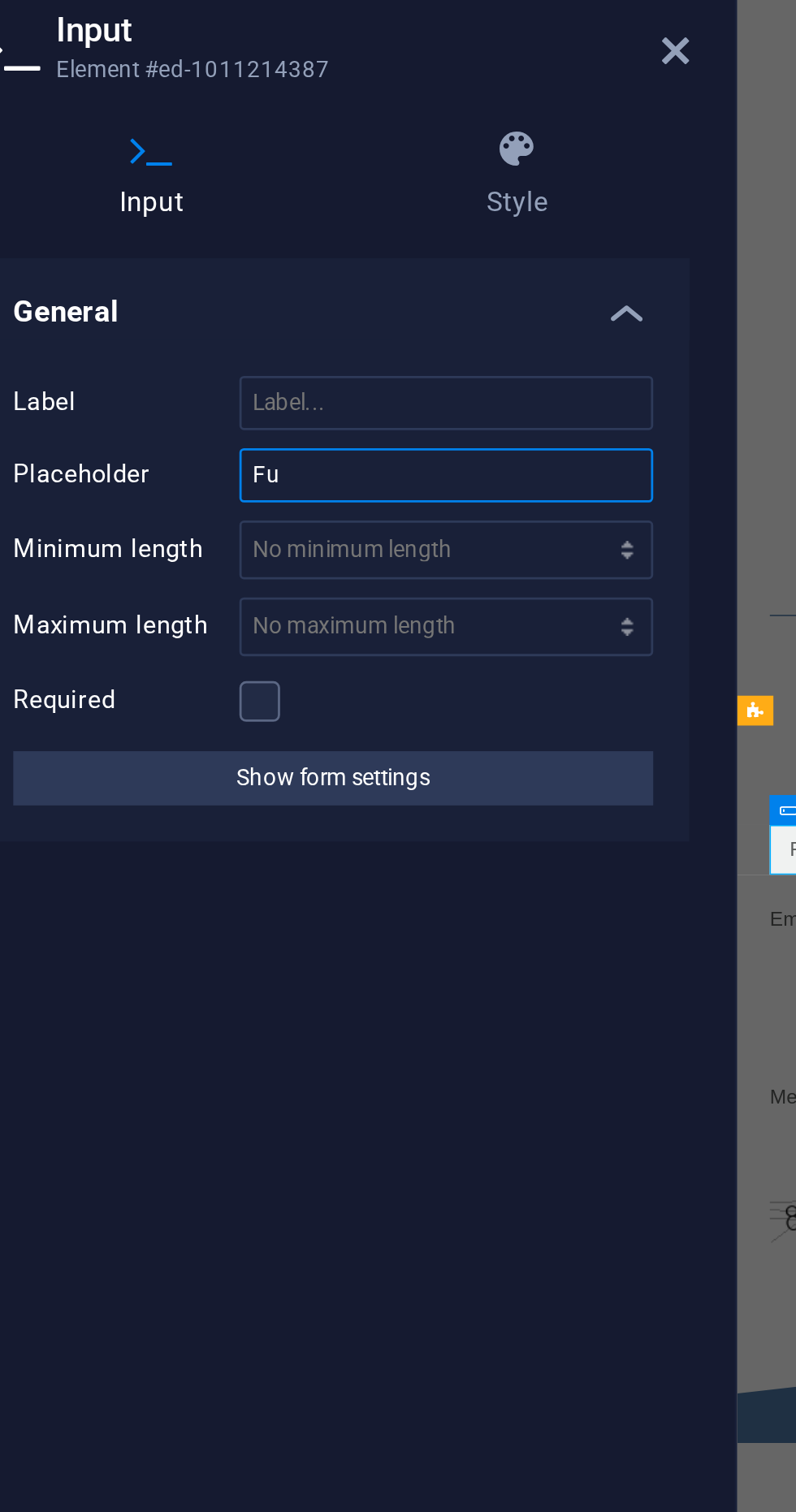
type input "F"
type input "N"
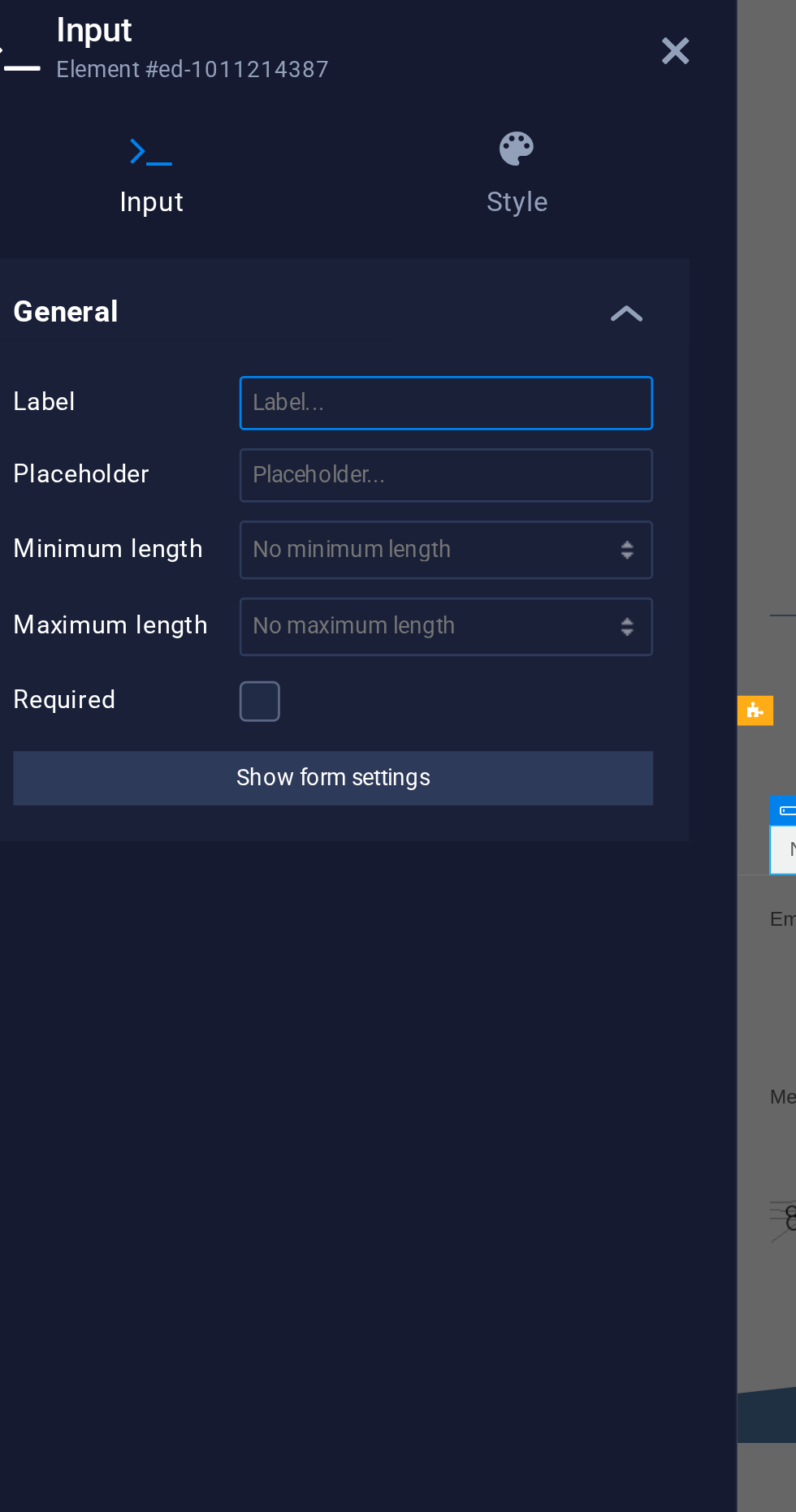
click at [186, 212] on input "Label" at bounding box center [246, 219] width 148 height 20
type input "Name"
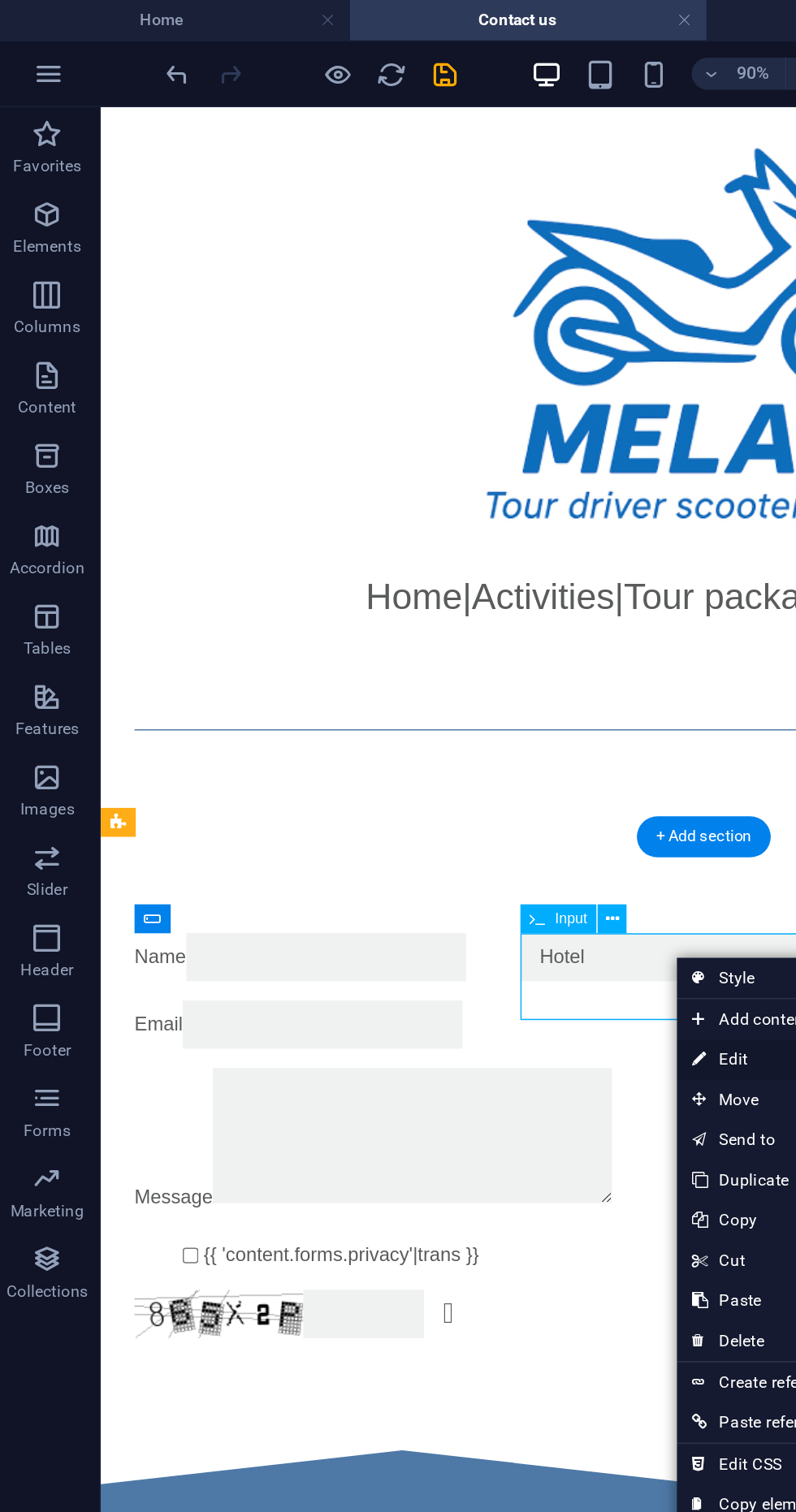
click at [458, 642] on link "⏎ Edit" at bounding box center [468, 642] width 109 height 24
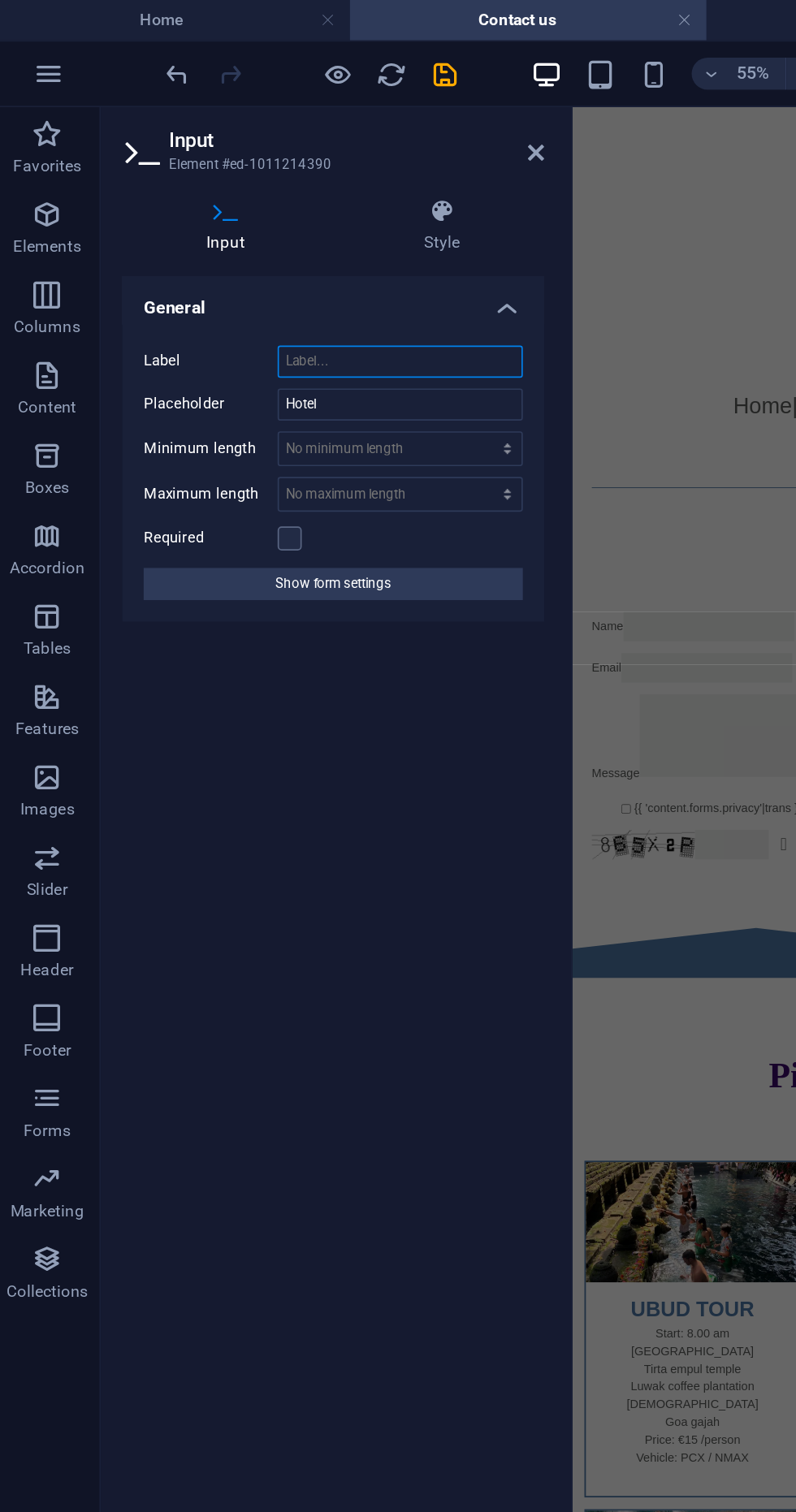
click at [185, 215] on input "Label" at bounding box center [246, 219] width 148 height 20
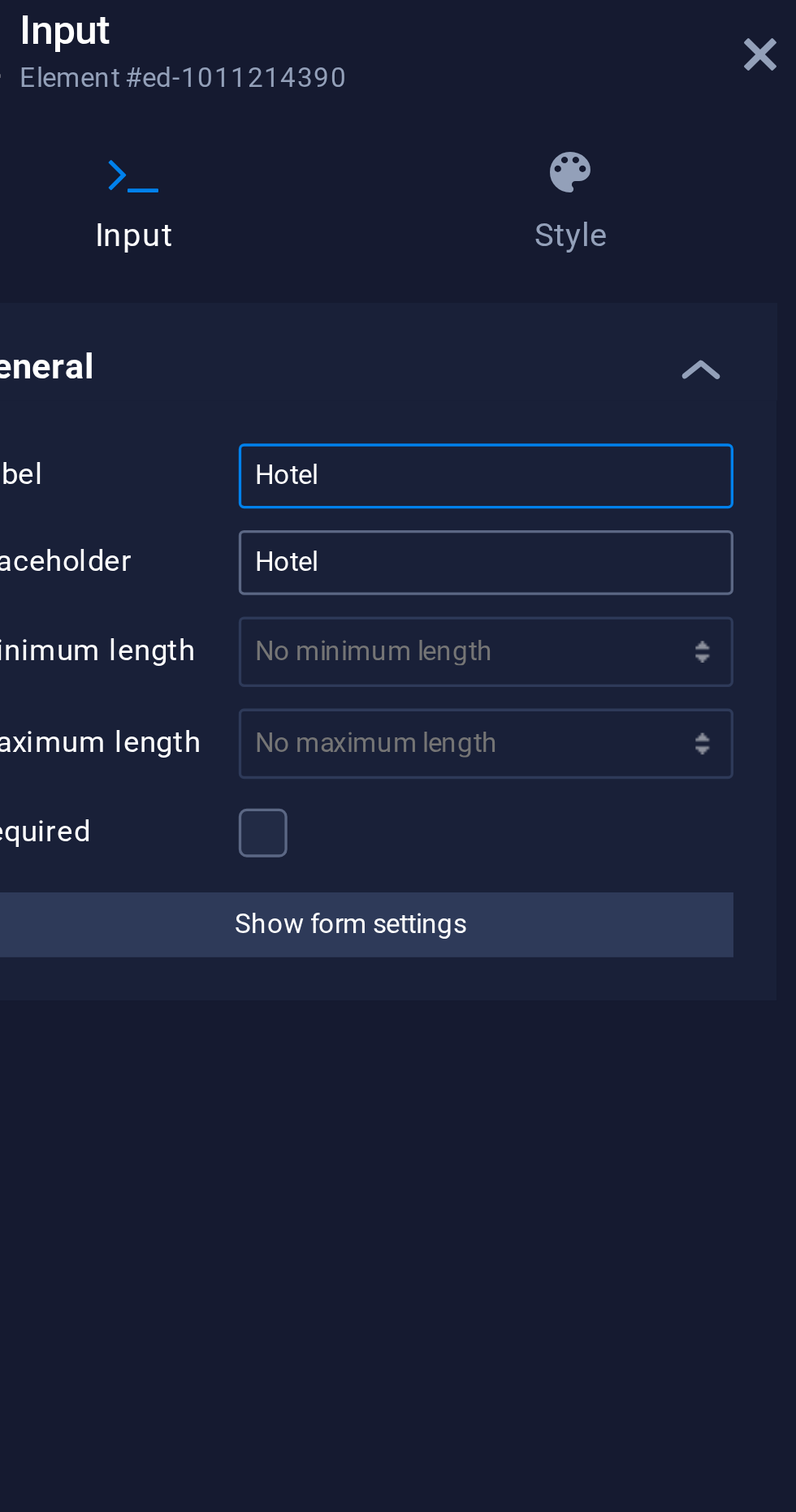
type input "Hotel"
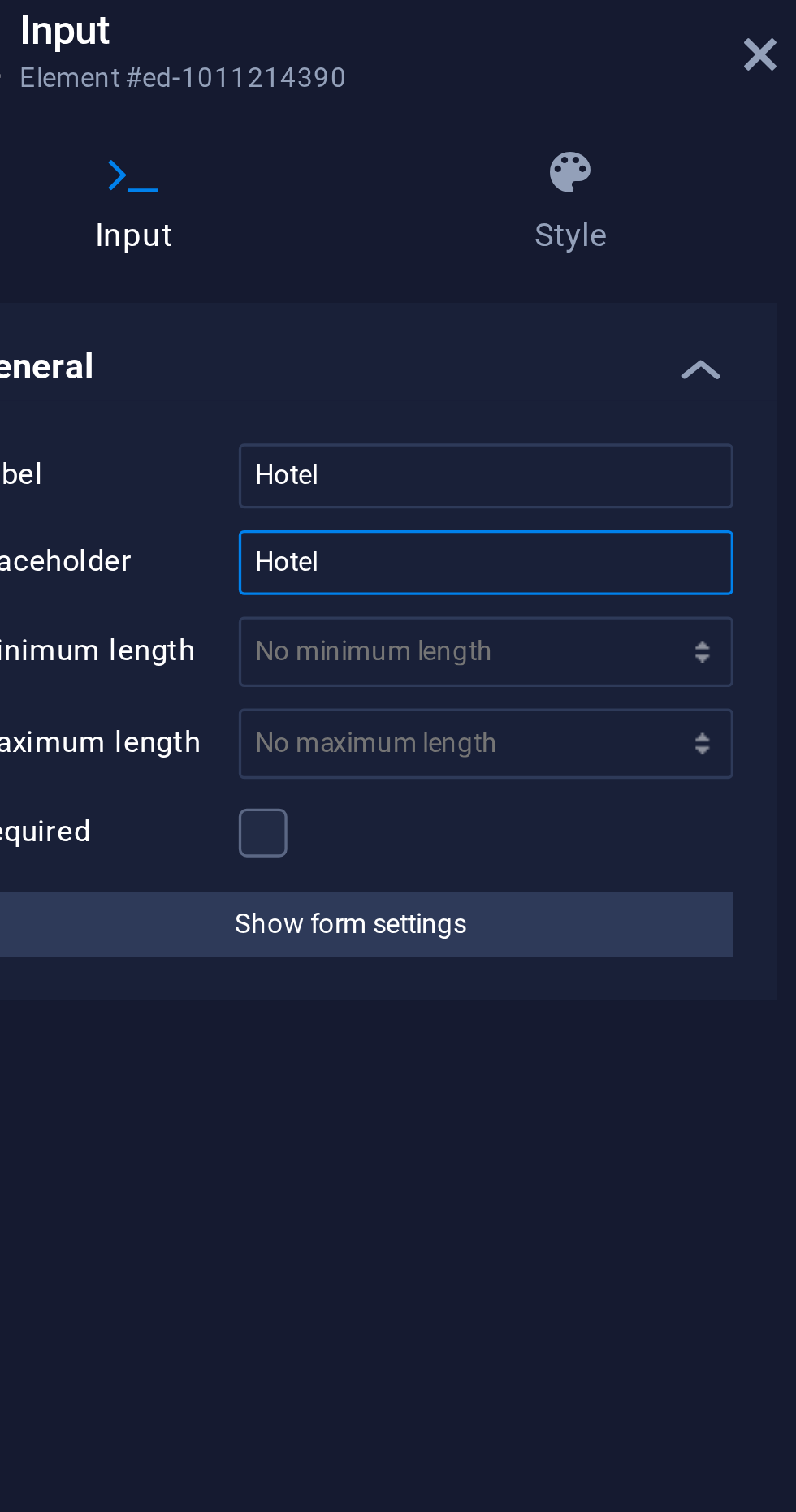
click at [207, 247] on input "Hotel" at bounding box center [246, 245] width 148 height 20
type input "H"
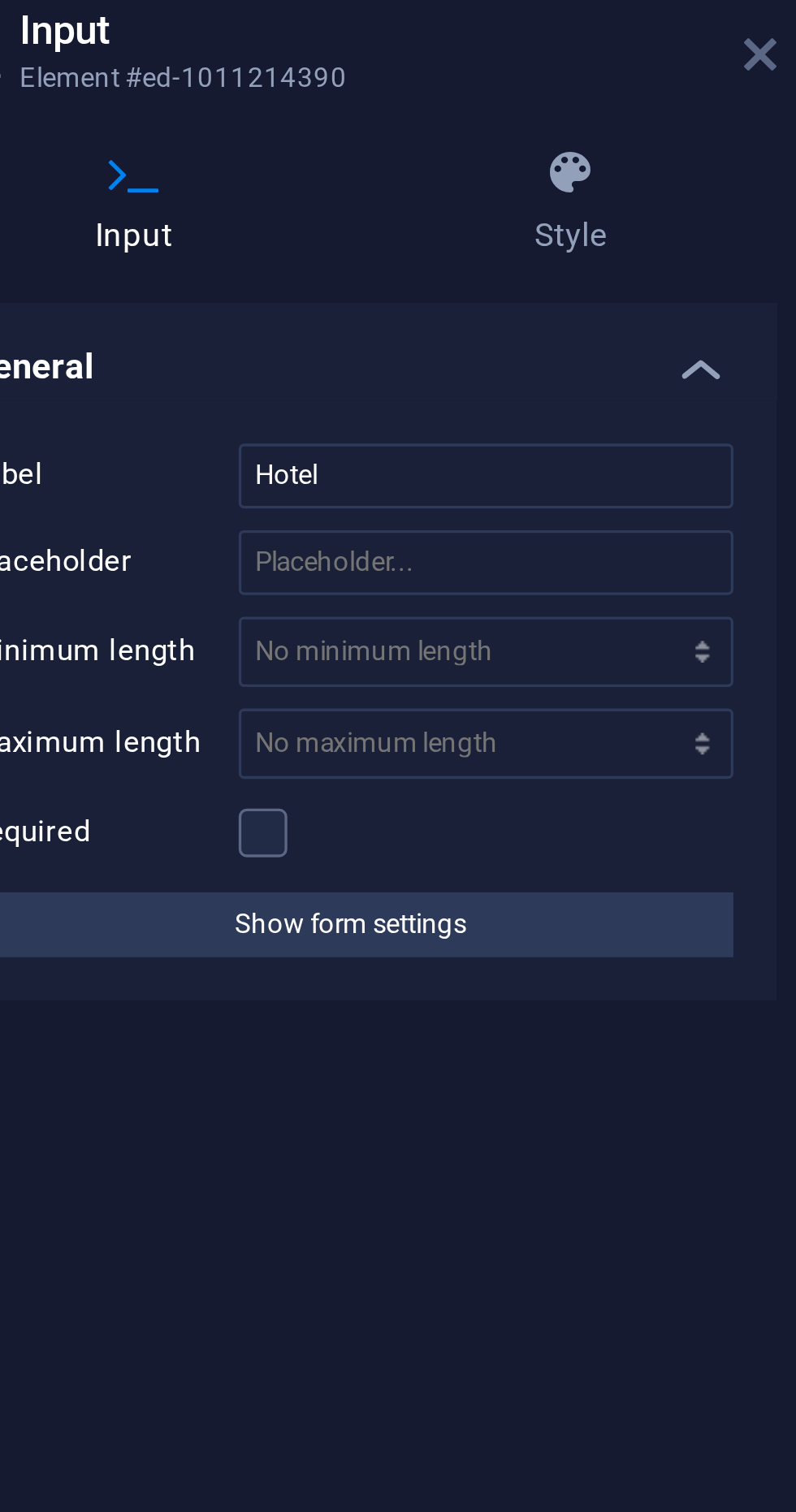
click at [325, 91] on icon at bounding box center [329, 92] width 9 height 13
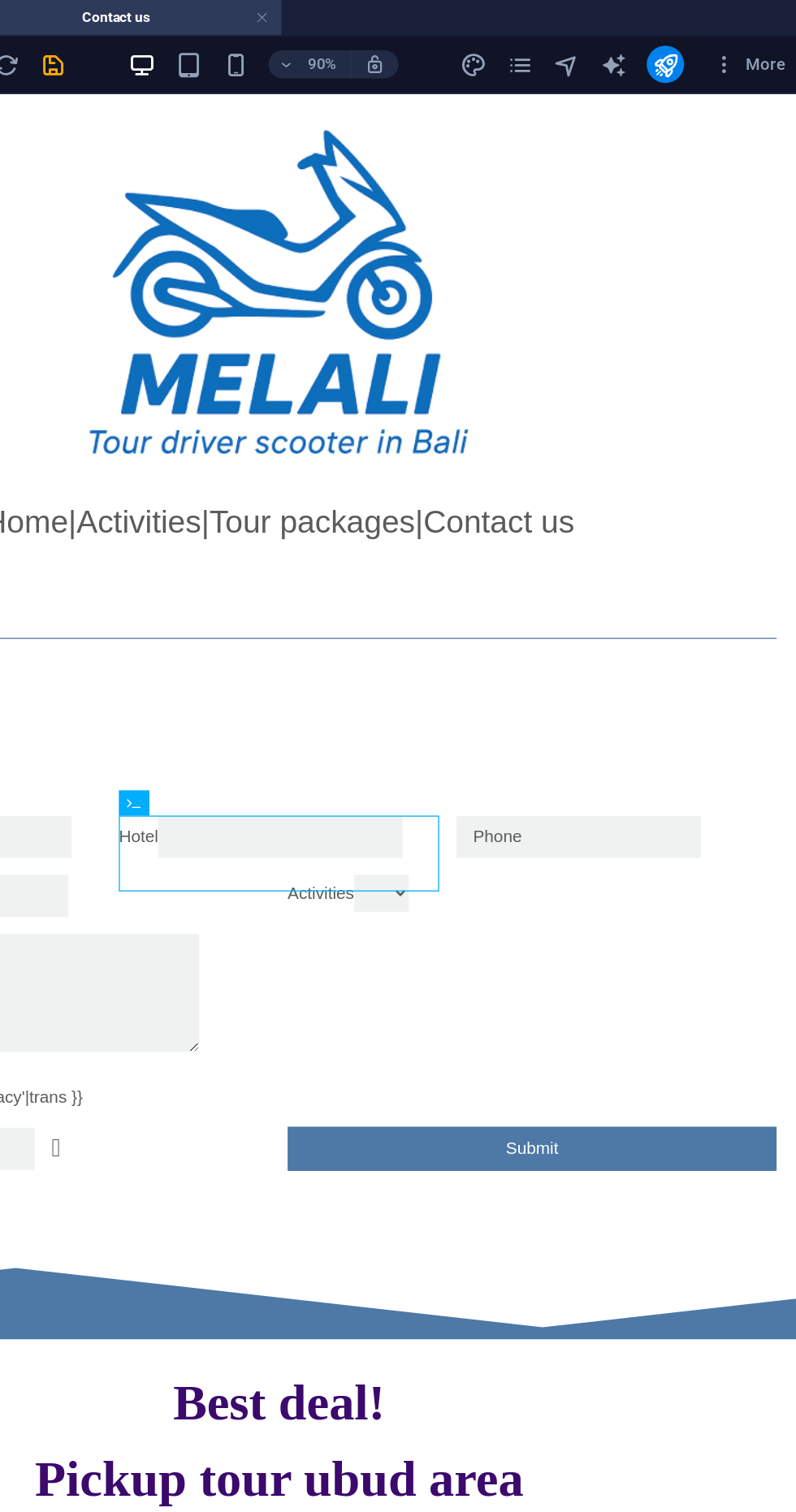
click at [458, 663] on div at bounding box center [418, 666] width 247 height 33
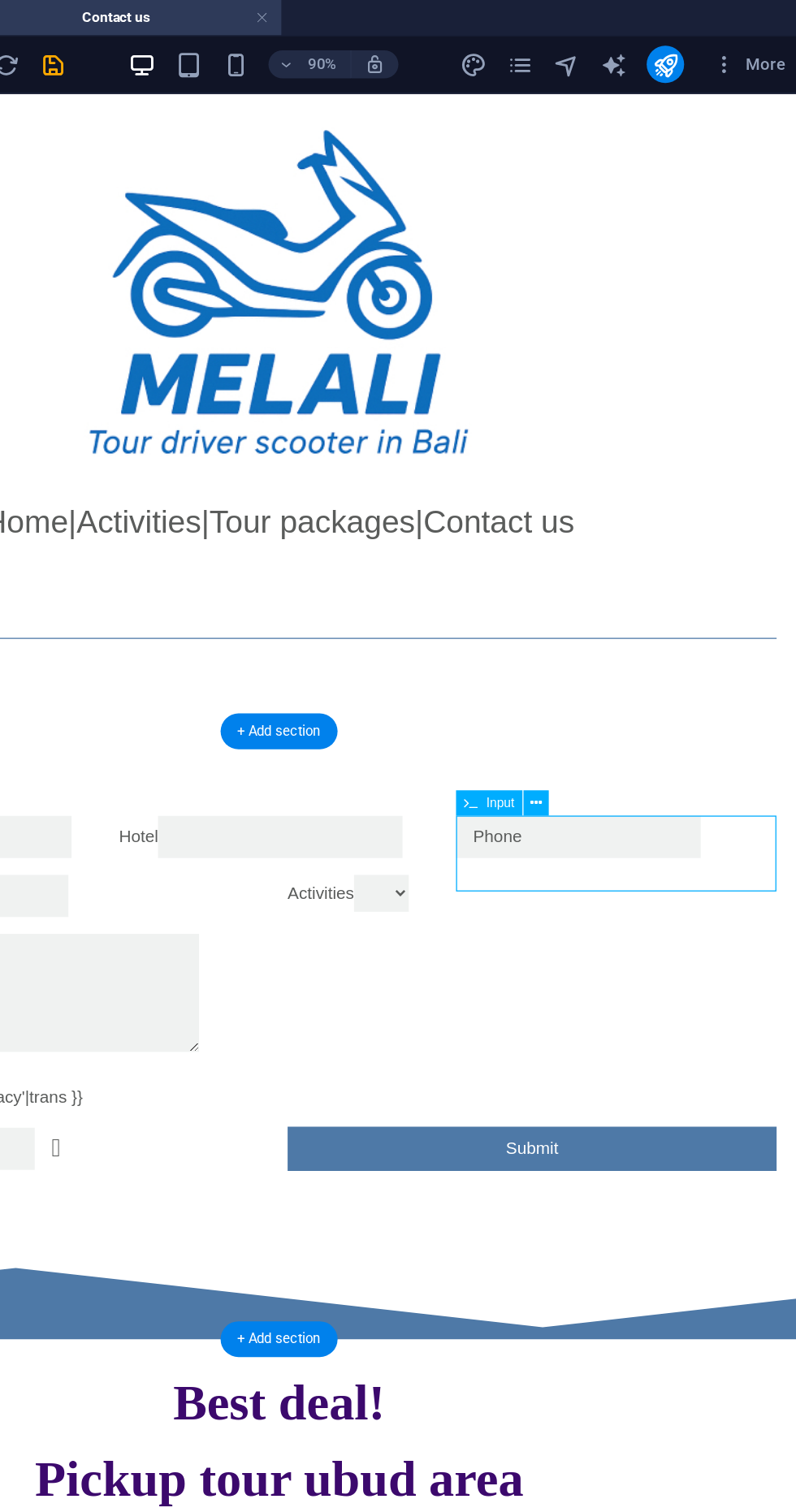
click at [620, 562] on div "Input" at bounding box center [590, 557] width 75 height 19
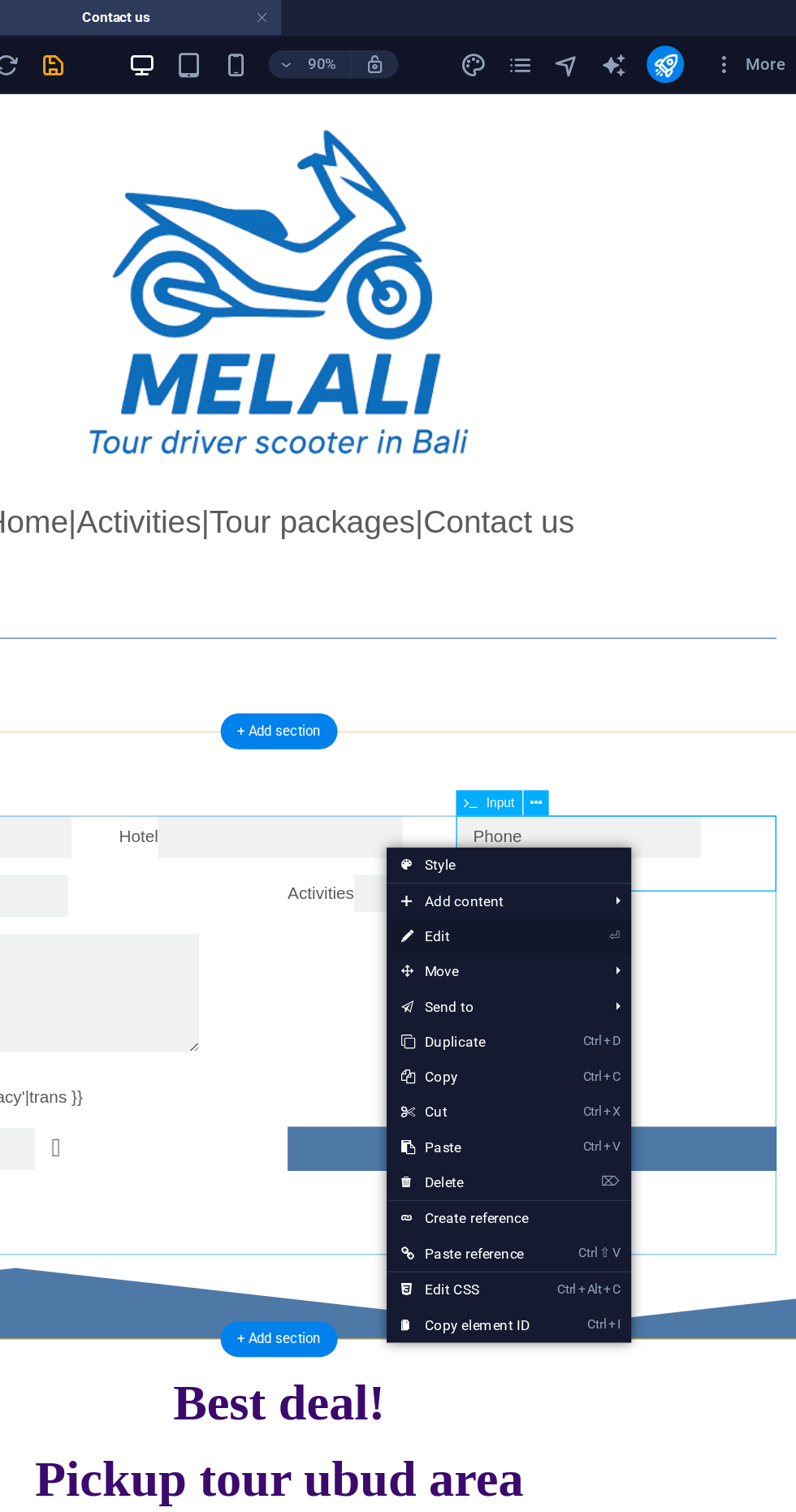
click at [593, 648] on link "⏎ Edit" at bounding box center [559, 650] width 109 height 24
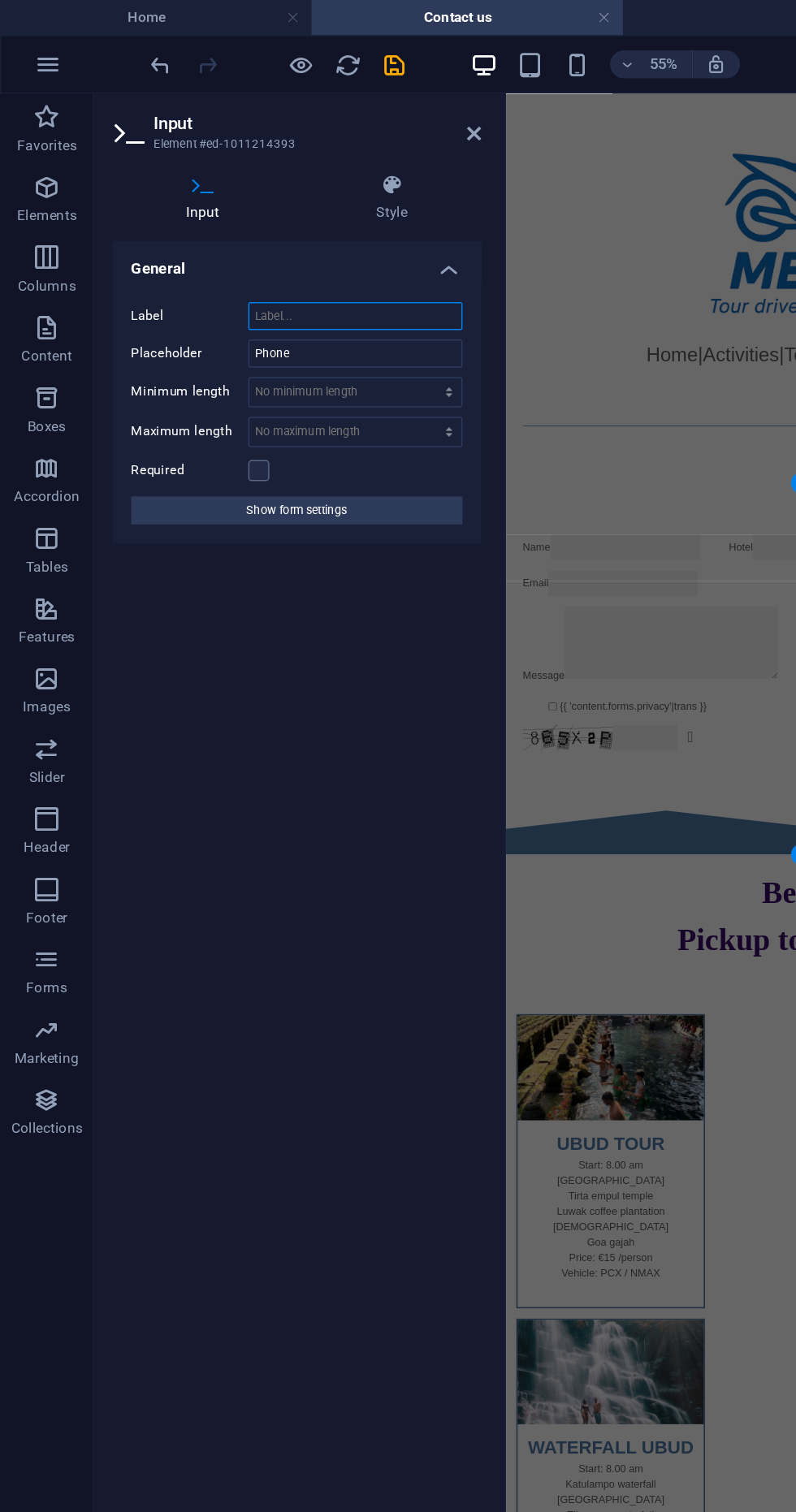
click at [186, 216] on input "Label" at bounding box center [246, 219] width 148 height 20
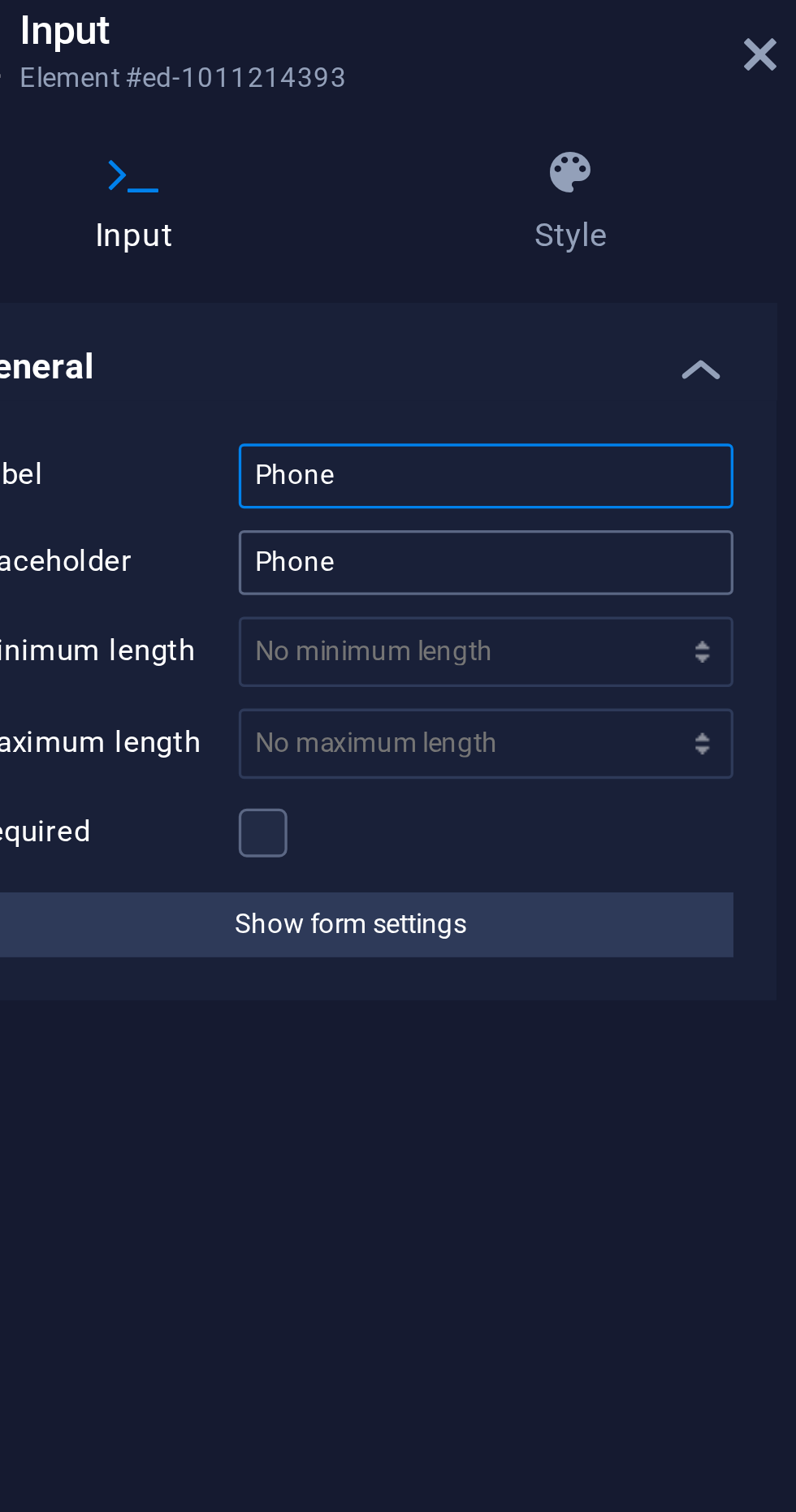
type input "Phone"
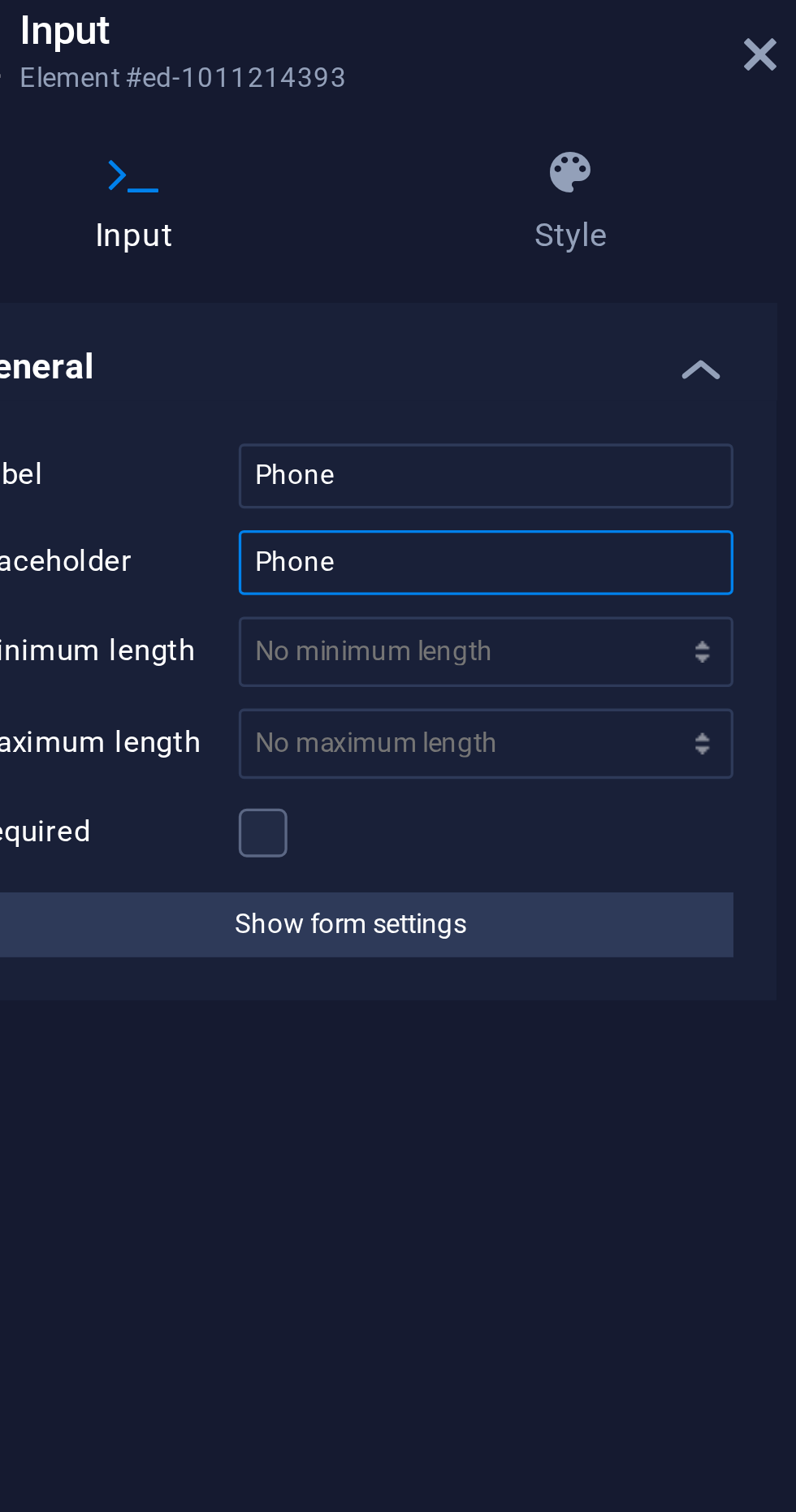
click at [206, 242] on input "Phone" at bounding box center [246, 245] width 148 height 20
type input "P"
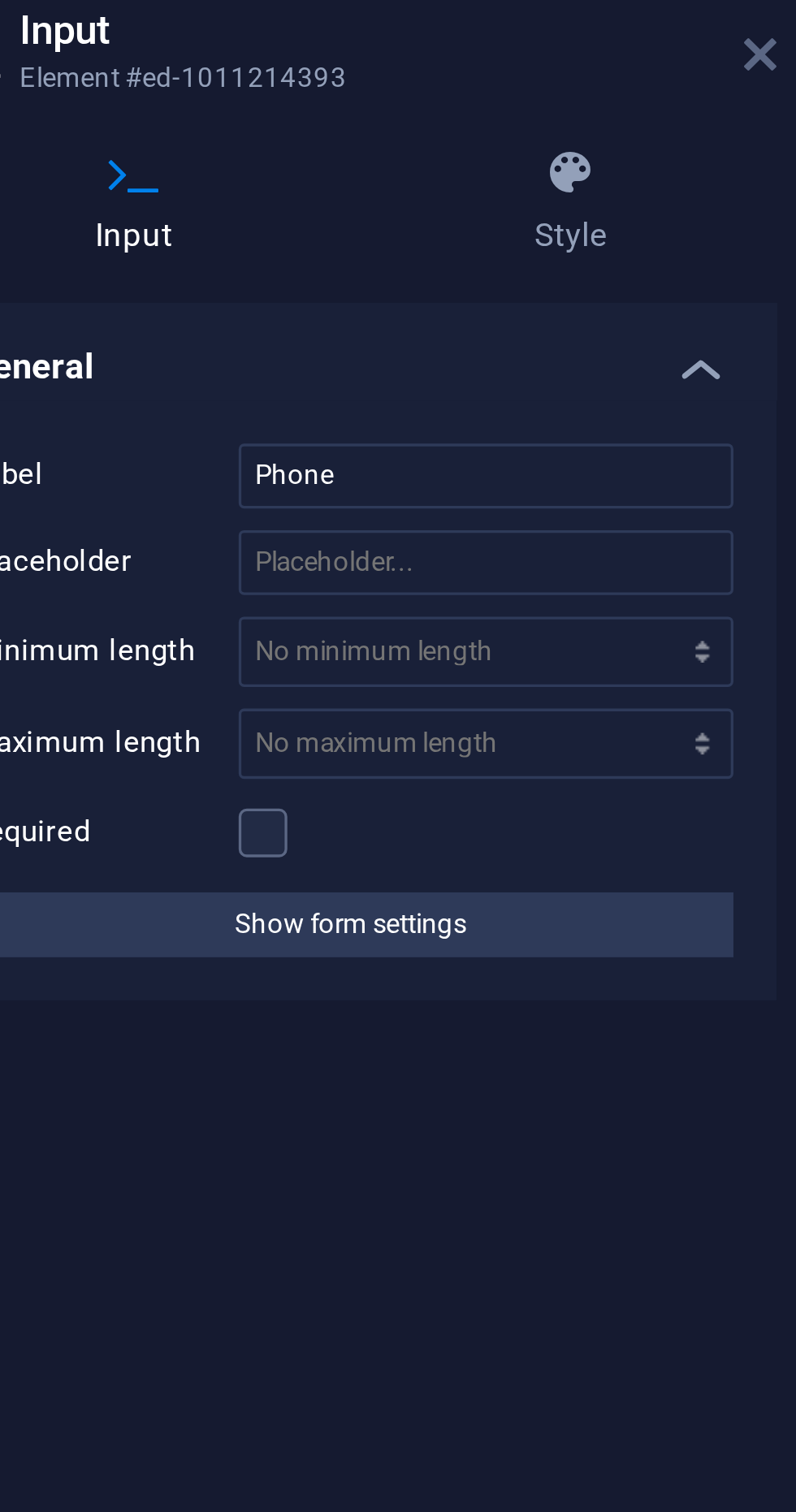
click at [325, 93] on icon at bounding box center [329, 92] width 9 height 13
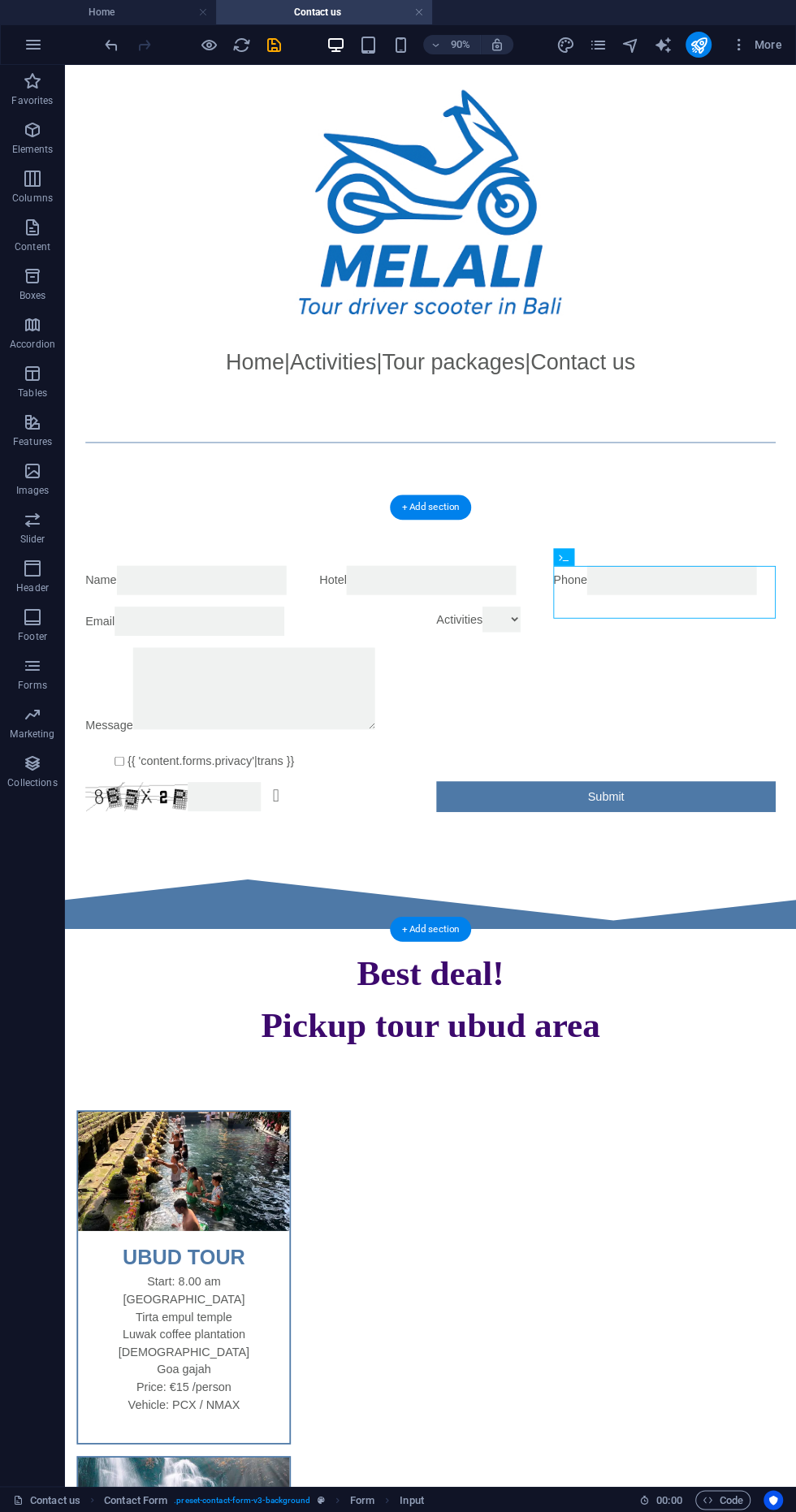
click at [217, 528] on div at bounding box center [471, 485] width 812 height 144
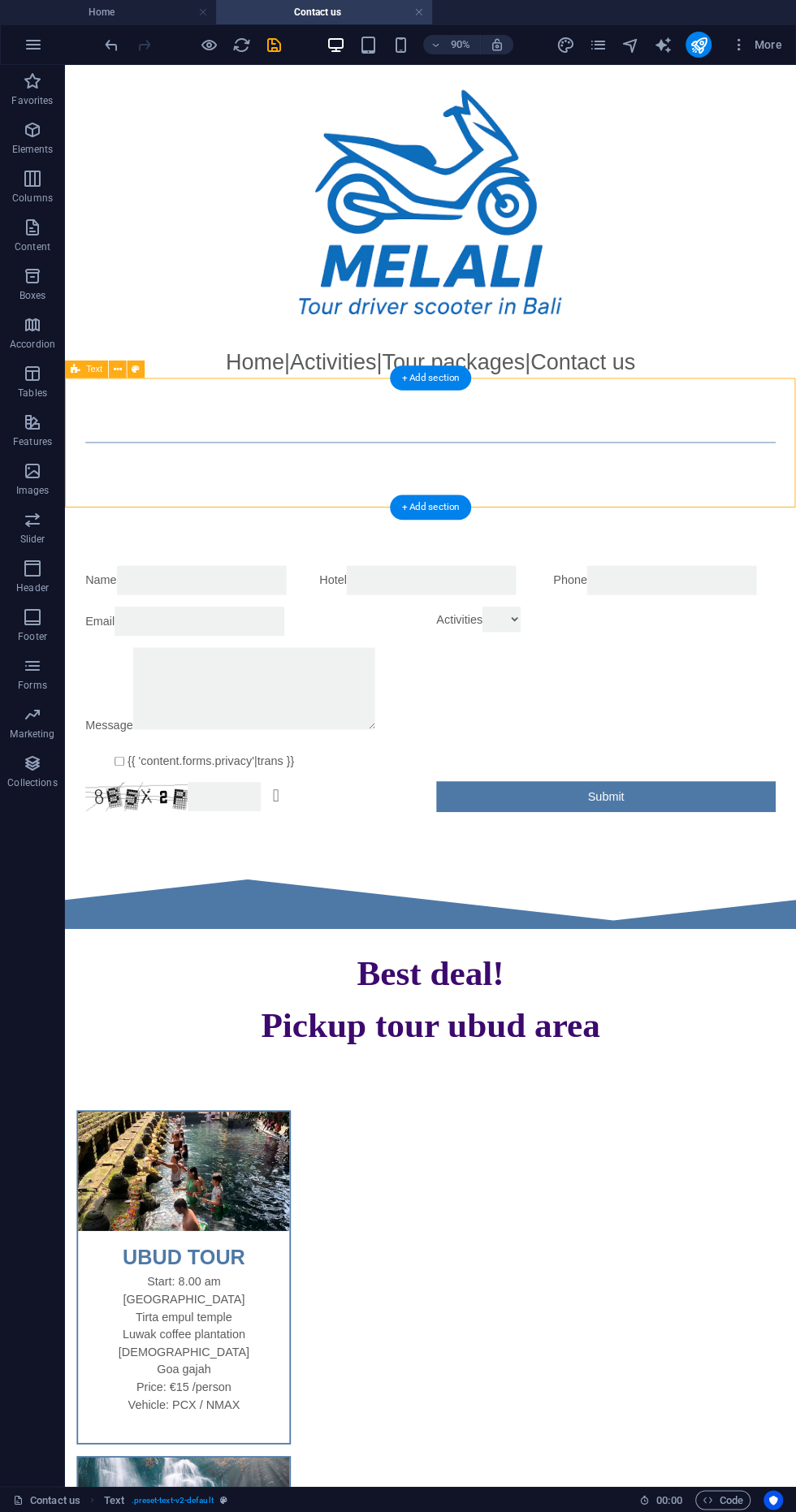
click at [795, 699] on div "Activities" at bounding box center [666, 682] width 377 height 33
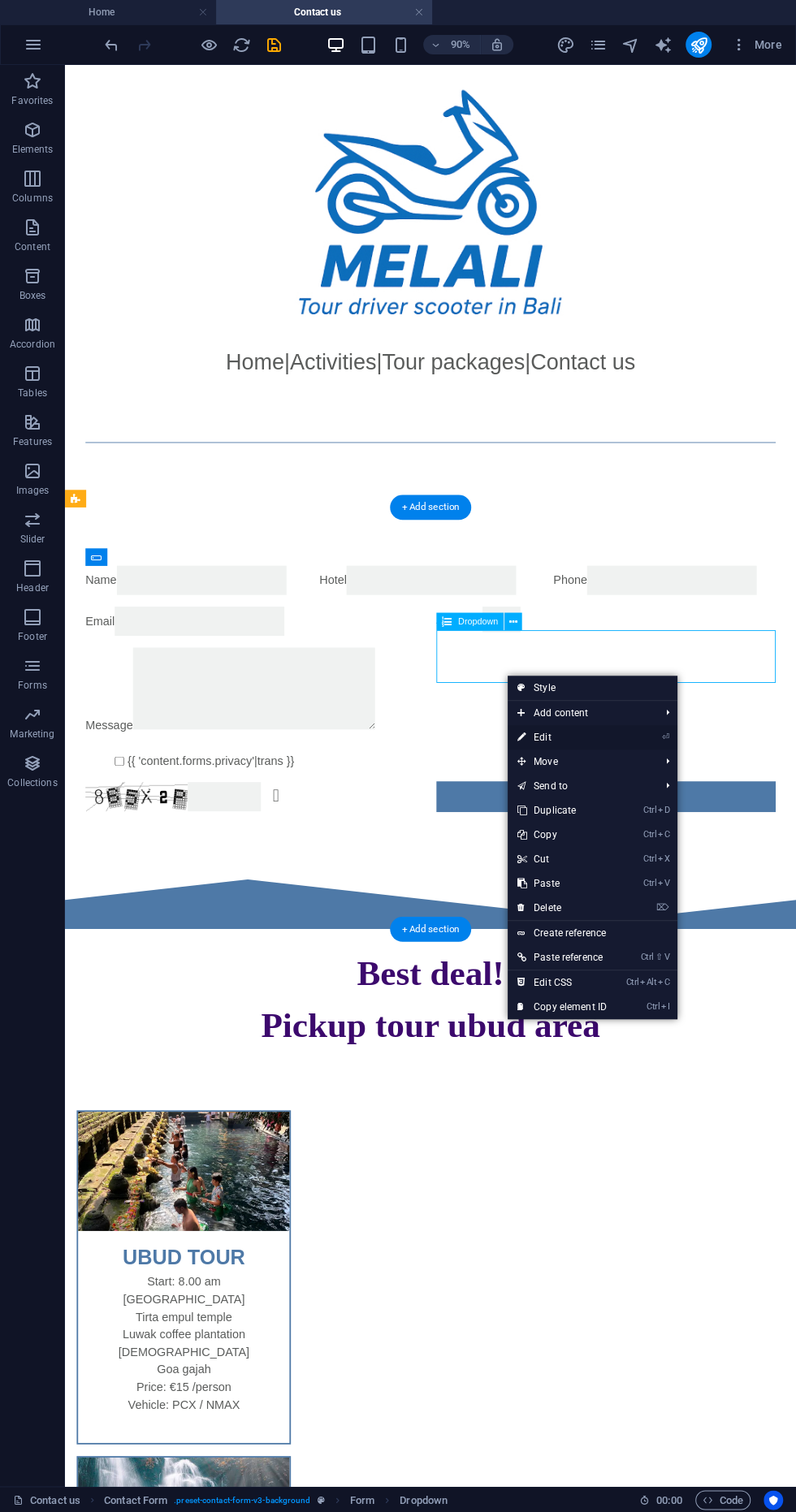
click at [596, 742] on link "⏎ Edit" at bounding box center [562, 737] width 109 height 24
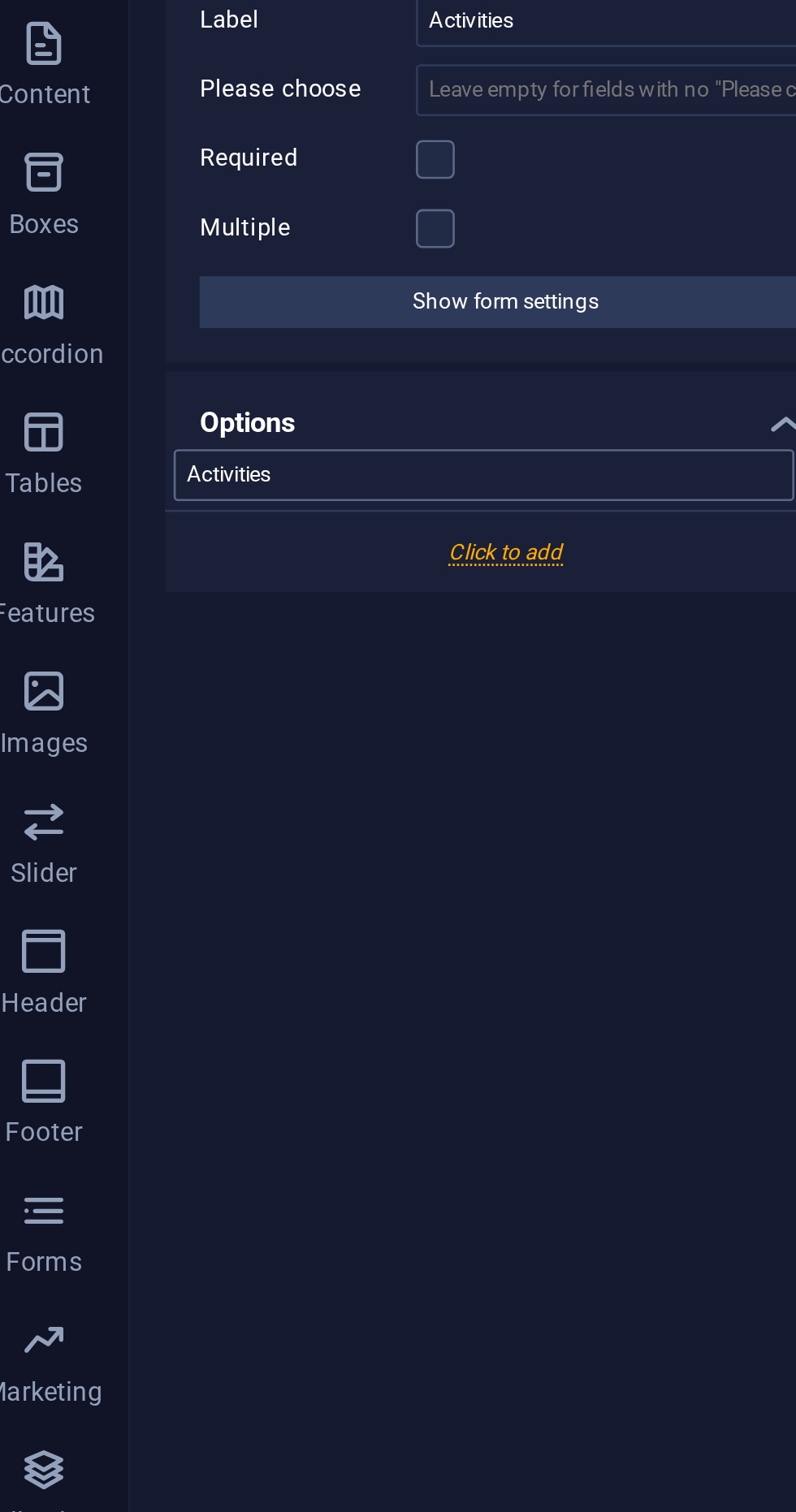
click at [89, 385] on input "Activities" at bounding box center [198, 390] width 233 height 20
click at [138, 386] on input "Activities" at bounding box center [198, 390] width 233 height 20
type input "Activities"
click at [213, 419] on div at bounding box center [206, 419] width 255 height 30
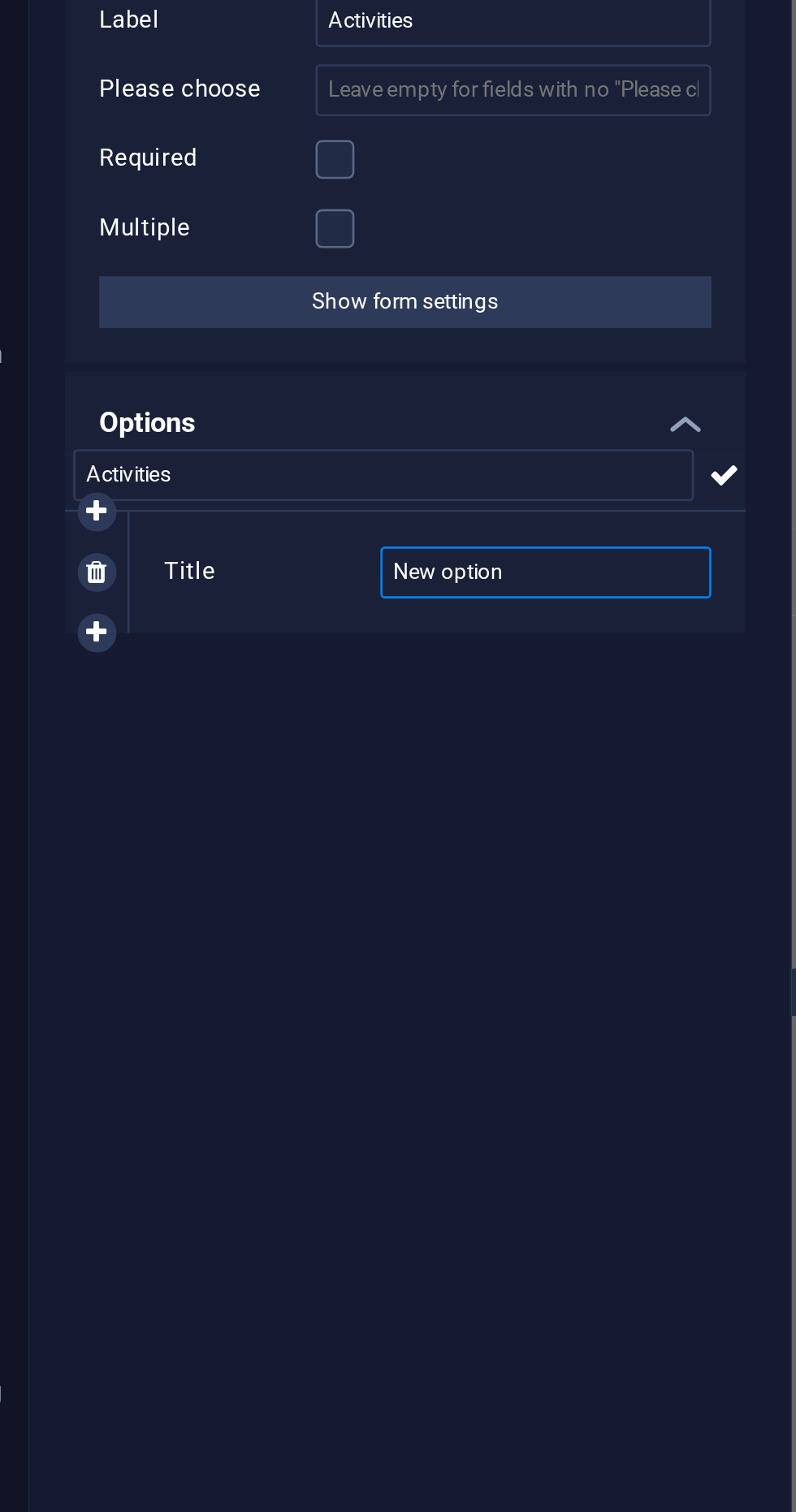
click at [281, 419] on input "New option" at bounding box center [258, 426] width 124 height 20
click at [331, 390] on icon at bounding box center [325, 390] width 11 height 20
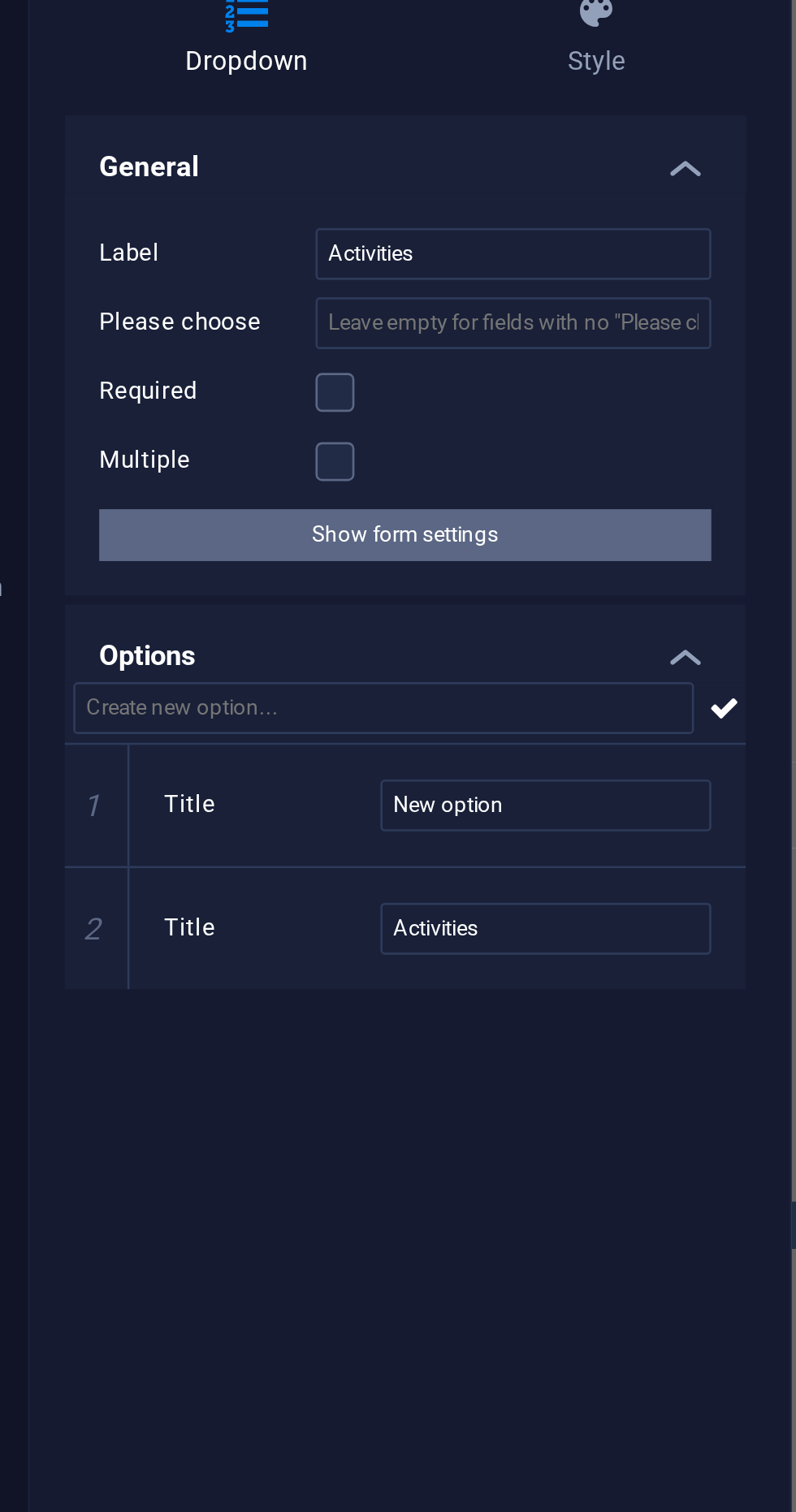
click at [243, 322] on button "Show form settings" at bounding box center [206, 324] width 230 height 20
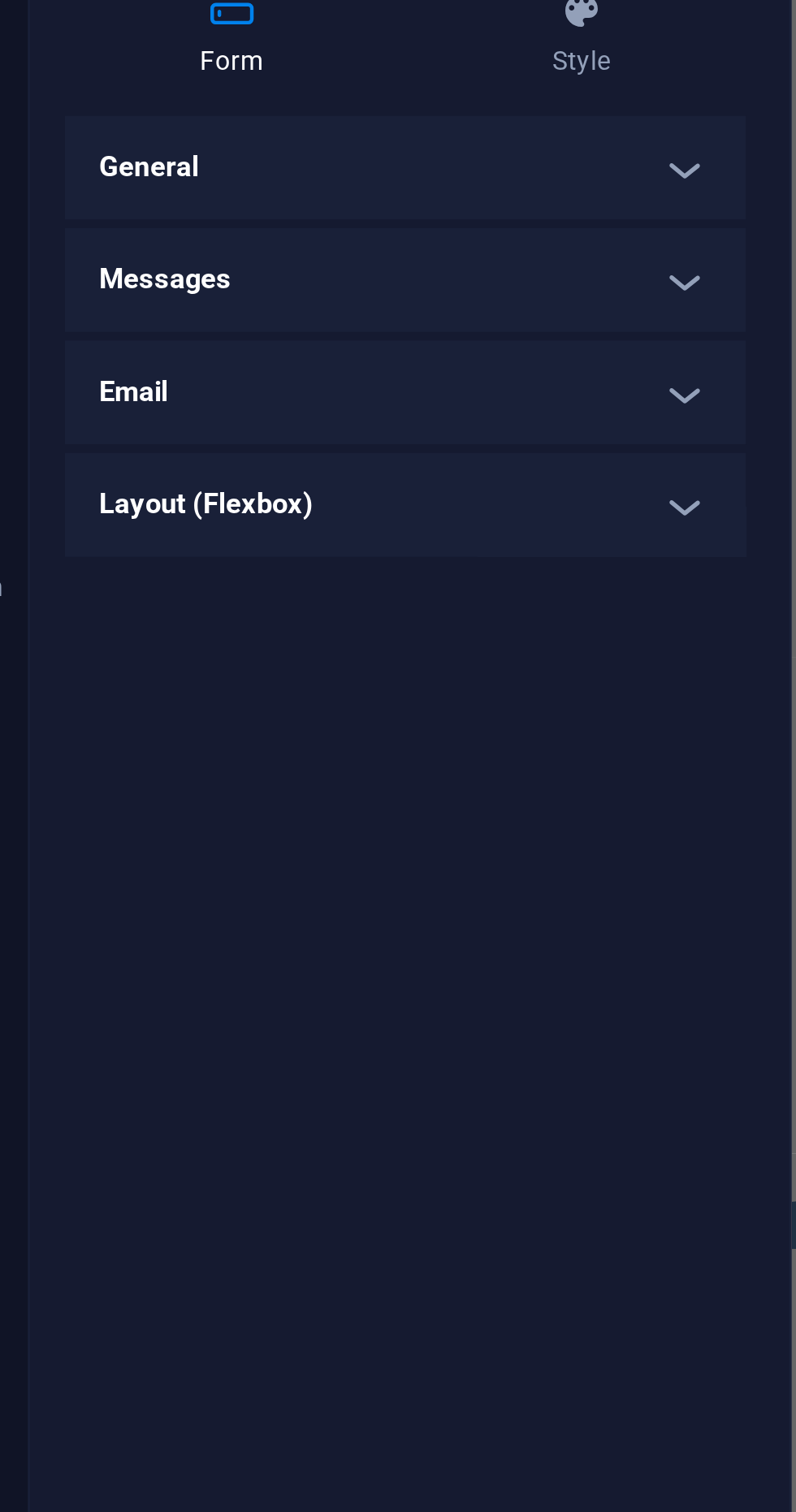
click at [297, 274] on h4 "Email" at bounding box center [206, 271] width 255 height 39
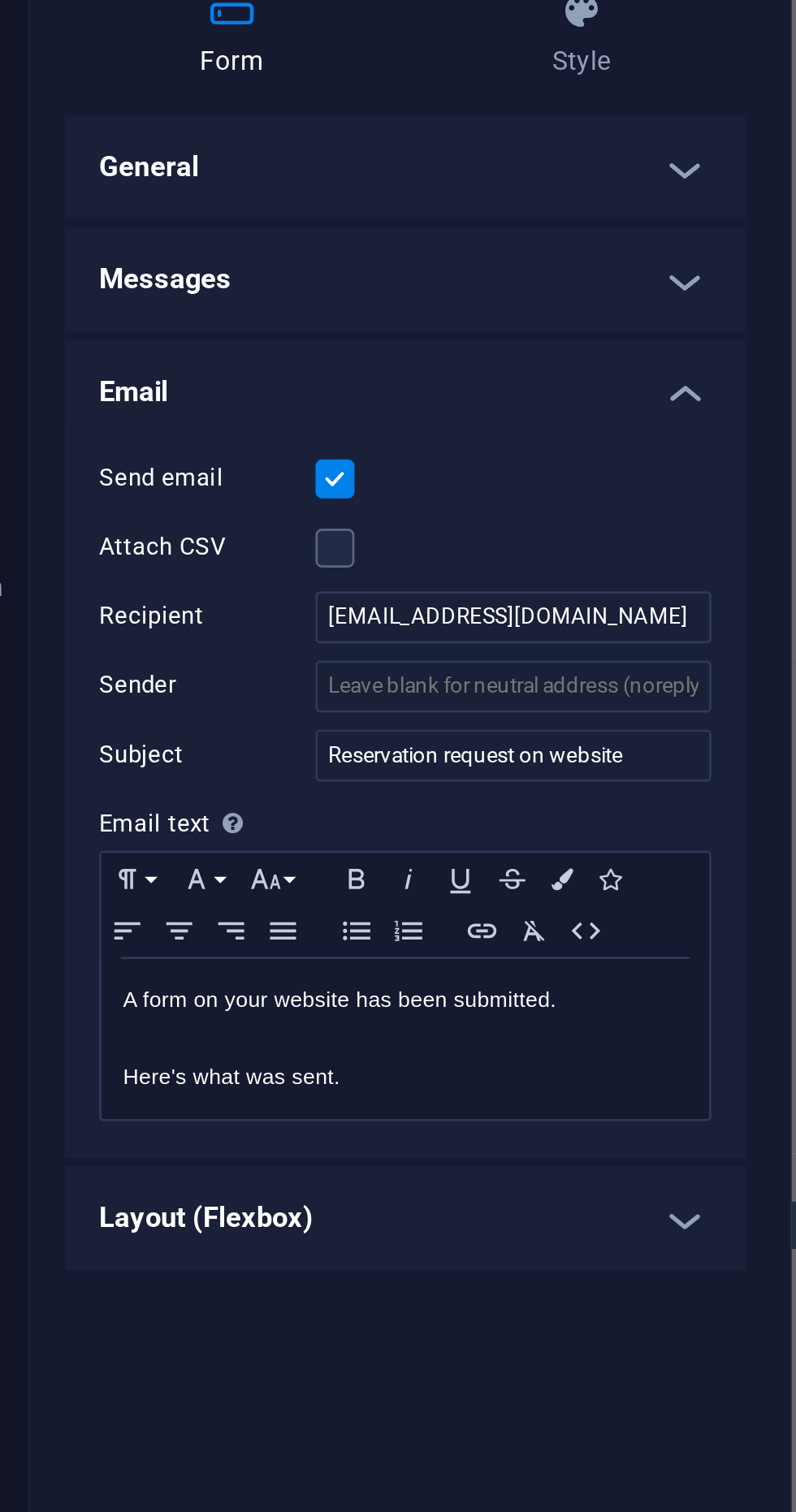
click at [312, 271] on h4 "Email" at bounding box center [206, 266] width 255 height 29
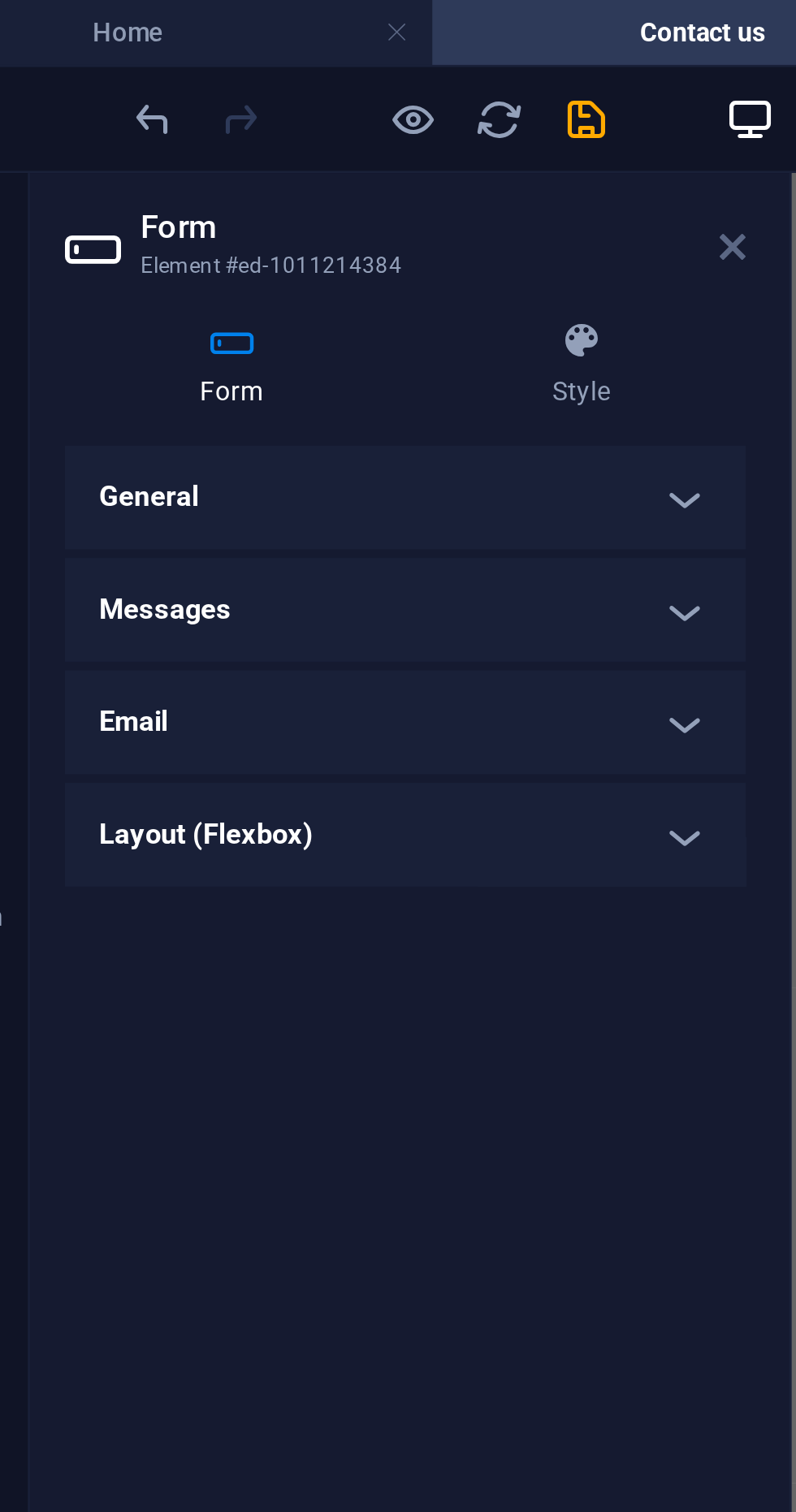
click at [329, 96] on icon at bounding box center [329, 92] width 9 height 13
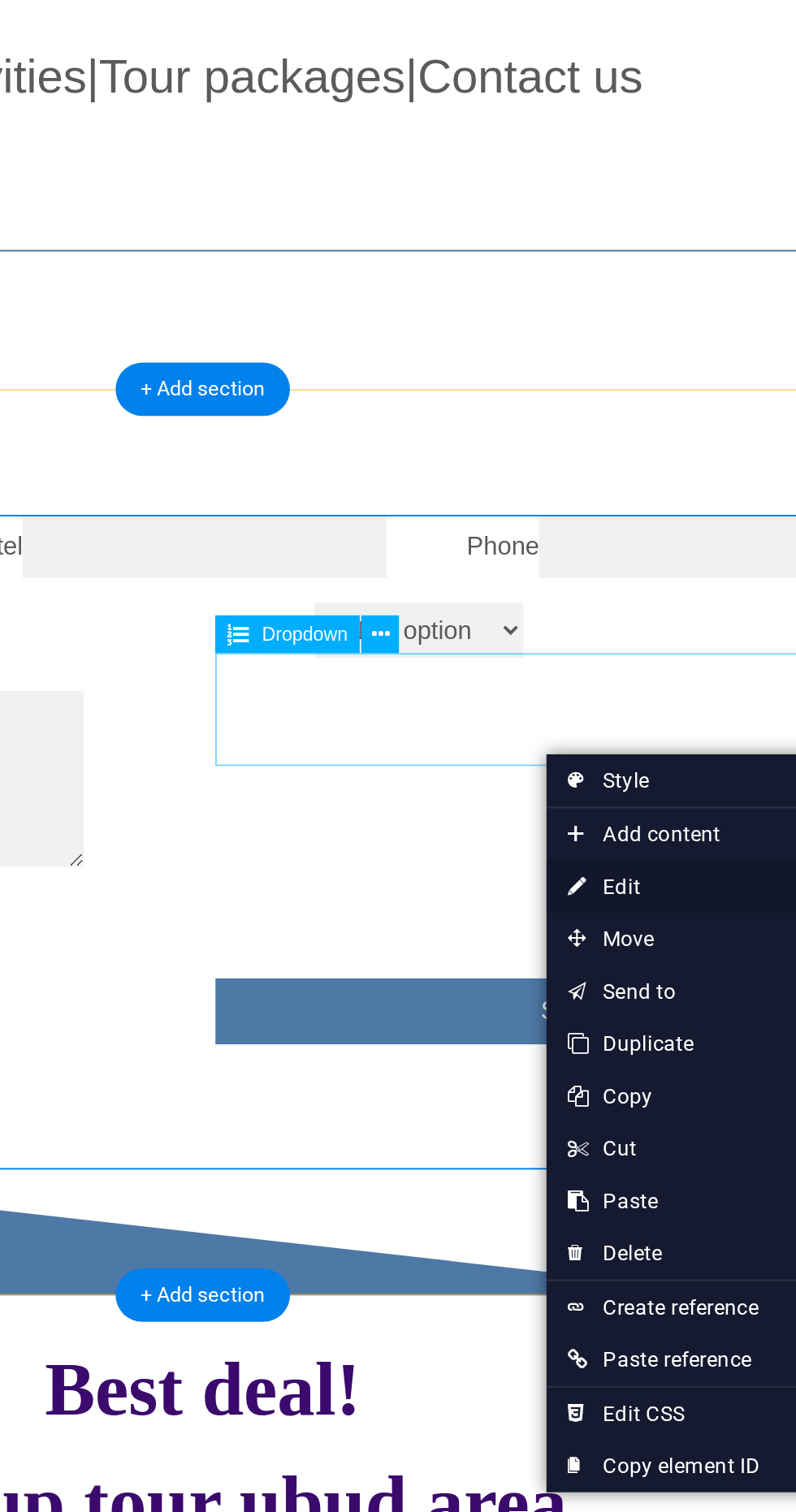
click at [639, 738] on link "⏎ Edit" at bounding box center [644, 739] width 109 height 24
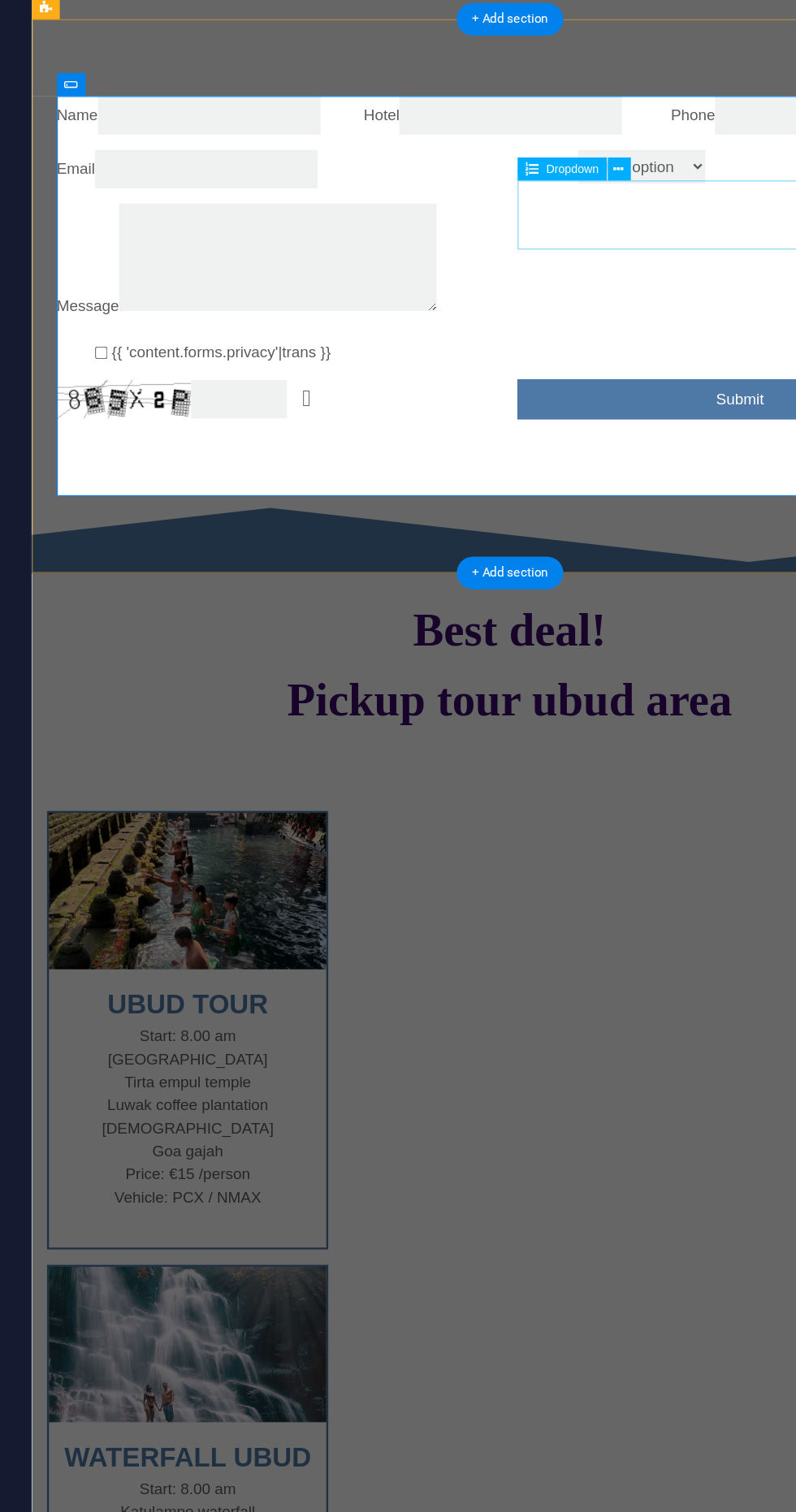
click at [523, 335] on div "Name Hotel Phone Email Activities New option Activities Message {{ 'content.for…" at bounding box center [435, 132] width 809 height 404
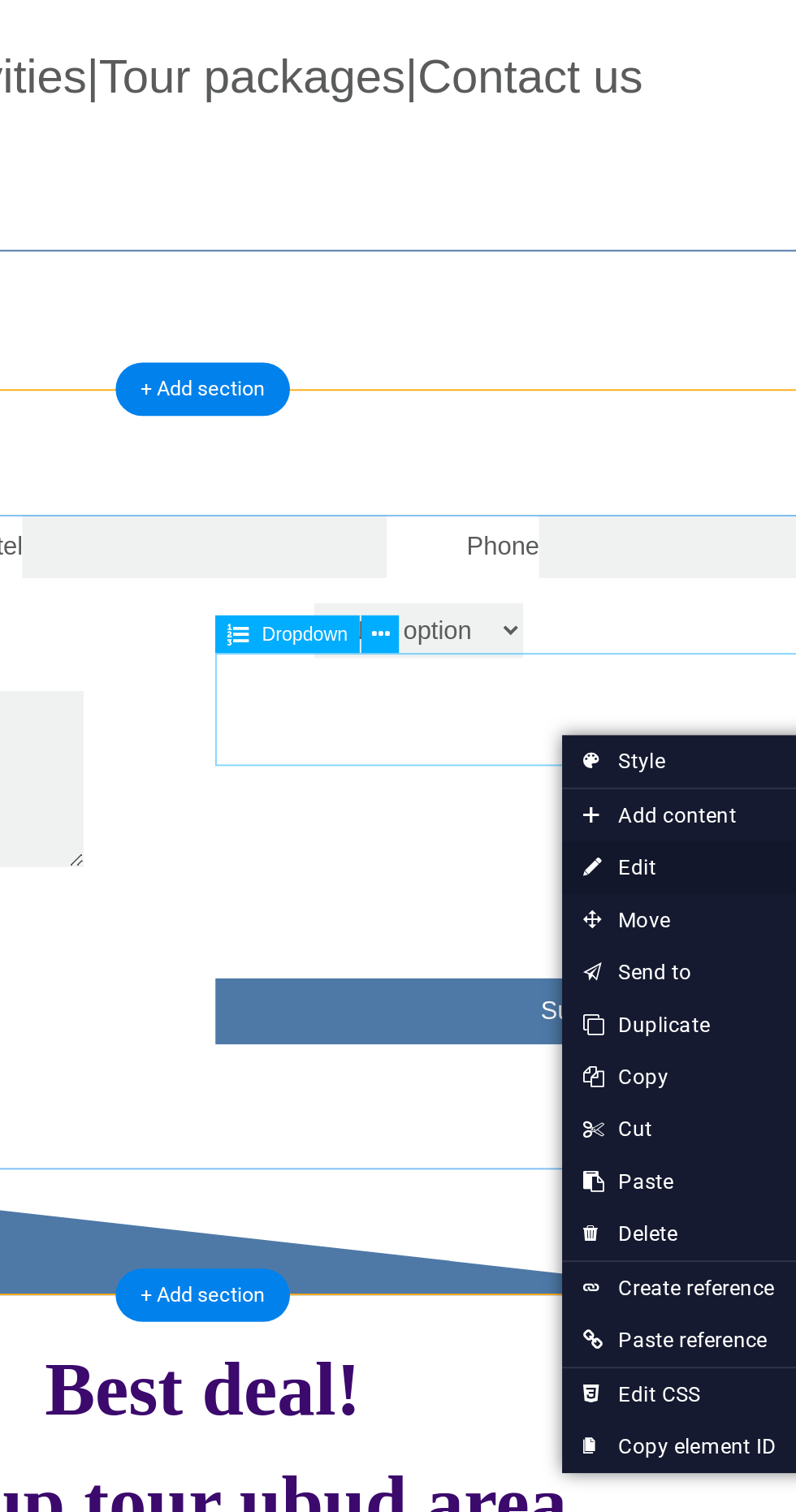
click at [643, 729] on link "⏎ Edit" at bounding box center [652, 730] width 109 height 24
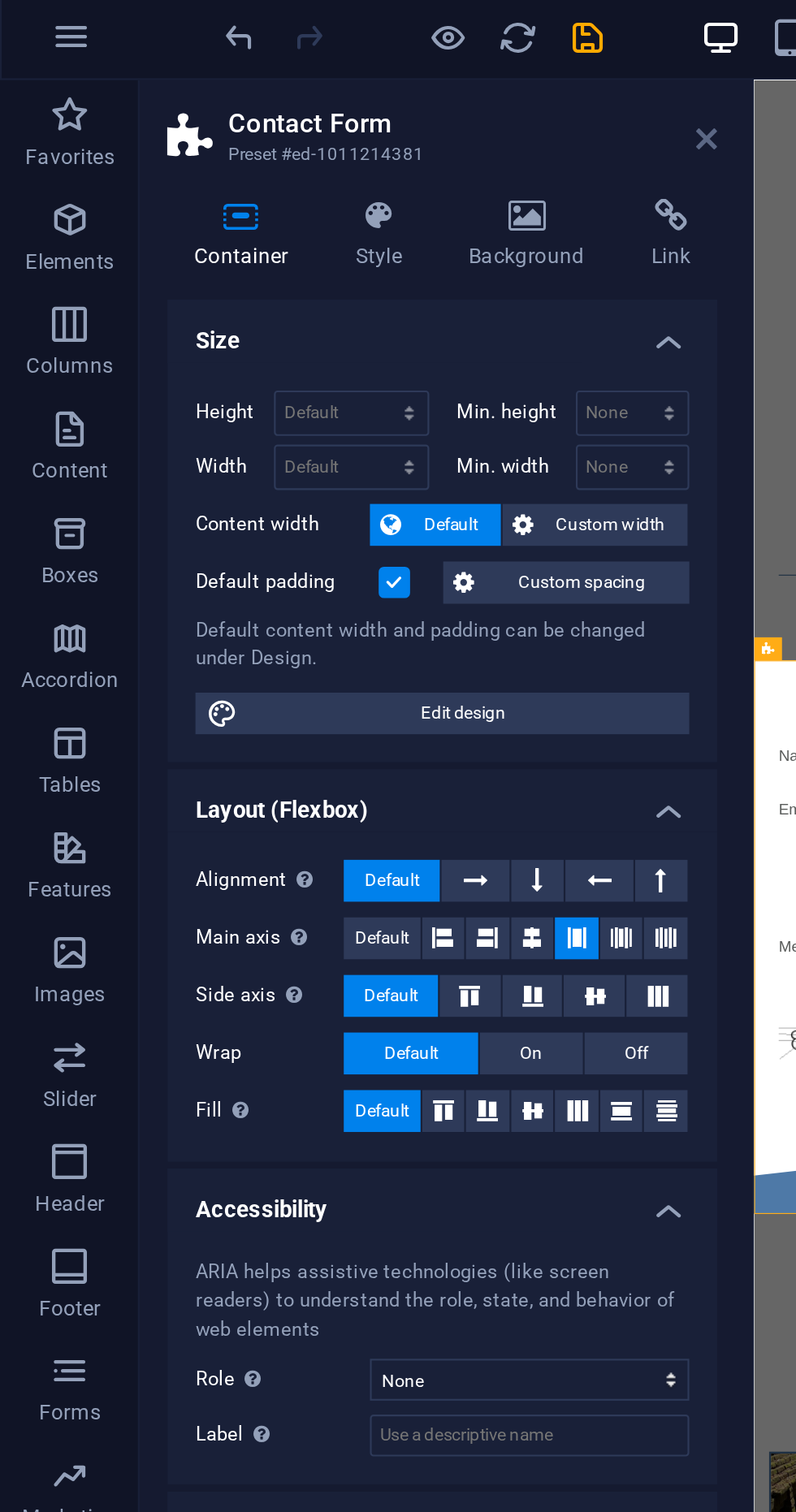
click at [328, 91] on icon at bounding box center [329, 92] width 9 height 13
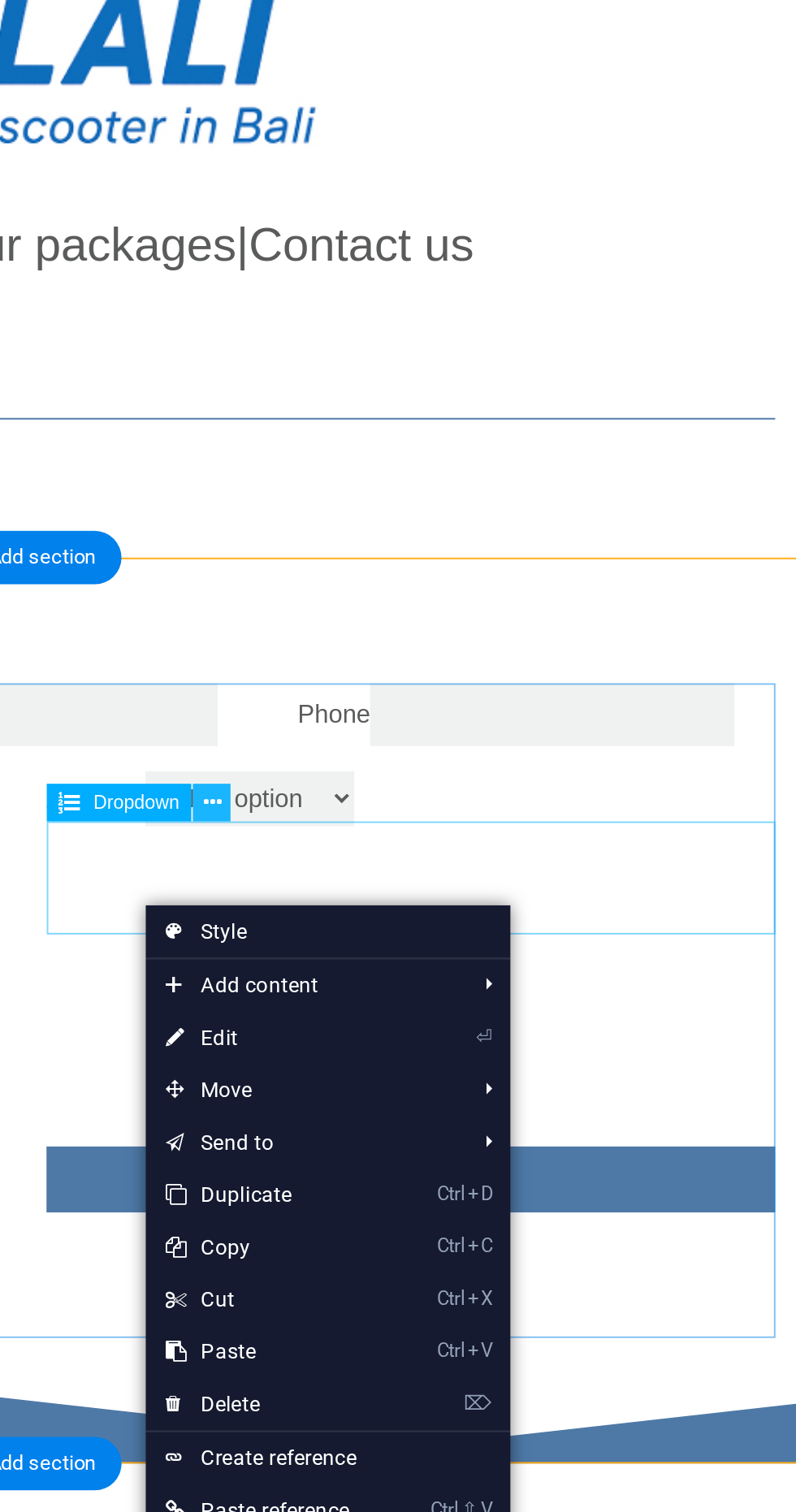
click at [511, 625] on icon at bounding box center [513, 621] width 8 height 16
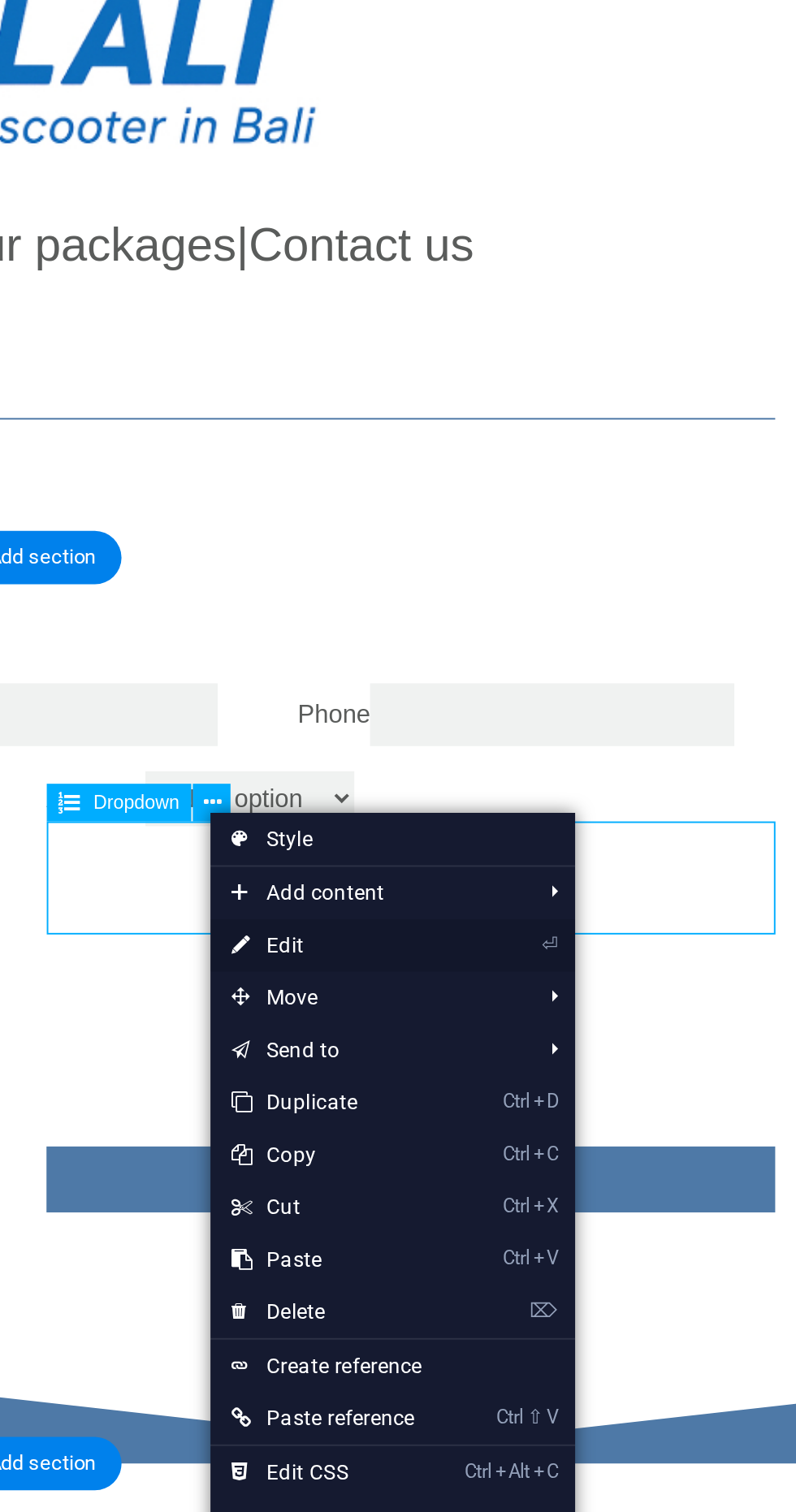
click at [575, 693] on link "⏎ Edit" at bounding box center [567, 688] width 109 height 24
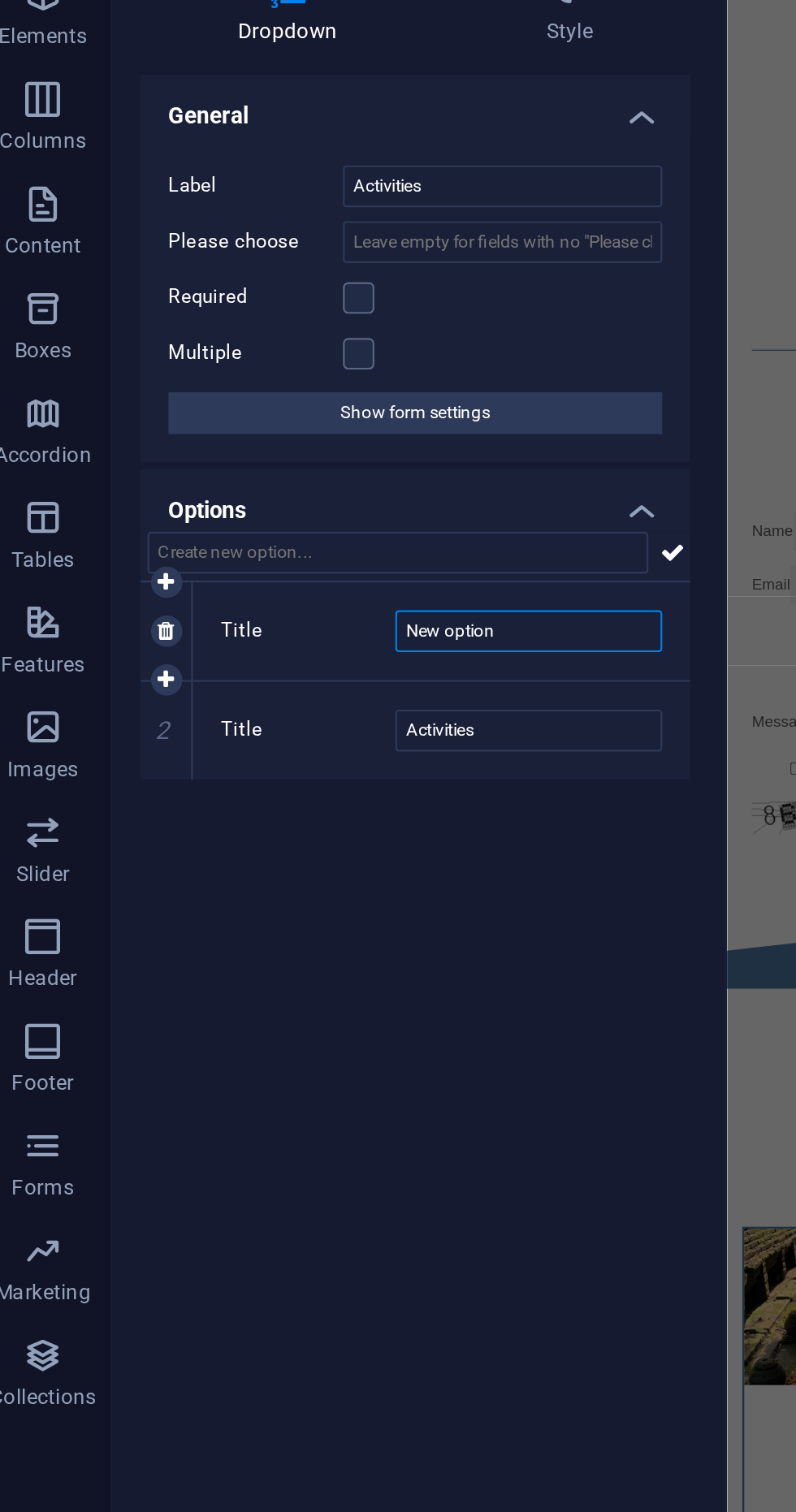
click at [268, 431] on input "New option" at bounding box center [258, 426] width 124 height 20
click at [325, 393] on icon at bounding box center [325, 390] width 11 height 20
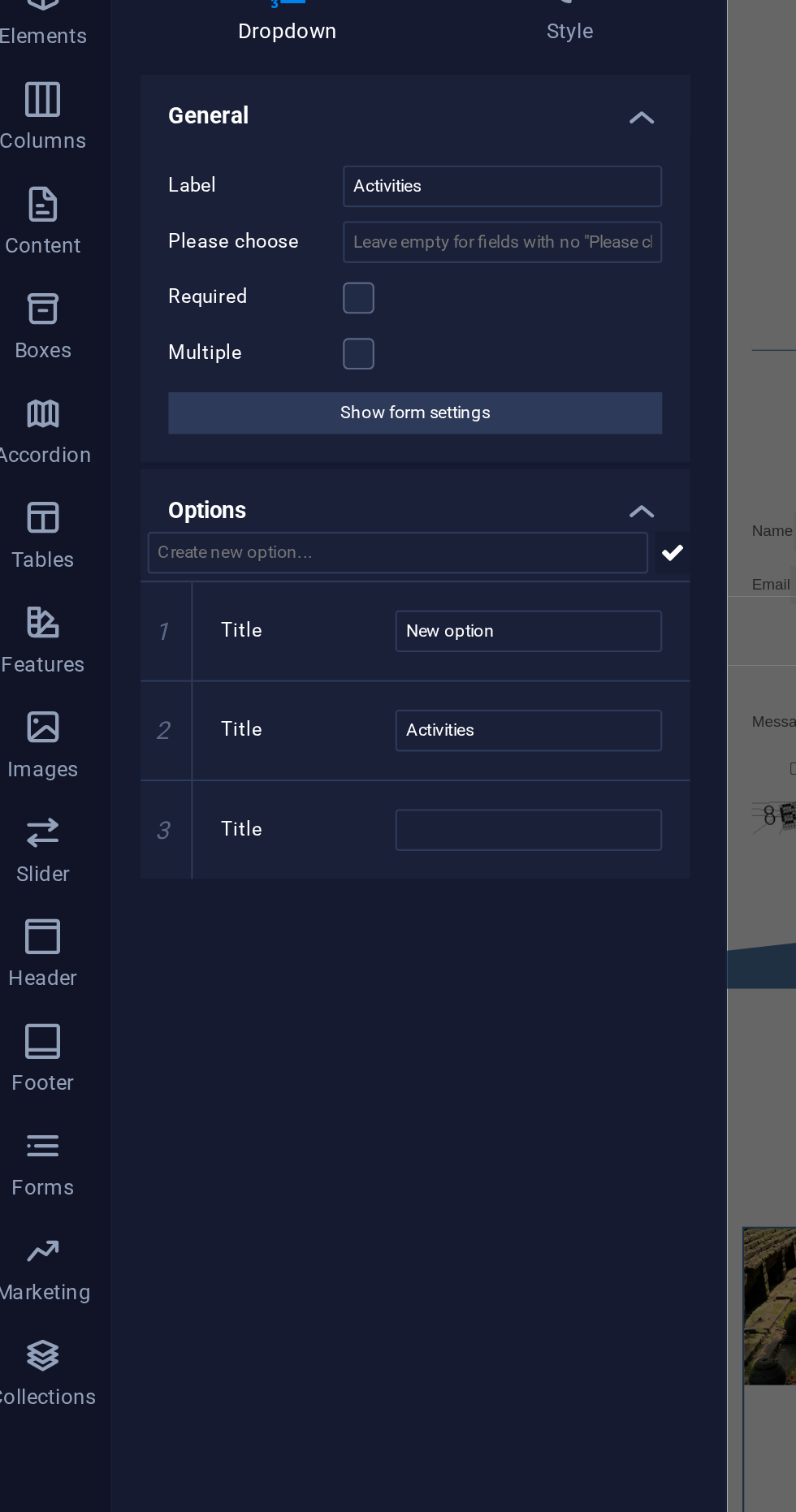
click at [325, 394] on icon at bounding box center [325, 390] width 11 height 20
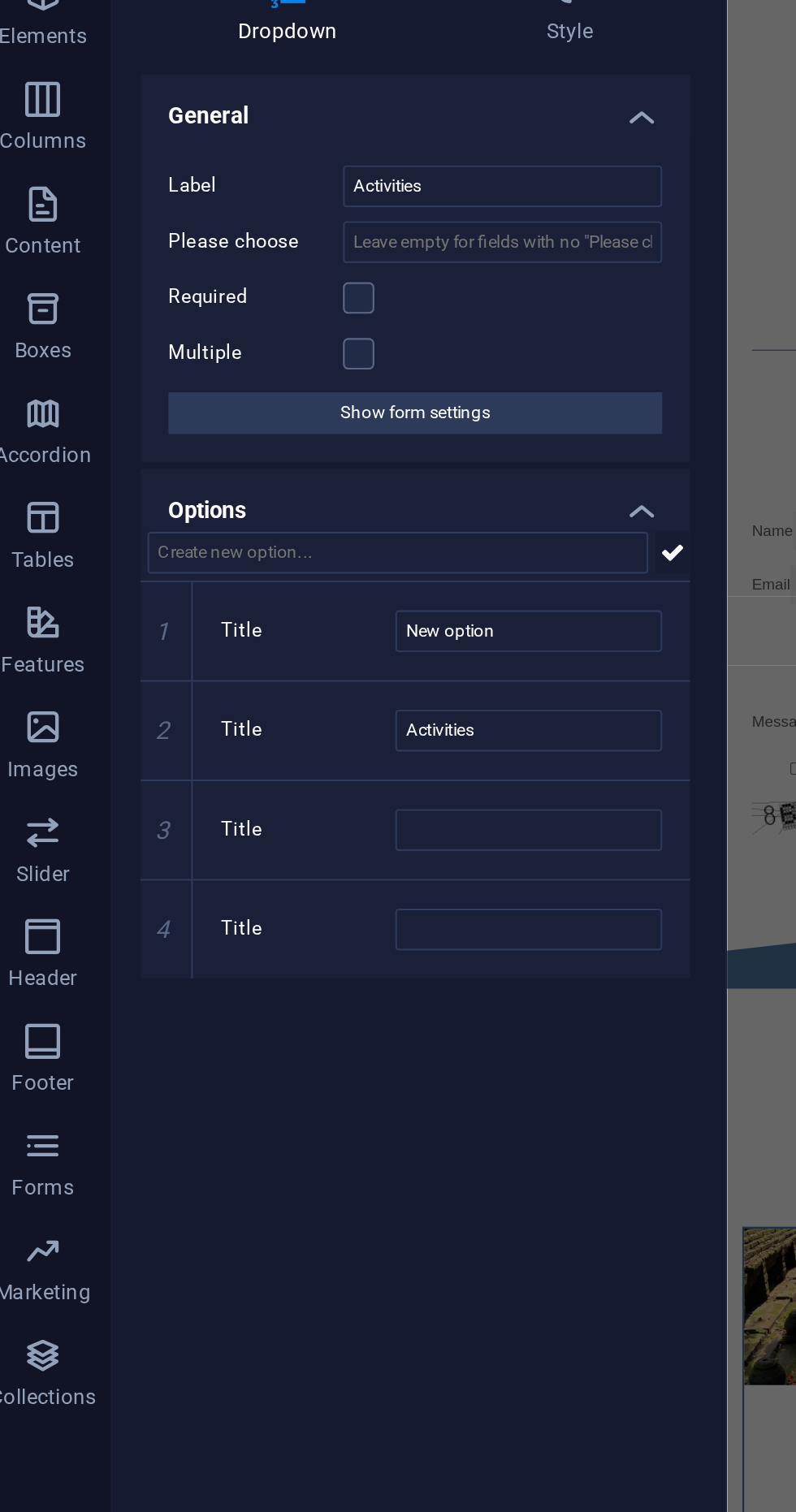
click at [326, 399] on icon at bounding box center [325, 390] width 11 height 20
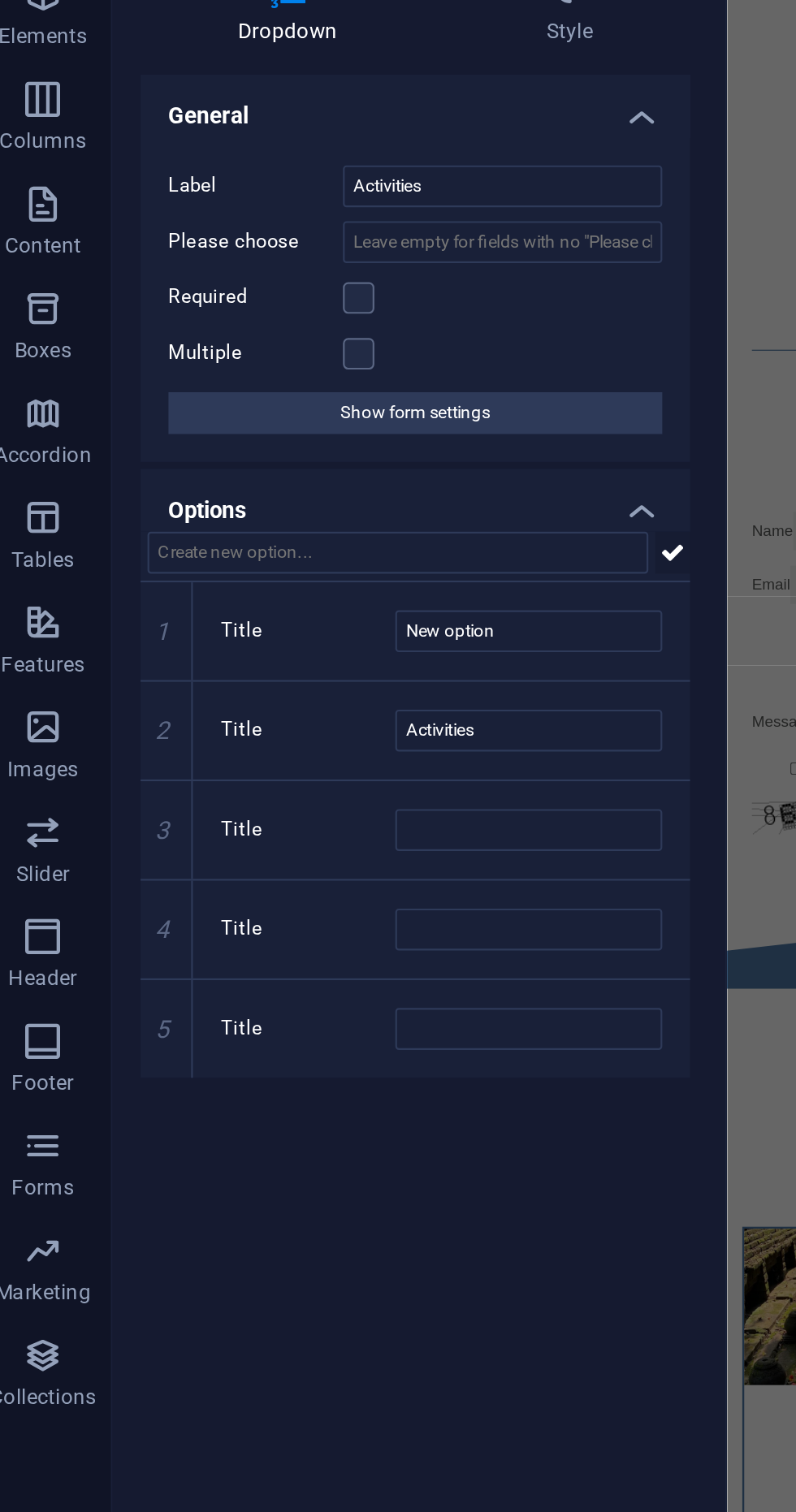
click at [325, 391] on icon at bounding box center [325, 390] width 11 height 20
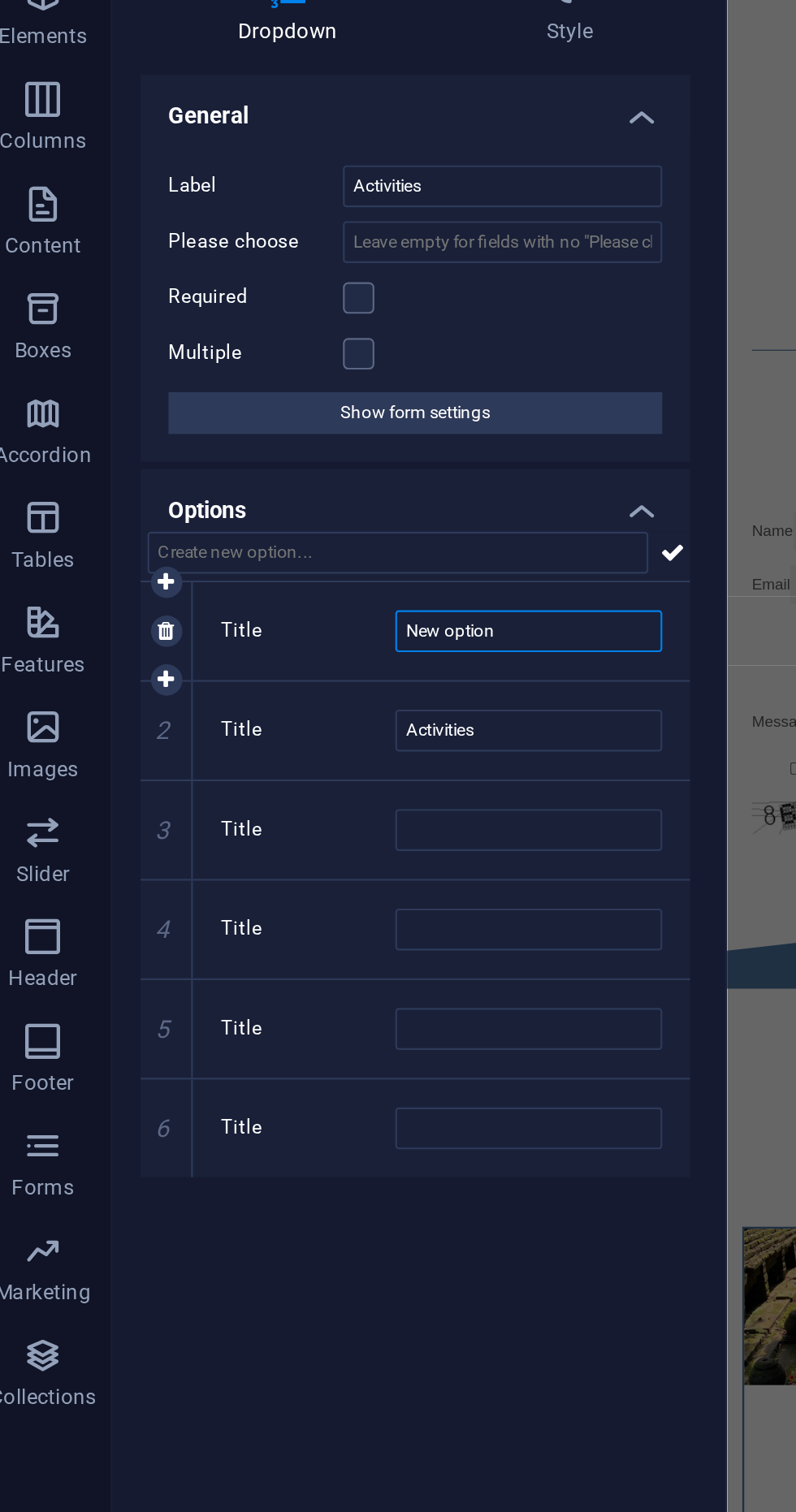
click at [253, 431] on input "New option" at bounding box center [258, 426] width 124 height 20
type input "N"
type input "Ubud tour"
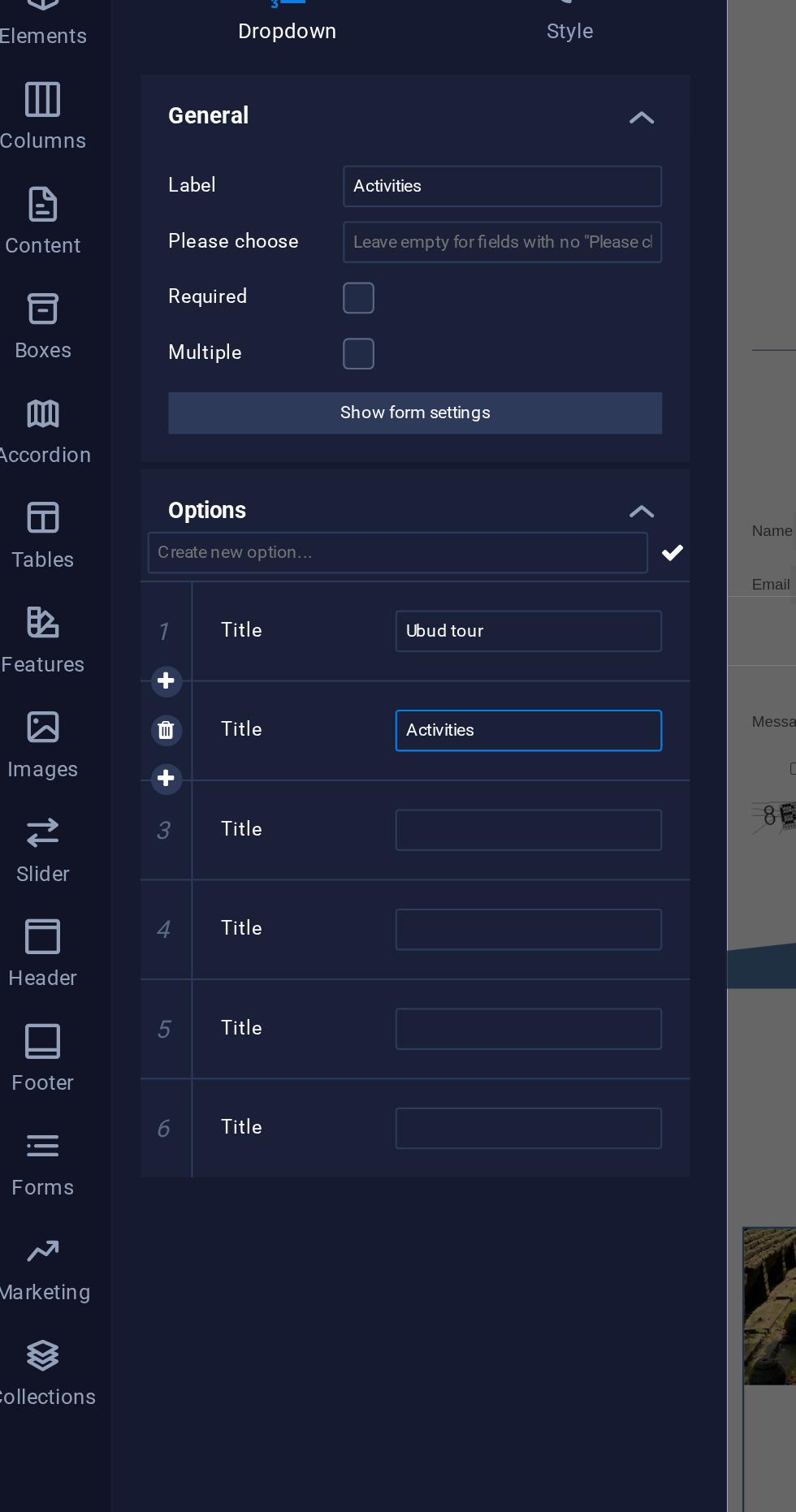
click at [278, 464] on input "Activities" at bounding box center [258, 473] width 124 height 20
type input "A"
click at [267, 469] on input "Title" at bounding box center [258, 473] width 124 height 20
click at [261, 477] on input "Title" at bounding box center [258, 473] width 124 height 20
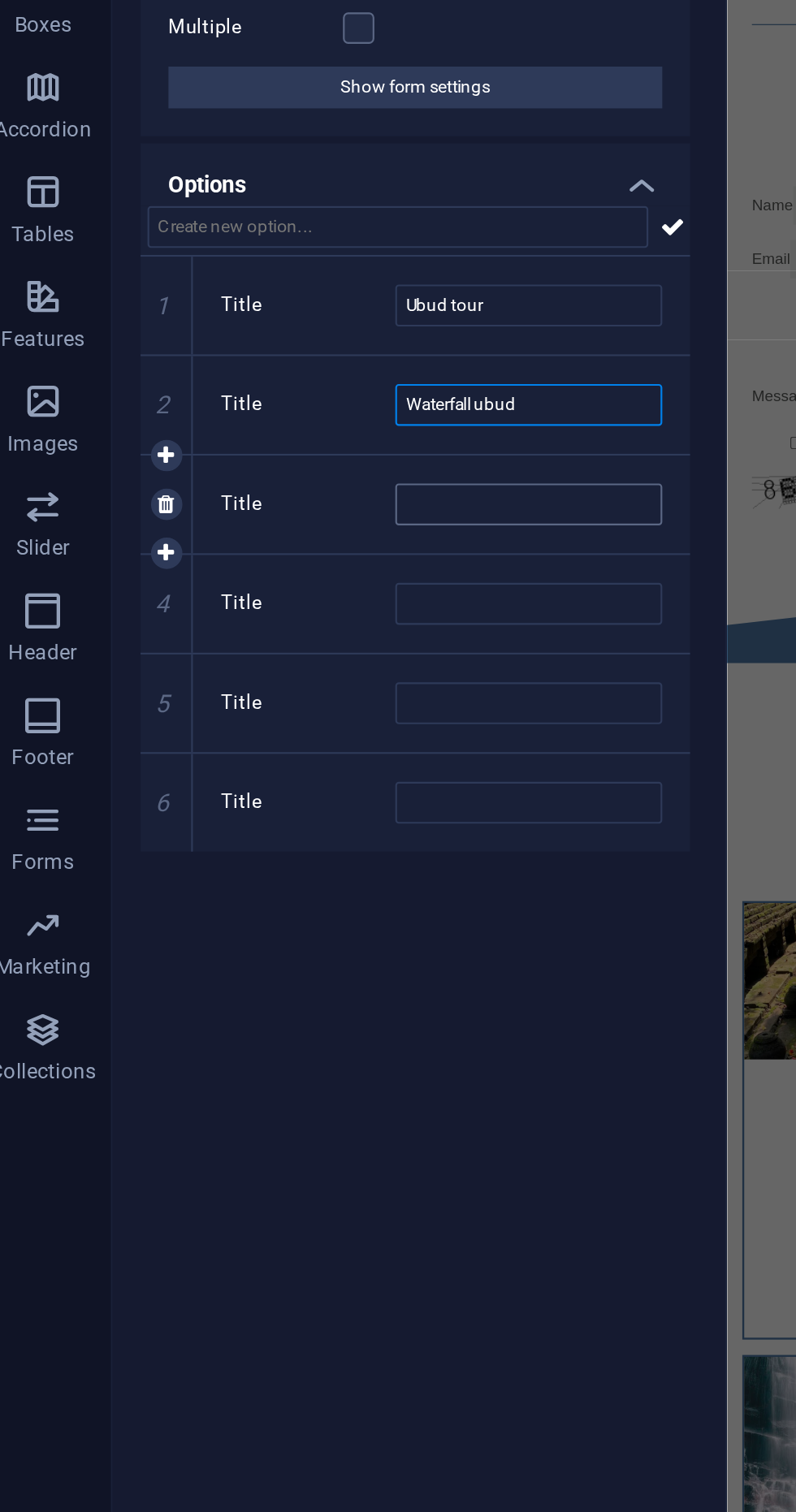
type input "Waterfall ubud"
click at [281, 519] on input "Title" at bounding box center [258, 518] width 124 height 20
click at [265, 524] on input "Title" at bounding box center [258, 518] width 124 height 20
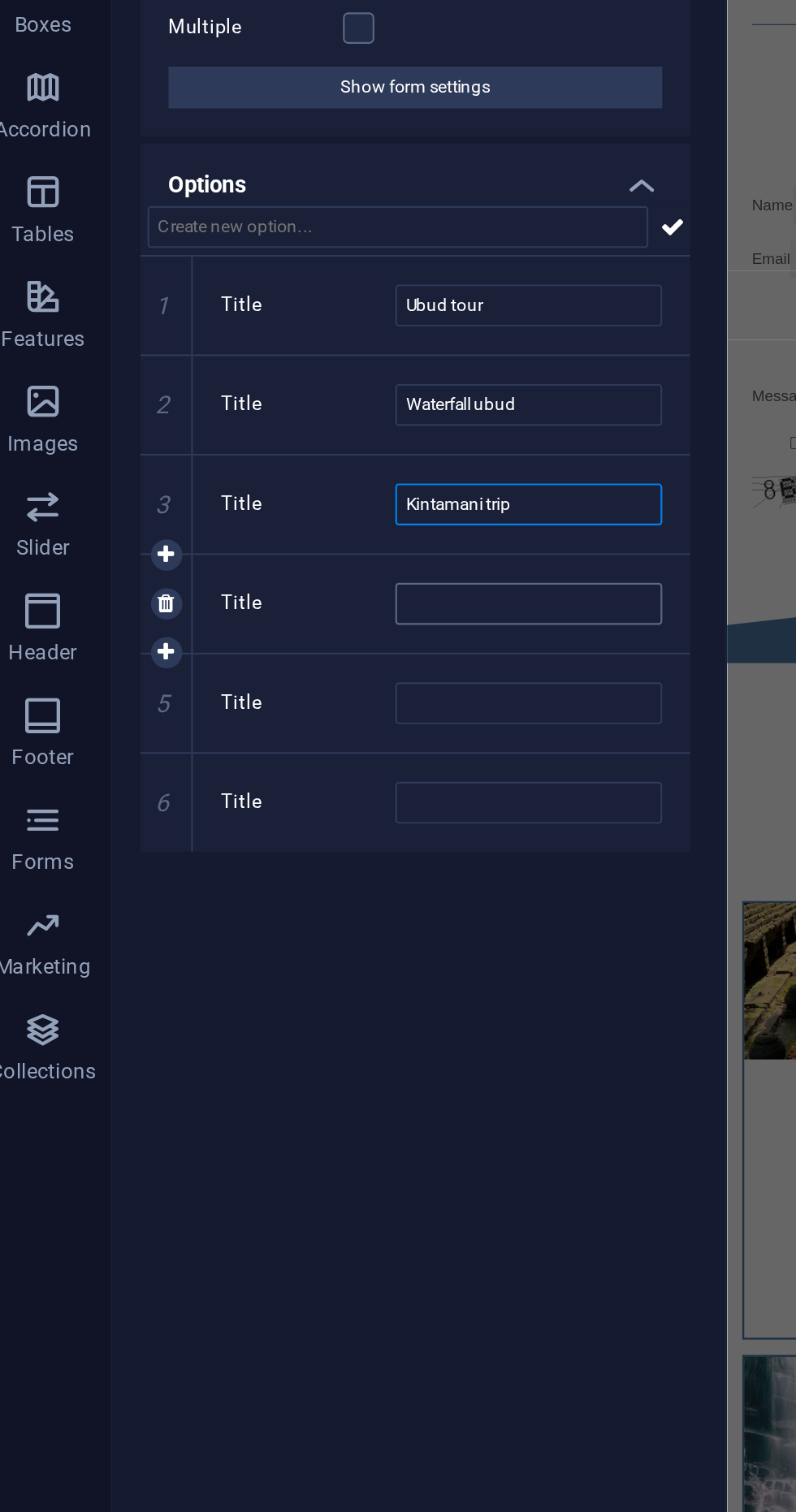
type input "Kintamani trip"
click at [273, 556] on input "Title" at bounding box center [258, 565] width 124 height 20
click at [274, 567] on input "Title" at bounding box center [258, 565] width 124 height 20
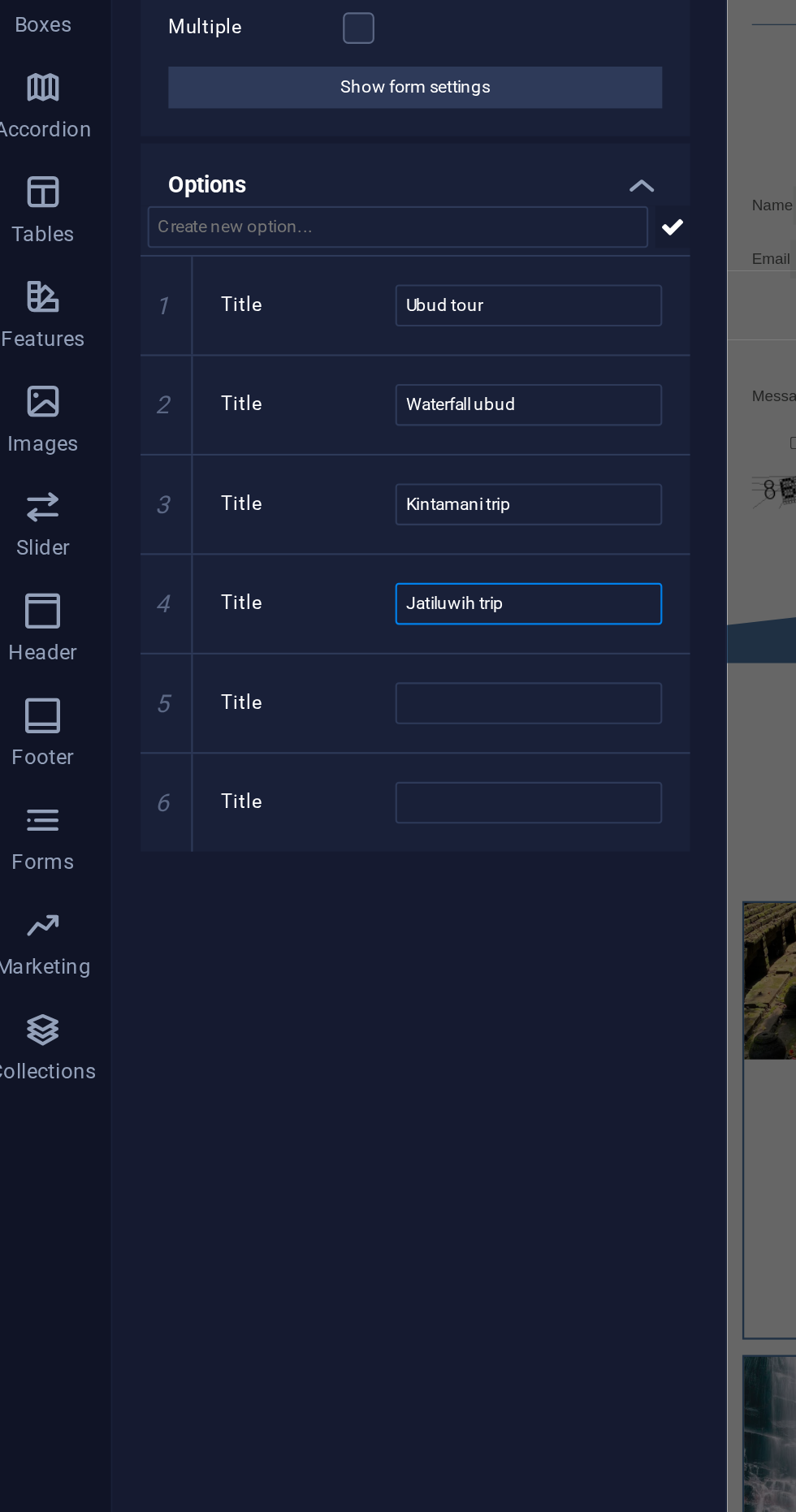
type input "Jatiluwih trip"
click at [332, 391] on icon at bounding box center [325, 390] width 11 height 20
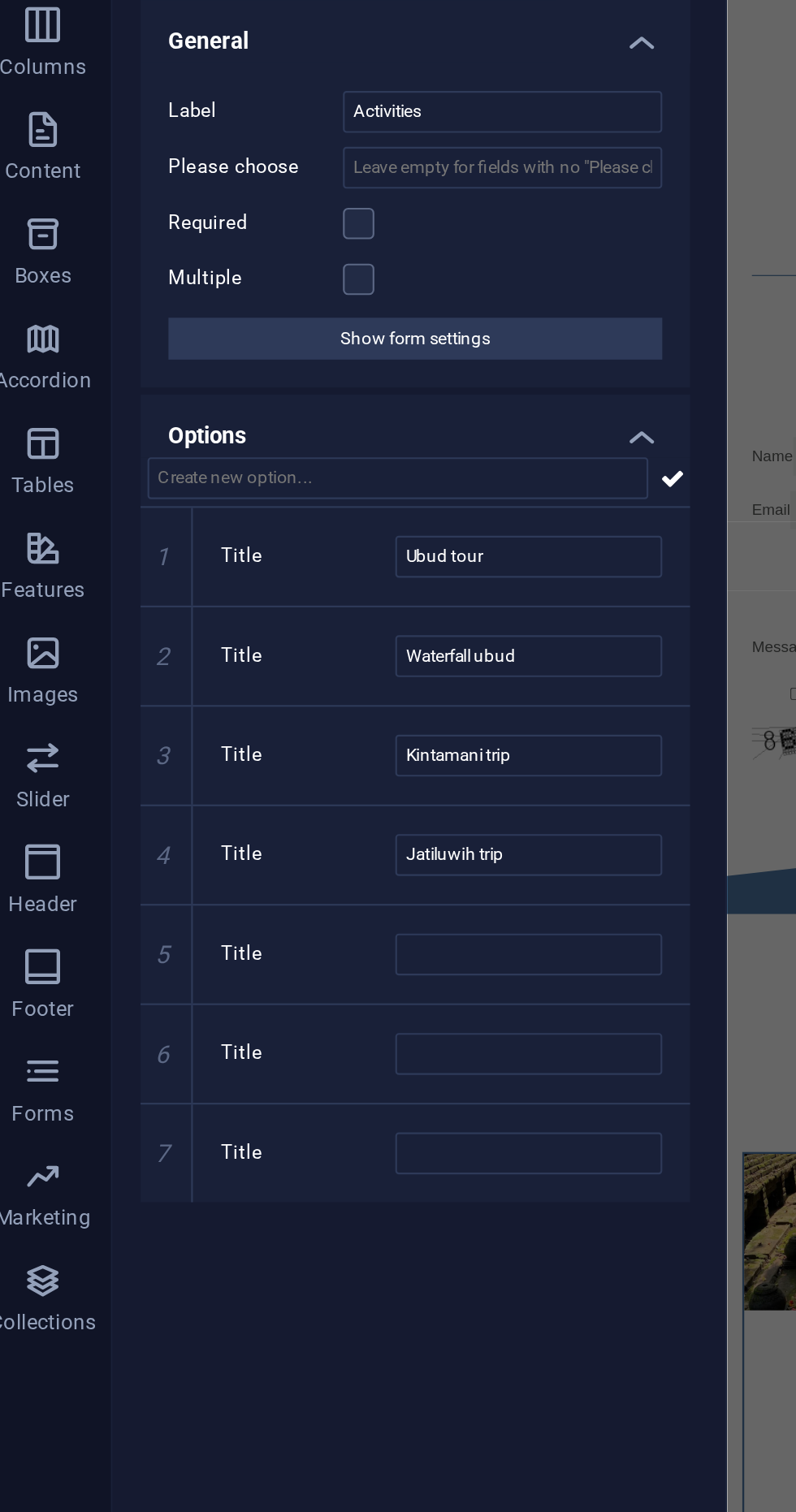
click at [319, 367] on h4 "Options" at bounding box center [206, 364] width 255 height 29
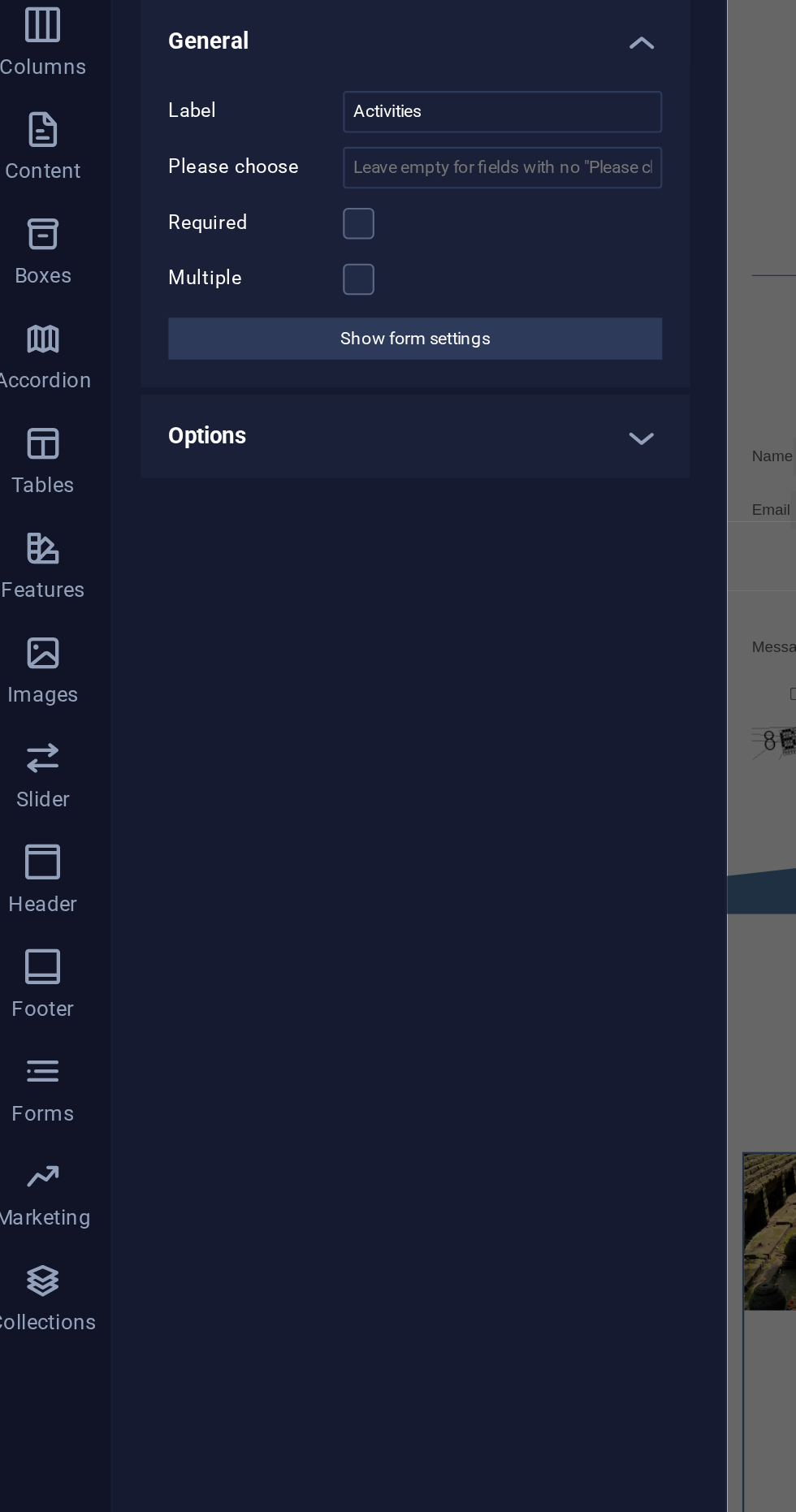
click at [317, 376] on h4 "Options" at bounding box center [206, 370] width 255 height 39
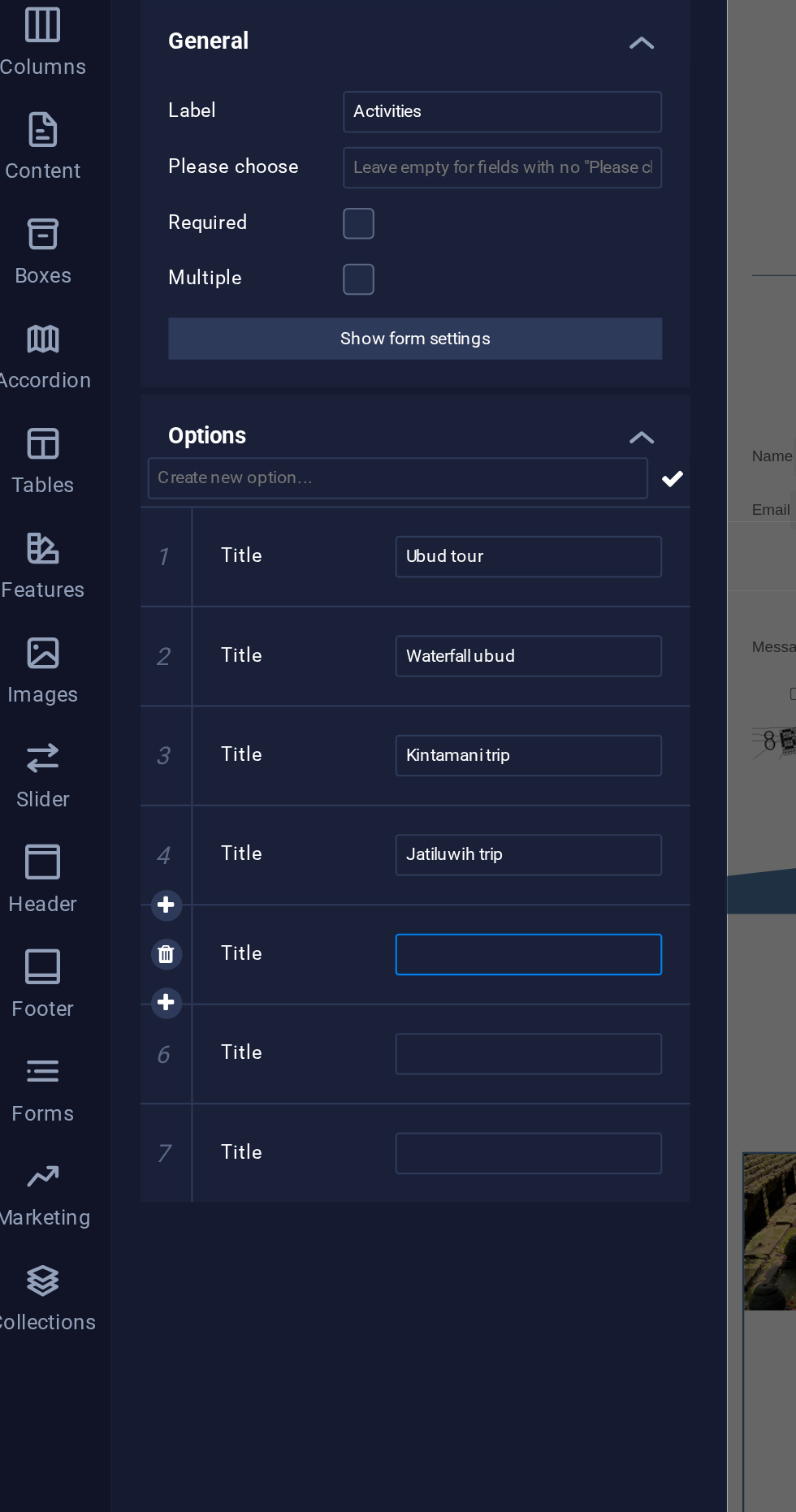
click at [251, 607] on input "Title" at bounding box center [258, 612] width 124 height 20
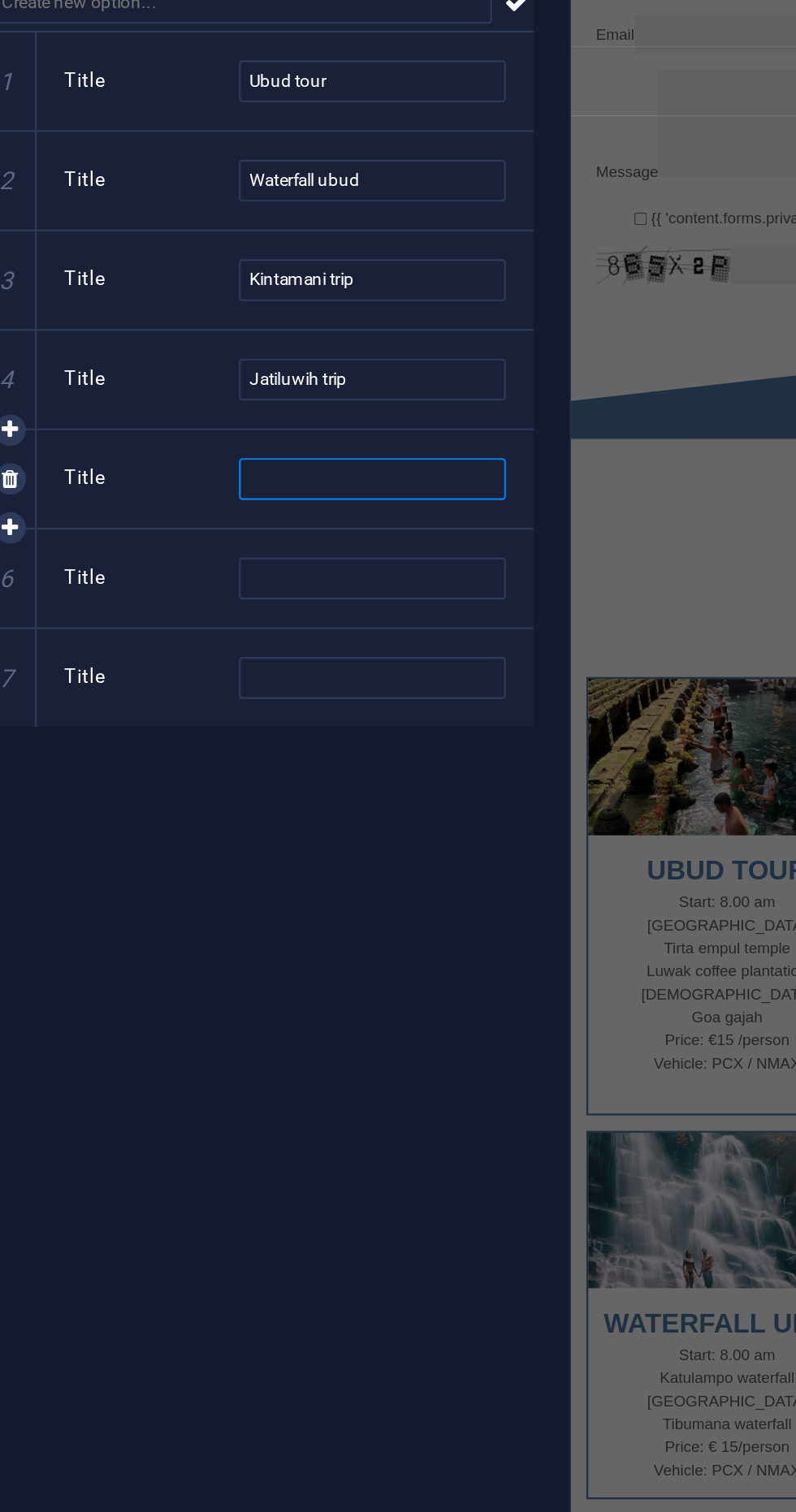
click at [265, 615] on input "Title" at bounding box center [258, 612] width 124 height 20
type input "Lahangan trip"
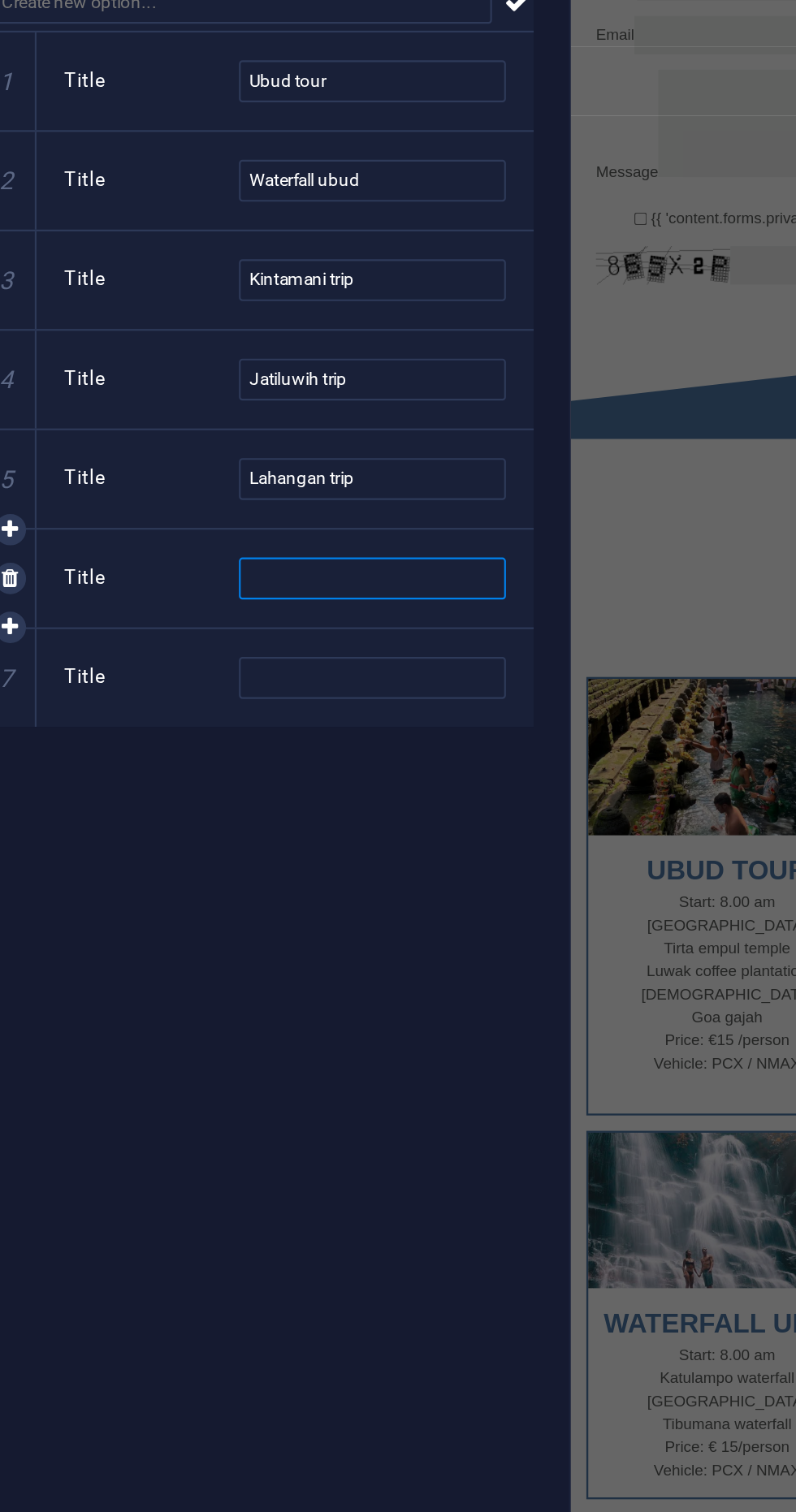
click at [281, 661] on input "Title" at bounding box center [258, 657] width 124 height 20
type input "Sekumpul trip"
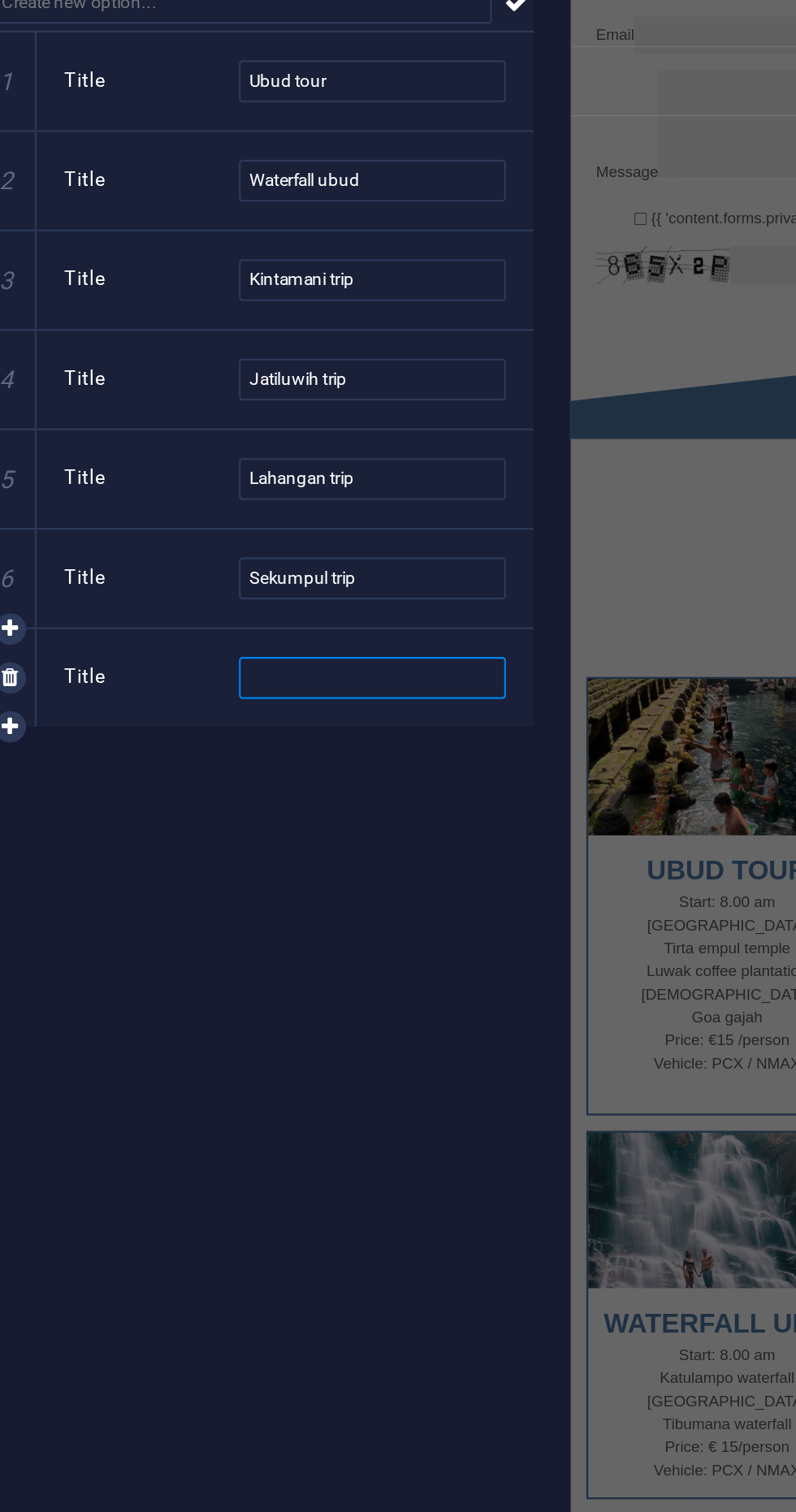
click at [287, 696] on input "Title" at bounding box center [258, 704] width 124 height 20
click at [288, 694] on input "Title" at bounding box center [258, 704] width 124 height 20
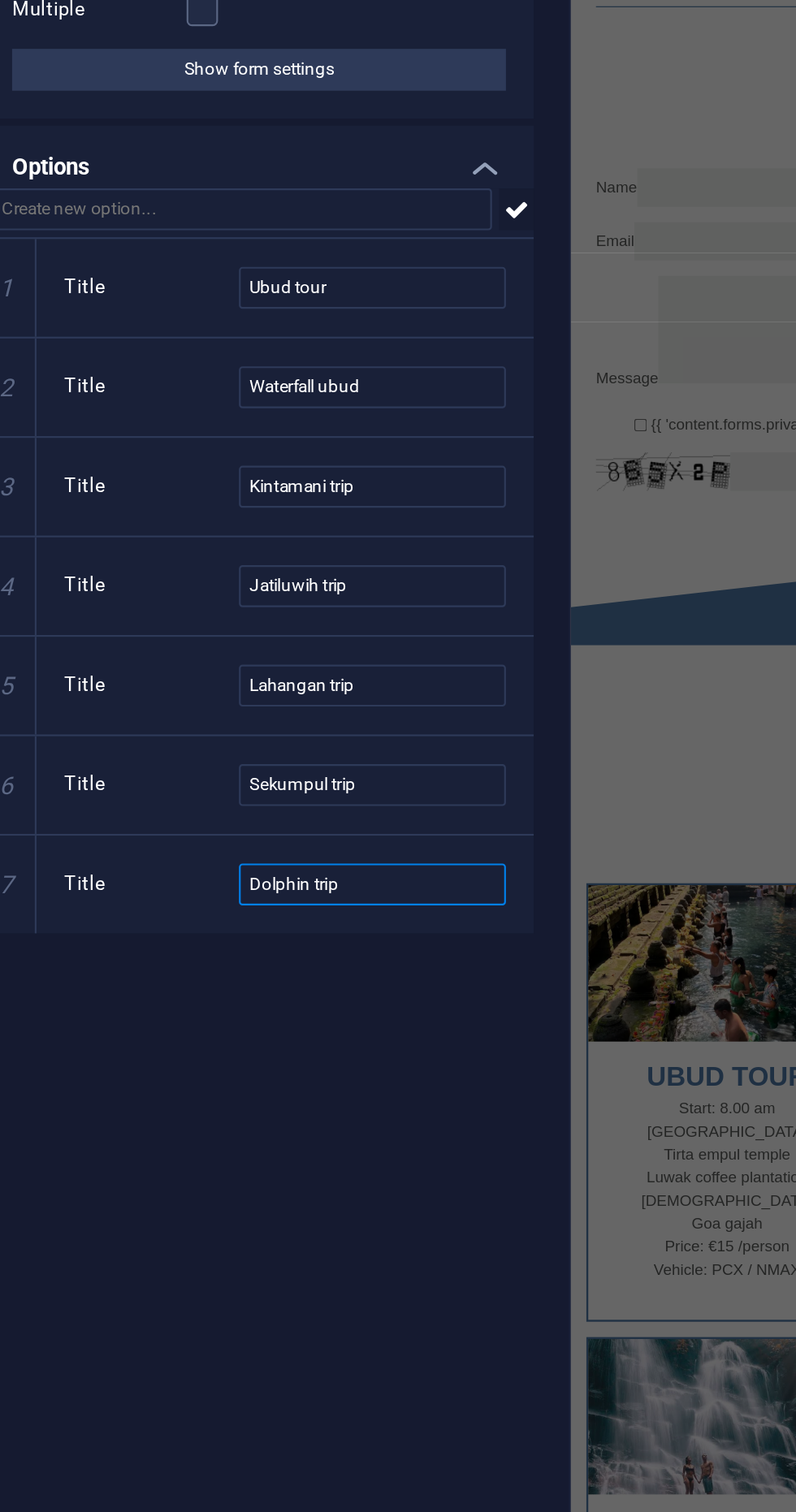
type input "Dolphin trip"
click at [327, 390] on icon at bounding box center [325, 390] width 11 height 20
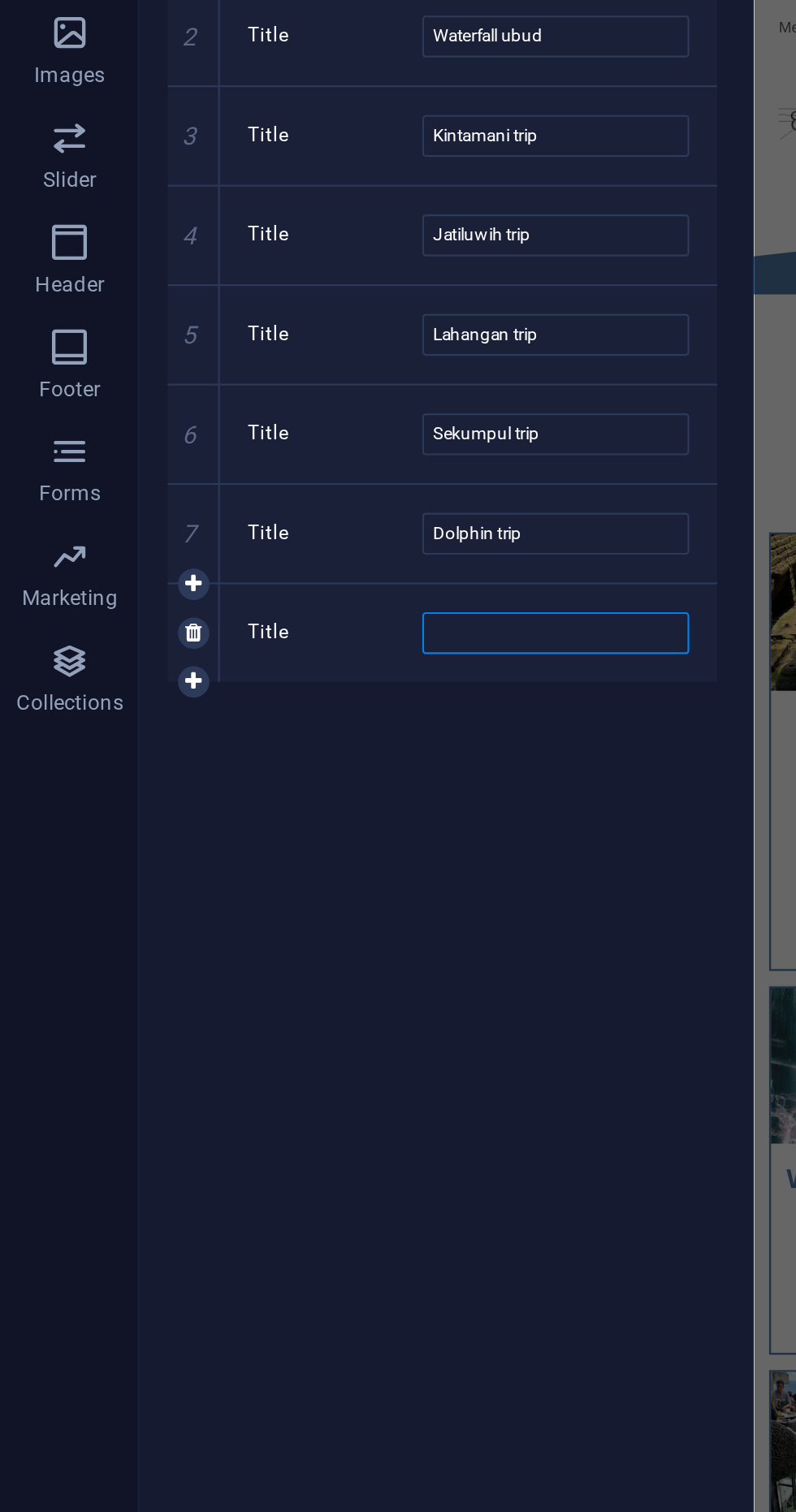
click at [253, 748] on input "Title" at bounding box center [258, 750] width 124 height 20
type input "Besakih trip"
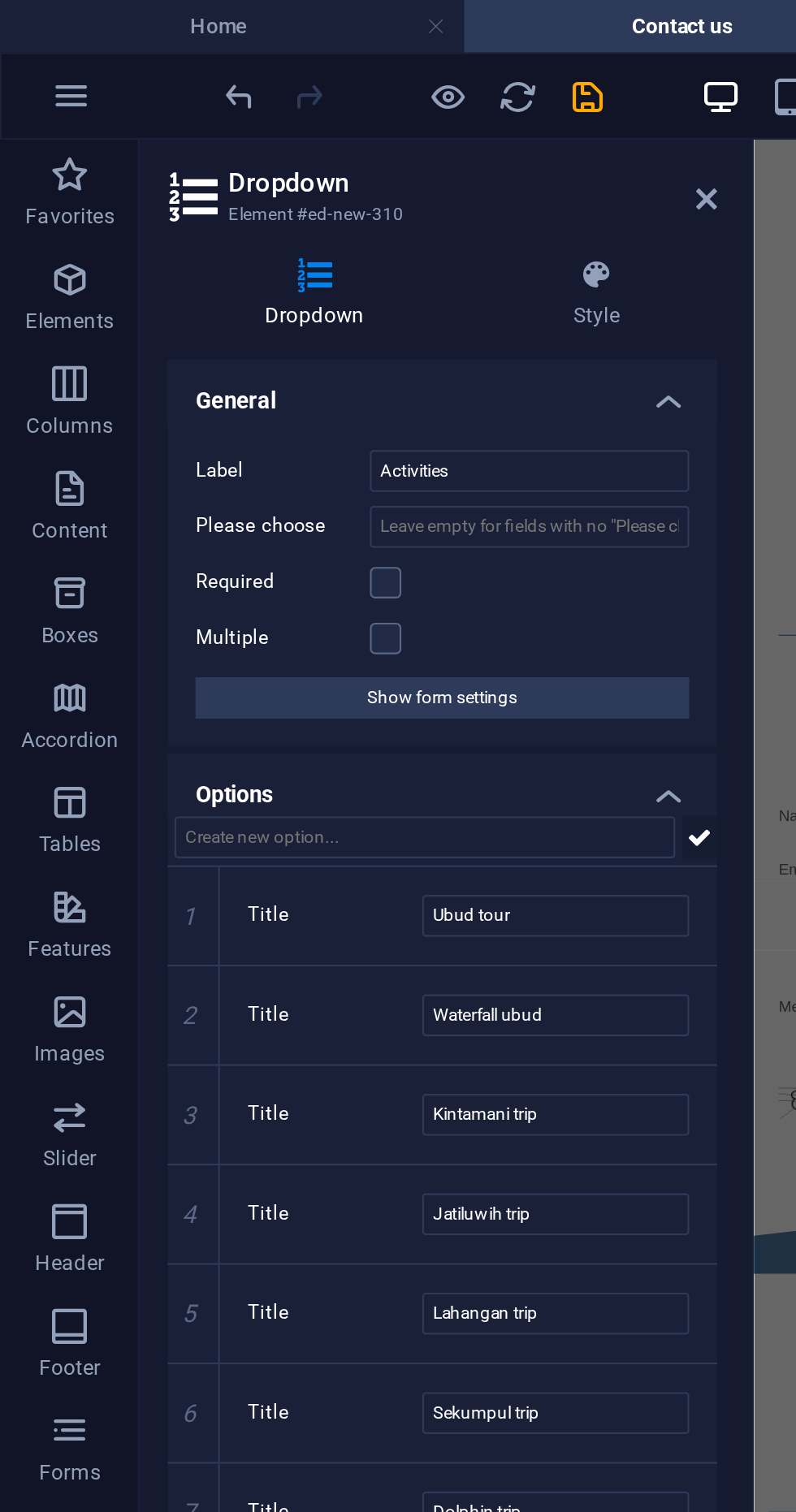
click at [330, 389] on icon at bounding box center [325, 390] width 11 height 20
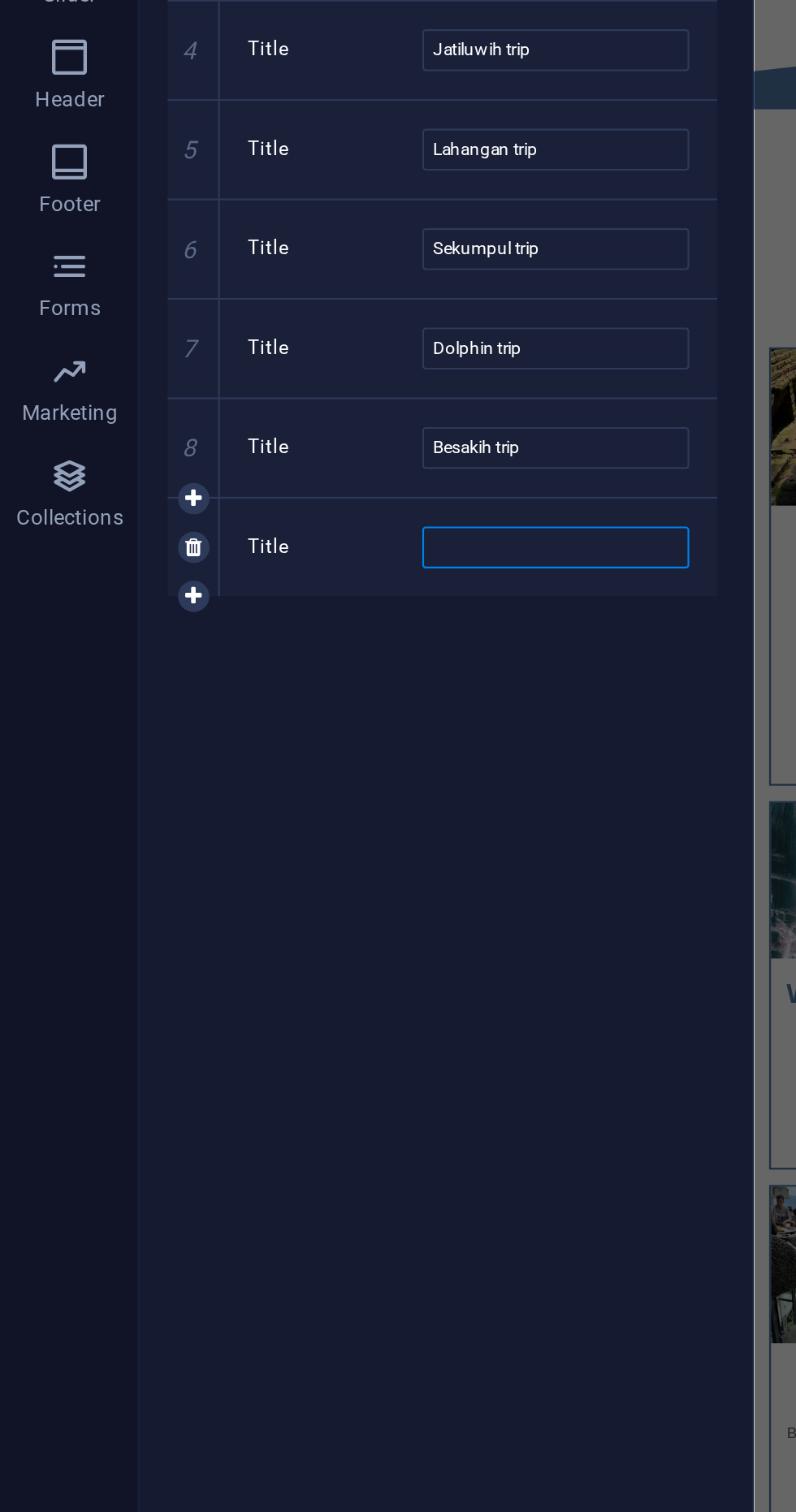
click at [283, 790] on input "Title" at bounding box center [258, 796] width 124 height 20
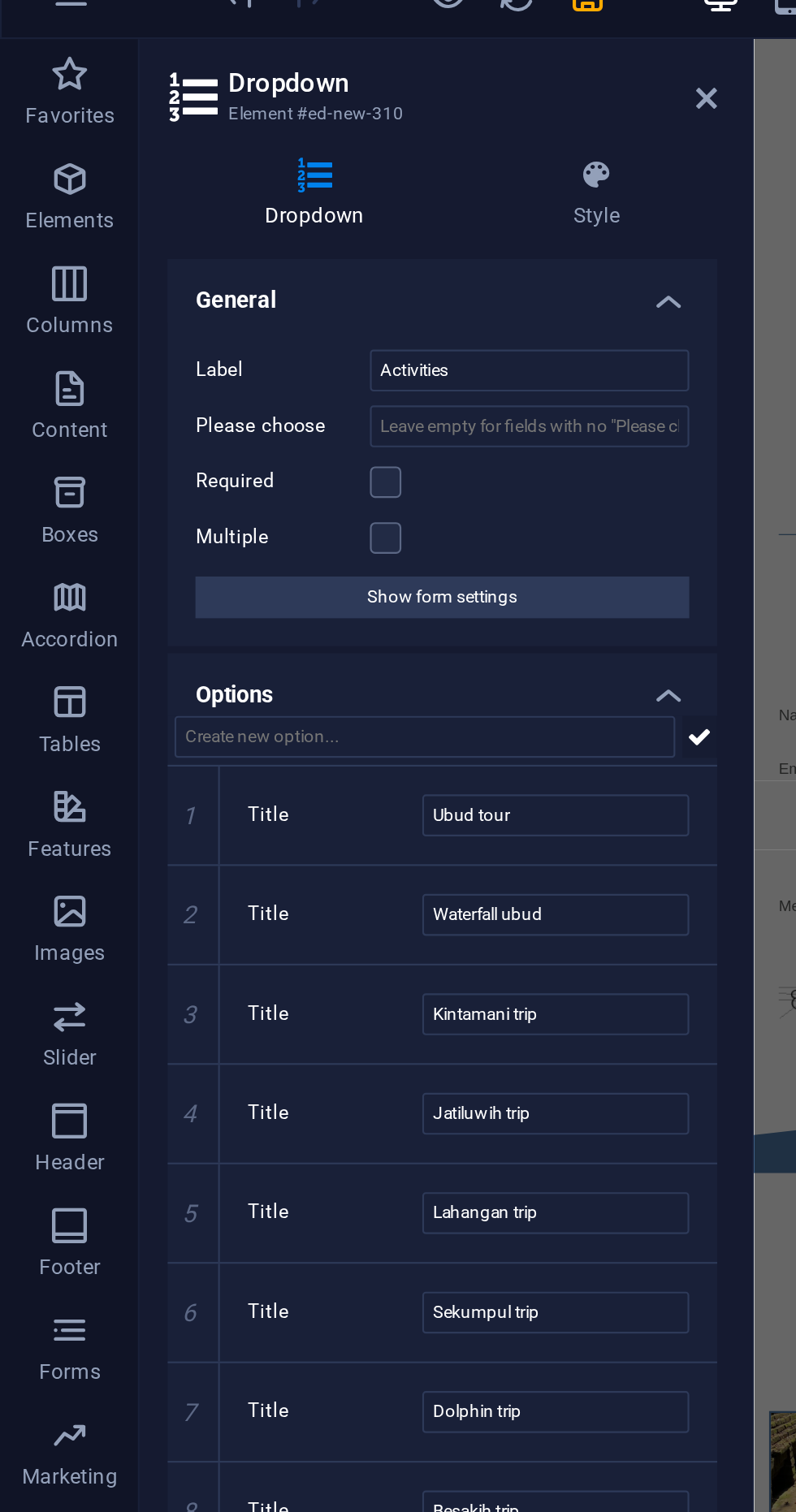
type input "Uluwatu trip"
click at [326, 389] on icon at bounding box center [325, 390] width 11 height 20
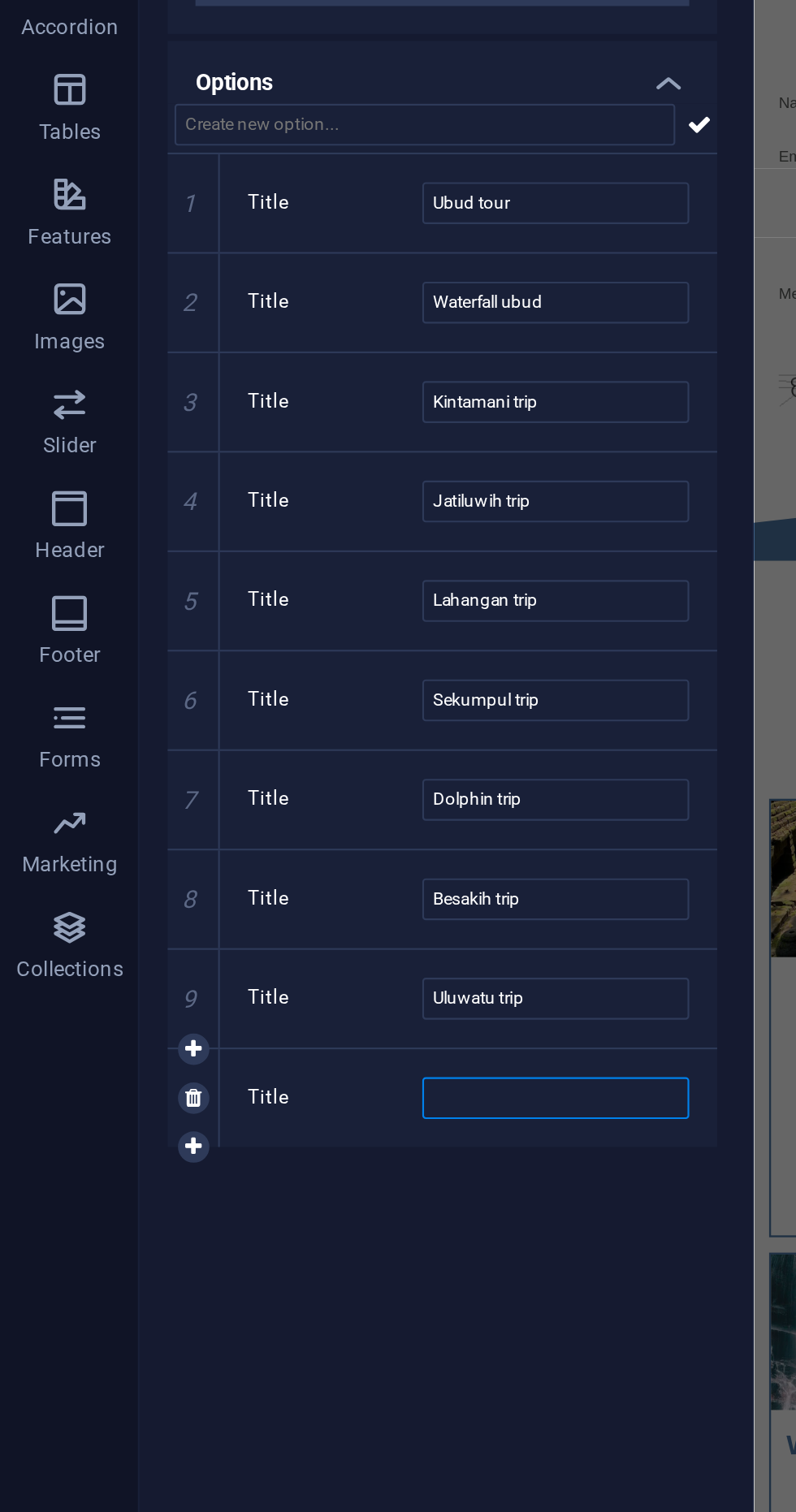
click at [260, 839] on input "Title" at bounding box center [258, 843] width 124 height 20
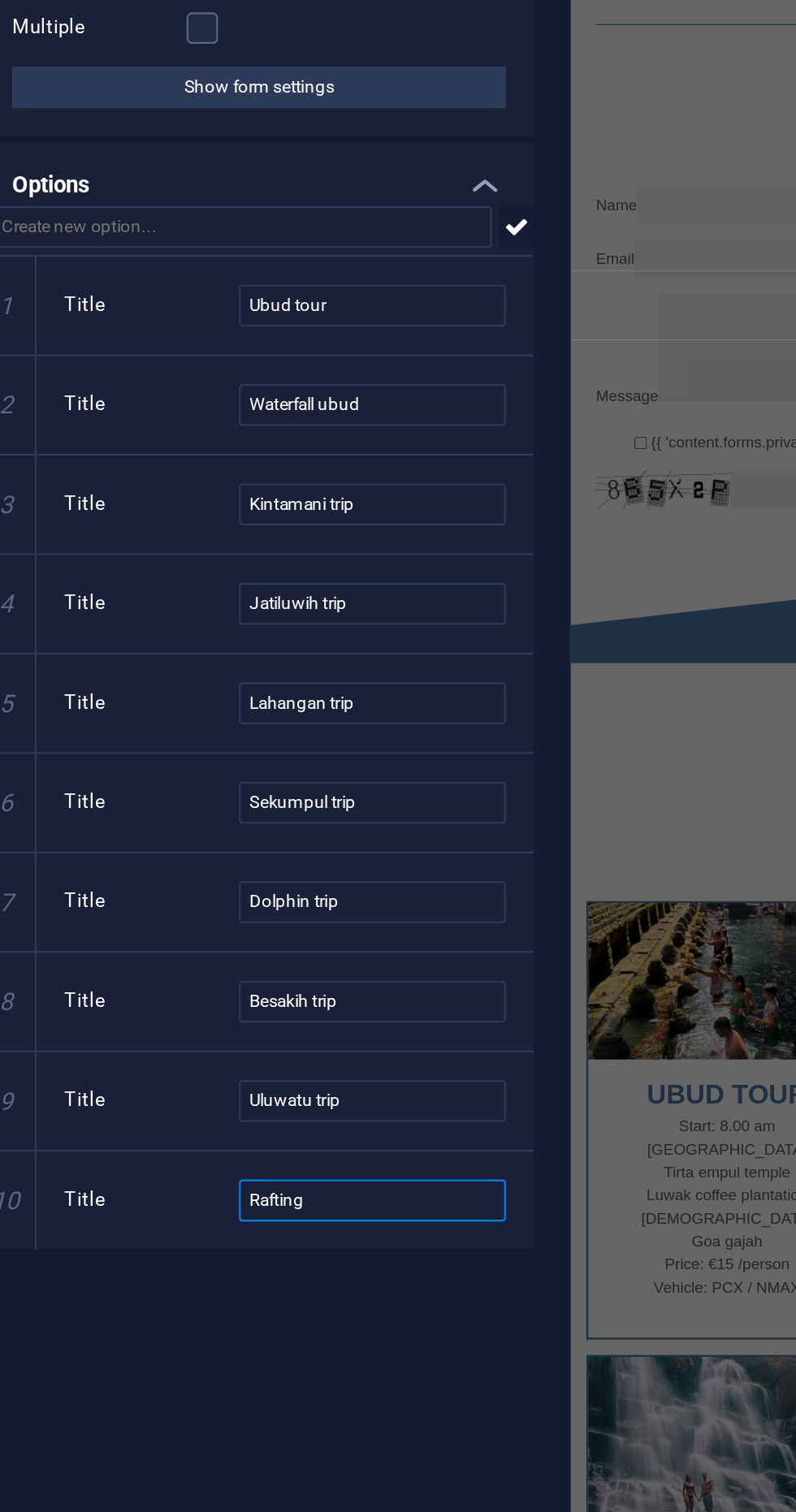
type input "Rafting"
click at [325, 390] on icon at bounding box center [325, 390] width 11 height 20
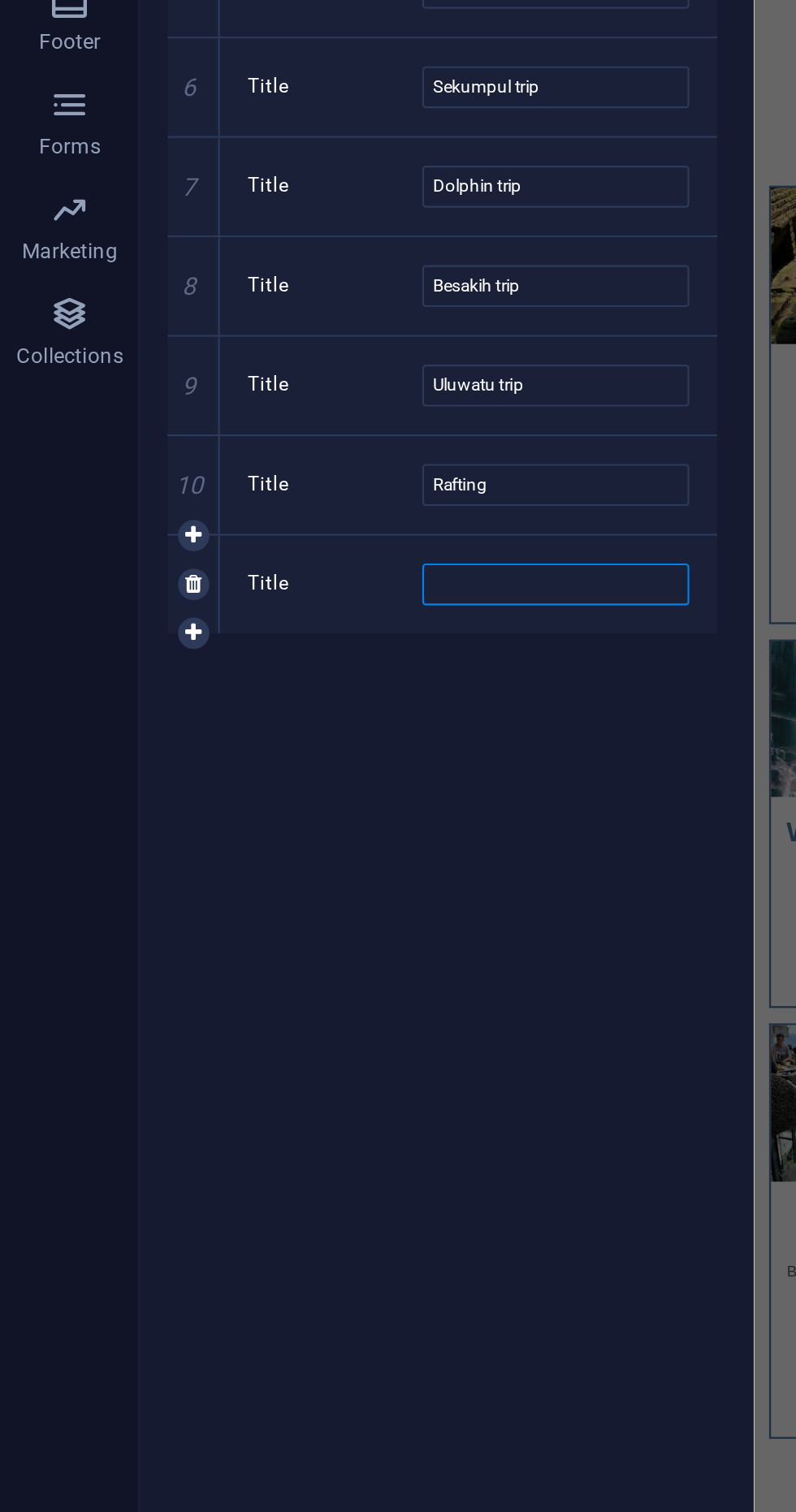
click at [250, 892] on input "Title" at bounding box center [258, 889] width 124 height 20
type input "A TV"
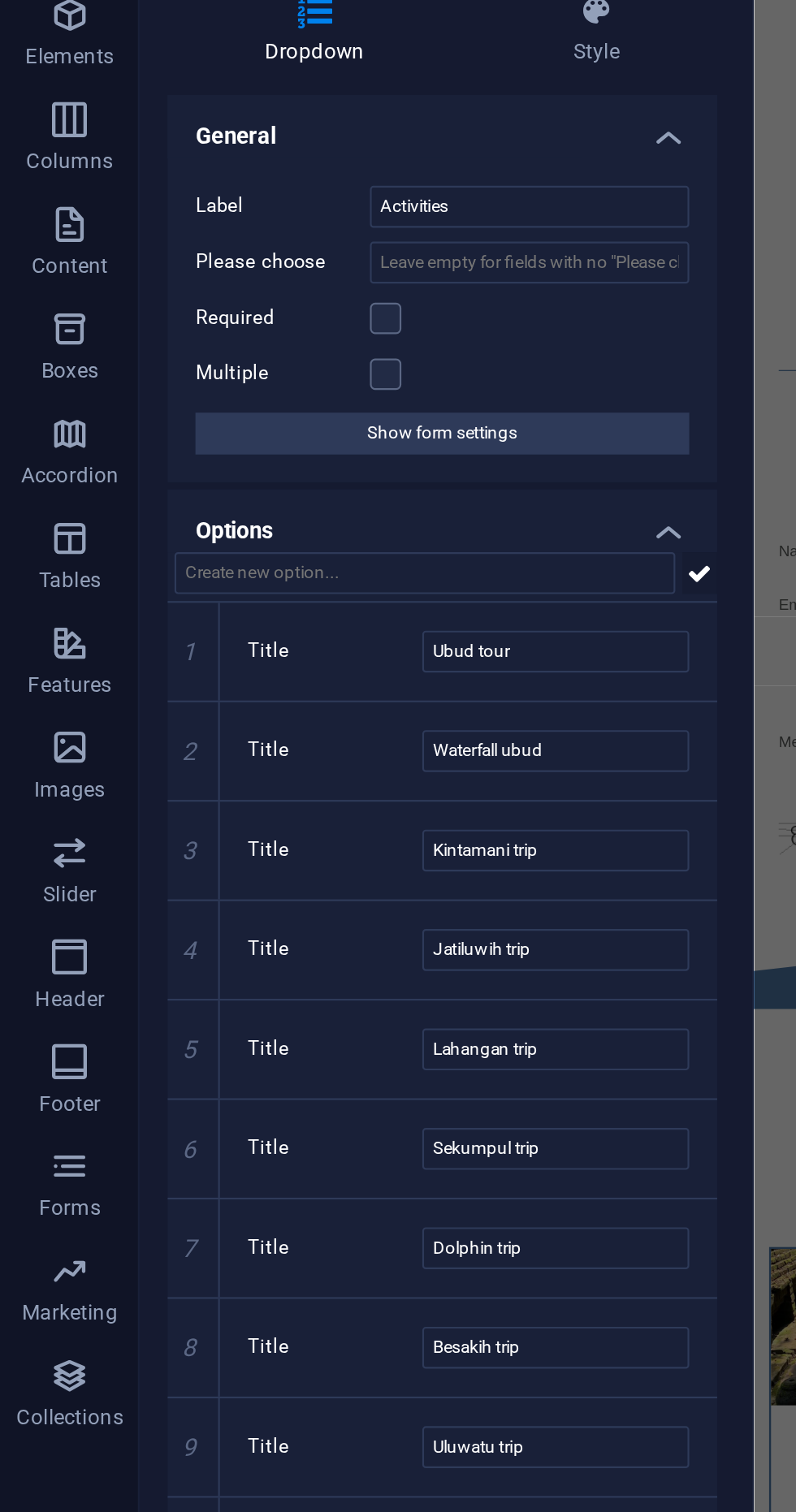
type input "ATV quad bike"
click at [331, 390] on icon at bounding box center [325, 390] width 11 height 20
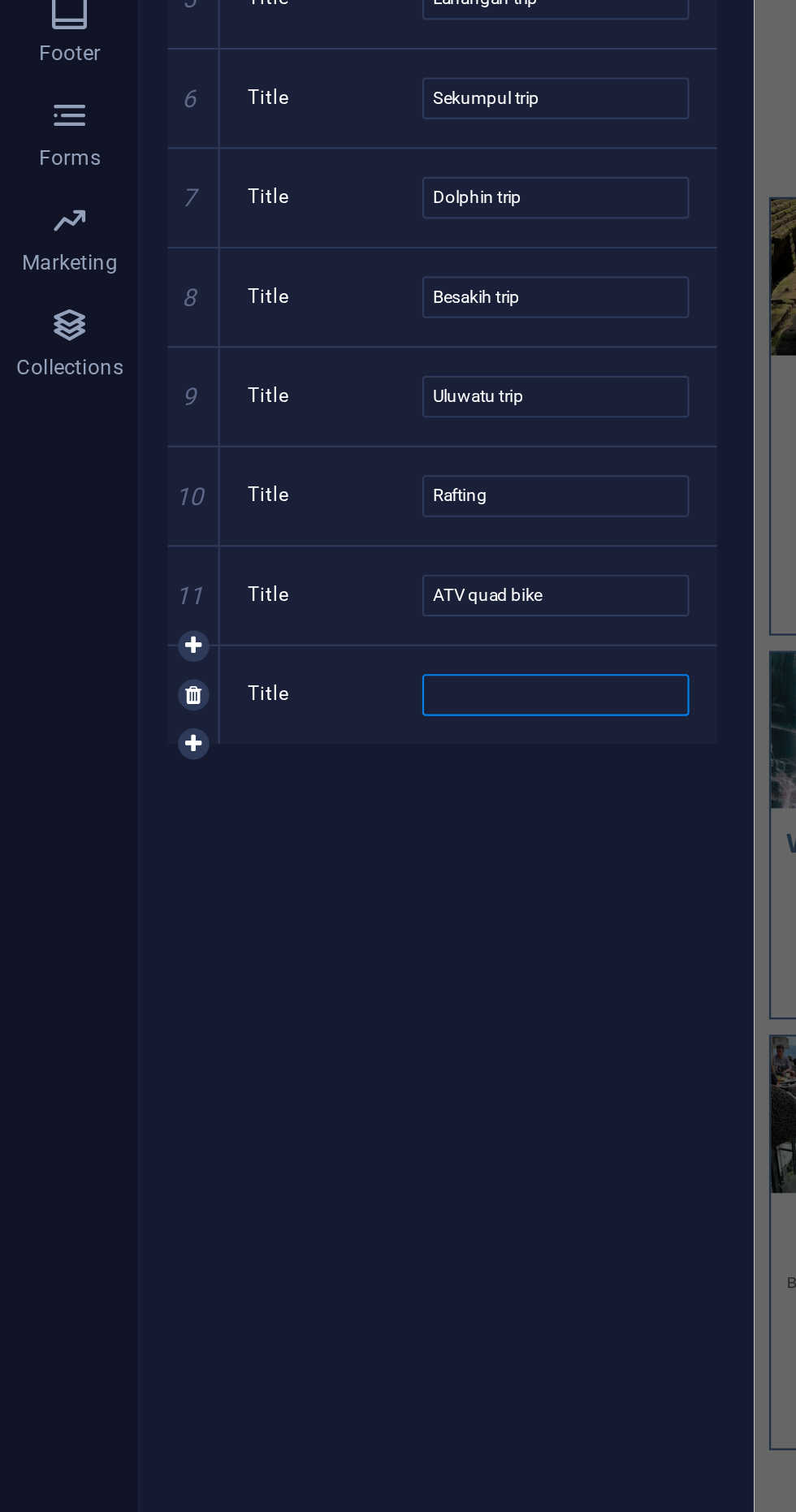
click at [255, 926] on input "Title" at bounding box center [258, 935] width 124 height 20
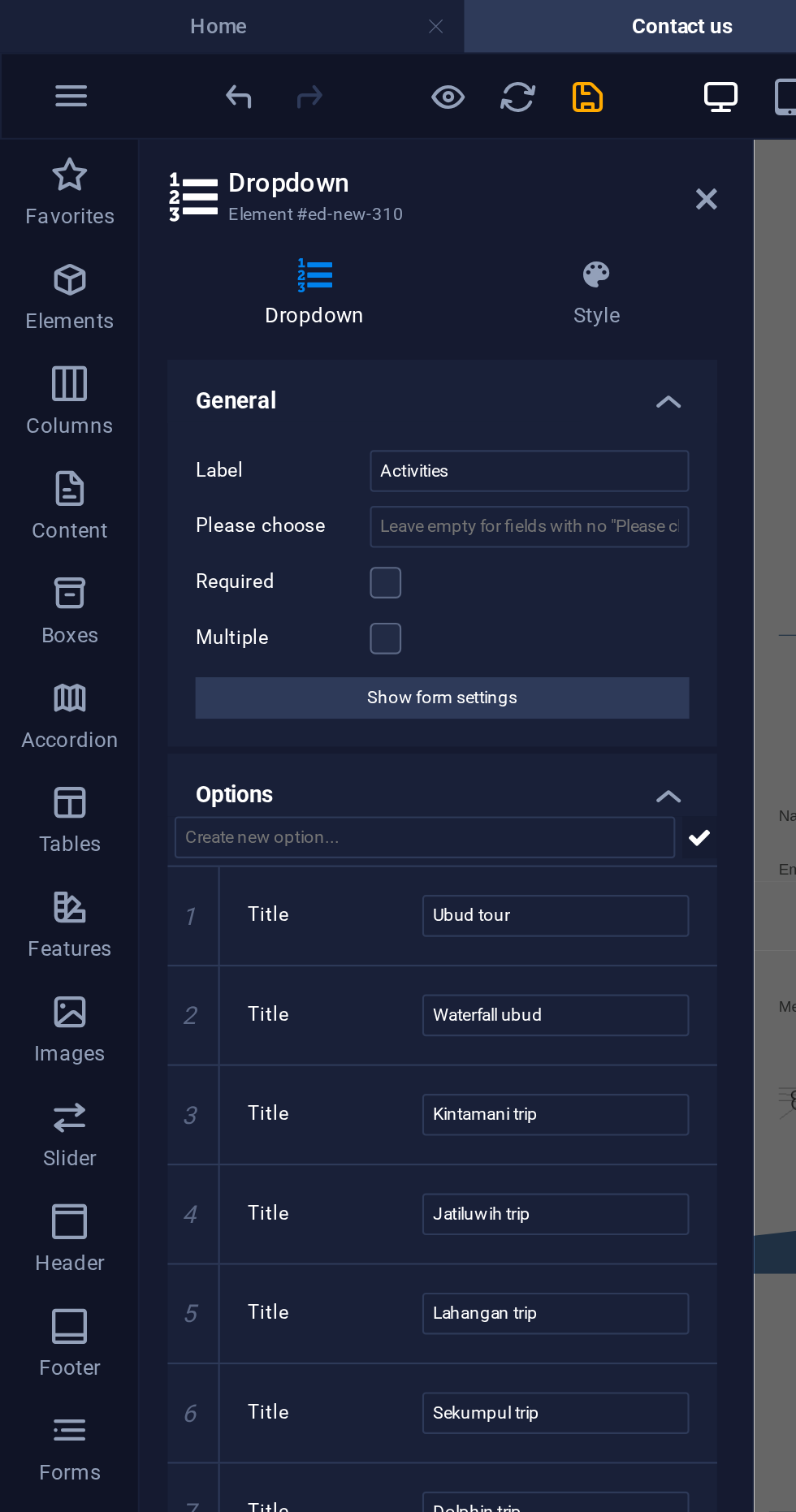
type input "Watersports"
click at [328, 388] on icon at bounding box center [325, 390] width 11 height 20
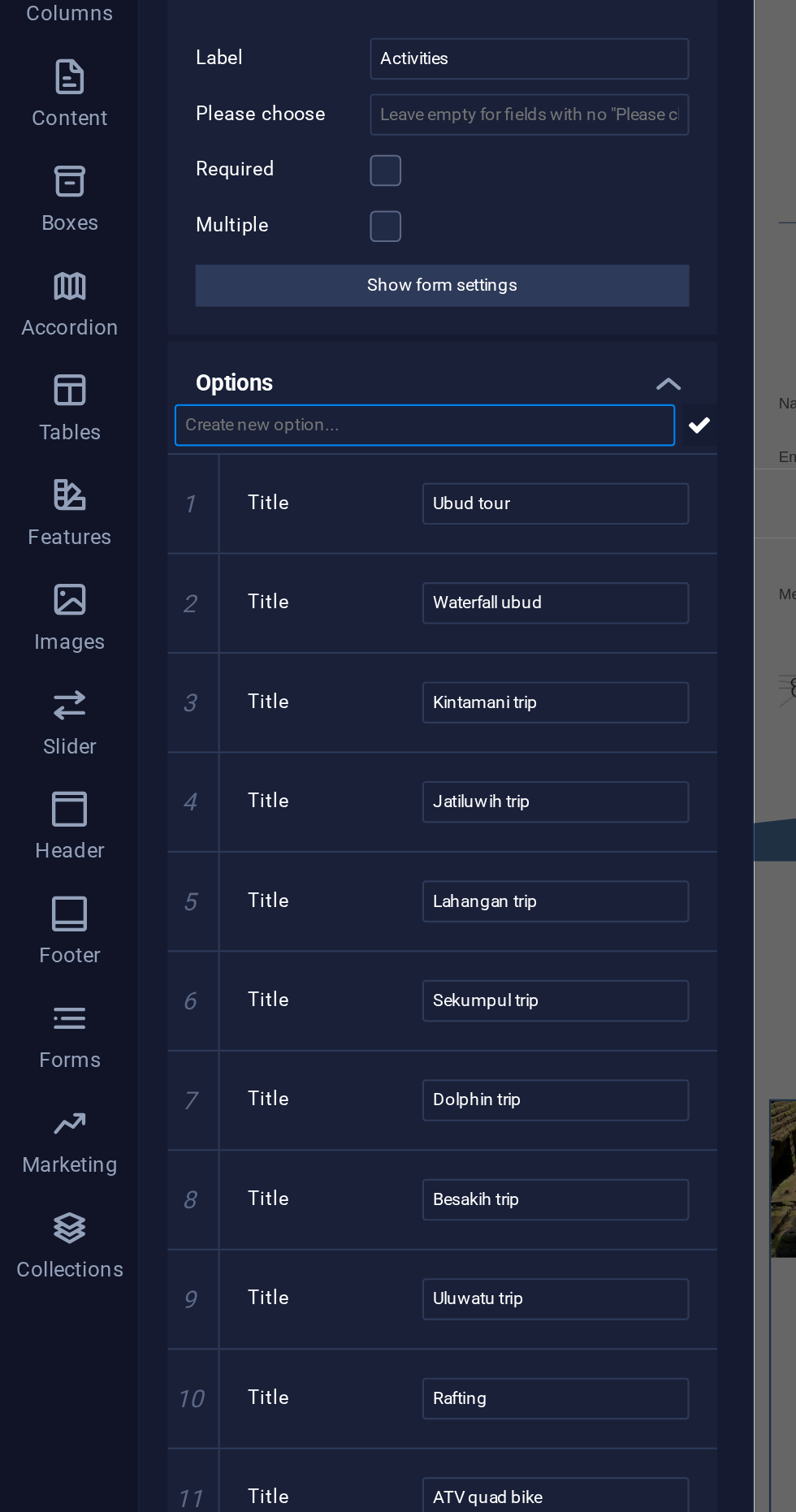
type input "Moon"
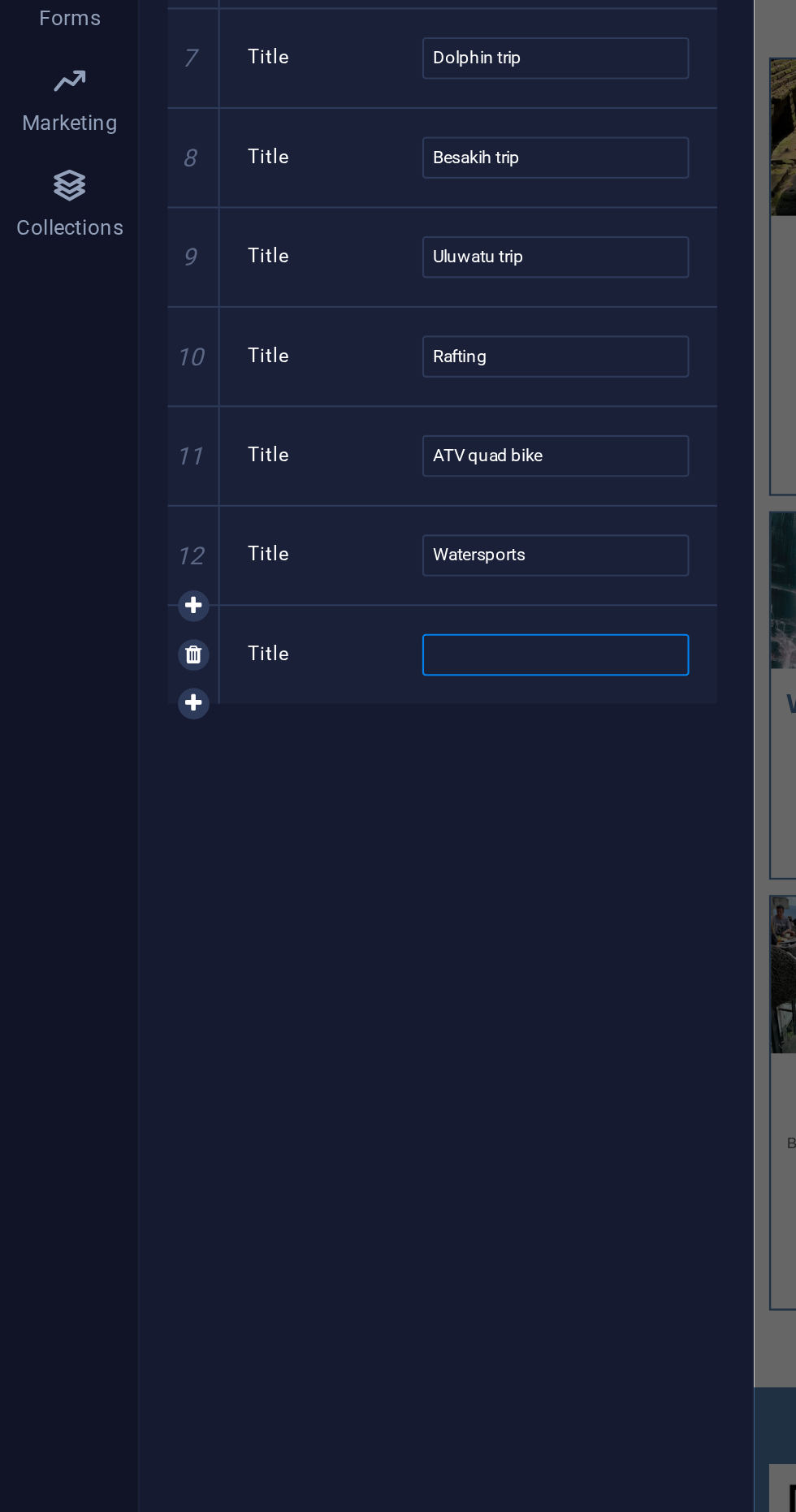
click at [281, 973] on input "Title" at bounding box center [258, 982] width 124 height 20
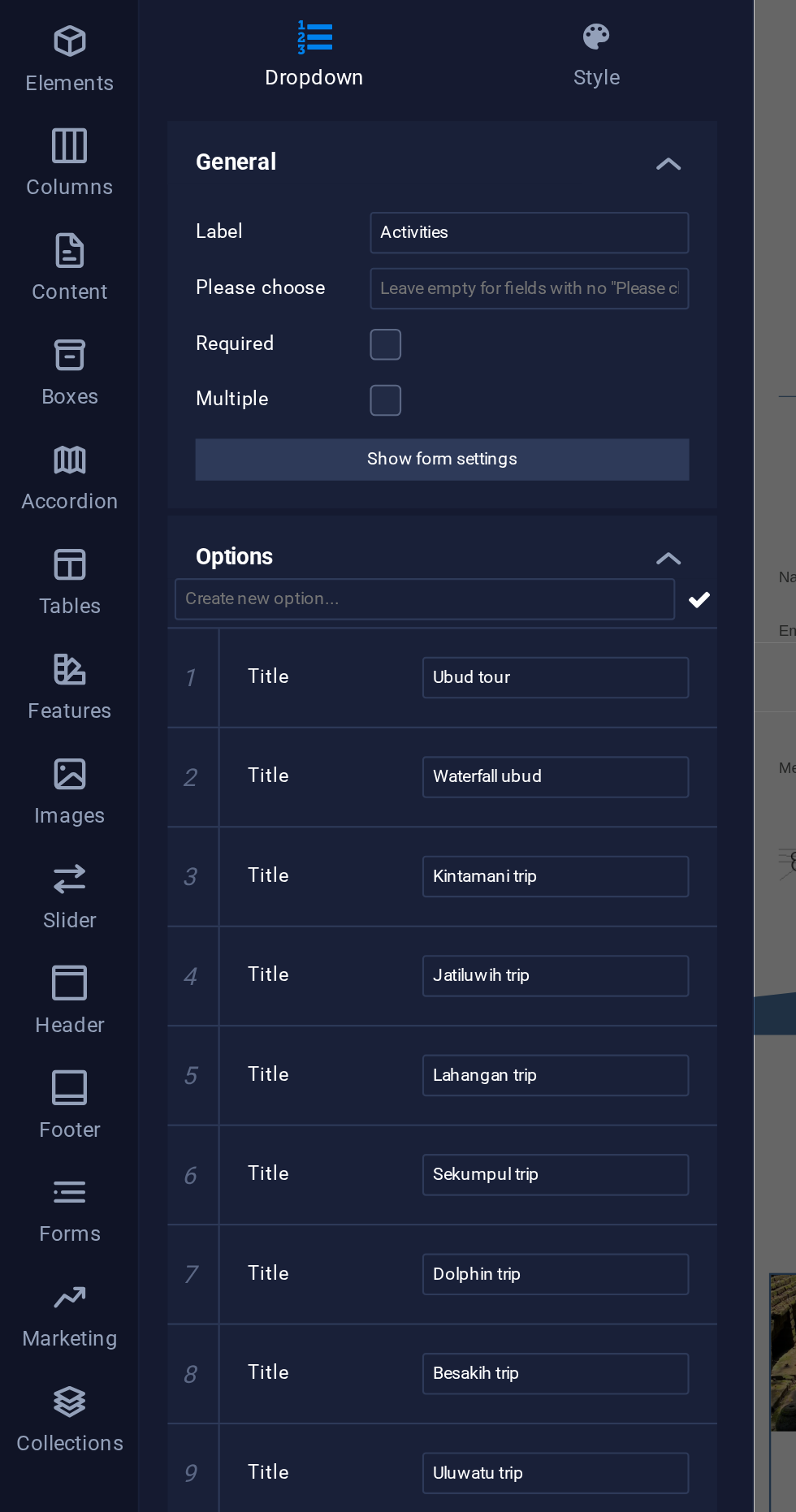
click at [349, 388] on div at bounding box center [348, 776] width 3 height 1422
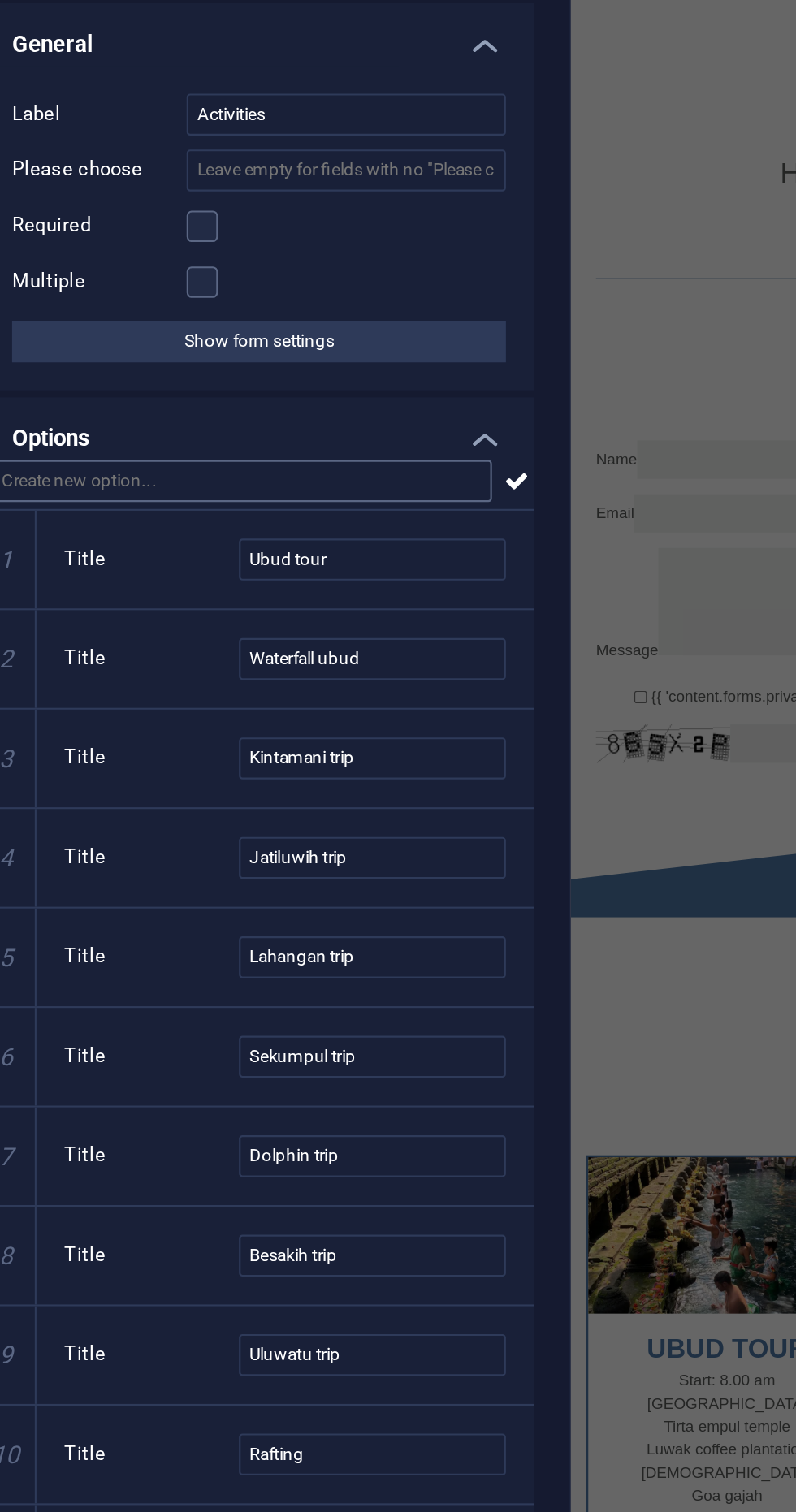
type input "Trekking mt. Batur"
click at [223, 390] on input "text" at bounding box center [198, 390] width 233 height 20
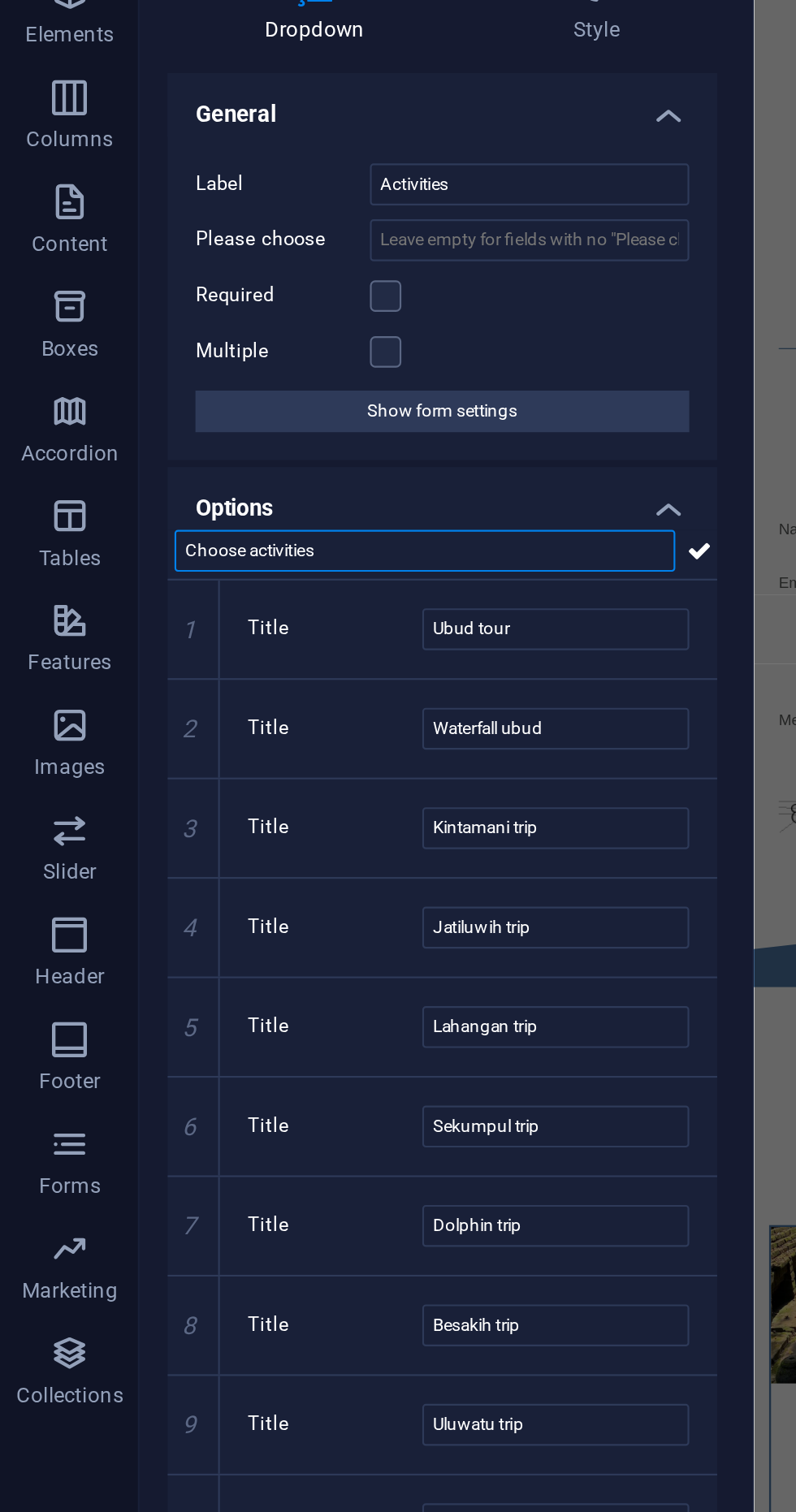
click at [115, 394] on input "Choose activities" at bounding box center [198, 390] width 233 height 20
click at [119, 392] on input "Choose Trip or activities" at bounding box center [198, 390] width 233 height 20
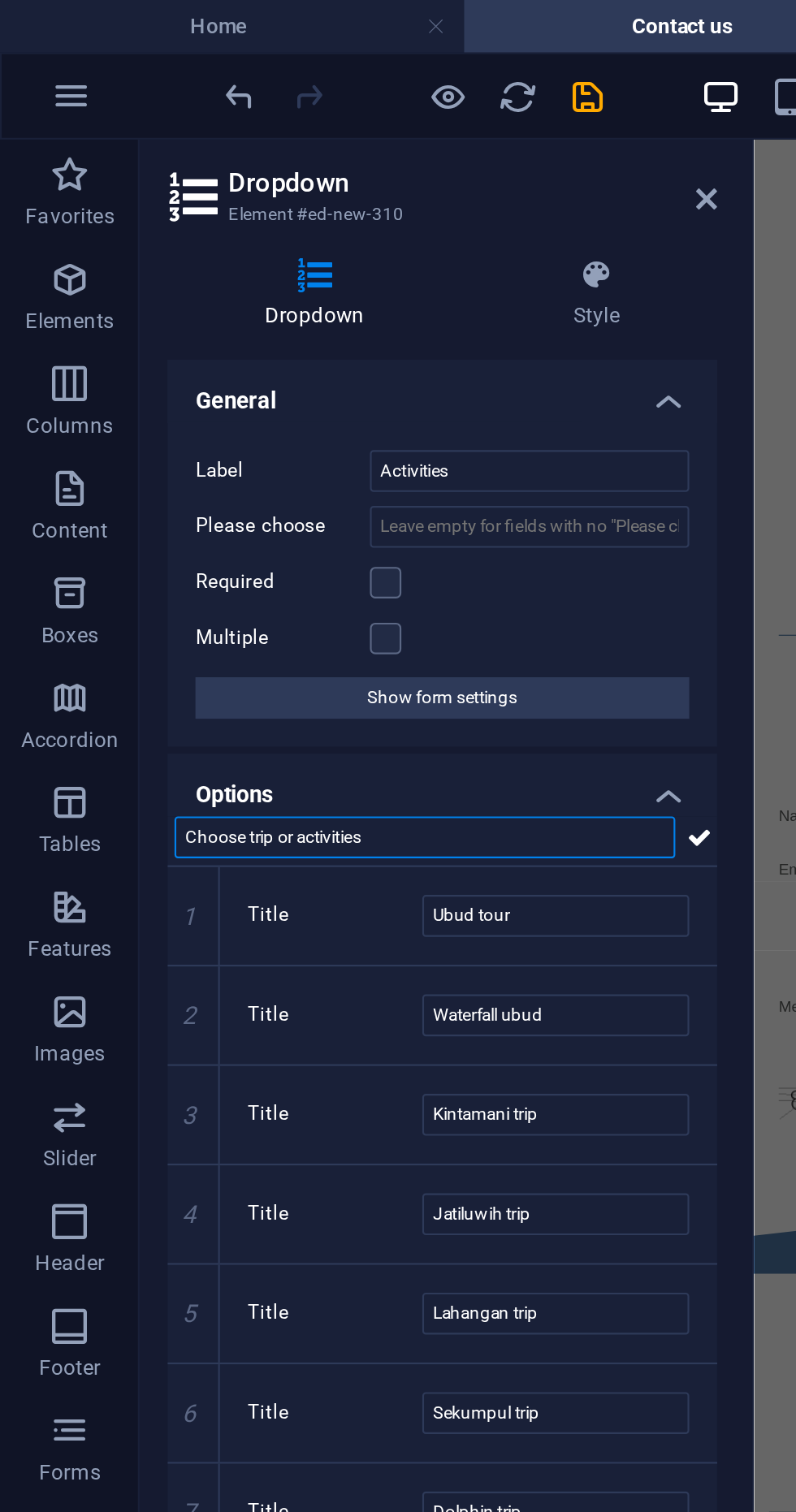
type input "Choose trip or activities"
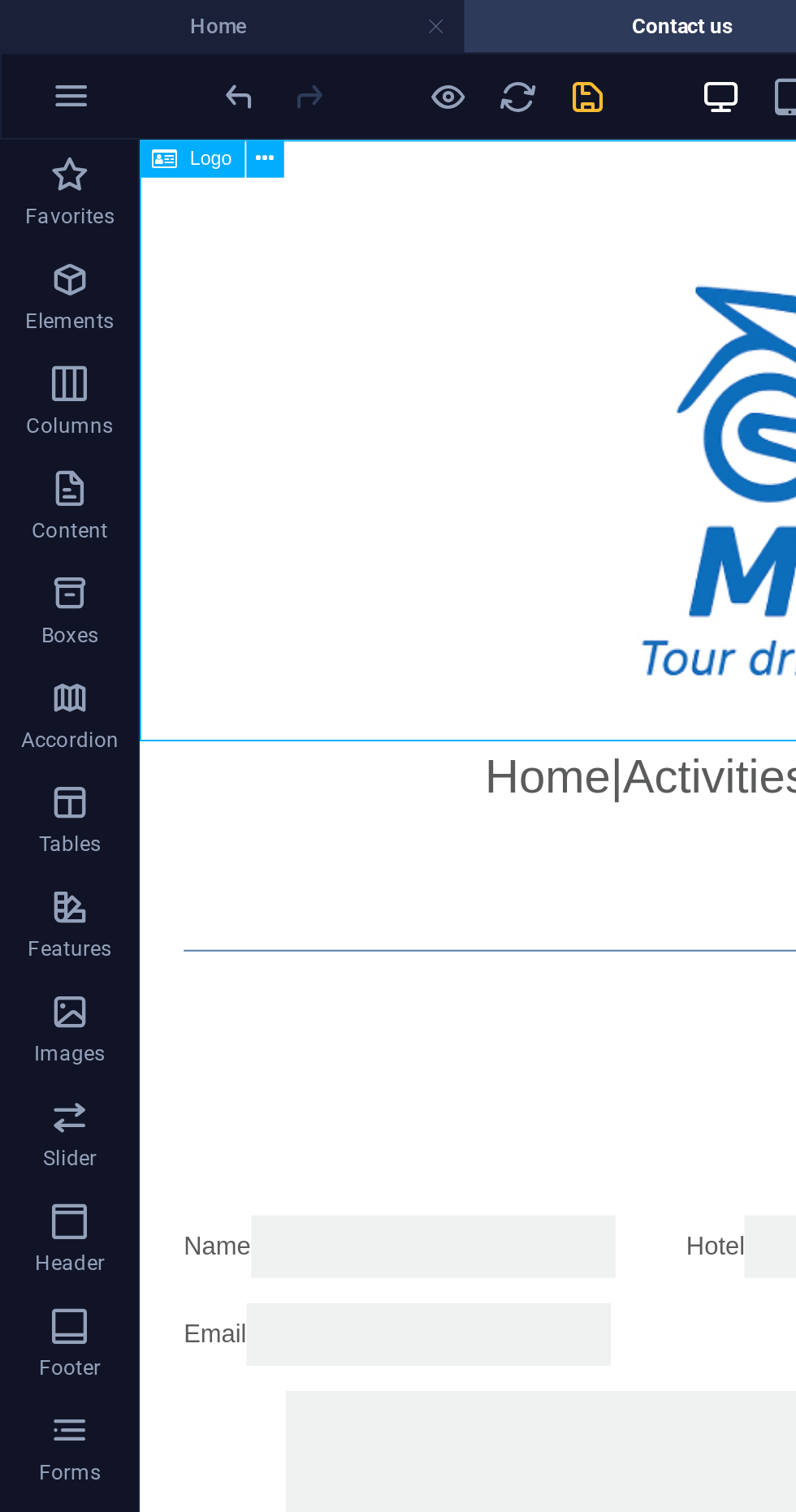
click at [277, 47] on icon "save" at bounding box center [274, 45] width 19 height 19
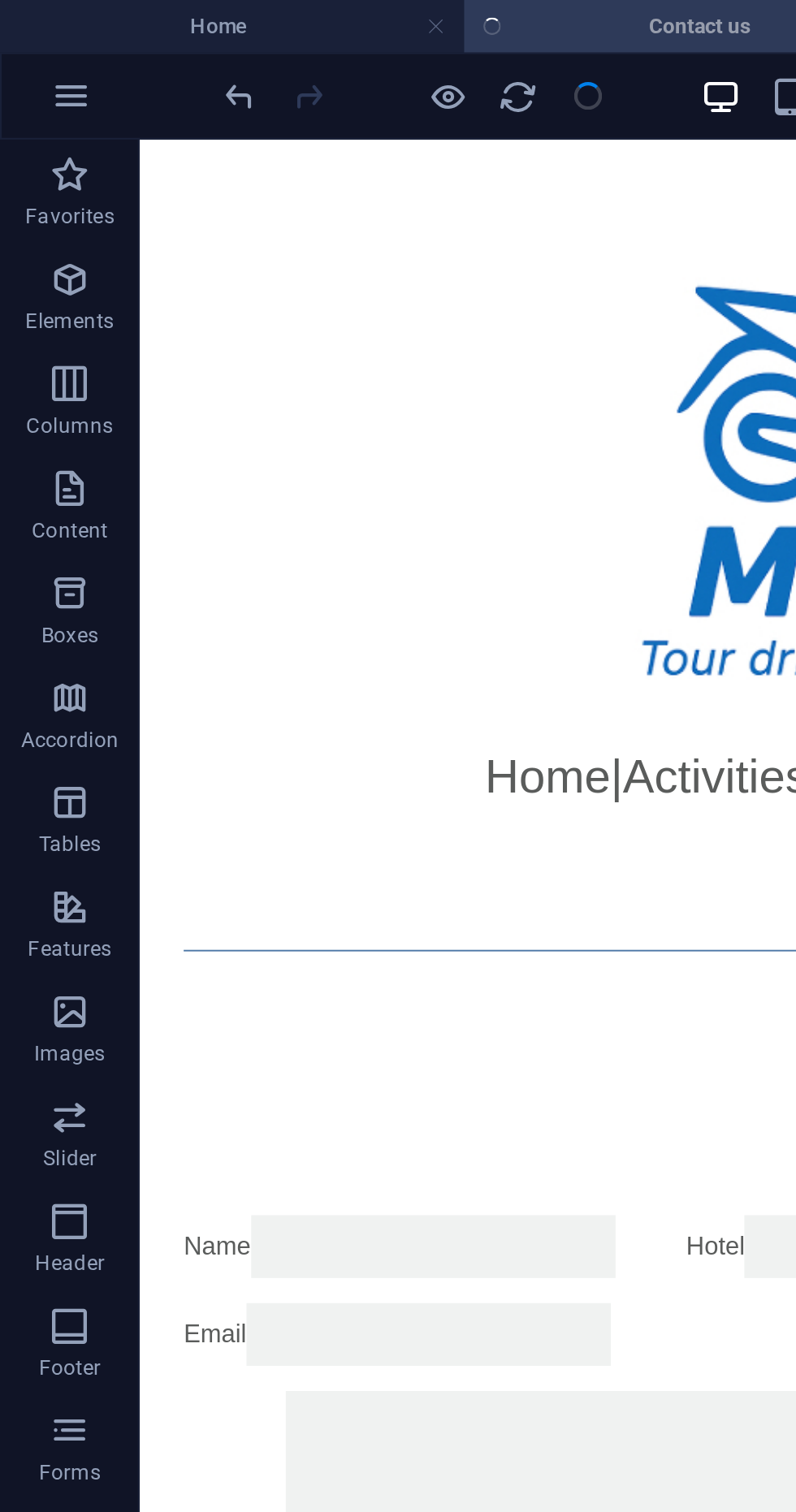
checkbox input "false"
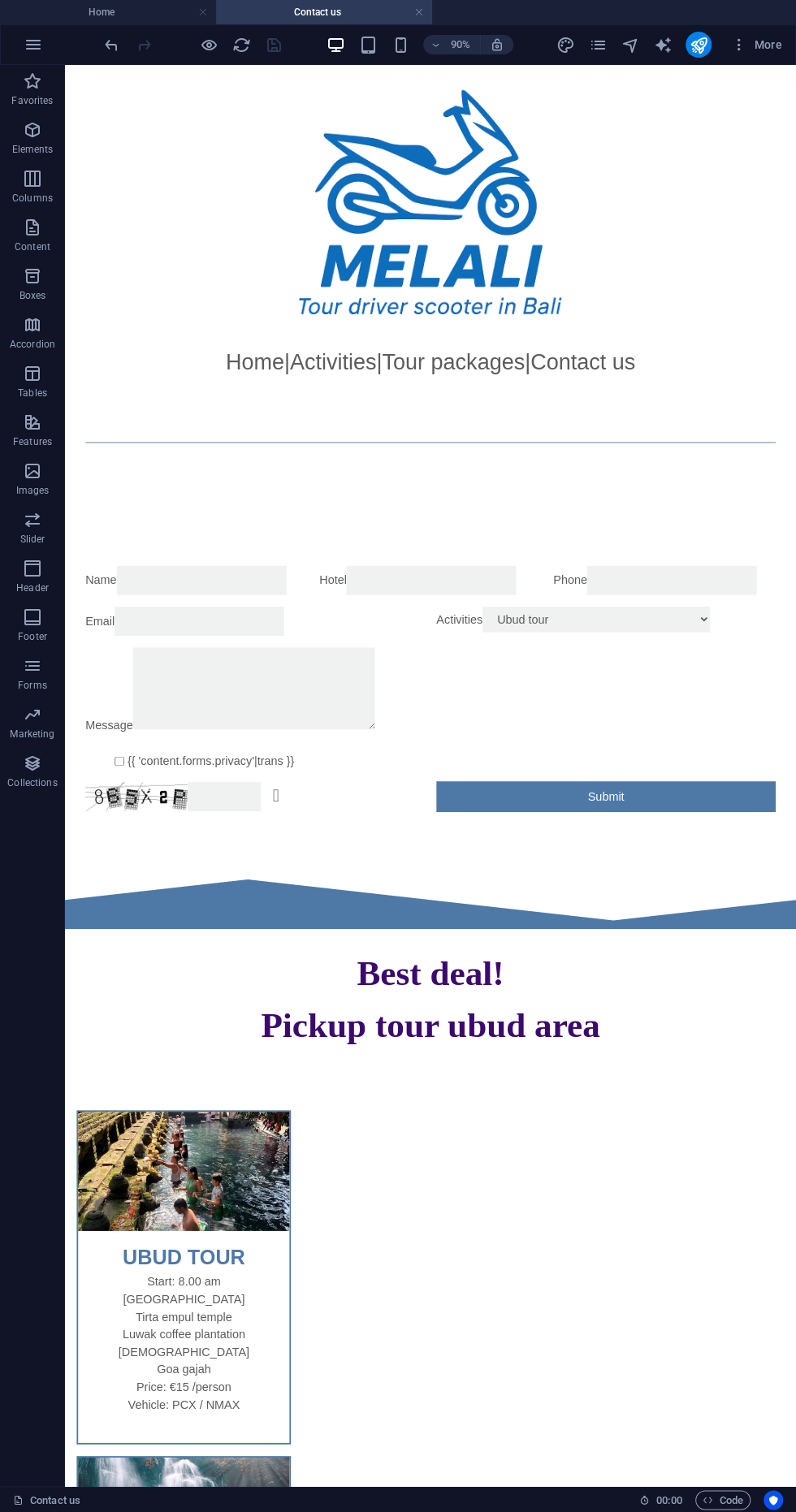
click at [708, 699] on div "Activities Ubud tour Waterfall ubud Kintamani trip Jatiluwih trip Lahangan trip…" at bounding box center [666, 682] width 377 height 33
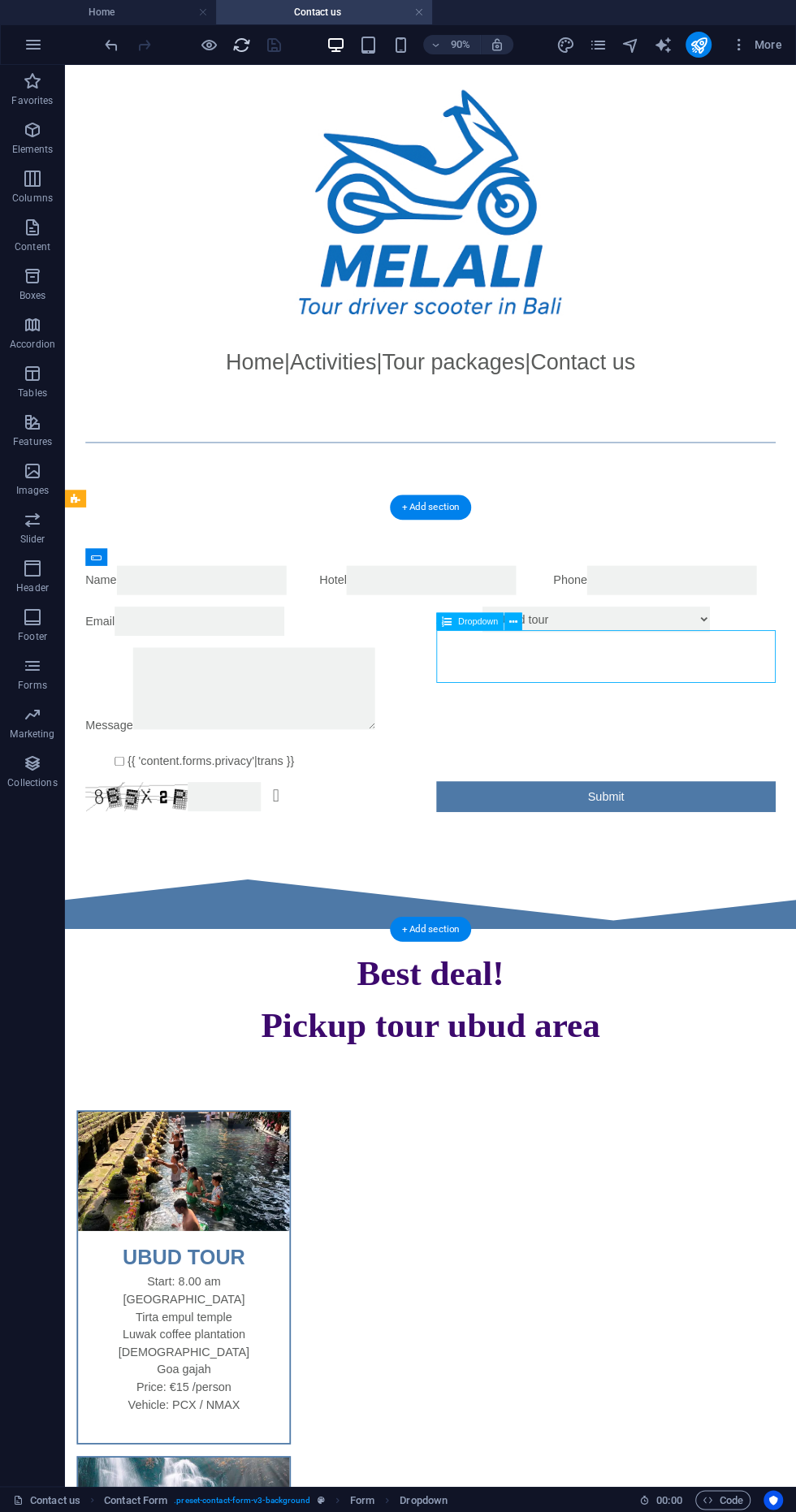
click at [238, 44] on icon "reload" at bounding box center [241, 45] width 19 height 19
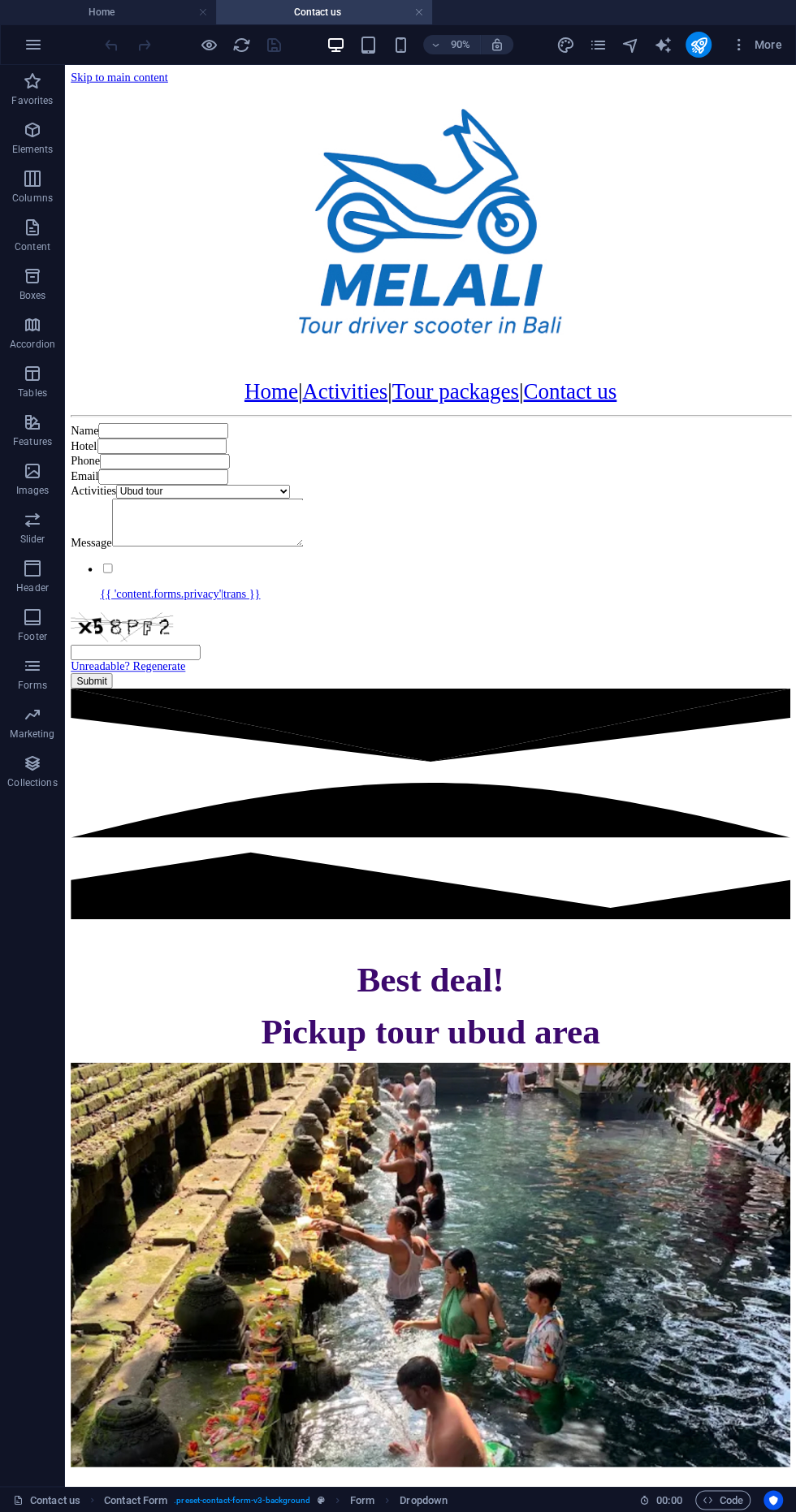
click at [707, 546] on div "Activities Ubud tour Waterfall ubud Kintamani trip Jatiluwih trip Lahangan trip…" at bounding box center [471, 539] width 799 height 16
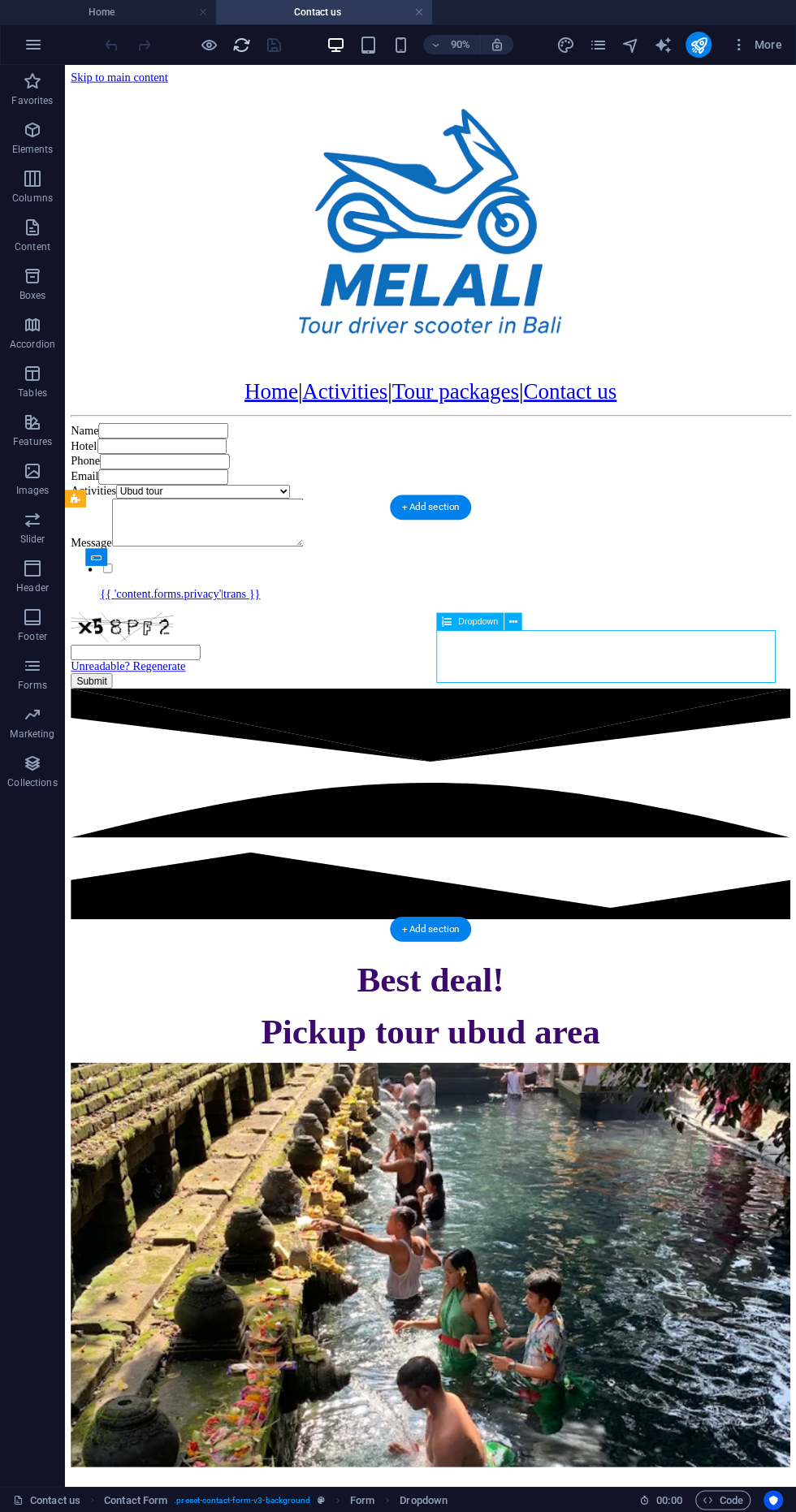
click at [240, 44] on icon "reload" at bounding box center [241, 45] width 19 height 19
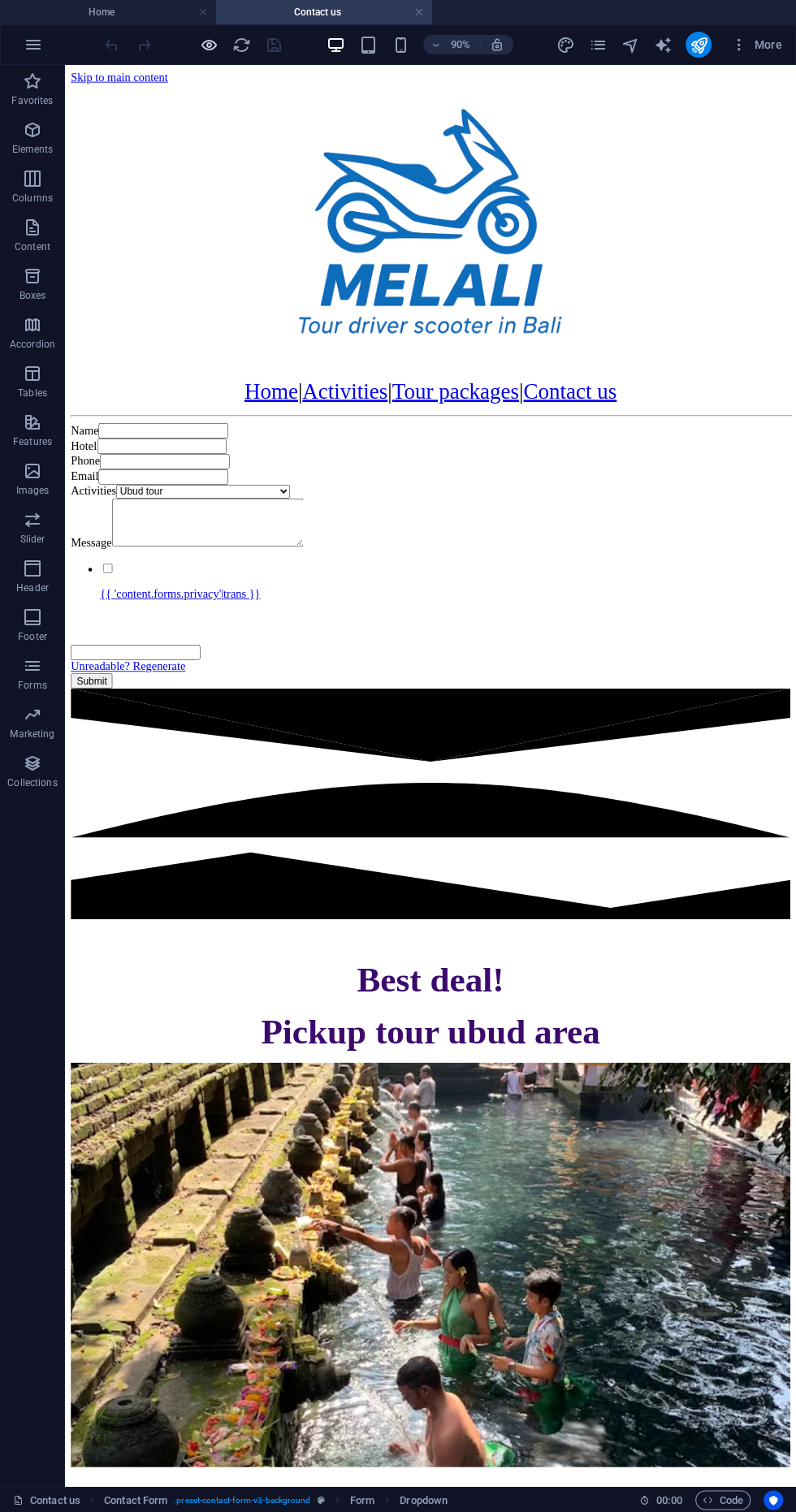
click at [208, 45] on icon "button" at bounding box center [209, 45] width 19 height 19
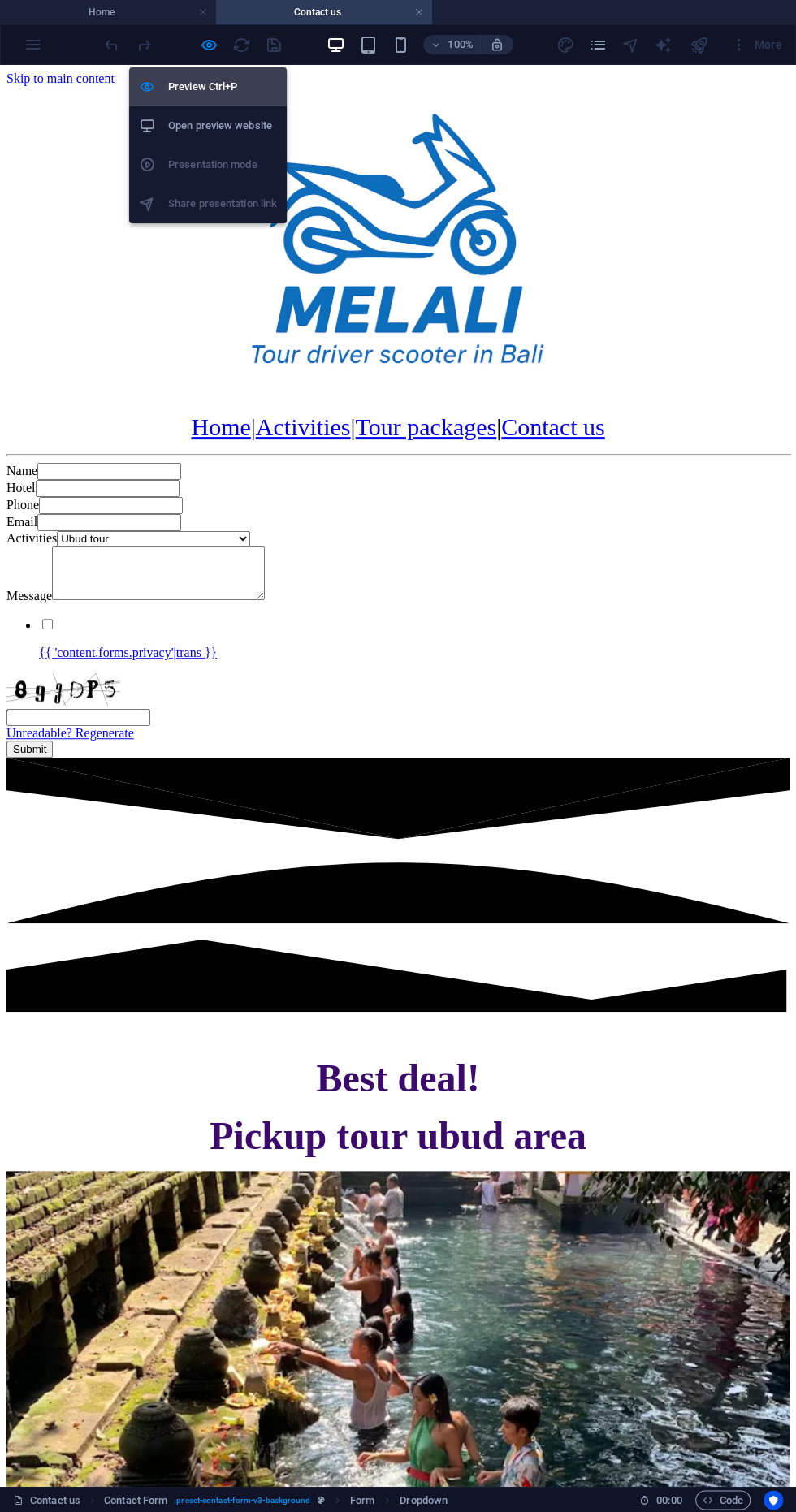
click at [243, 96] on h6 "Preview Ctrl+P" at bounding box center [222, 87] width 109 height 20
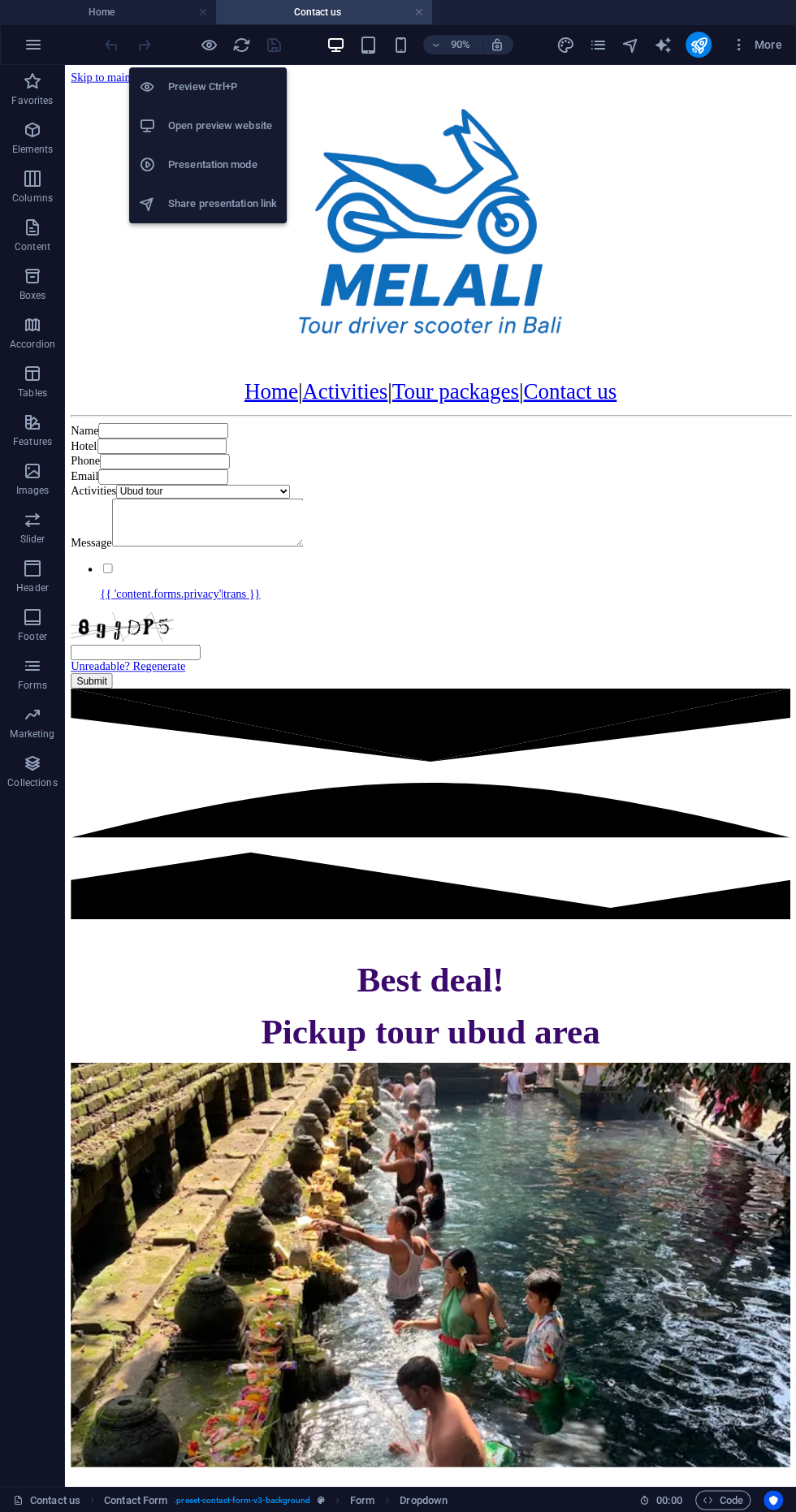
click at [795, 546] on div "Activities Ubud tour Waterfall ubud Kintamani trip Jatiluwih trip Lahangan trip…" at bounding box center [471, 539] width 799 height 16
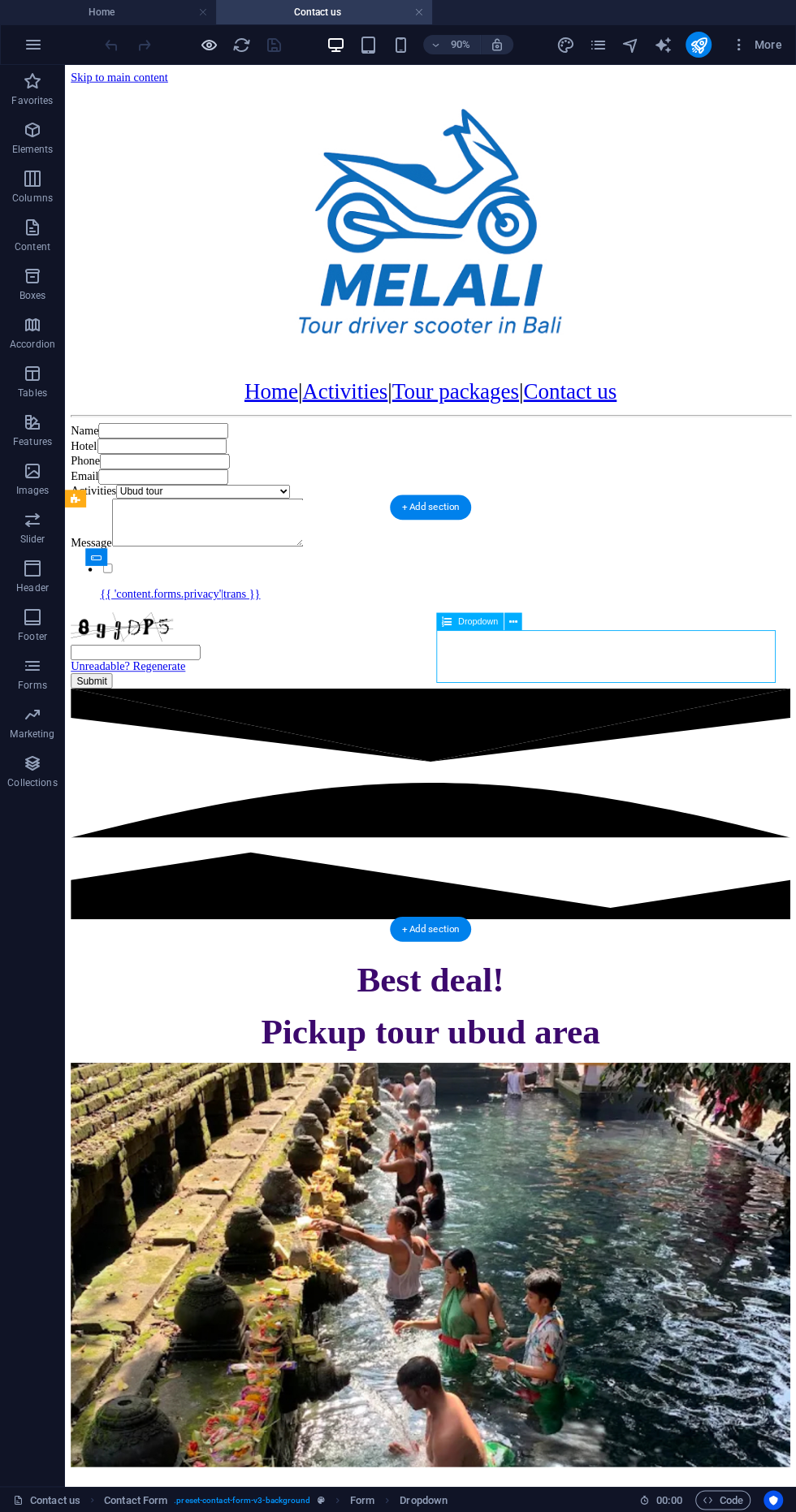
click at [209, 38] on icon "button" at bounding box center [209, 45] width 19 height 19
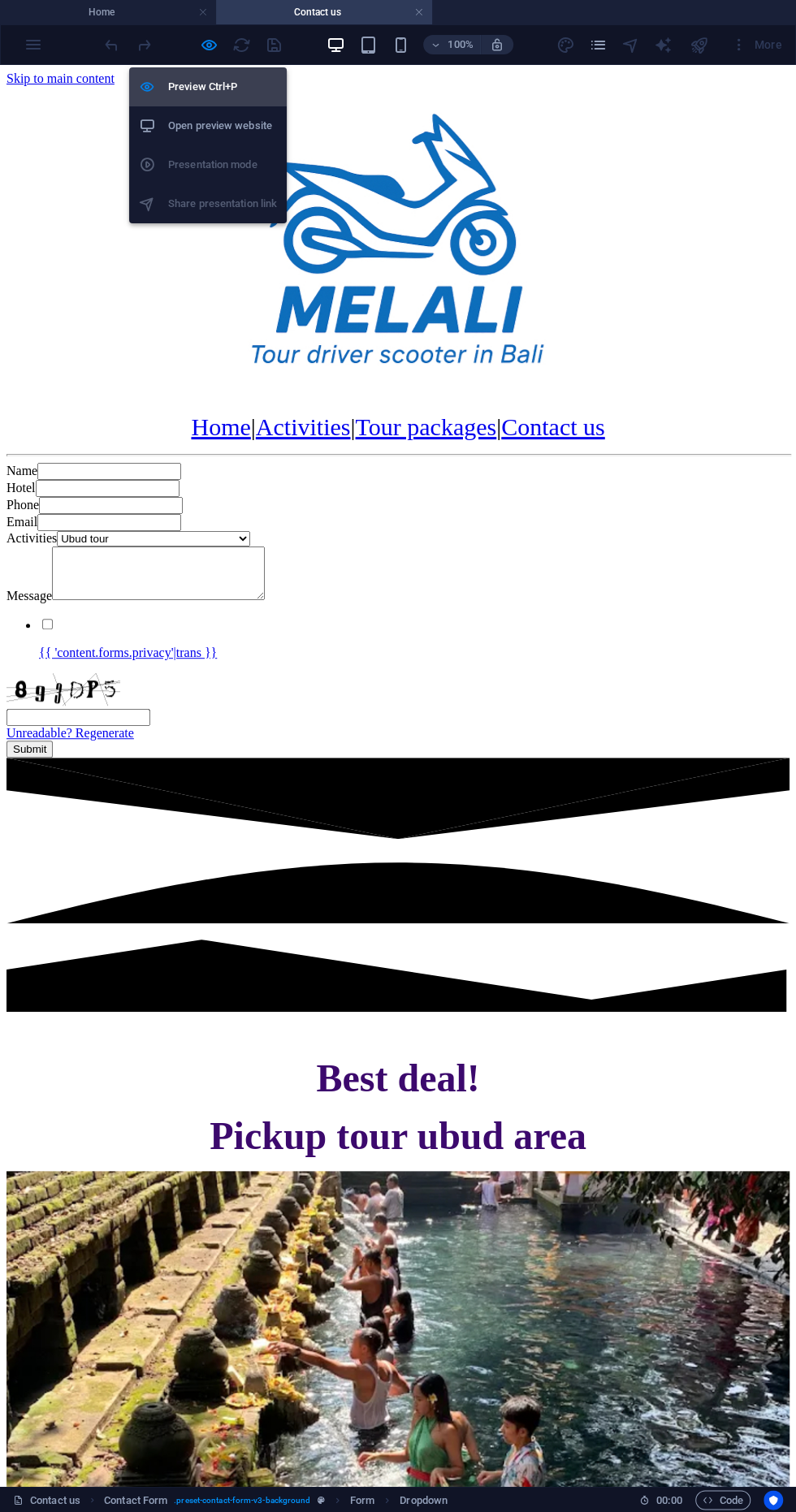
click at [241, 89] on h6 "Preview Ctrl+P" at bounding box center [222, 87] width 109 height 20
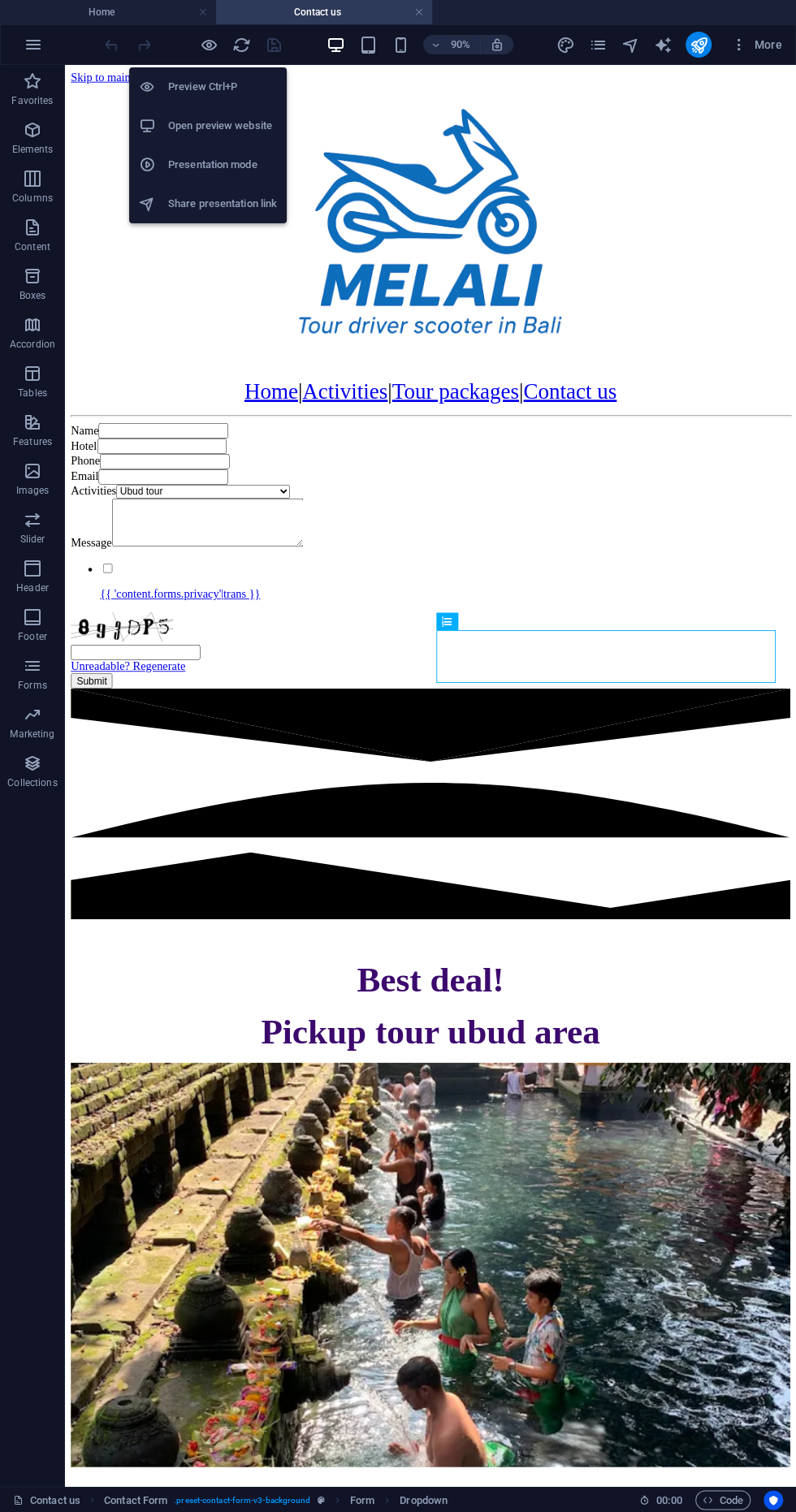
click at [239, 126] on h6 "Open preview website" at bounding box center [222, 126] width 109 height 20
click at [774, 562] on div "Name Hotel Phone Email Activities Ubud tour Waterfall ubud Kintamani trip Jatil…" at bounding box center [471, 611] width 799 height 295
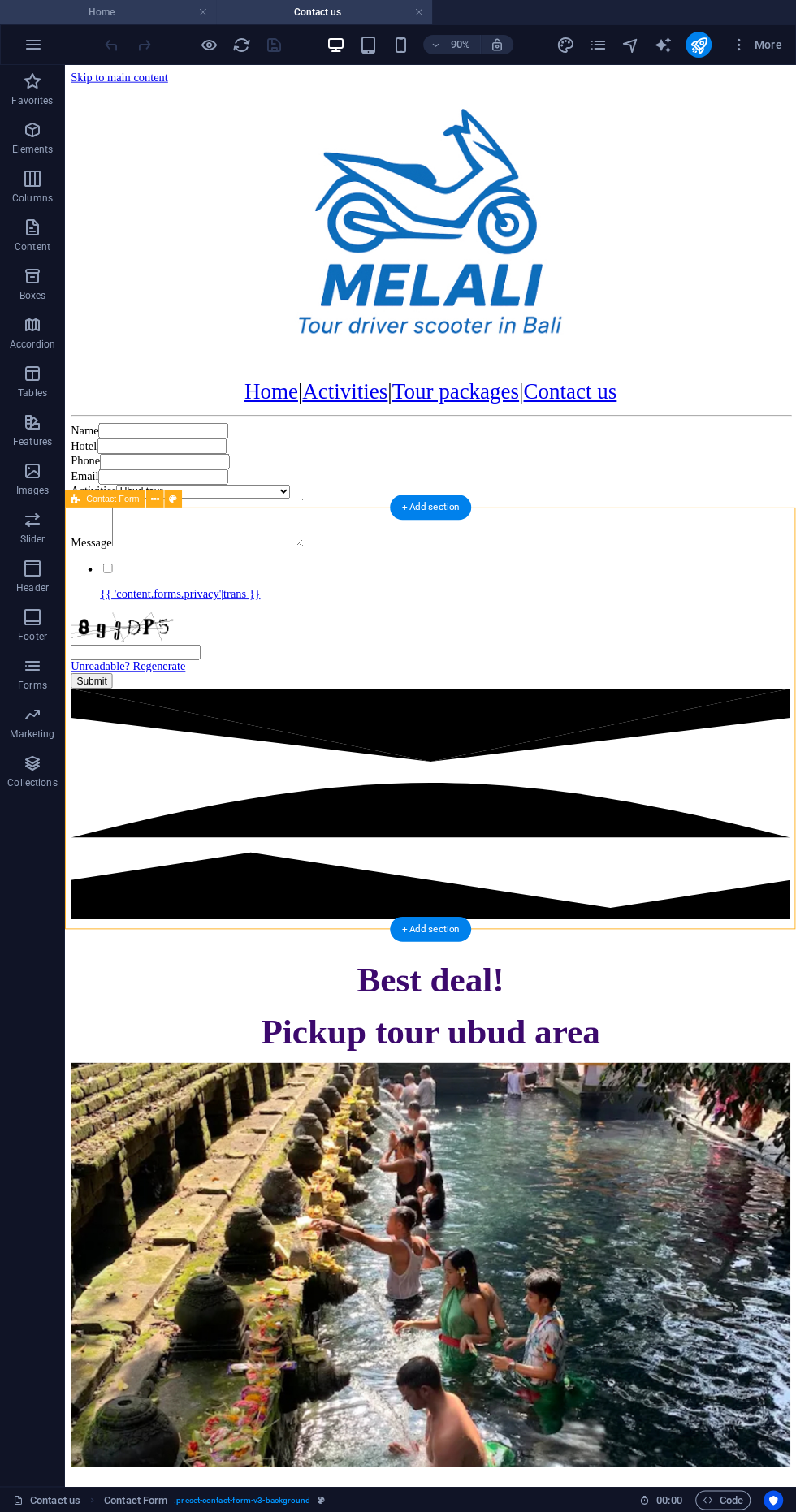
click at [193, 17] on h4 "Home" at bounding box center [108, 11] width 216 height 18
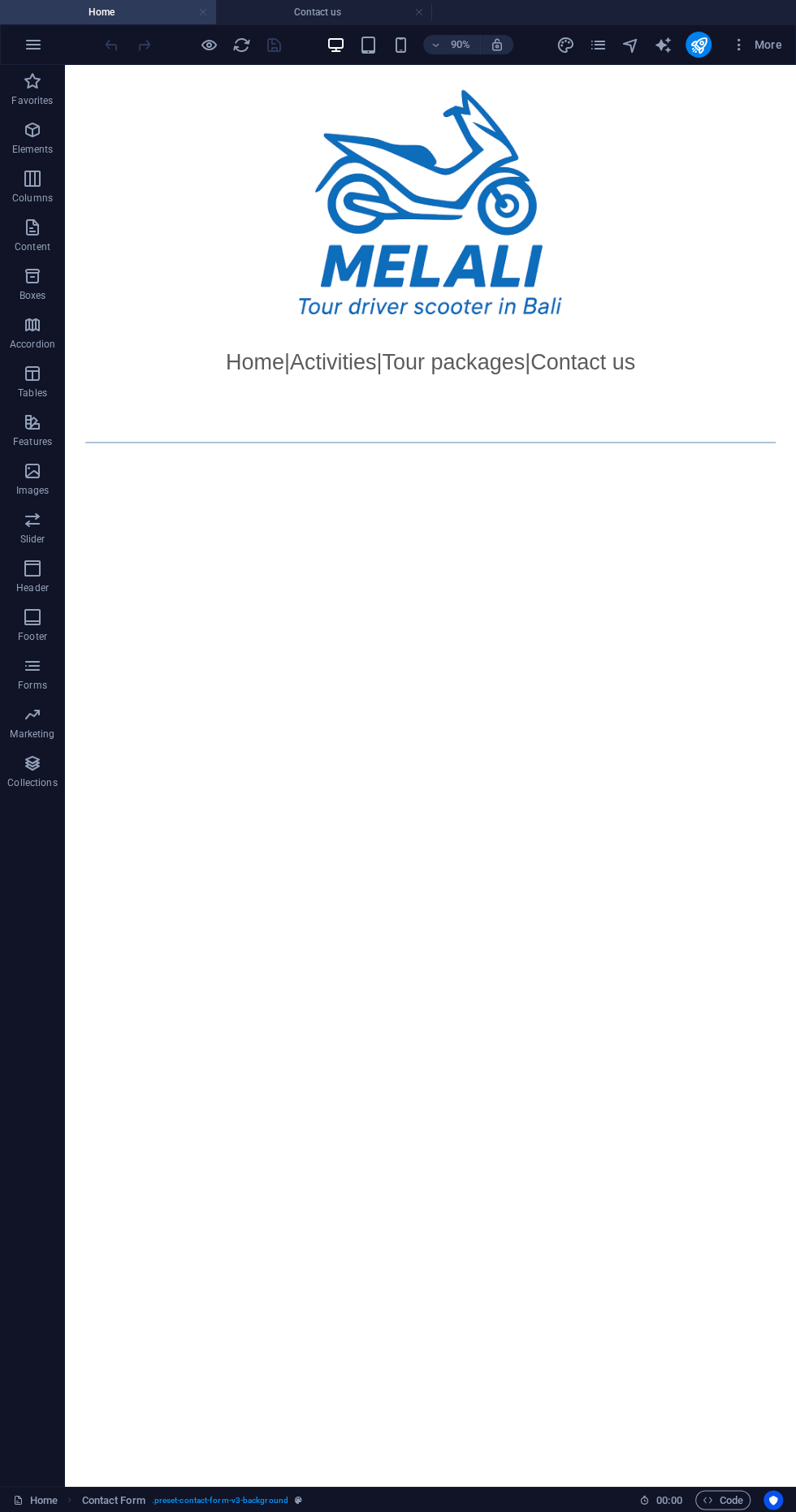
click at [202, 12] on link at bounding box center [203, 12] width 9 height 16
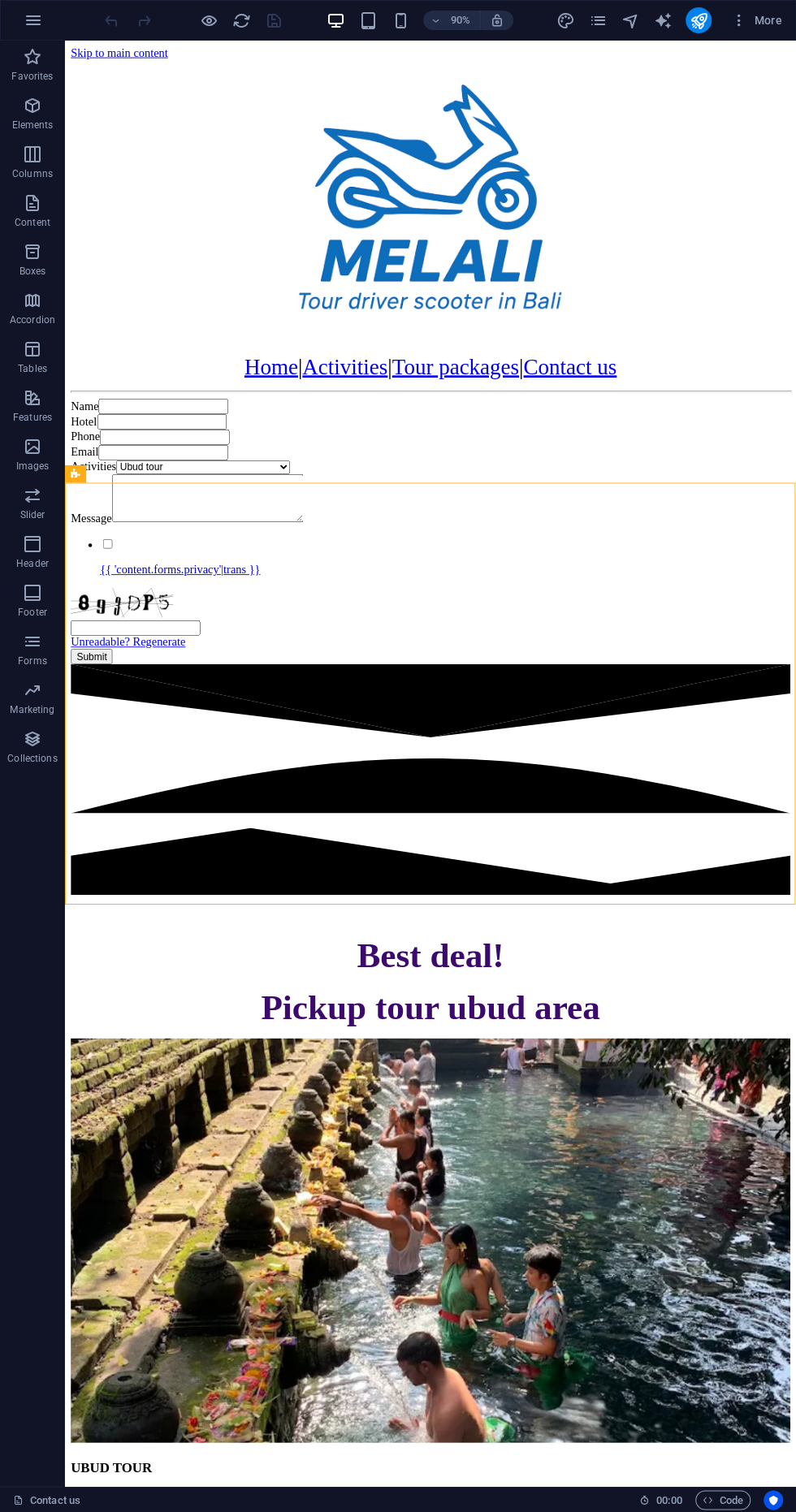
click at [655, 522] on div "Activities Ubud tour Waterfall ubud Kintamani trip Jatiluwih trip Lahangan trip…" at bounding box center [471, 515] width 799 height 16
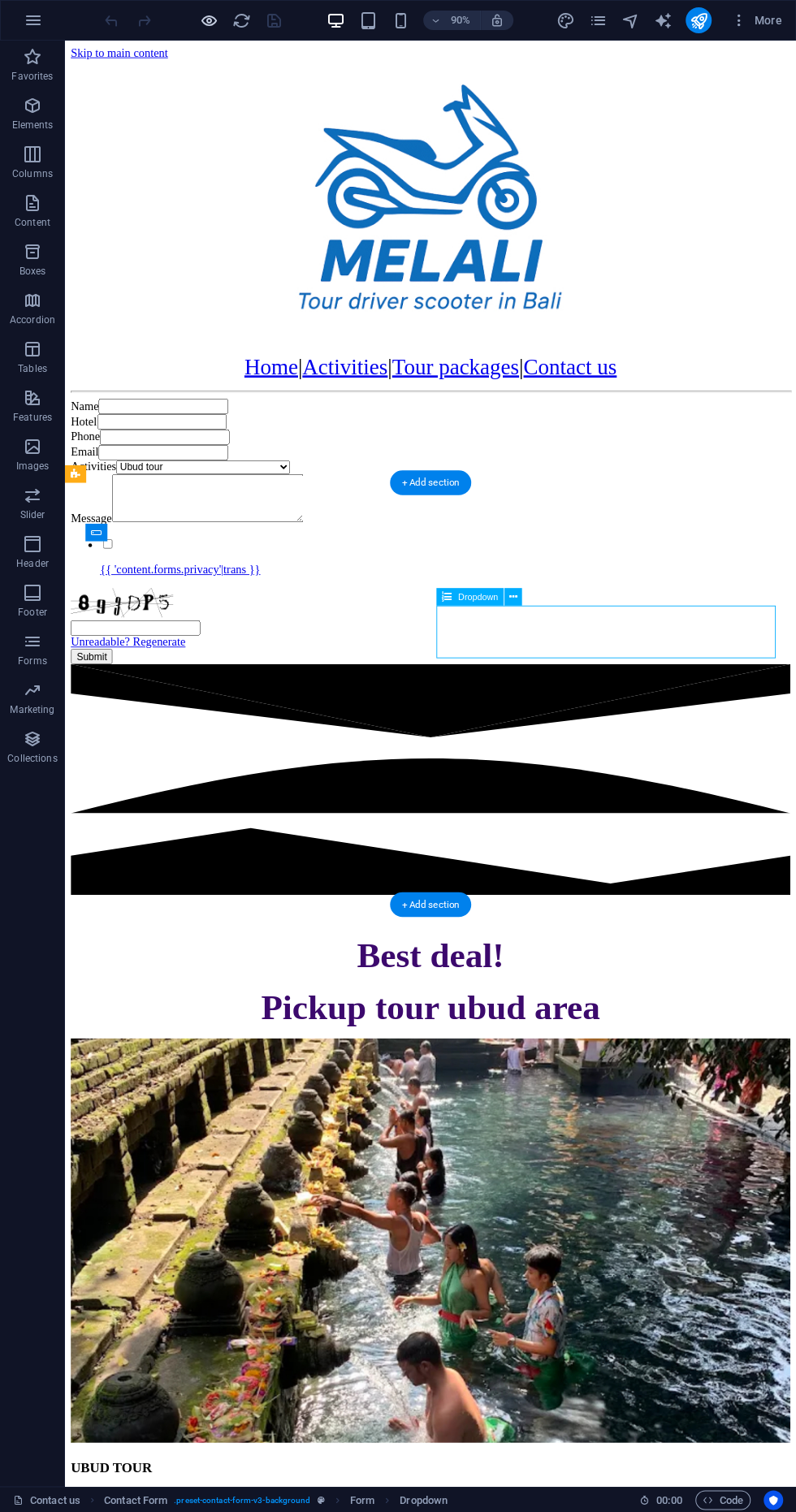
click at [203, 18] on icon "button" at bounding box center [209, 21] width 19 height 19
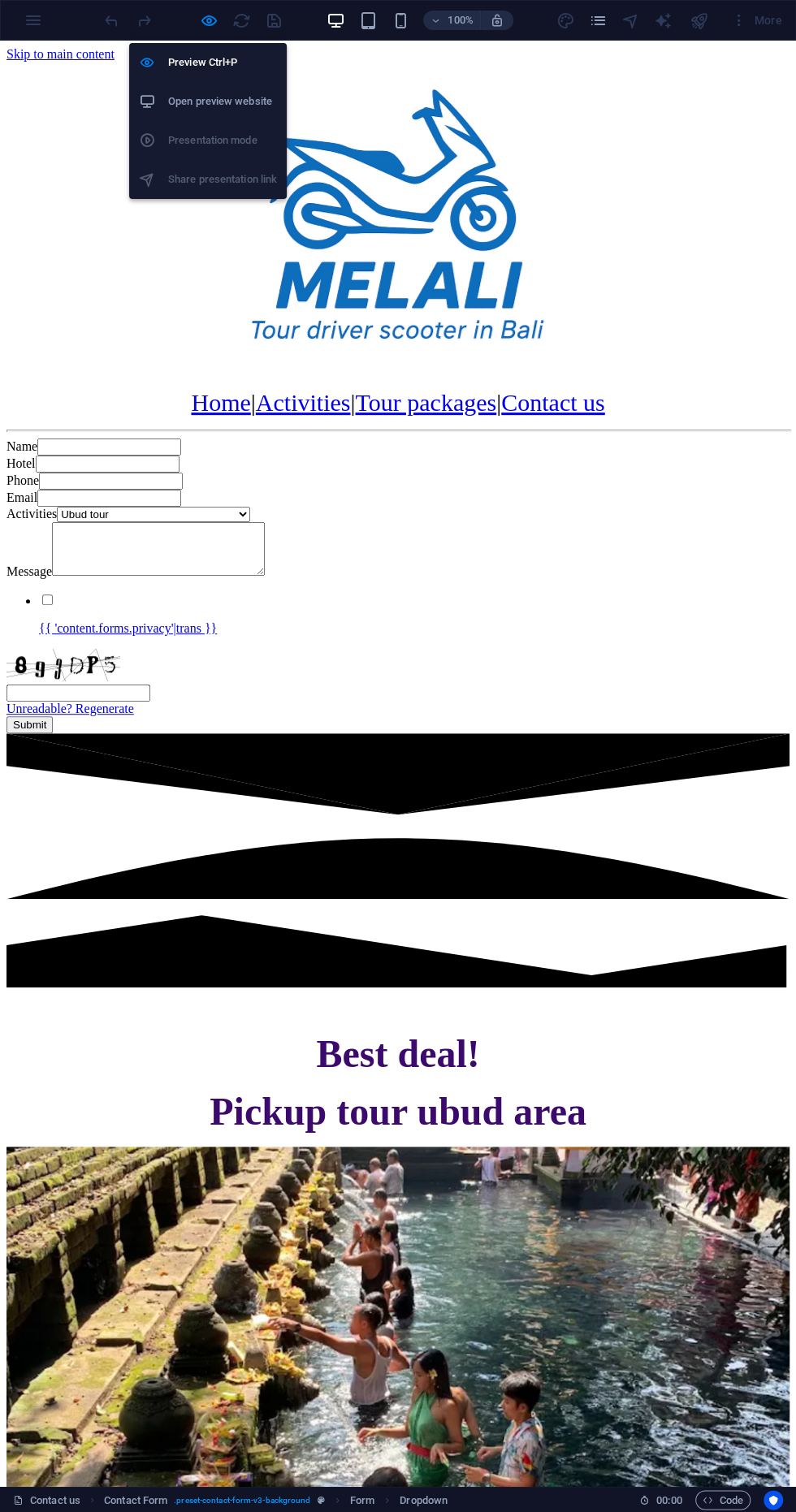
click at [255, 109] on h6 "Open preview website" at bounding box center [222, 101] width 109 height 20
click at [250, 522] on select "Ubud tour Waterfall ubud Kintamani trip Jatiluwih trip Lahangan trip Sekumpul t…" at bounding box center [153, 515] width 193 height 16
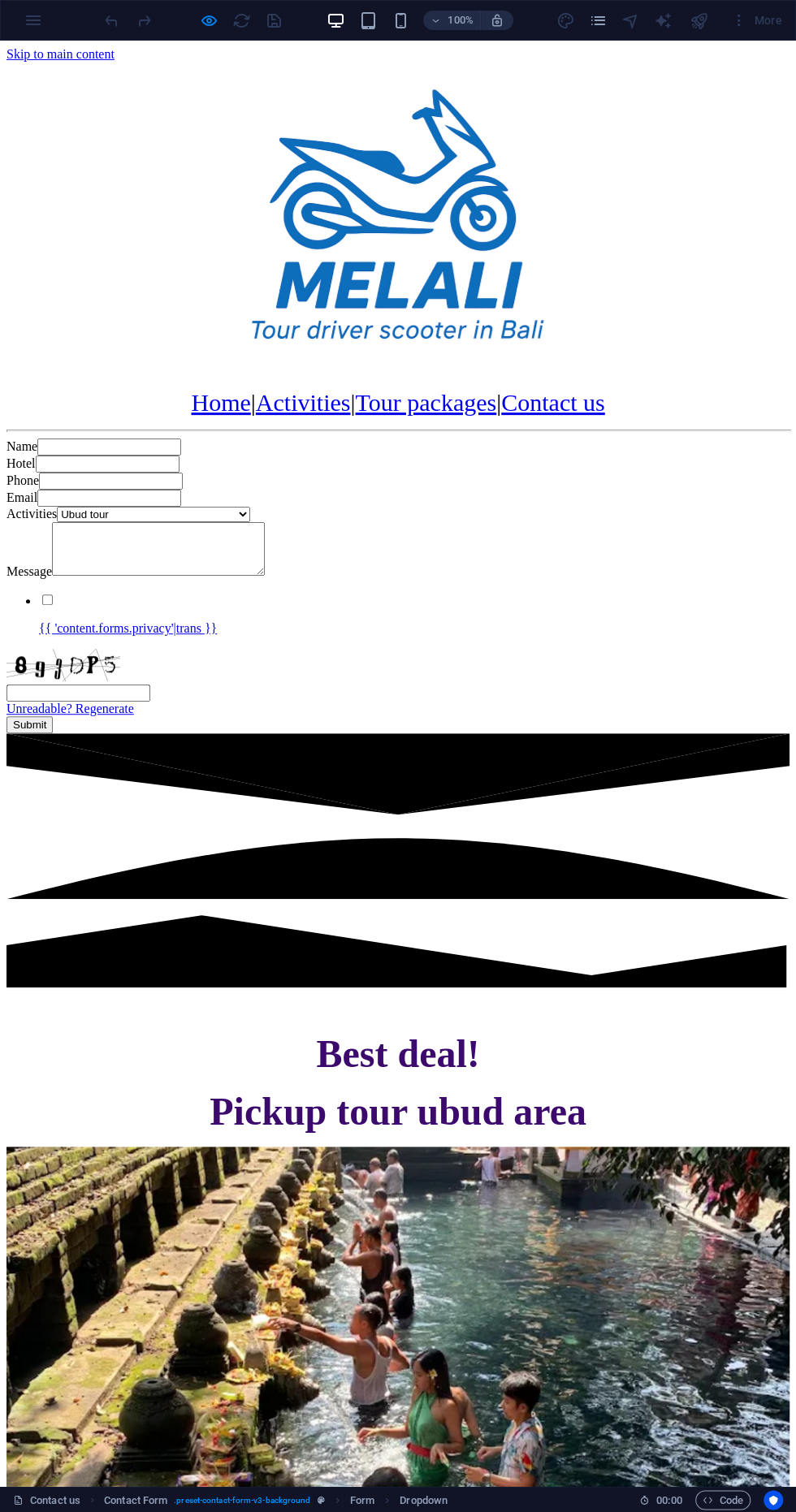
click at [250, 522] on select "Ubud tour Waterfall ubud Kintamani trip Jatiluwih trip Lahangan trip Sekumpul t…" at bounding box center [153, 515] width 193 height 16
select select "8"
click at [250, 522] on select "Ubud tour Waterfall ubud Kintamani trip Jatiluwih trip Lahangan trip Sekumpul t…" at bounding box center [153, 515] width 193 height 16
click at [37, 453] on label "Name" at bounding box center [21, 446] width 31 height 14
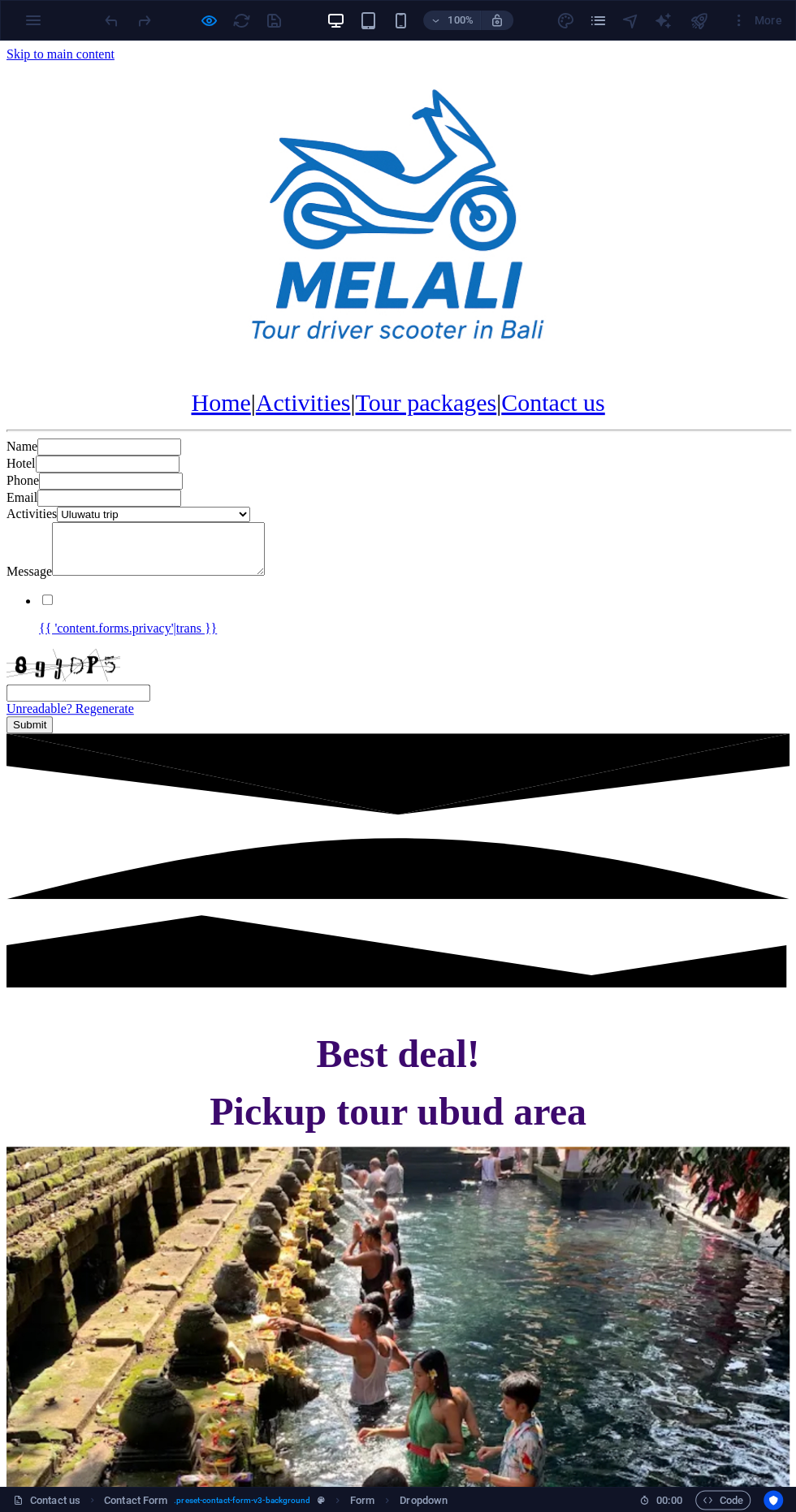
click at [167, 456] on input "Name" at bounding box center [109, 447] width 144 height 17
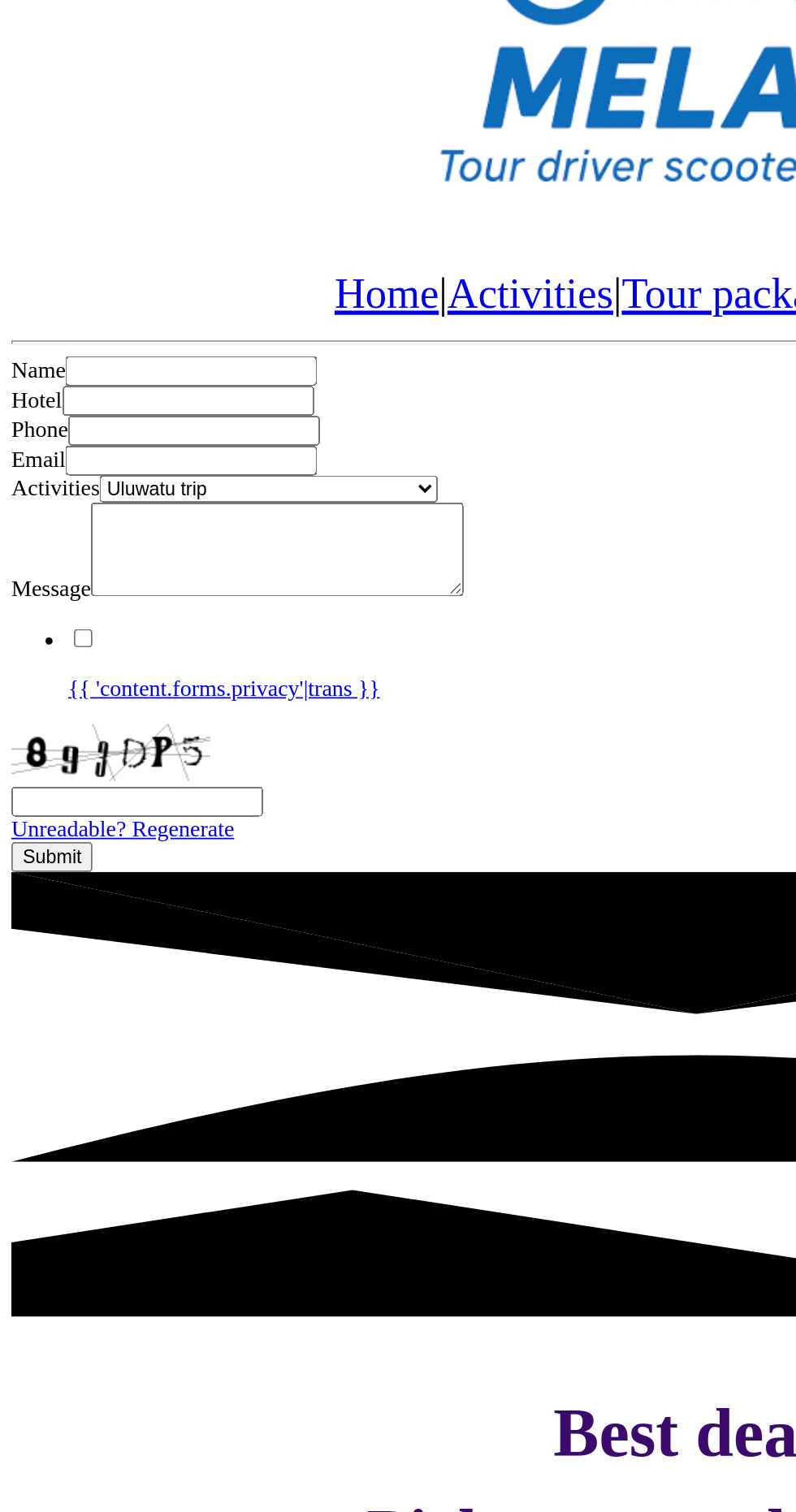
click at [180, 91] on input "Hotel" at bounding box center [107, 83] width 144 height 17
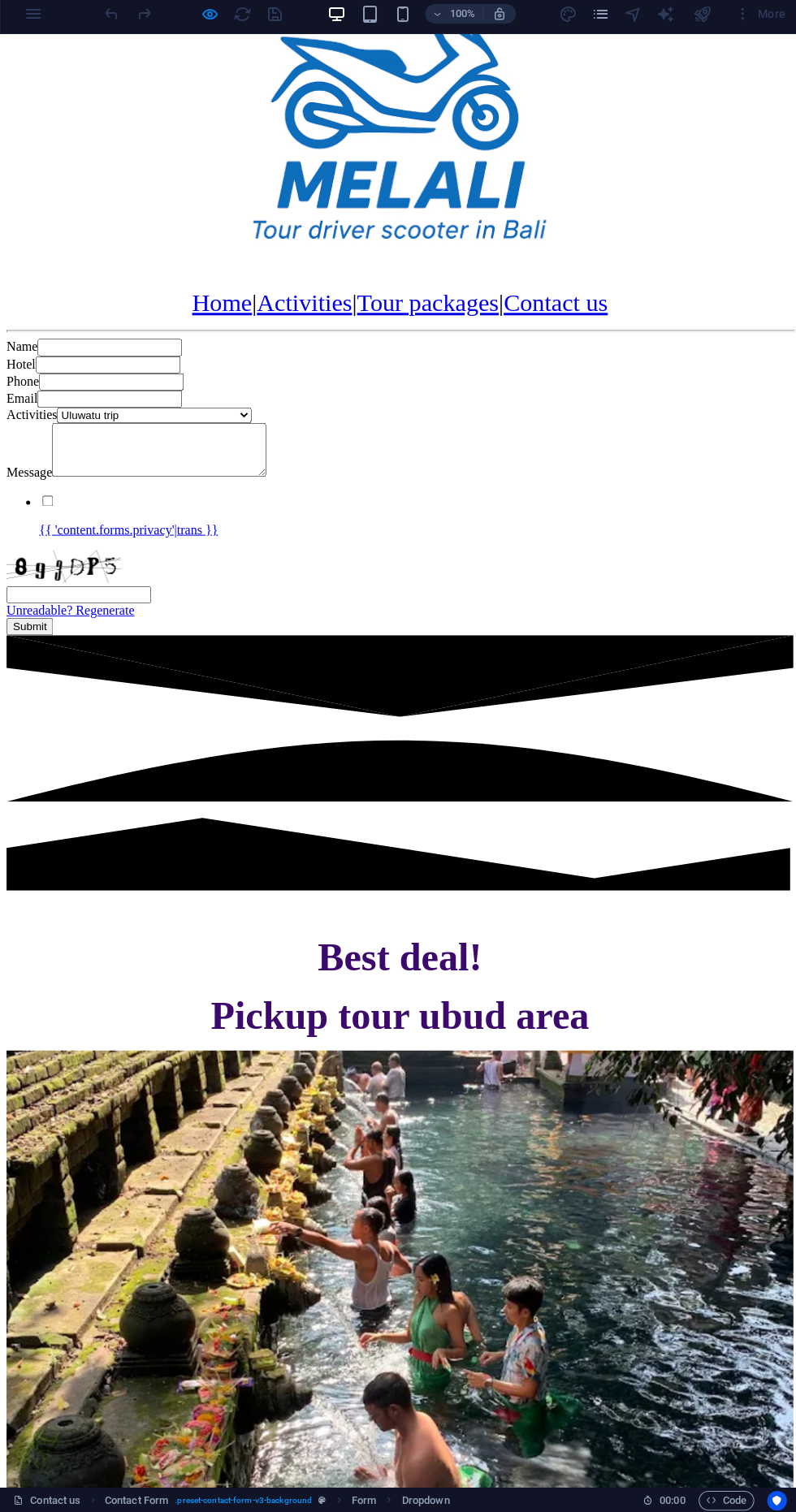
scroll to position [89, 0]
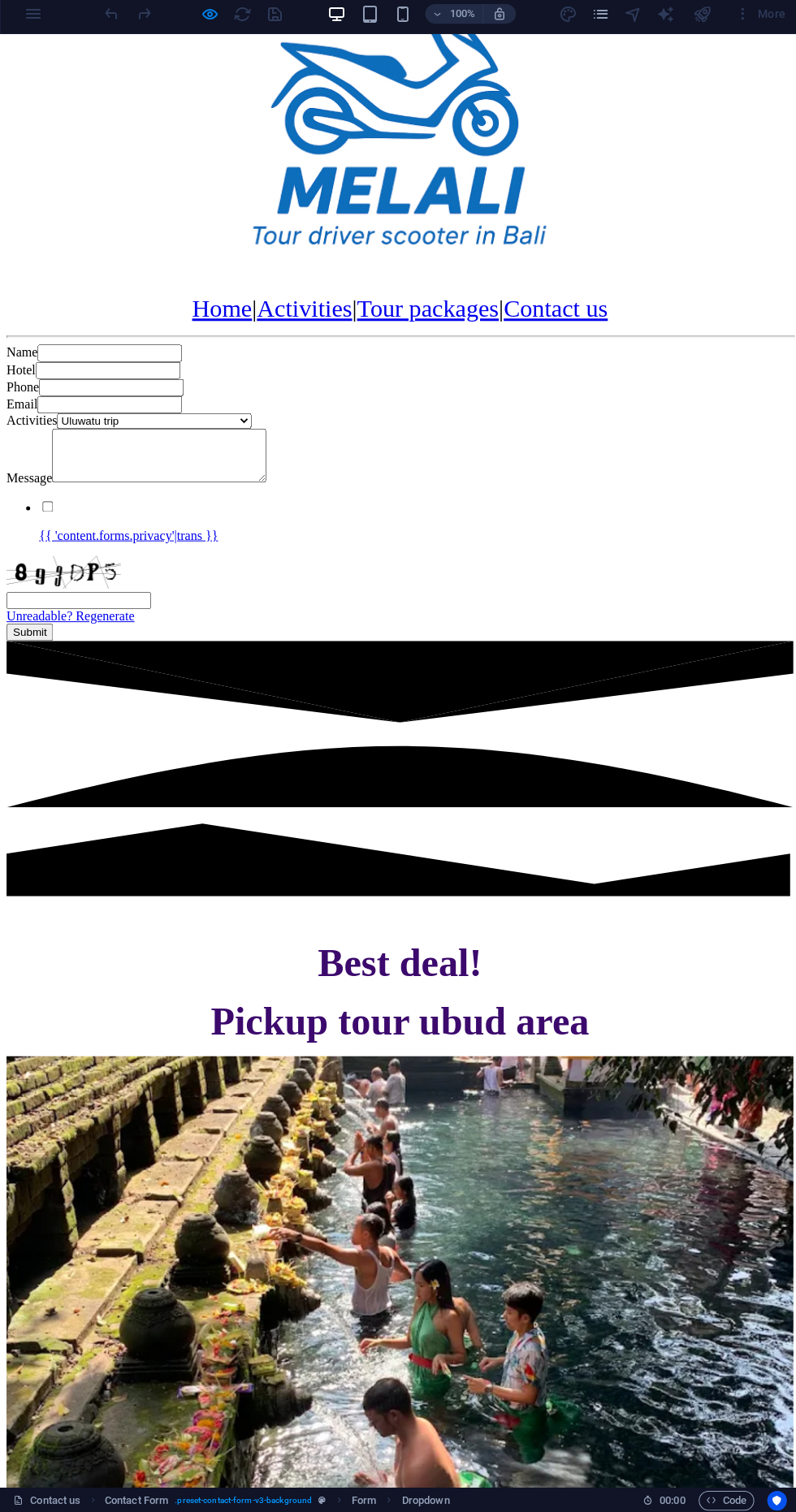
click at [250, 426] on select "Ubud tour Waterfall ubud Kintamani trip Jatiluwih trip Lahangan trip Sekumpul t…" at bounding box center [153, 419] width 193 height 16
click at [208, 26] on icon "button" at bounding box center [209, 21] width 19 height 19
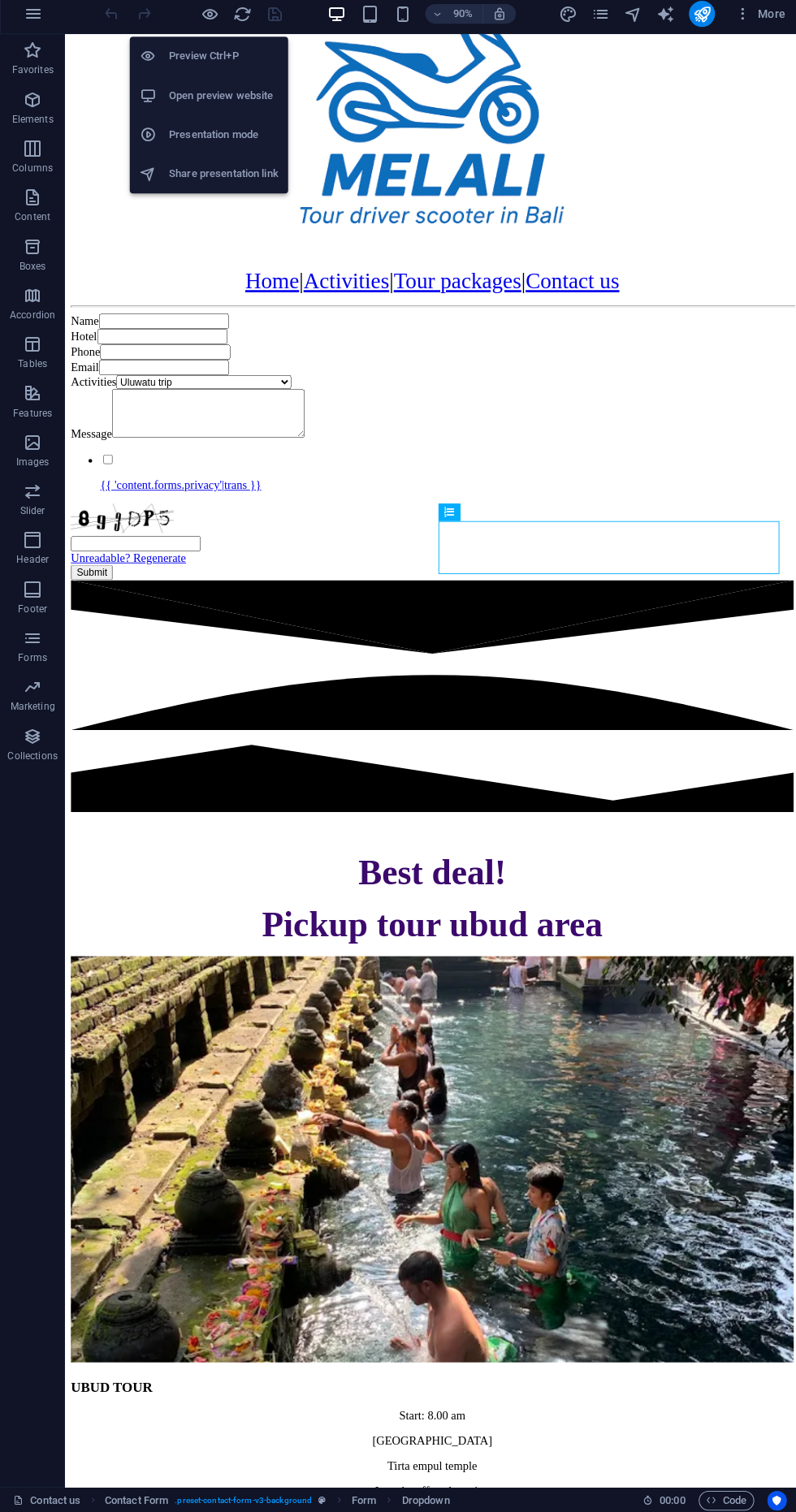
click at [504, 337] on div at bounding box center [471, 335] width 799 height 3
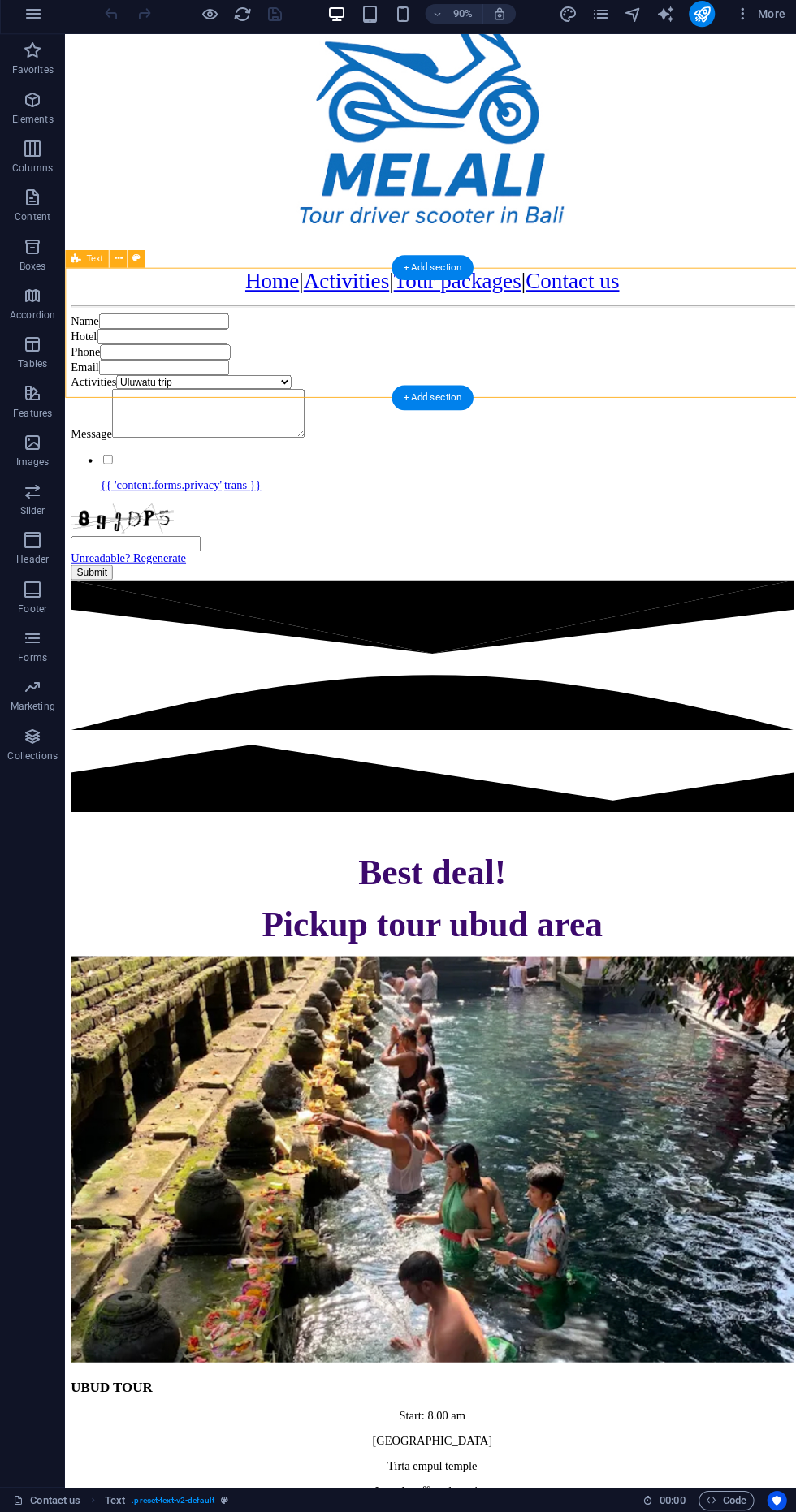
click at [638, 426] on div "Activities Ubud tour Waterfall ubud Kintamani trip Jatiluwih trip Lahangan trip…" at bounding box center [471, 419] width 799 height 16
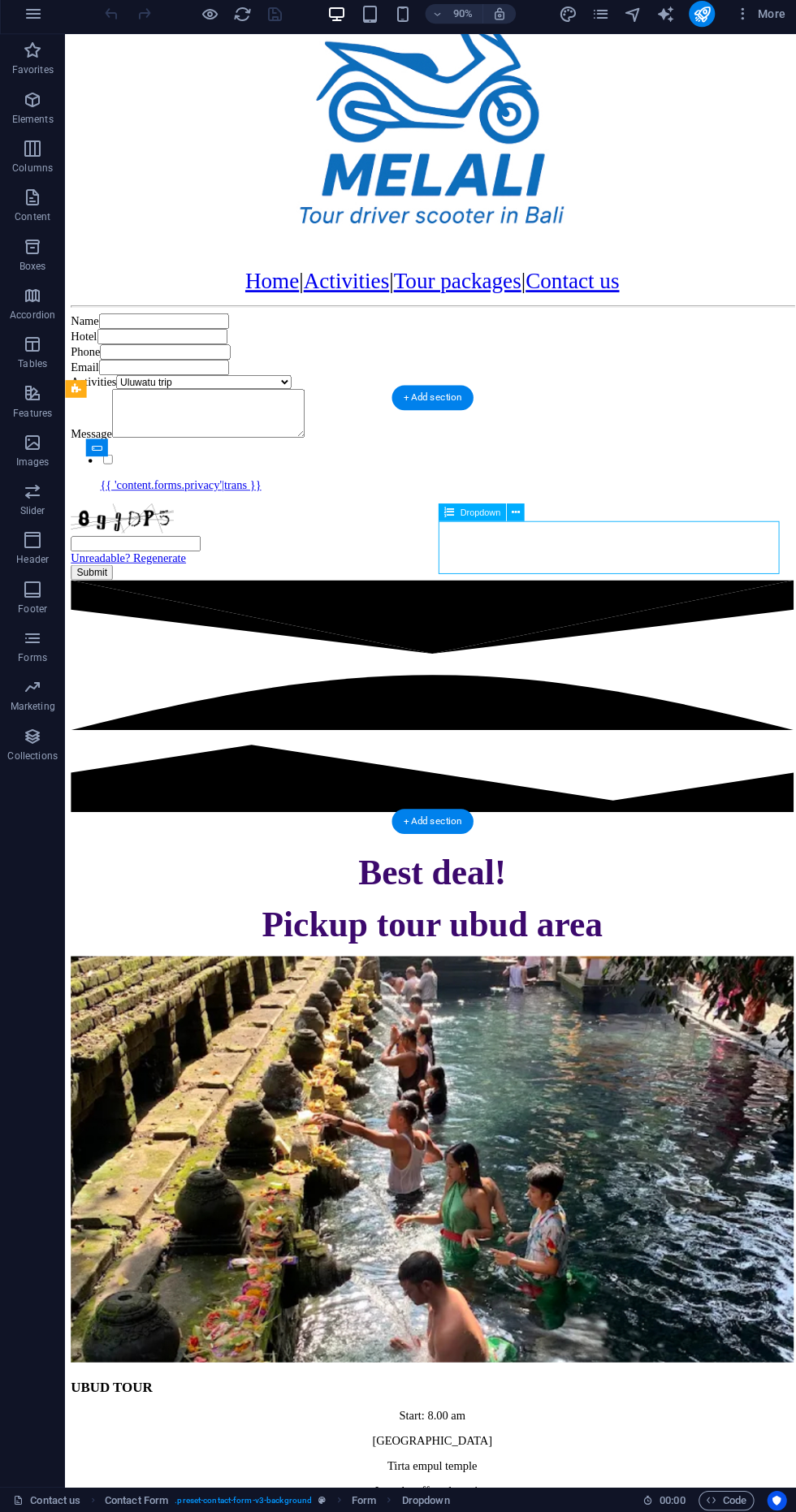
click at [591, 565] on div "Name Hotel Phone Email Activities Ubud tour Waterfall ubud Kintamani trip Jatil…" at bounding box center [471, 490] width 799 height 295
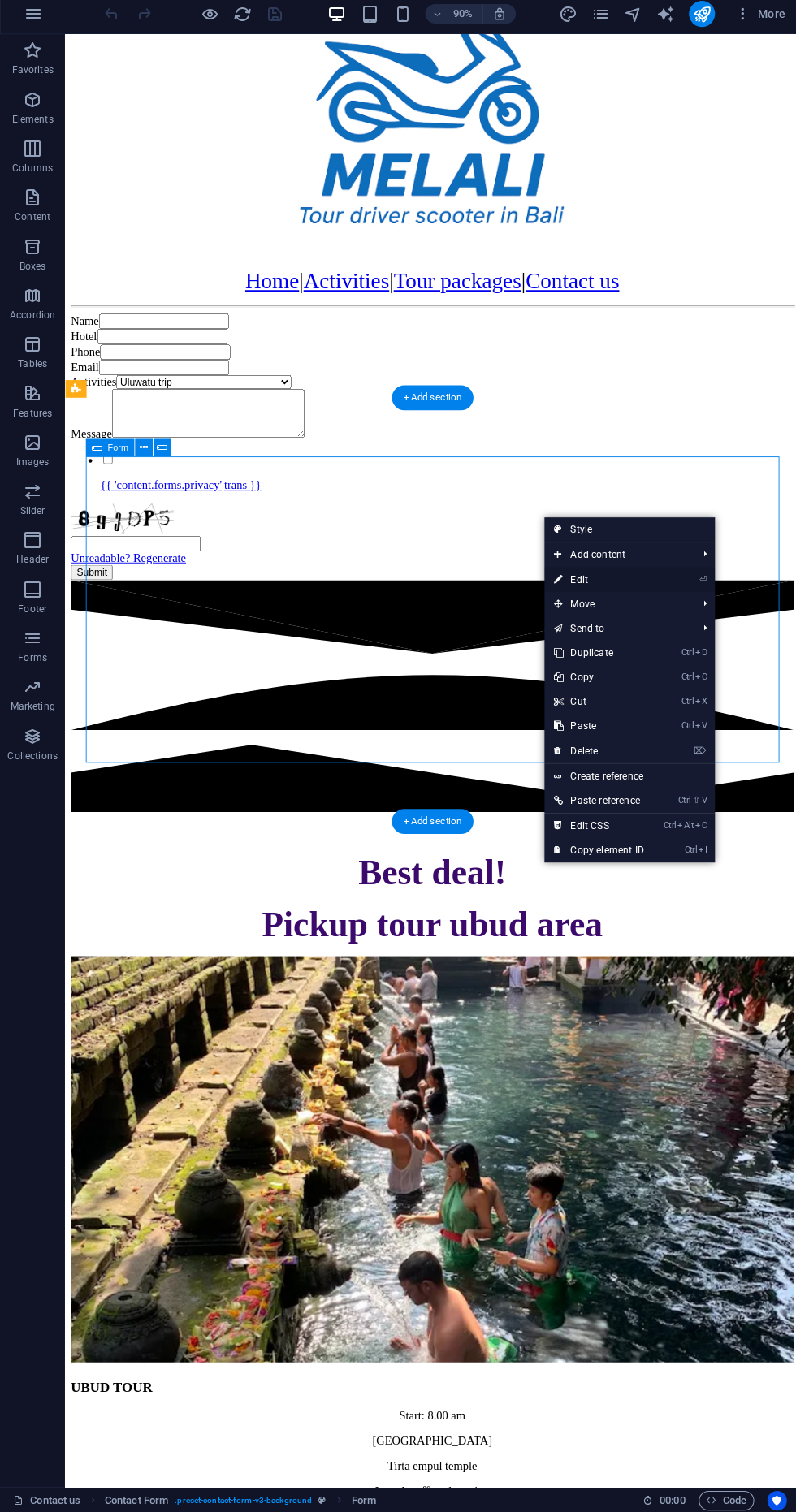
click at [618, 591] on link "⏎ Edit" at bounding box center [596, 584] width 109 height 24
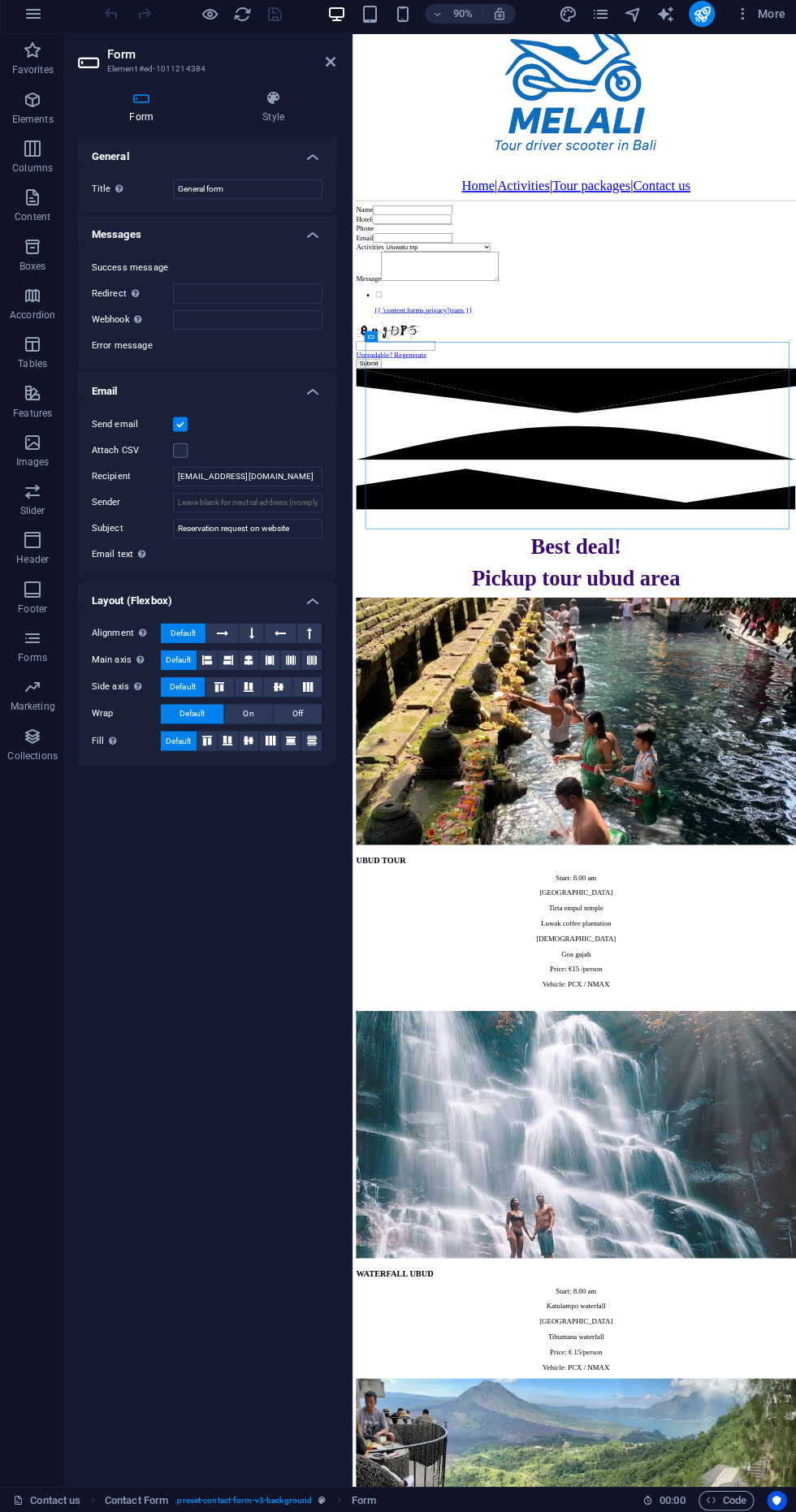
scroll to position [0, 0]
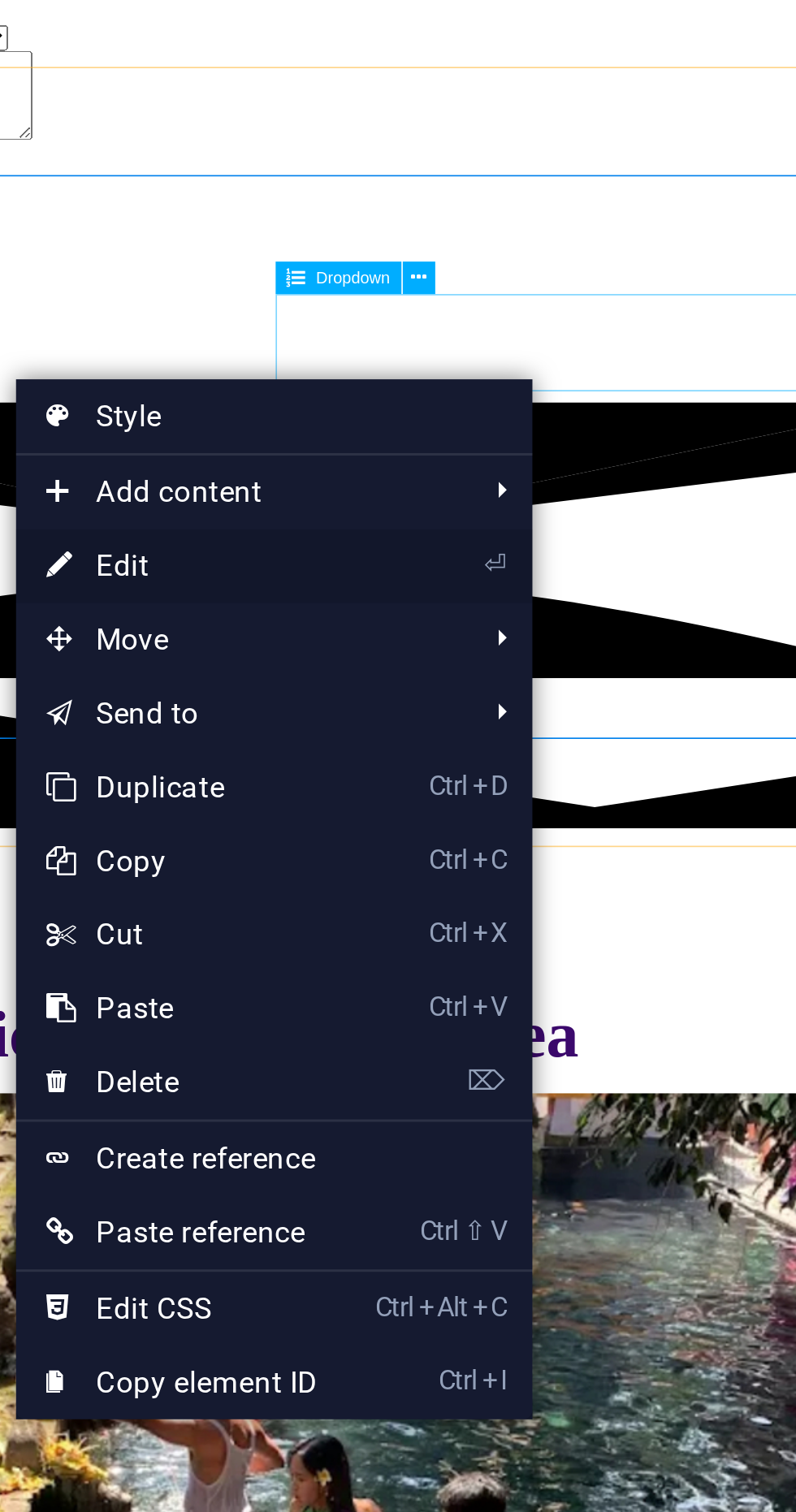
click at [542, 475] on link "⏎ Edit" at bounding box center [545, 476] width 109 height 24
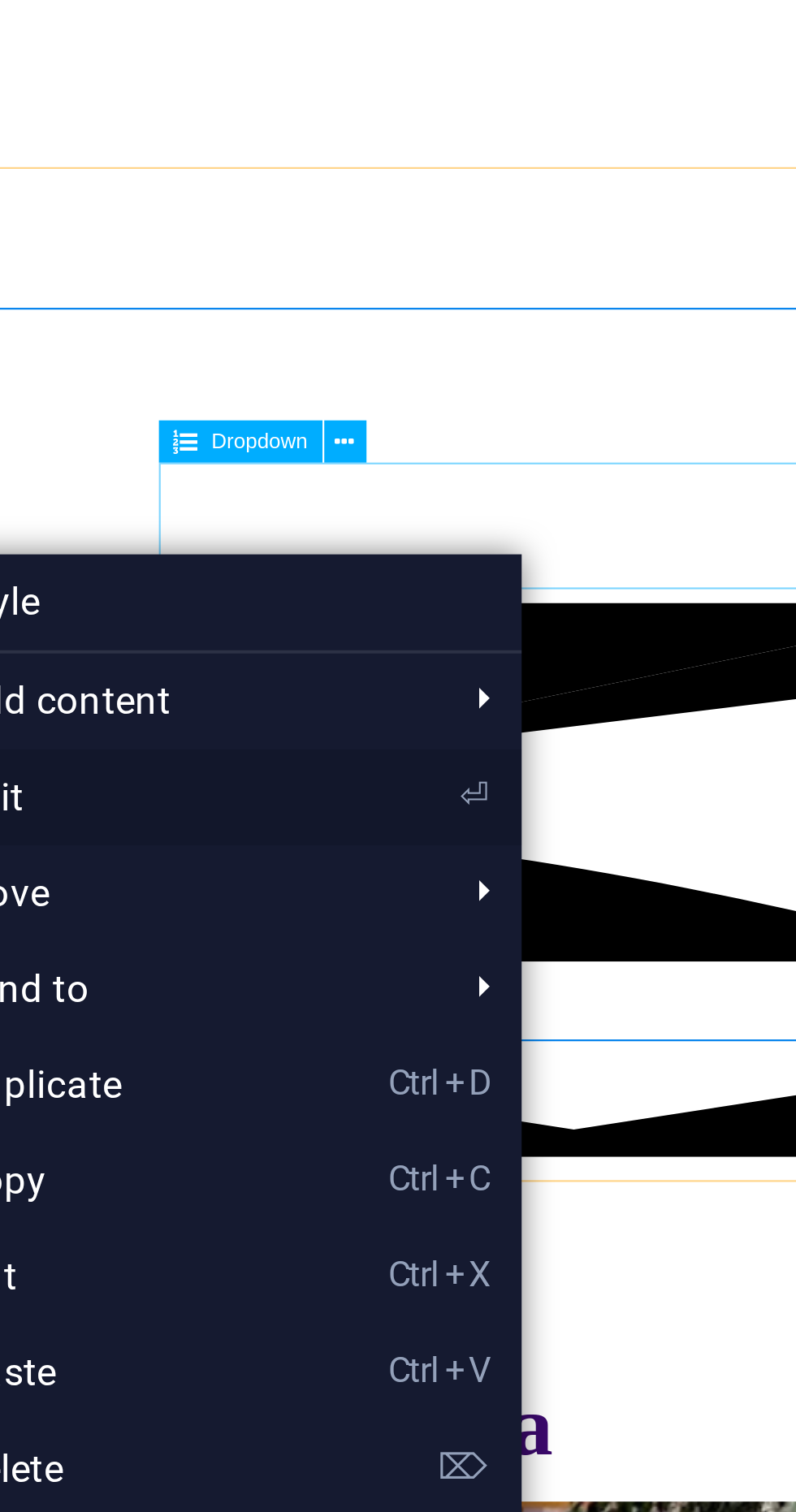
click at [601, 468] on link "⏎ Edit" at bounding box center [554, 471] width 109 height 24
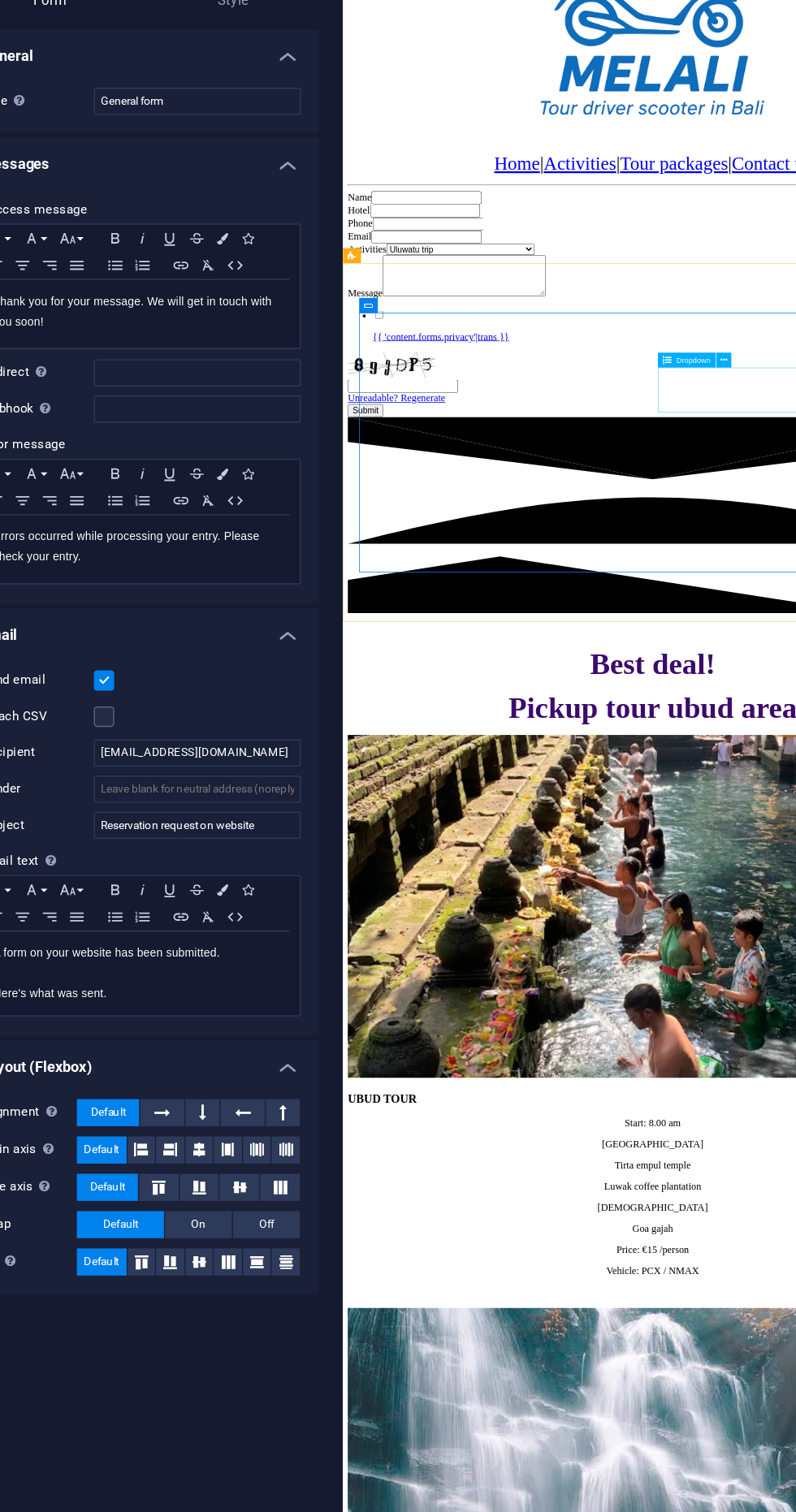
click at [302, 583] on h4 "Email" at bounding box center [206, 572] width 255 height 29
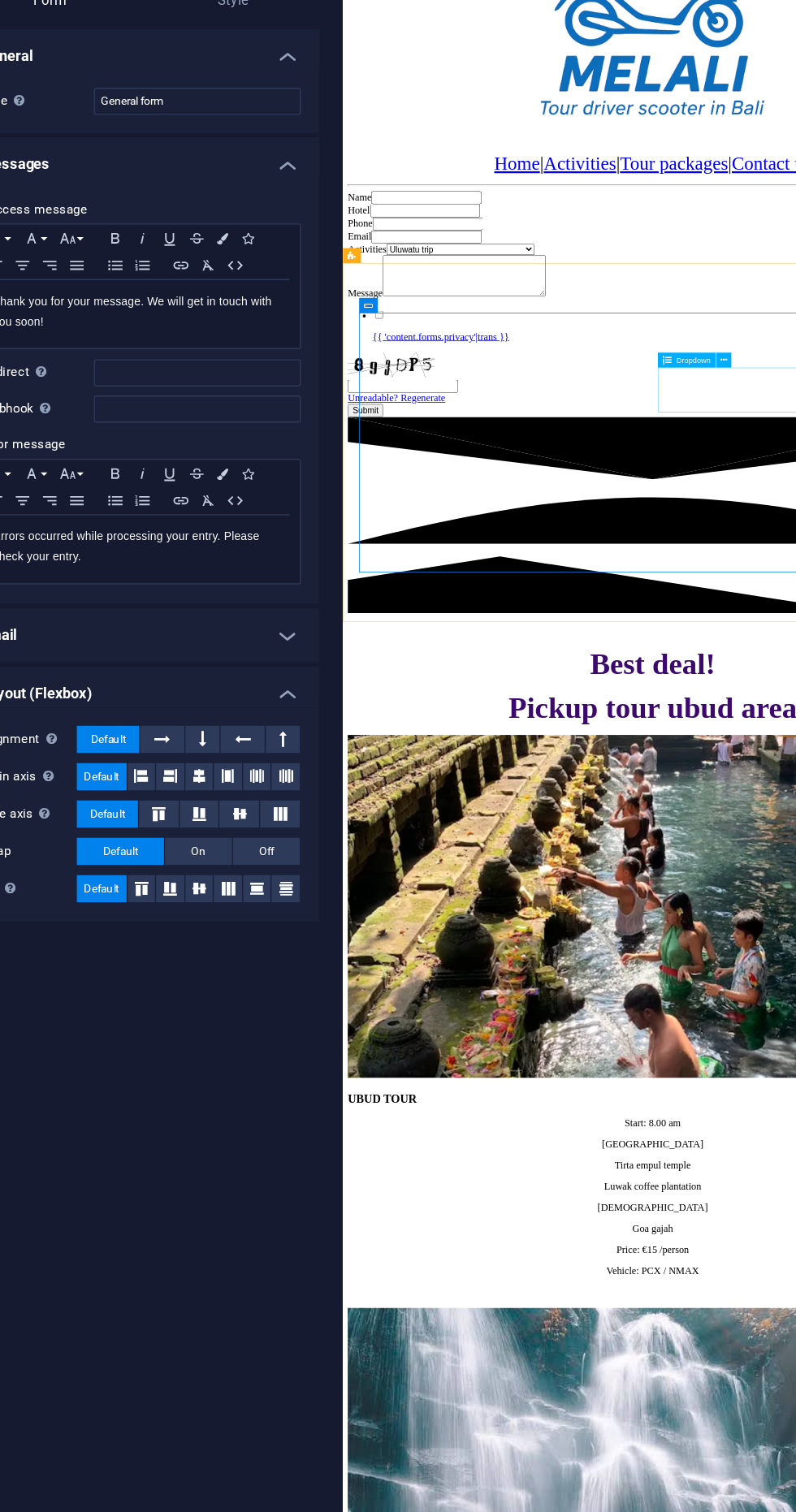
click at [316, 250] on div "Success message Paragraph Format Normal Heading 1 Heading 2 Heading 3 Heading 4…" at bounding box center [206, 403] width 255 height 306
click at [304, 241] on h4 "Messages" at bounding box center [206, 235] width 255 height 29
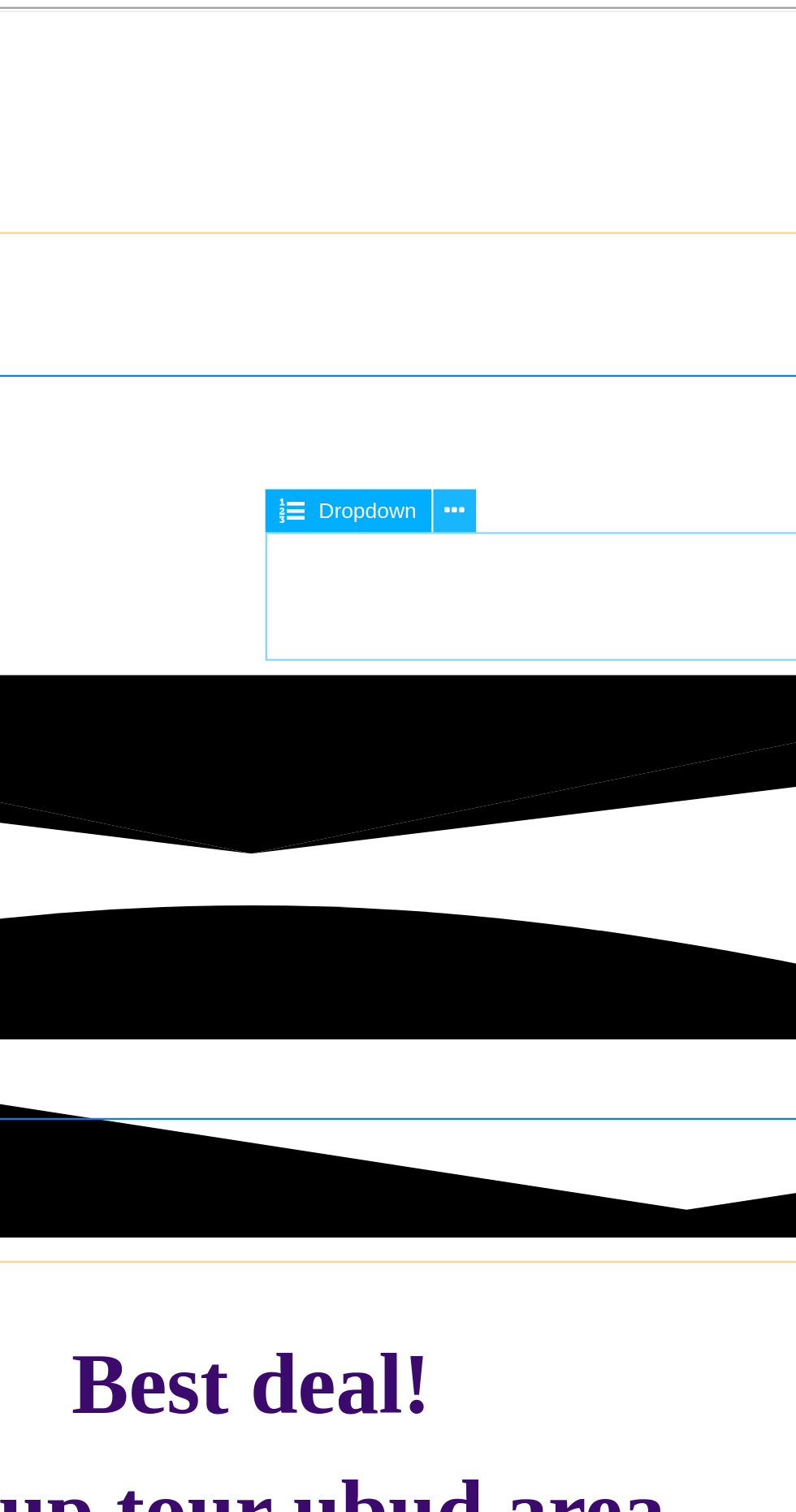
click at [624, 380] on icon at bounding box center [624, 380] width 5 height 9
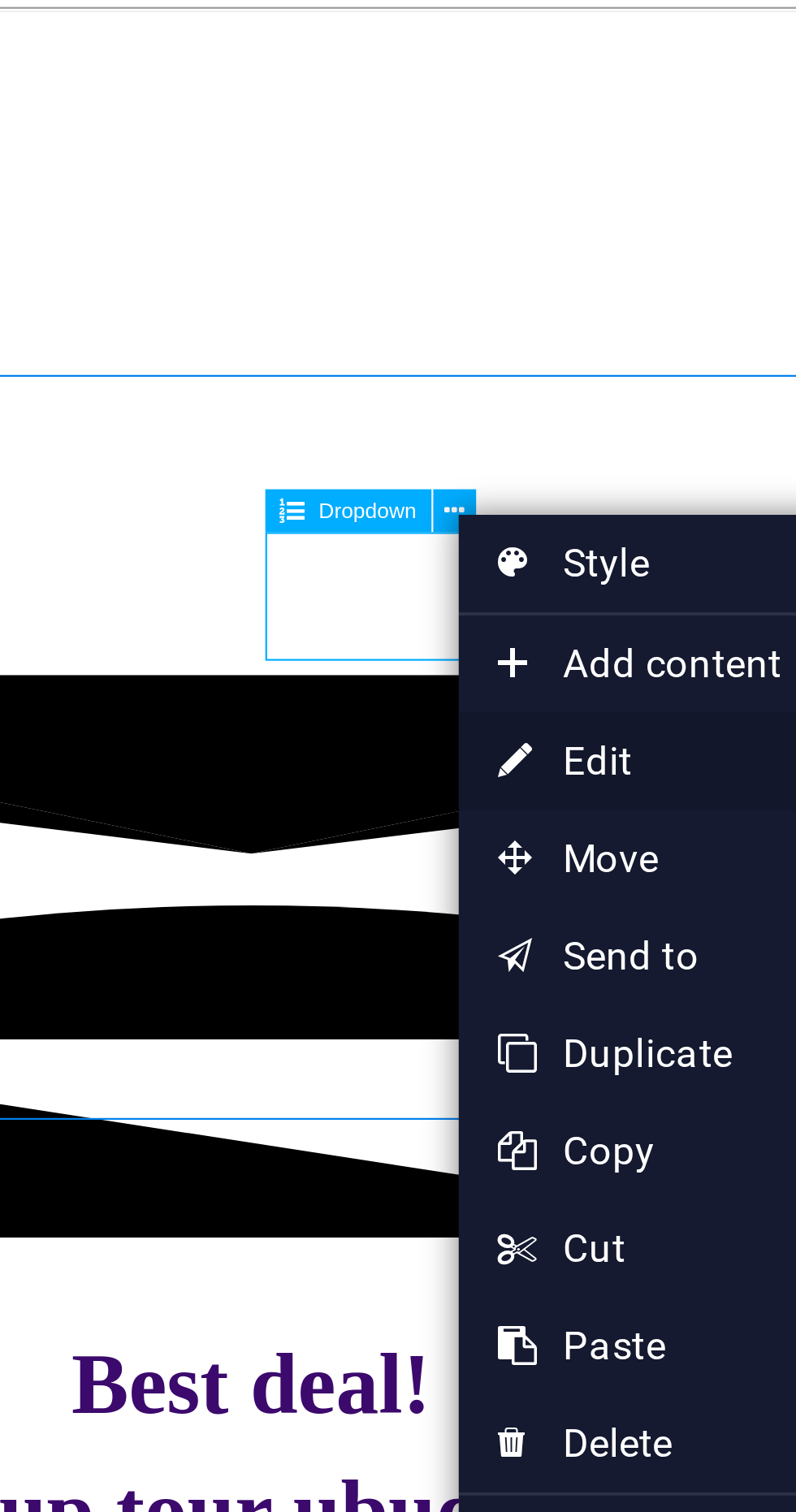
click at [667, 443] on link "⏎ Edit" at bounding box center [679, 444] width 109 height 24
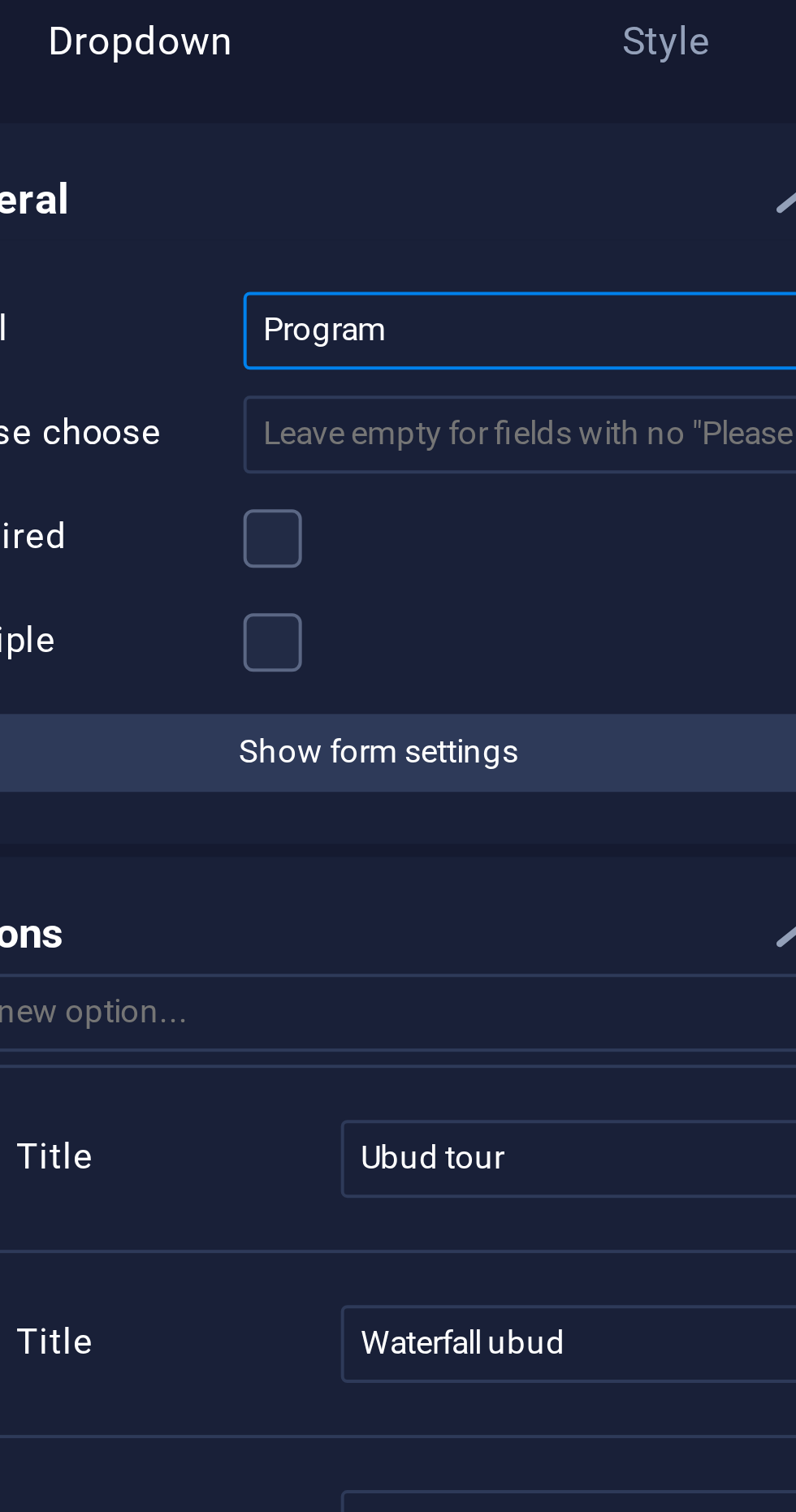
click at [242, 198] on input "Program" at bounding box center [246, 195] width 148 height 20
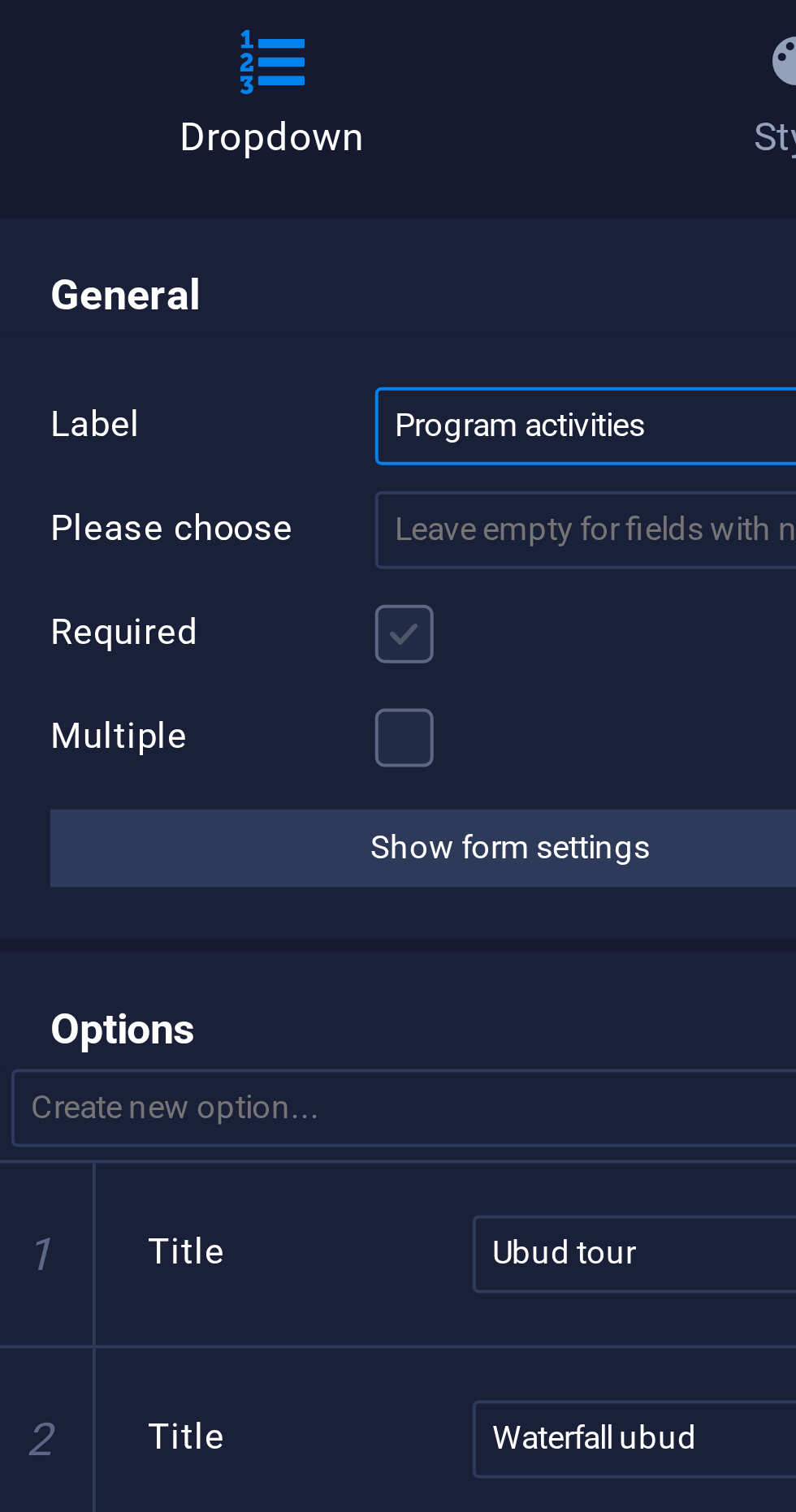
type input "Program activities"
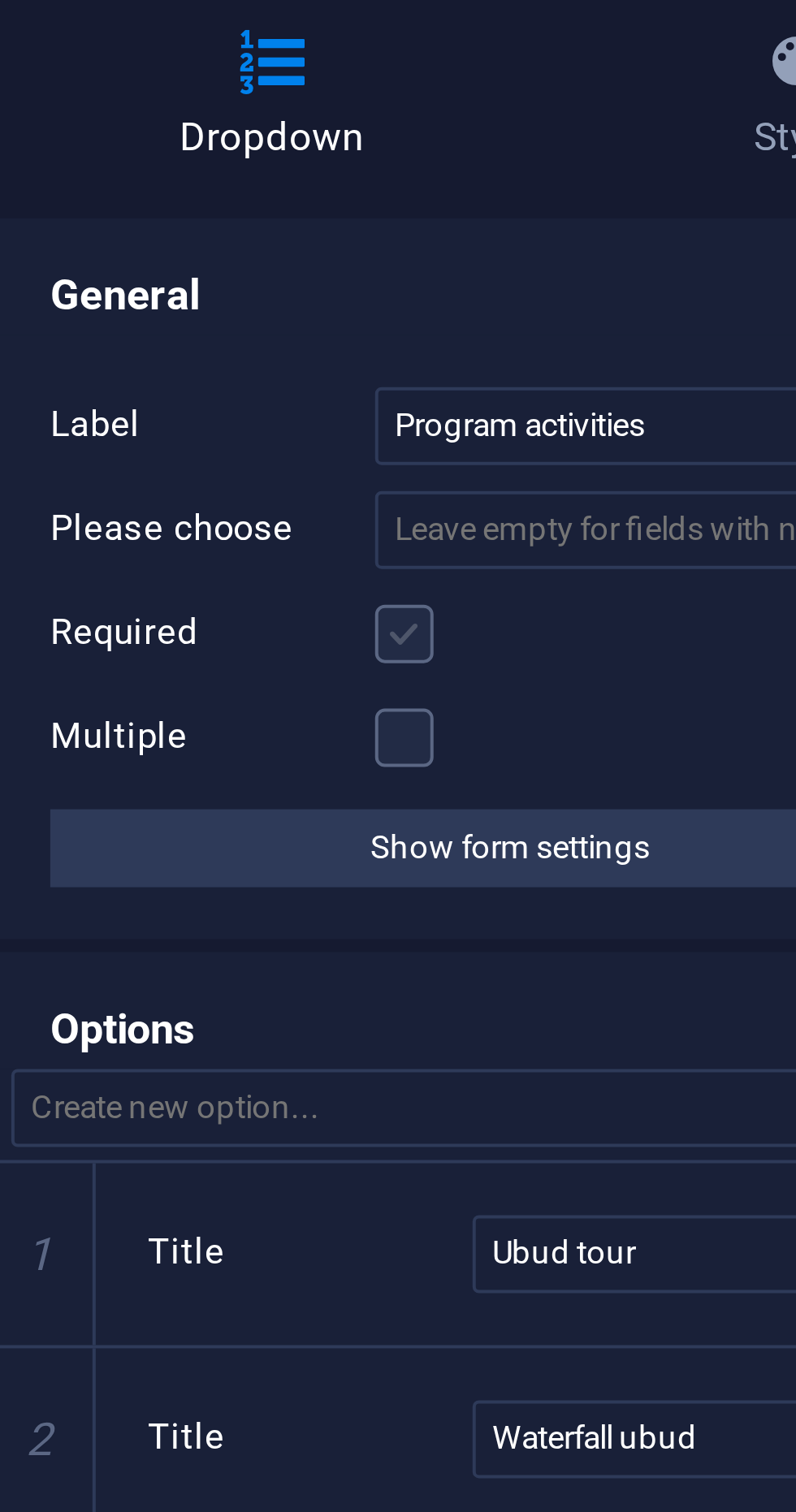
click at [183, 249] on label at bounding box center [180, 247] width 15 height 15
click at [0, 0] on input "Required" at bounding box center [0, 0] width 0 height 0
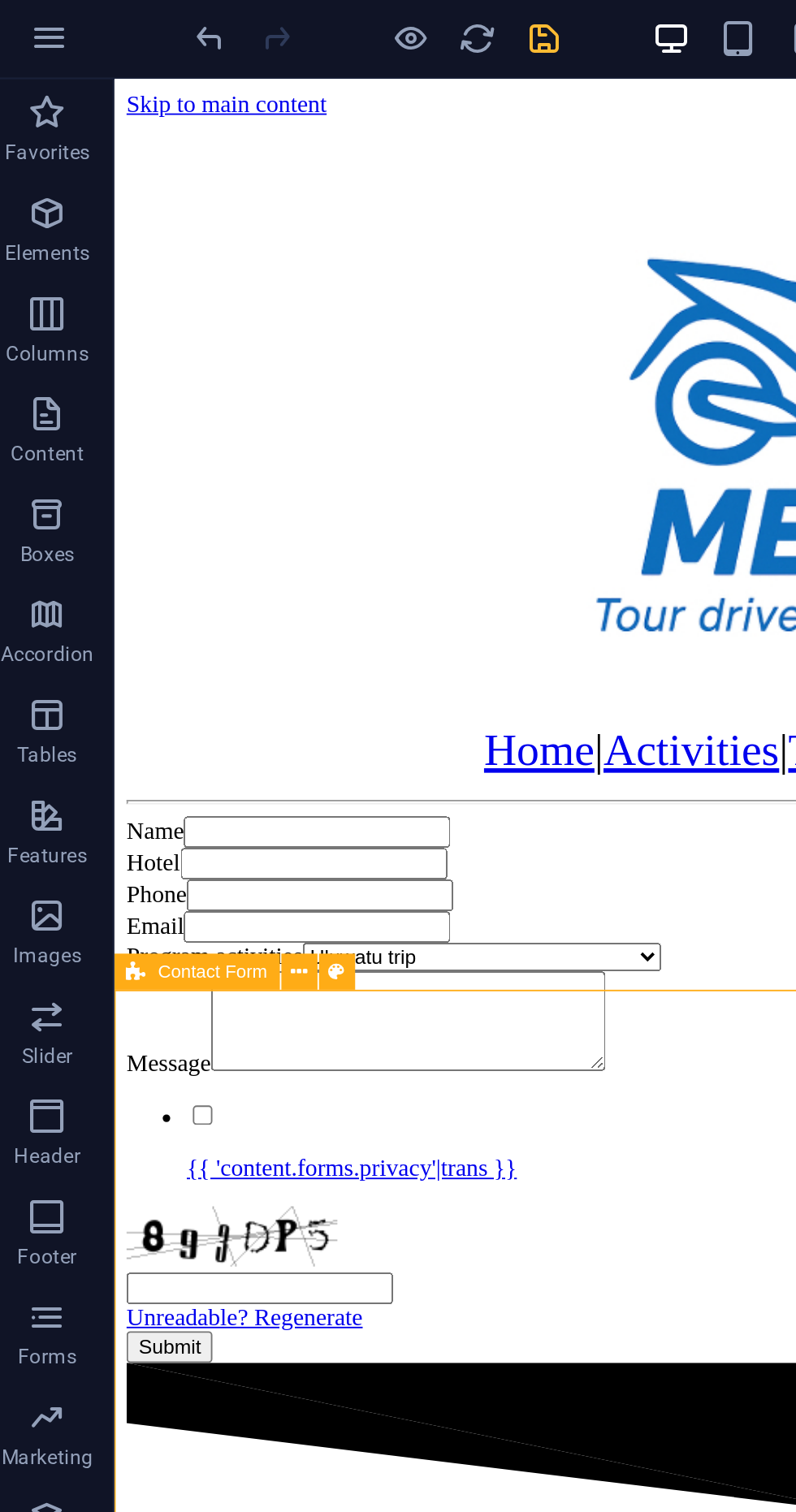
click at [268, 23] on icon "save" at bounding box center [274, 21] width 19 height 19
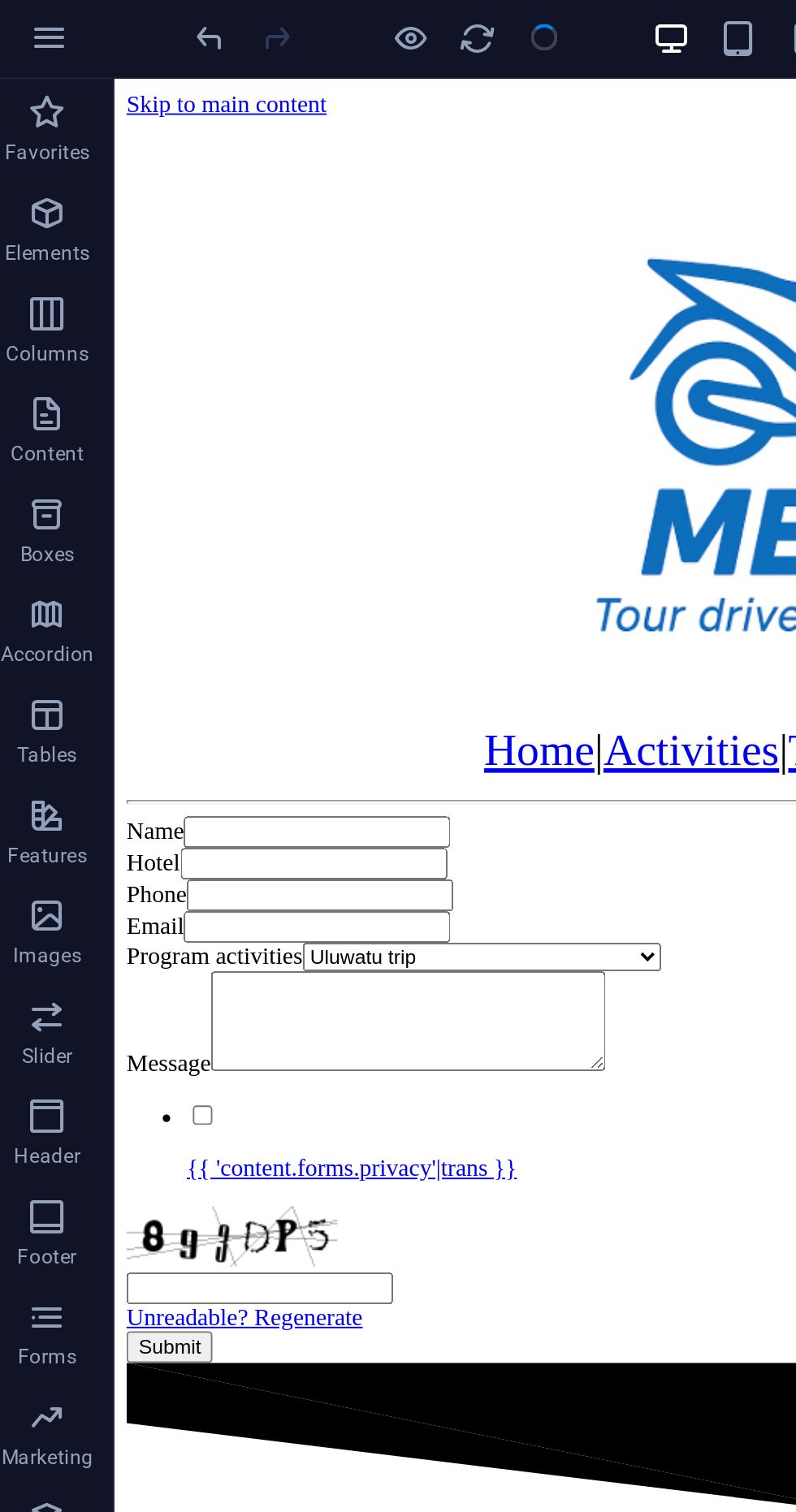
select select
checkbox input "false"
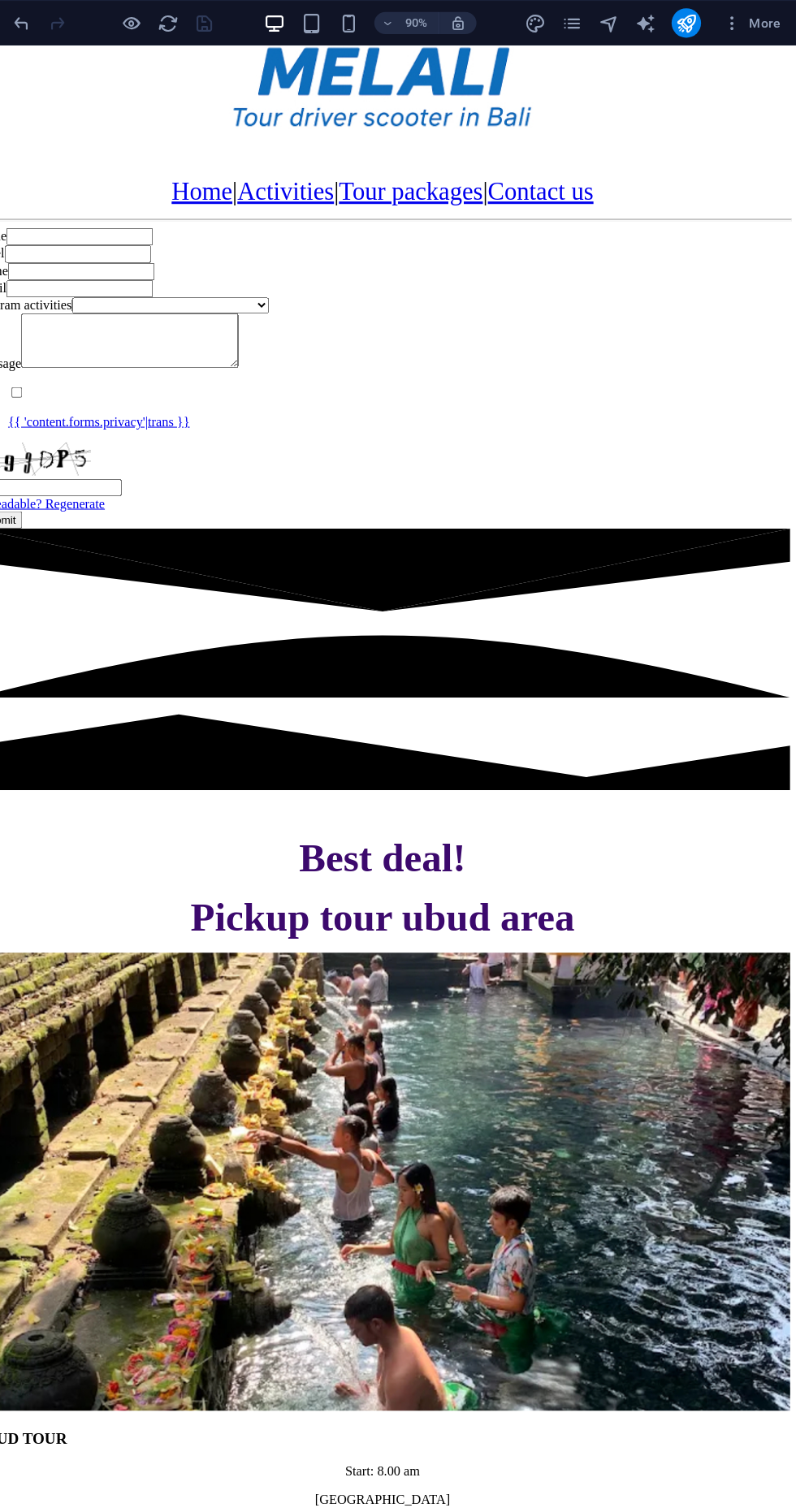
scroll to position [214, 0]
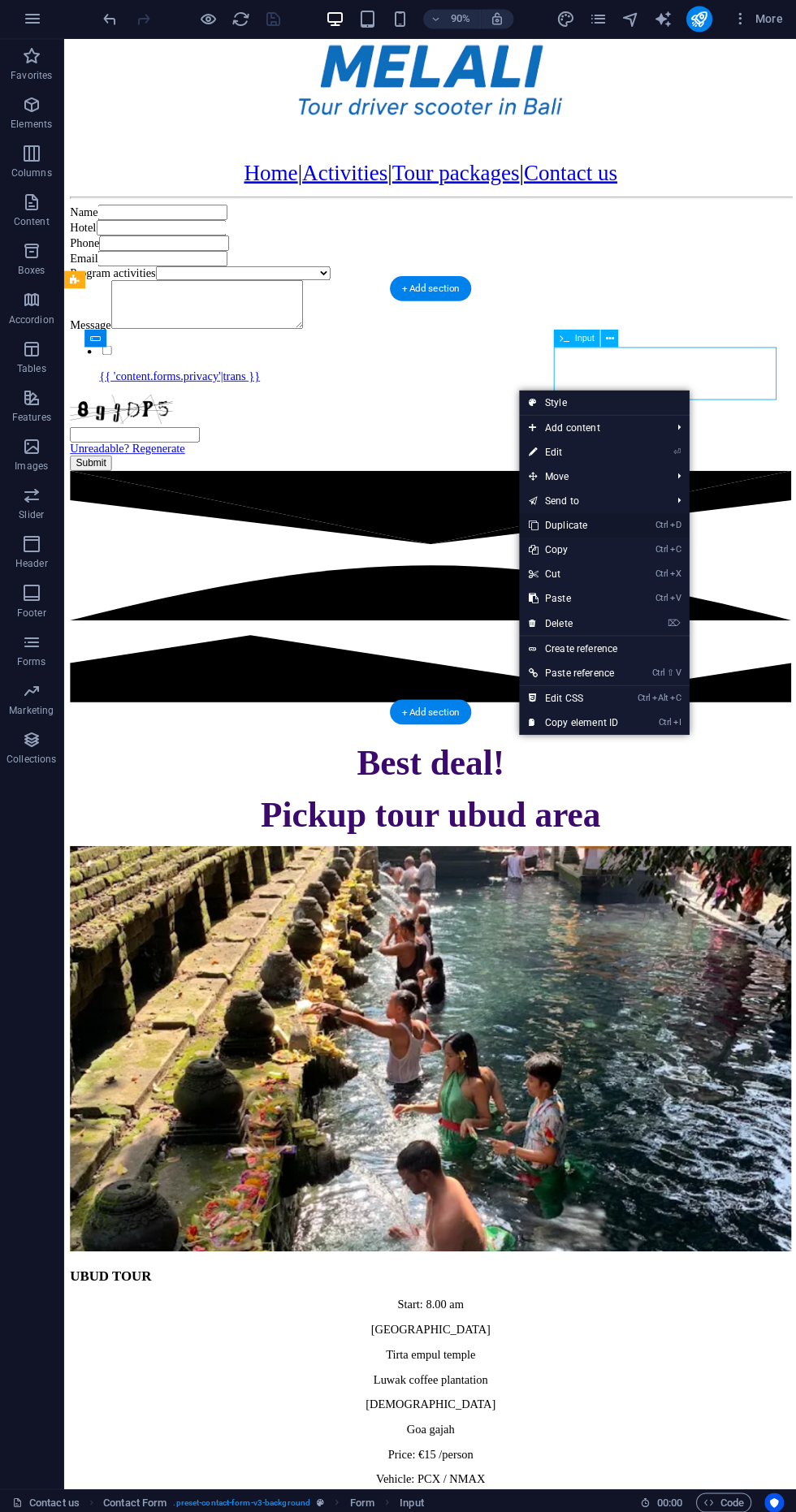
click at [619, 528] on link "Ctrl D Duplicate" at bounding box center [572, 526] width 109 height 24
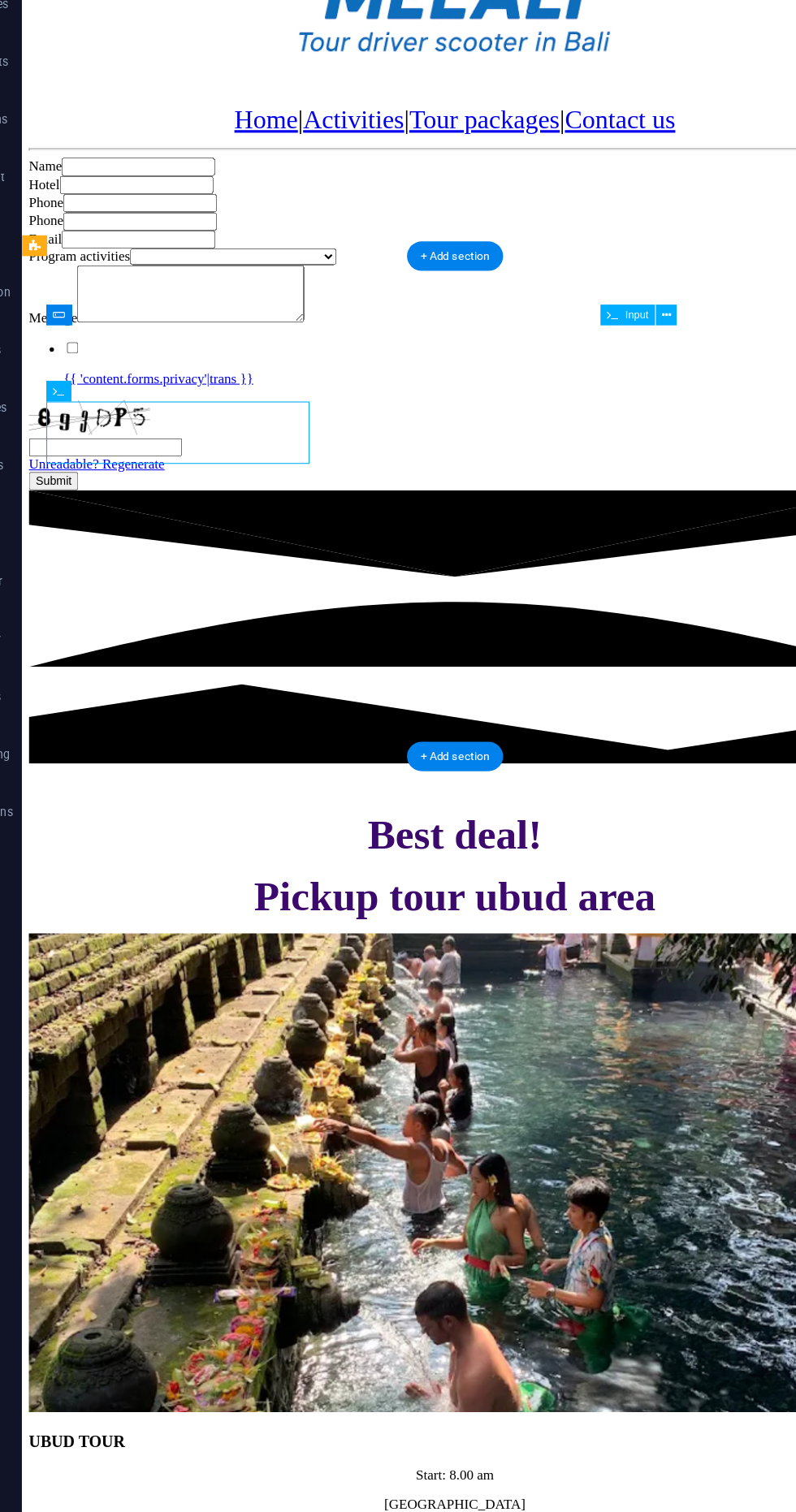
scroll to position [225, 0]
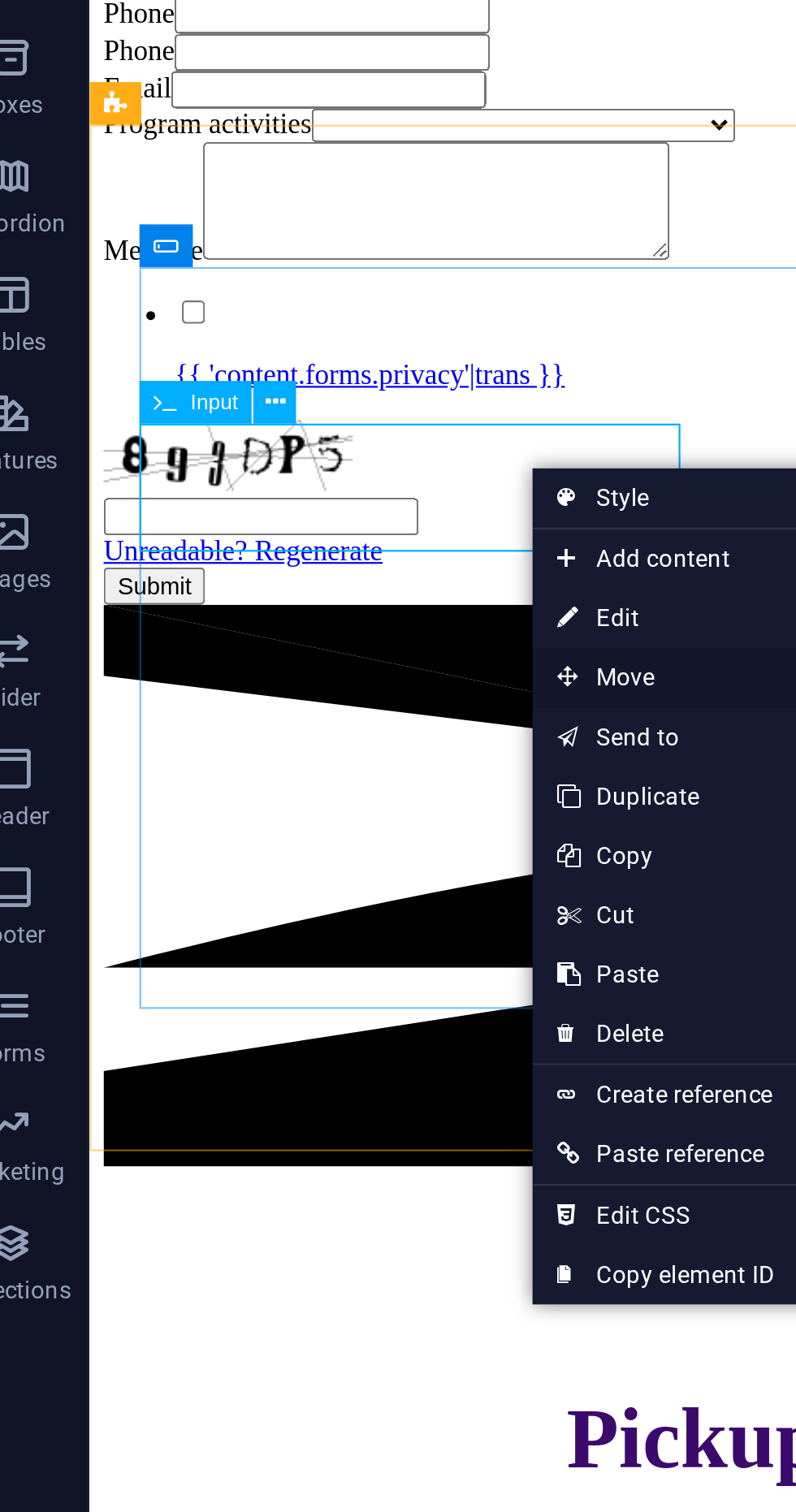
click at [301, 504] on span "Move" at bounding box center [320, 507] width 145 height 24
click at [289, 507] on span "Move" at bounding box center [320, 507] width 145 height 24
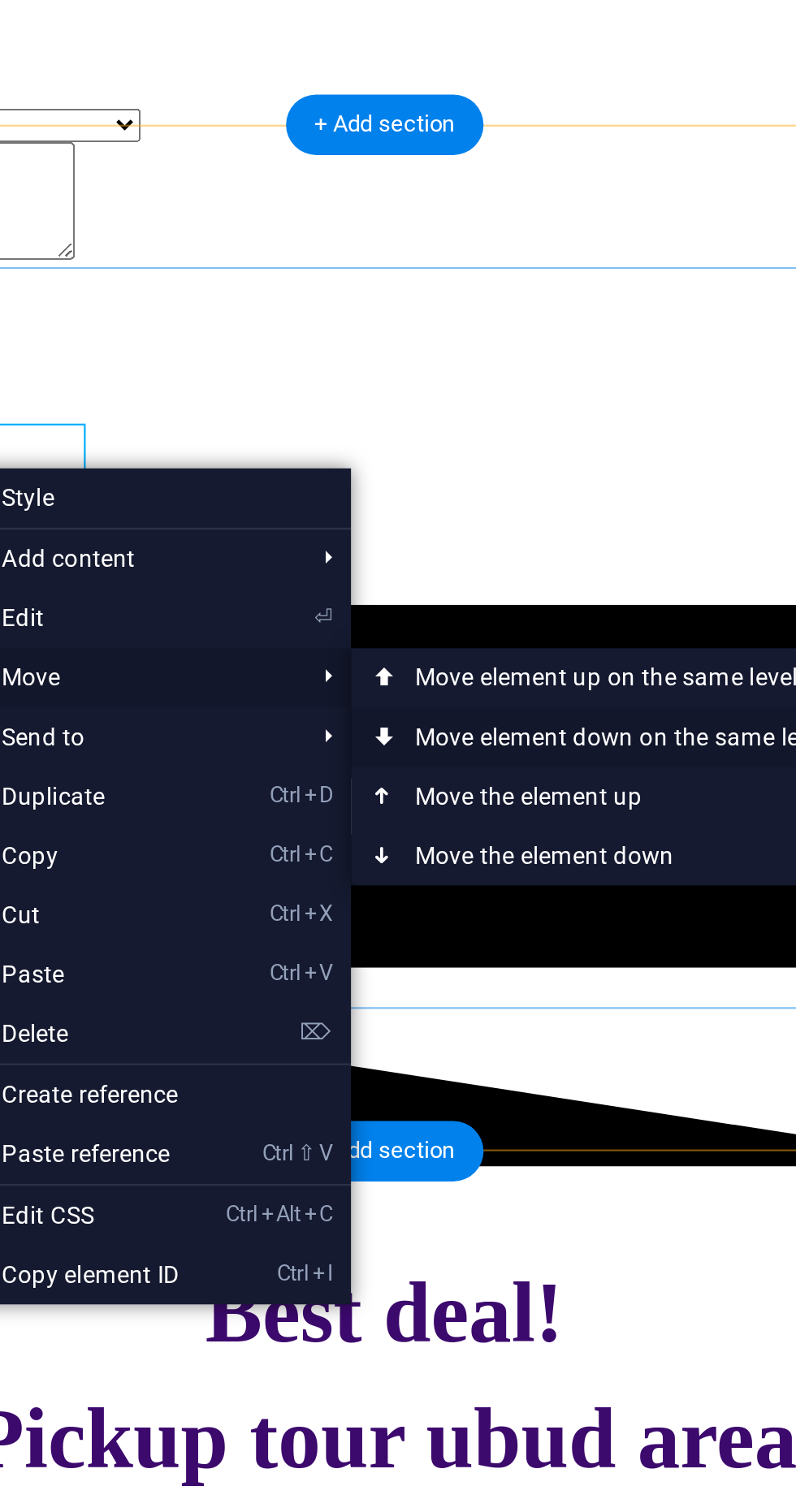
click at [541, 527] on link "Ctrl ⇧ ⬇ Move element down on the same level" at bounding box center [531, 531] width 229 height 24
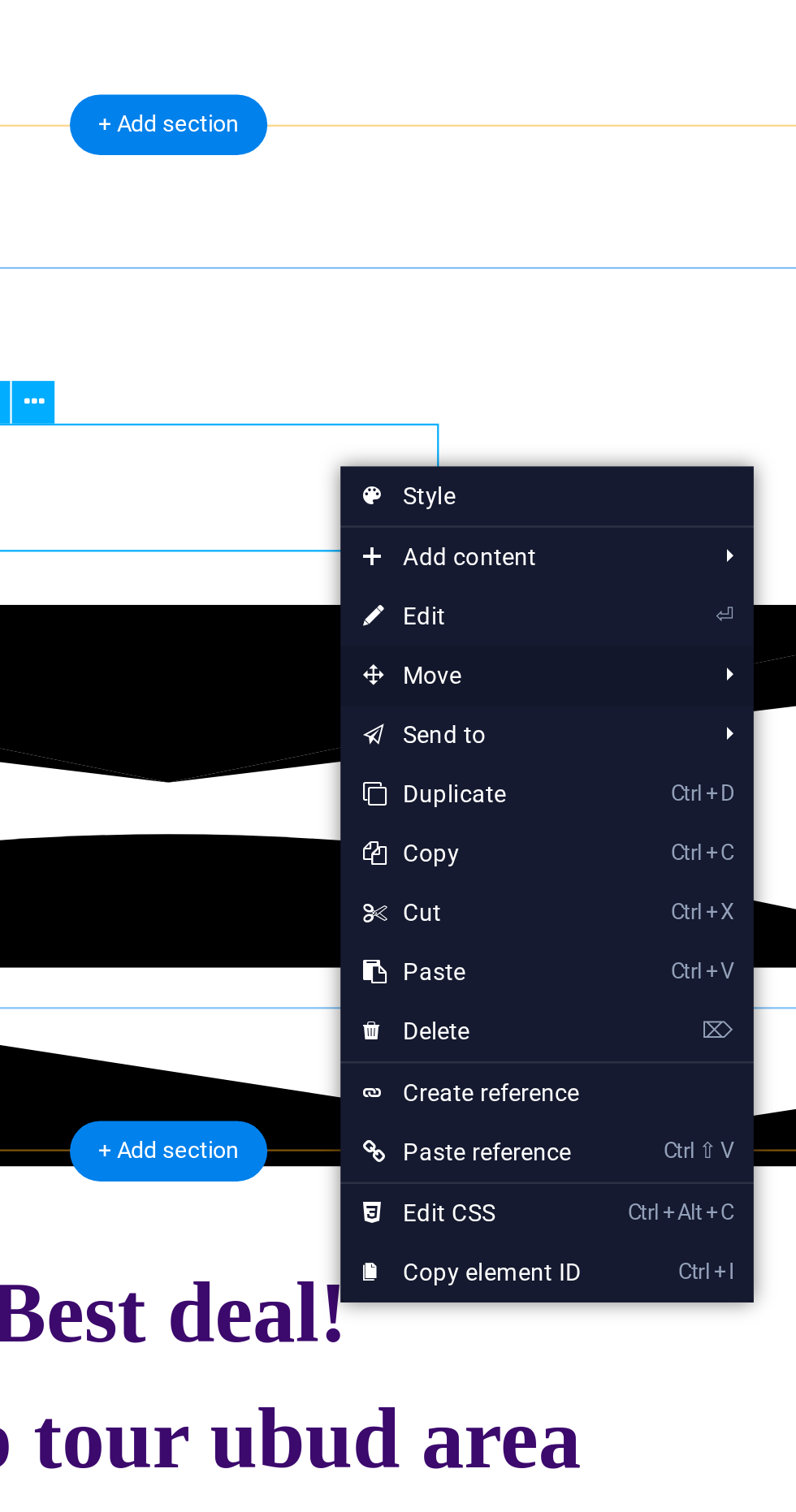
click at [583, 502] on span "Move" at bounding box center [574, 506] width 145 height 24
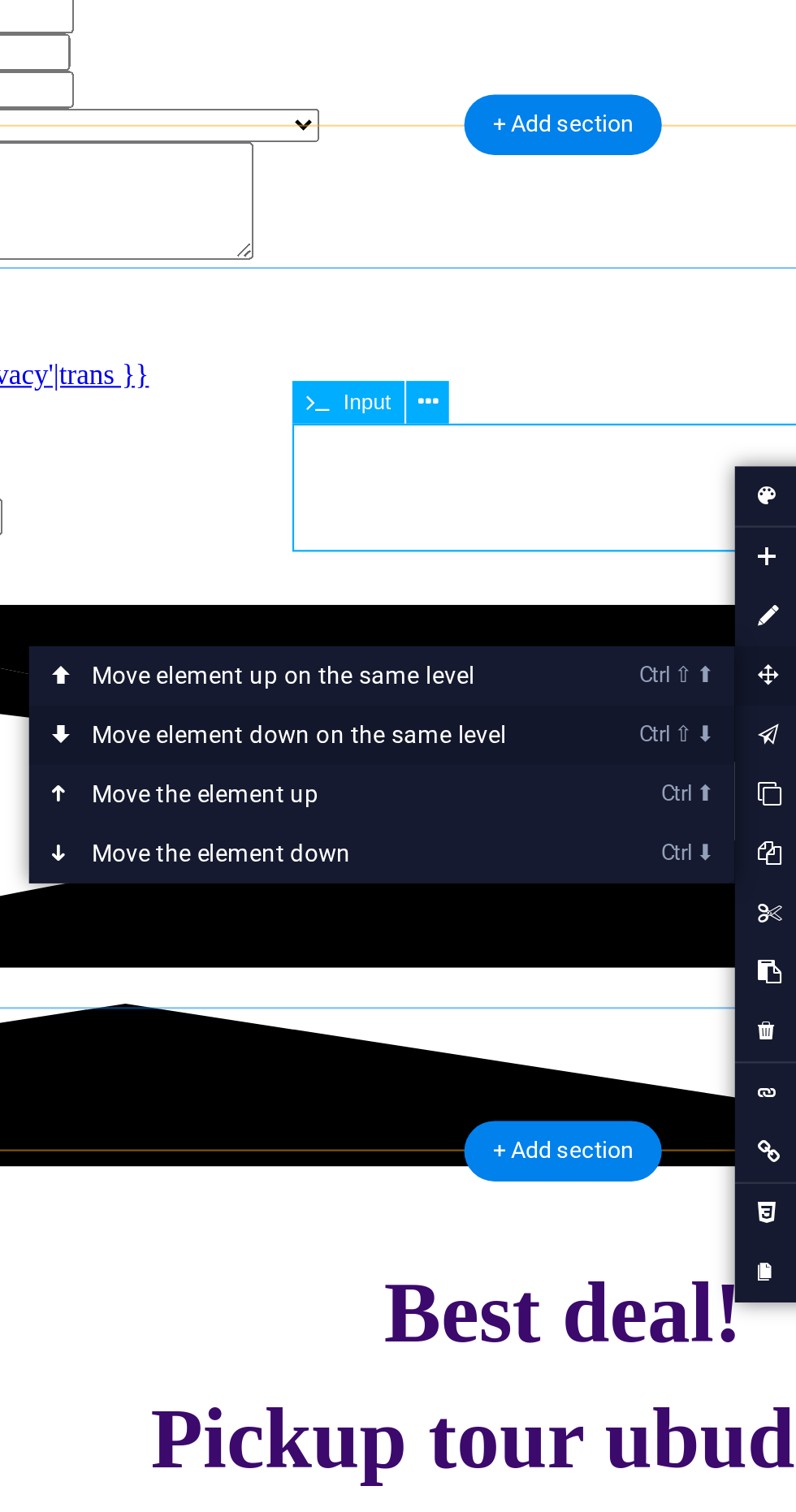
click at [394, 529] on link "Ctrl ⇧ ⬇ Move element down on the same level" at bounding box center [326, 530] width 229 height 24
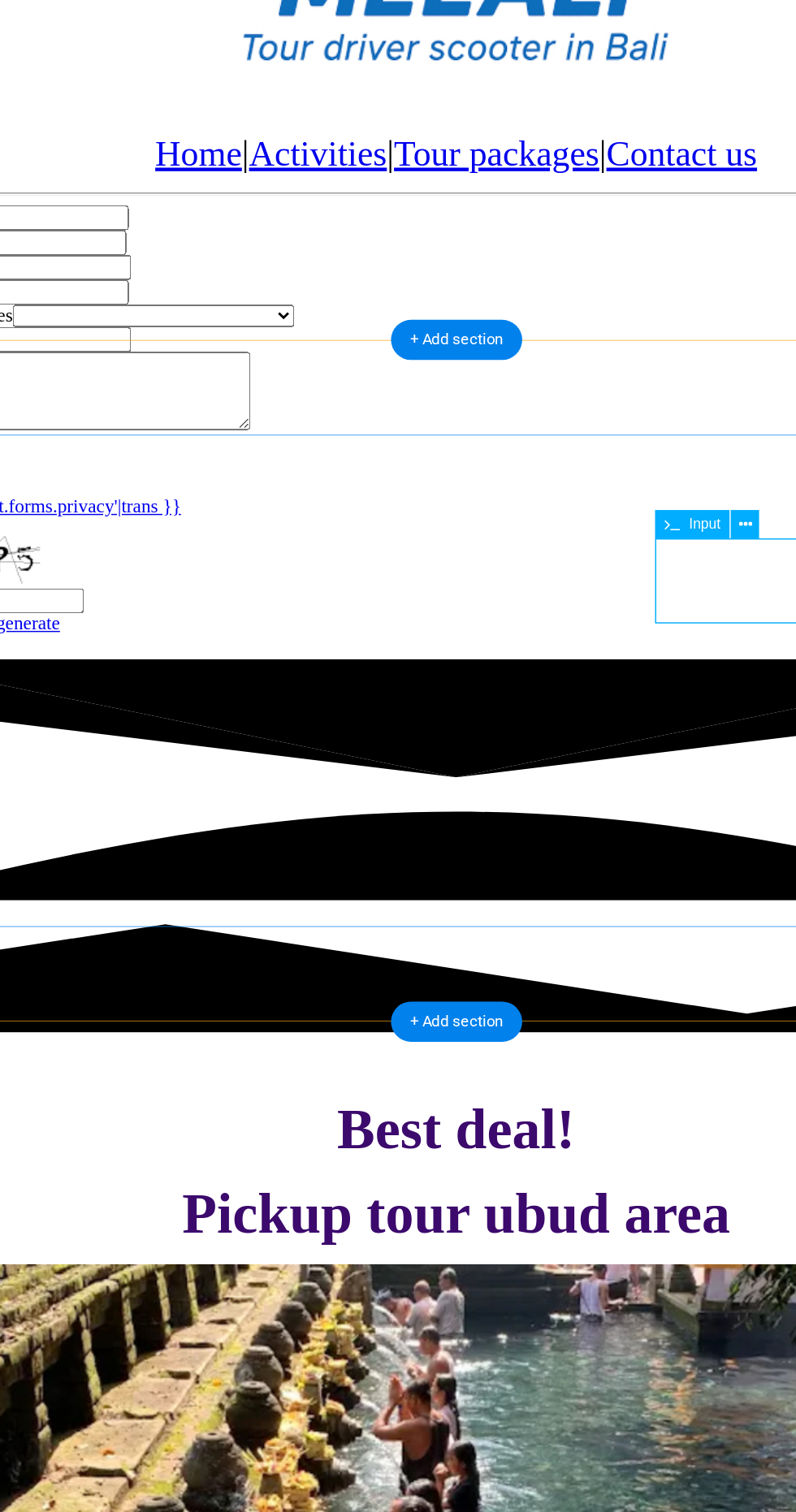
scroll to position [0, 0]
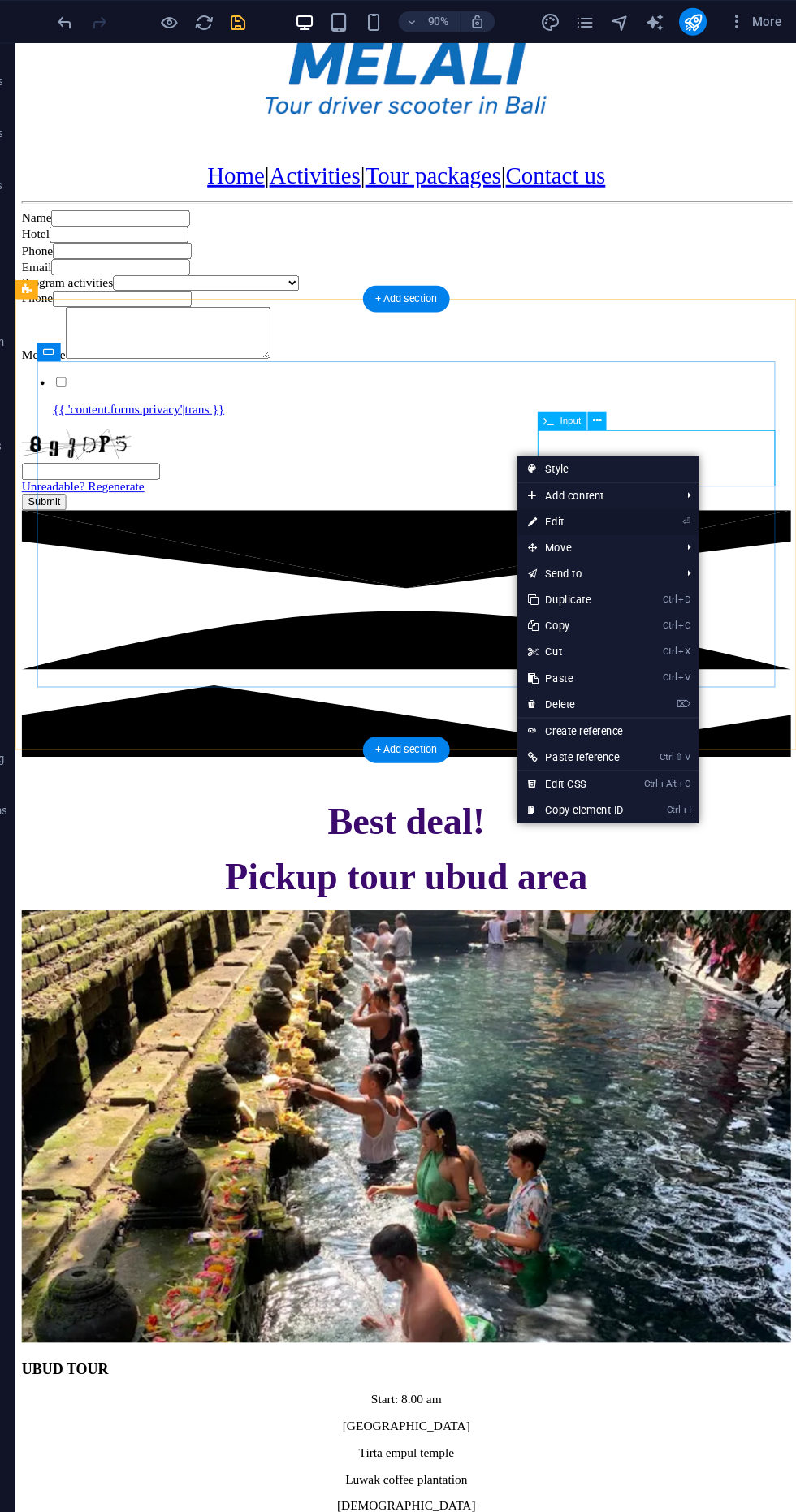
click at [598, 483] on link "⏎ Edit" at bounding box center [588, 488] width 109 height 24
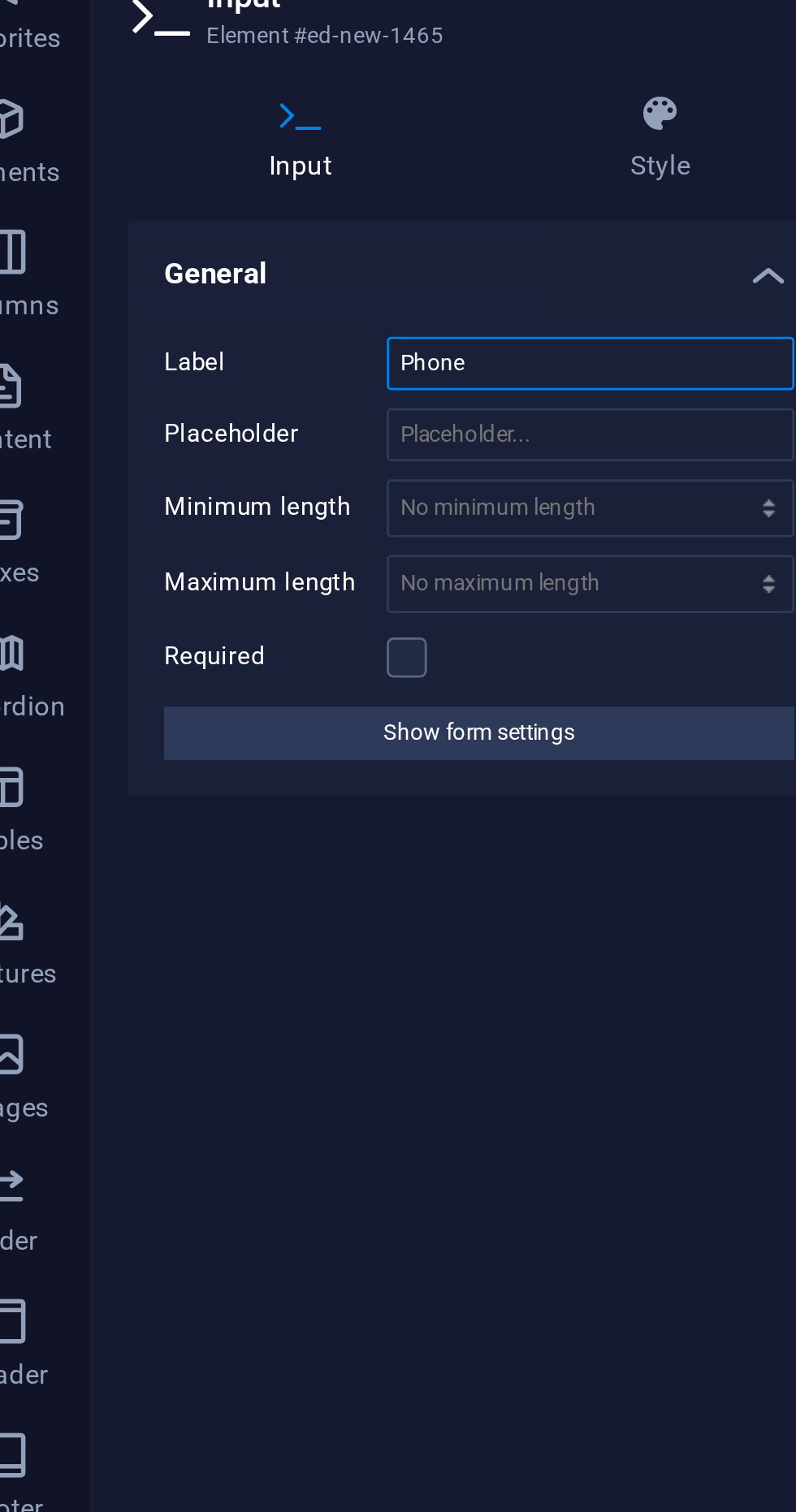
click at [240, 199] on input "Phone" at bounding box center [246, 195] width 148 height 20
type input "P"
type input "How person"
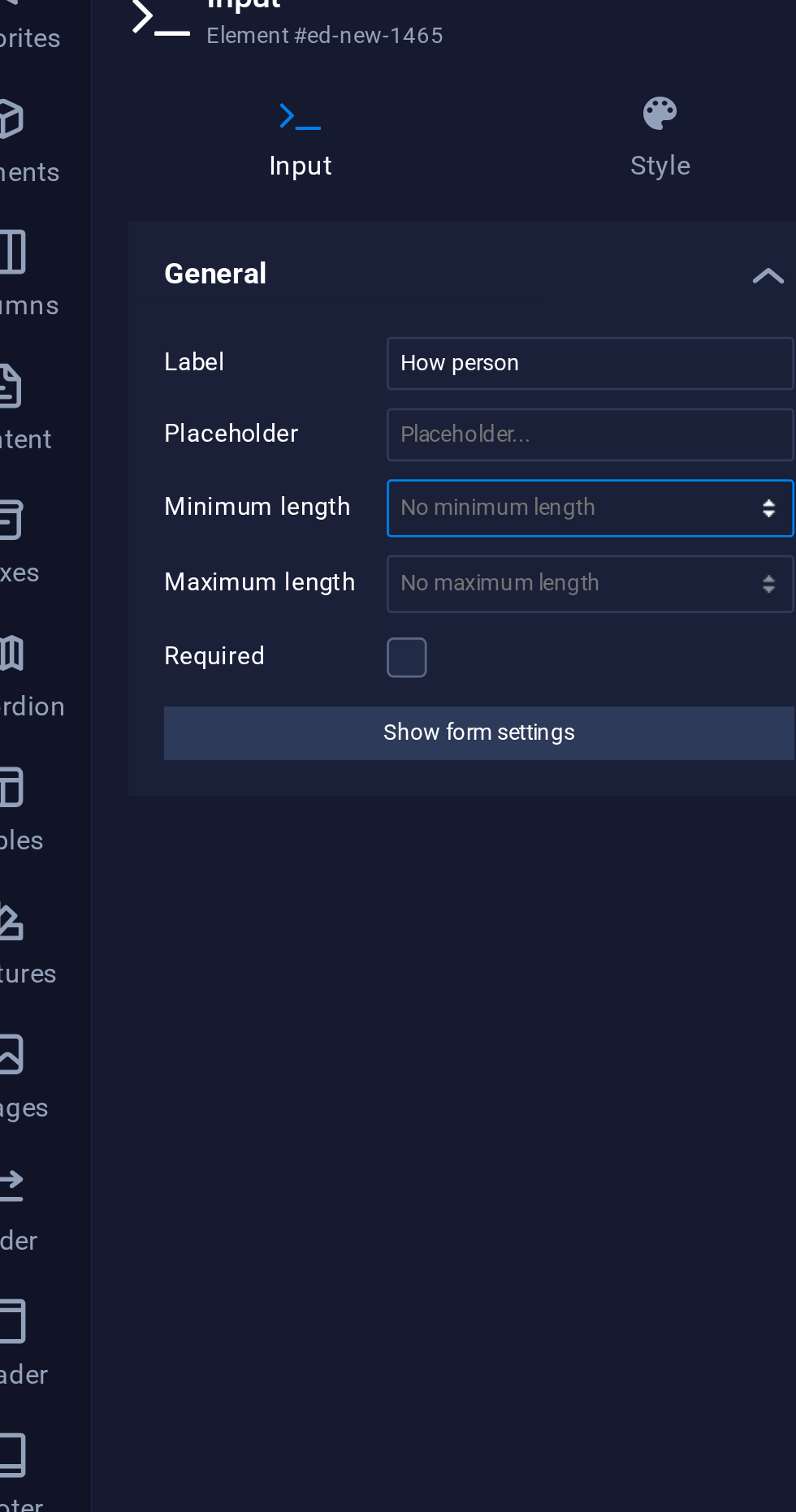
click at [250, 247] on select "No minimum length chars" at bounding box center [247, 247] width 147 height 20
select select "characters"
click at [297, 238] on select "No minimum length chars" at bounding box center [247, 247] width 147 height 20
type input "1"
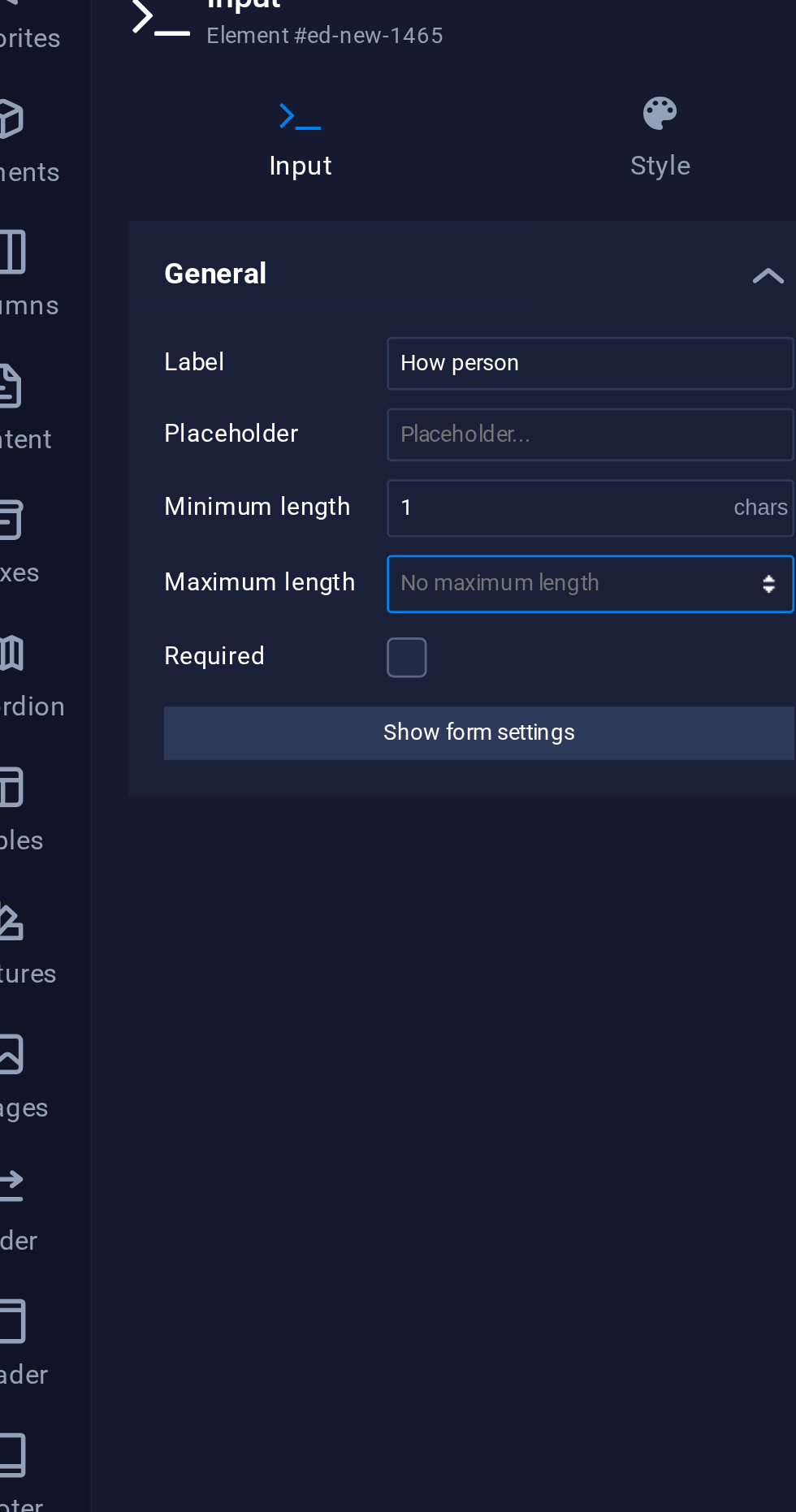
click at [246, 271] on select "No maximum length chars" at bounding box center [247, 275] width 147 height 20
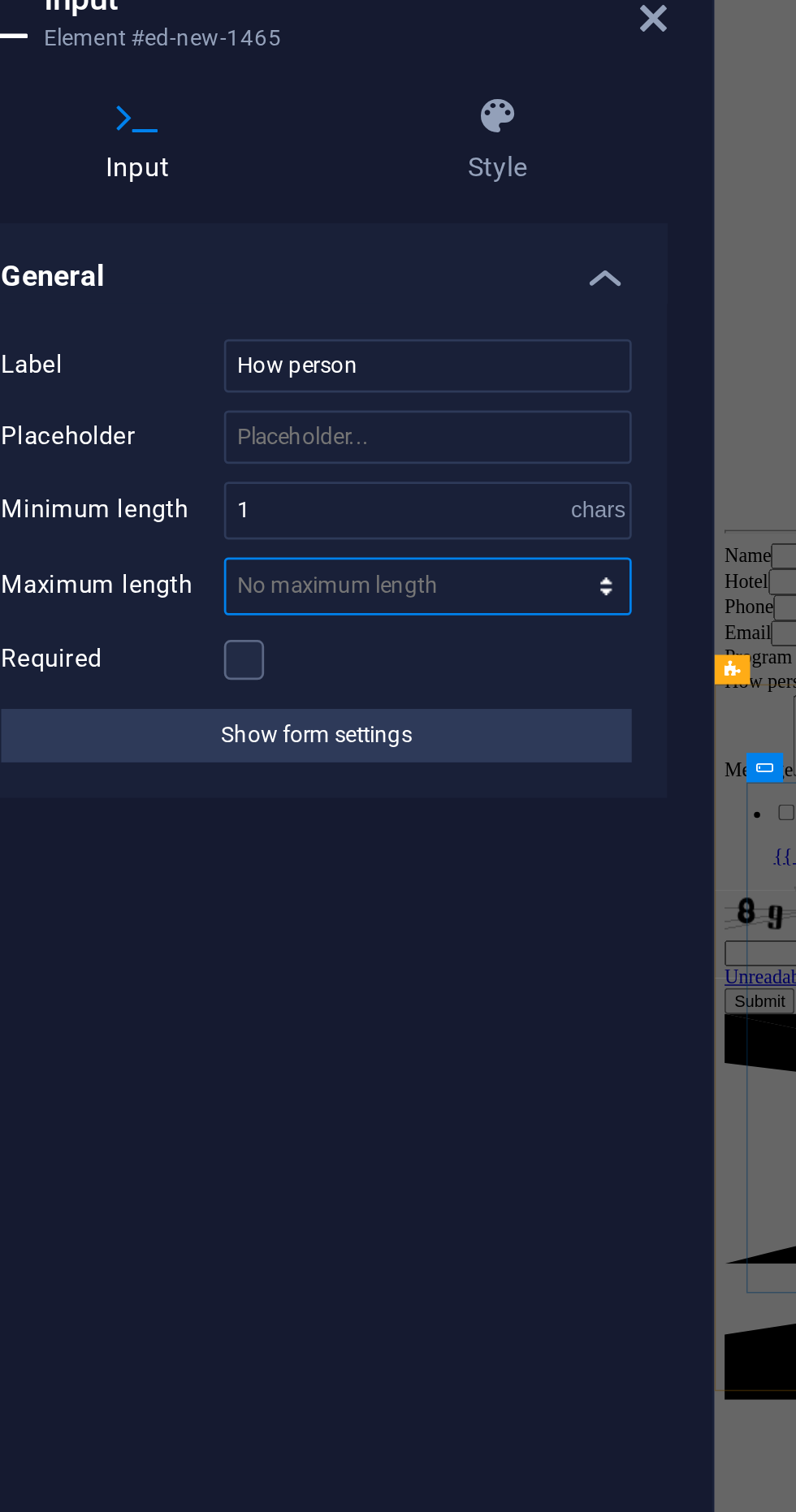
click at [250, 273] on select "No maximum length chars" at bounding box center [247, 275] width 147 height 20
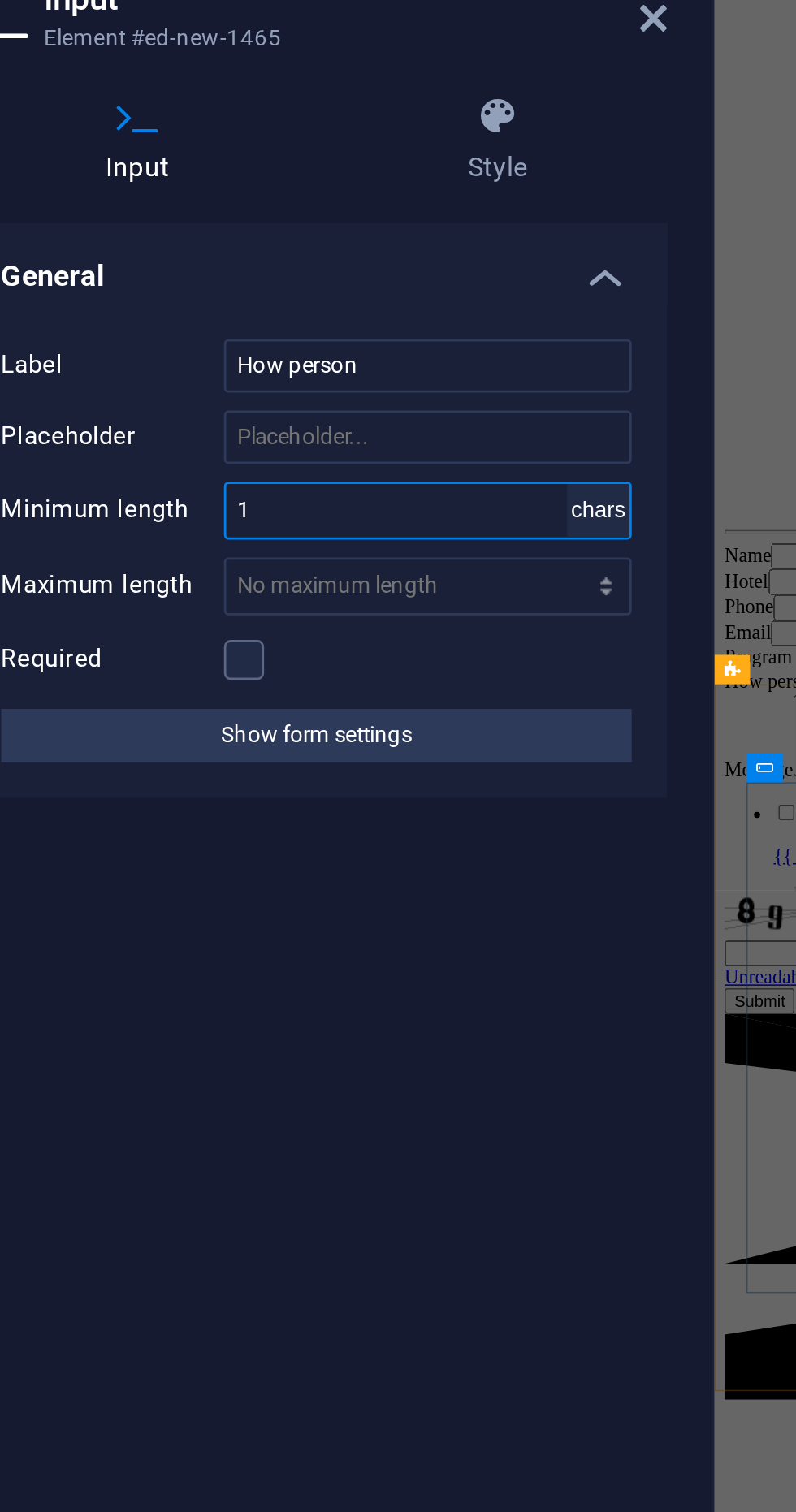
click at [315, 249] on select "No minimum length chars" at bounding box center [309, 247] width 22 height 20
select select "no-min-length"
click at [297, 238] on select "No minimum length chars" at bounding box center [309, 247] width 22 height 20
select select "DISABLED_OPTION_VALUE"
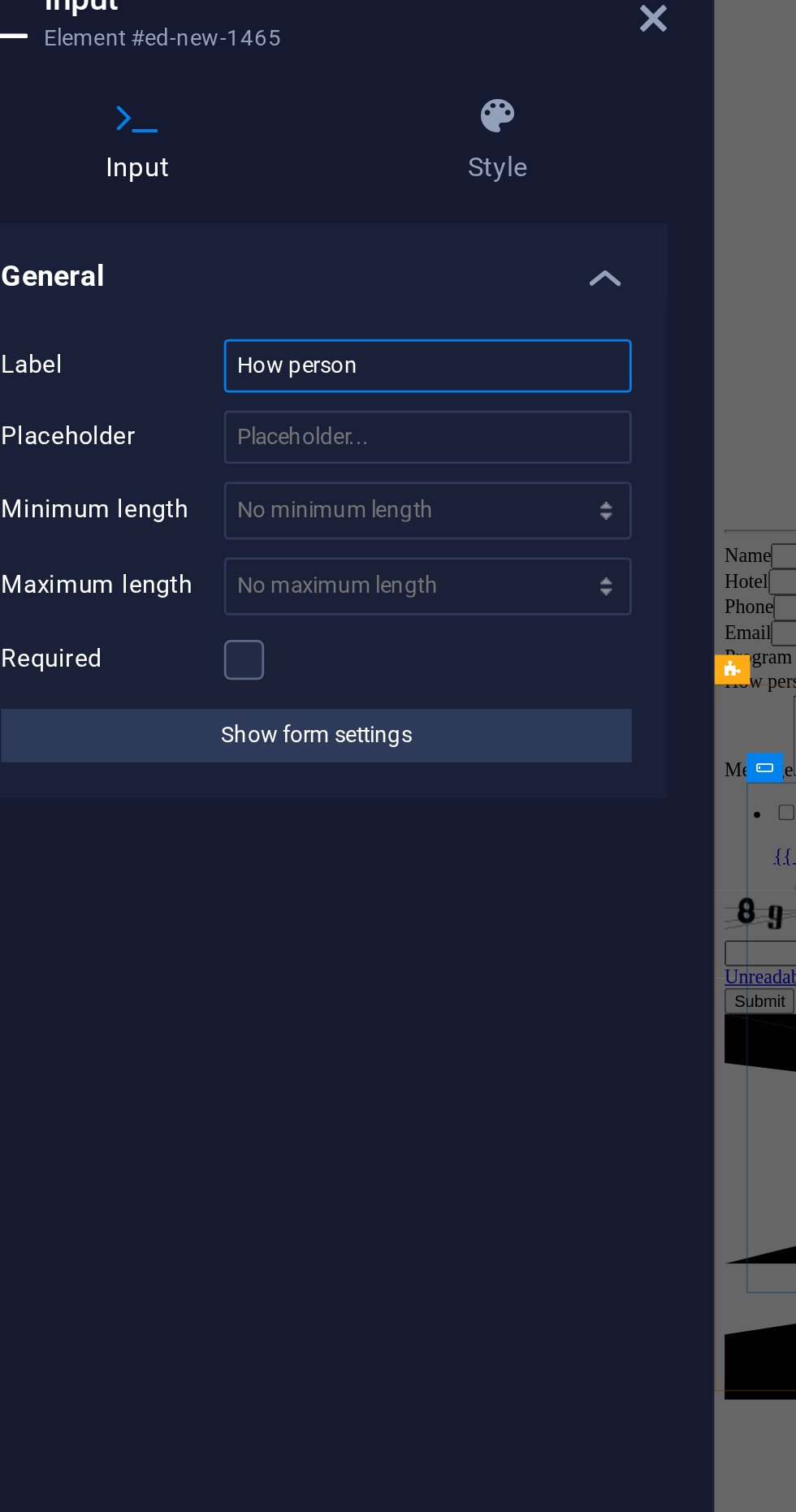
click at [196, 199] on input "How person" at bounding box center [246, 195] width 148 height 20
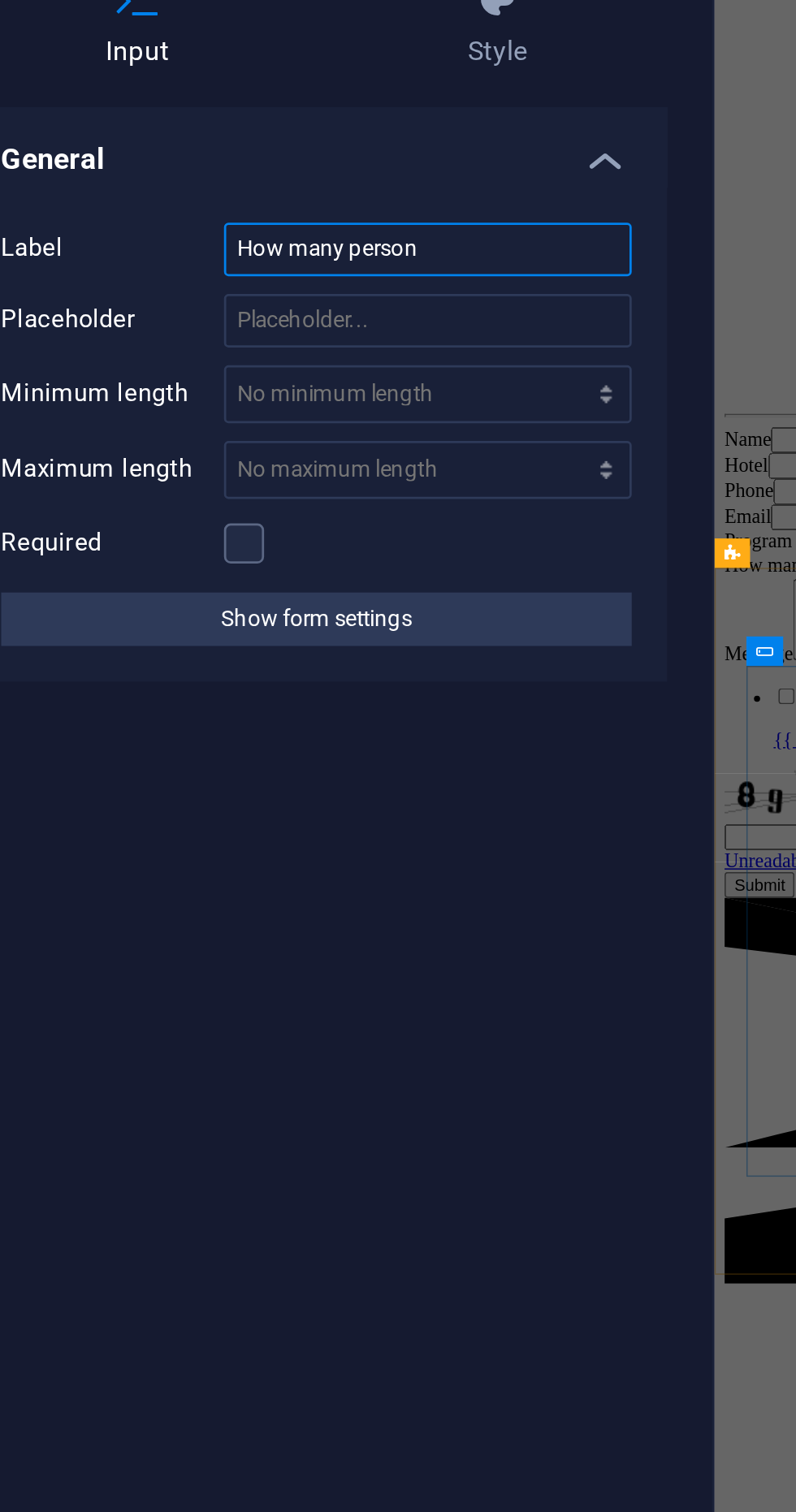
type input "How many person"
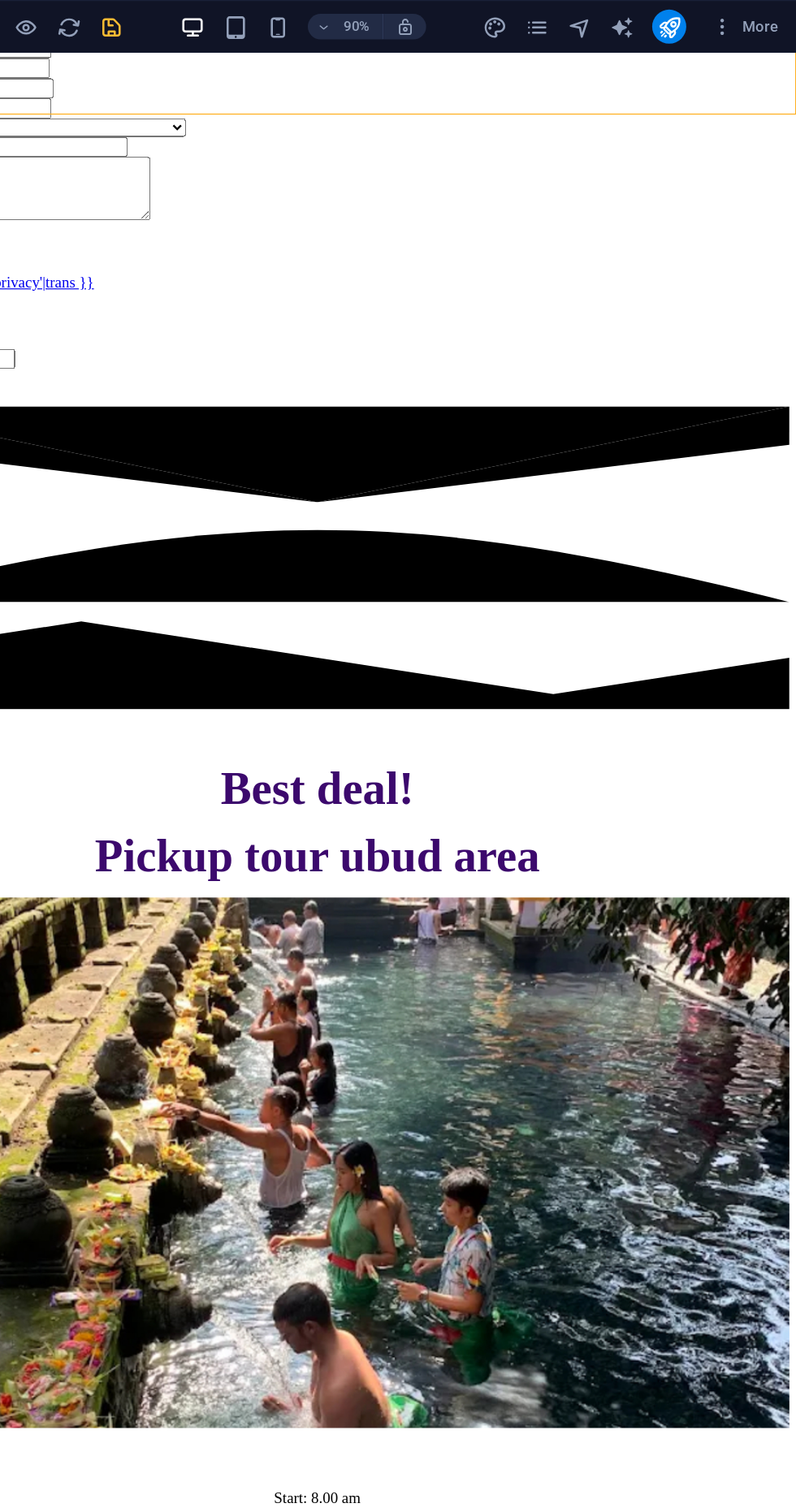
scroll to position [439, 0]
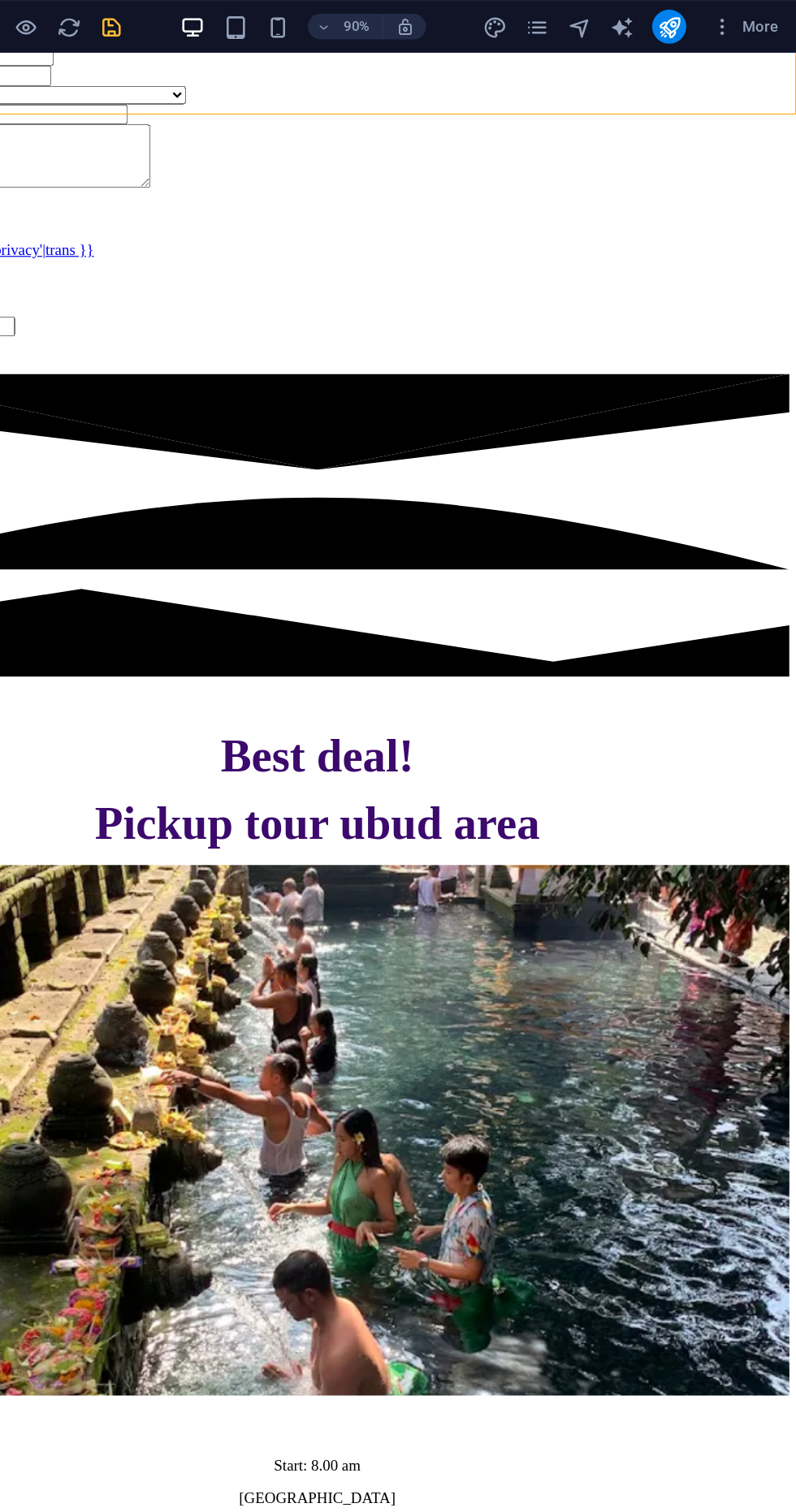
click at [275, 22] on icon "save" at bounding box center [274, 21] width 19 height 19
select select
checkbox input "false"
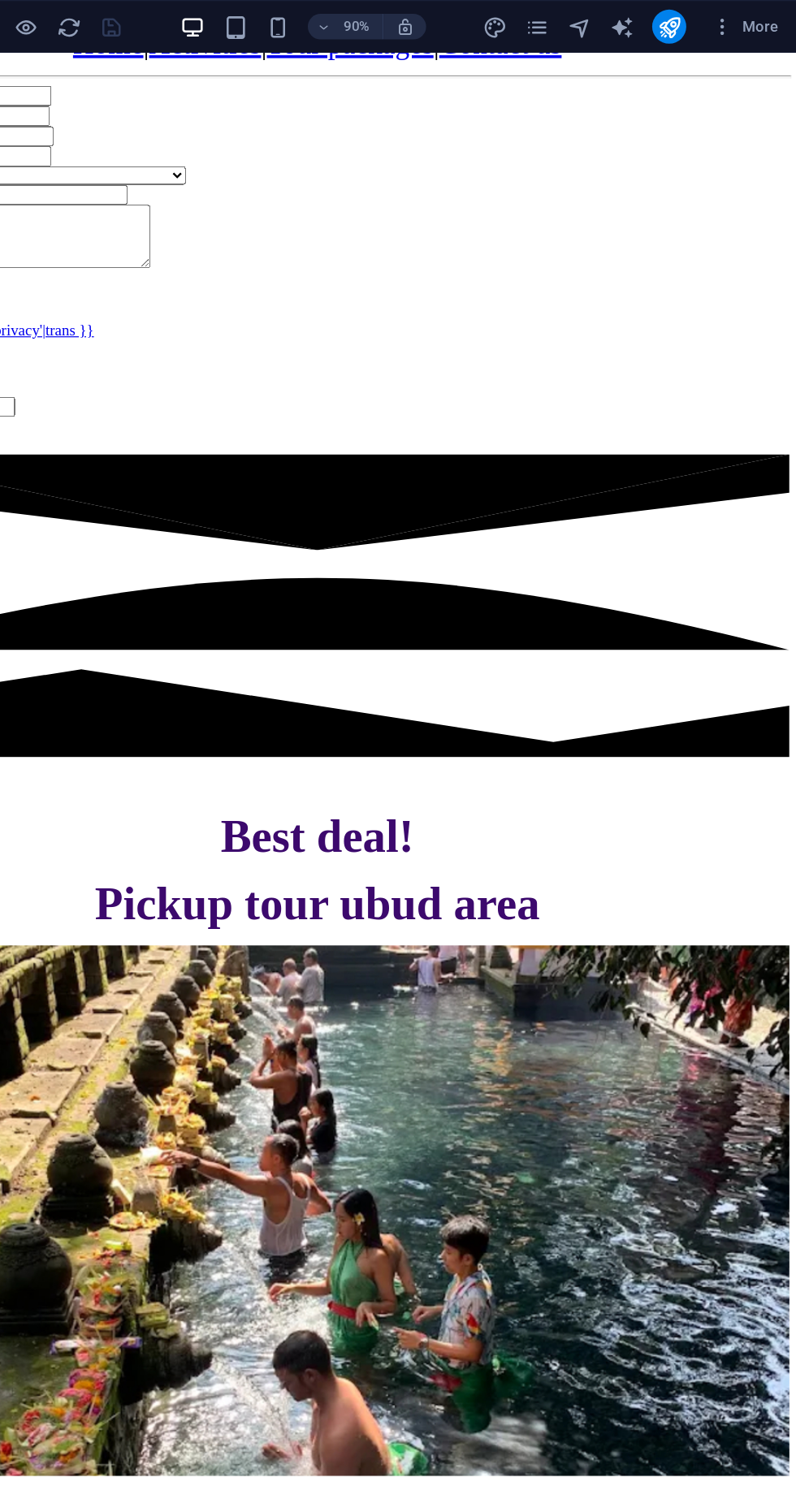
scroll to position [0, 0]
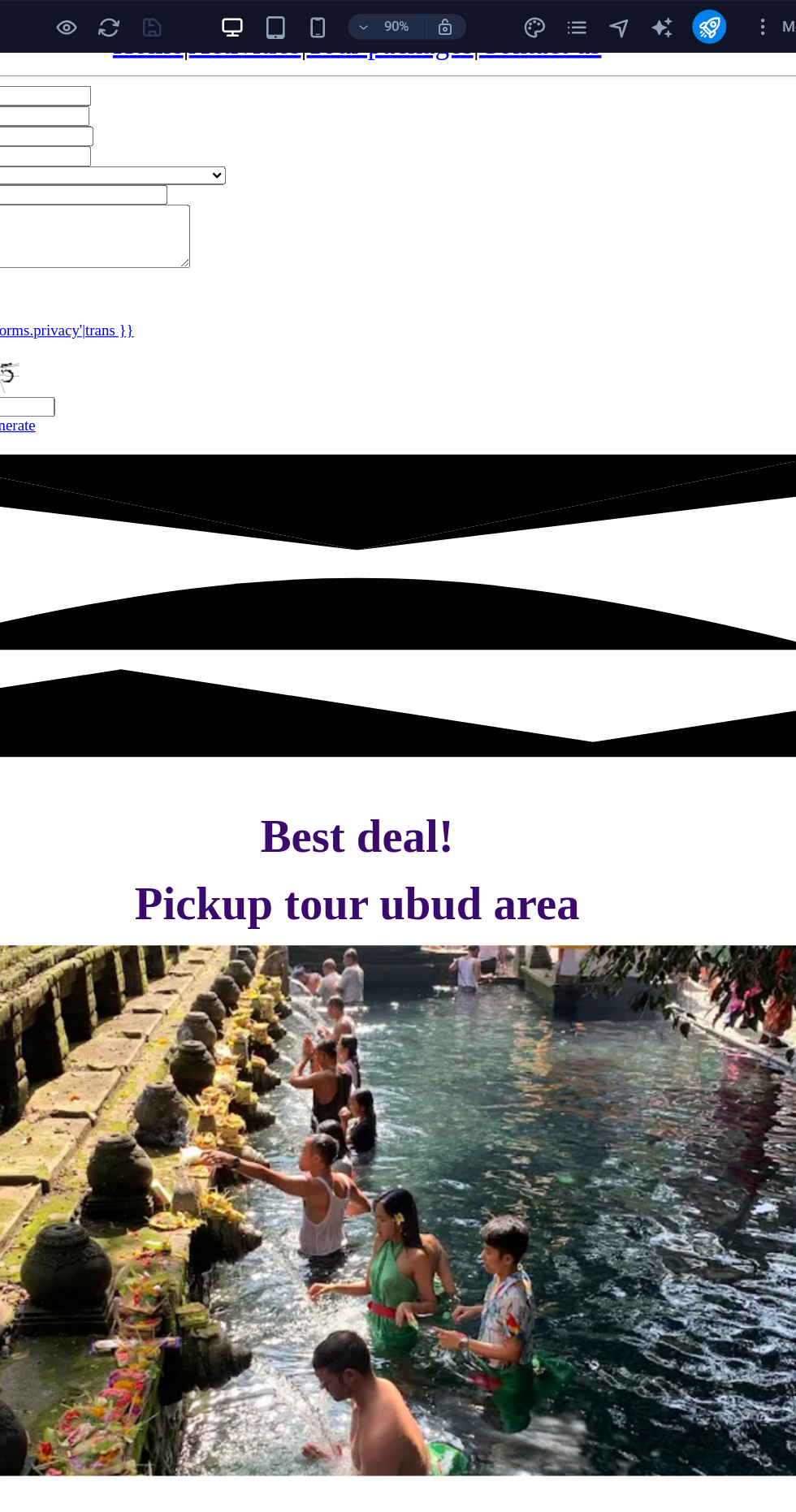
click at [154, 179] on div "Name Hotel Phone Email Program activities Ubud tour Waterfall ubud Kintamani tr…" at bounding box center [283, 236] width 799 height 312
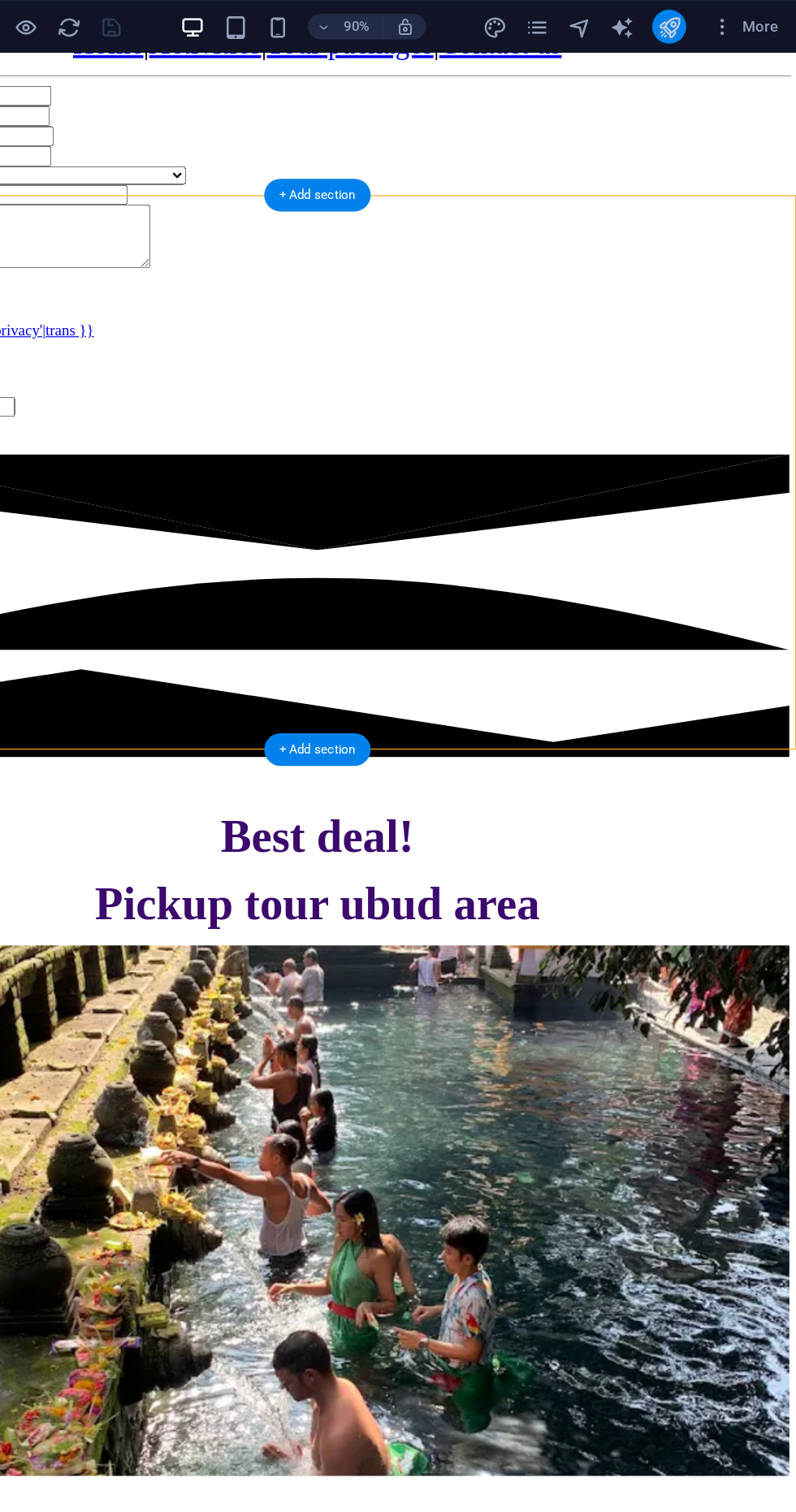
click at [703, 20] on icon "publish" at bounding box center [698, 21] width 19 height 19
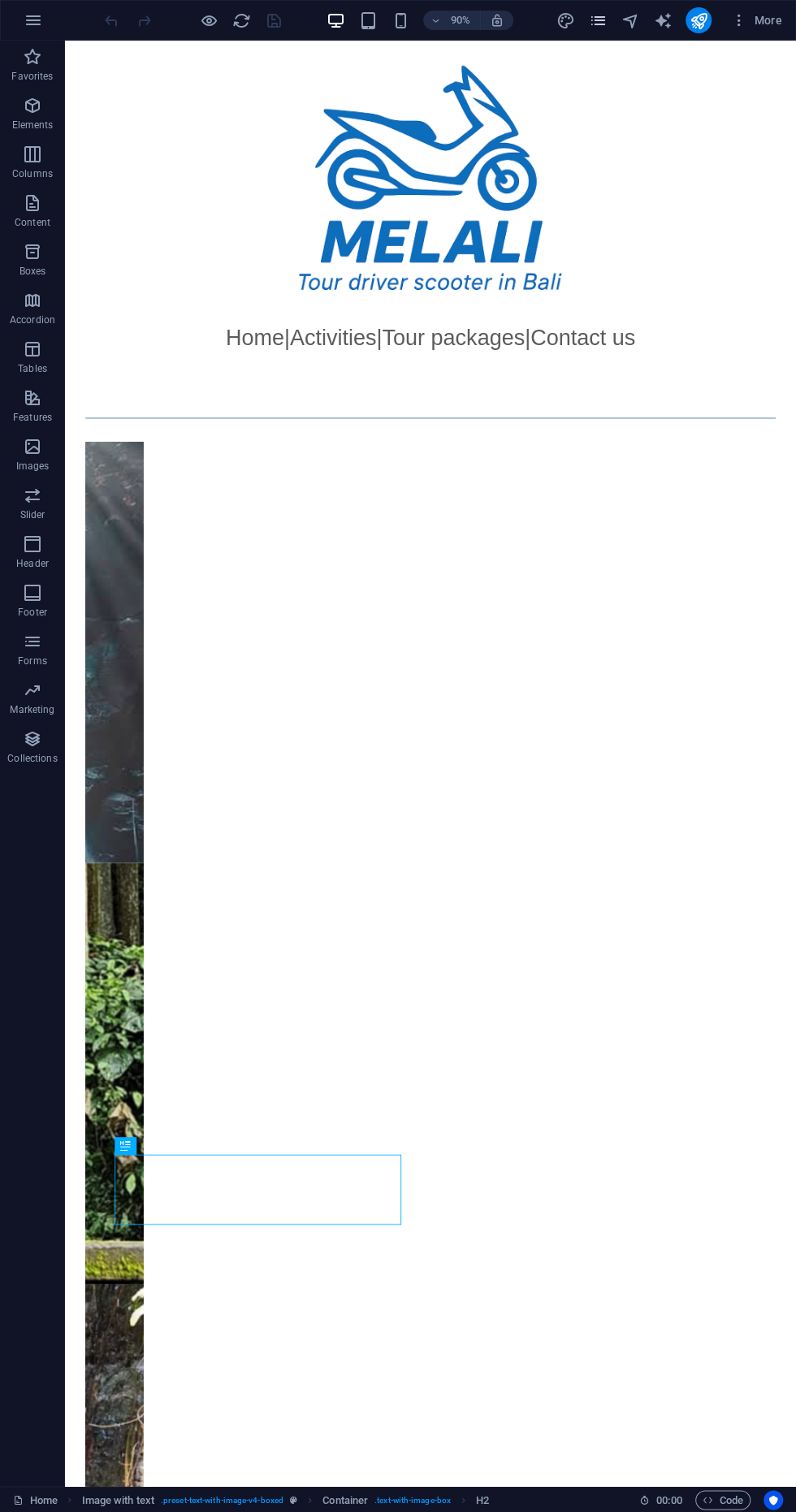
click at [597, 25] on icon "pages" at bounding box center [597, 21] width 19 height 19
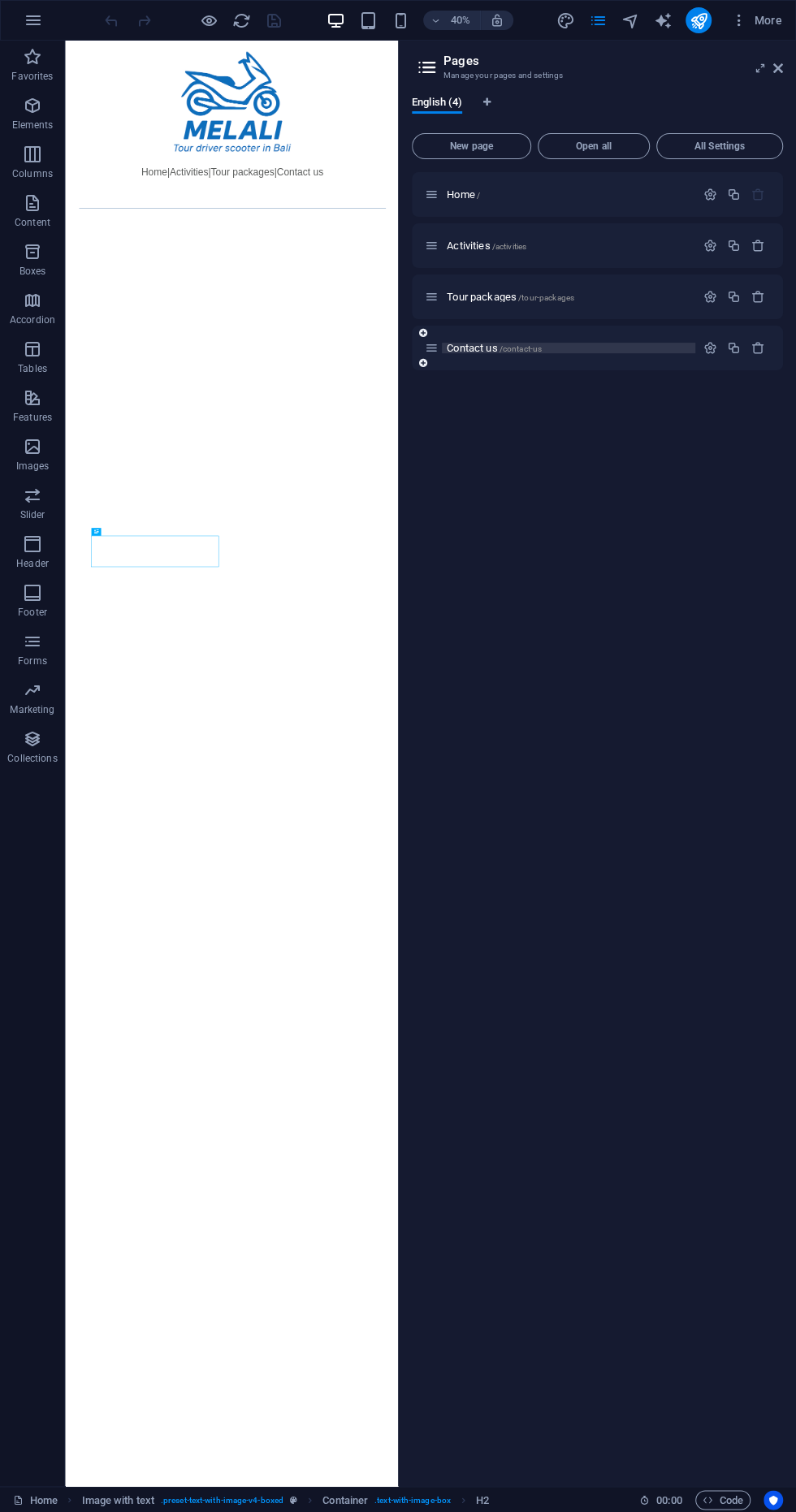
click at [495, 348] on span "Contact us /contact-us" at bounding box center [494, 348] width 95 height 12
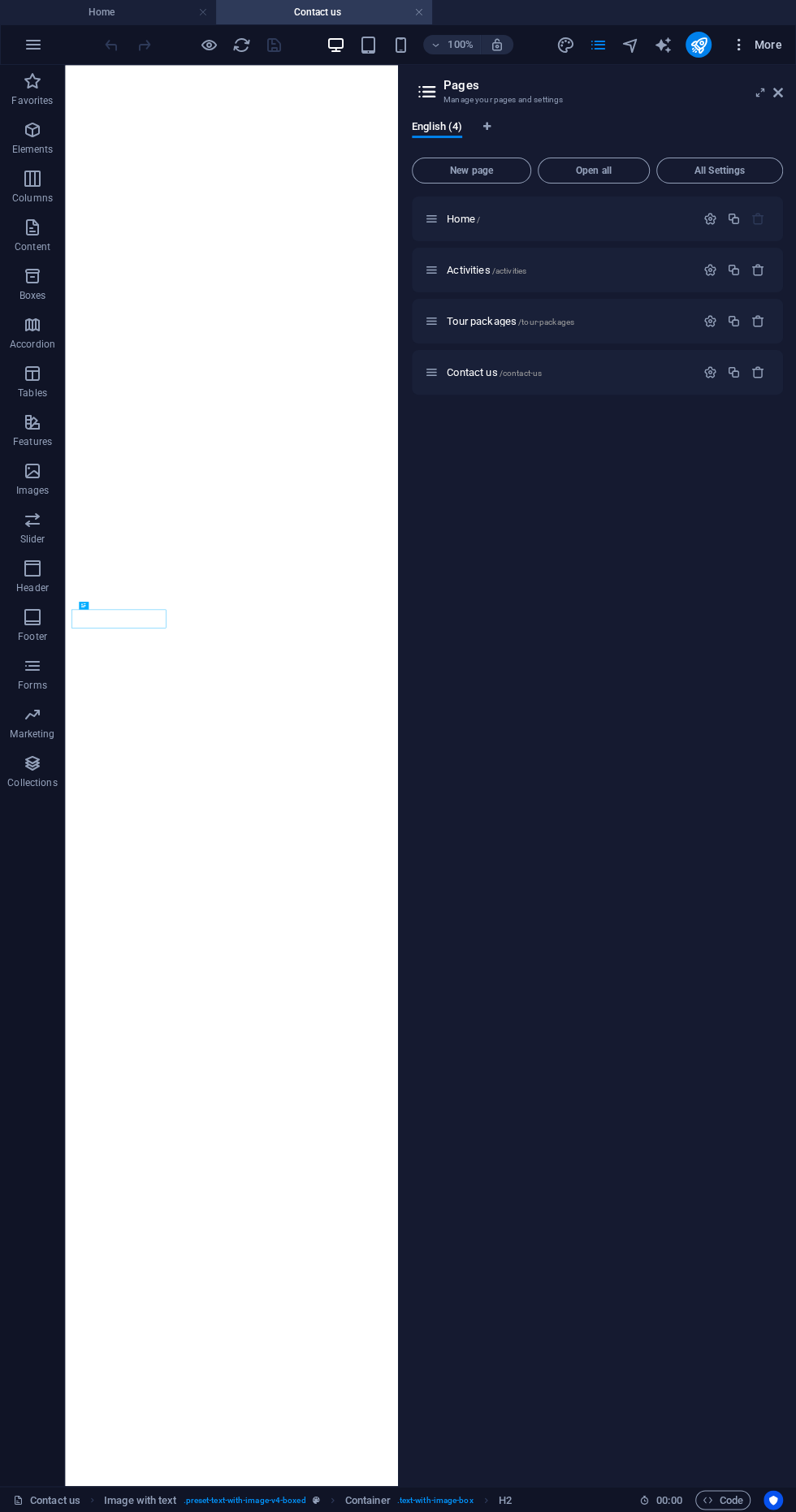
click at [780, 48] on span "More" at bounding box center [756, 44] width 51 height 16
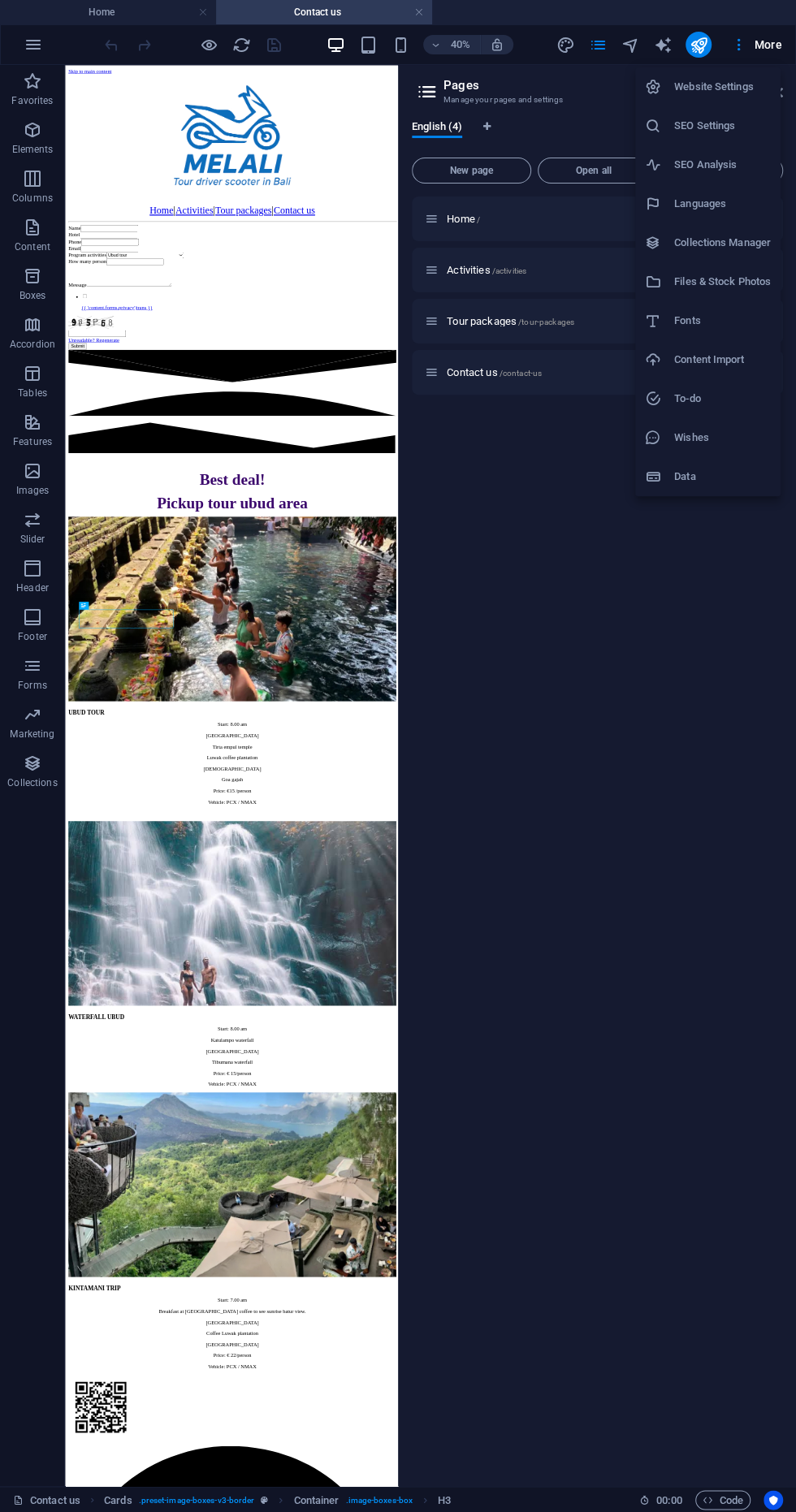
click at [320, 192] on div at bounding box center [398, 756] width 796 height 1512
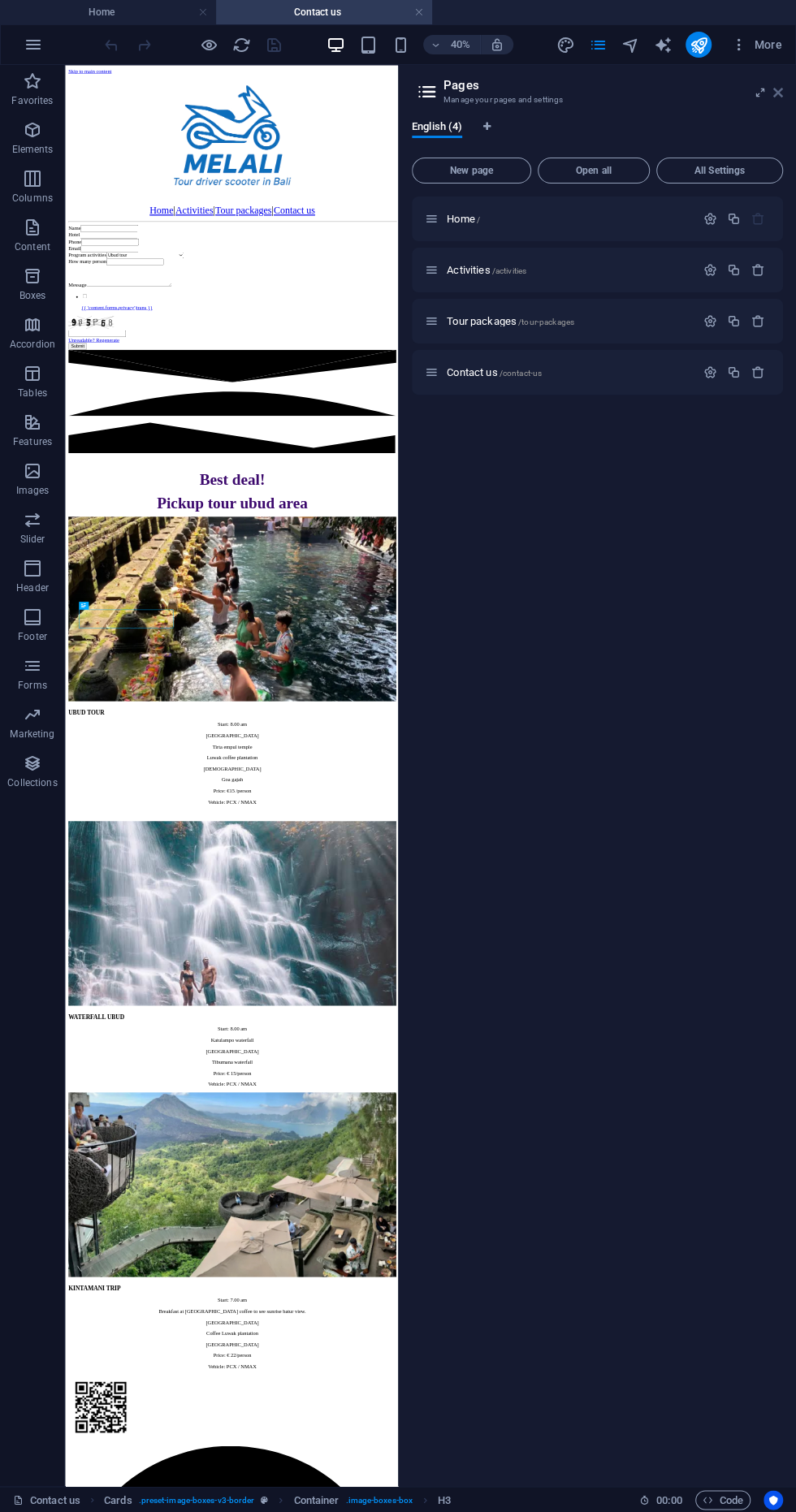
click at [777, 91] on icon at bounding box center [778, 92] width 9 height 13
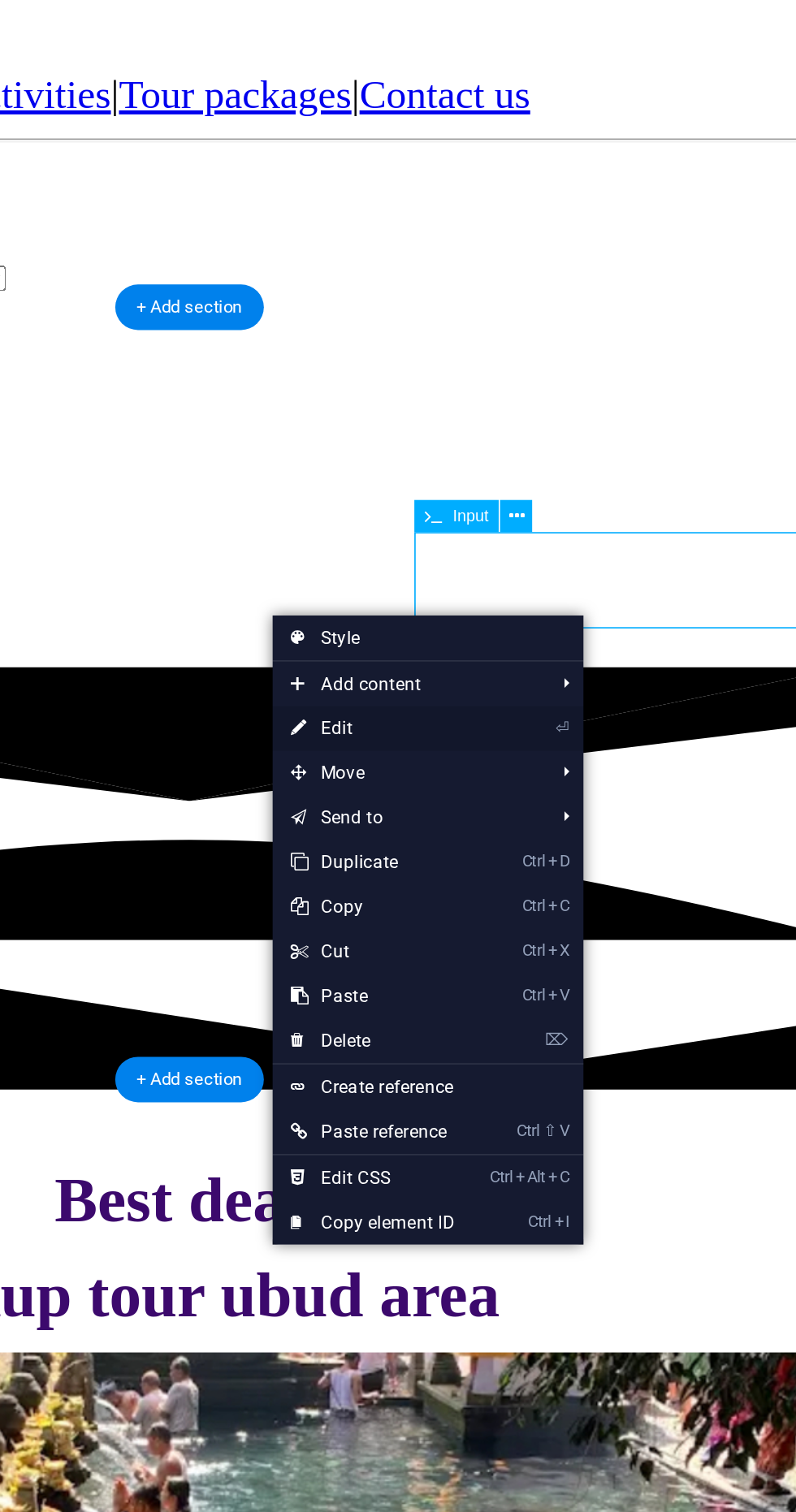
click at [537, 735] on link "⏎ Edit" at bounding box center [530, 737] width 109 height 24
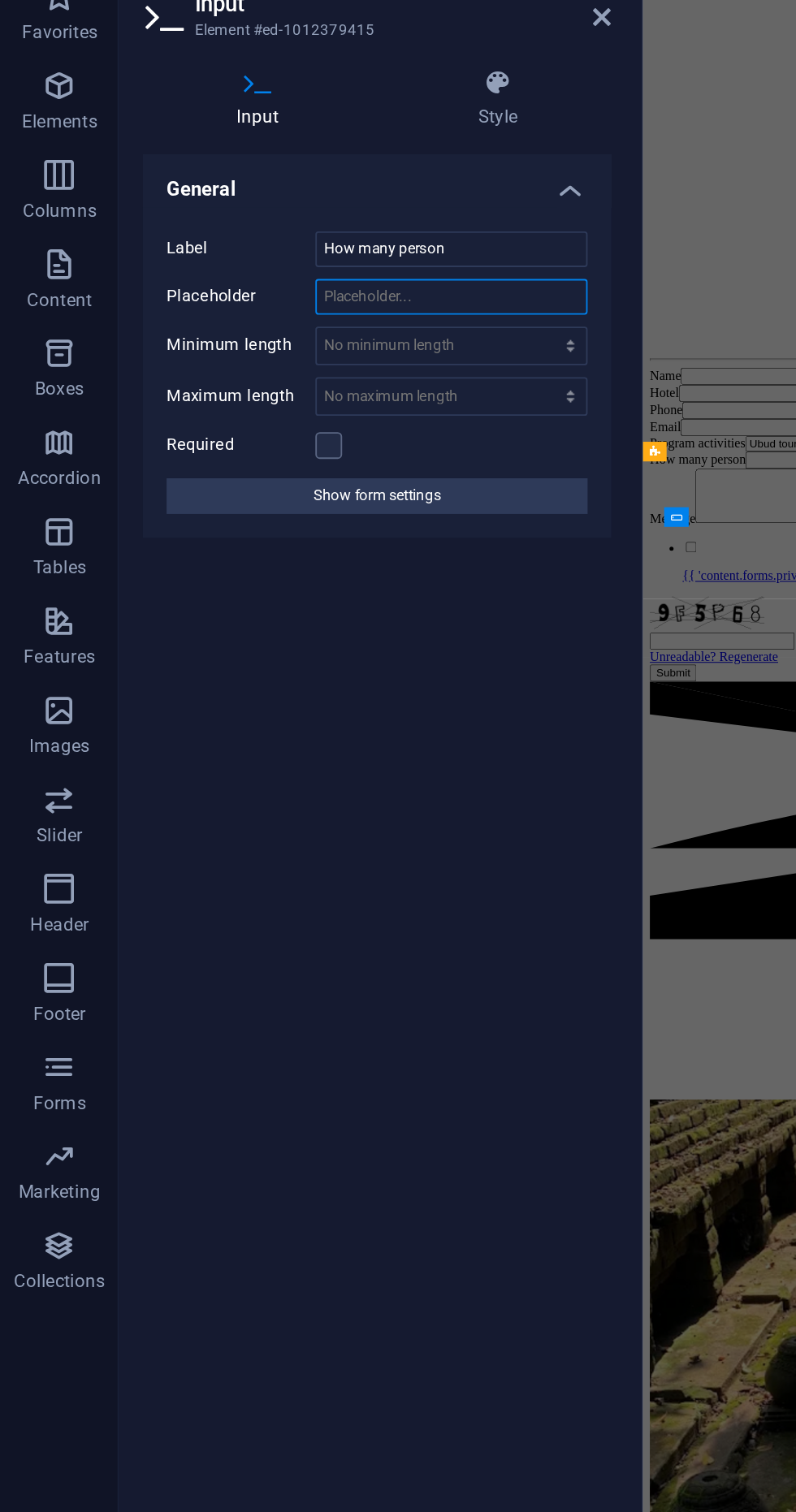
click at [254, 243] on input "Placeholder" at bounding box center [246, 245] width 148 height 20
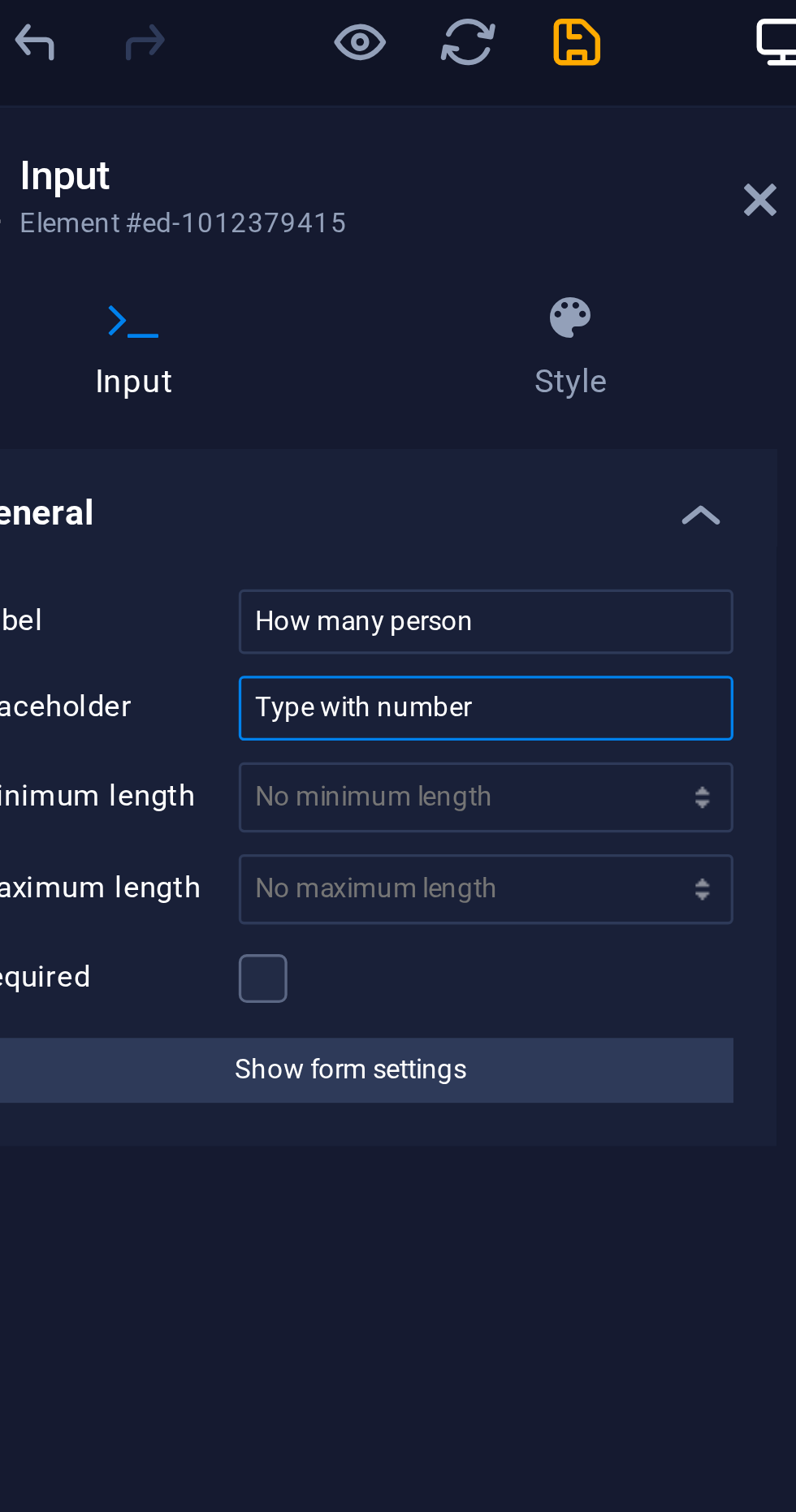
click at [283, 250] on input "Type with number" at bounding box center [246, 245] width 148 height 20
type input "Type with numeric"
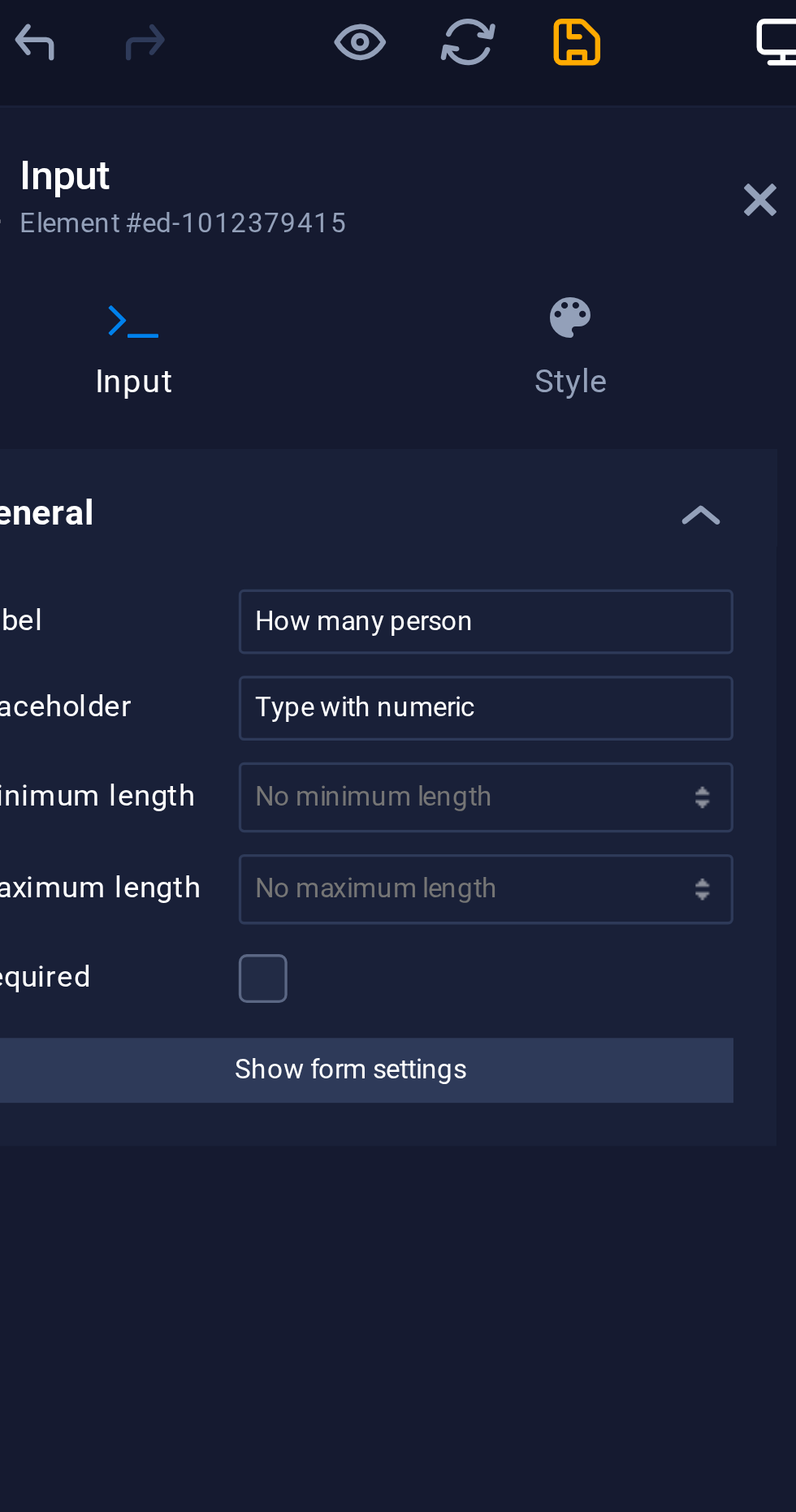
click at [248, 186] on h4 "General" at bounding box center [206, 181] width 255 height 29
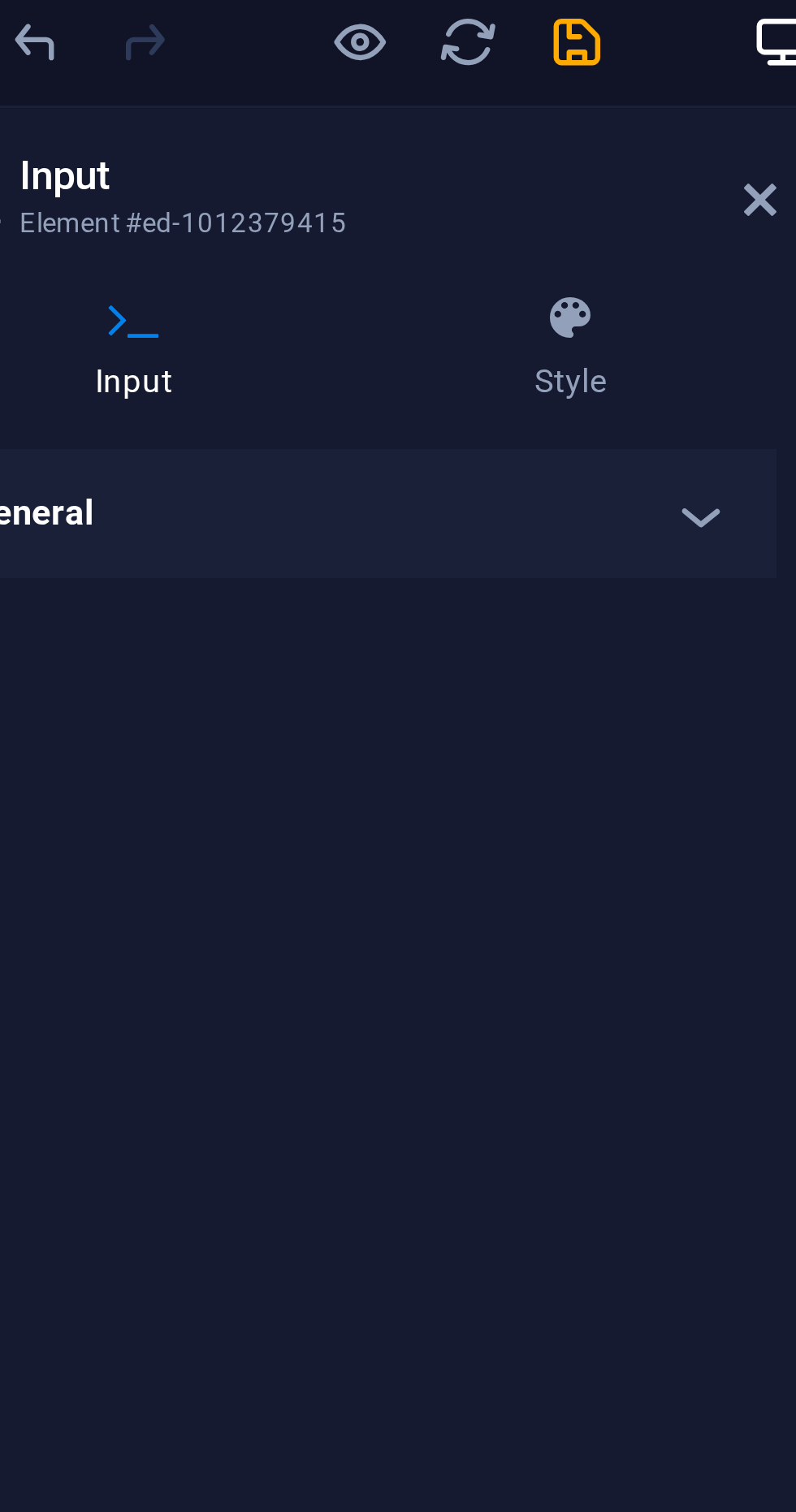
click at [307, 186] on h4 "General" at bounding box center [206, 186] width 255 height 39
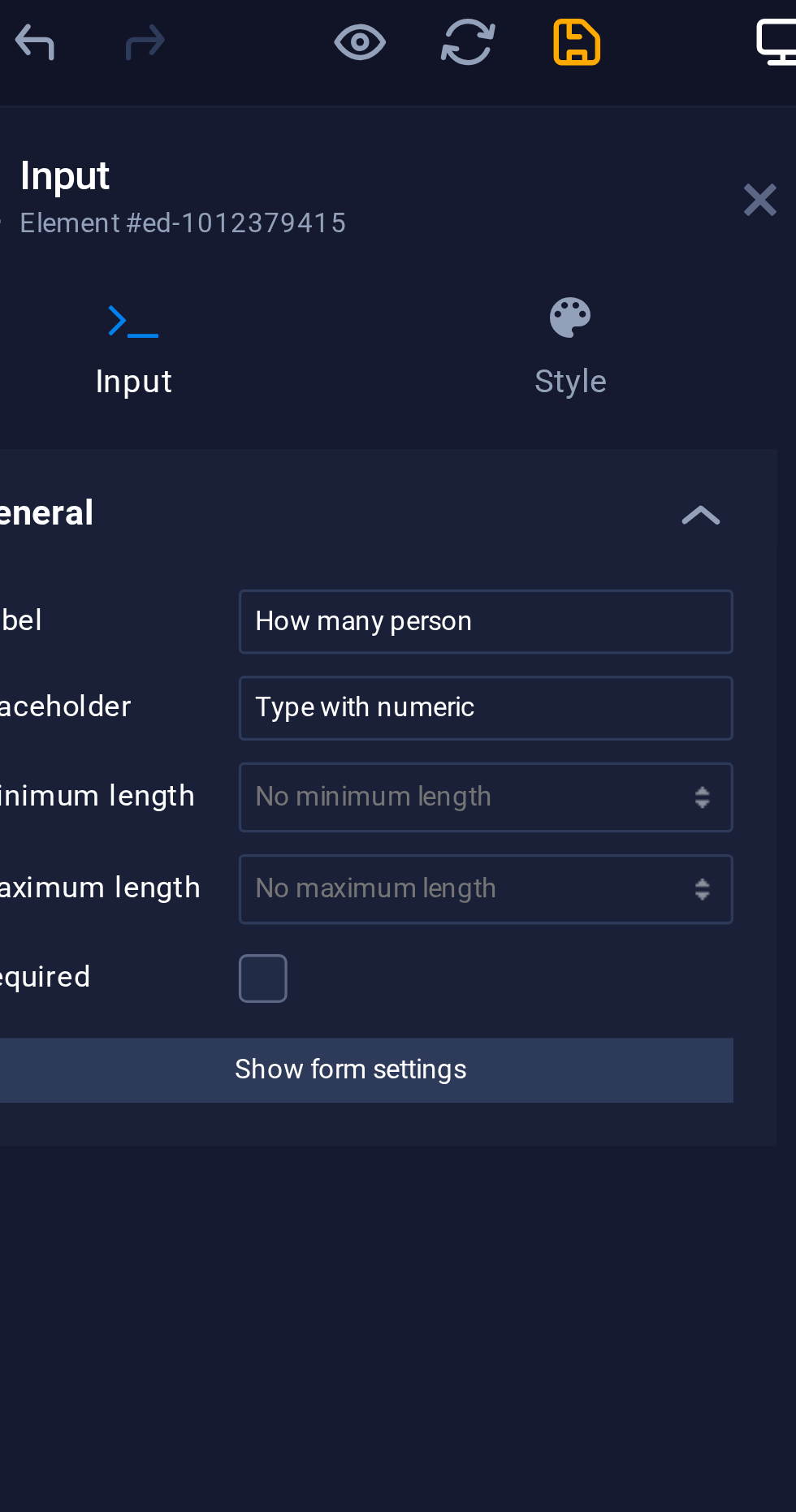
click at [330, 98] on icon at bounding box center [329, 92] width 9 height 13
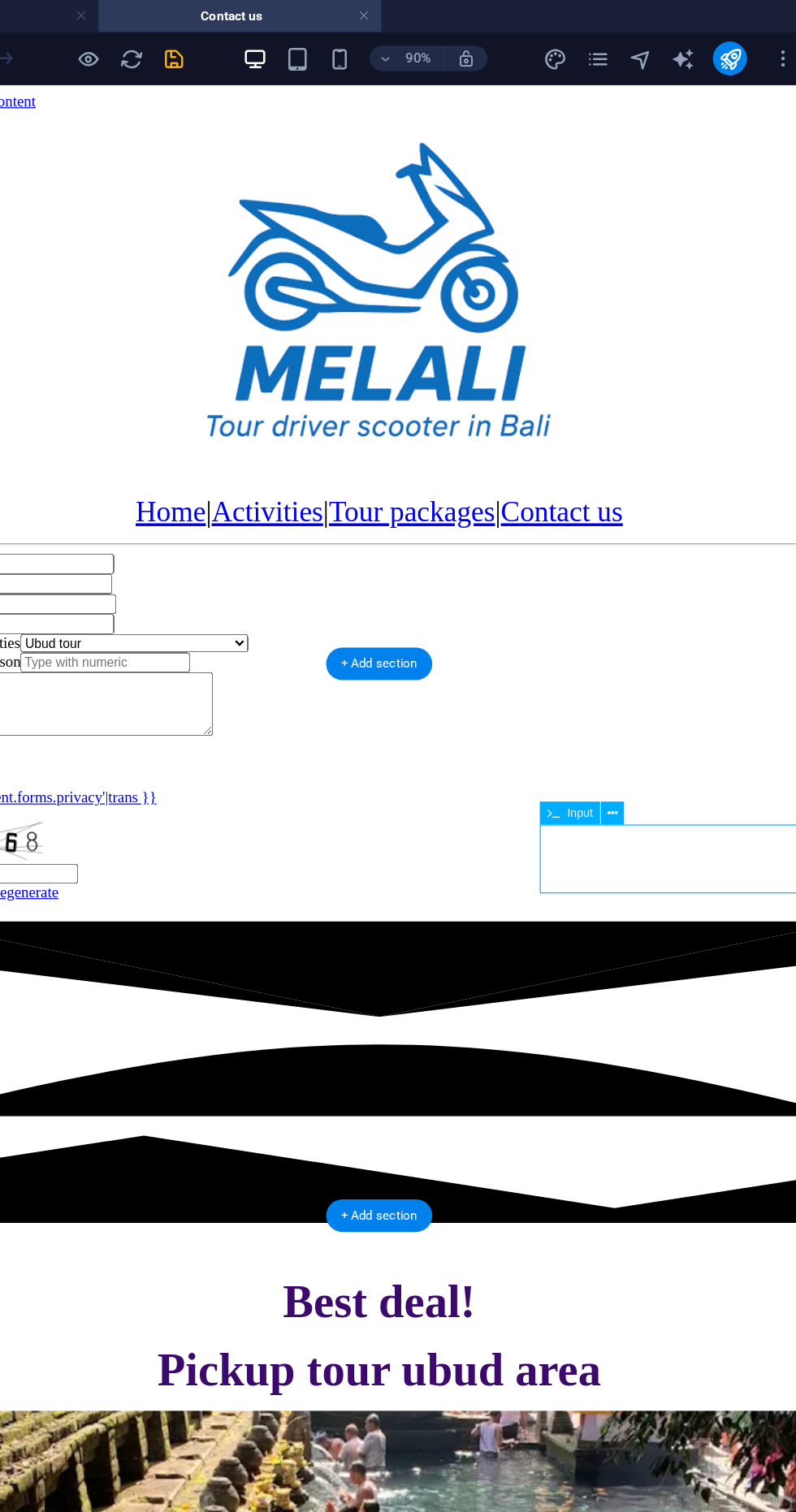
click at [487, 476] on div at bounding box center [307, 474] width 799 height 3
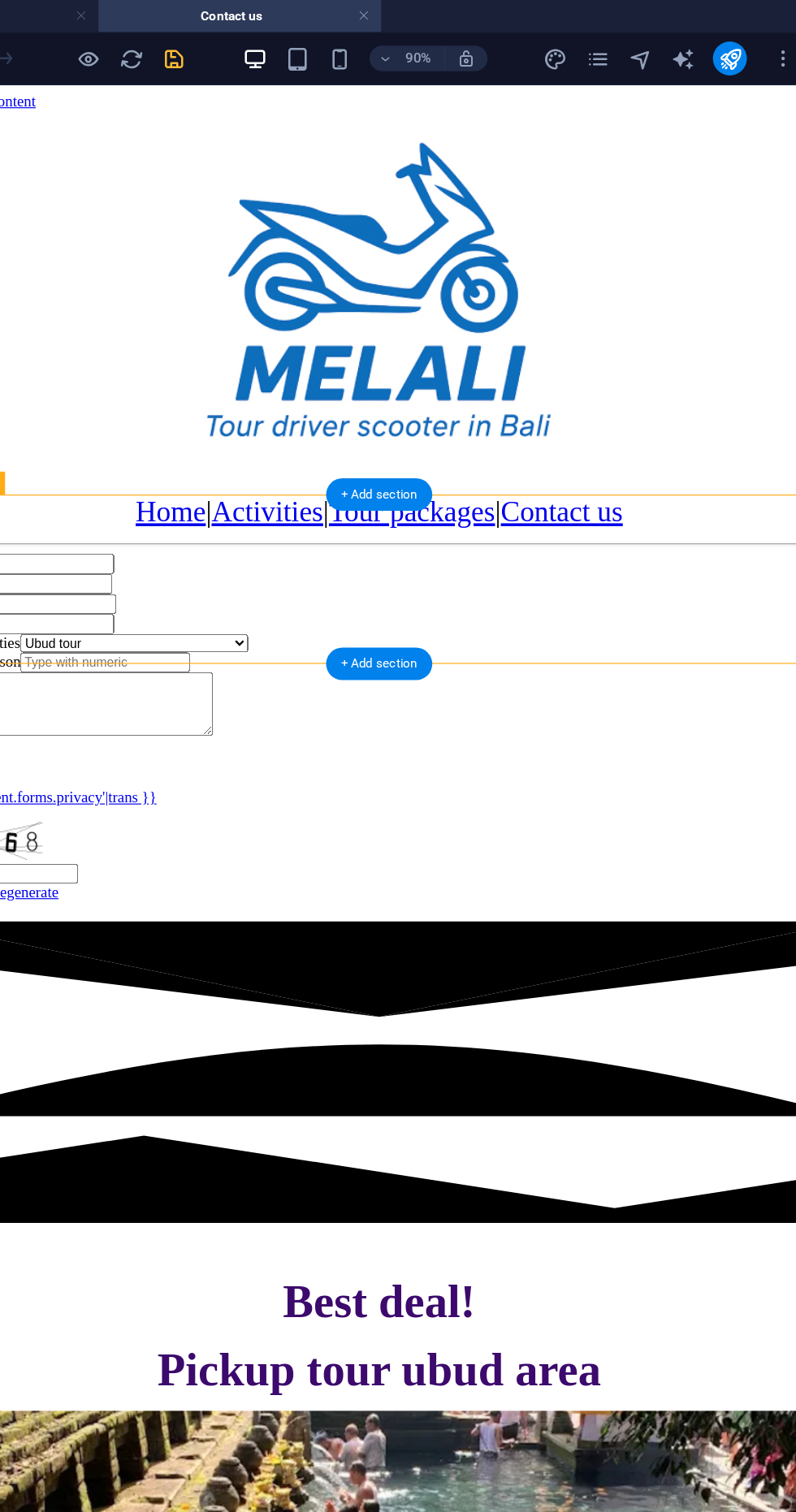
click at [274, 48] on icon "save" at bounding box center [274, 45] width 19 height 19
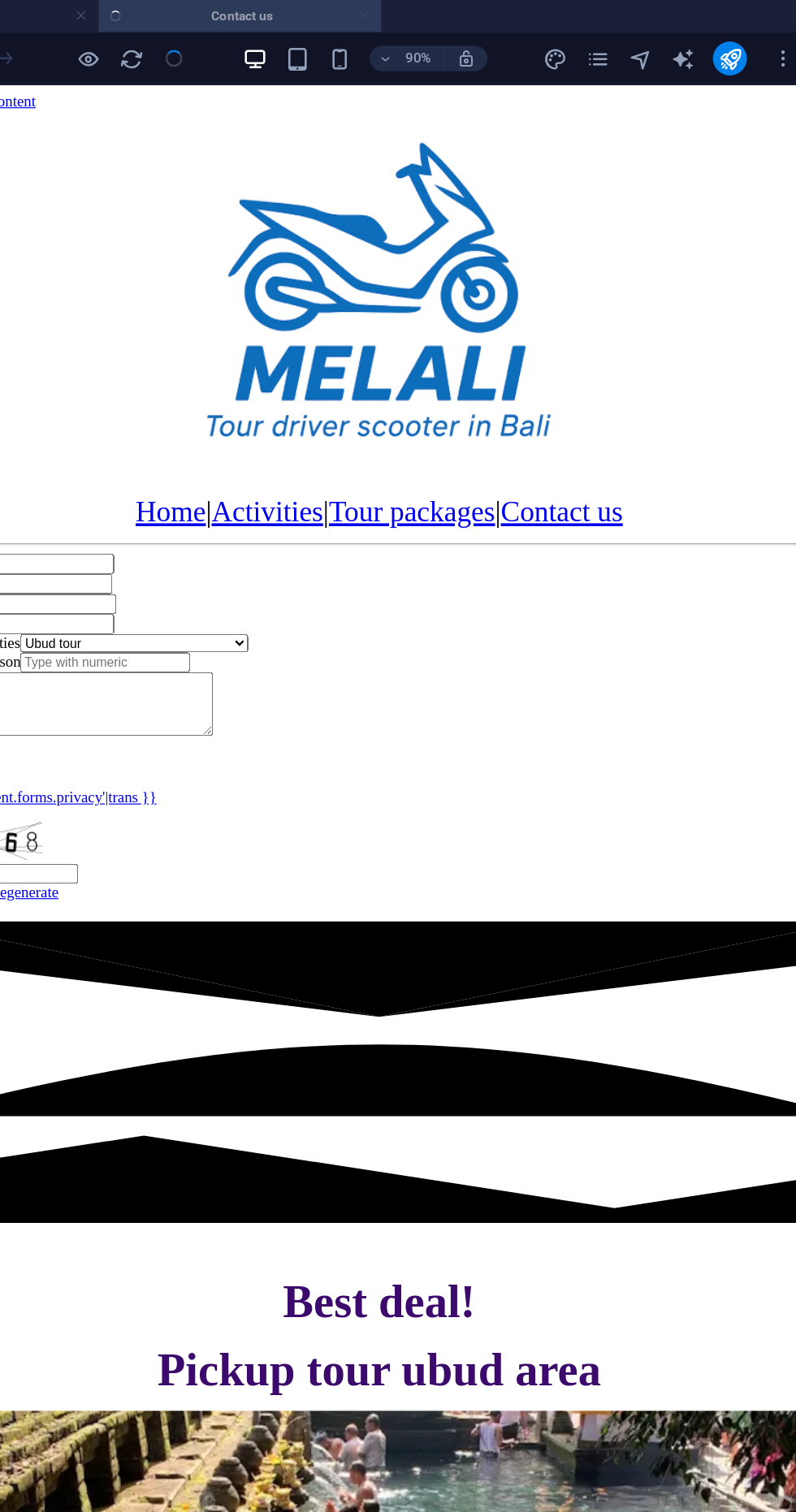
select select
checkbox input "false"
click at [705, 49] on icon "publish" at bounding box center [698, 45] width 19 height 19
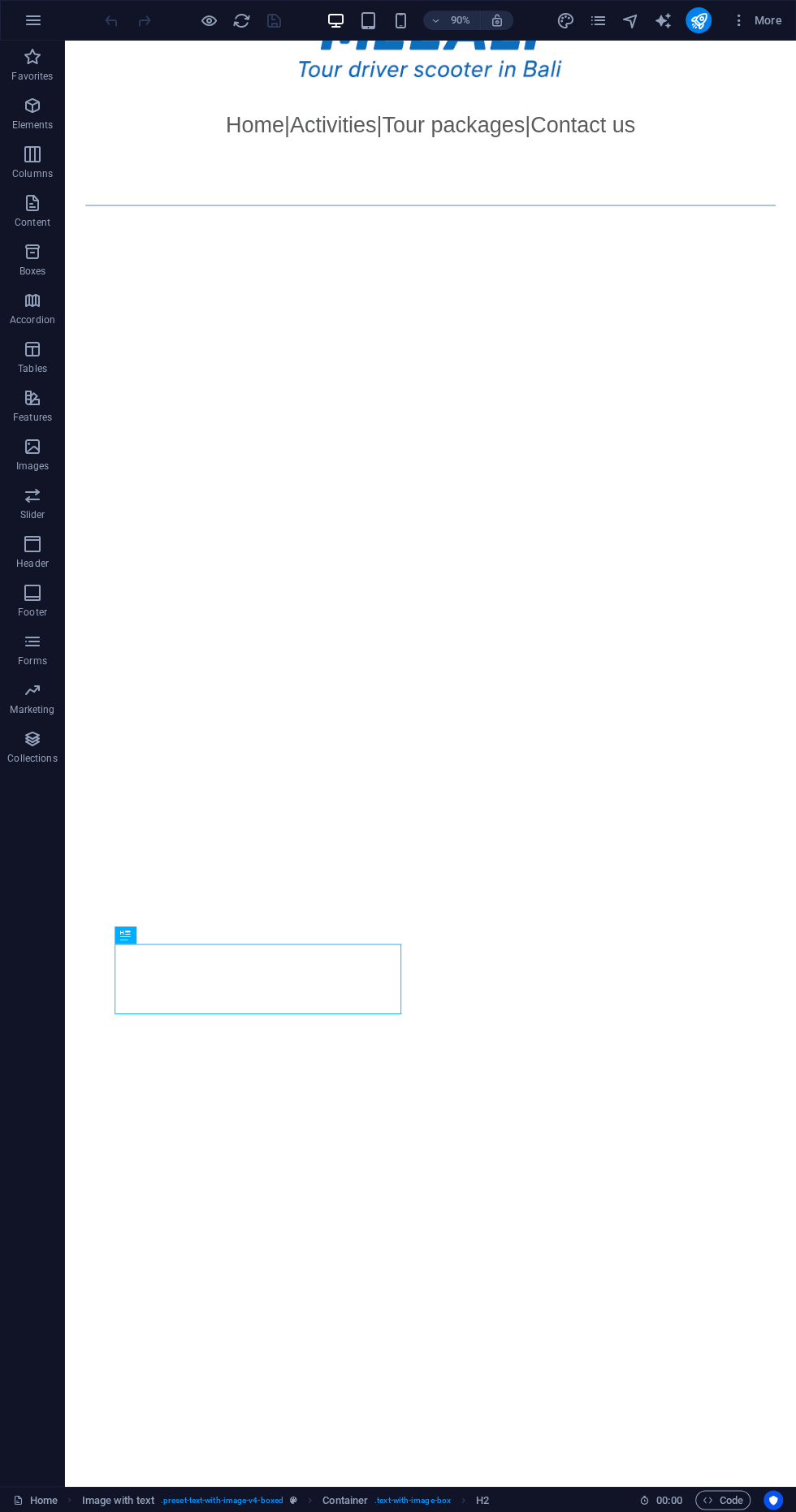
scroll to position [241, 0]
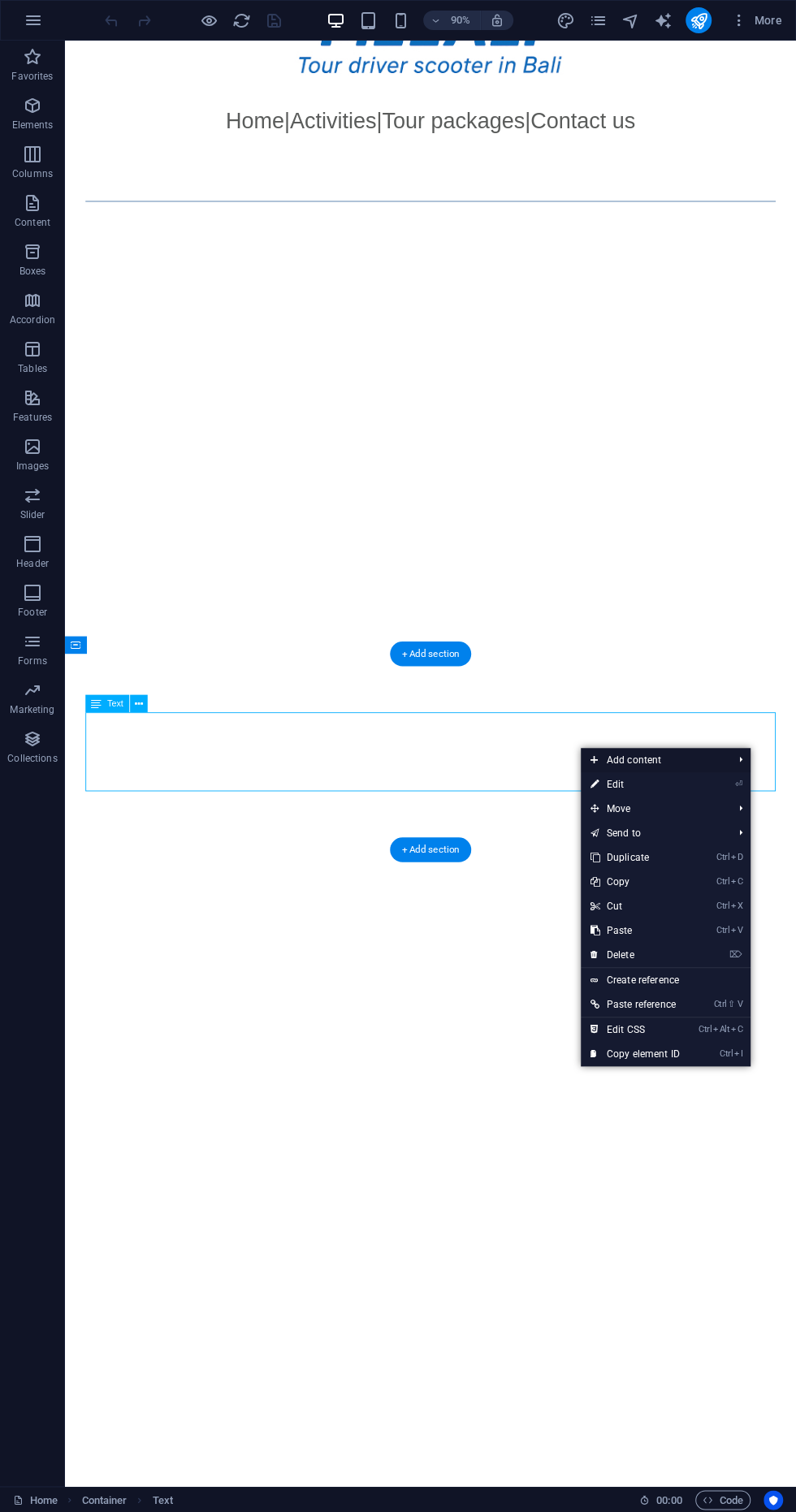
click at [678, 754] on span "Add content" at bounding box center [653, 761] width 145 height 24
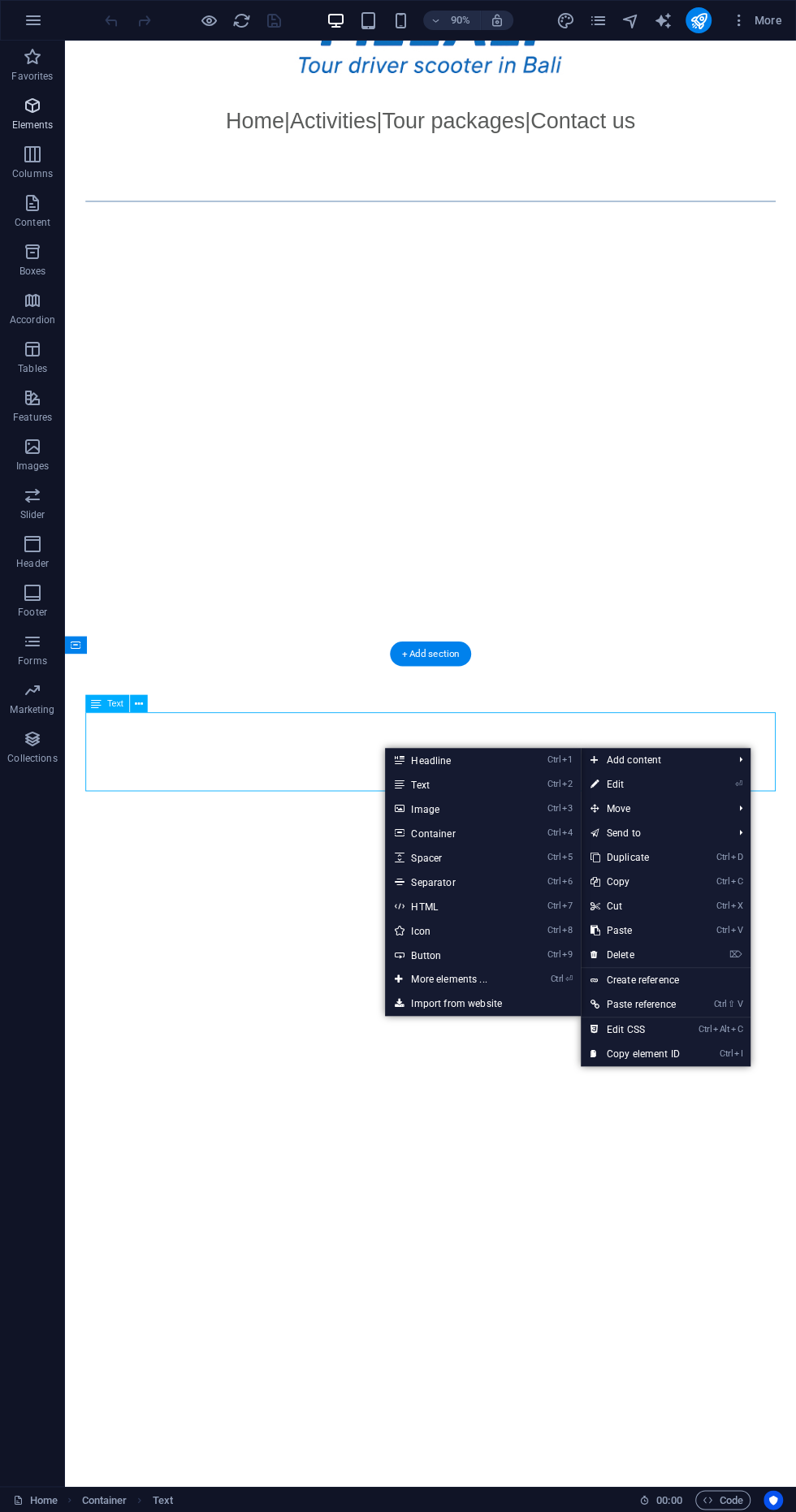
click at [41, 104] on icon "button" at bounding box center [32, 105] width 20 height 20
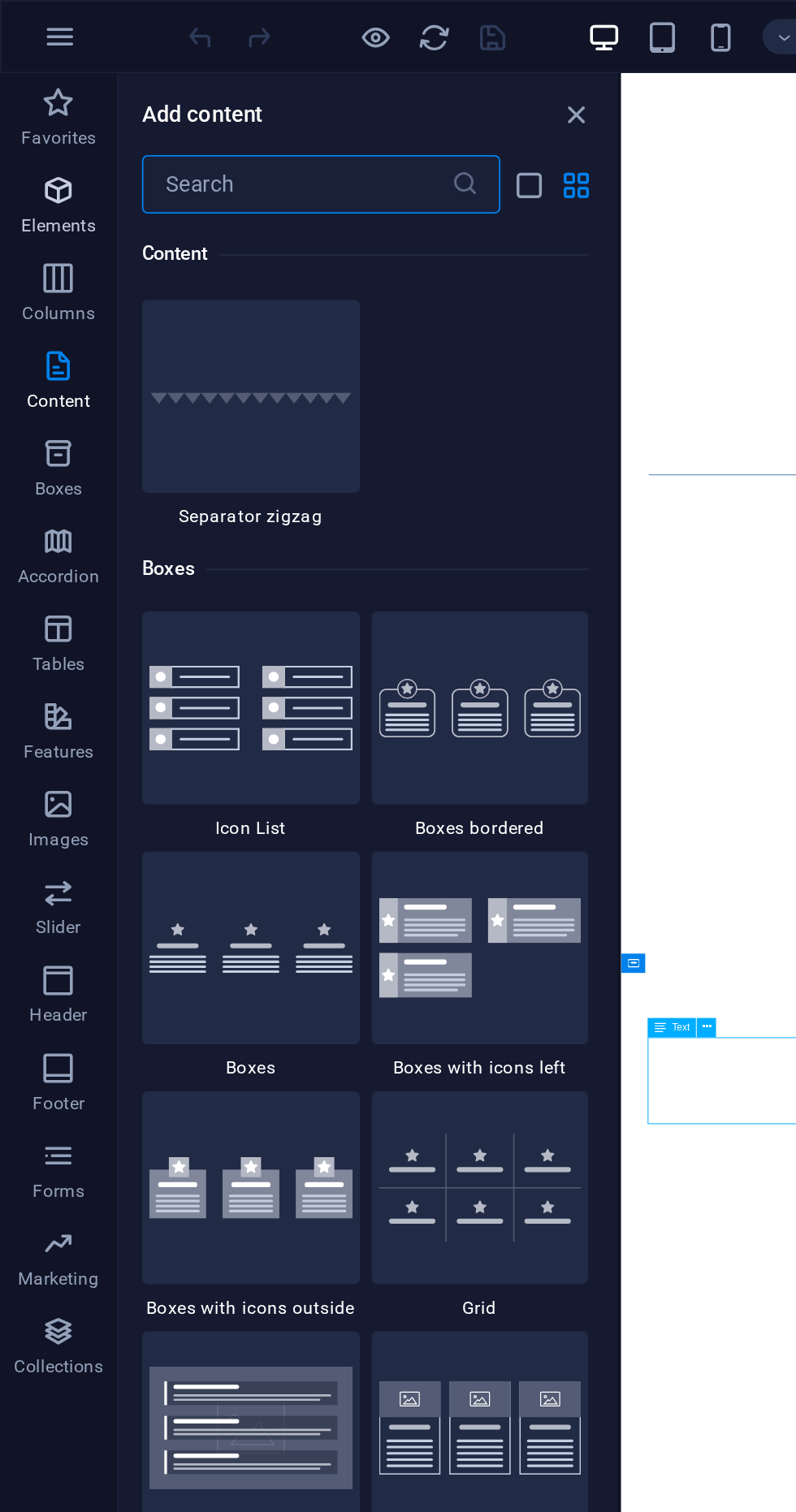
scroll to position [4313, 0]
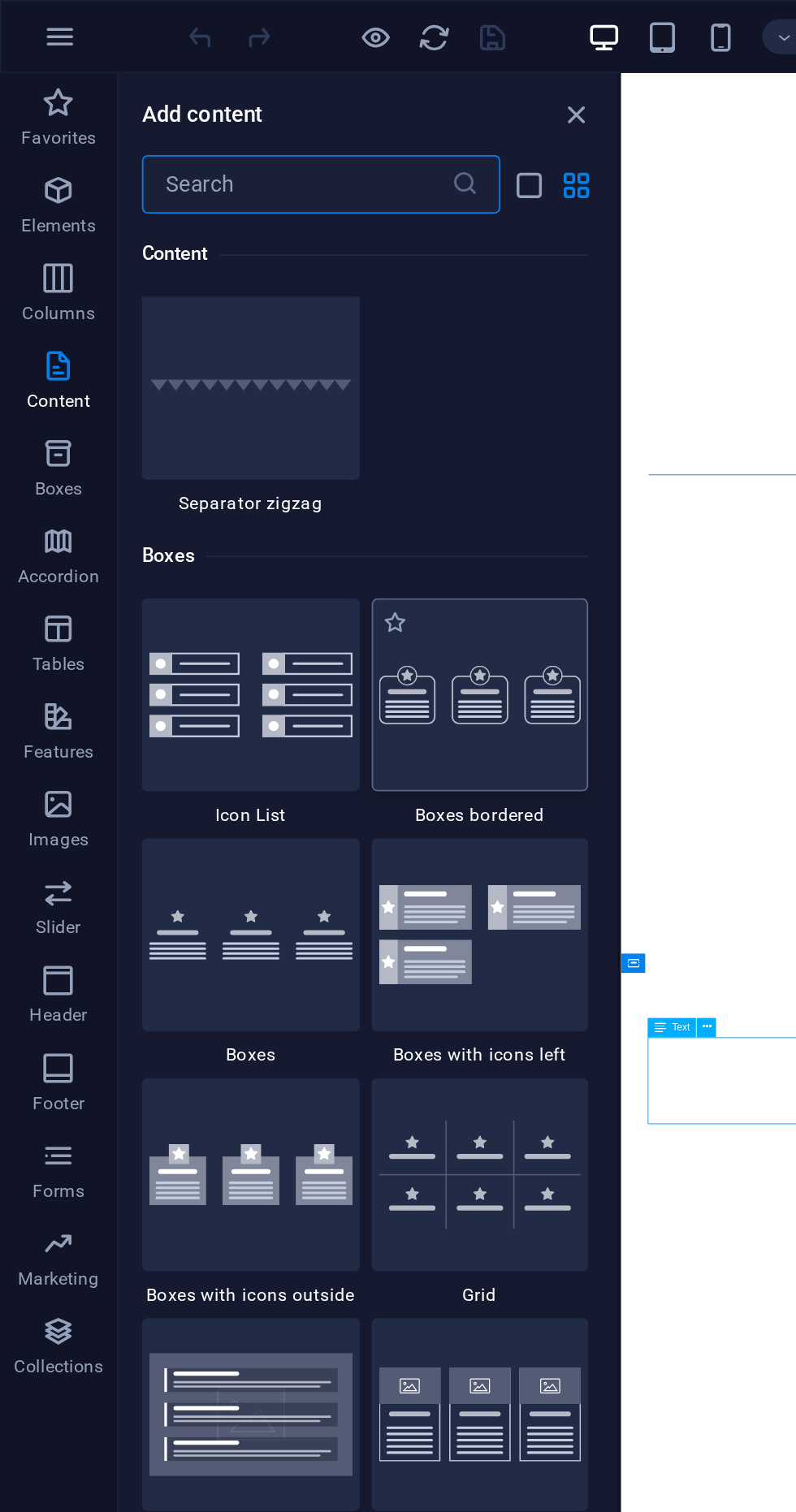
click at [295, 380] on img at bounding box center [267, 385] width 113 height 33
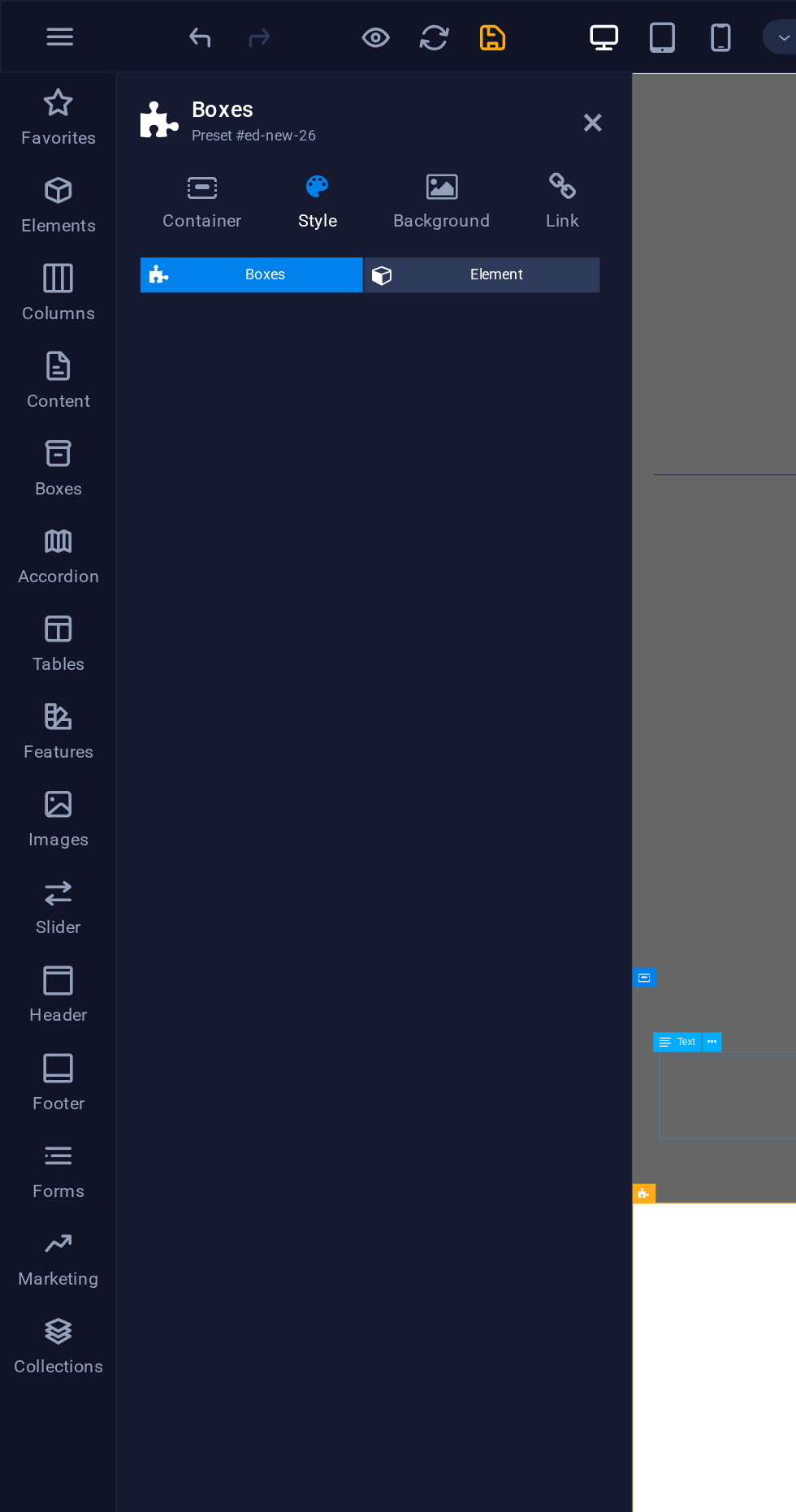
select select "rem"
select select "preset-boxes-v3-border"
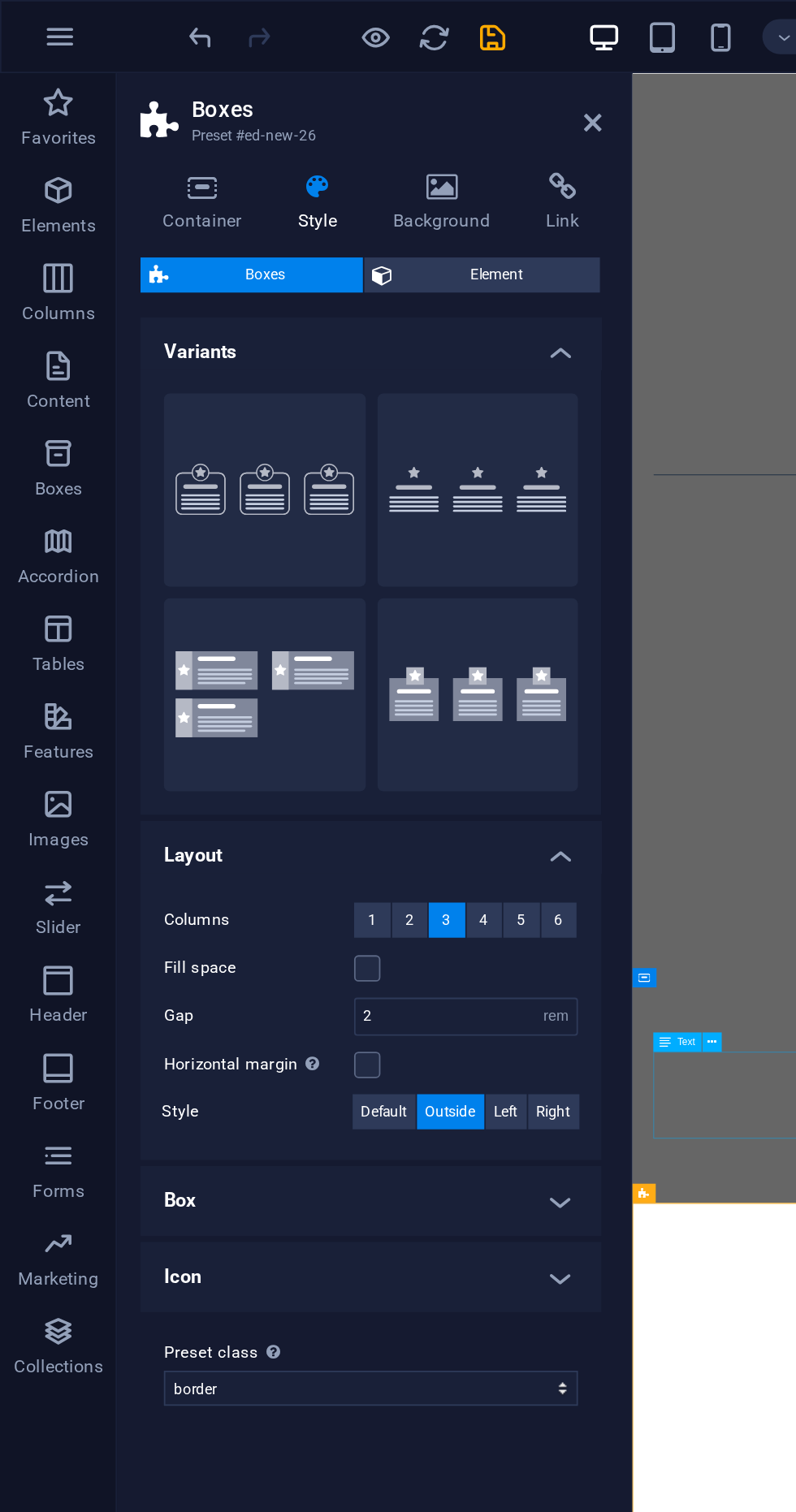
scroll to position [0, 0]
click at [328, 70] on icon at bounding box center [329, 68] width 9 height 13
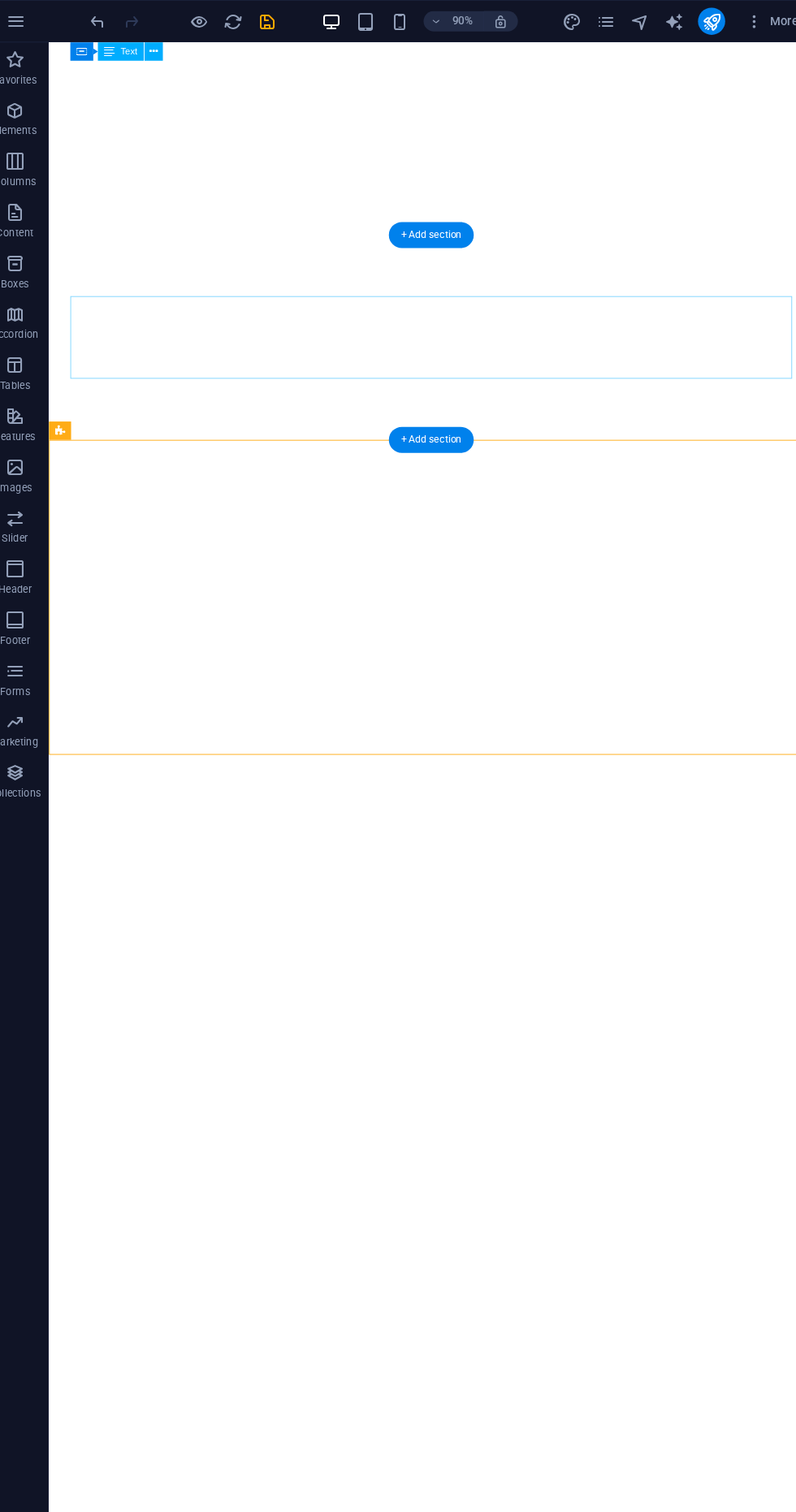
scroll to position [688, 0]
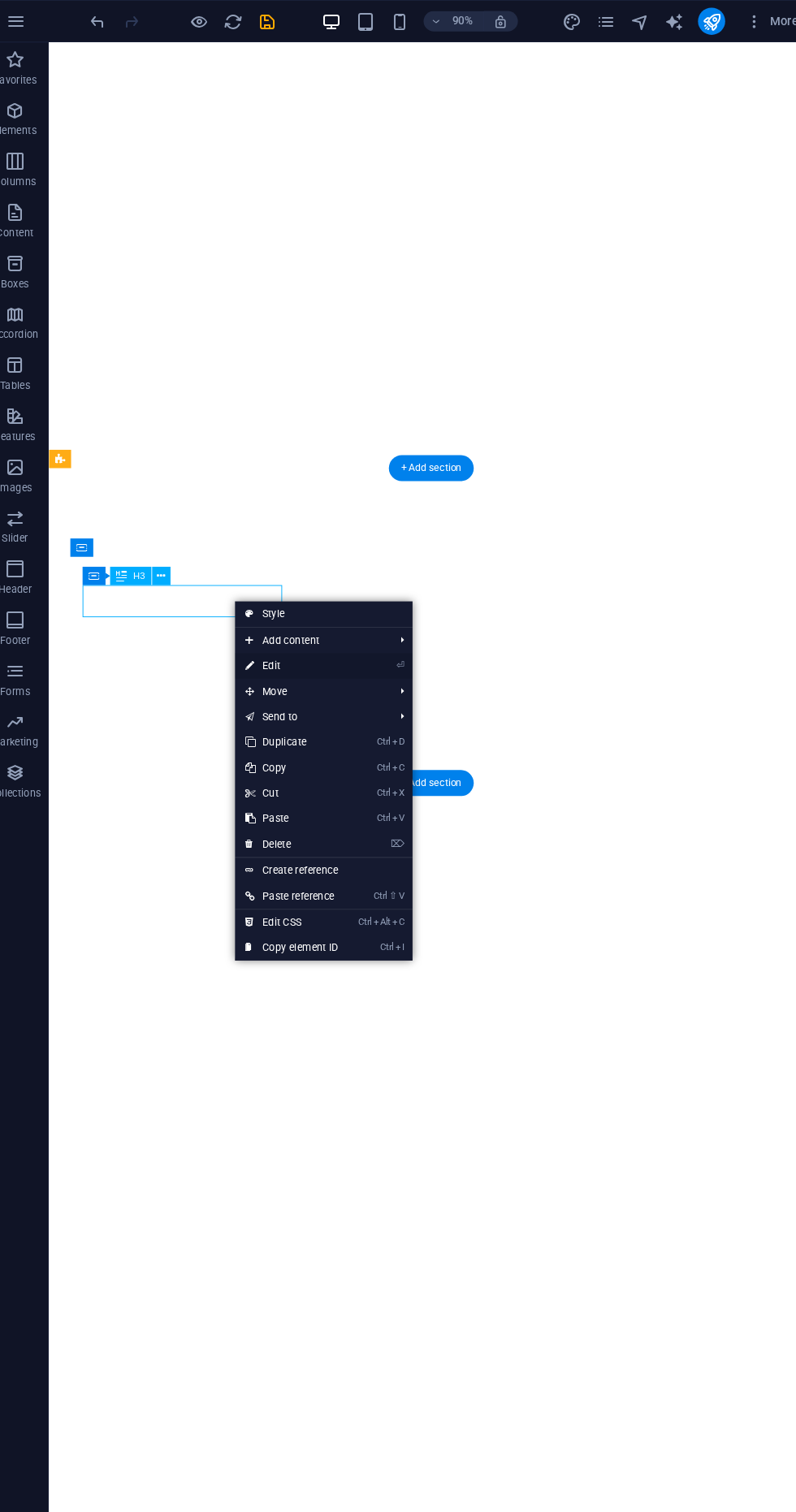
click at [333, 629] on link "⏎ Edit" at bounding box center [297, 637] width 109 height 24
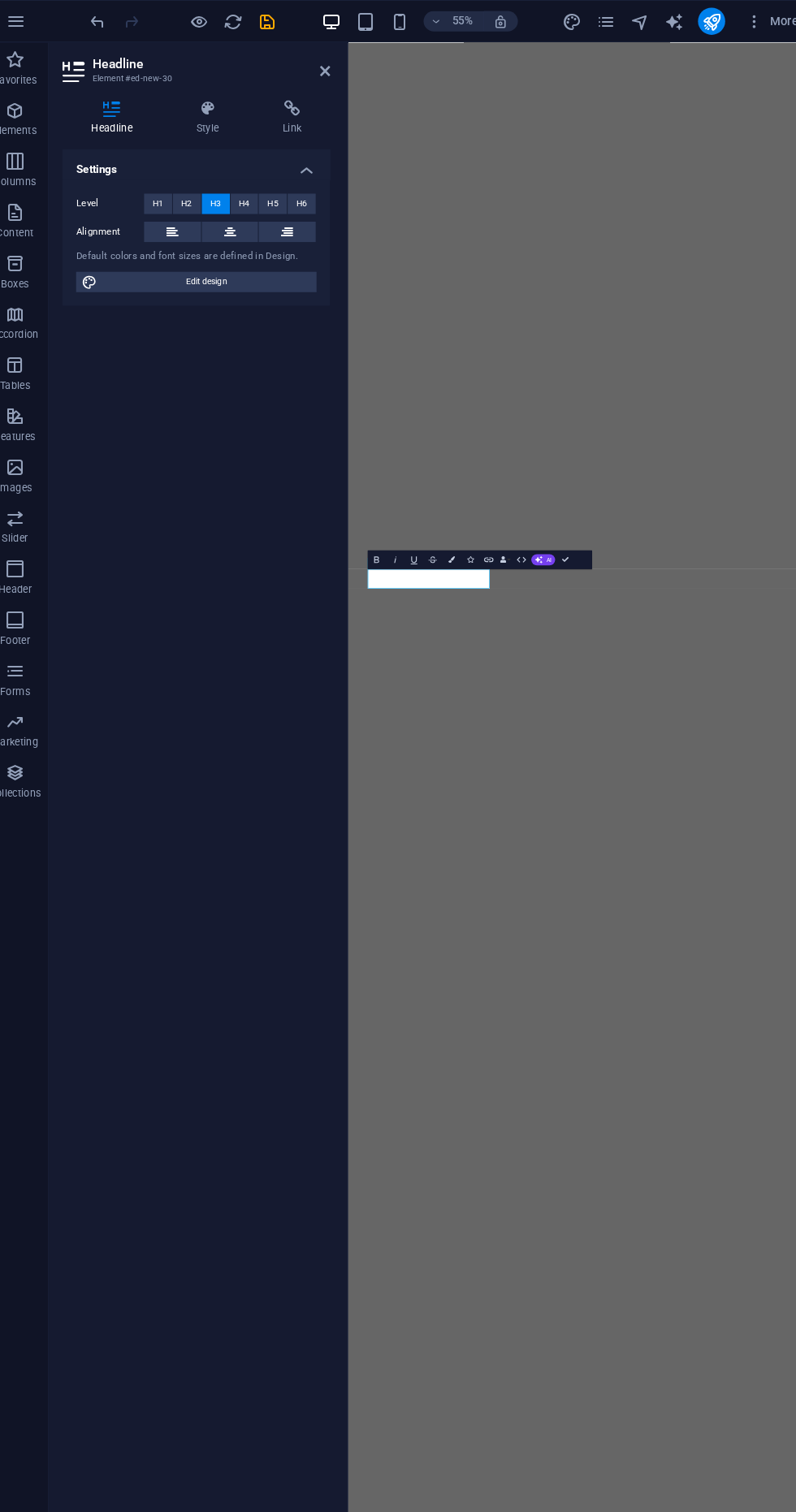
scroll to position [350, 0]
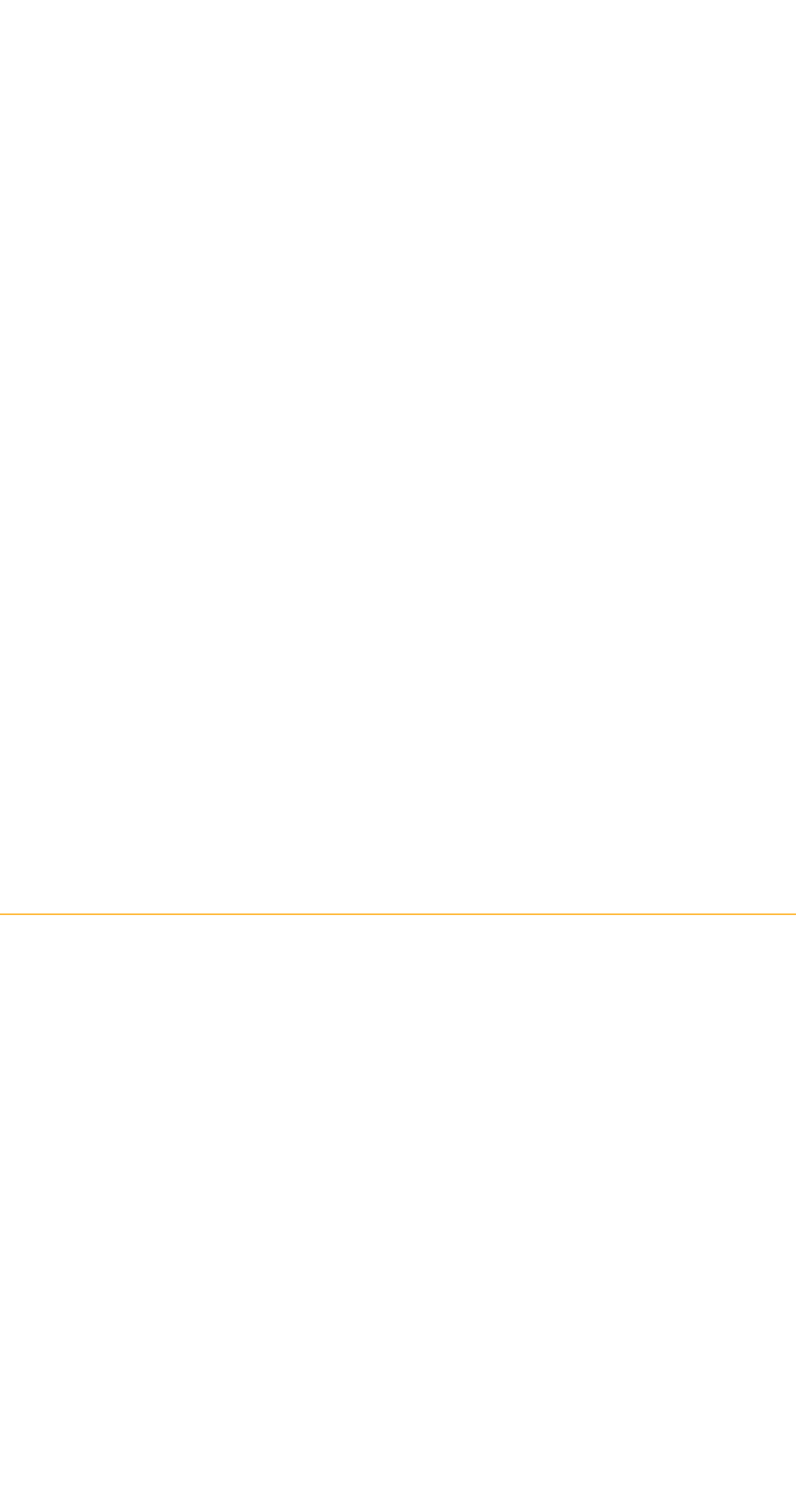
scroll to position [352, 0]
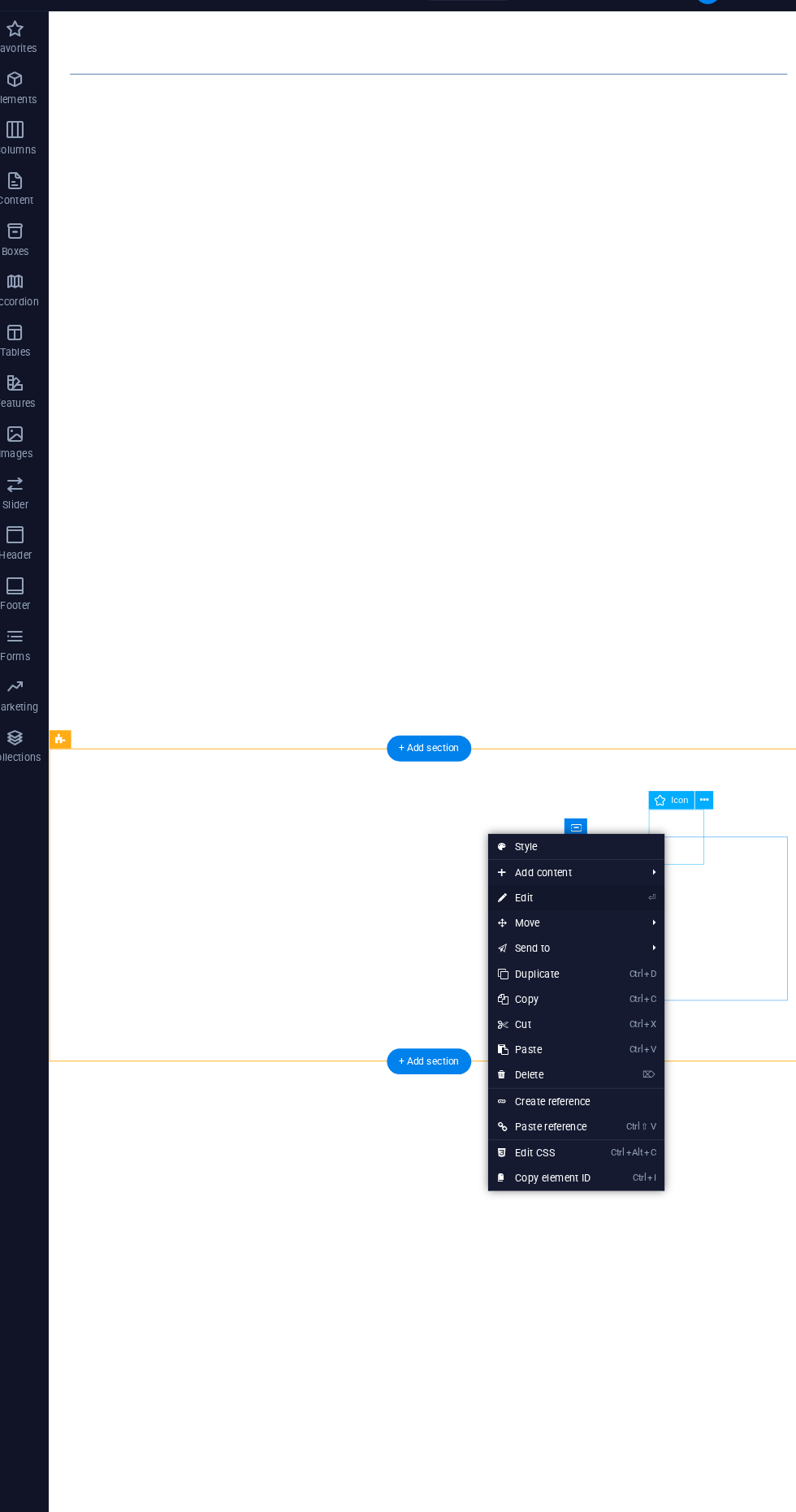
click at [577, 894] on link "⏎ Edit" at bounding box center [542, 893] width 109 height 24
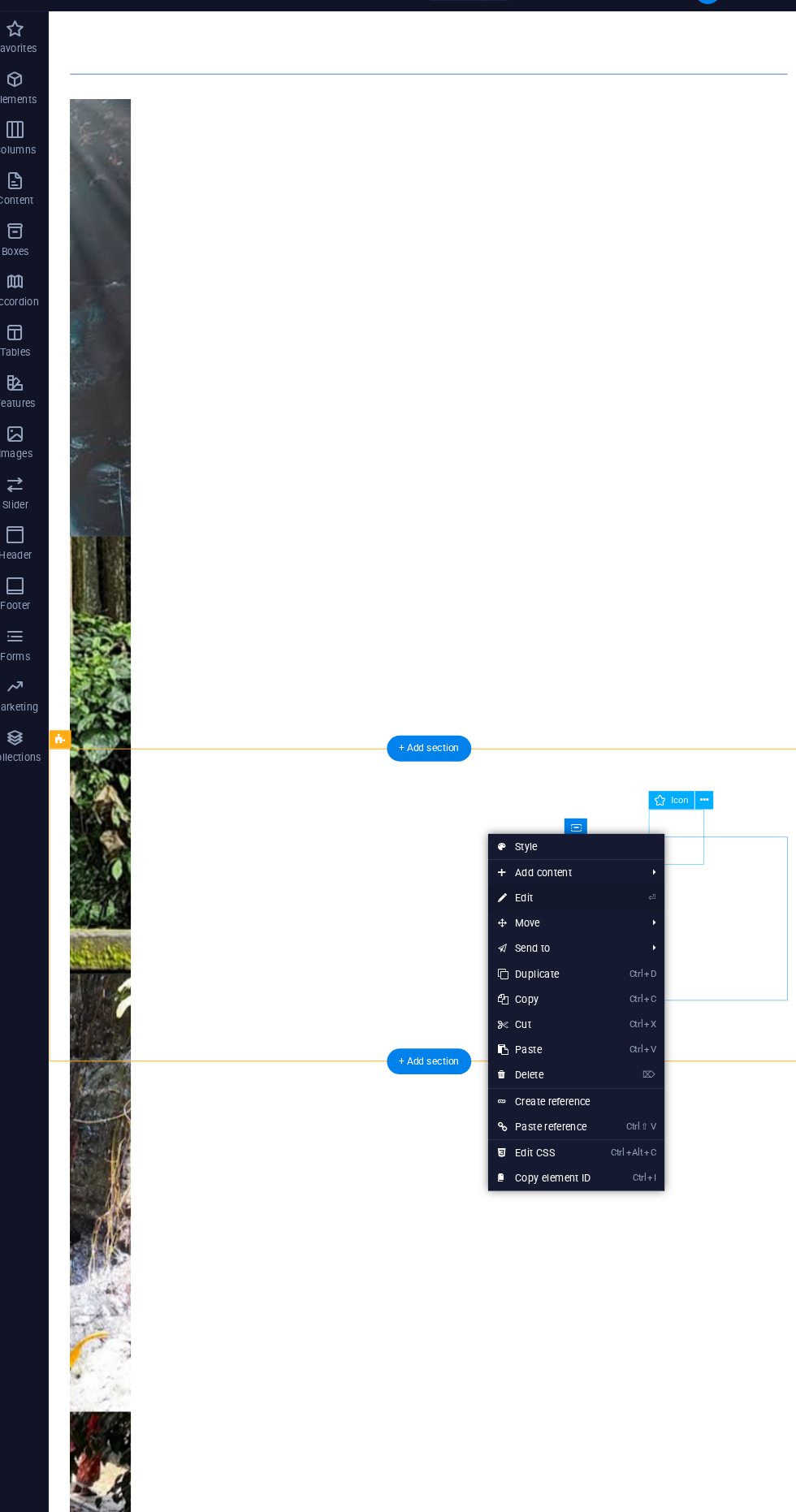
select select "rem"
select select "preset-boxes-v3-border"
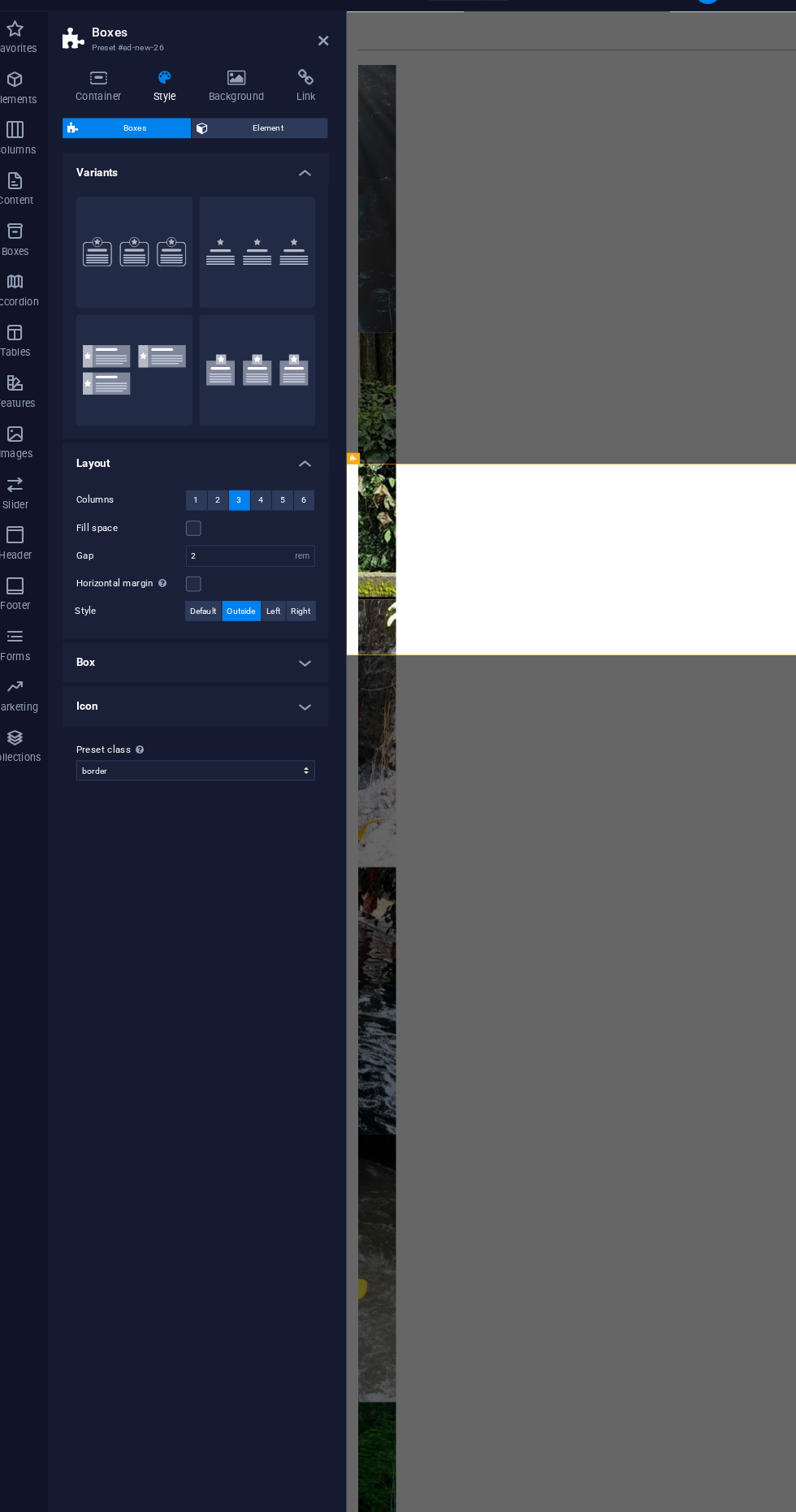
scroll to position [350, 0]
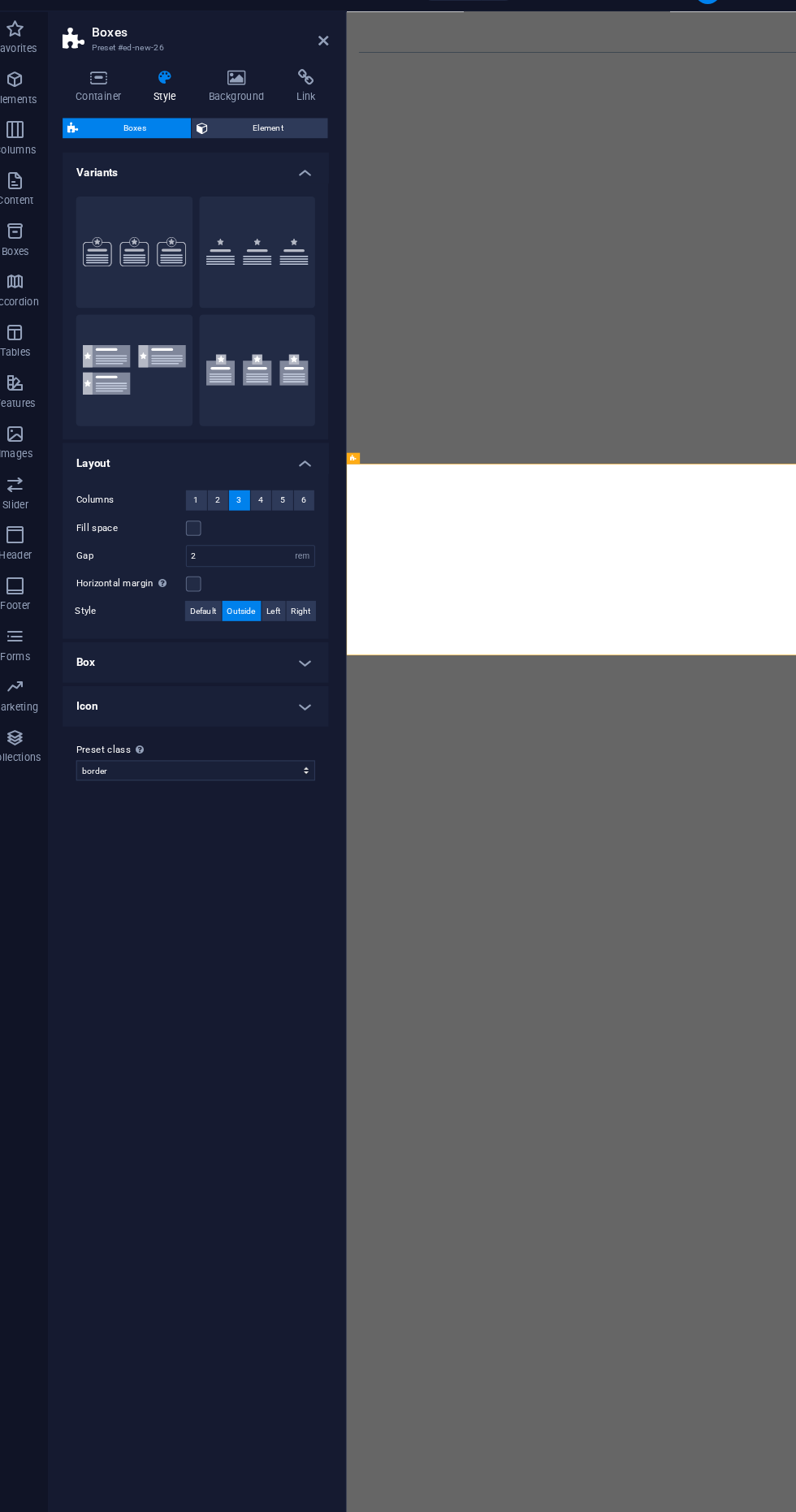
click at [284, 281] on div "Default" at bounding box center [266, 271] width 112 height 107
click at [261, 281] on div "Default" at bounding box center [266, 271] width 112 height 107
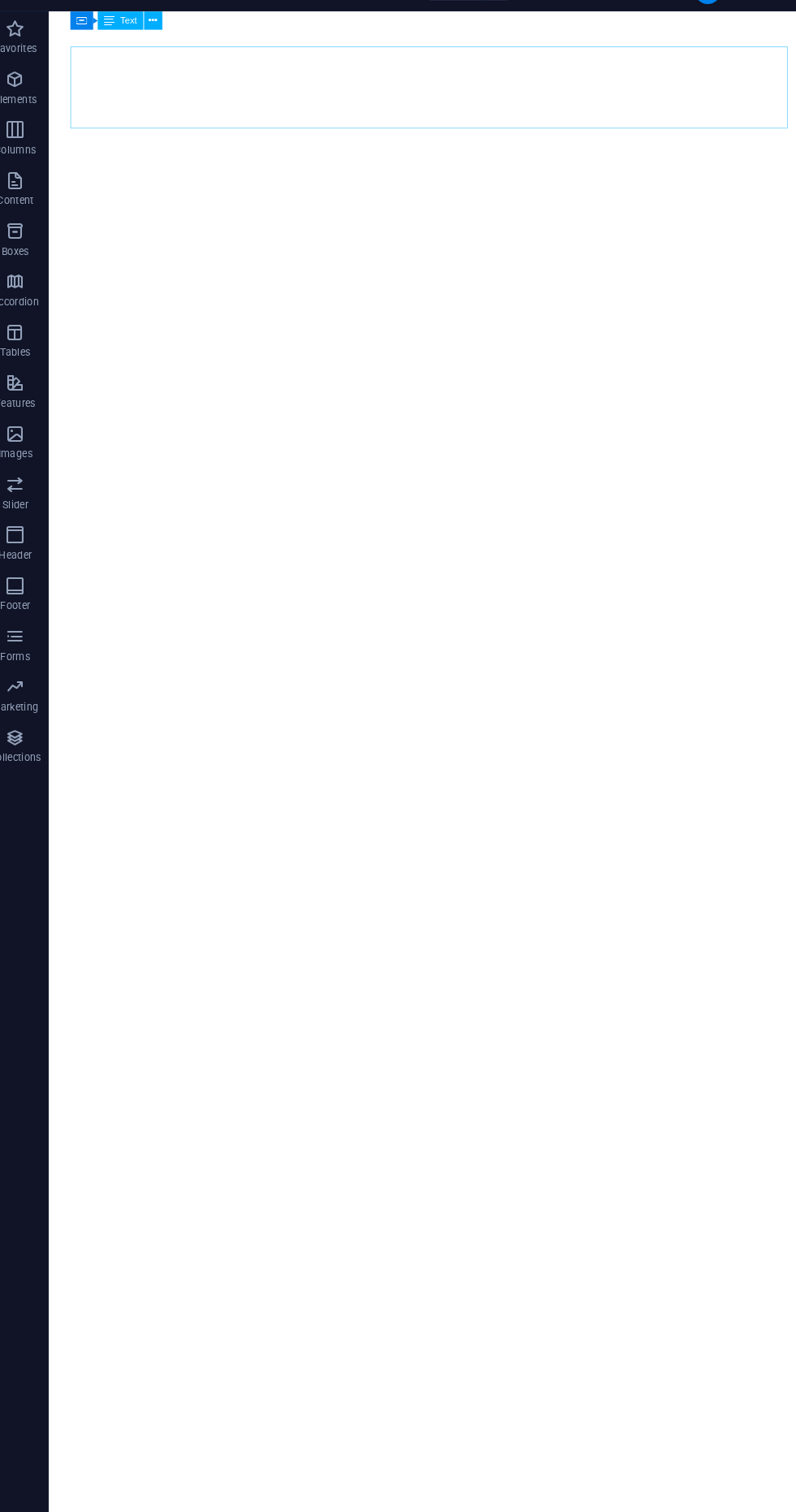
scroll to position [888, 0]
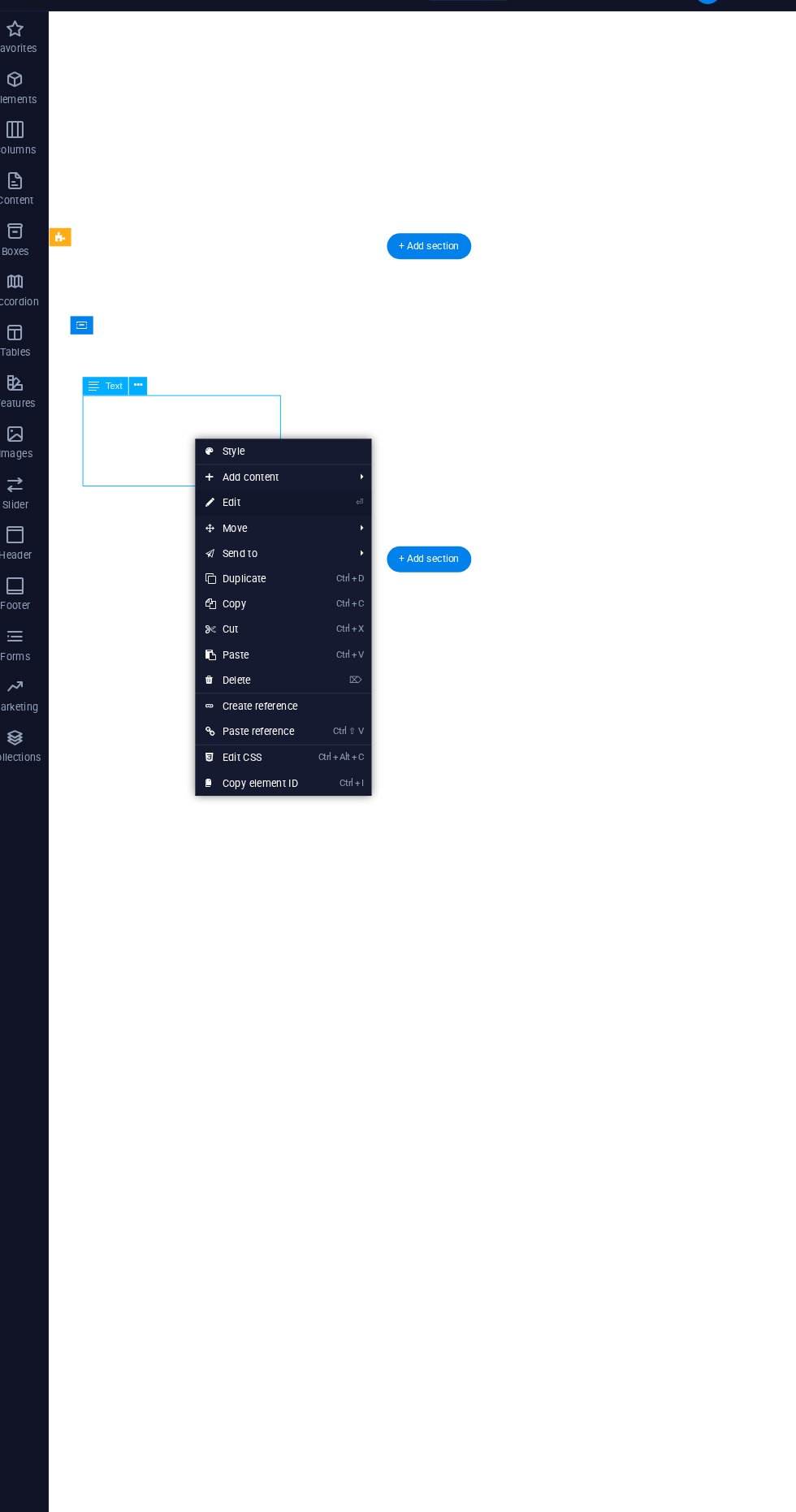
click at [292, 515] on link "⏎ Edit" at bounding box center [259, 514] width 109 height 24
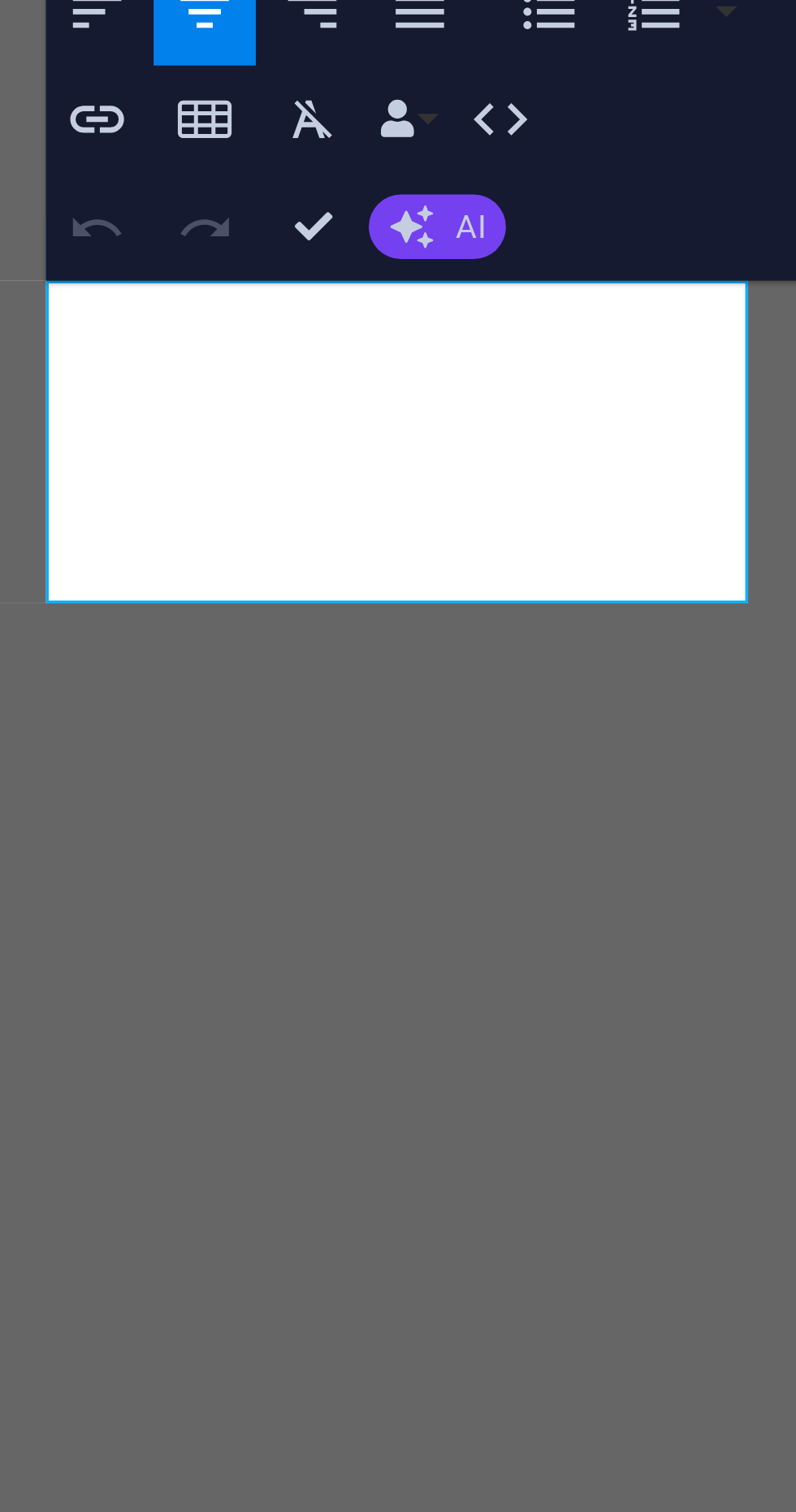
click at [435, 556] on button "AI" at bounding box center [434, 553] width 22 height 10
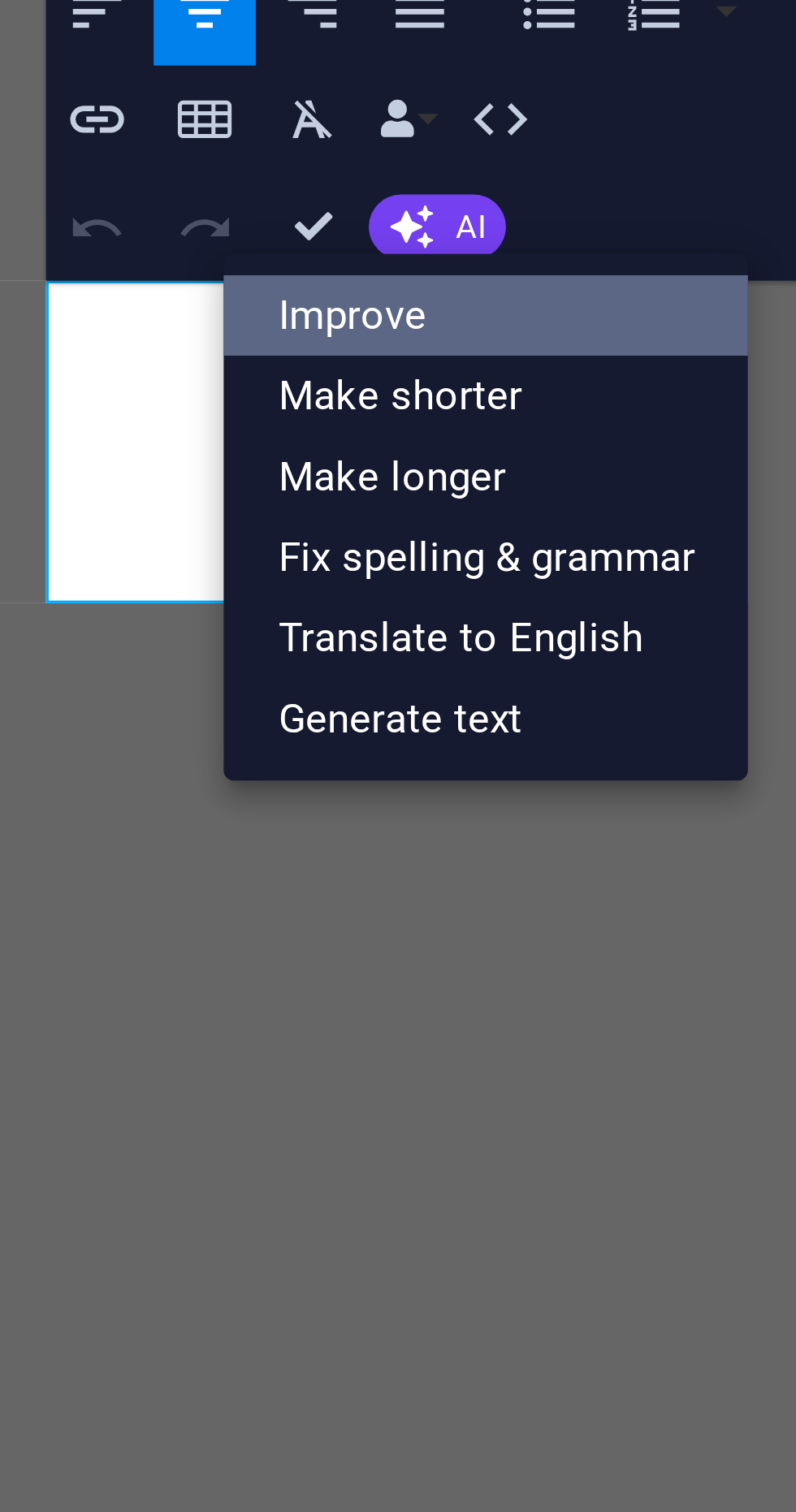
click at [425, 571] on link "Improve" at bounding box center [443, 569] width 87 height 14
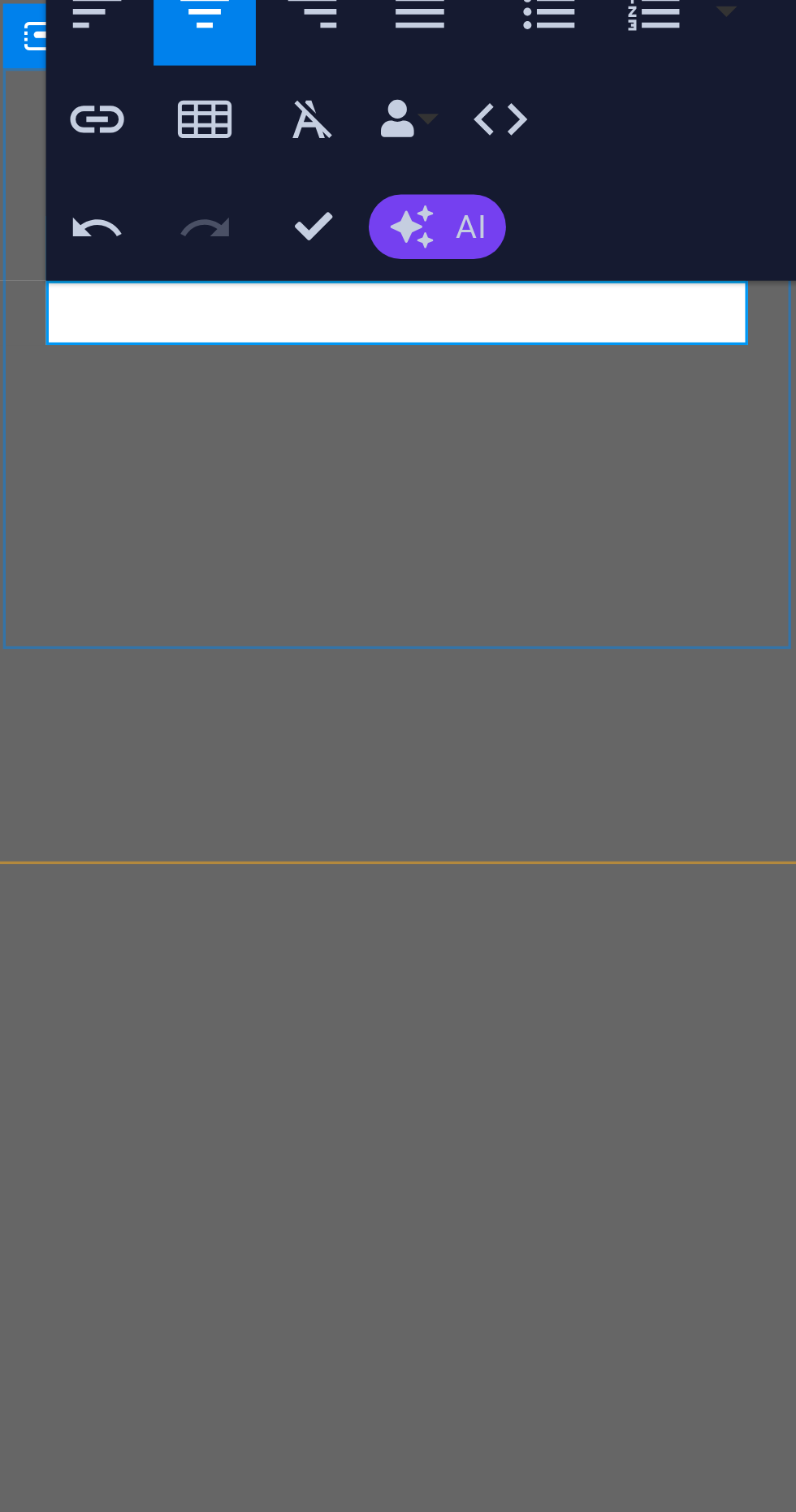
click at [438, 555] on span "AI" at bounding box center [440, 555] width 5 height 6
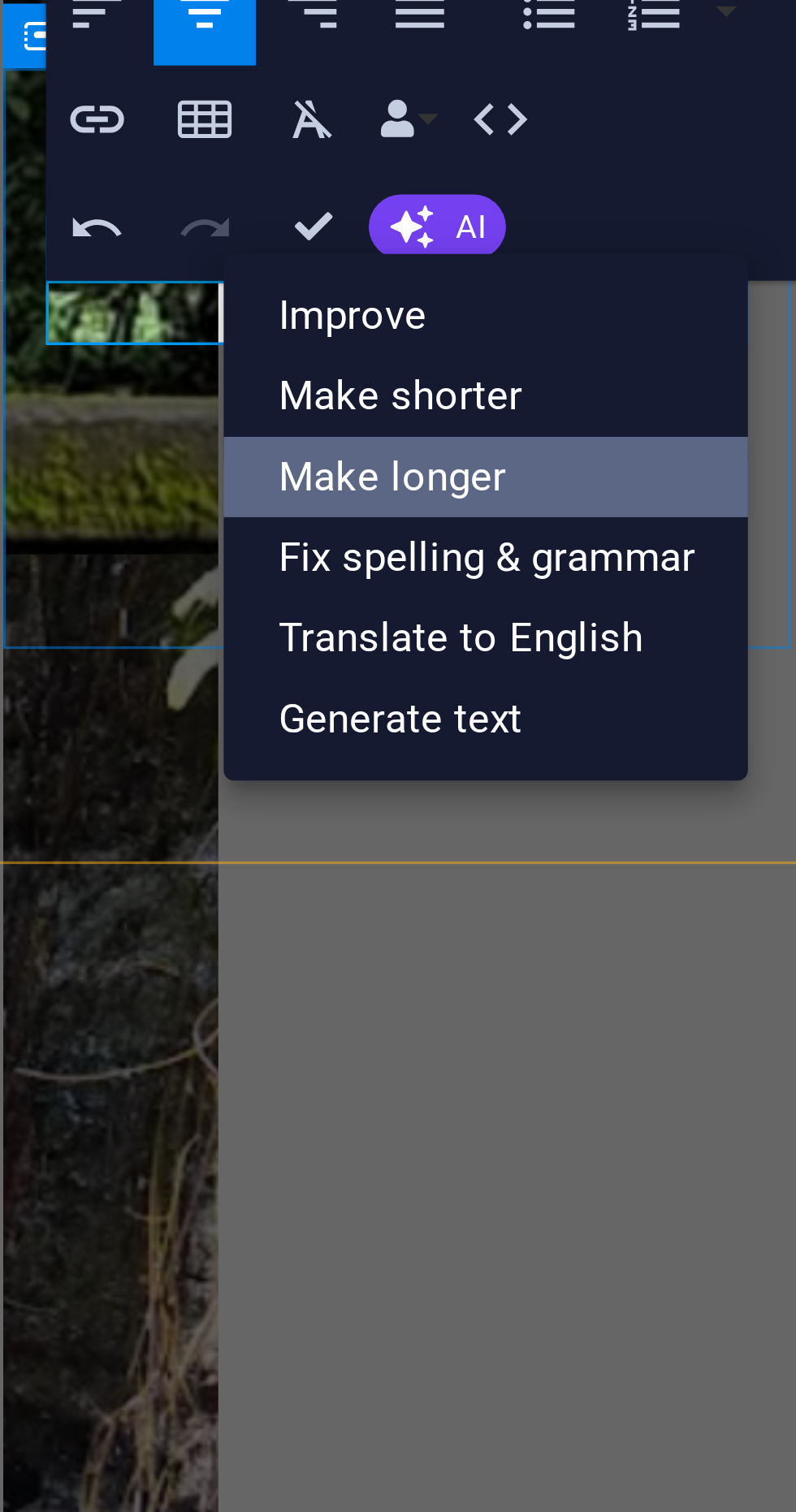
click at [443, 598] on link "Make longer" at bounding box center [443, 596] width 87 height 14
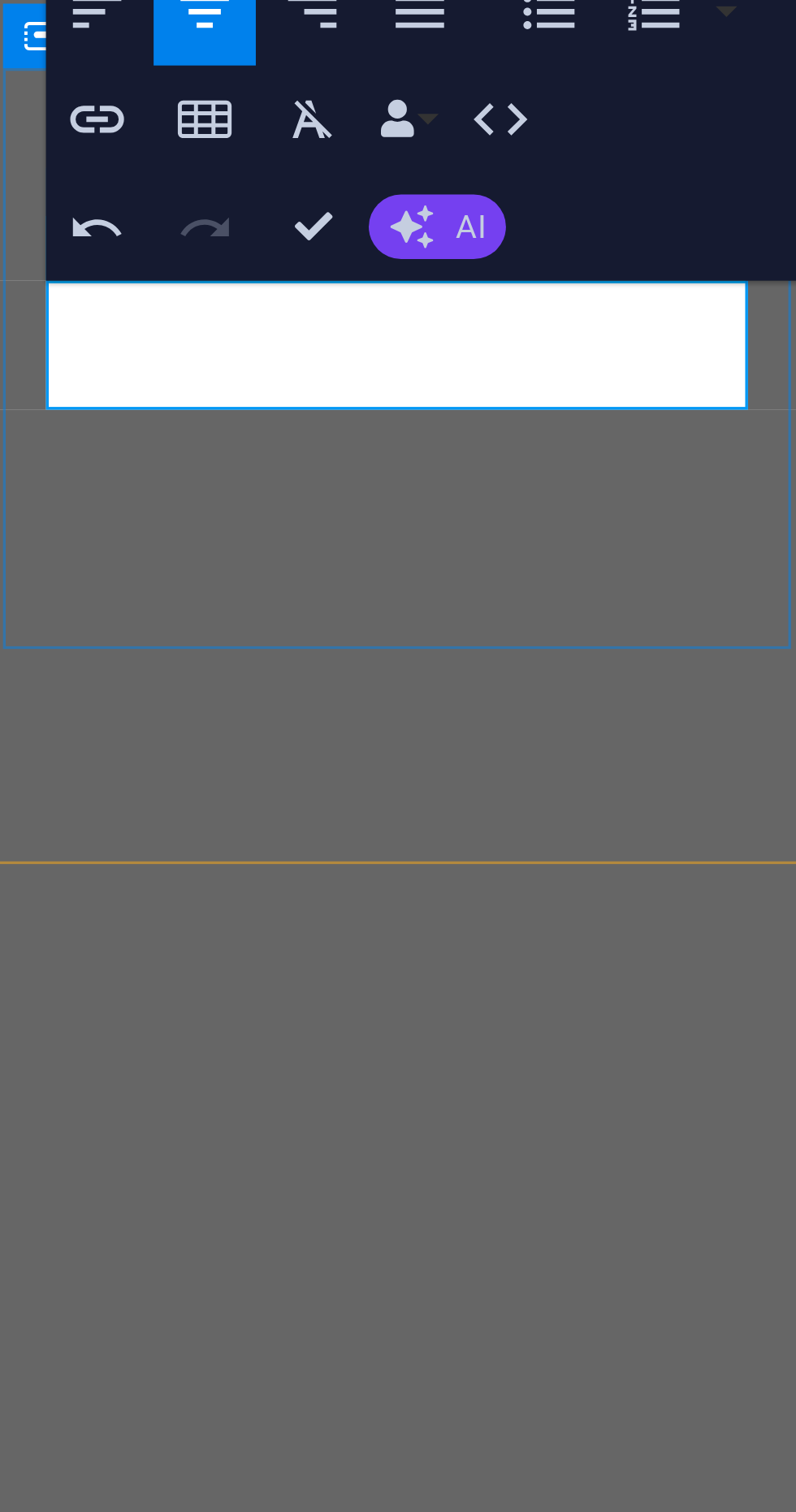
click at [436, 557] on button "AI" at bounding box center [434, 553] width 22 height 10
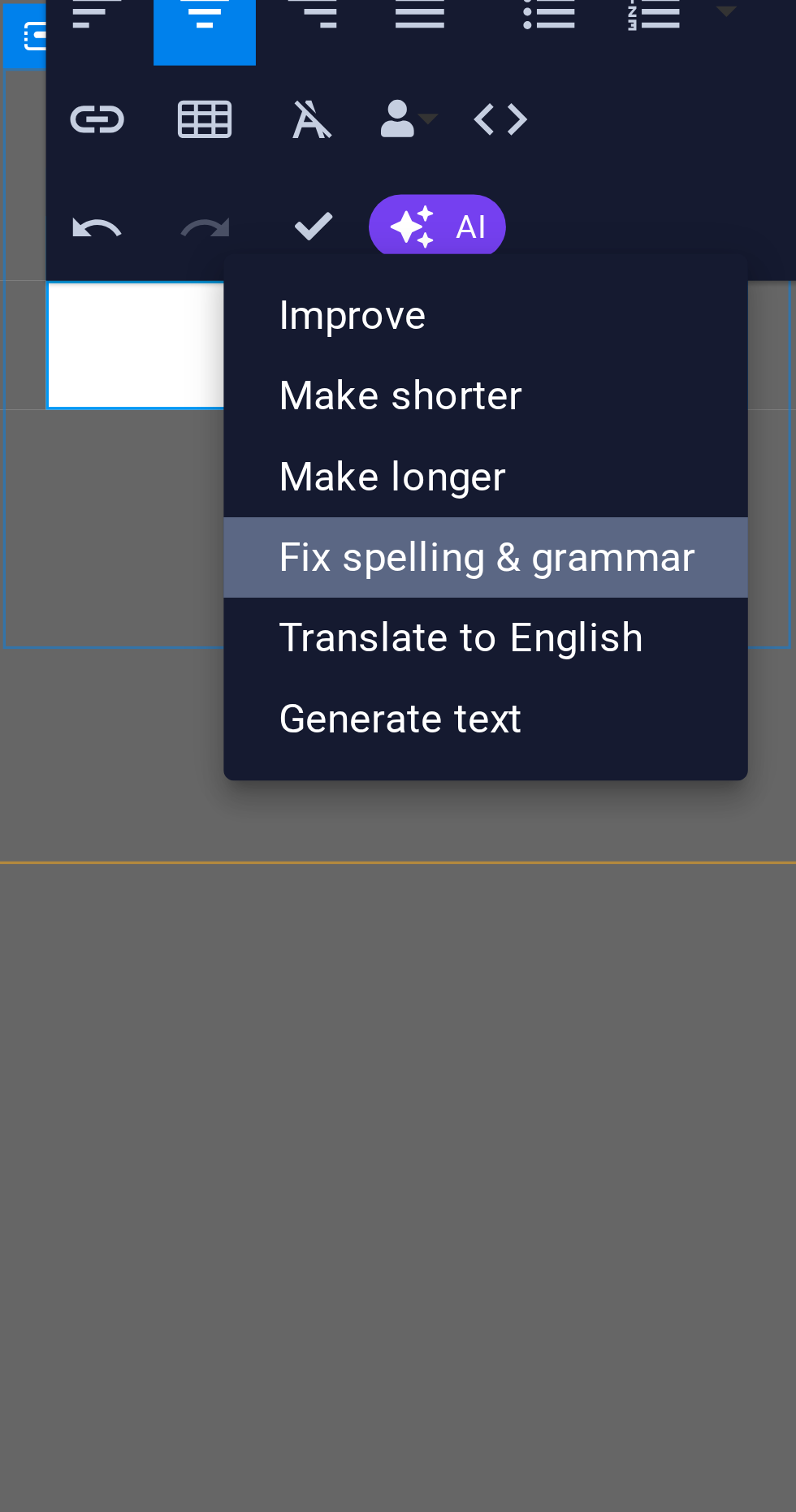
click at [466, 607] on link "Fix spelling & grammar" at bounding box center [443, 609] width 87 height 14
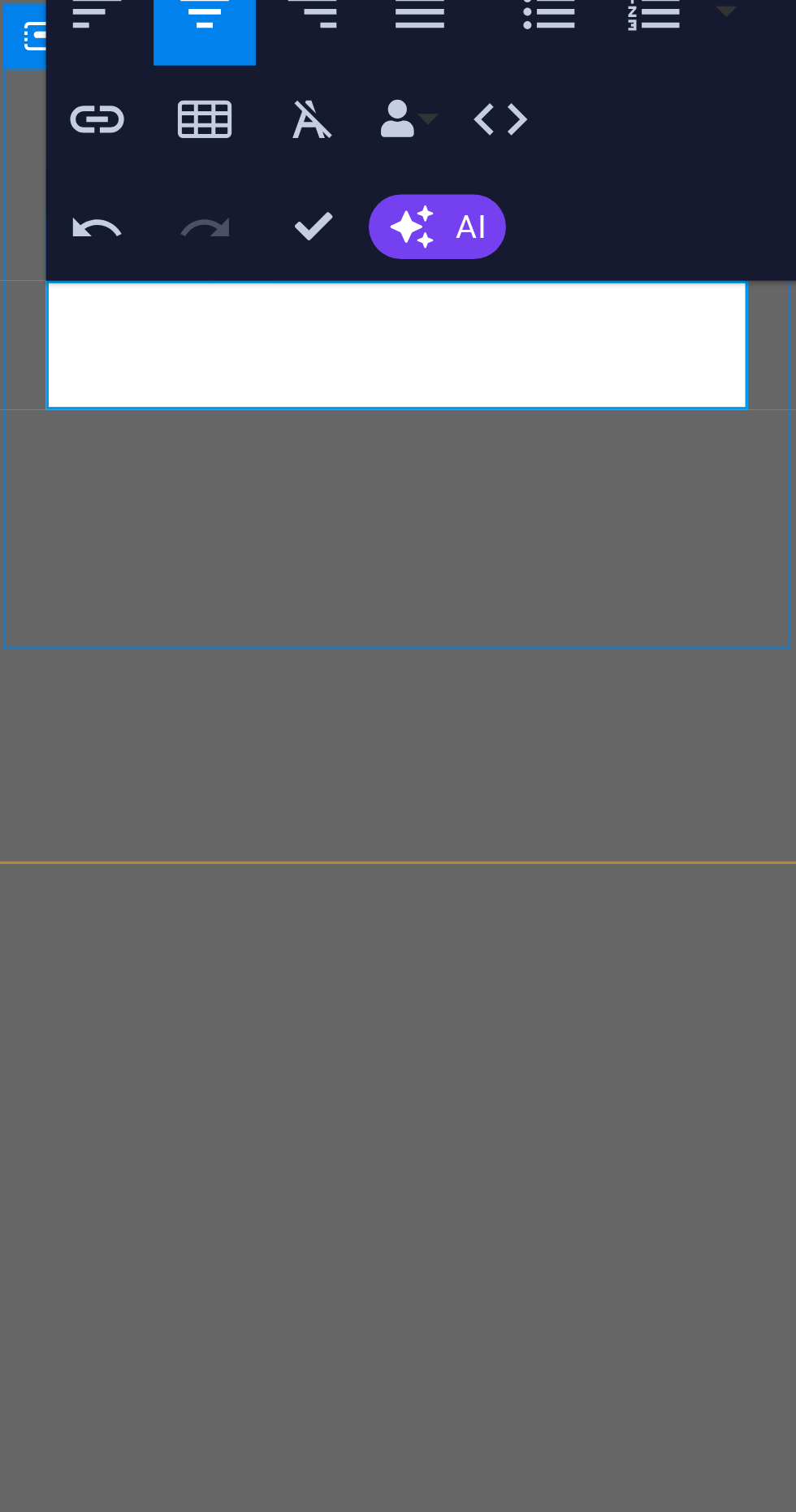
click at [139, 1416] on div "Headline Unbeatable Value in Transportation Solutions" at bounding box center [64, 1475] width 238 height 118
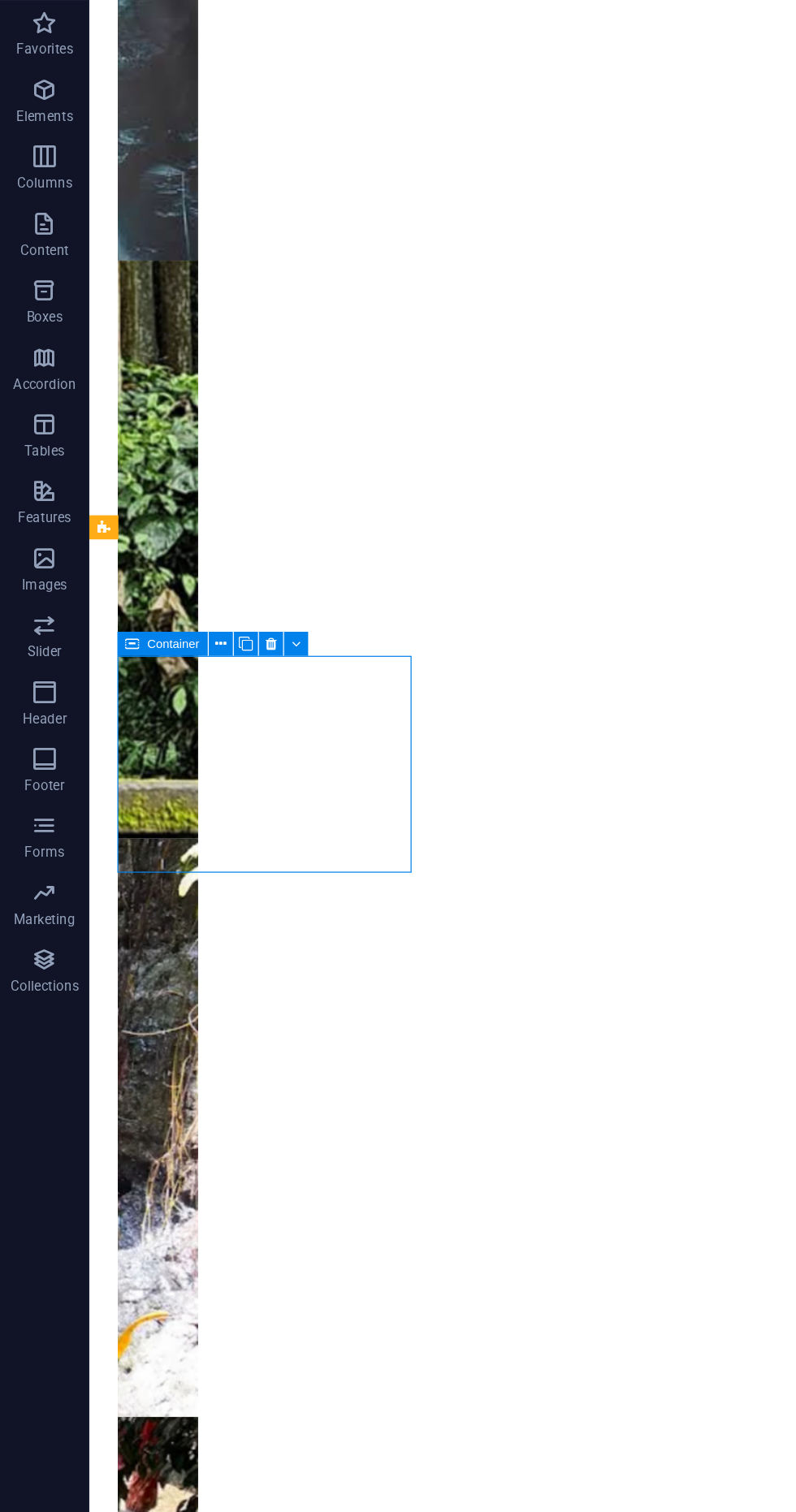
scroll to position [708, 0]
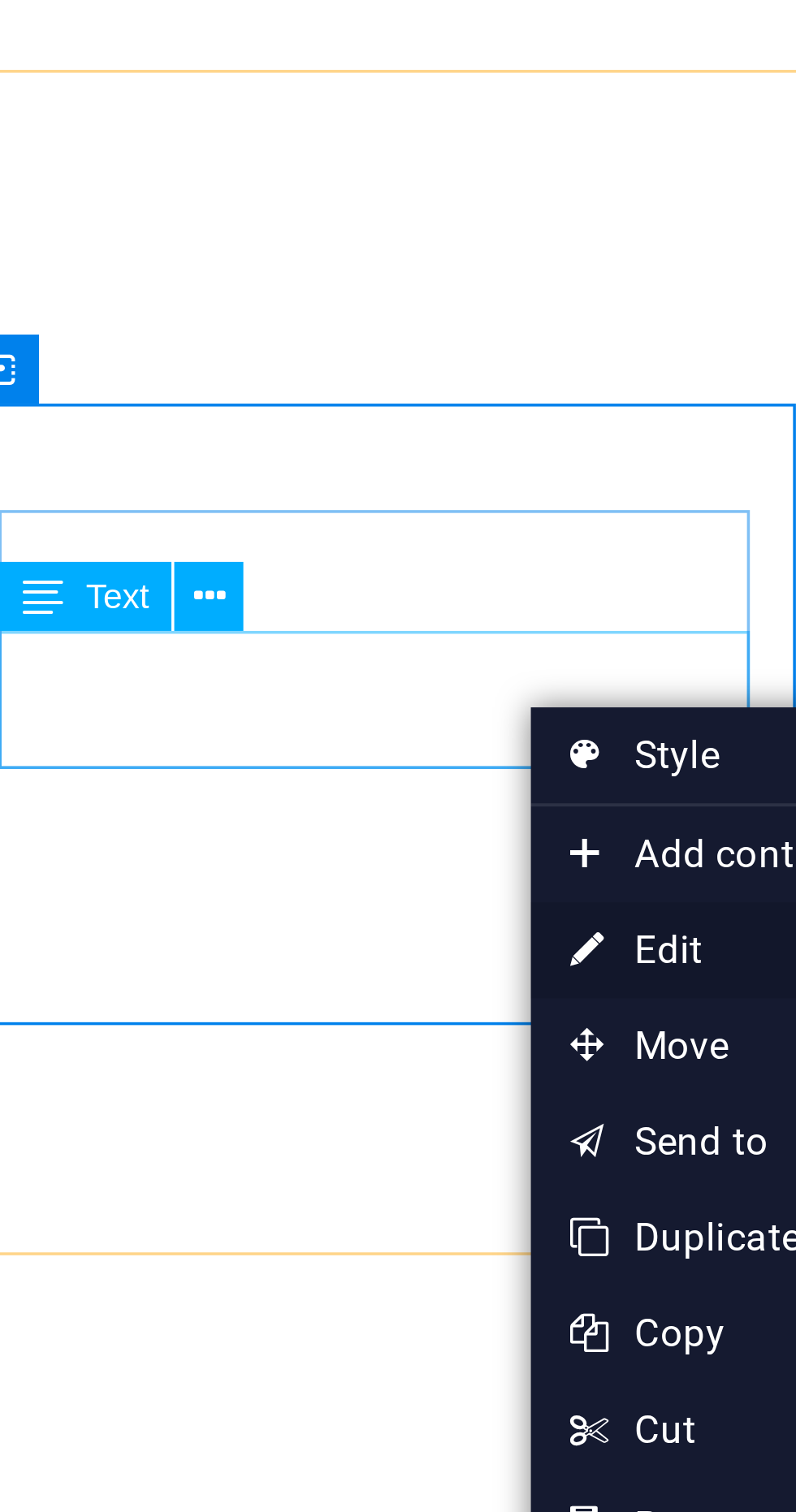
click at [268, 653] on link "⏎ Edit" at bounding box center [286, 653] width 109 height 24
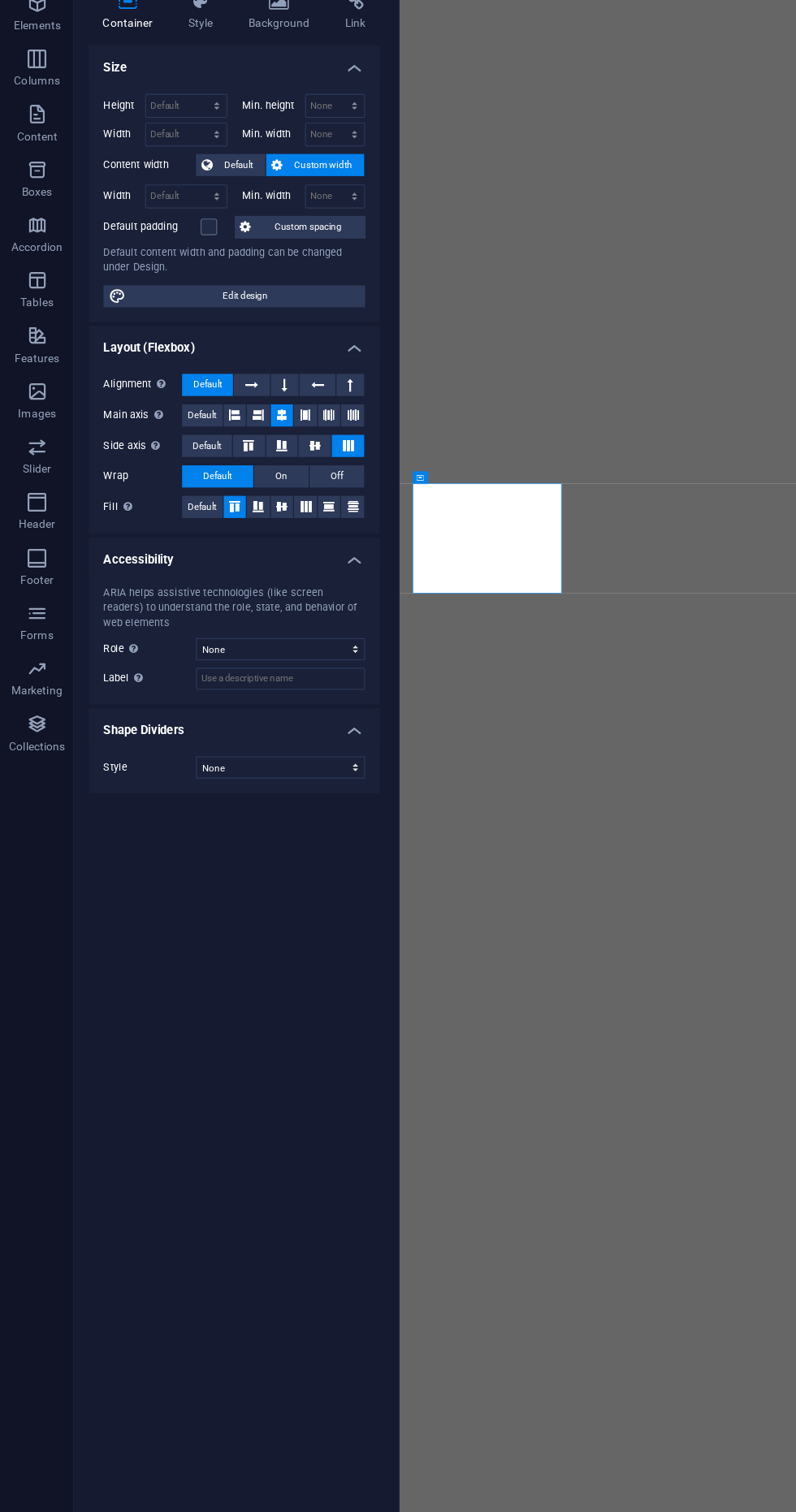
scroll to position [327, 0]
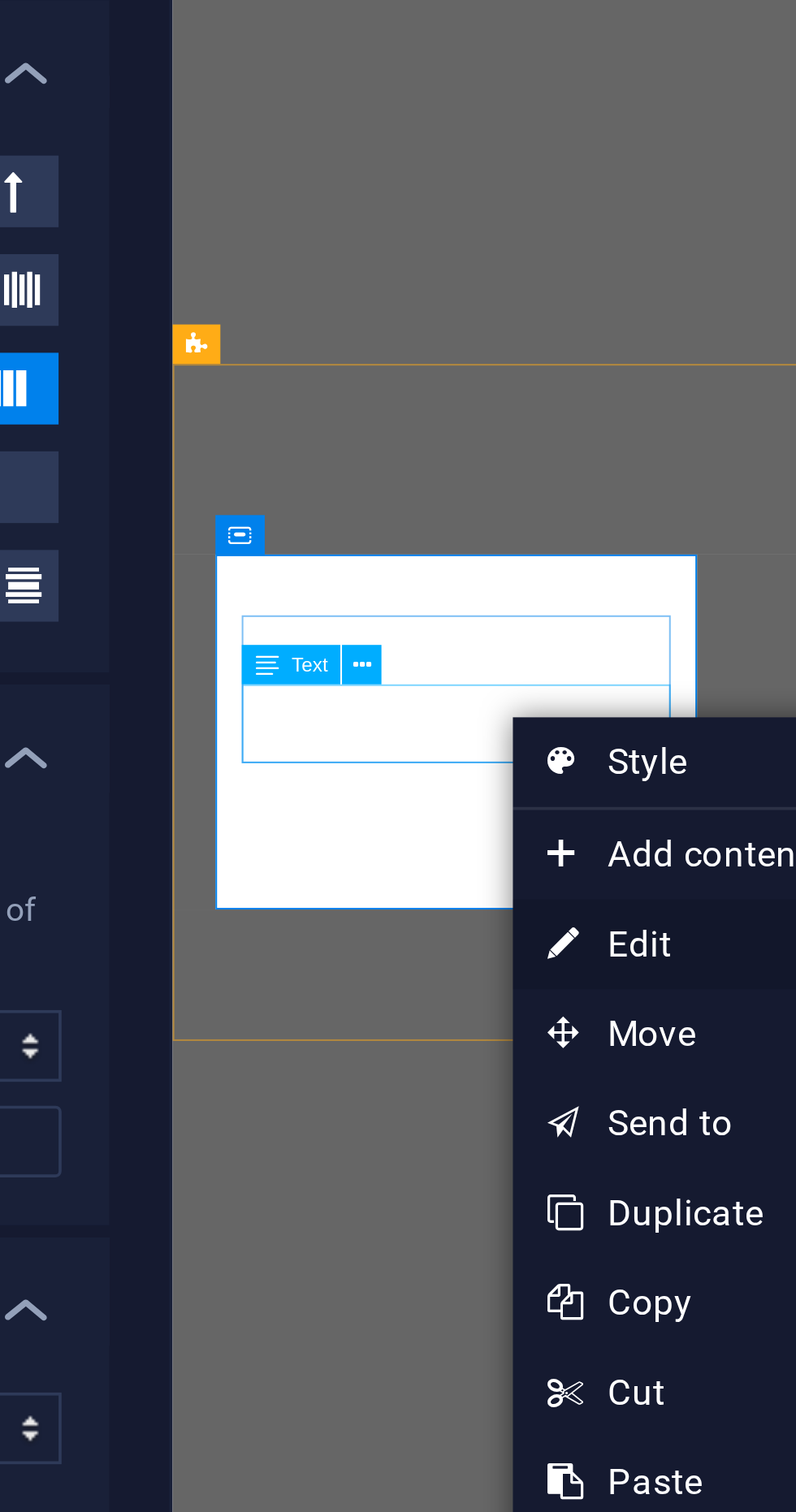
click at [482, 643] on link "⏎ Edit" at bounding box center [498, 646] width 109 height 24
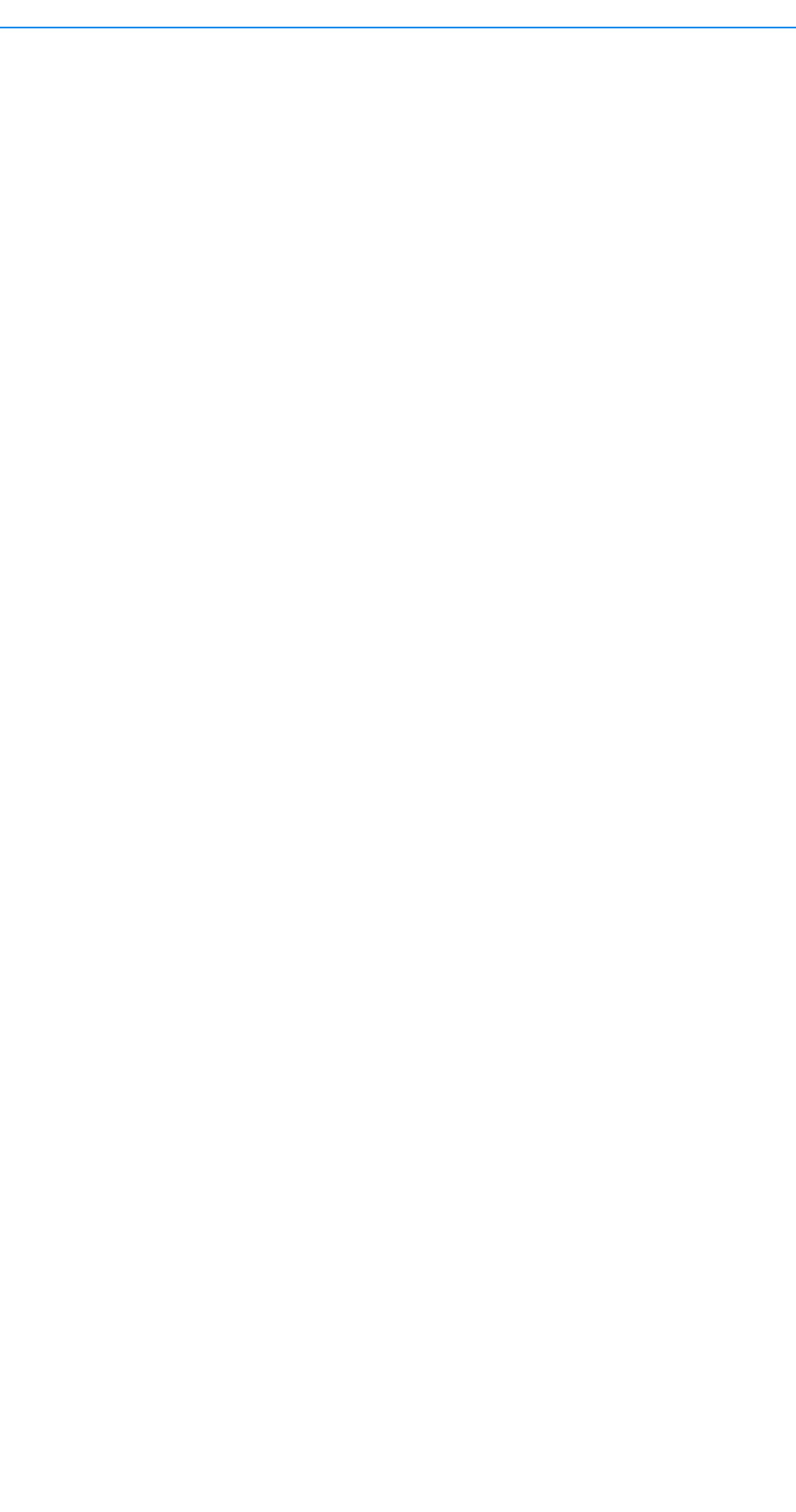
scroll to position [855, 0]
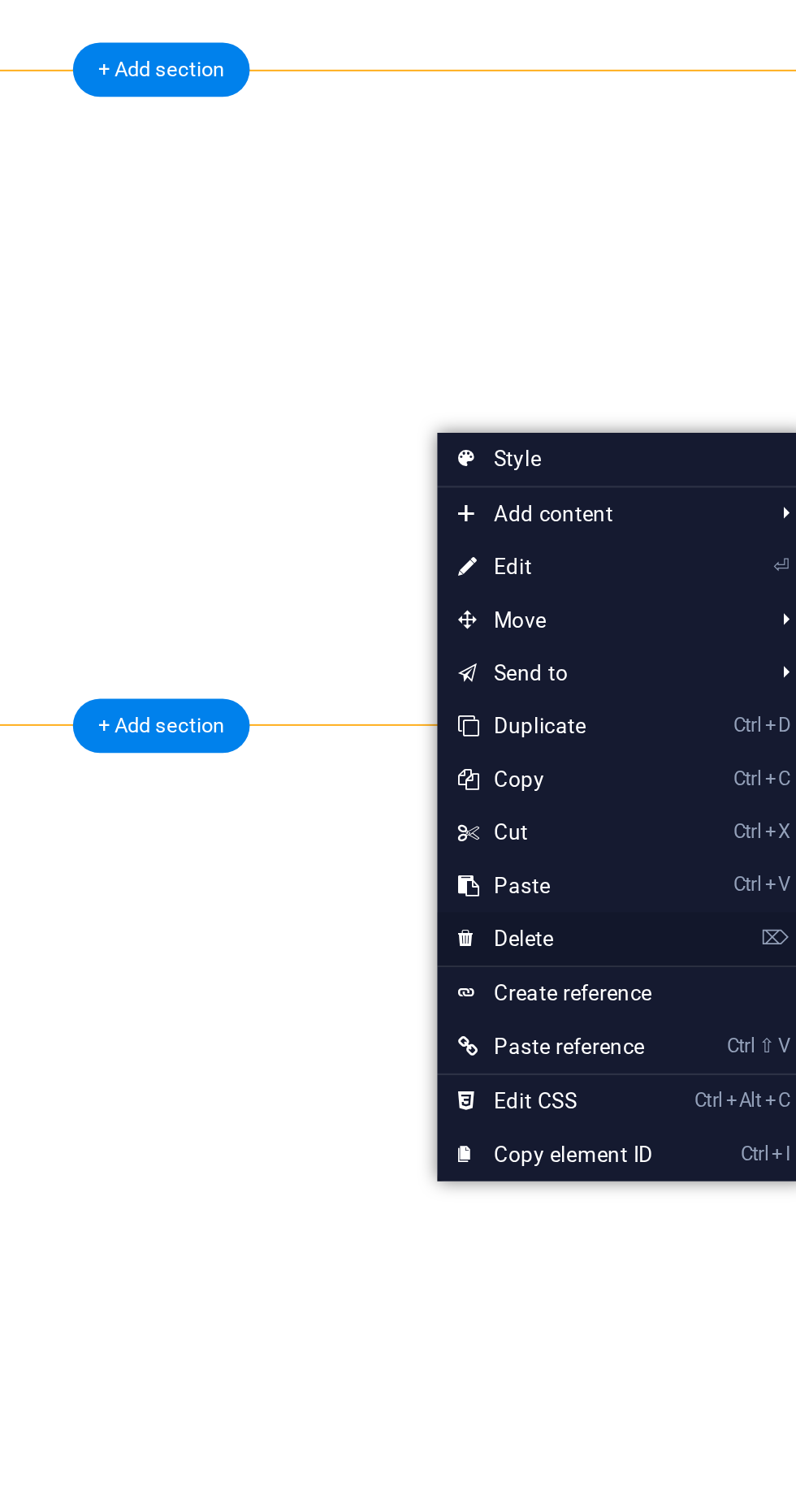
click at [620, 694] on link "⌦ Delete" at bounding box center [611, 696] width 109 height 24
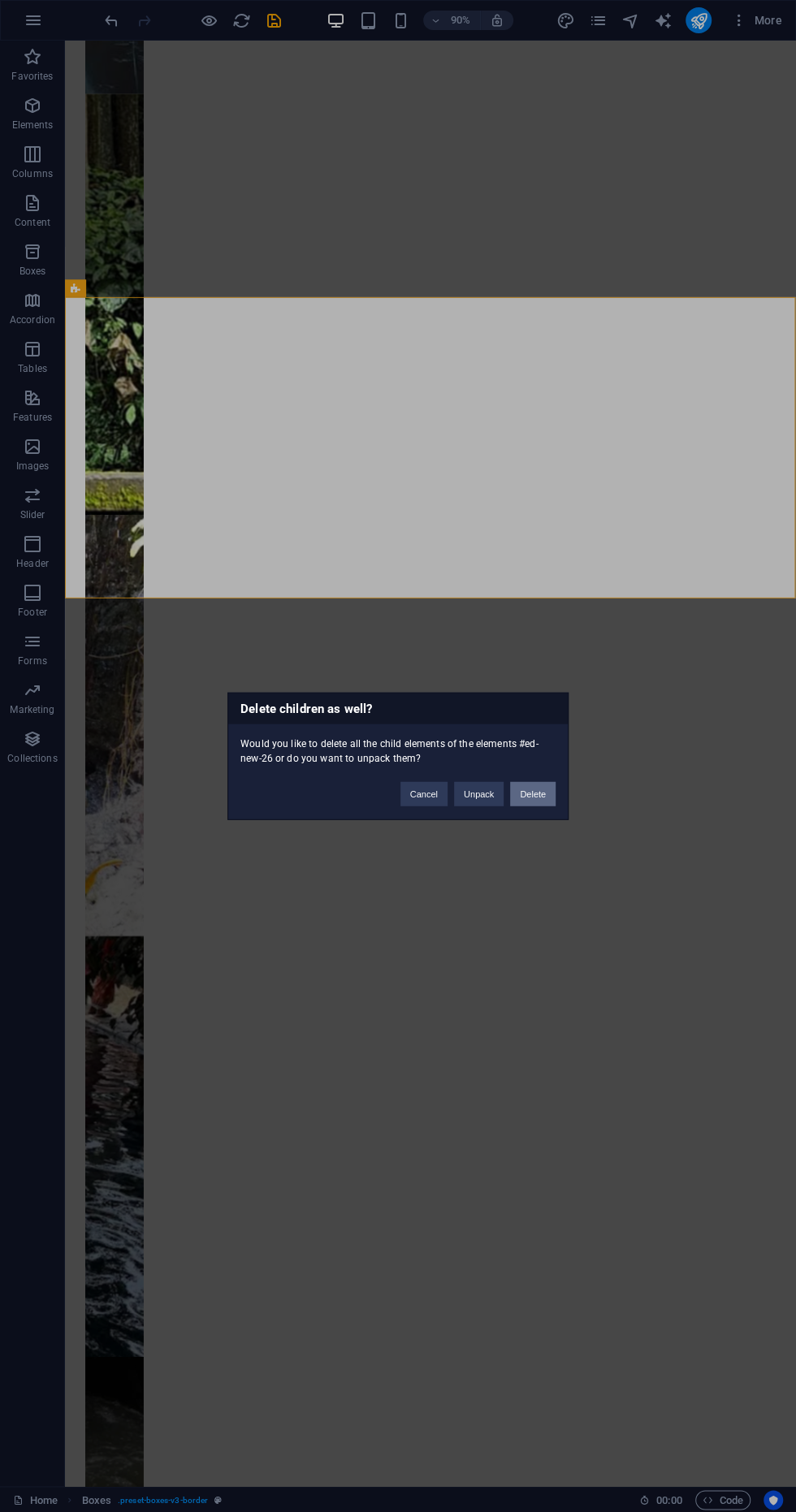
click at [550, 806] on button "Delete" at bounding box center [532, 794] width 46 height 24
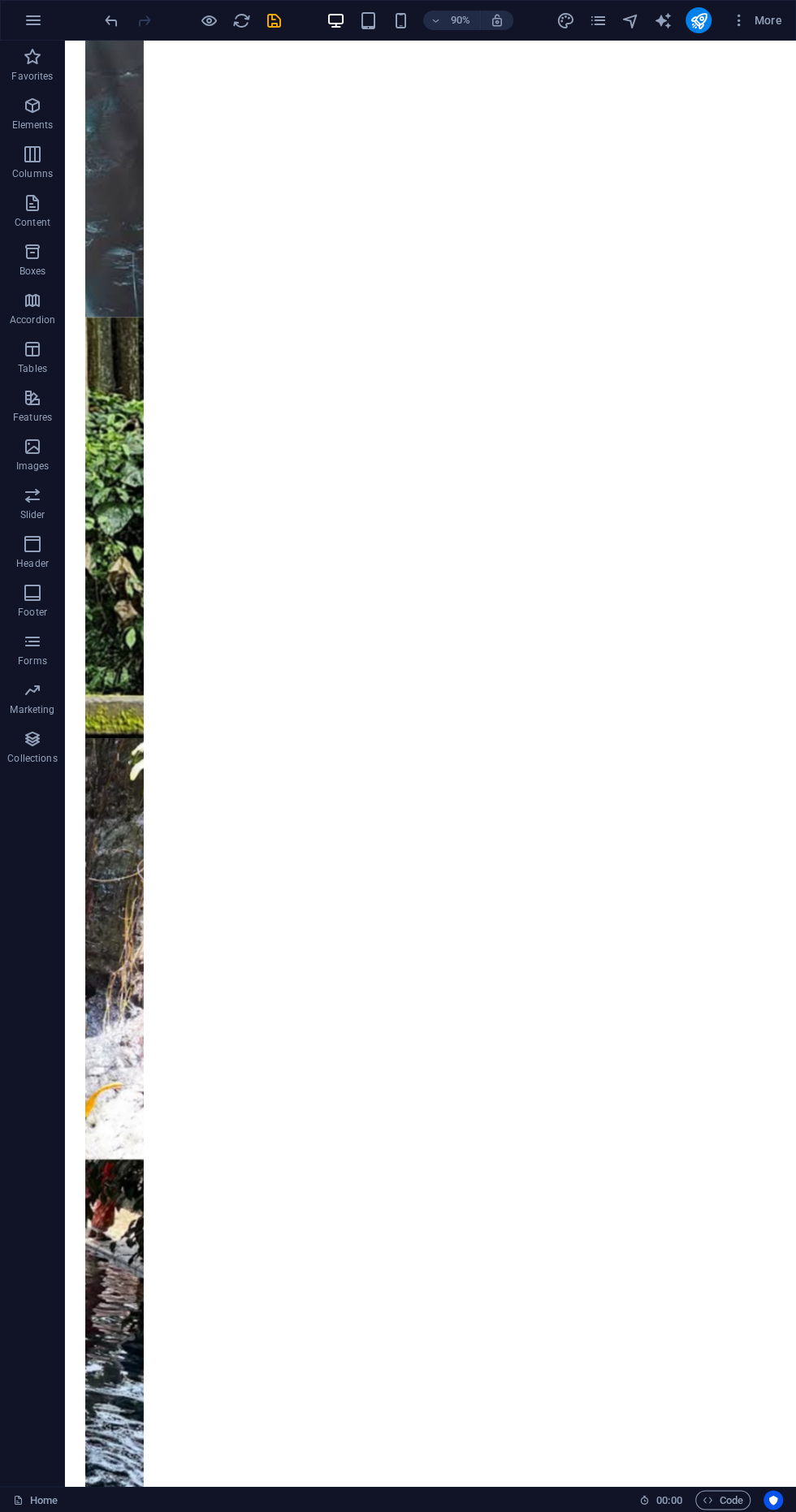
scroll to position [480, 0]
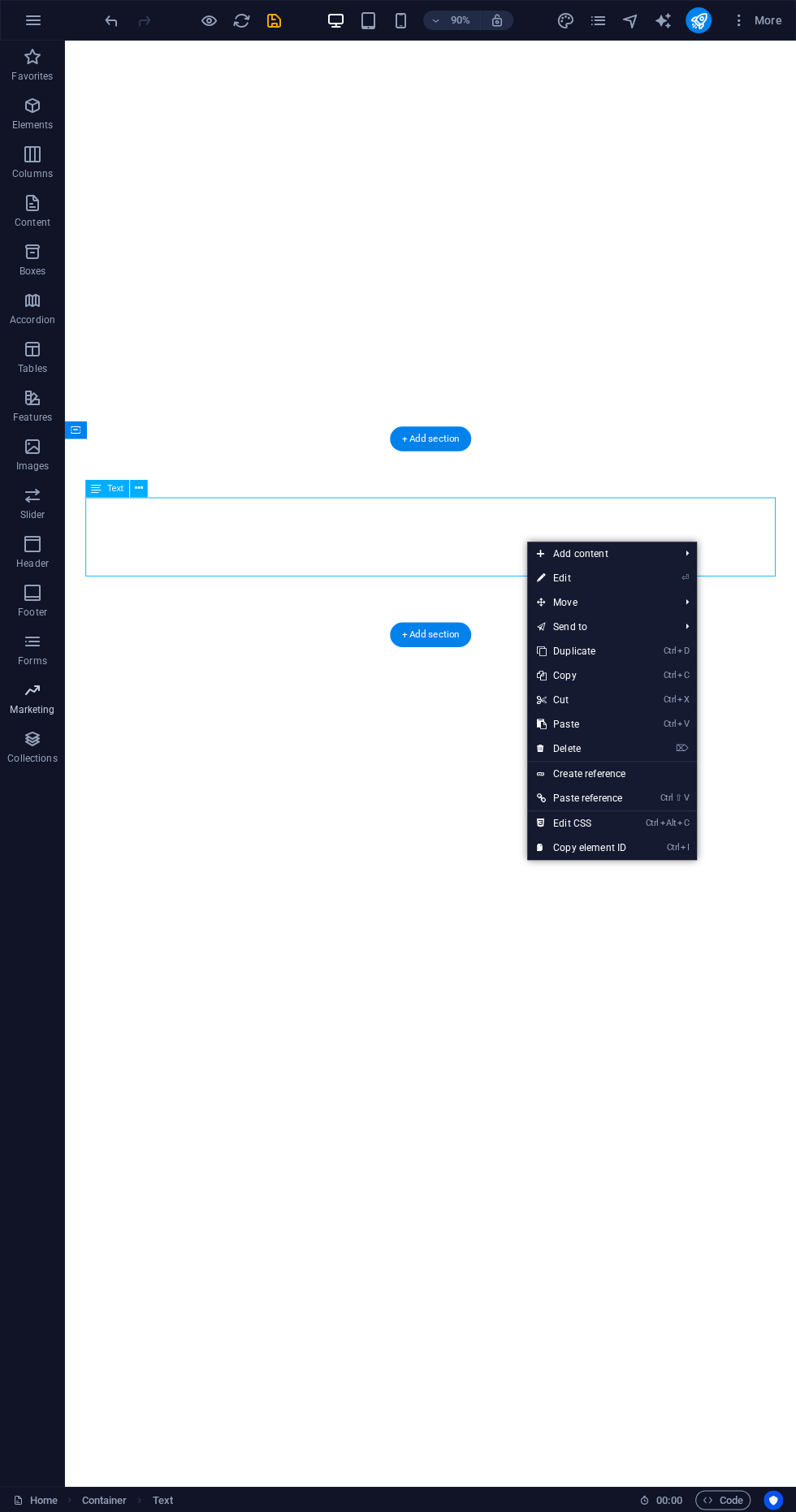
click at [26, 712] on p "Marketing" at bounding box center [32, 710] width 45 height 13
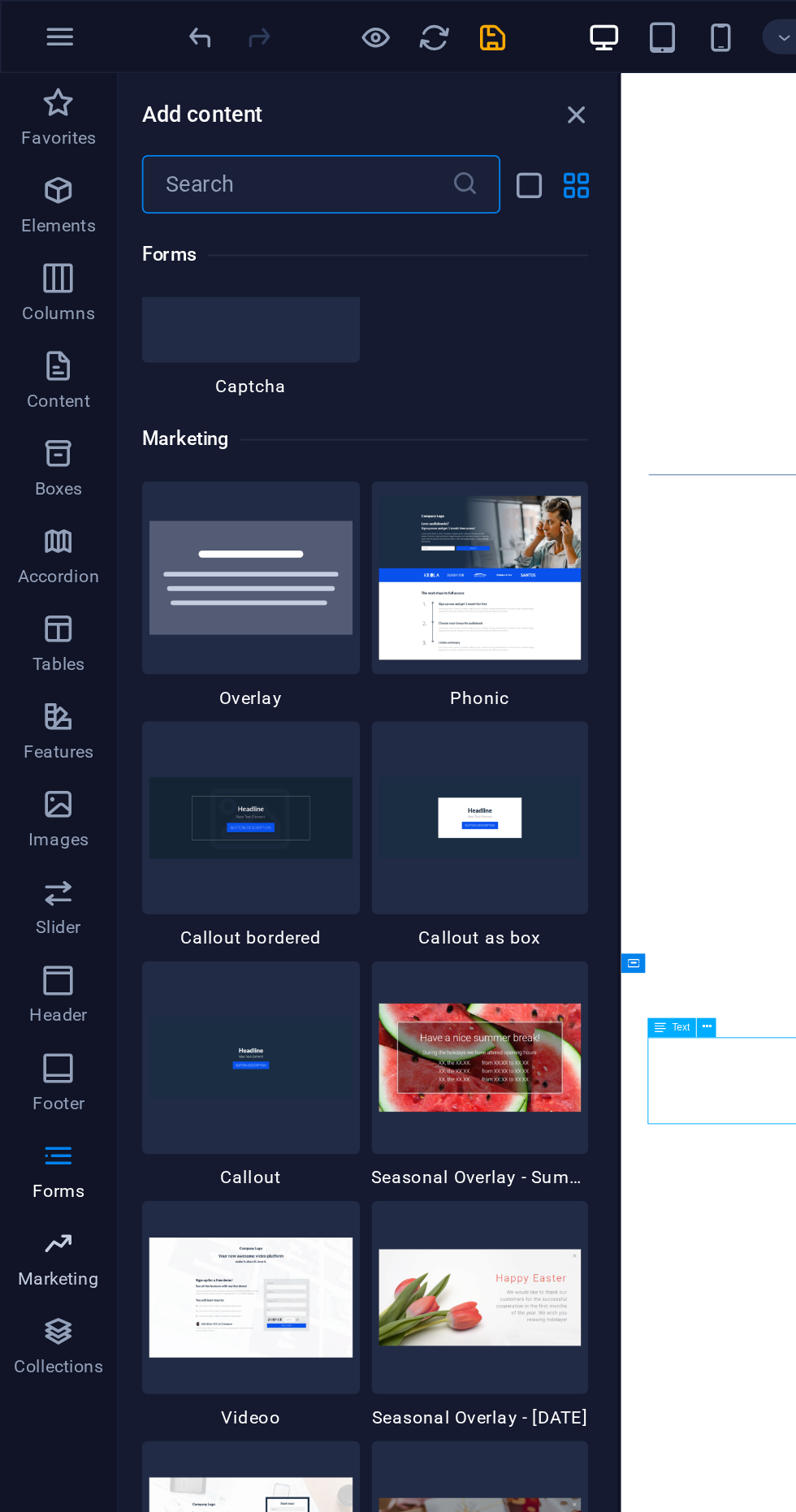
scroll to position [13199, 0]
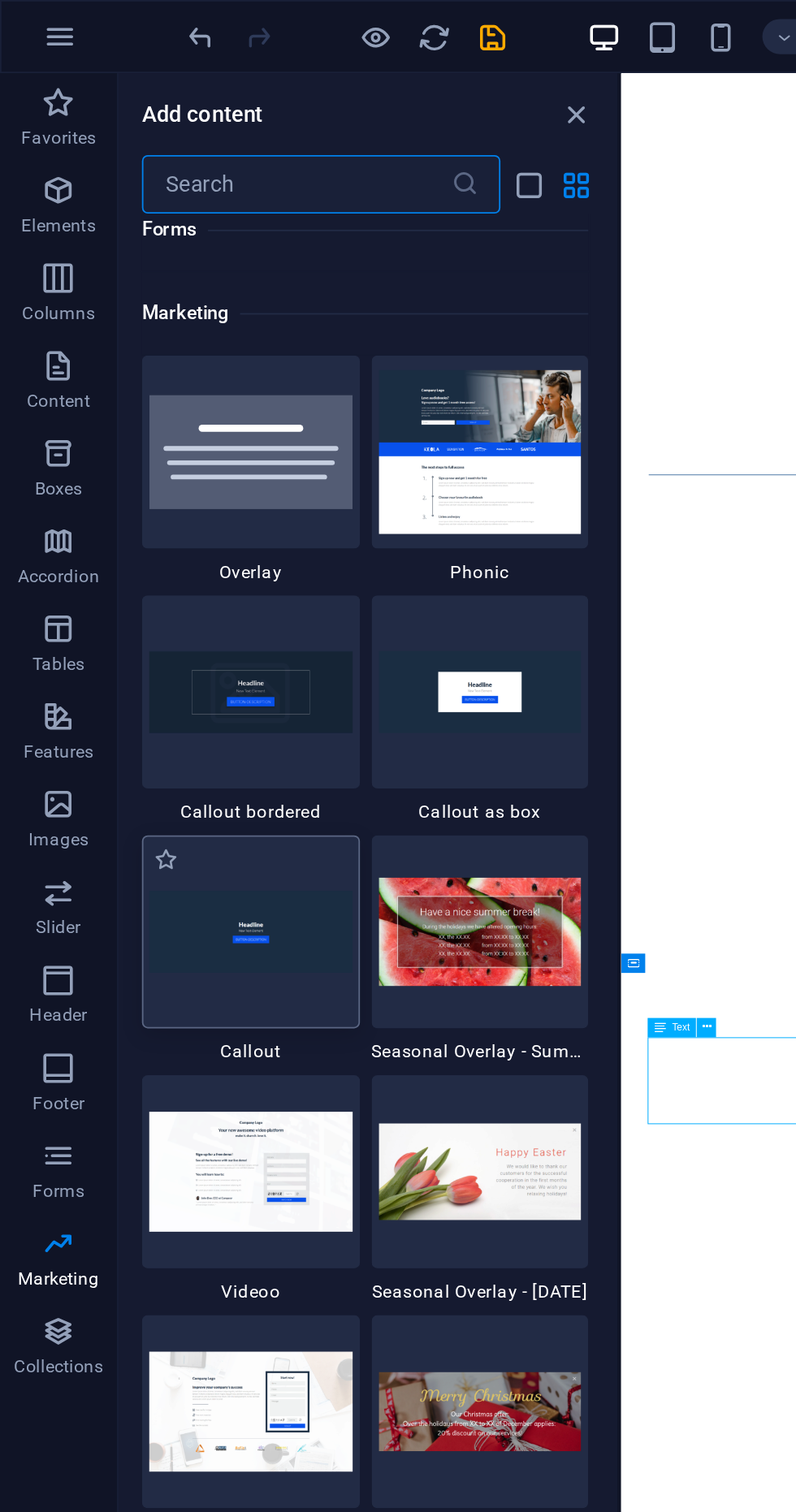
click at [156, 491] on div at bounding box center [140, 517] width 121 height 107
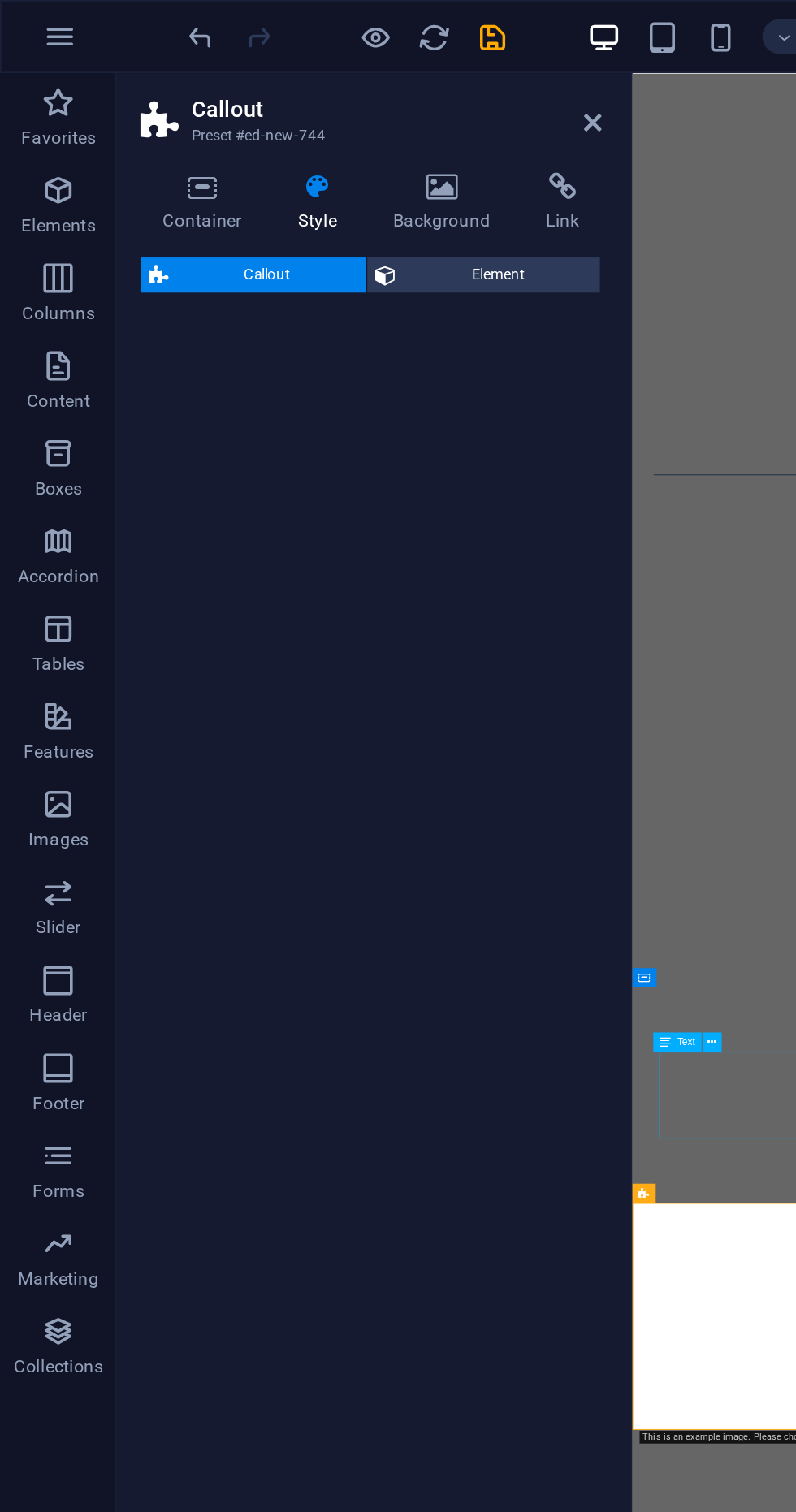
select select "%"
select select "rem"
select select "px"
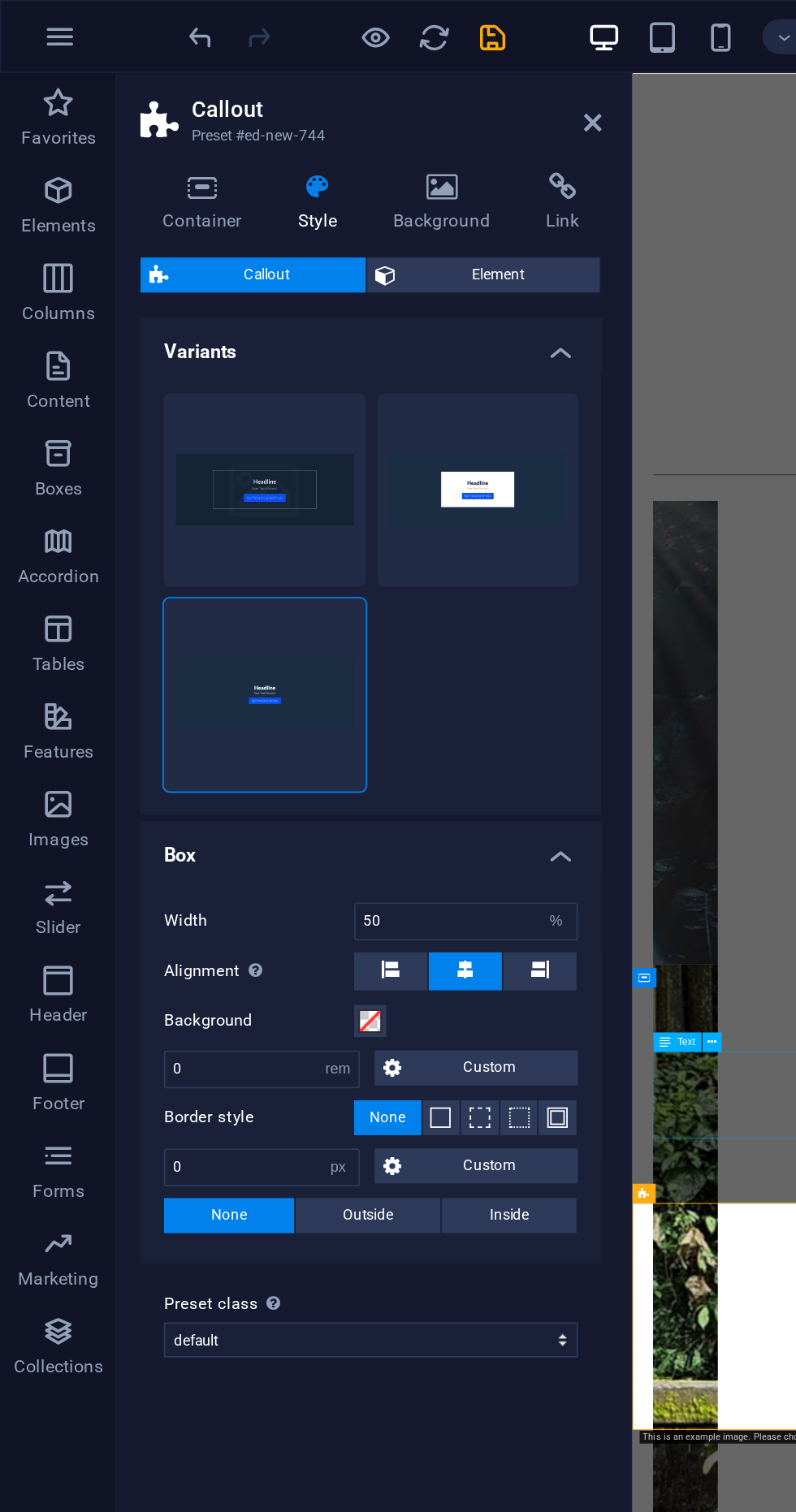
scroll to position [0, 0]
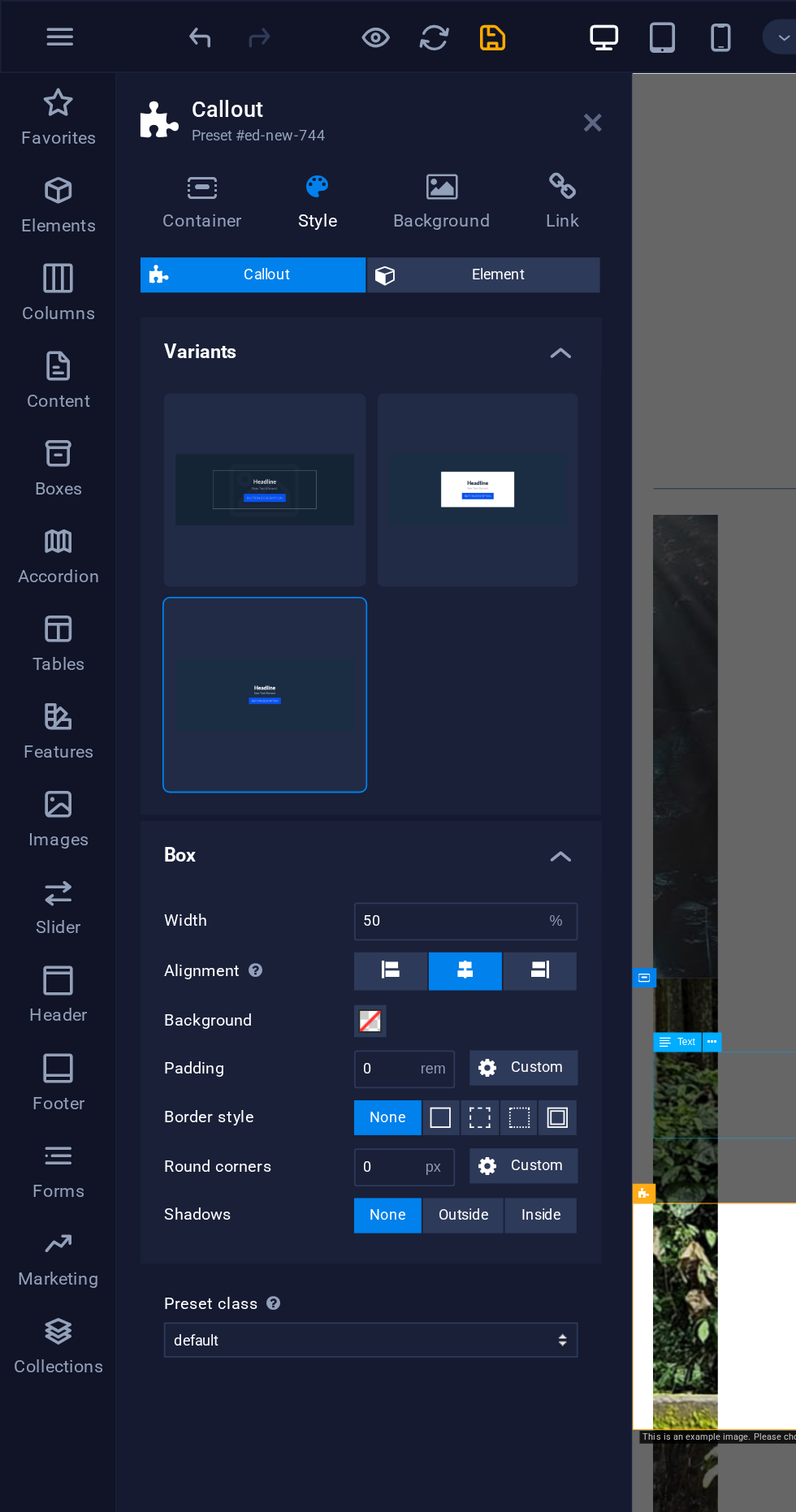
click at [329, 70] on icon at bounding box center [329, 68] width 9 height 13
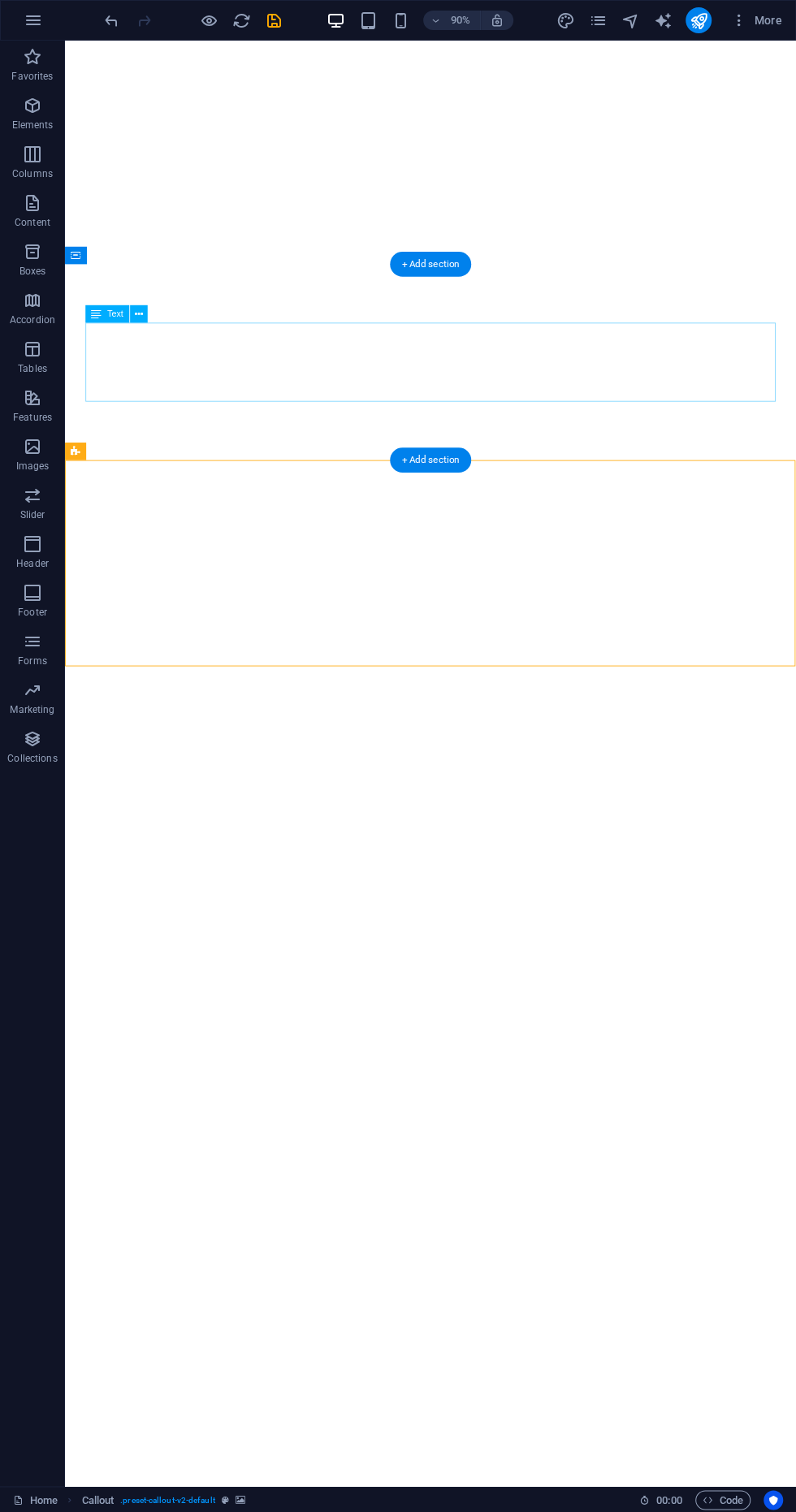
scroll to position [673, 0]
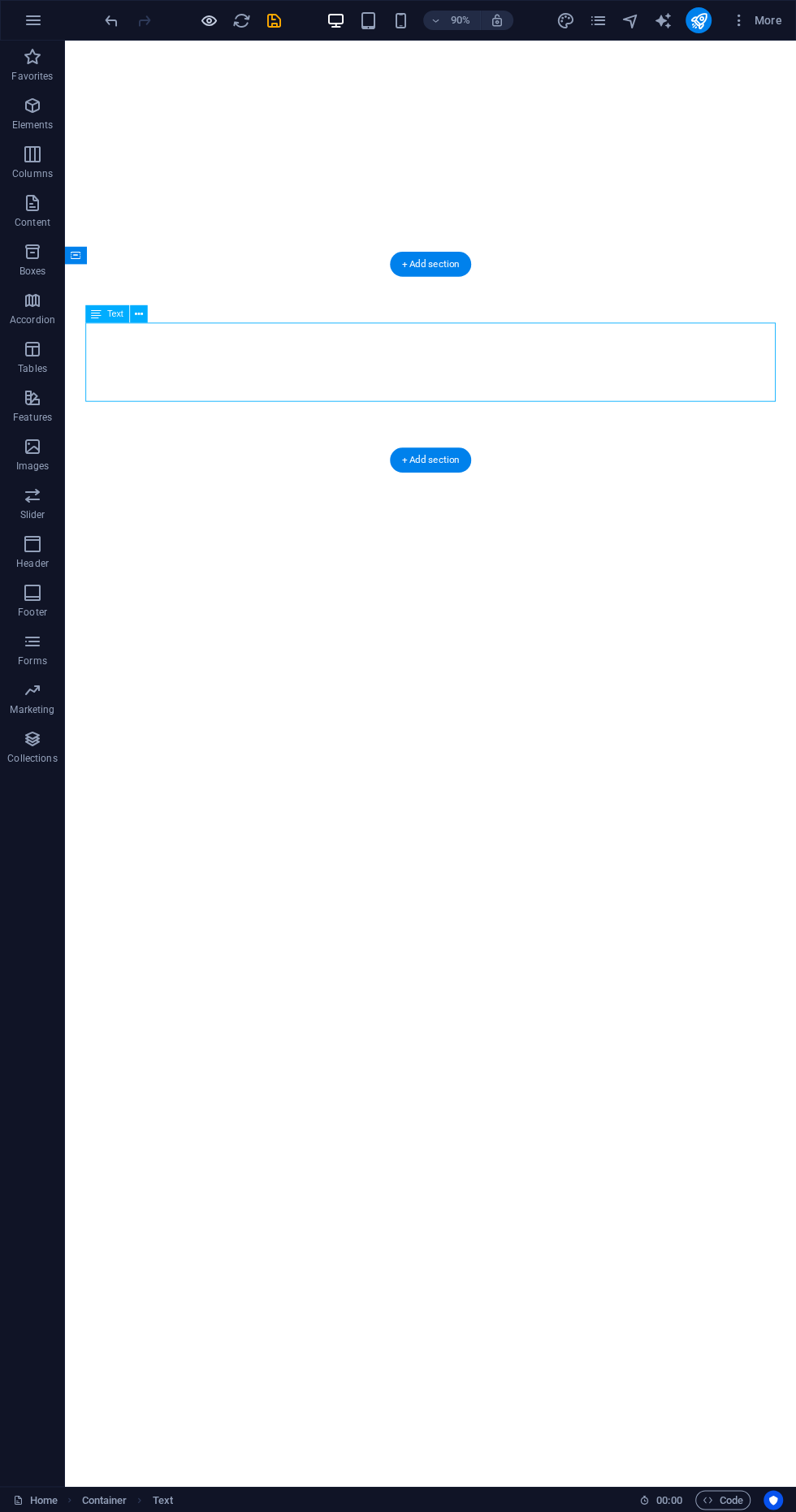
click at [202, 21] on icon "button" at bounding box center [209, 21] width 19 height 19
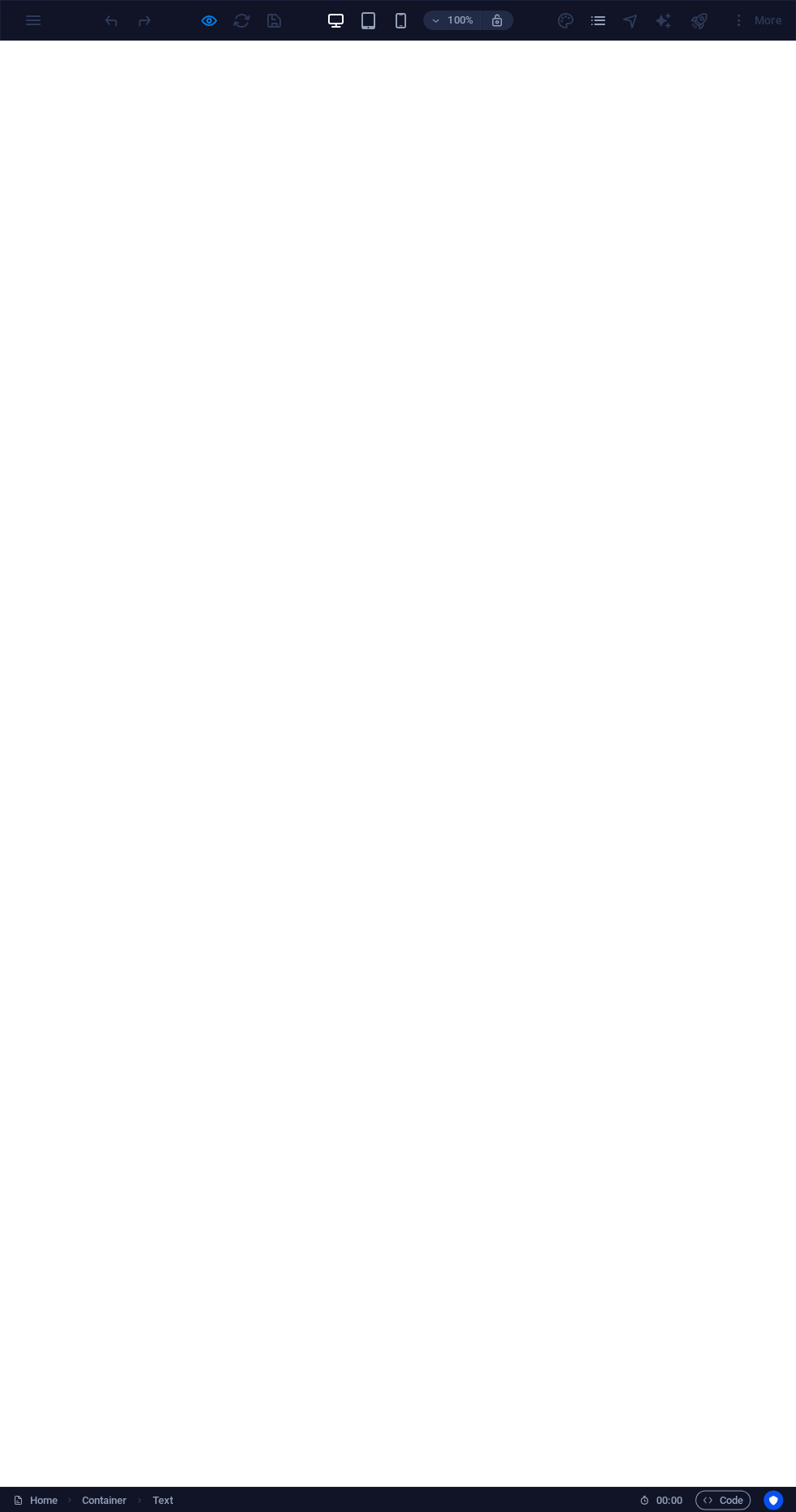
scroll to position [460, 0]
click at [208, 20] on icon "button" at bounding box center [209, 21] width 19 height 19
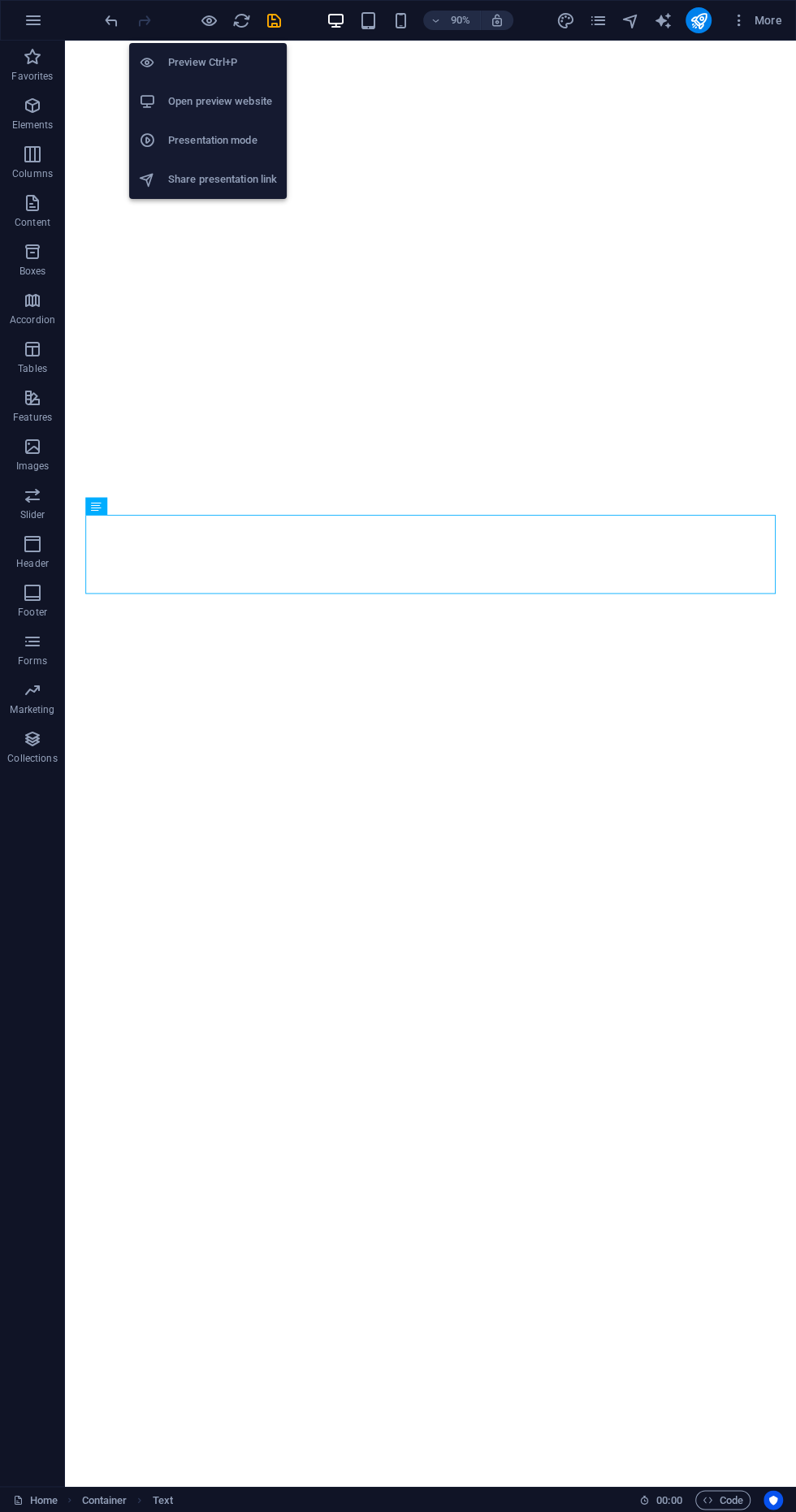
click at [117, 5] on div "90% More" at bounding box center [398, 21] width 794 height 39
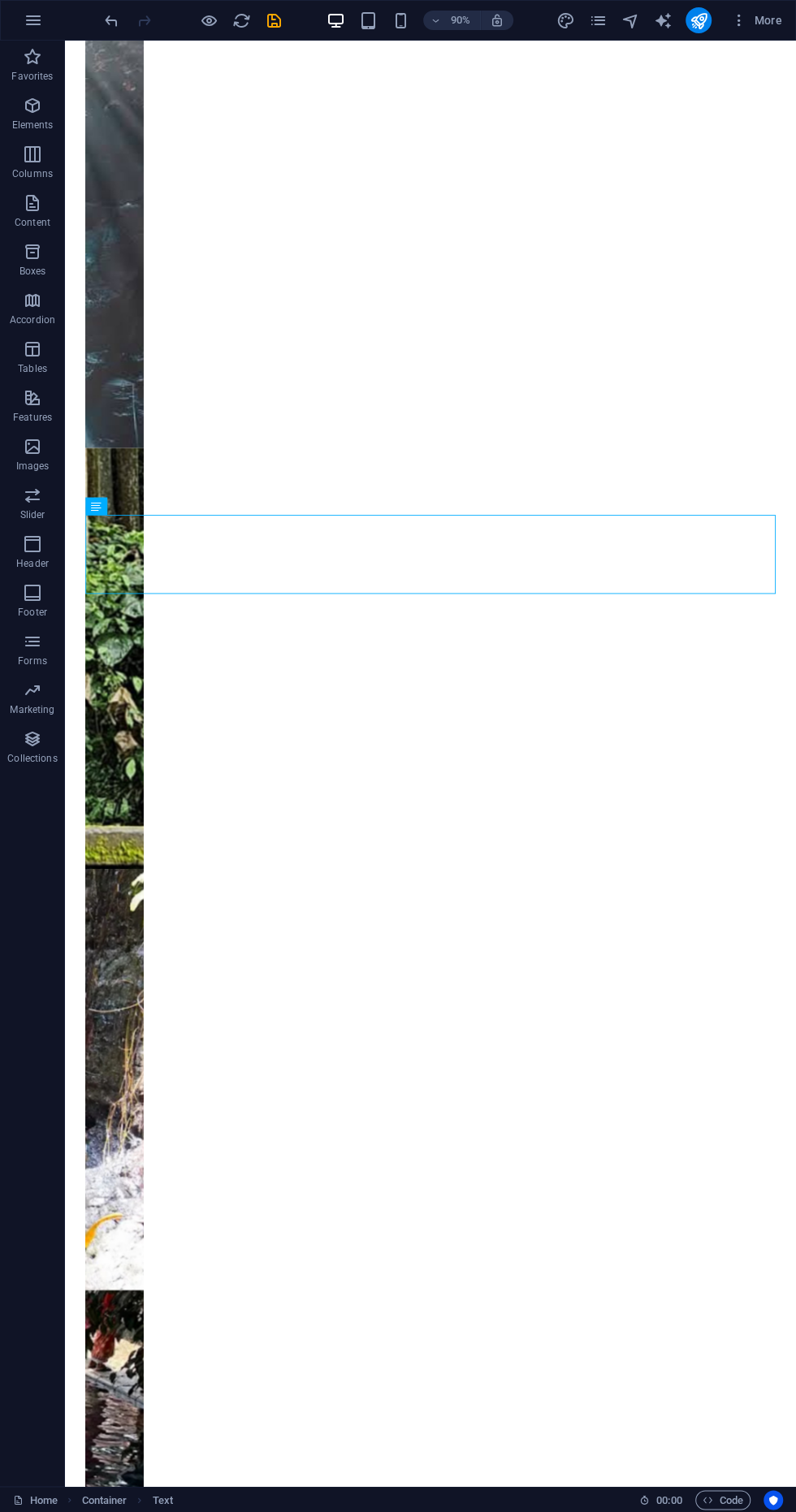
click at [117, 7] on div "90% More" at bounding box center [398, 21] width 794 height 39
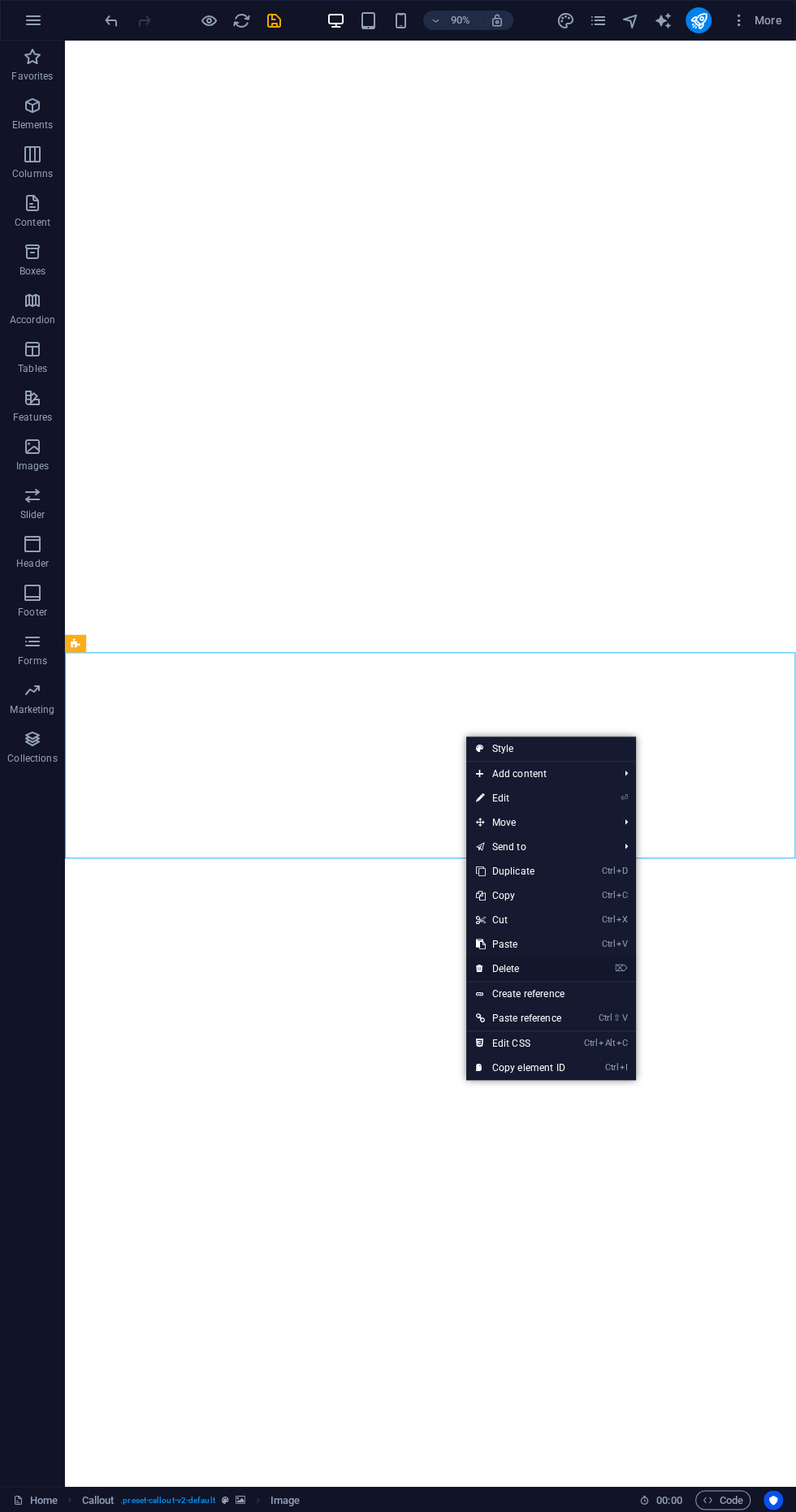
click at [546, 971] on link "⌦ Delete" at bounding box center [520, 969] width 109 height 24
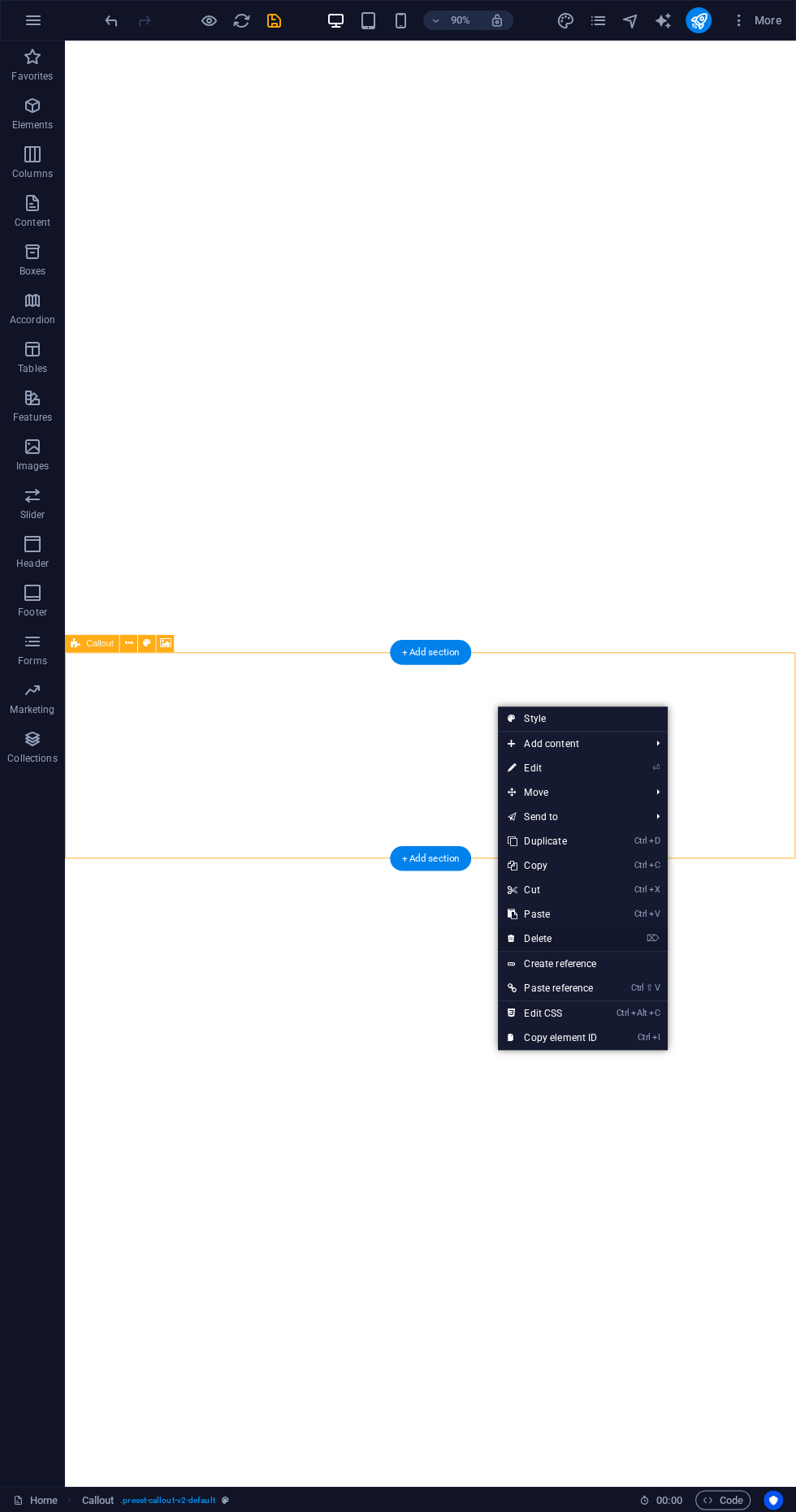
click at [580, 933] on link "⌦ Delete" at bounding box center [552, 939] width 109 height 24
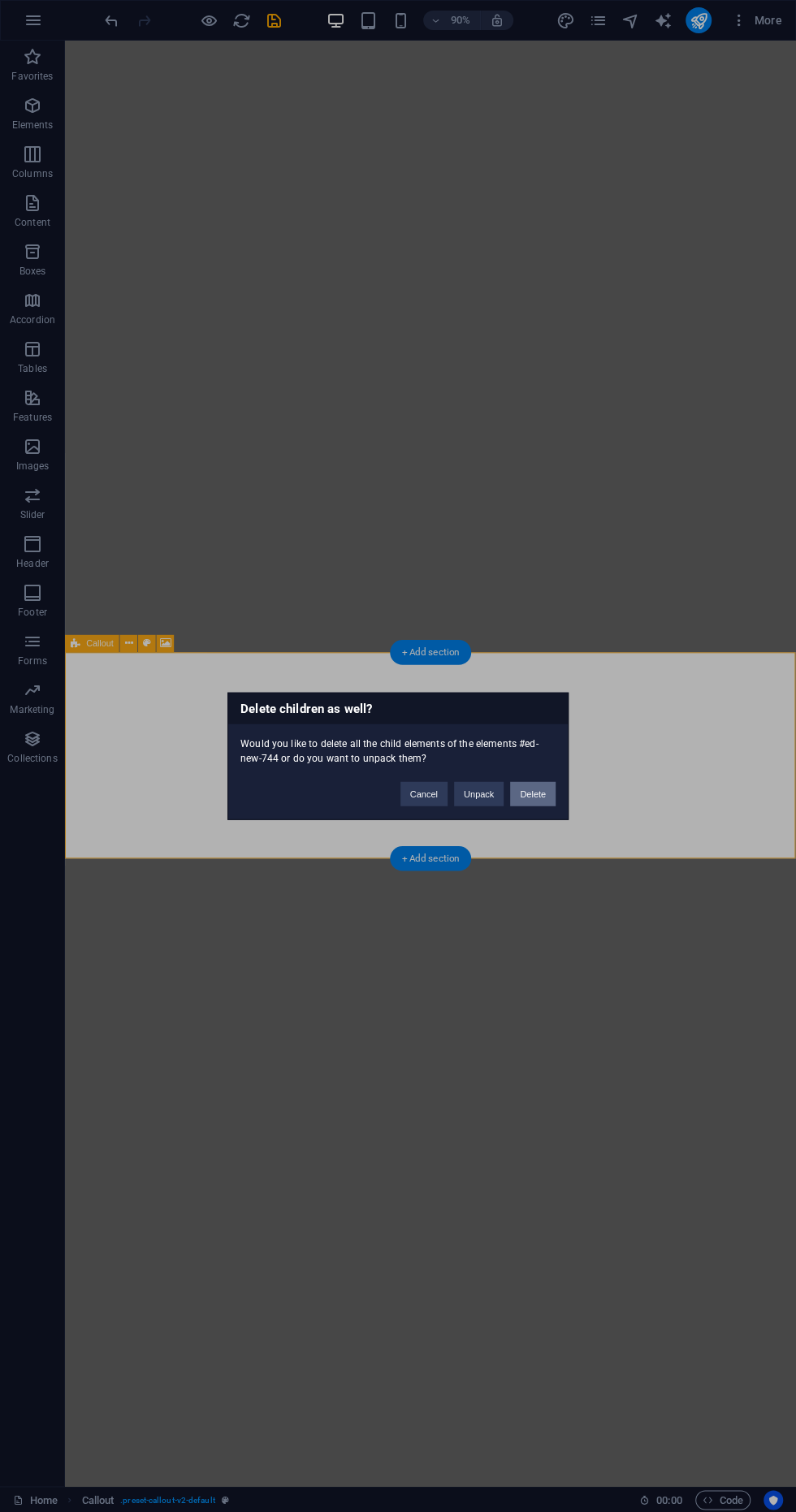
click at [555, 804] on button "Delete" at bounding box center [532, 794] width 46 height 24
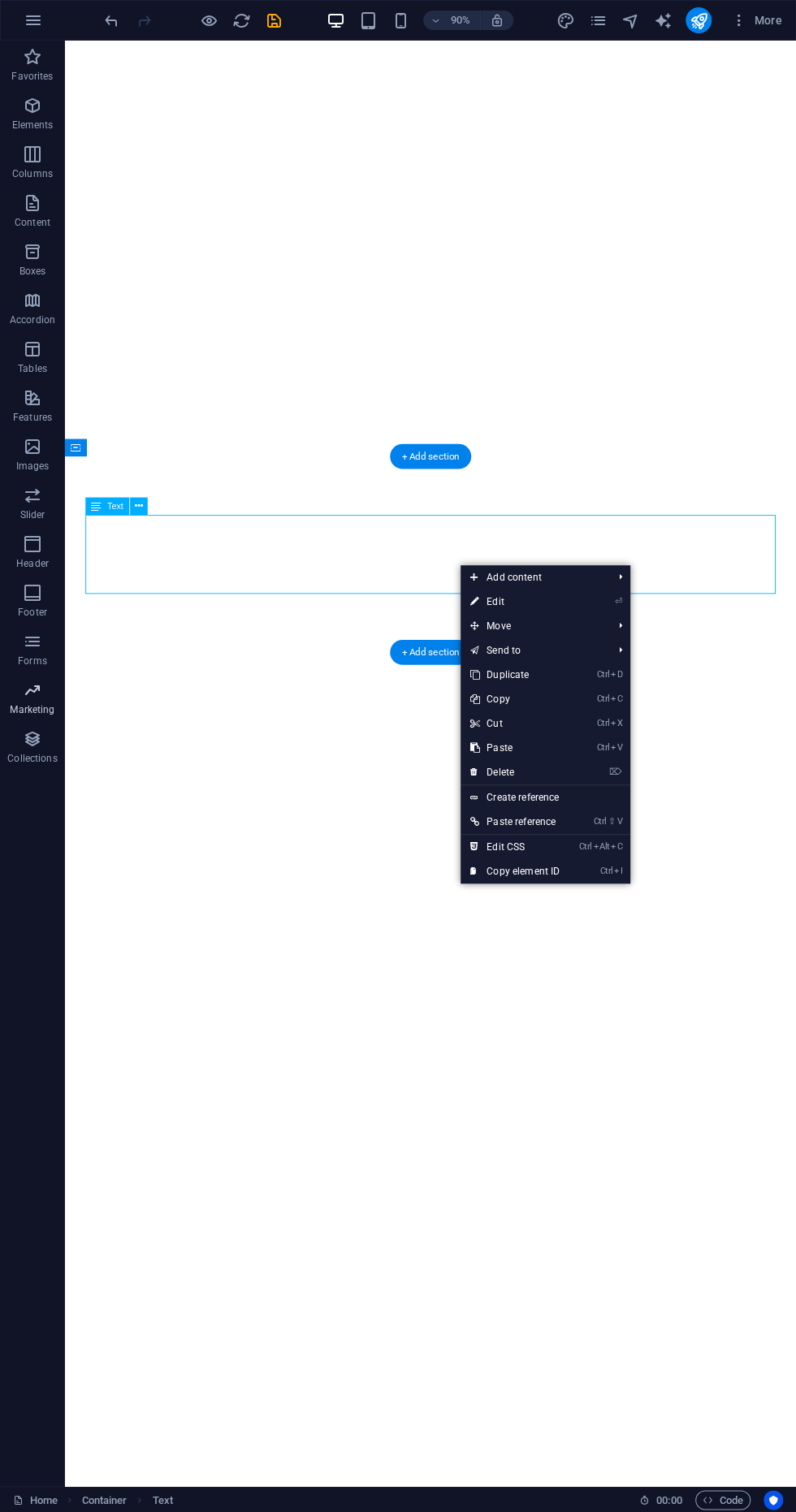
click at [34, 704] on p "Marketing" at bounding box center [32, 710] width 45 height 13
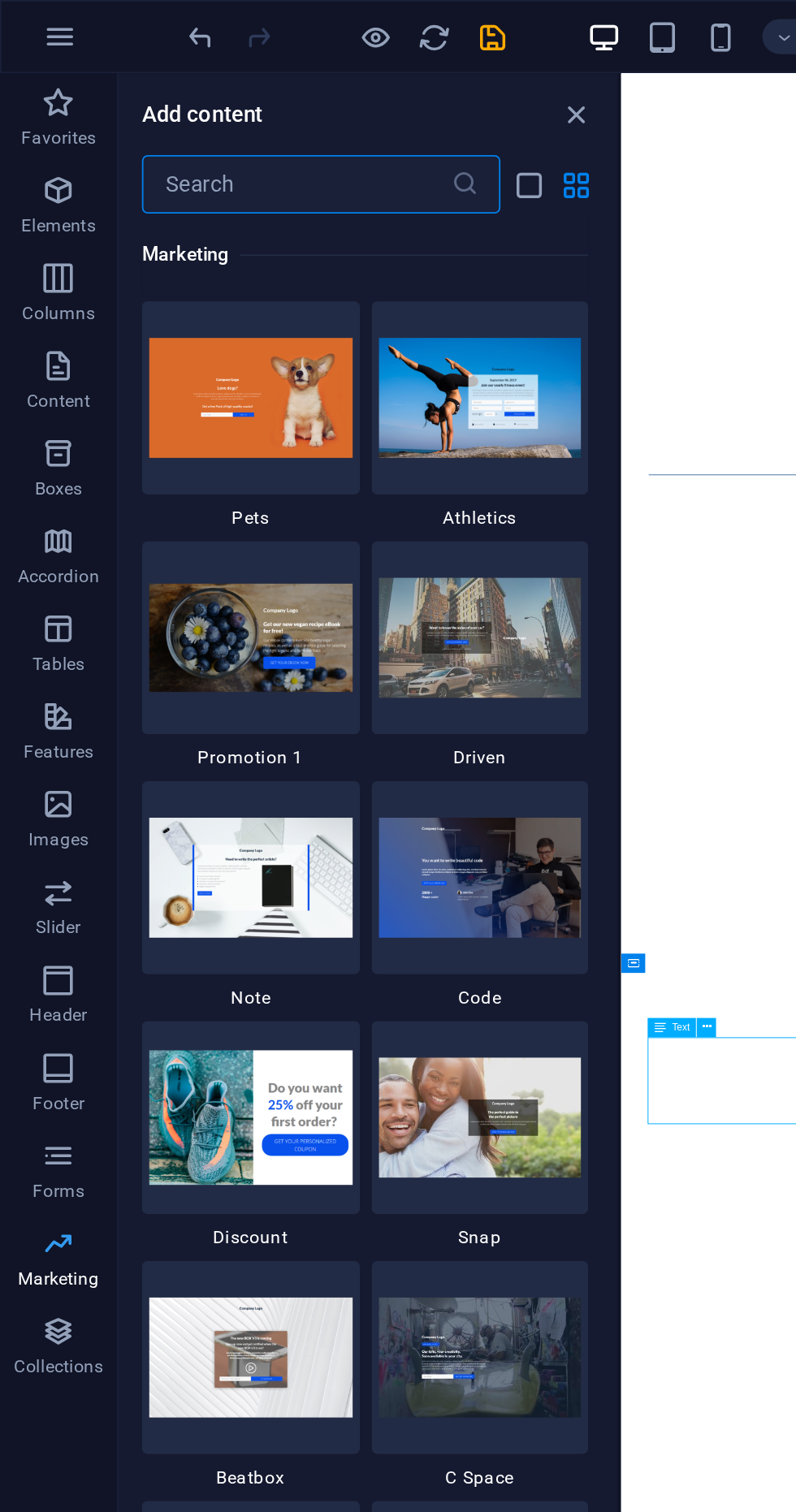
scroll to position [13894, 0]
click at [158, 610] on img at bounding box center [139, 621] width 113 height 75
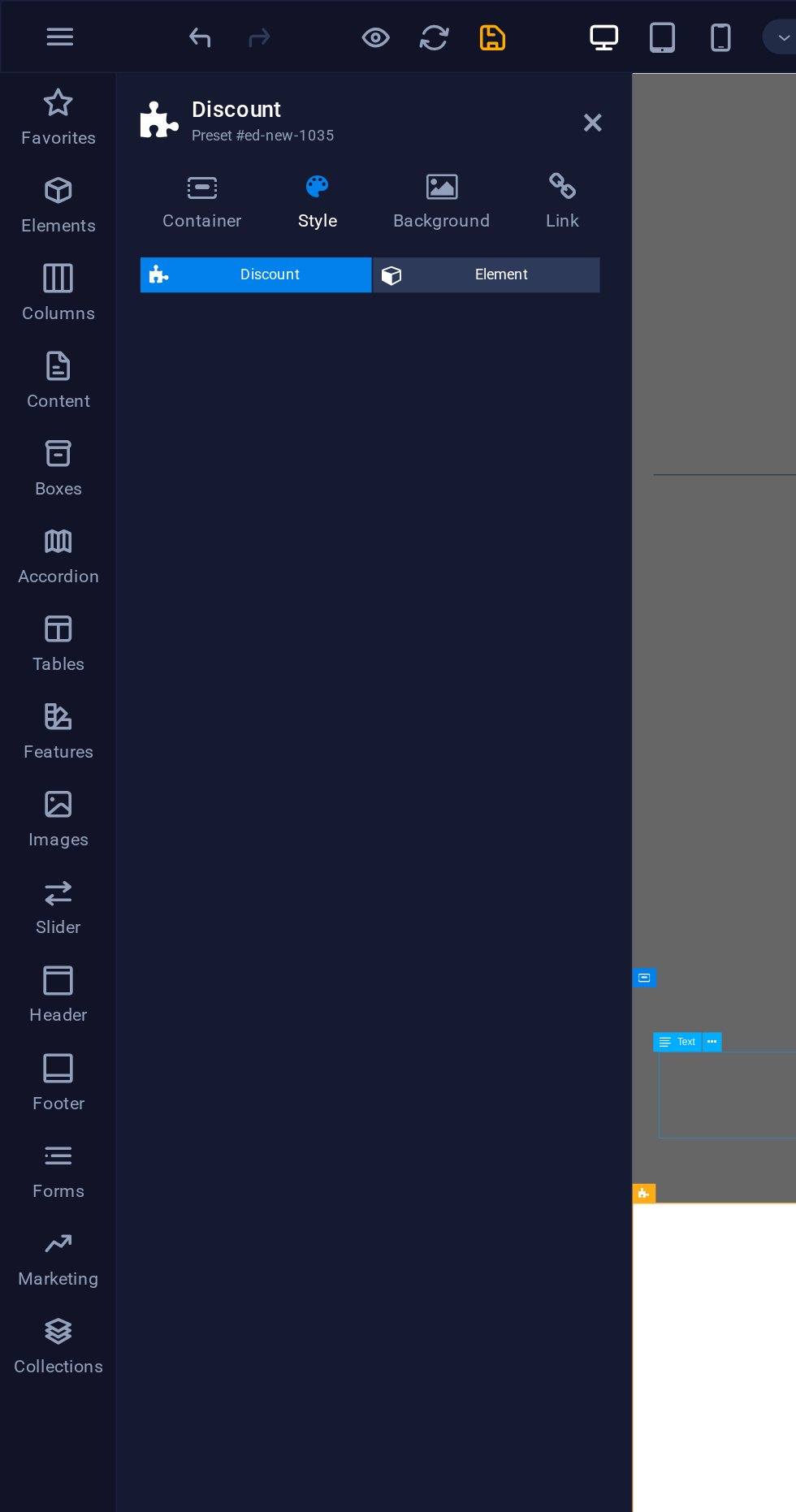
scroll to position [0, 0]
select select "rem"
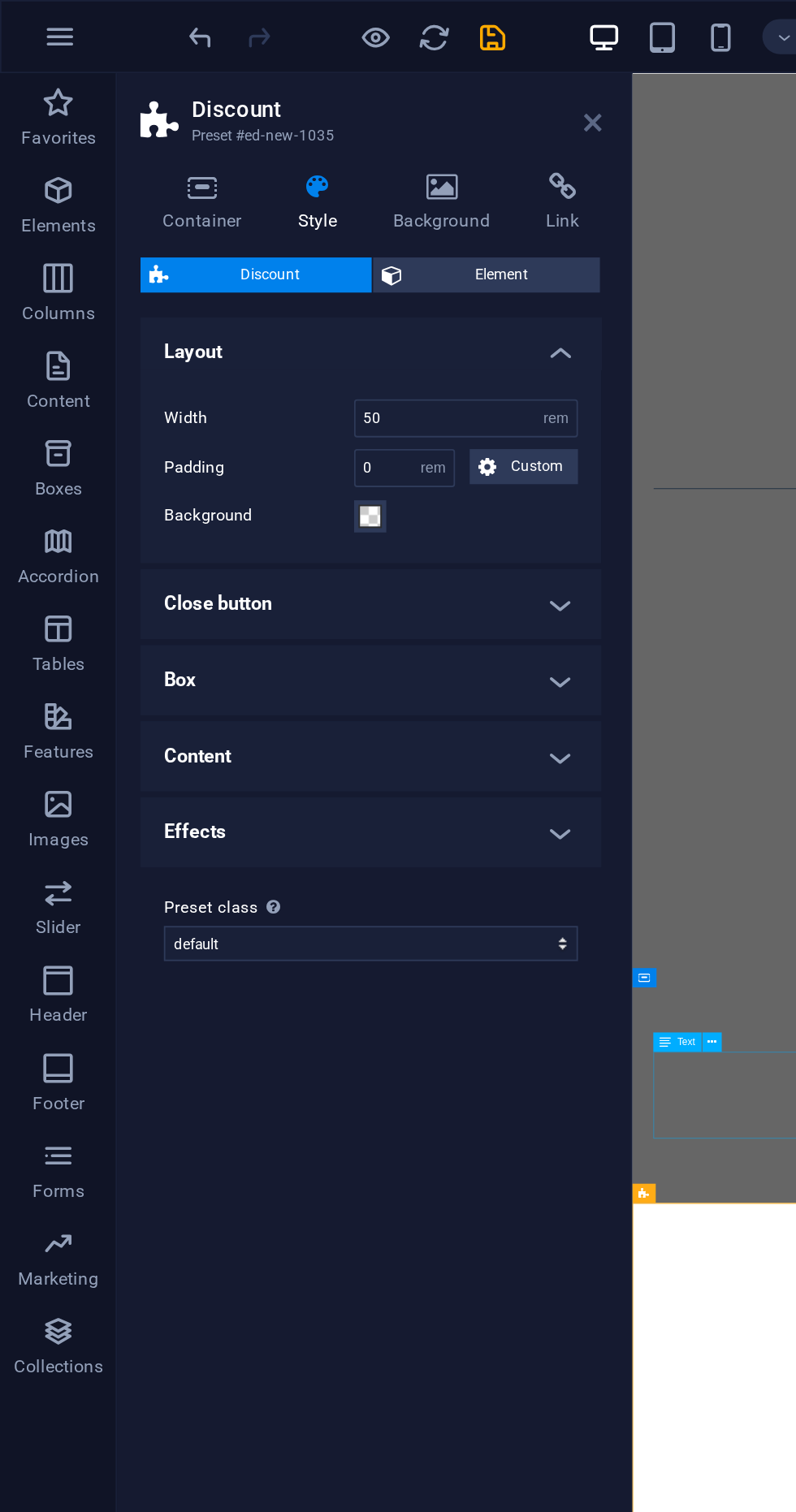
click at [328, 70] on icon at bounding box center [329, 68] width 9 height 13
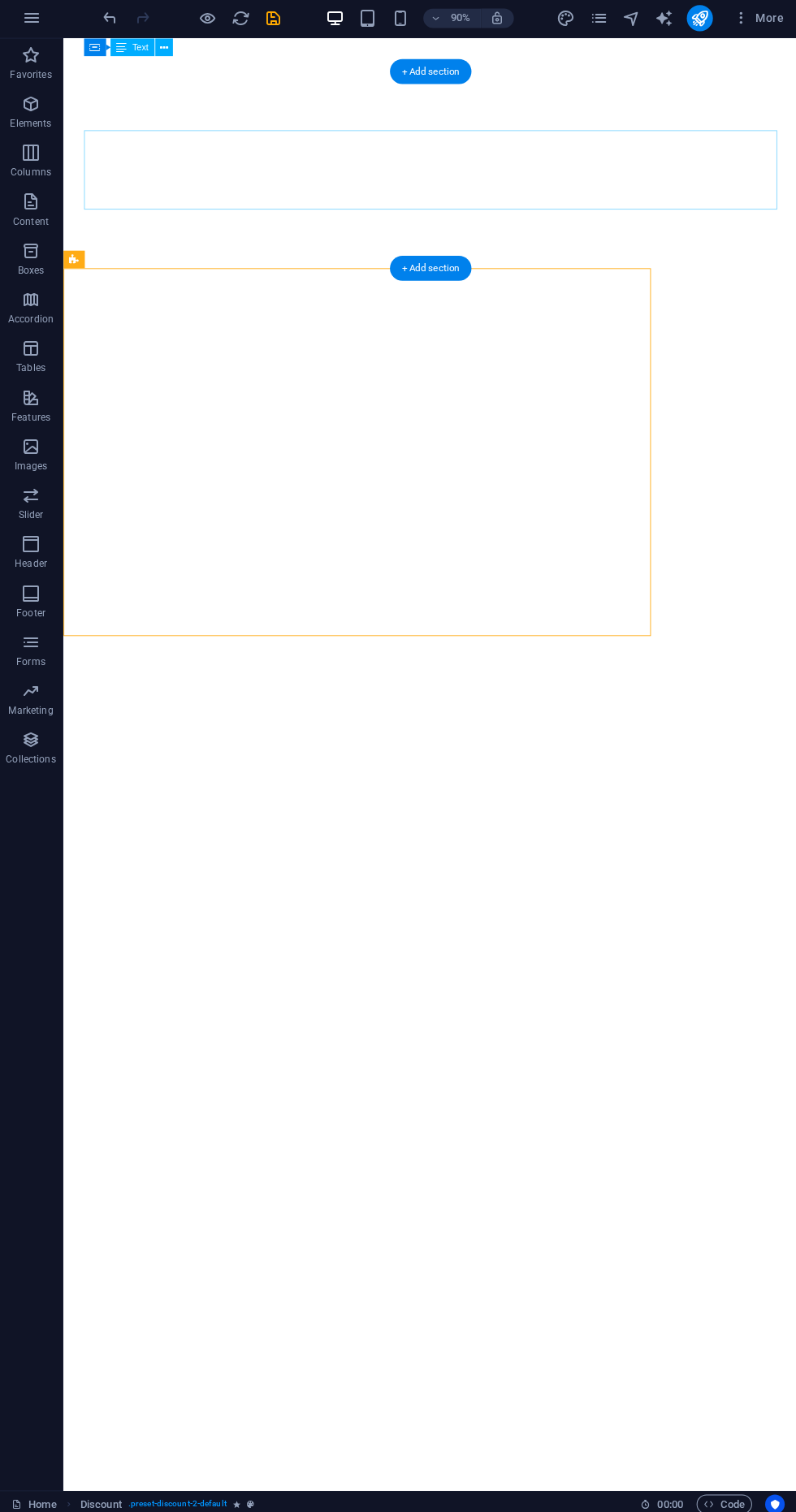
scroll to position [857, 0]
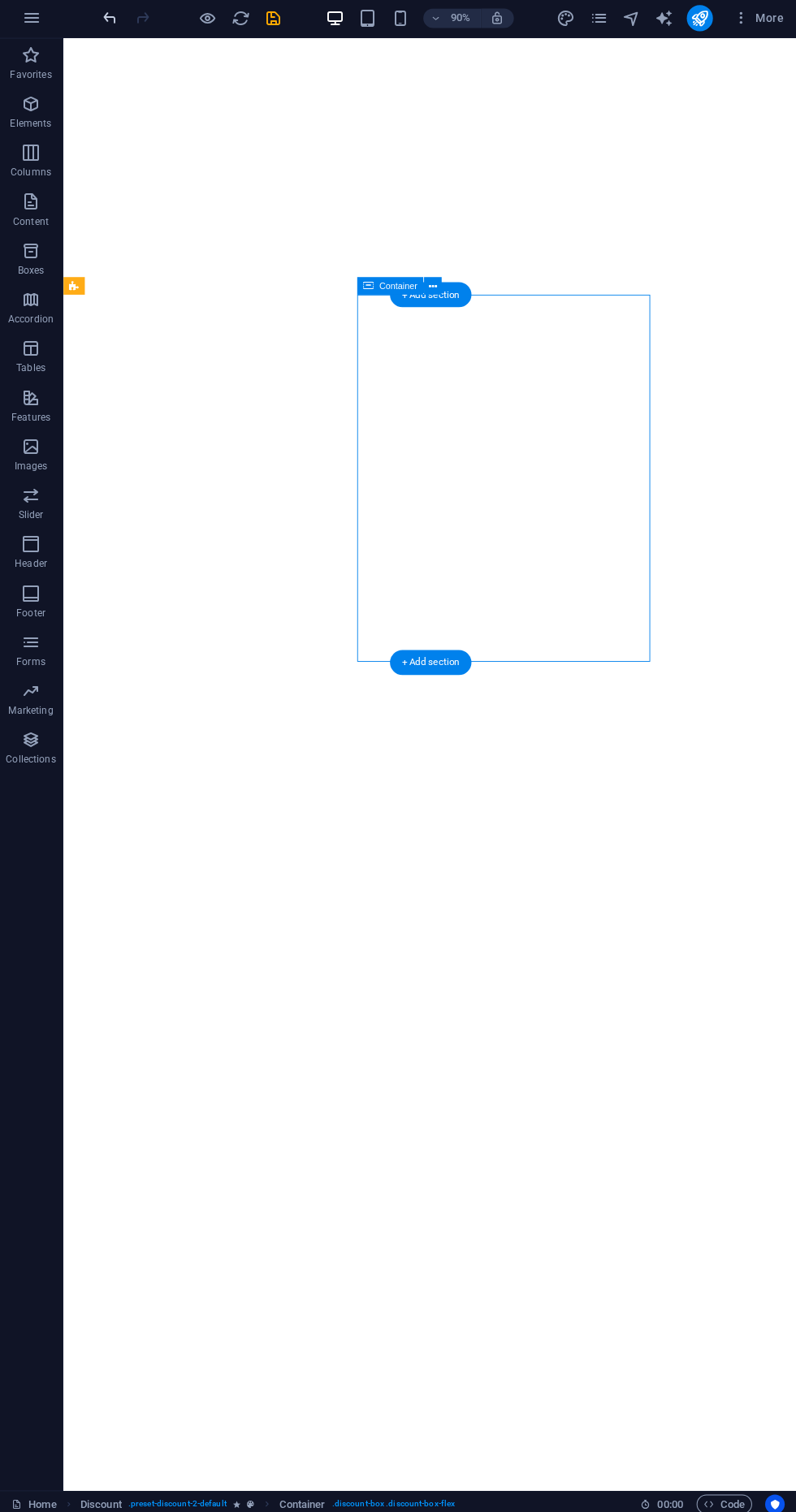
click at [114, 18] on icon "undo" at bounding box center [112, 21] width 19 height 19
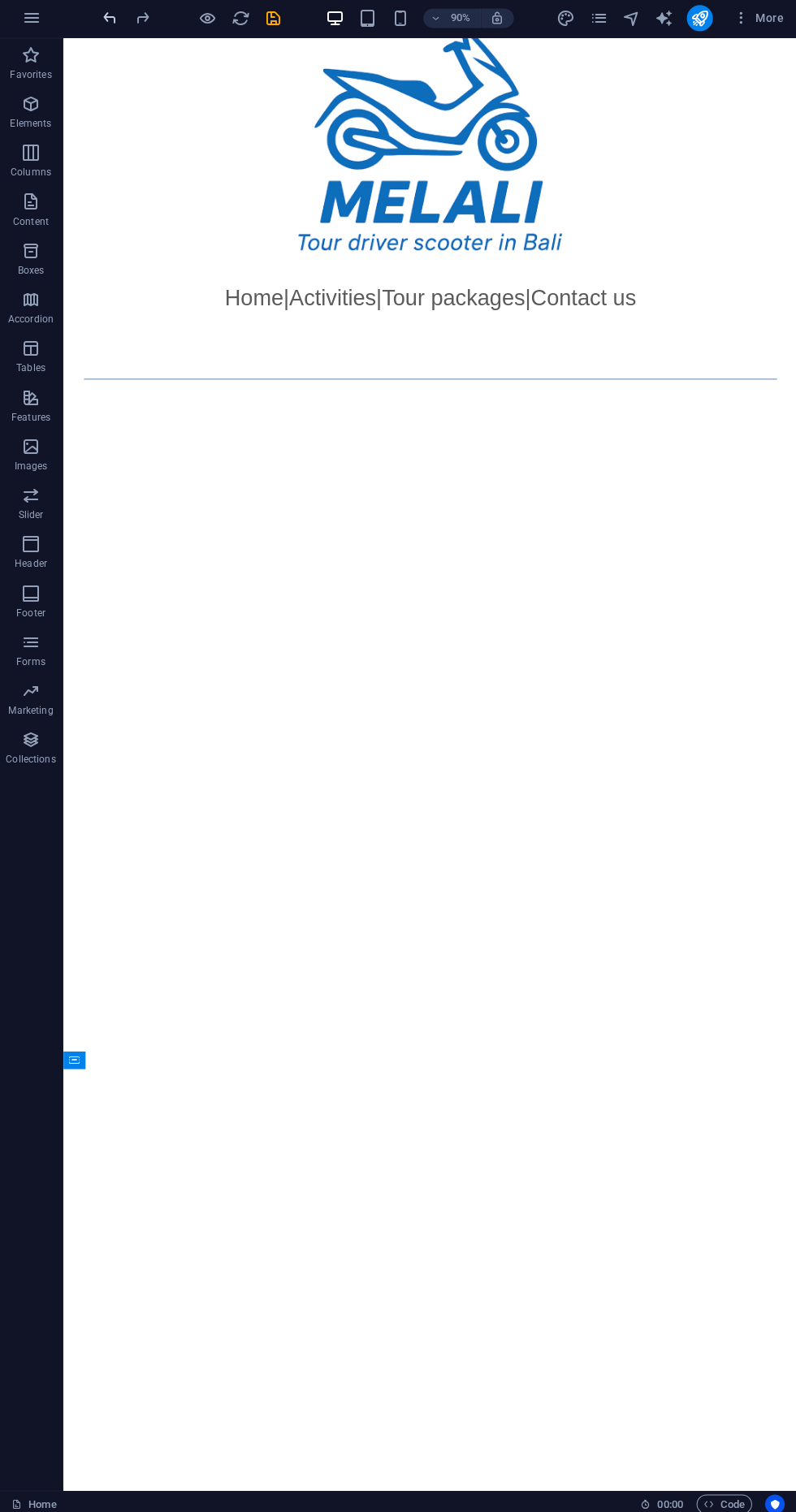
scroll to position [0, 0]
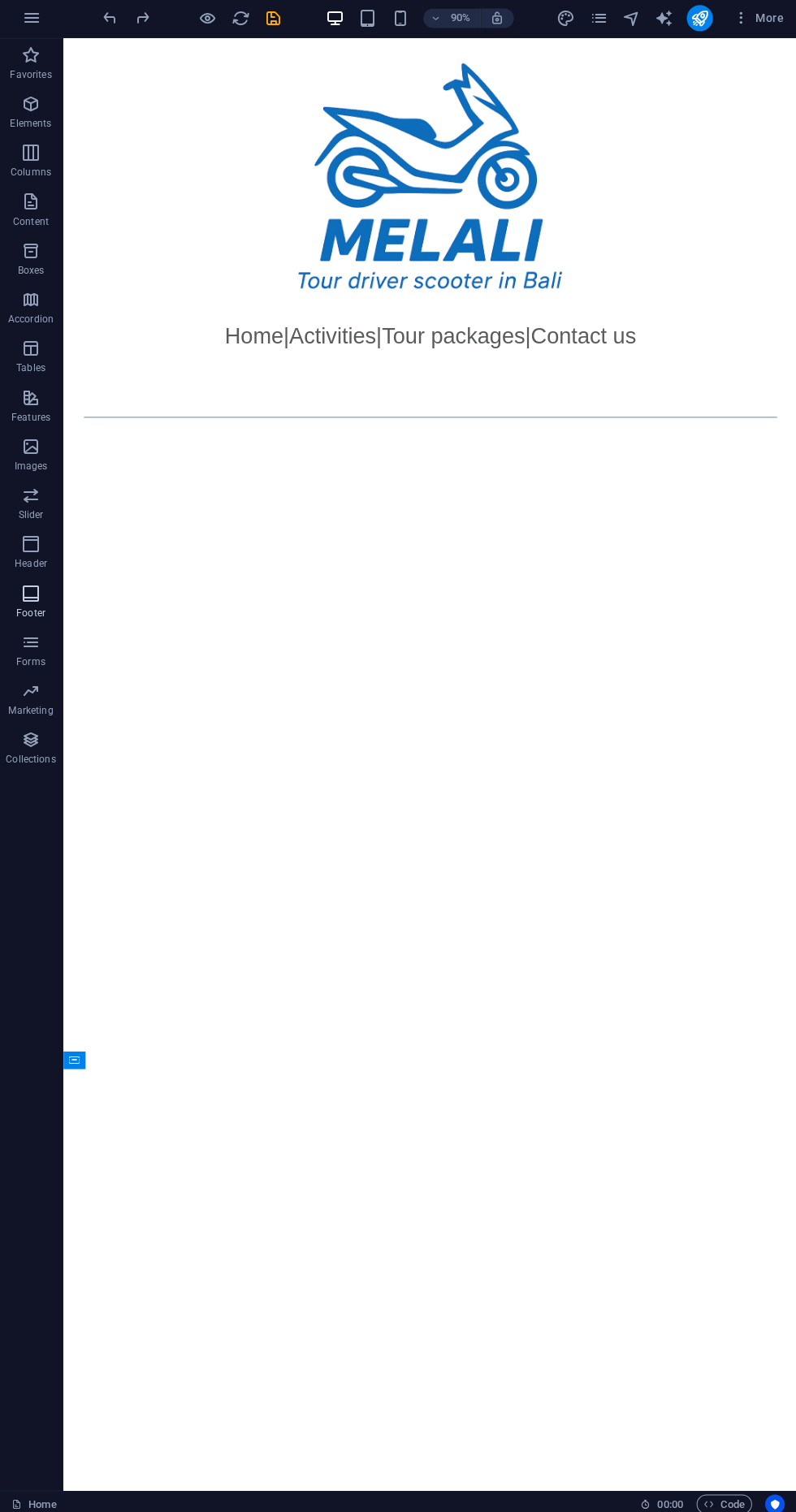
click at [46, 598] on span "Footer" at bounding box center [33, 603] width 65 height 39
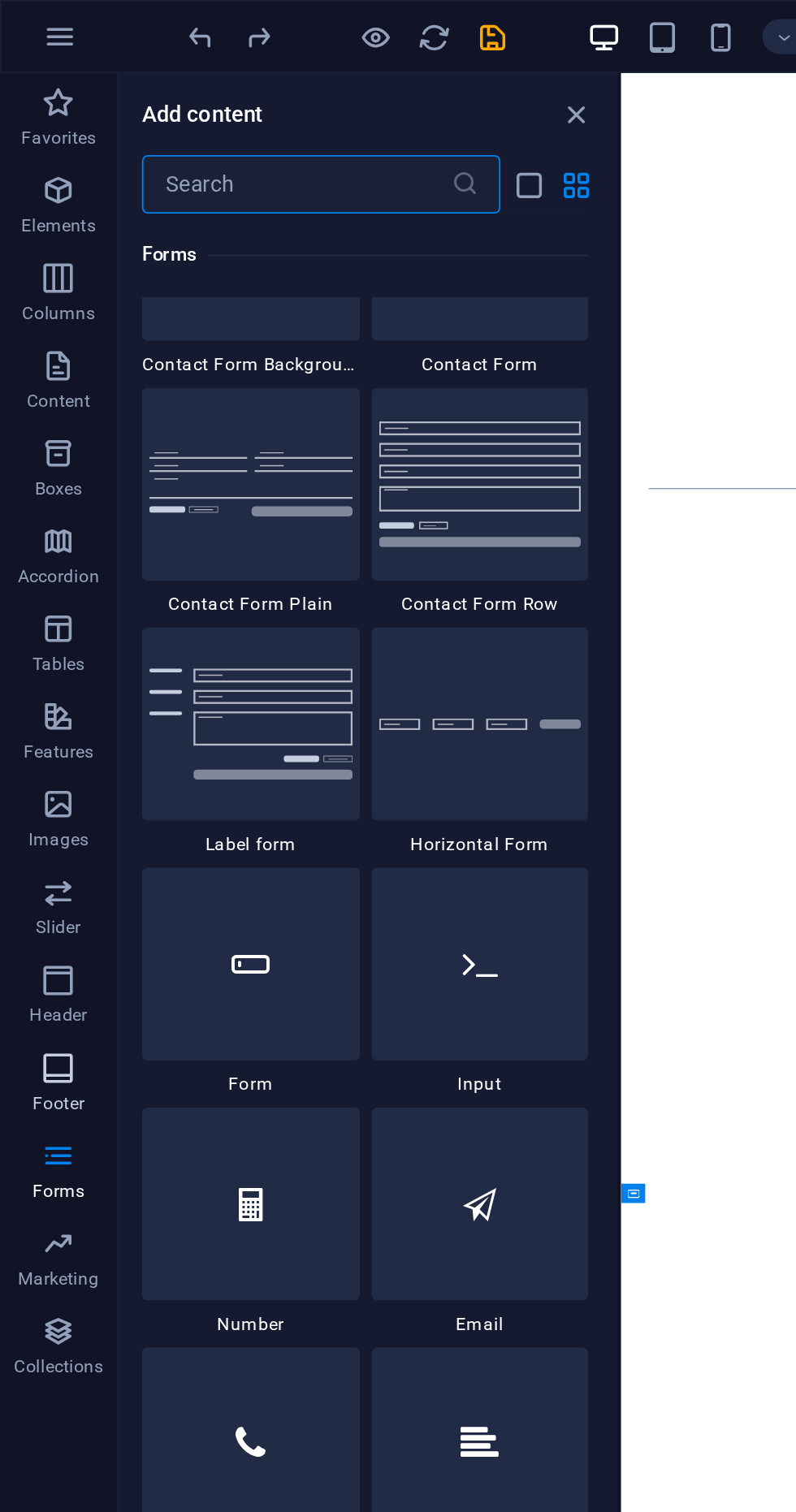
scroll to position [11941, 0]
click at [34, 312] on span "Accordion" at bounding box center [33, 310] width 65 height 39
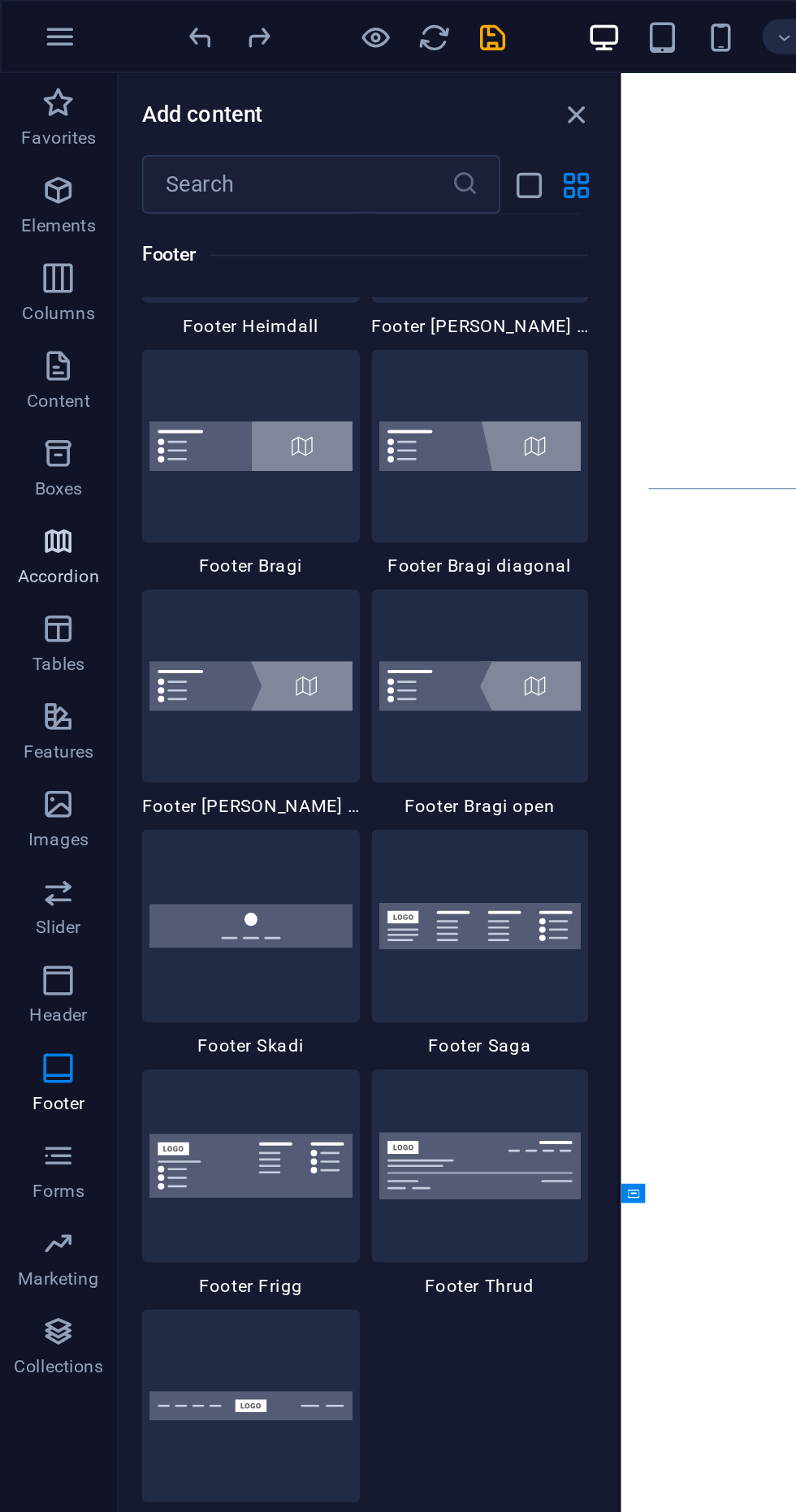
scroll to position [11117, 0]
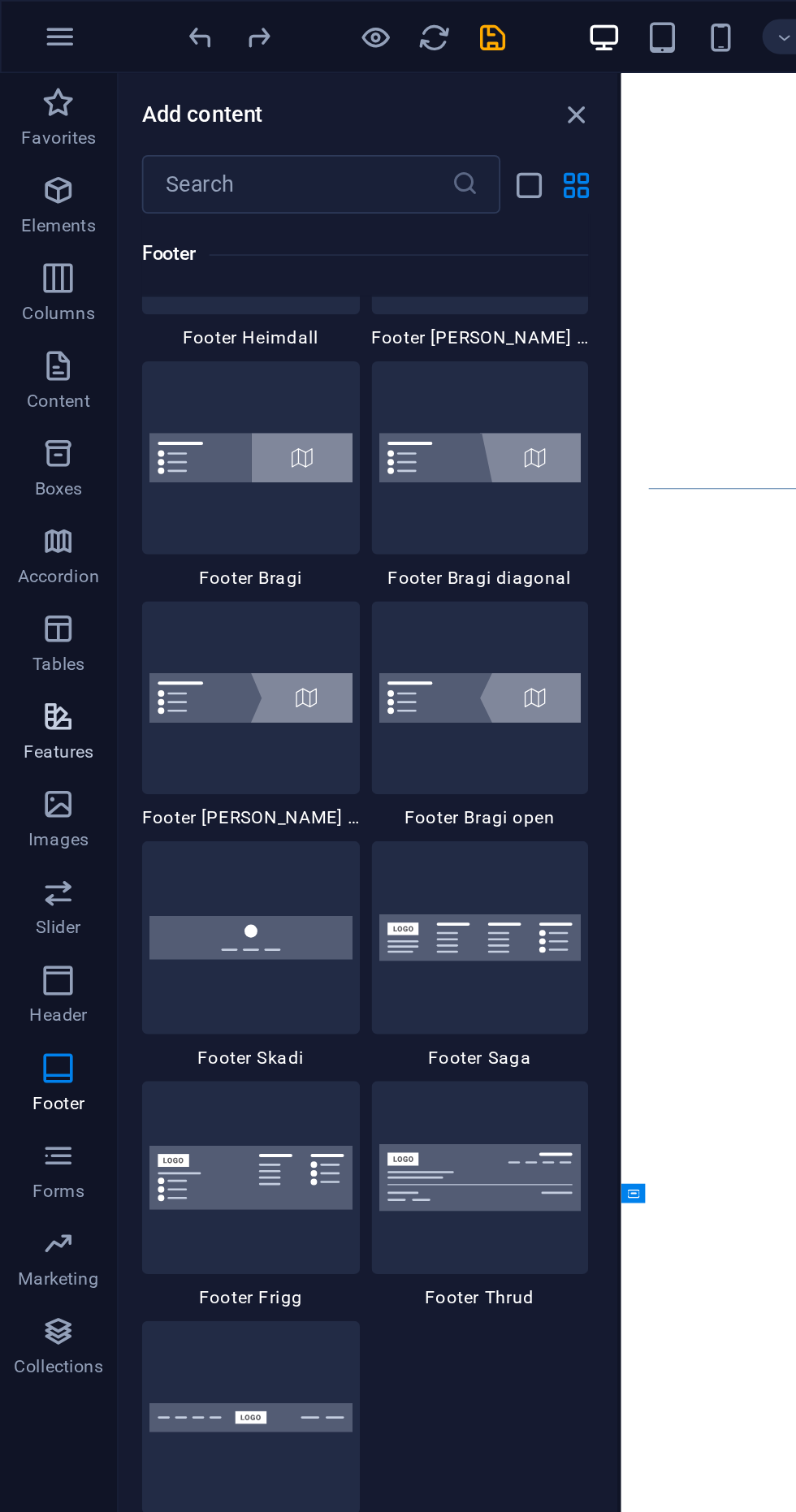
click at [34, 407] on span "Features" at bounding box center [33, 408] width 65 height 39
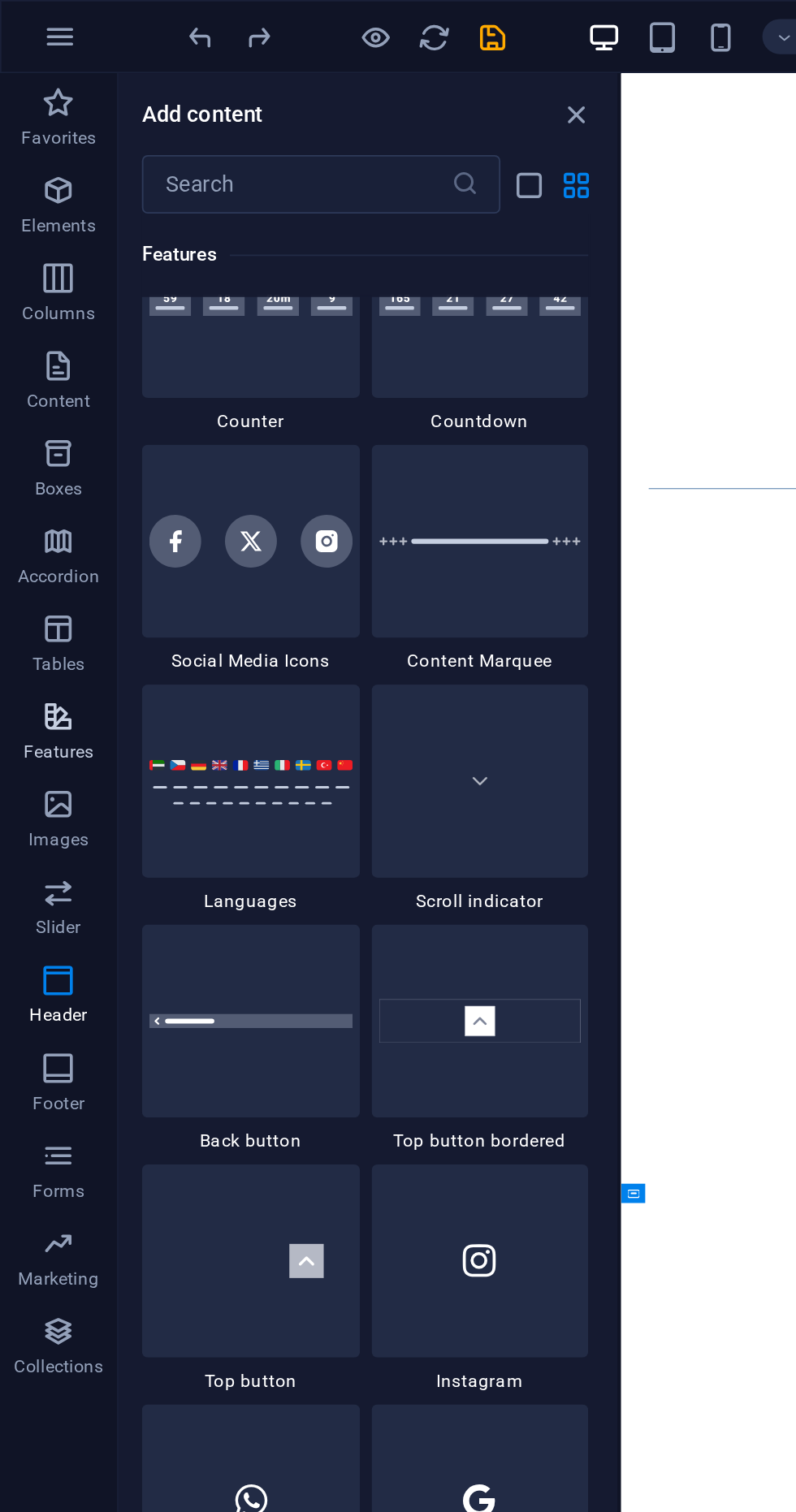
scroll to position [6331, 0]
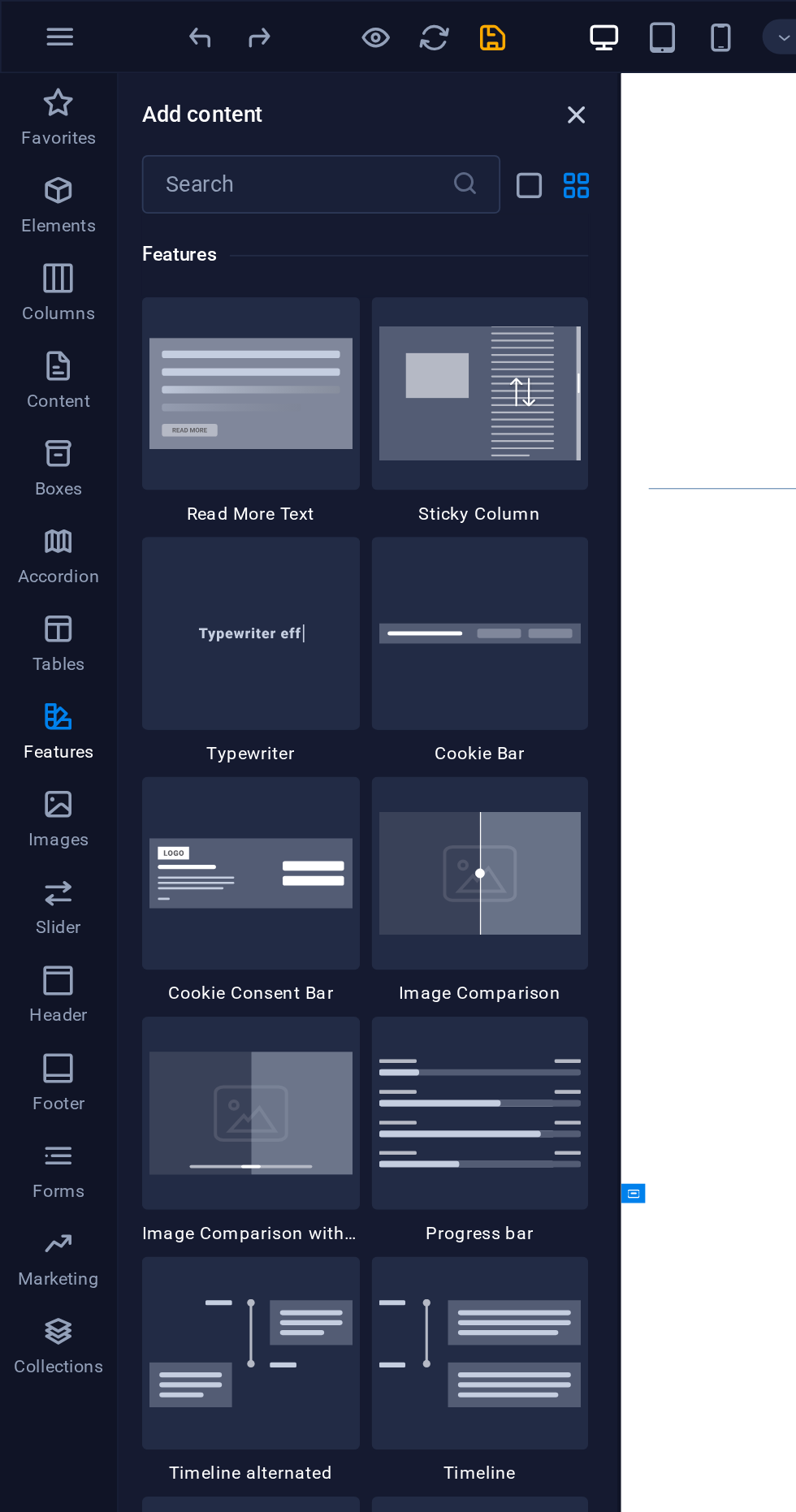
click at [323, 60] on icon "close panel" at bounding box center [321, 63] width 19 height 19
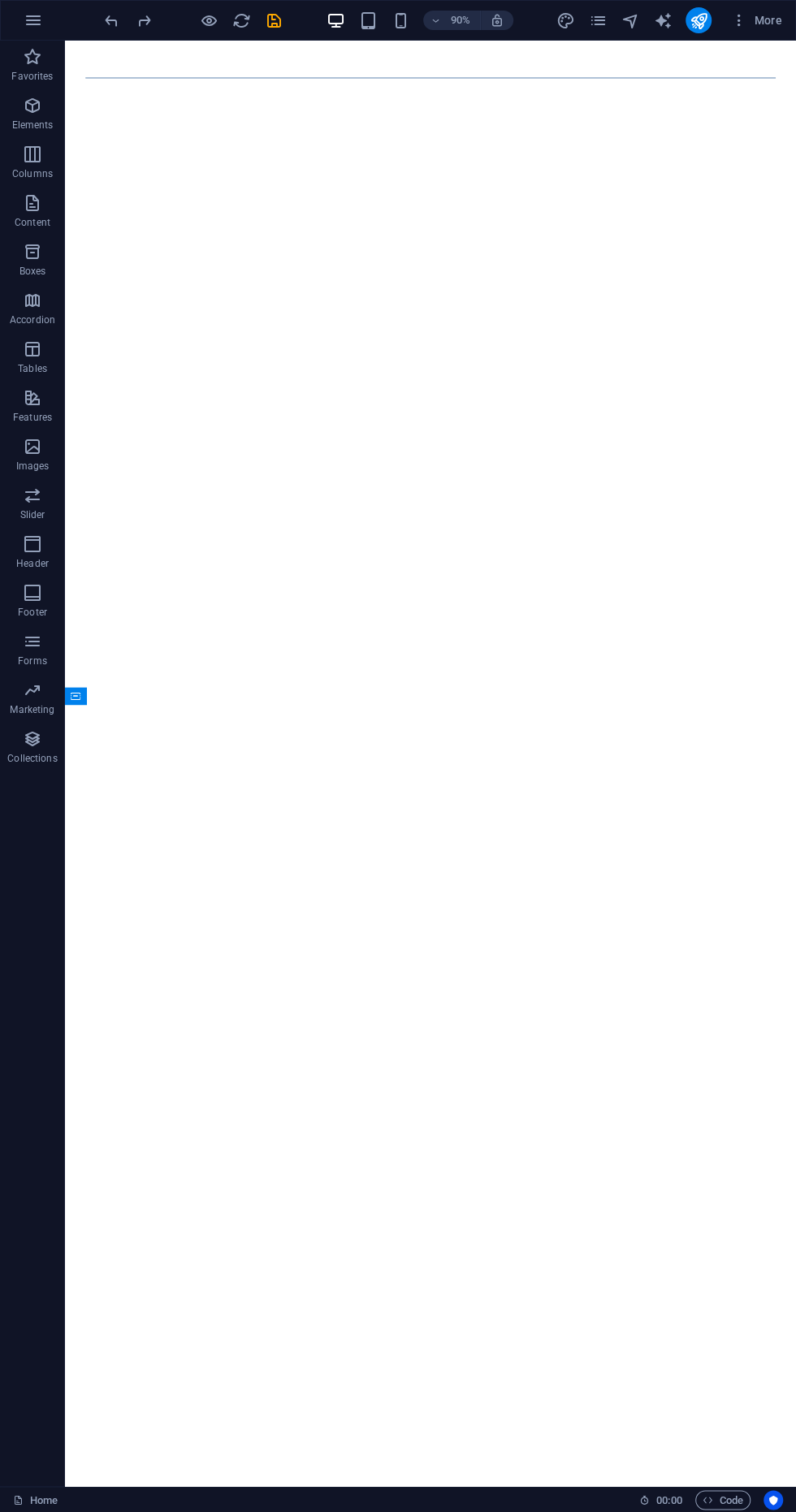
scroll to position [373, 0]
click at [273, 20] on icon "save" at bounding box center [274, 21] width 19 height 19
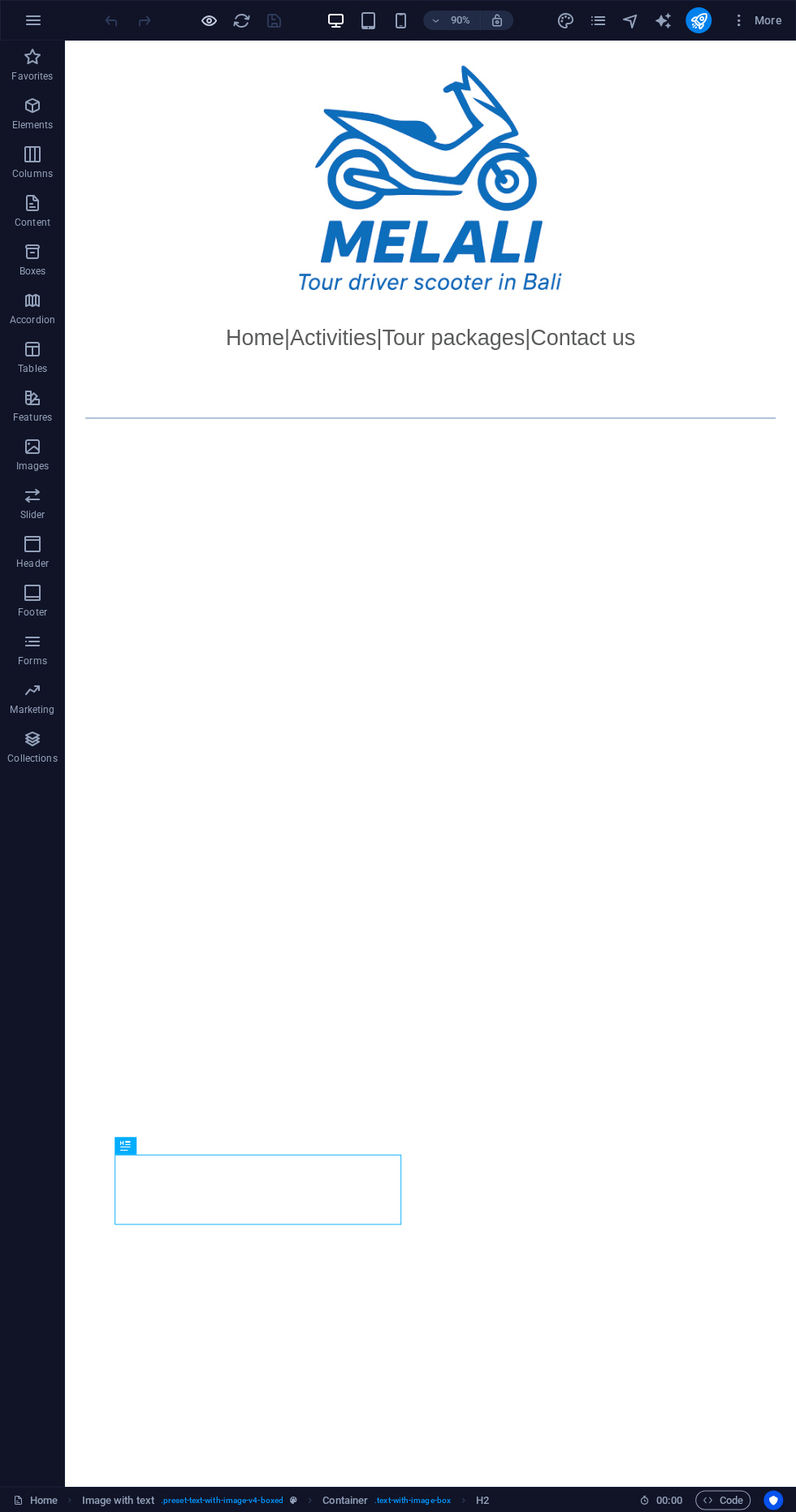
click at [215, 11] on icon "button" at bounding box center [209, 21] width 19 height 19
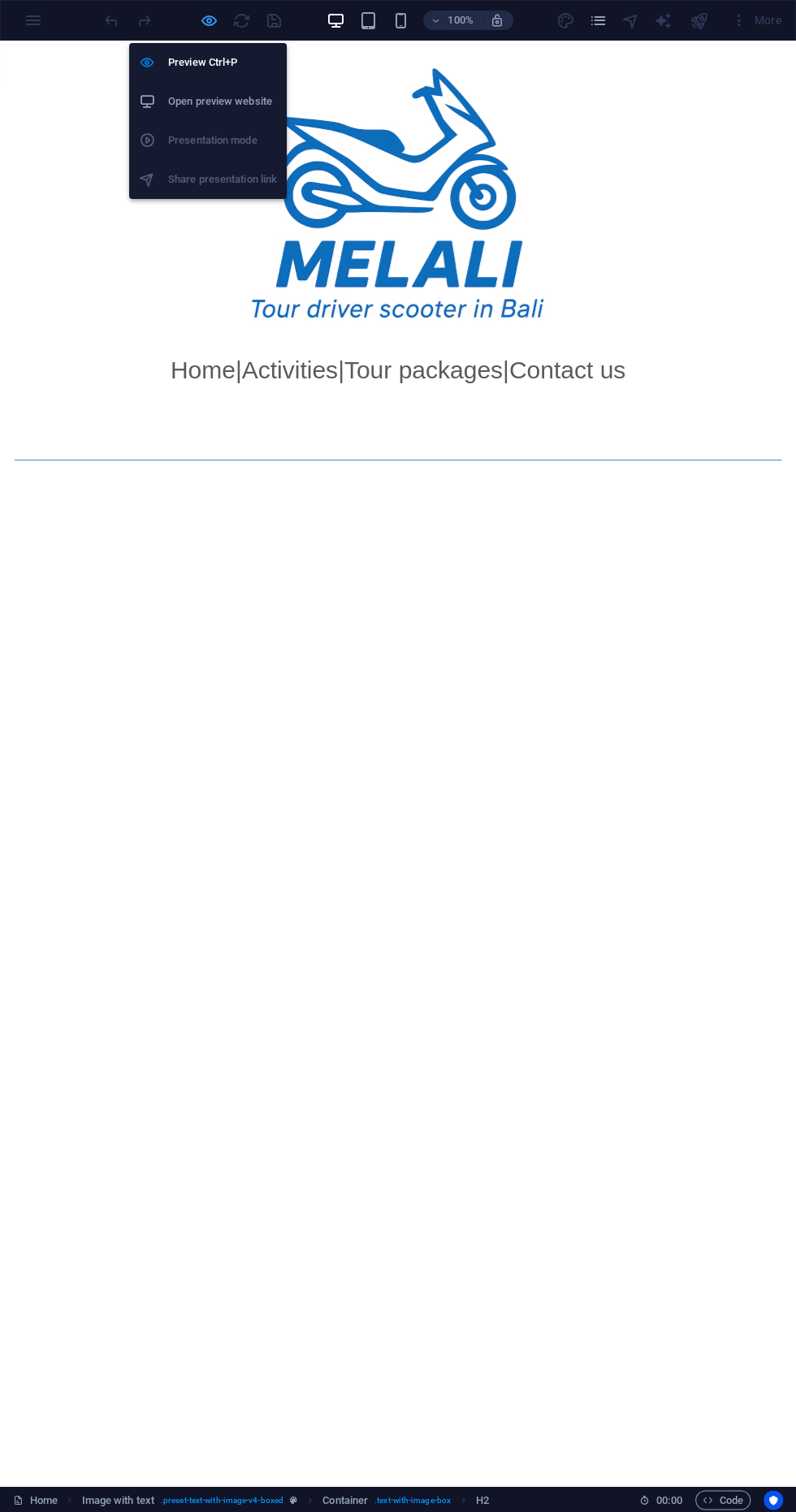
click at [210, 14] on icon "button" at bounding box center [209, 21] width 19 height 19
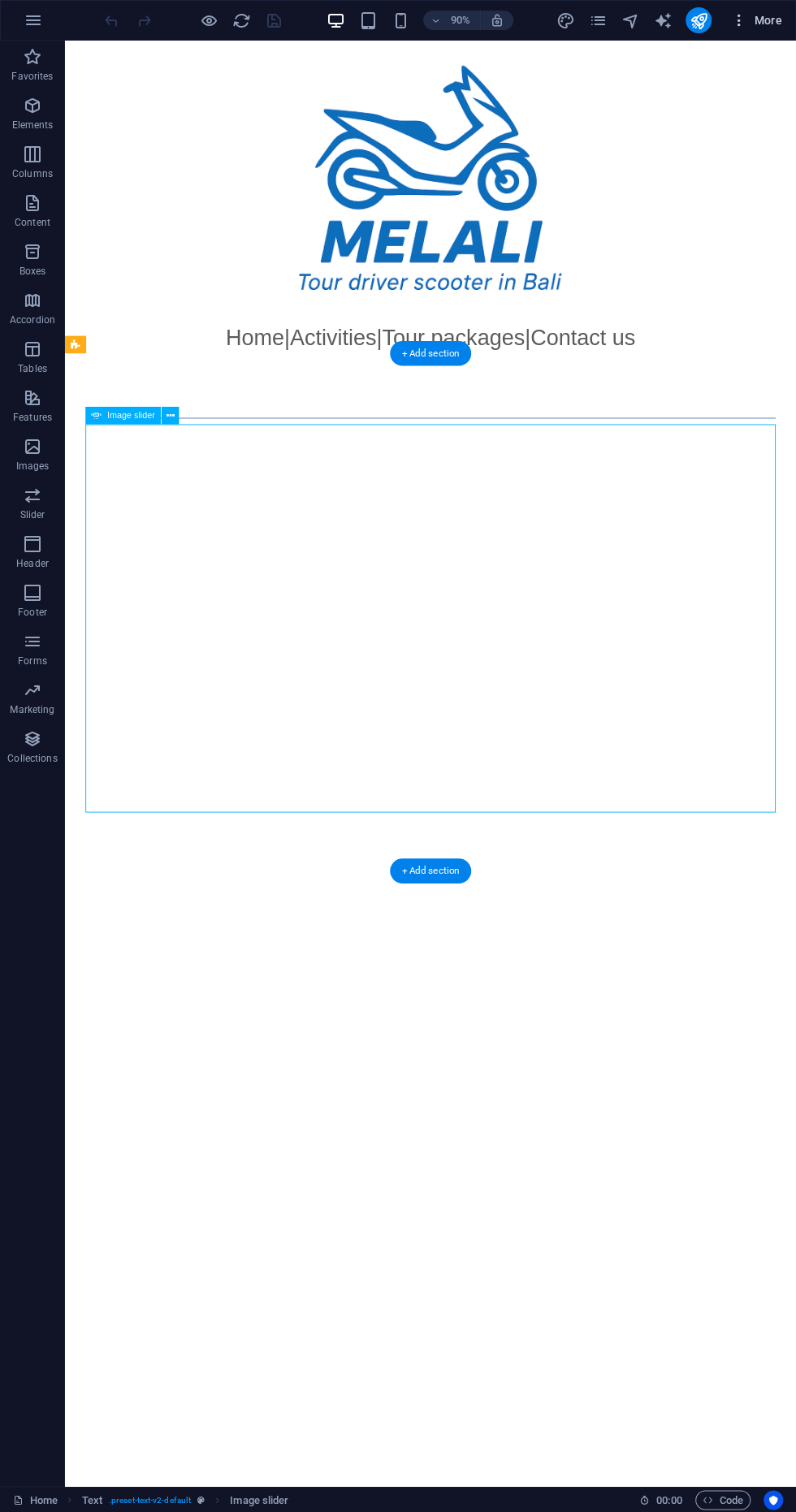
click at [776, 16] on span "More" at bounding box center [756, 20] width 51 height 16
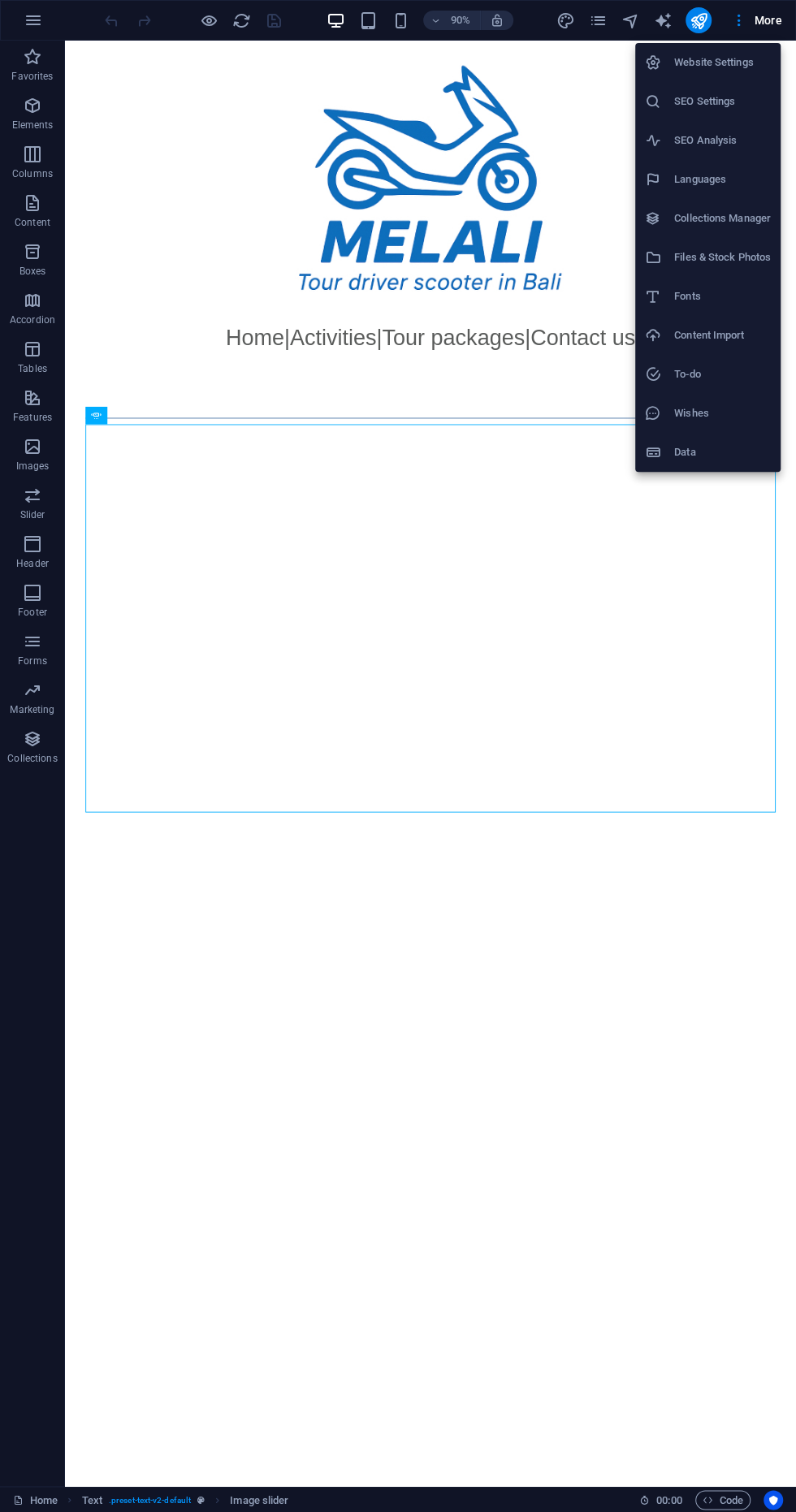
click at [751, 136] on h6 "SEO Analysis" at bounding box center [722, 140] width 97 height 20
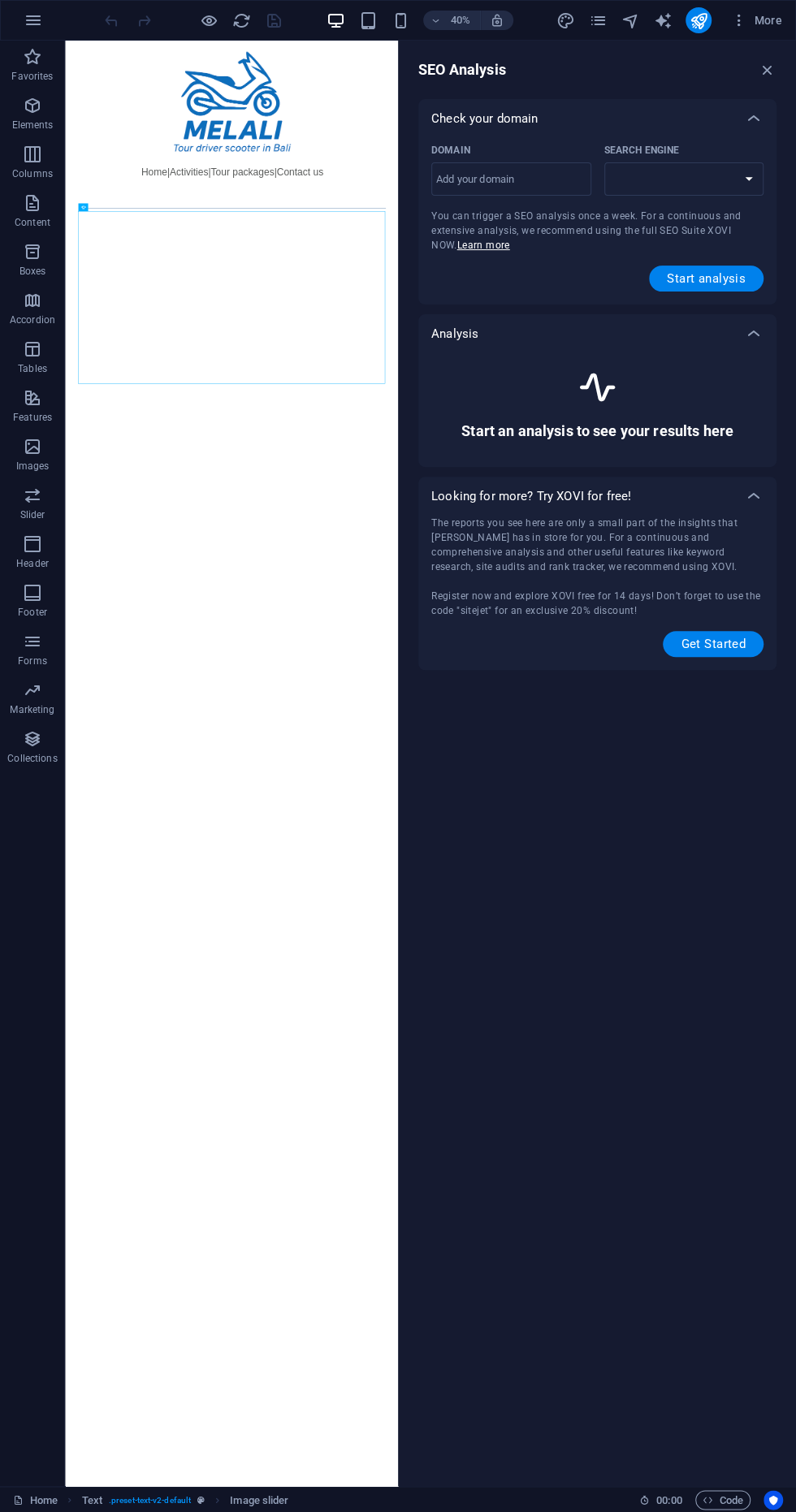
select select "[DOMAIN_NAME]"
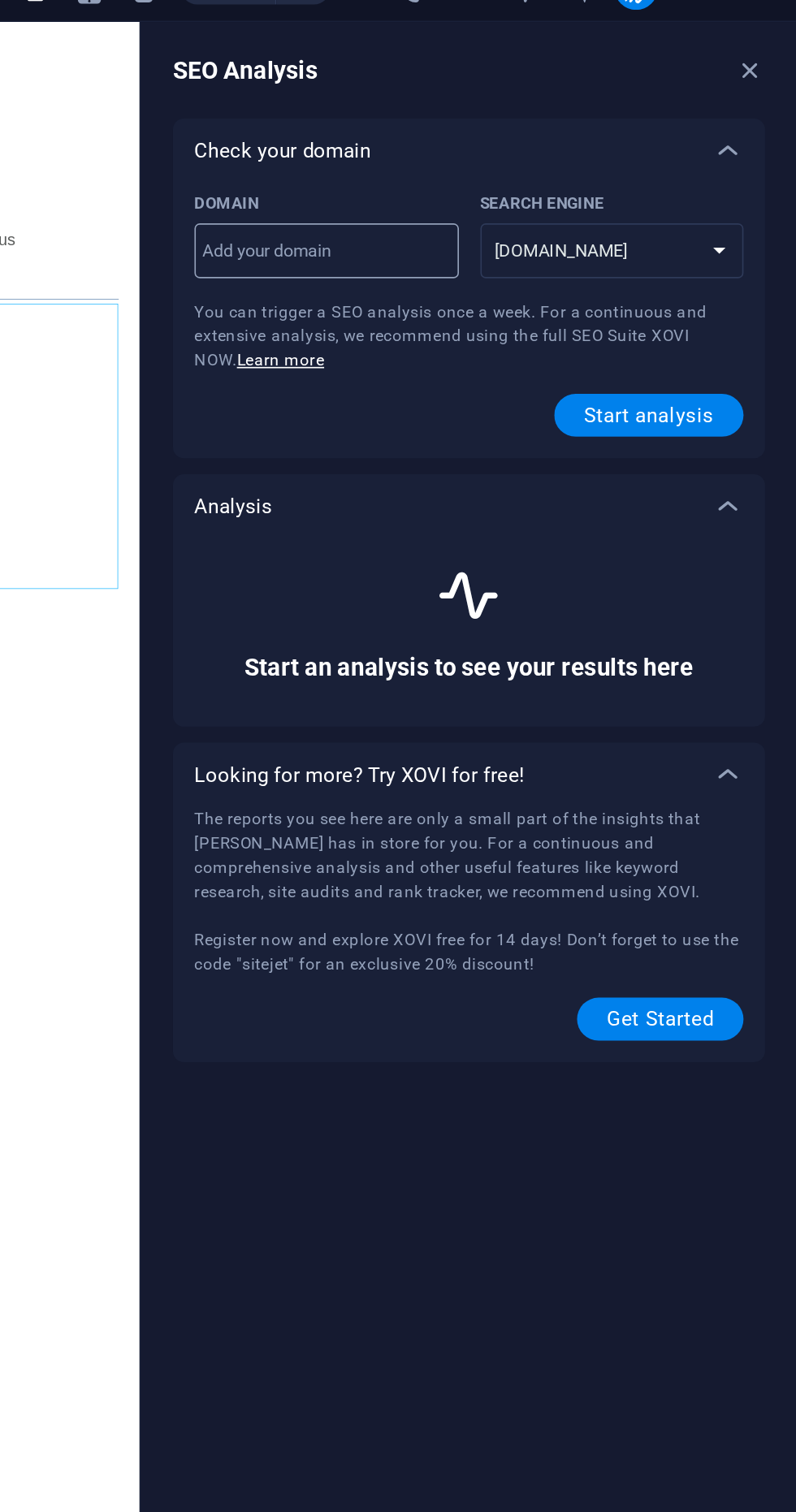
click at [451, 181] on input "Domain ​" at bounding box center [512, 180] width 160 height 26
click at [559, 183] on input "MELALIDRIVER. Com" at bounding box center [512, 180] width 160 height 26
type input "M"
type input "[DOMAIN_NAME]"
click at [720, 268] on button "Start analysis" at bounding box center [706, 279] width 115 height 26
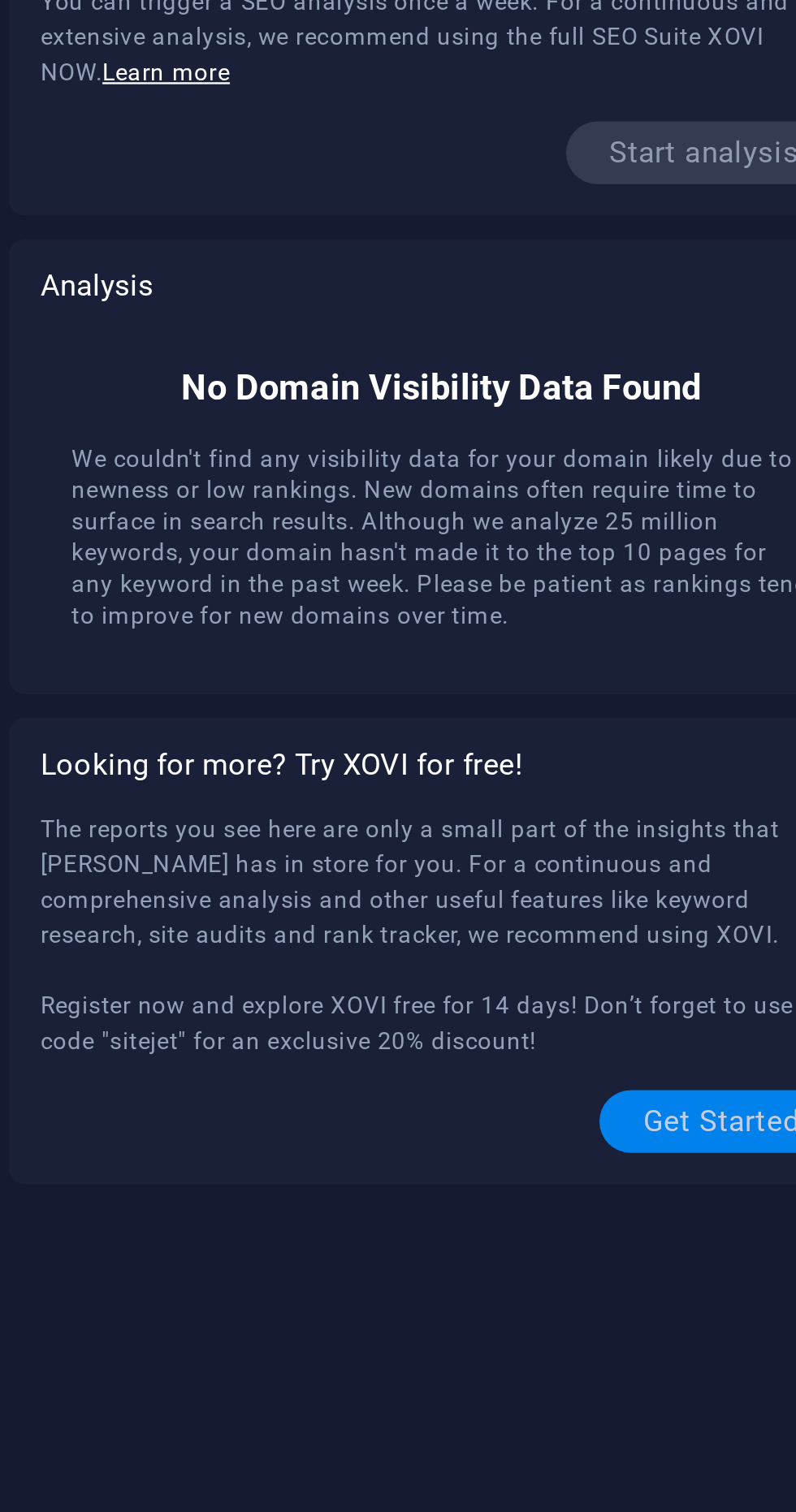
click at [705, 685] on button "Get Started" at bounding box center [713, 680] width 101 height 26
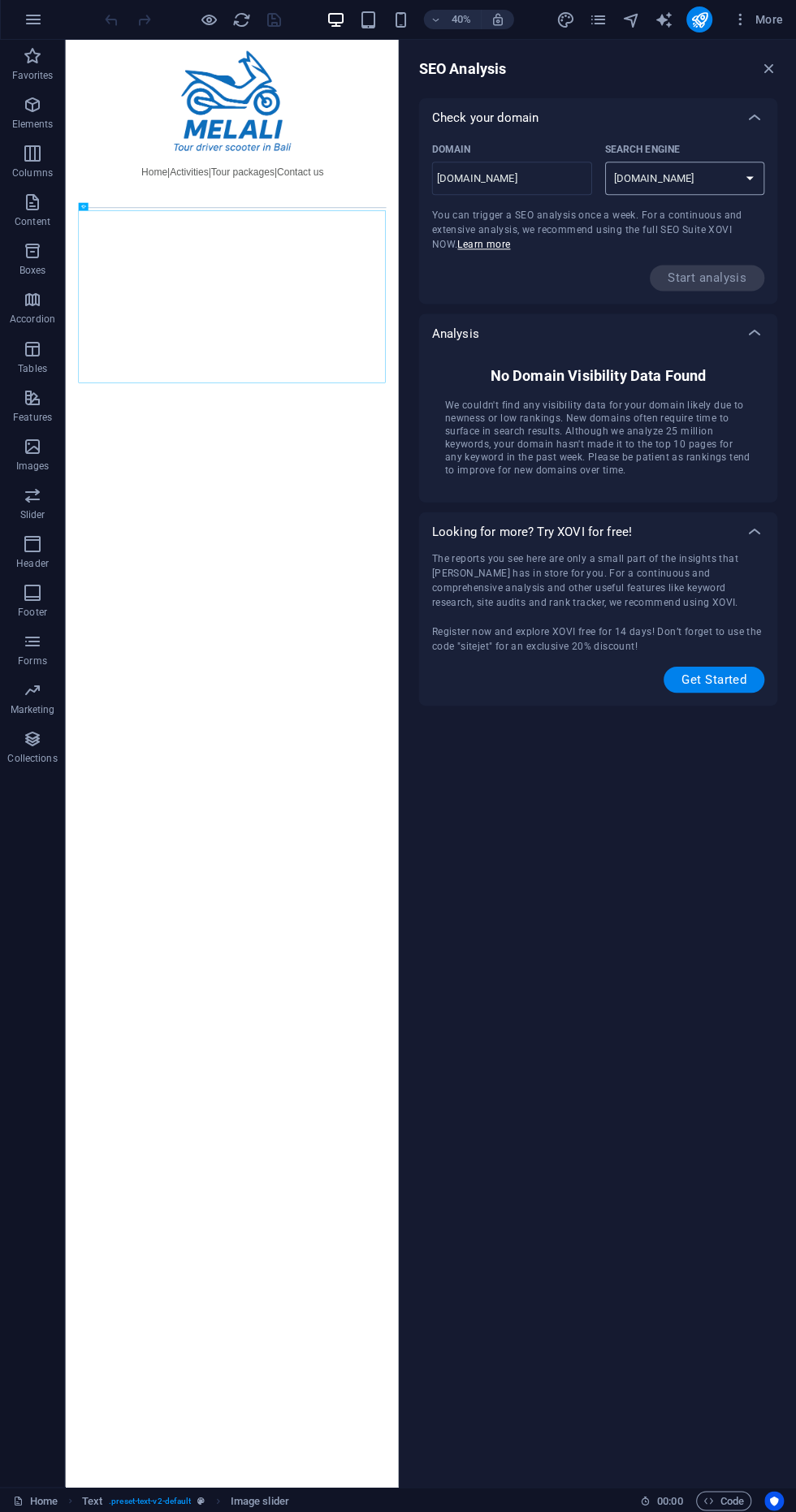
click at [745, 177] on select "[DOMAIN_NAME] [DOMAIN_NAME] [DOMAIN_NAME] [DOMAIN_NAME] [DOMAIN_NAME] [DOMAIN_N…" at bounding box center [684, 179] width 160 height 34
select select "[DOMAIN_NAME]"
click at [604, 162] on select "[DOMAIN_NAME] [DOMAIN_NAME] [DOMAIN_NAME] [DOMAIN_NAME] [DOMAIN_NAME] [DOMAIN_N…" at bounding box center [684, 179] width 160 height 34
click at [589, 281] on div "Start analysis" at bounding box center [597, 279] width 332 height 26
click at [776, 15] on span "More" at bounding box center [756, 20] width 51 height 16
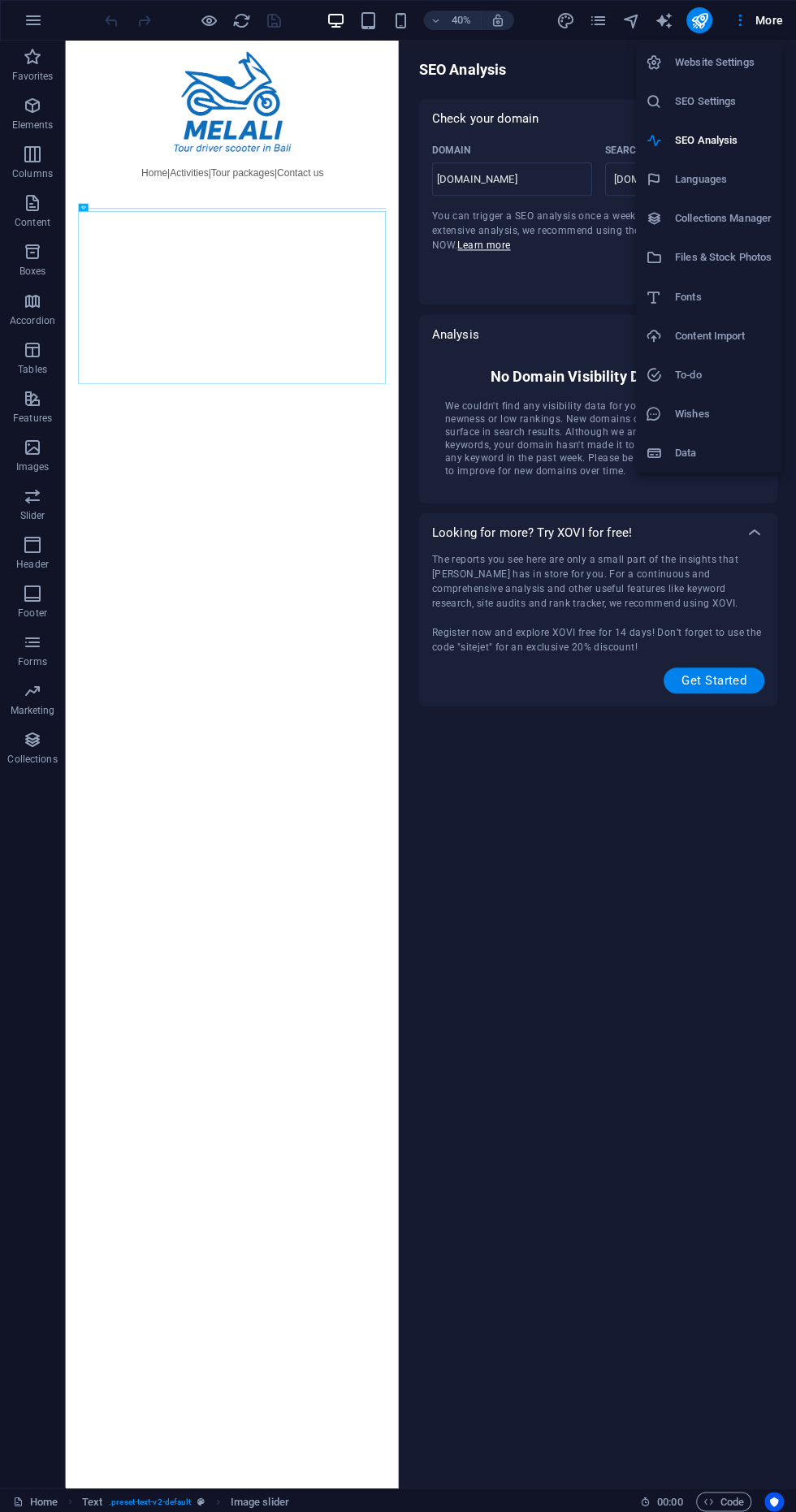
click at [756, 66] on h6 "Website Settings" at bounding box center [722, 62] width 97 height 20
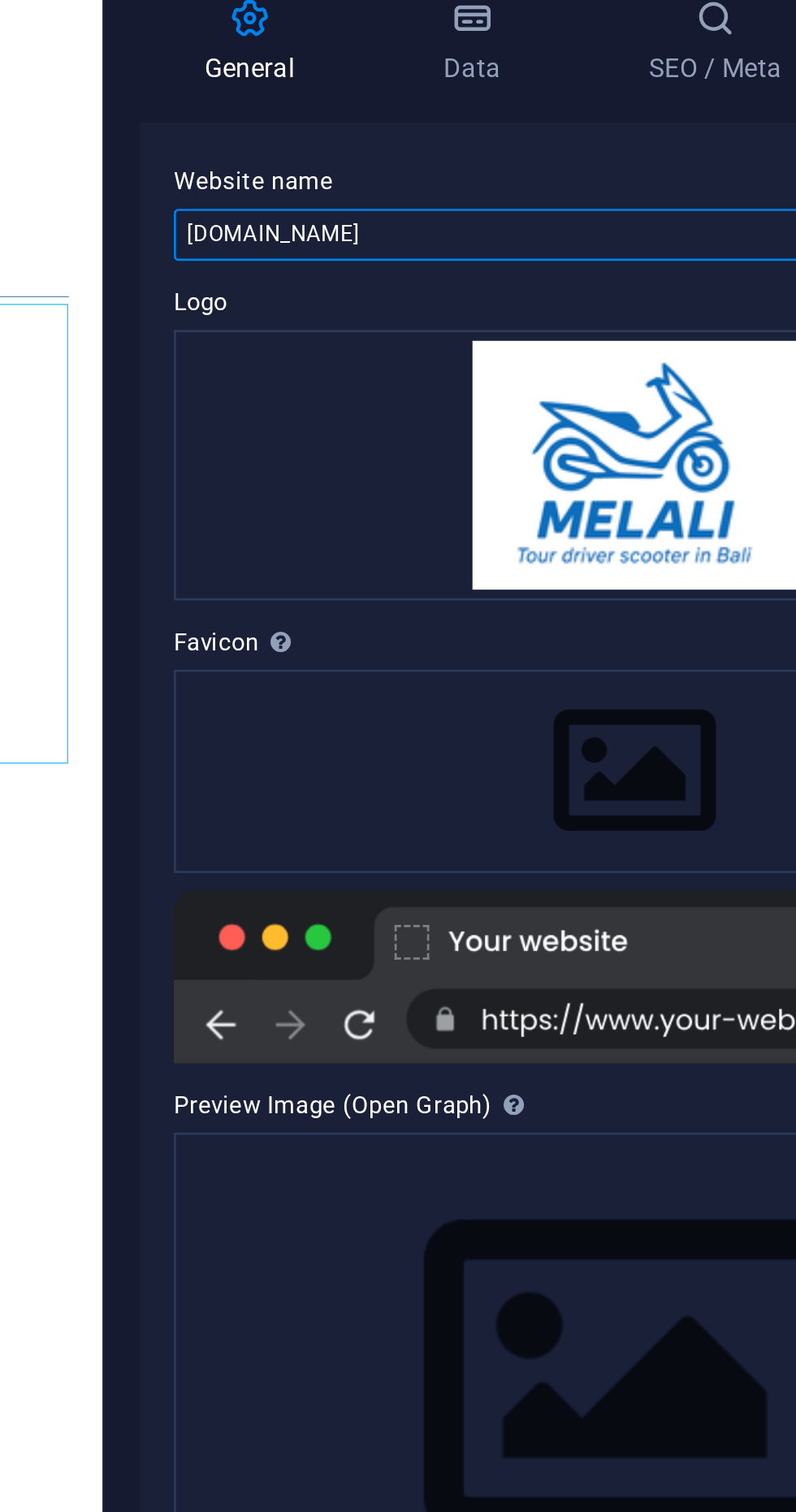
click at [431, 187] on input "[DOMAIN_NAME]" at bounding box center [597, 185] width 345 height 20
type input "[URL][DOMAIN_NAME]"
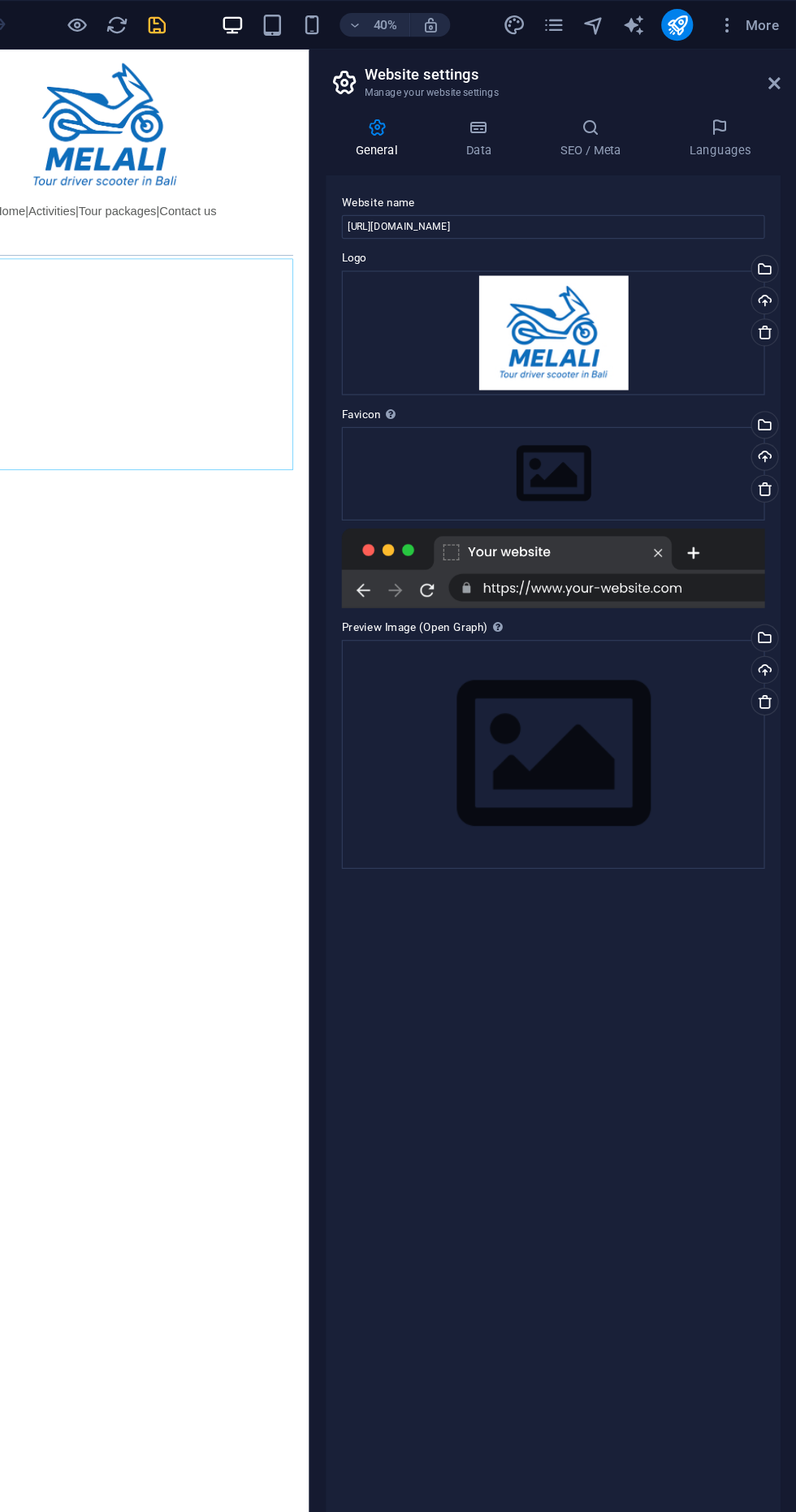
click at [271, 20] on icon "save" at bounding box center [274, 21] width 19 height 19
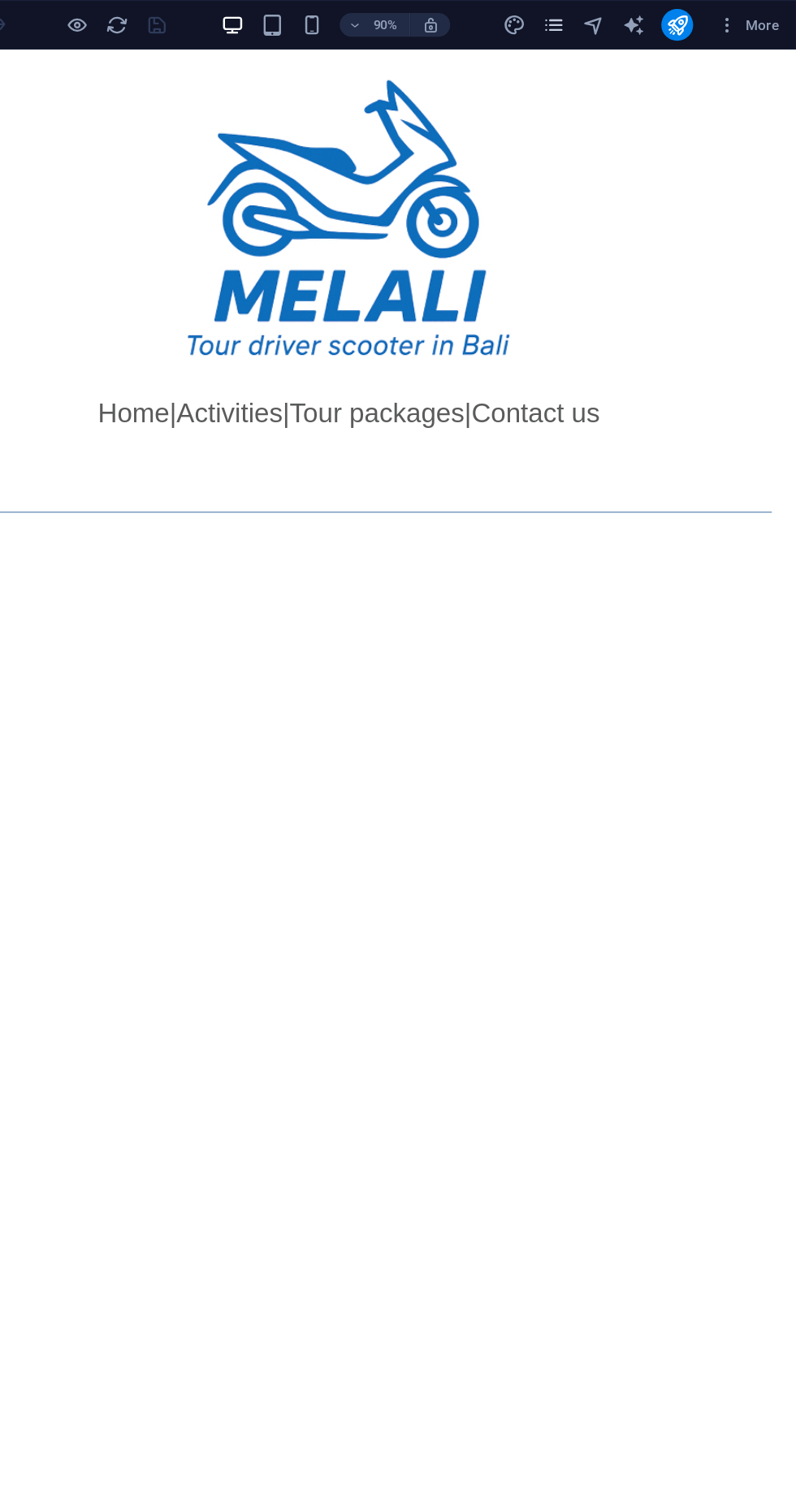
click at [601, 17] on icon "pages" at bounding box center [597, 21] width 19 height 19
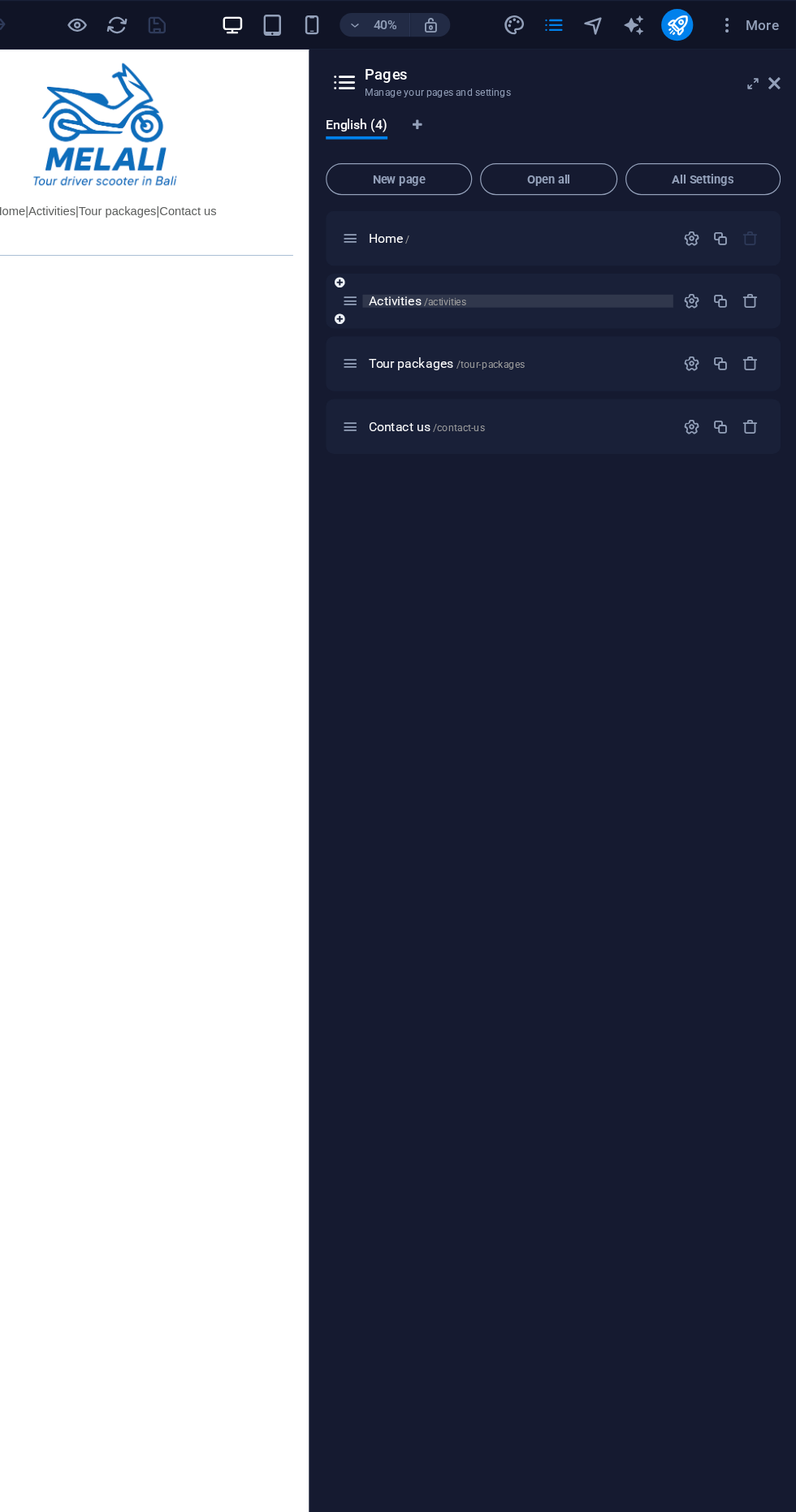
click at [572, 247] on p "Activities /activities" at bounding box center [568, 245] width 243 height 10
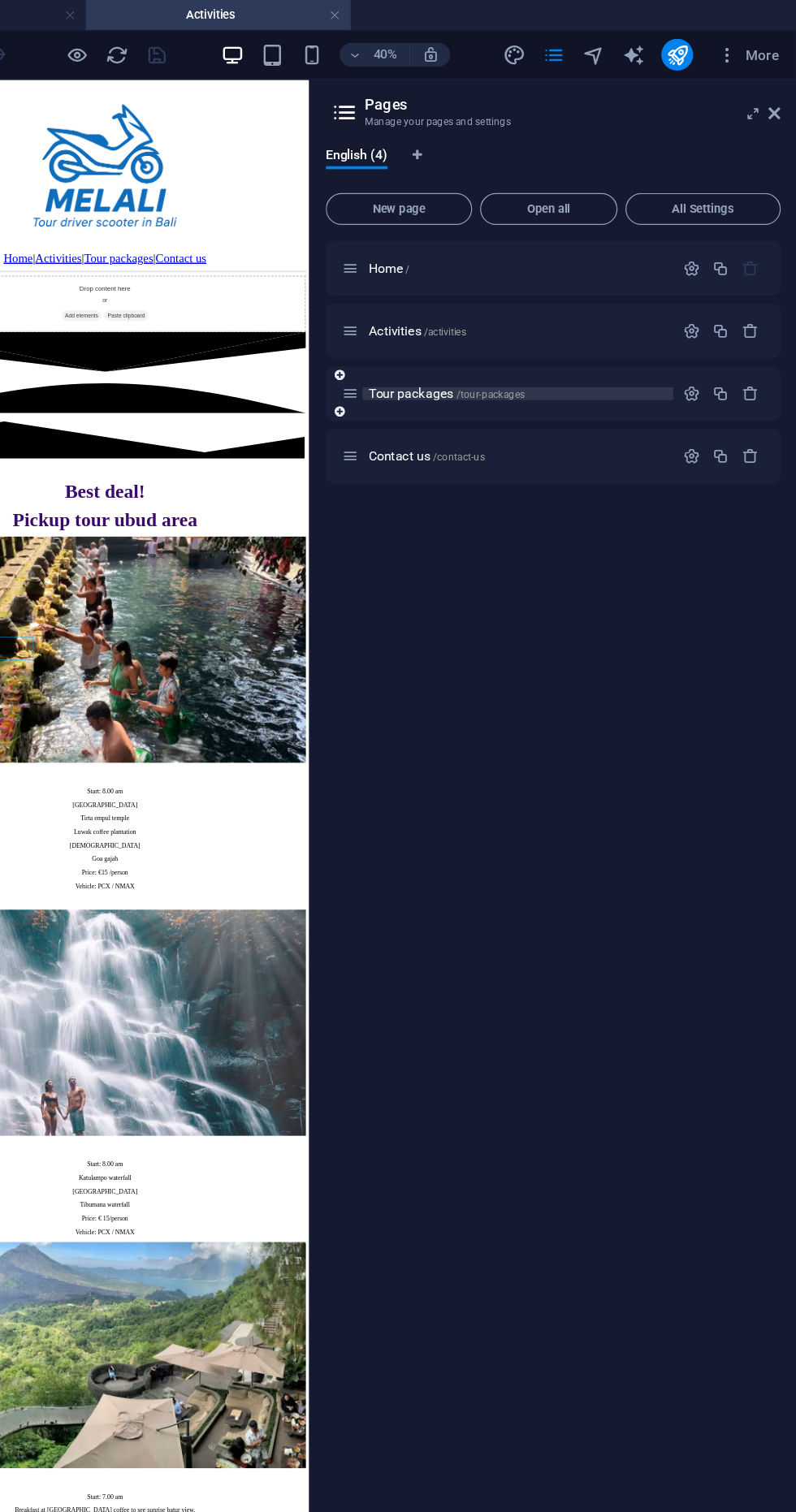
click at [549, 322] on span "/tour-packages" at bounding box center [546, 323] width 56 height 9
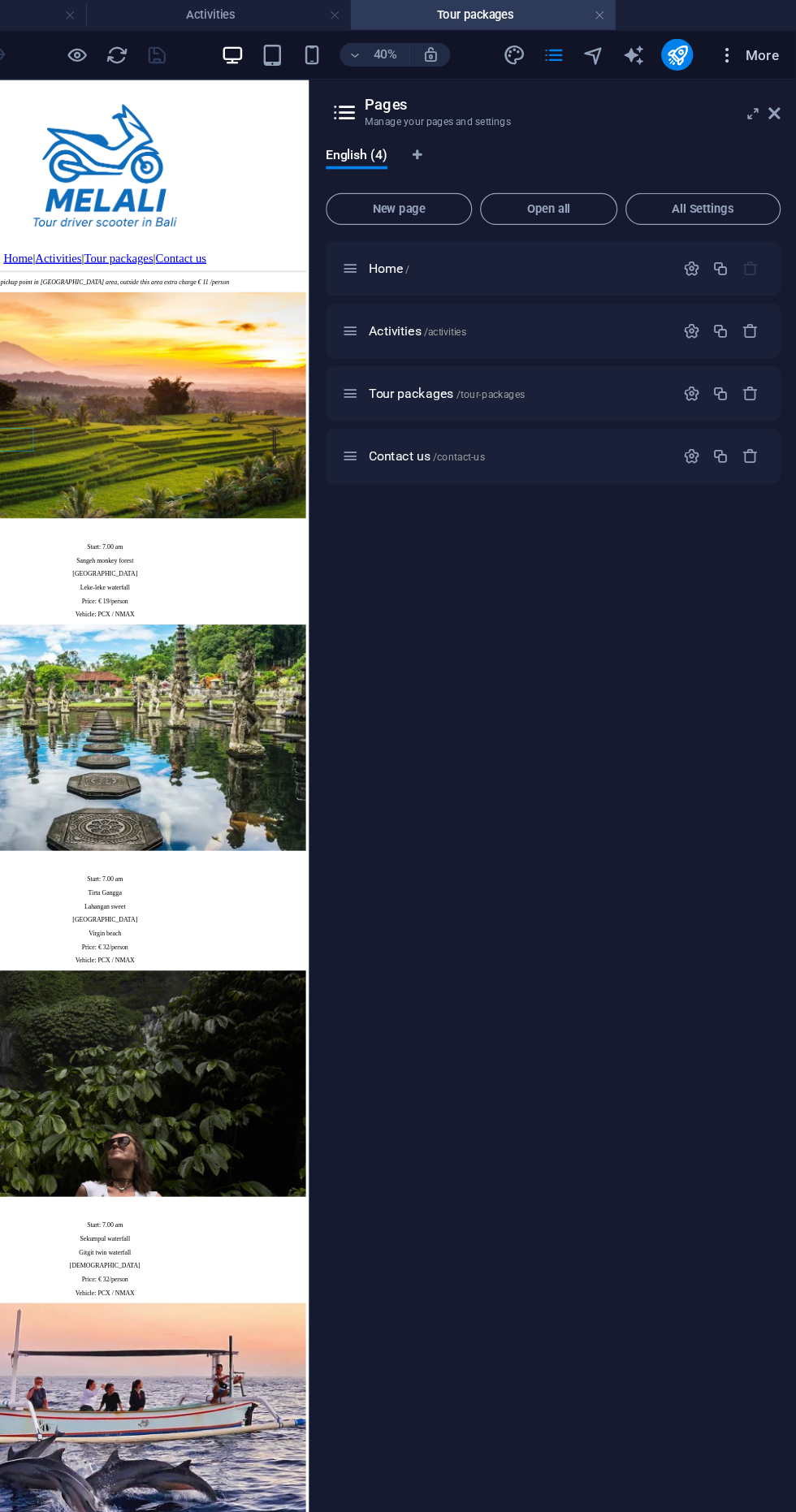
click at [770, 40] on span "More" at bounding box center [756, 44] width 51 height 16
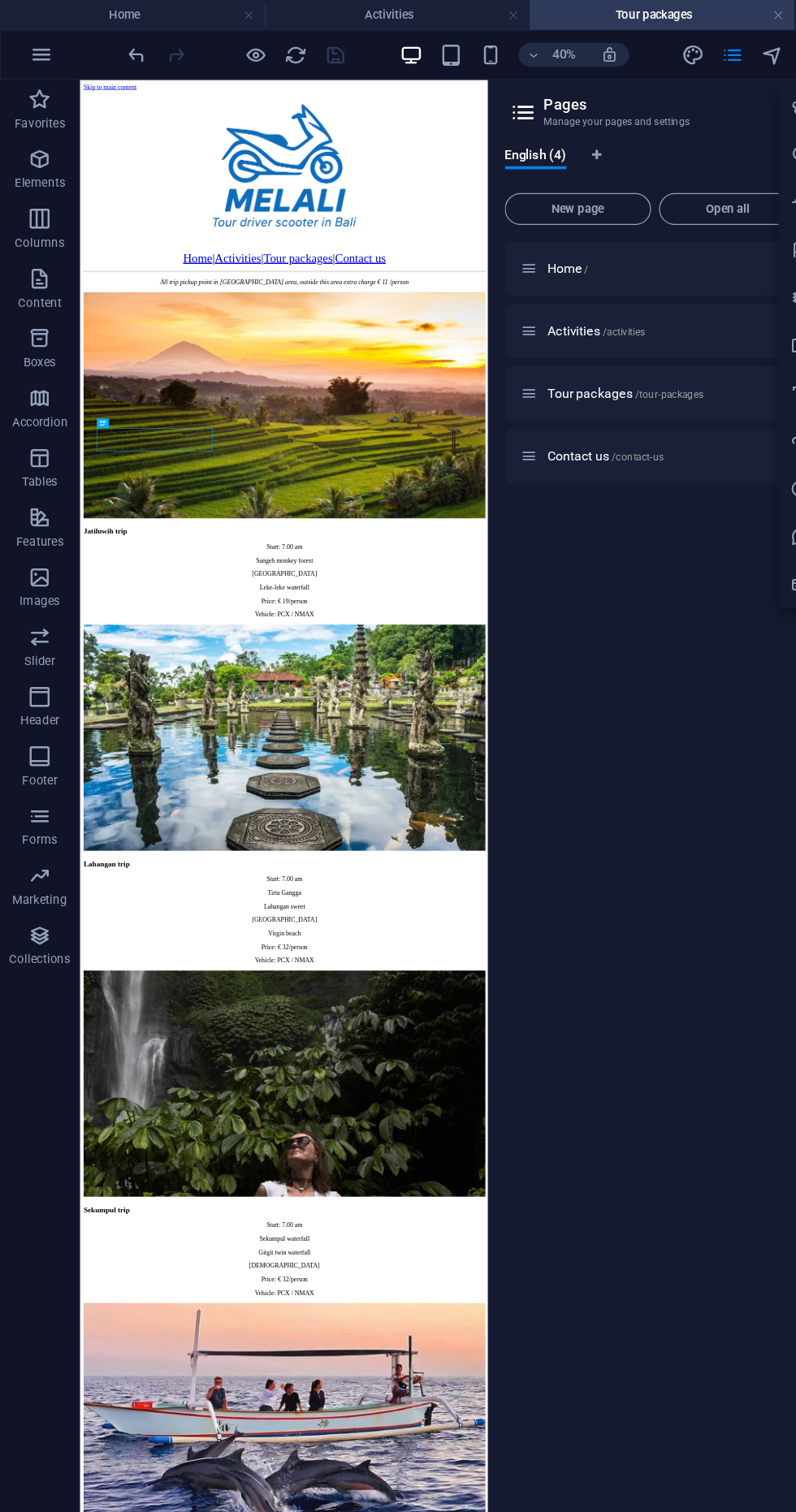
click at [603, 59] on div at bounding box center [398, 756] width 796 height 1512
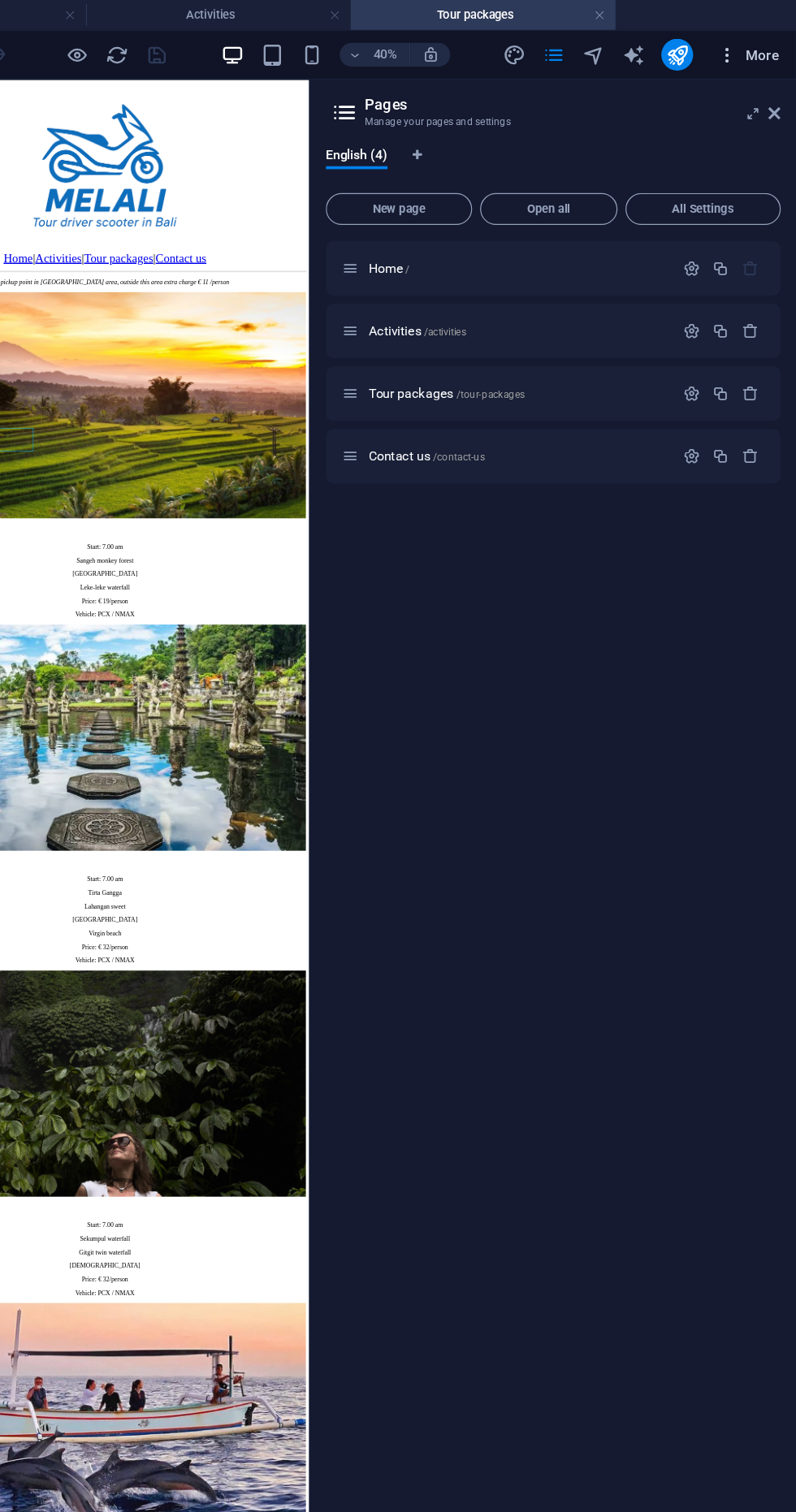
click at [775, 42] on span "More" at bounding box center [756, 44] width 51 height 16
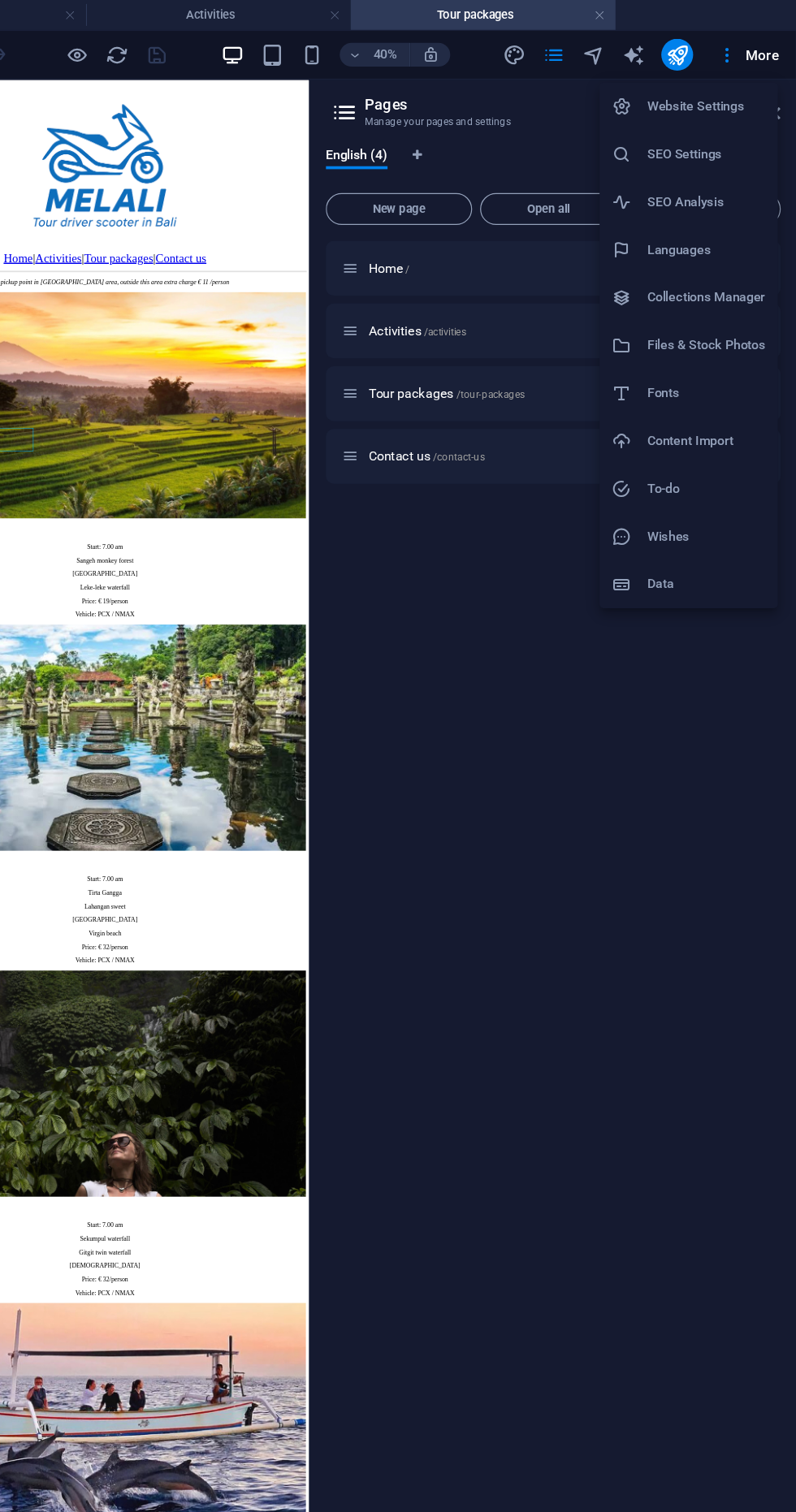
click at [746, 133] on h6 "SEO Settings" at bounding box center [722, 126] width 97 height 20
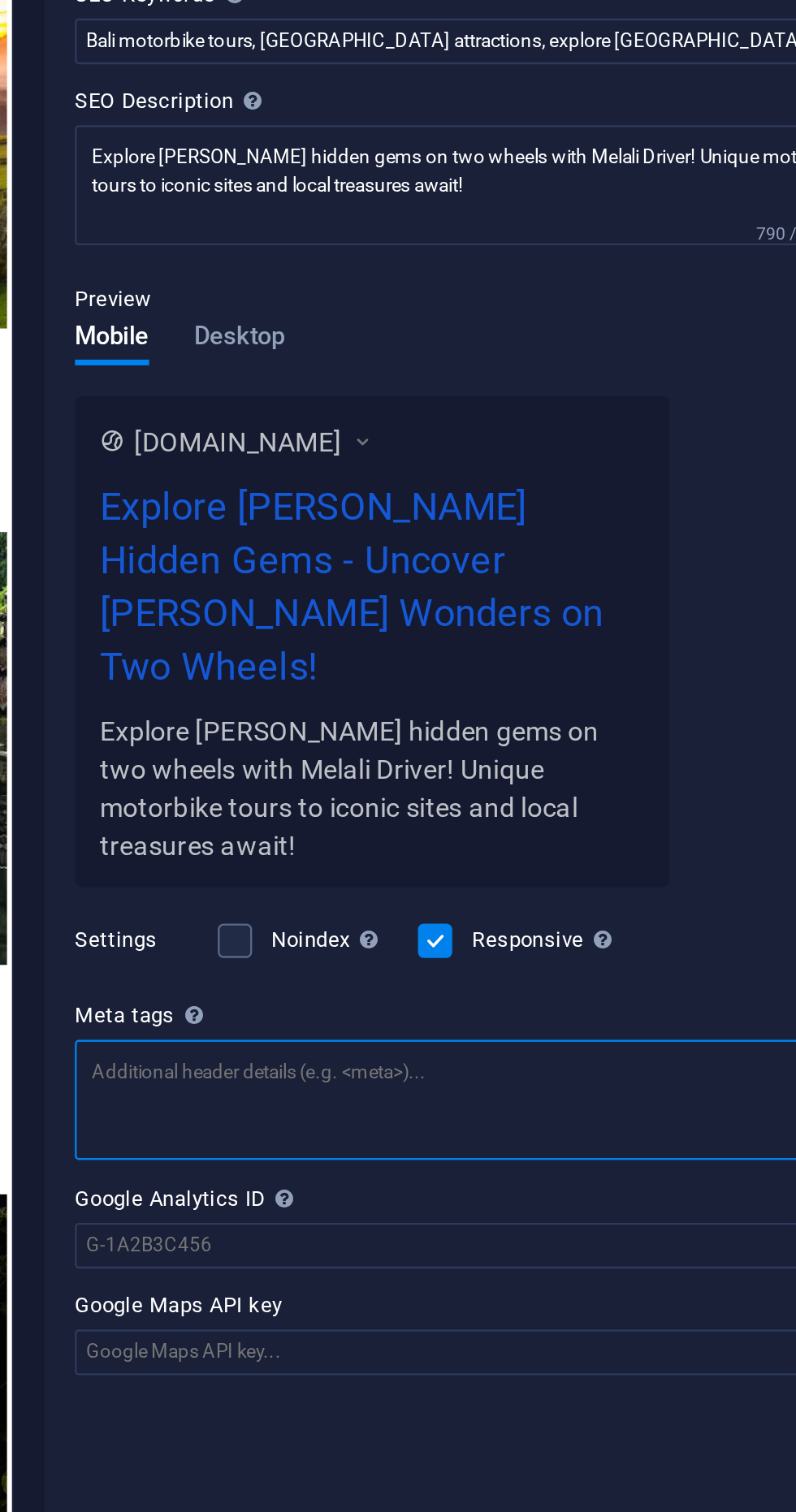
click at [544, 726] on textarea "Meta tags Enter HTML code here that will be placed inside the tags of your webs…" at bounding box center [597, 751] width 345 height 51
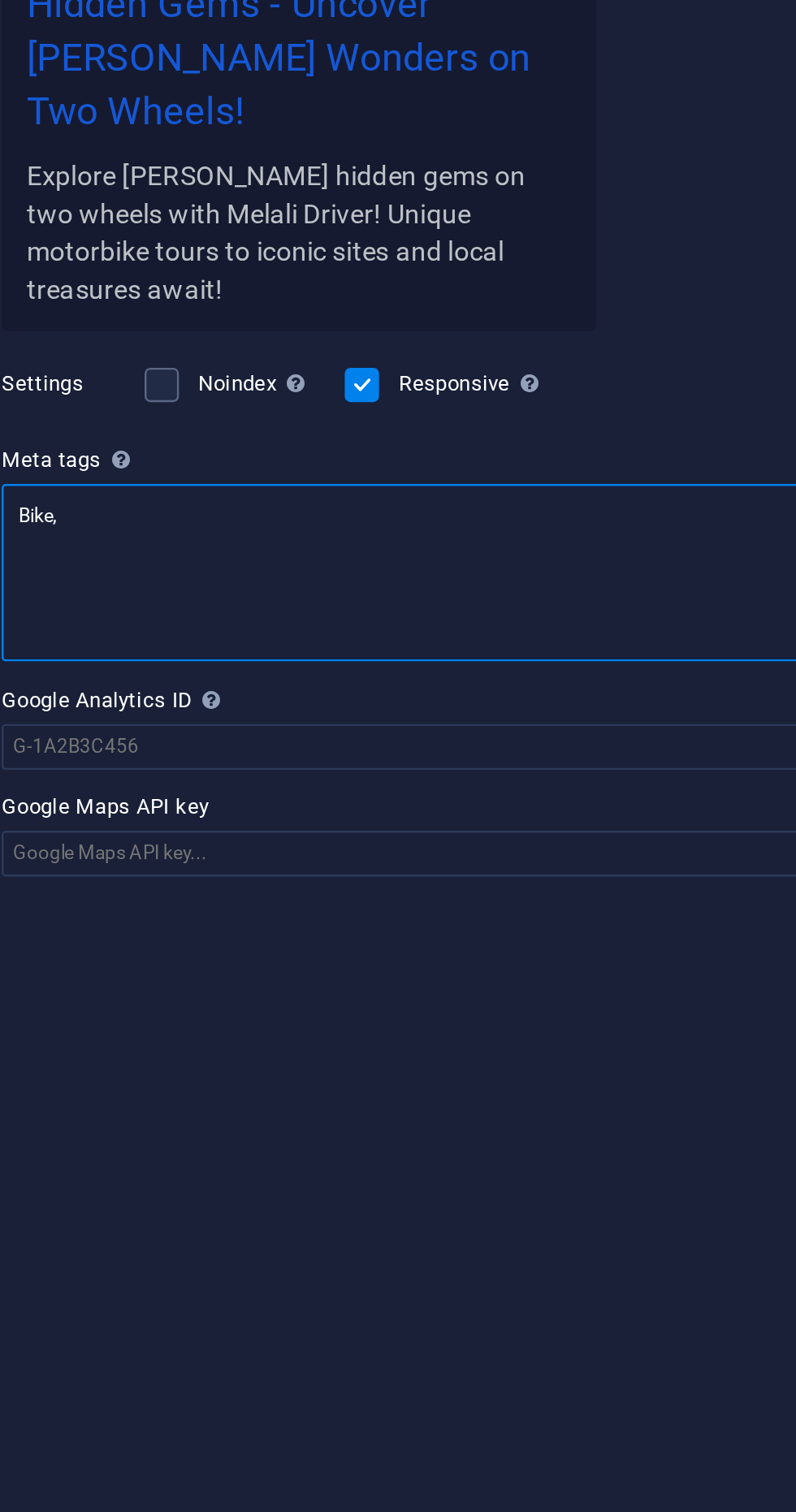
click at [693, 726] on textarea "Bike," at bounding box center [597, 763] width 345 height 76
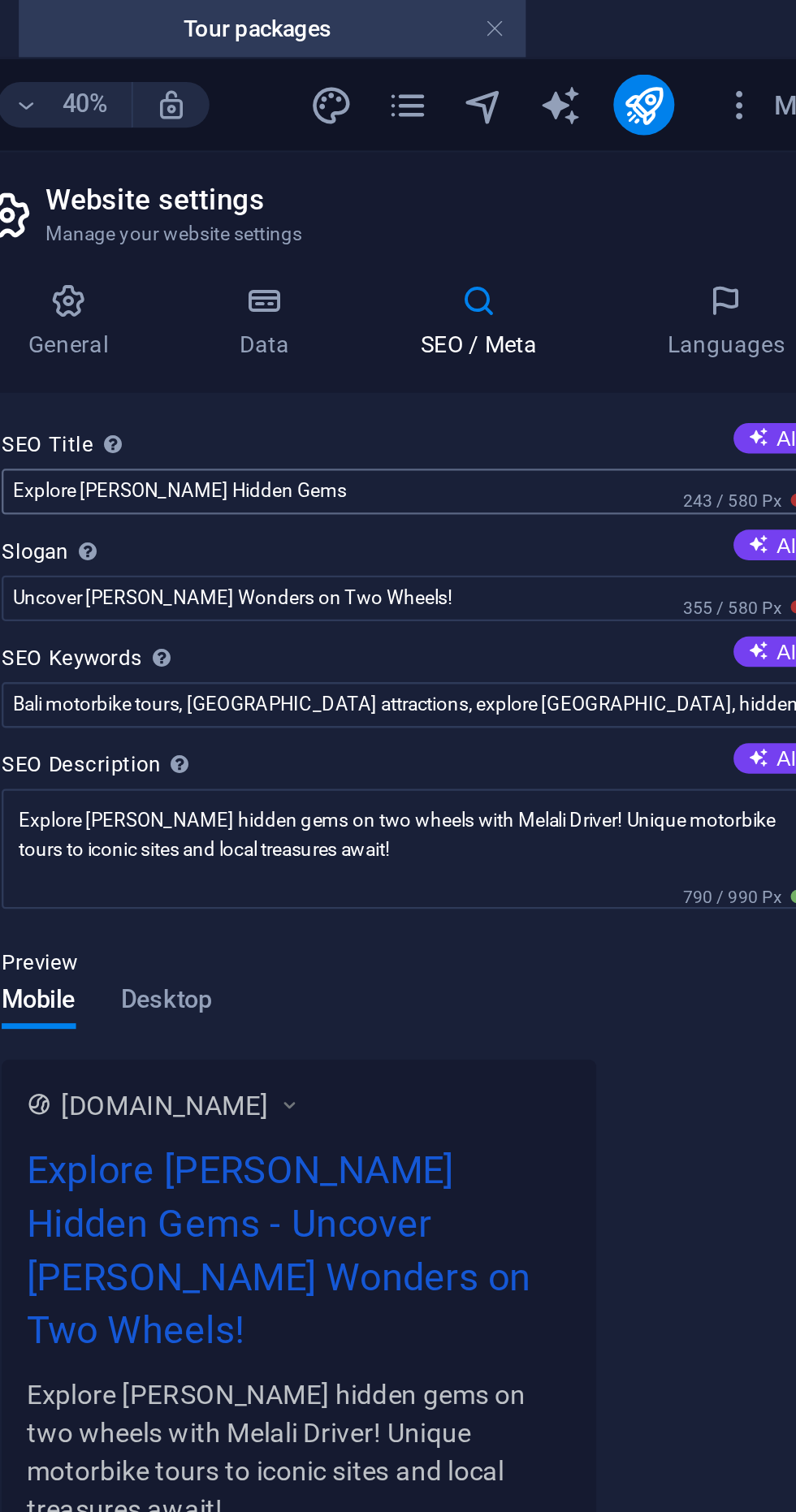
type textarea "Bike, Melalidriver, activities, tour, [GEOGRAPHIC_DATA],"
click at [562, 205] on body "[DOMAIN_NAME] Home Activities Tour packages Favorites Elements Columns Content …" at bounding box center [398, 756] width 796 height 1512
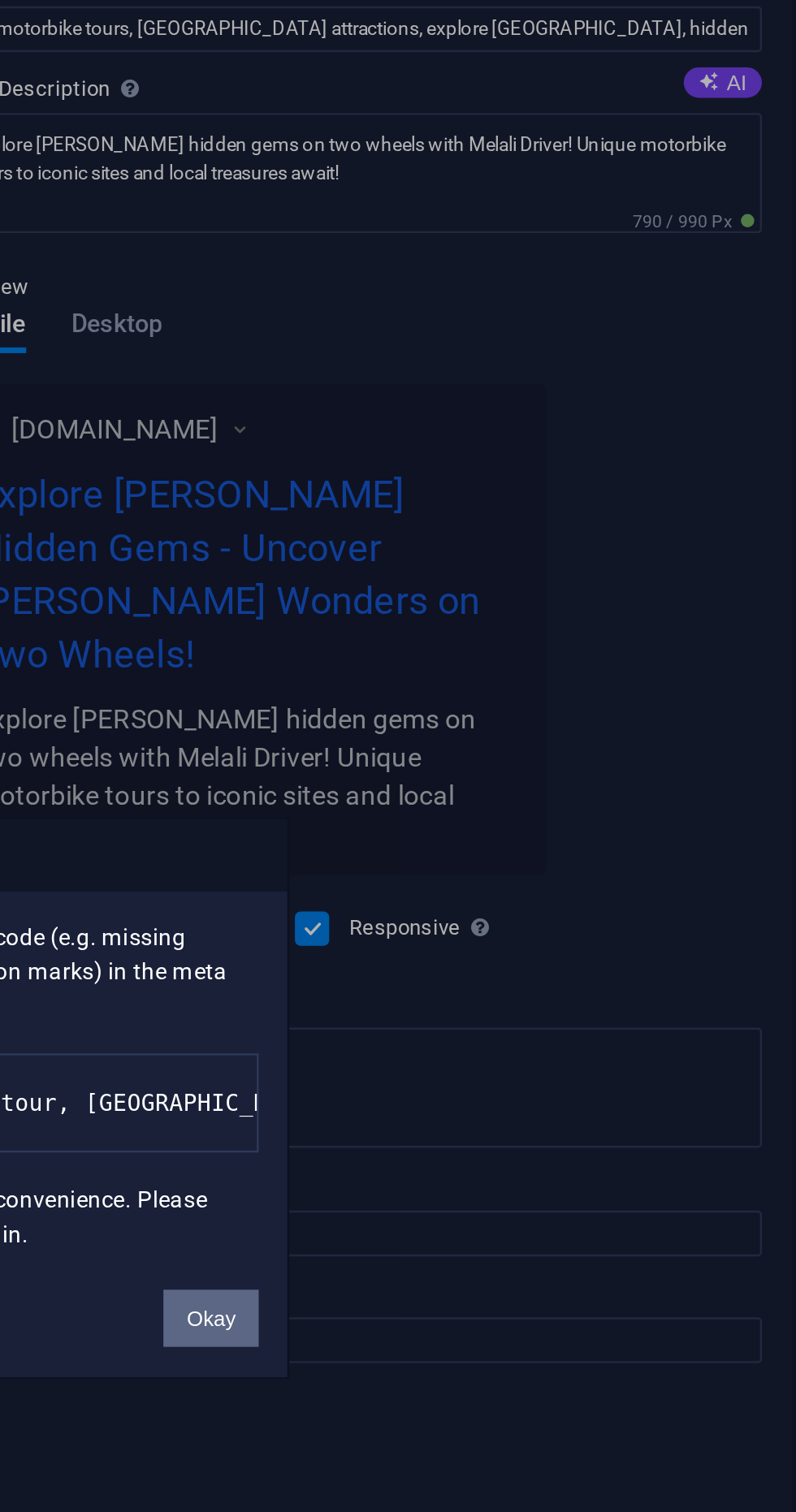
click at [543, 848] on button "Okay" at bounding box center [535, 850] width 41 height 24
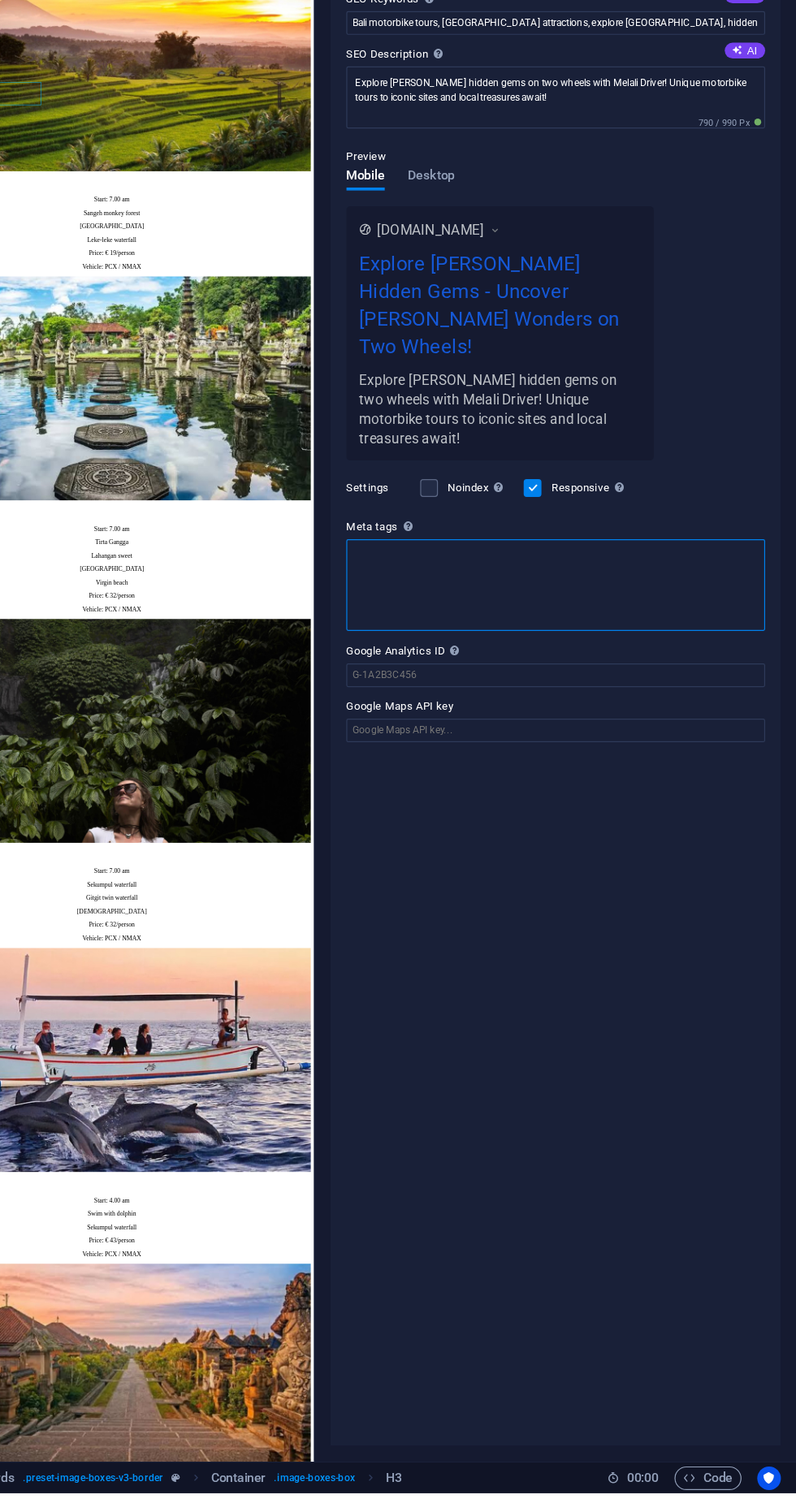
click at [551, 737] on textarea "Meta tags Enter HTML code here that will be placed inside the tags of your webs…" at bounding box center [597, 763] width 345 height 76
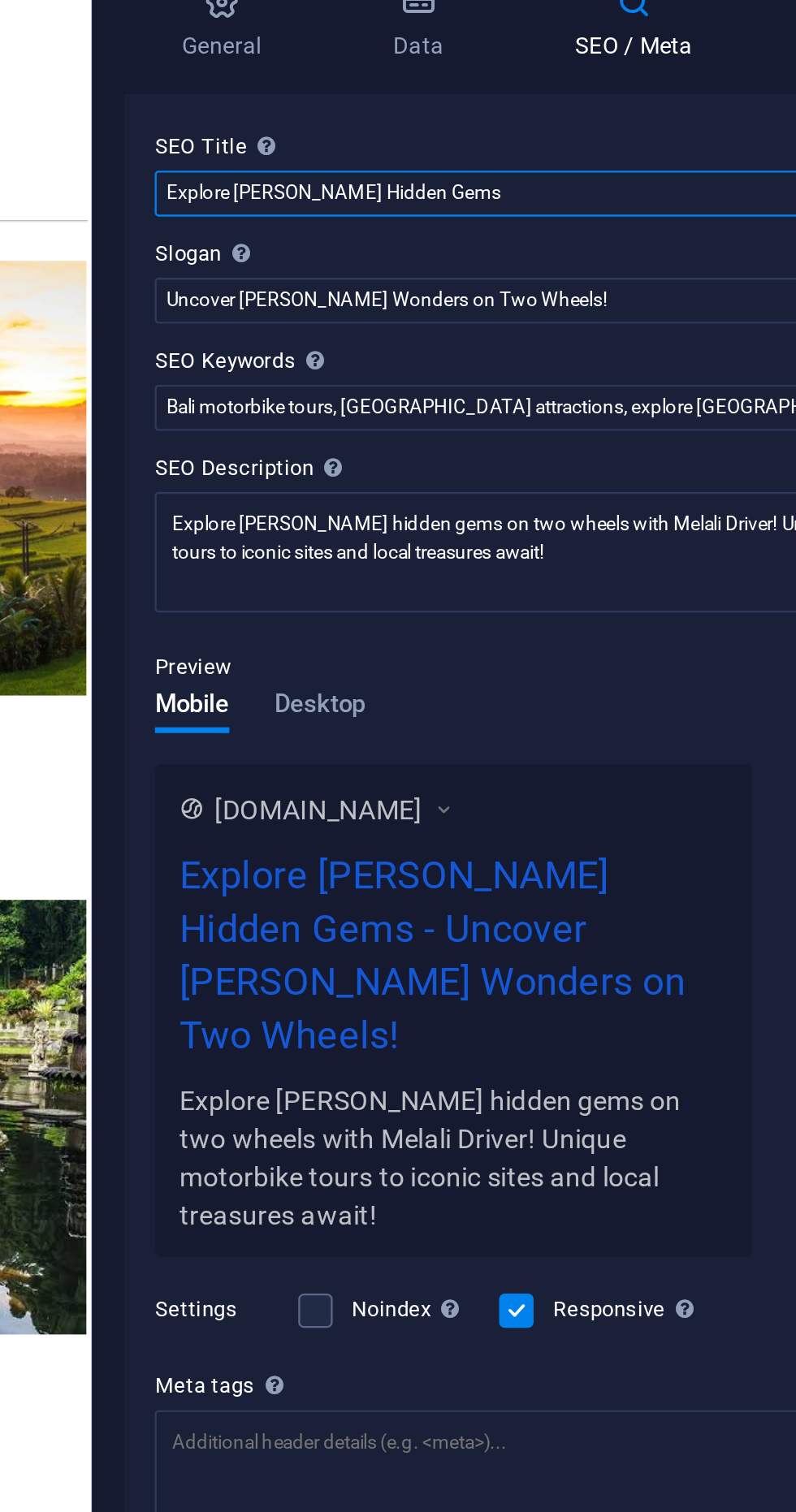
click at [542, 205] on input "Explore [PERSON_NAME] Hidden Gems" at bounding box center [597, 209] width 345 height 20
type input "E"
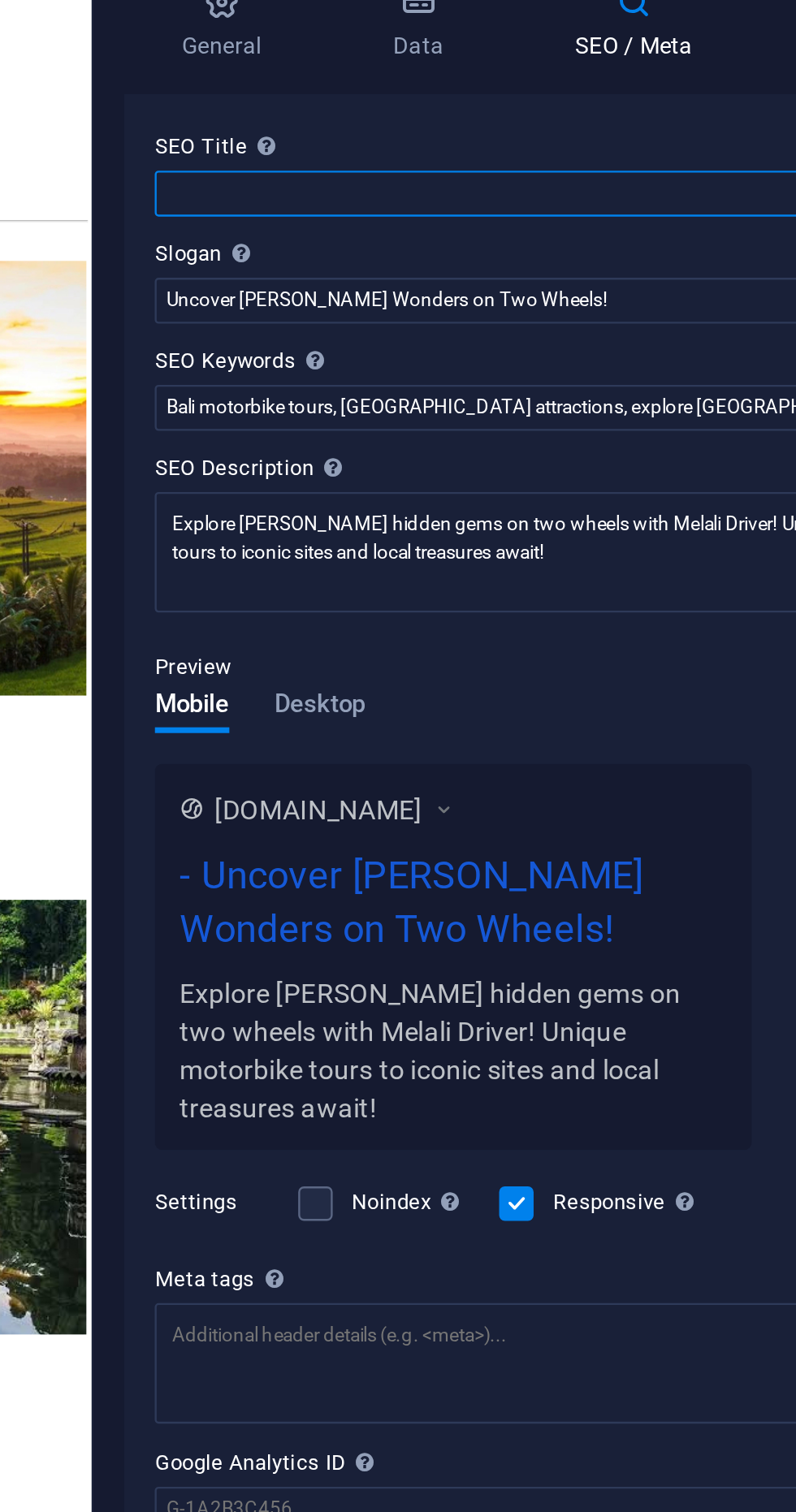
click at [565, 210] on input "SEO Title The title of your website - make it something that stands out in sear…" at bounding box center [597, 209] width 345 height 20
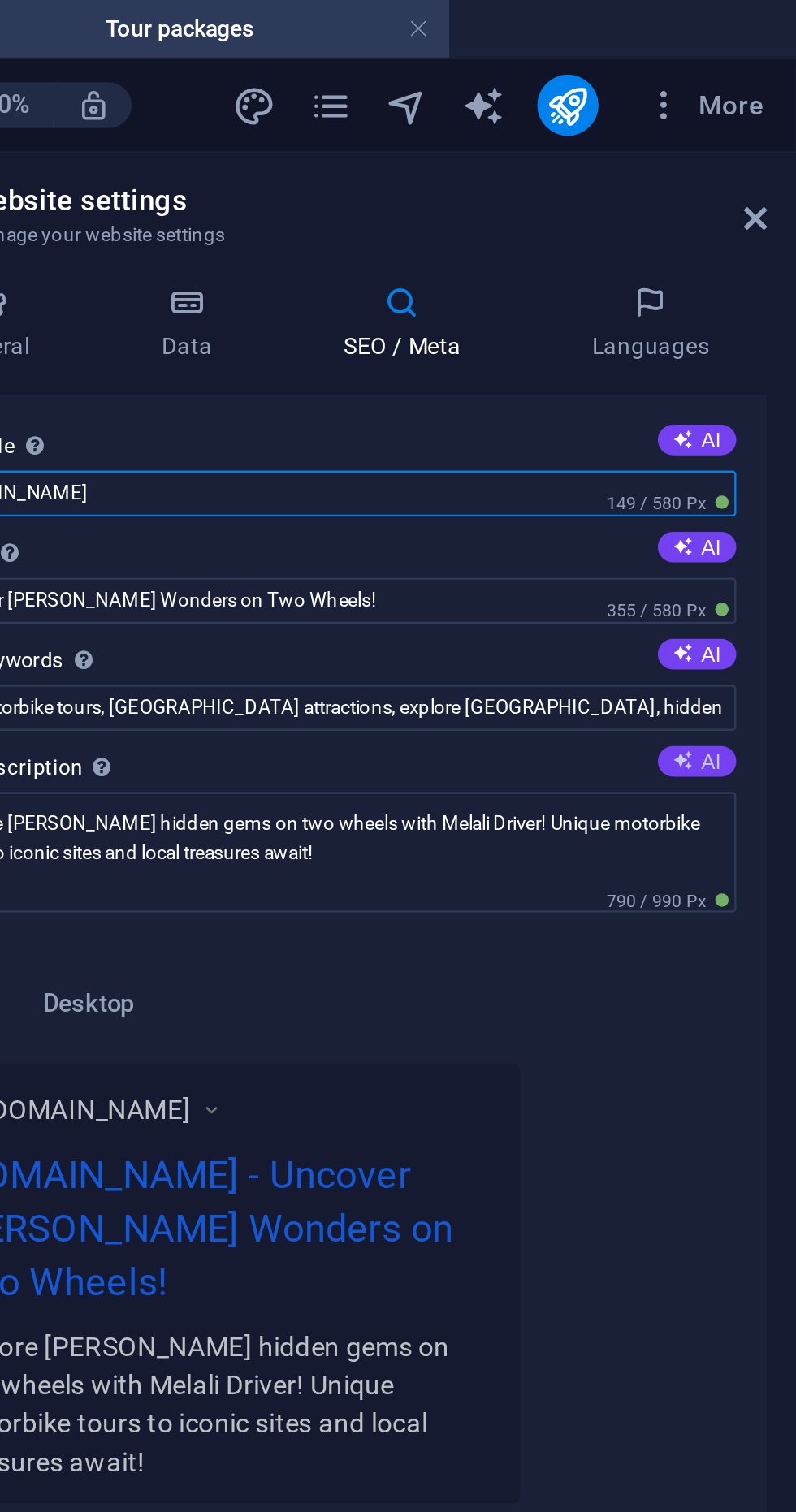
type input "[DOMAIN_NAME]"
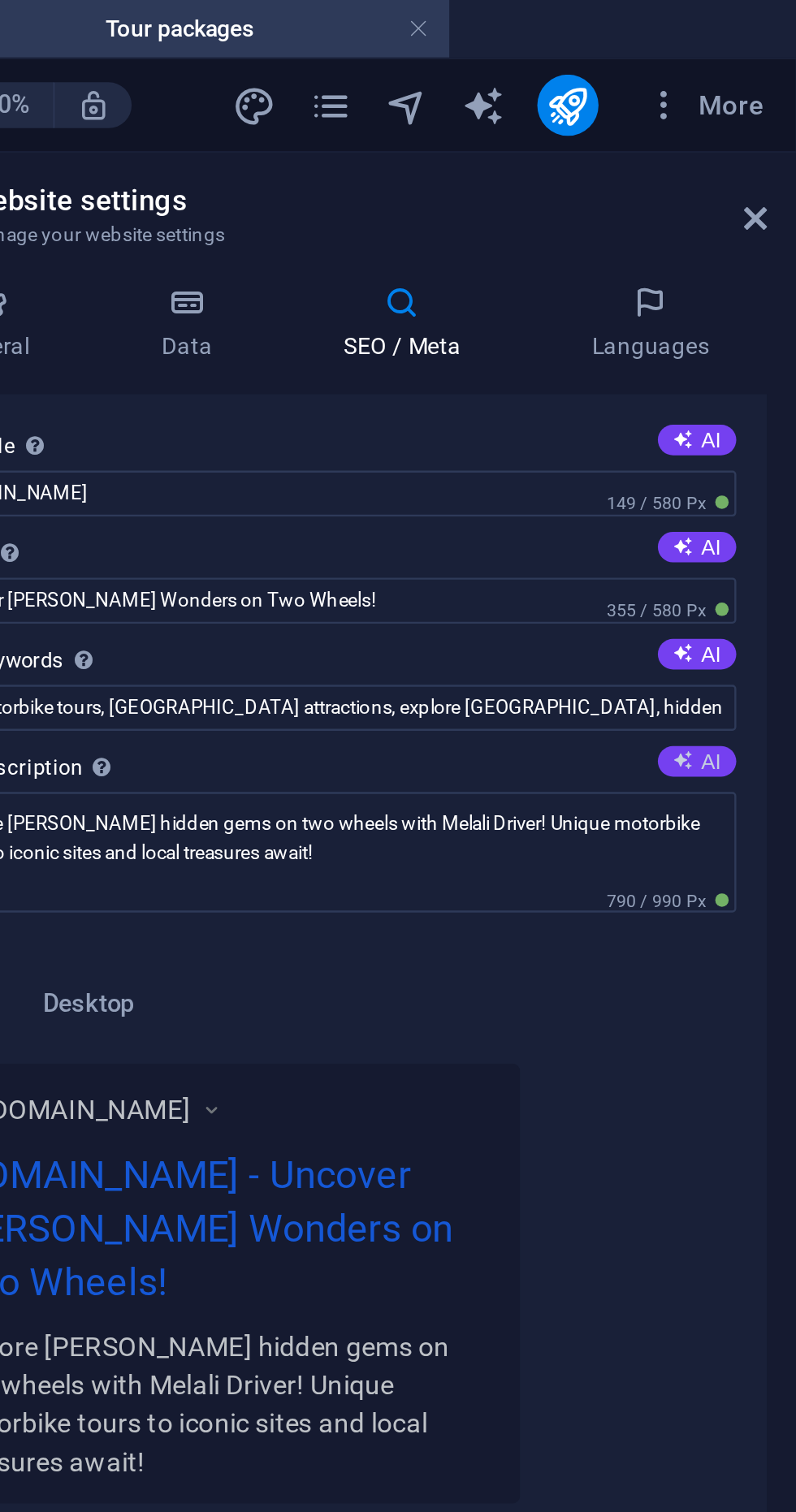
click at [760, 323] on button "AI" at bounding box center [753, 323] width 34 height 13
type textarea "Explore [PERSON_NAME] hidden gems on unique motorbike tours with Melali Driver!…"
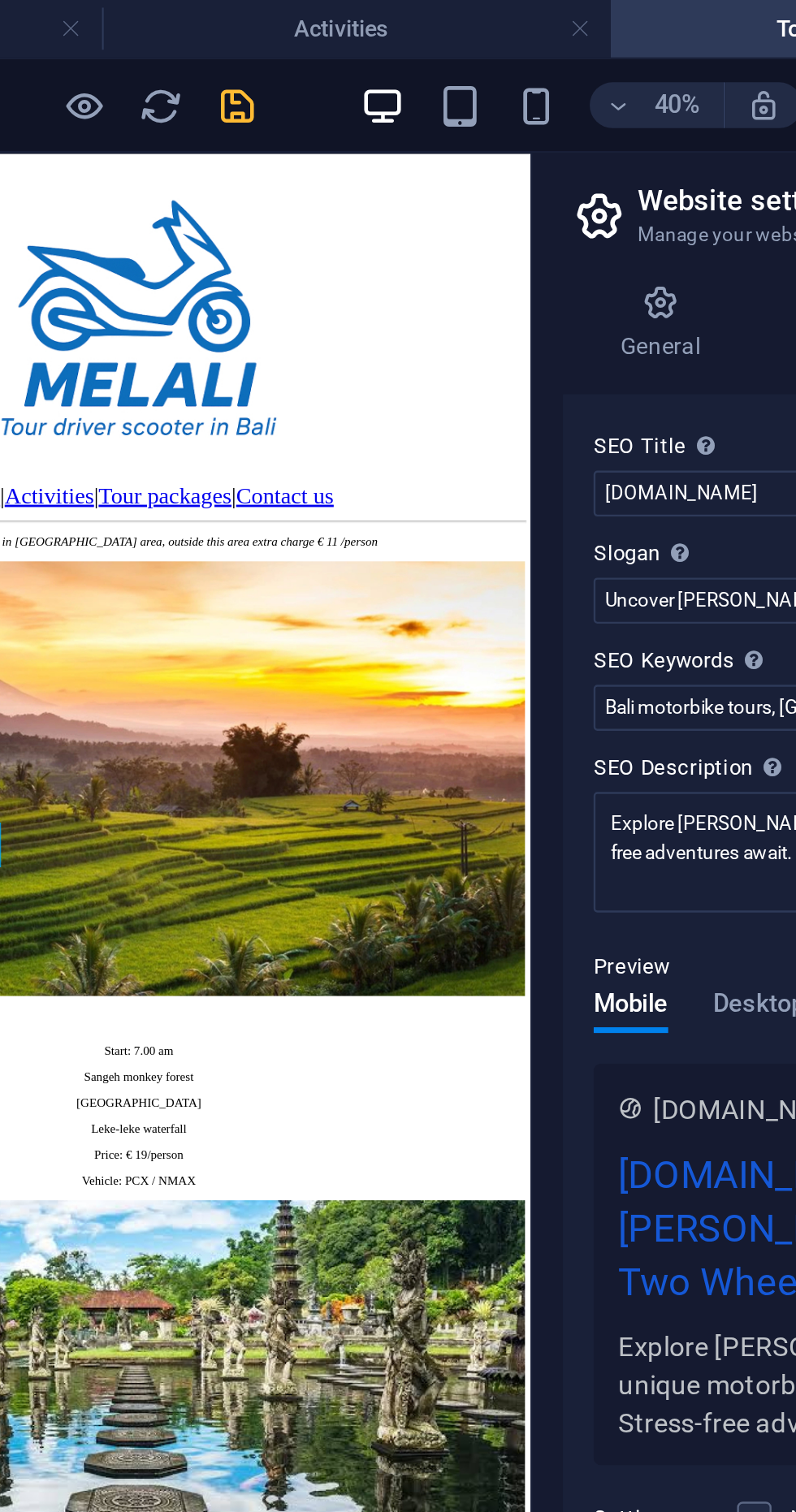
click at [269, 51] on icon "save" at bounding box center [274, 45] width 19 height 19
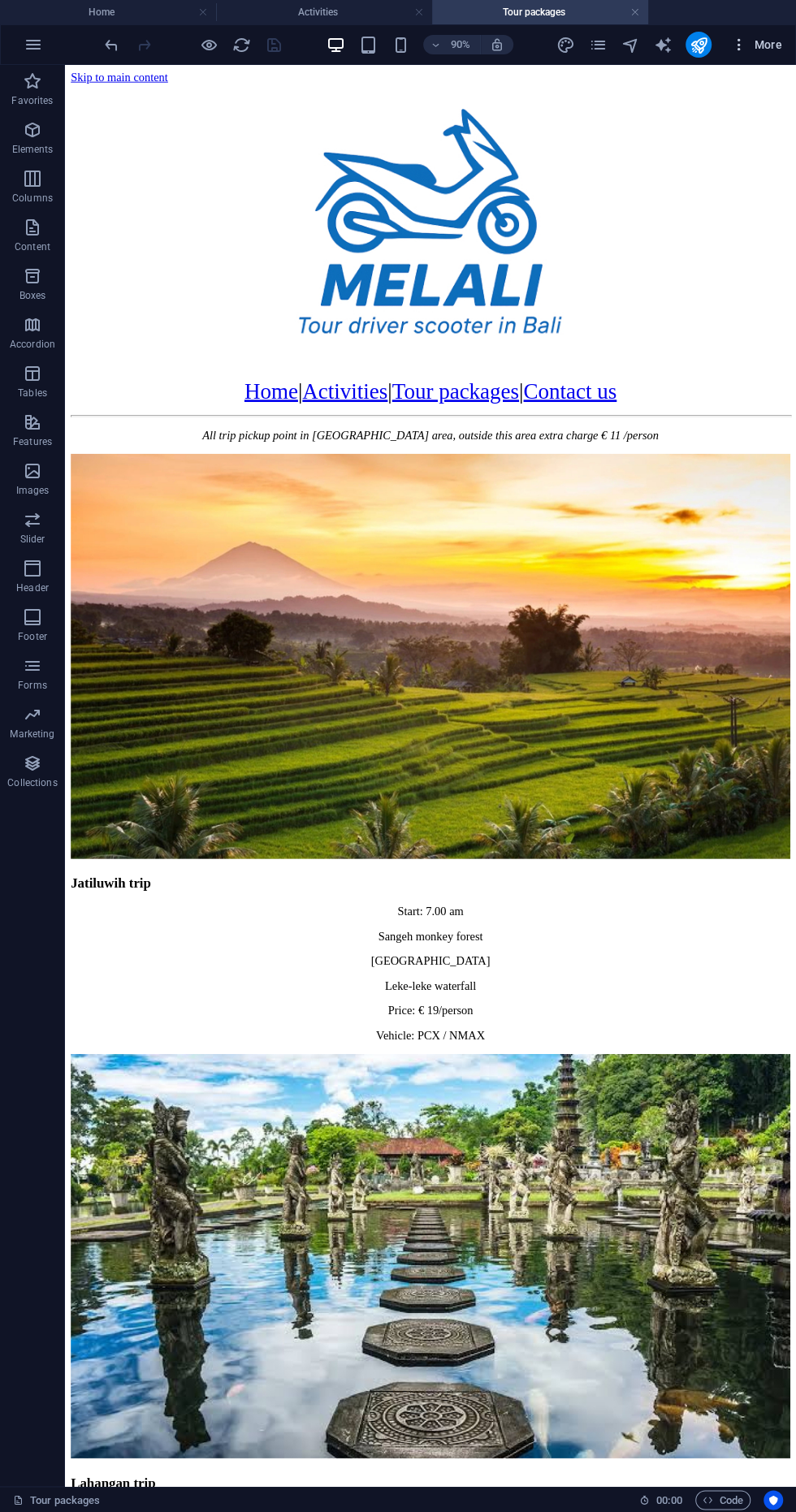
click at [761, 43] on span "More" at bounding box center [756, 44] width 51 height 16
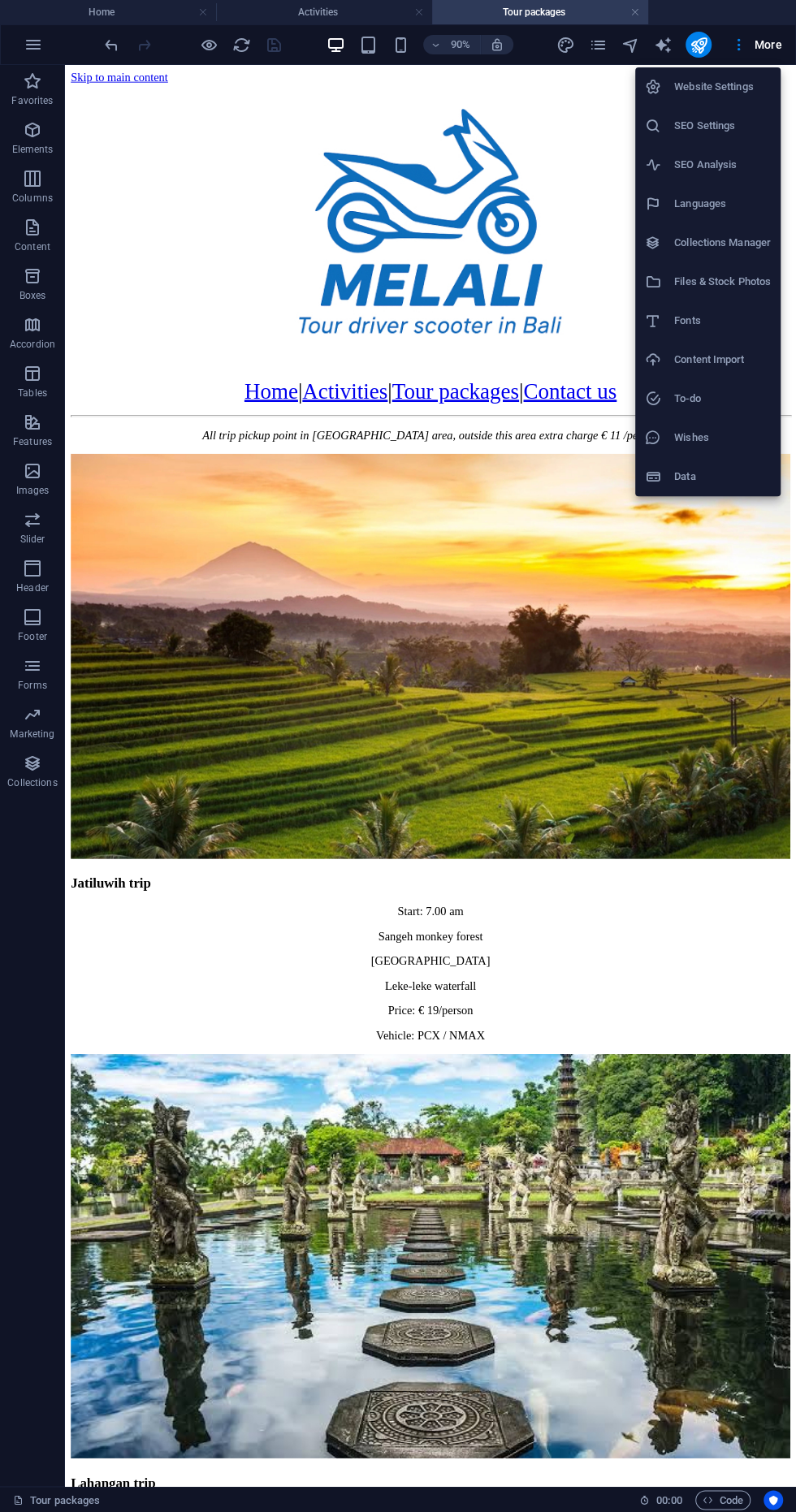
click at [784, 40] on div at bounding box center [398, 756] width 796 height 1512
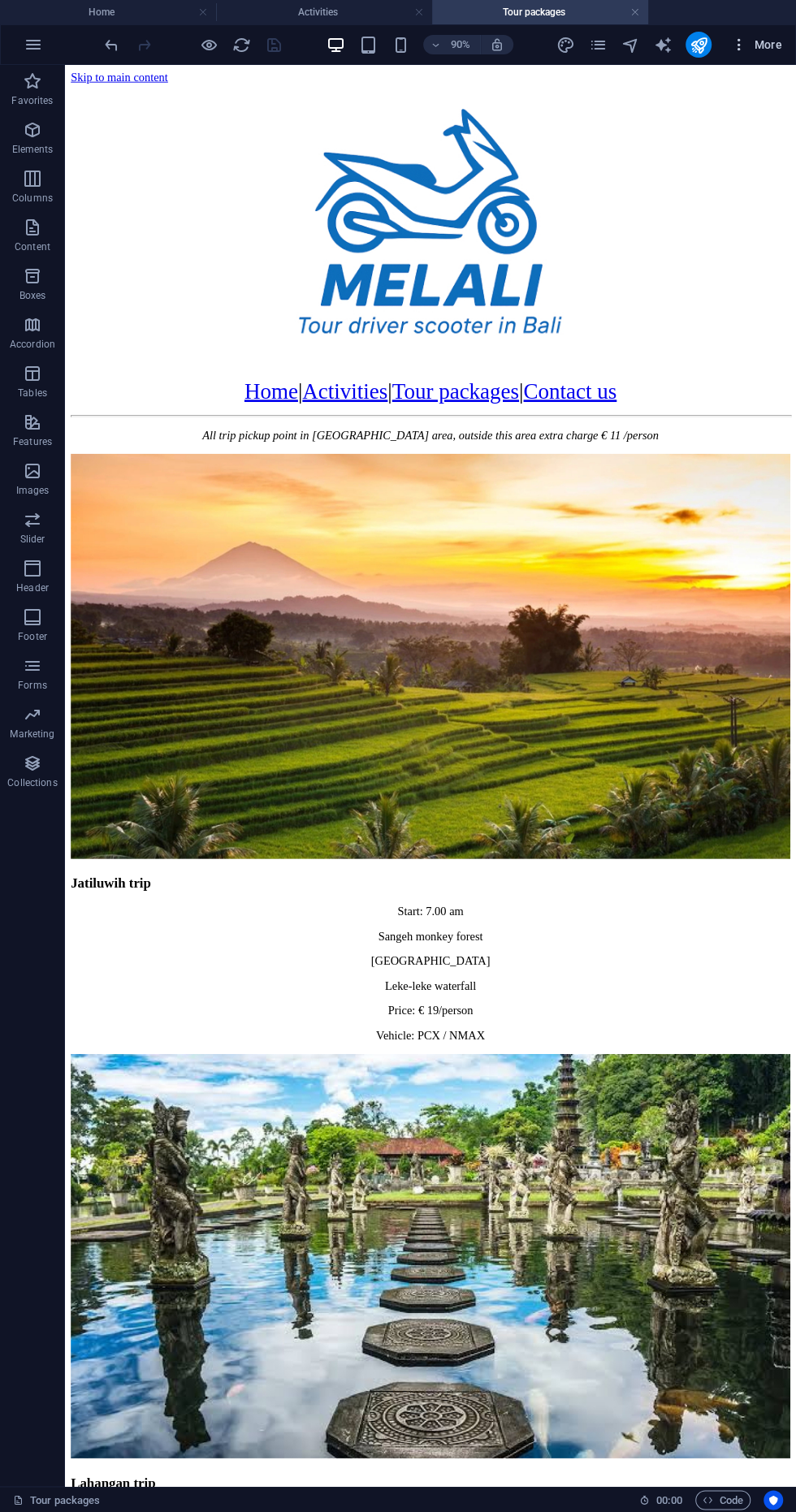
click at [772, 44] on span "More" at bounding box center [756, 44] width 51 height 16
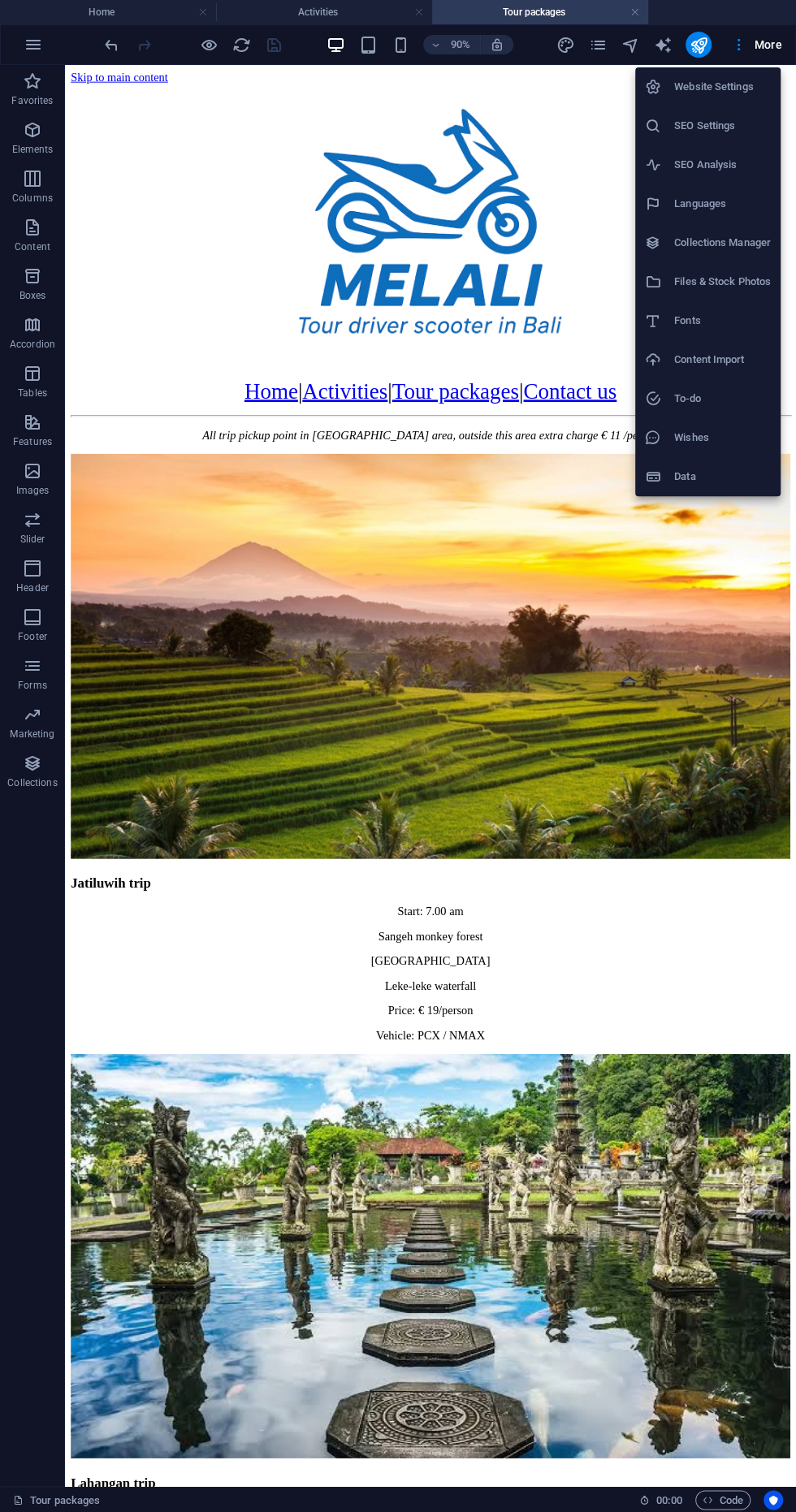
click at [733, 131] on h6 "SEO Settings" at bounding box center [722, 126] width 97 height 20
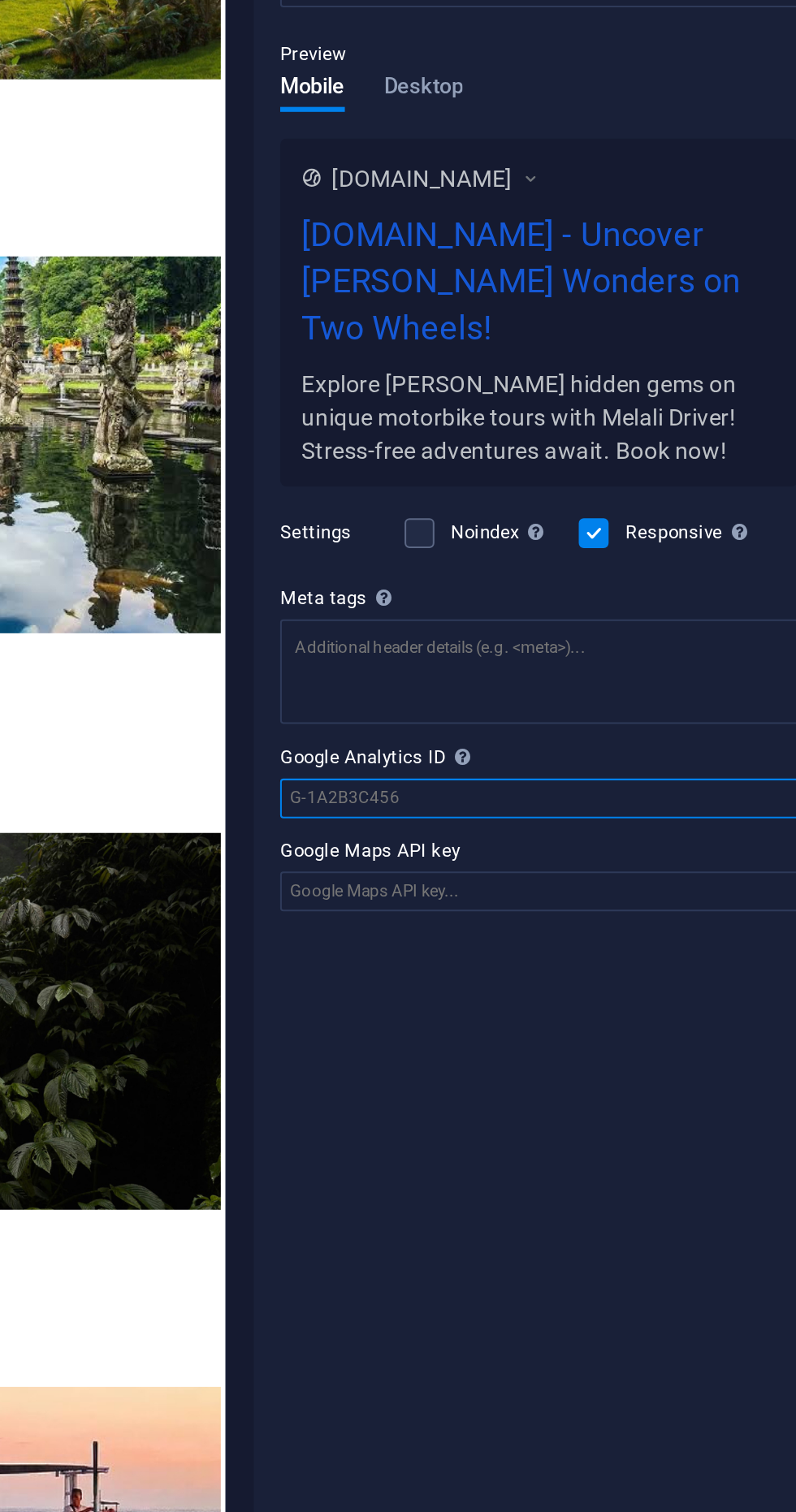
click at [522, 765] on input "Google Analytics ID Please only add the Google Analytics ID. We automatically i…" at bounding box center [597, 775] width 345 height 20
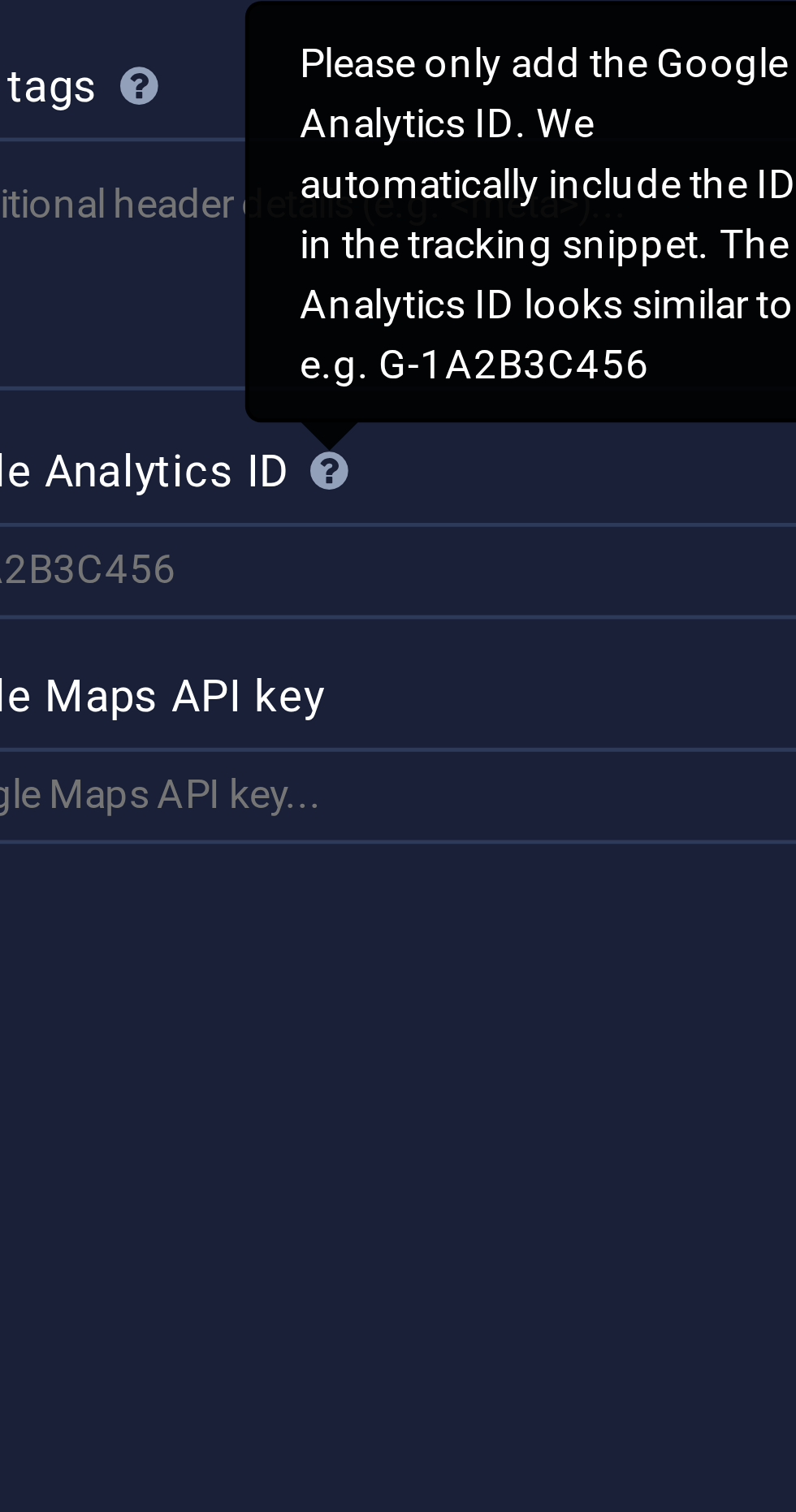
click at [515, 733] on div "Please only add the Google Analytics ID. We automatically include the ID in the…" at bounding box center [561, 702] width 130 height 85
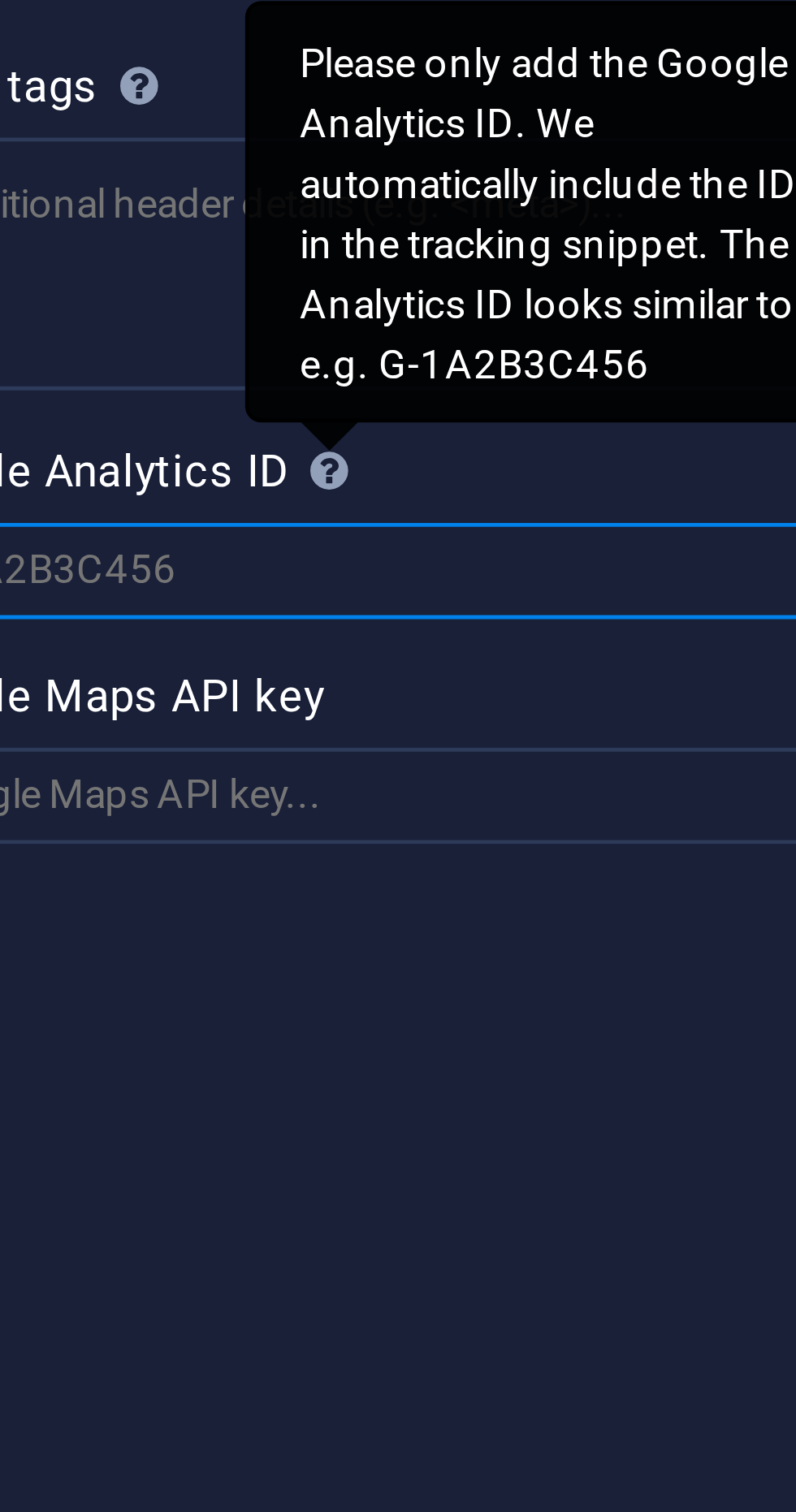
click at [515, 765] on input "Google Analytics ID Please only add the Google Analytics ID. We automatically i…" at bounding box center [597, 775] width 345 height 20
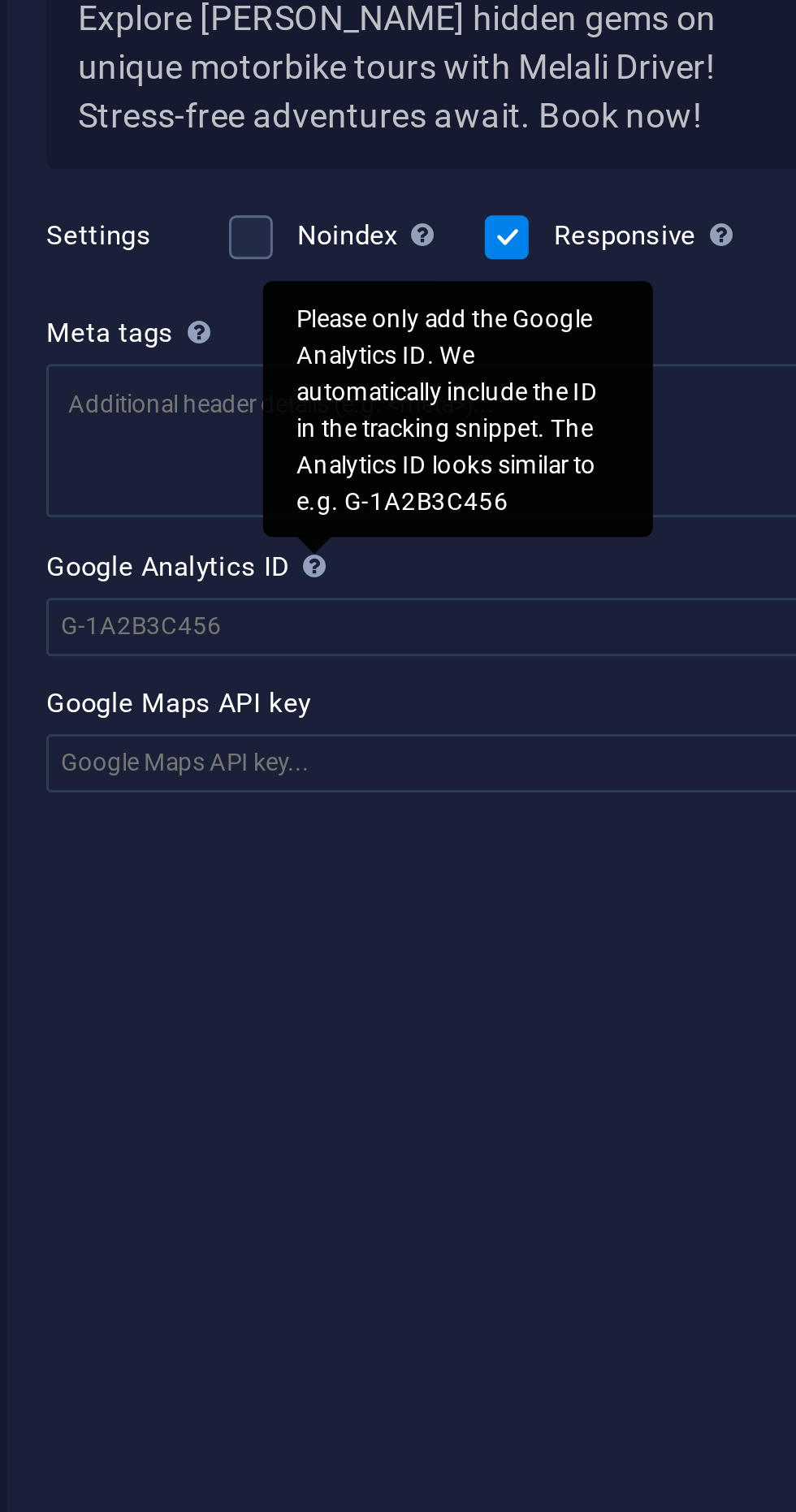
click at [516, 733] on div "Please only add the Google Analytics ID. We automatically include the ID in the…" at bounding box center [561, 702] width 130 height 85
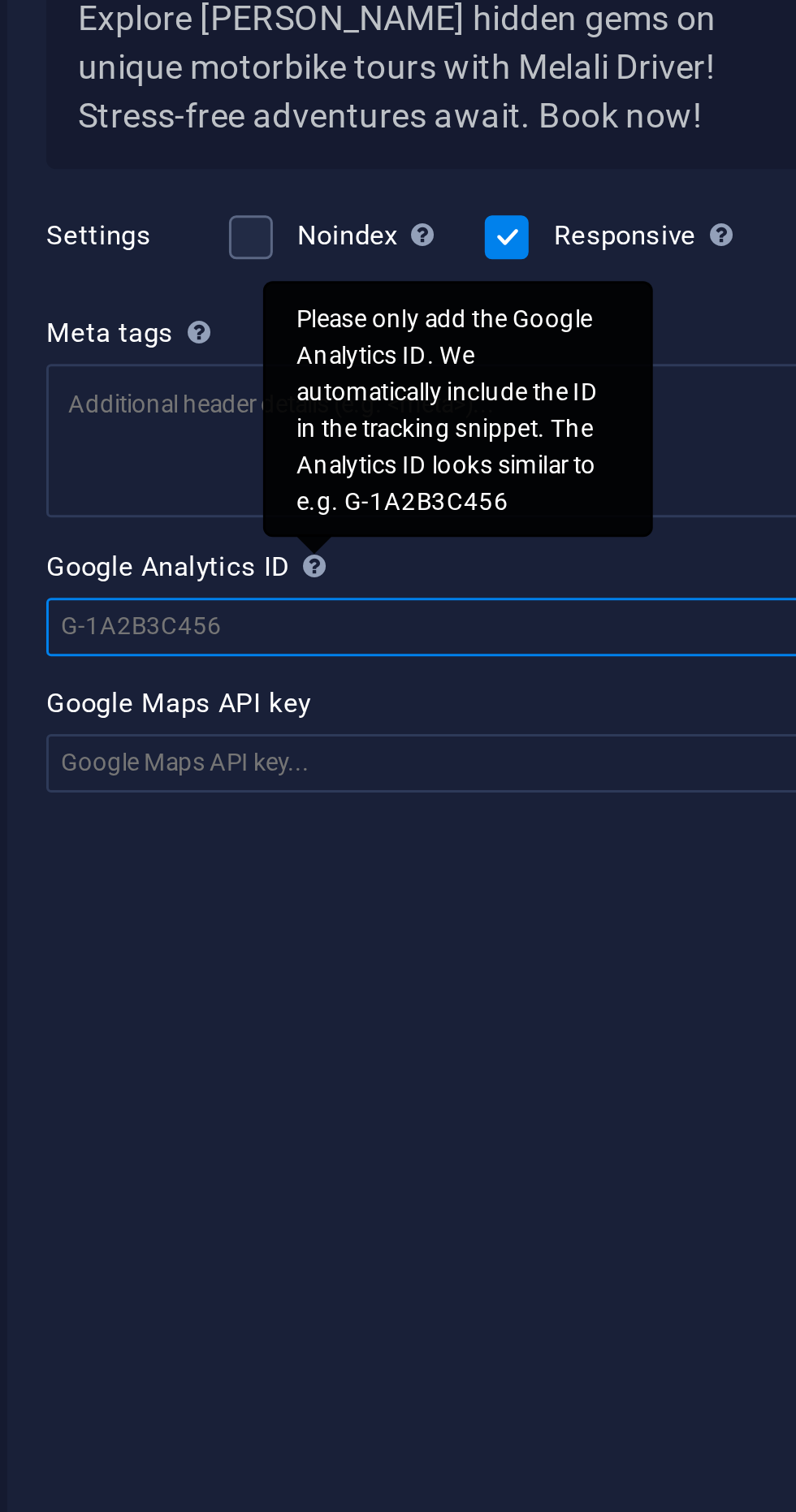
click at [516, 765] on input "Google Analytics ID Please only add the Google Analytics ID. We automatically i…" at bounding box center [597, 775] width 345 height 20
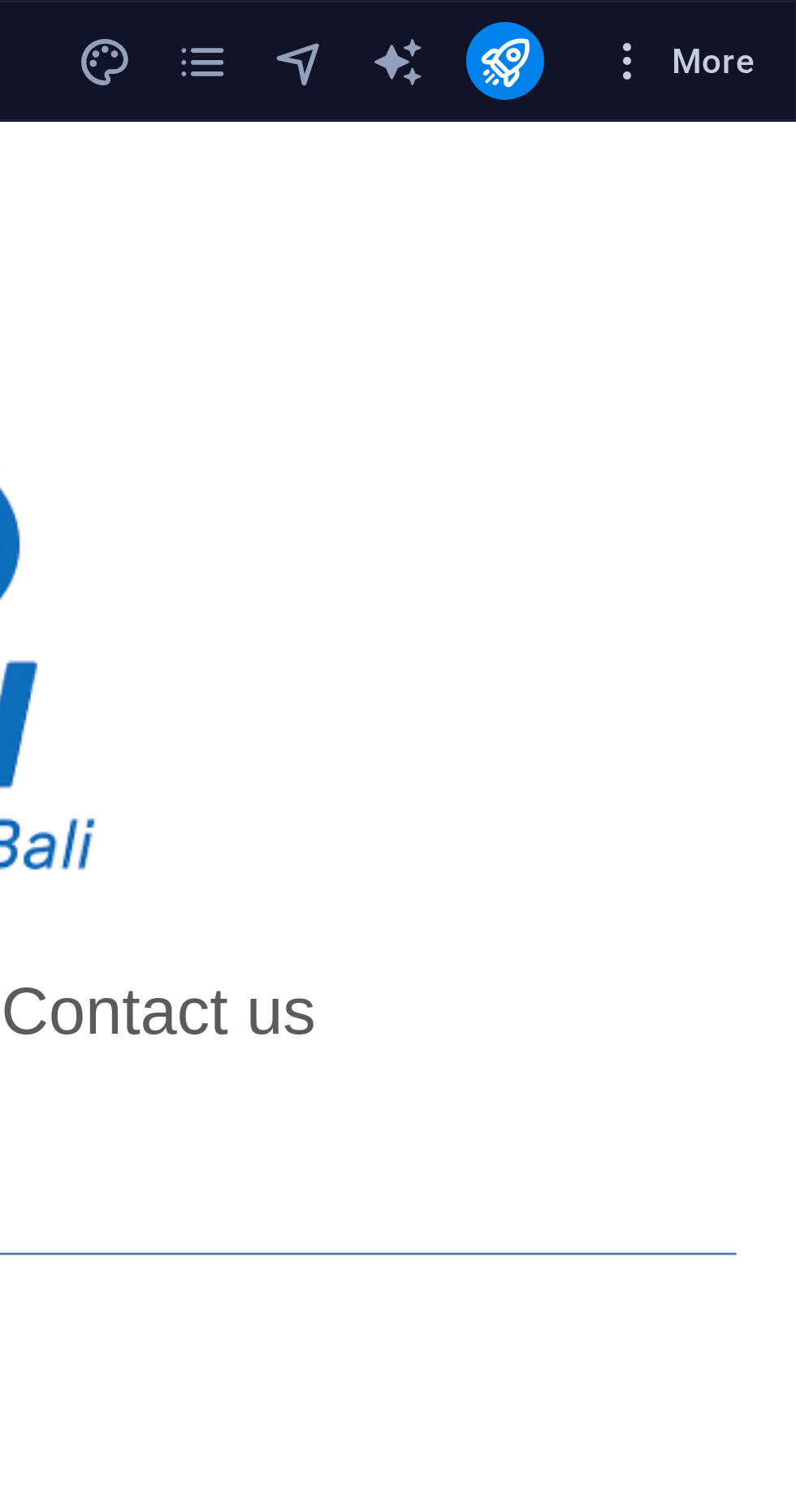
click at [771, 18] on span "More" at bounding box center [756, 20] width 51 height 16
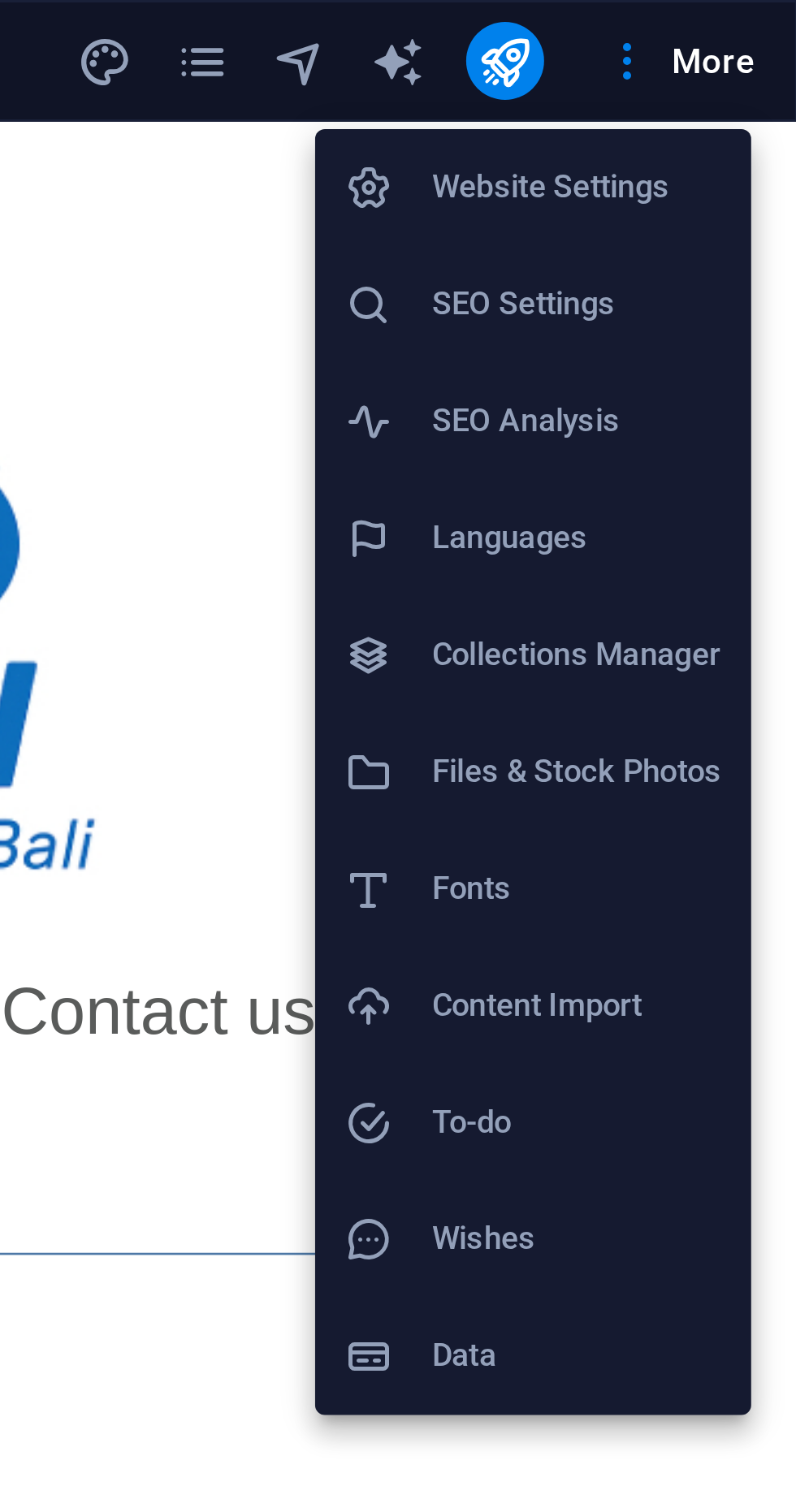
click at [720, 105] on h6 "SEO Settings" at bounding box center [722, 101] width 97 height 20
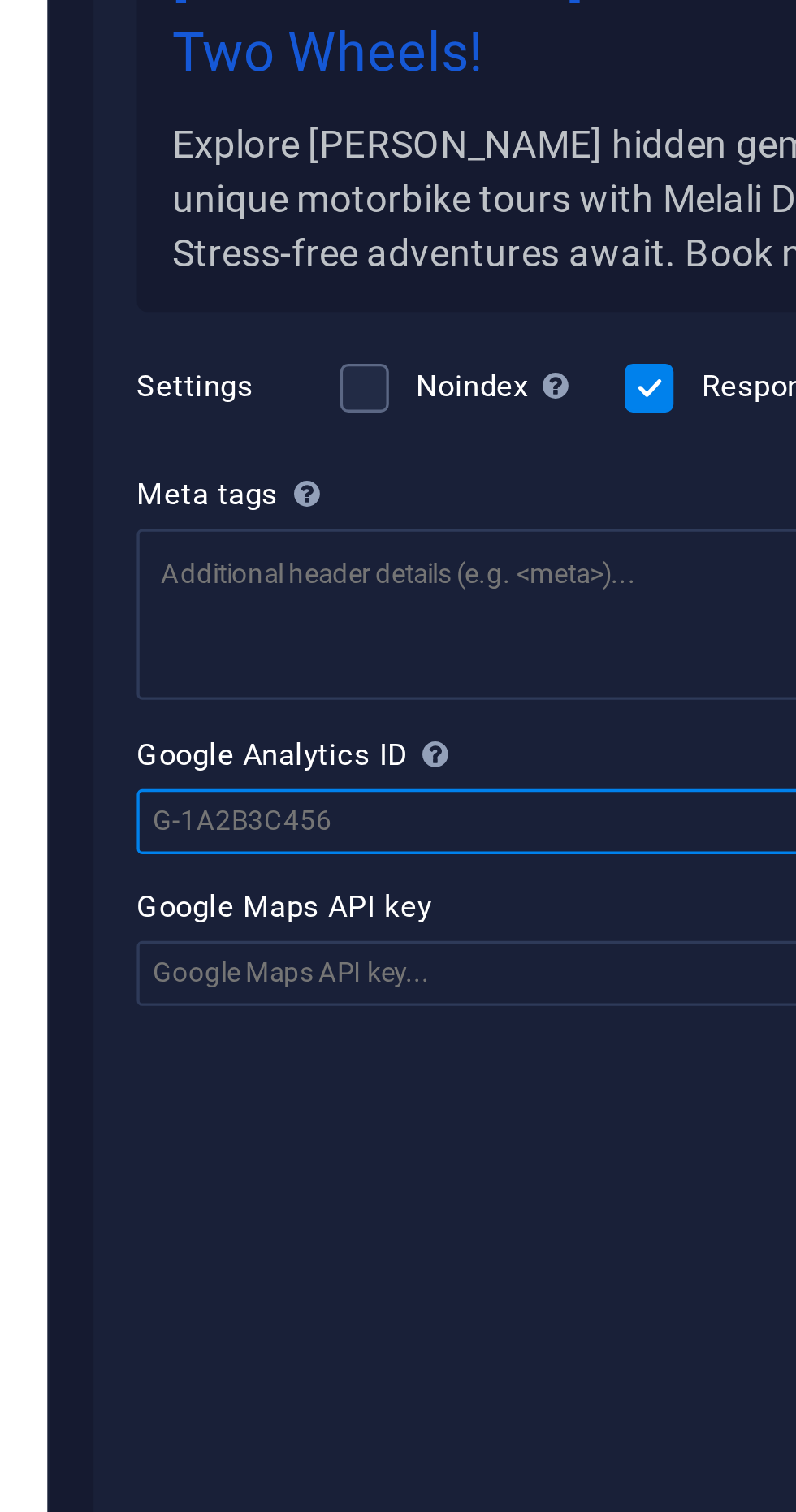
paste input "G-VG1EMF28BW"
type input "G-VG1EMF28BW"
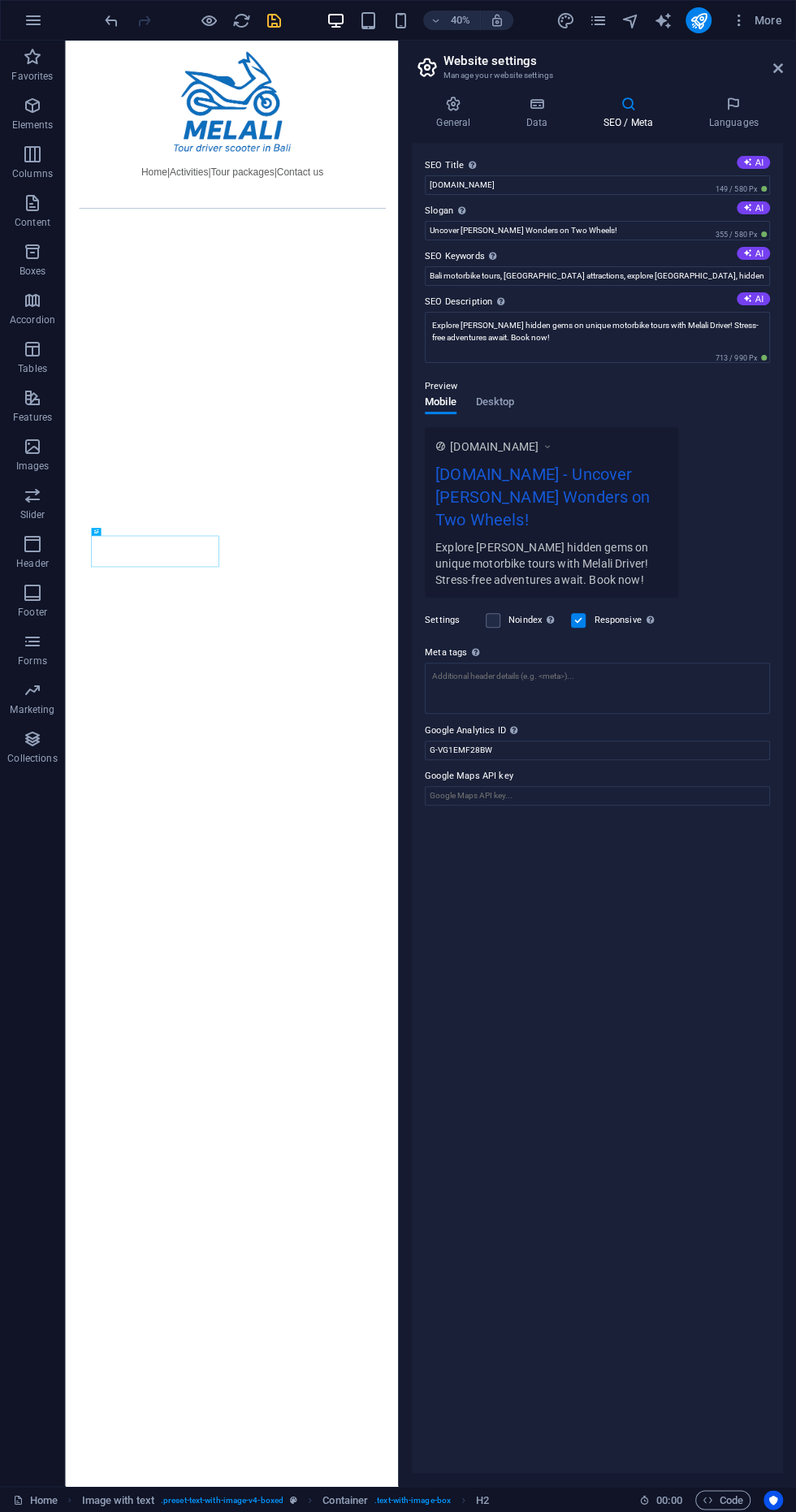
click at [275, 20] on icon "save" at bounding box center [274, 21] width 19 height 19
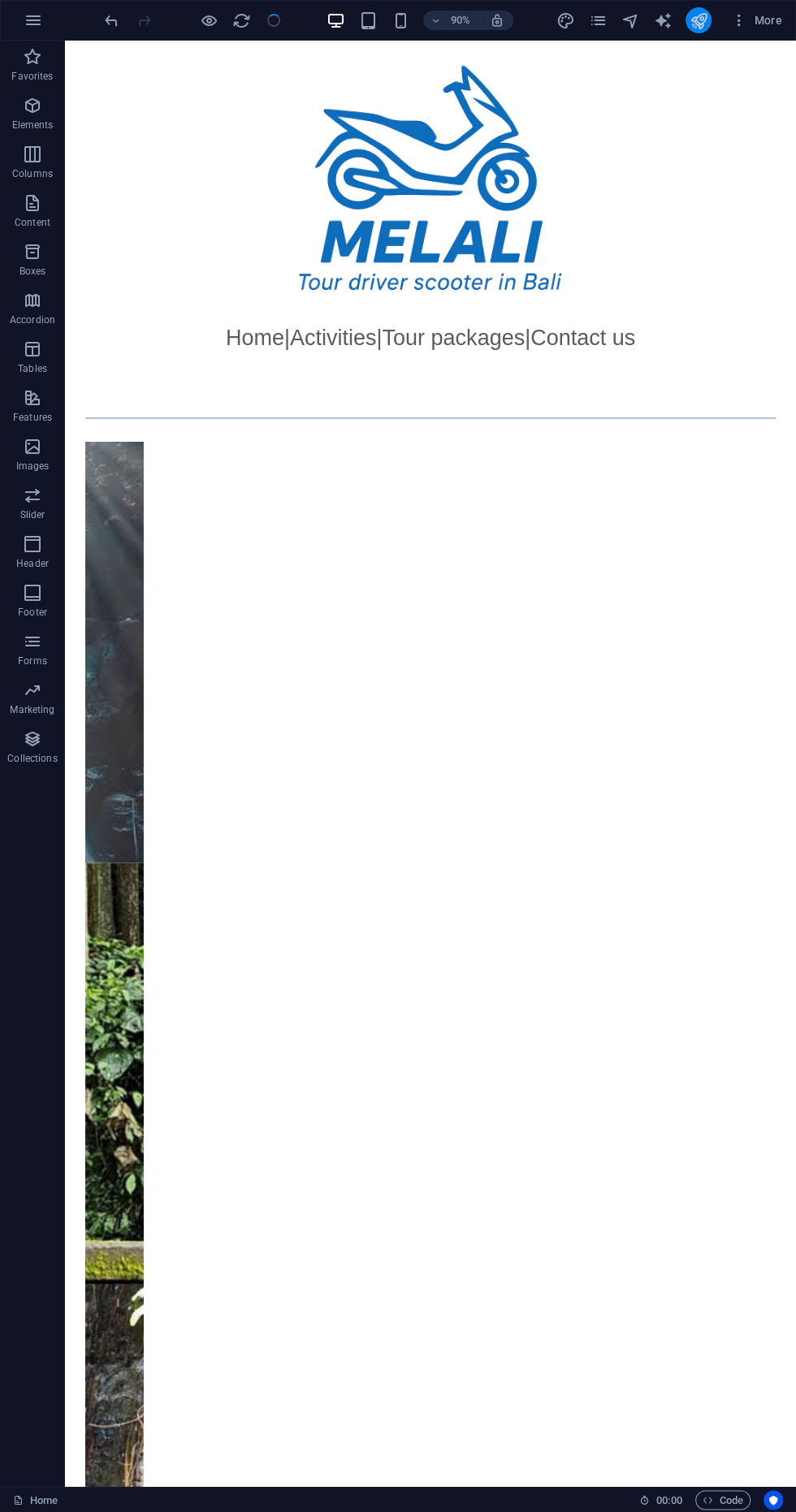
click at [698, 20] on icon "publish" at bounding box center [698, 21] width 19 height 19
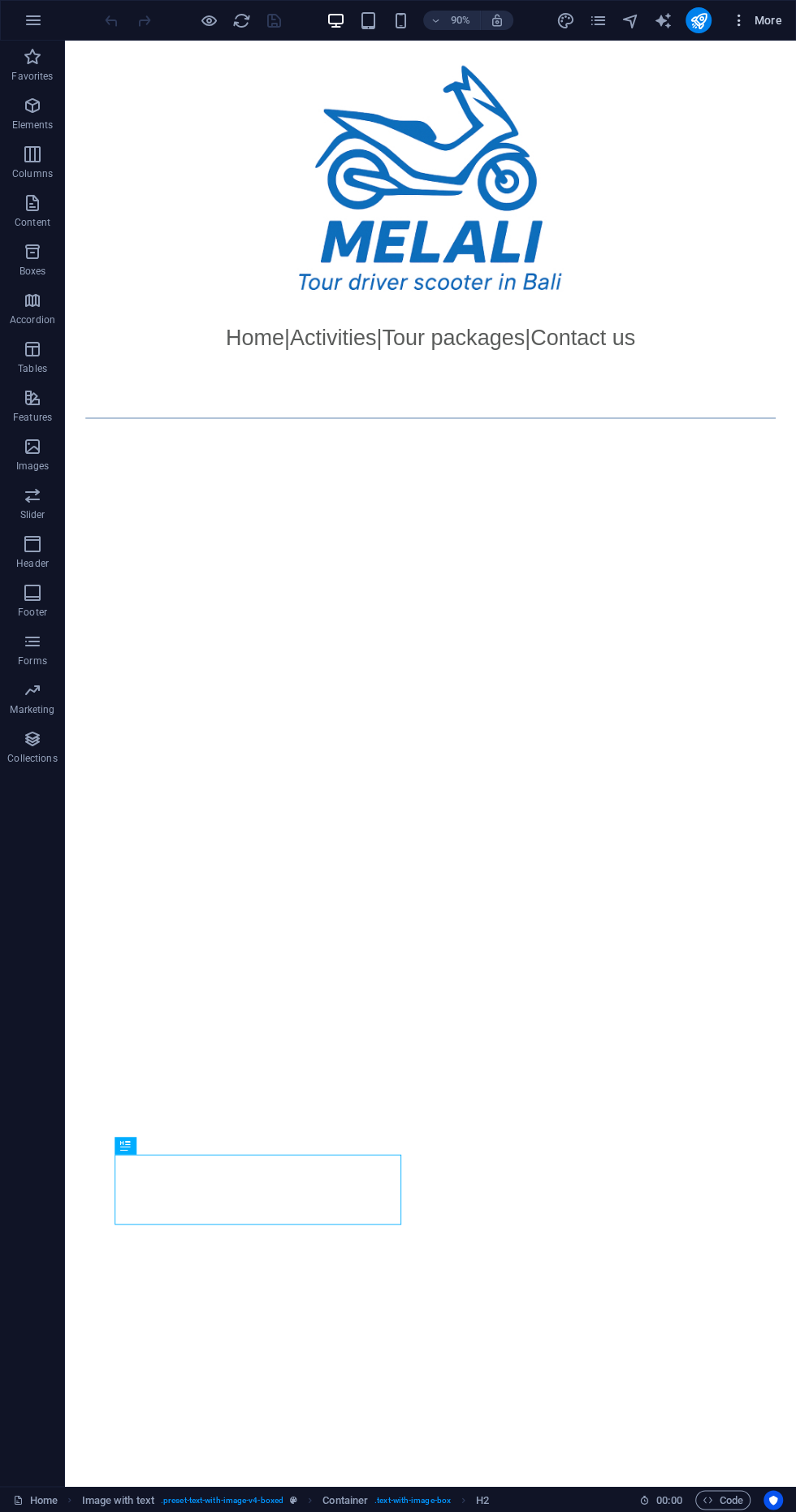
click at [774, 17] on span "More" at bounding box center [756, 20] width 51 height 16
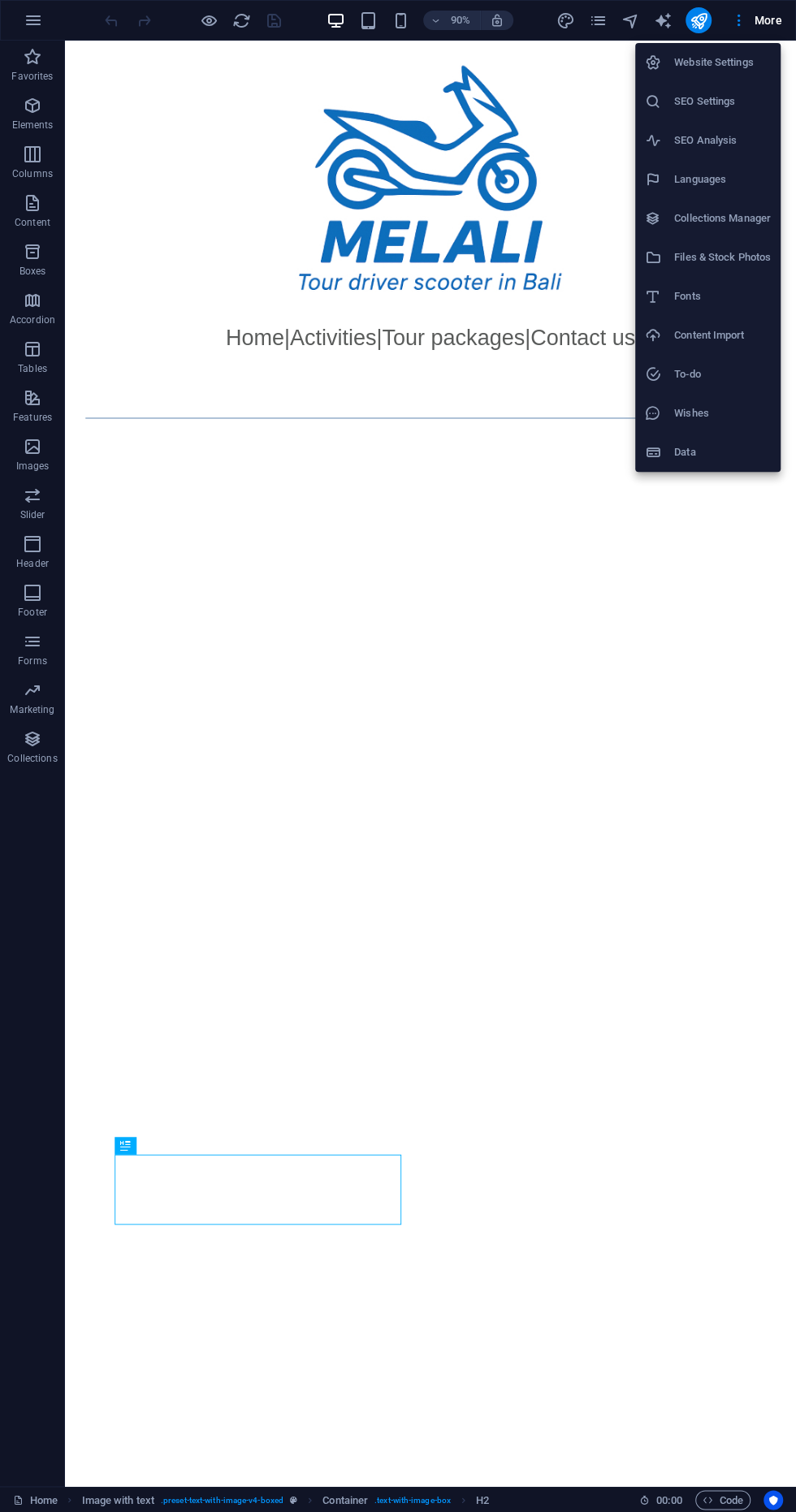
click at [735, 102] on h6 "SEO Settings" at bounding box center [722, 101] width 97 height 20
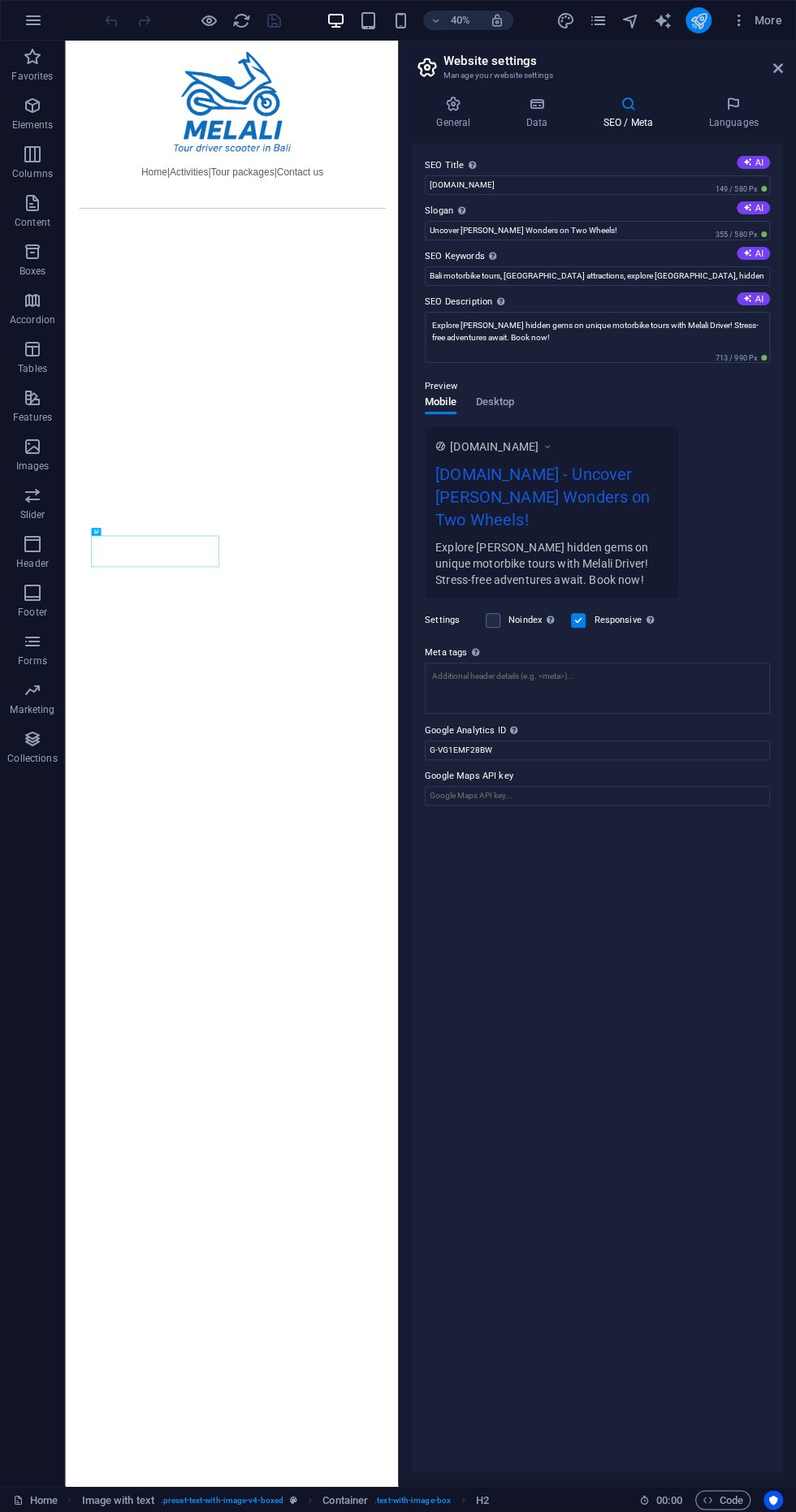
click at [705, 22] on icon "publish" at bounding box center [698, 21] width 19 height 19
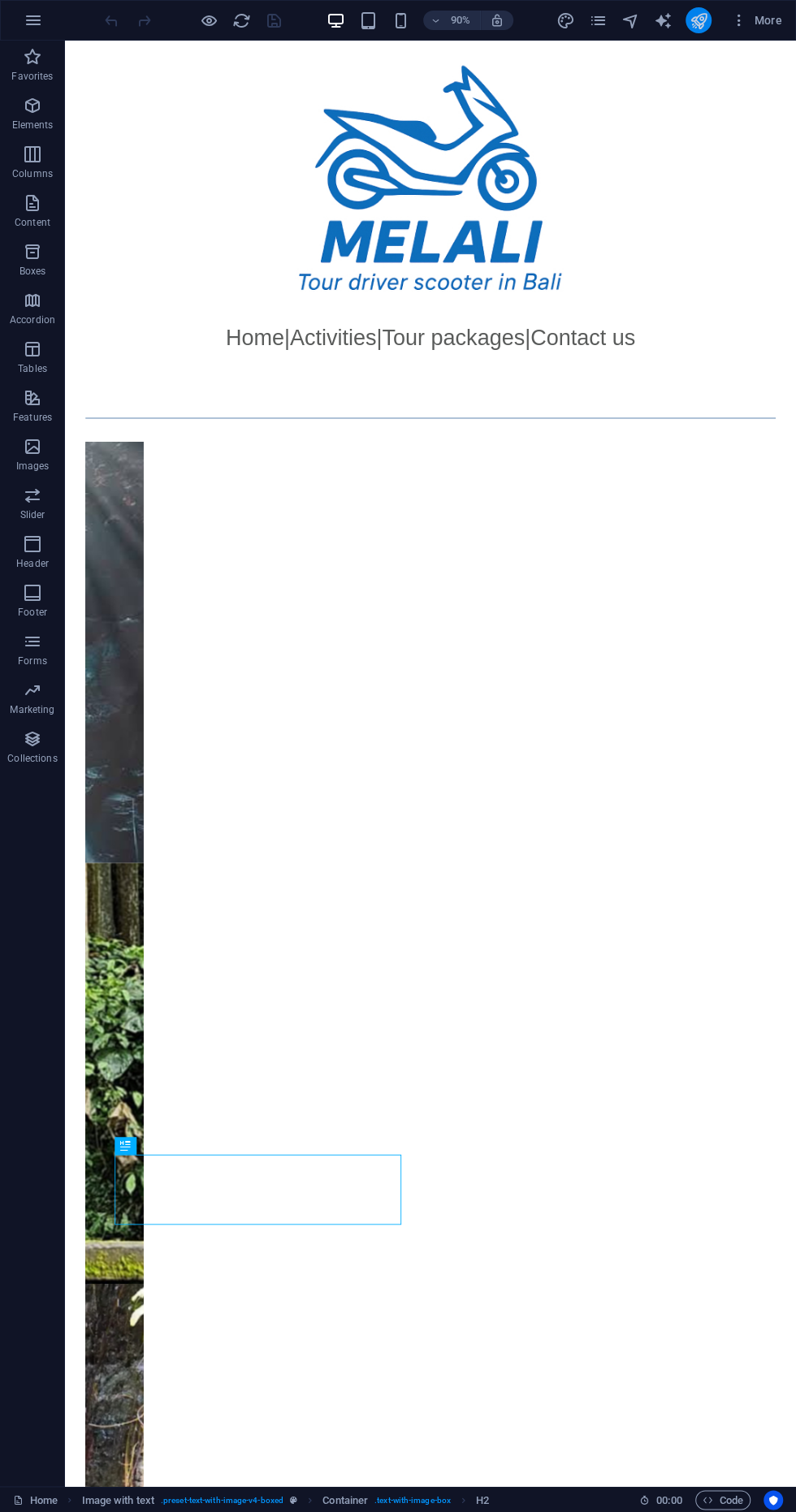
click at [699, 16] on icon "publish" at bounding box center [698, 21] width 19 height 19
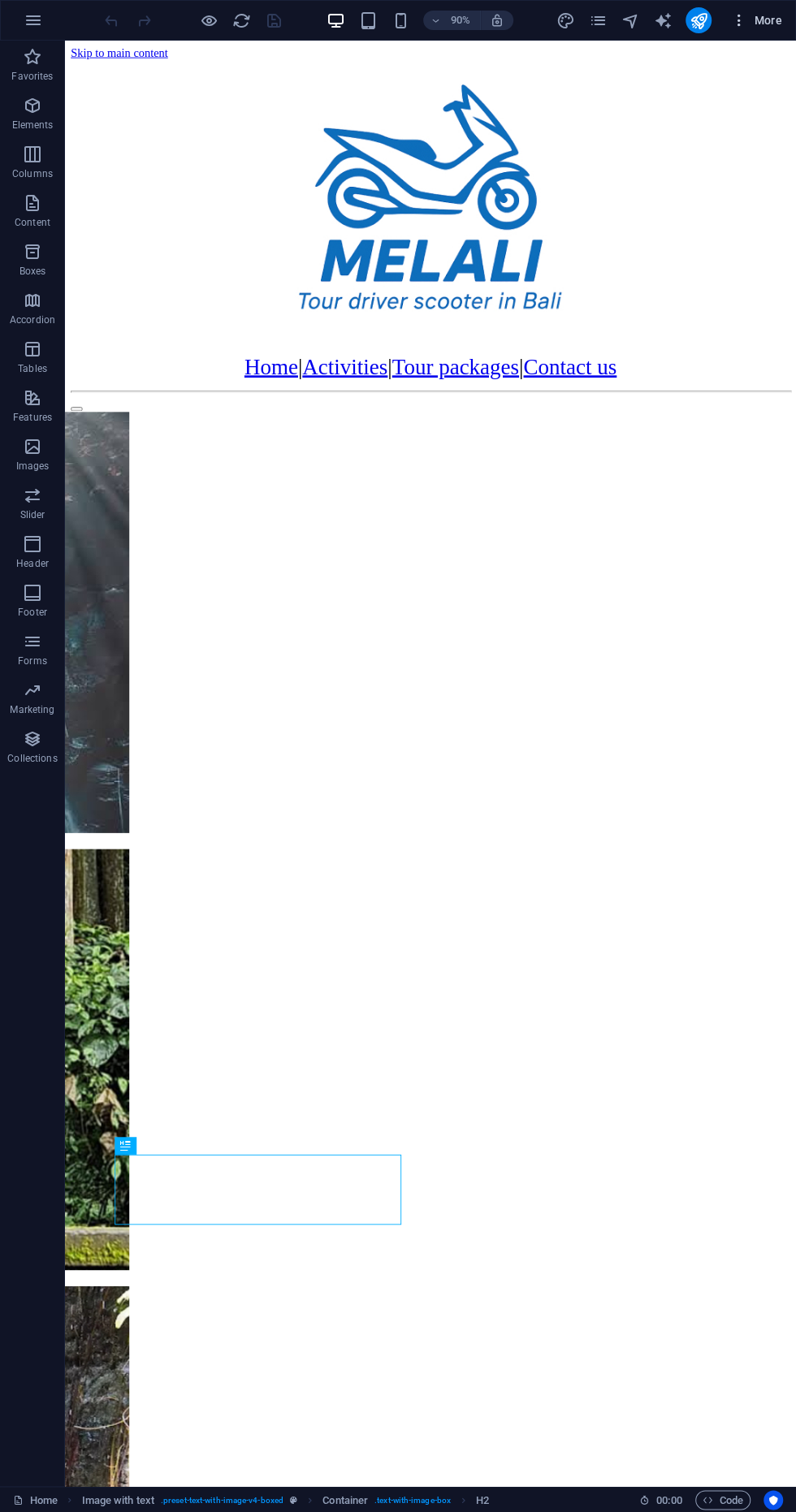
click at [770, 20] on span "More" at bounding box center [756, 20] width 51 height 16
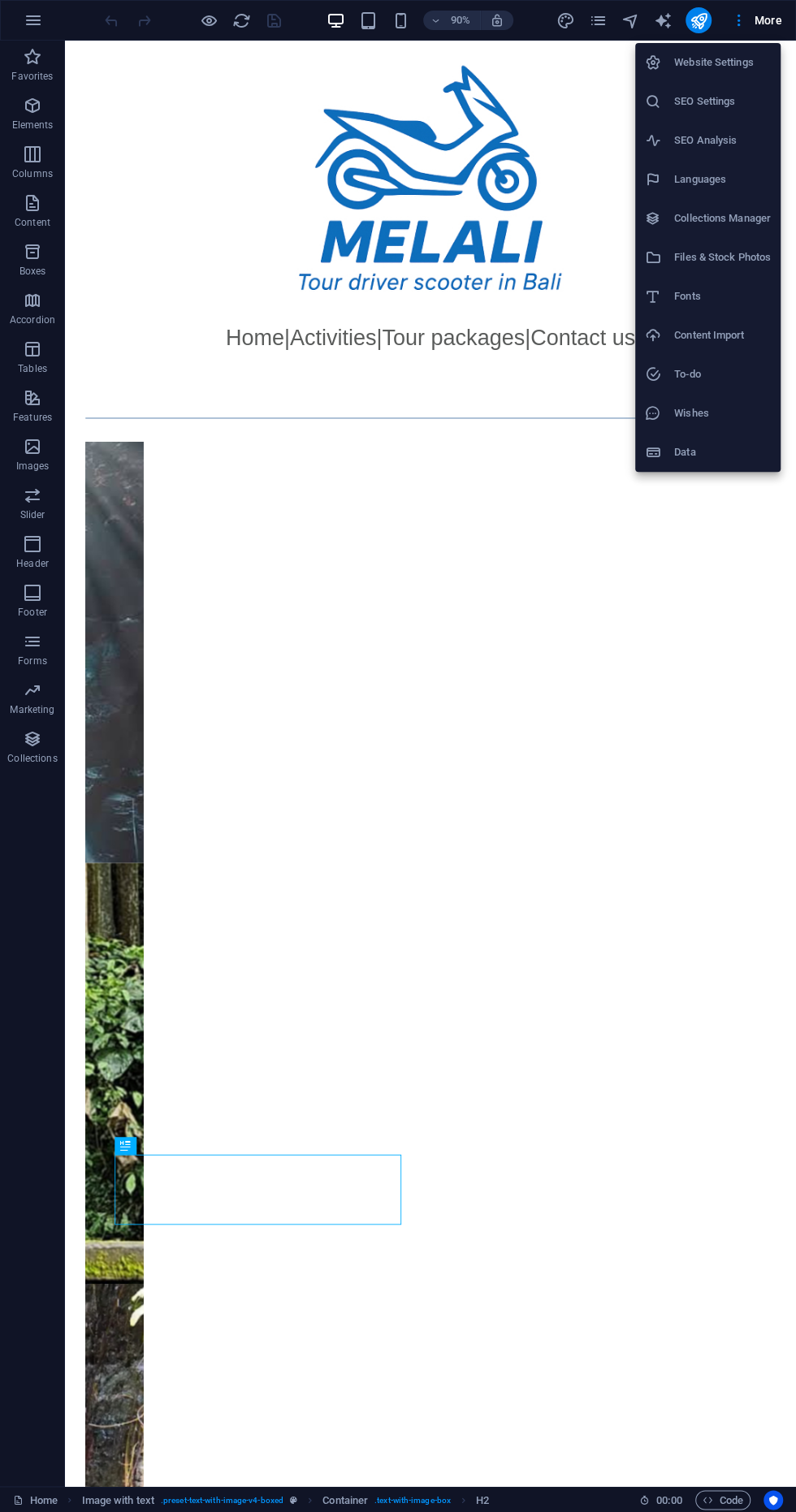
click at [745, 99] on h6 "SEO Settings" at bounding box center [722, 101] width 97 height 20
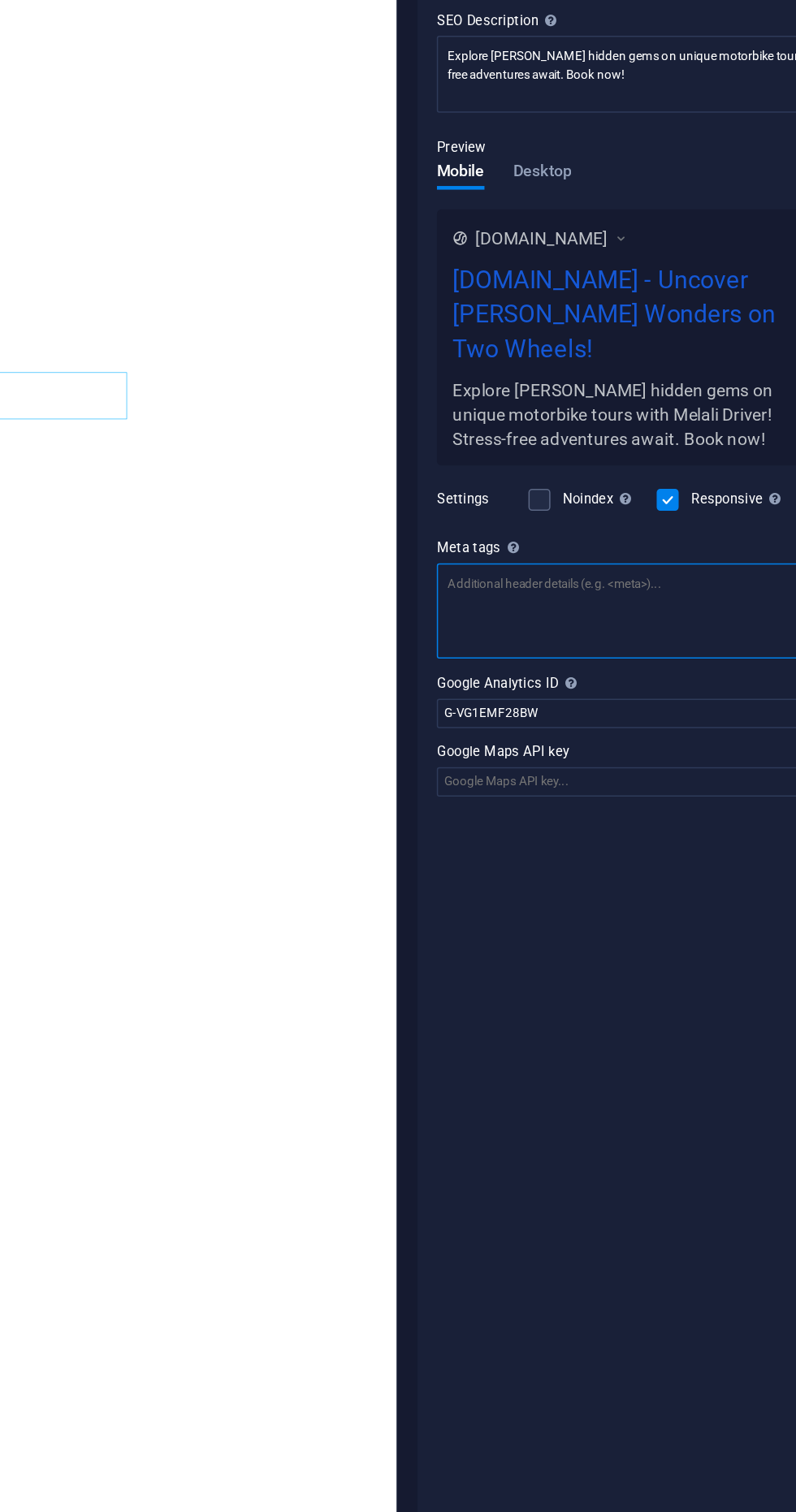
paste textarea "<!-- Google Tag Manager --> <script>(function(w,d,s,l,i){w[l]=w[l]||[];w[l].pus…"
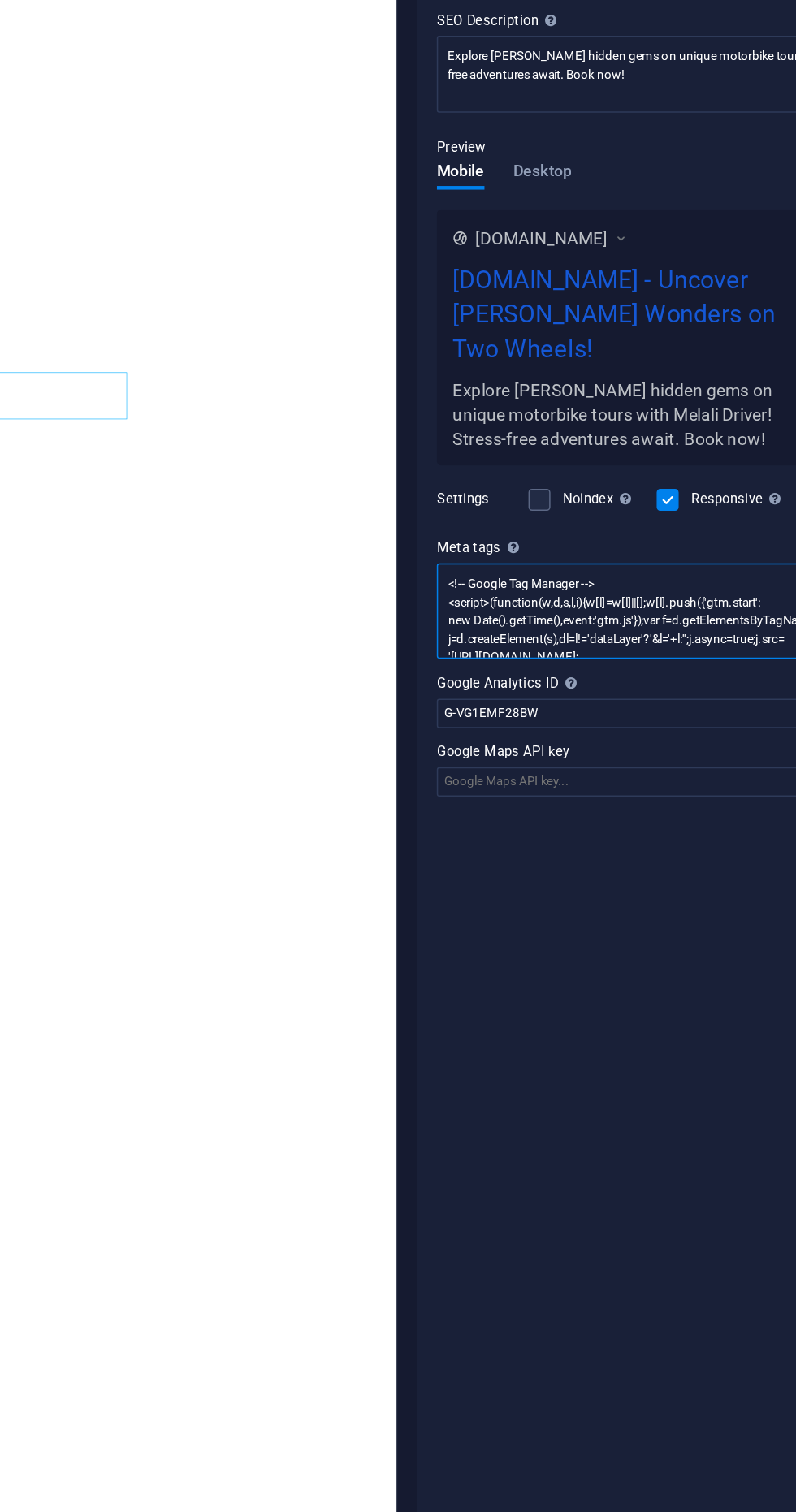
scroll to position [48, 0]
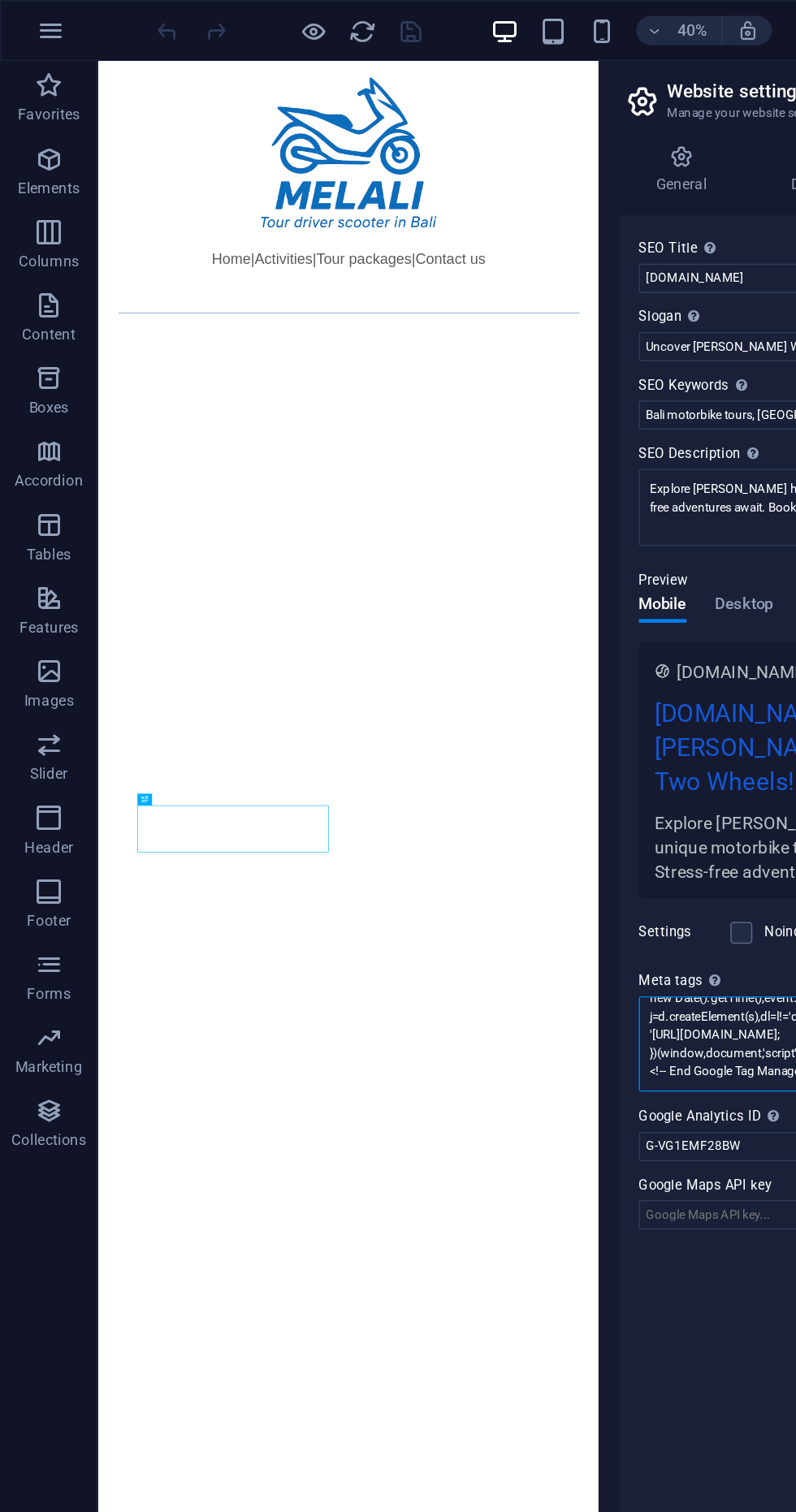
type textarea "<!-- Google Tag Manager --> <script>(function(w,d,s,l,i){w[l]=w[l]||[];w[l].pus…"
click at [248, 175] on div at bounding box center [514, 216] width 832 height 311
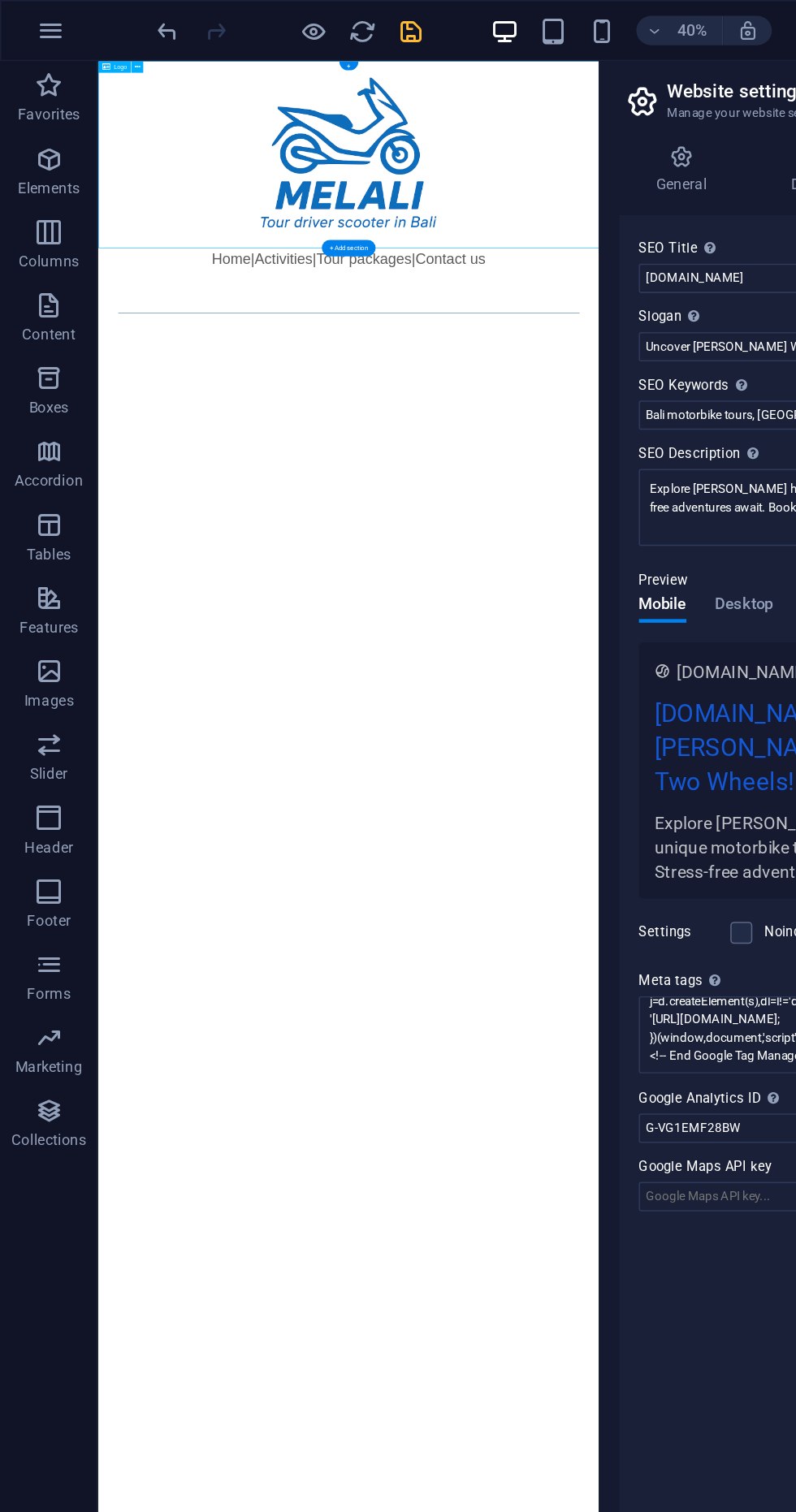
click at [271, 20] on icon "save" at bounding box center [274, 21] width 19 height 19
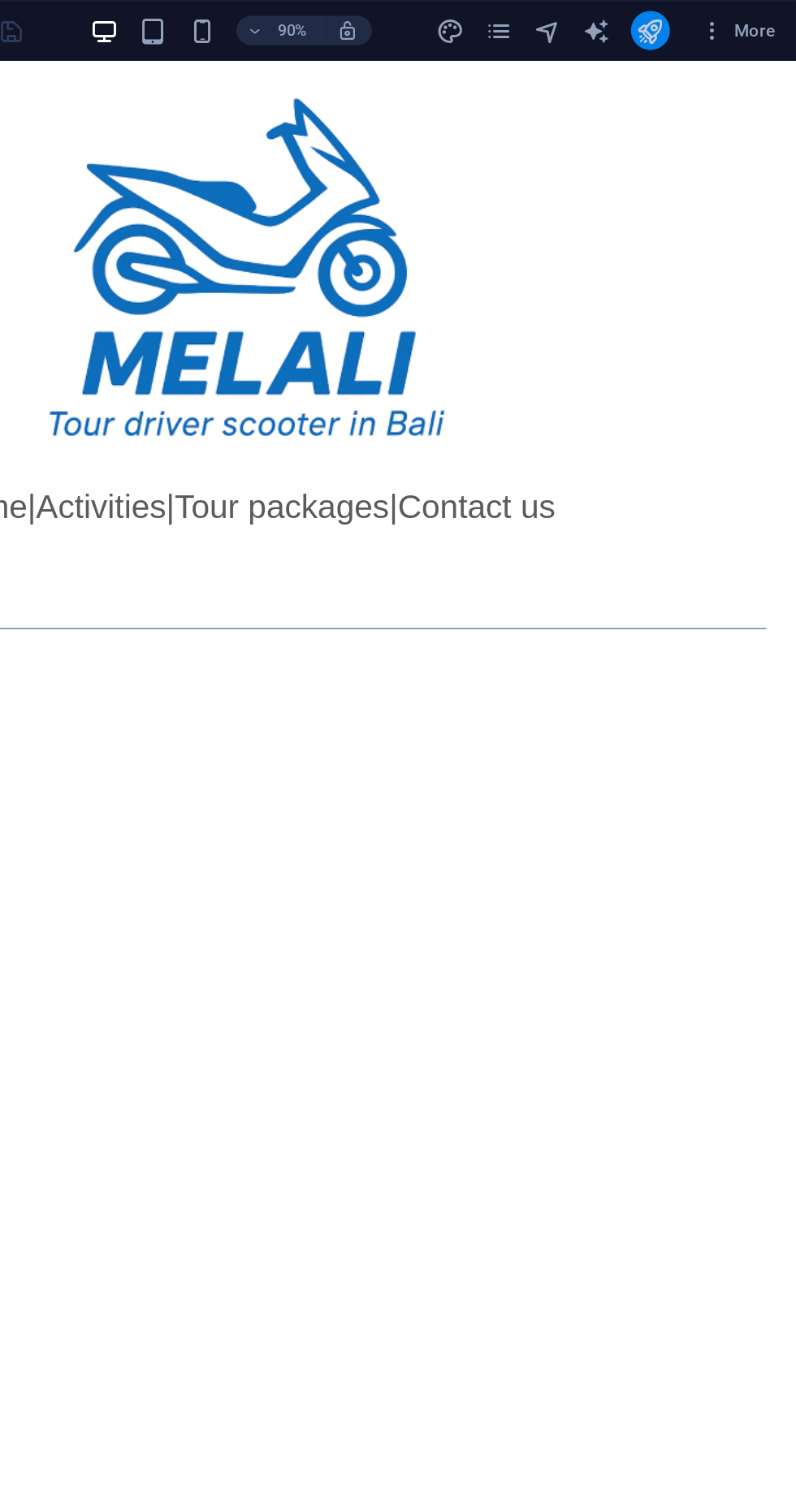
click at [697, 22] on icon "publish" at bounding box center [698, 21] width 19 height 19
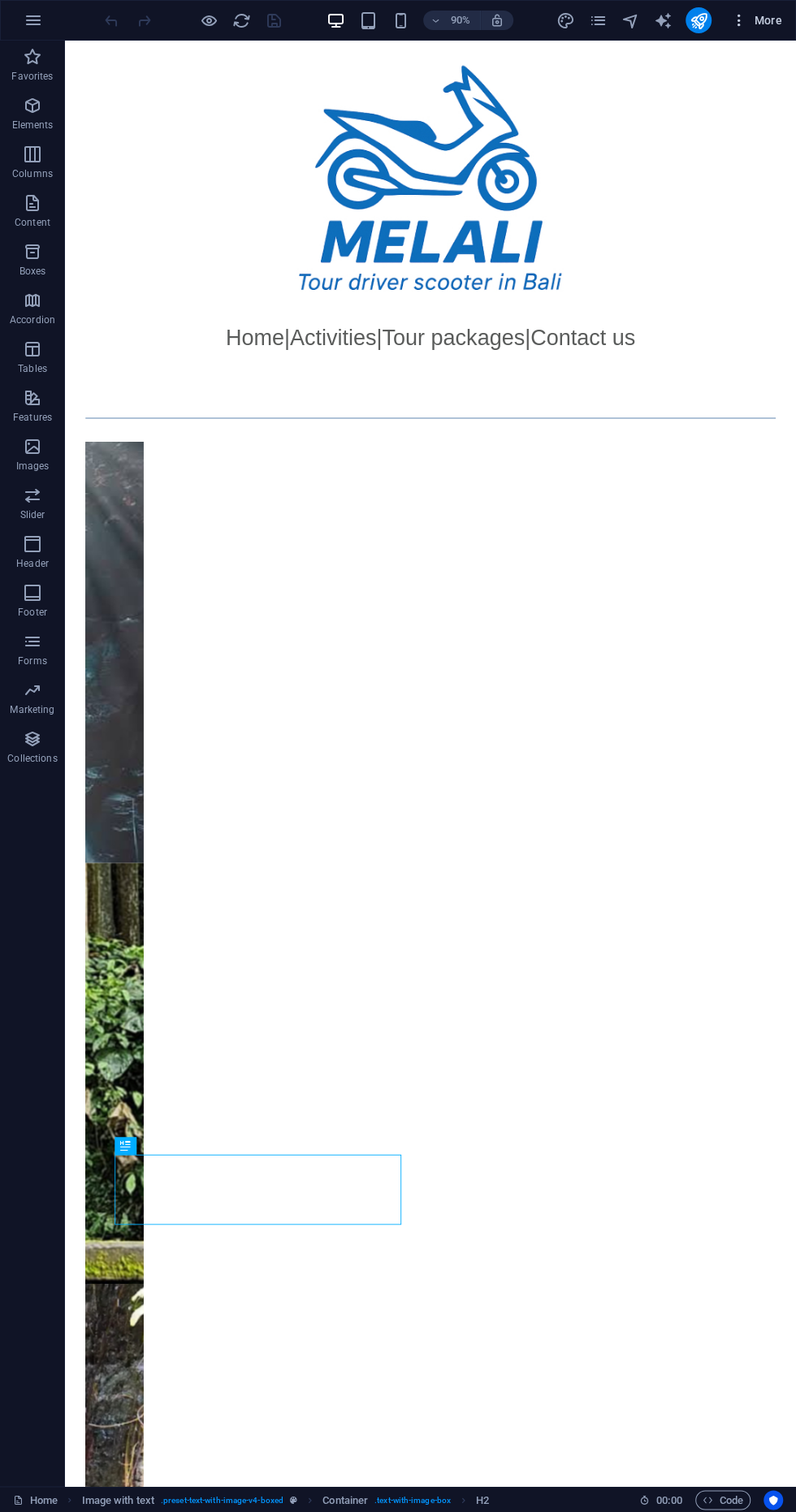
click at [776, 20] on span "More" at bounding box center [756, 20] width 51 height 16
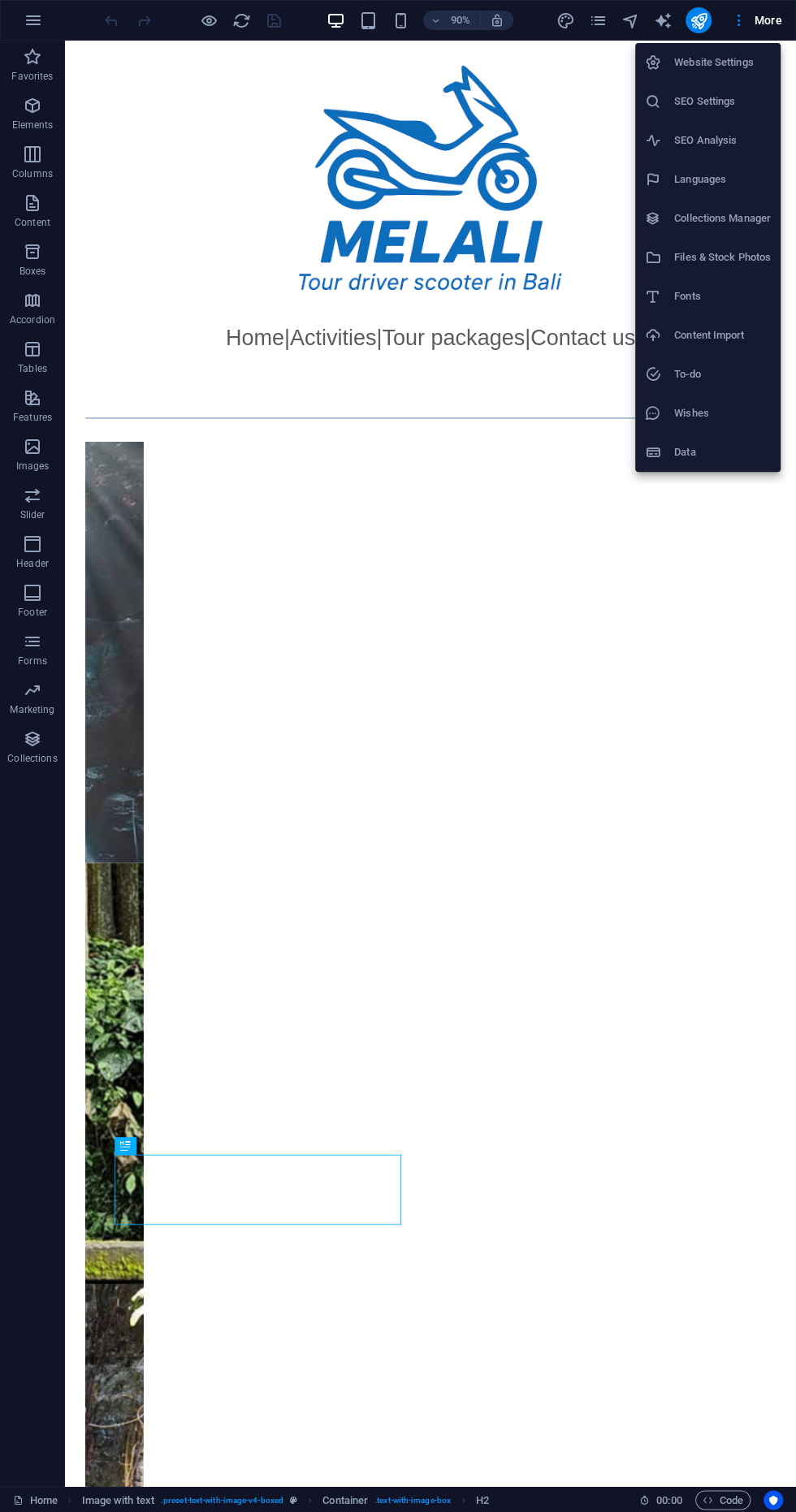
click at [735, 108] on h6 "SEO Settings" at bounding box center [722, 101] width 97 height 20
